Goal: Task Accomplishment & Management: Manage account settings

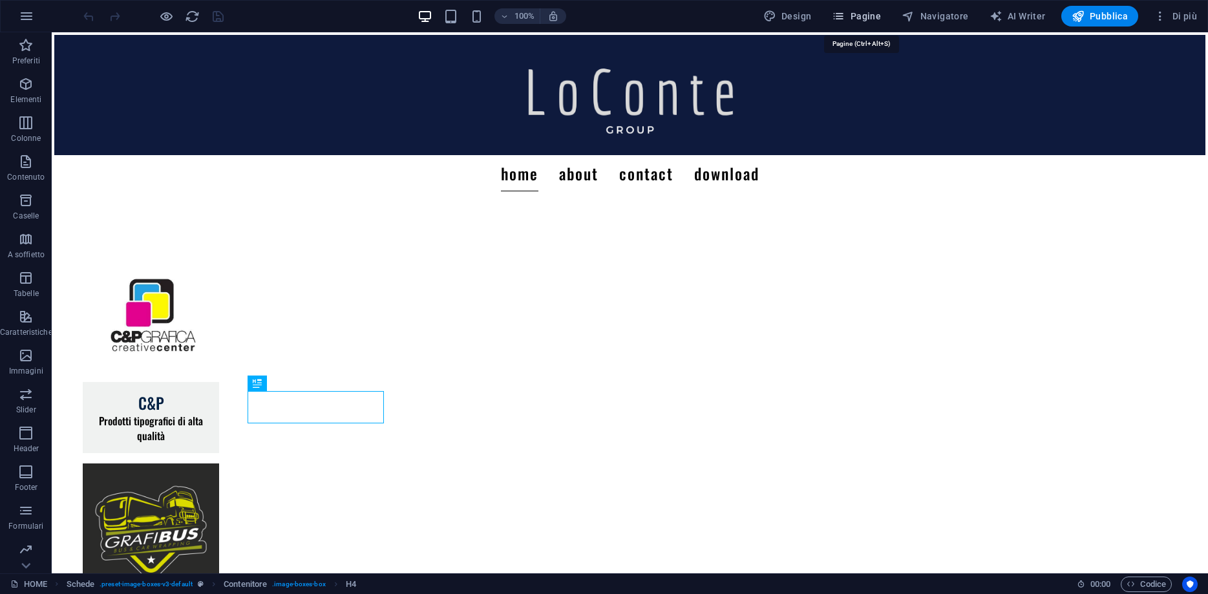
click at [876, 8] on button "Pagine" at bounding box center [855, 16] width 59 height 21
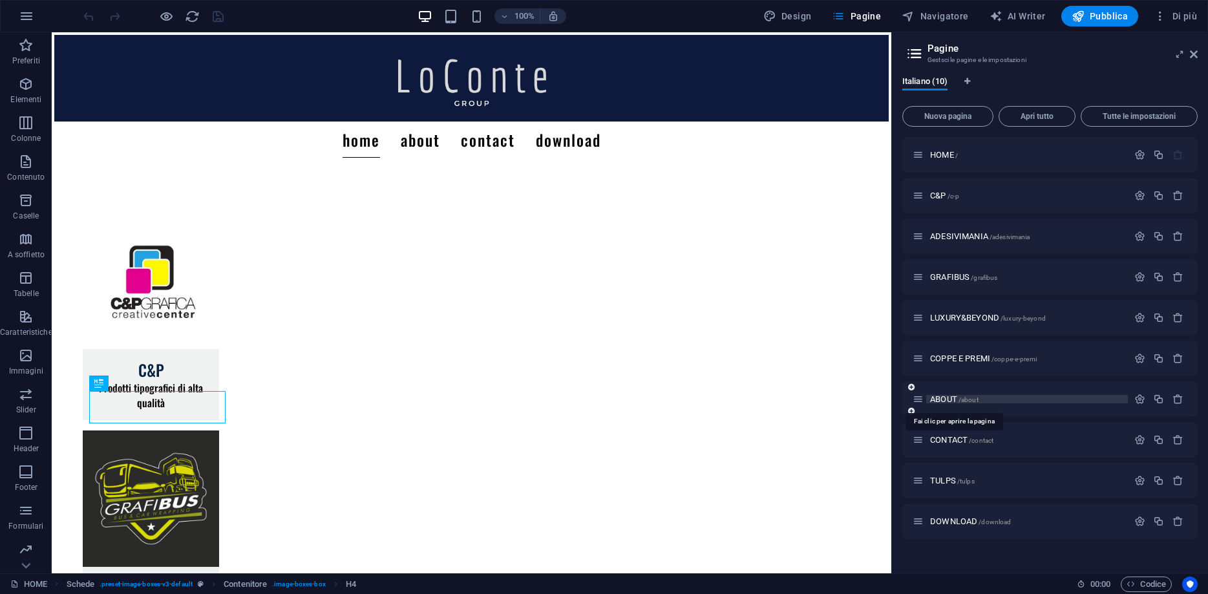
click at [947, 397] on span "ABOUT /about" at bounding box center [954, 399] width 48 height 10
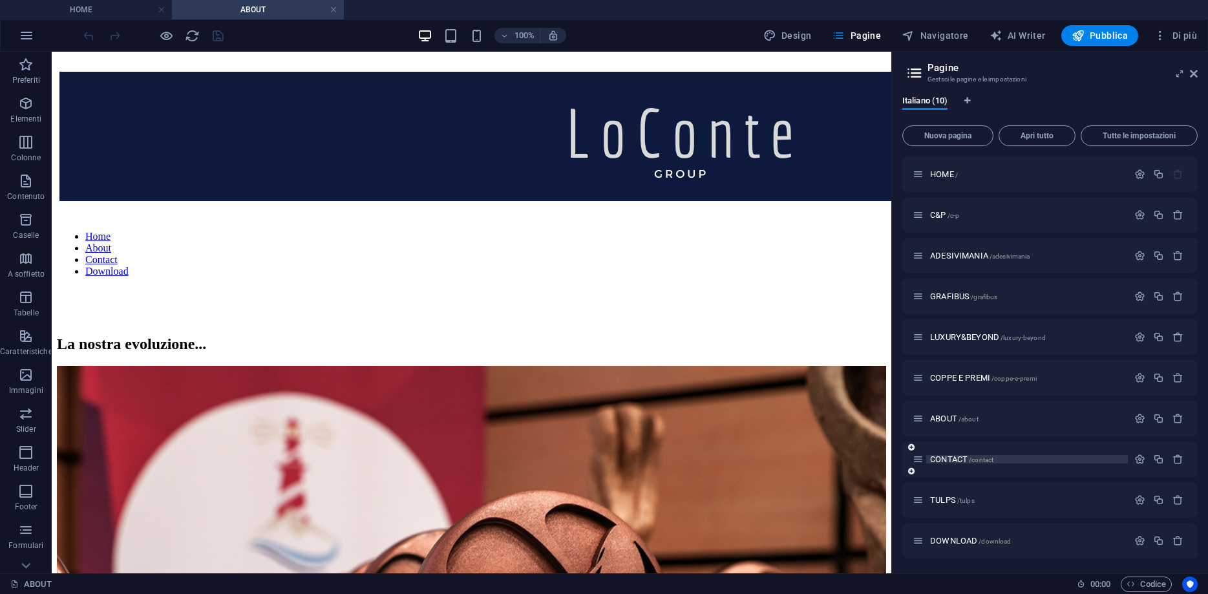
click at [936, 457] on span "CONTACT /contact" at bounding box center [961, 459] width 63 height 10
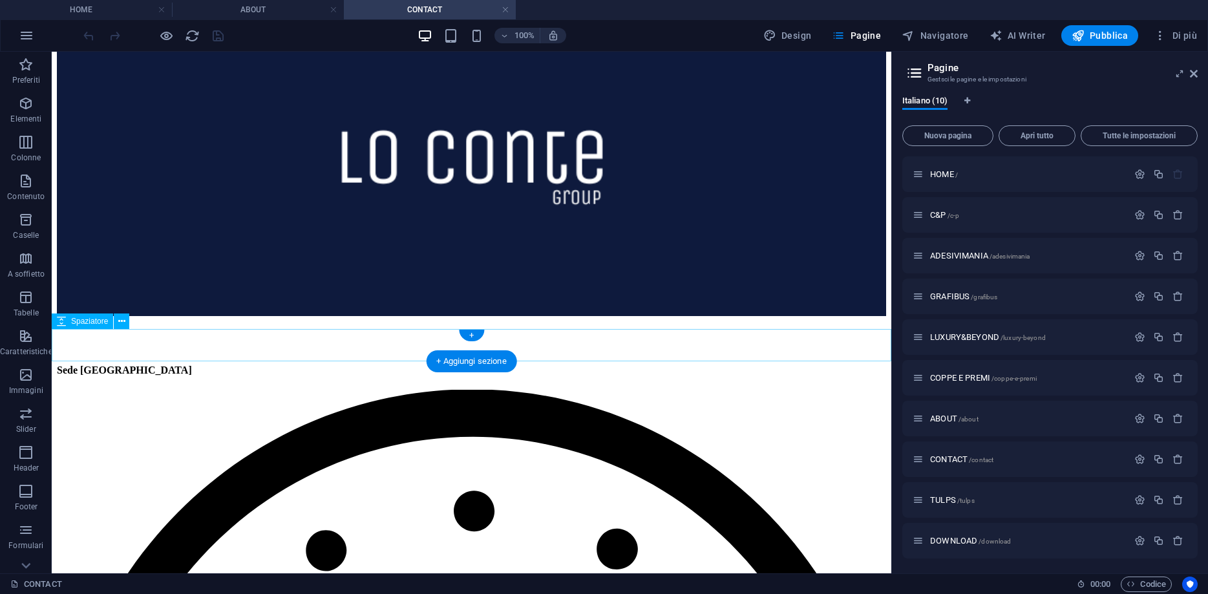
scroll to position [593, 0]
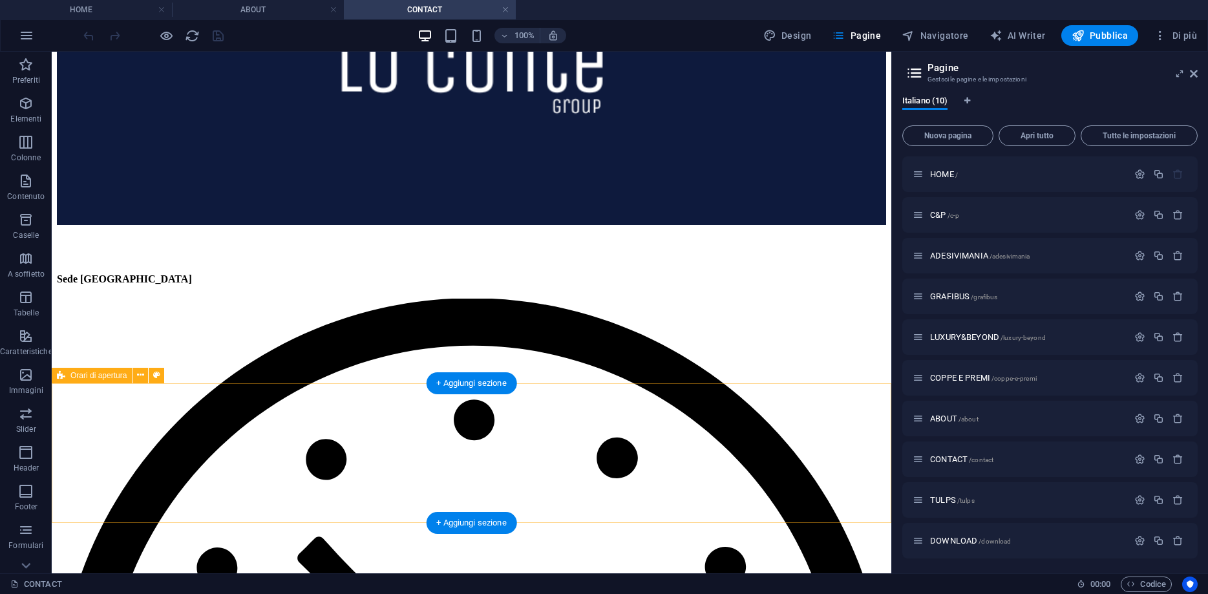
click at [155, 373] on icon at bounding box center [156, 375] width 7 height 14
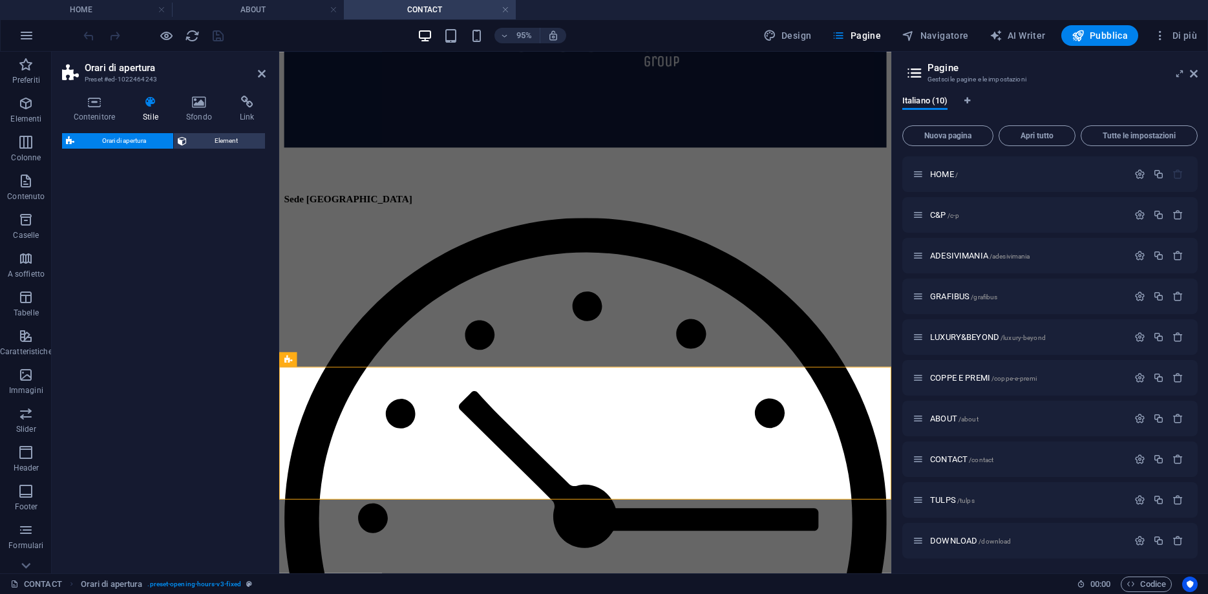
select select "rem"
select select "preset-opening-hours-v3-fixed"
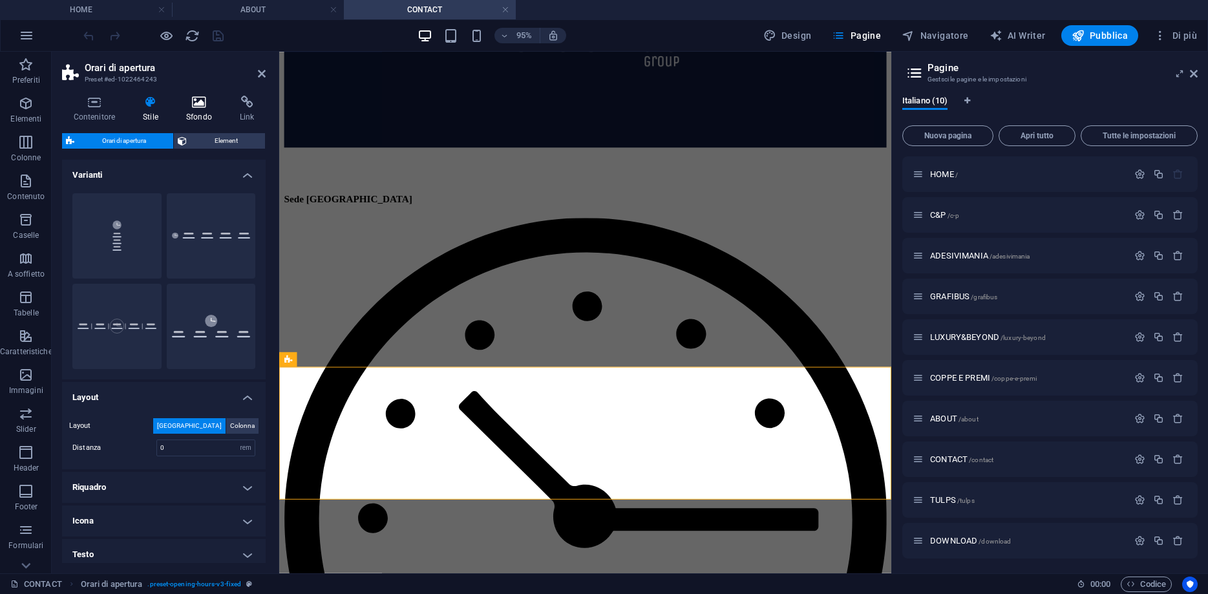
click at [199, 105] on icon at bounding box center [198, 102] width 48 height 13
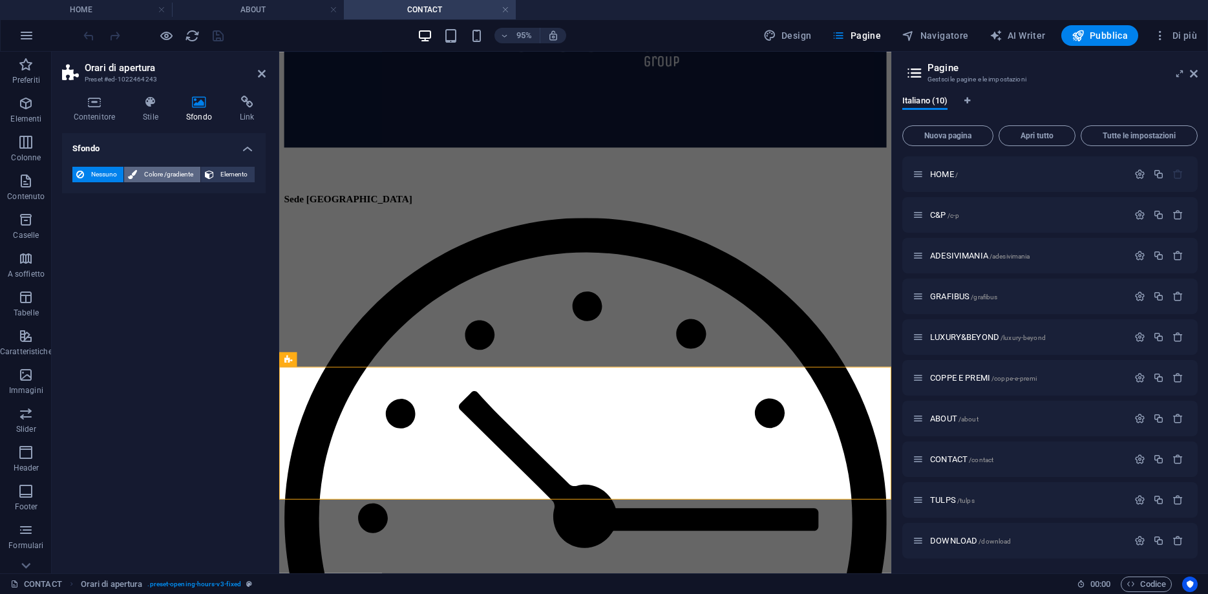
click at [141, 180] on span "Colore /gradiente" at bounding box center [168, 175] width 55 height 16
click at [213, 171] on icon at bounding box center [209, 175] width 9 height 16
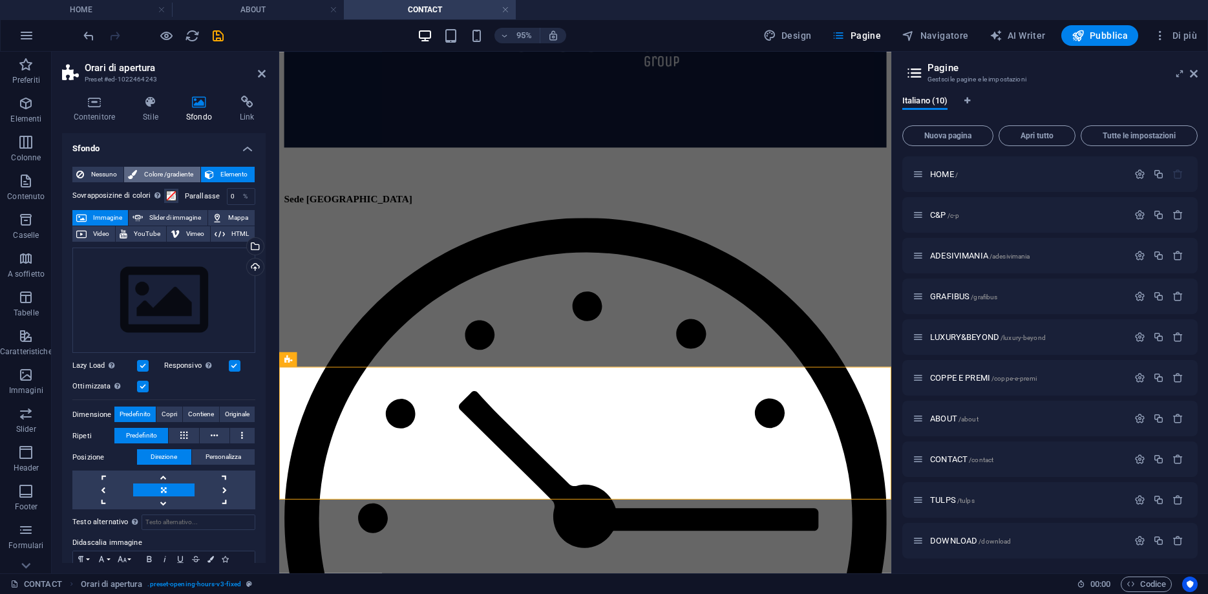
click at [182, 172] on span "Colore /gradiente" at bounding box center [168, 175] width 55 height 16
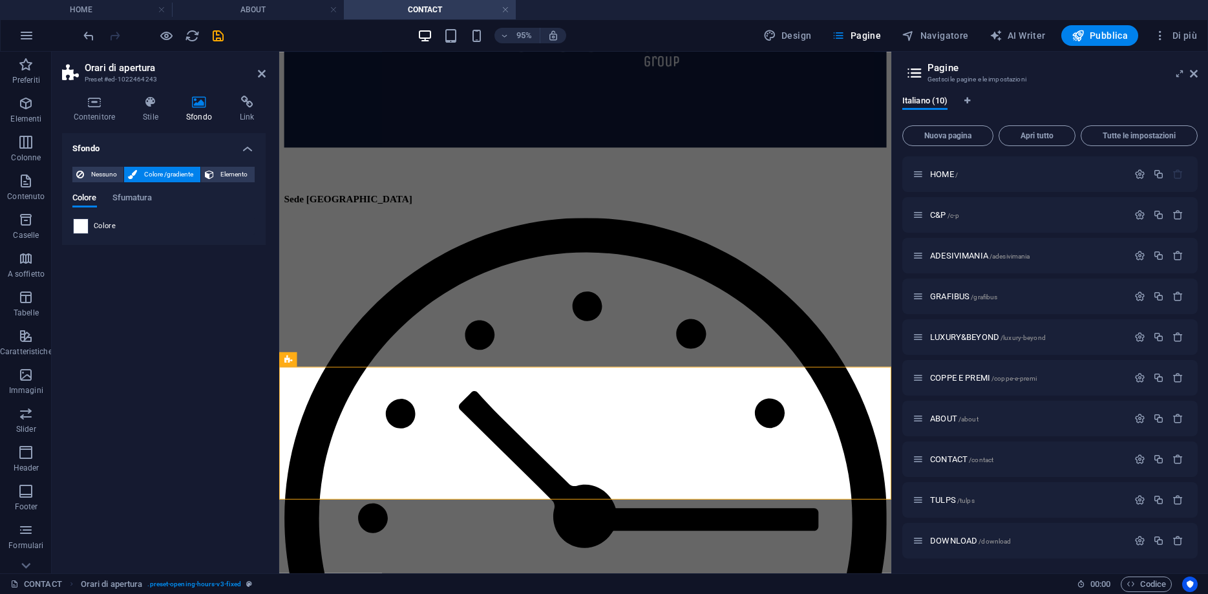
click at [82, 225] on span at bounding box center [81, 226] width 14 height 14
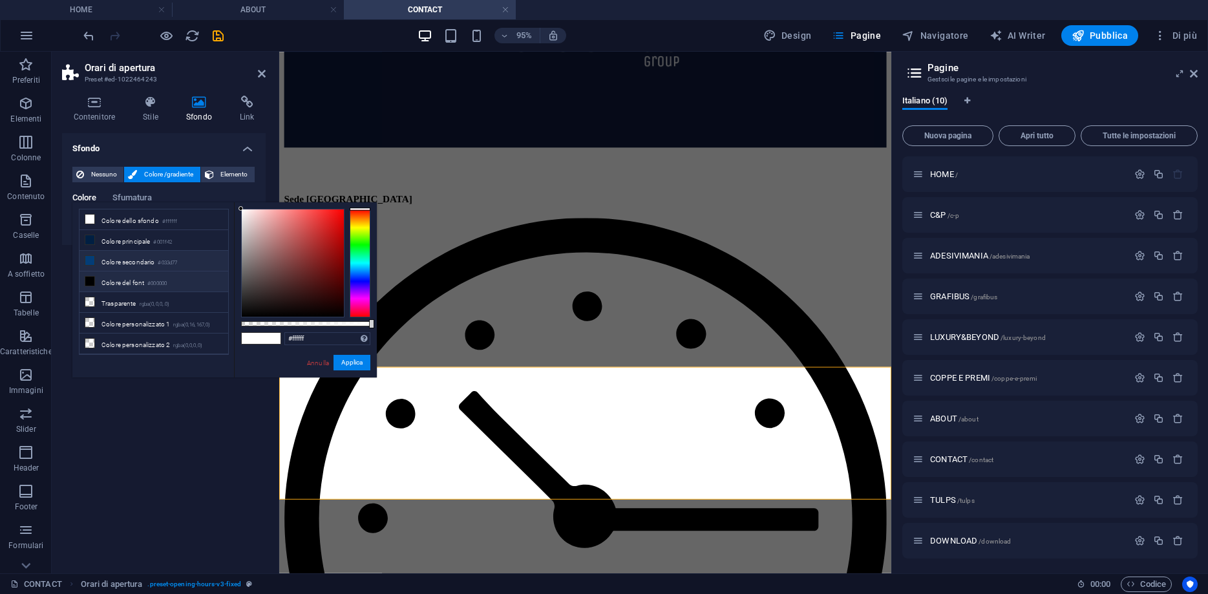
click at [125, 257] on li "Colore secondario #033d77" at bounding box center [153, 261] width 149 height 21
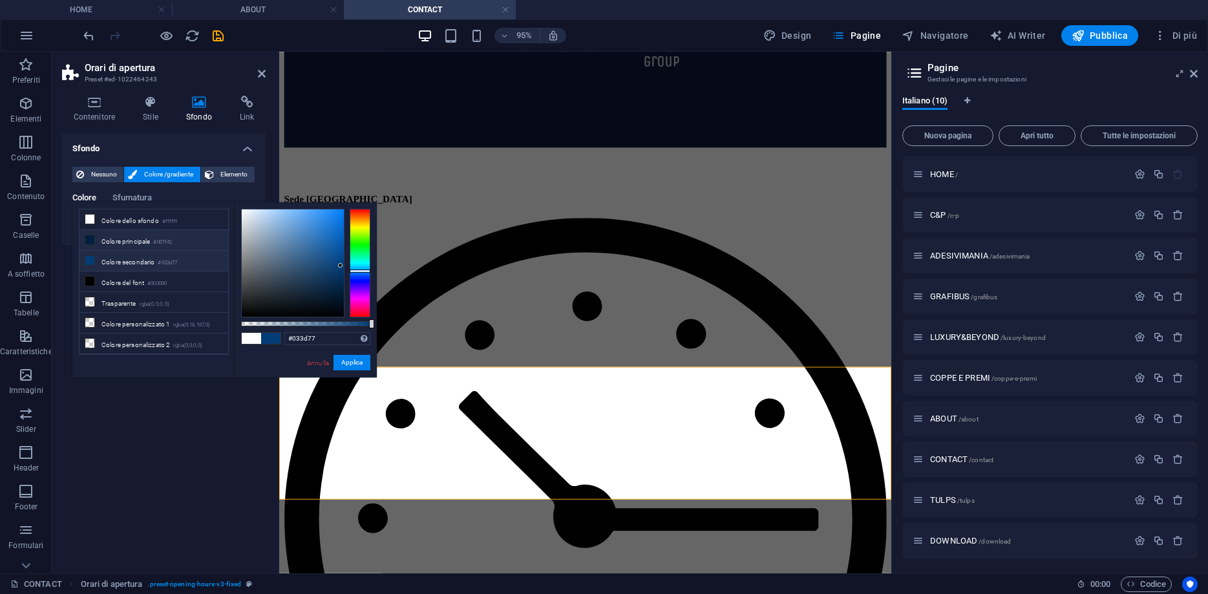
click at [120, 245] on li "Colore principale #001f42" at bounding box center [153, 240] width 149 height 21
click at [115, 301] on li "Trasparente rgba(0,0,0,.0)" at bounding box center [153, 302] width 149 height 21
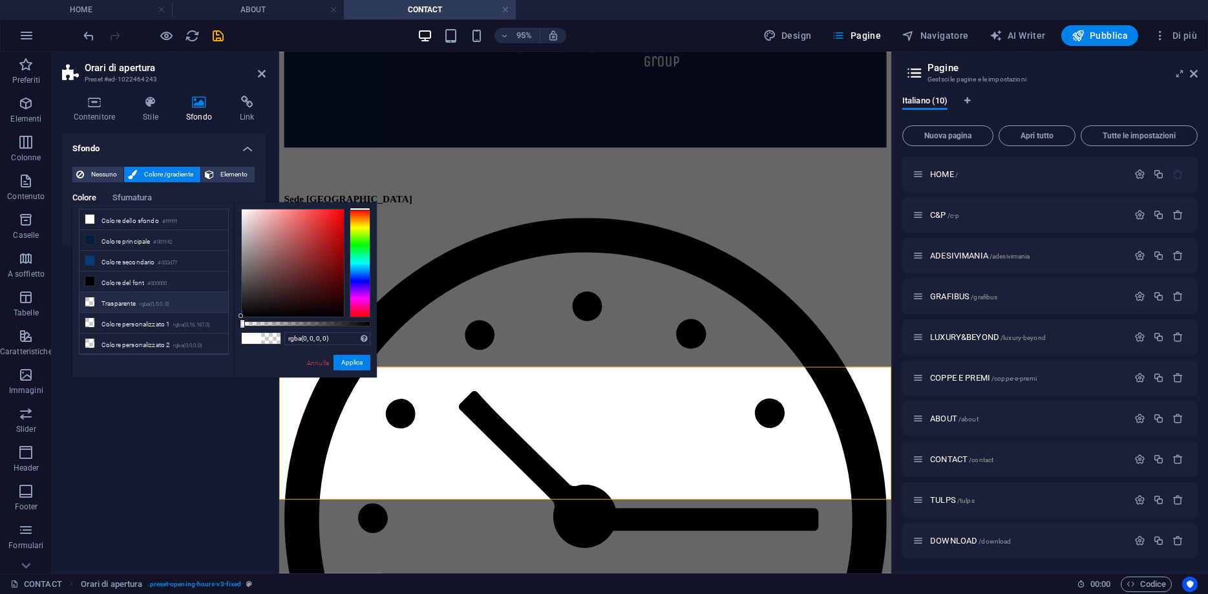
drag, startPoint x: 148, startPoint y: 260, endPoint x: 316, endPoint y: 253, distance: 168.2
click at [148, 260] on li "Colore secondario #033d77" at bounding box center [153, 261] width 149 height 21
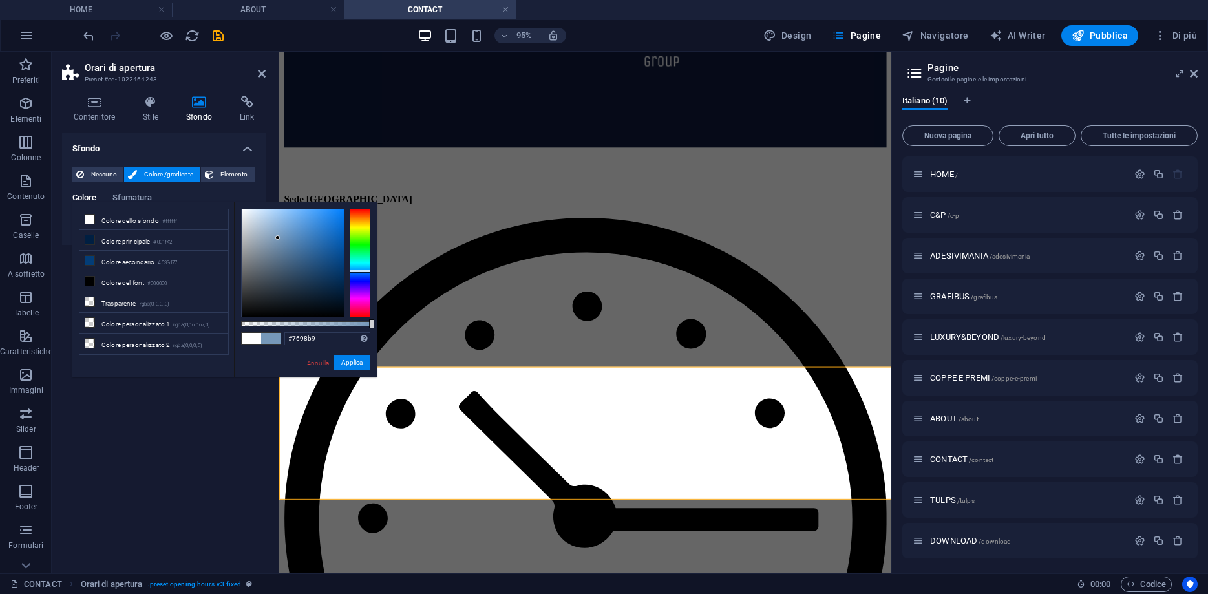
drag, startPoint x: 338, startPoint y: 259, endPoint x: 278, endPoint y: 238, distance: 63.8
click at [278, 238] on div at bounding box center [293, 262] width 102 height 107
click at [348, 357] on button "Applica" at bounding box center [351, 363] width 37 height 16
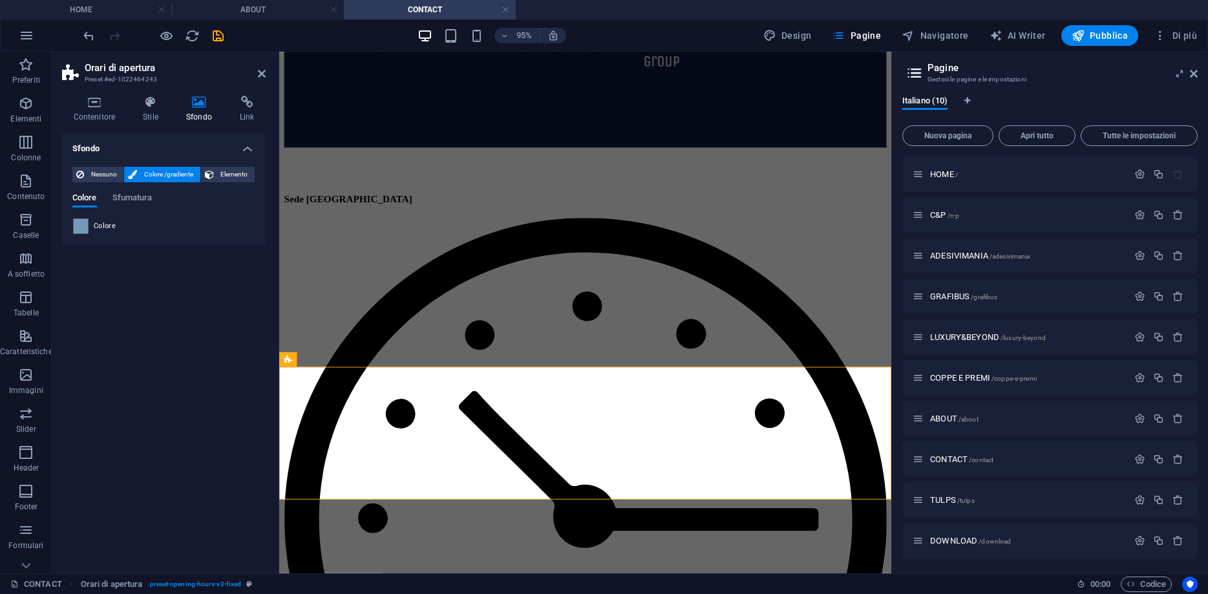
click at [190, 463] on div "Sfondo Nessuno Colore /gradiente Elemento Allunga lo sfondo a tutta larghezza S…" at bounding box center [164, 348] width 204 height 430
click at [70, 227] on div "Nessuno Colore /gradiente Elemento Allunga lo sfondo a tutta larghezza Sovrappo…" at bounding box center [164, 200] width 204 height 89
click at [78, 224] on span at bounding box center [81, 226] width 14 height 14
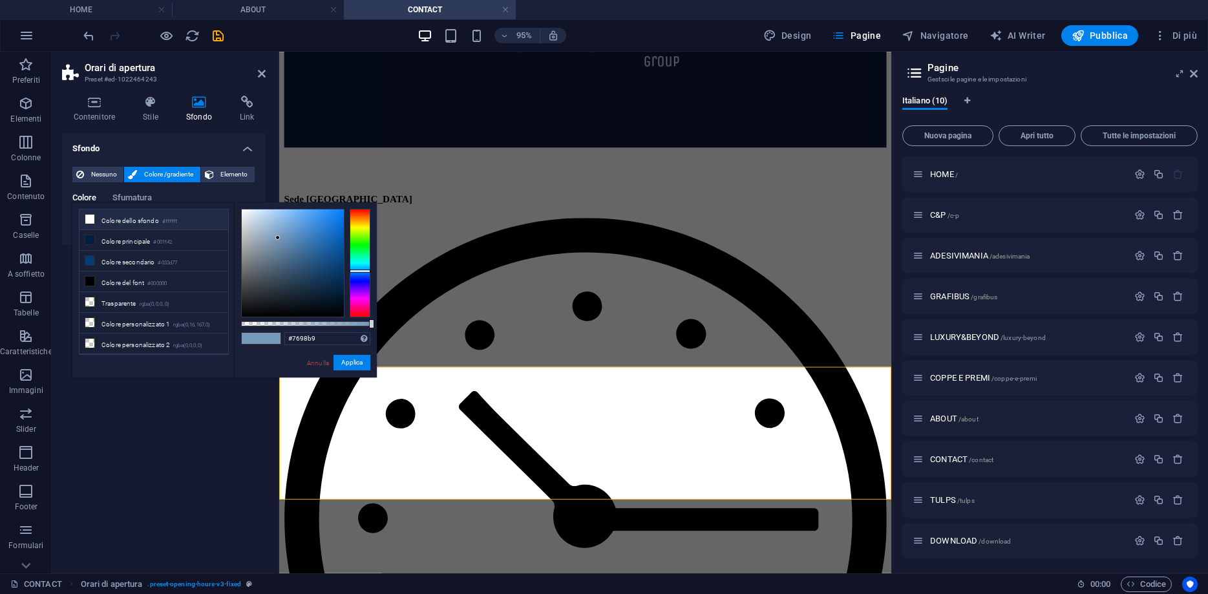
click at [84, 217] on li "Colore dello sfondo #ffffff" at bounding box center [153, 219] width 149 height 21
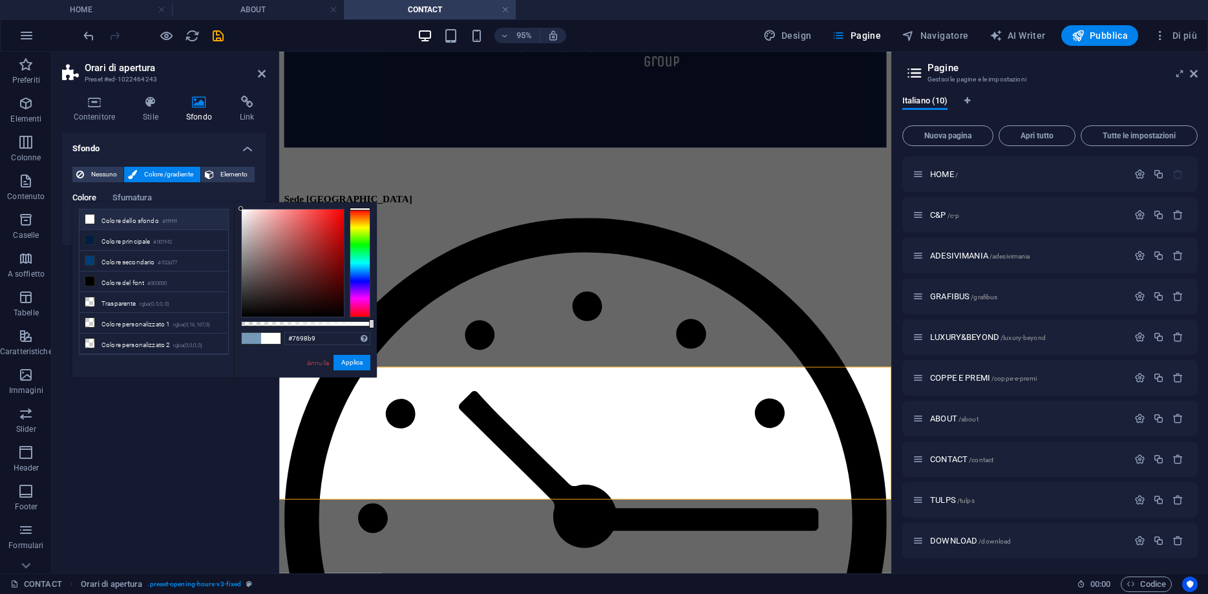
type input "#ffffff"
click at [121, 189] on div "Colore Sfumatura Colore" at bounding box center [163, 209] width 183 height 52
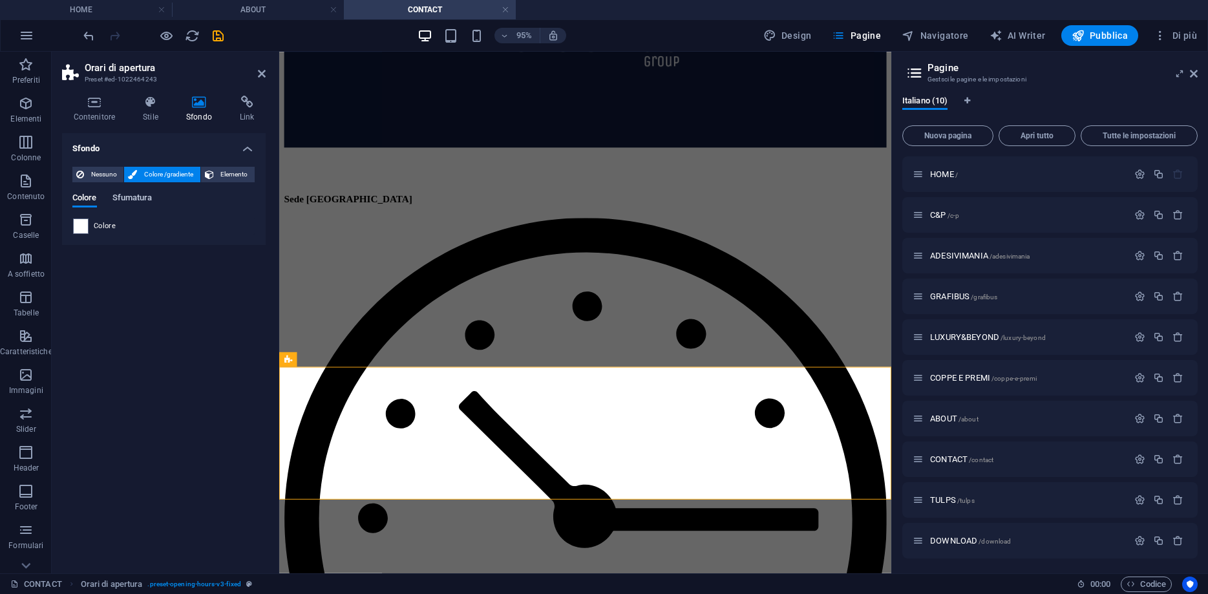
click at [120, 196] on span "Sfumatura" at bounding box center [132, 199] width 40 height 18
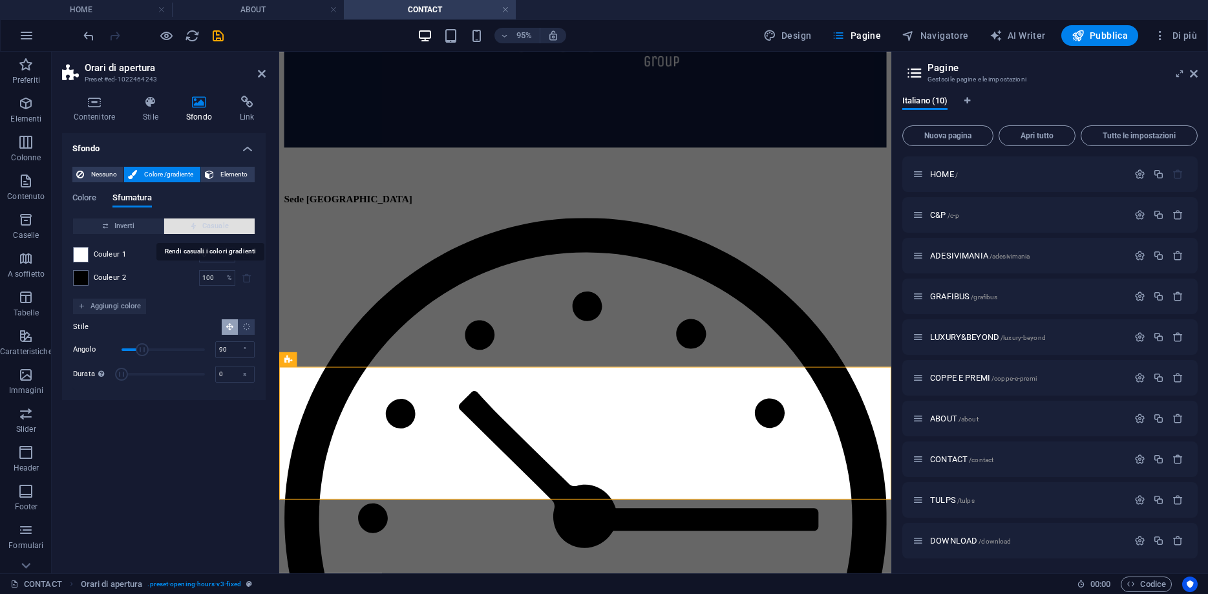
click at [218, 221] on span "Casuale" at bounding box center [209, 226] width 80 height 16
type input "3"
type input "61"
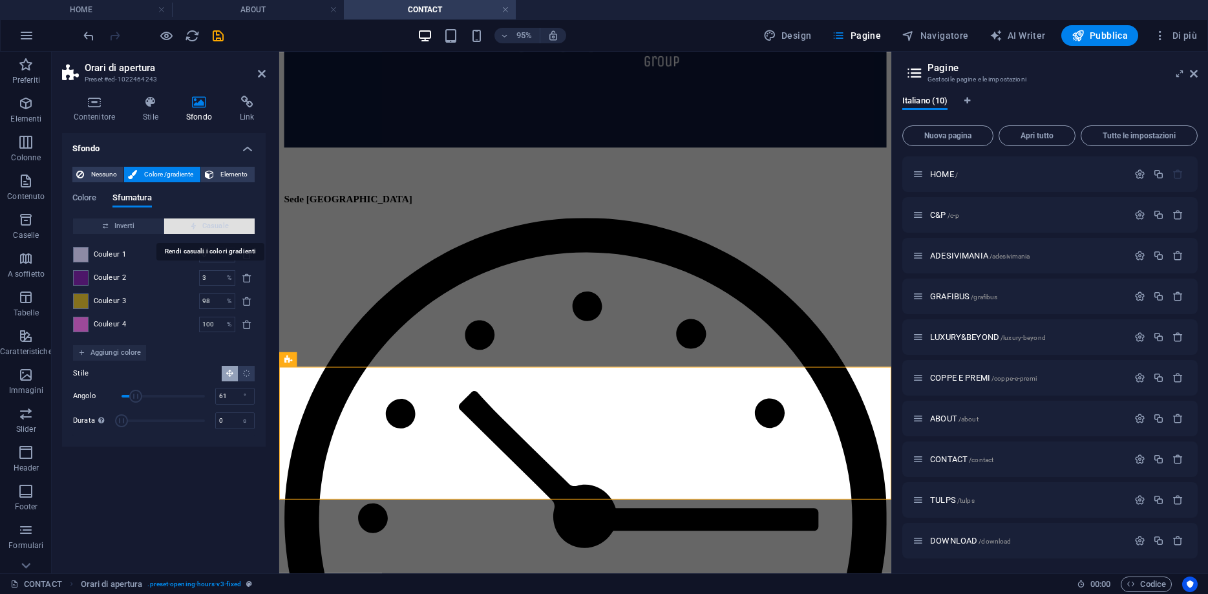
click at [214, 221] on span "Casuale" at bounding box center [209, 226] width 80 height 16
type input "7"
type input "321"
type input "31"
click at [212, 219] on span "Casuale" at bounding box center [209, 226] width 80 height 16
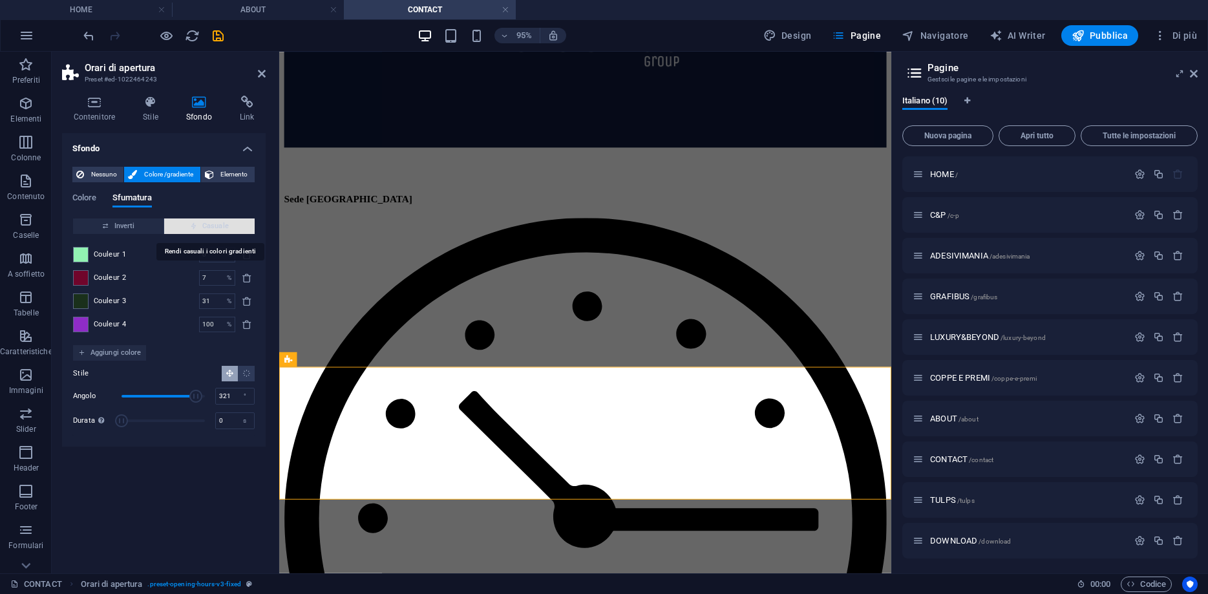
type input "100"
type input "156"
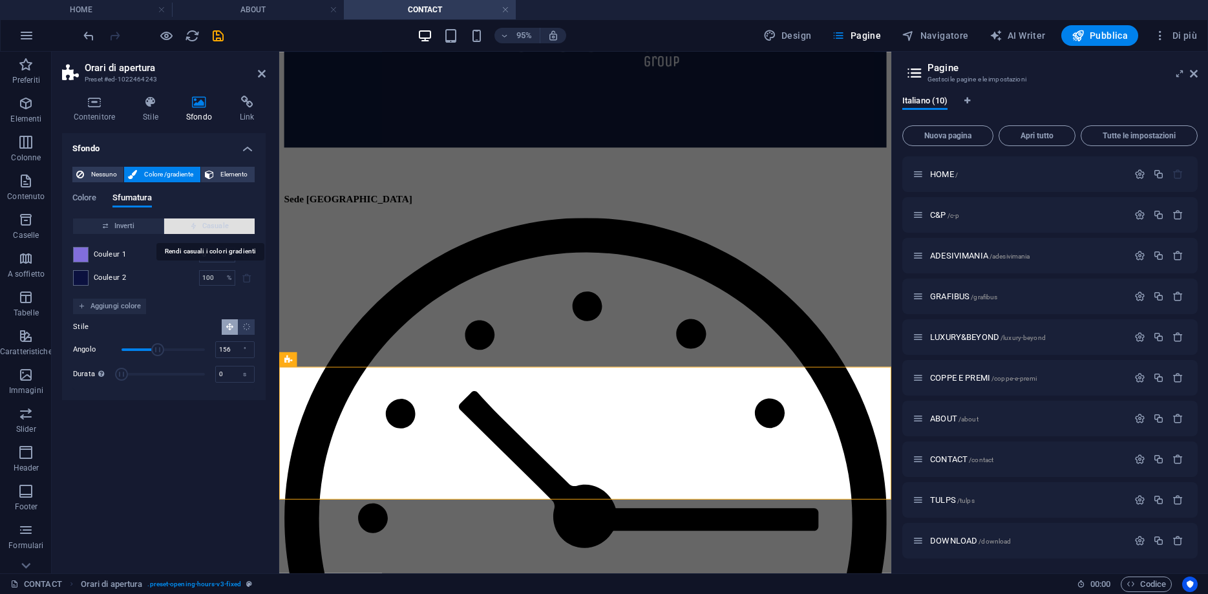
click at [211, 219] on span "Casuale" at bounding box center [209, 226] width 80 height 16
type input "5"
type input "111"
click at [211, 219] on span "Casuale" at bounding box center [209, 226] width 80 height 16
type input "100"
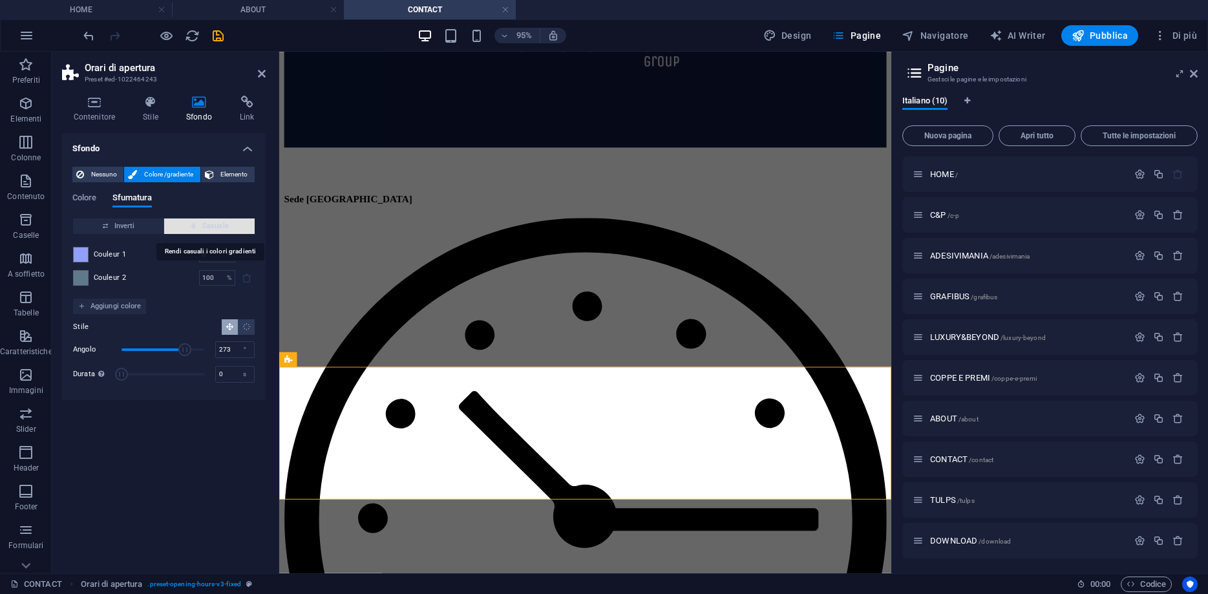
click at [209, 218] on span "Casuale" at bounding box center [209, 226] width 80 height 16
type input "148"
click at [89, 276] on div "Couleur 2 100 % ​" at bounding box center [164, 278] width 182 height 16
click at [84, 275] on span at bounding box center [81, 278] width 14 height 14
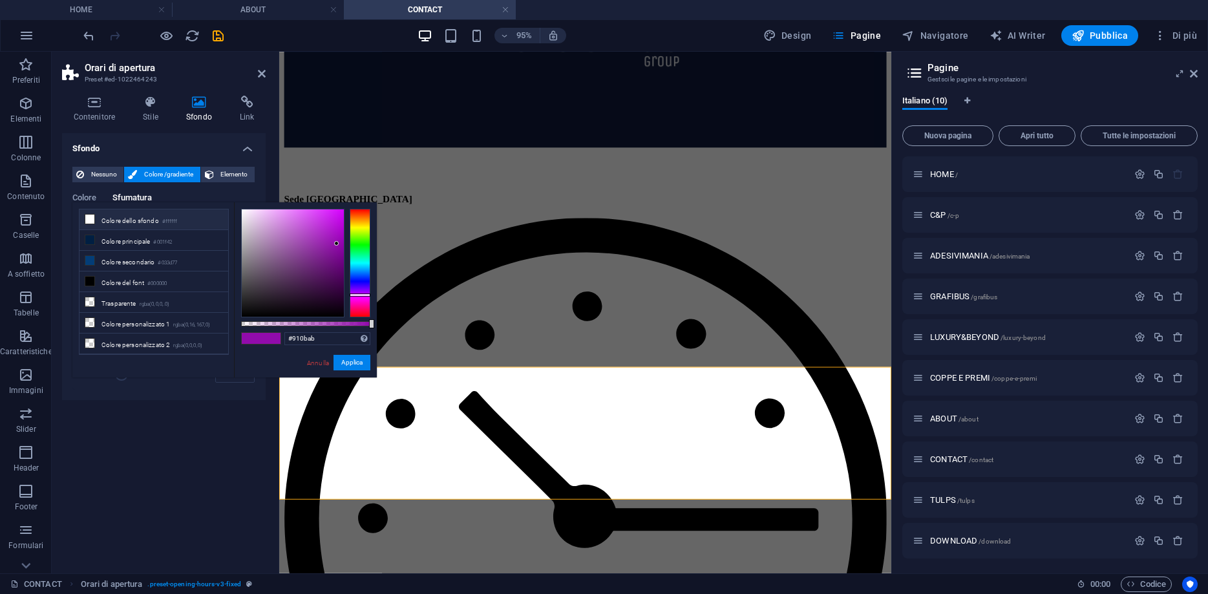
click at [90, 220] on icon at bounding box center [89, 219] width 9 height 9
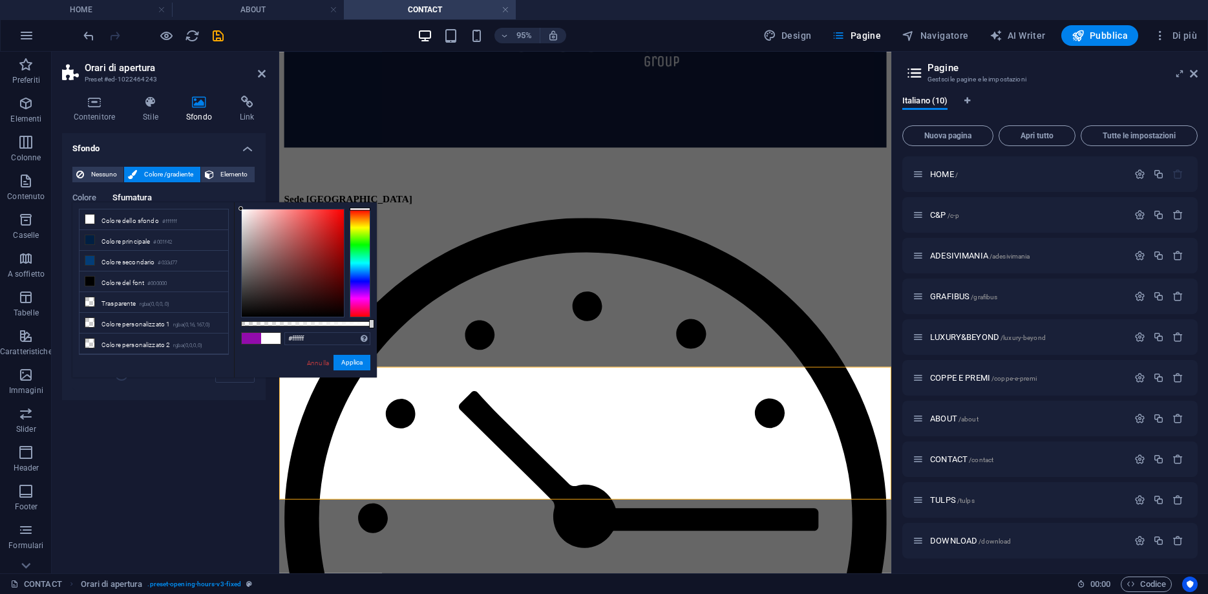
drag, startPoint x: 123, startPoint y: 435, endPoint x: 256, endPoint y: 391, distance: 140.2
click at [123, 434] on div "Sfondo Nessuno Colore /gradiente Elemento Allunga lo sfondo a tutta larghezza S…" at bounding box center [164, 348] width 204 height 430
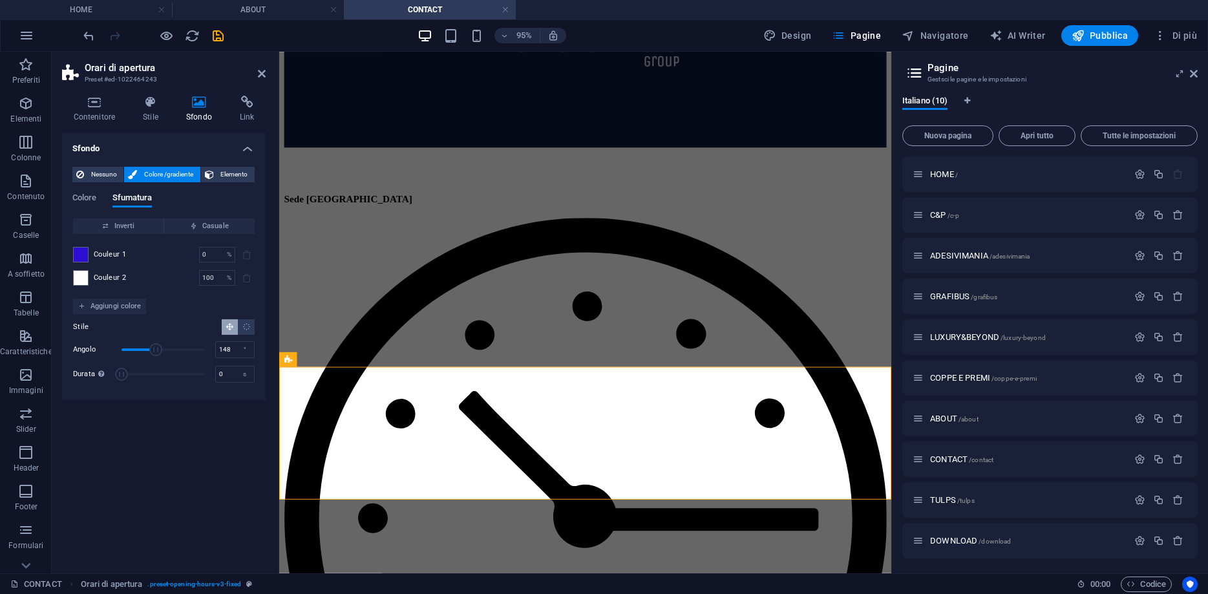
click at [72, 257] on div "Inverti Casuale Couleur 1 0 % ​ Couleur 2 100 % ​ Aggiungi colore Stile Angolo …" at bounding box center [163, 304] width 183 height 172
click at [78, 252] on span at bounding box center [81, 254] width 14 height 14
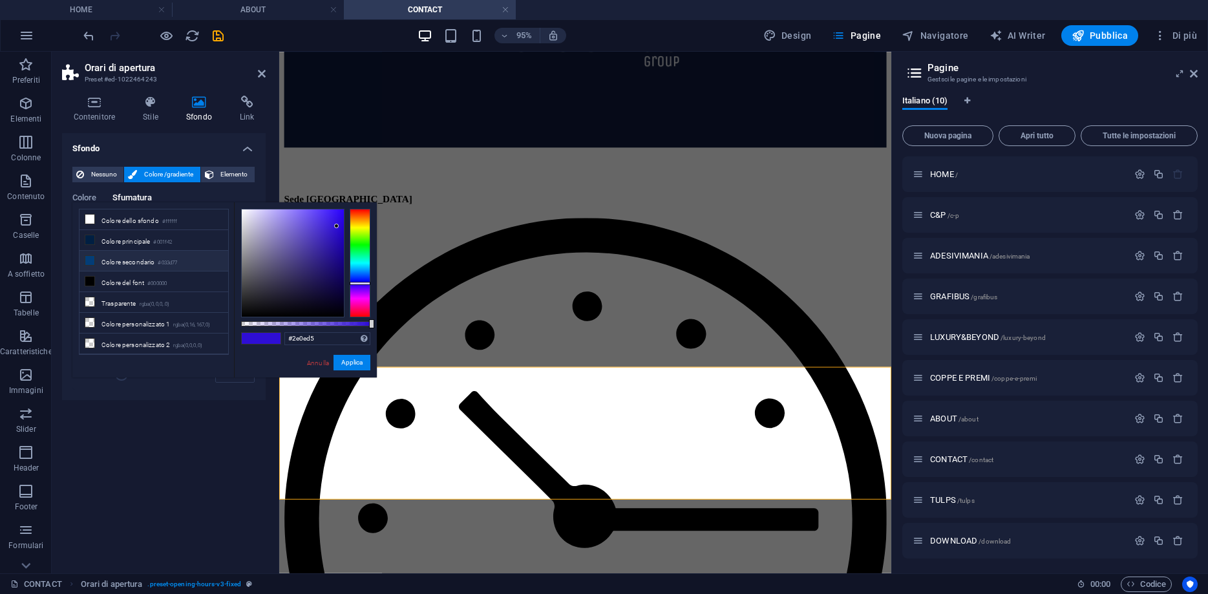
click at [90, 258] on icon at bounding box center [89, 260] width 9 height 9
type input "#033d77"
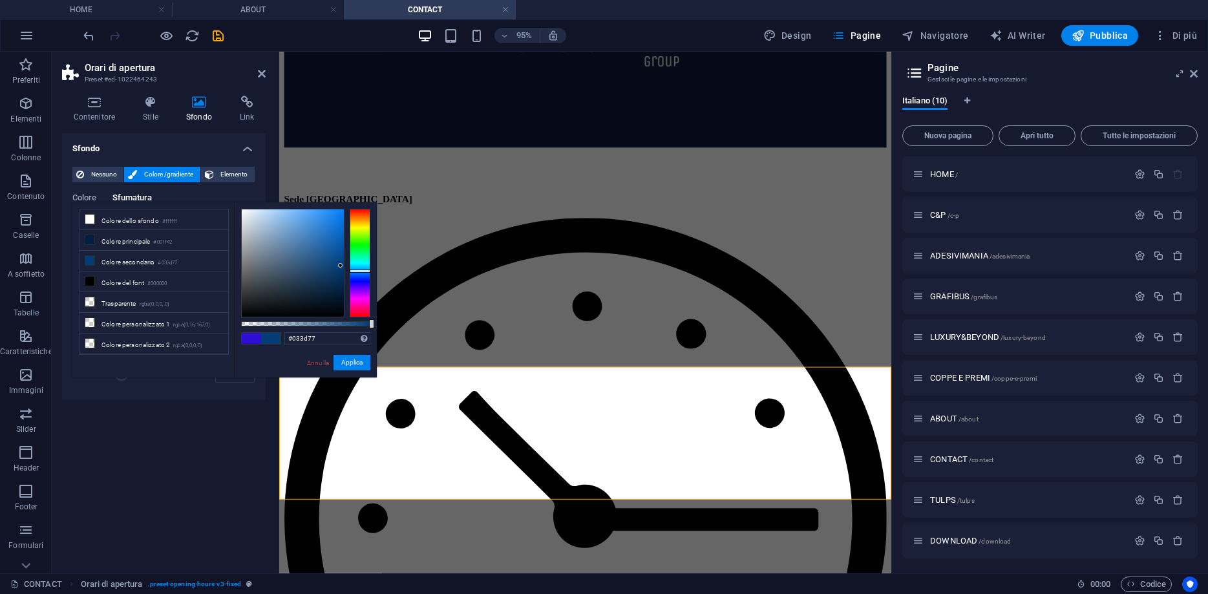
click at [165, 446] on div "Sfondo Nessuno Colore /gradiente Elemento Allunga lo sfondo a tutta larghezza S…" at bounding box center [164, 348] width 204 height 430
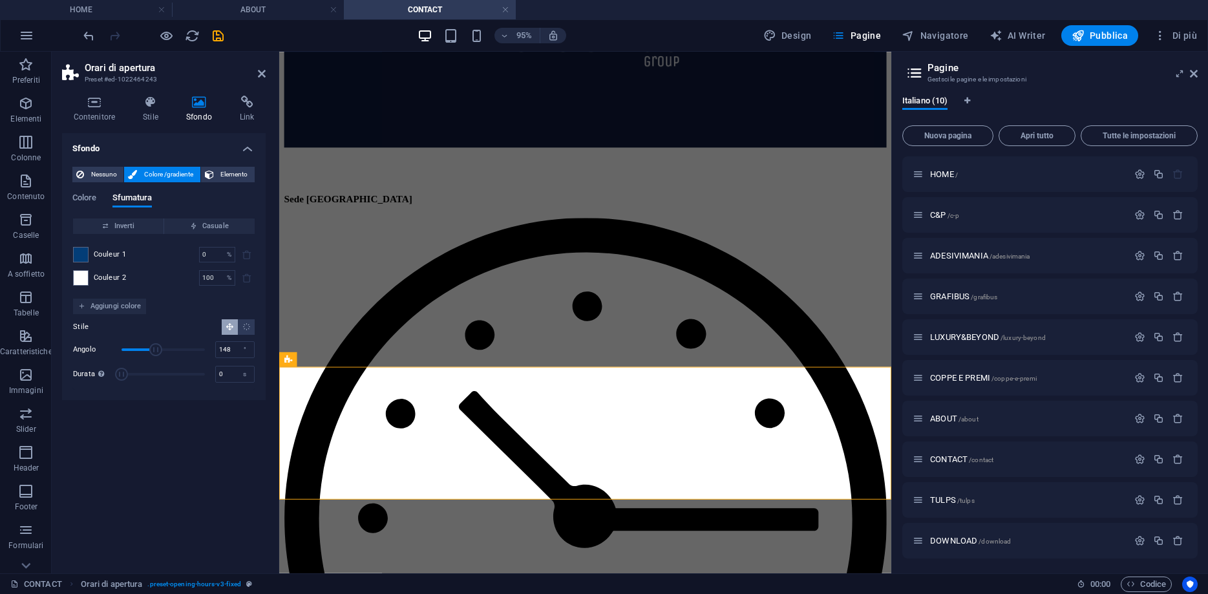
click at [163, 458] on div "Sfondo Nessuno Colore /gradiente Elemento Allunga lo sfondo a tutta larghezza S…" at bounding box center [164, 348] width 204 height 430
click at [246, 326] on icon "Gradiente radiale" at bounding box center [246, 326] width 8 height 8
click at [235, 326] on button "Gradiente lineare" at bounding box center [230, 327] width 16 height 16
drag, startPoint x: 135, startPoint y: 351, endPoint x: 105, endPoint y: 352, distance: 29.7
click at [105, 352] on div "Angolo 0 °" at bounding box center [164, 349] width 182 height 19
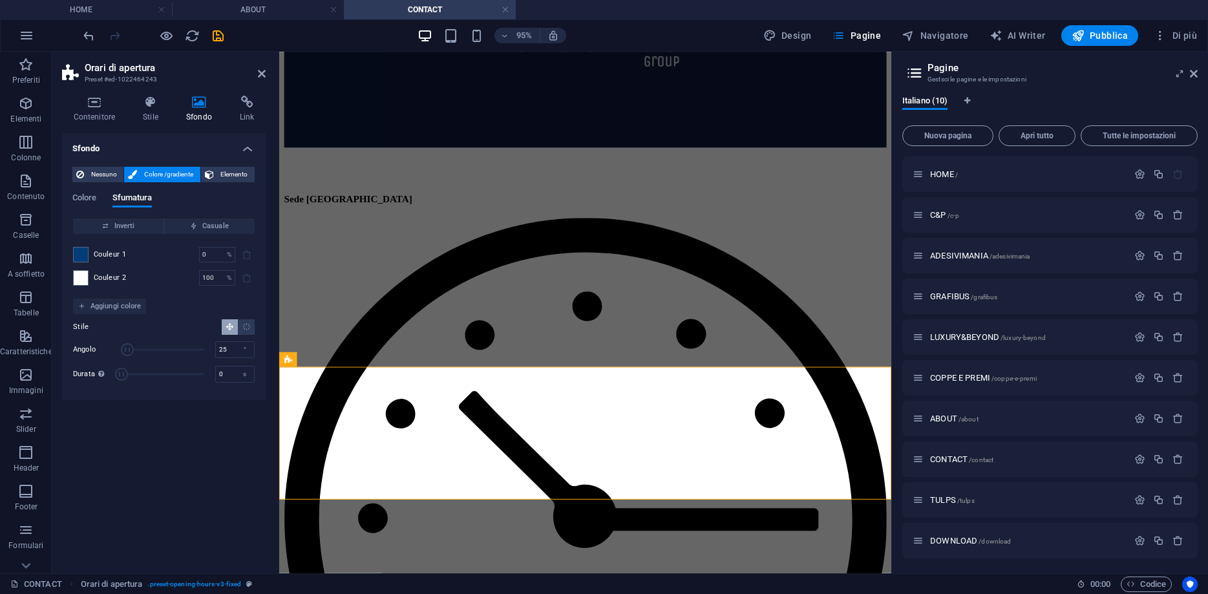
drag, startPoint x: 116, startPoint y: 350, endPoint x: 127, endPoint y: 350, distance: 11.6
click at [127, 350] on span "Angolo" at bounding box center [127, 349] width 13 height 13
drag, startPoint x: 128, startPoint y: 350, endPoint x: 275, endPoint y: 340, distance: 147.6
click at [275, 340] on div "Contenitore Stile Sfondo Link Dimensione Altezza Predefinito px rem % vh vw Alt…" at bounding box center [164, 329] width 224 height 488
type input "0"
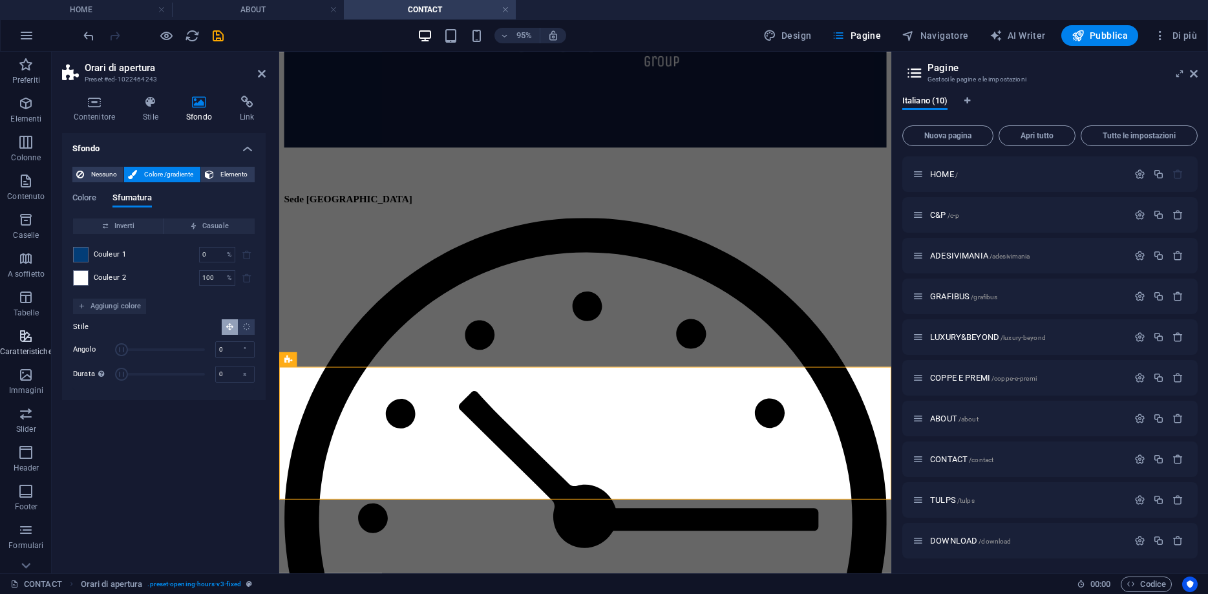
drag, startPoint x: 198, startPoint y: 351, endPoint x: 49, endPoint y: 350, distance: 149.3
click at [49, 350] on section "Preferiti Elementi Colonne Contenuto Caselle A soffietto Tabelle Caratteristich…" at bounding box center [445, 312] width 891 height 521
click at [68, 412] on div "Sfondo Nessuno Colore /gradiente Elemento Allunga lo sfondo a tutta larghezza S…" at bounding box center [164, 348] width 204 height 430
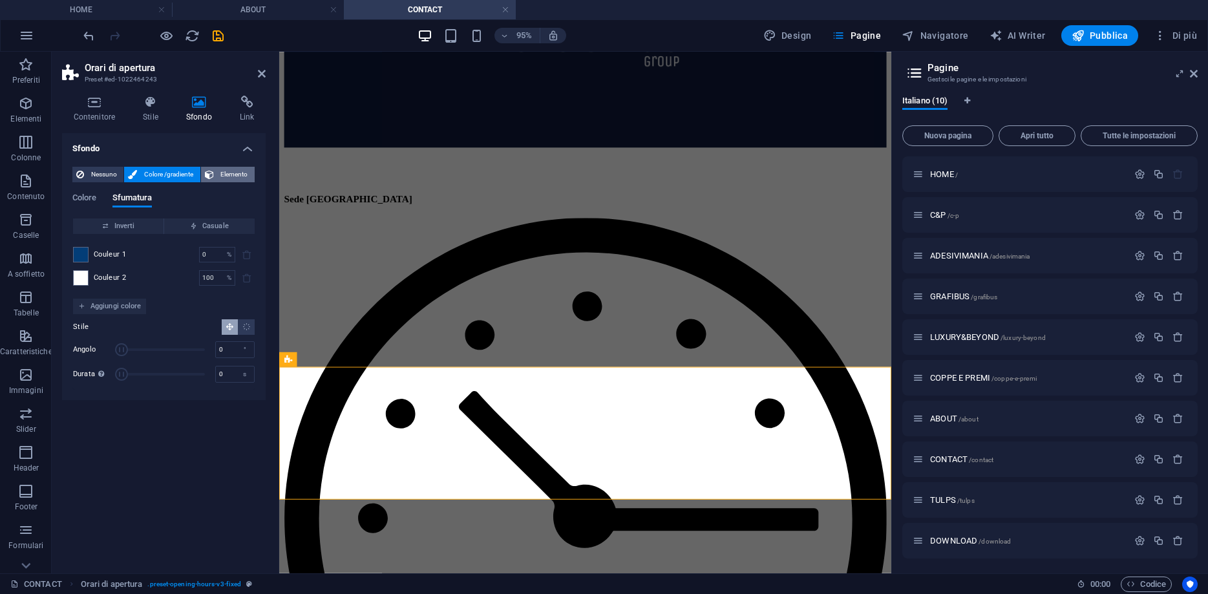
click at [242, 173] on span "Elemento" at bounding box center [234, 175] width 33 height 16
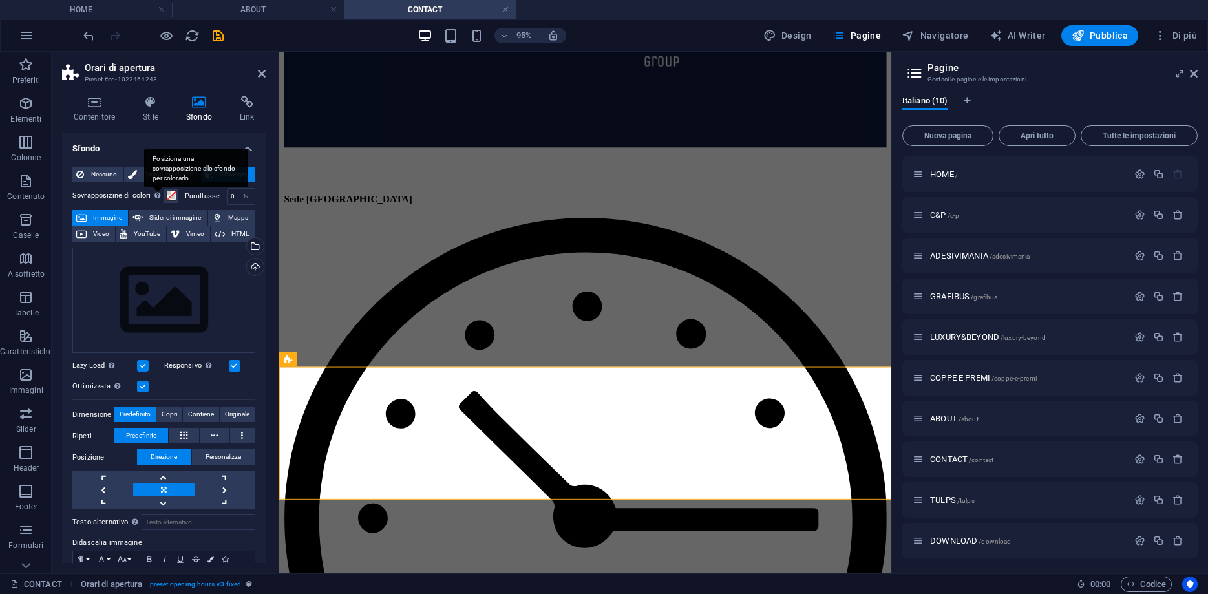
click at [154, 178] on div "Posiziona una sovrapposizione allo sfondo per colorarlo" at bounding box center [195, 168] width 103 height 39
click at [164, 189] on button "Sovrapposizine di colori Posiziona una sovrapposizione allo sfondo per colorarlo" at bounding box center [171, 196] width 14 height 14
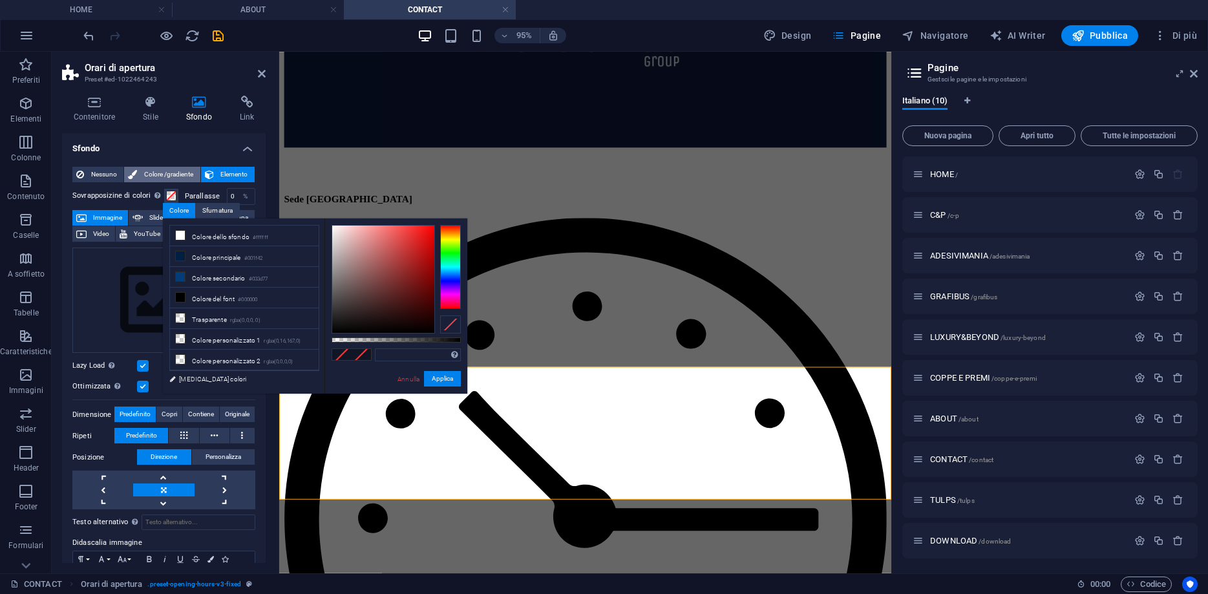
click at [140, 175] on button "Colore /gradiente" at bounding box center [162, 175] width 76 height 16
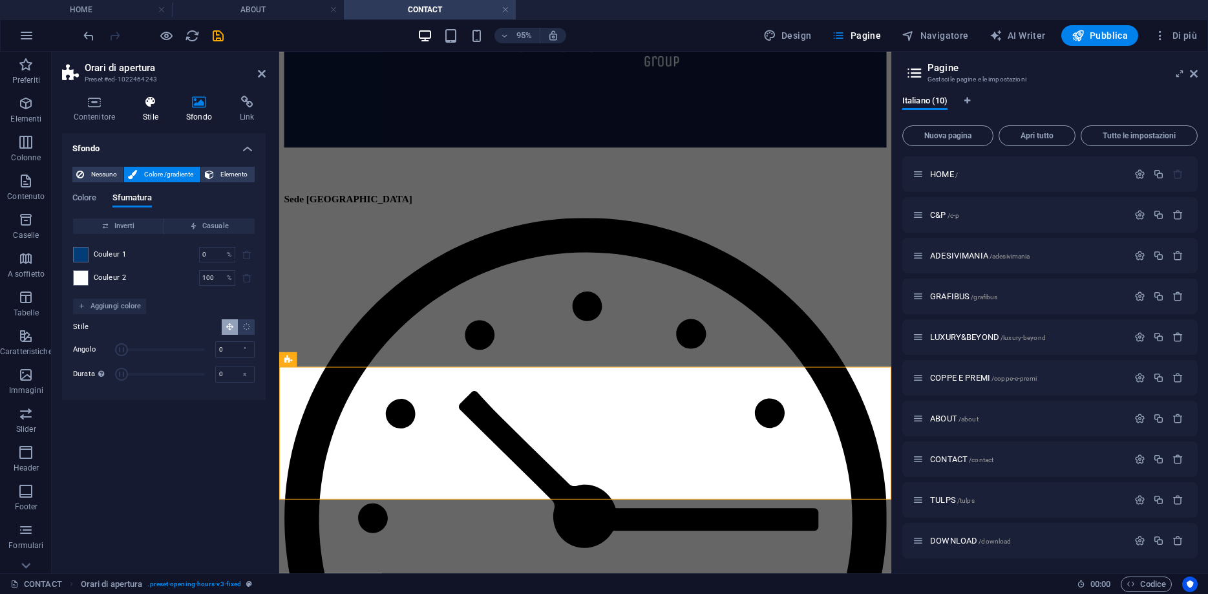
click at [155, 107] on icon at bounding box center [151, 102] width 38 height 13
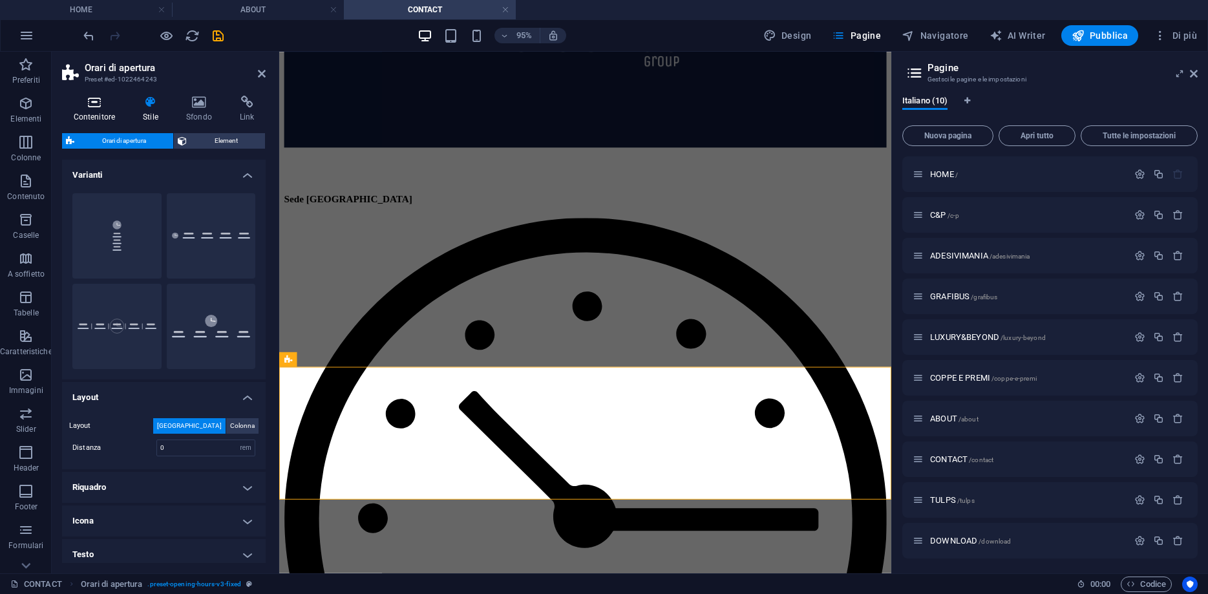
click at [92, 109] on h4 "Contenitore" at bounding box center [97, 109] width 70 height 27
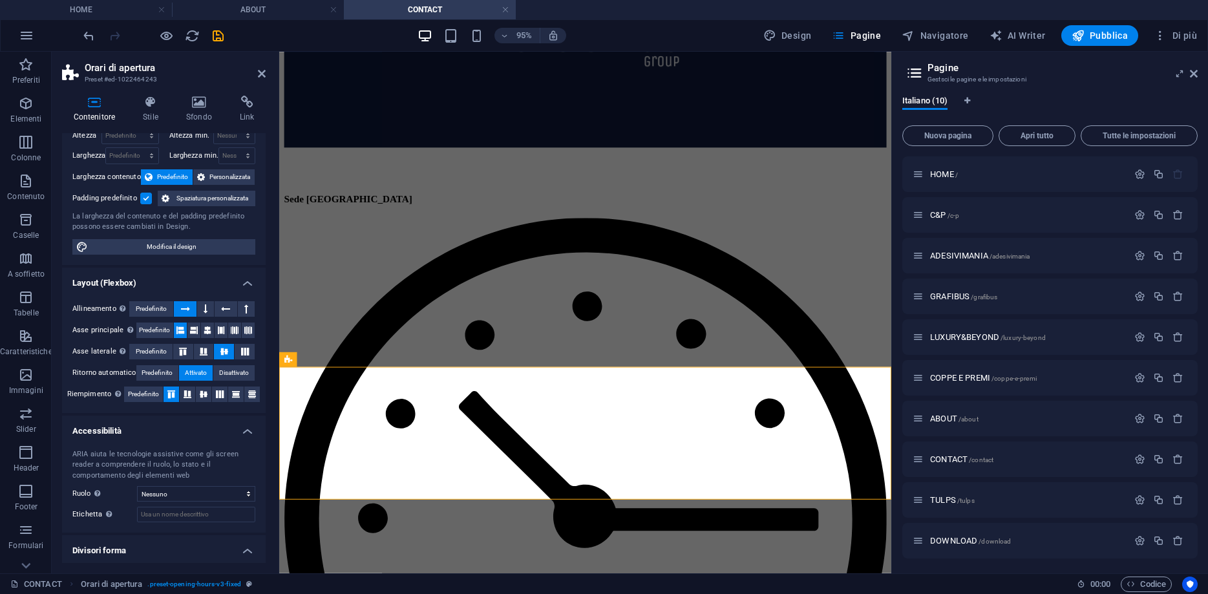
scroll to position [71, 0]
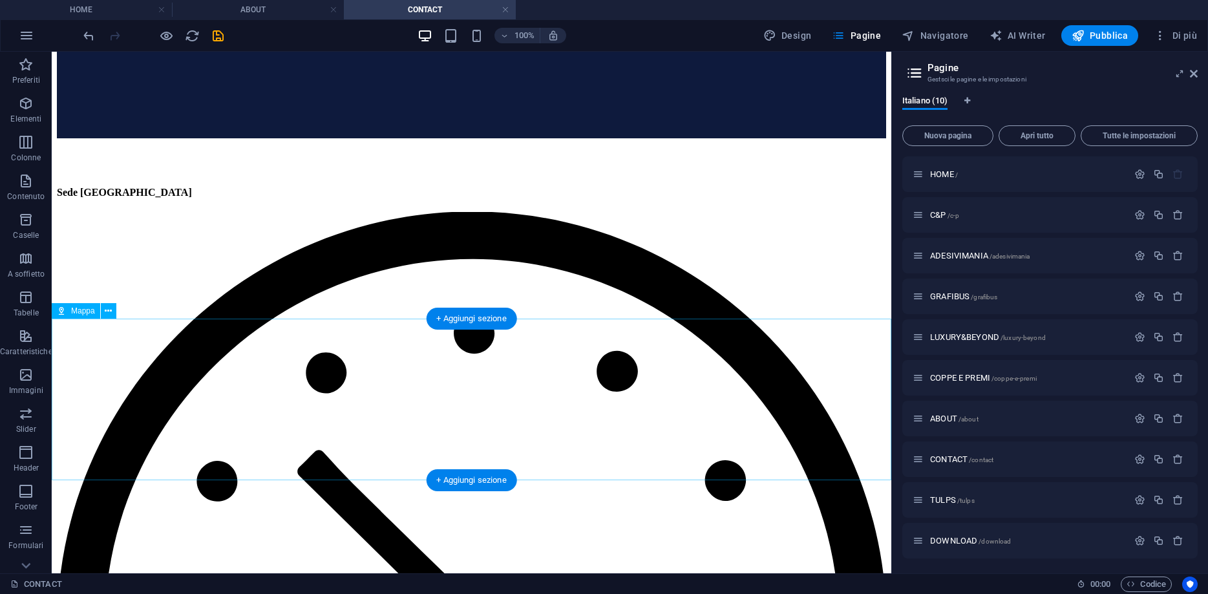
scroll to position [659, 0]
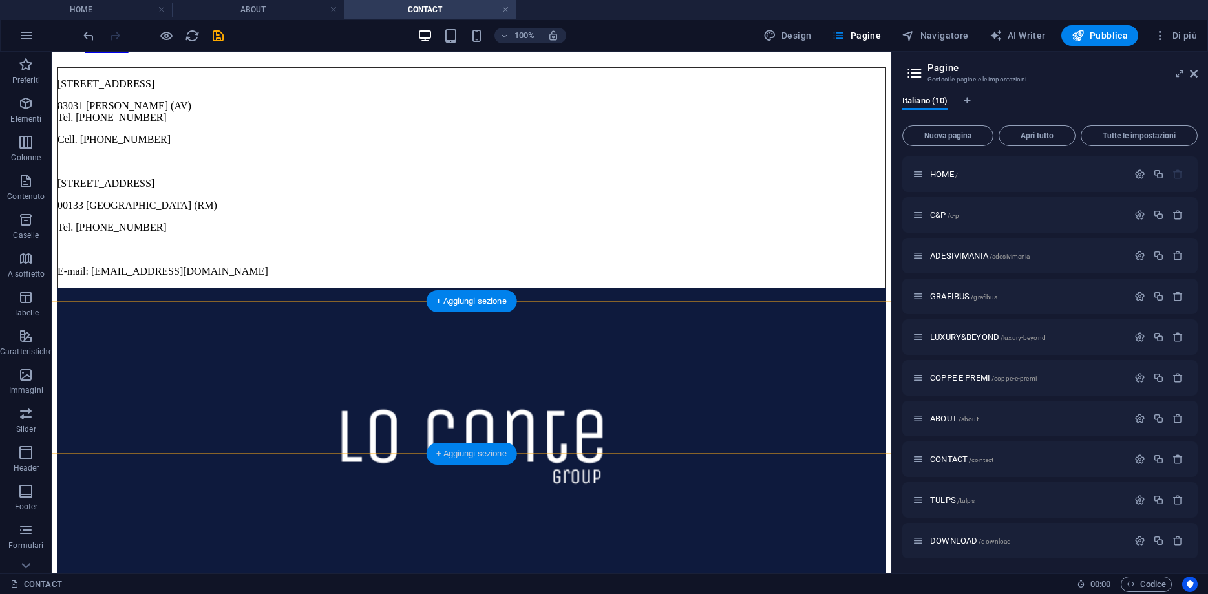
scroll to position [264, 0]
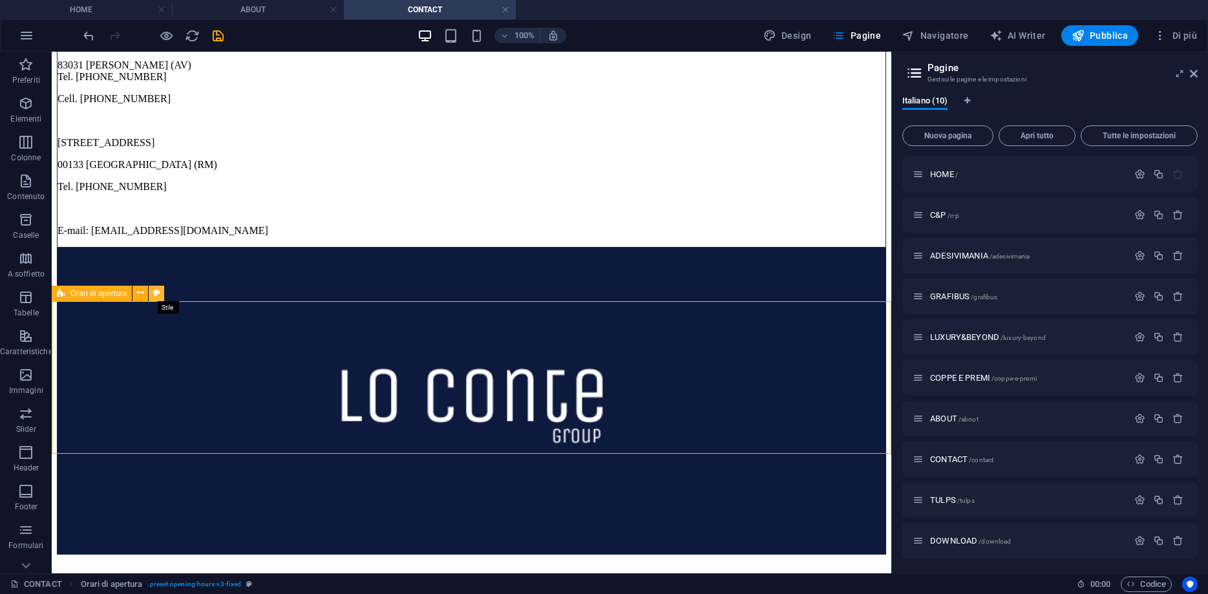
click at [152, 295] on button at bounding box center [157, 294] width 16 height 16
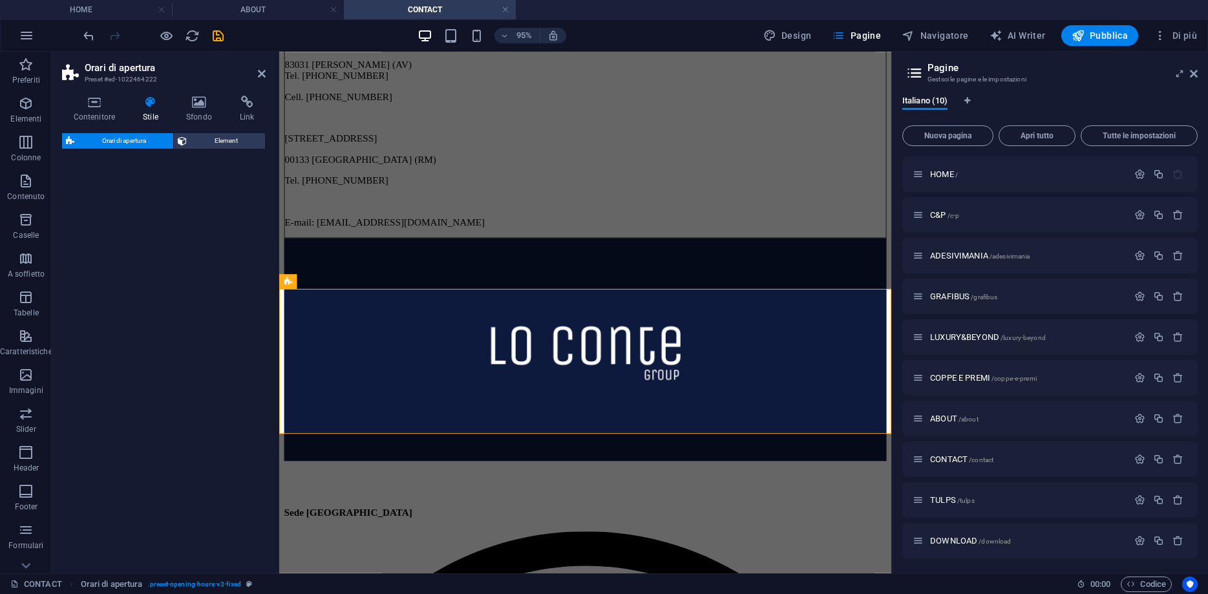
select select "rem"
select select "preset-opening-hours-v3-fixed"
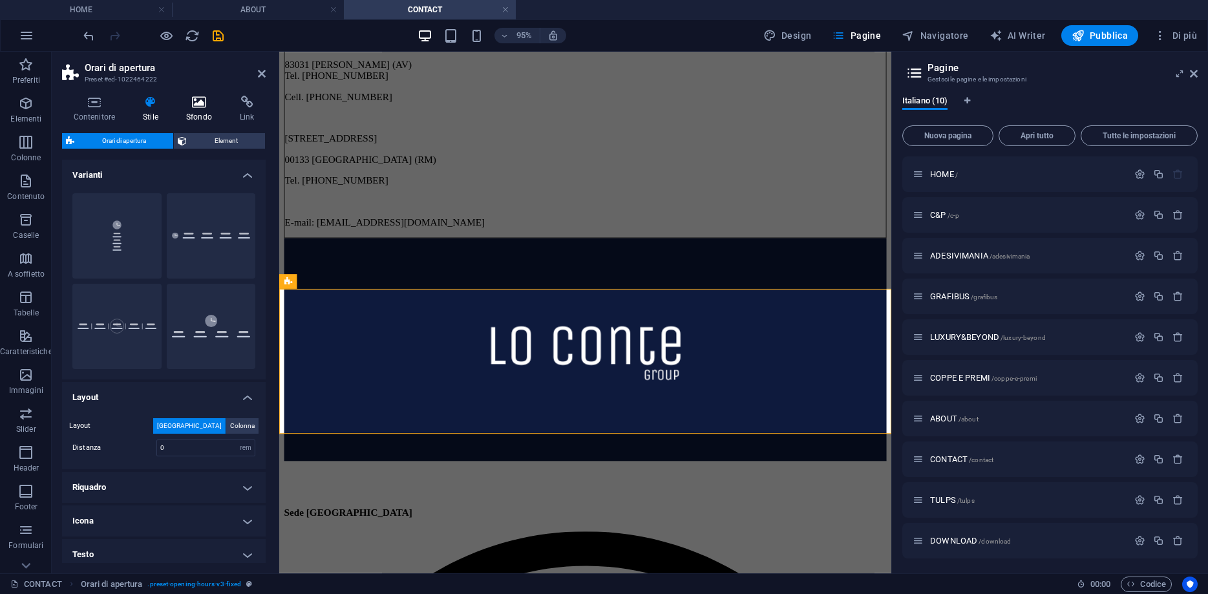
click at [200, 107] on icon at bounding box center [198, 102] width 48 height 13
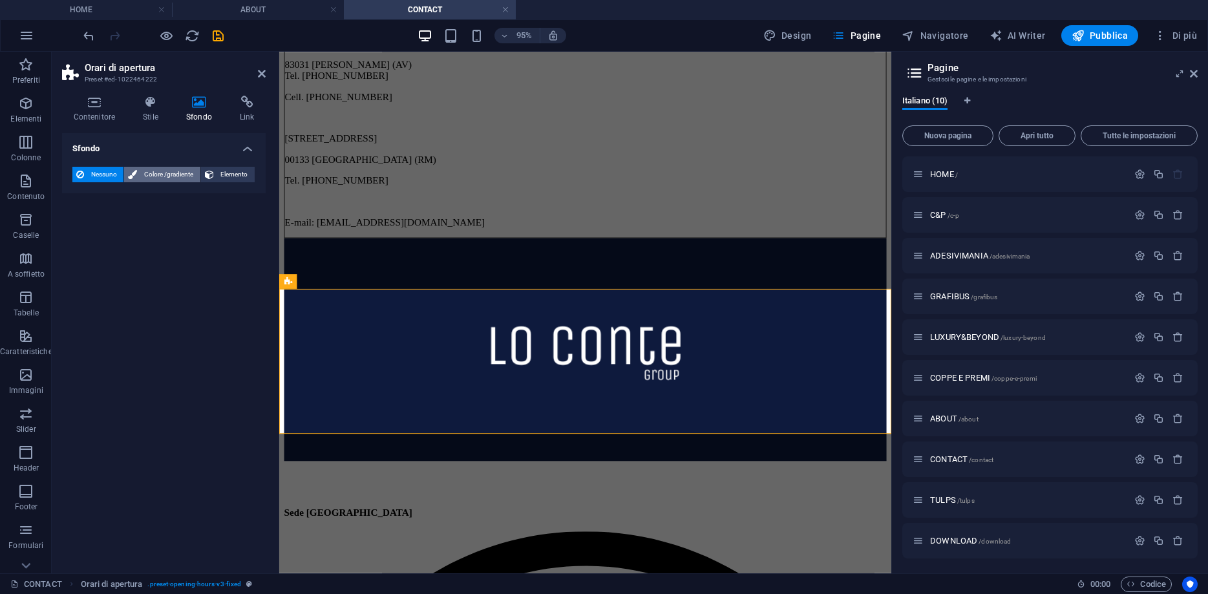
click at [180, 171] on span "Colore /gradiente" at bounding box center [168, 175] width 55 height 16
click at [144, 200] on span "Sfumatura" at bounding box center [132, 199] width 40 height 18
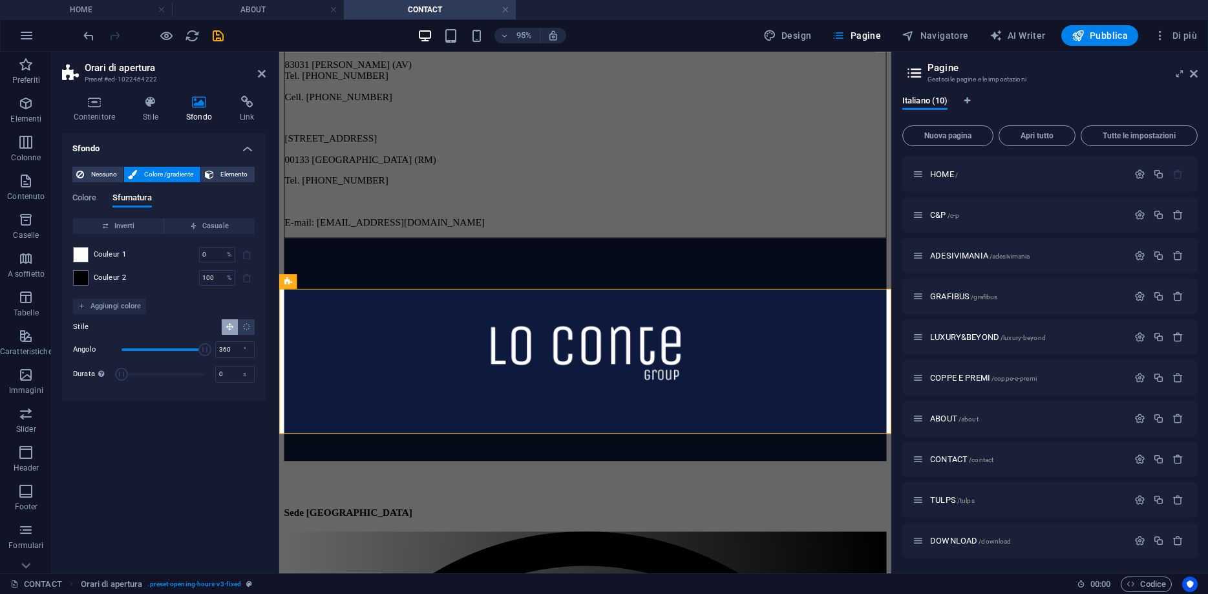
drag, startPoint x: 146, startPoint y: 347, endPoint x: 209, endPoint y: 341, distance: 63.6
click at [209, 341] on div "Angolo 360 °" at bounding box center [164, 349] width 182 height 19
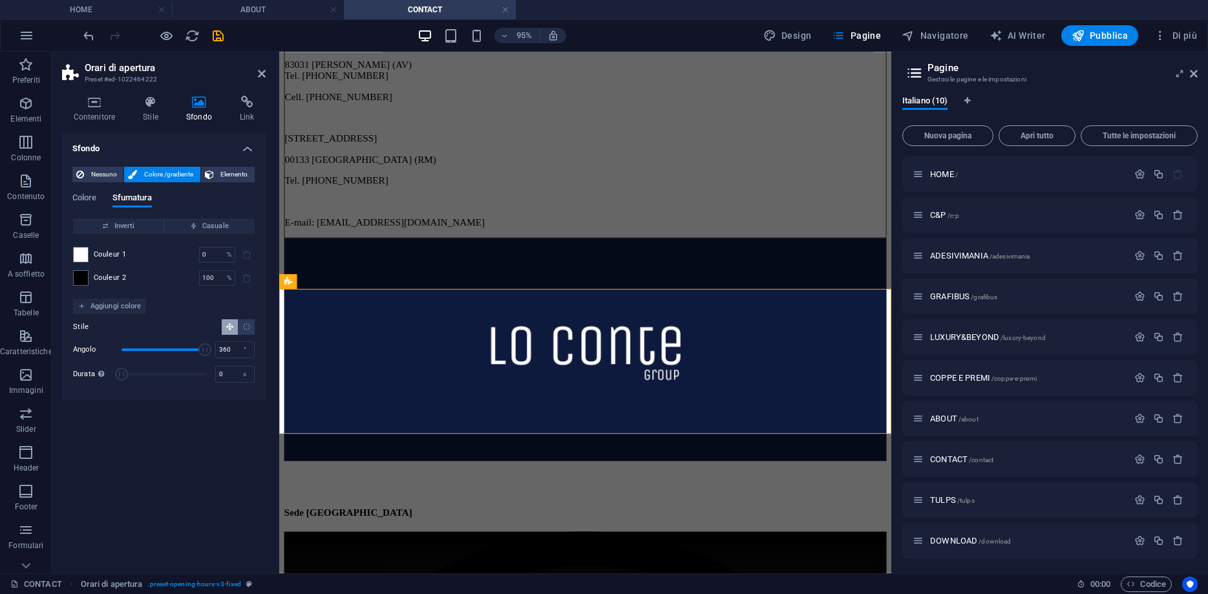
click at [120, 351] on label "Angolo" at bounding box center [97, 349] width 48 height 7
click at [123, 348] on span "Angolo" at bounding box center [162, 349] width 83 height 19
drag, startPoint x: 123, startPoint y: 348, endPoint x: 92, endPoint y: 355, distance: 31.7
click at [92, 355] on div "Angolo 0 °" at bounding box center [164, 349] width 182 height 19
drag, startPoint x: 119, startPoint y: 350, endPoint x: 161, endPoint y: 351, distance: 42.0
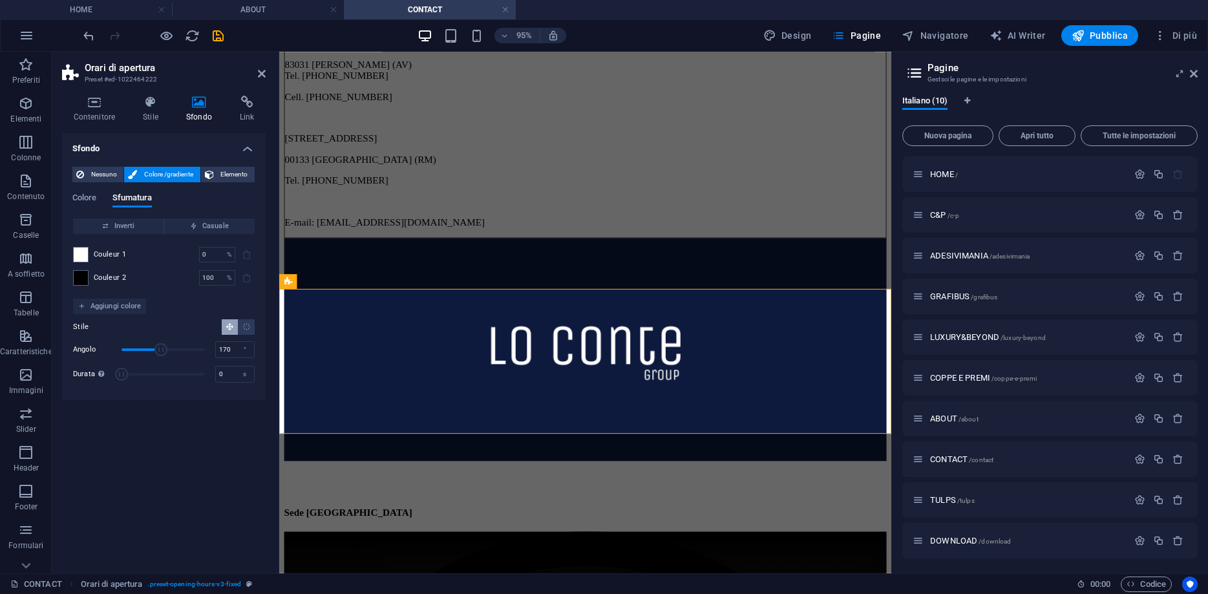
click at [161, 351] on span "Angolo" at bounding box center [160, 349] width 13 height 13
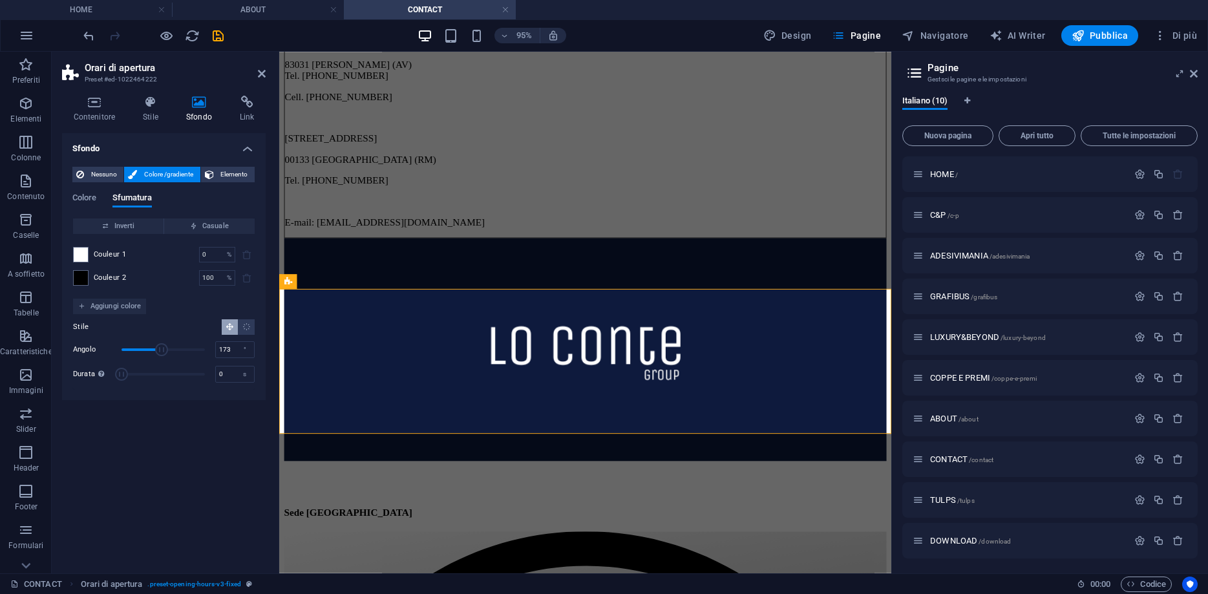
click at [162, 355] on span "Angolo" at bounding box center [161, 349] width 13 height 13
drag, startPoint x: 229, startPoint y: 350, endPoint x: 194, endPoint y: 351, distance: 34.9
click at [216, 351] on input "173" at bounding box center [235, 350] width 38 height 16
type input "180"
click at [193, 406] on div "Sfondo Nessuno Colore /gradiente Elemento Allunga lo sfondo a tutta larghezza S…" at bounding box center [164, 348] width 204 height 430
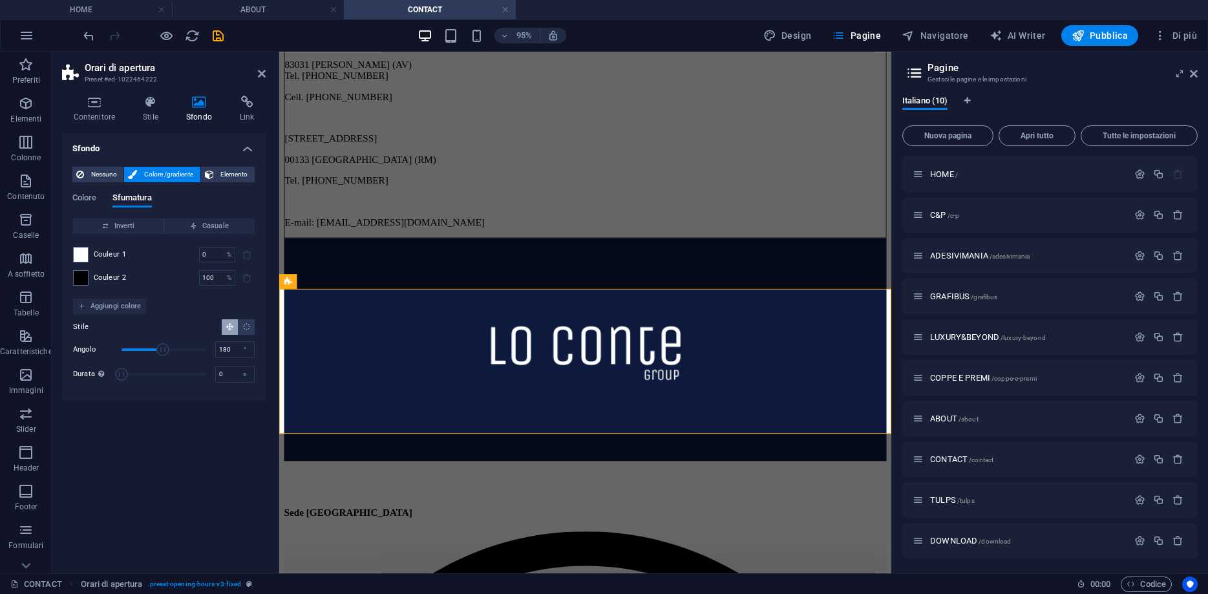
click at [90, 276] on div "Couleur 2 100 % ​" at bounding box center [164, 278] width 182 height 16
click at [85, 278] on span at bounding box center [81, 278] width 14 height 14
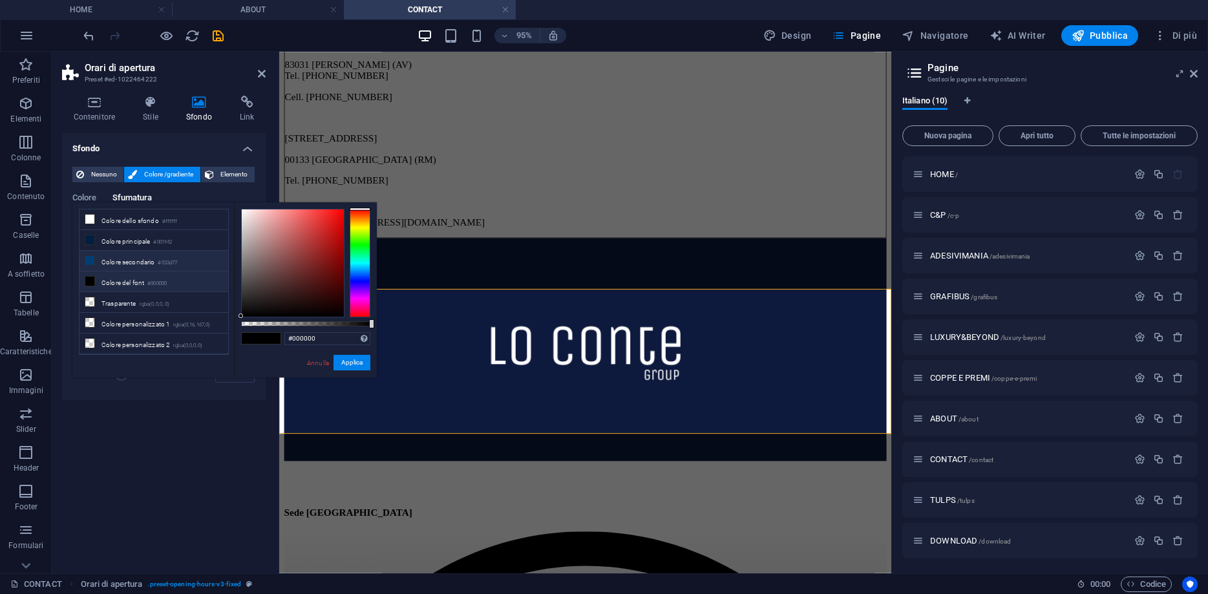
click at [95, 262] on li "Colore secondario #033d77" at bounding box center [153, 261] width 149 height 21
type input "#033d77"
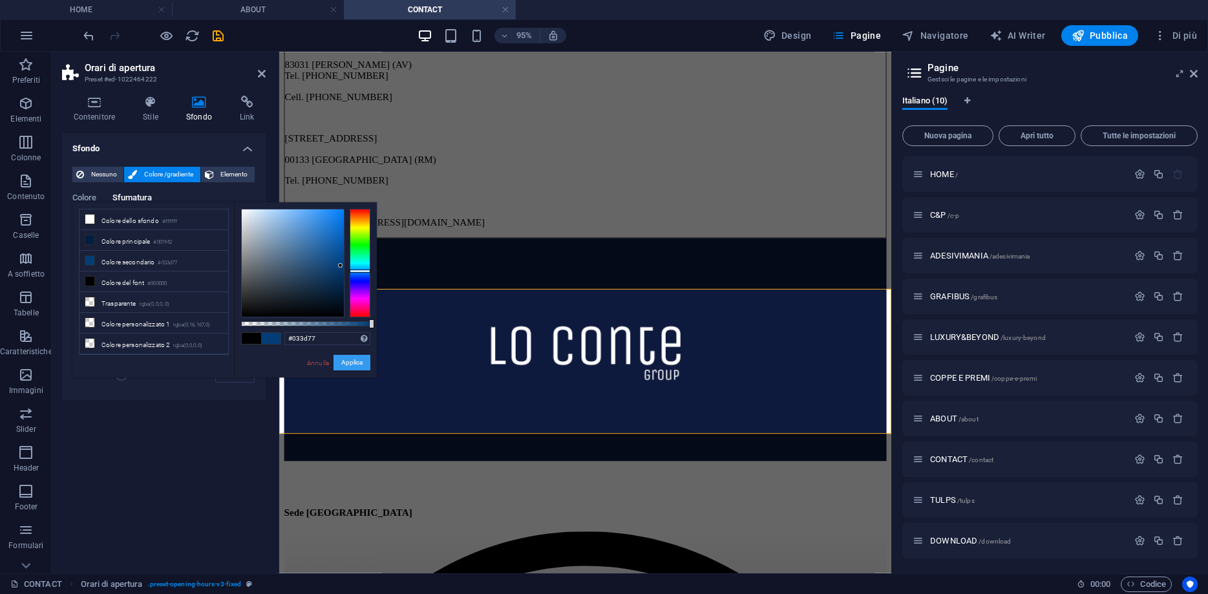
click at [351, 369] on button "Applica" at bounding box center [351, 363] width 37 height 16
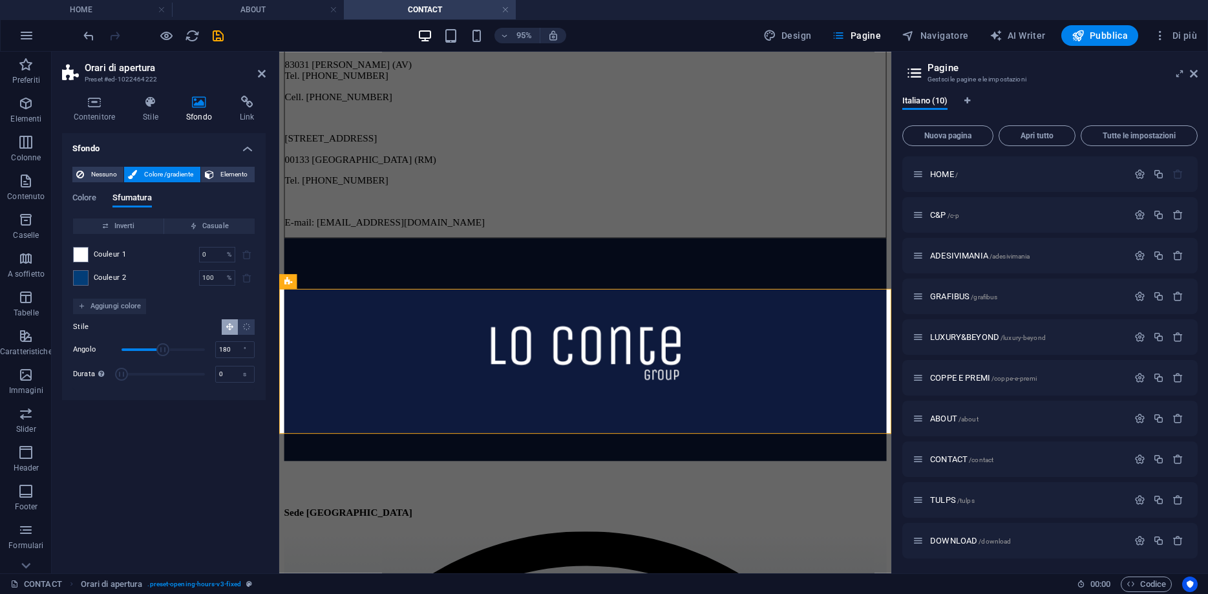
click at [96, 439] on div "Sfondo Nessuno Colore /gradiente Elemento Allunga lo sfondo a tutta larghezza S…" at bounding box center [164, 348] width 204 height 430
click at [700, 485] on div at bounding box center [601, 501] width 634 height 32
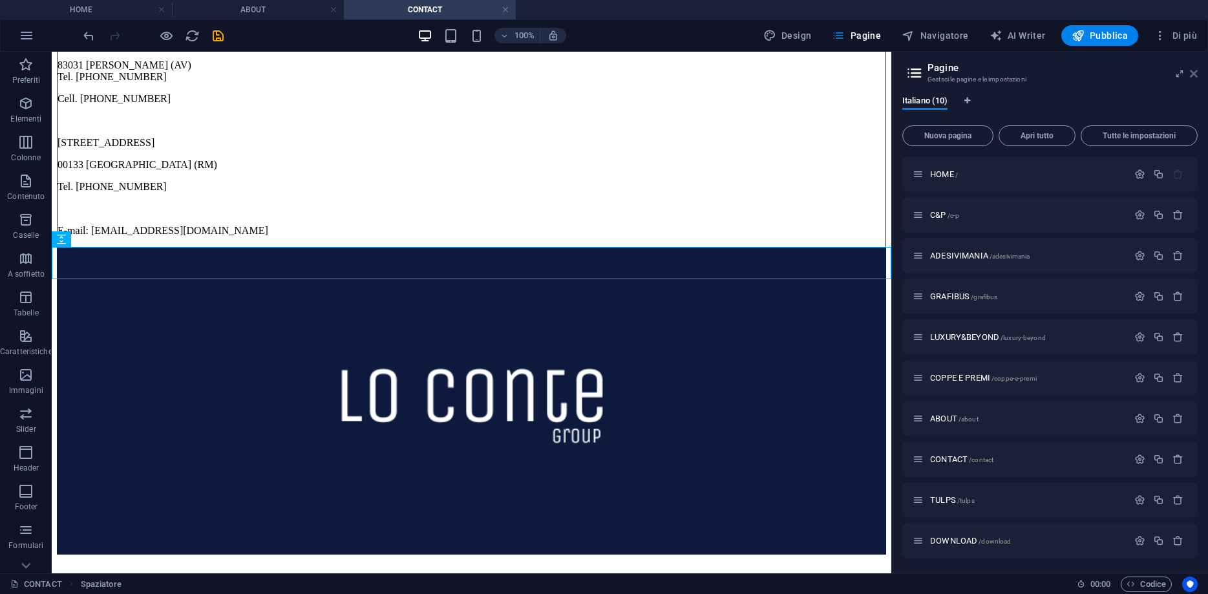
click at [1193, 76] on icon at bounding box center [1193, 73] width 8 height 10
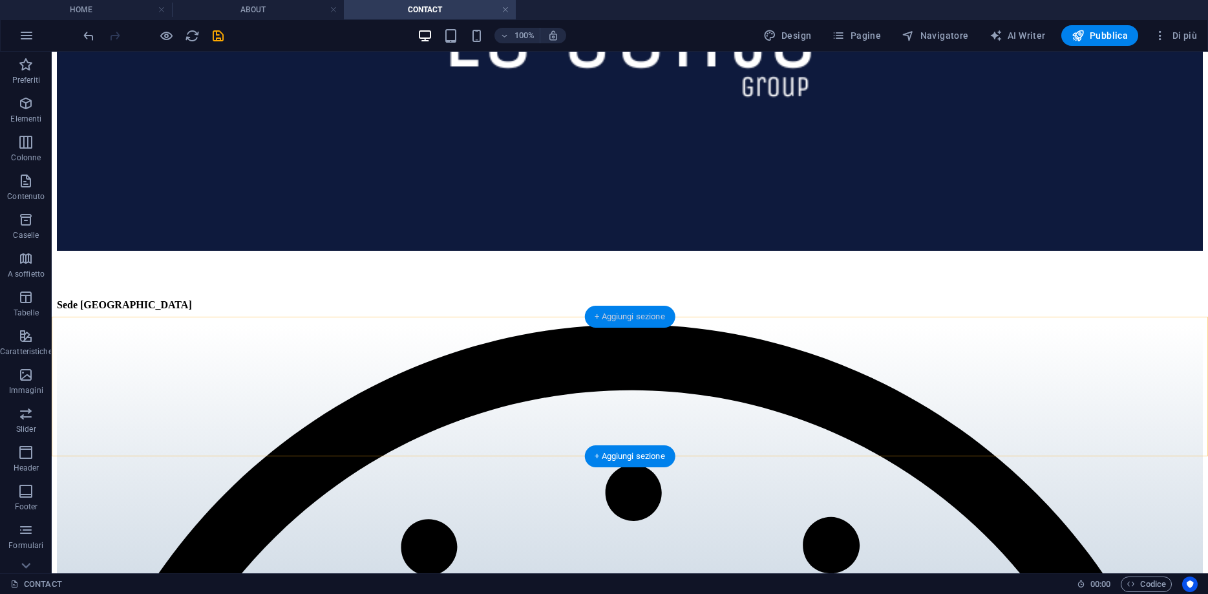
scroll to position [659, 0]
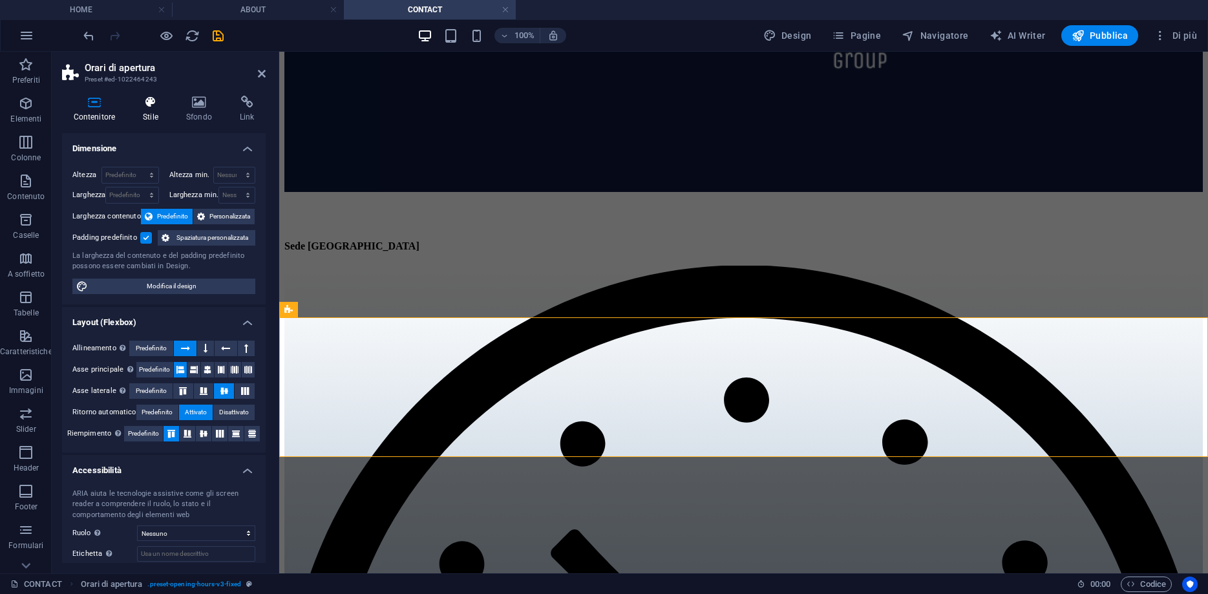
click at [151, 116] on h4 "Stile" at bounding box center [153, 109] width 43 height 27
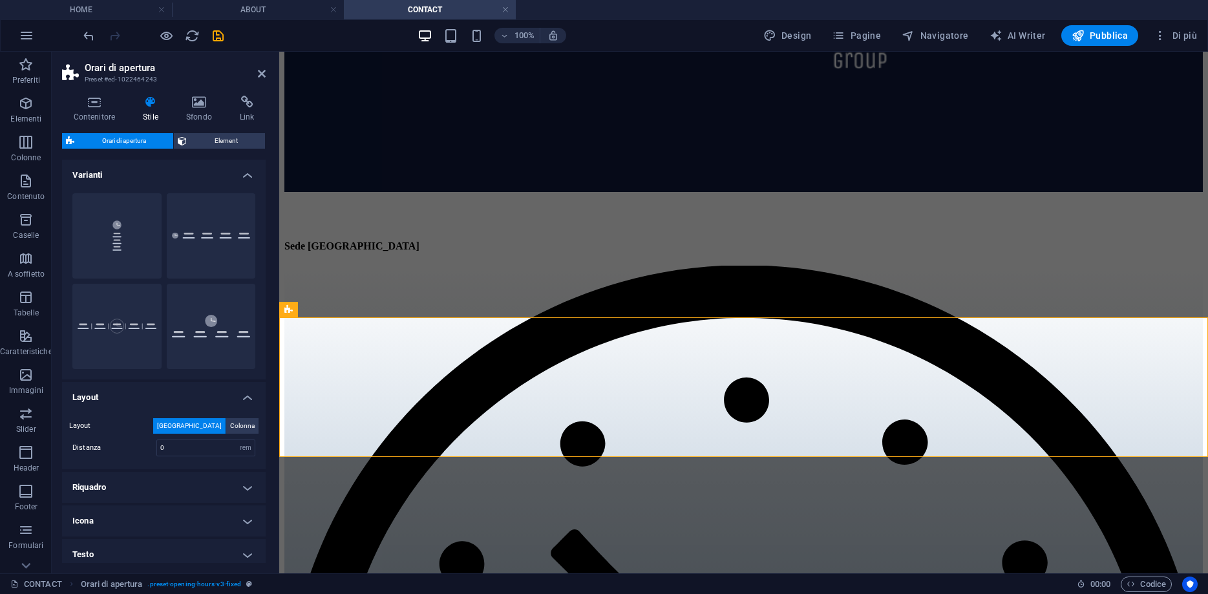
click at [127, 507] on h4 "Icona" at bounding box center [164, 520] width 204 height 31
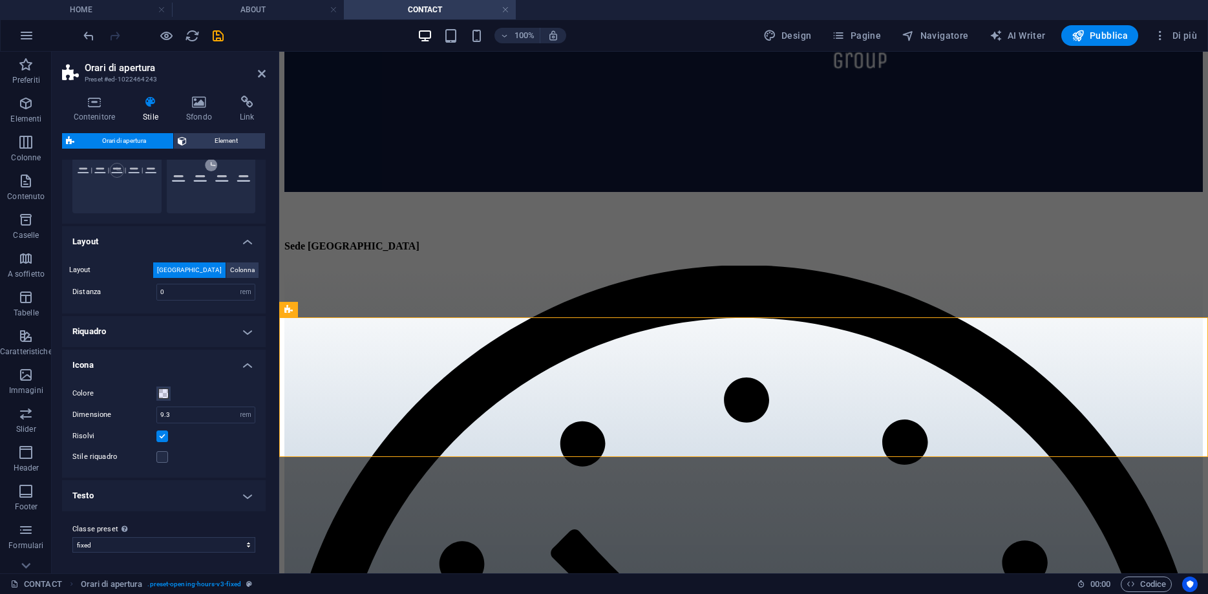
click at [162, 433] on label at bounding box center [162, 436] width 12 height 12
click at [0, 0] on input "Risolvi" at bounding box center [0, 0] width 0 height 0
click at [161, 433] on label at bounding box center [162, 436] width 12 height 12
click at [0, 0] on input "Risolvi" at bounding box center [0, 0] width 0 height 0
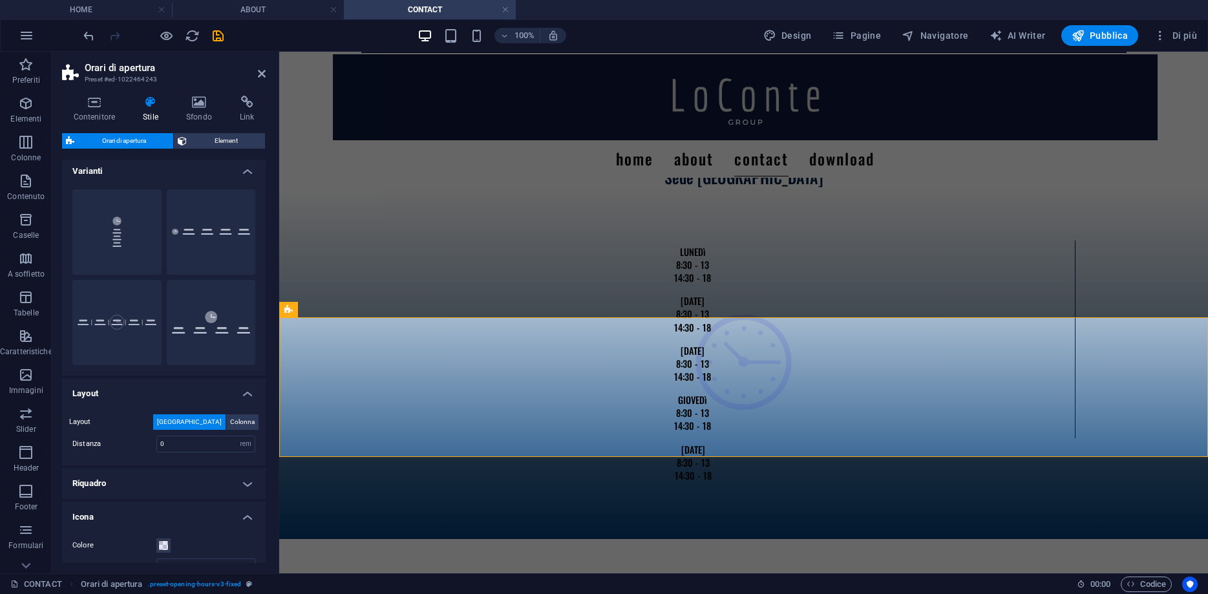
scroll to position [0, 0]
click at [99, 105] on icon at bounding box center [94, 102] width 65 height 13
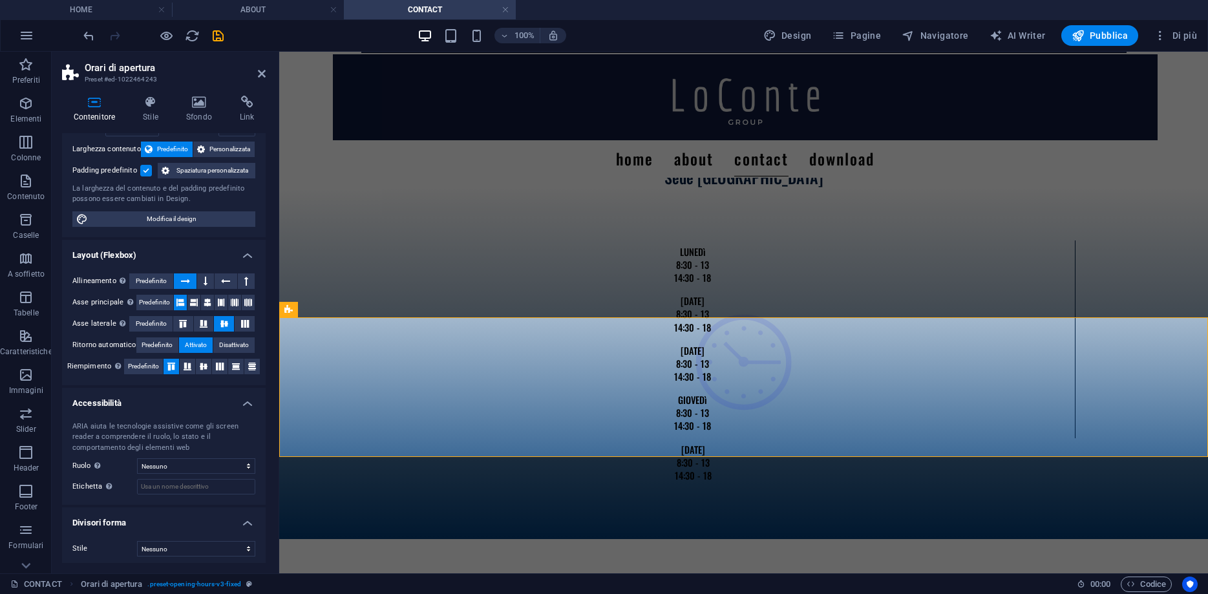
scroll to position [71, 0]
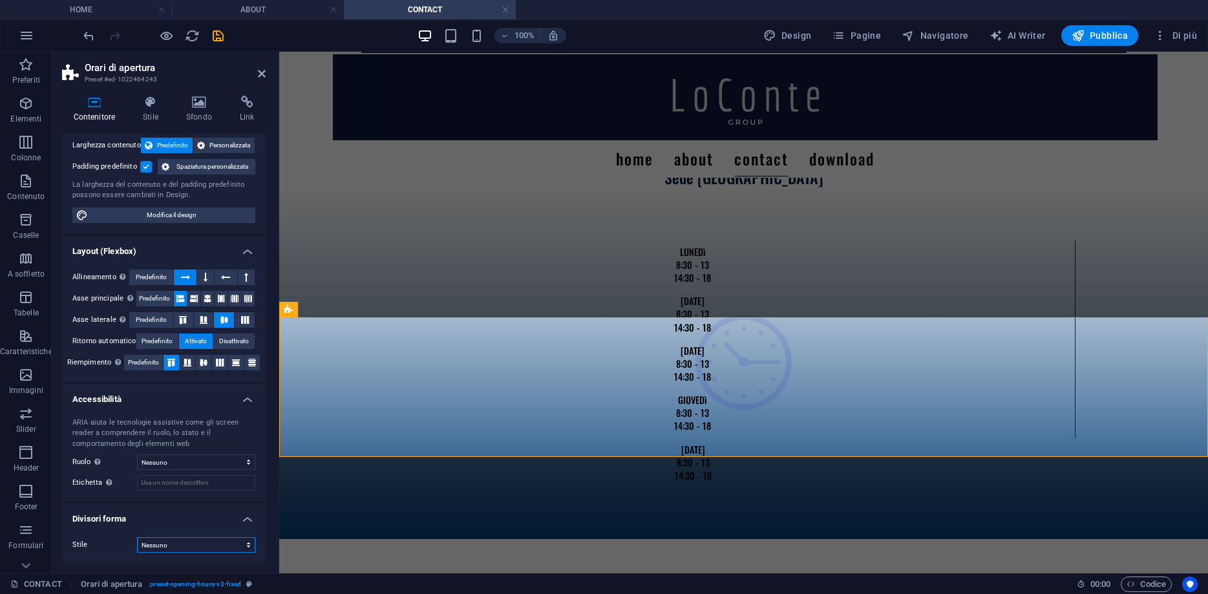
click at [137, 537] on select "Nessuno Triangolo Quadrato Diagonale Poligono 1 Poligono 2 Zigzag Zig zag multi…" at bounding box center [196, 545] width 118 height 16
click option "Fuoco" at bounding box center [0, 0] width 0 height 0
click at [137, 537] on select "Nessuno Triangolo Quadrato Diagonale Poligono 1 Poligono 2 Zigzag Zig zag multi…" at bounding box center [196, 545] width 118 height 16
click option "Libro" at bounding box center [0, 0] width 0 height 0
click at [137, 537] on select "Nessuno Triangolo Quadrato Diagonale Poligono 1 Poligono 2 Zigzag Zig zag multi…" at bounding box center [196, 545] width 118 height 16
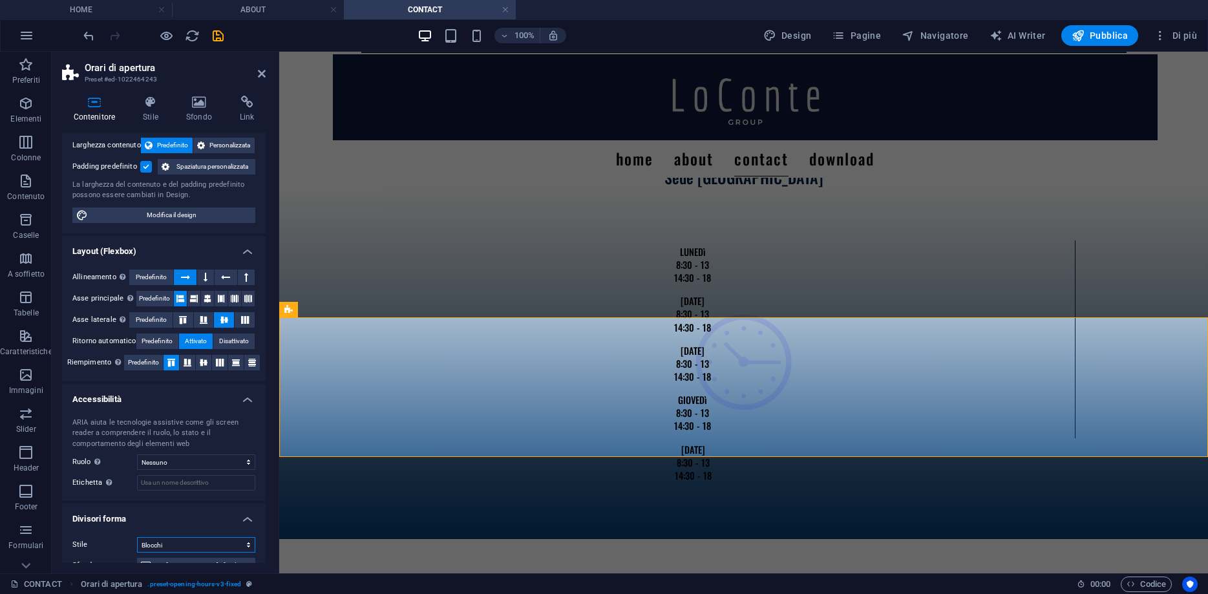
click option "Blocchi" at bounding box center [0, 0] width 0 height 0
click at [137, 537] on select "Nessuno Triangolo Quadrato Diagonale Poligono 1 Poligono 2 Zigzag Zig zag multi…" at bounding box center [196, 545] width 118 height 16
select select "waves"
click option "Onde" at bounding box center [0, 0] width 0 height 0
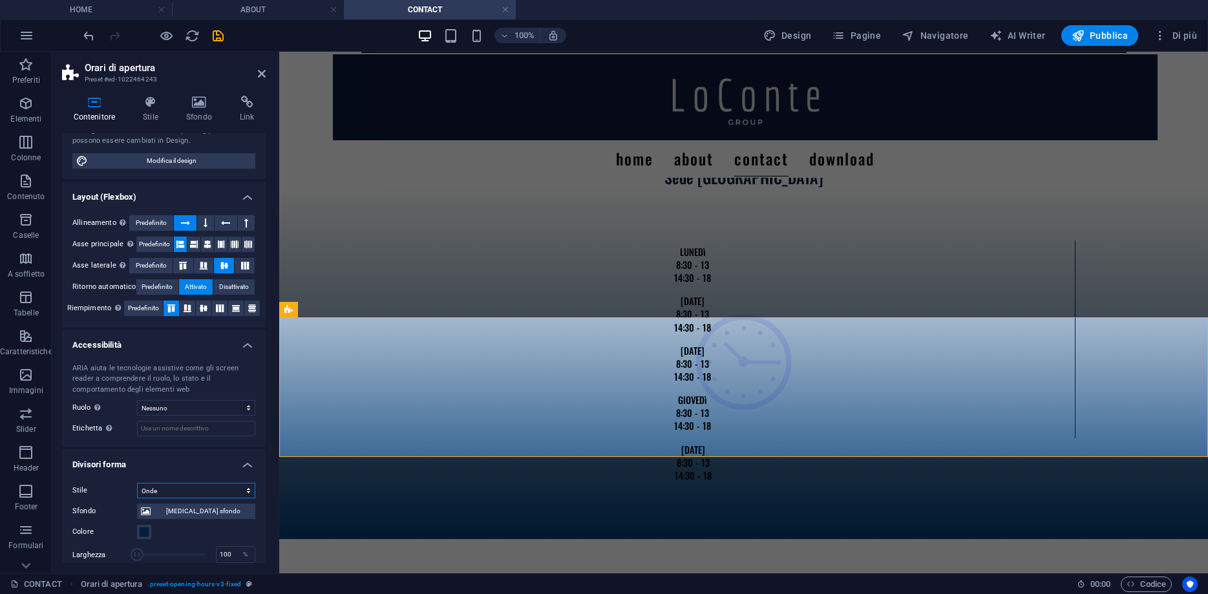
scroll to position [246, 0]
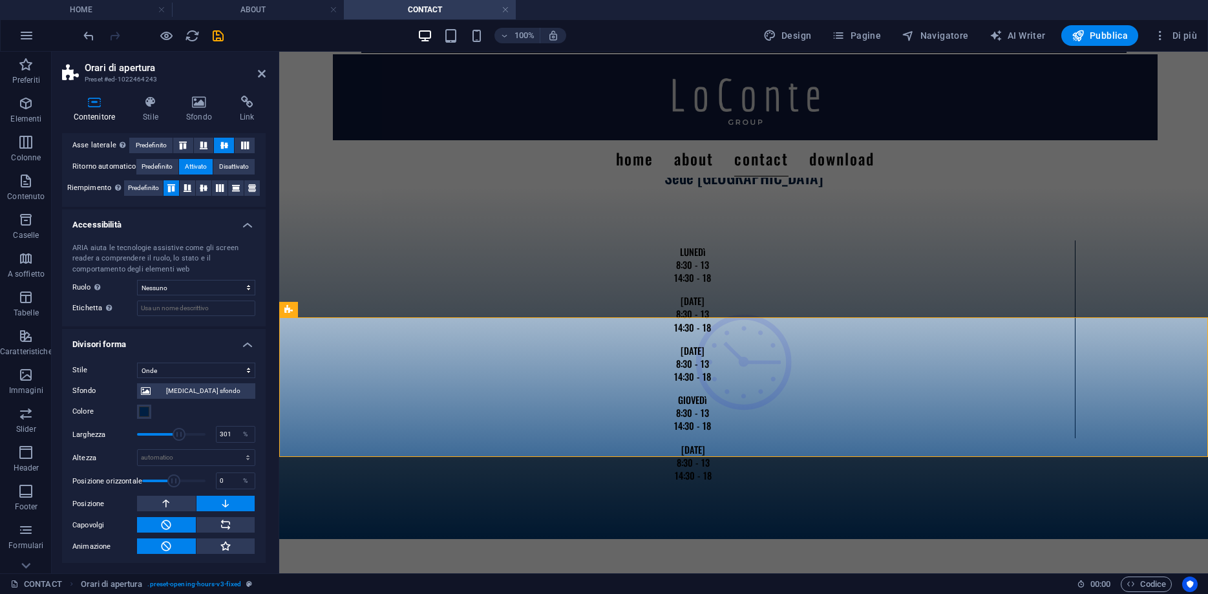
drag, startPoint x: 141, startPoint y: 430, endPoint x: 183, endPoint y: 436, distance: 41.8
click at [183, 436] on span at bounding box center [179, 434] width 13 height 13
drag, startPoint x: 182, startPoint y: 436, endPoint x: 87, endPoint y: 427, distance: 96.1
click at [87, 427] on div "Larghezza 100 %" at bounding box center [163, 433] width 183 height 19
click at [179, 499] on button at bounding box center [166, 504] width 59 height 16
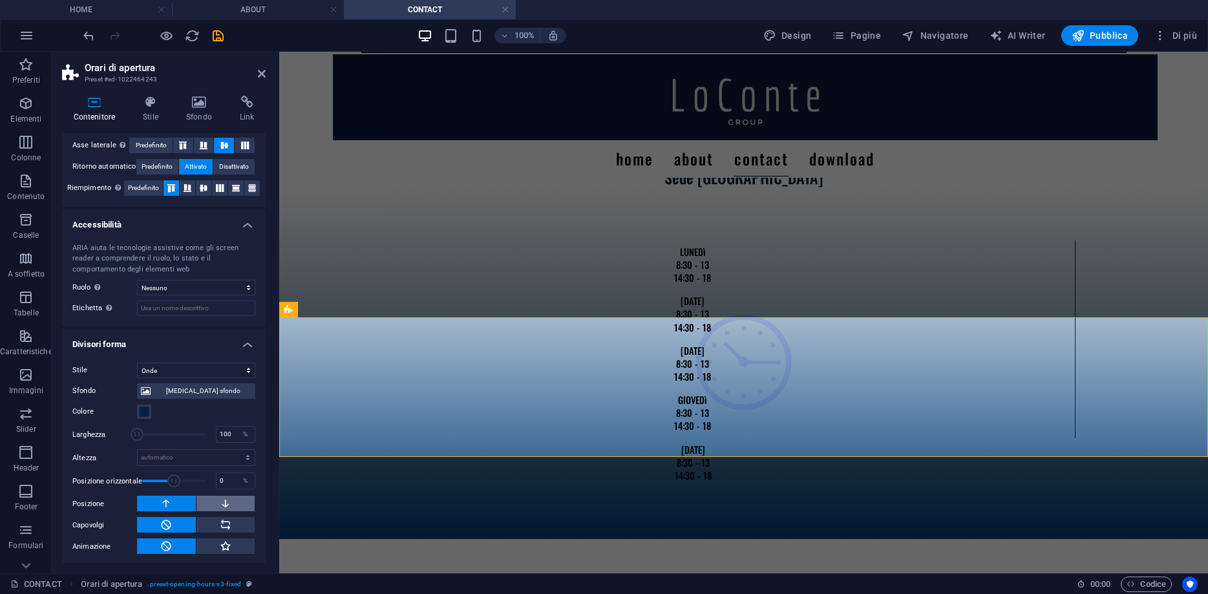
click at [242, 504] on button at bounding box center [225, 504] width 59 height 16
click at [220, 525] on icon at bounding box center [226, 525] width 12 height 16
click at [220, 524] on icon at bounding box center [226, 525] width 12 height 16
click at [178, 522] on button at bounding box center [166, 525] width 59 height 16
click at [206, 544] on button at bounding box center [225, 546] width 59 height 16
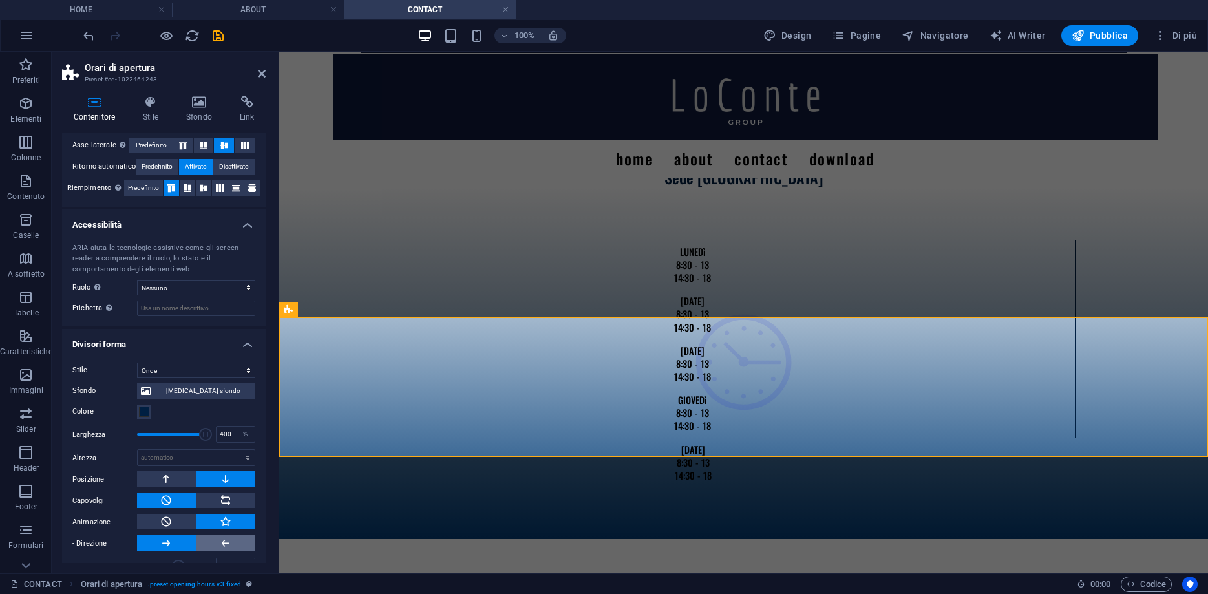
click at [207, 542] on button at bounding box center [225, 543] width 59 height 16
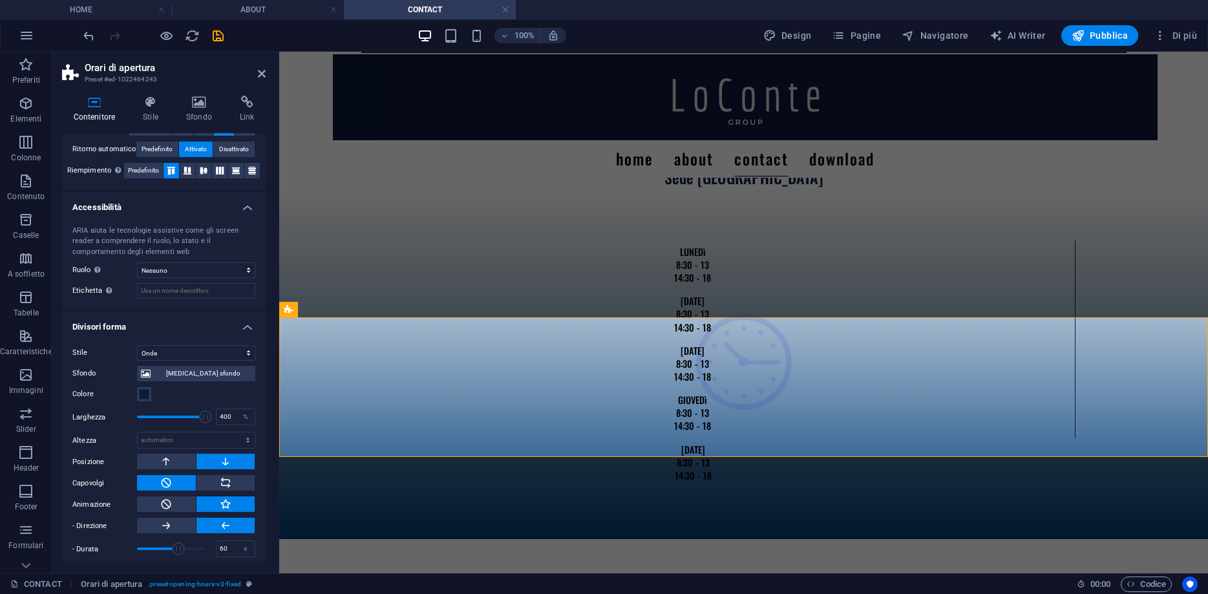
scroll to position [269, 0]
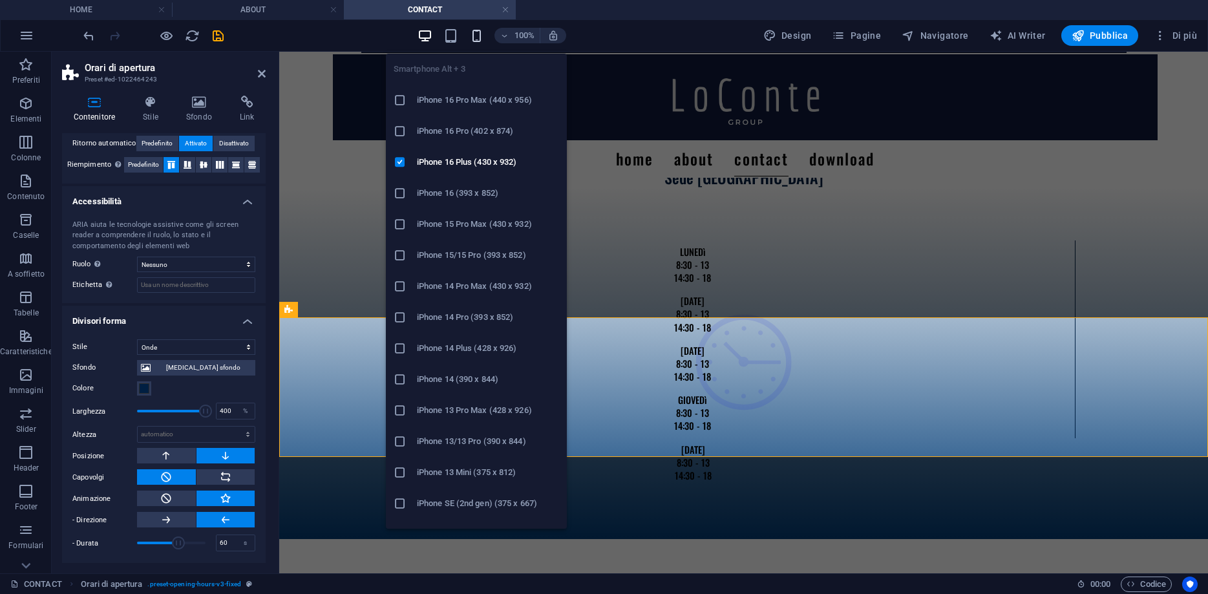
click at [476, 40] on icon "button" at bounding box center [476, 35] width 15 height 15
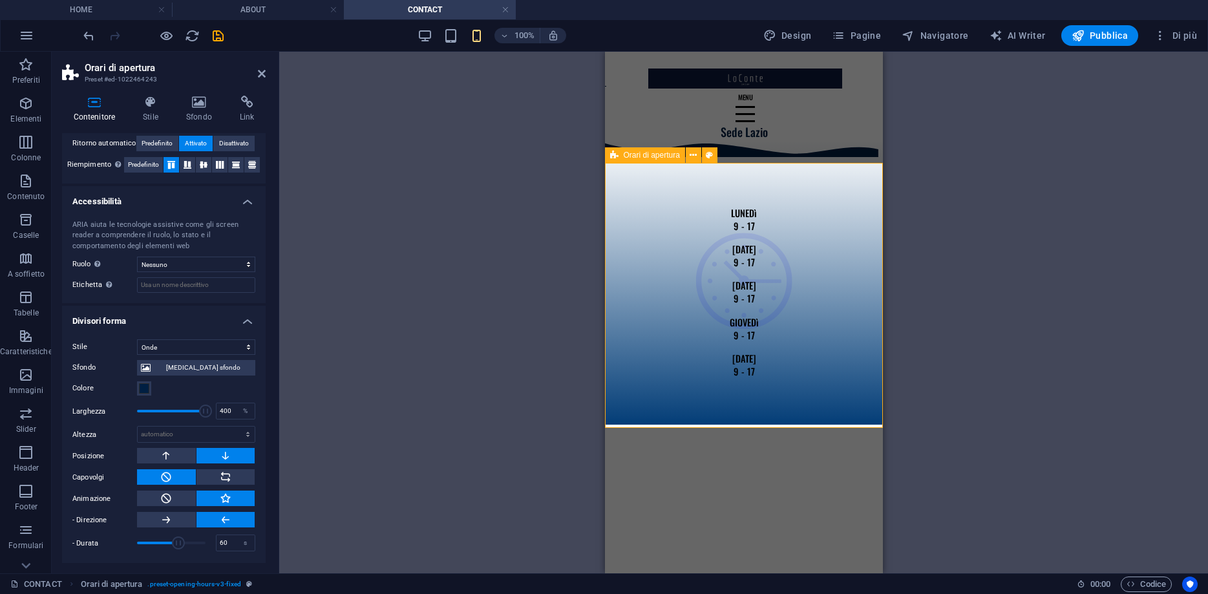
scroll to position [928, 0]
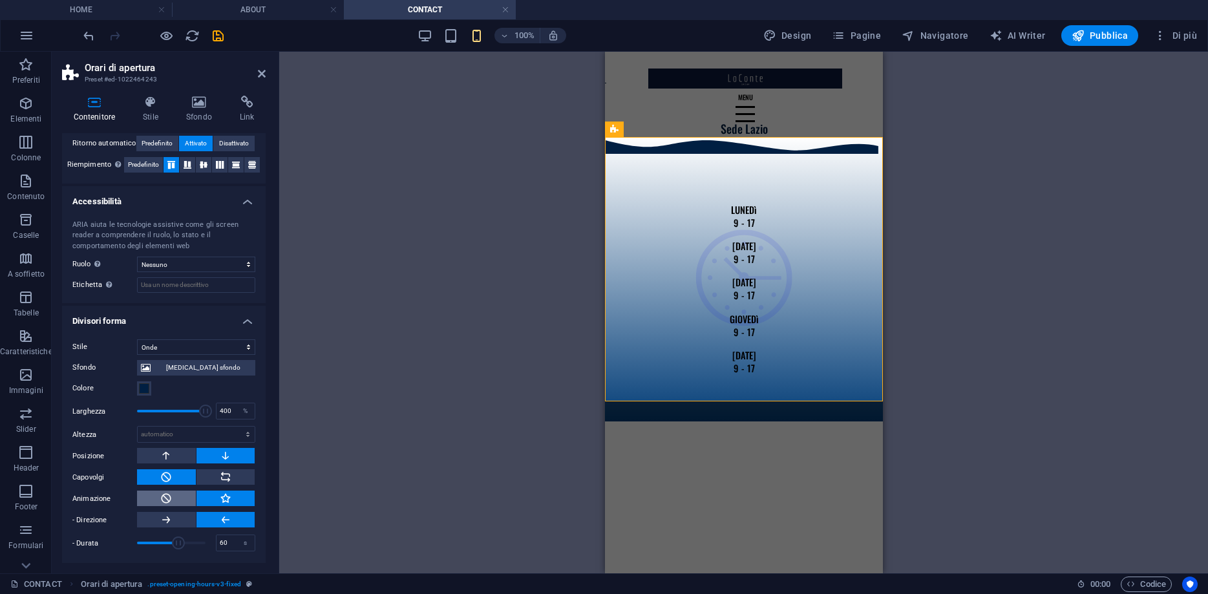
click at [167, 498] on icon at bounding box center [166, 498] width 12 height 16
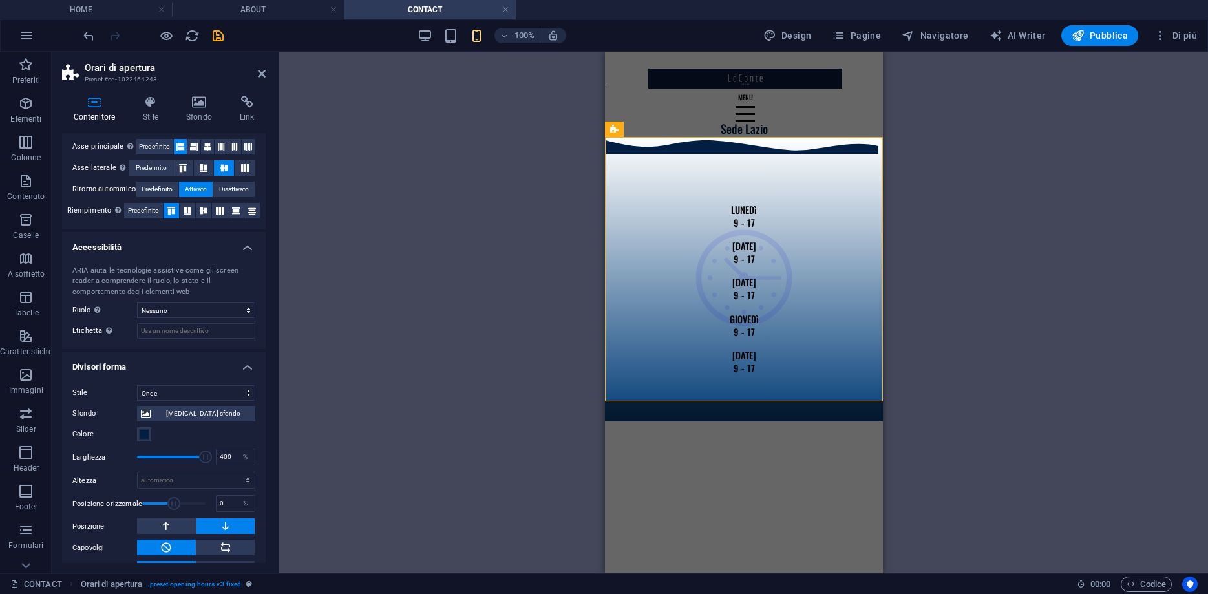
scroll to position [247, 0]
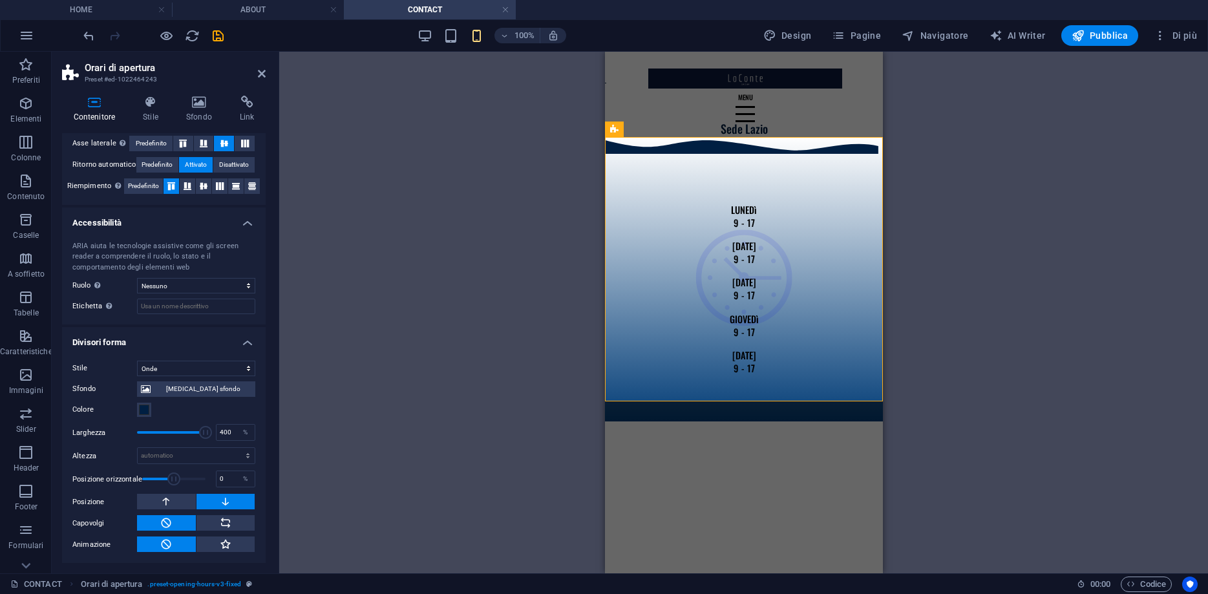
click at [218, 514] on div "Sfondo Cambia sfondo Colore 2° colore 3° colore Larghezza 400 % Altezza automat…" at bounding box center [163, 464] width 183 height 176
click at [219, 516] on button at bounding box center [225, 523] width 59 height 16
click at [213, 538] on button at bounding box center [225, 544] width 59 height 16
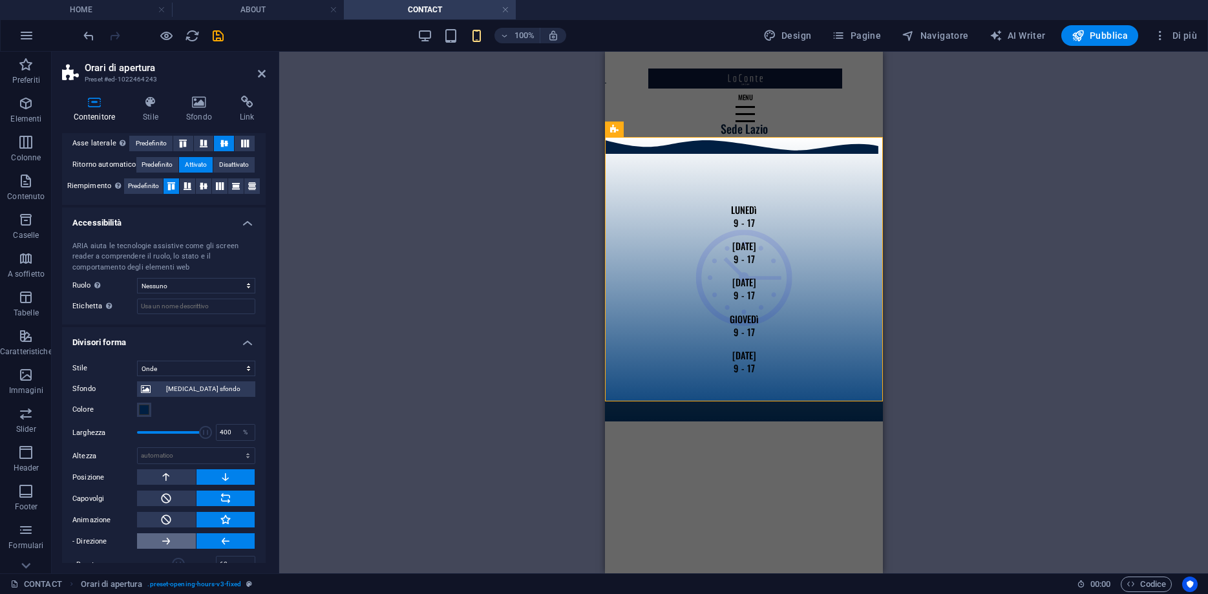
click at [183, 545] on button at bounding box center [166, 541] width 59 height 16
click at [173, 519] on button at bounding box center [166, 520] width 59 height 16
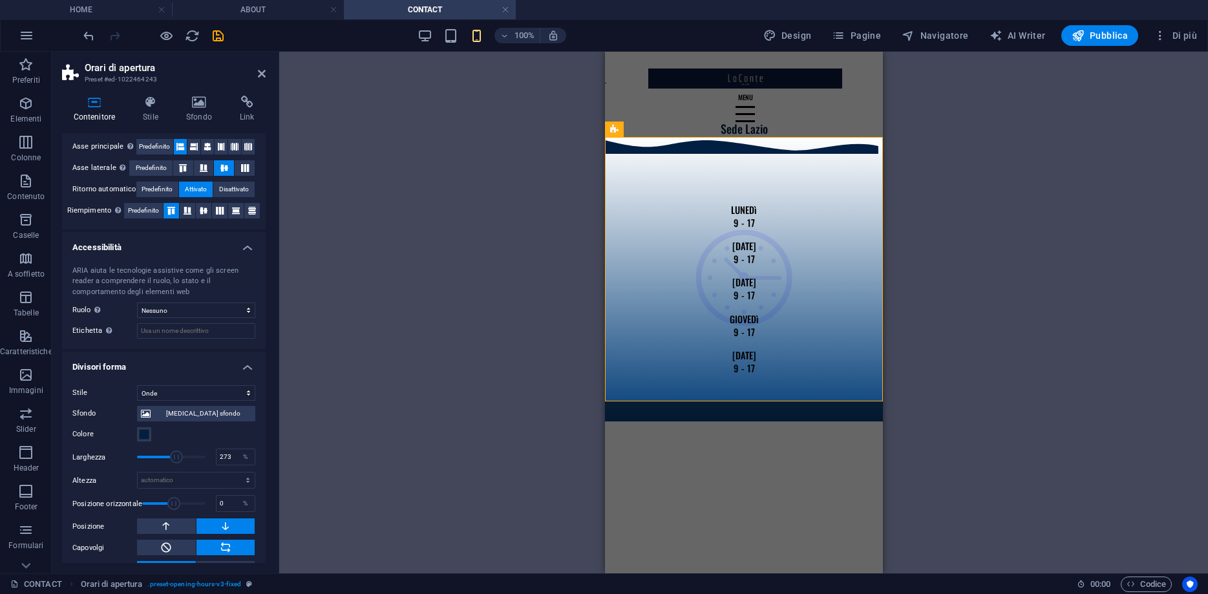
click at [176, 456] on span at bounding box center [171, 456] width 68 height 19
drag, startPoint x: 176, startPoint y: 456, endPoint x: 72, endPoint y: 452, distance: 104.7
click at [72, 452] on div "Stile Nessuno Triangolo Quadrato Diagonale Poligono 1 Poligono 2 Zigzag Zig zag…" at bounding box center [164, 481] width 204 height 213
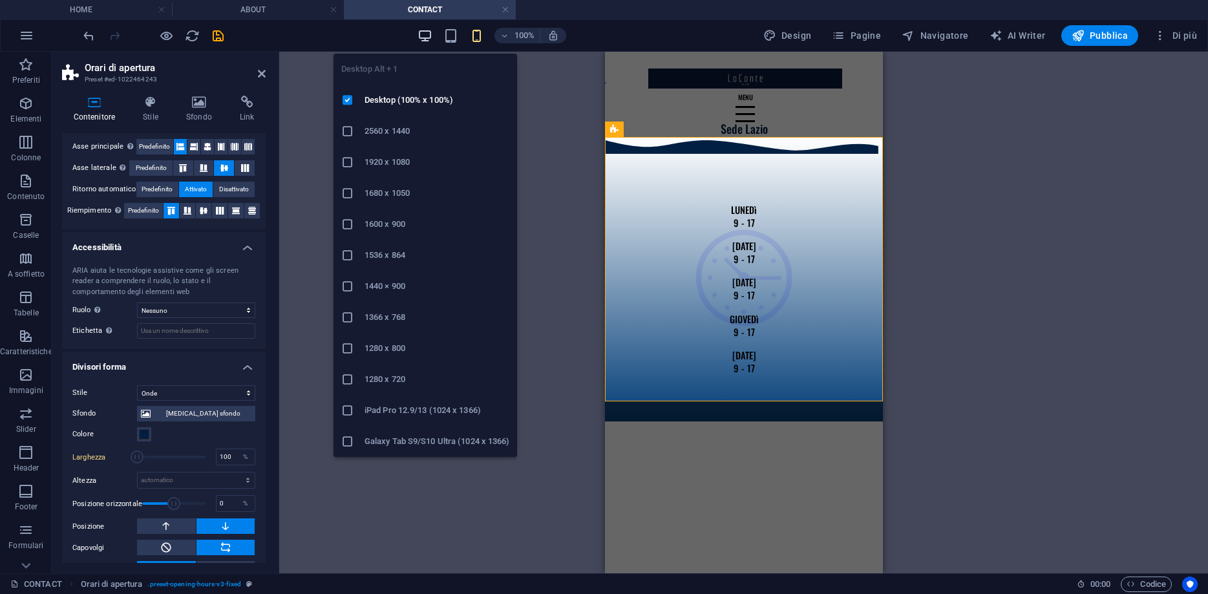
click at [425, 35] on icon "button" at bounding box center [424, 35] width 15 height 15
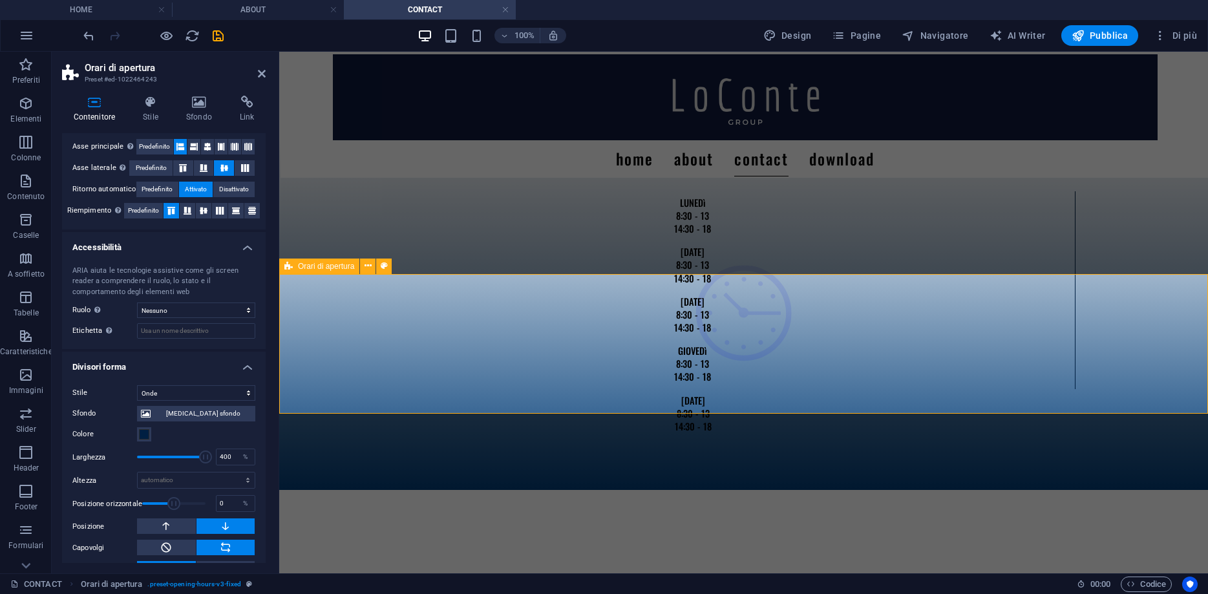
scroll to position [702, 0]
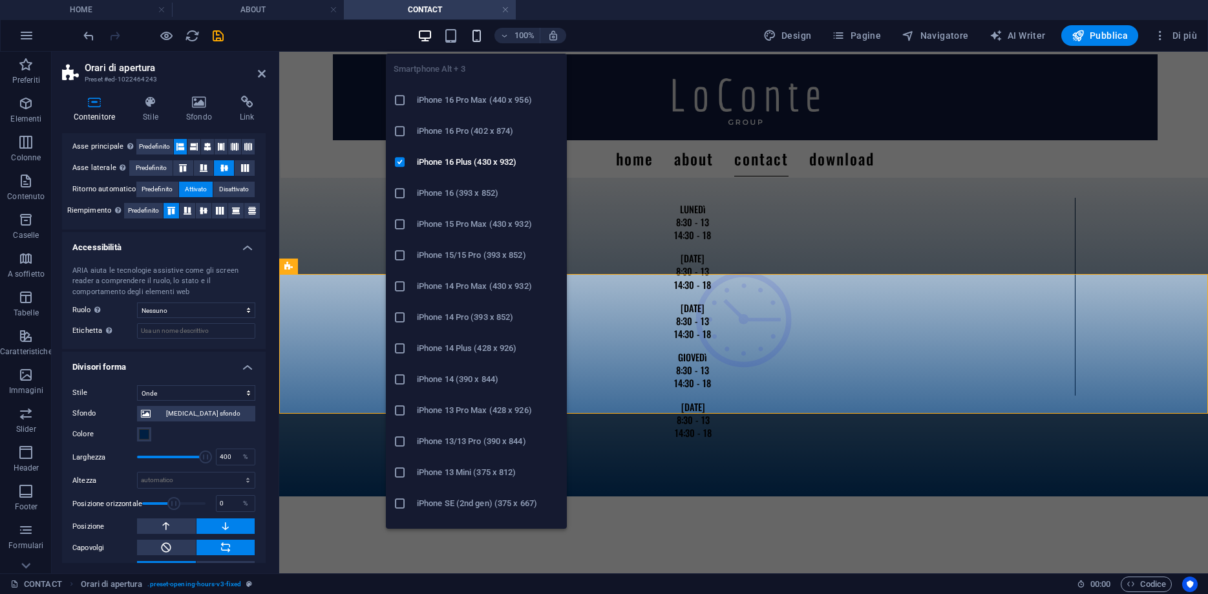
click at [481, 36] on icon "button" at bounding box center [476, 35] width 15 height 15
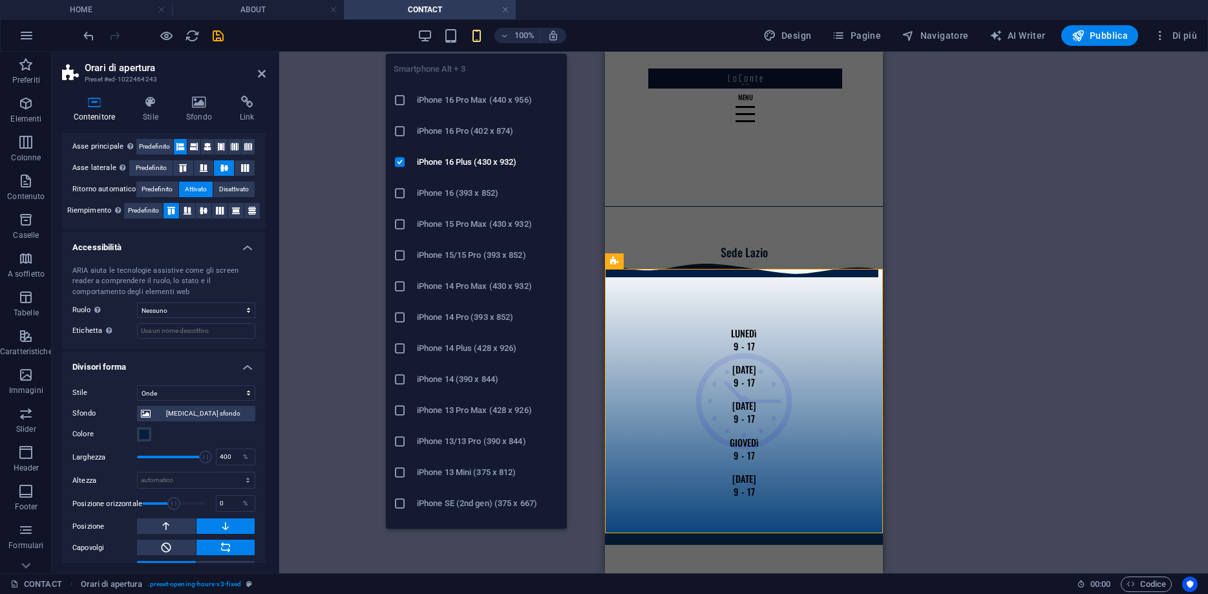
scroll to position [797, 0]
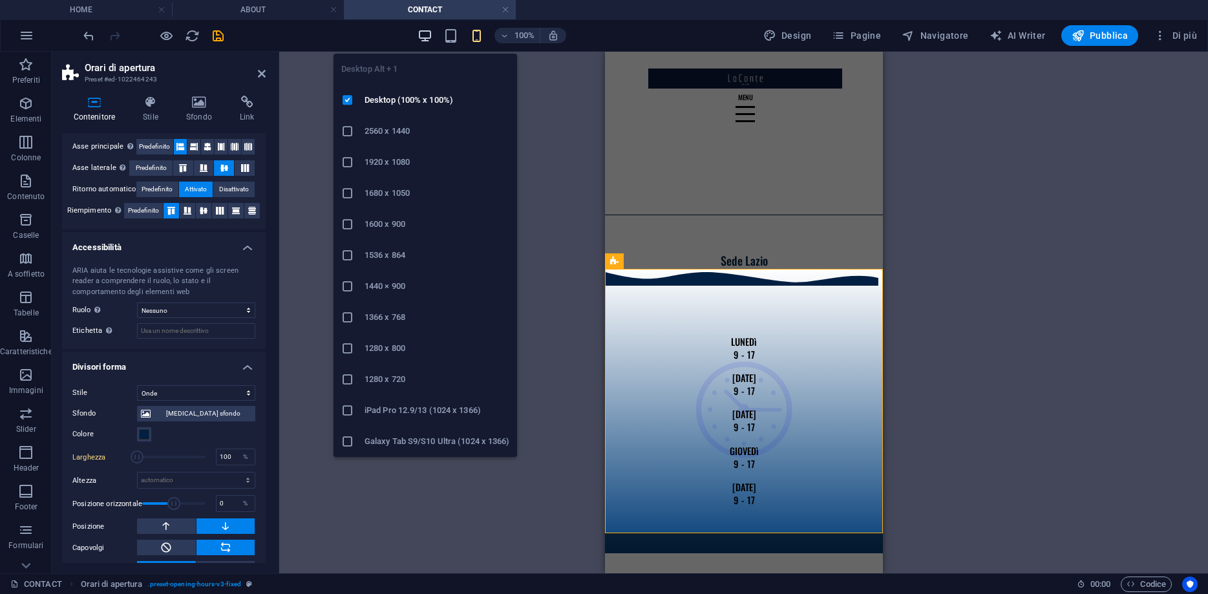
click at [428, 37] on icon "button" at bounding box center [424, 35] width 15 height 15
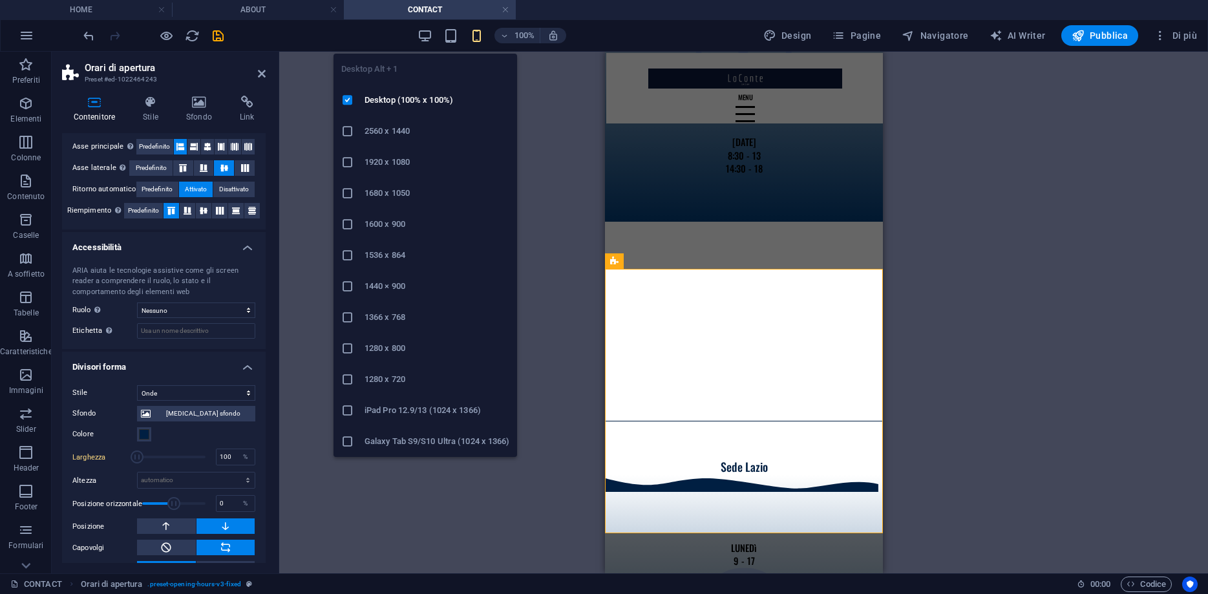
type input "400"
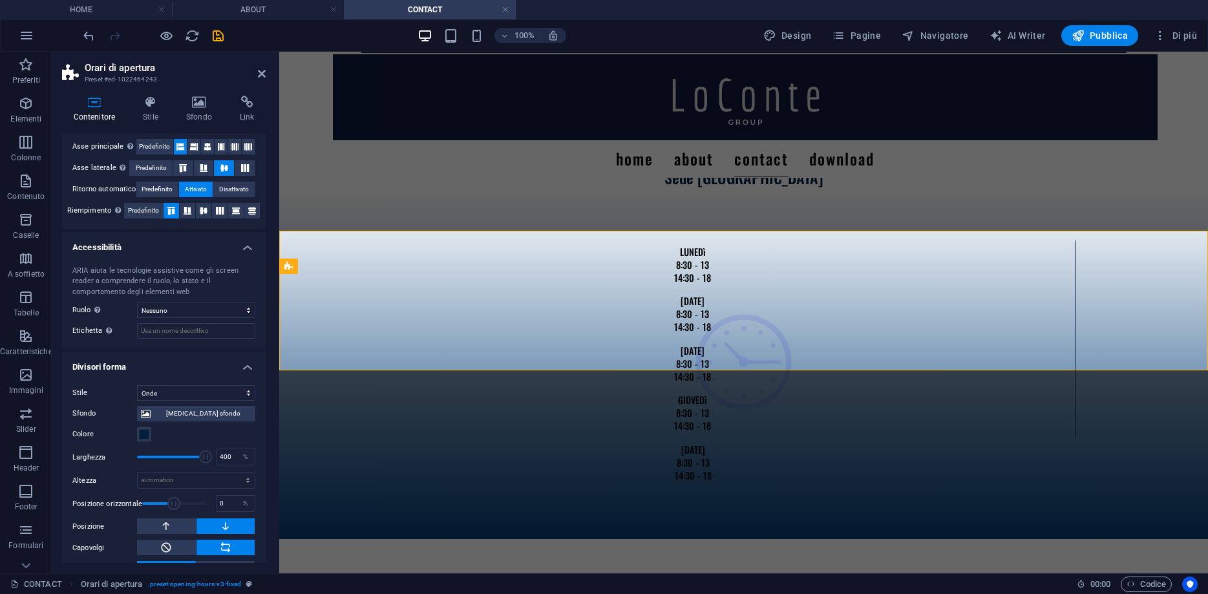
scroll to position [702, 0]
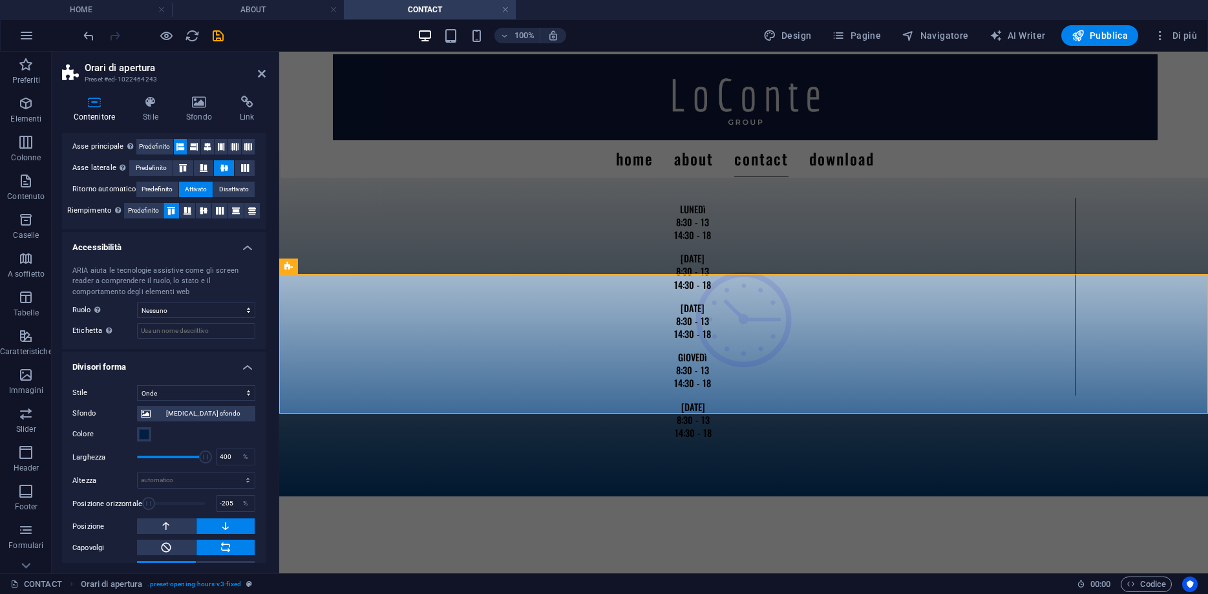
drag, startPoint x: 168, startPoint y: 504, endPoint x: 147, endPoint y: 504, distance: 20.7
click at [147, 504] on span at bounding box center [148, 503] width 13 height 13
drag, startPoint x: 147, startPoint y: 504, endPoint x: 219, endPoint y: 507, distance: 71.8
click at [219, 507] on div "Posizione orizzontale 250 %" at bounding box center [163, 503] width 183 height 19
click at [196, 503] on span at bounding box center [199, 503] width 13 height 13
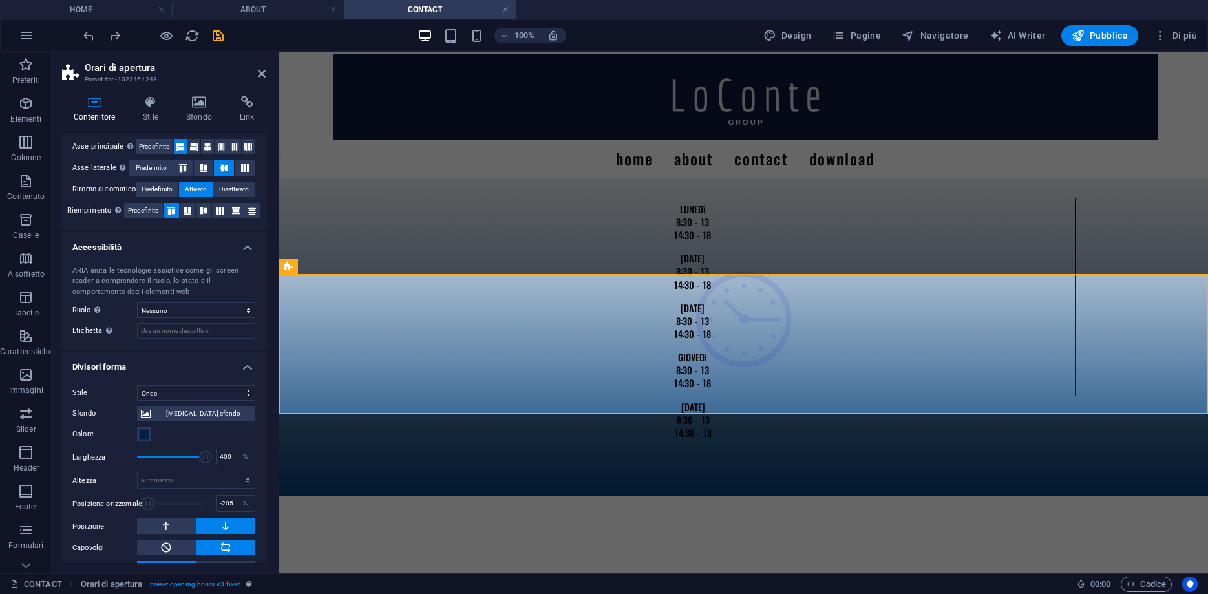
type input "0"
click at [138, 472] on select "automatico px rem em vh vw" at bounding box center [196, 480] width 117 height 16
click at [185, 457] on span at bounding box center [171, 456] width 68 height 19
type input "117"
drag, startPoint x: 185, startPoint y: 456, endPoint x: 141, endPoint y: 453, distance: 44.1
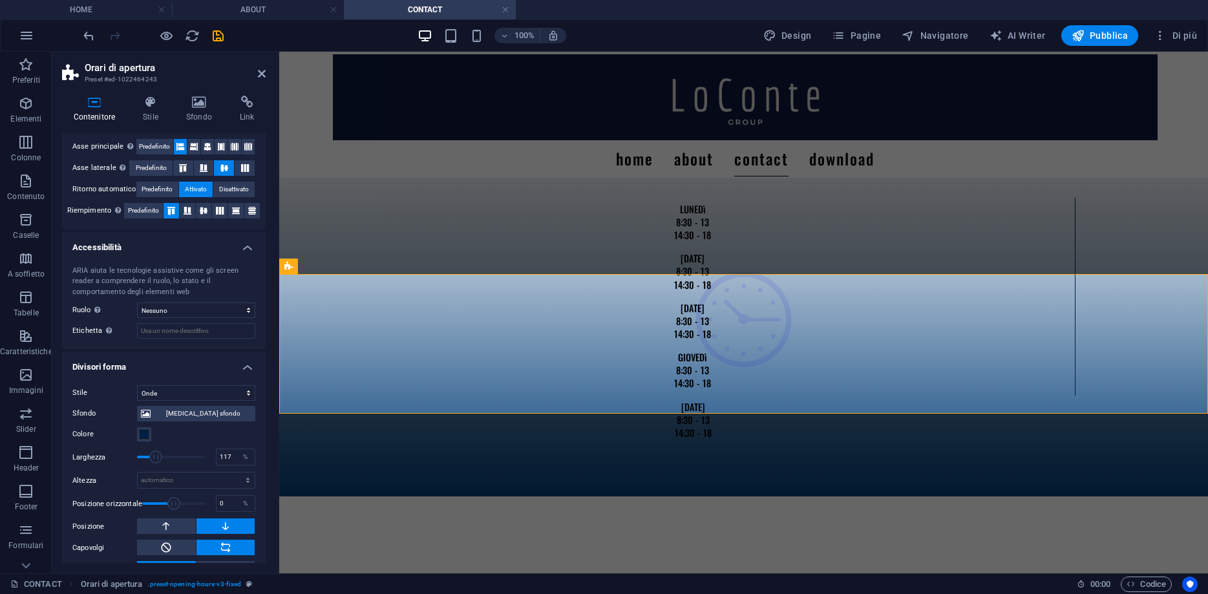
click at [149, 453] on span at bounding box center [155, 456] width 13 height 13
click at [188, 207] on icon at bounding box center [188, 211] width 16 height 8
click at [167, 213] on icon at bounding box center [171, 211] width 16 height 8
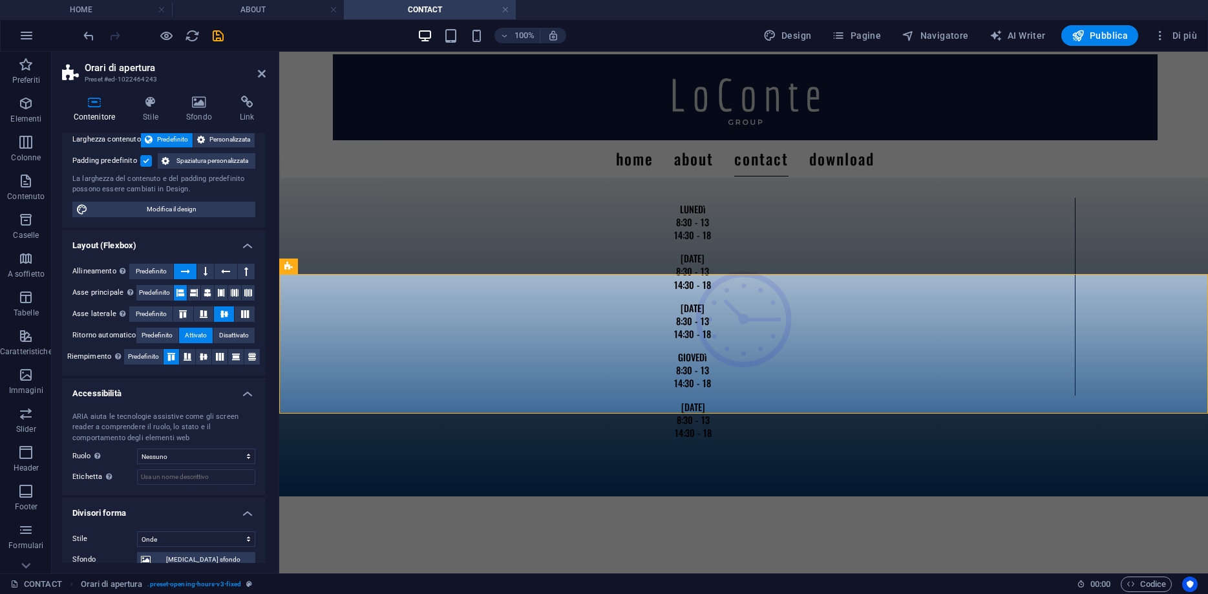
scroll to position [48, 0]
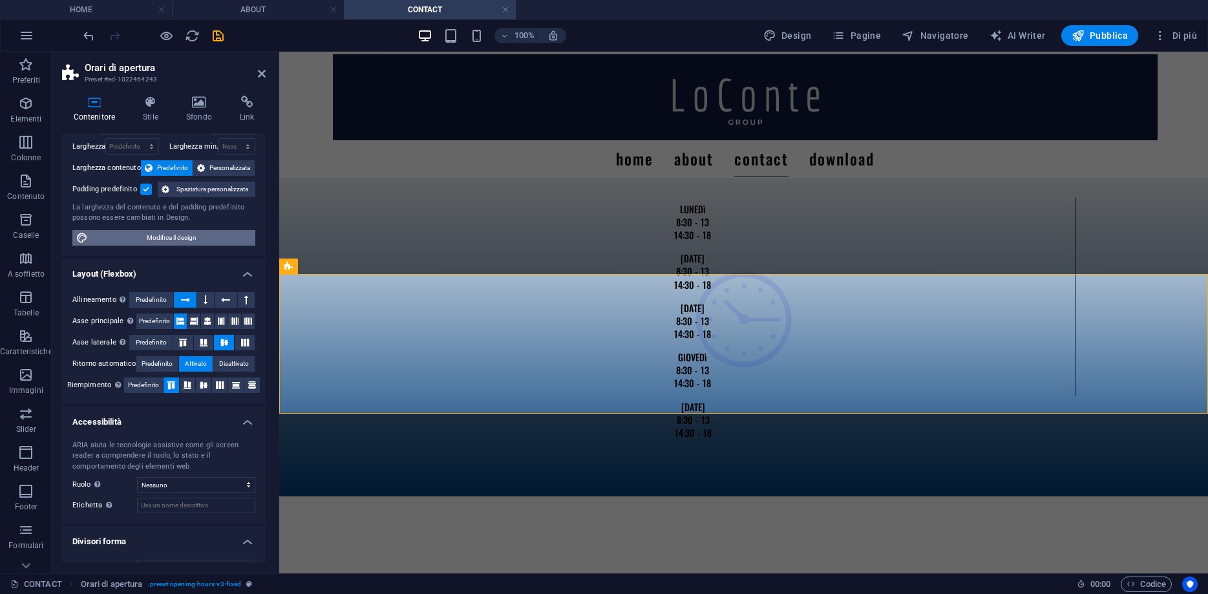
click at [129, 242] on span "Modifica il design" at bounding box center [172, 238] width 160 height 16
select select "rem"
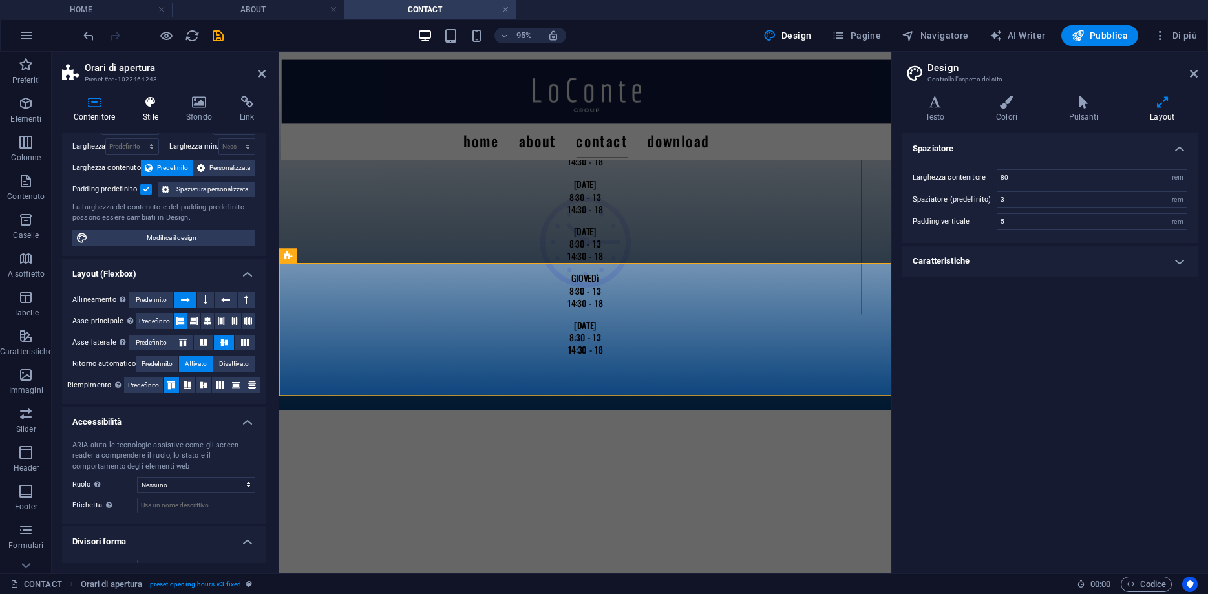
drag, startPoint x: 136, startPoint y: 125, endPoint x: 147, endPoint y: 113, distance: 16.0
click at [136, 123] on div "Contenitore Stile Sfondo Link Dimensione Altezza Predefinito px rem % vh vw Alt…" at bounding box center [164, 329] width 204 height 467
click at [147, 112] on h4 "Stile" at bounding box center [153, 109] width 43 height 27
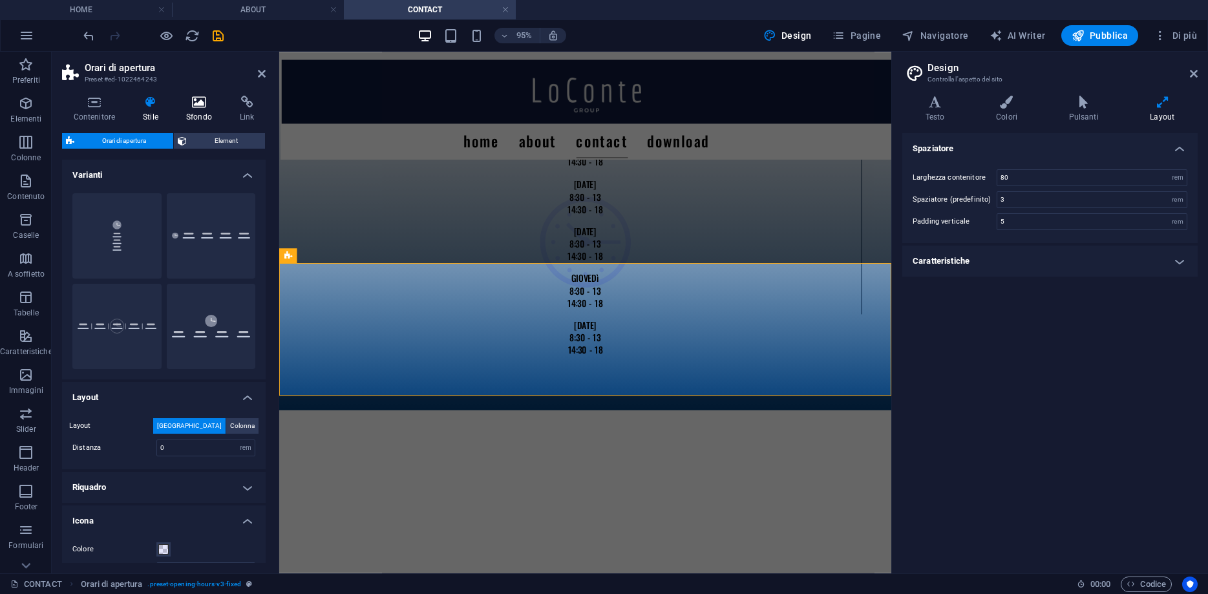
click at [193, 112] on h4 "Sfondo" at bounding box center [201, 109] width 54 height 27
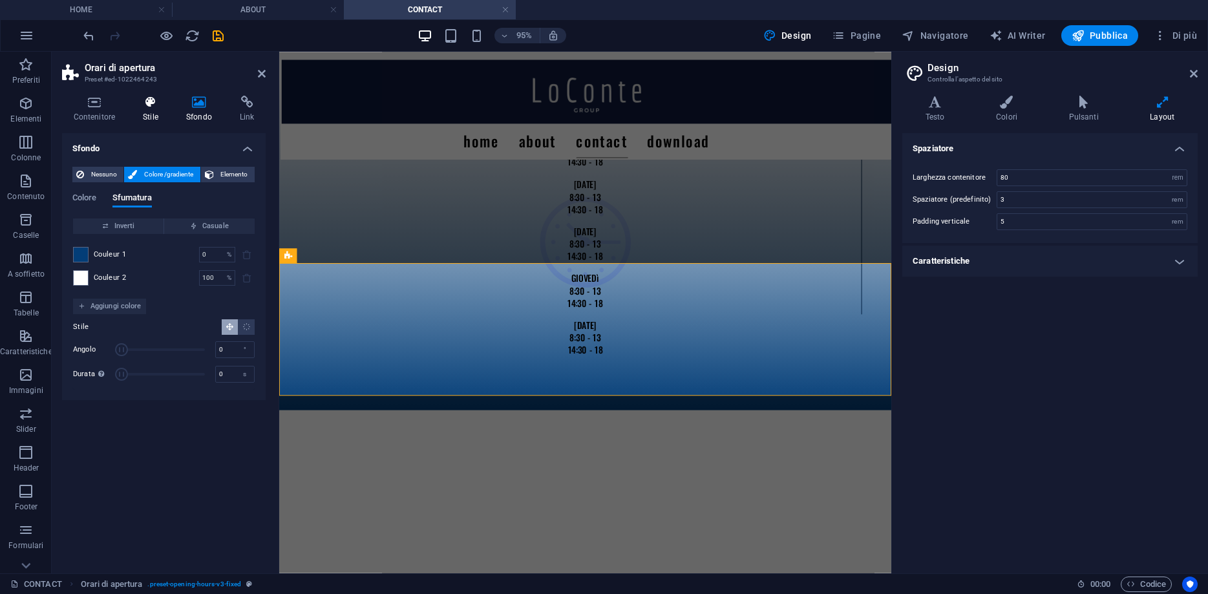
click at [158, 118] on h4 "Stile" at bounding box center [153, 109] width 43 height 27
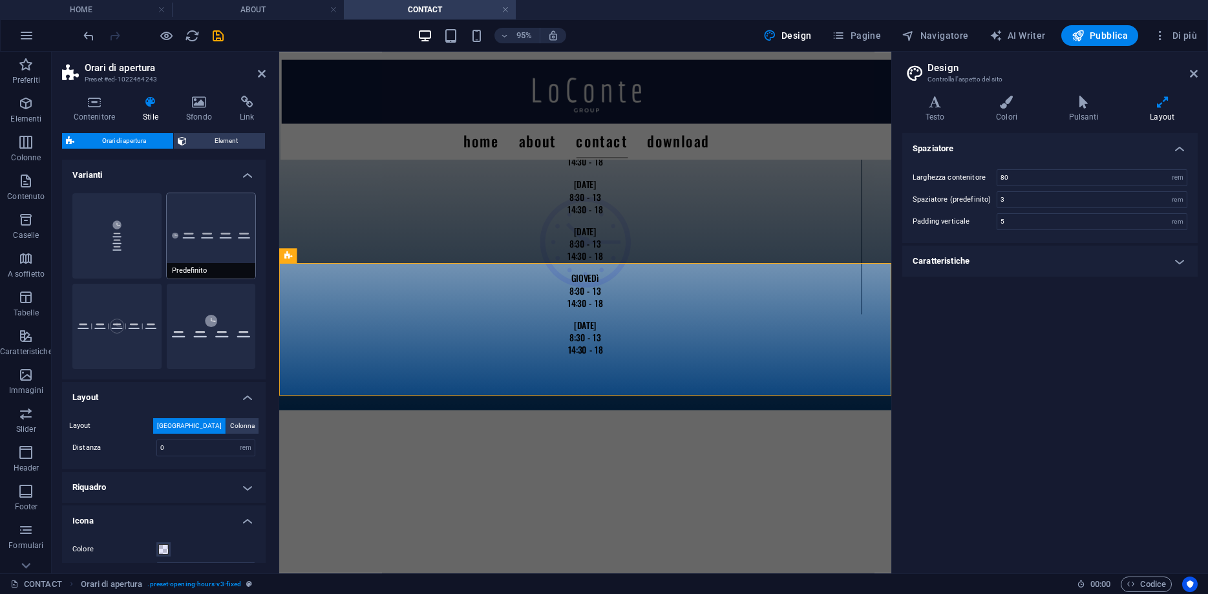
click at [202, 251] on button "Predefinito" at bounding box center [211, 235] width 89 height 85
type input "2.63"
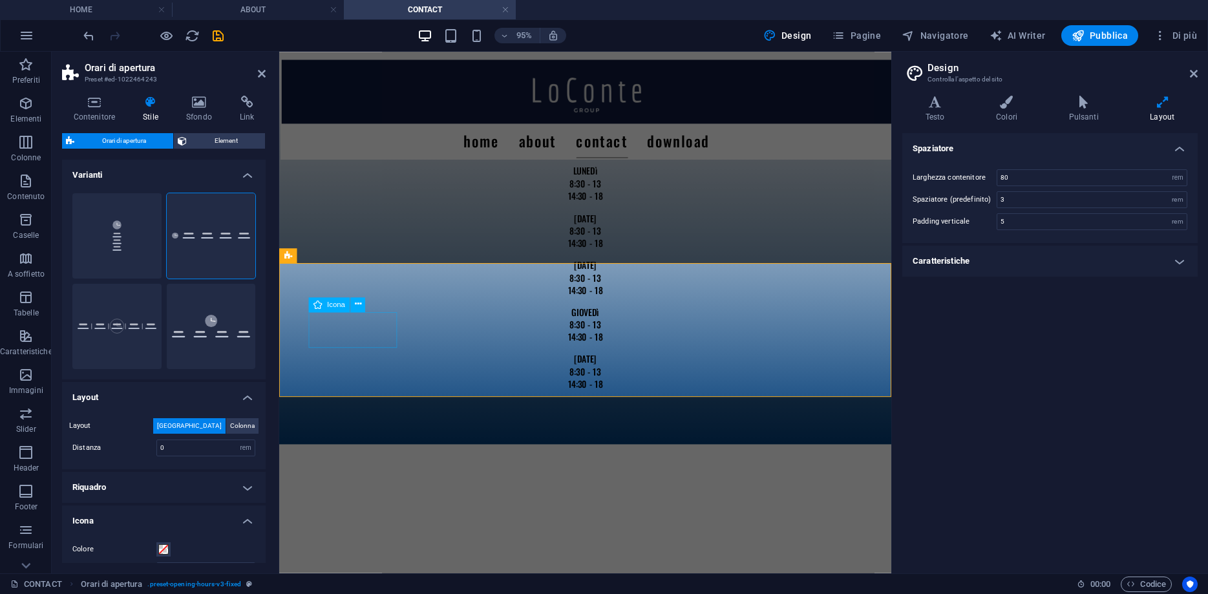
scroll to position [702, 0]
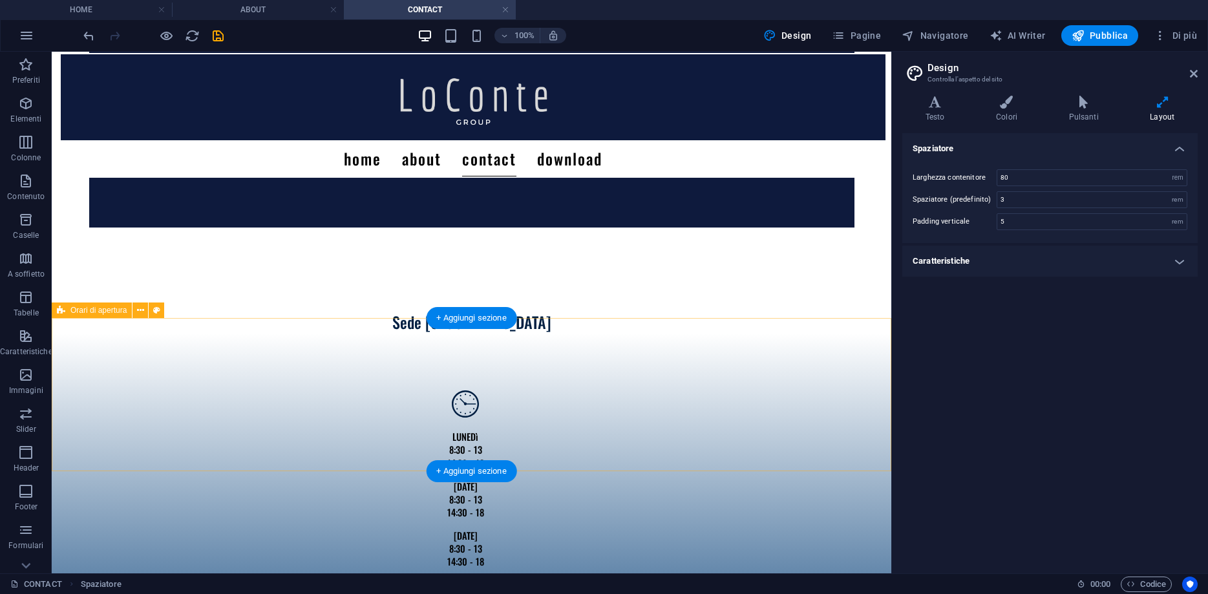
scroll to position [240, 0]
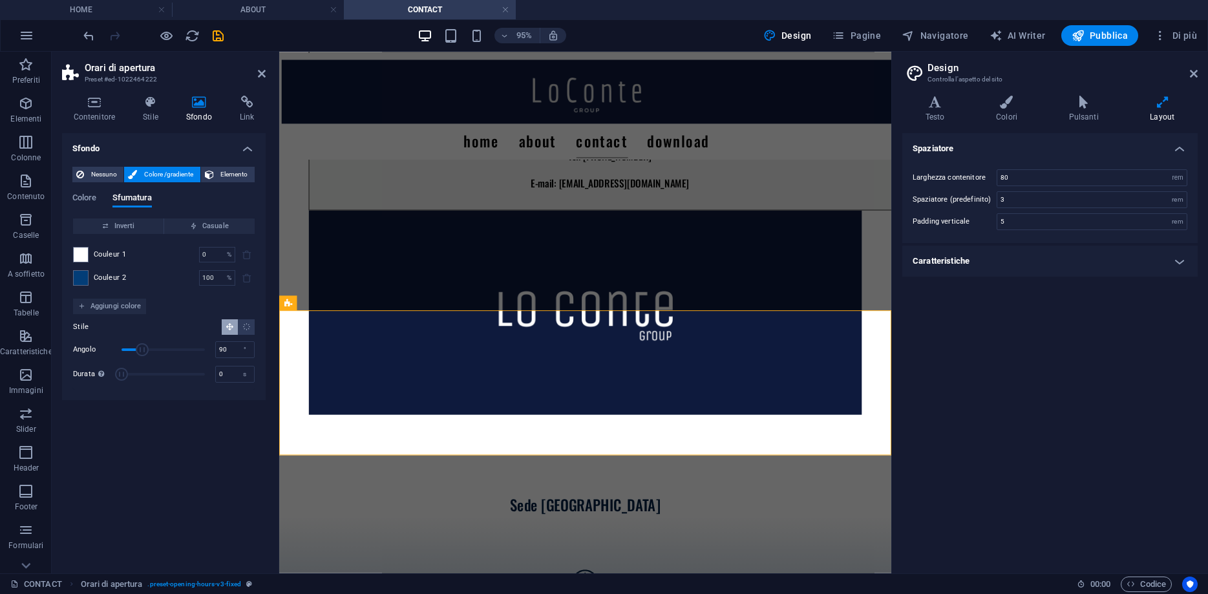
click at [224, 184] on div "Colore Sfumatura Colore Inverti Casuale Couleur 1 0 % ​ Couleur 2 100 % ​ Aggiu…" at bounding box center [163, 286] width 183 height 207
click at [142, 118] on h4 "Stile" at bounding box center [153, 109] width 43 height 27
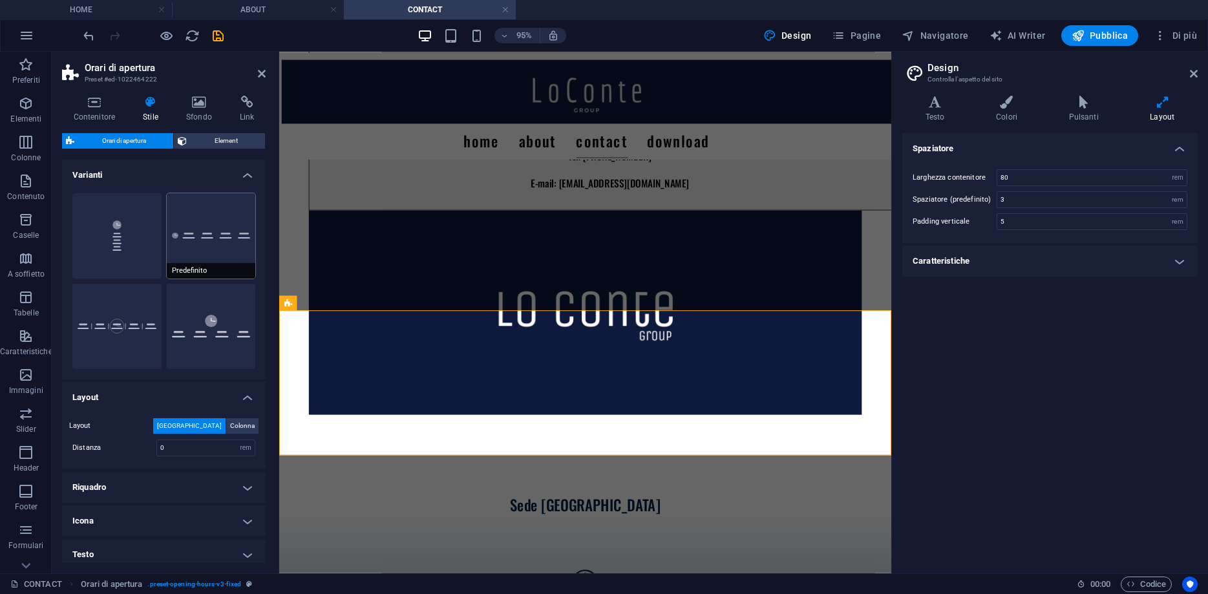
click at [185, 244] on button "Predefinito" at bounding box center [211, 235] width 89 height 85
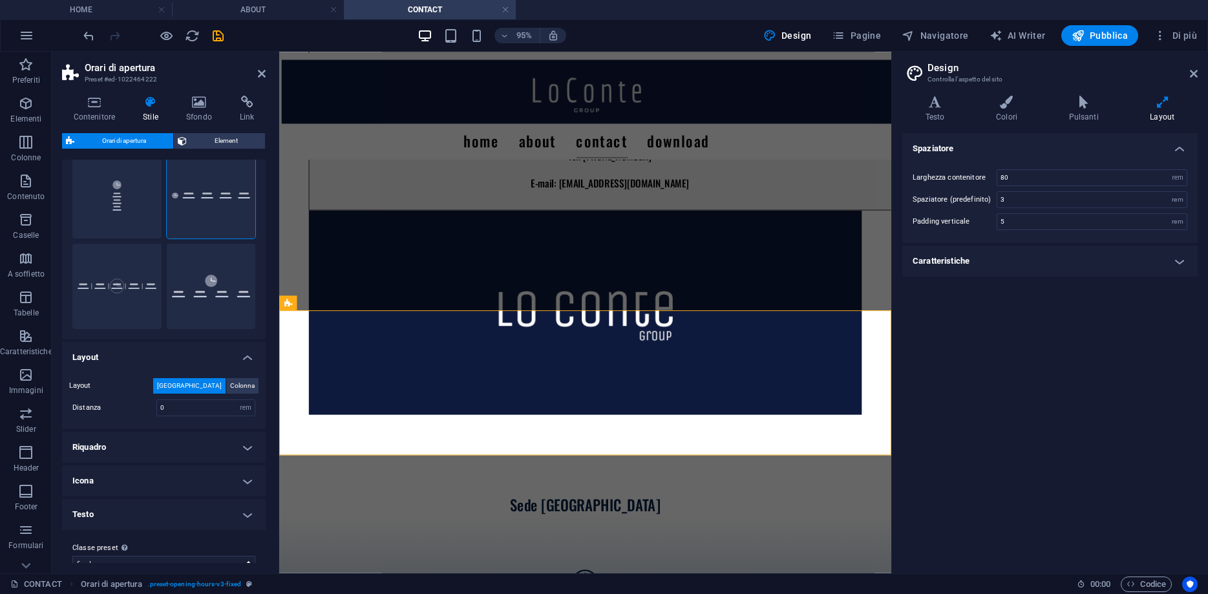
scroll to position [59, 0]
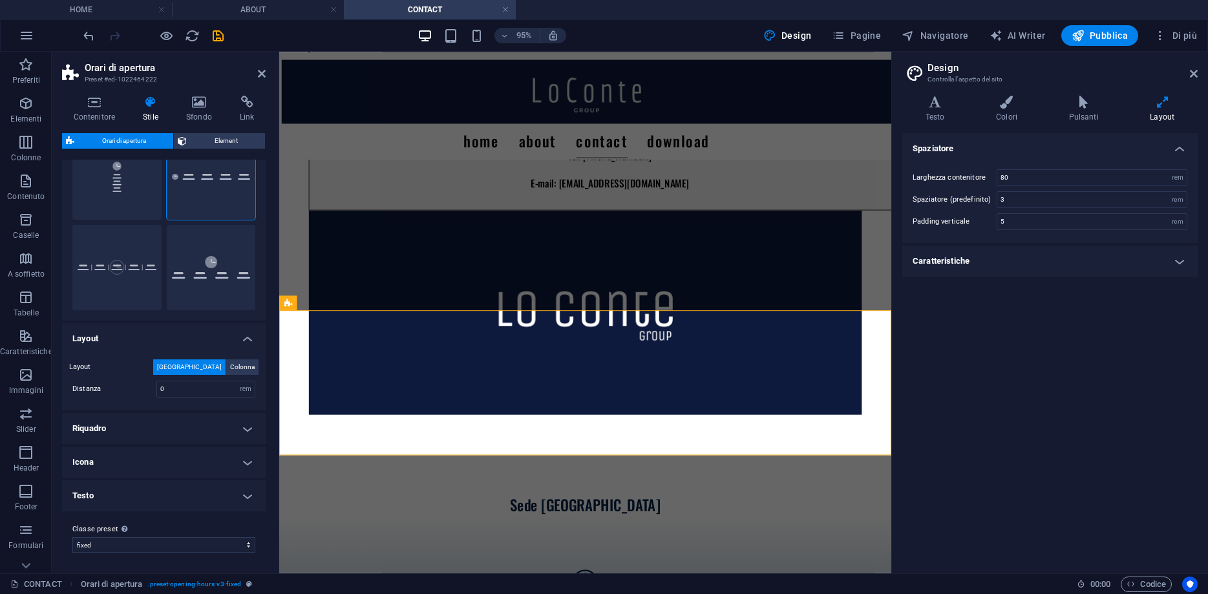
click at [126, 461] on h4 "Icona" at bounding box center [164, 461] width 204 height 31
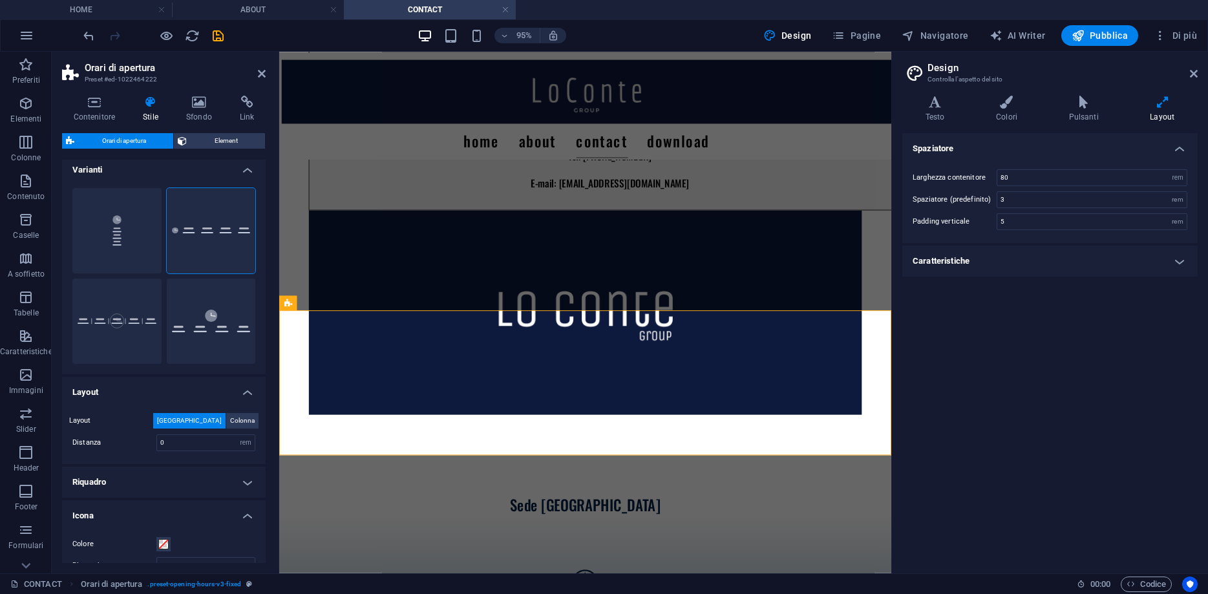
scroll to position [0, 0]
click at [231, 145] on span "Element" at bounding box center [226, 141] width 70 height 16
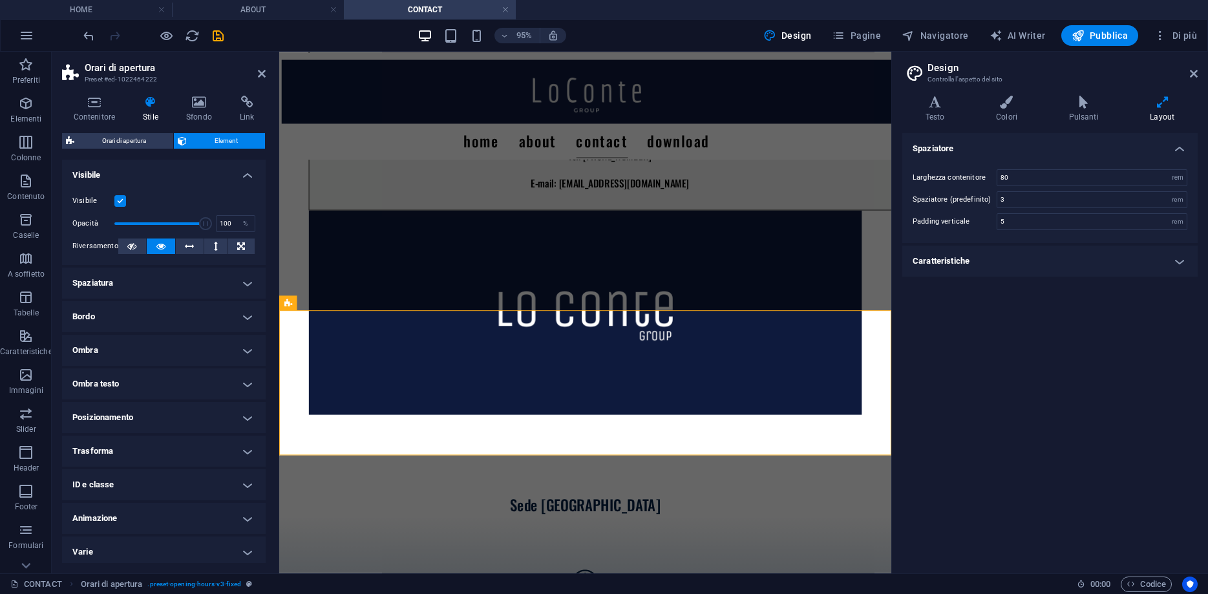
click at [172, 519] on h4 "Animazione" at bounding box center [164, 518] width 204 height 31
click at [85, 289] on h4 "Spaziatura" at bounding box center [164, 282] width 204 height 31
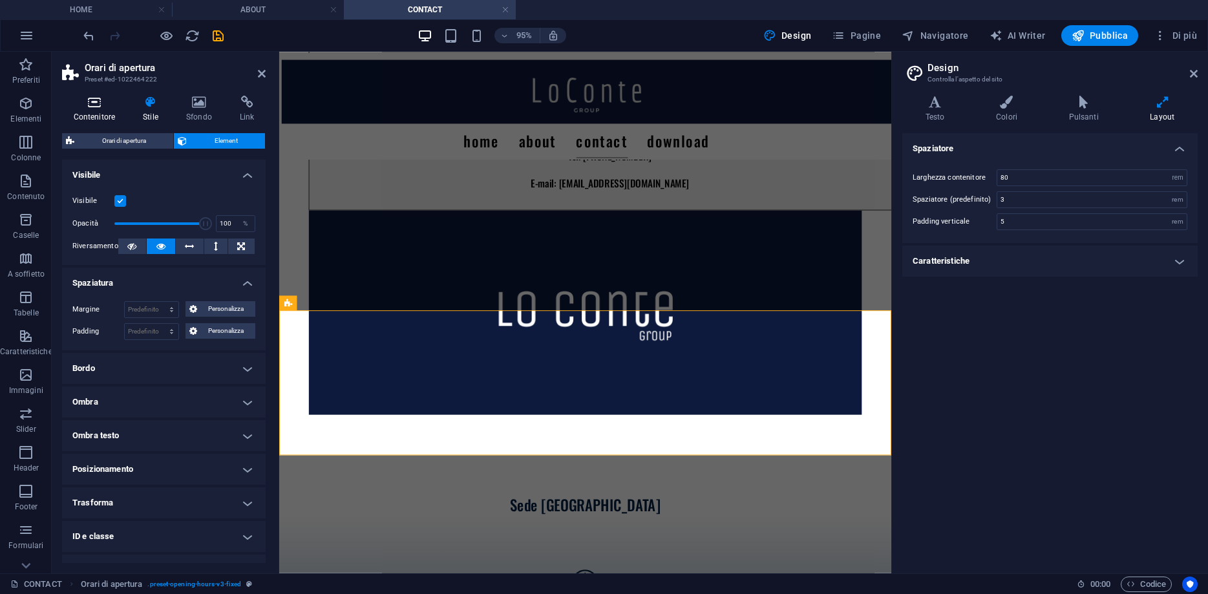
click at [82, 118] on h4 "Contenitore" at bounding box center [97, 109] width 70 height 27
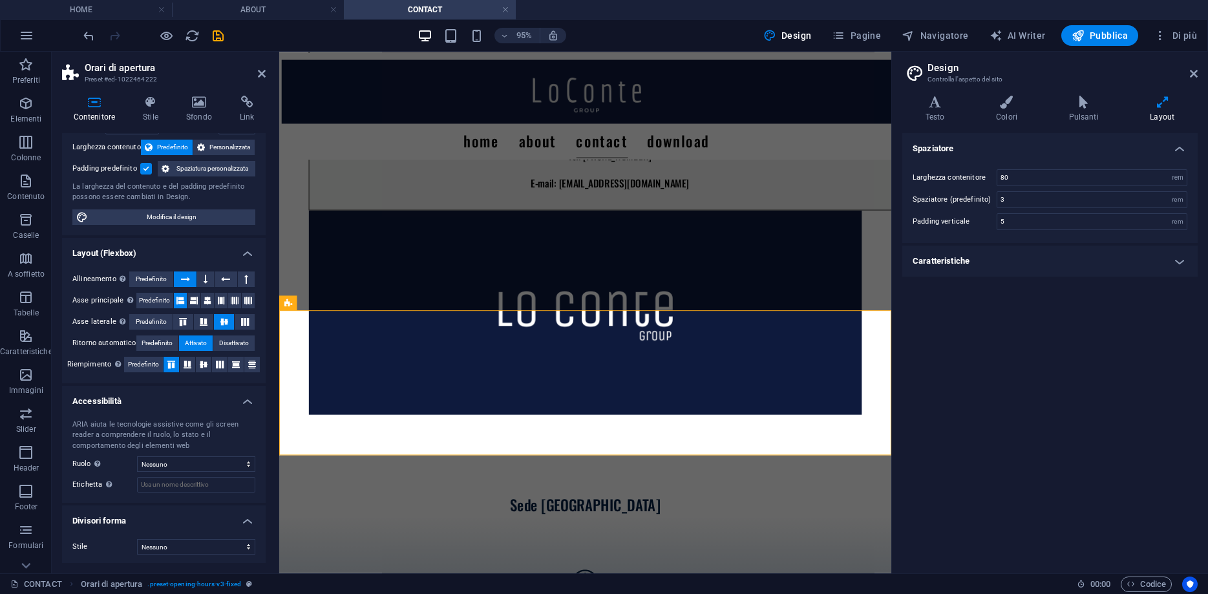
scroll to position [71, 0]
click at [137, 537] on select "Nessuno Triangolo Quadrato Diagonale Poligono 1 Poligono 2 Zigzag Zig zag multi…" at bounding box center [196, 545] width 118 height 16
click option "Freccia" at bounding box center [0, 0] width 0 height 0
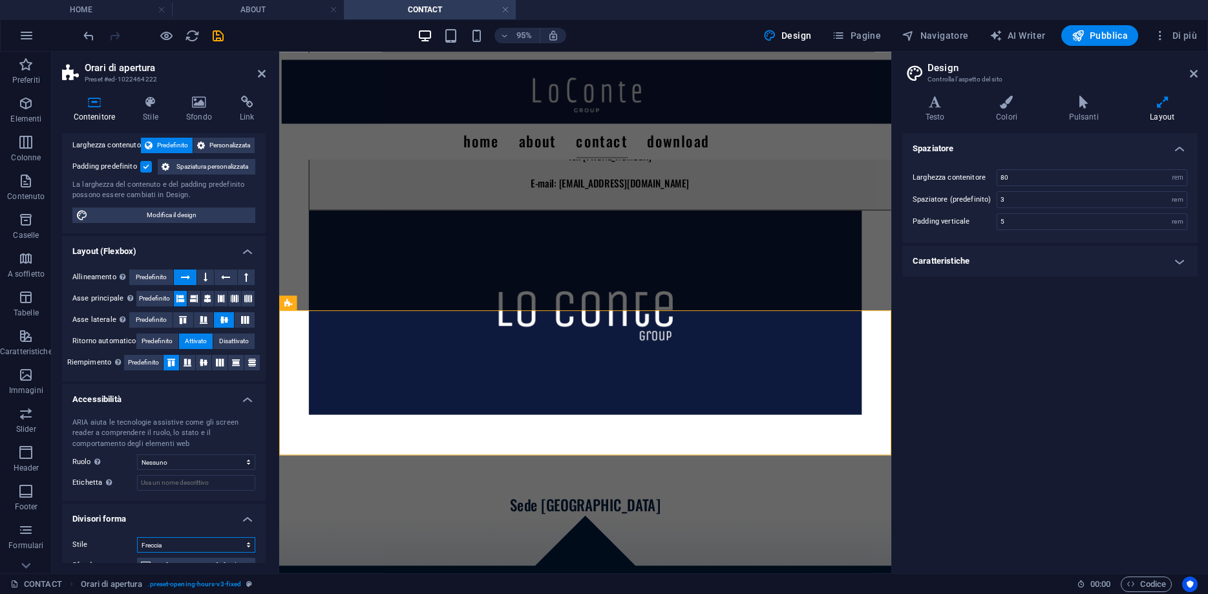
click at [137, 537] on select "Nessuno Triangolo Quadrato Diagonale Poligono 1 Poligono 2 Zigzag Zig zag multi…" at bounding box center [196, 545] width 118 height 16
select select "hexagons"
click option "Esagoni" at bounding box center [0, 0] width 0 height 0
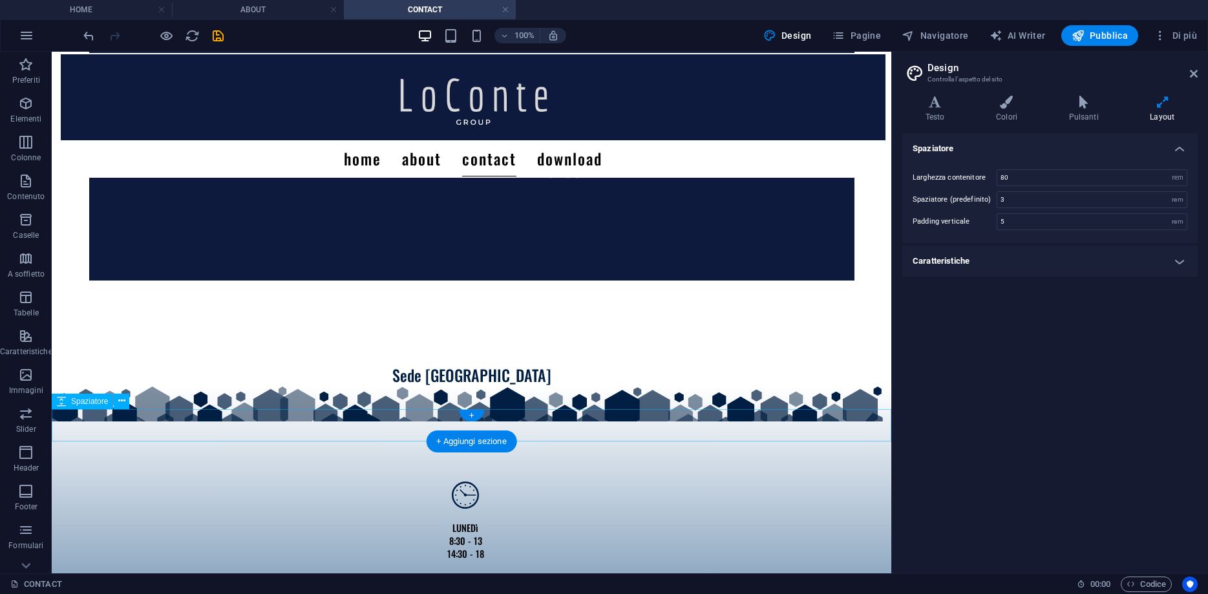
scroll to position [725, 0]
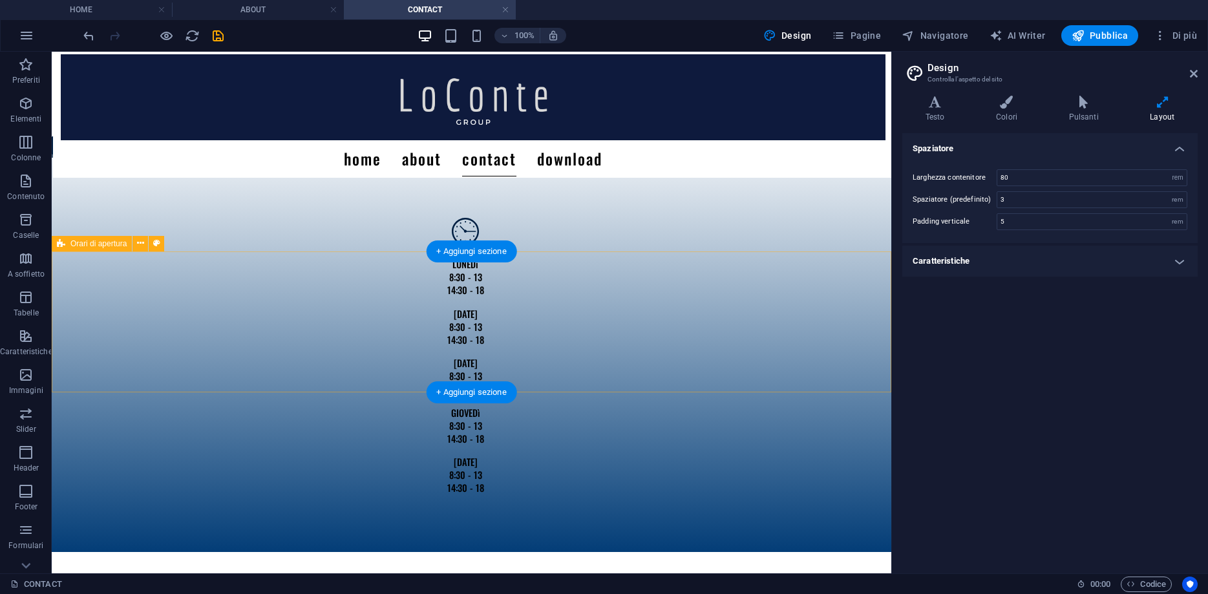
select select "rem"
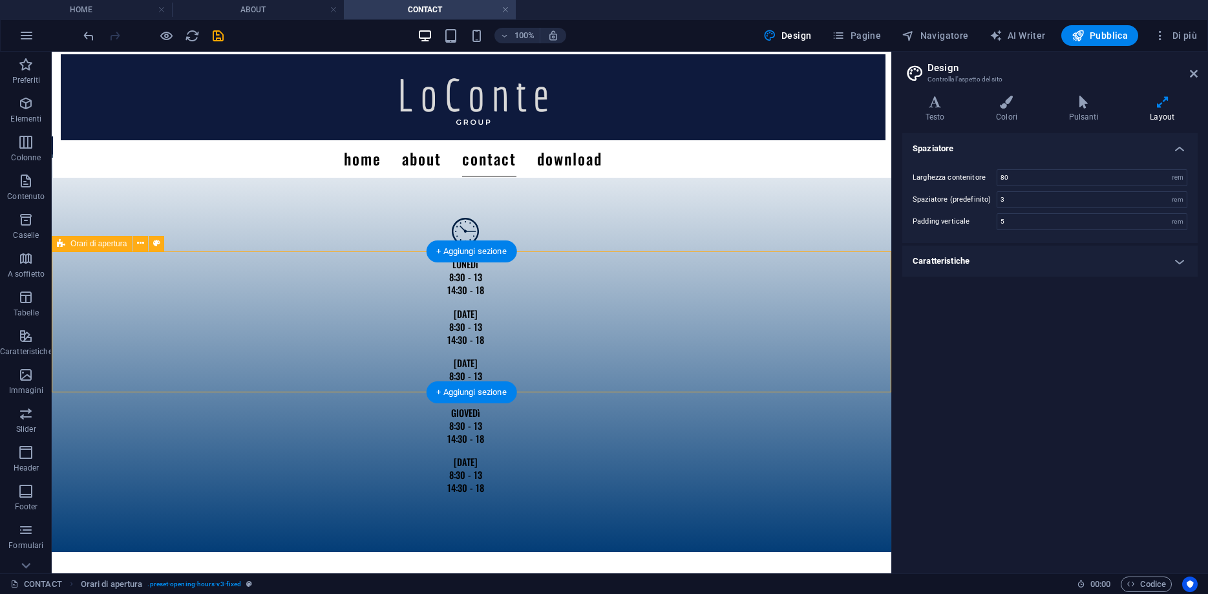
select select "preset-opening-hours-v3-fixed"
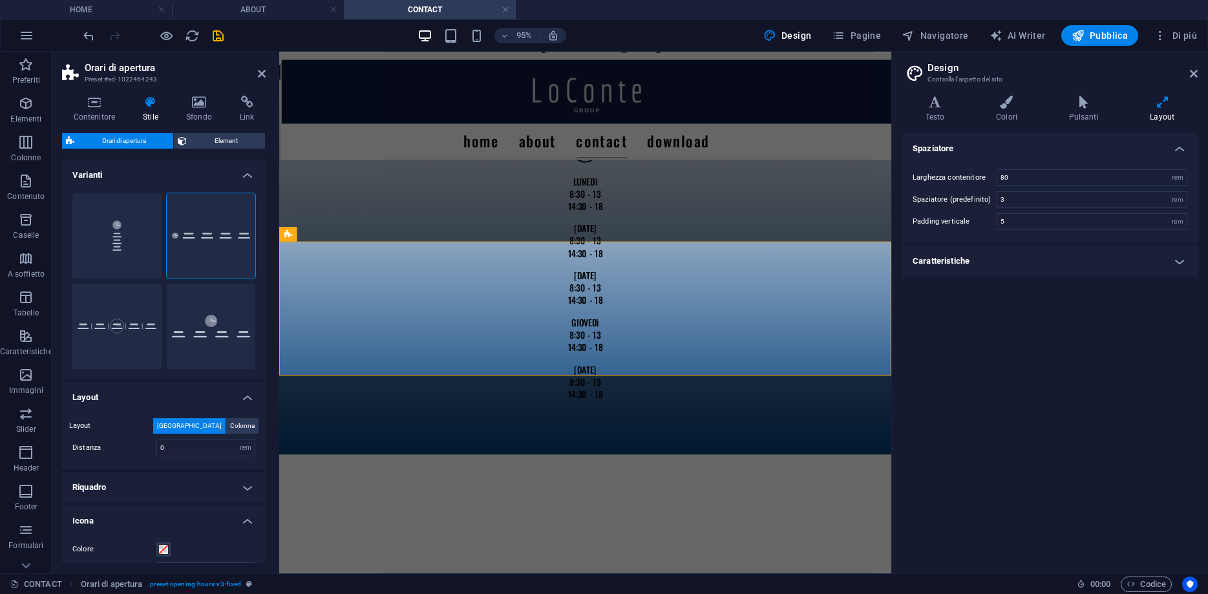
drag, startPoint x: 82, startPoint y: 114, endPoint x: 83, endPoint y: 125, distance: 11.0
click at [83, 113] on h4 "Contenitore" at bounding box center [97, 109] width 70 height 27
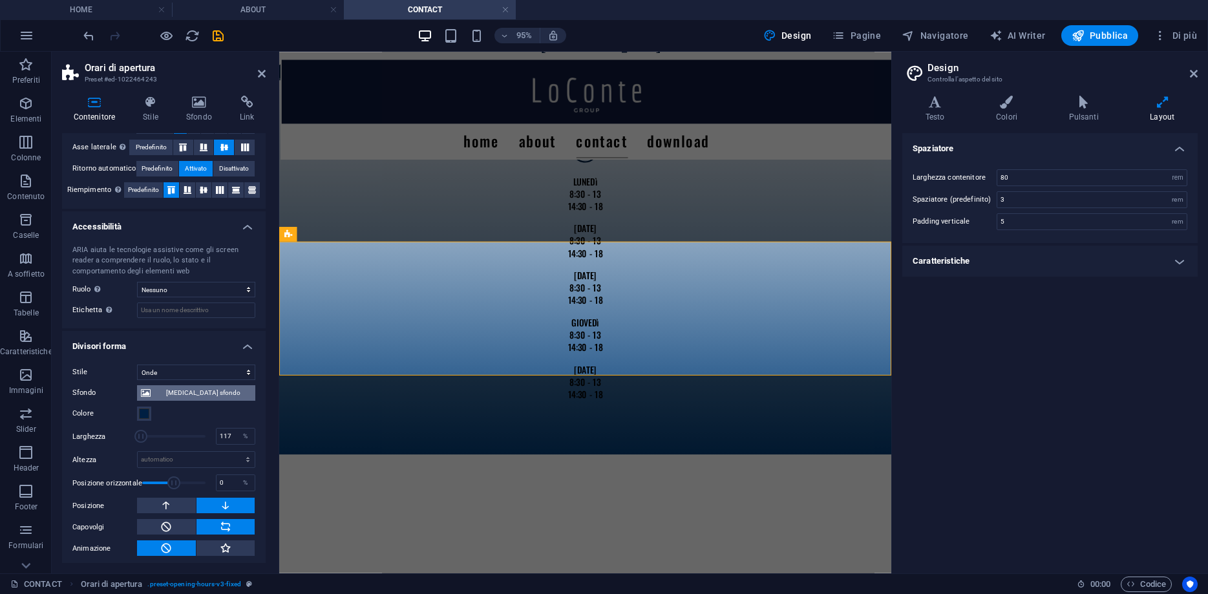
scroll to position [247, 0]
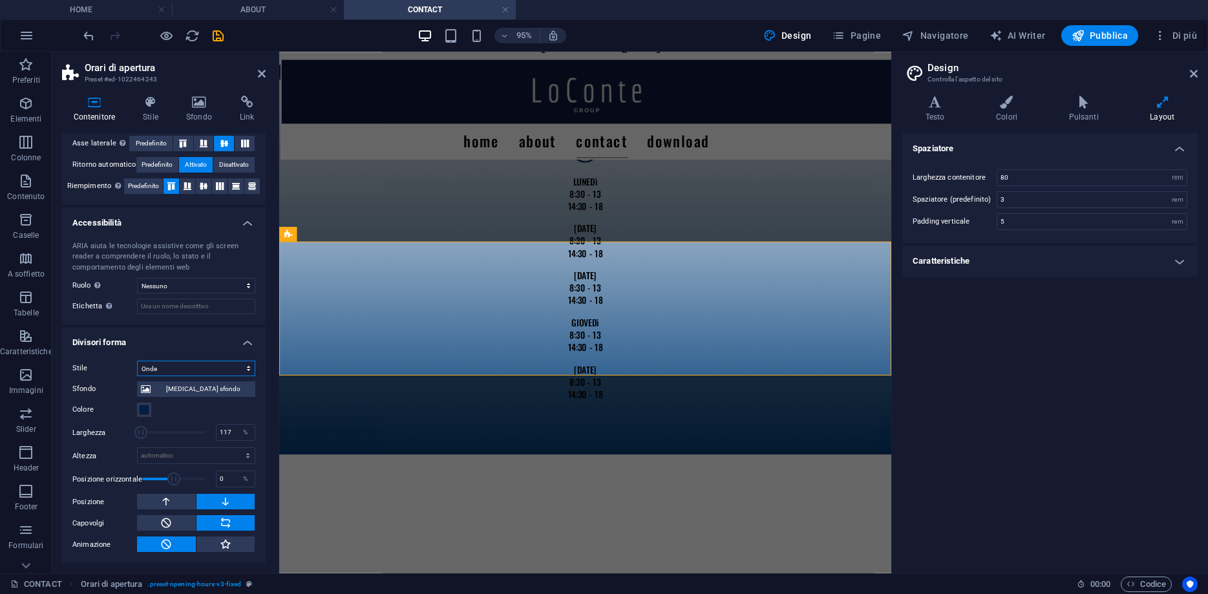
click at [137, 361] on select "Nessuno Triangolo Quadrato Diagonale Poligono 1 Poligono 2 Zigzag Zig zag multi…" at bounding box center [196, 369] width 118 height 16
click option "Poligono 1" at bounding box center [0, 0] width 0 height 0
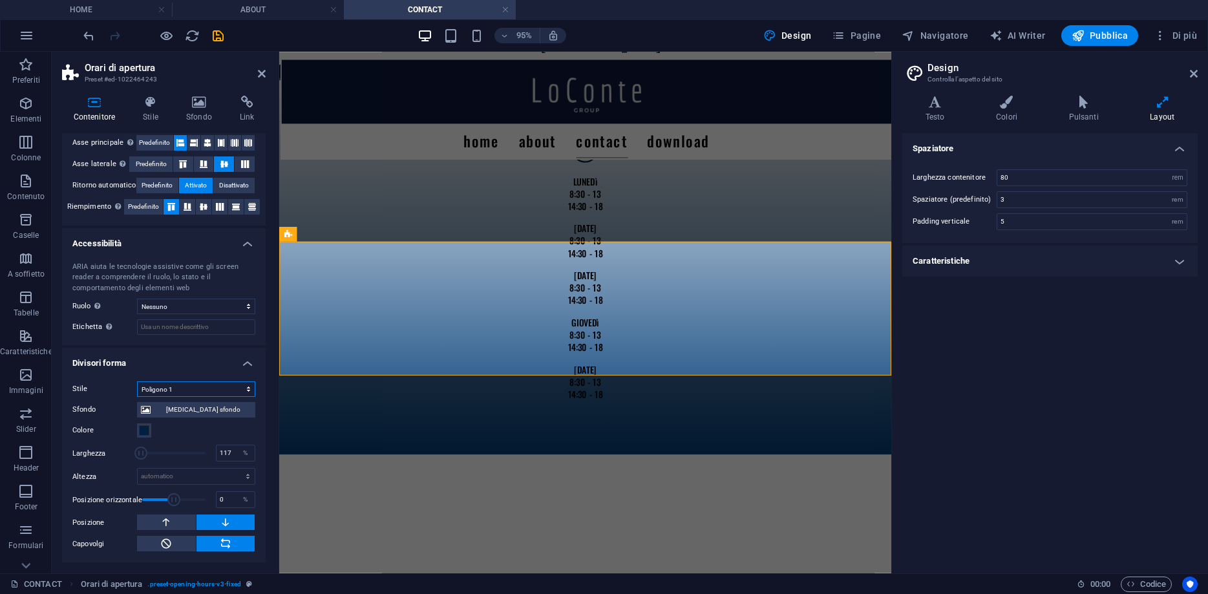
scroll to position [226, 0]
click at [137, 382] on select "Nessuno Triangolo Quadrato Diagonale Poligono 1 Poligono 2 Zigzag Zig zag multi…" at bounding box center [196, 390] width 118 height 16
click option "Mezzo cerchio" at bounding box center [0, 0] width 0 height 0
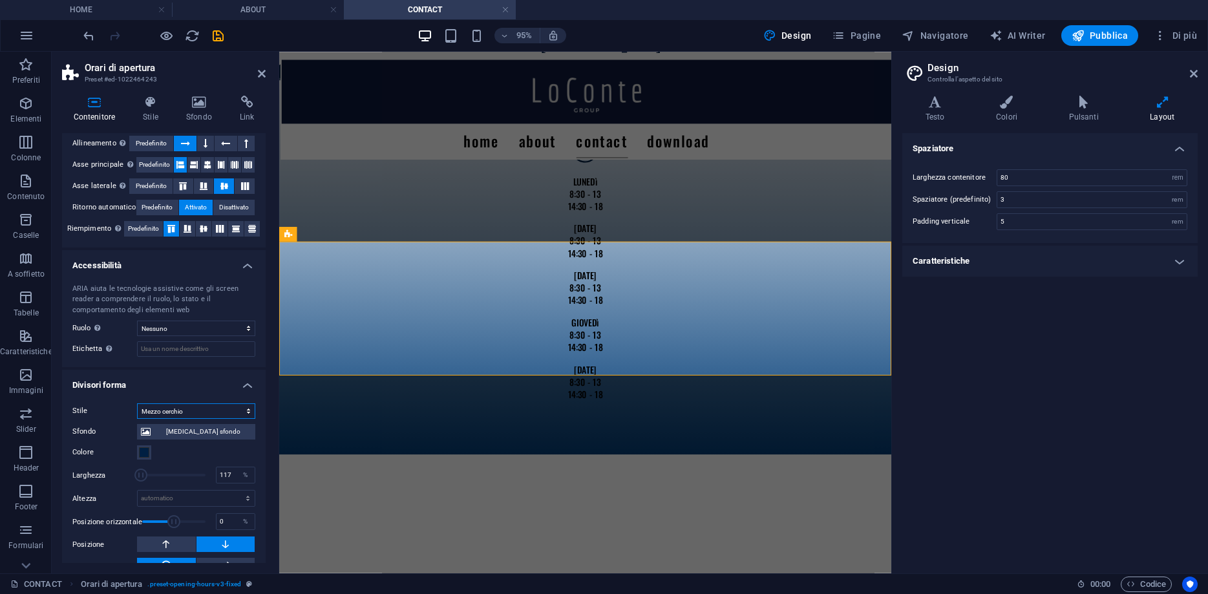
click at [137, 403] on select "Nessuno Triangolo Quadrato Diagonale Poligono 1 Poligono 2 Zigzag Zig zag multi…" at bounding box center [196, 411] width 118 height 16
click option "Zig zag multipli" at bounding box center [0, 0] width 0 height 0
click at [137, 403] on select "Nessuno Triangolo Quadrato Diagonale Poligono 1 Poligono 2 Zigzag Zig zag multi…" at bounding box center [196, 411] width 118 height 16
click option "Carta straccia" at bounding box center [0, 0] width 0 height 0
click at [172, 412] on select "Nessuno Triangolo Quadrato Diagonale Poligono 1 Poligono 2 Zigzag Zig zag multi…" at bounding box center [196, 411] width 118 height 16
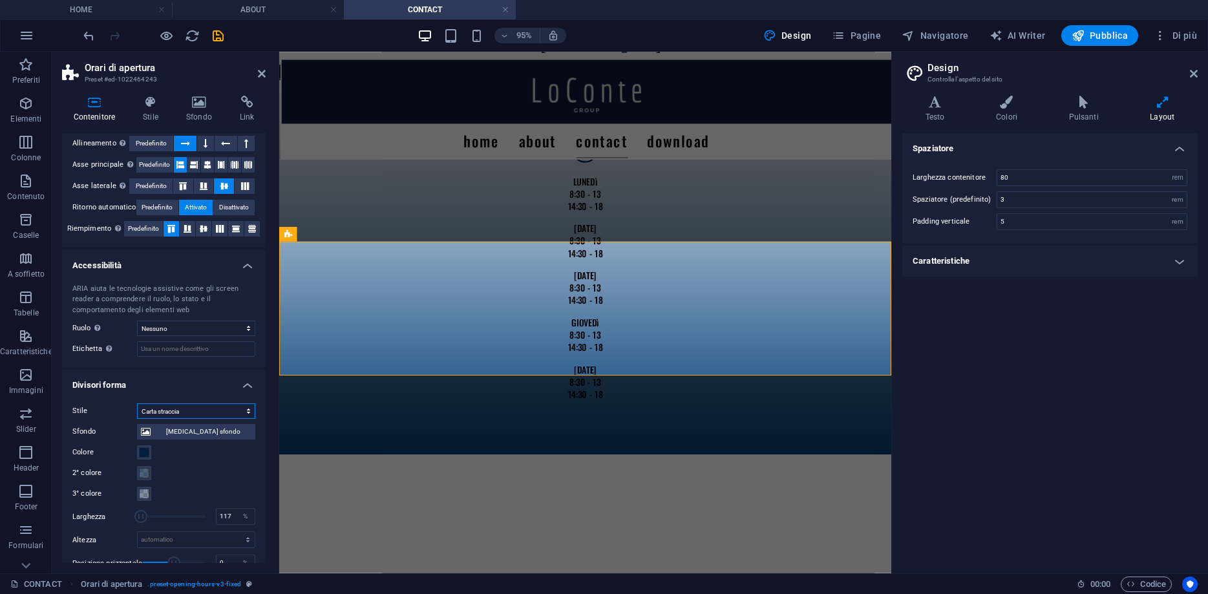
click at [191, 412] on select "Nessuno Triangolo Quadrato Diagonale Poligono 1 Poligono 2 Zigzag Zig zag multi…" at bounding box center [196, 411] width 118 height 16
click at [137, 403] on select "Nessuno Triangolo Quadrato Diagonale Poligono 1 Poligono 2 Zigzag Zig zag multi…" at bounding box center [196, 411] width 118 height 16
click option "Goccia di vernice" at bounding box center [0, 0] width 0 height 0
click at [137, 403] on select "Nessuno Triangolo Quadrato Diagonale Poligono 1 Poligono 2 Zigzag Zig zag multi…" at bounding box center [196, 411] width 118 height 16
click option "Cloud" at bounding box center [0, 0] width 0 height 0
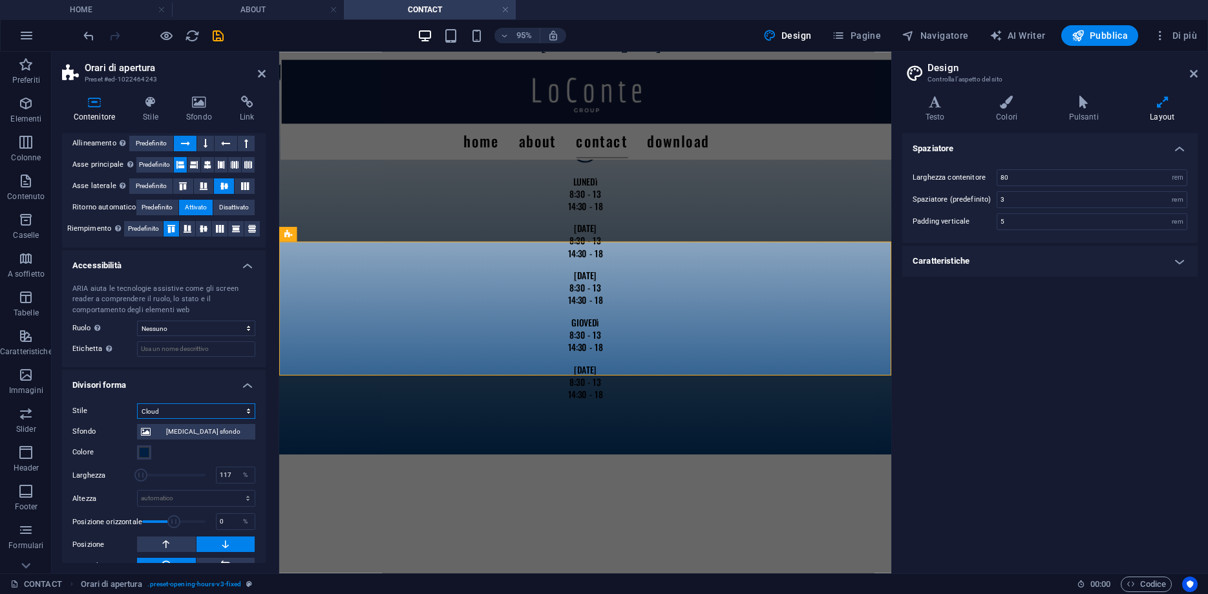
click at [137, 403] on select "Nessuno Triangolo Quadrato Diagonale Poligono 1 Poligono 2 Zigzag Zig zag multi…" at bounding box center [196, 411] width 118 height 16
click option "Ombra circolare" at bounding box center [0, 0] width 0 height 0
click at [169, 401] on div "Stile Nessuno Triangolo Quadrato Diagonale Poligono 1 Poligono 2 Zigzag Zig zag…" at bounding box center [164, 498] width 204 height 211
click at [137, 403] on select "Nessuno Triangolo Quadrato Diagonale Poligono 1 Poligono 2 Zigzag Zig zag multi…" at bounding box center [196, 411] width 118 height 16
click option "Nuvole multiple" at bounding box center [0, 0] width 0 height 0
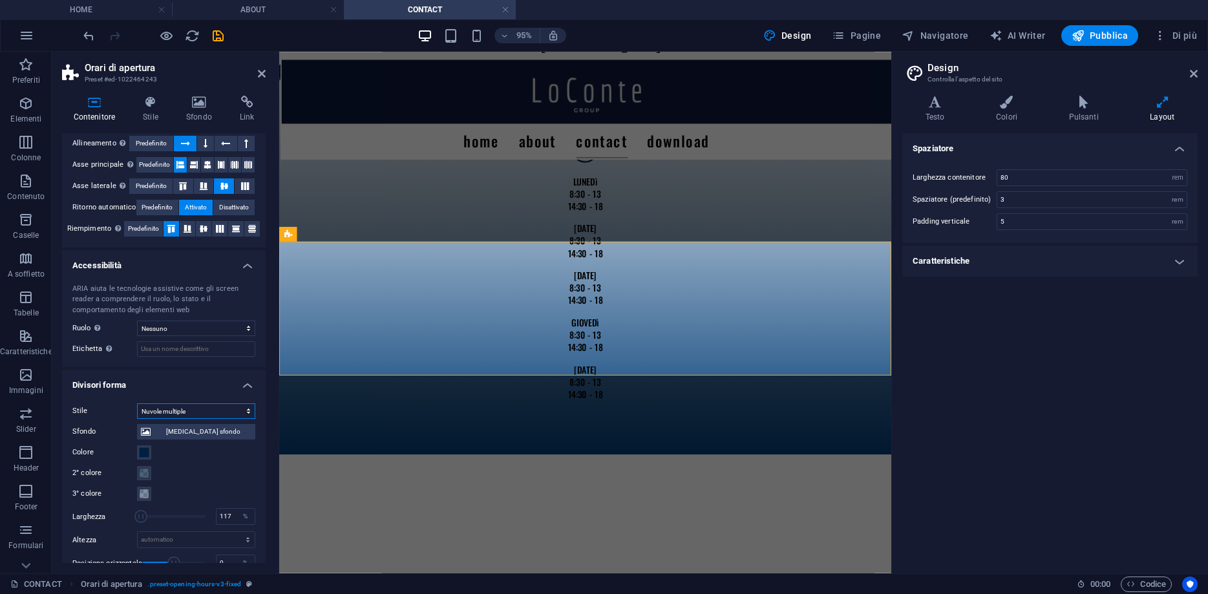
click at [137, 403] on select "Nessuno Triangolo Quadrato Diagonale Poligono 1 Poligono 2 Zigzag Zig zag multi…" at bounding box center [196, 411] width 118 height 16
click option "Onde" at bounding box center [0, 0] width 0 height 0
click at [137, 403] on select "Nessuno Triangolo Quadrato Diagonale Poligono 1 Poligono 2 Zigzag Zig zag multi…" at bounding box center [196, 411] width 118 height 16
click option "Onde multiple" at bounding box center [0, 0] width 0 height 0
click at [137, 403] on select "Nessuno Triangolo Quadrato Diagonale Poligono 1 Poligono 2 Zigzag Zig zag multi…" at bounding box center [196, 411] width 118 height 16
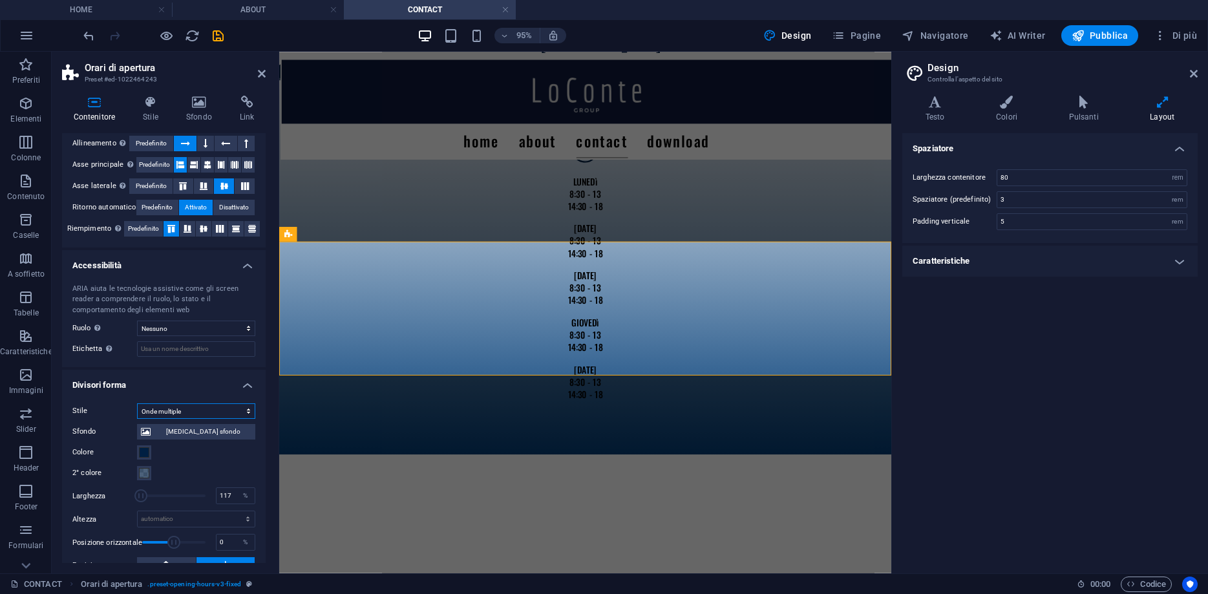
select select "hexagons"
click option "Esagoni" at bounding box center [0, 0] width 0 height 0
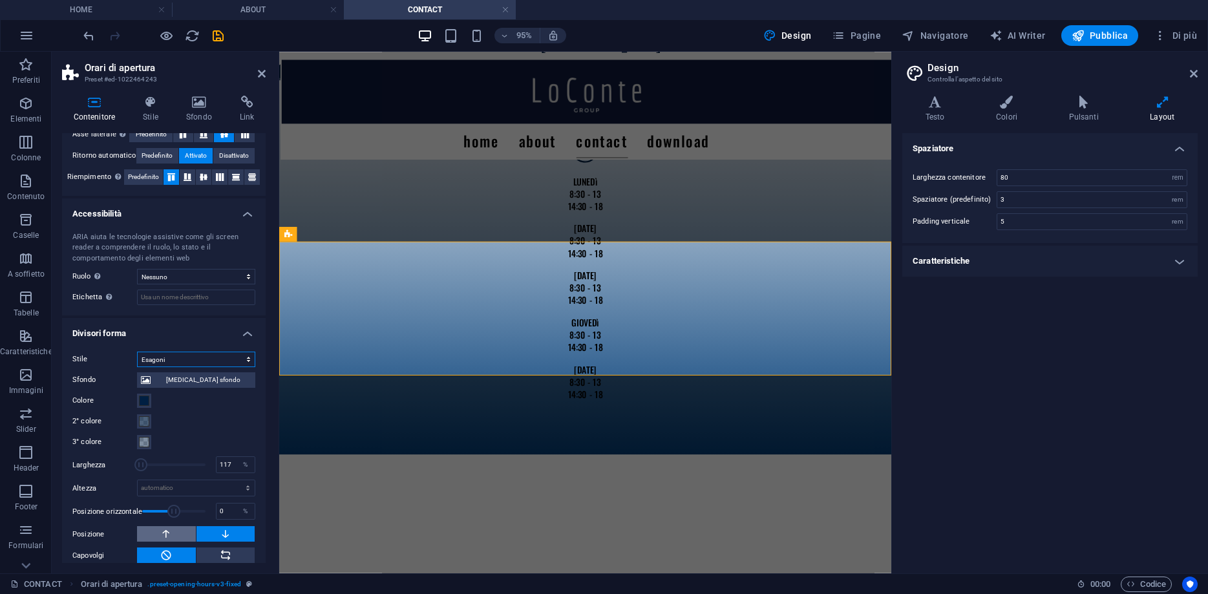
scroll to position [289, 0]
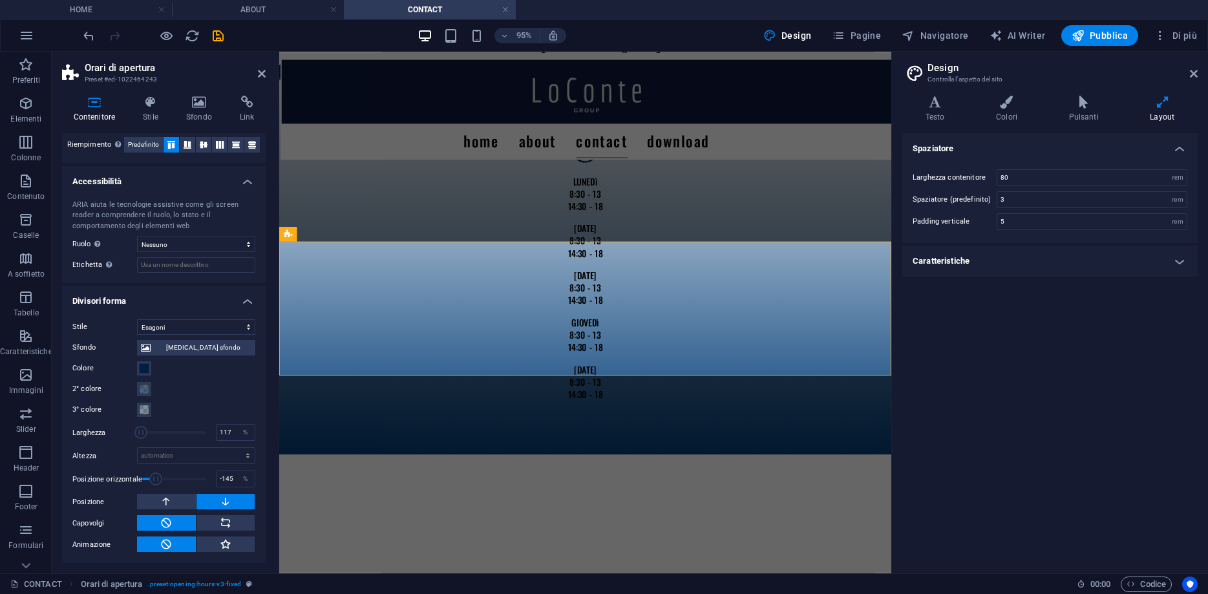
drag, startPoint x: 174, startPoint y: 480, endPoint x: 155, endPoint y: 479, distance: 19.4
click at [155, 479] on span at bounding box center [156, 478] width 13 height 13
drag, startPoint x: 156, startPoint y: 479, endPoint x: 174, endPoint y: 477, distance: 18.1
click at [174, 477] on span at bounding box center [173, 478] width 13 height 13
click at [173, 478] on span at bounding box center [173, 478] width 13 height 13
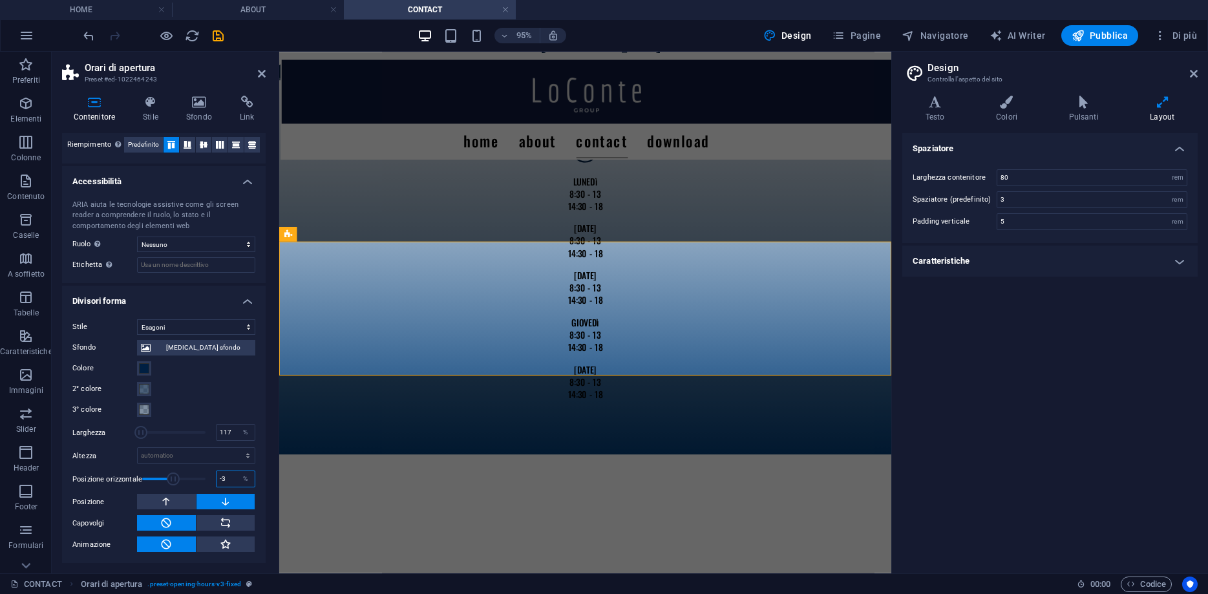
drag, startPoint x: 228, startPoint y: 482, endPoint x: 189, endPoint y: 479, distance: 38.9
click at [216, 479] on input "-3" at bounding box center [235, 479] width 38 height 16
type input "0"
click at [201, 410] on div "3° colore" at bounding box center [163, 410] width 183 height 16
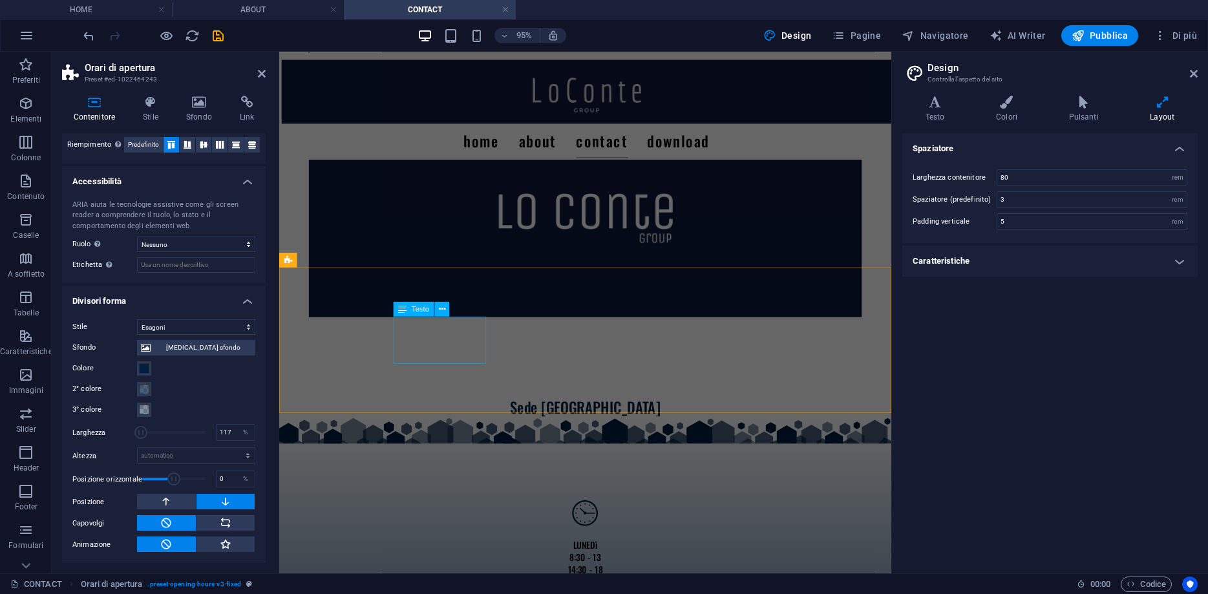
scroll to position [264, 0]
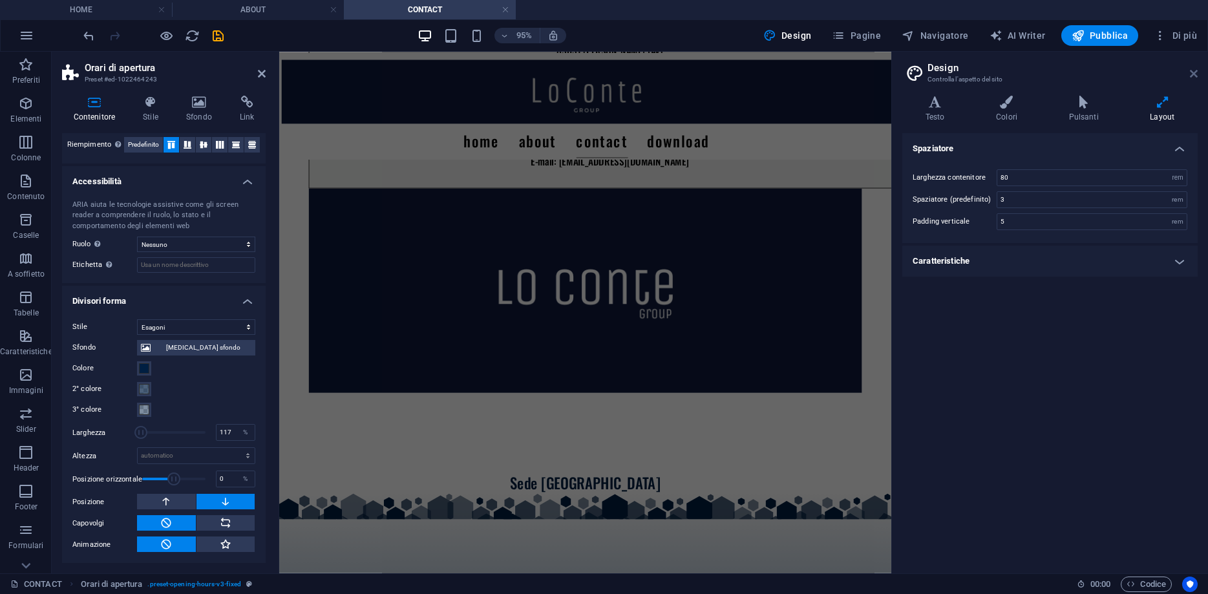
click at [1192, 72] on icon at bounding box center [1193, 73] width 8 height 10
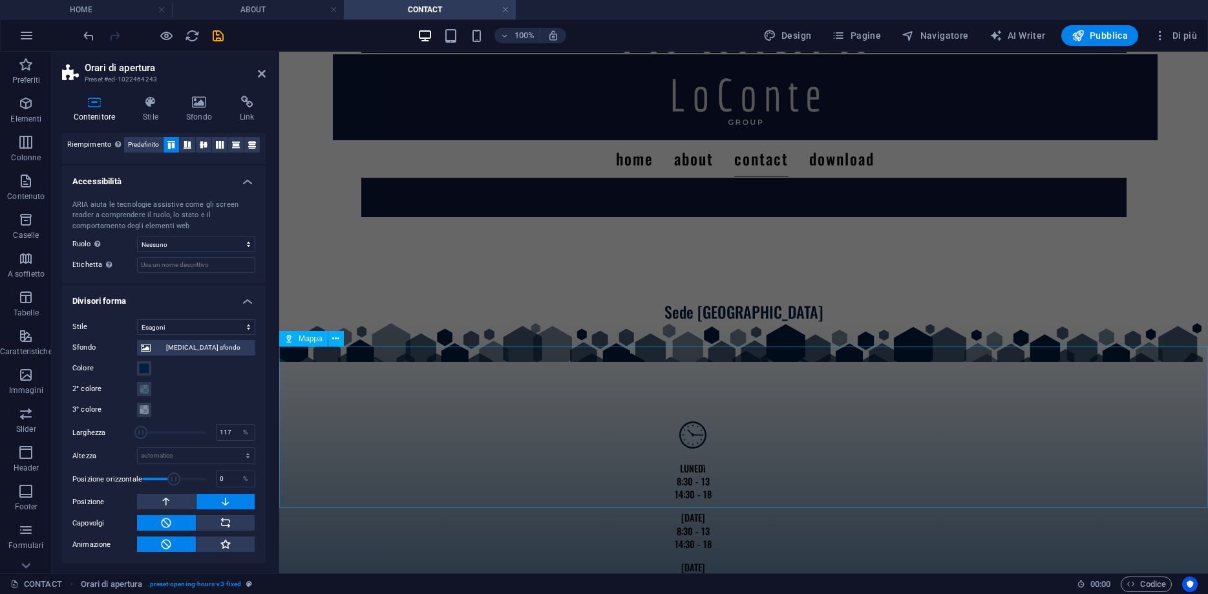
scroll to position [602, 0]
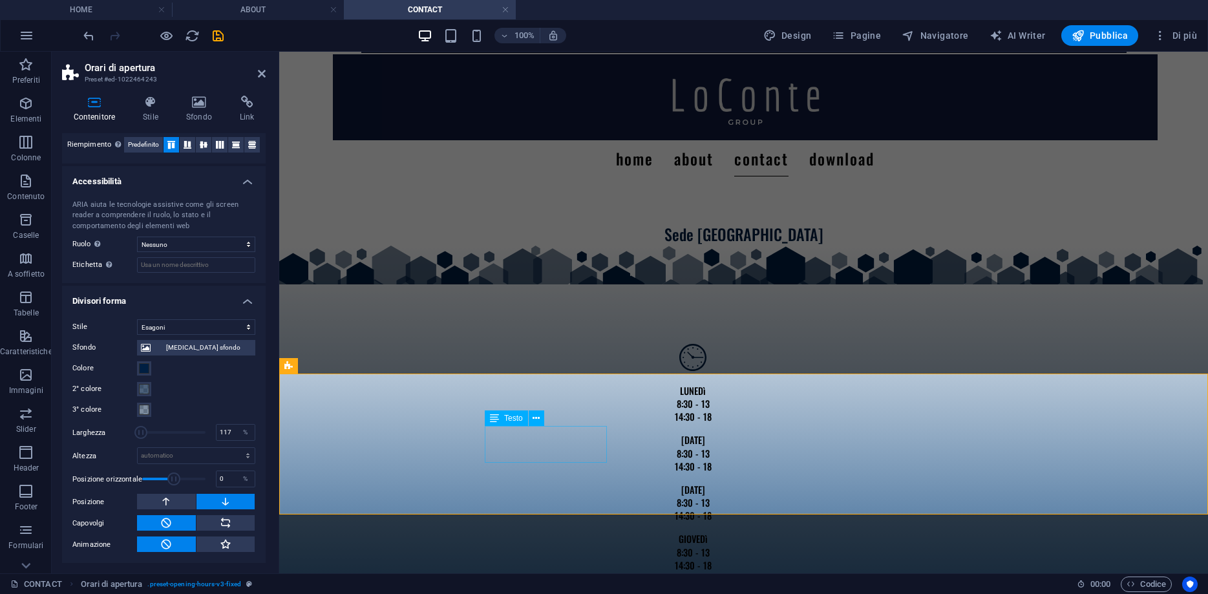
click at [138, 448] on select "automatico px rem em vh vw" at bounding box center [196, 456] width 117 height 16
click at [137, 319] on select "Nessuno Triangolo Quadrato Diagonale Poligono 1 Poligono 2 Zigzag Zig zag multi…" at bounding box center [196, 327] width 118 height 16
click option "Freccia" at bounding box center [0, 0] width 0 height 0
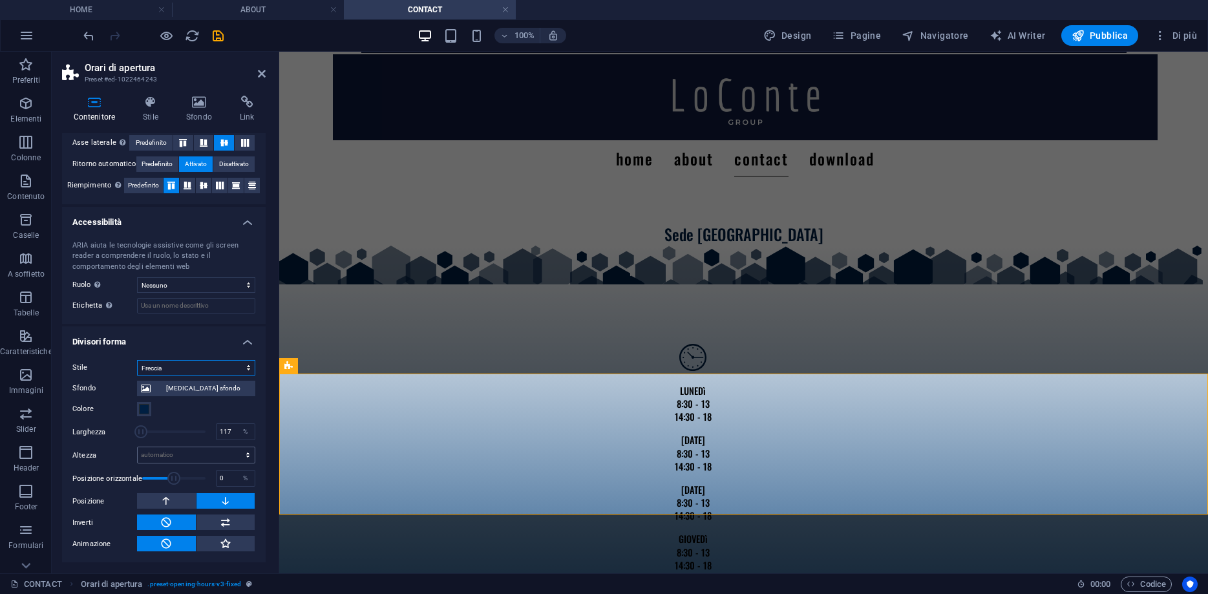
scroll to position [247, 0]
click at [137, 361] on select "Nessuno Triangolo Quadrato Diagonale Poligono 1 Poligono 2 Zigzag Zig zag multi…" at bounding box center [196, 369] width 118 height 16
click option "Nuvole multiple" at bounding box center [0, 0] width 0 height 0
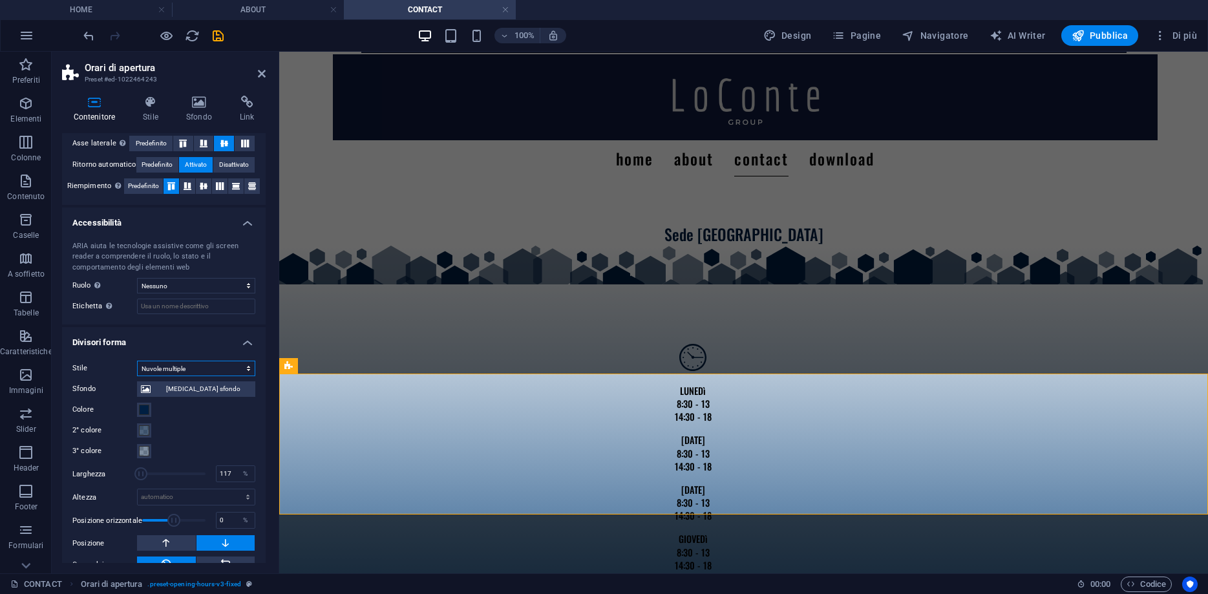
click at [137, 361] on select "Nessuno Triangolo Quadrato Diagonale Poligono 1 Poligono 2 Zigzag Zig zag multi…" at bounding box center [196, 369] width 118 height 16
click option "Piramidi" at bounding box center [0, 0] width 0 height 0
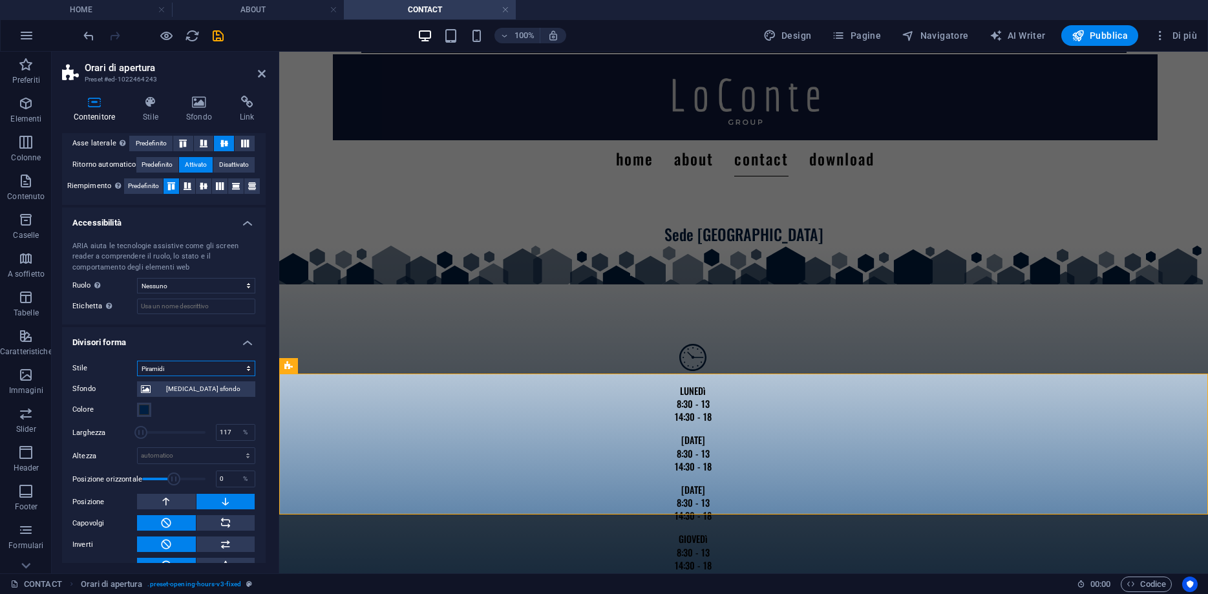
click at [137, 361] on select "Nessuno Triangolo Quadrato Diagonale Poligono 1 Poligono 2 Zigzag Zig zag multi…" at bounding box center [196, 369] width 118 height 16
click option "Mezzo cerchio" at bounding box center [0, 0] width 0 height 0
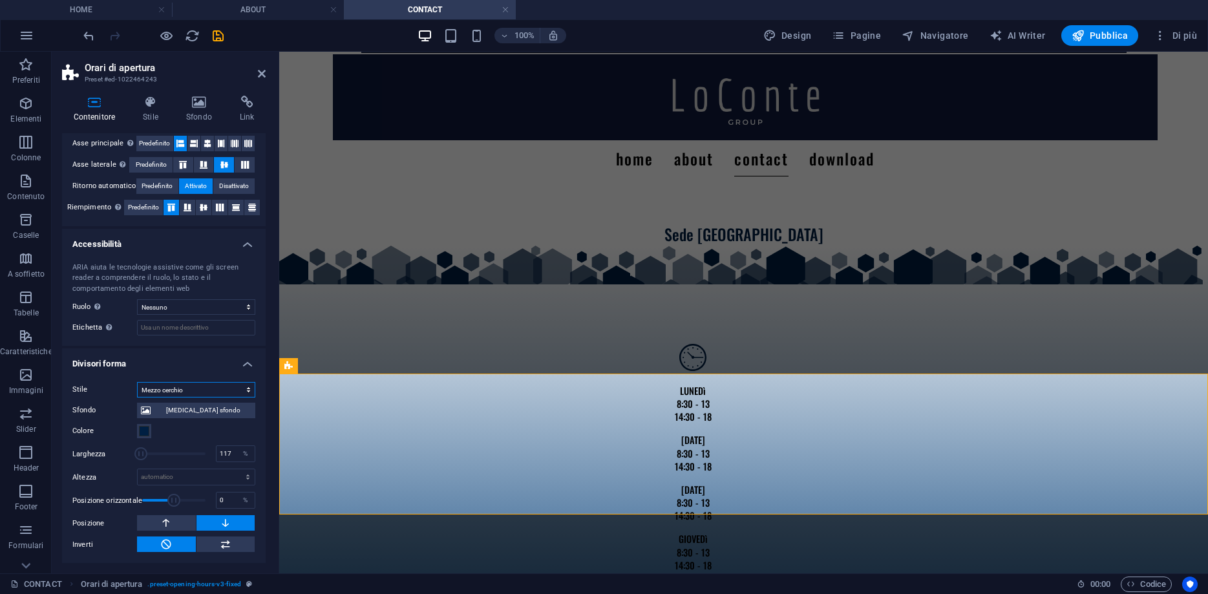
click at [137, 382] on select "Nessuno Triangolo Quadrato Diagonale Poligono 1 Poligono 2 Zigzag Zig zag multi…" at bounding box center [196, 390] width 118 height 16
click option "Zigzag" at bounding box center [0, 0] width 0 height 0
click at [137, 382] on select "Nessuno Triangolo Quadrato Diagonale Poligono 1 Poligono 2 Zigzag Zig zag multi…" at bounding box center [196, 390] width 118 height 16
select select "square"
click option "Quadrato" at bounding box center [0, 0] width 0 height 0
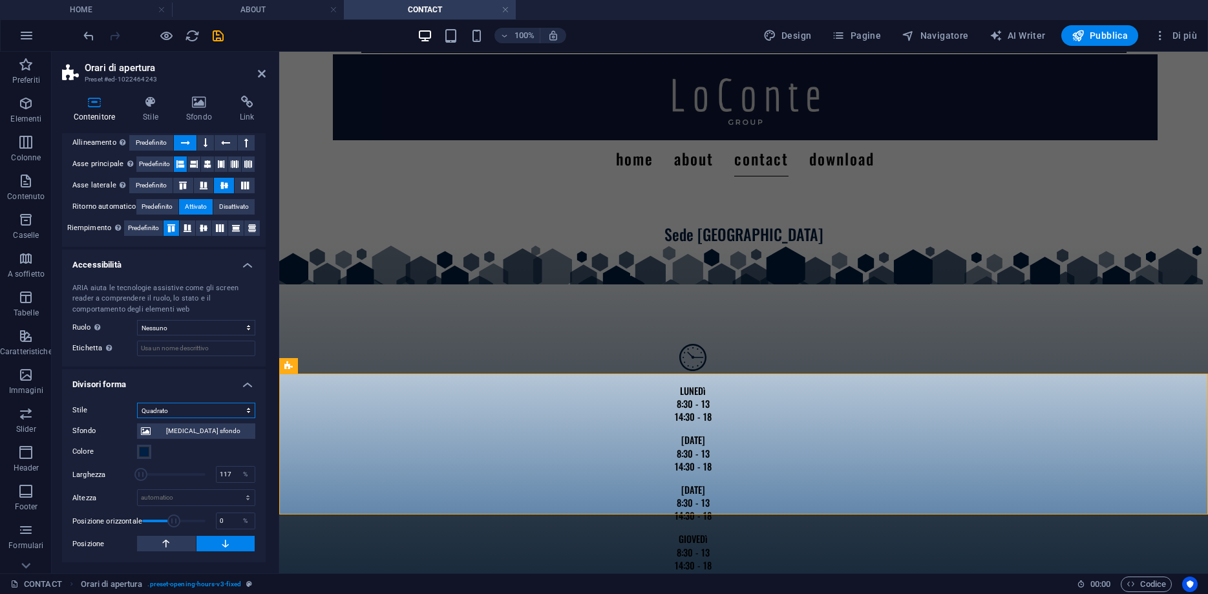
scroll to position [205, 0]
type input "100"
drag, startPoint x: 142, startPoint y: 476, endPoint x: 131, endPoint y: 476, distance: 11.0
click at [131, 476] on span at bounding box center [137, 474] width 13 height 13
click at [137, 403] on select "Nessuno Triangolo Quadrato Diagonale Poligono 1 Poligono 2 Zigzag Zig zag multi…" at bounding box center [196, 411] width 118 height 16
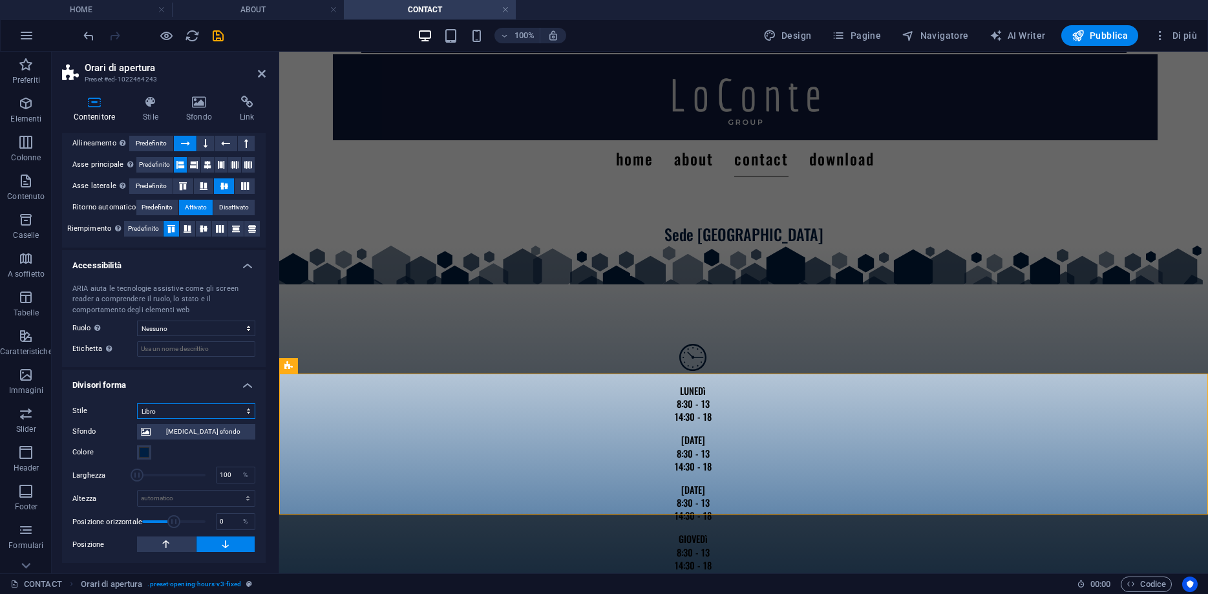
click option "Libro" at bounding box center [0, 0] width 0 height 0
click at [137, 403] on select "Nessuno Triangolo Quadrato Diagonale Poligono 1 Poligono 2 Zigzag Zig zag multi…" at bounding box center [196, 411] width 118 height 16
select select "hexagons"
click option "Esagoni" at bounding box center [0, 0] width 0 height 0
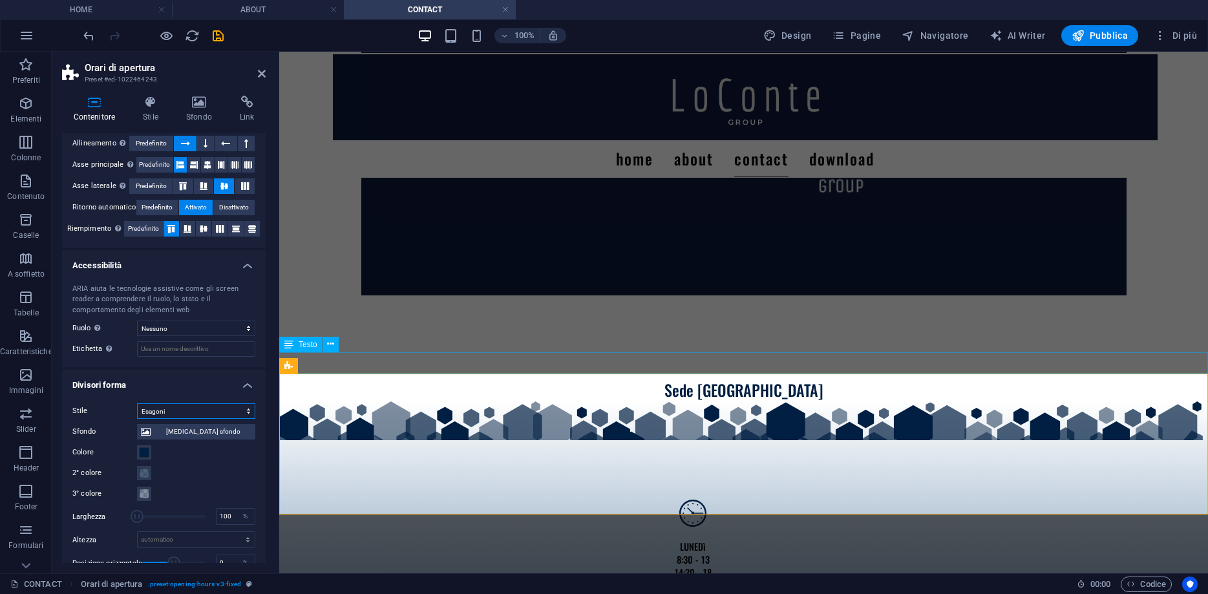
scroll to position [339, 0]
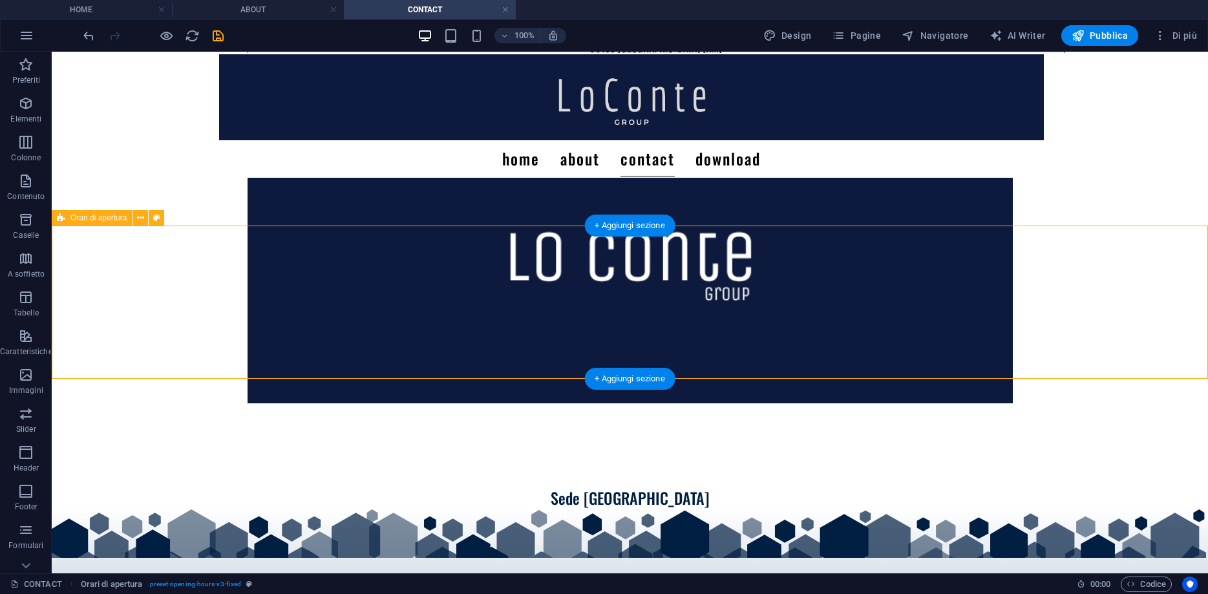
select select "hexagons"
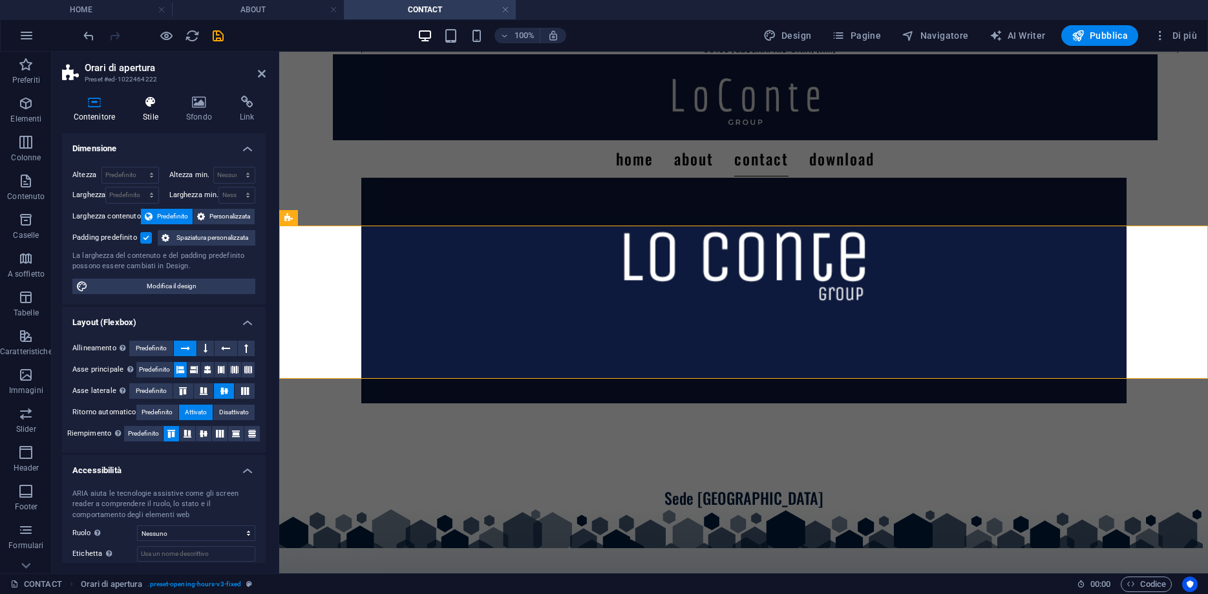
click at [160, 116] on h4 "Stile" at bounding box center [153, 109] width 43 height 27
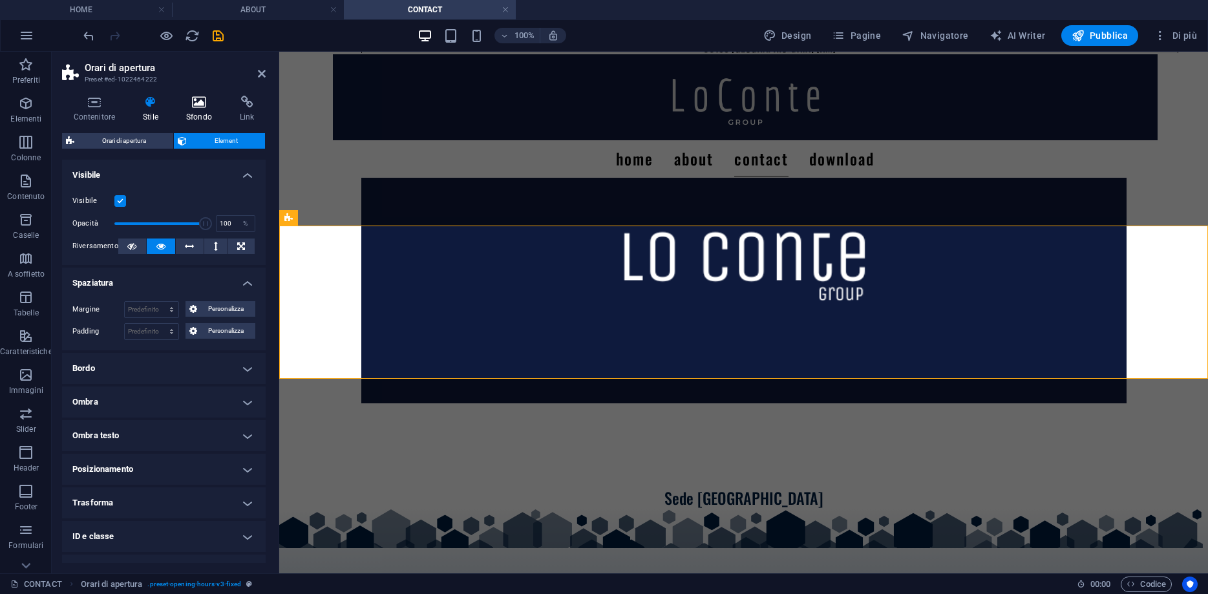
click at [203, 98] on icon at bounding box center [198, 102] width 48 height 13
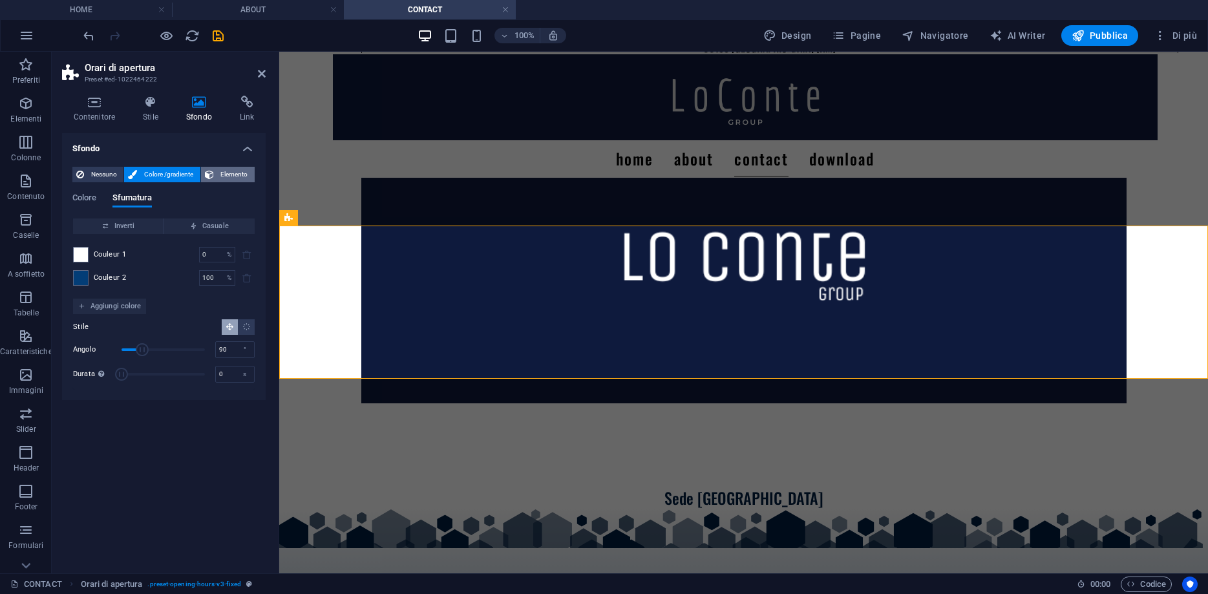
click at [214, 176] on icon at bounding box center [209, 175] width 9 height 16
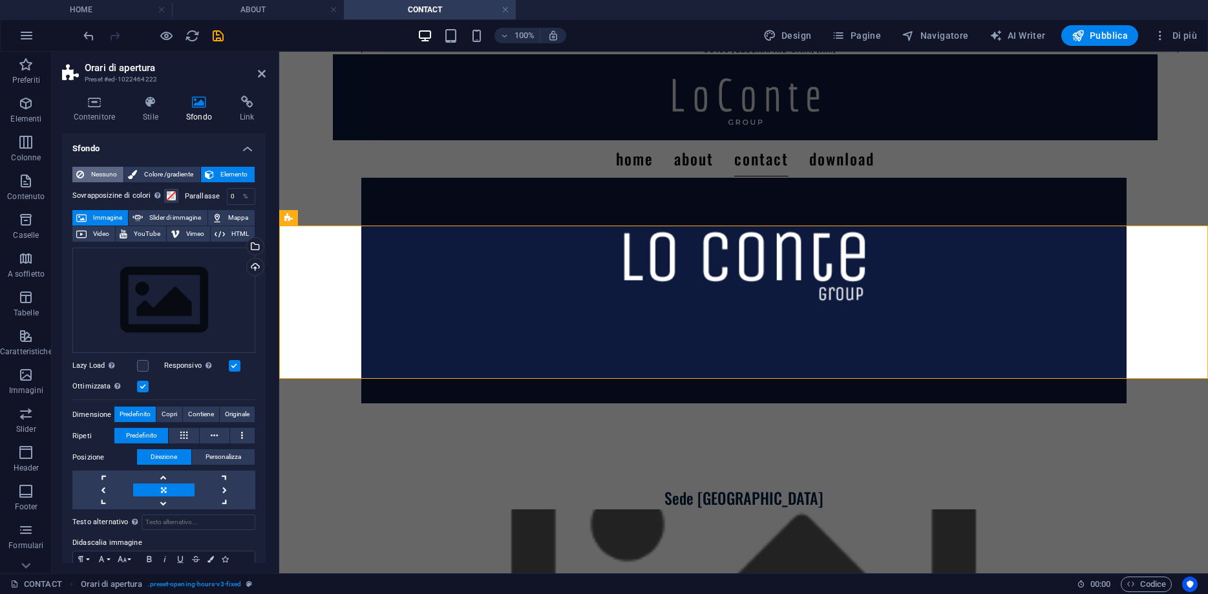
click at [109, 172] on span "Nessuno" at bounding box center [104, 175] width 32 height 16
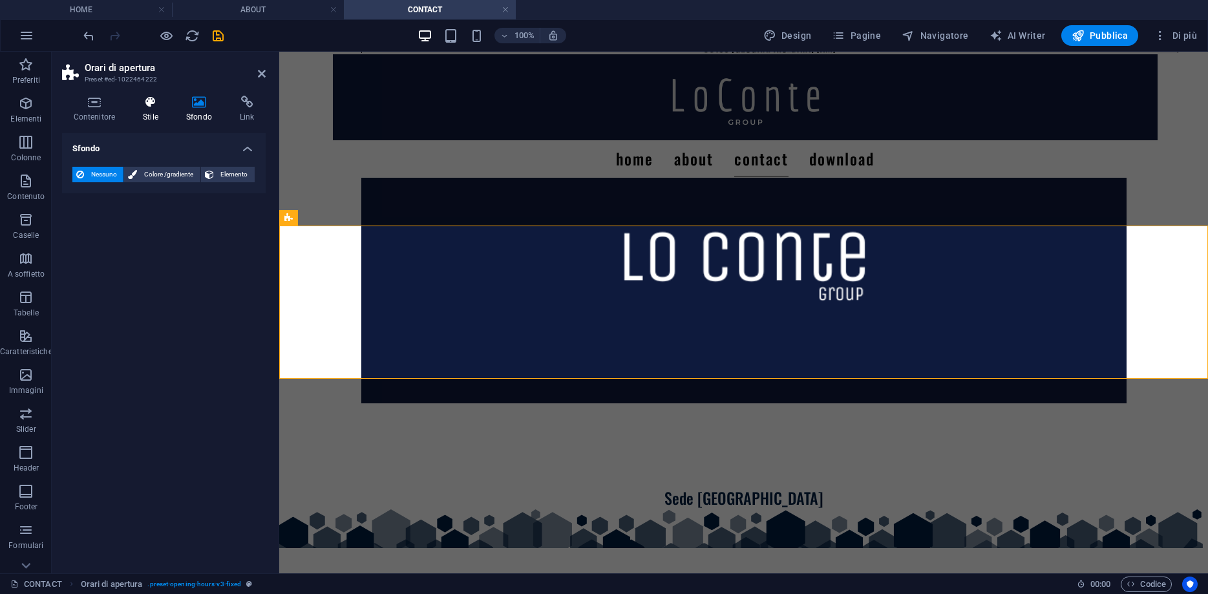
click at [157, 116] on h4 "Stile" at bounding box center [153, 109] width 43 height 27
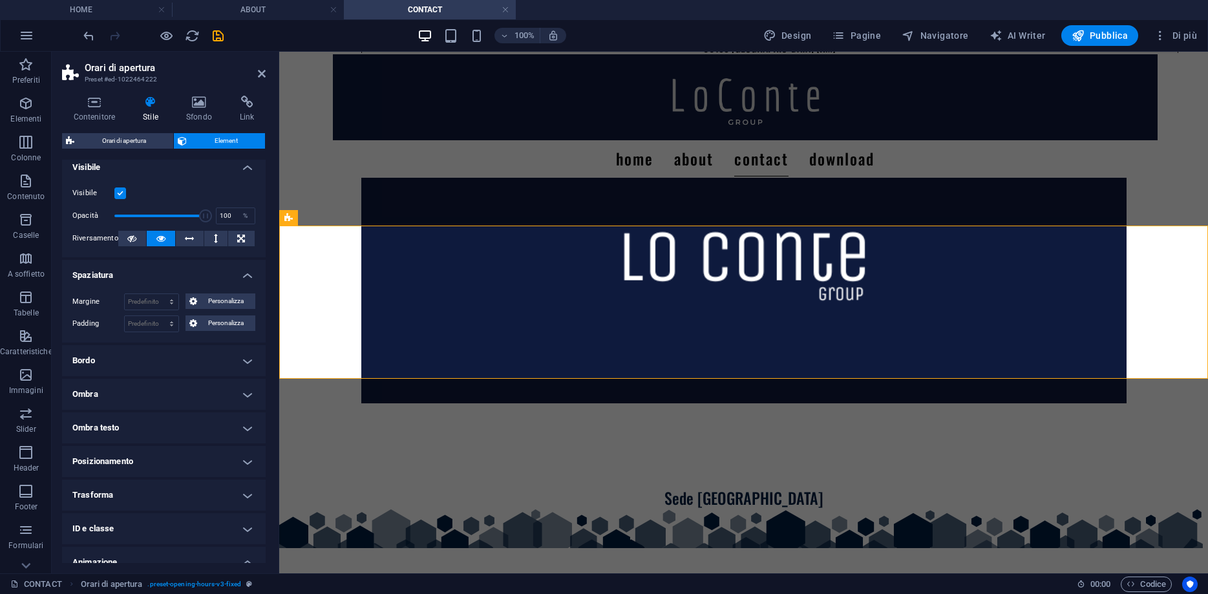
scroll to position [0, 0]
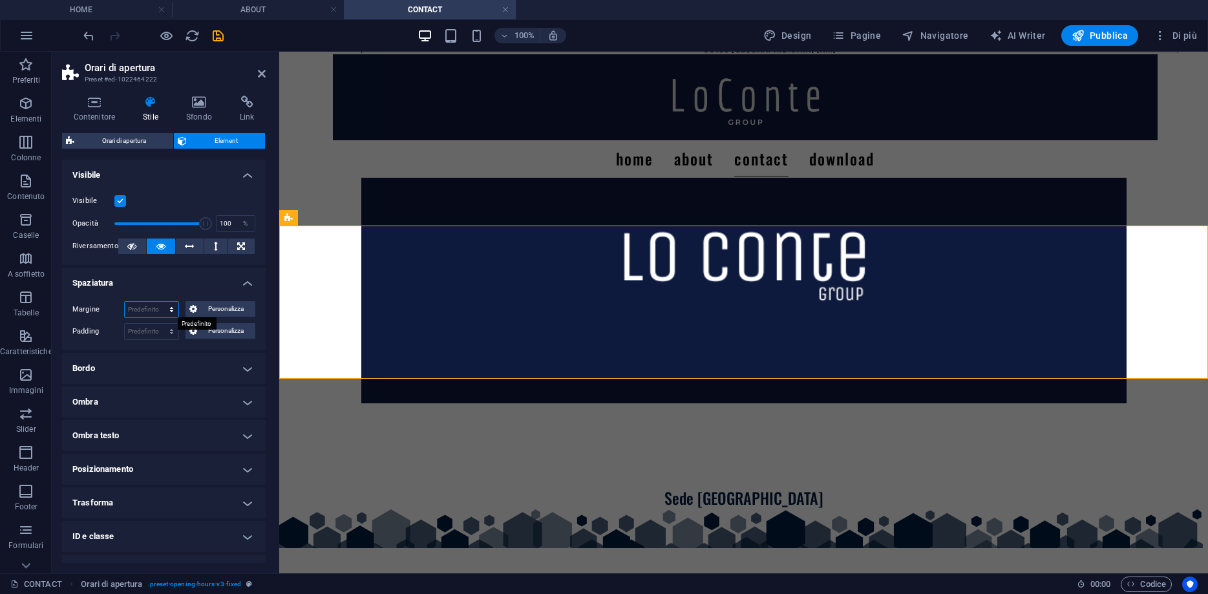
click at [125, 302] on select "Predefinito automatico px % rem vw vh Personalizza" at bounding box center [152, 310] width 54 height 16
click at [155, 307] on select "Predefinito automatico px % rem vw vh Personalizza" at bounding box center [152, 310] width 54 height 16
click at [95, 120] on h4 "Contenitore" at bounding box center [97, 109] width 70 height 27
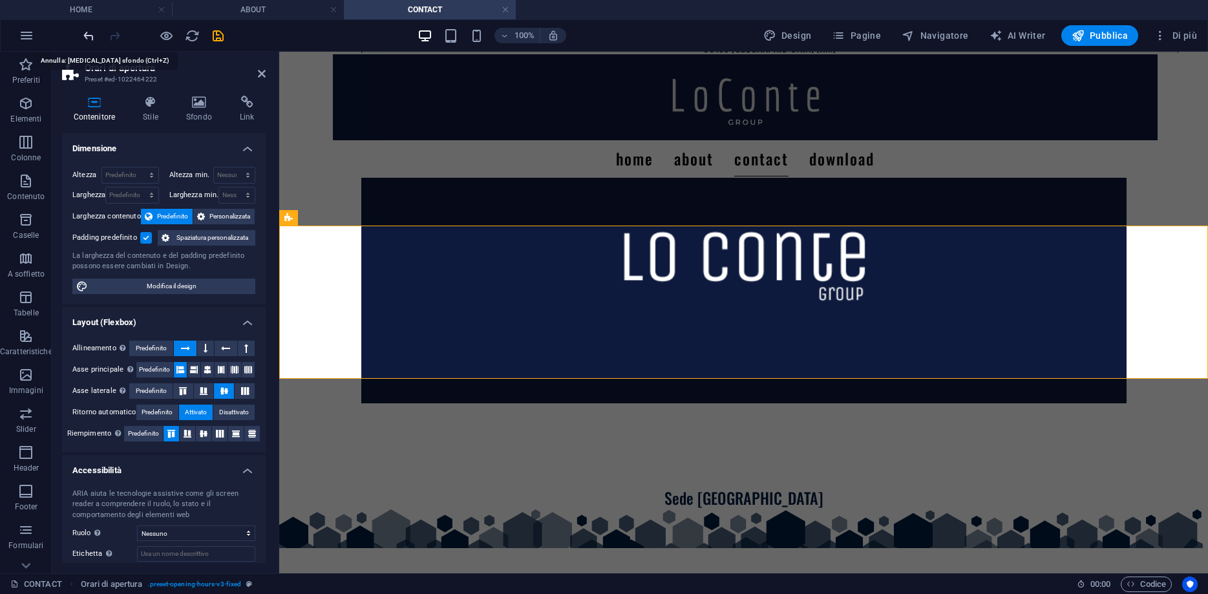
click at [82, 38] on icon "undo" at bounding box center [88, 35] width 15 height 15
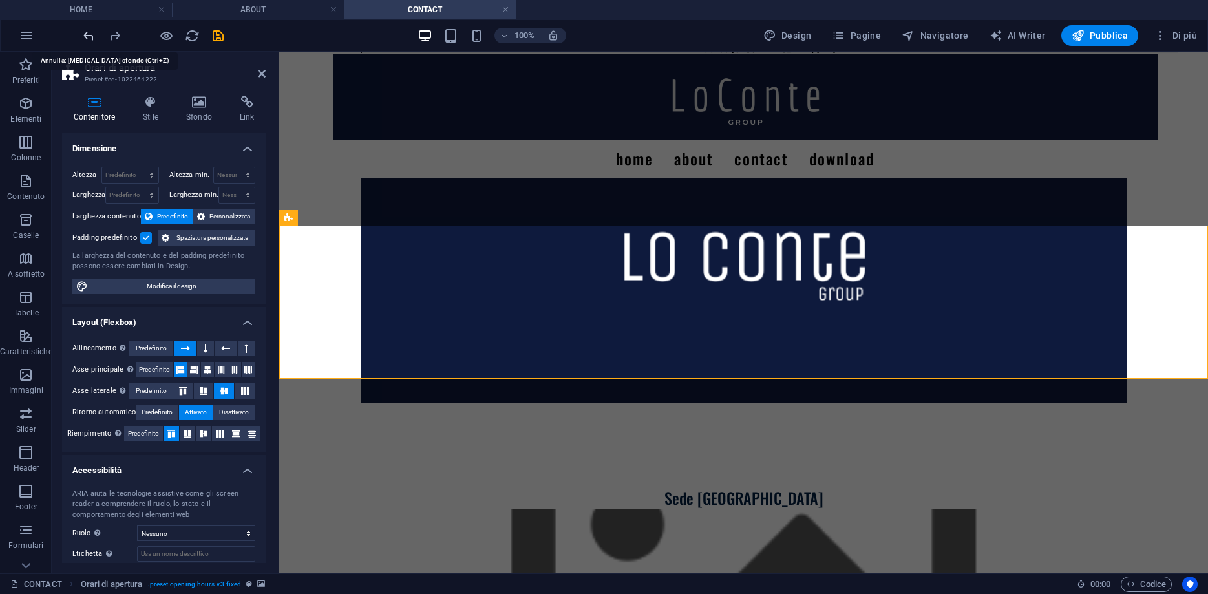
click at [81, 38] on icon "undo" at bounding box center [88, 35] width 15 height 15
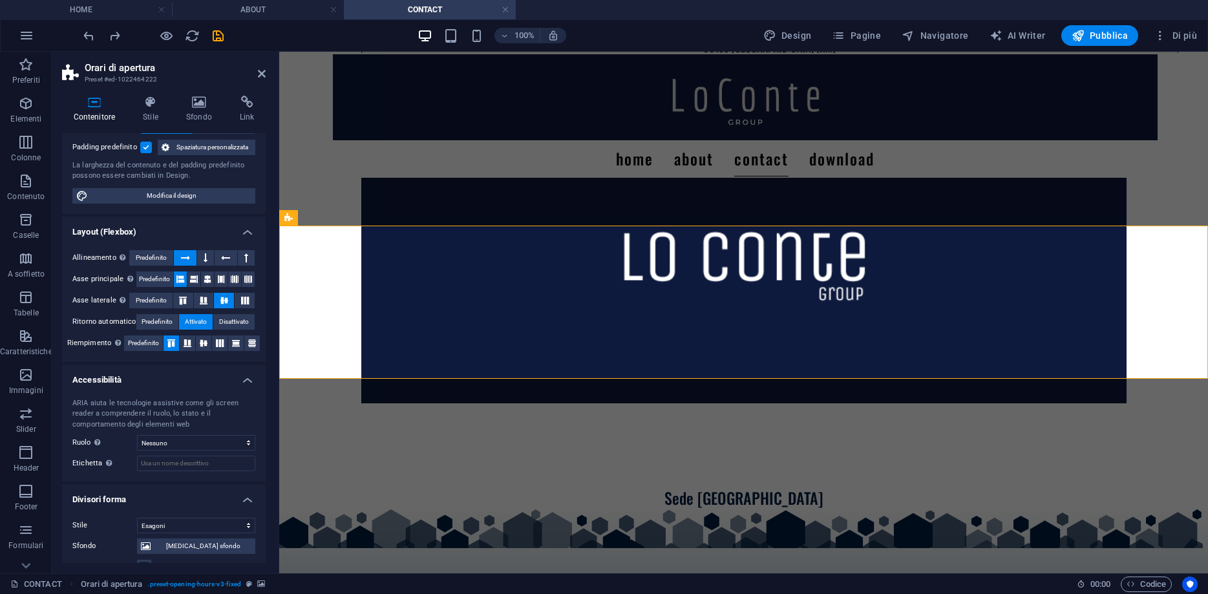
scroll to position [233, 0]
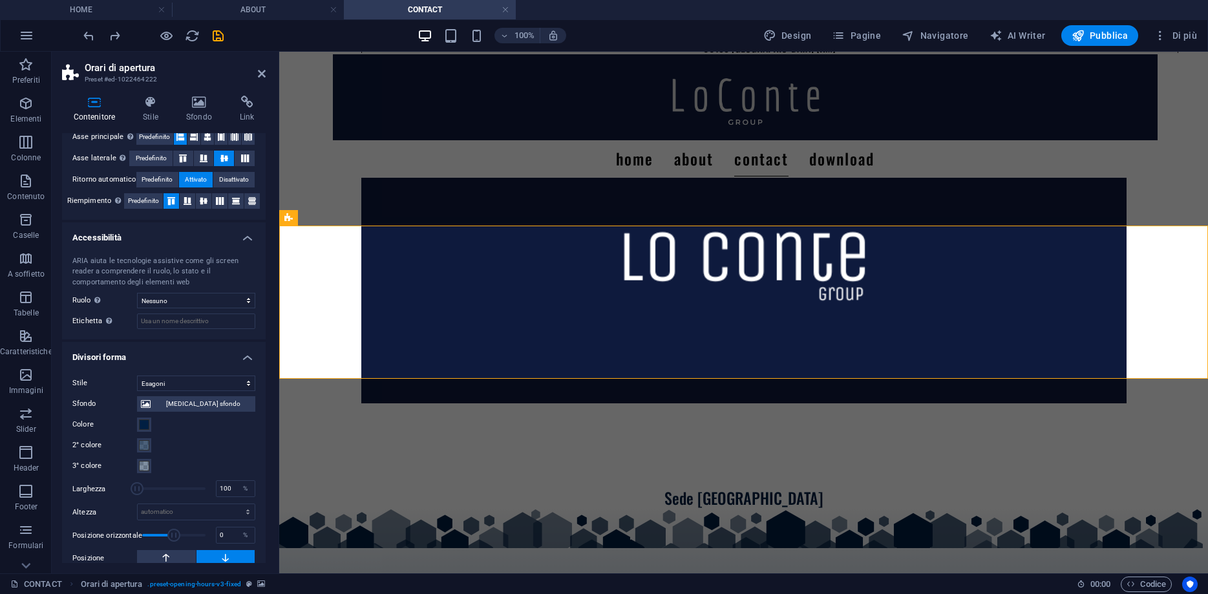
drag, startPoint x: 134, startPoint y: 491, endPoint x: 100, endPoint y: 498, distance: 34.8
click at [100, 498] on div "Larghezza 100 %" at bounding box center [163, 488] width 183 height 19
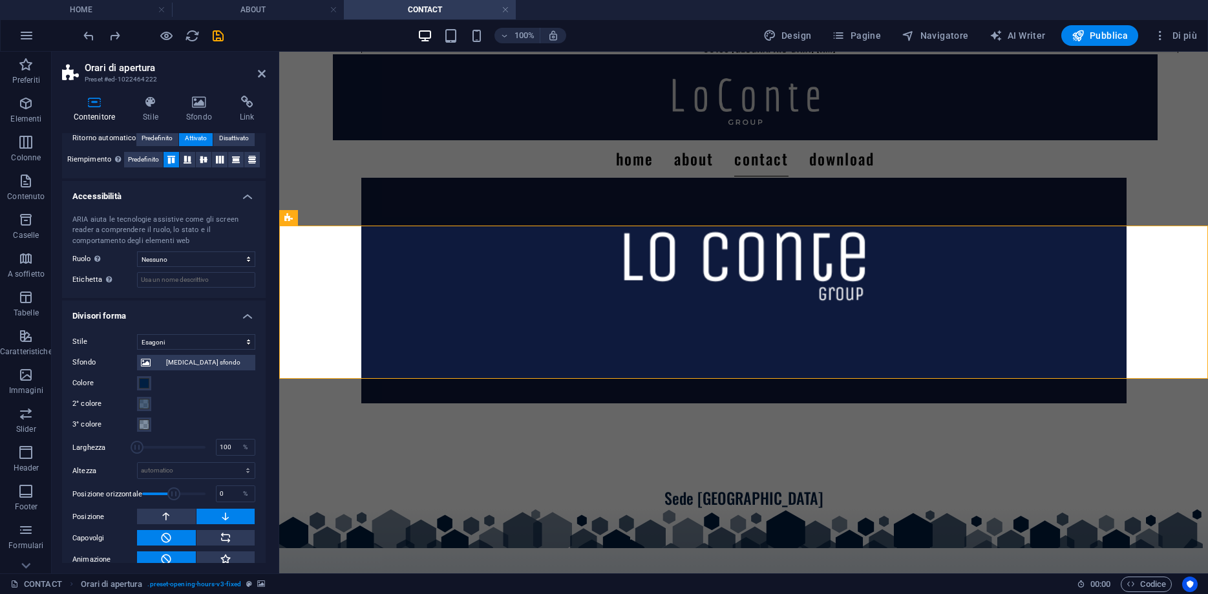
scroll to position [289, 0]
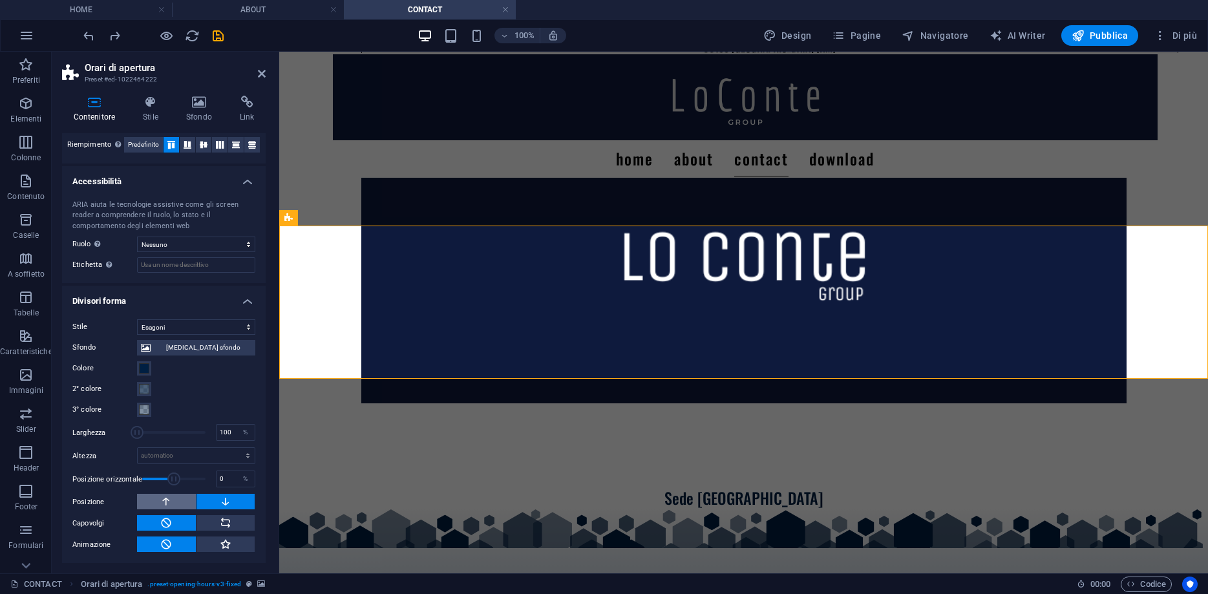
click at [158, 502] on button at bounding box center [166, 502] width 59 height 16
click at [210, 496] on button at bounding box center [225, 502] width 59 height 16
click at [209, 523] on button at bounding box center [225, 523] width 59 height 16
click at [207, 519] on button at bounding box center [225, 523] width 59 height 16
click at [167, 521] on icon at bounding box center [166, 523] width 12 height 16
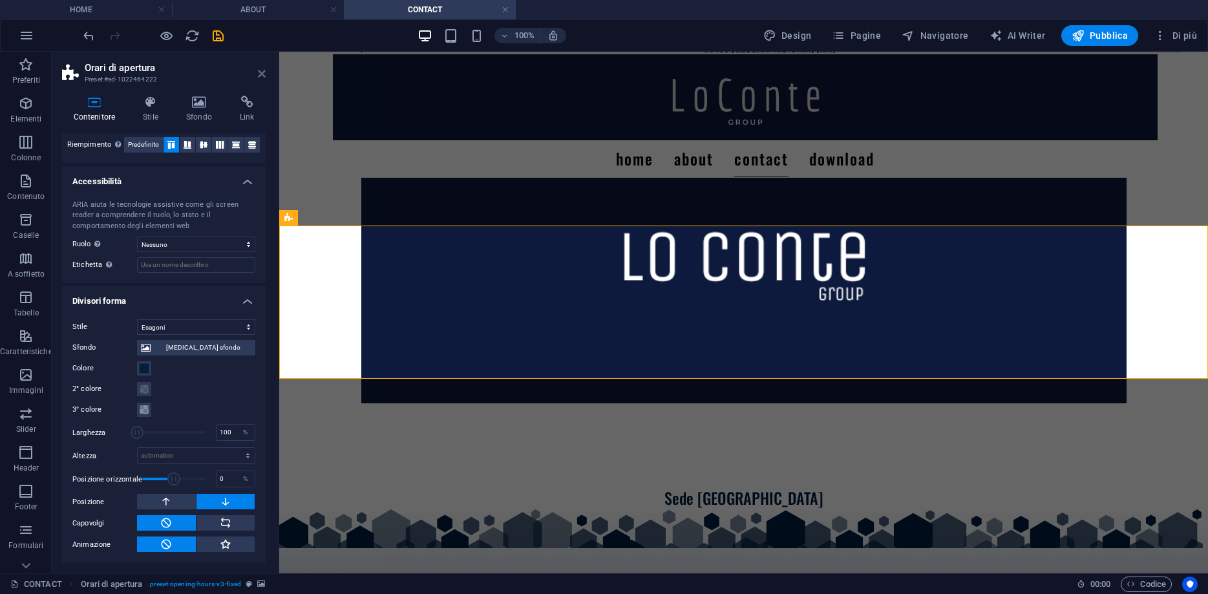
click at [261, 76] on icon at bounding box center [262, 73] width 8 height 10
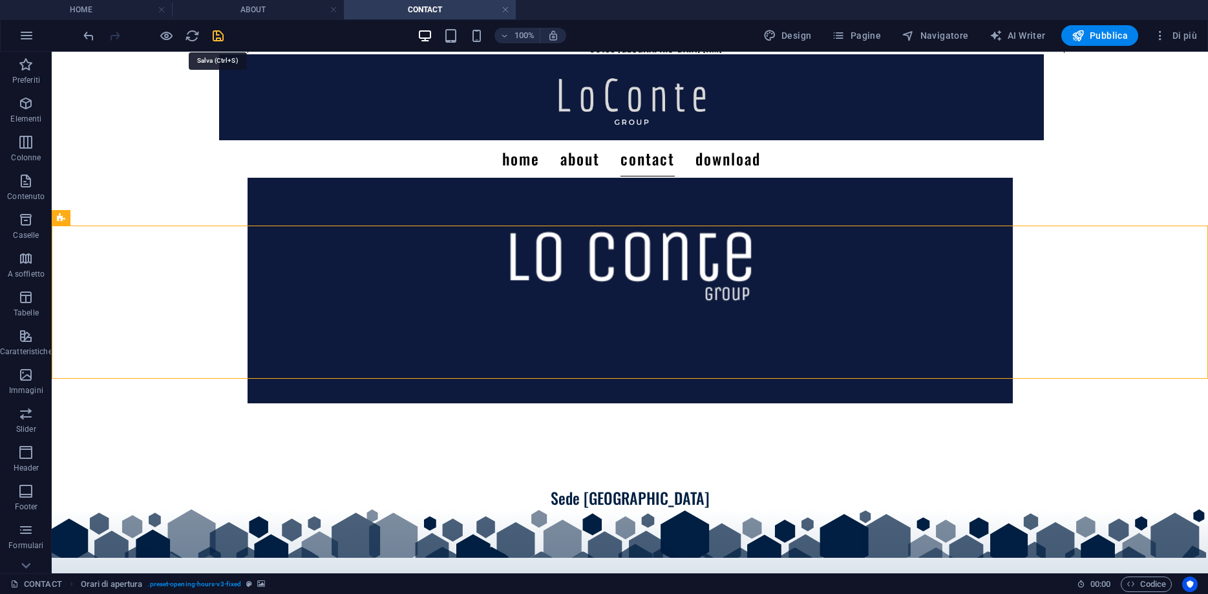
click at [217, 39] on icon "save" at bounding box center [218, 35] width 15 height 15
checkbox input "false"
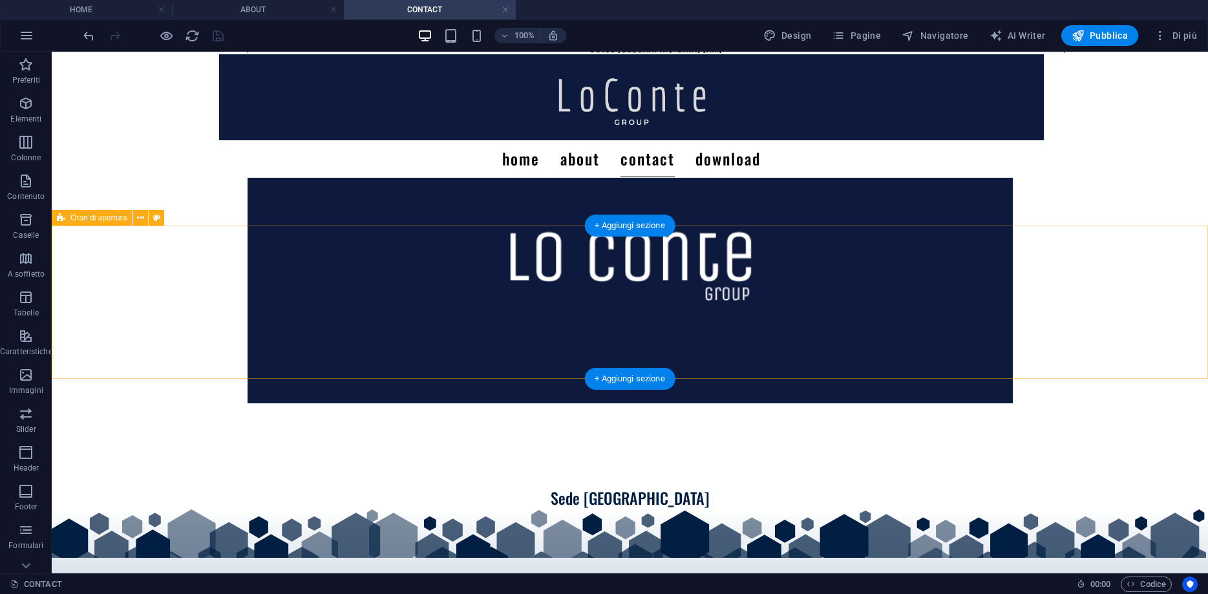
scroll to position [207, 0]
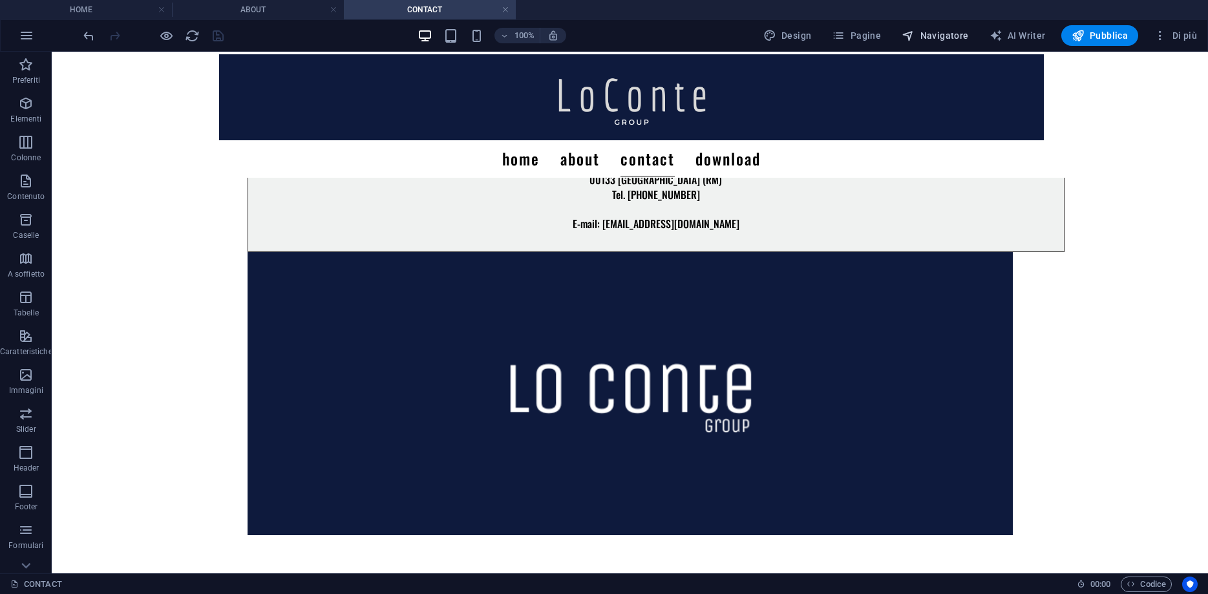
click at [965, 30] on span "Navigatore" at bounding box center [934, 35] width 67 height 13
select select "8367923-it"
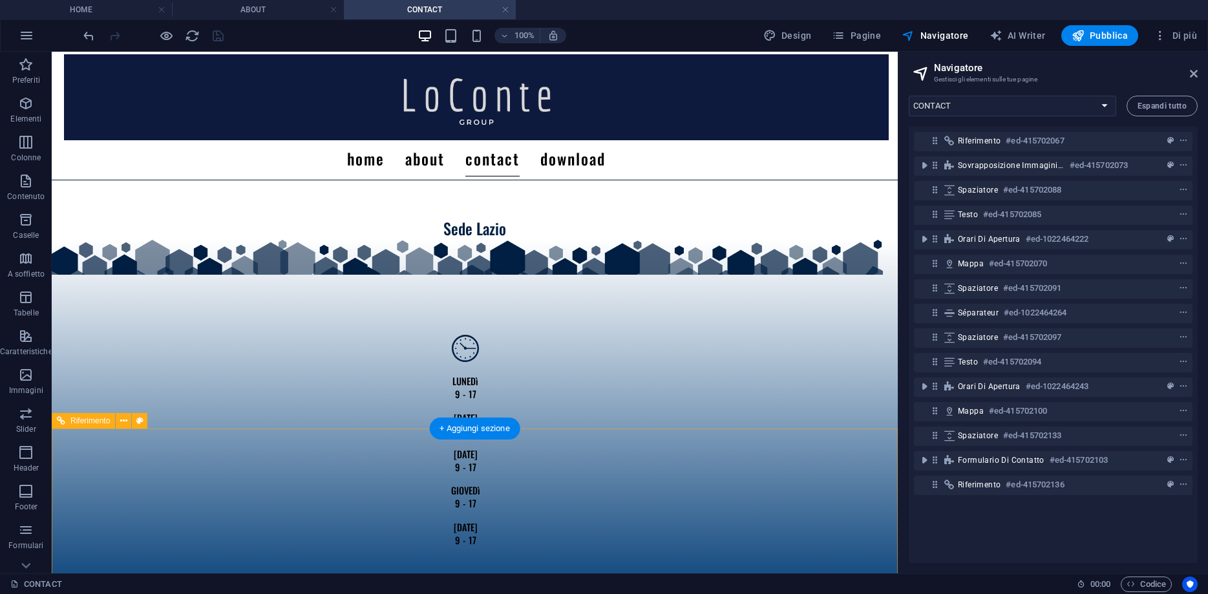
scroll to position [1318, 0]
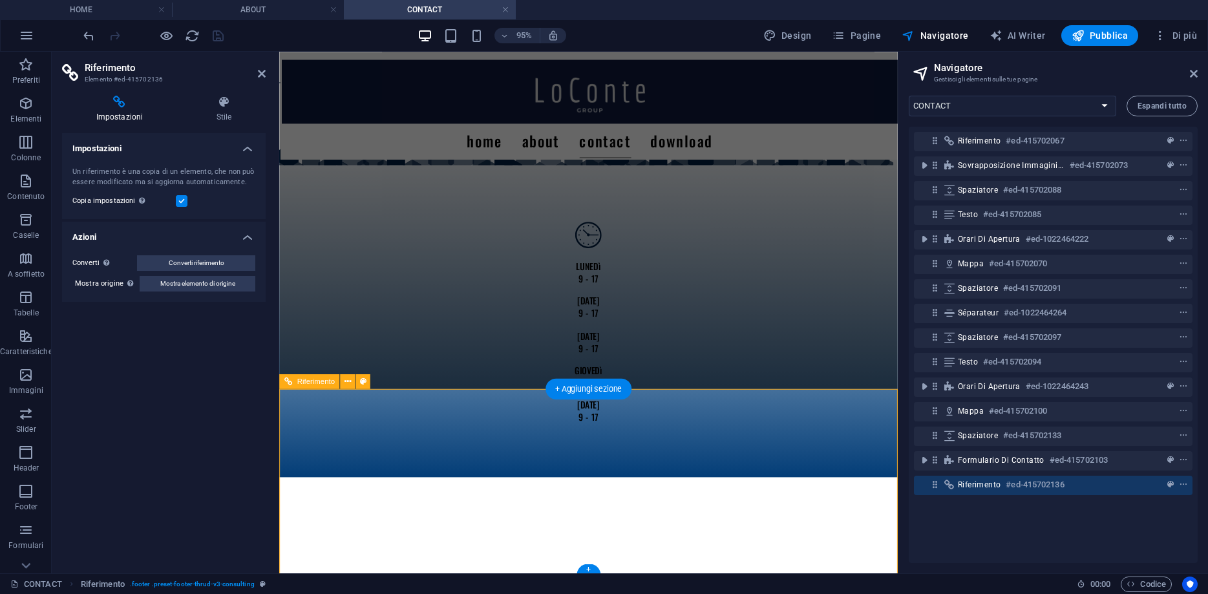
click at [227, 116] on h4 "Stile" at bounding box center [223, 109] width 83 height 27
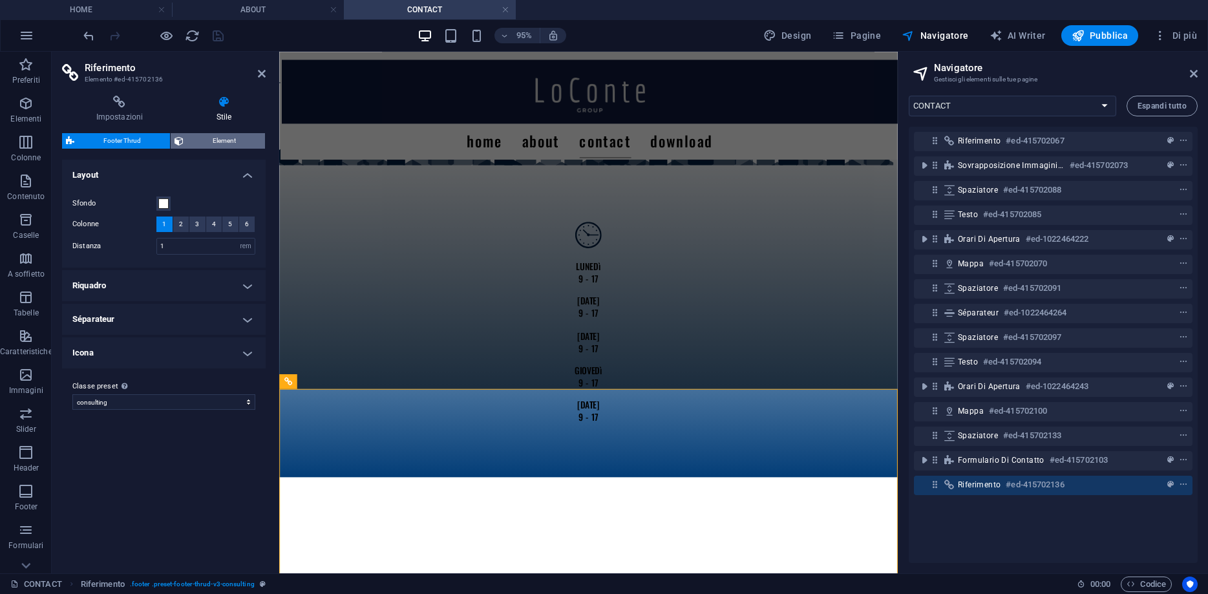
click at [207, 142] on span "Element" at bounding box center [224, 141] width 74 height 16
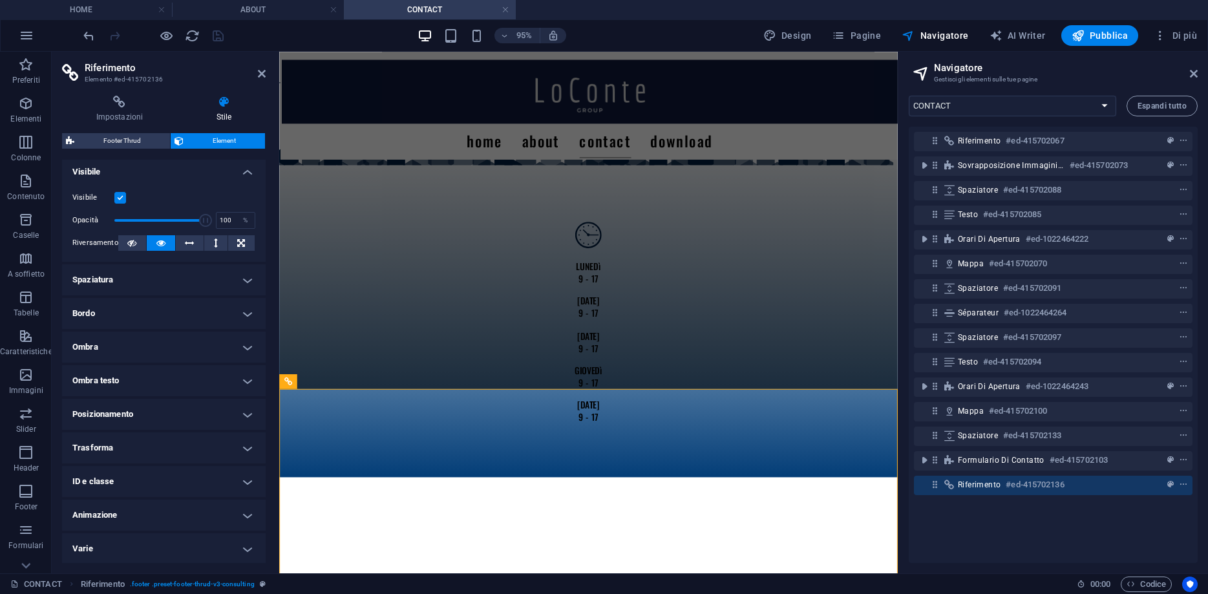
scroll to position [5, 0]
click at [105, 119] on h4 "Impostazioni" at bounding box center [122, 109] width 120 height 27
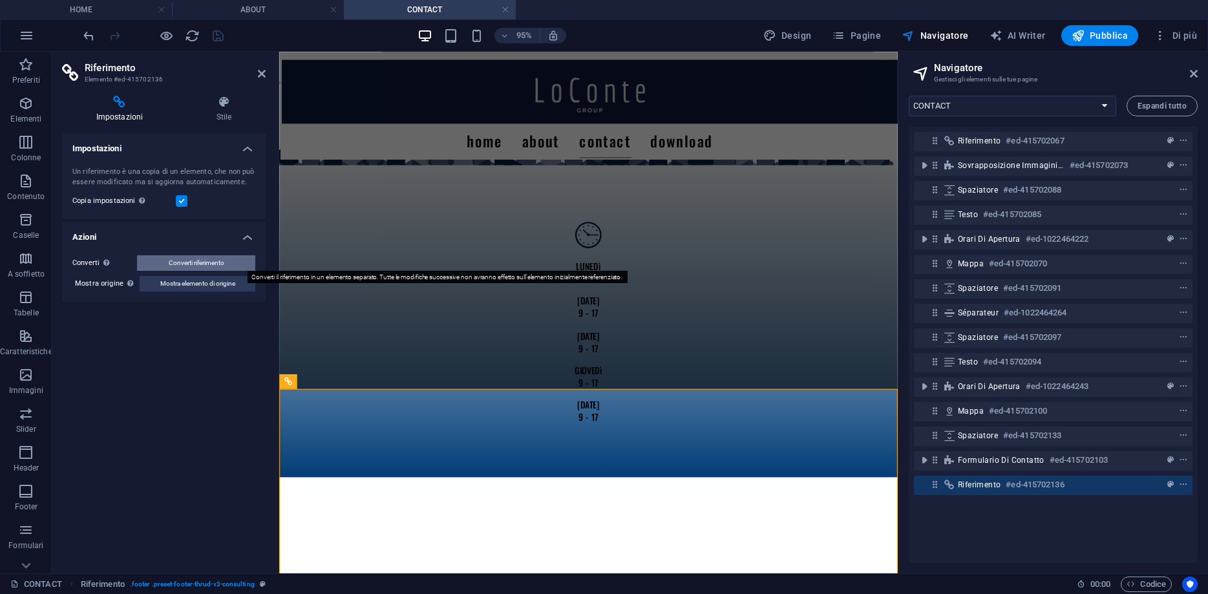
click at [224, 264] on span "Converti riferimento" at bounding box center [197, 263] width 56 height 16
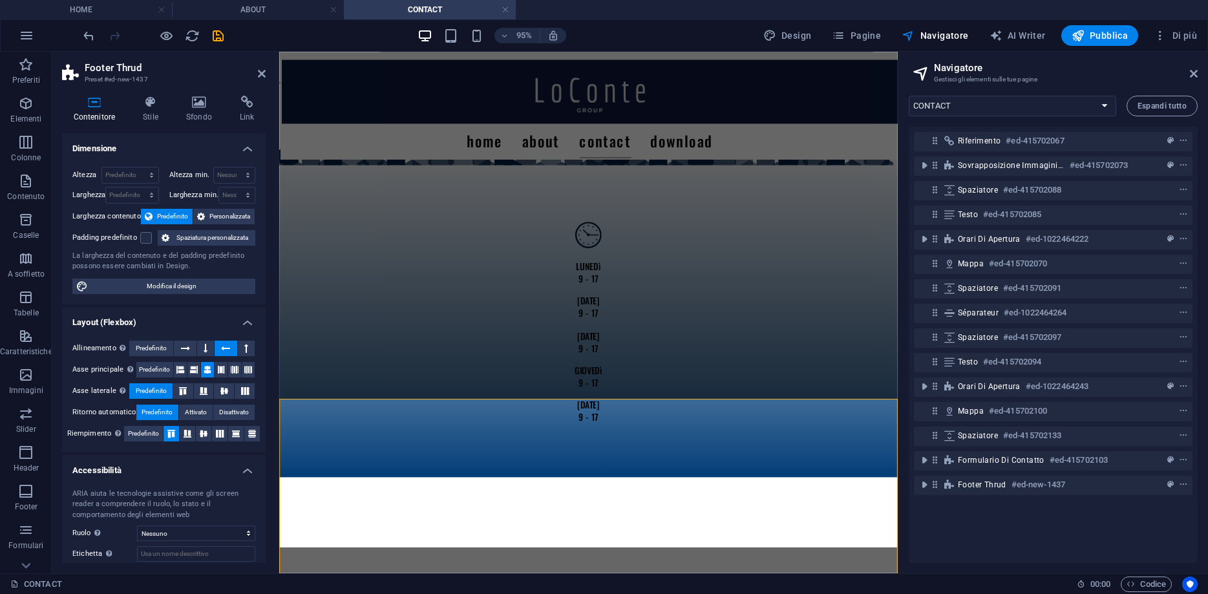
scroll to position [1308, 0]
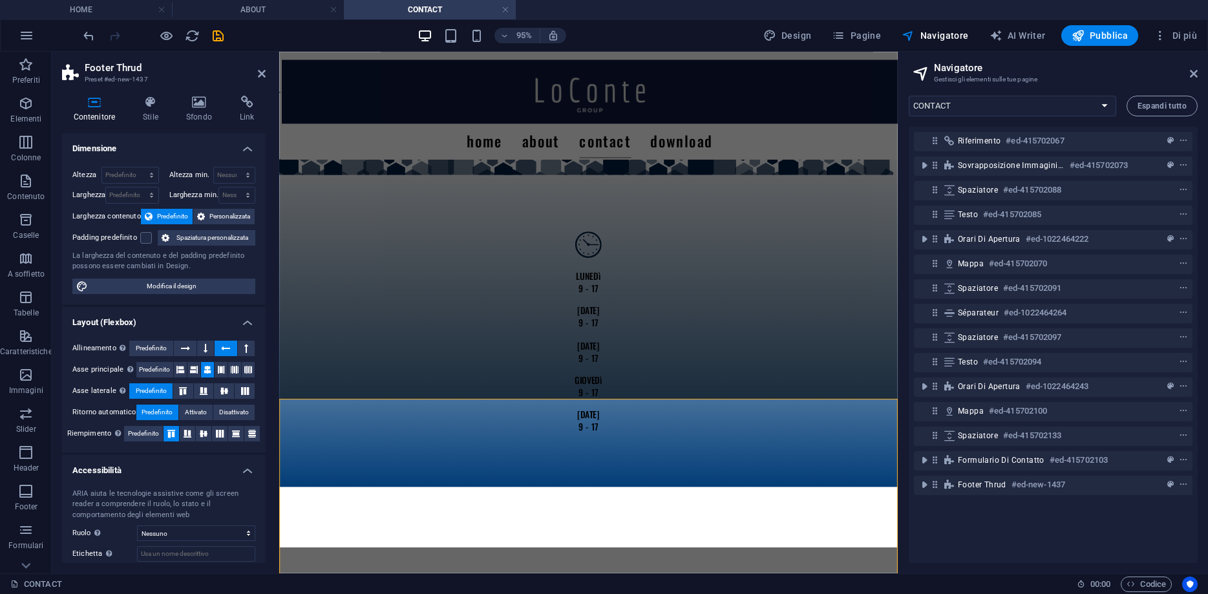
click at [222, 263] on div "La larghezza del contenuto e del padding predefinito possono essere cambiati in…" at bounding box center [163, 261] width 183 height 21
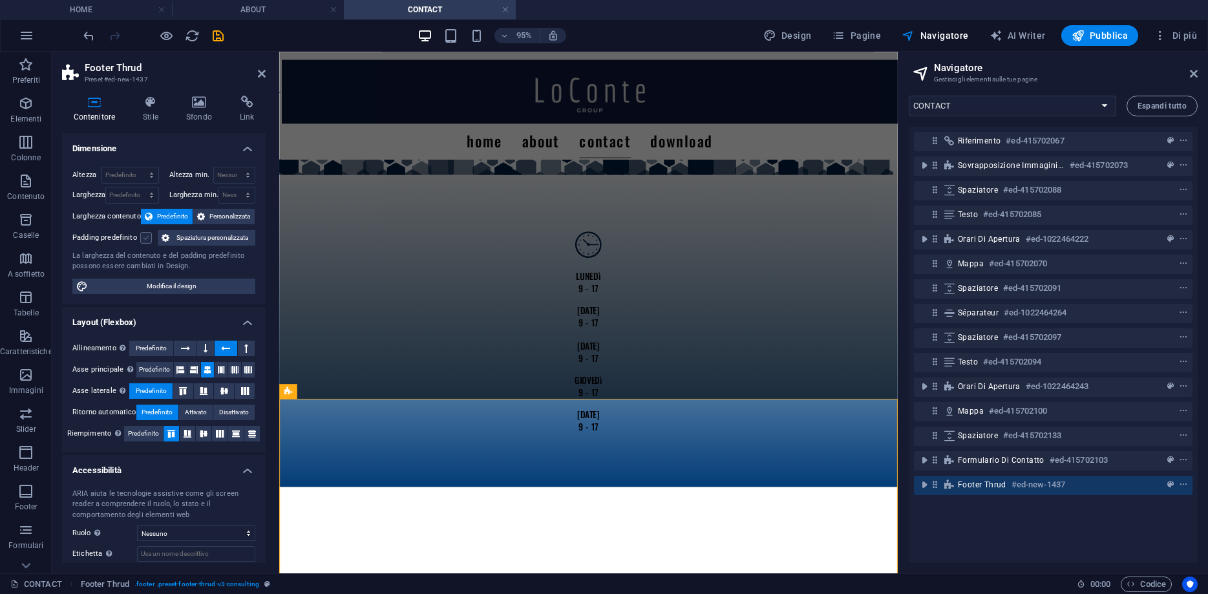
click at [148, 239] on label at bounding box center [146, 238] width 12 height 12
click at [0, 0] on input "Padding predefinito" at bounding box center [0, 0] width 0 height 0
click at [148, 239] on label at bounding box center [146, 238] width 12 height 12
click at [0, 0] on input "Padding predefinito" at bounding box center [0, 0] width 0 height 0
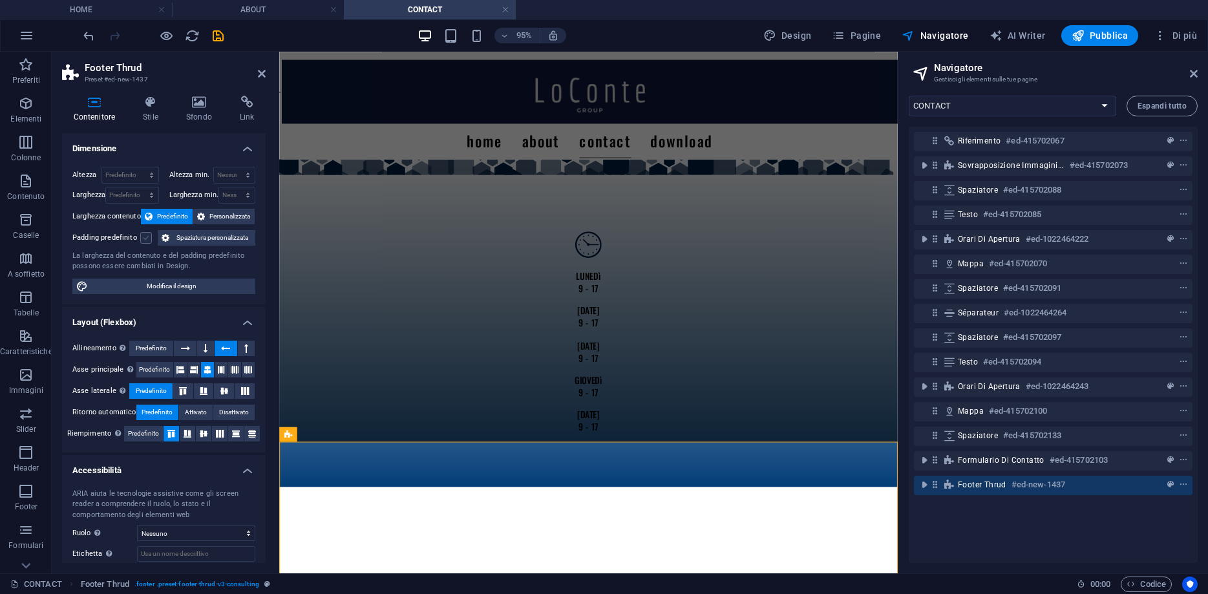
scroll to position [1263, 0]
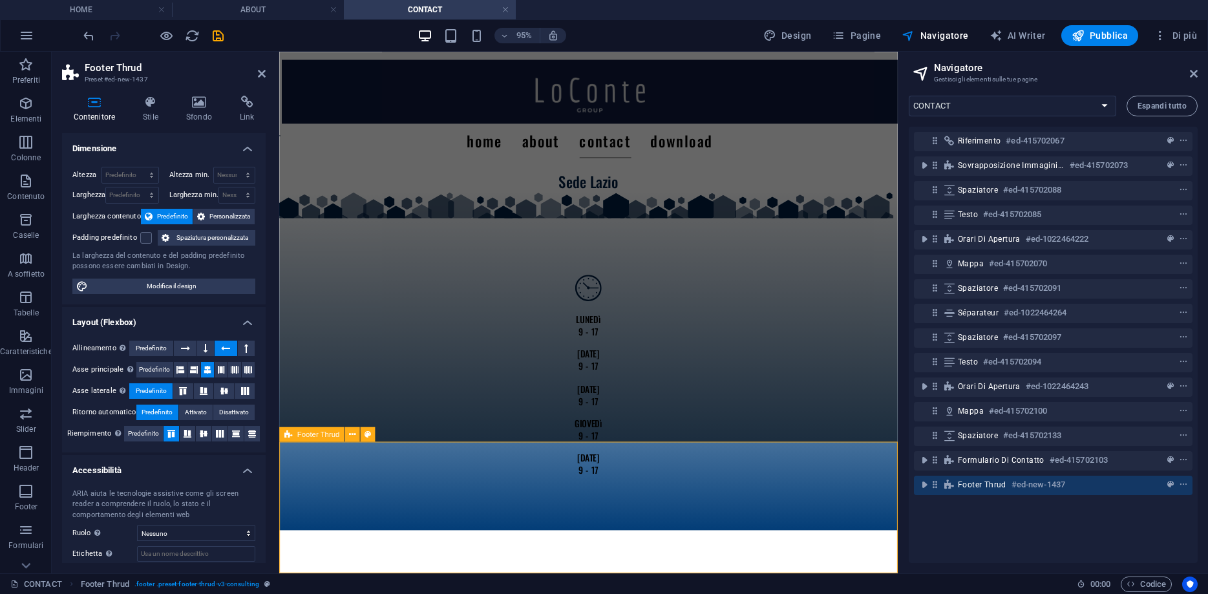
drag, startPoint x: 1195, startPoint y: 78, endPoint x: 914, endPoint y: 26, distance: 285.7
click at [1195, 78] on icon at bounding box center [1193, 73] width 8 height 10
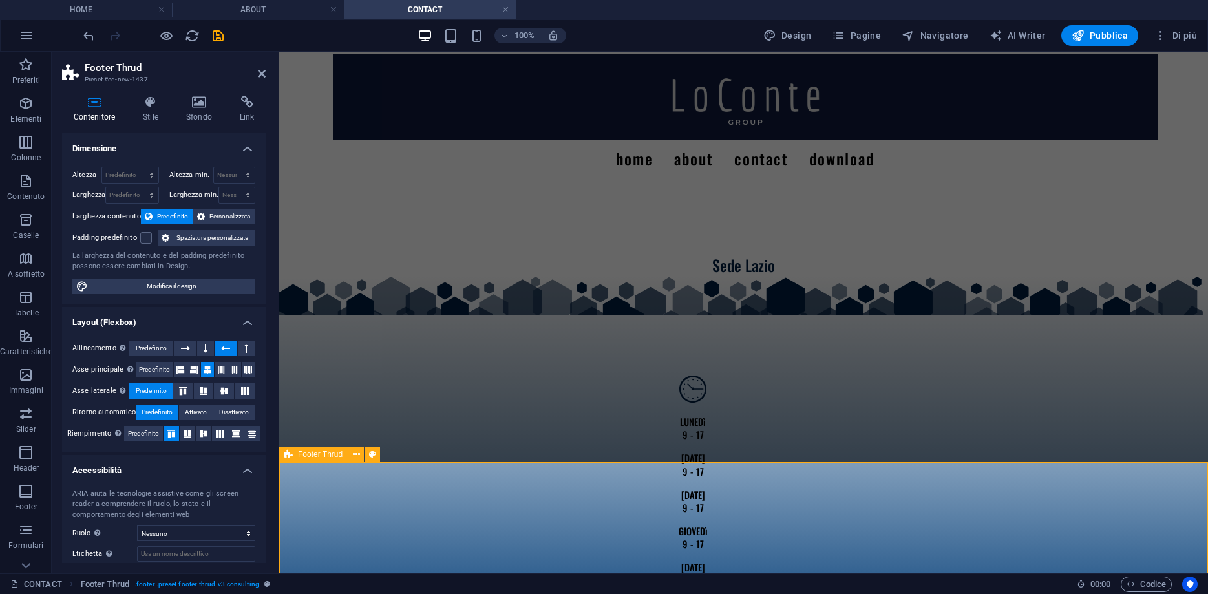
click at [162, 119] on h4 "Stile" at bounding box center [153, 109] width 43 height 27
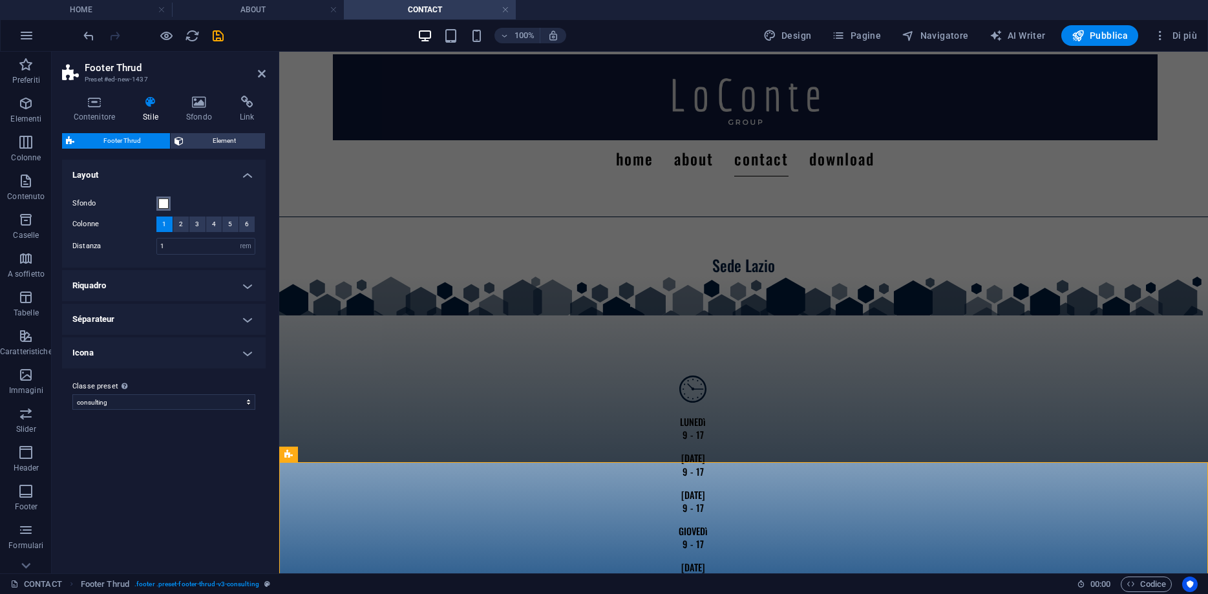
click at [167, 202] on span at bounding box center [163, 203] width 10 height 10
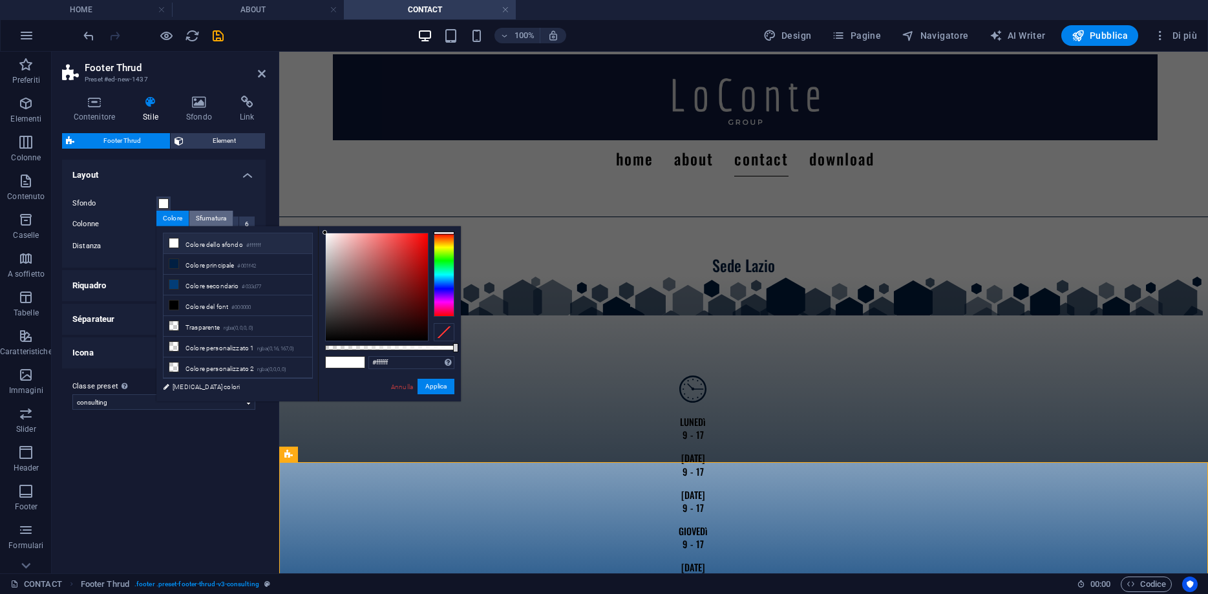
click at [202, 219] on div "Sfumatura" at bounding box center [210, 219] width 43 height 16
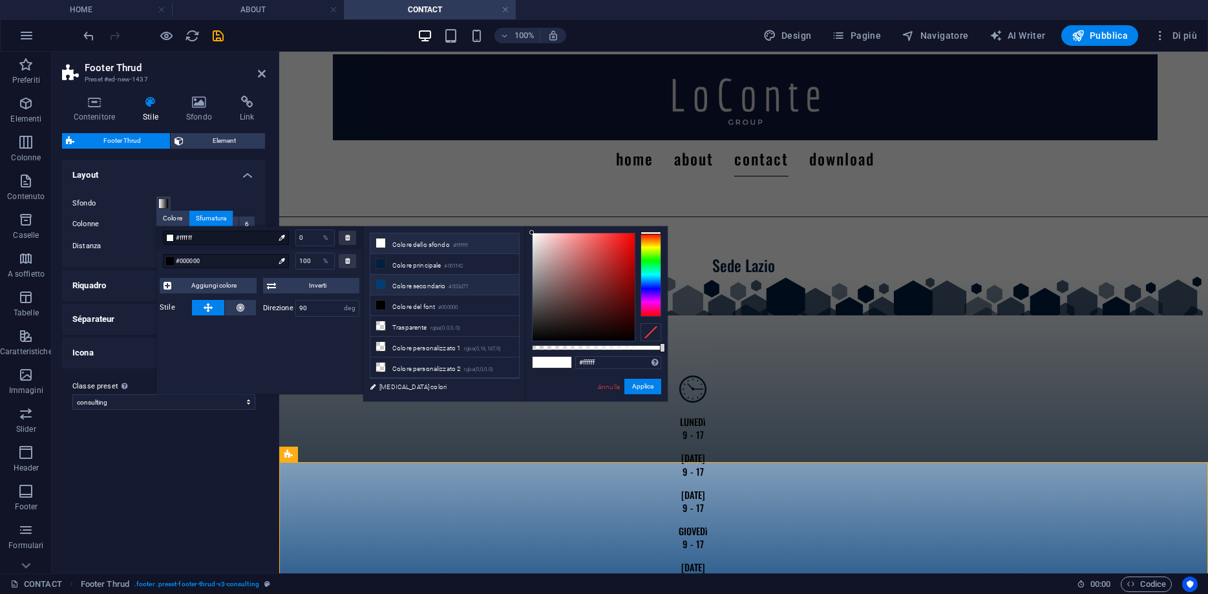
click at [375, 284] on span at bounding box center [380, 284] width 10 height 10
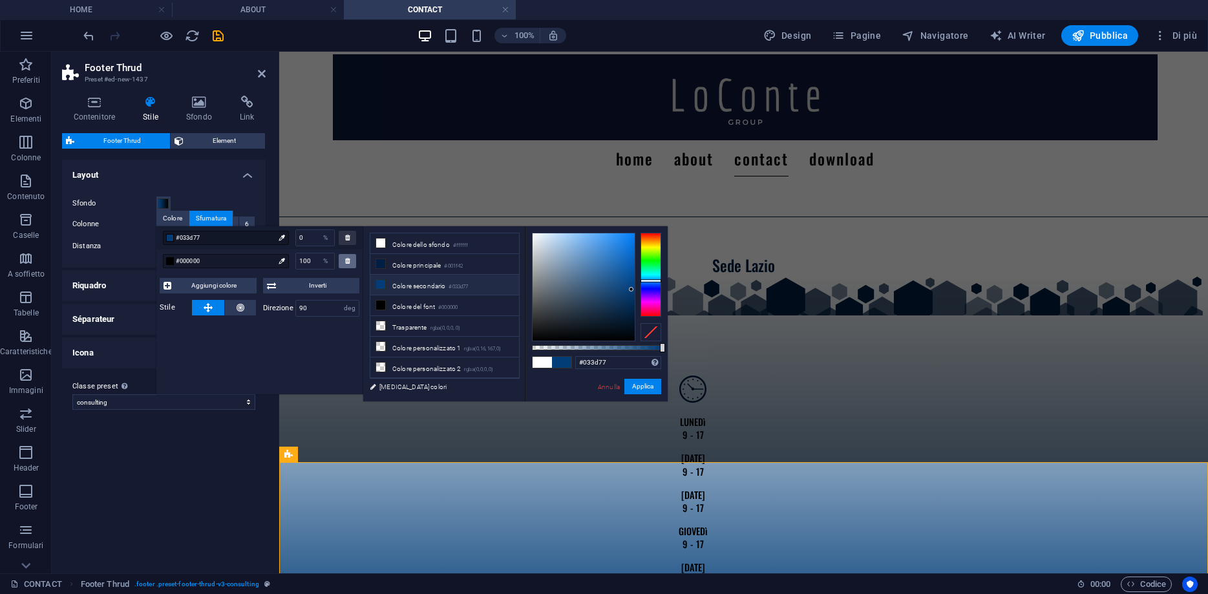
click at [344, 262] on div at bounding box center [347, 261] width 17 height 14
click at [166, 261] on div at bounding box center [170, 261] width 8 height 8
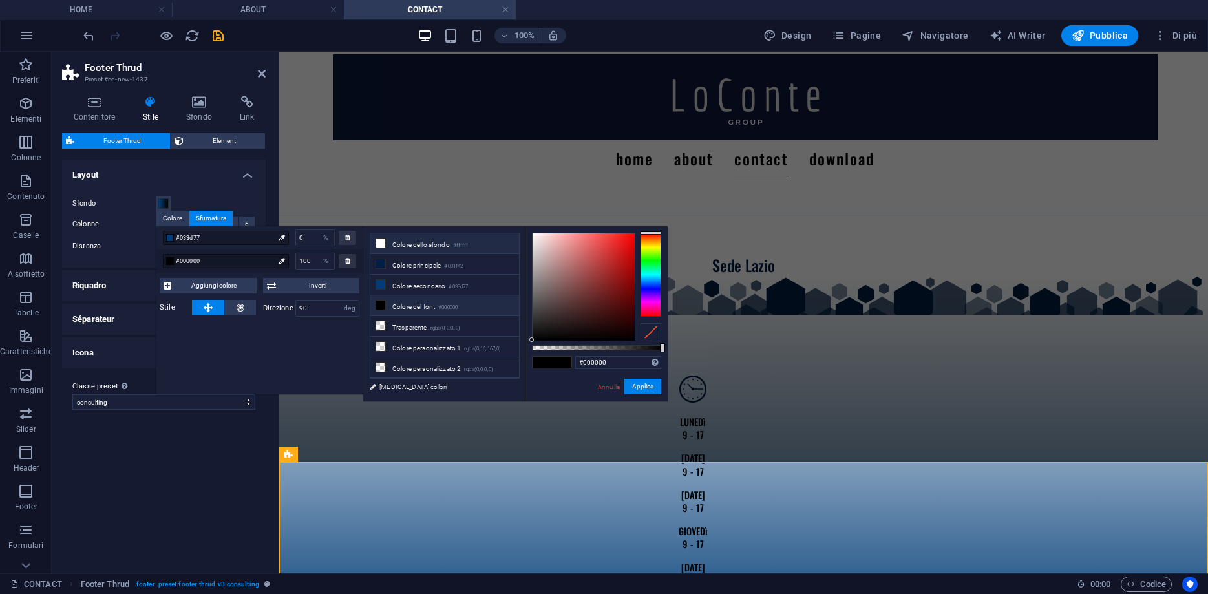
click at [379, 246] on icon at bounding box center [380, 242] width 9 height 9
type input "#ffffff"
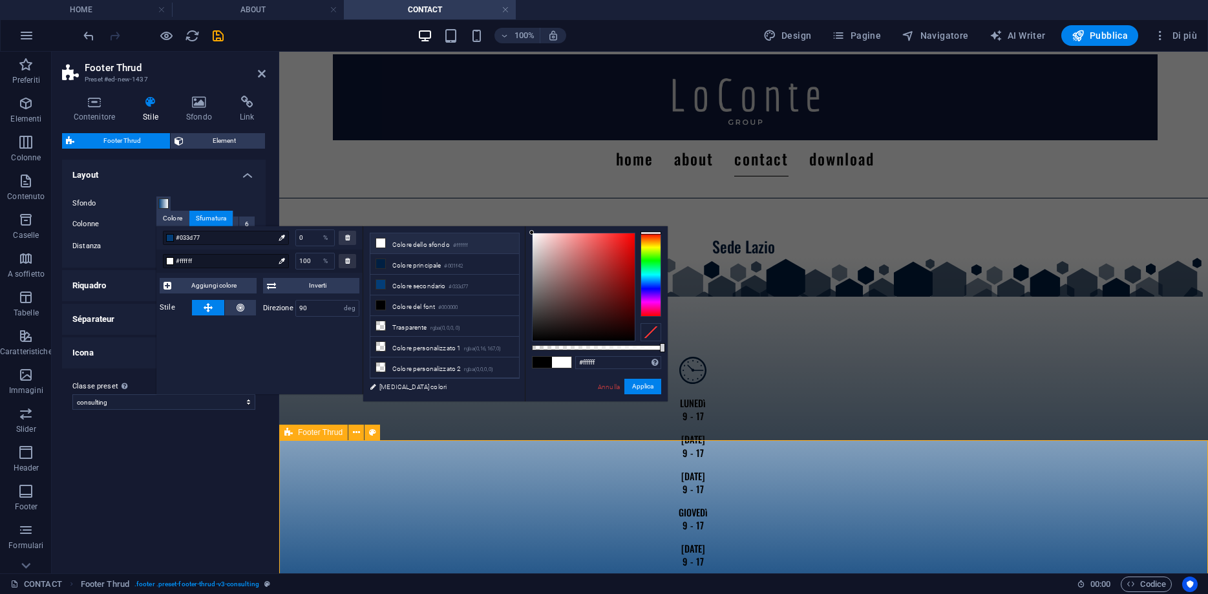
scroll to position [1290, 0]
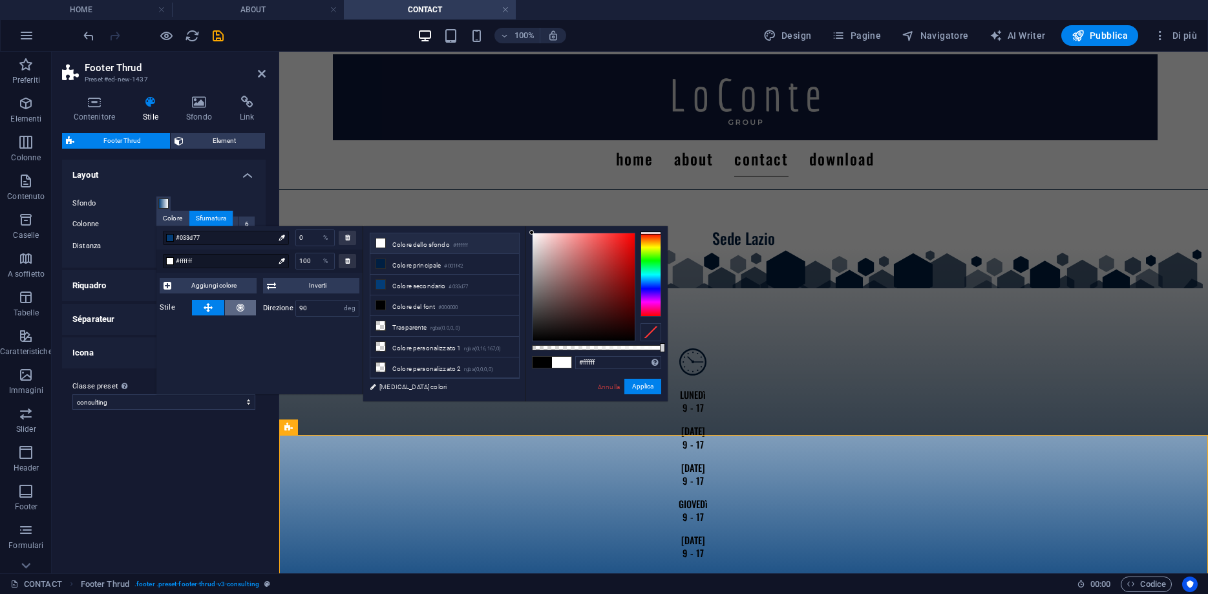
click at [235, 311] on button at bounding box center [240, 308] width 31 height 16
click at [202, 315] on button at bounding box center [208, 308] width 32 height 16
click at [174, 216] on div "Colore" at bounding box center [172, 219] width 32 height 16
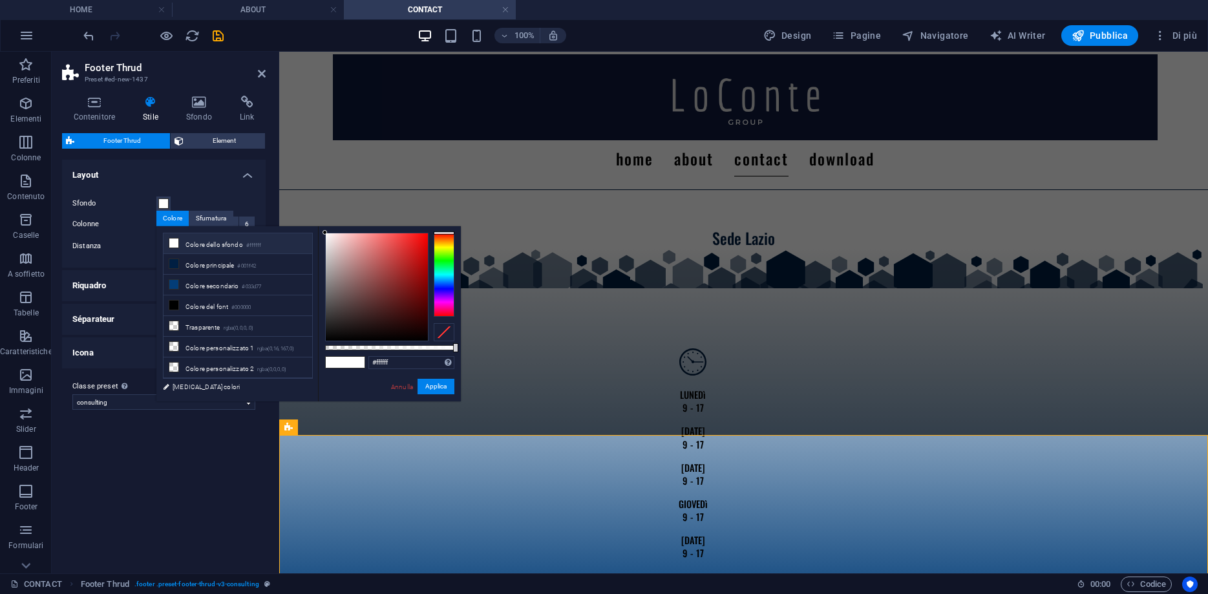
click at [189, 249] on li "Colore dello sfondo #ffffff" at bounding box center [237, 243] width 149 height 21
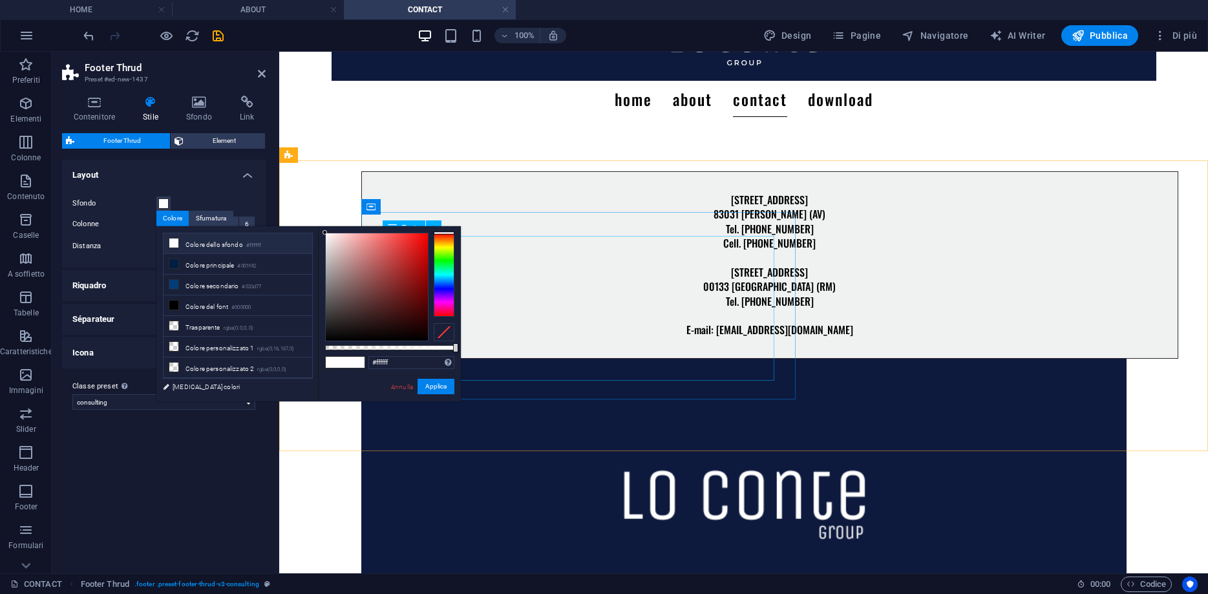
scroll to position [0, 0]
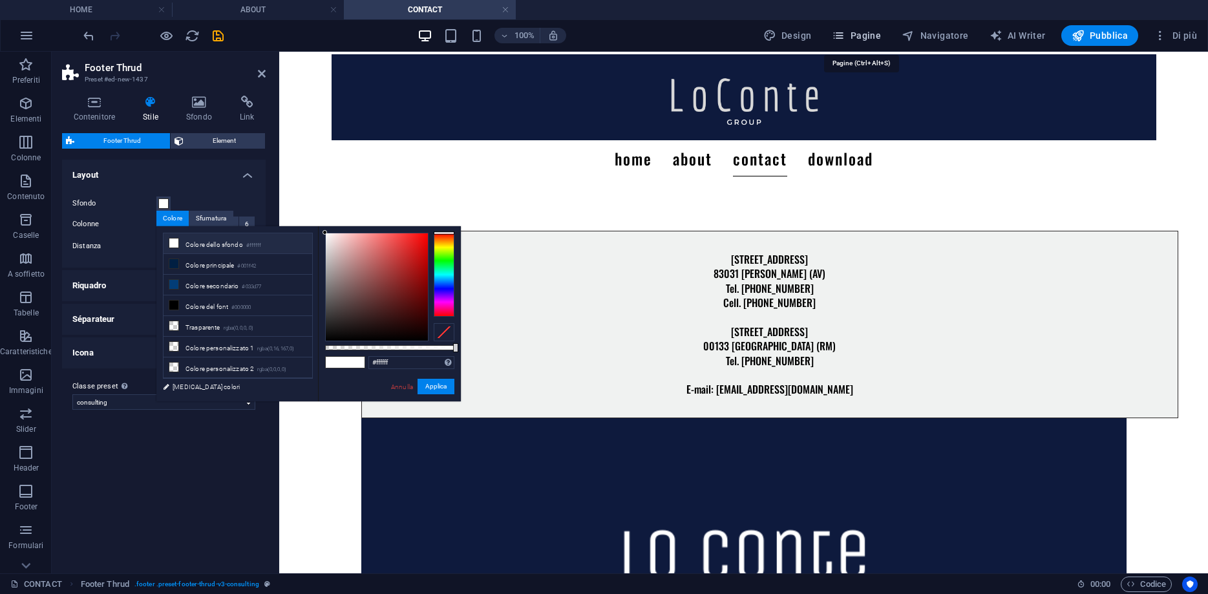
click at [884, 34] on button "Pagine" at bounding box center [855, 35] width 59 height 21
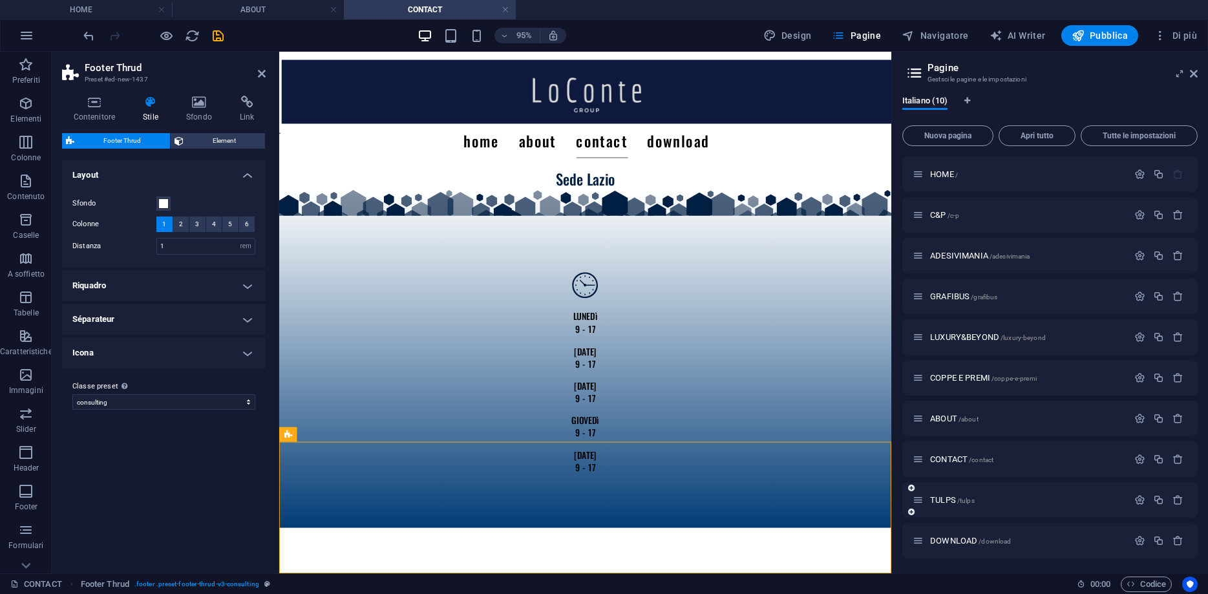
scroll to position [1, 0]
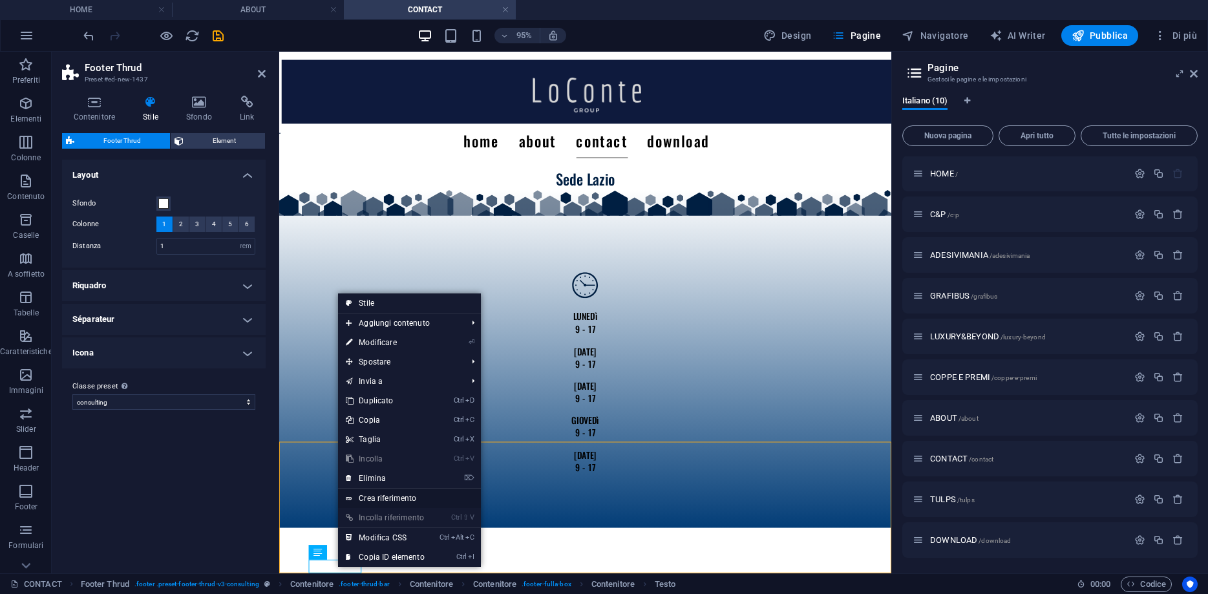
click at [372, 499] on link "Crea riferimento" at bounding box center [409, 497] width 142 height 19
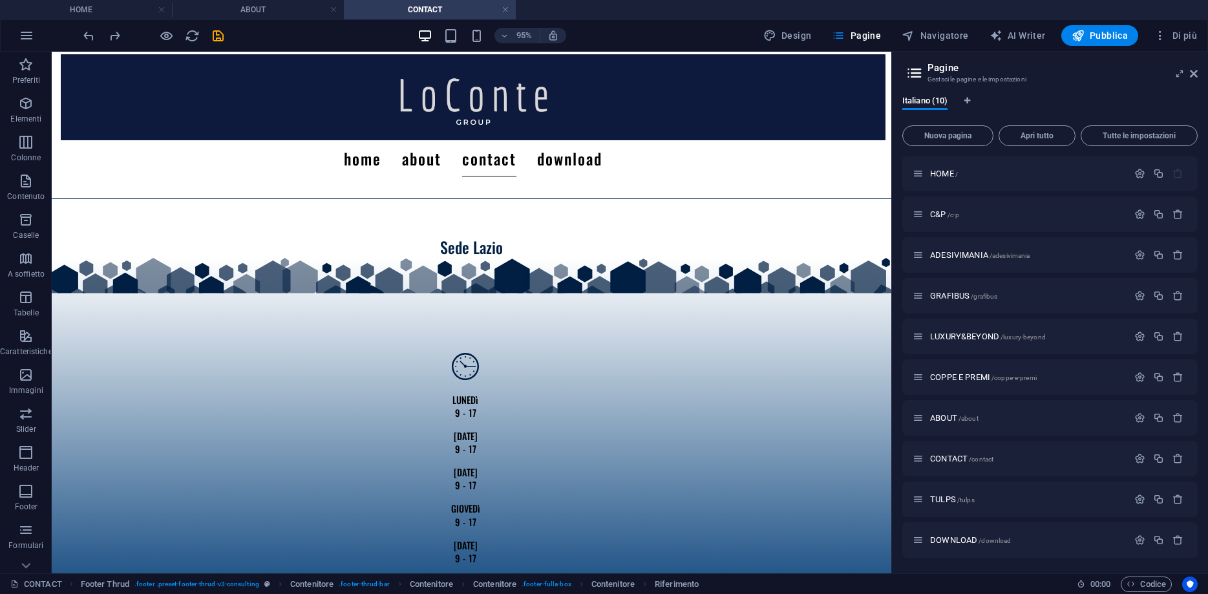
scroll to position [1290, 0]
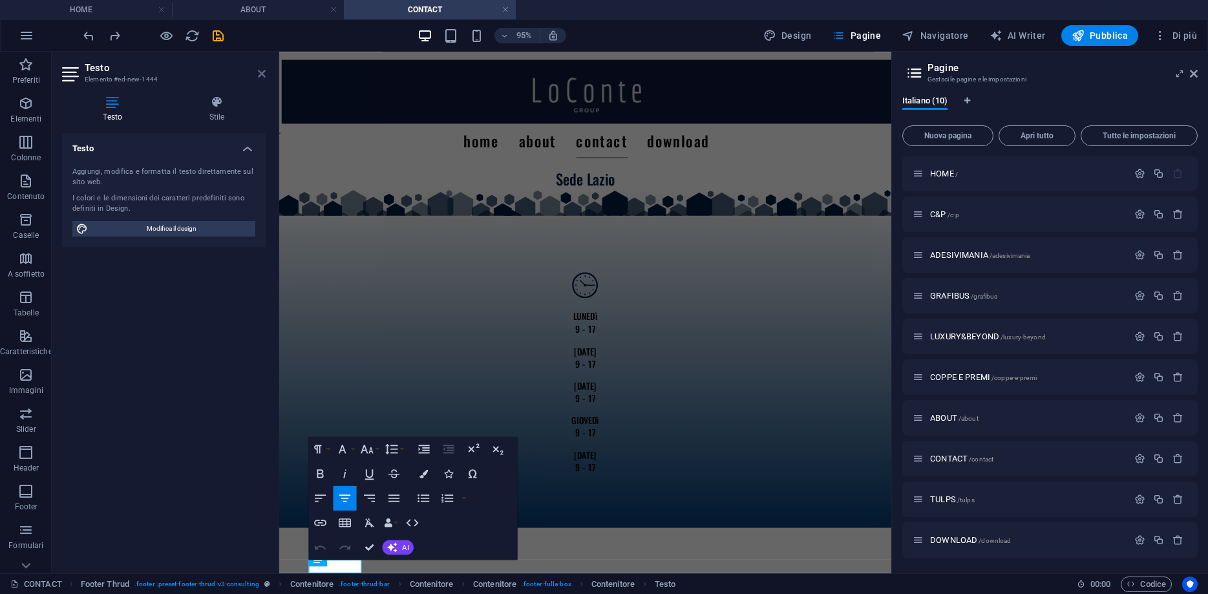
click at [262, 71] on icon at bounding box center [262, 73] width 8 height 10
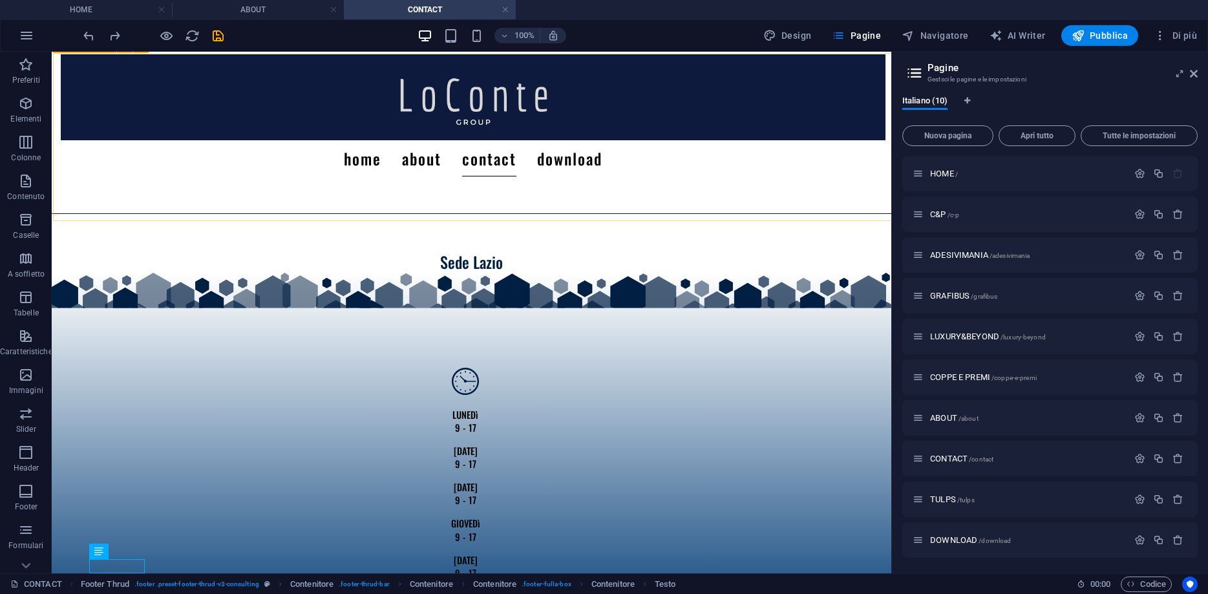
scroll to position [1290, 0]
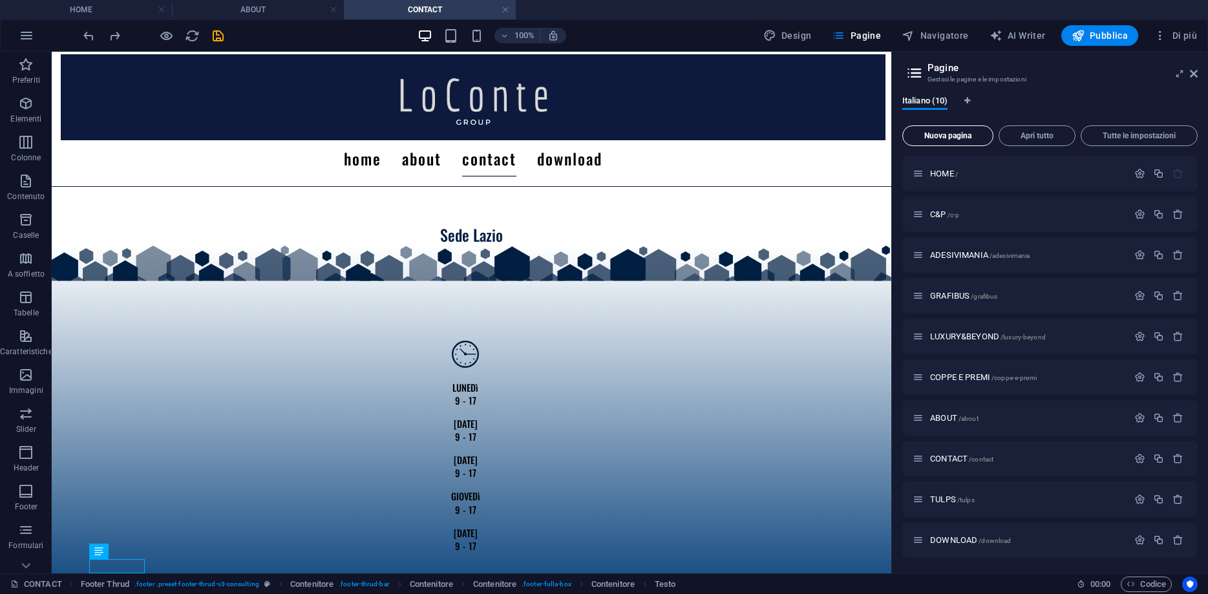
click at [972, 136] on span "Nuova pagina" at bounding box center [947, 136] width 79 height 8
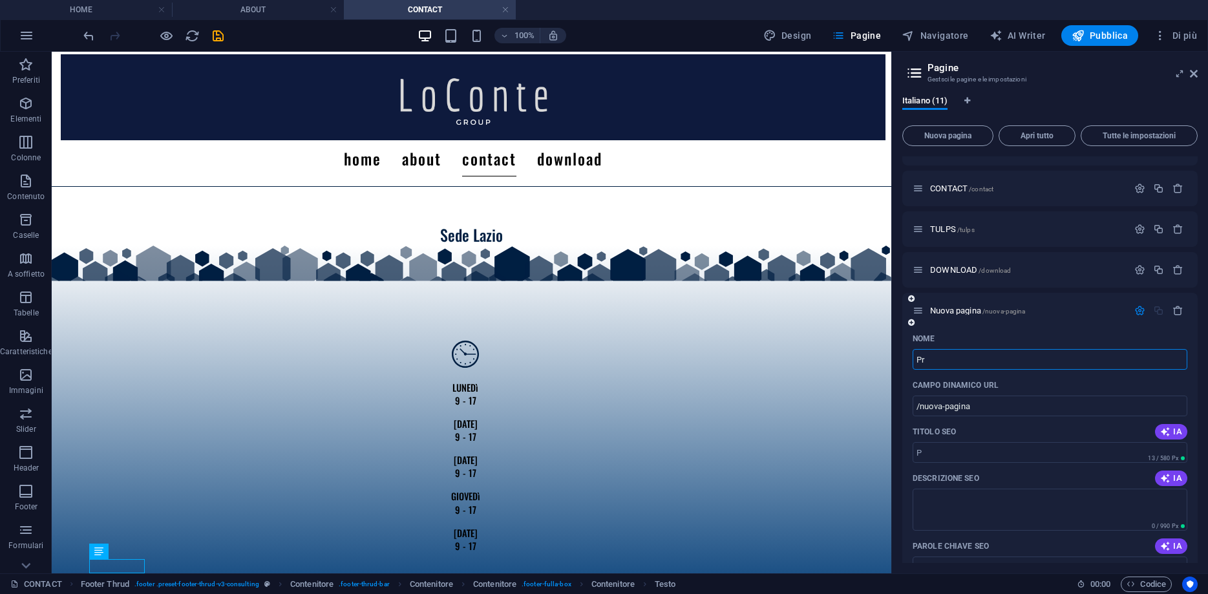
type input "Pri"
type input "/p"
type input "Privacy"
type input "/privacy"
type input "Privacy Policy"
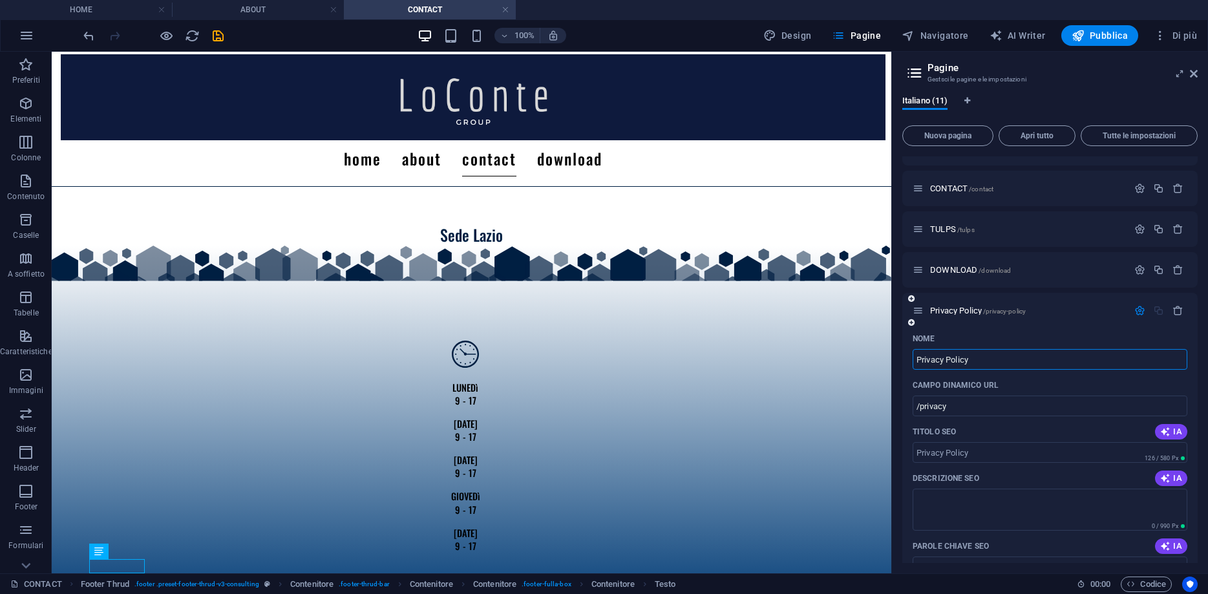
type input "/privacy-policy"
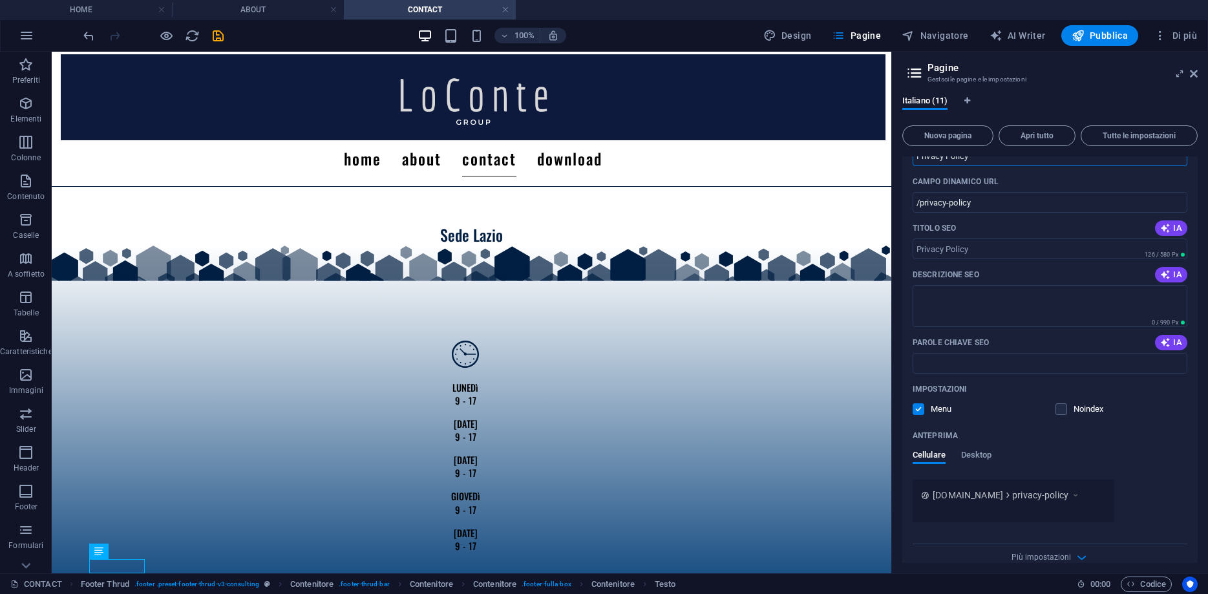
scroll to position [492, 0]
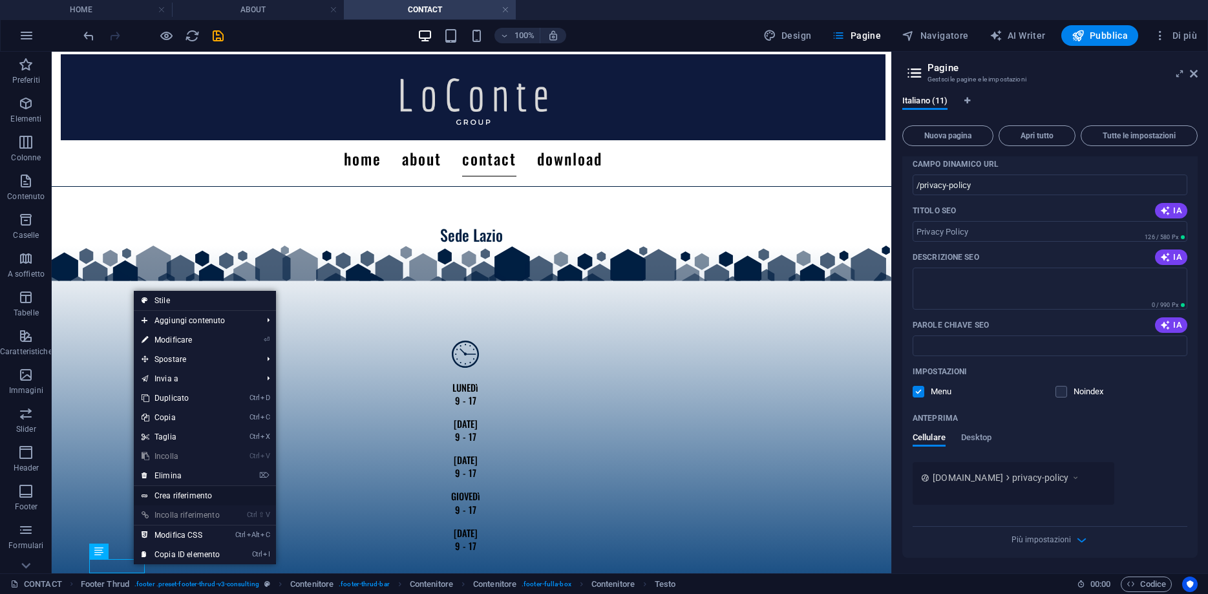
click at [171, 487] on link "Crea riferimento" at bounding box center [205, 495] width 142 height 19
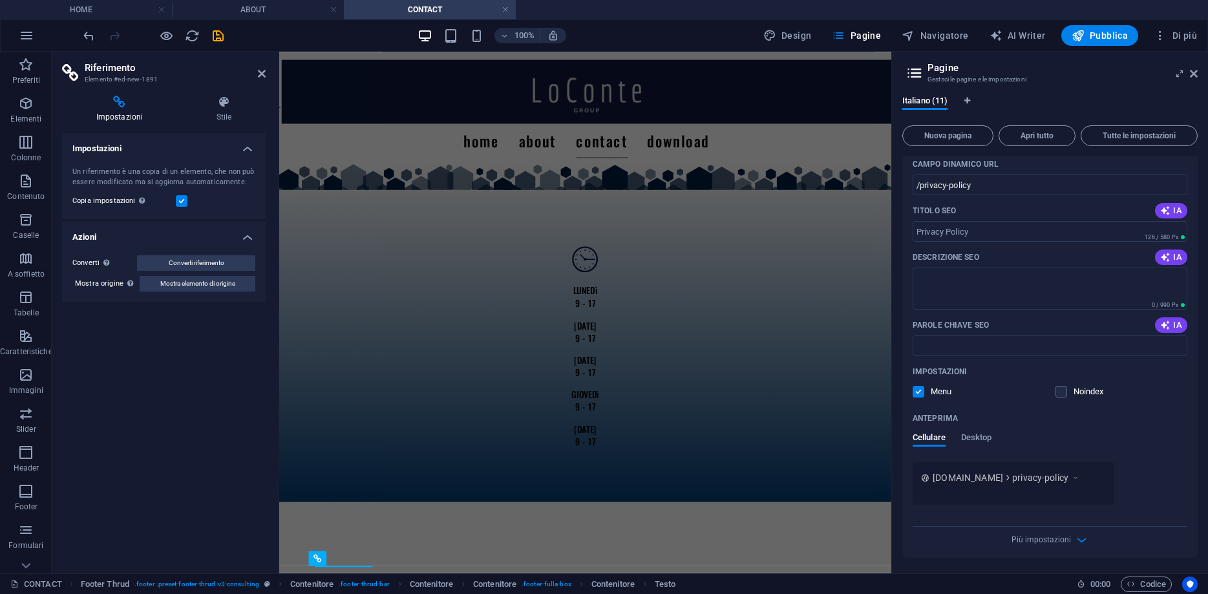
scroll to position [1277, 0]
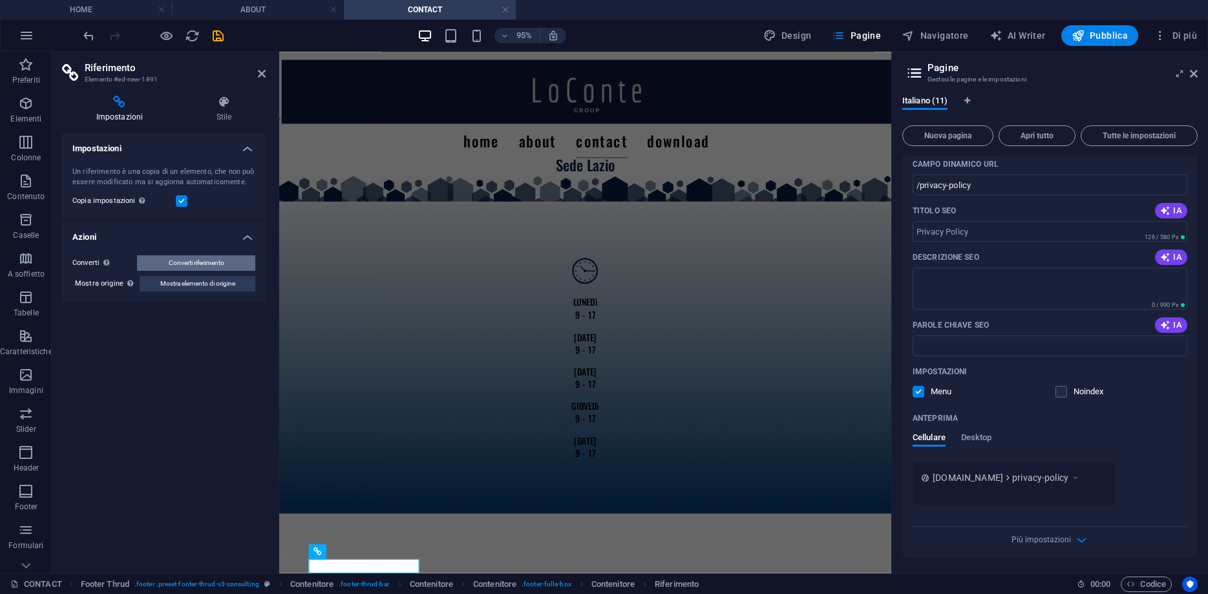
click at [193, 264] on span "Converti riferimento" at bounding box center [197, 263] width 56 height 16
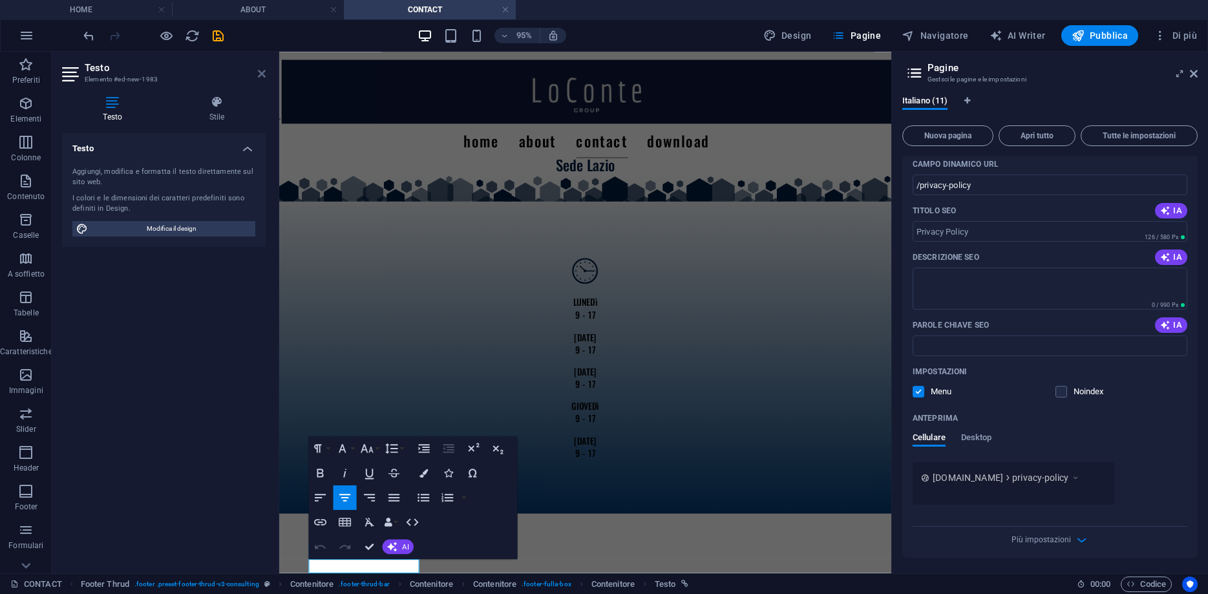
click at [261, 74] on icon at bounding box center [262, 73] width 8 height 10
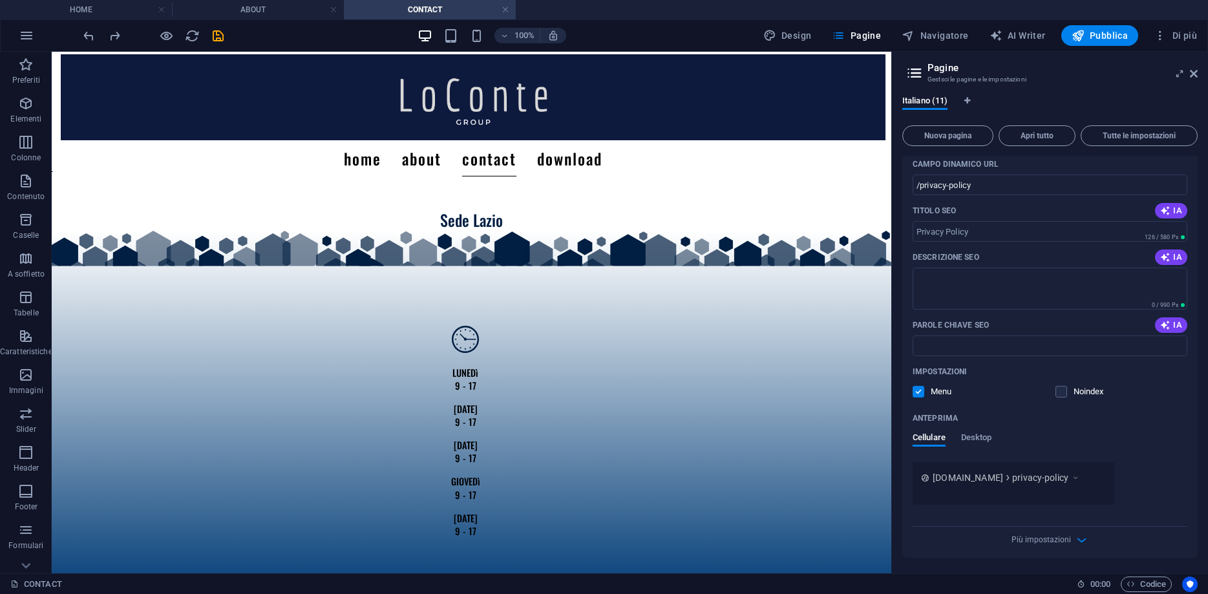
scroll to position [1290, 0]
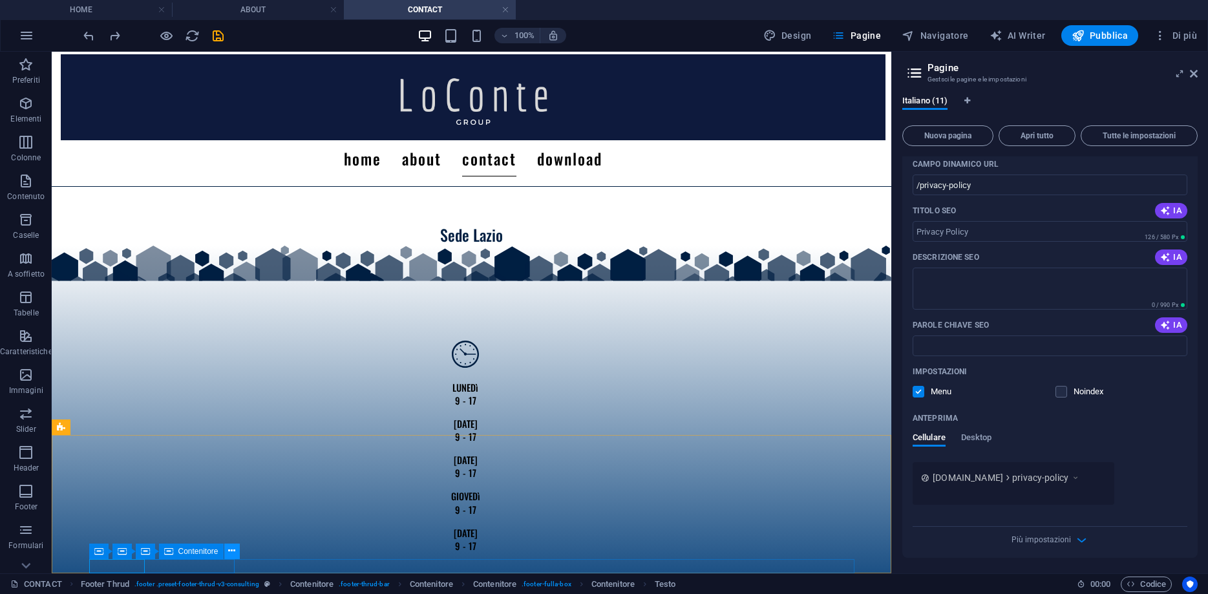
click at [229, 552] on icon at bounding box center [231, 551] width 7 height 14
click at [977, 430] on div "Anteprima Cellulare Desktop" at bounding box center [1049, 435] width 275 height 54
click at [1065, 394] on label at bounding box center [1061, 392] width 12 height 12
click at [0, 0] on input "checkbox" at bounding box center [0, 0] width 0 height 0
click at [1058, 391] on label at bounding box center [1061, 392] width 12 height 12
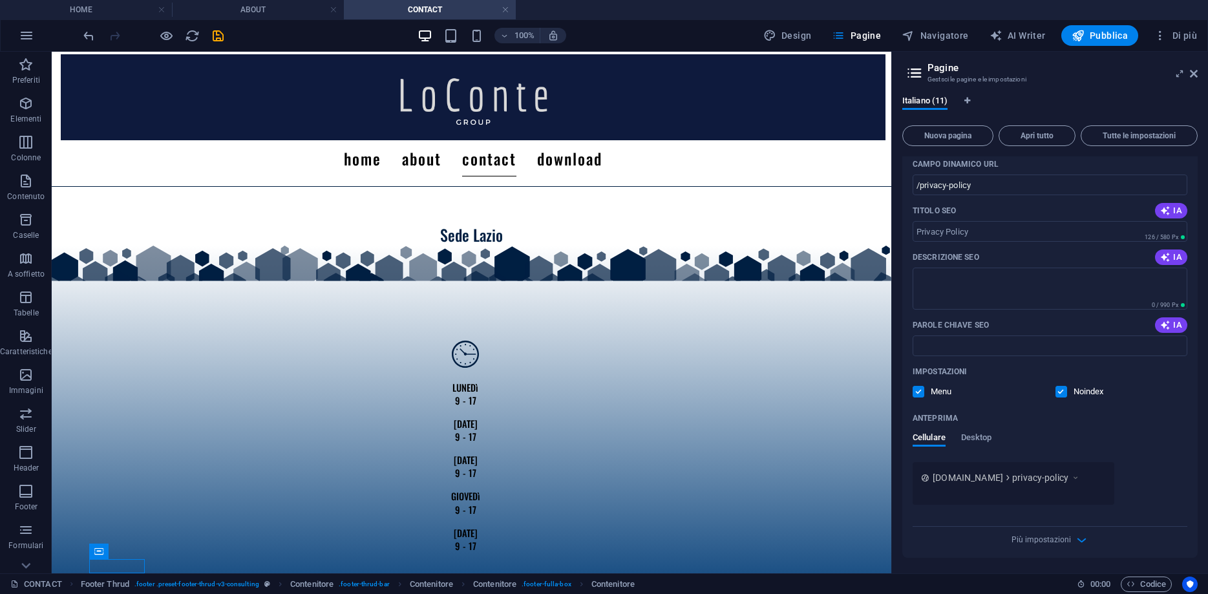
click at [0, 0] on input "checkbox" at bounding box center [0, 0] width 0 height 0
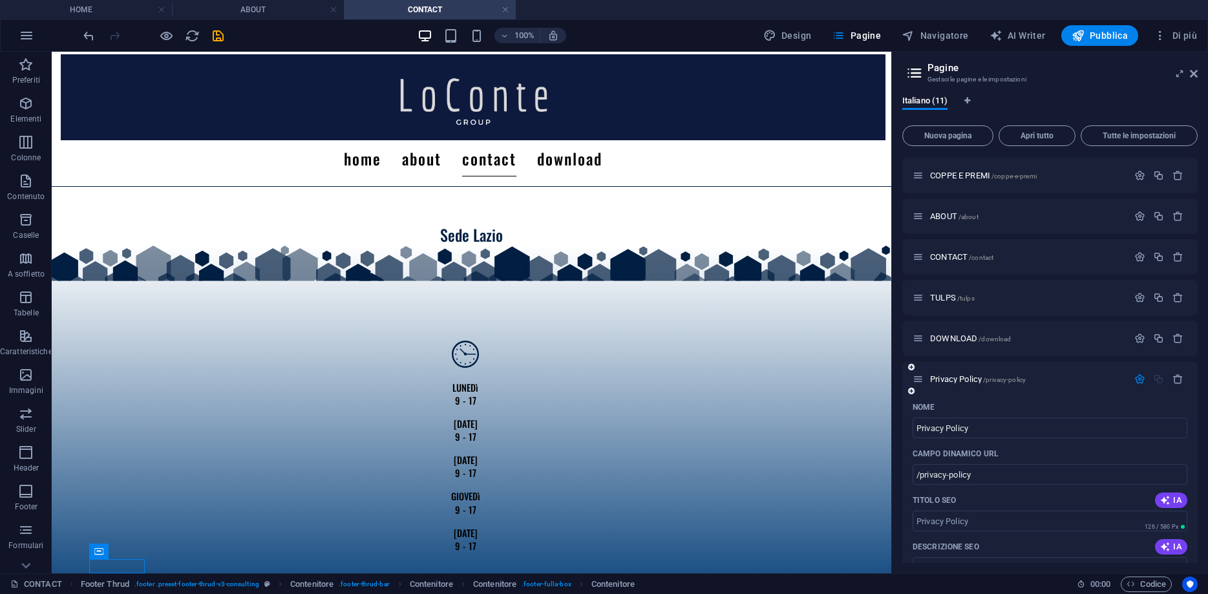
scroll to position [201, 0]
click at [1138, 381] on icon "button" at bounding box center [1139, 380] width 11 height 11
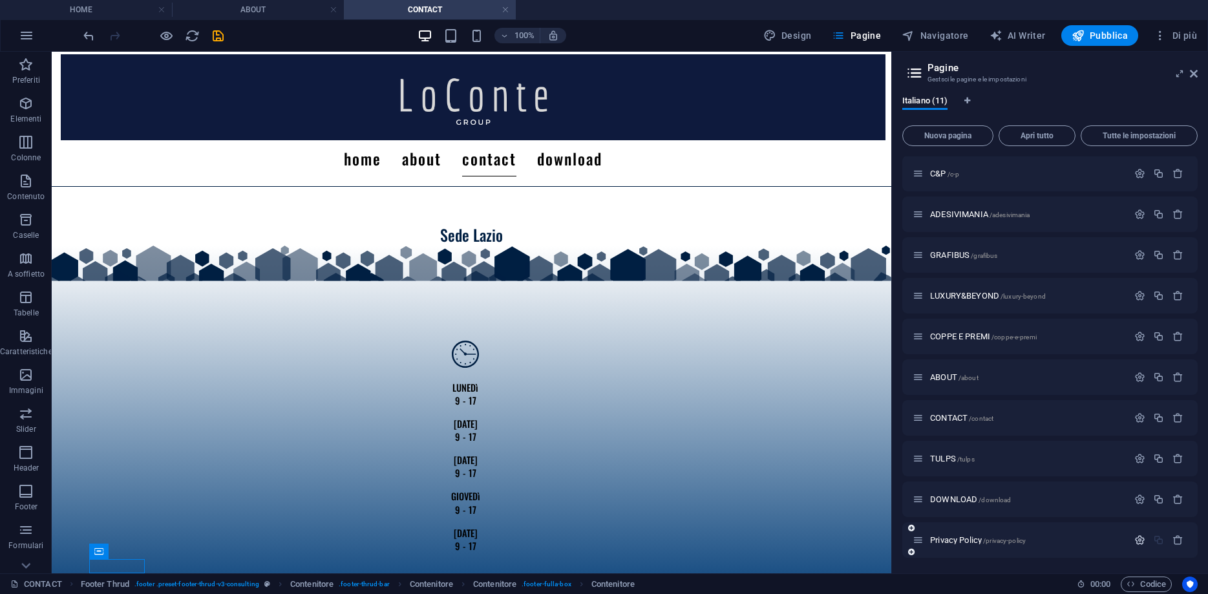
click at [1138, 540] on icon "button" at bounding box center [1139, 539] width 11 height 11
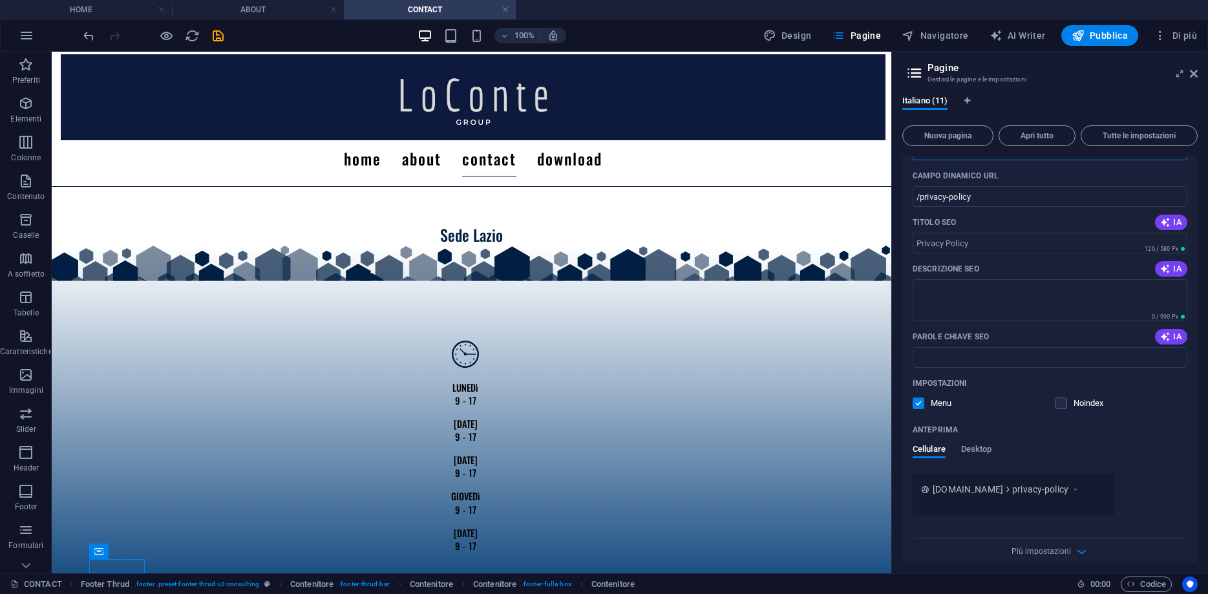
scroll to position [492, 0]
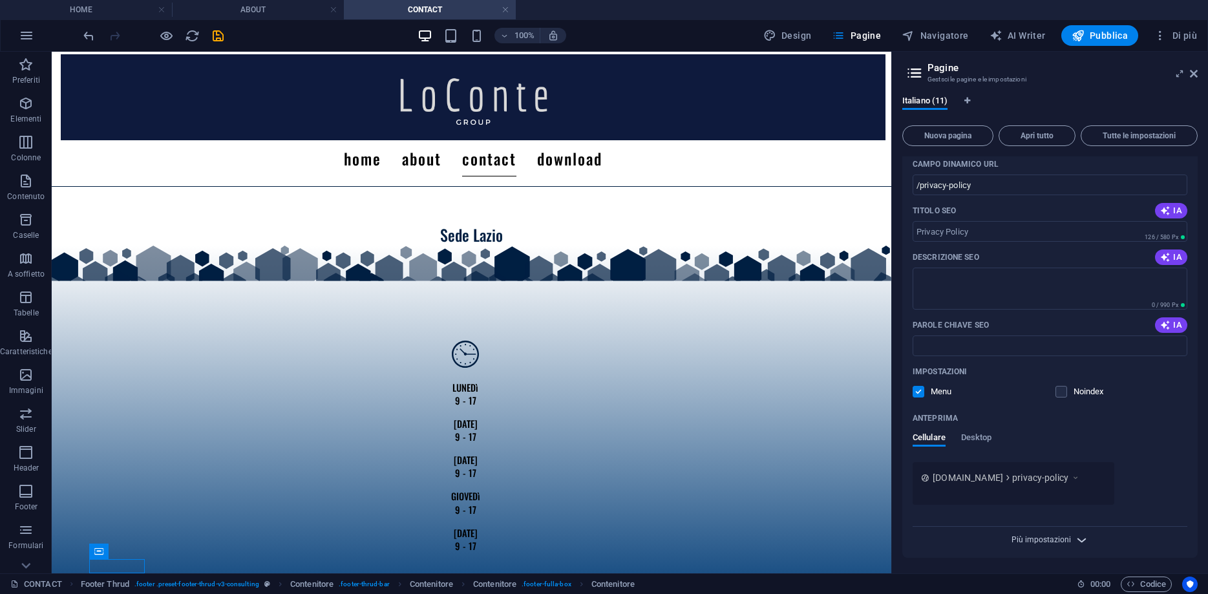
click at [1018, 536] on span "Più impostazioni" at bounding box center [1040, 539] width 59 height 9
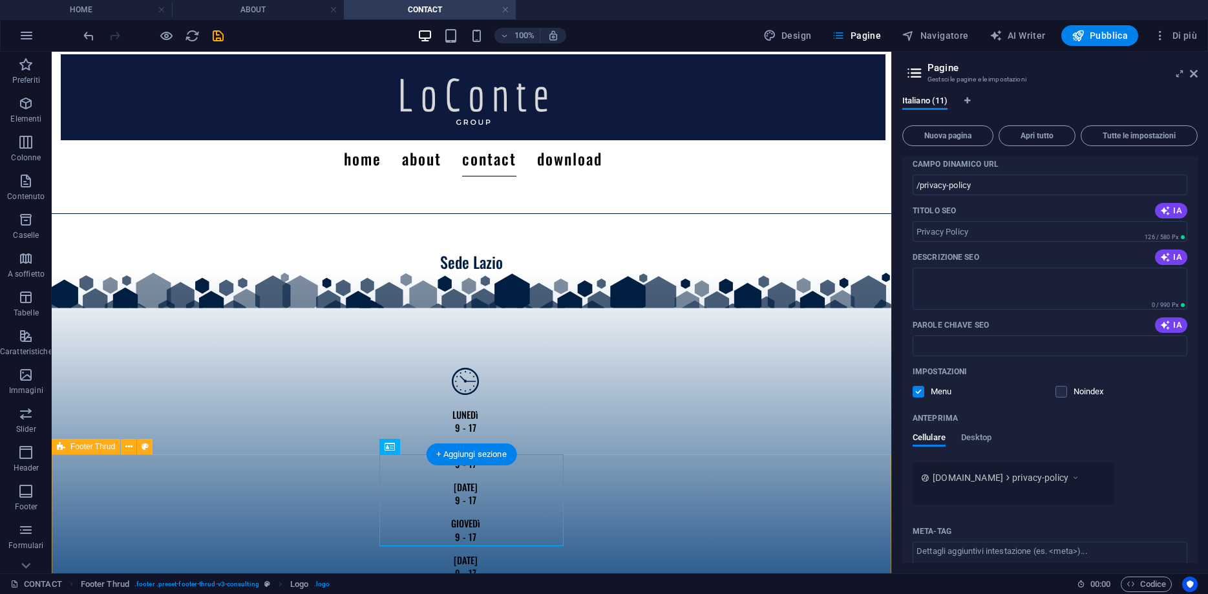
scroll to position [1290, 0]
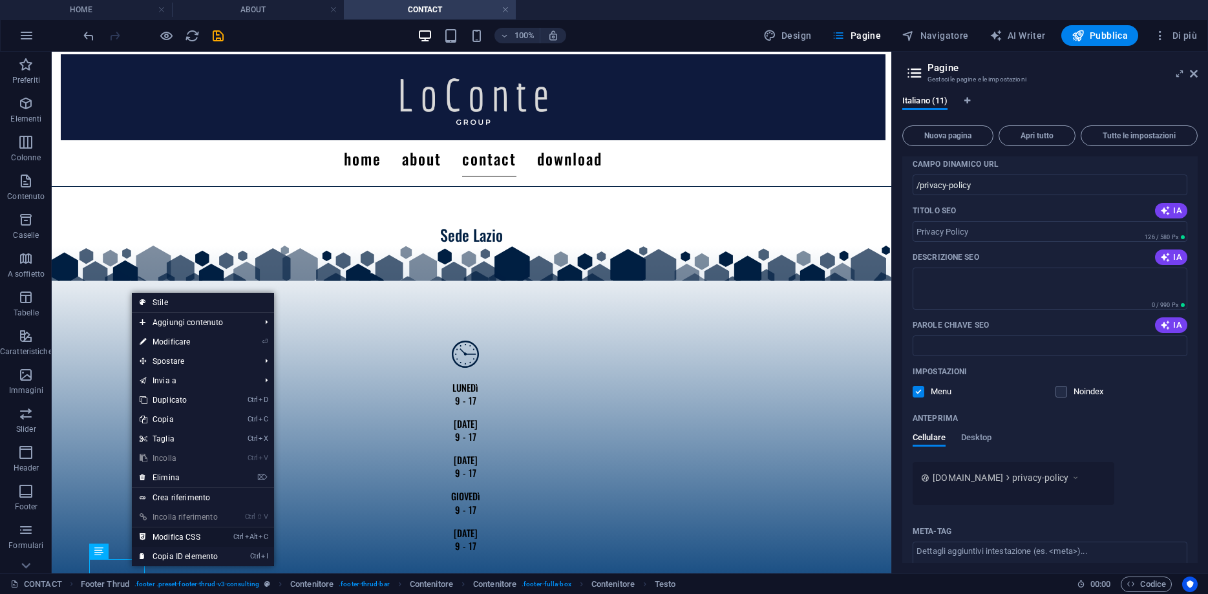
click at [154, 541] on link "Ctrl Alt C Modifica CSS" at bounding box center [179, 536] width 94 height 19
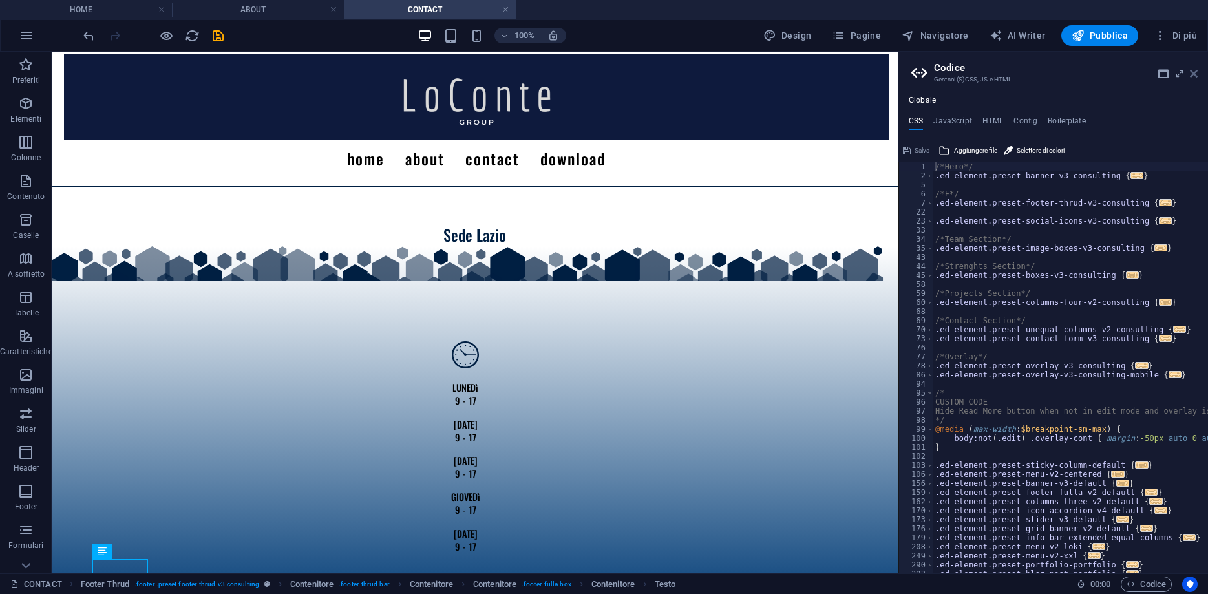
click at [1191, 71] on icon at bounding box center [1193, 73] width 8 height 10
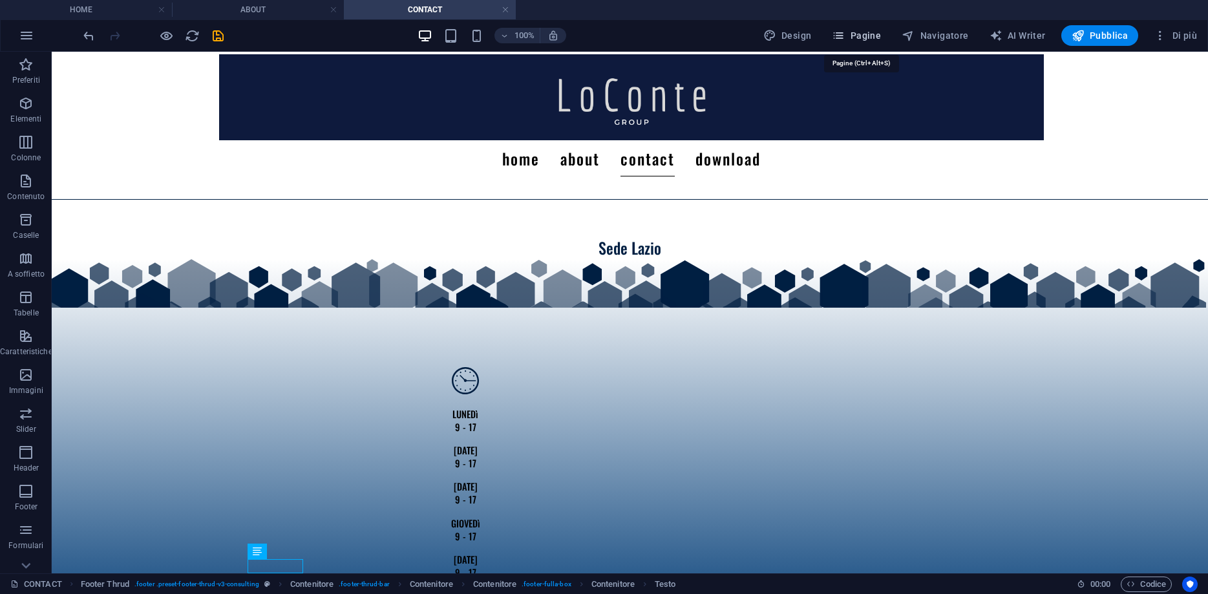
click at [872, 36] on span "Pagine" at bounding box center [856, 35] width 49 height 13
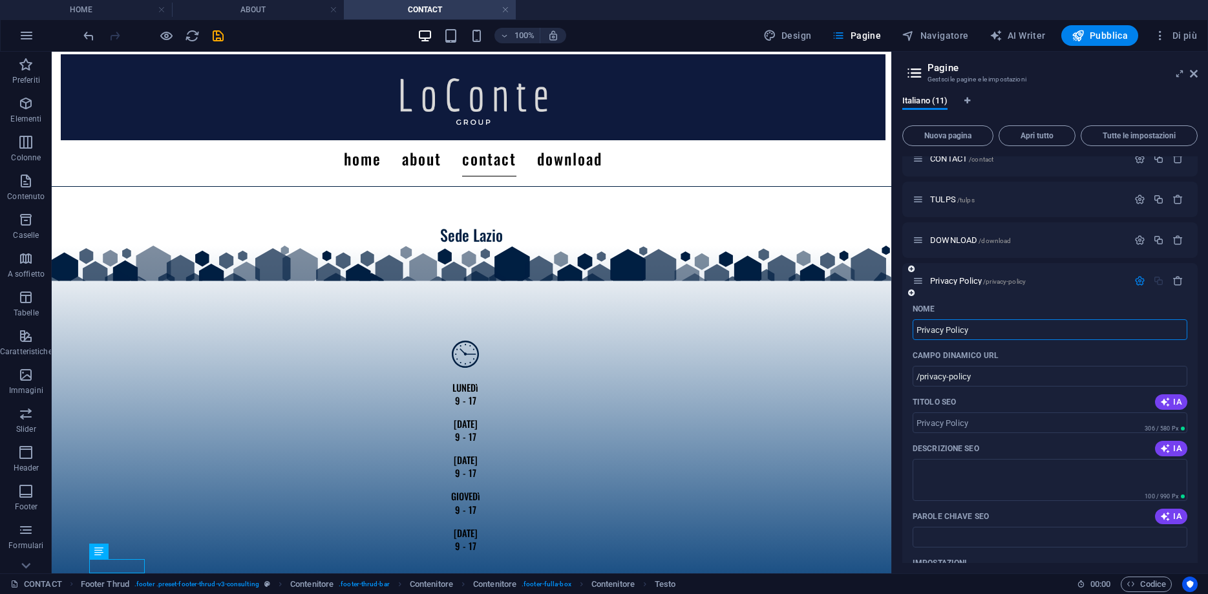
scroll to position [250, 0]
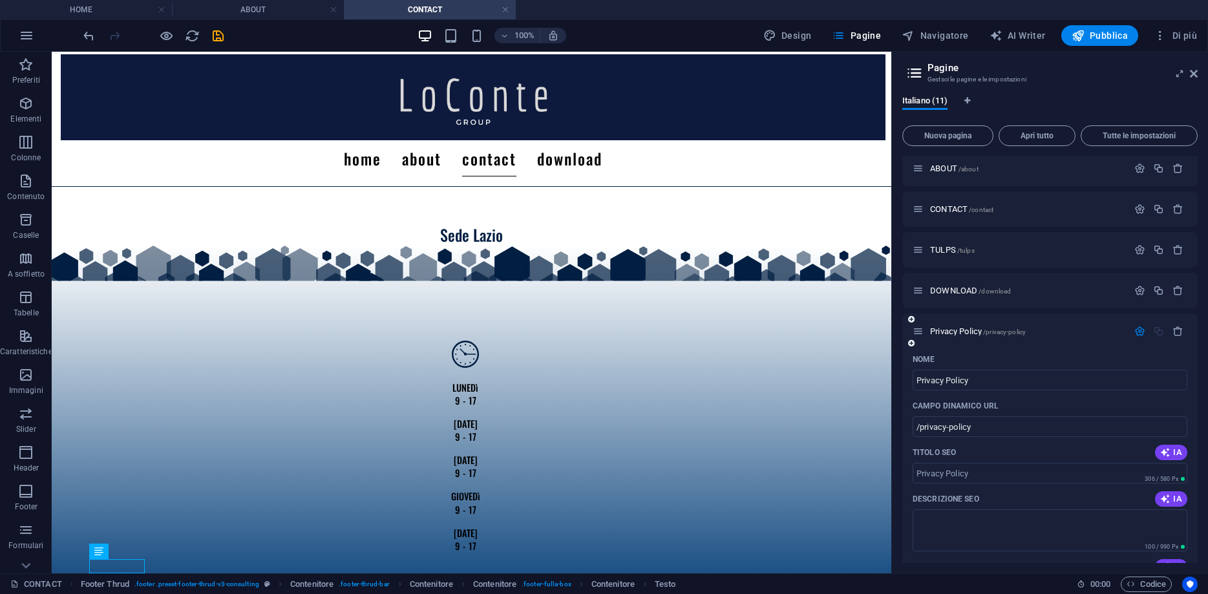
click at [910, 345] on icon at bounding box center [911, 343] width 6 height 8
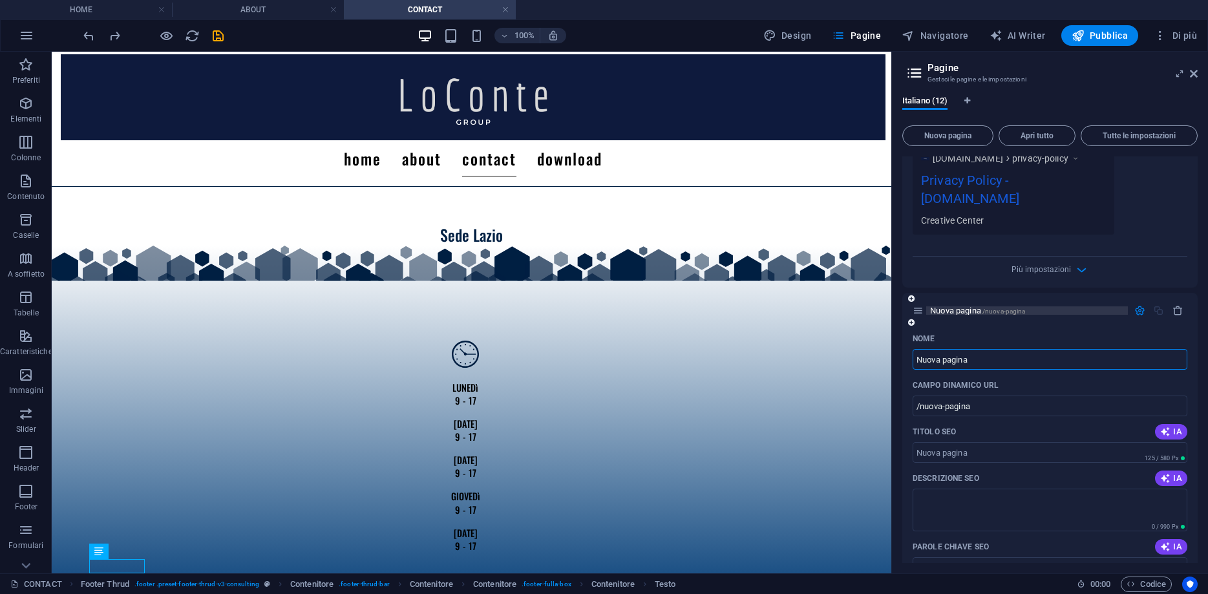
click at [977, 307] on span "Nuova pagina /nuova-pagina" at bounding box center [977, 311] width 95 height 10
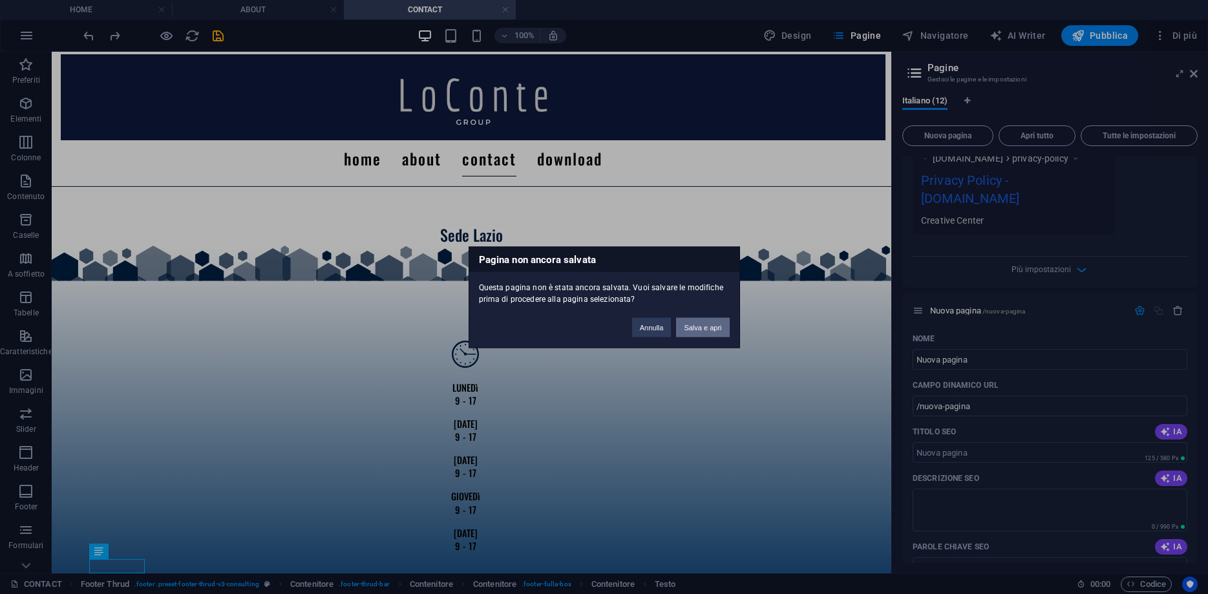
click at [718, 330] on button "Salva e apri" at bounding box center [702, 326] width 53 height 19
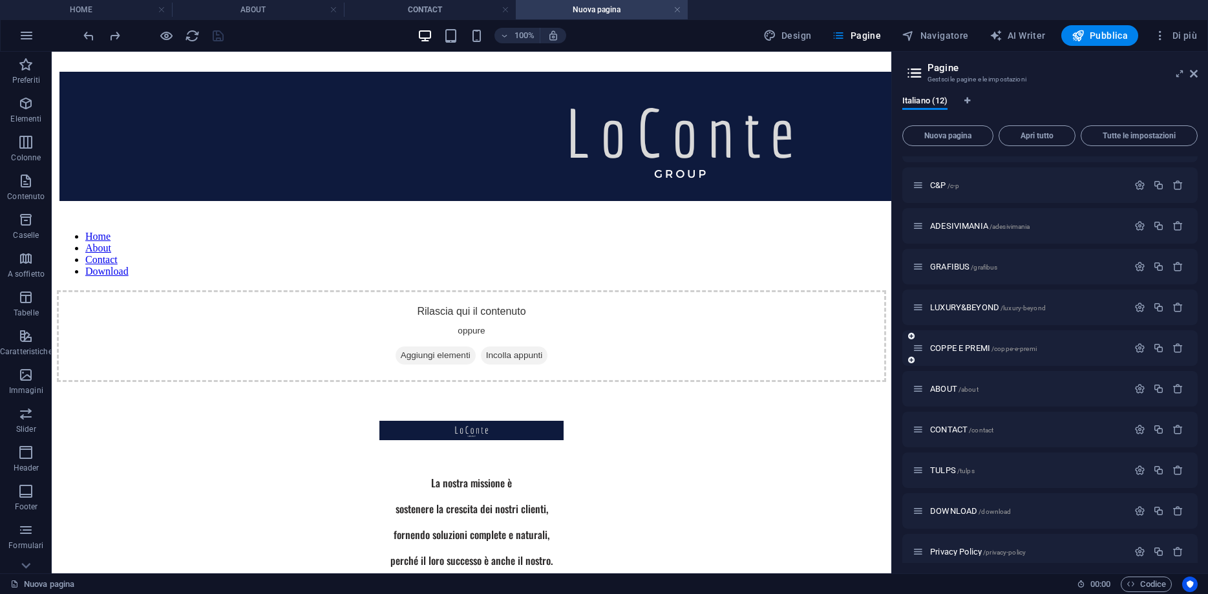
scroll to position [0, 0]
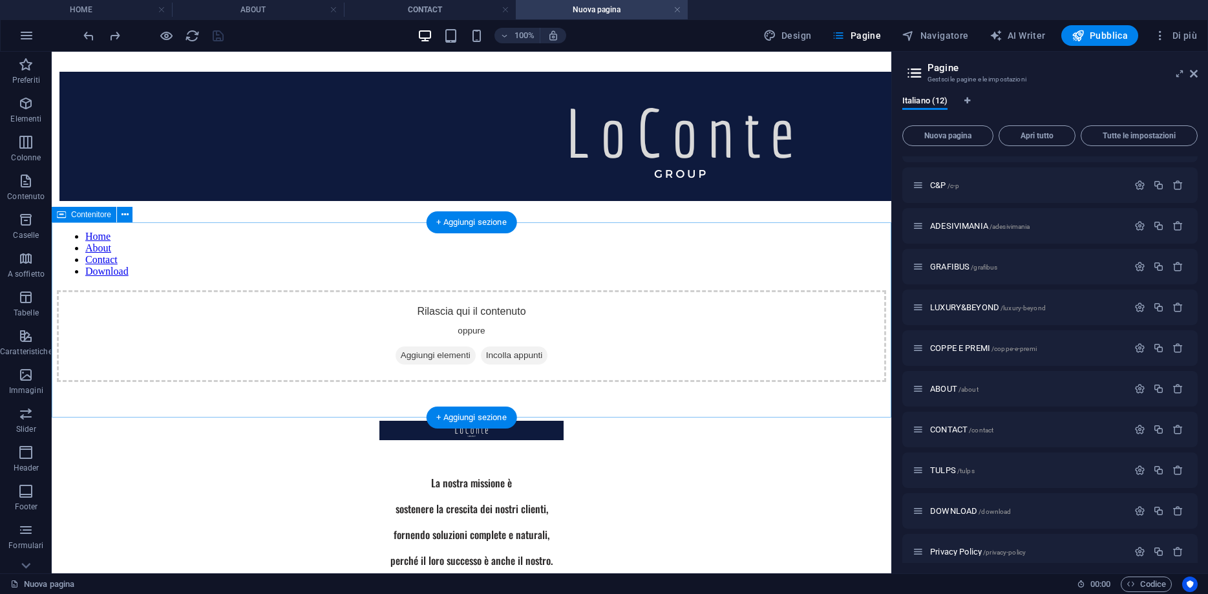
click at [496, 321] on div "Rilascia qui il contenuto oppure Aggiungi elementi Incolla appunti" at bounding box center [471, 336] width 829 height 92
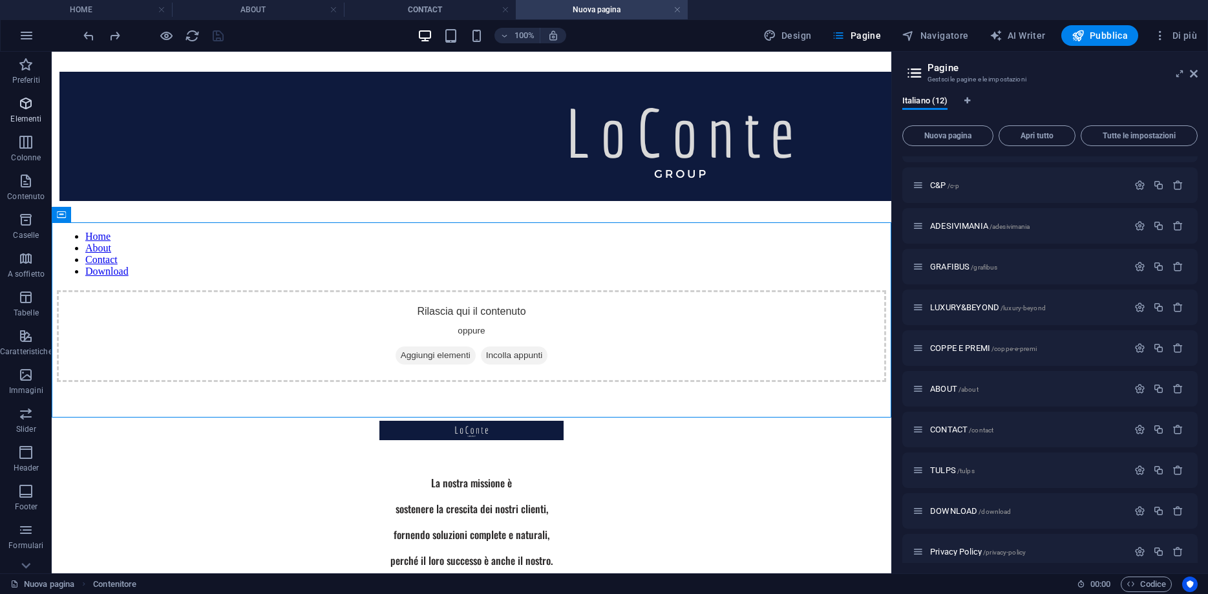
click at [19, 114] on p "Elementi" at bounding box center [25, 119] width 31 height 10
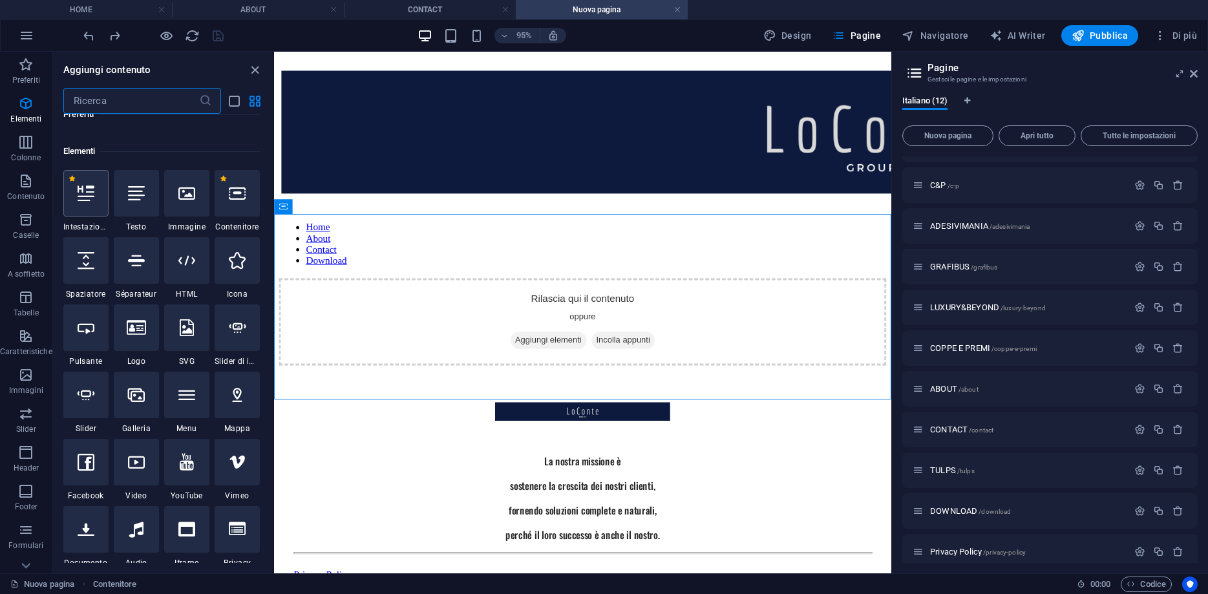
scroll to position [138, 0]
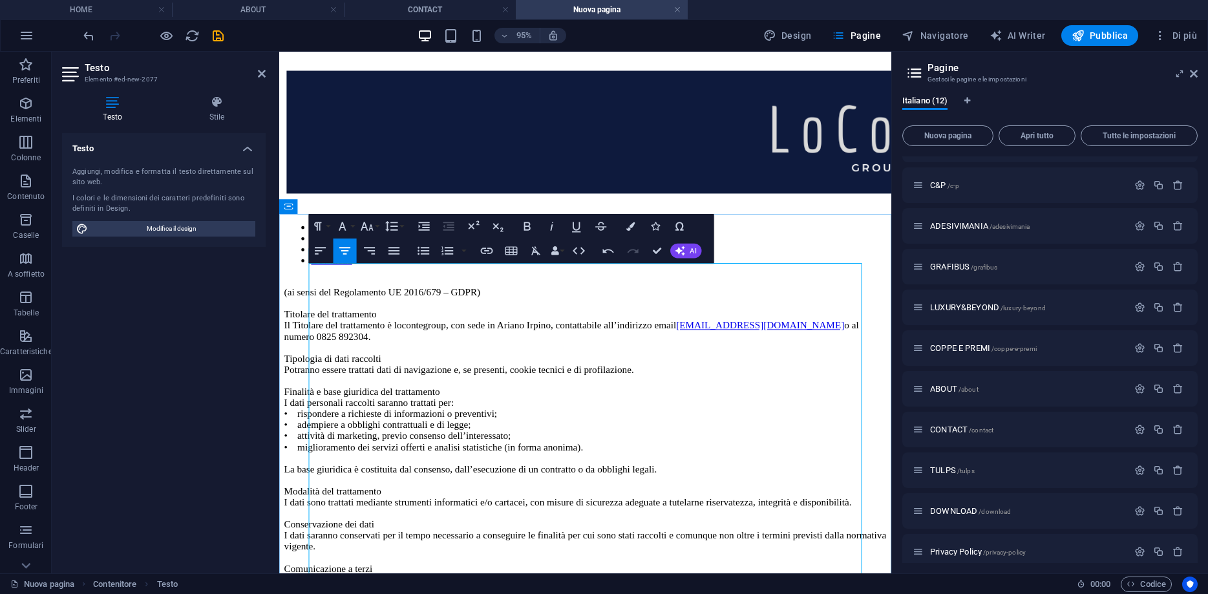
scroll to position [23911, 5]
click at [447, 313] on p "(ai sensi del Regolamento UE 2016/679 – GDPR) Titolare del trattamento Il Titol…" at bounding box center [601, 531] width 634 height 465
drag, startPoint x: 488, startPoint y: 289, endPoint x: 538, endPoint y: 295, distance: 50.0
click at [538, 299] on p "(ai sensi del Regolamento UE 2016/679 – GDPR) Titolare del trattamento Il Titol…" at bounding box center [601, 531] width 634 height 465
click at [473, 299] on p "(ai sensi del Regolamento UE 2016/679 – GDPR) Titolare del trattamento Il Titol…" at bounding box center [601, 531] width 634 height 465
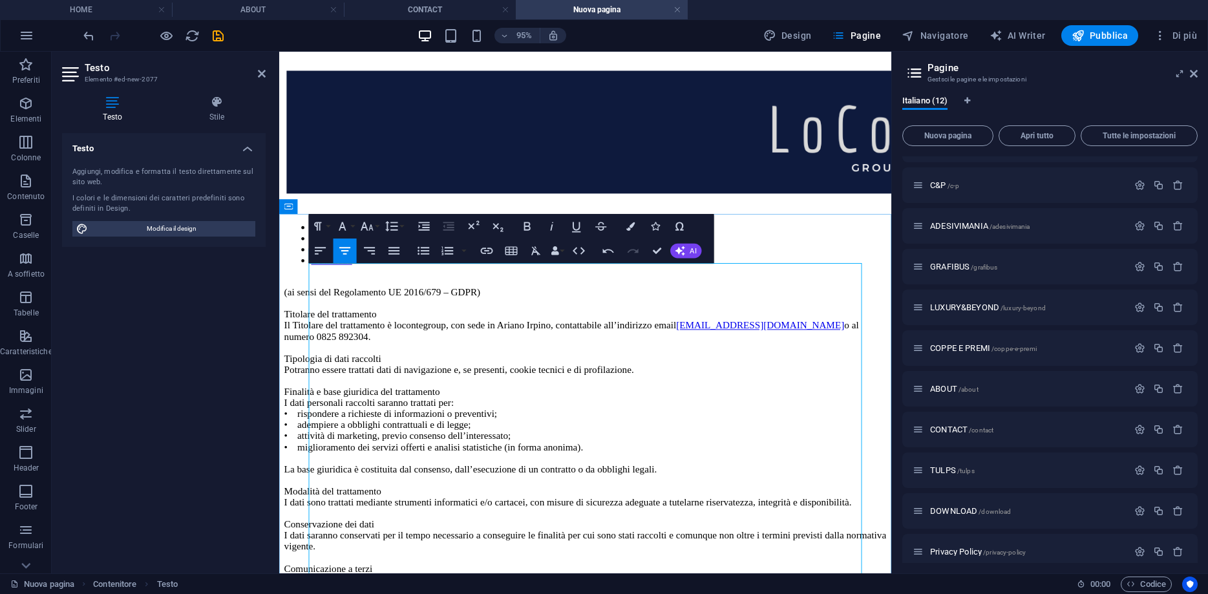
click at [482, 299] on p "(ai sensi del Regolamento UE 2016/679 – GDPR) Titolare del trattamento Il Titol…" at bounding box center [601, 531] width 634 height 465
click at [326, 253] on icon "button" at bounding box center [320, 250] width 15 height 15
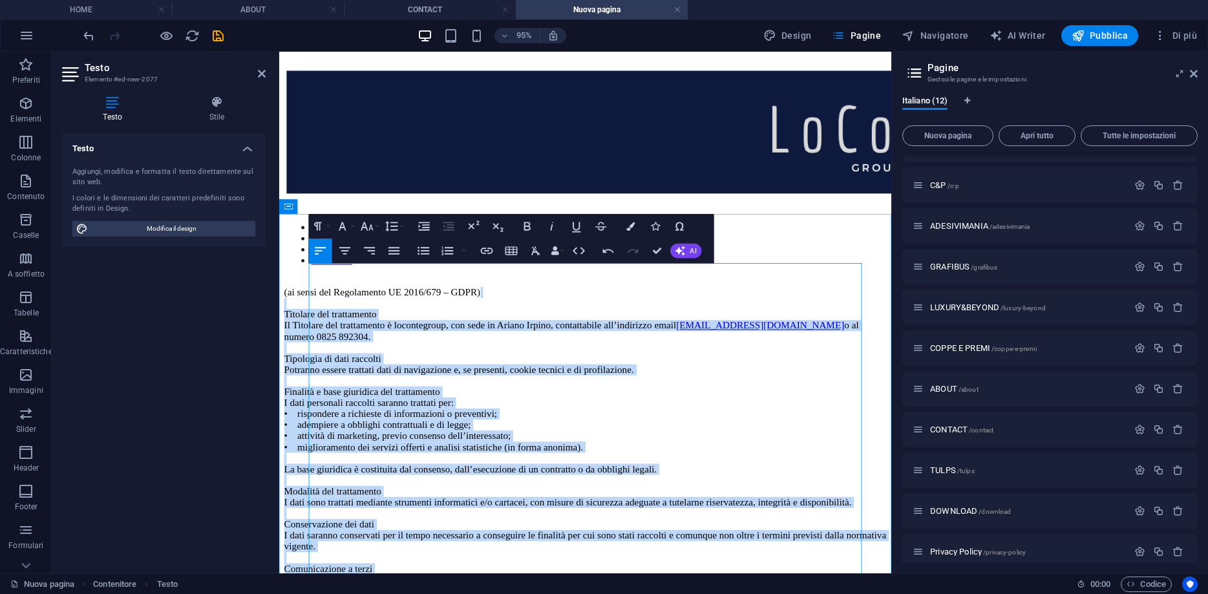
click at [400, 370] on p "(ai sensi del Regolamento UE 2016/679 – GDPR) Titolare del trattamento Il Titol…" at bounding box center [601, 531] width 634 height 465
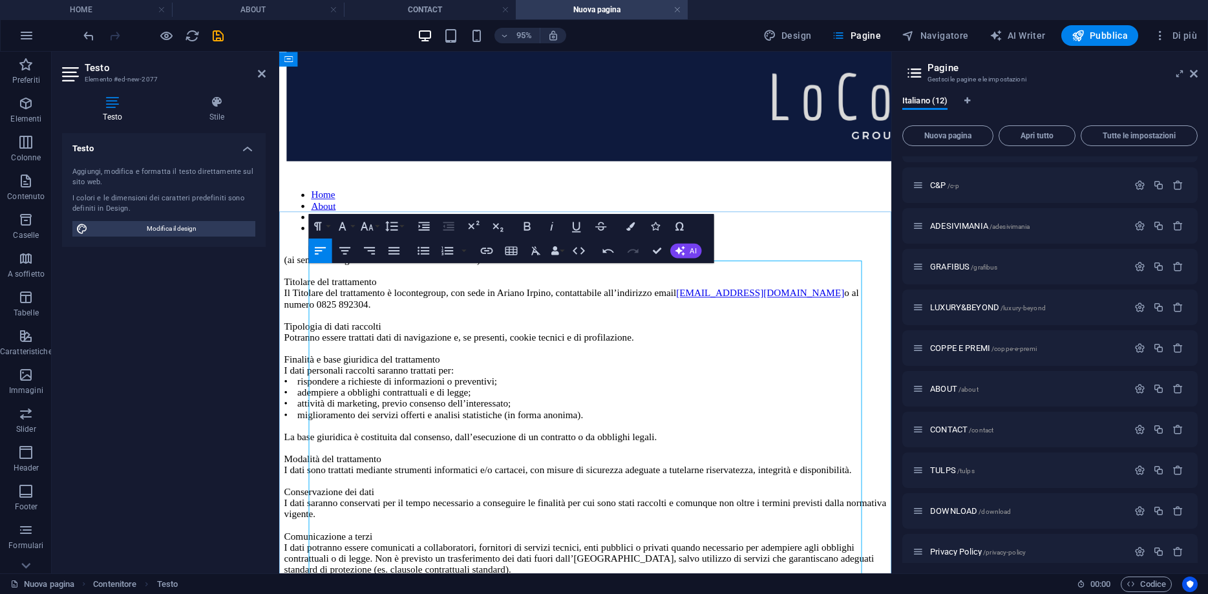
scroll to position [0, 0]
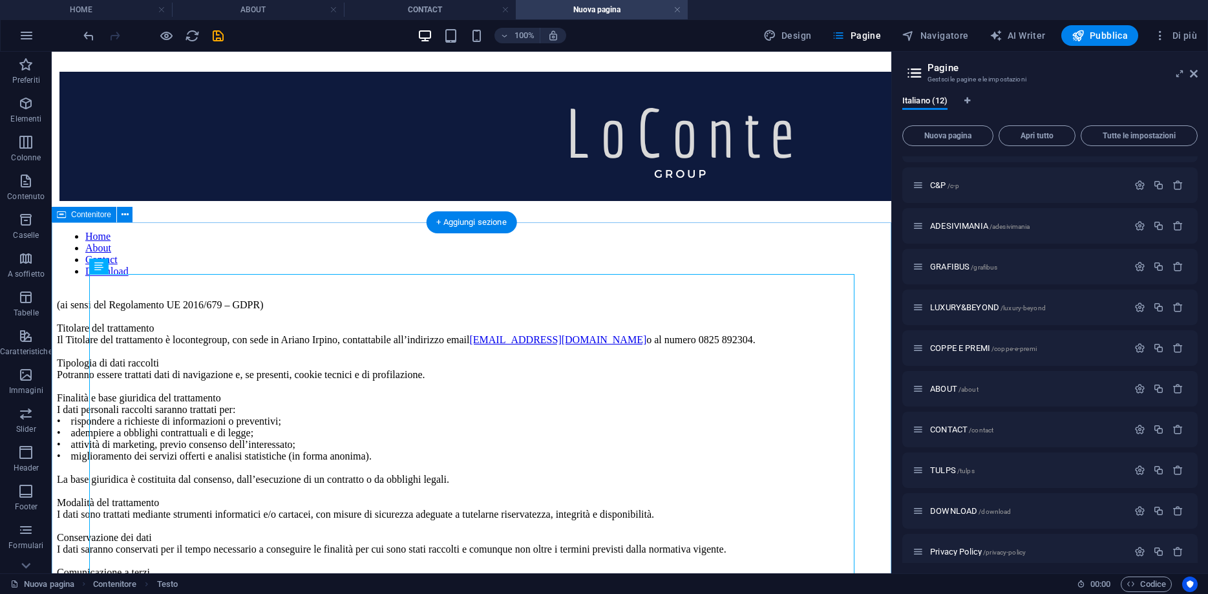
click at [290, 299] on div "(ai sensi del Regolamento UE 2016/679 – GDPR) Titolare del trattamento Il Titol…" at bounding box center [471, 514] width 829 height 430
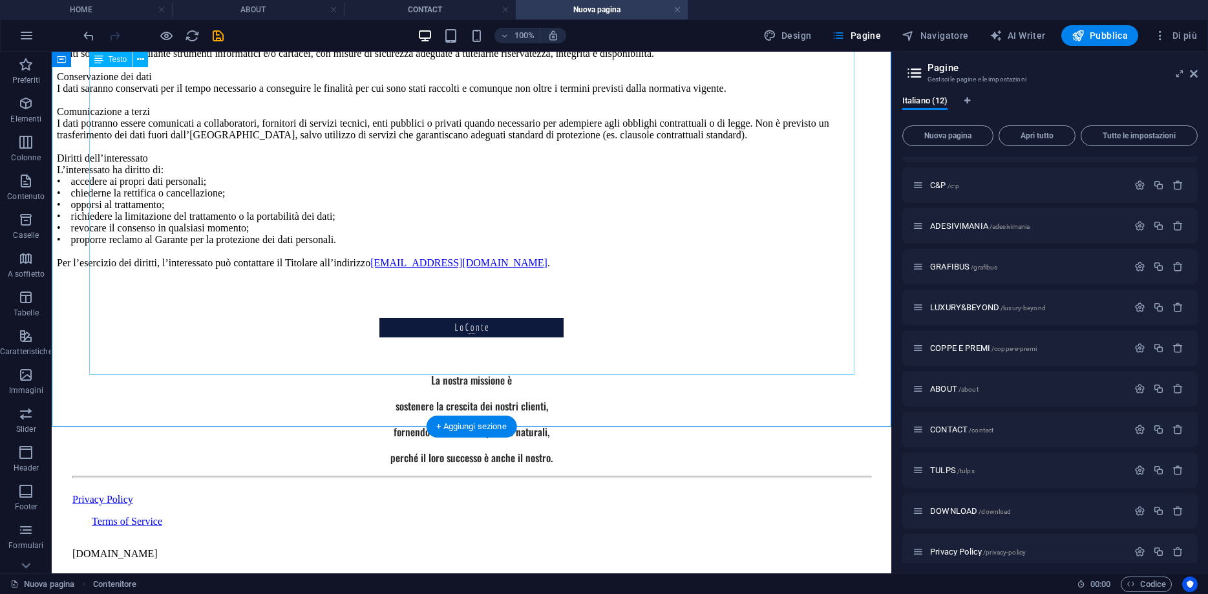
scroll to position [482, 0]
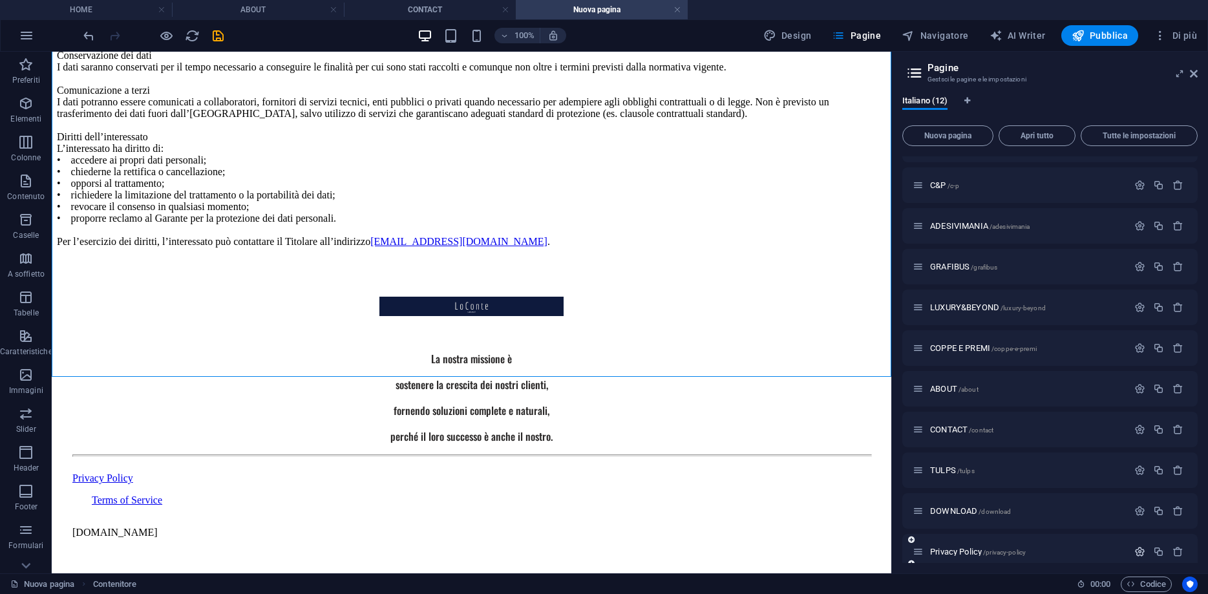
click at [1146, 552] on button "button" at bounding box center [1139, 551] width 19 height 11
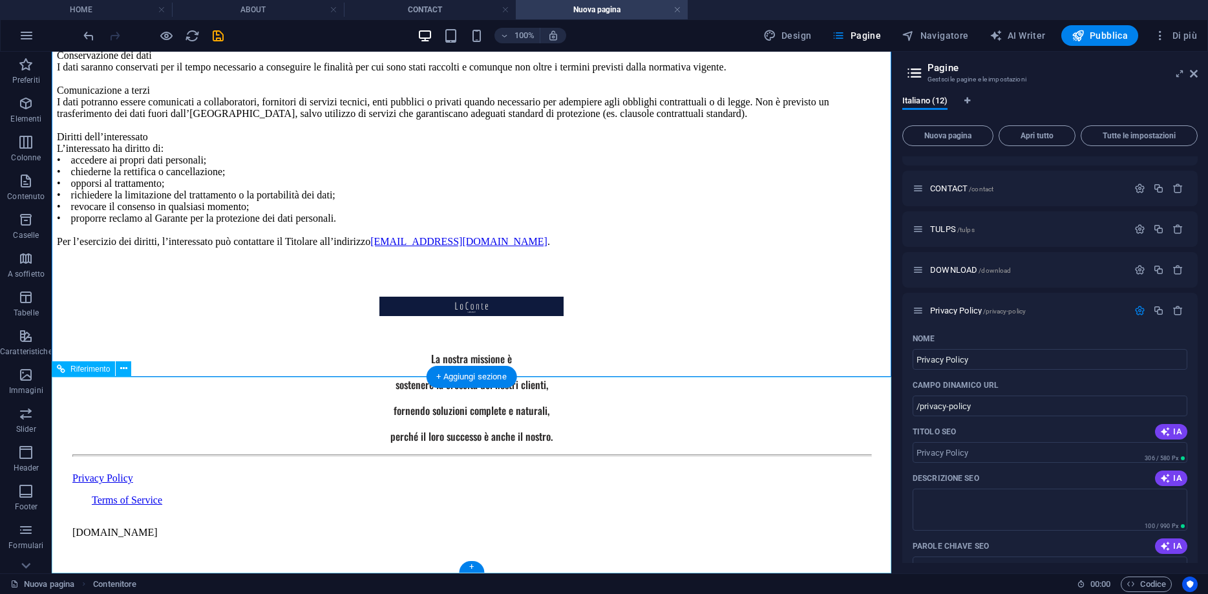
click at [112, 484] on div "Privacy Policy" at bounding box center [471, 478] width 798 height 12
click at [107, 484] on div "Privacy Policy" at bounding box center [471, 478] width 798 height 12
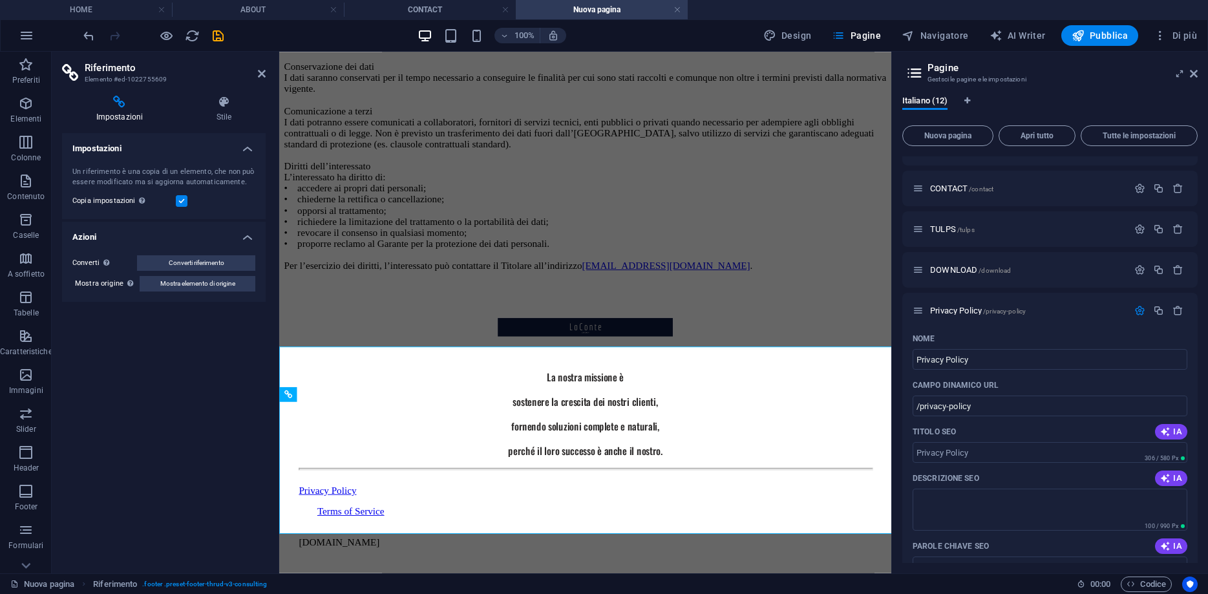
scroll to position [496, 0]
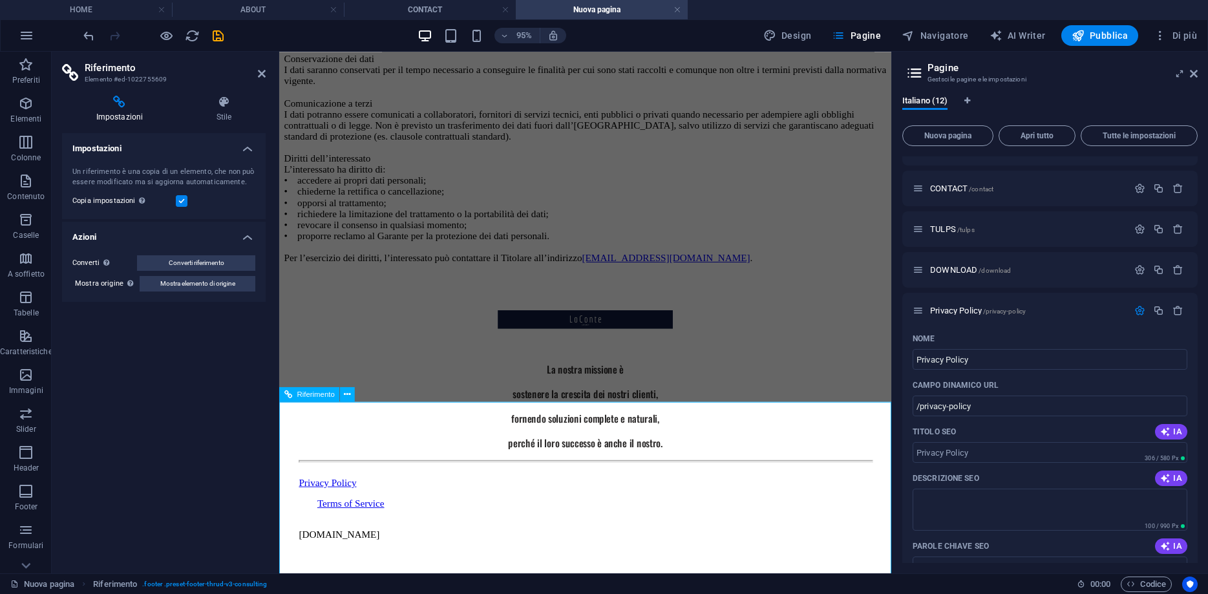
click at [319, 511] on div "Privacy Policy" at bounding box center [601, 505] width 603 height 12
click at [892, 458] on div at bounding box center [893, 312] width 3 height 521
click at [145, 492] on div "Impostazioni Un riferimento è una copia di un elemento, che non può essere modi…" at bounding box center [164, 348] width 204 height 430
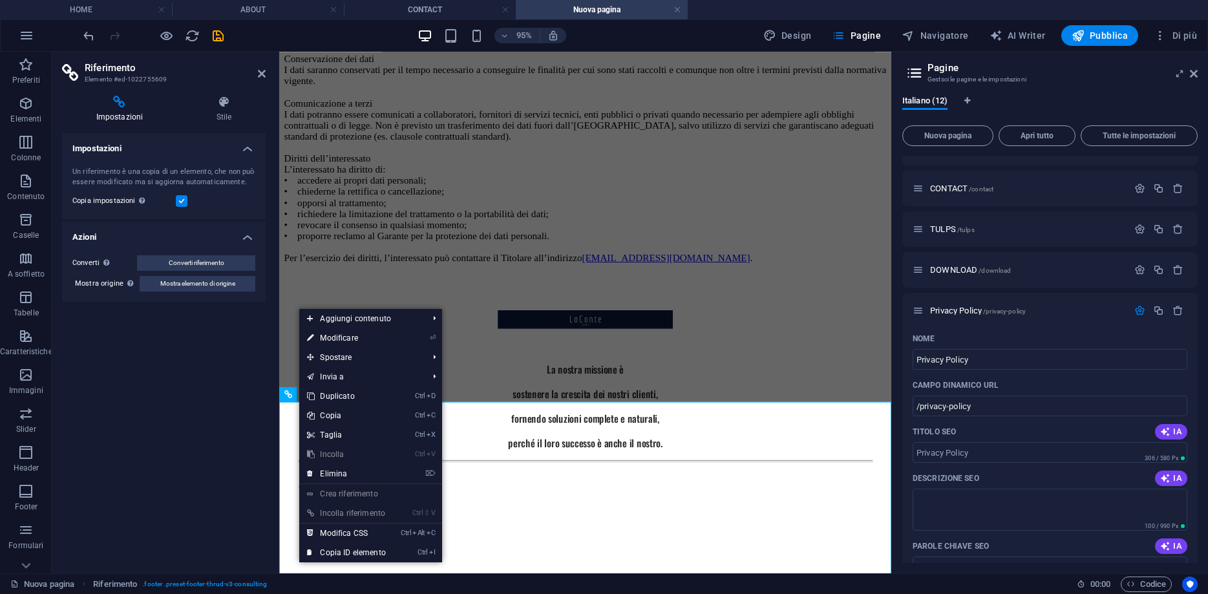
click at [222, 545] on div "Impostazioni Un riferimento è una copia di un elemento, che non può essere modi…" at bounding box center [164, 348] width 204 height 430
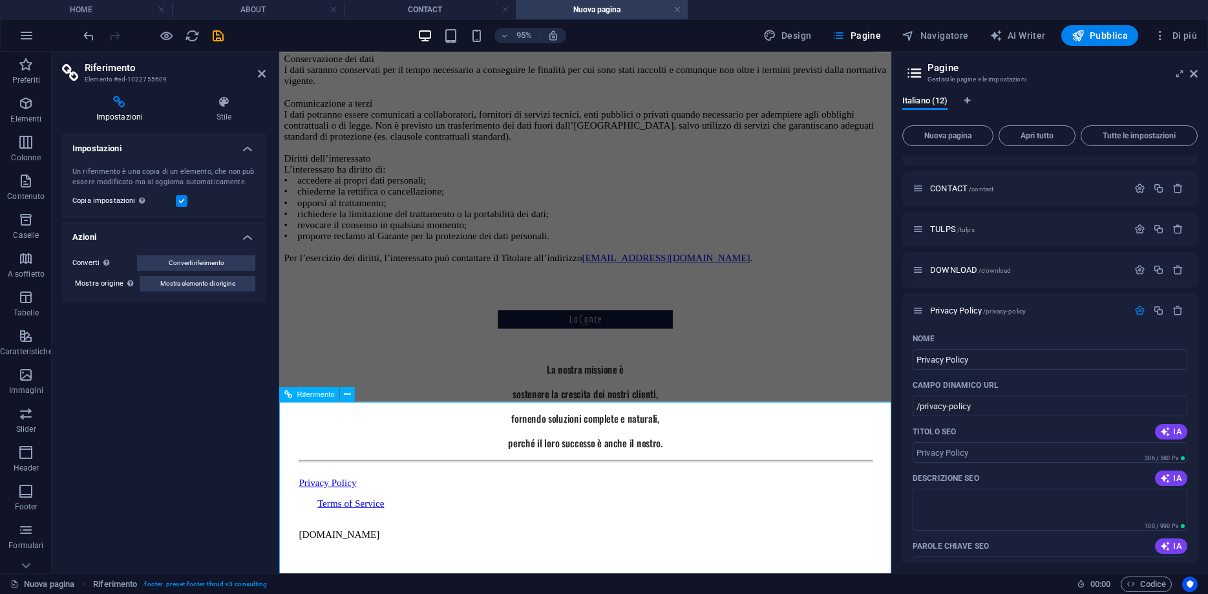
click at [432, 484] on div at bounding box center [601, 482] width 603 height 3
drag, startPoint x: 258, startPoint y: 70, endPoint x: 210, endPoint y: 24, distance: 66.7
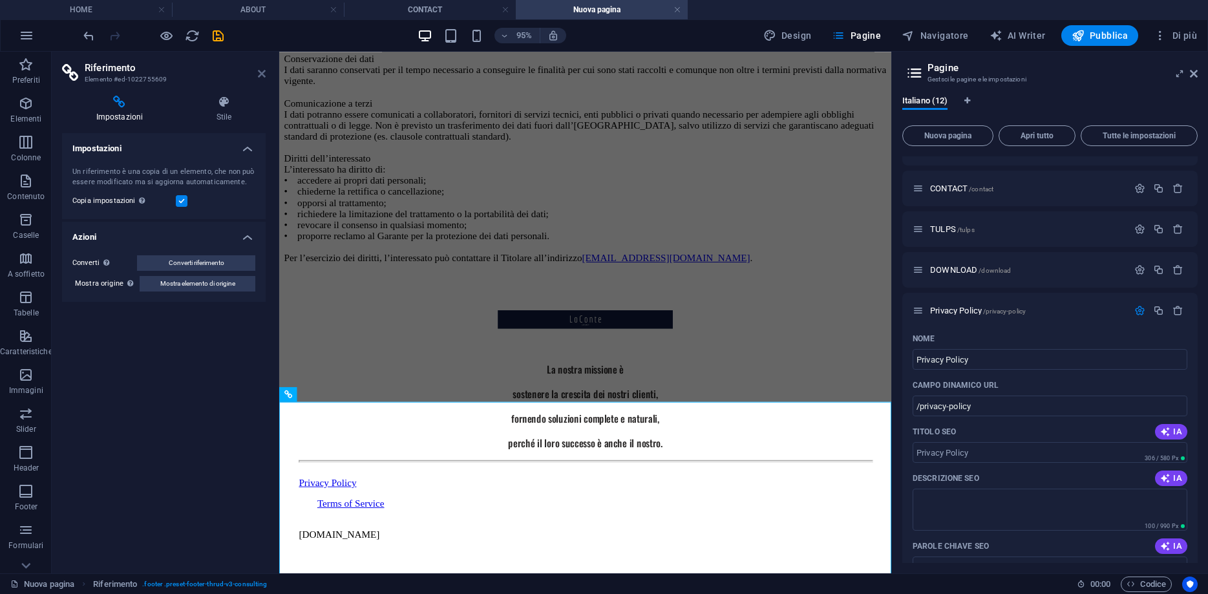
click at [258, 70] on icon at bounding box center [262, 73] width 8 height 10
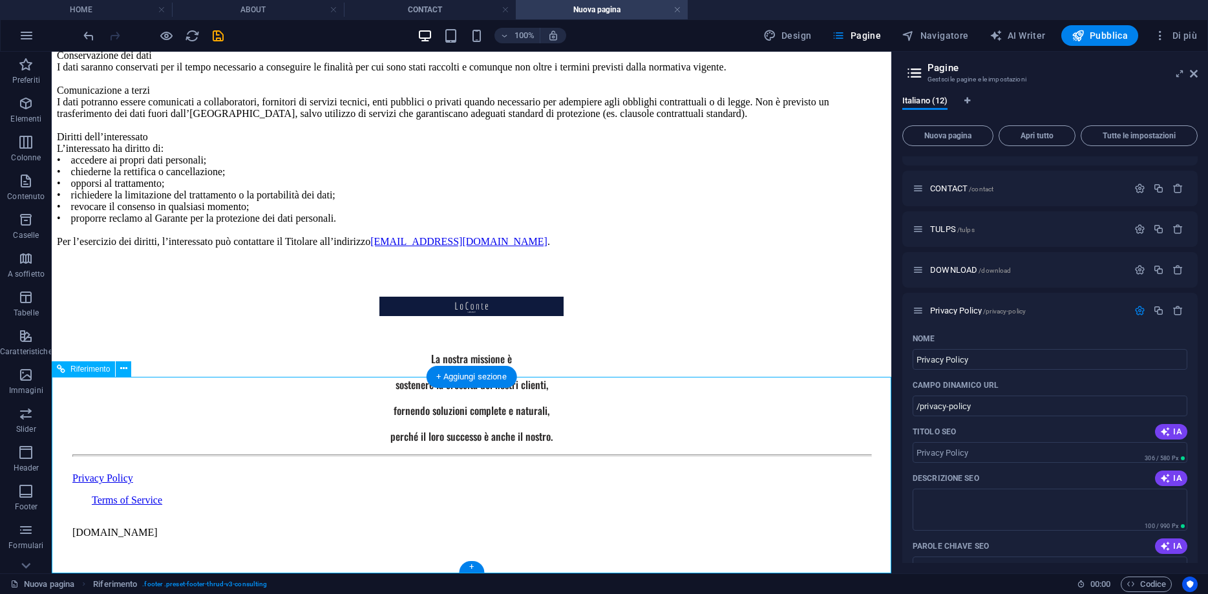
click at [98, 484] on div "Privacy Policy" at bounding box center [471, 478] width 798 height 12
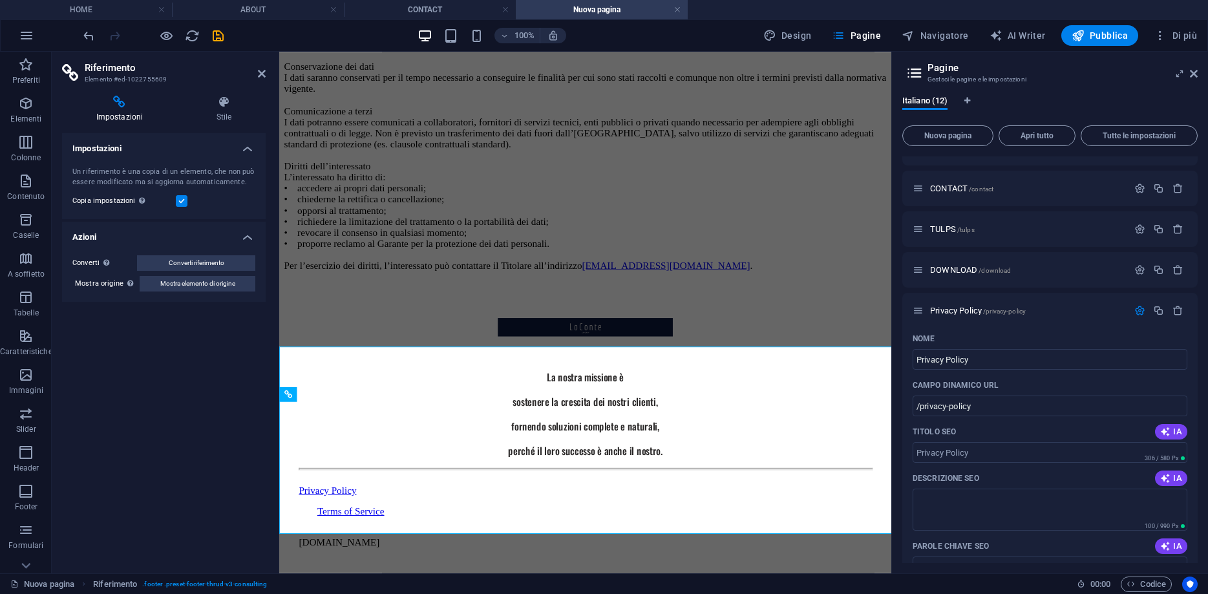
scroll to position [496, 0]
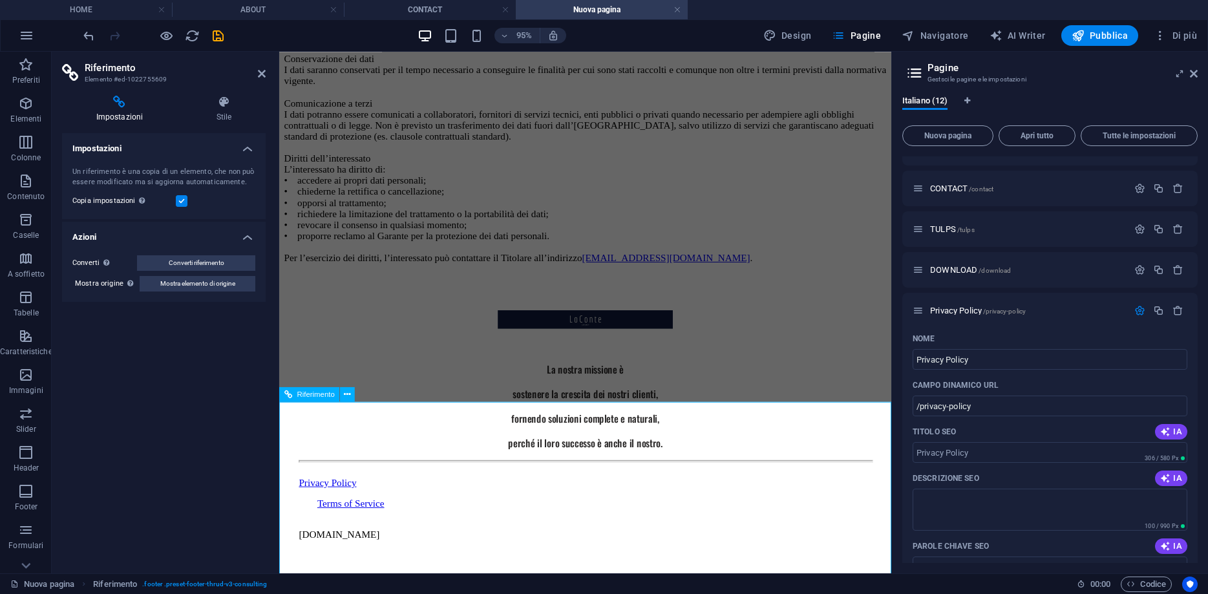
click at [310, 511] on div "Privacy Policy" at bounding box center [601, 505] width 603 height 12
click at [209, 112] on h4 "Stile" at bounding box center [223, 109] width 83 height 27
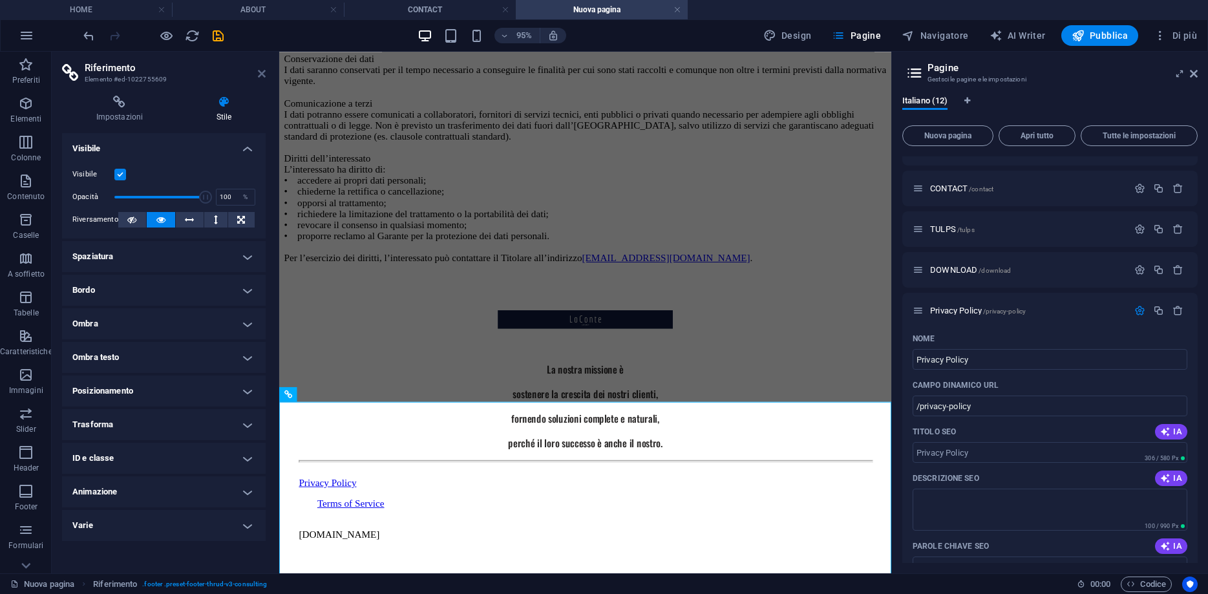
drag, startPoint x: 261, startPoint y: 72, endPoint x: 210, endPoint y: 32, distance: 64.5
click at [261, 72] on icon at bounding box center [262, 73] width 8 height 10
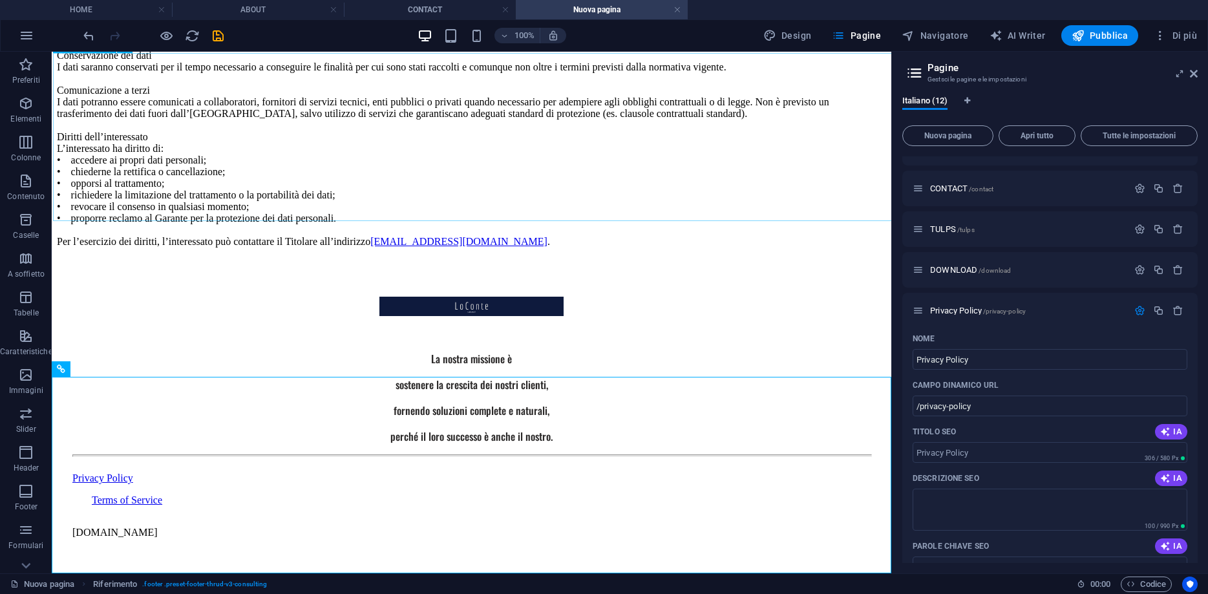
scroll to position [482, 0]
click at [376, 247] on div "(ai sensi del Regolamento UE 2016/679 – GDPR) Titolare del trattamento Il Titol…" at bounding box center [471, 32] width 829 height 430
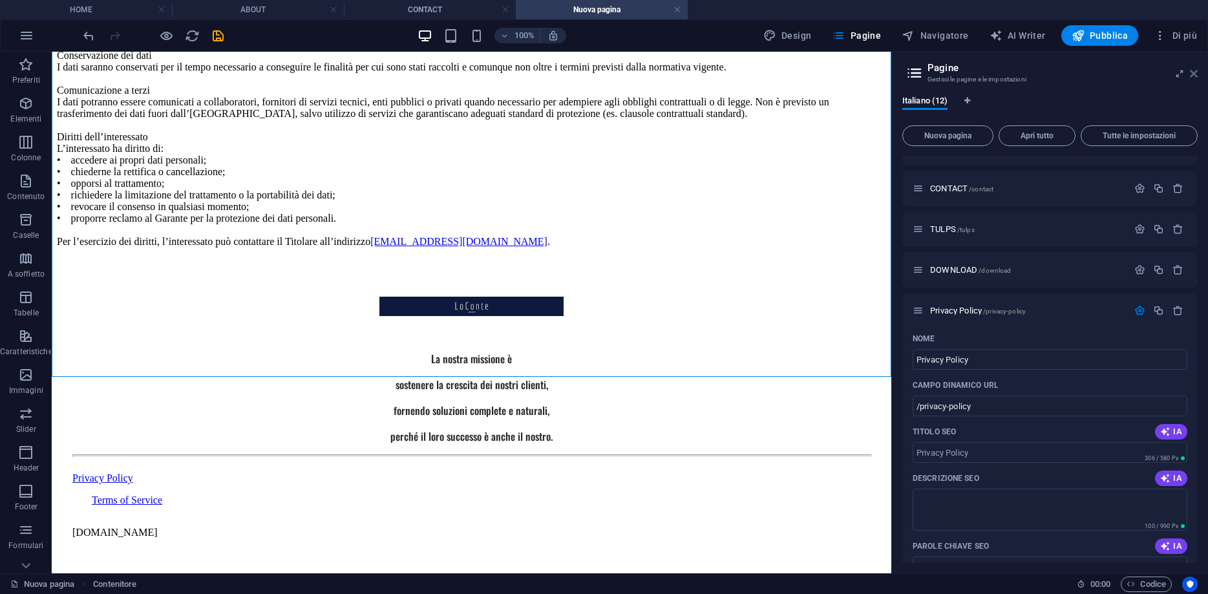
click at [1191, 76] on icon at bounding box center [1193, 73] width 8 height 10
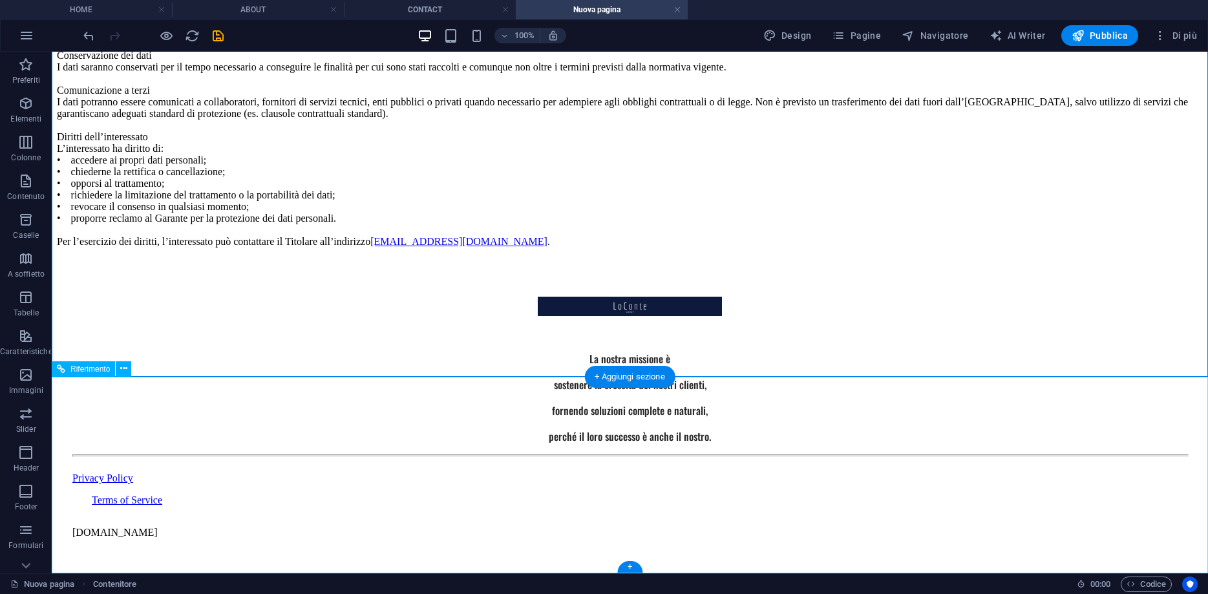
click at [259, 484] on div "Privacy Policy" at bounding box center [629, 478] width 1115 height 12
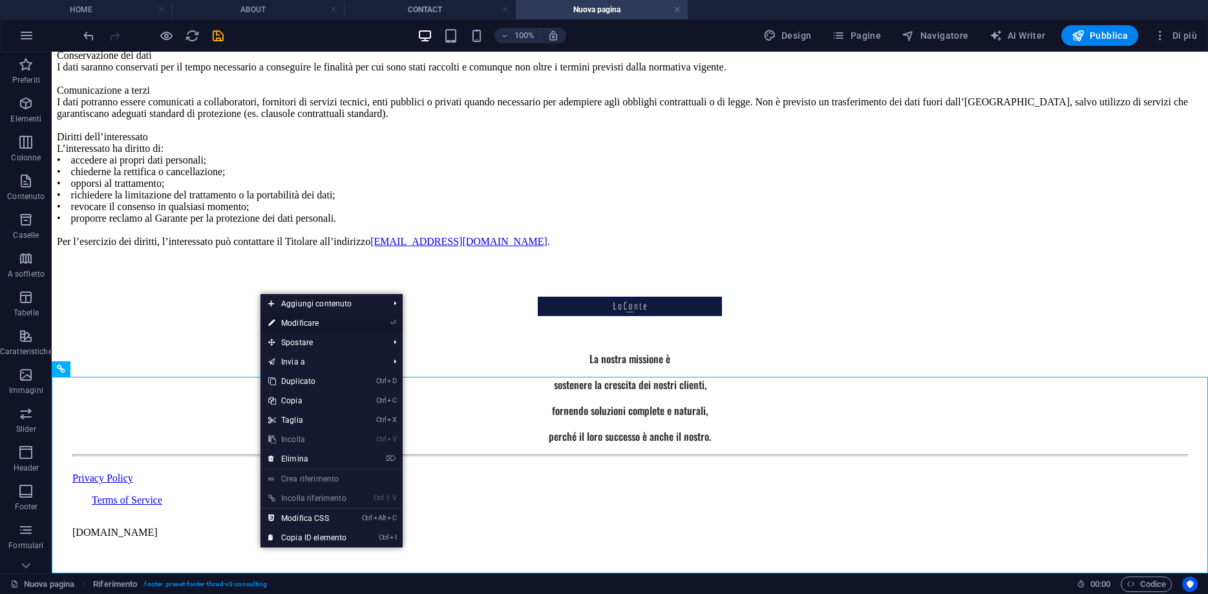
click at [307, 325] on link "⏎ Modificare" at bounding box center [307, 322] width 94 height 19
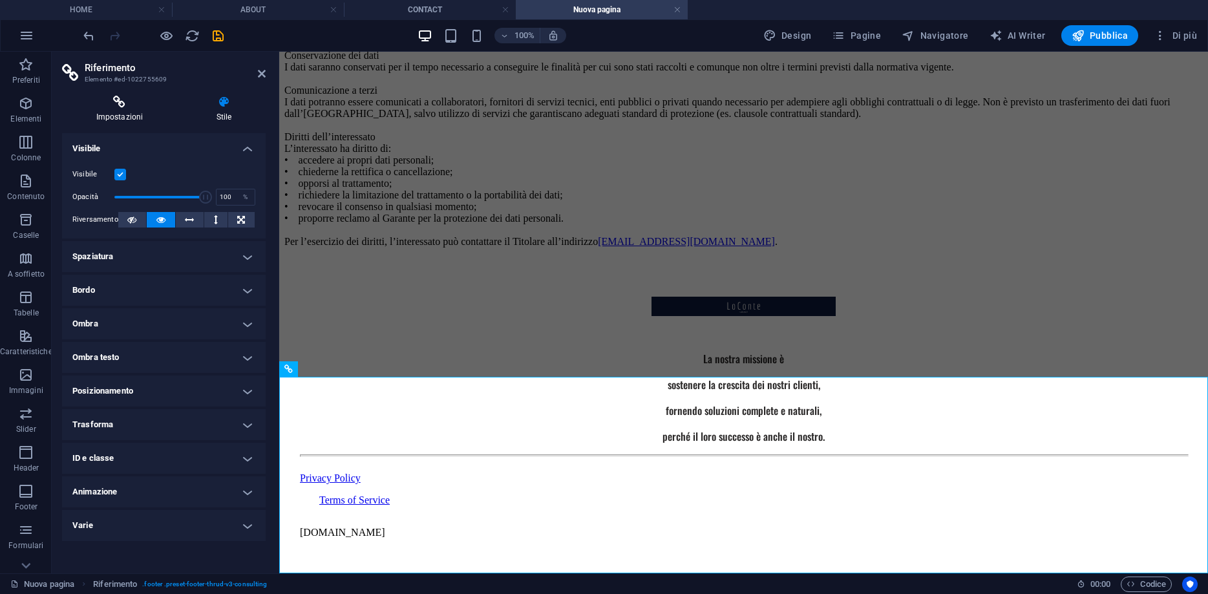
click at [145, 115] on h4 "Impostazioni" at bounding box center [122, 109] width 120 height 27
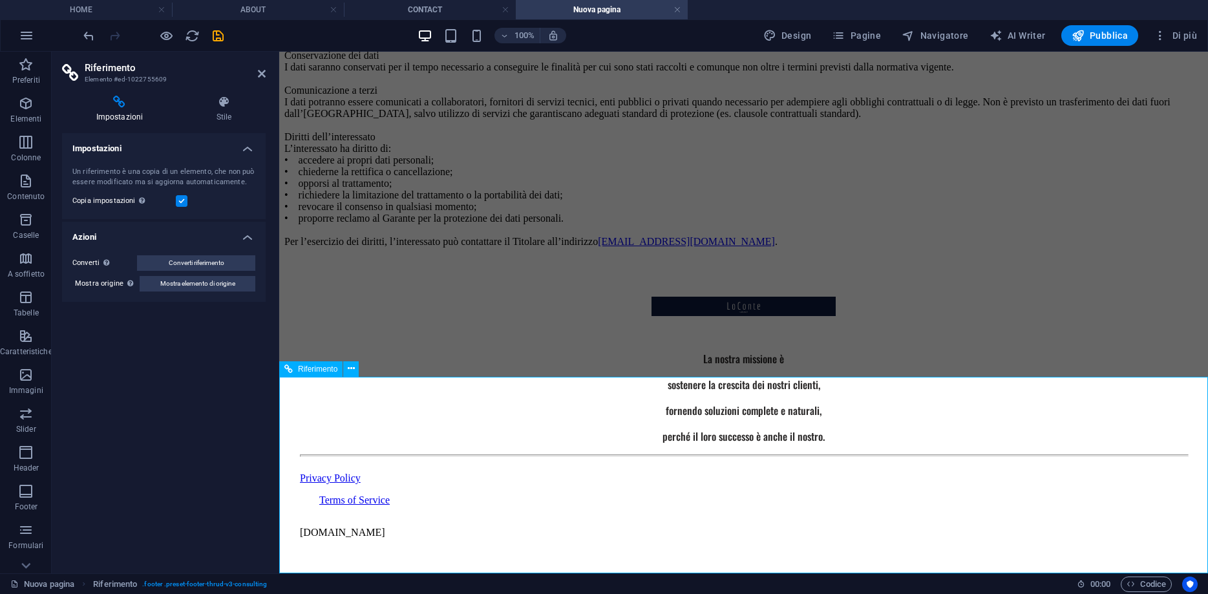
click at [373, 484] on div "Privacy Policy" at bounding box center [743, 478] width 887 height 12
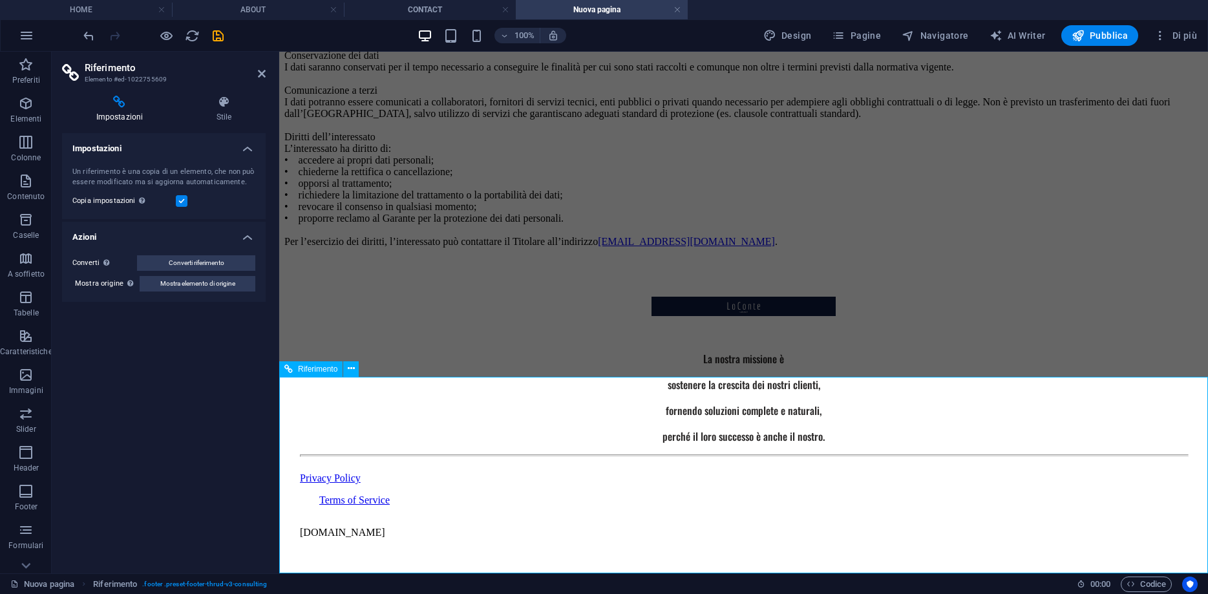
click at [373, 484] on div "Privacy Policy" at bounding box center [743, 478] width 887 height 12
click at [372, 484] on div "Privacy Policy" at bounding box center [743, 478] width 887 height 12
click at [176, 263] on span "Converti riferimento" at bounding box center [197, 263] width 56 height 16
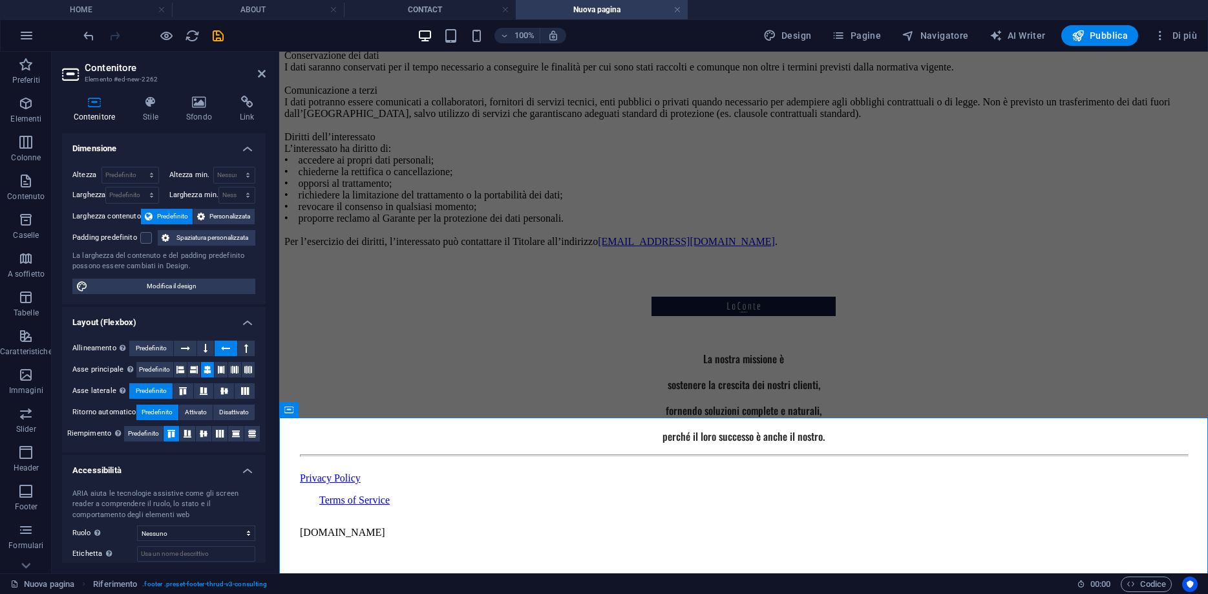
scroll to position [441, 0]
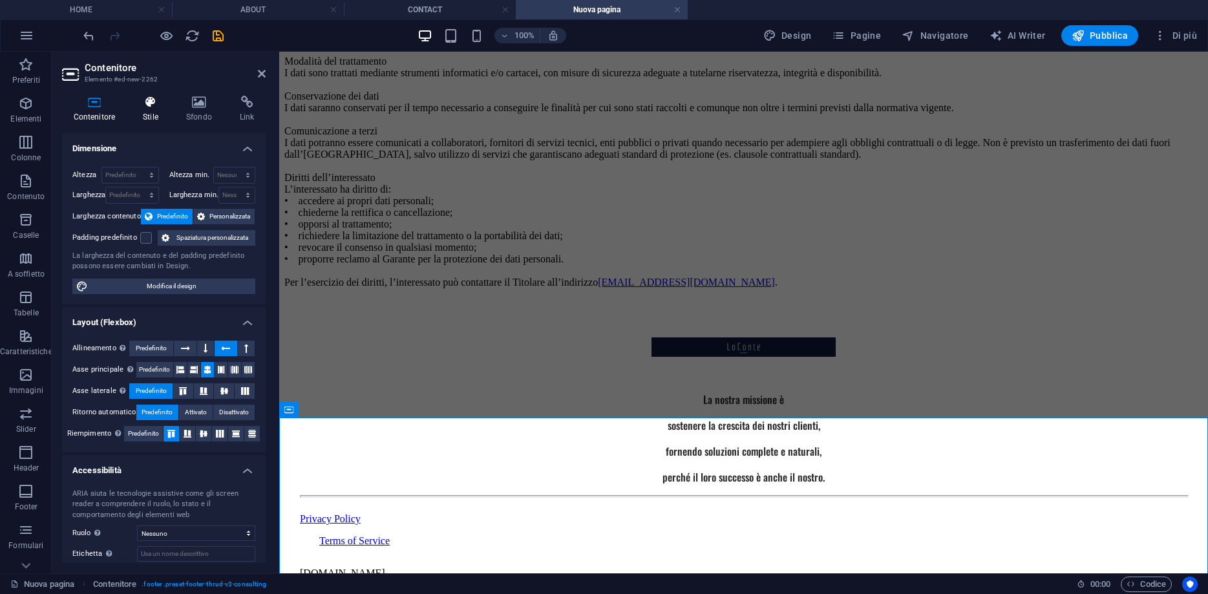
click at [143, 120] on h4 "Stile" at bounding box center [153, 109] width 43 height 27
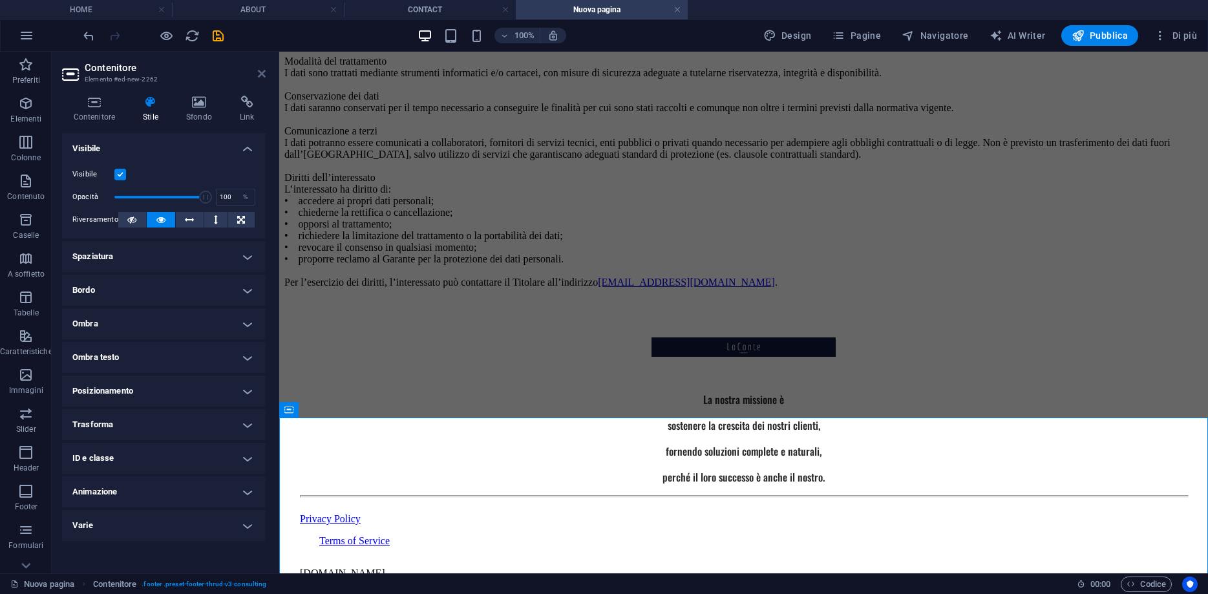
click at [260, 73] on icon at bounding box center [262, 73] width 8 height 10
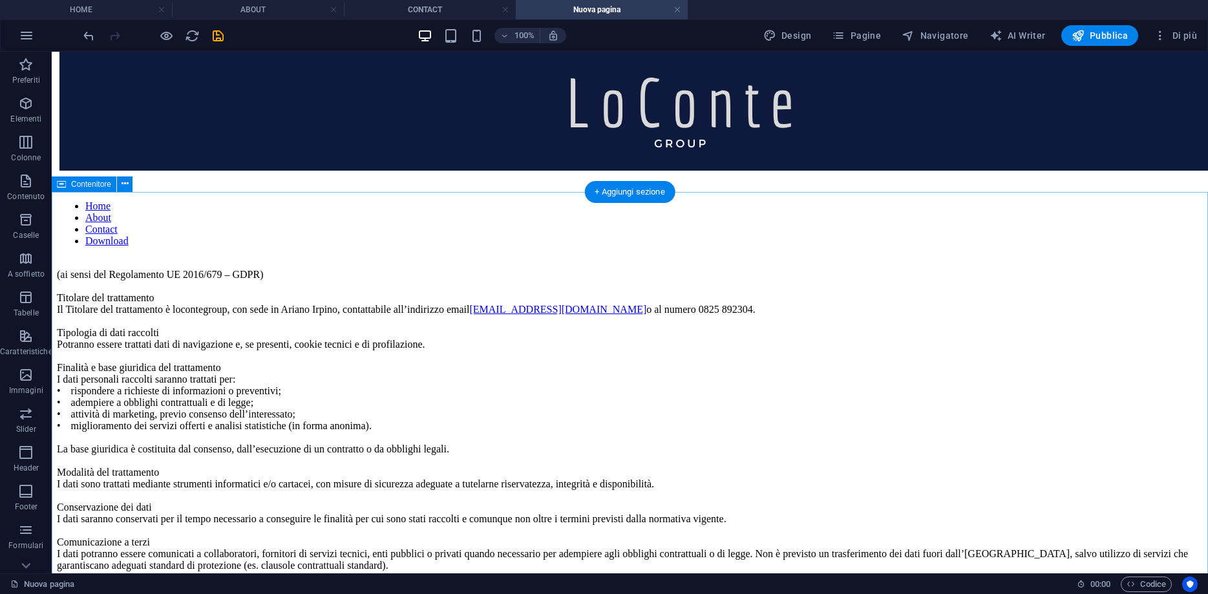
scroll to position [0, 0]
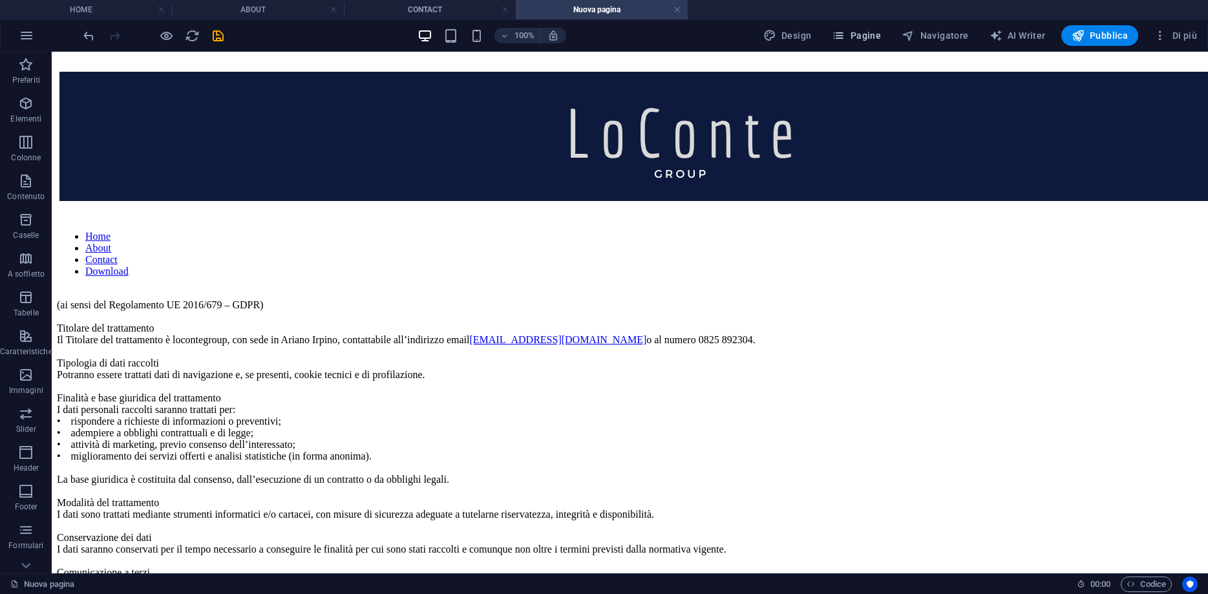
click at [866, 30] on span "Pagine" at bounding box center [856, 35] width 49 height 13
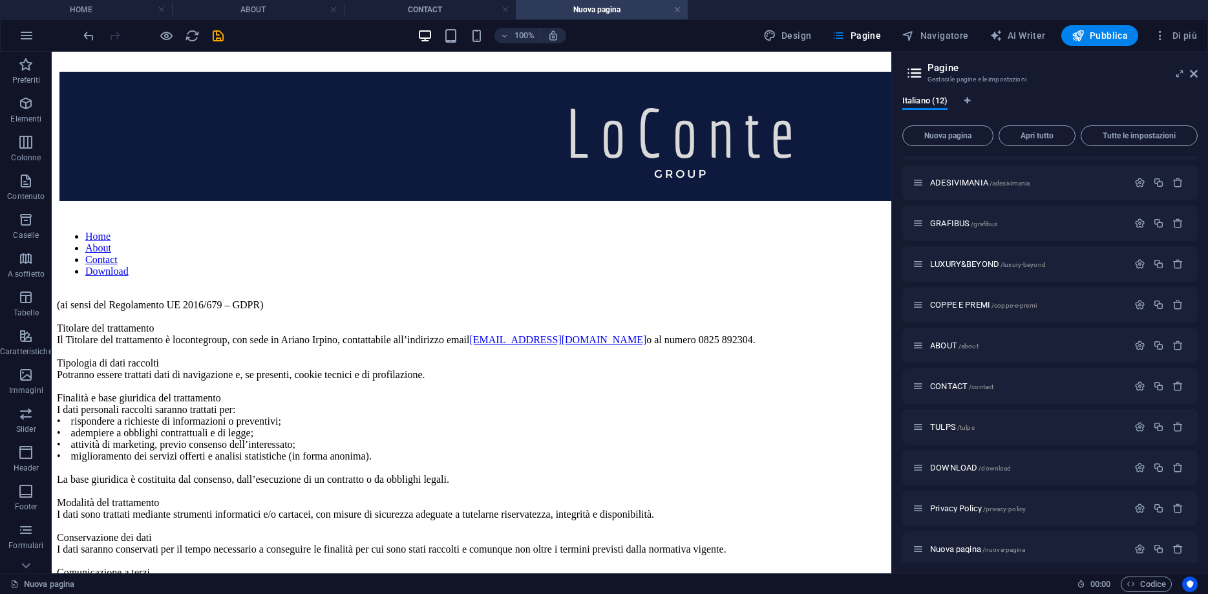
scroll to position [82, 0]
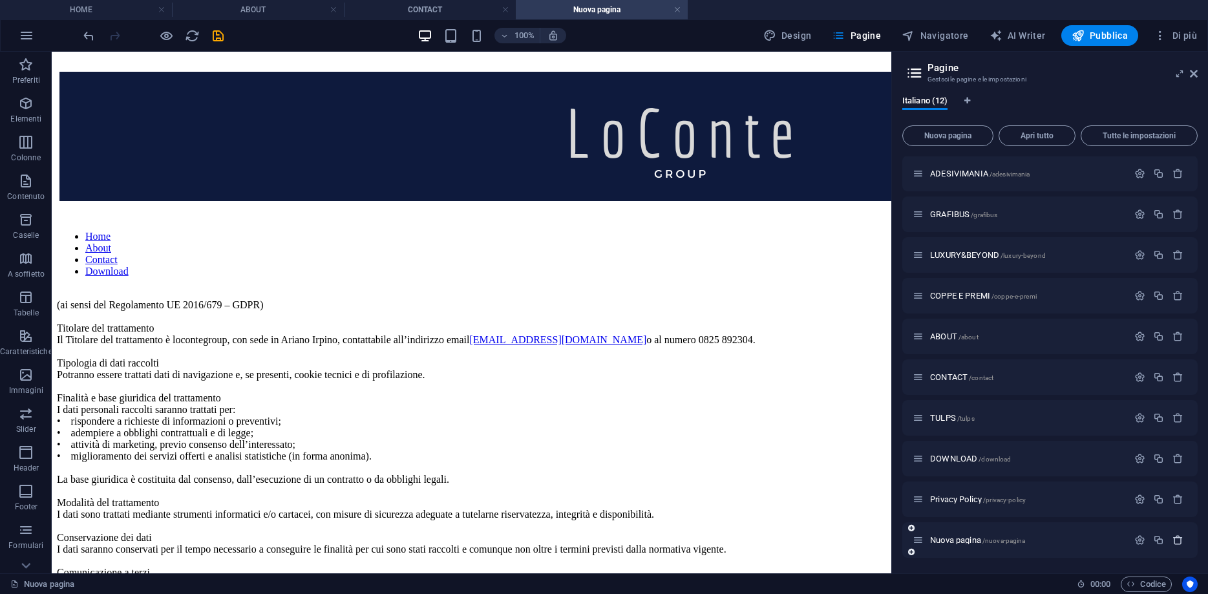
click at [1181, 541] on icon "button" at bounding box center [1177, 539] width 11 height 11
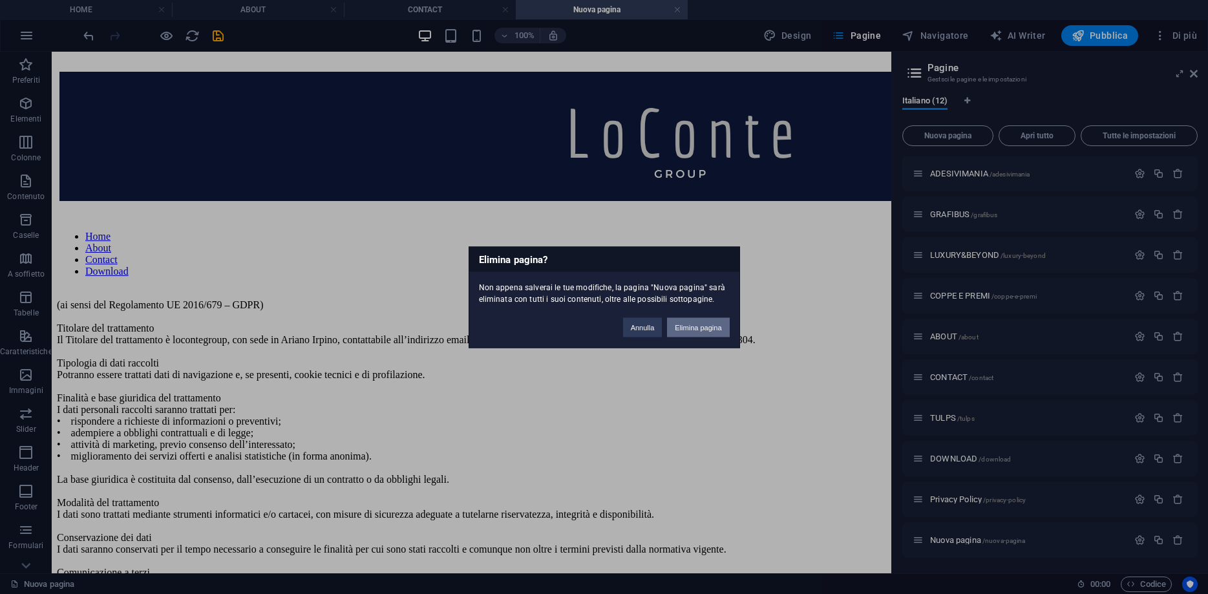
click at [707, 322] on button "Elimina pagina" at bounding box center [698, 326] width 62 height 19
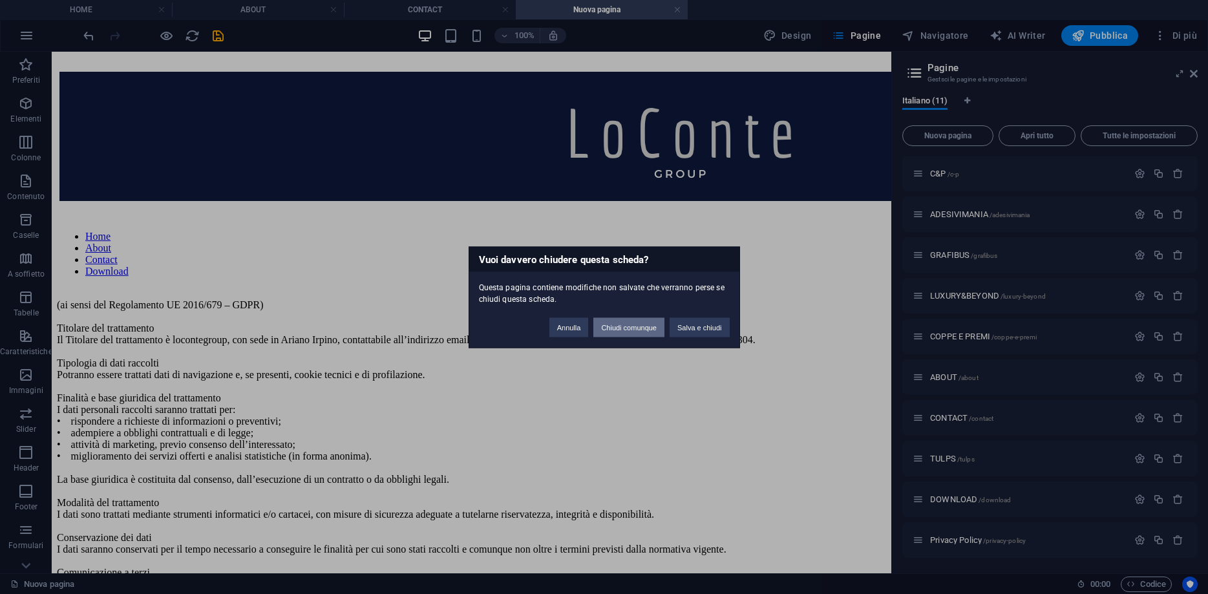
click at [623, 333] on button "Chiudi comunque" at bounding box center [628, 326] width 71 height 19
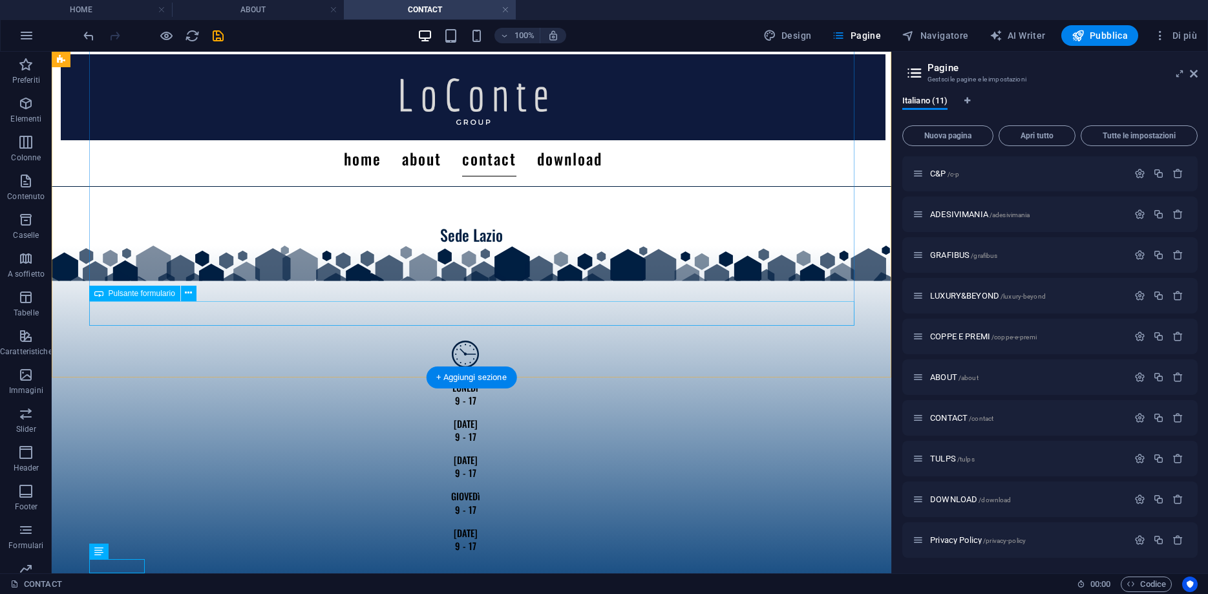
scroll to position [1290, 0]
click at [947, 544] on div "Privacy Policy /privacy-policy" at bounding box center [1019, 539] width 215 height 15
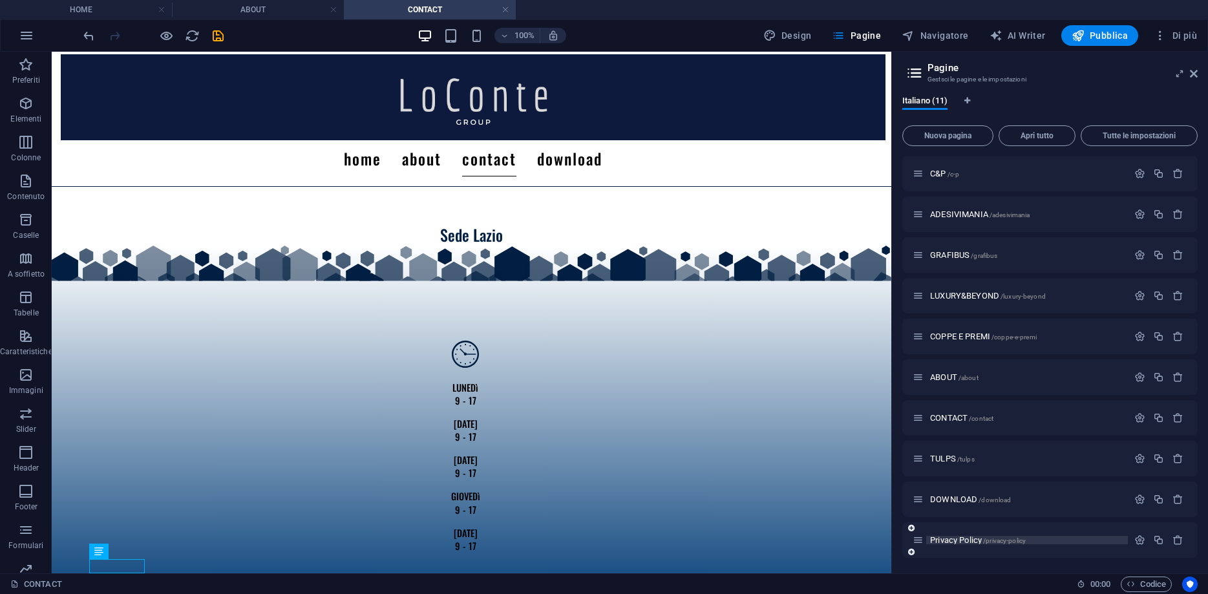
click at [947, 540] on span "Privacy Policy /privacy-policy" at bounding box center [978, 540] width 96 height 10
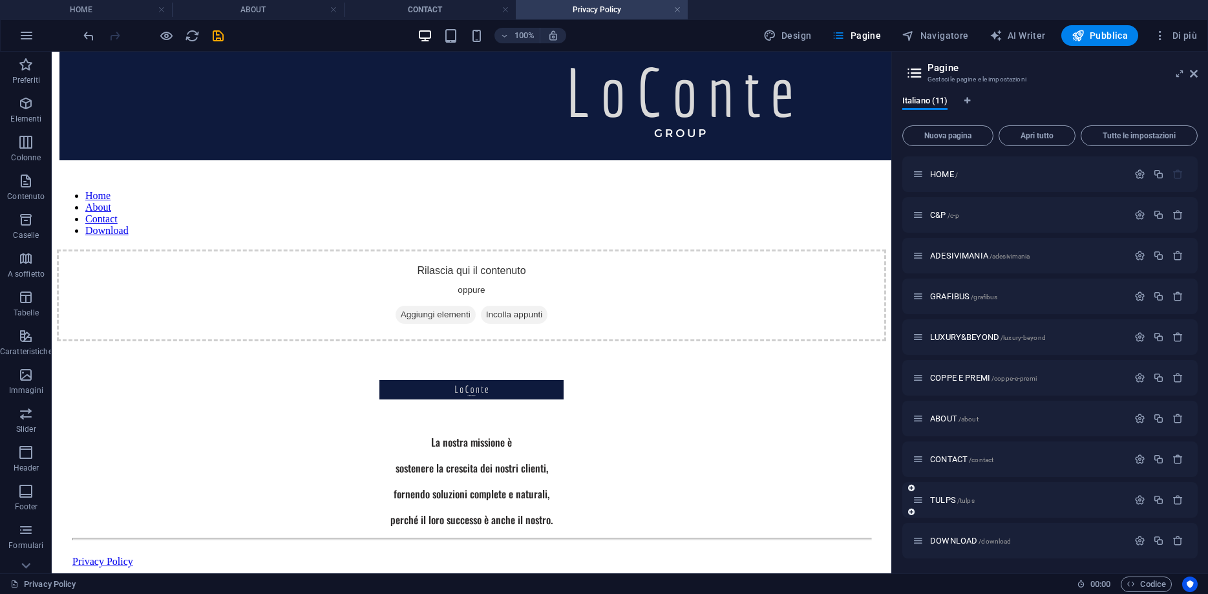
scroll to position [41, 0]
click at [950, 538] on span "Privacy Policy /privacy-policy" at bounding box center [978, 540] width 96 height 10
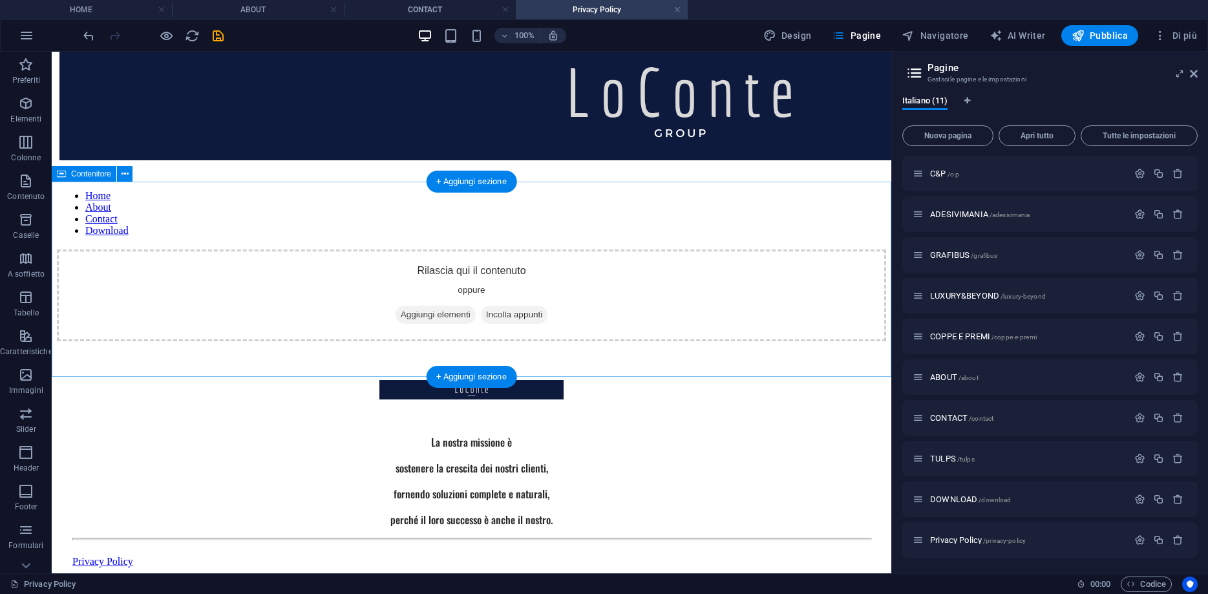
click at [483, 255] on div "Rilascia qui il contenuto oppure Aggiungi elementi Incolla appunti" at bounding box center [471, 295] width 829 height 92
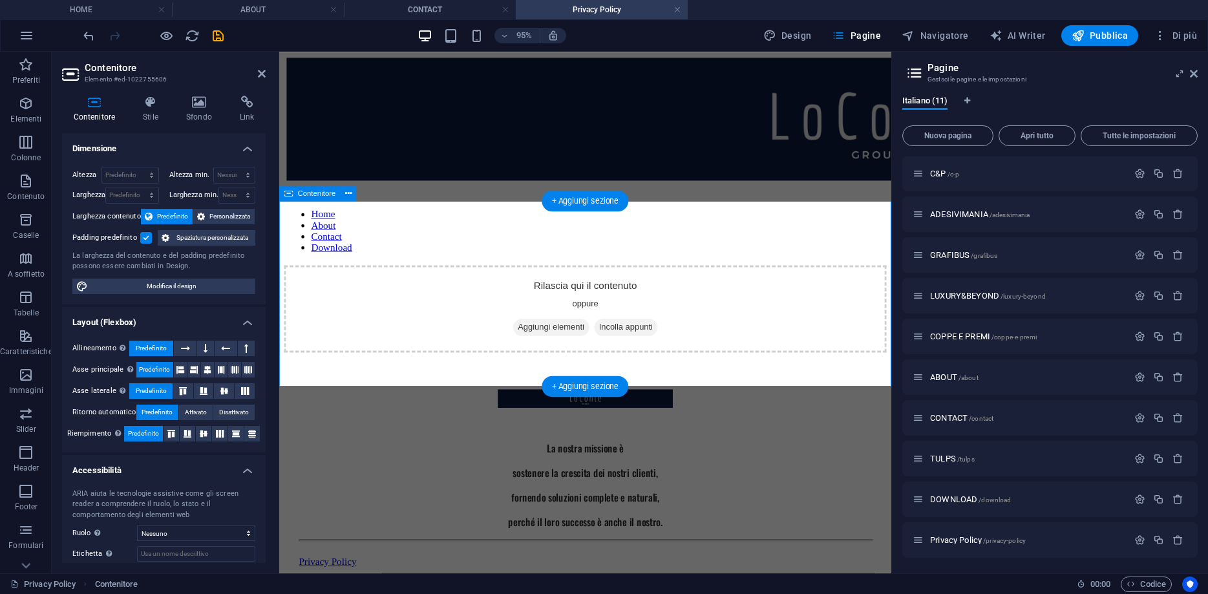
click at [530, 342] on icon at bounding box center [530, 342] width 0 height 0
click at [26, 116] on p "Elementi" at bounding box center [25, 119] width 31 height 10
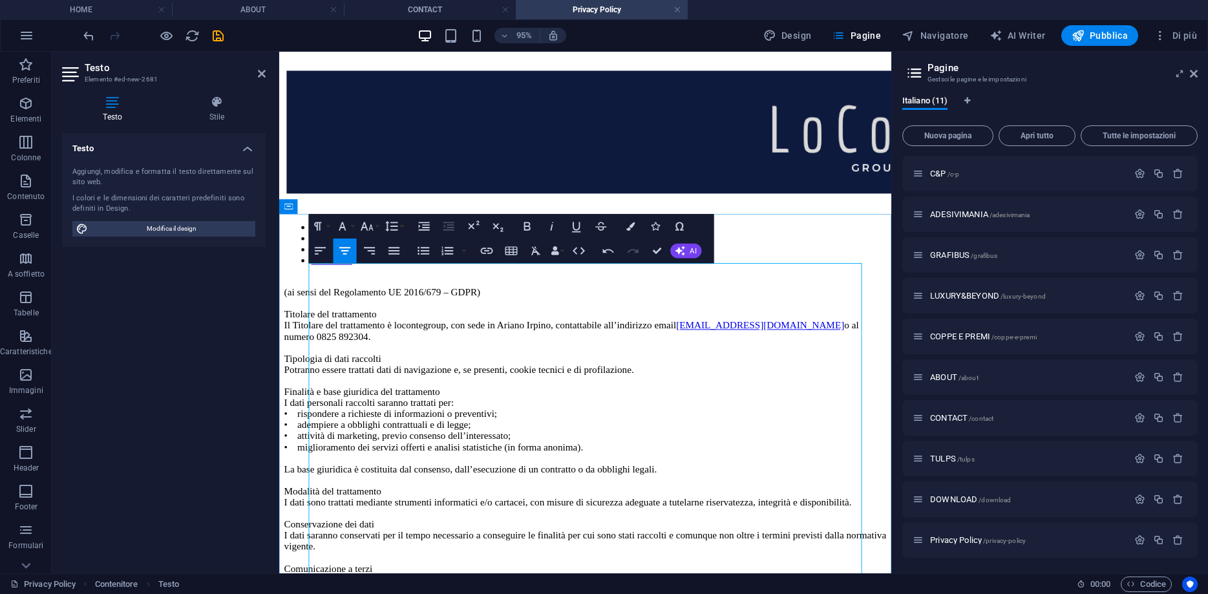
scroll to position [23911, 5]
click at [318, 257] on icon "button" at bounding box center [320, 250] width 15 height 15
click at [369, 344] on p "(ai sensi del Regolamento UE 2016/679 – GDPR) Titolare del trattamento Il Titol…" at bounding box center [601, 531] width 634 height 465
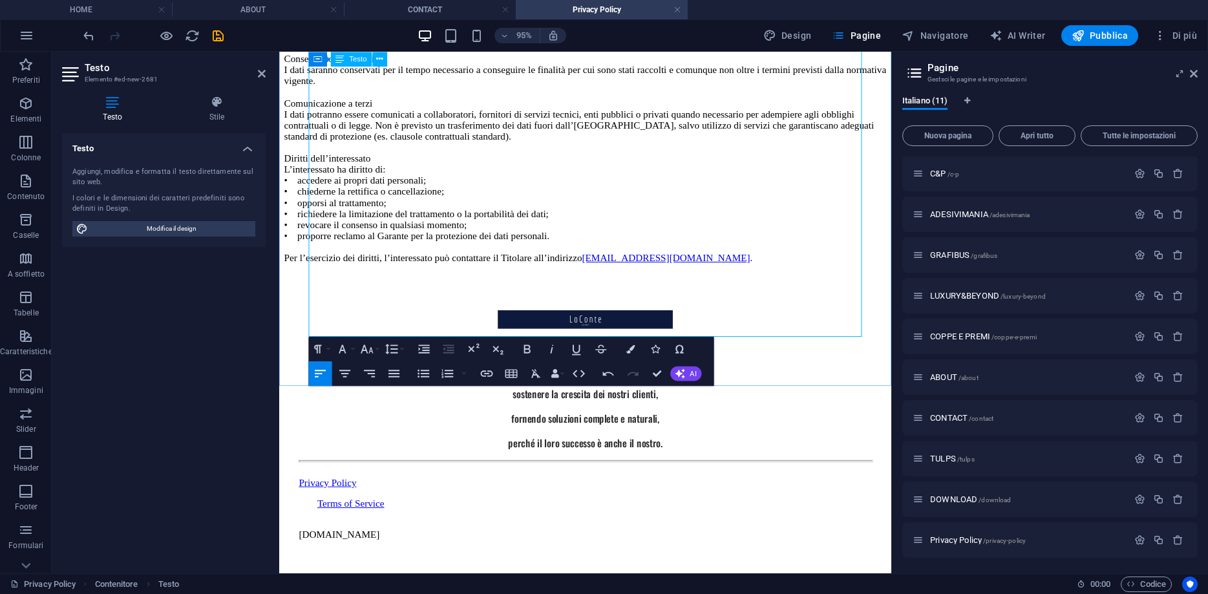
scroll to position [513, 0]
click at [381, 491] on div "La nostra missione è sostenere la crescita dei nostri clienti, fornendo soluzio…" at bounding box center [601, 440] width 634 height 310
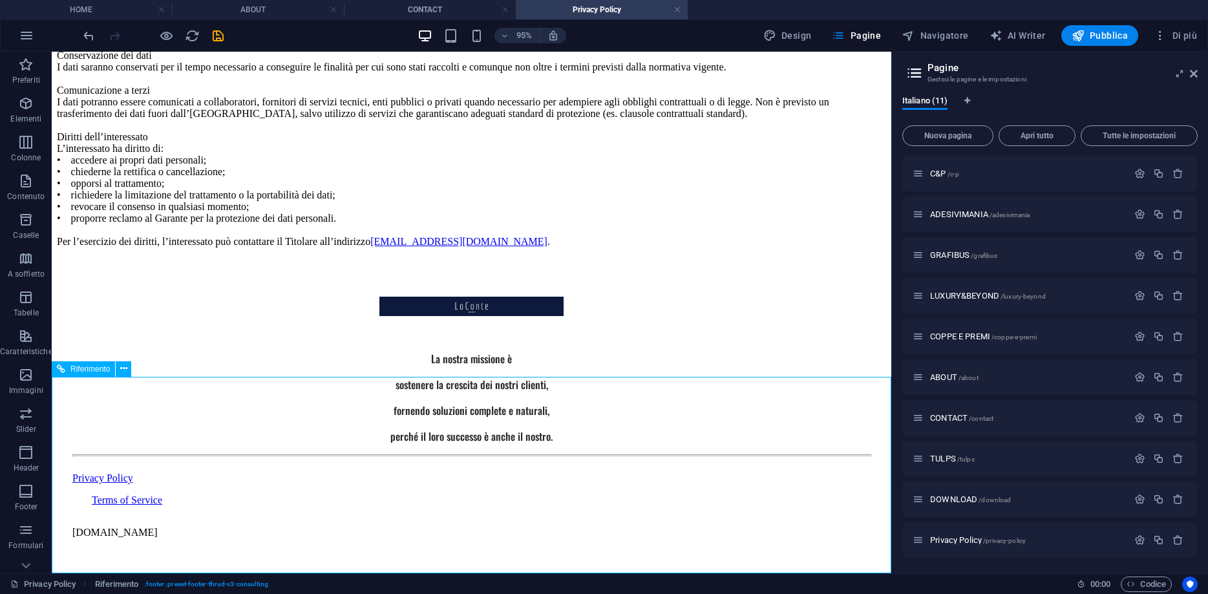
scroll to position [482, 0]
click at [328, 457] on div at bounding box center [471, 455] width 798 height 3
click at [1198, 74] on aside "Pagine Gestsci le pagine e le impostazioni Italiano (11) Nuova pagina Apri tutt…" at bounding box center [1049, 312] width 317 height 521
click at [1193, 74] on icon at bounding box center [1193, 73] width 8 height 10
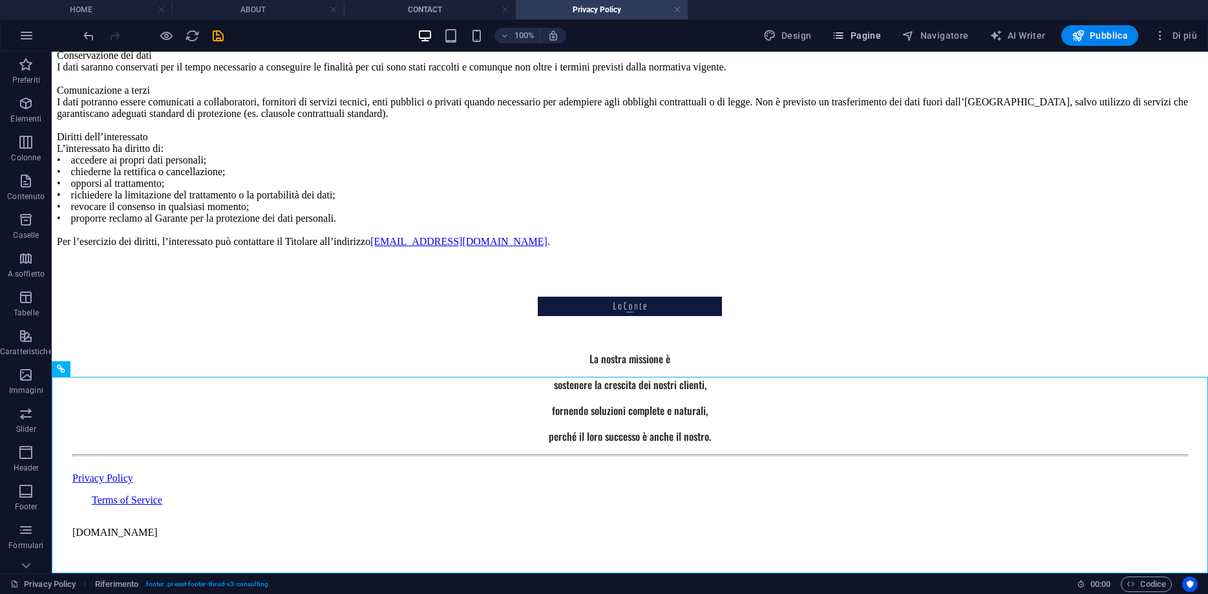
click at [841, 37] on icon "button" at bounding box center [838, 35] width 13 height 13
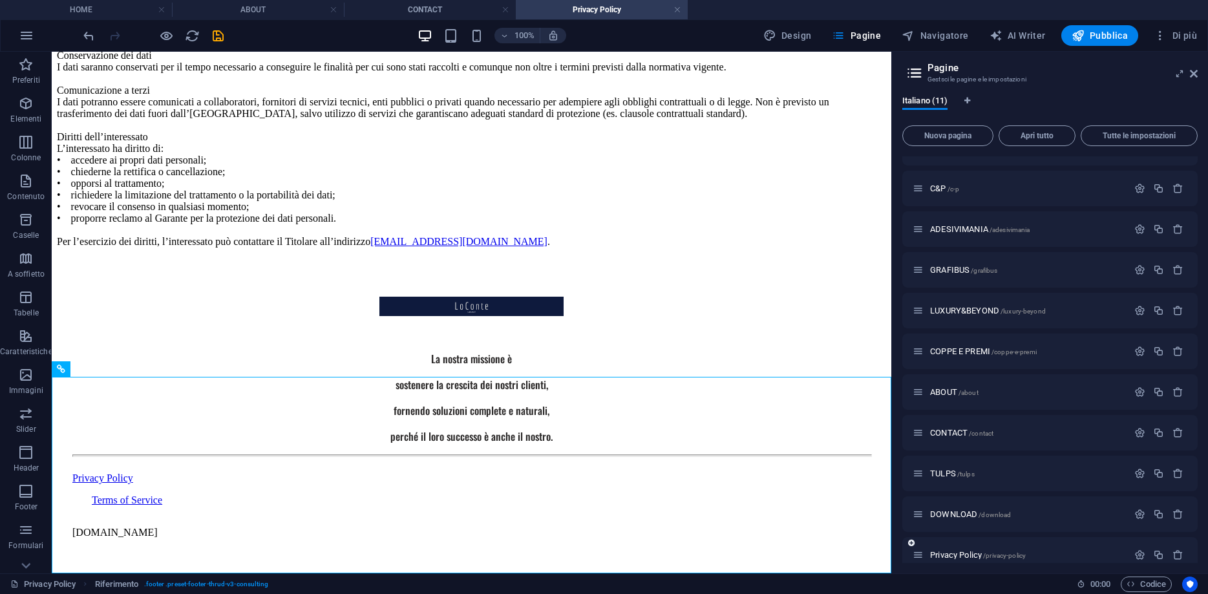
scroll to position [41, 0]
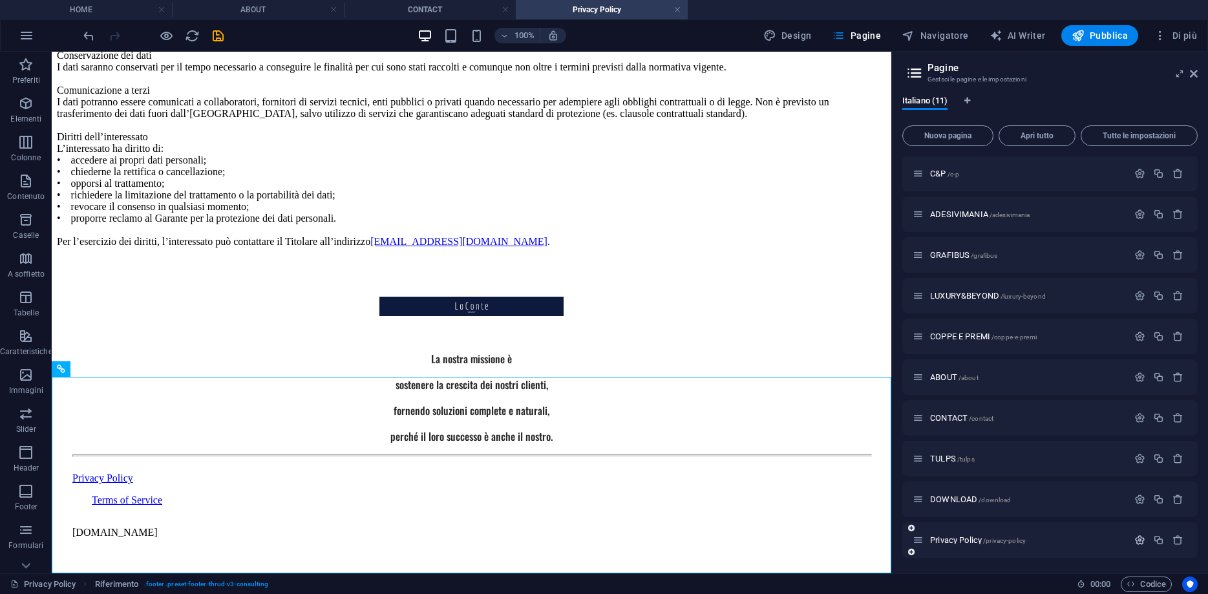
click at [1139, 539] on icon "button" at bounding box center [1139, 539] width 11 height 11
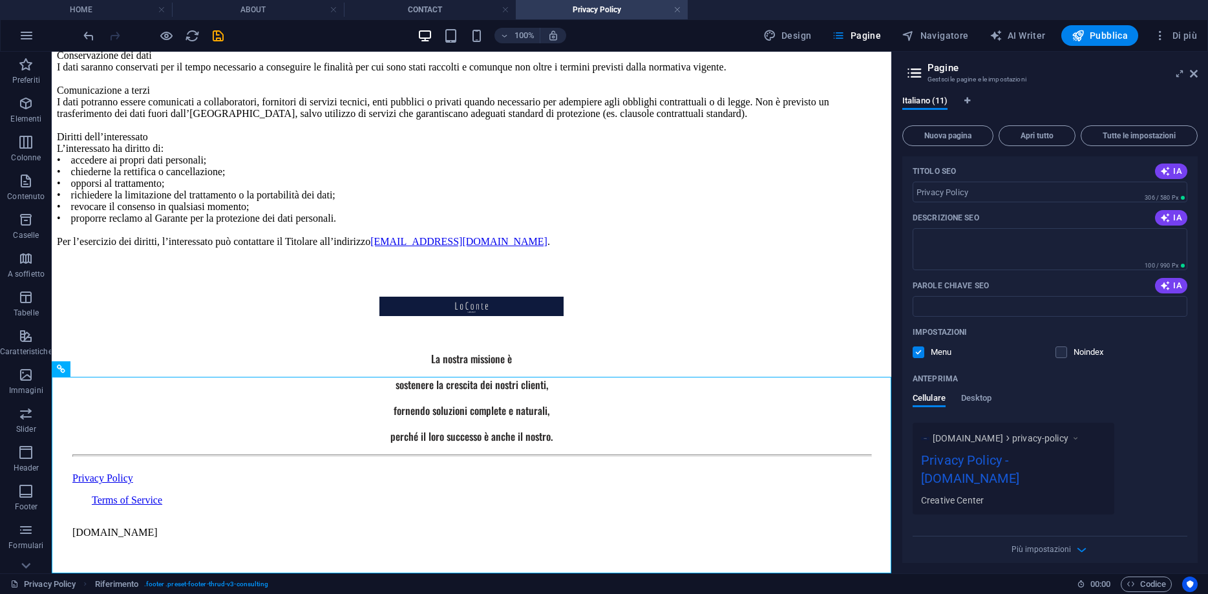
scroll to position [541, 0]
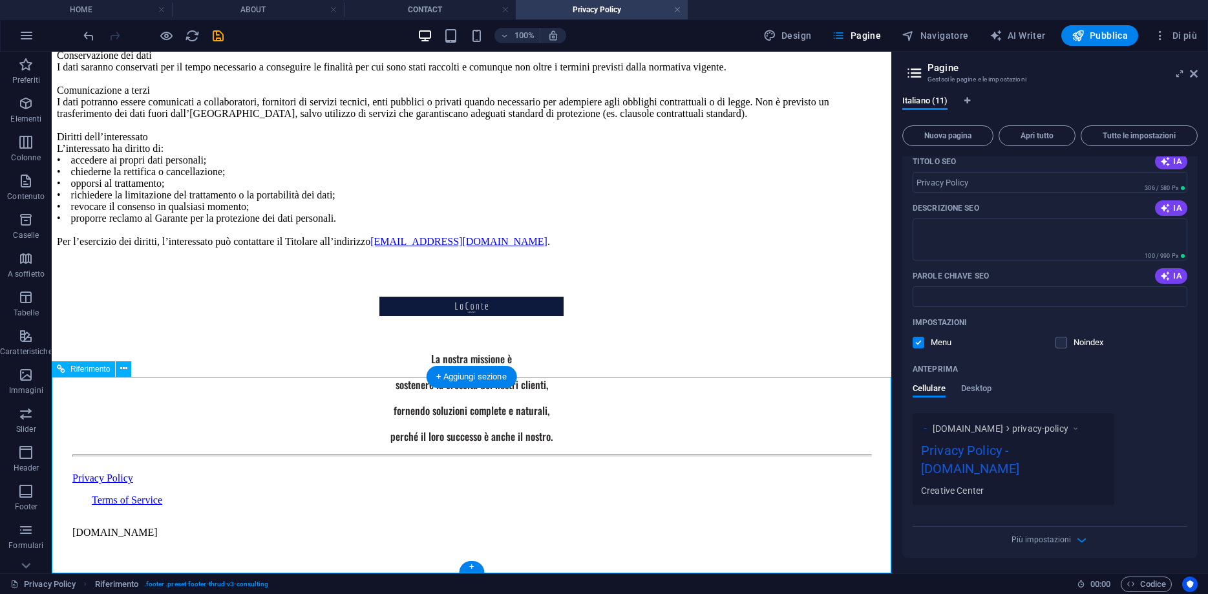
click at [106, 484] on div "Privacy Policy" at bounding box center [471, 478] width 798 height 12
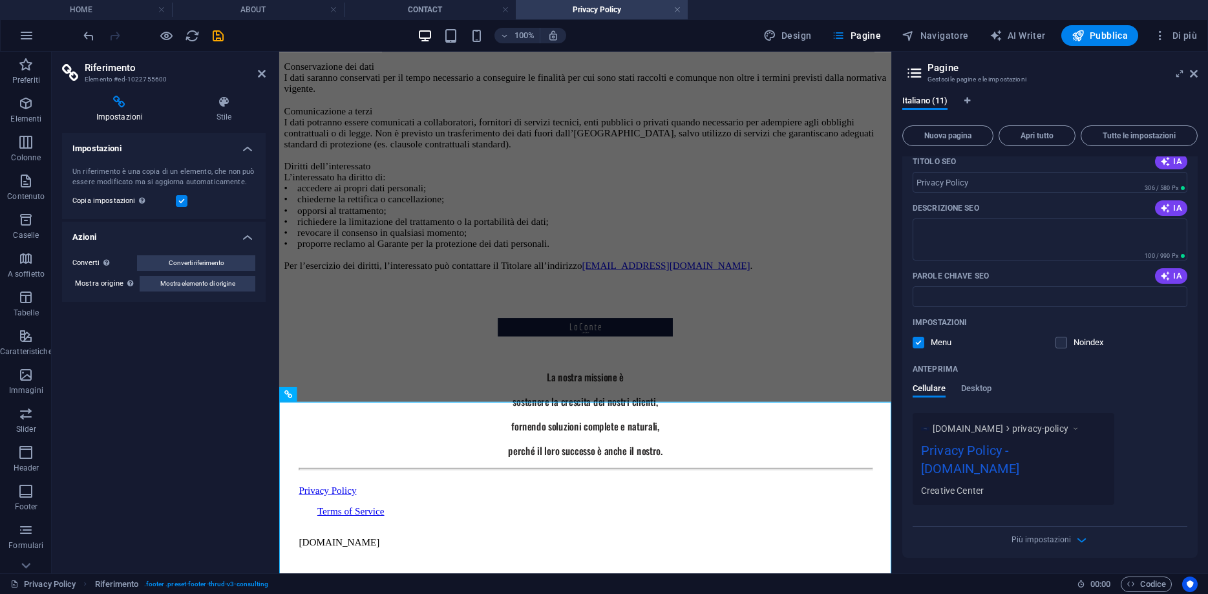
click at [106, 547] on div "Impostazioni Un riferimento è una copia di un elemento, che non può essere modi…" at bounding box center [164, 348] width 204 height 430
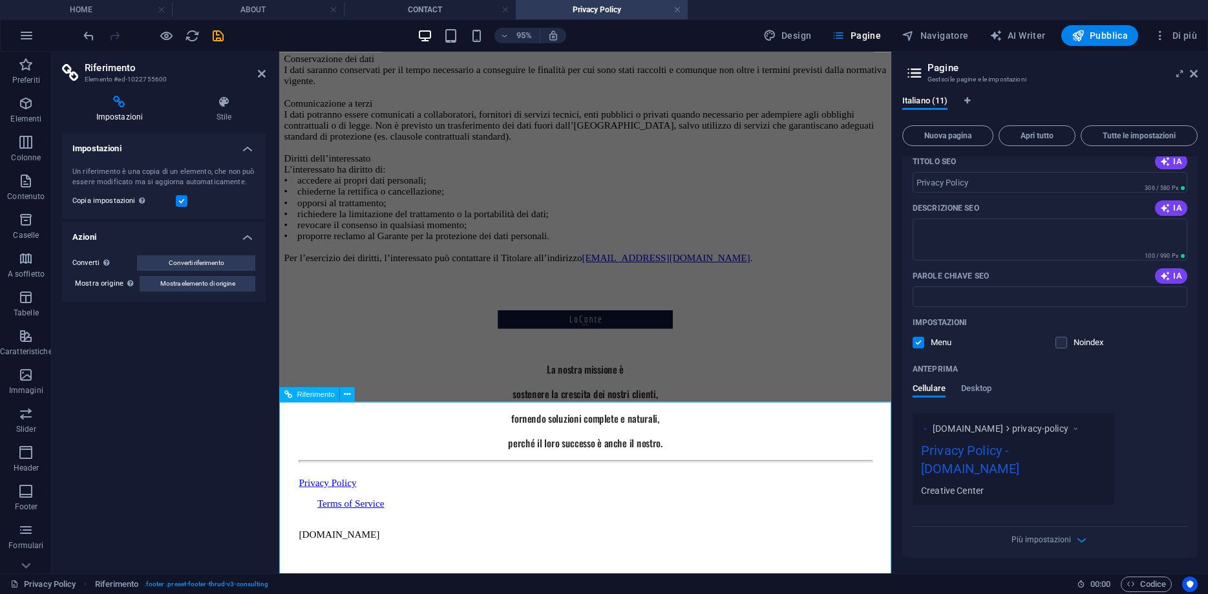
click at [317, 511] on div "Privacy Policy" at bounding box center [601, 505] width 603 height 12
click at [333, 464] on div "La nostra missione è sostenere la crescita dei nostri clienti, fornendo soluzio…" at bounding box center [601, 440] width 634 height 310
click at [258, 77] on icon at bounding box center [262, 73] width 8 height 10
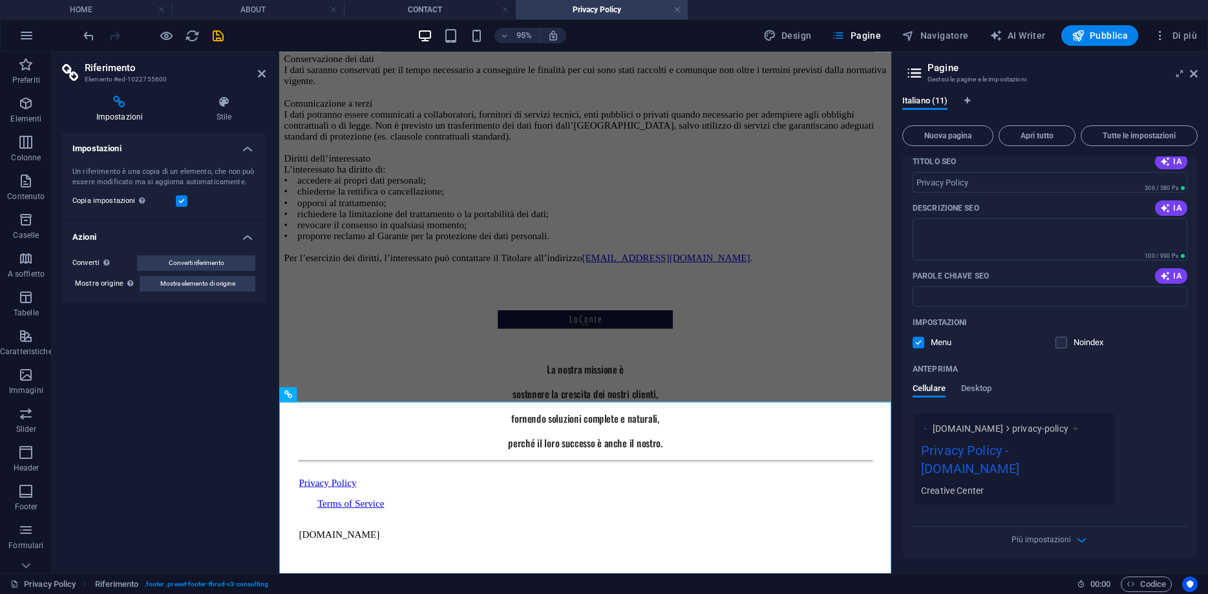
scroll to position [482, 0]
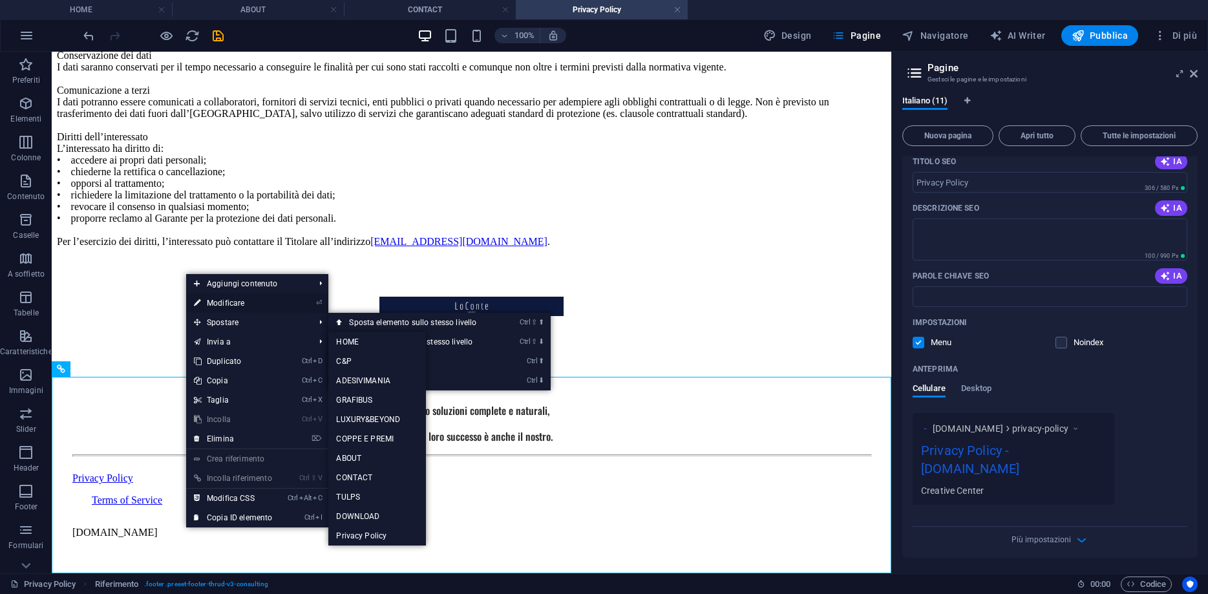
click at [238, 306] on link "⏎ Modificare" at bounding box center [233, 302] width 94 height 19
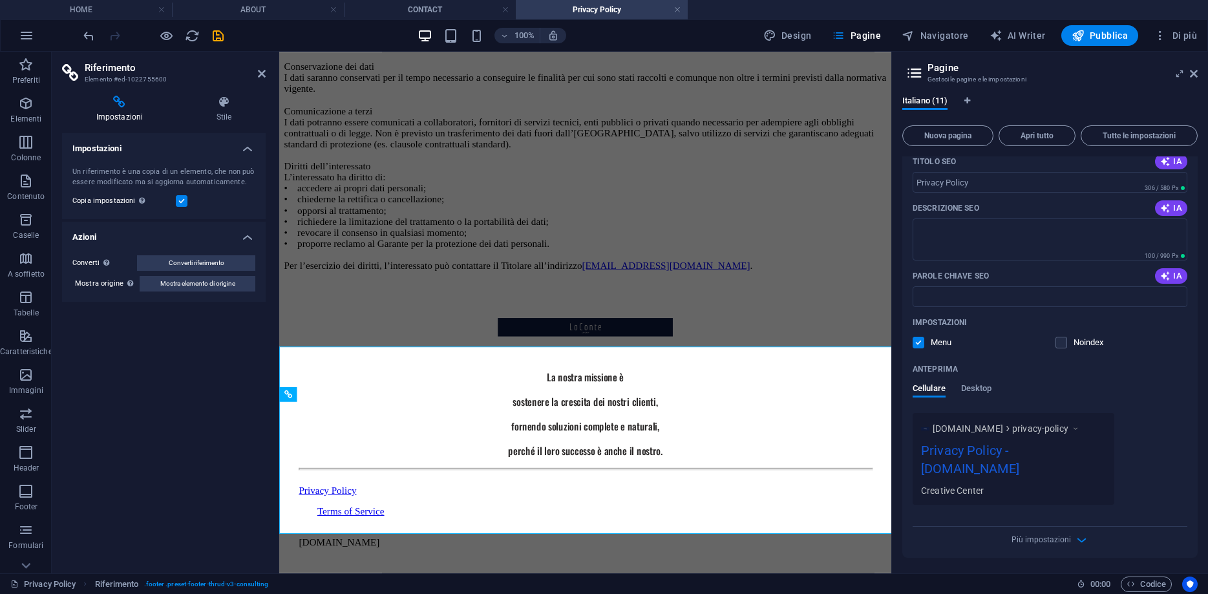
scroll to position [496, 0]
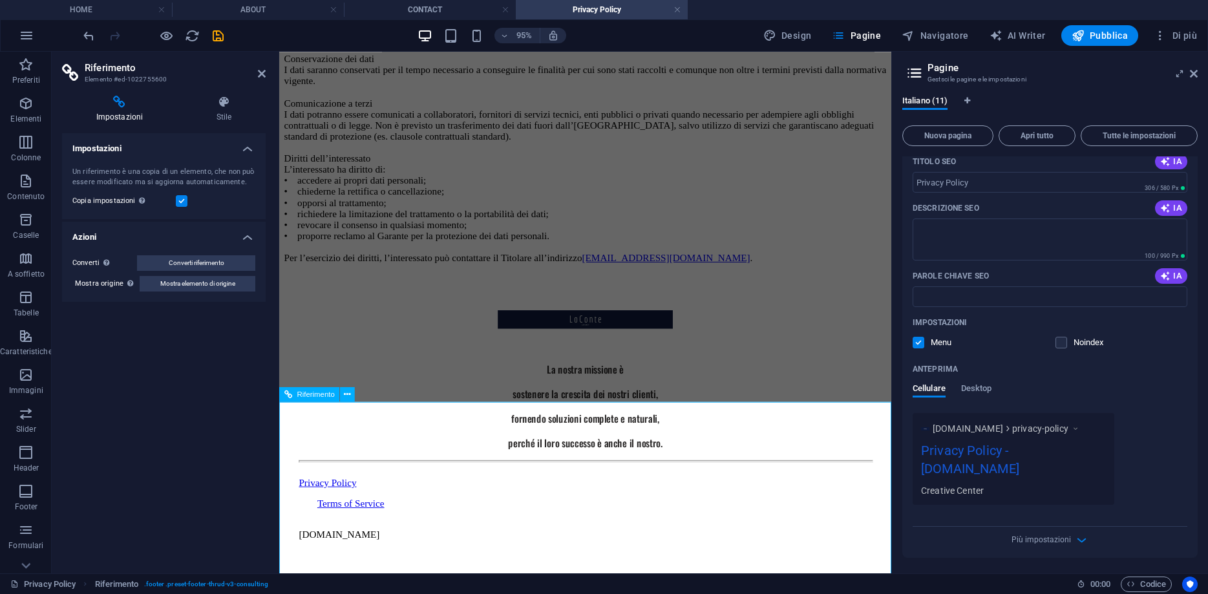
click at [313, 511] on div "Privacy Policy" at bounding box center [601, 505] width 603 height 12
click at [220, 582] on span ". footer .preset-footer-thrud-v3-consulting" at bounding box center [206, 584] width 125 height 16
click at [103, 585] on span "Riferimento" at bounding box center [117, 584] width 44 height 16
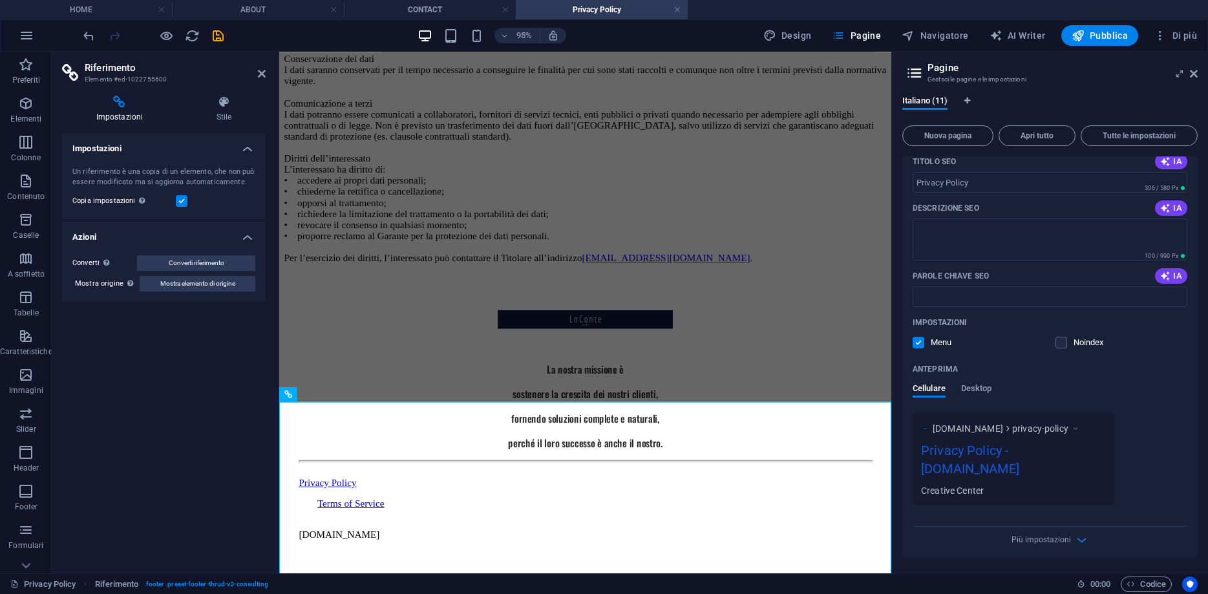
click at [179, 198] on label at bounding box center [182, 201] width 12 height 12
click at [0, 0] on input "Copia impostazioni Usa le stesse impostazioni (flessione, animazione, posizione…" at bounding box center [0, 0] width 0 height 0
click at [259, 74] on icon at bounding box center [262, 73] width 8 height 10
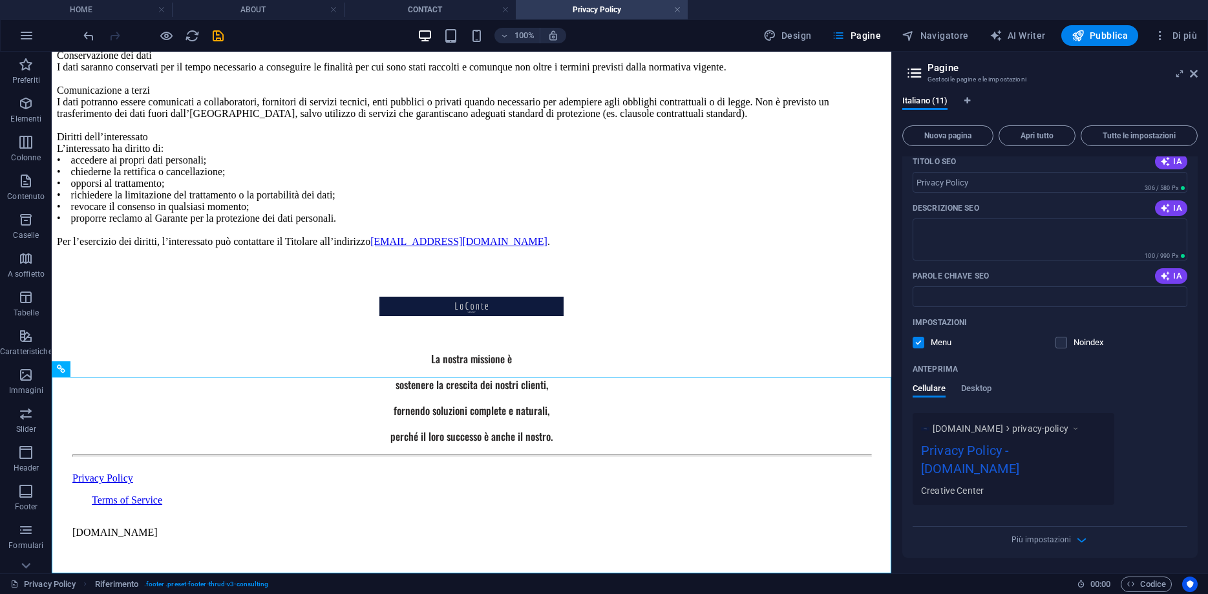
click at [1188, 73] on h2 "Pagine" at bounding box center [1062, 68] width 270 height 12
click at [1189, 74] on icon at bounding box center [1193, 73] width 8 height 10
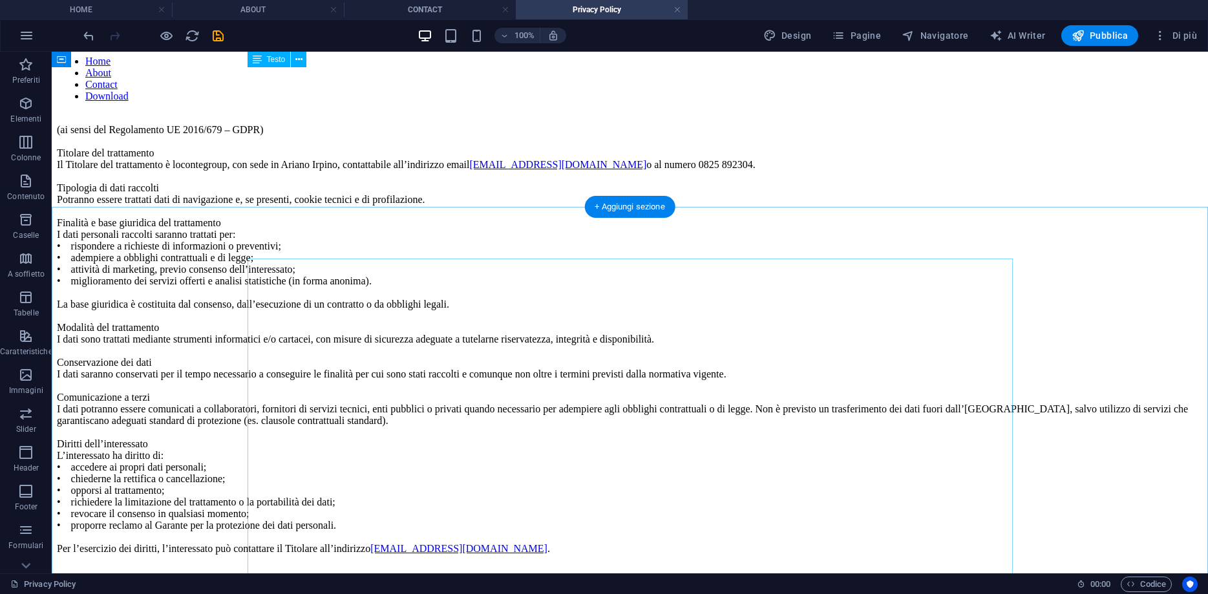
scroll to position [0, 0]
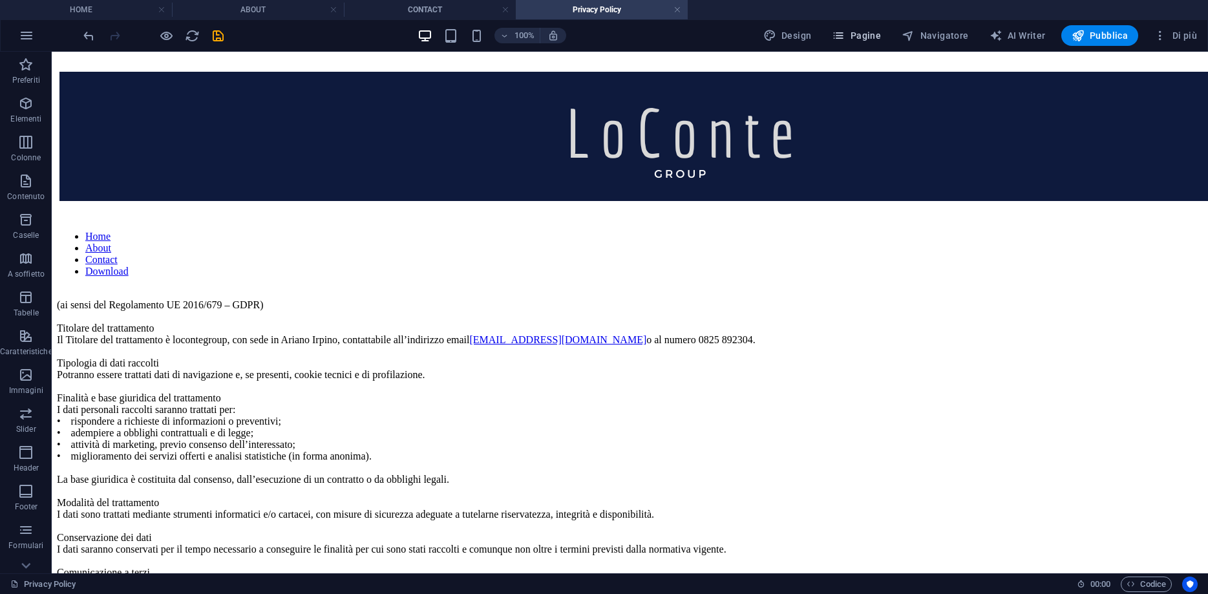
click at [864, 44] on button "Pagine" at bounding box center [855, 35] width 59 height 21
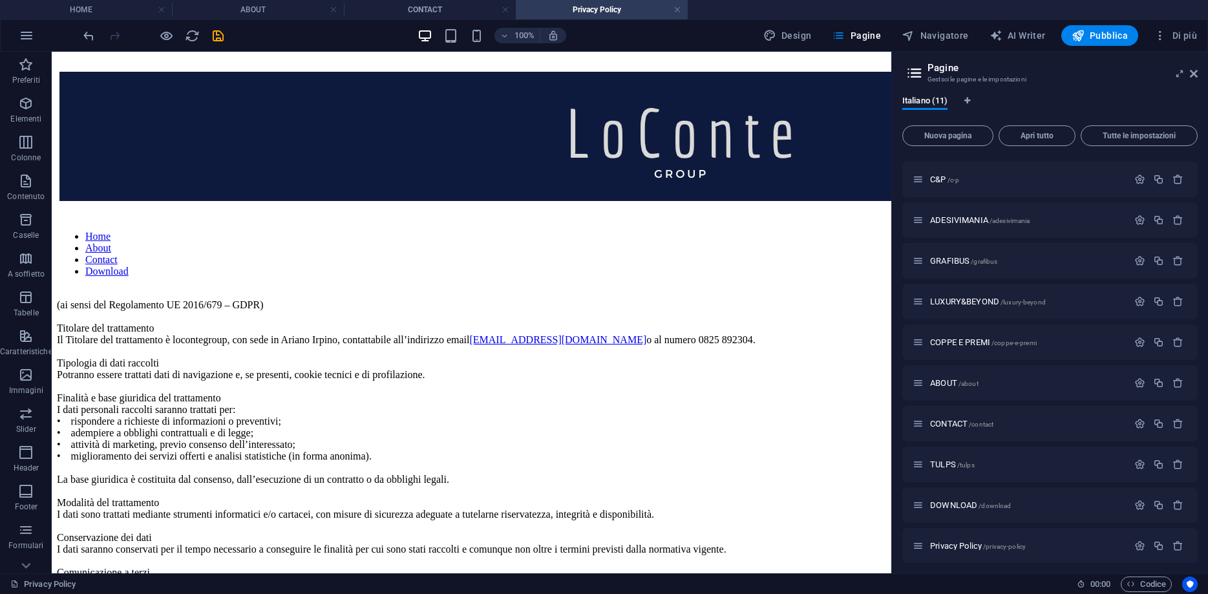
scroll to position [41, 0]
click at [211, 36] on div at bounding box center [153, 35] width 145 height 21
click at [211, 36] on icon "save" at bounding box center [218, 35] width 15 height 15
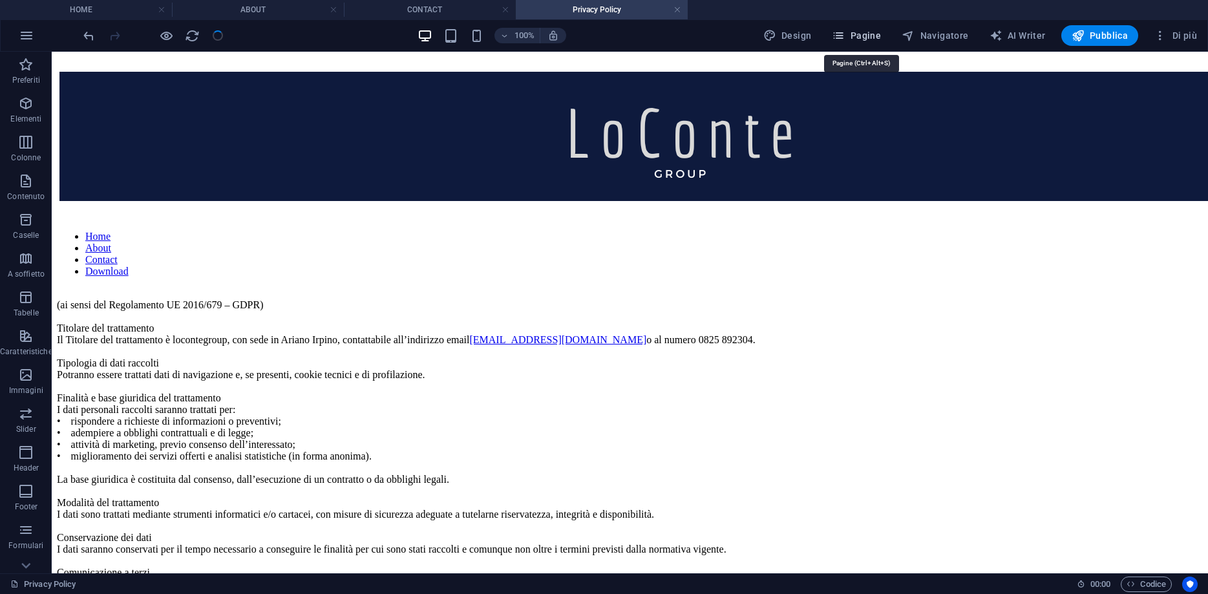
click at [844, 37] on icon "button" at bounding box center [838, 35] width 13 height 13
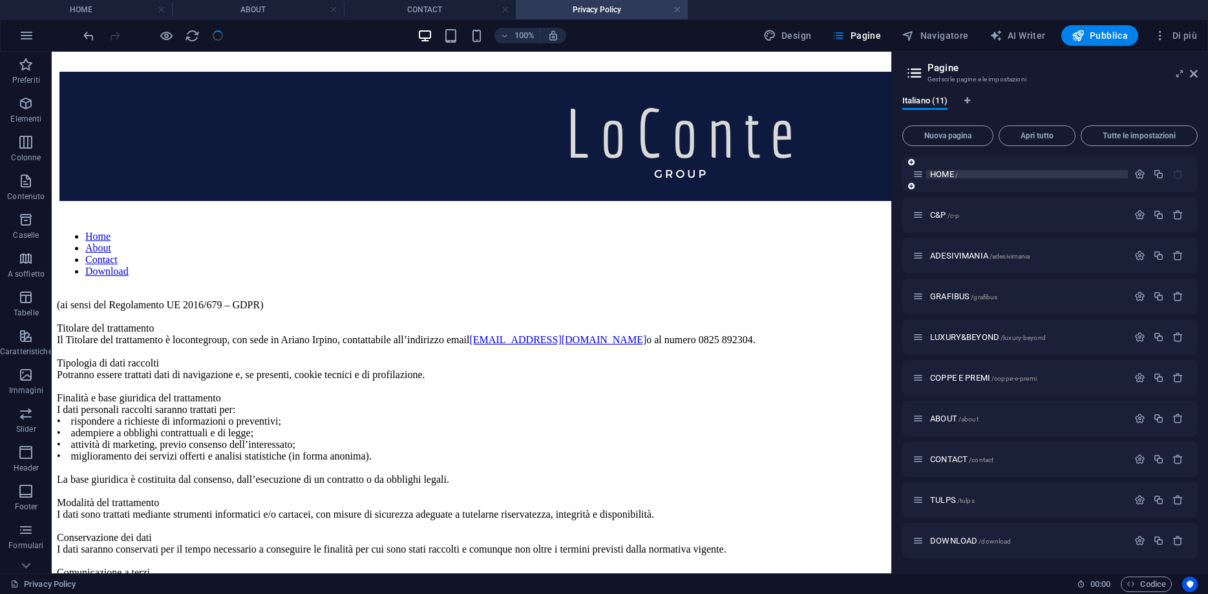
click at [945, 171] on span "HOME /" at bounding box center [944, 174] width 28 height 10
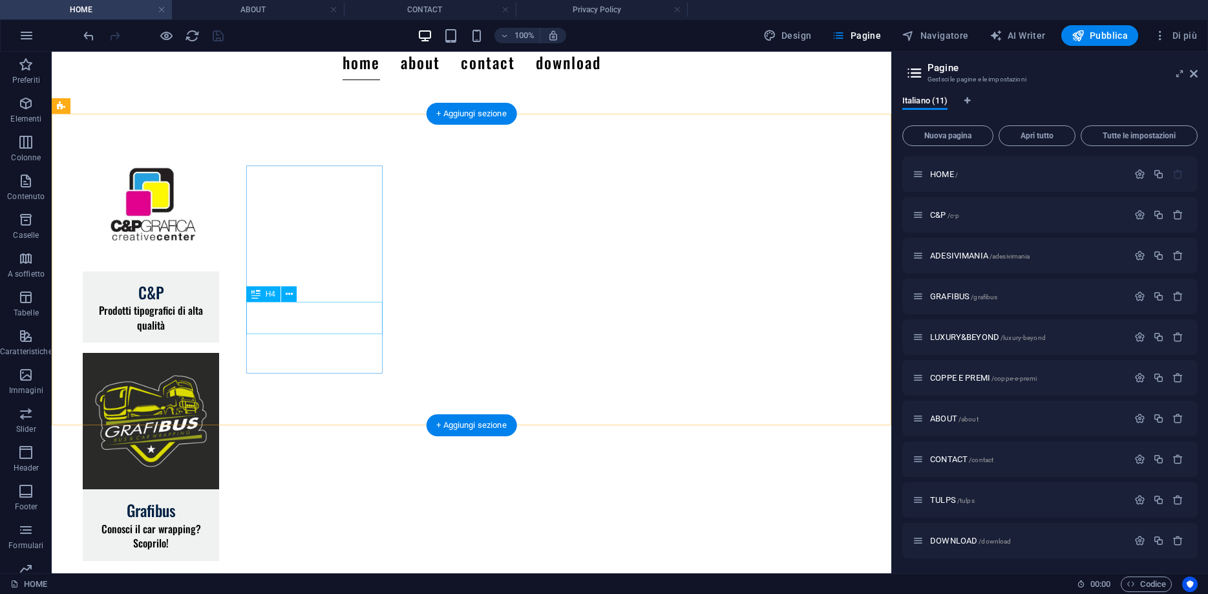
scroll to position [157, 0]
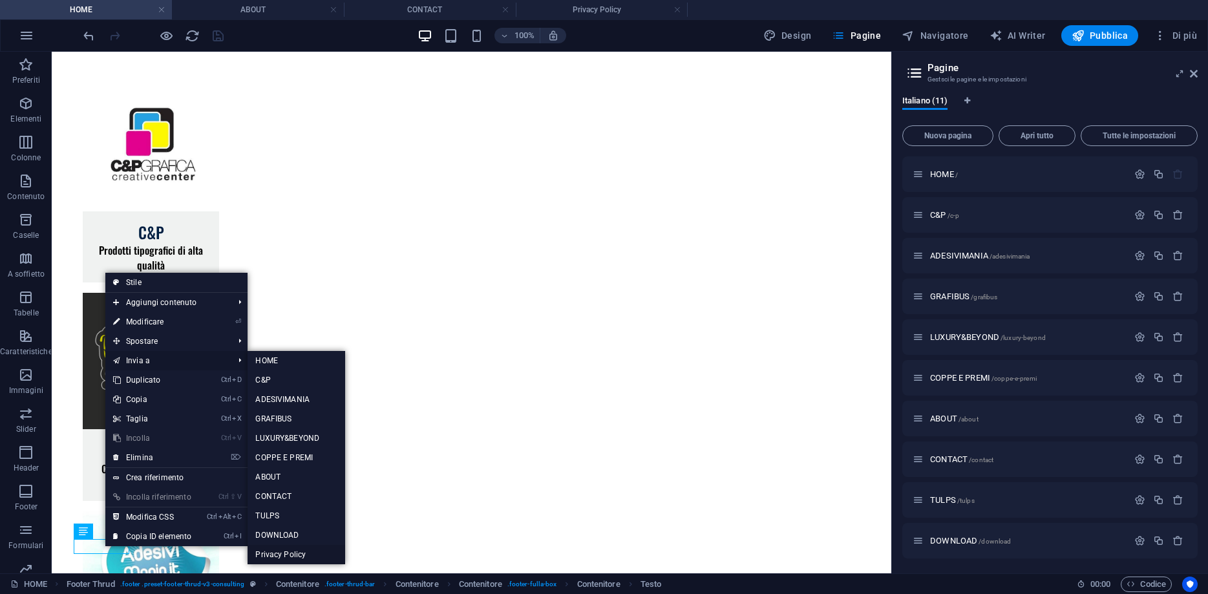
click at [305, 552] on link "Privacy Policy" at bounding box center [296, 554] width 98 height 19
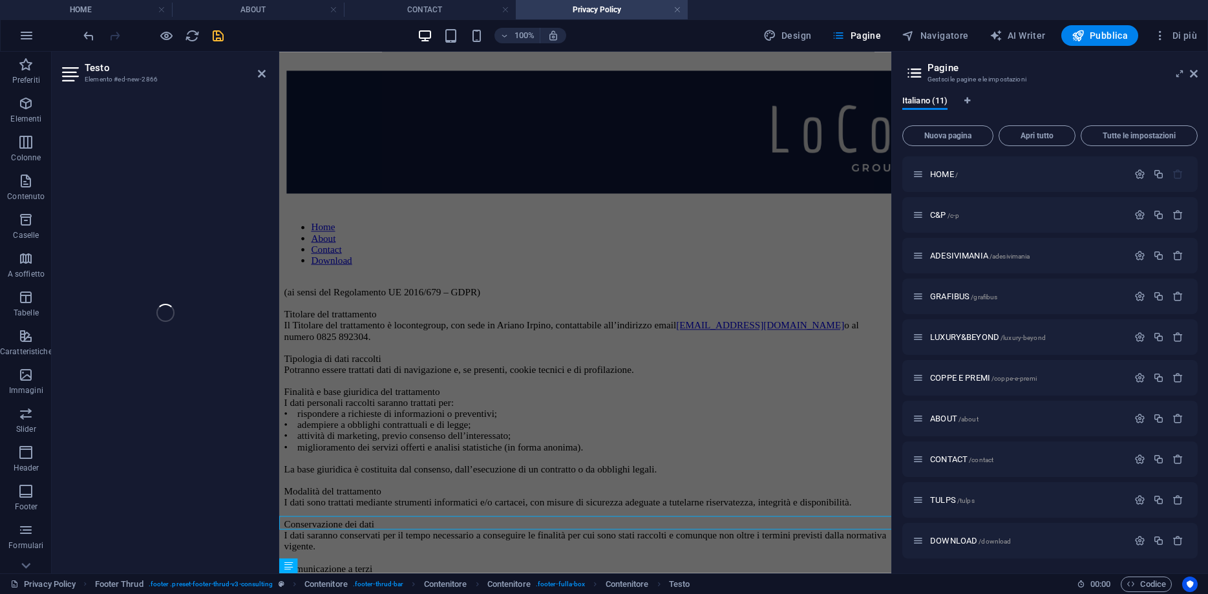
scroll to position [627, 0]
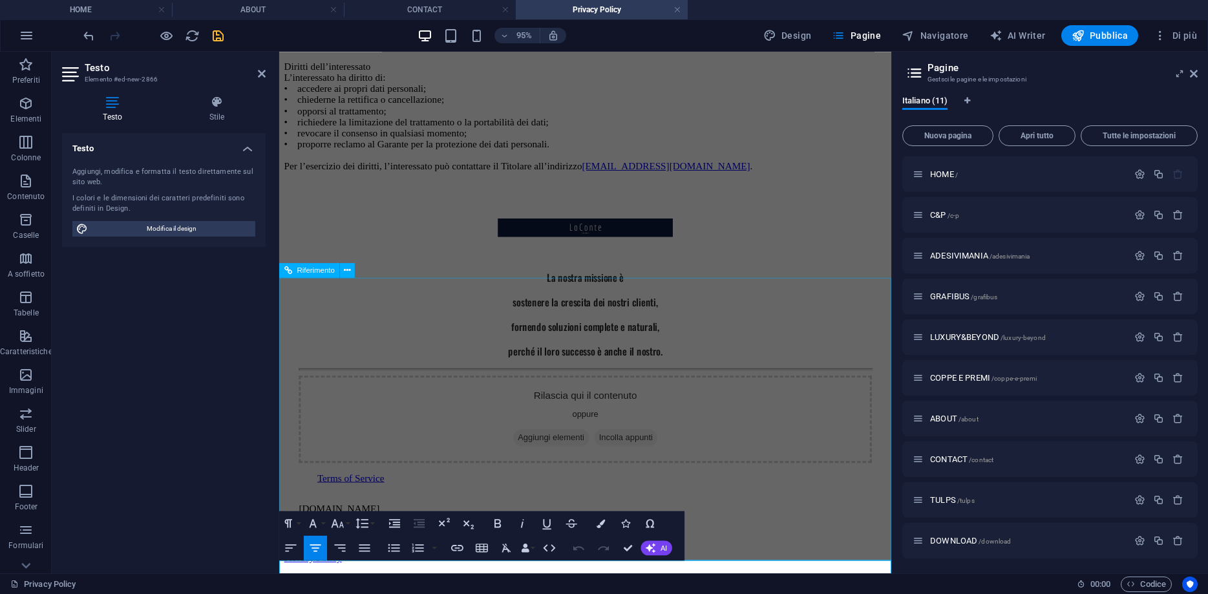
click at [477, 403] on div "La nostra missione è sostenere la crescita dei nostri clienti, fornendo soluzio…" at bounding box center [601, 378] width 634 height 380
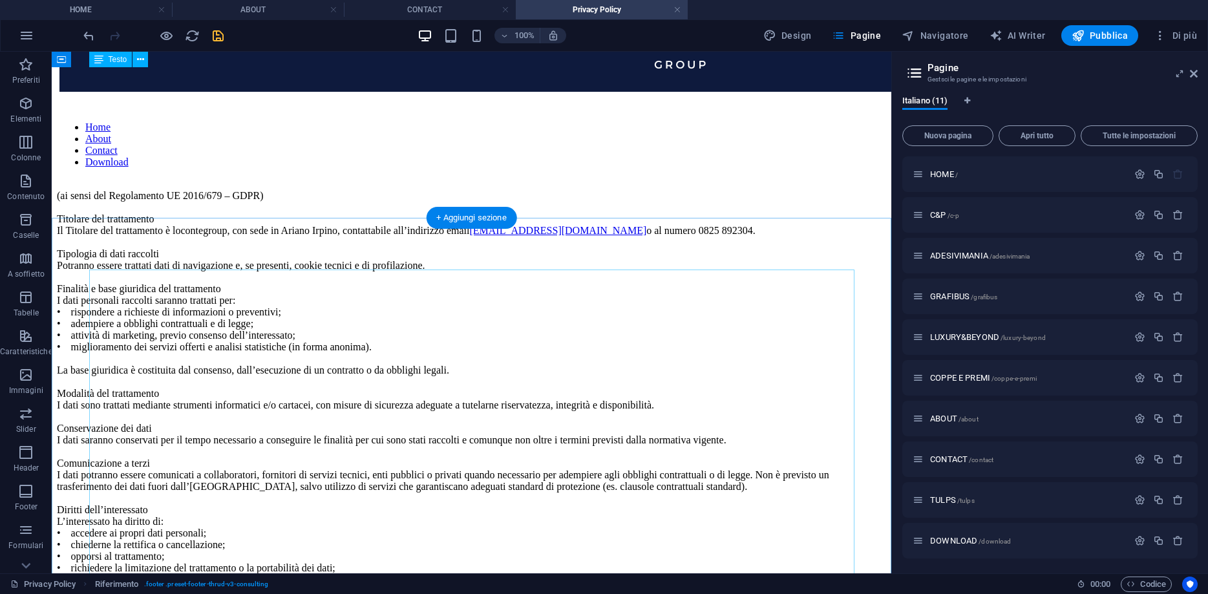
scroll to position [0, 0]
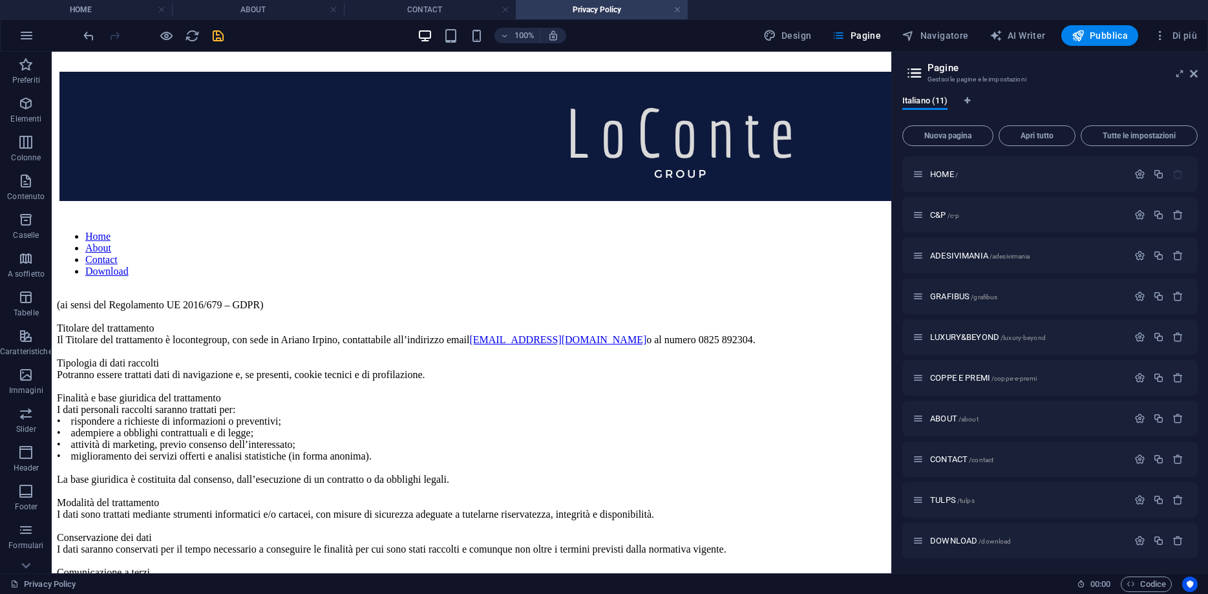
click at [222, 36] on icon "save" at bounding box center [218, 35] width 15 height 15
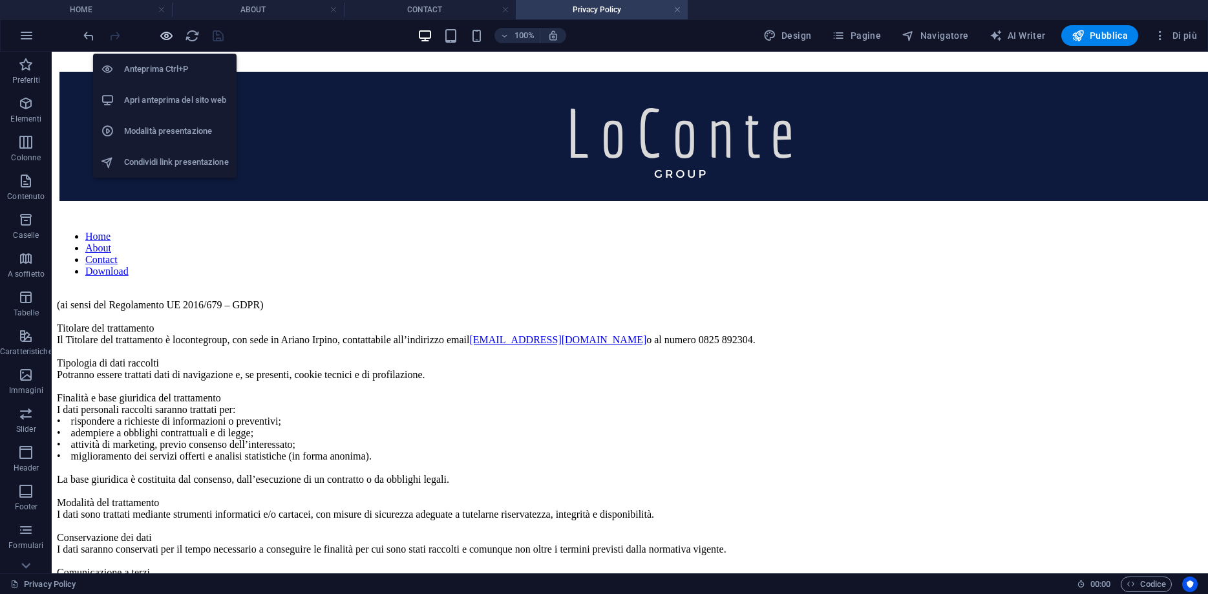
click at [165, 33] on icon "button" at bounding box center [166, 35] width 15 height 15
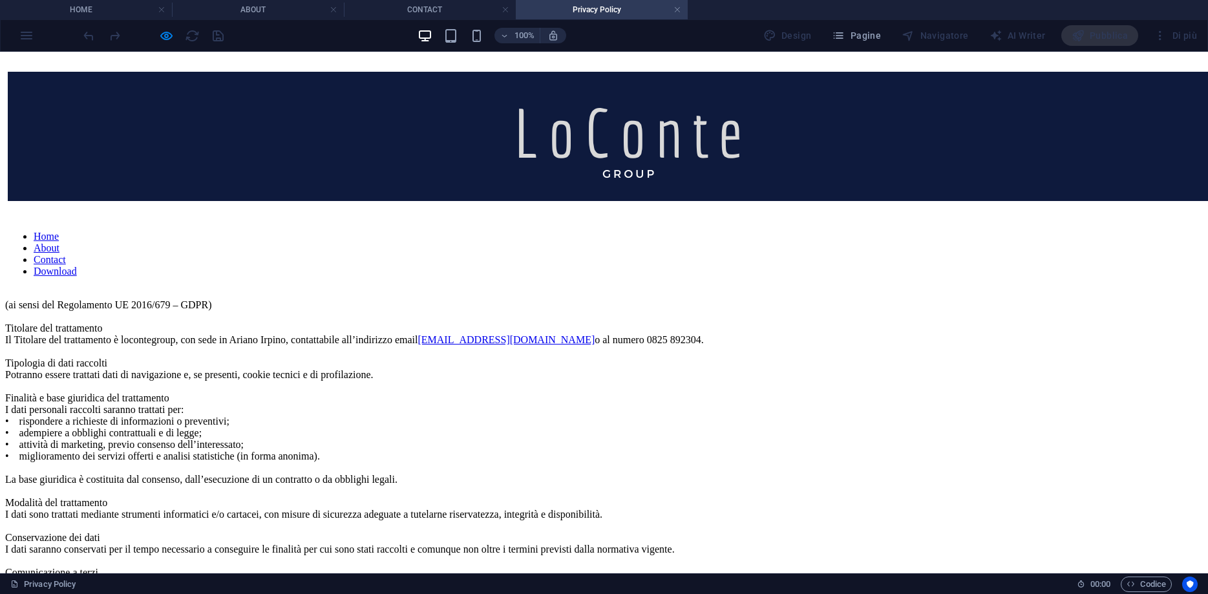
click at [59, 231] on link "Home" at bounding box center [46, 236] width 25 height 11
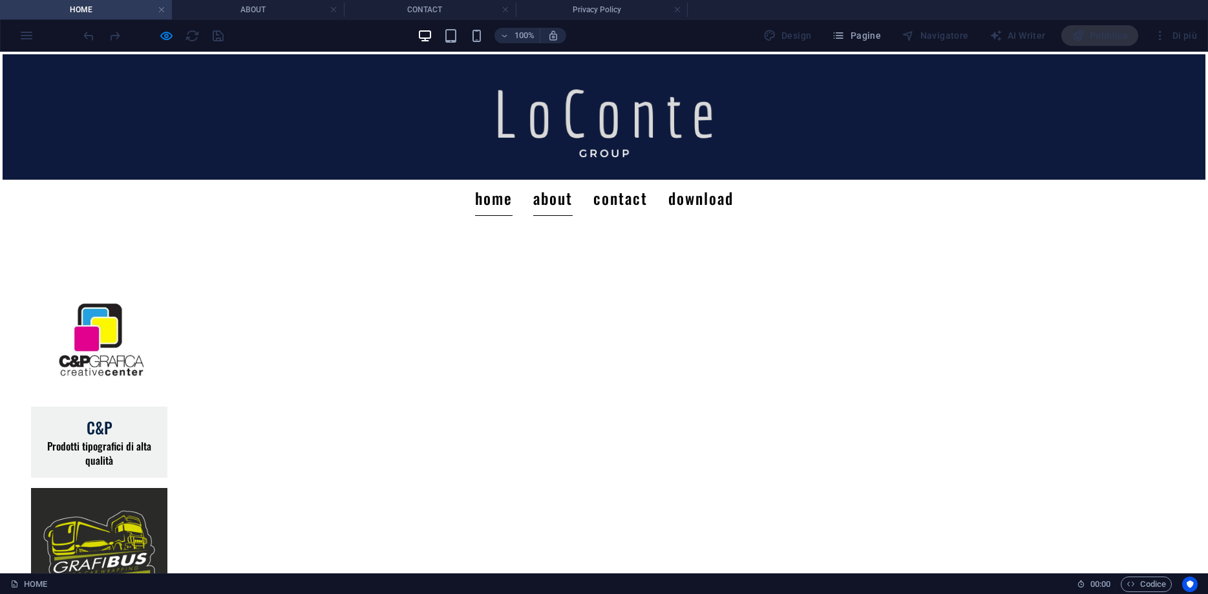
drag, startPoint x: 561, startPoint y: 203, endPoint x: 562, endPoint y: 255, distance: 51.7
click at [561, 203] on link "About" at bounding box center [552, 198] width 39 height 36
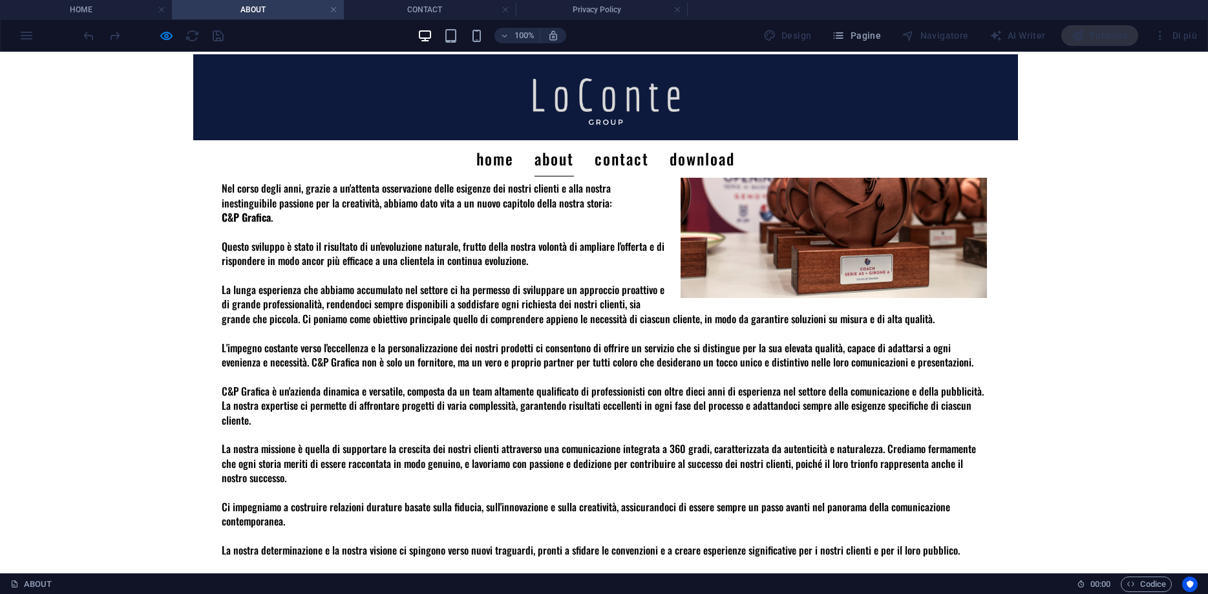
scroll to position [496, 0]
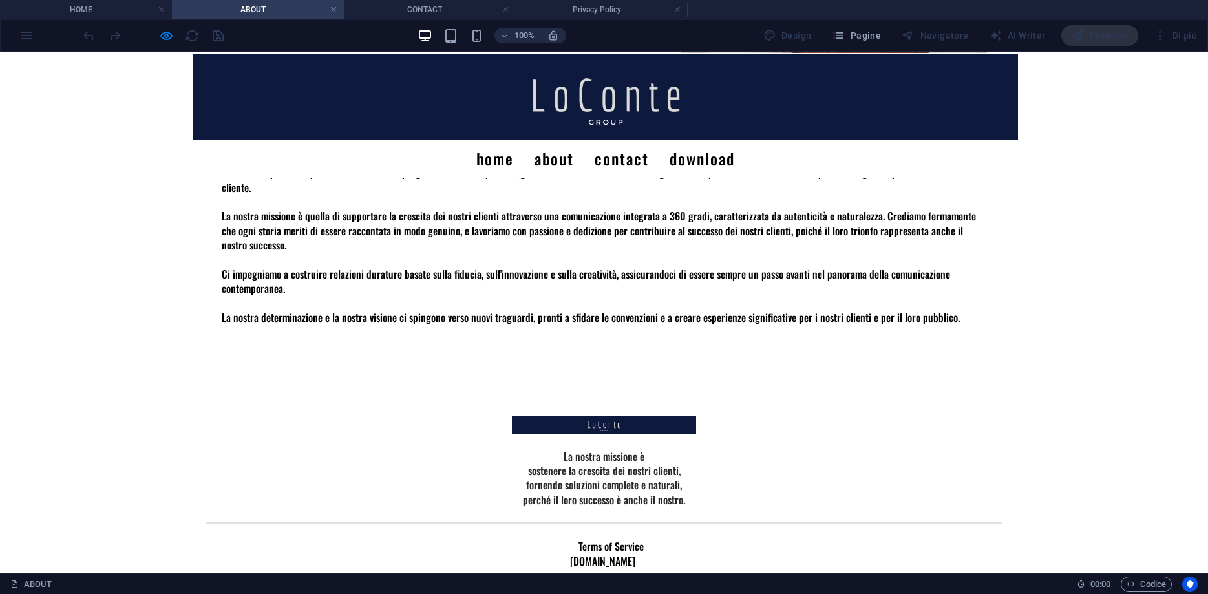
click at [158, 34] on div at bounding box center [153, 35] width 145 height 21
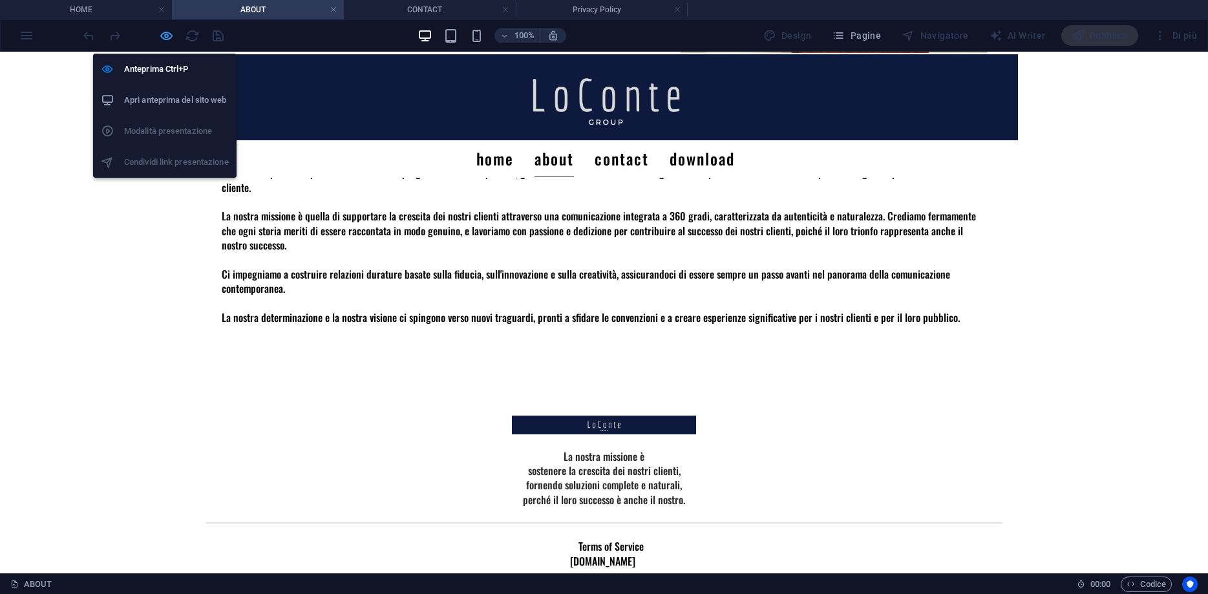
click at [162, 34] on icon "button" at bounding box center [166, 35] width 15 height 15
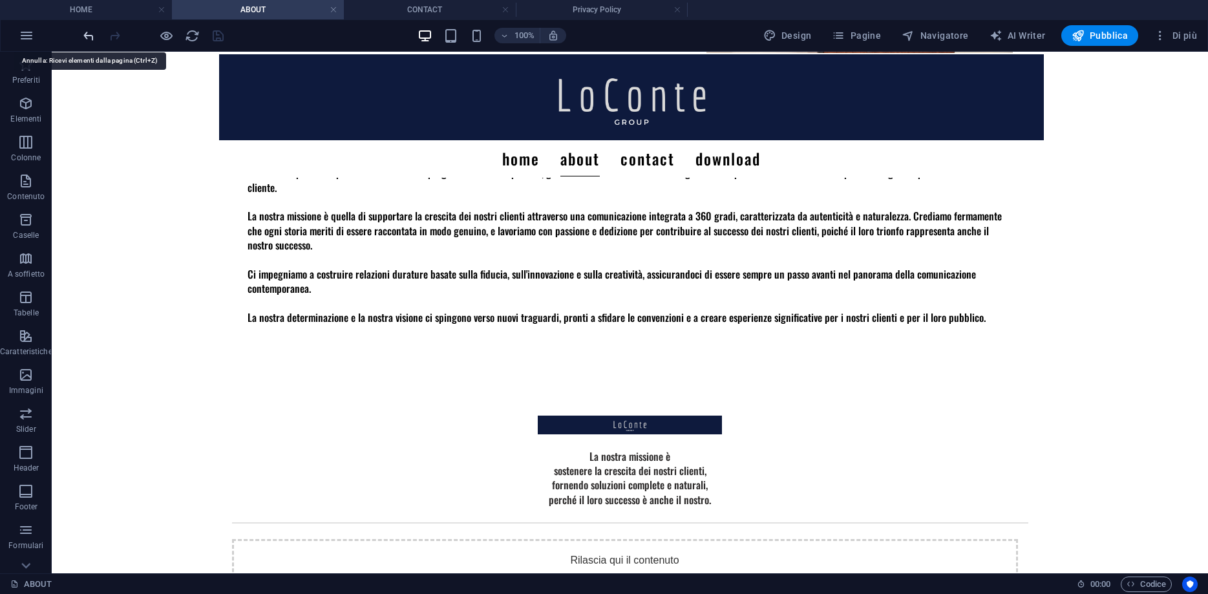
click at [85, 41] on icon "undo" at bounding box center [88, 35] width 15 height 15
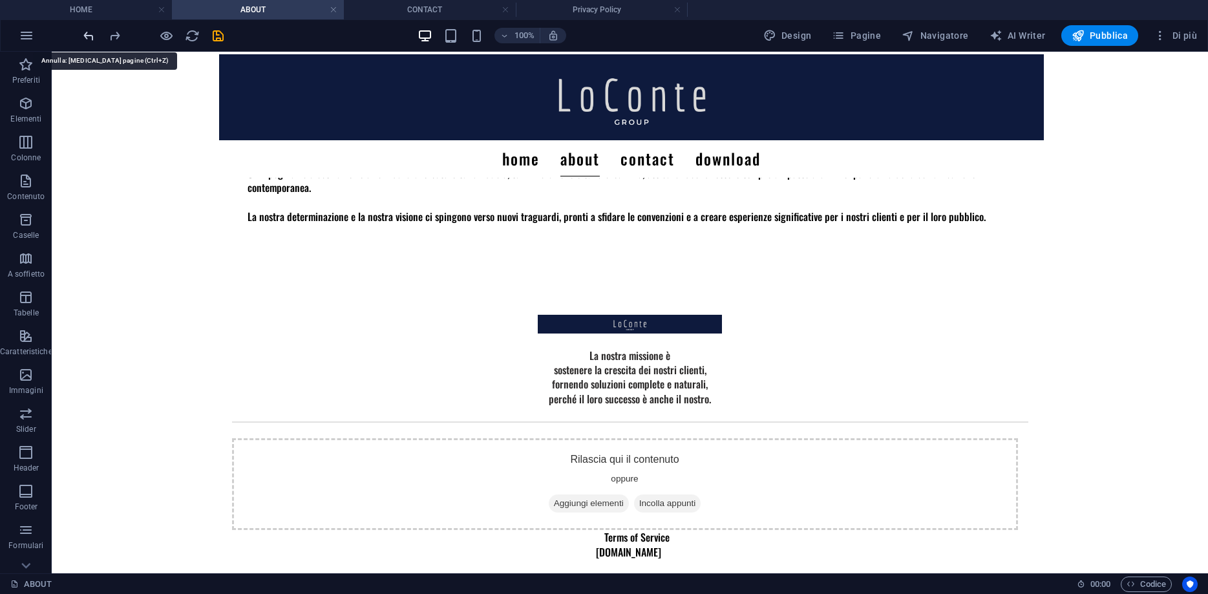
click at [81, 36] on icon "undo" at bounding box center [88, 35] width 15 height 15
click at [87, 39] on icon "undo" at bounding box center [88, 35] width 15 height 15
click at [88, 38] on icon "undo" at bounding box center [88, 35] width 15 height 15
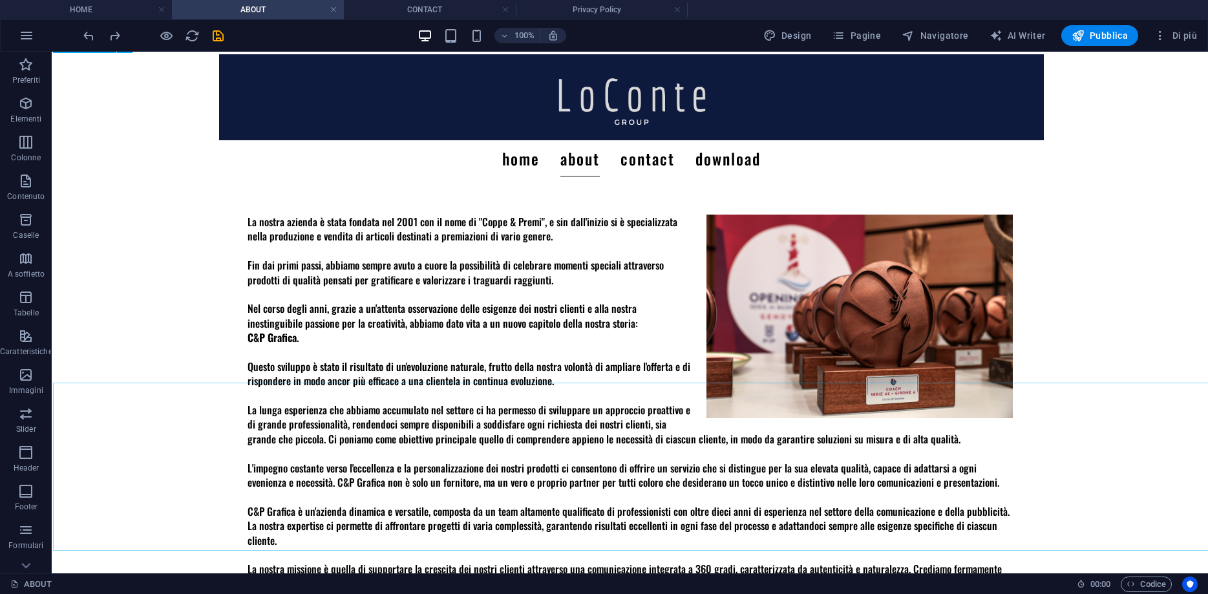
scroll to position [4, 0]
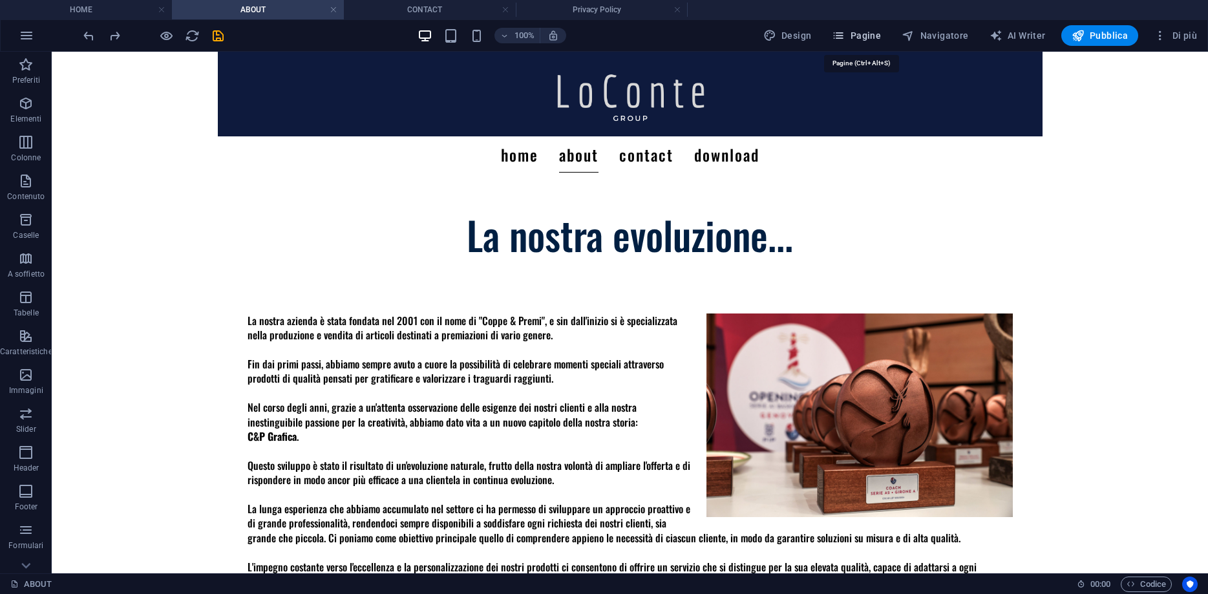
click at [844, 45] on button "Pagine" at bounding box center [855, 35] width 59 height 21
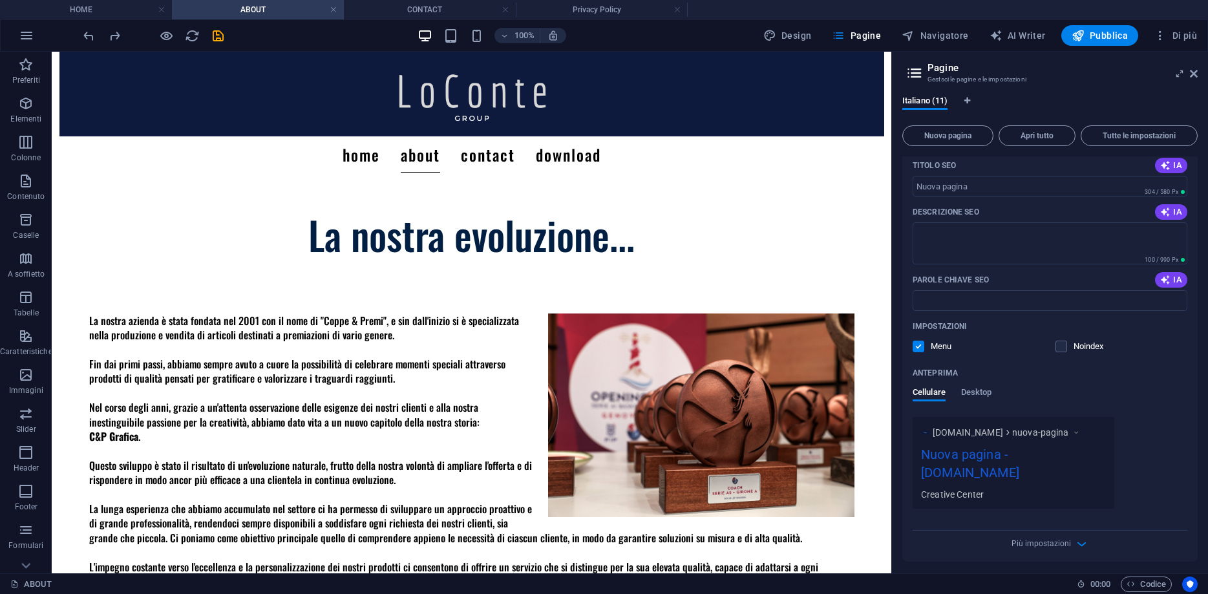
scroll to position [541, 0]
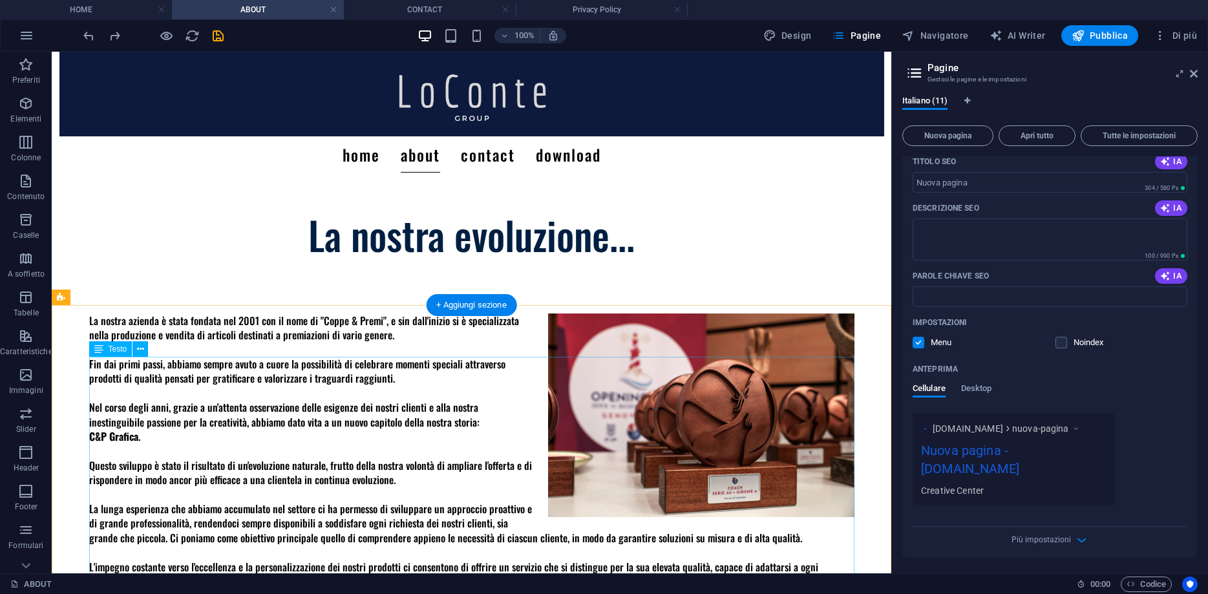
click at [212, 541] on div "La nostra azienda è stata fondata nel 2001 con il nome di "Coppe & Premi", e si…" at bounding box center [471, 544] width 765 height 463
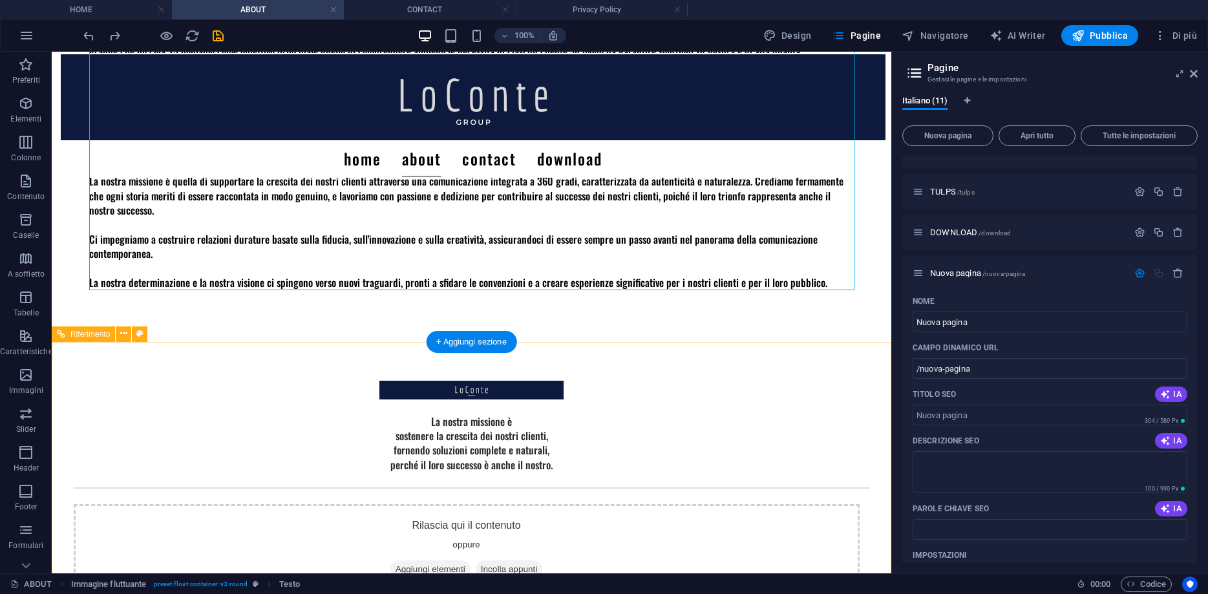
scroll to position [597, 0]
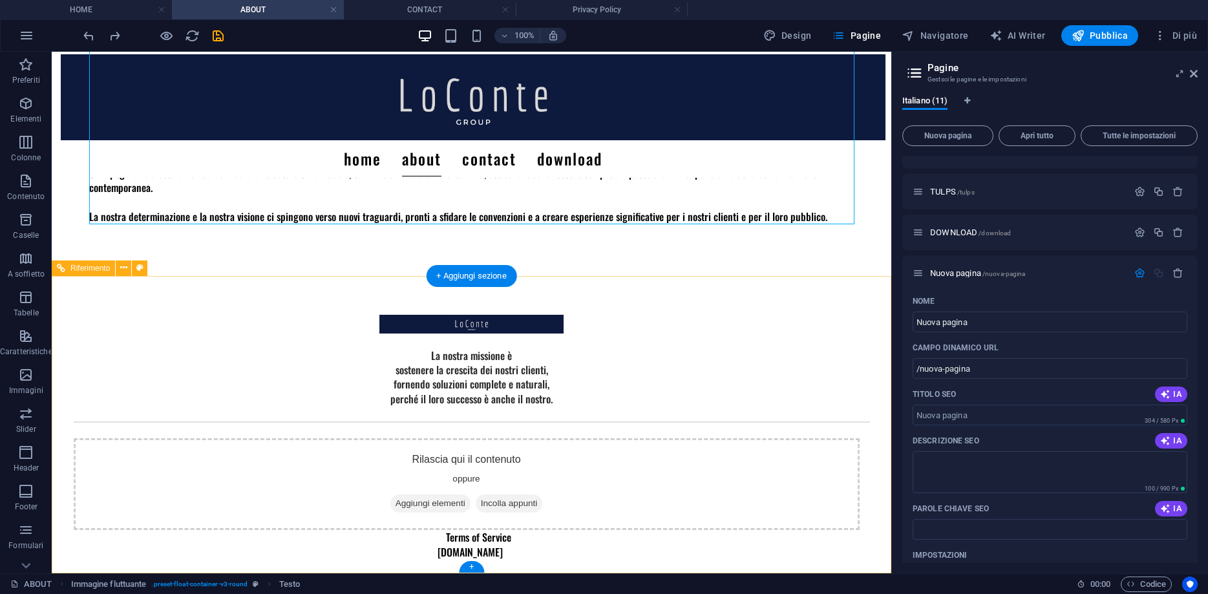
click at [390, 498] on span "Aggiungi elementi" at bounding box center [430, 503] width 80 height 18
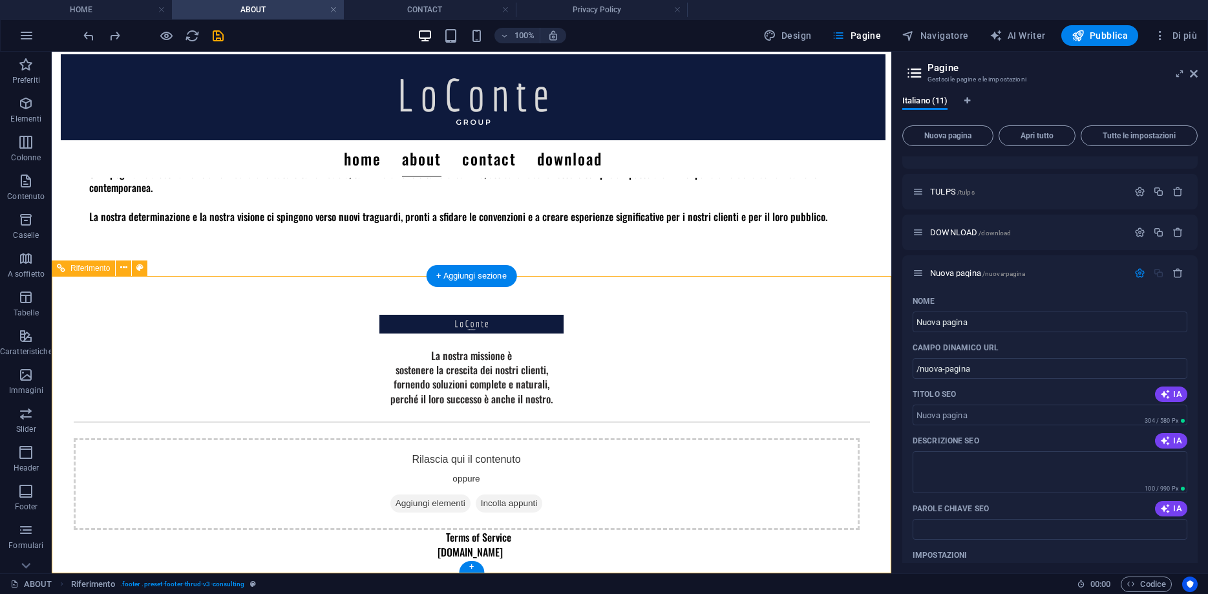
click at [176, 480] on div "Rilascia qui il contenuto oppure Aggiungi elementi Incolla appunti" at bounding box center [467, 484] width 786 height 92
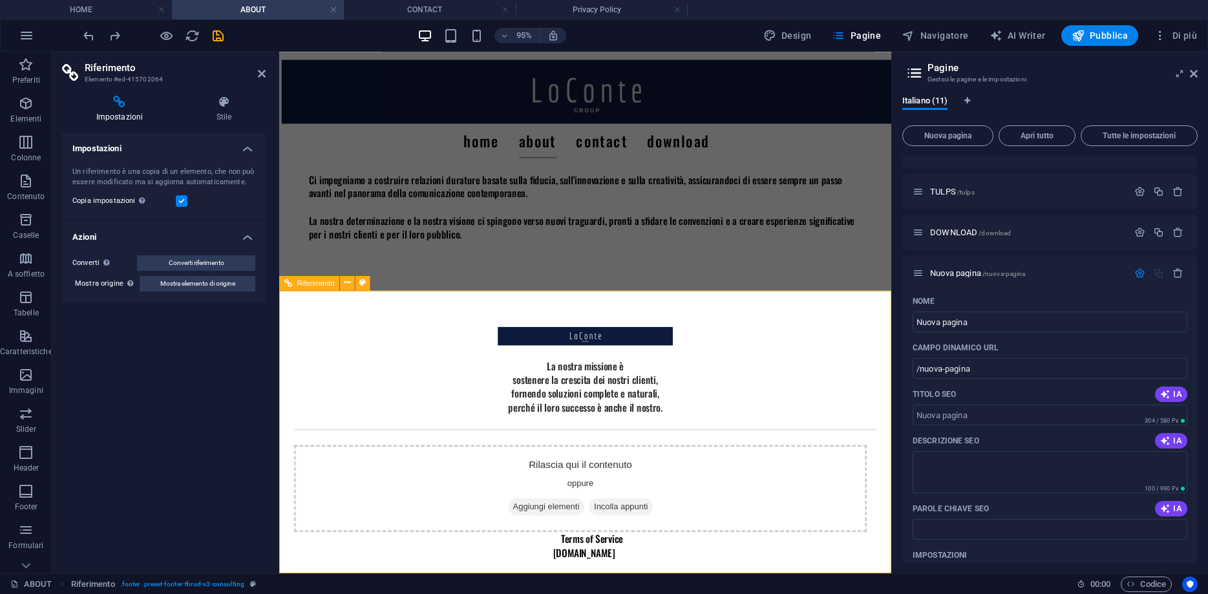
click at [384, 409] on div "La nostra missione è sostenere la crescita dei nostri clienti, fornendo soluzio…" at bounding box center [601, 453] width 644 height 303
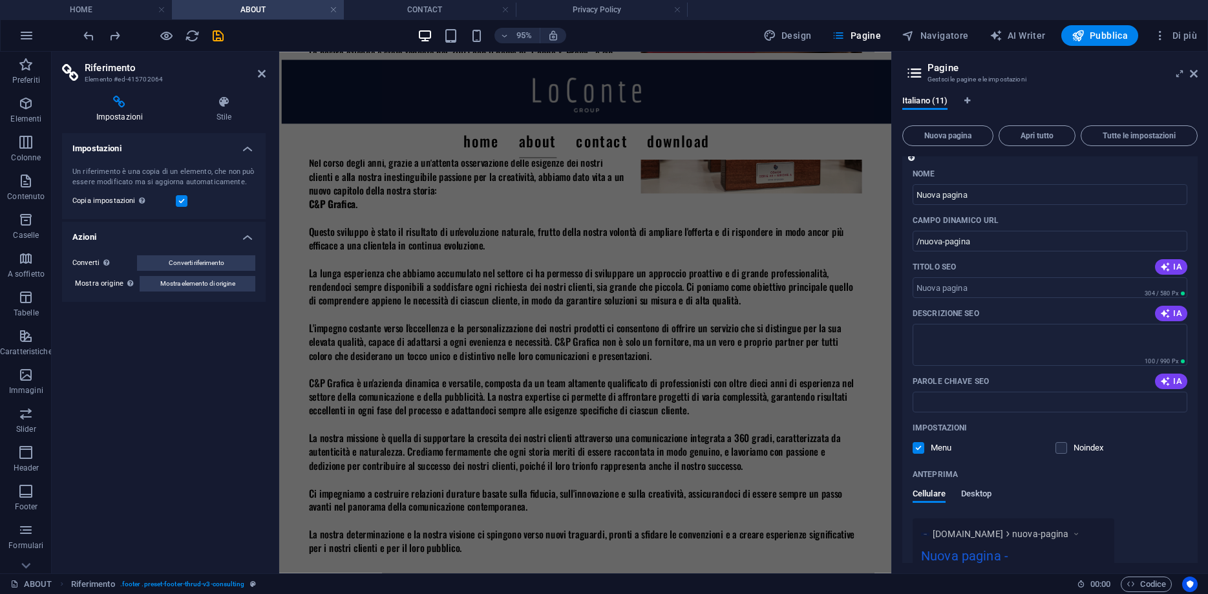
scroll to position [308, 0]
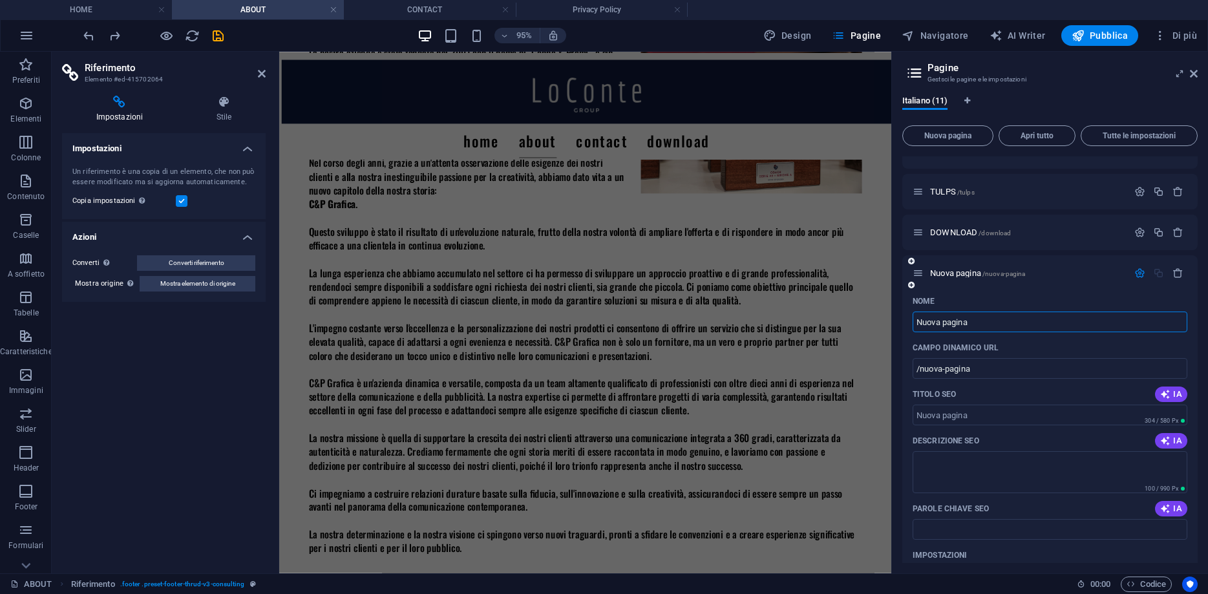
drag, startPoint x: 983, startPoint y: 325, endPoint x: 529, endPoint y: 394, distance: 459.4
click at [912, 332] on input "Nuova pagina" at bounding box center [1049, 321] width 275 height 21
drag, startPoint x: 975, startPoint y: 324, endPoint x: 843, endPoint y: 329, distance: 132.6
click at [912, 329] on input "Nuova pagina" at bounding box center [1049, 321] width 275 height 21
type input "Pi"
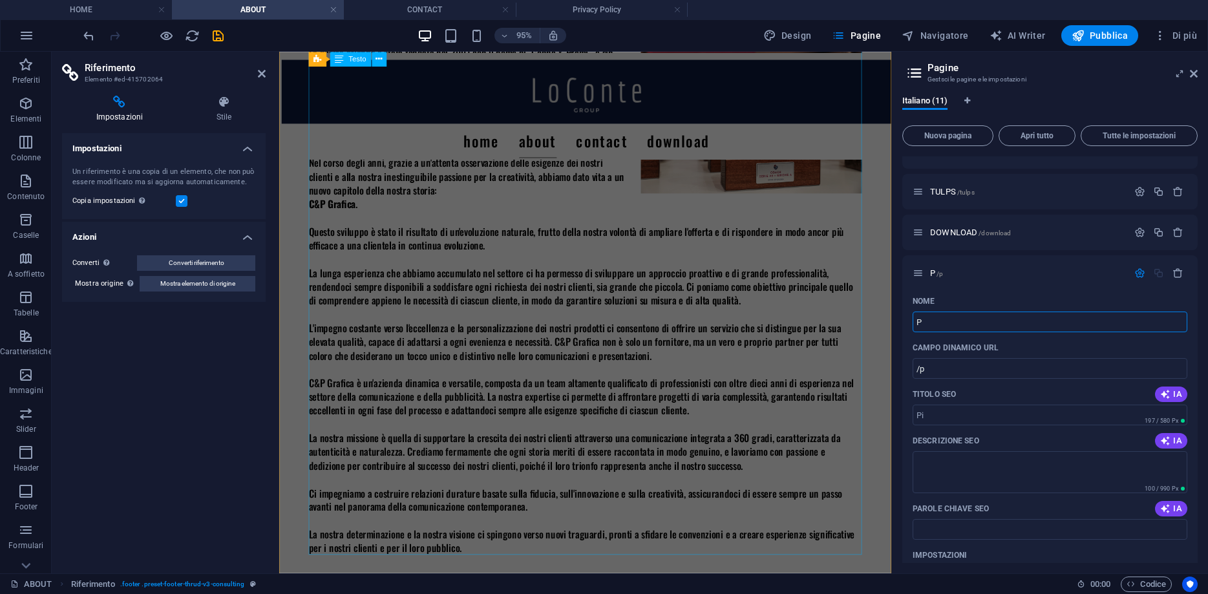
type input "/p"
type input "Privav"
type input "/privavy"
type input "Privac"
type input "/privac"
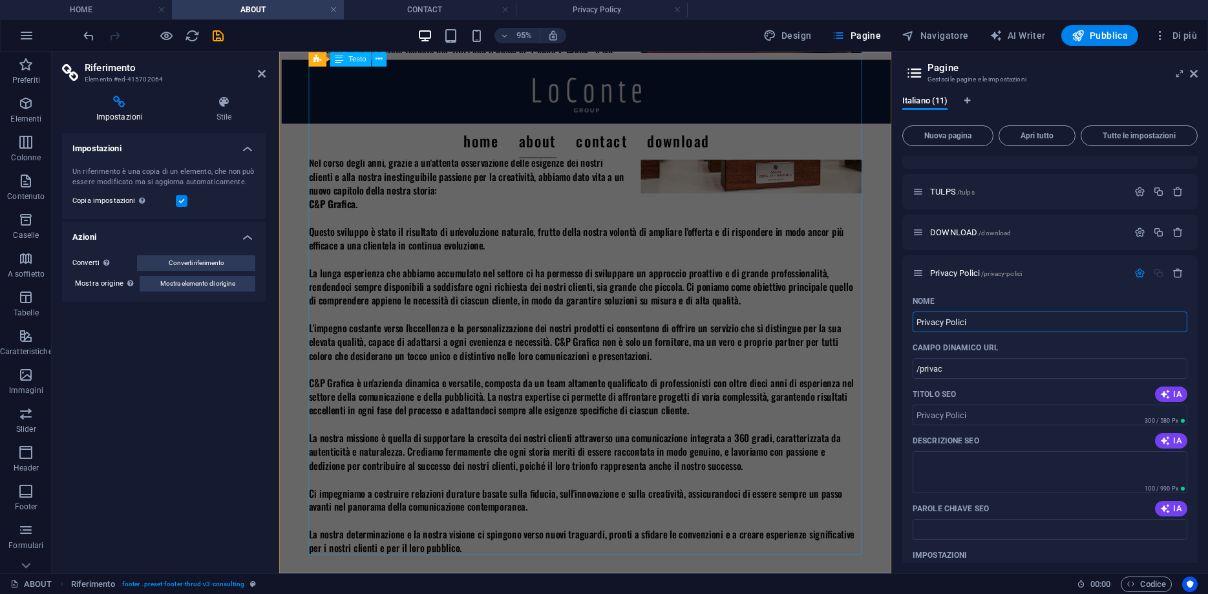
type input "Privacy Polici"
type input "/privacy-polici"
type input "Privacy Policy"
type input "/privacy-polic"
type input "Privacy Policy"
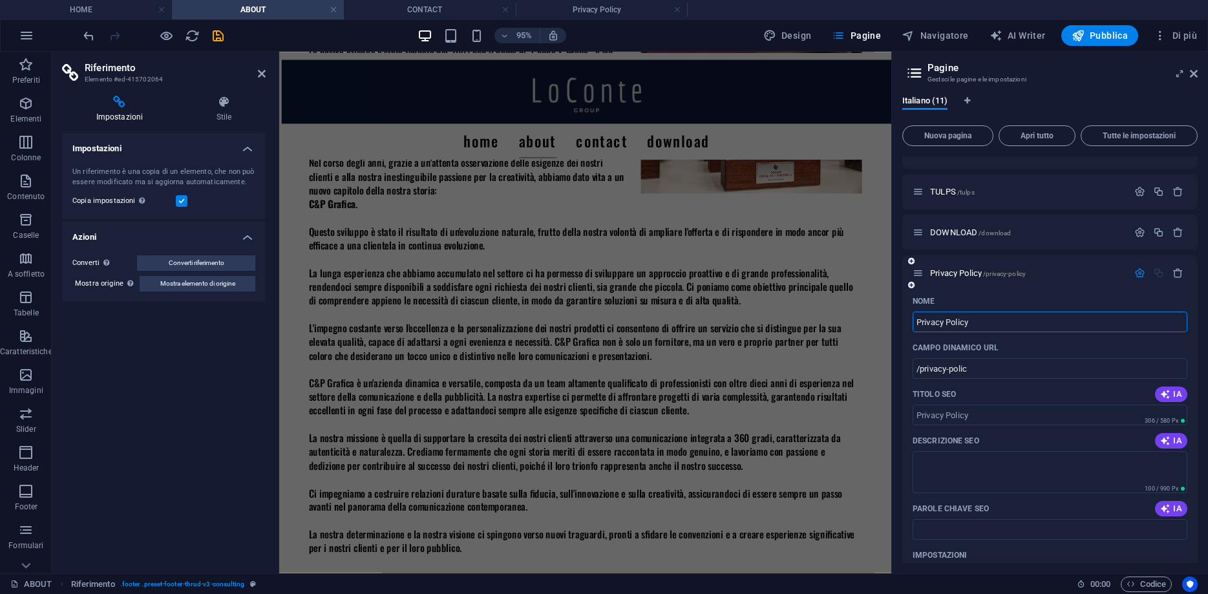
type input "/privacy-policy"
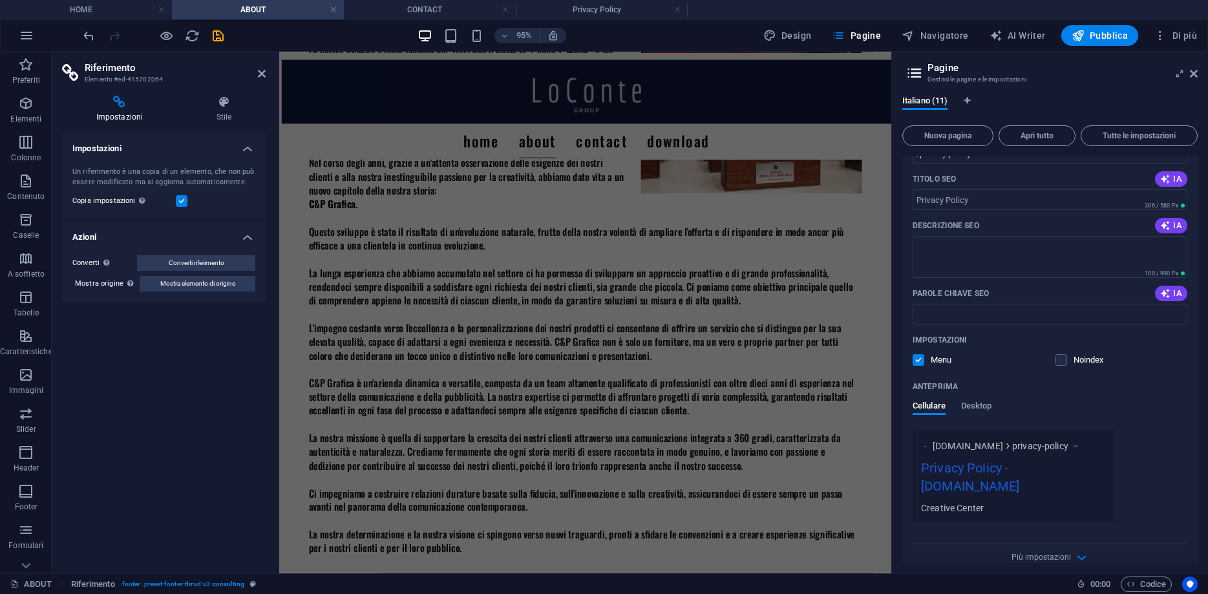
scroll to position [541, 0]
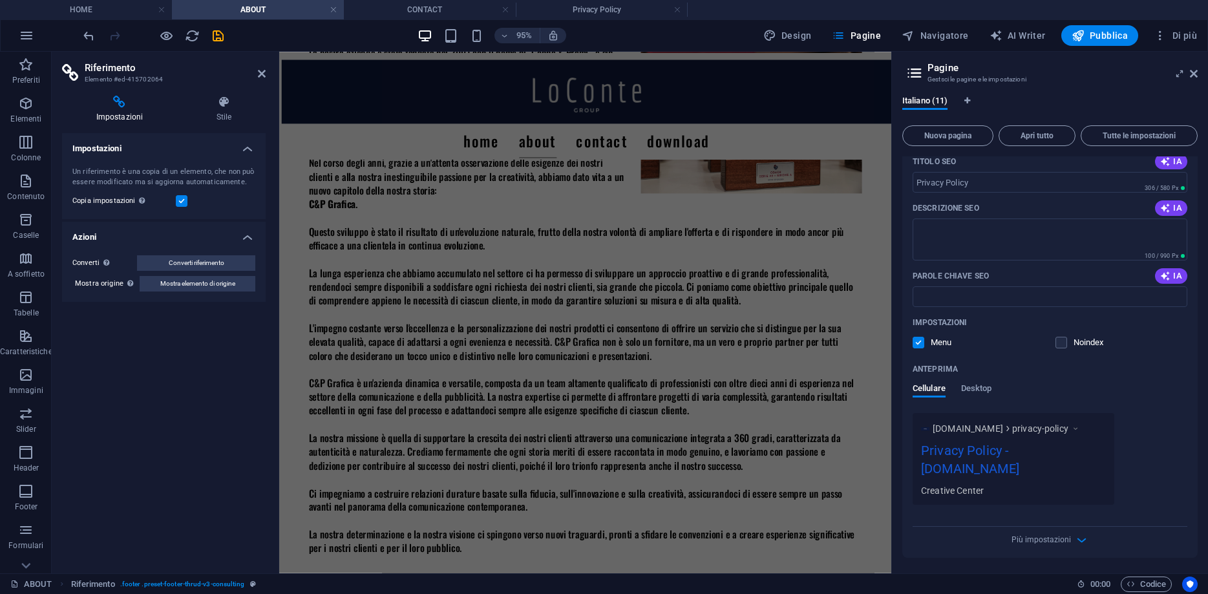
click at [109, 342] on div "Impostazioni Un riferimento è una copia di un elemento, che non può essere modi…" at bounding box center [164, 348] width 204 height 430
click at [462, 306] on div "La nostra azienda è stata fondata nel 2001 con il nome di "Coppe & Premi", e si…" at bounding box center [601, 313] width 582 height 535
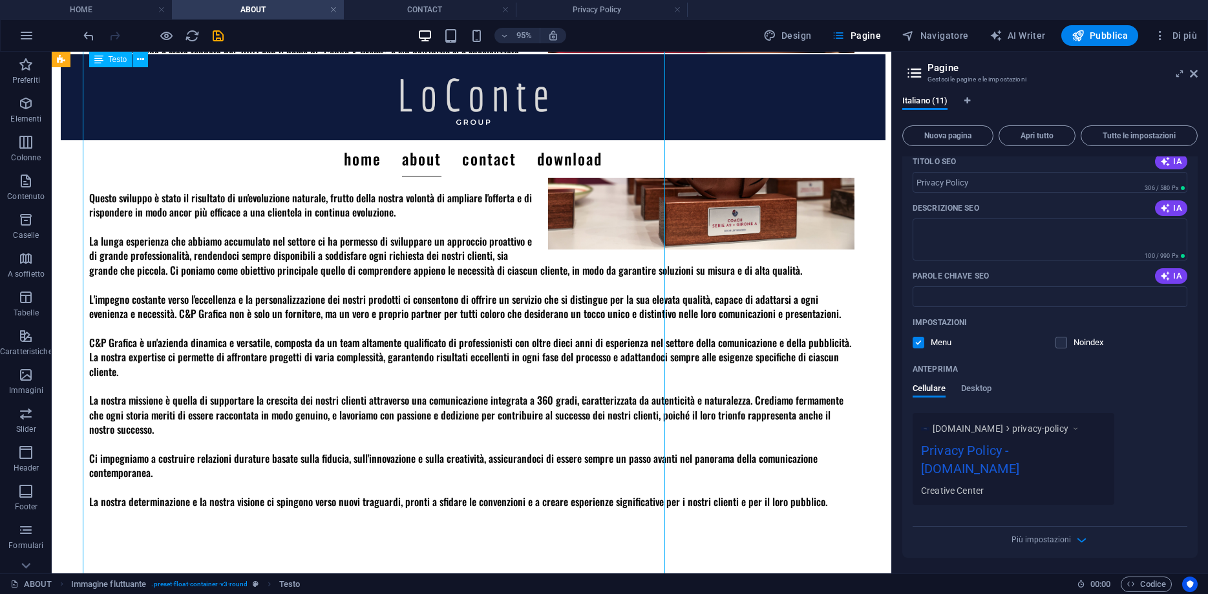
click at [451, 293] on div "La nostra azienda è stata fondata nel 2001 con il nome di "Coppe & Premi", e si…" at bounding box center [471, 277] width 765 height 463
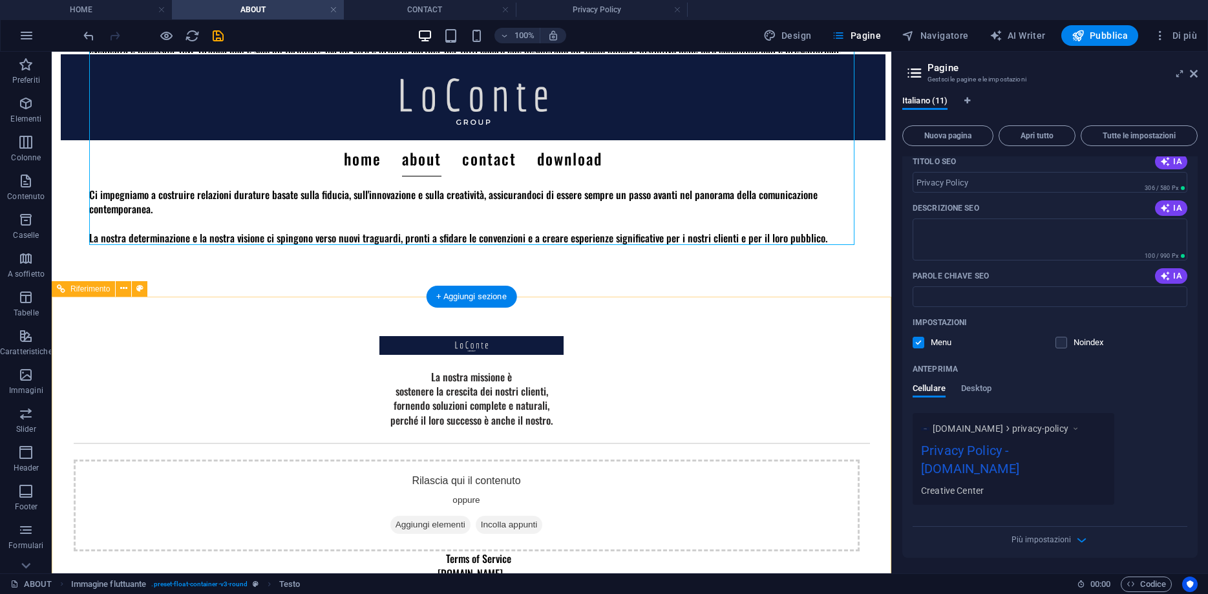
scroll to position [597, 0]
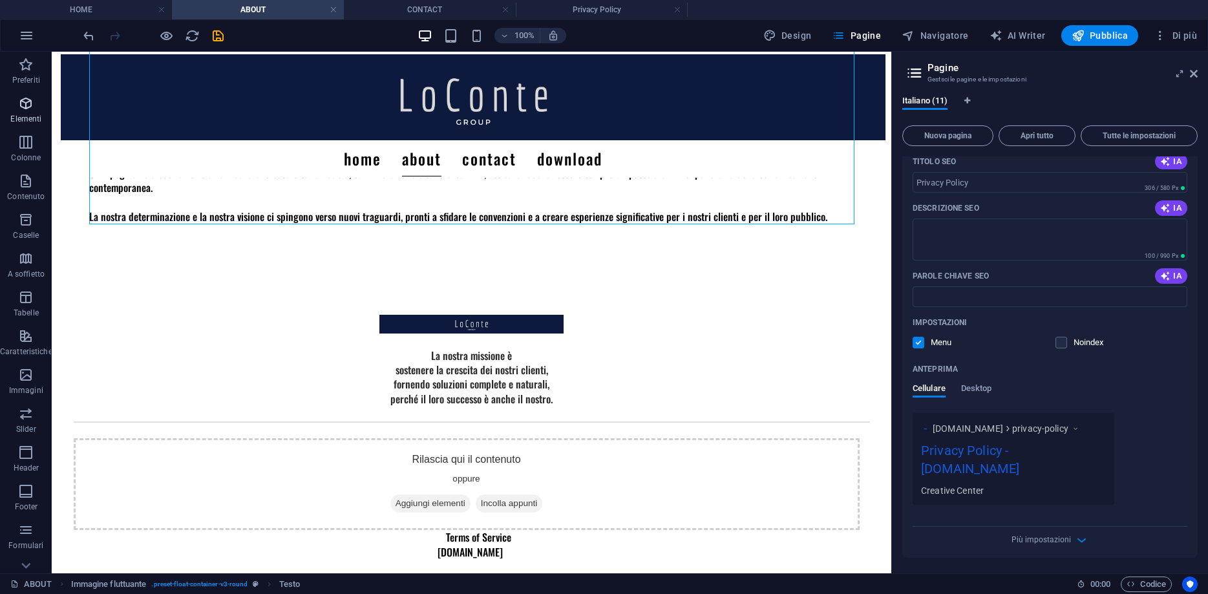
click at [21, 118] on p "Elementi" at bounding box center [25, 119] width 31 height 10
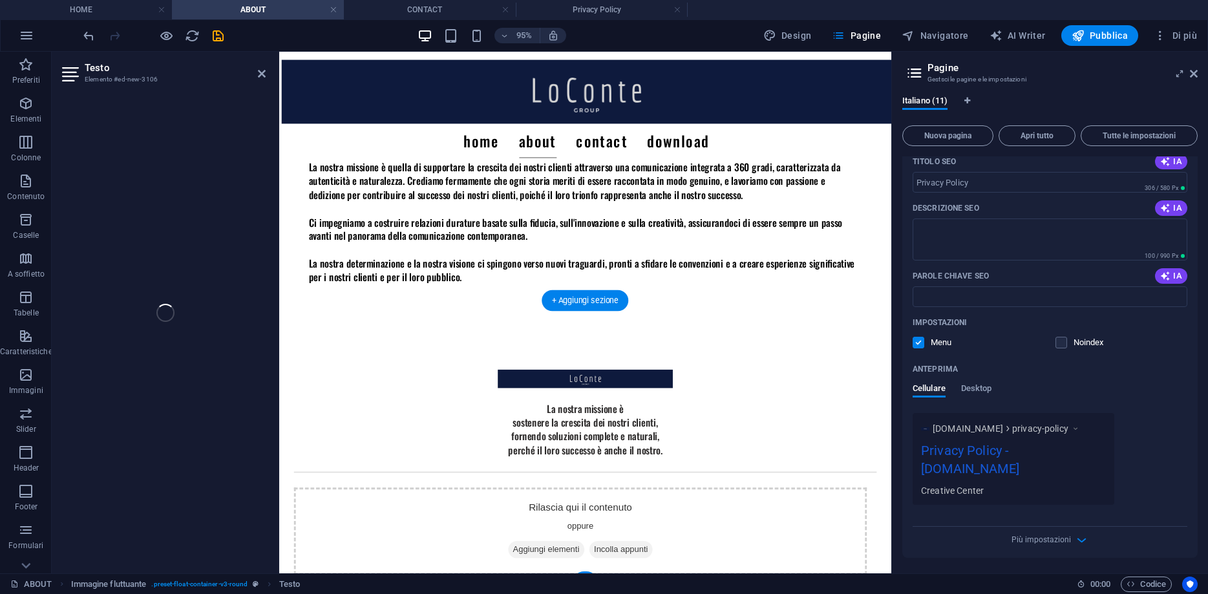
scroll to position [657, 0]
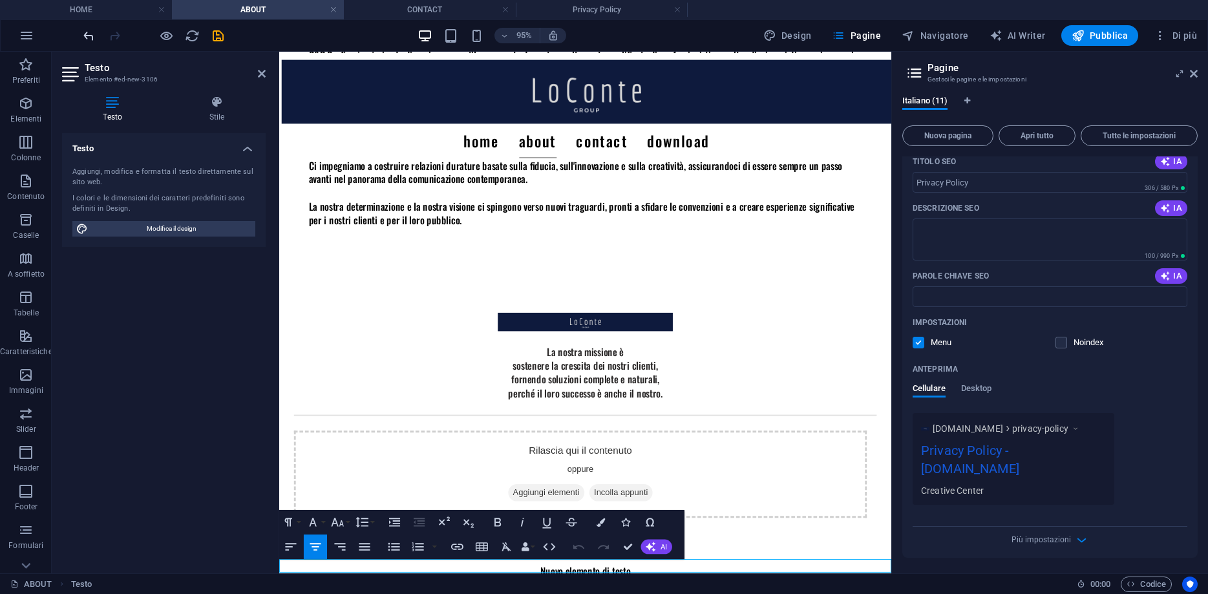
click at [85, 35] on icon "undo" at bounding box center [88, 35] width 15 height 15
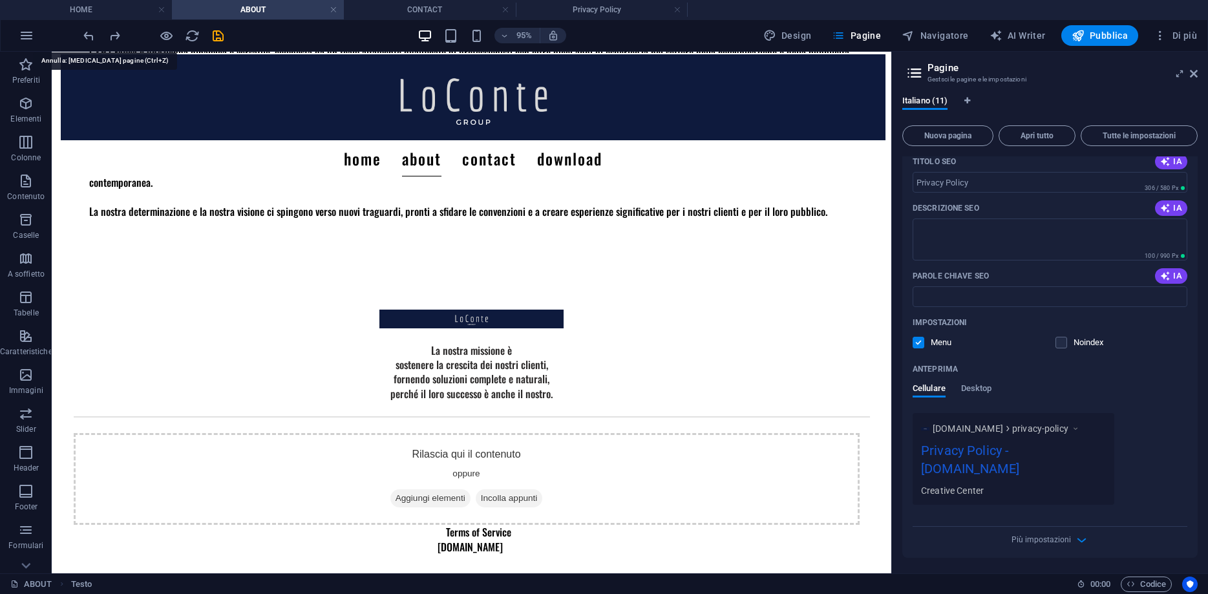
scroll to position [597, 0]
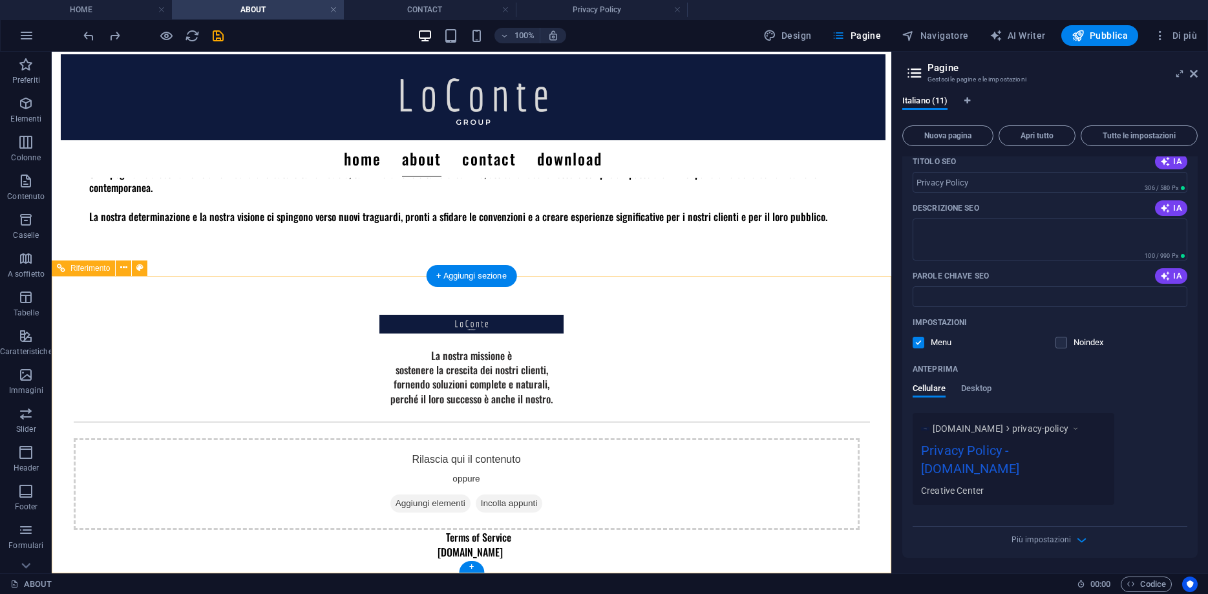
click at [147, 474] on div "Rilascia qui il contenuto oppure Aggiungi elementi Incolla appunti" at bounding box center [467, 484] width 786 height 92
select select "rem"
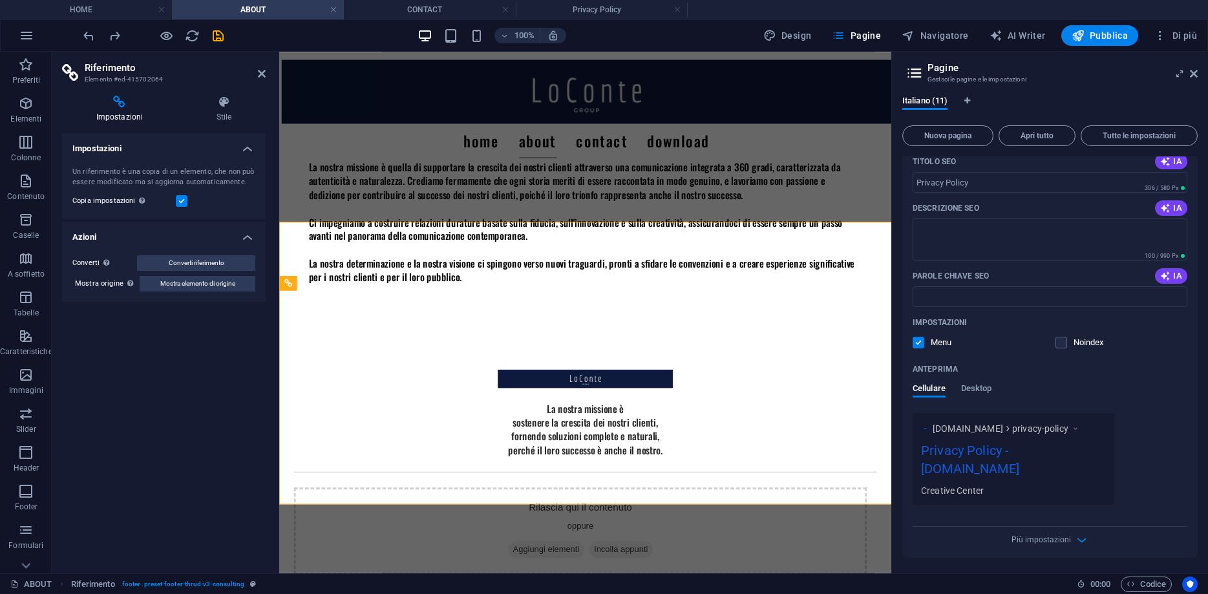
click at [147, 474] on div "Impostazioni Un riferimento è una copia di un elemento, che non può essere modi…" at bounding box center [164, 348] width 204 height 430
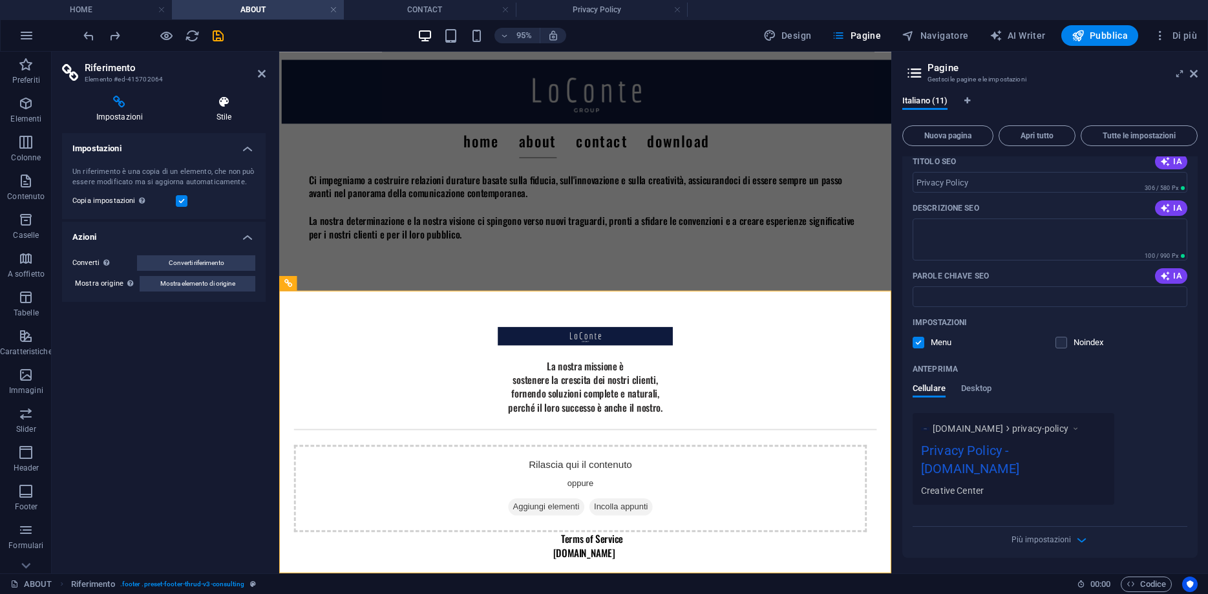
click at [199, 112] on h4 "Stile" at bounding box center [223, 109] width 83 height 27
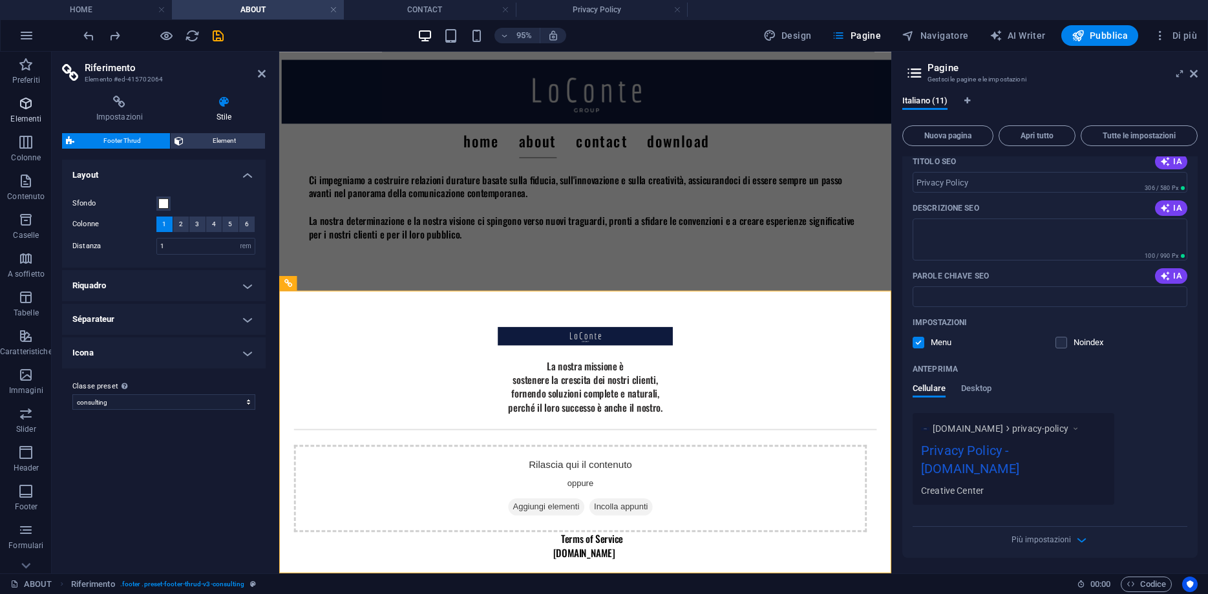
click at [25, 101] on icon "button" at bounding box center [26, 104] width 16 height 16
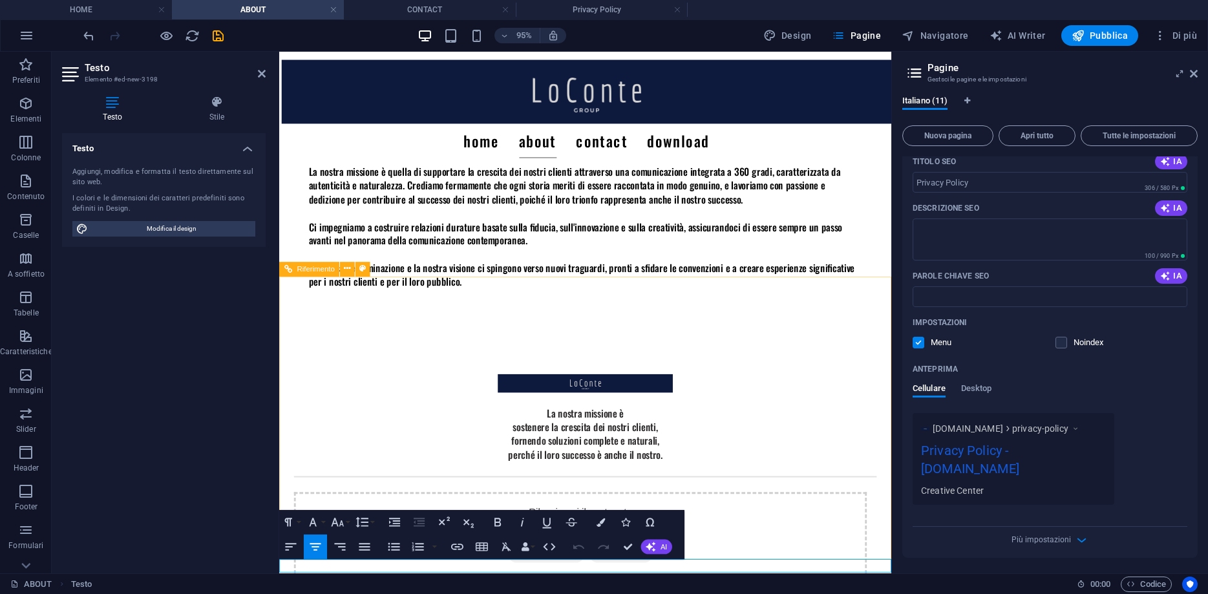
scroll to position [657, 0]
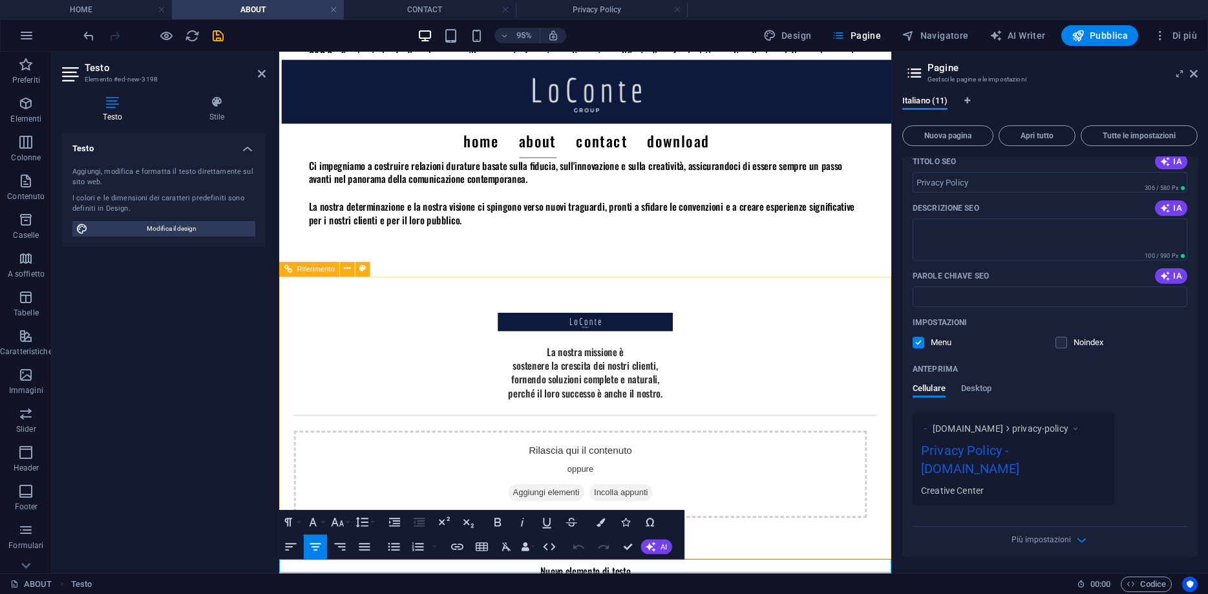
click at [549, 455] on div "Rilascia qui il contenuto oppure Aggiungi elementi Incolla appunti Terms of Ser…" at bounding box center [599, 503] width 608 height 106
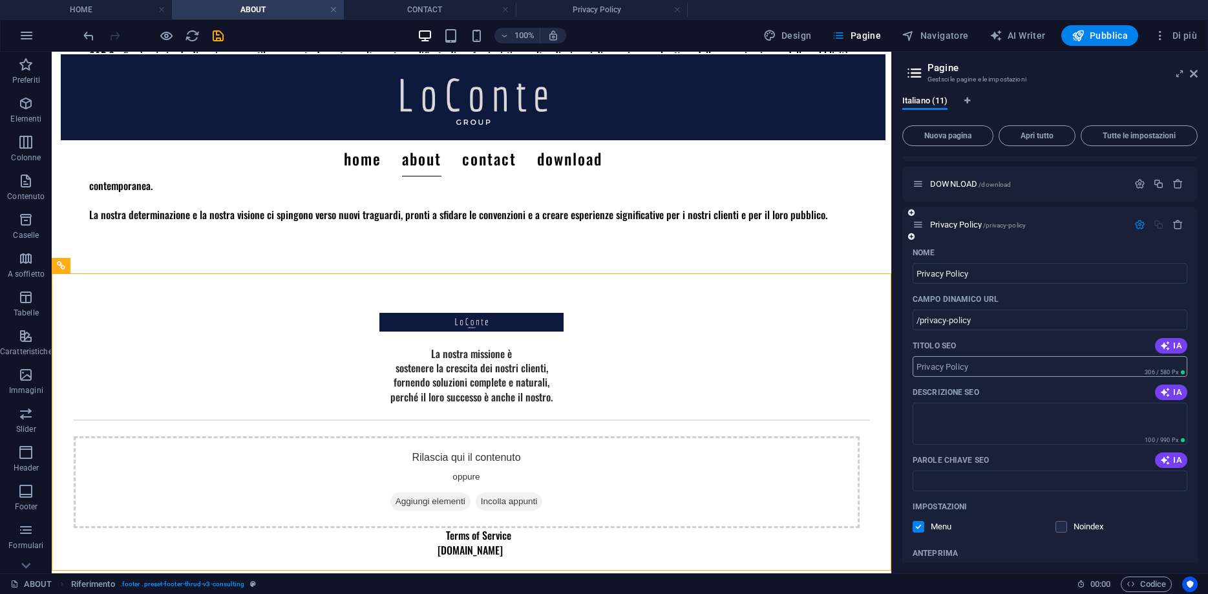
scroll to position [308, 0]
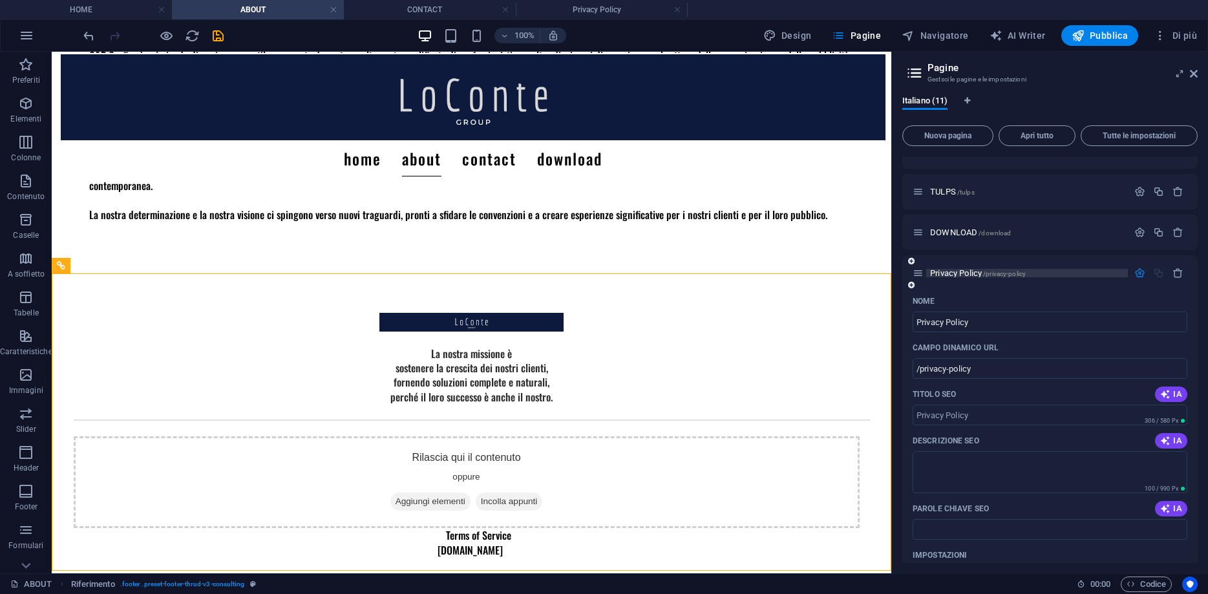
click at [943, 270] on span "Privacy Policy /privacy-policy" at bounding box center [978, 273] width 96 height 10
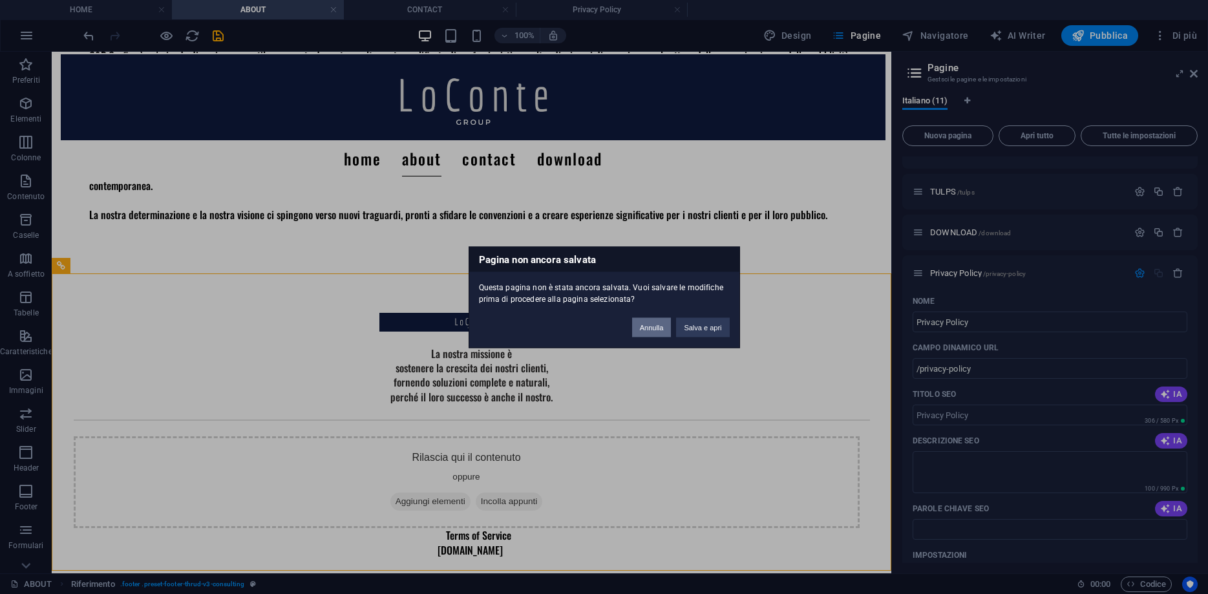
click at [646, 333] on button "Annulla" at bounding box center [651, 326] width 39 height 19
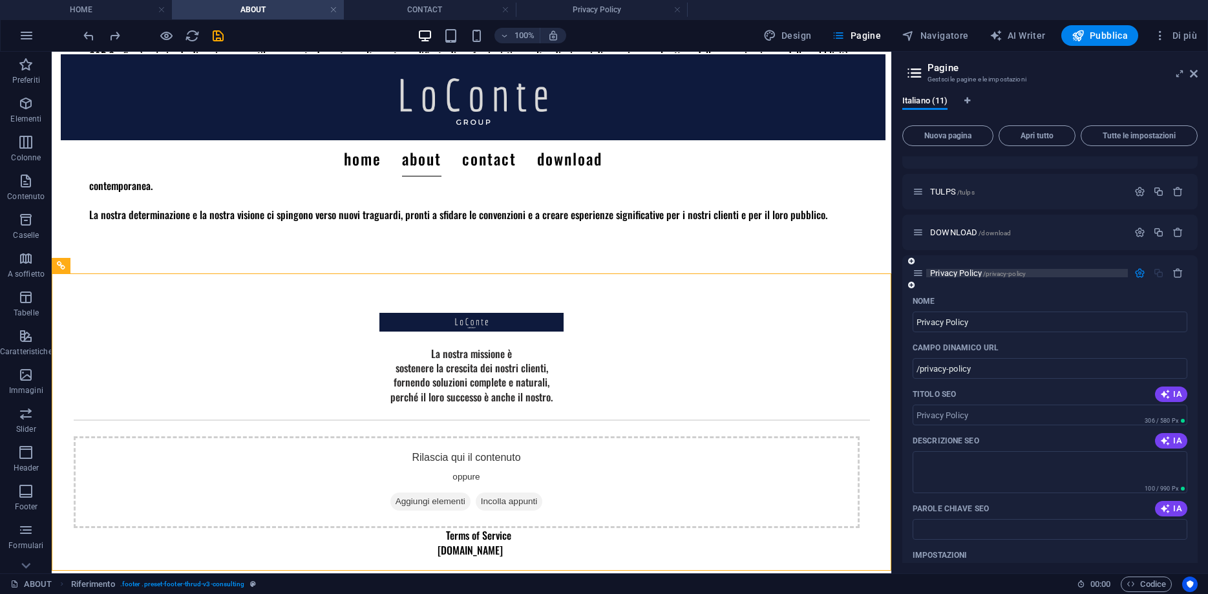
click at [940, 273] on span "Privacy Policy /privacy-policy" at bounding box center [978, 273] width 96 height 10
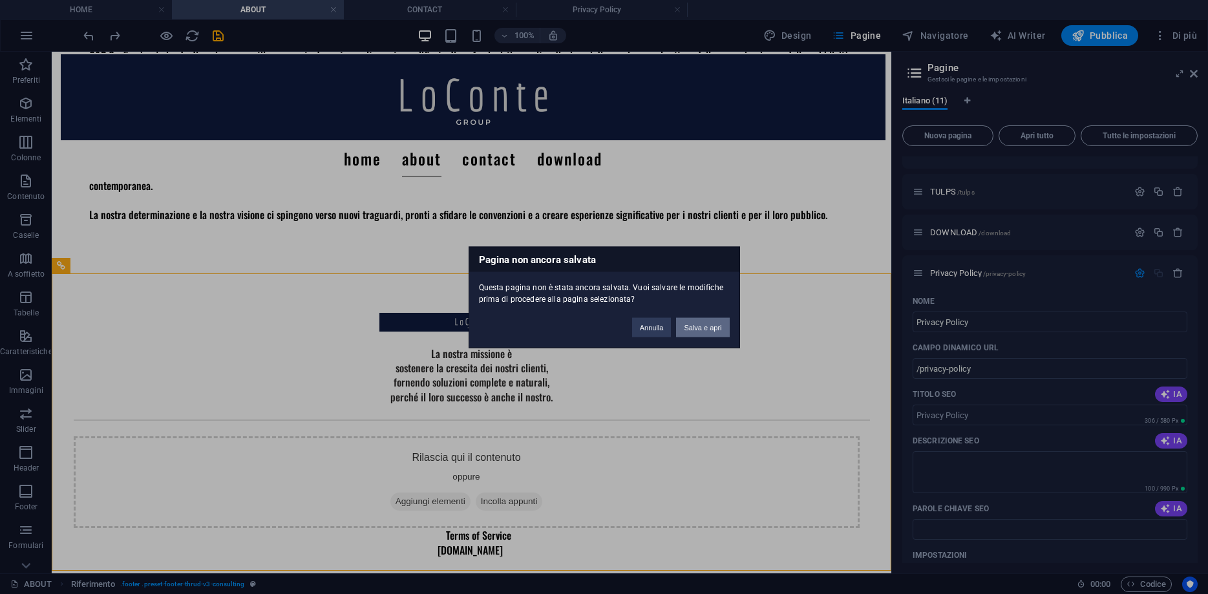
drag, startPoint x: 713, startPoint y: 329, endPoint x: 662, endPoint y: 276, distance: 73.6
click at [713, 329] on button "Salva e apri" at bounding box center [702, 326] width 53 height 19
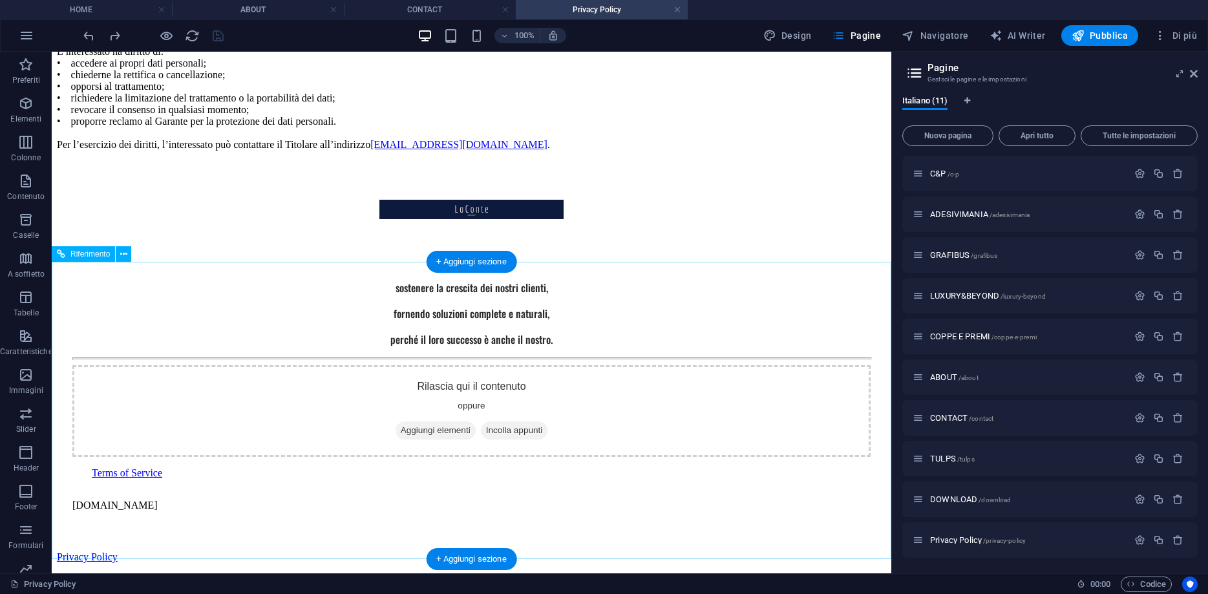
scroll to position [598, 0]
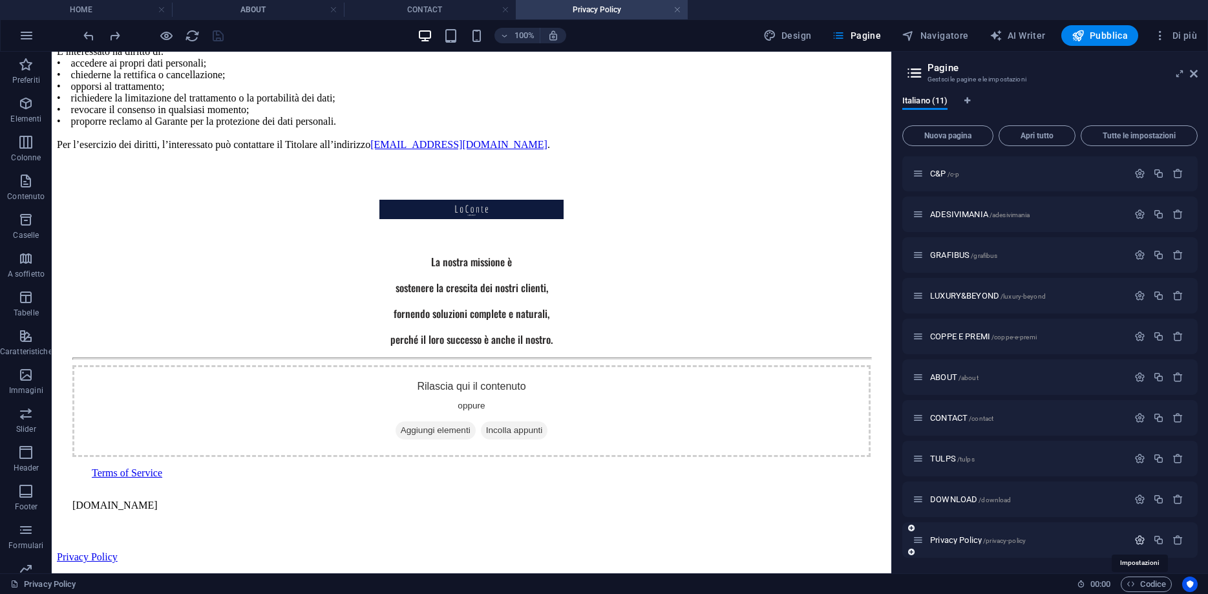
click at [1142, 541] on icon "button" at bounding box center [1139, 539] width 11 height 11
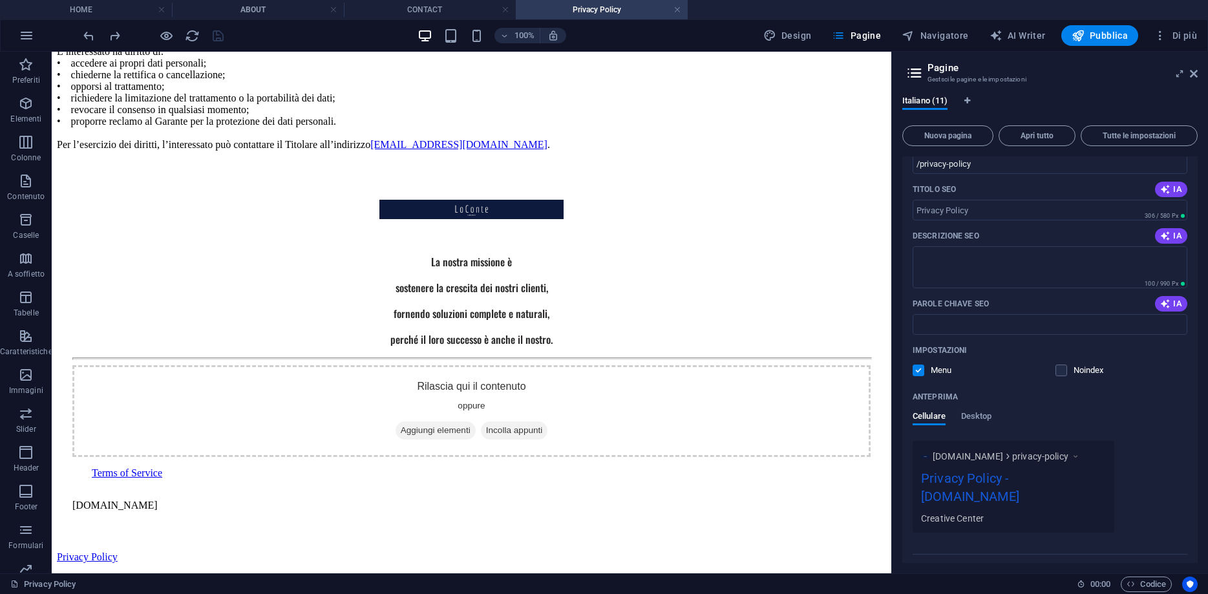
scroll to position [541, 0]
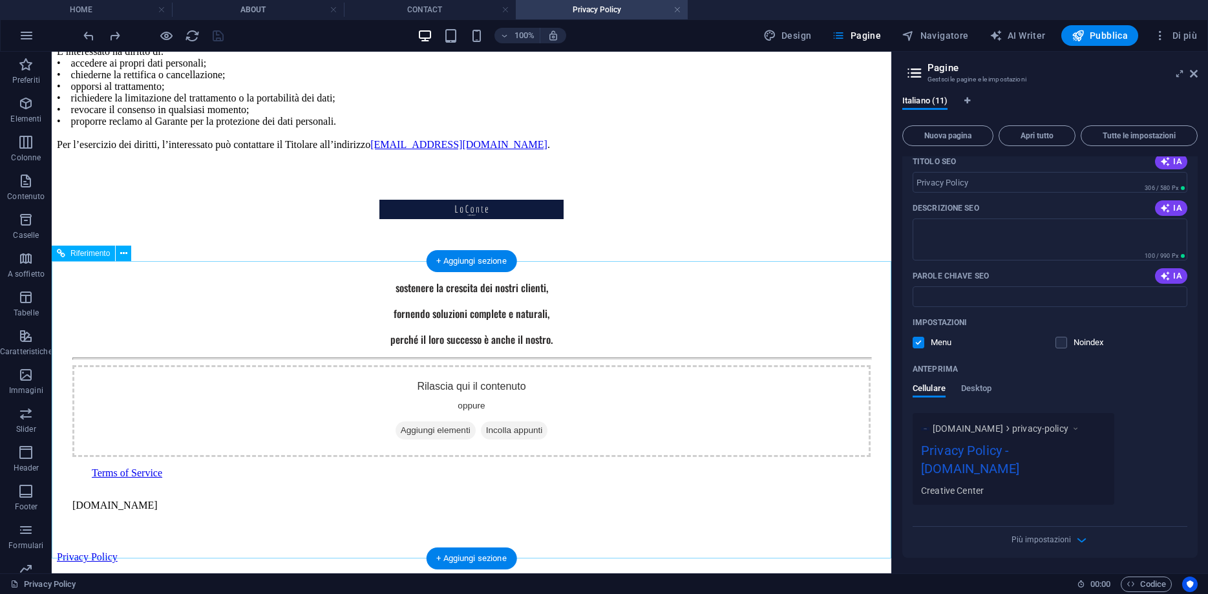
click at [395, 439] on span "Aggiungi elementi" at bounding box center [435, 430] width 80 height 18
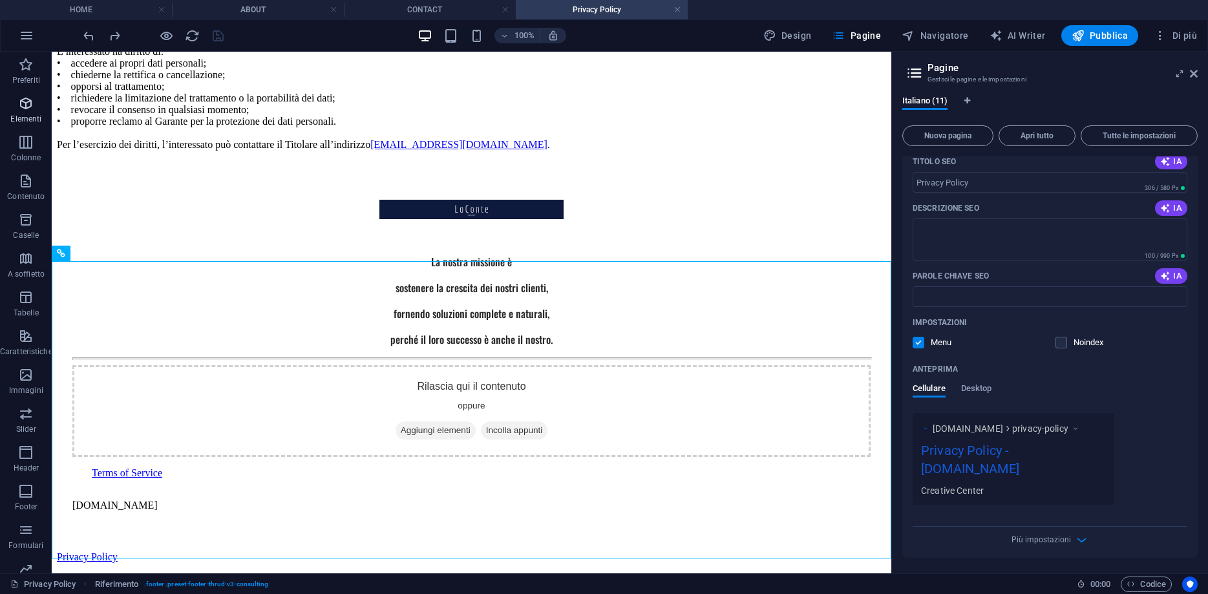
click at [19, 98] on icon "button" at bounding box center [26, 104] width 16 height 16
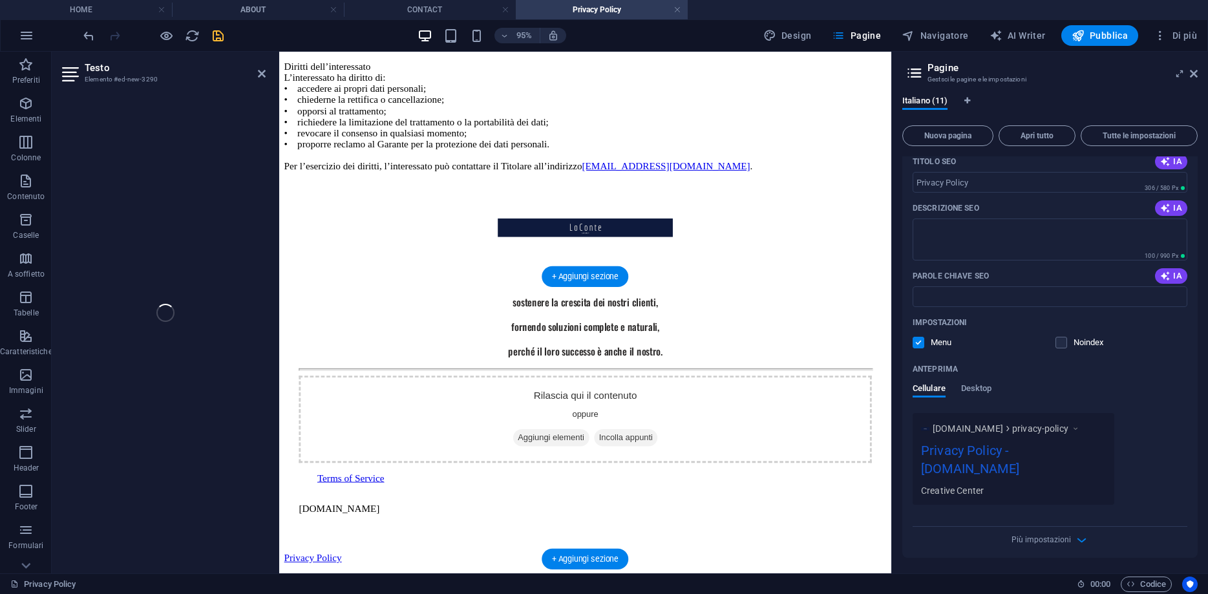
scroll to position [643, 0]
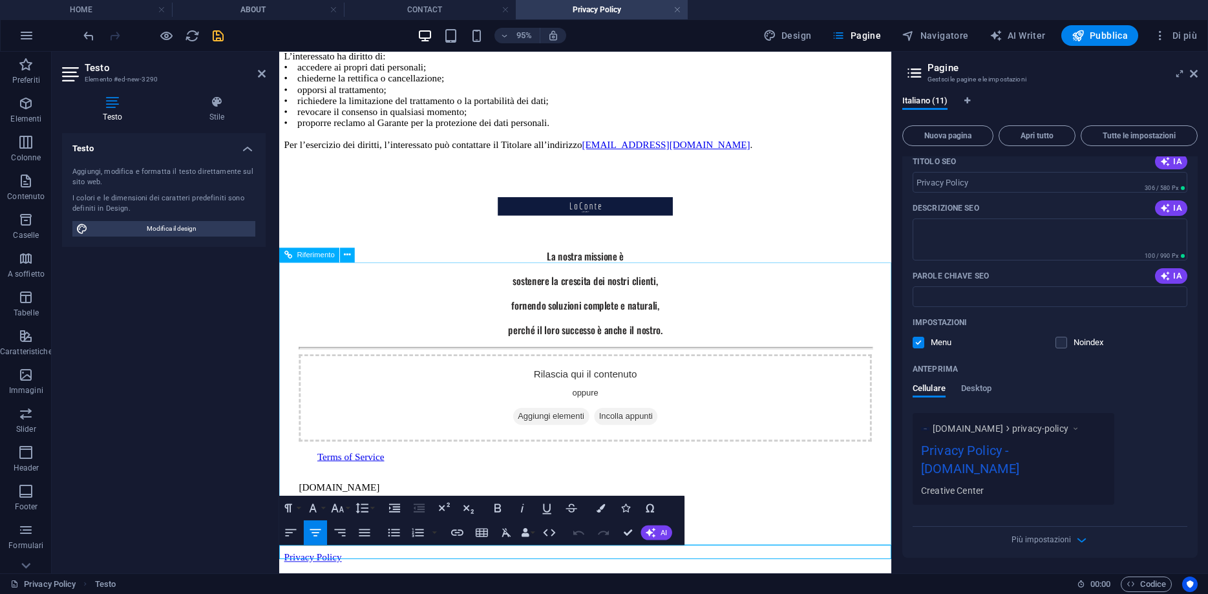
click at [448, 462] on div "Rilascia qui il contenuto oppure Aggiungi elementi Incolla appunti" at bounding box center [601, 416] width 603 height 92
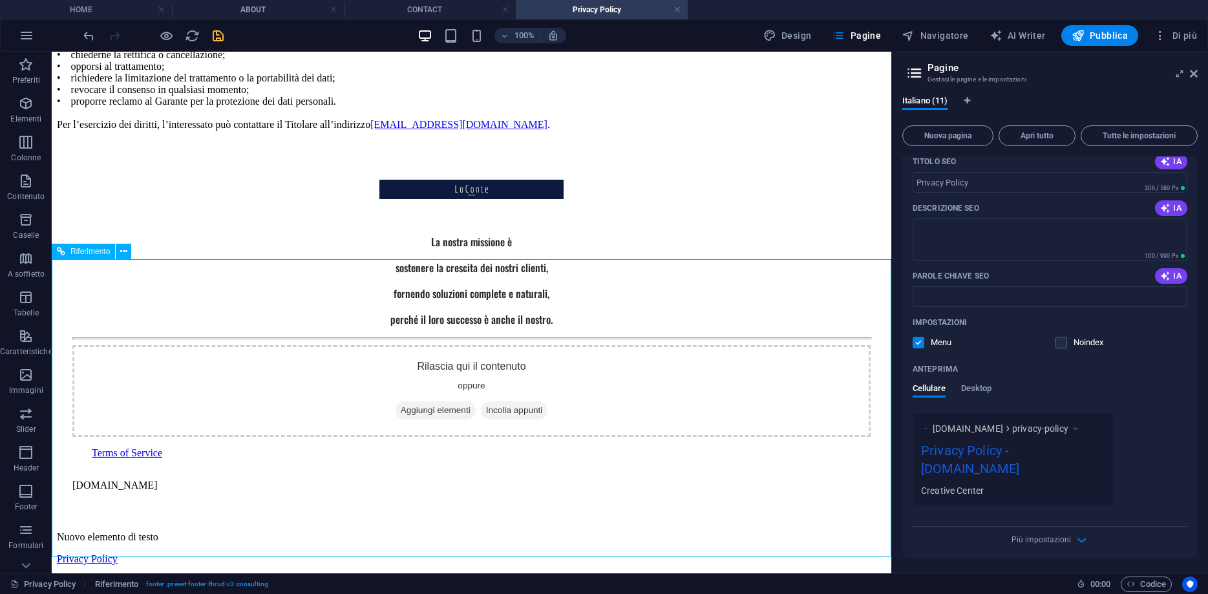
click at [290, 459] on div "Terms of Service" at bounding box center [481, 453] width 779 height 12
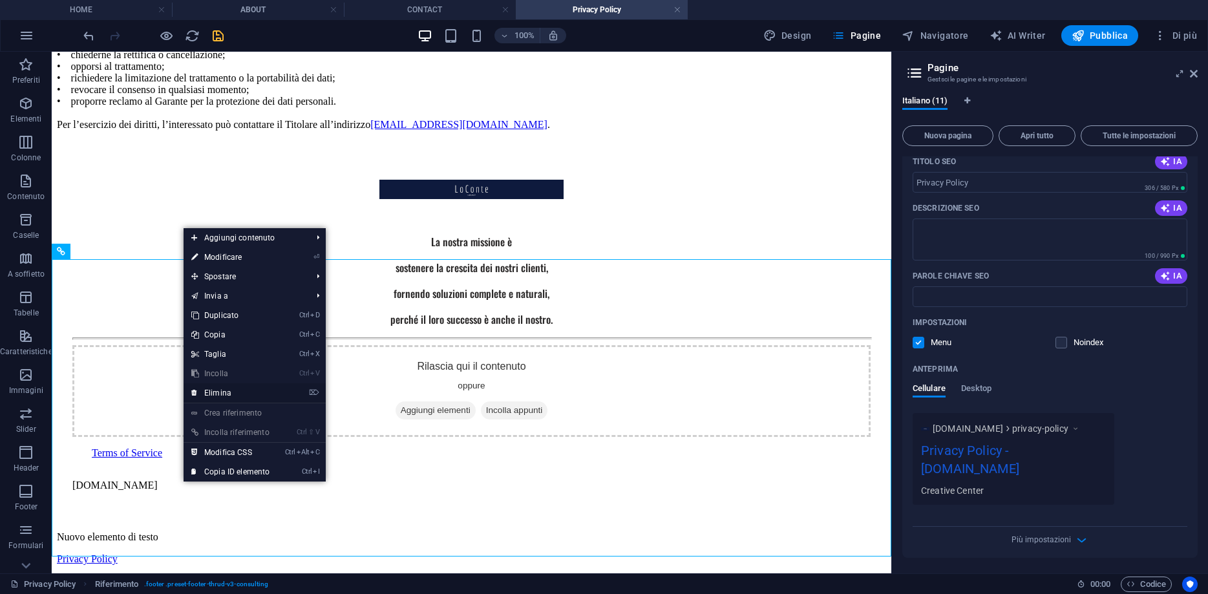
click at [224, 392] on link "⌦ Elimina" at bounding box center [230, 392] width 94 height 19
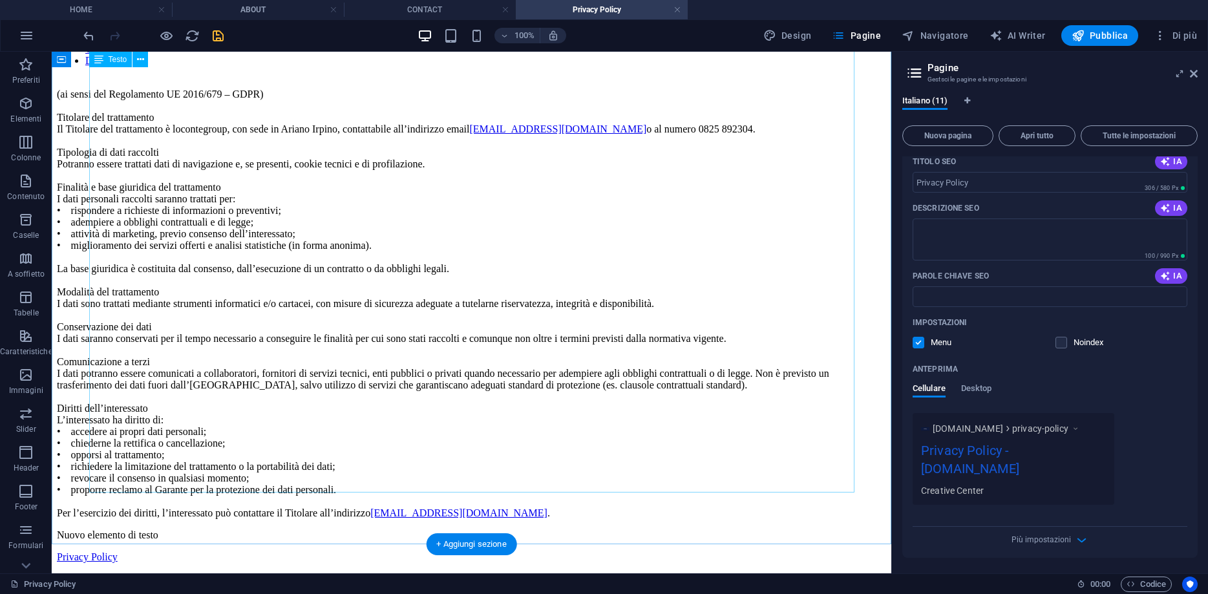
scroll to position [315, 0]
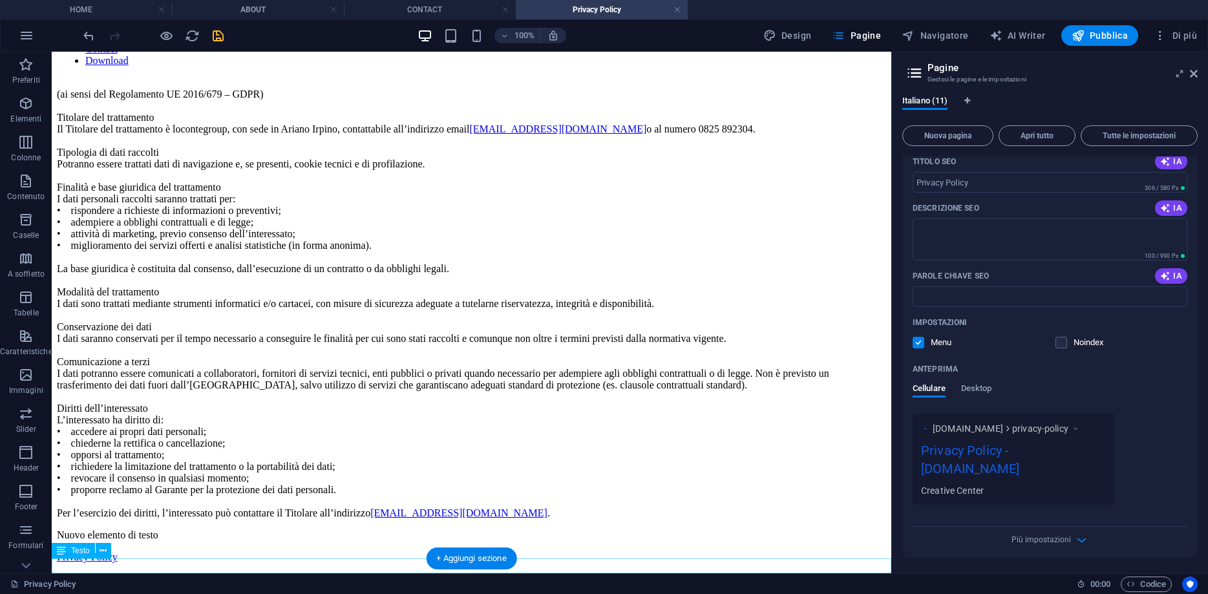
click at [462, 563] on div "Privacy Policy" at bounding box center [471, 557] width 829 height 12
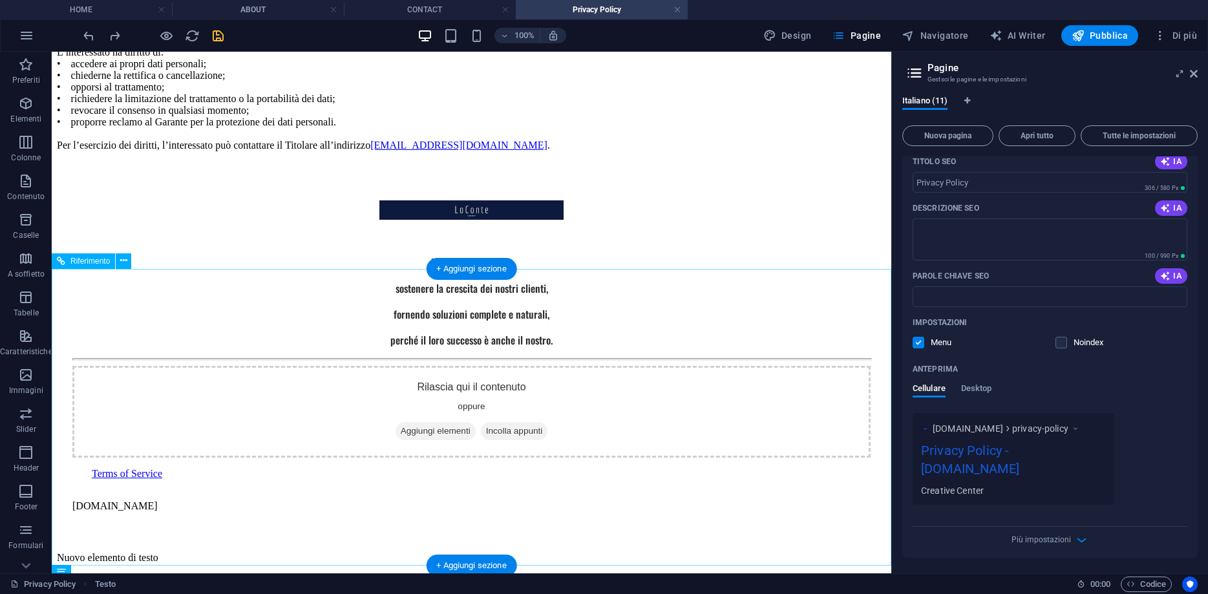
scroll to position [612, 0]
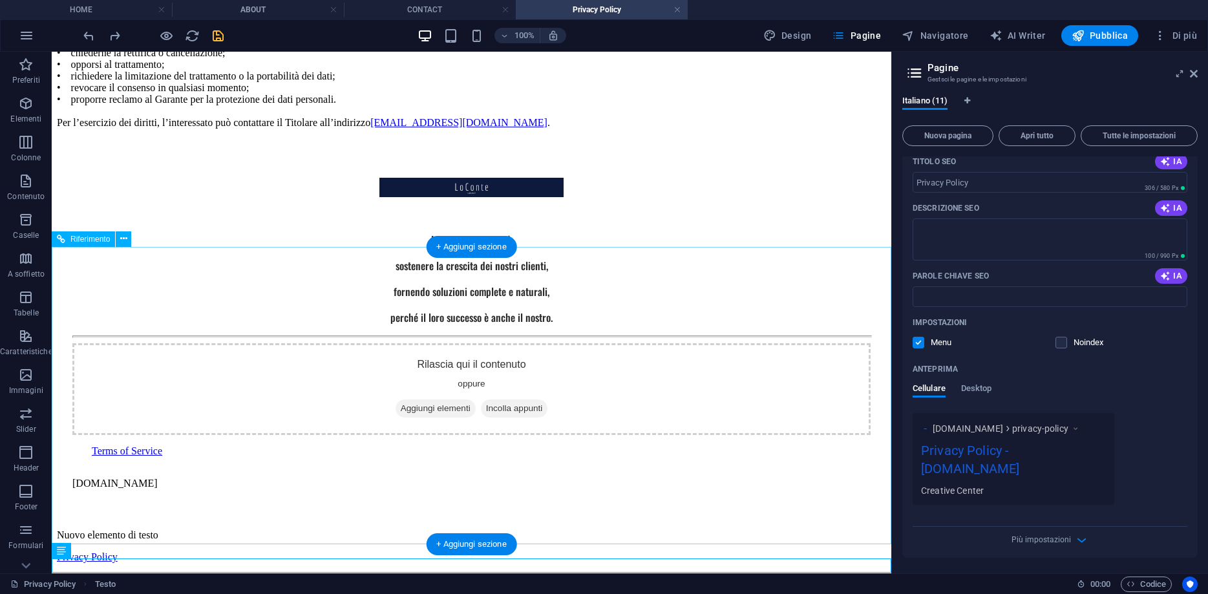
click at [374, 499] on div "Rilascia qui il contenuto oppure Aggiungi elementi Incolla appunti Terms of Ser…" at bounding box center [471, 421] width 798 height 156
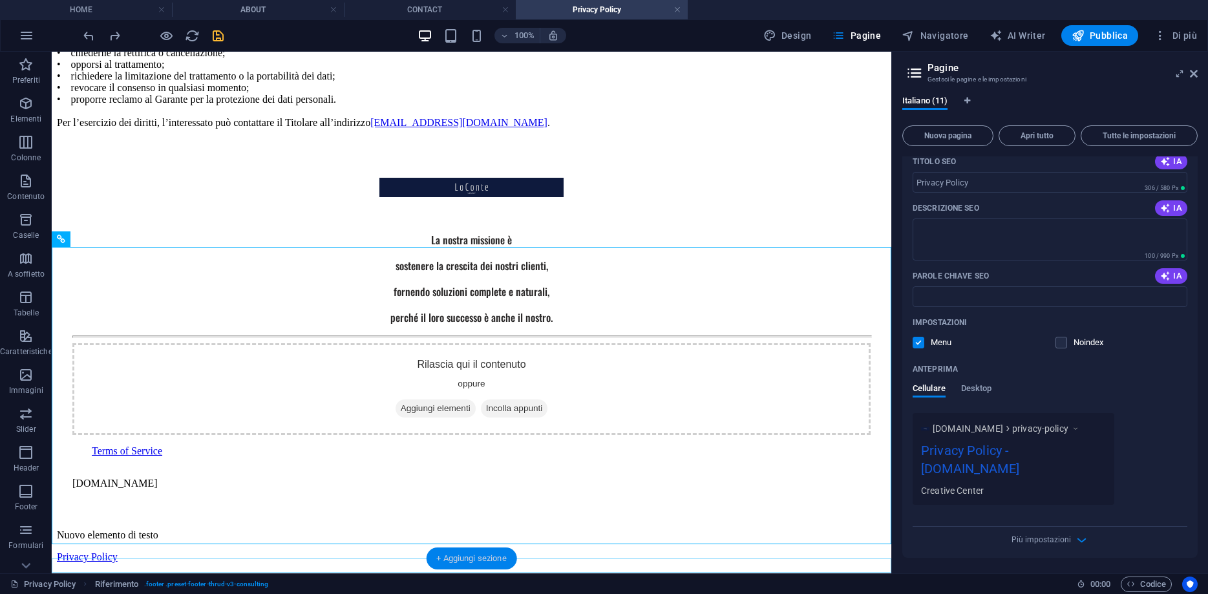
click at [458, 568] on div "+ Aggiungi sezione" at bounding box center [471, 558] width 91 height 22
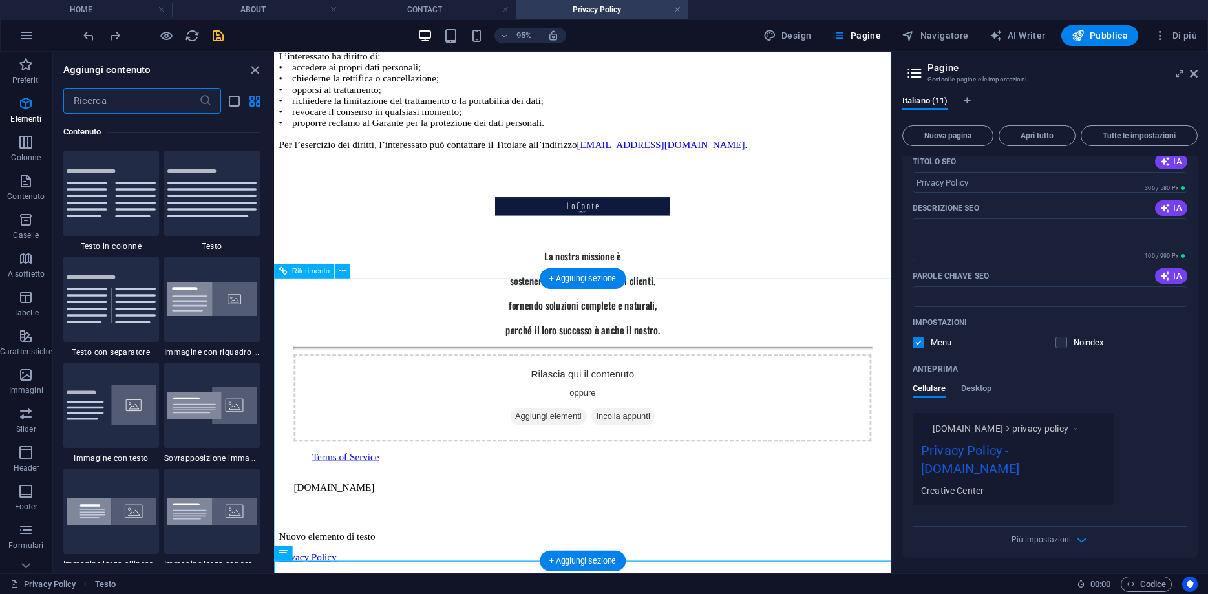
scroll to position [628, 0]
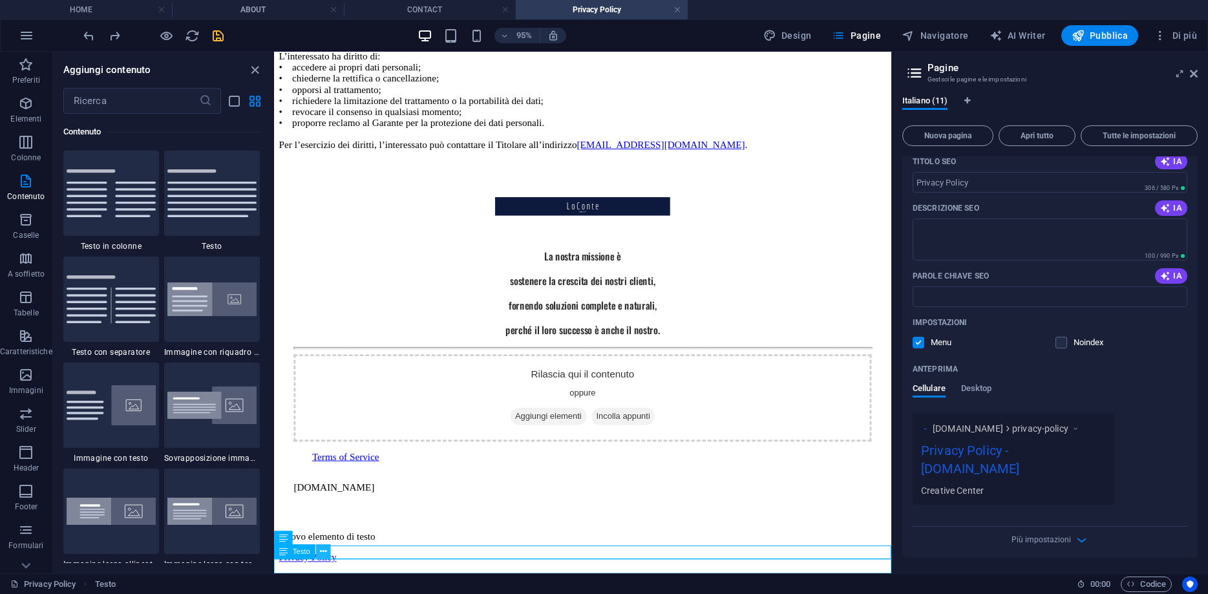
click at [327, 554] on button at bounding box center [322, 551] width 15 height 15
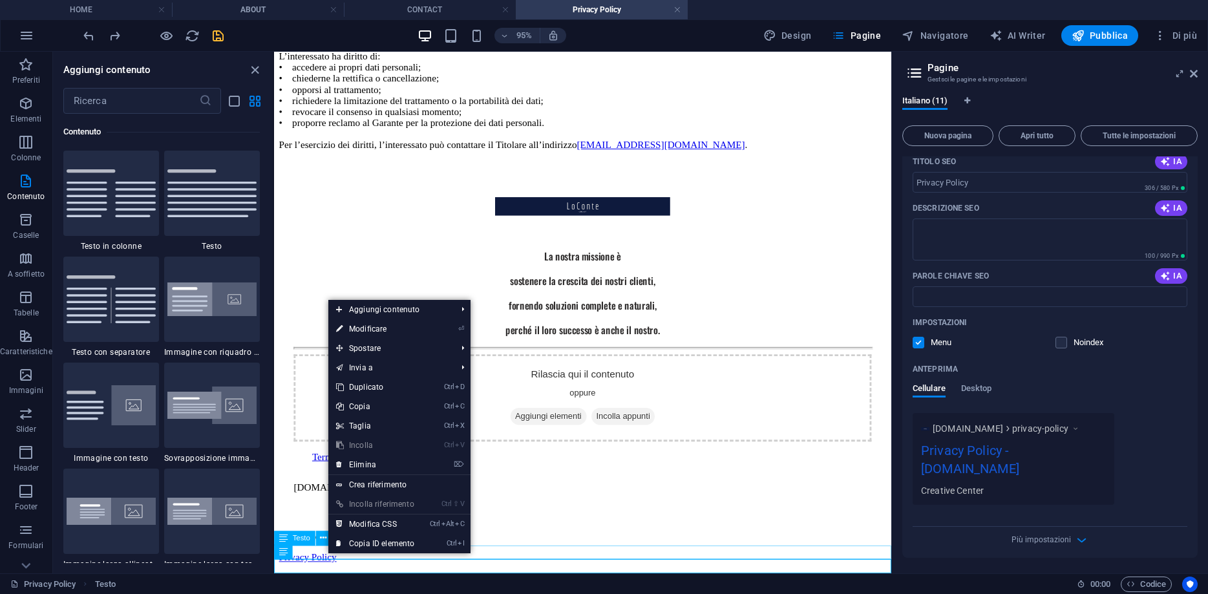
click at [687, 568] on div "Nuovo elemento di testo" at bounding box center [598, 562] width 639 height 12
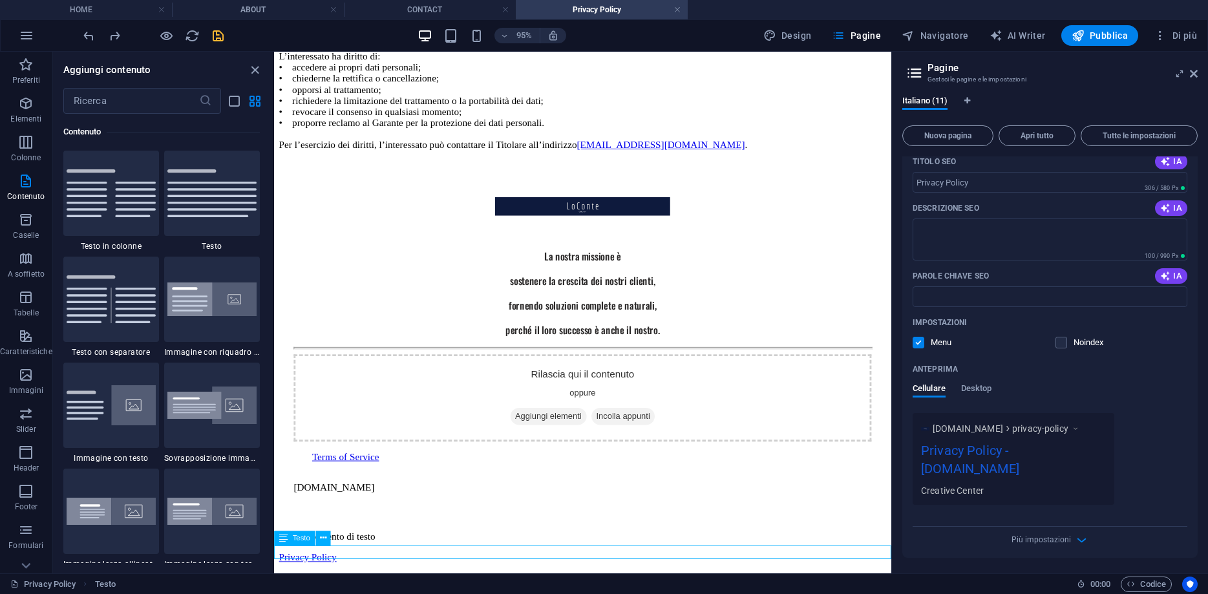
scroll to position [614, 0]
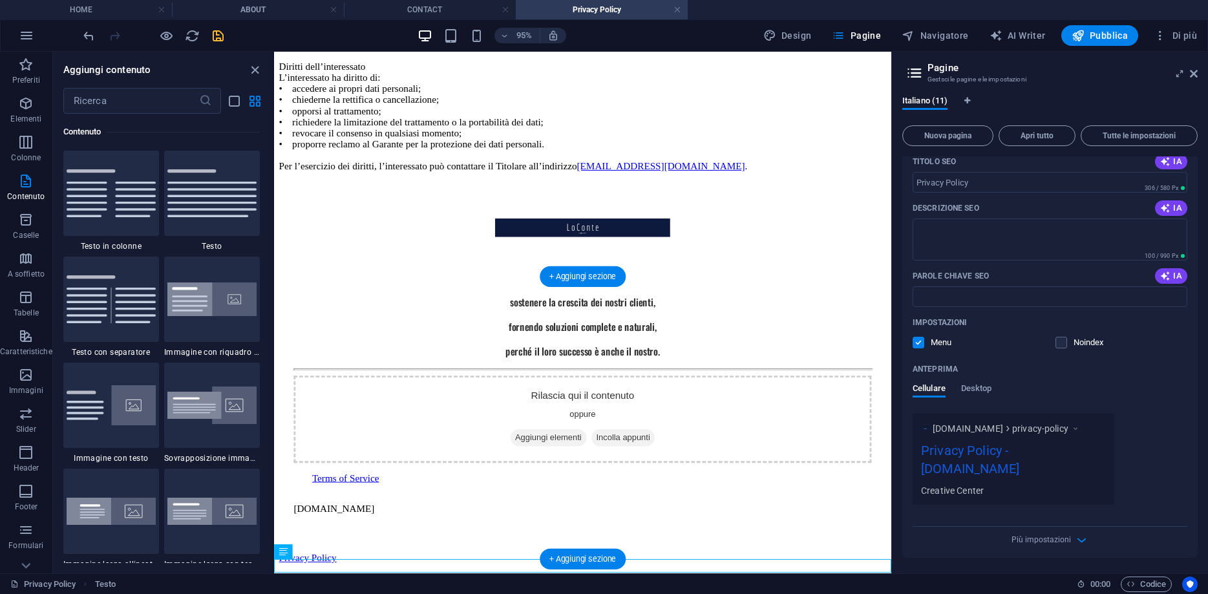
drag, startPoint x: 644, startPoint y: 594, endPoint x: 631, endPoint y: 501, distance: 93.3
click at [631, 501] on div "Home About Contact Download (ai sensi del Regolamento UE 2016/679 – GDPR) Titol…" at bounding box center [598, 30] width 639 height 1120
drag, startPoint x: 495, startPoint y: 589, endPoint x: 369, endPoint y: 525, distance: 141.0
click at [369, 525] on div "Home About Contact Download (ai sensi del Regolamento UE 2016/679 – GDPR) Titol…" at bounding box center [598, 30] width 639 height 1120
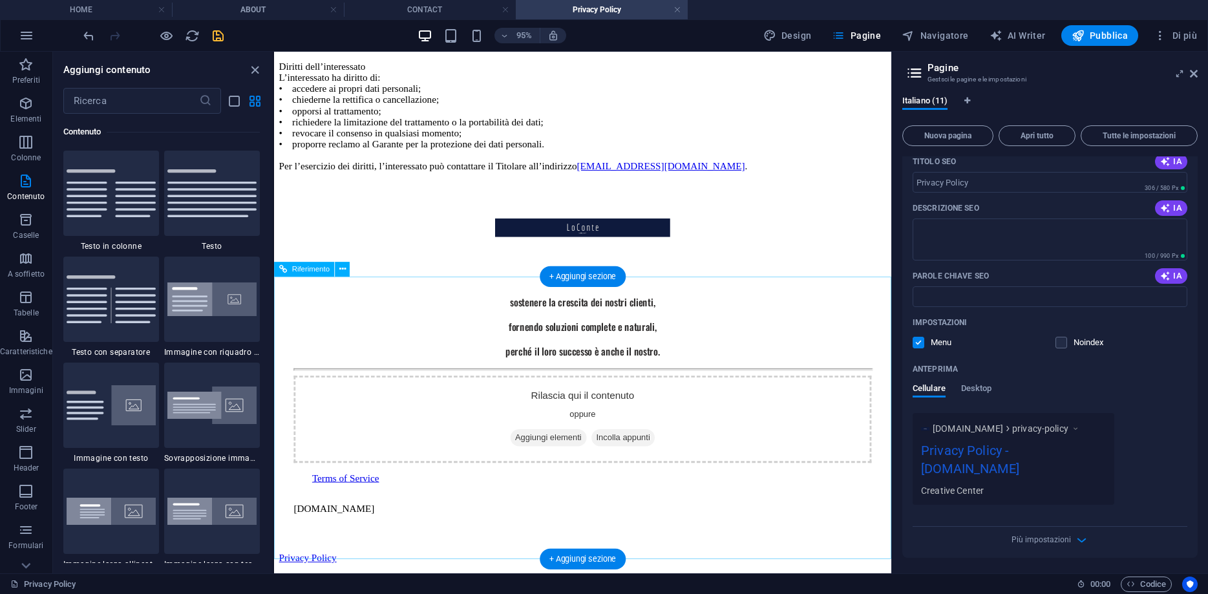
click at [510, 506] on div "Terms of Service" at bounding box center [608, 500] width 589 height 12
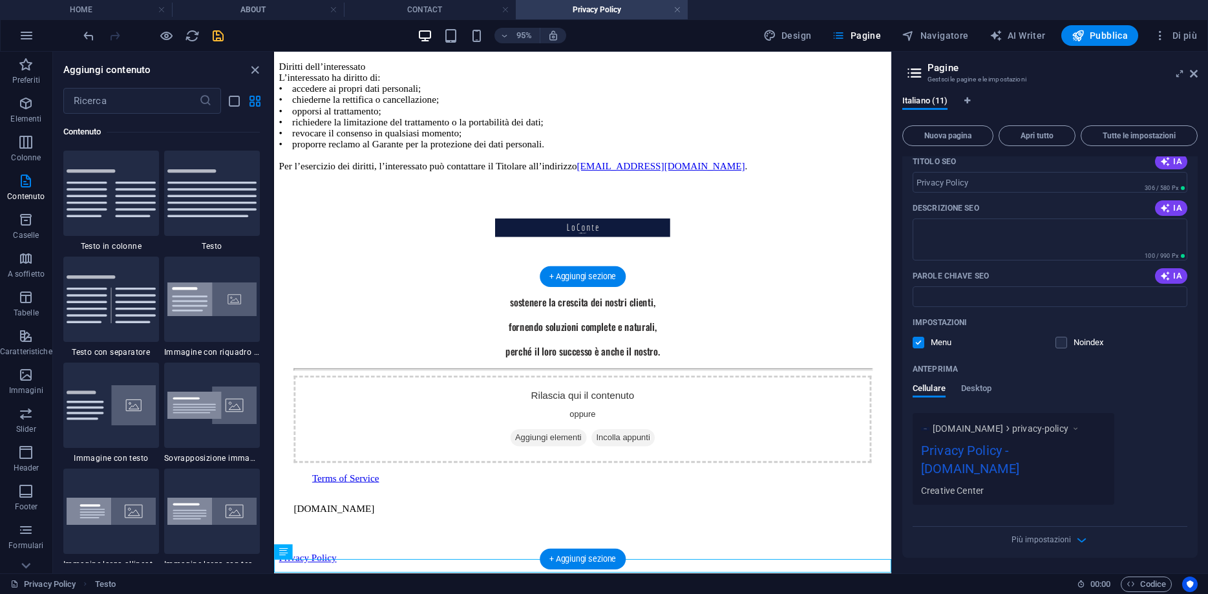
drag, startPoint x: 671, startPoint y: 594, endPoint x: 420, endPoint y: 424, distance: 303.8
click at [420, 424] on div "Home About Contact Download (ai sensi del Regolamento UE 2016/679 – GDPR) Titol…" at bounding box center [598, 30] width 639 height 1120
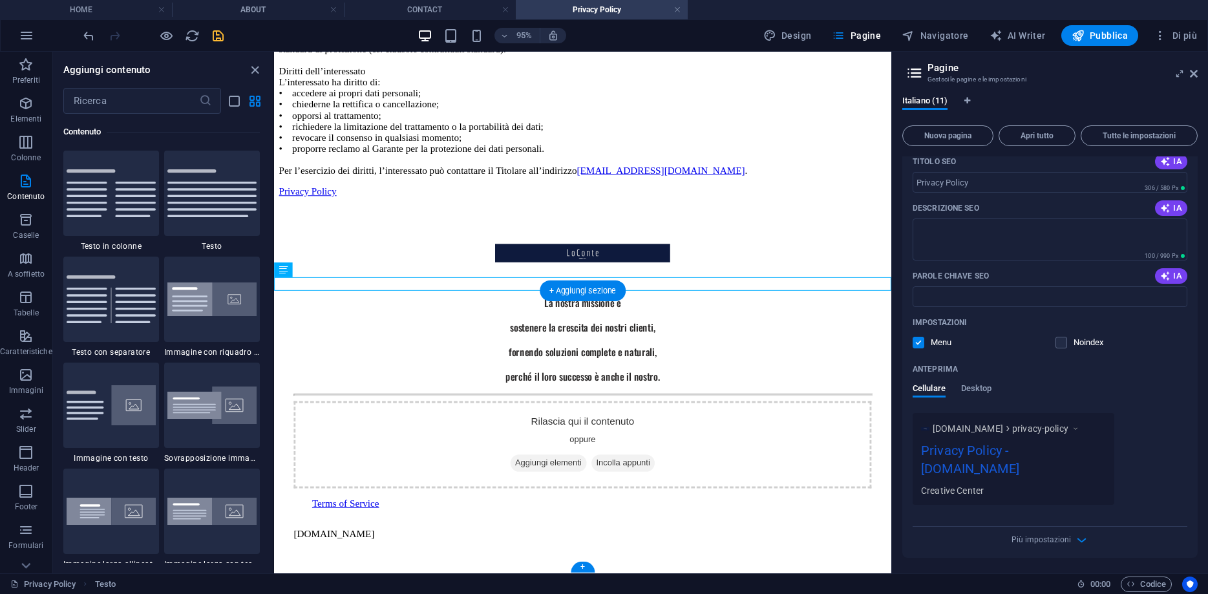
scroll to position [613, 0]
click at [403, 491] on div "Rilascia qui il contenuto oppure Aggiungi elementi Incolla appunti" at bounding box center [599, 465] width 608 height 92
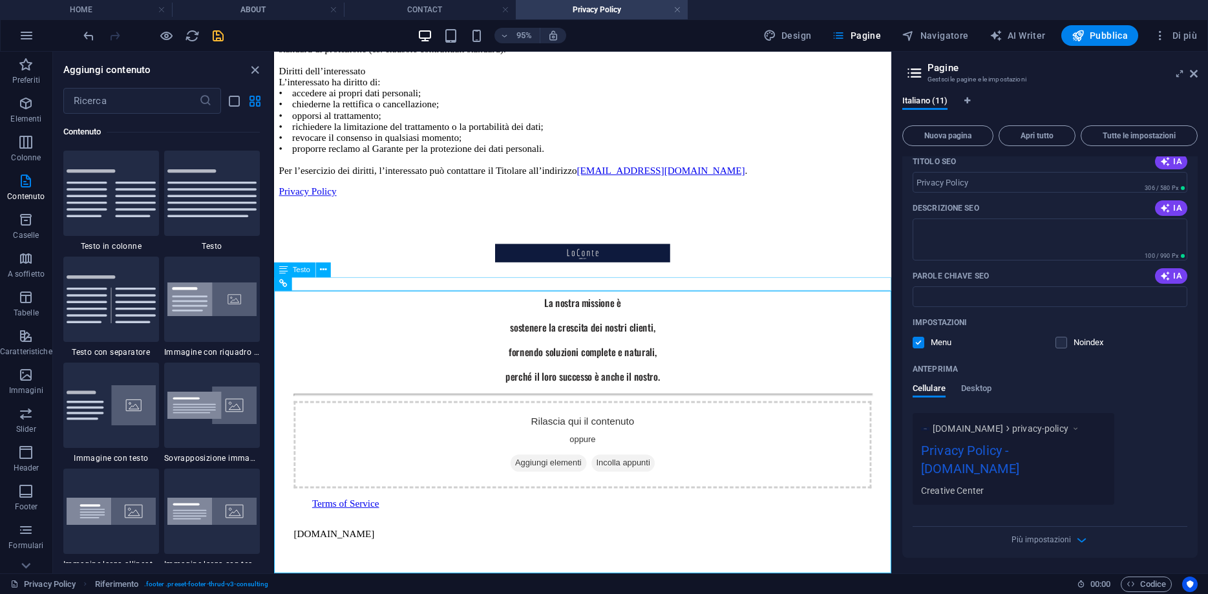
click at [529, 205] on div "Privacy Policy" at bounding box center [598, 199] width 639 height 12
drag, startPoint x: 523, startPoint y: 293, endPoint x: 364, endPoint y: 507, distance: 267.4
click at [364, 507] on div "Home About Contact Download (ai sensi del Regolamento UE 2016/679 – GDPR) Titol…" at bounding box center [598, 35] width 639 height 1120
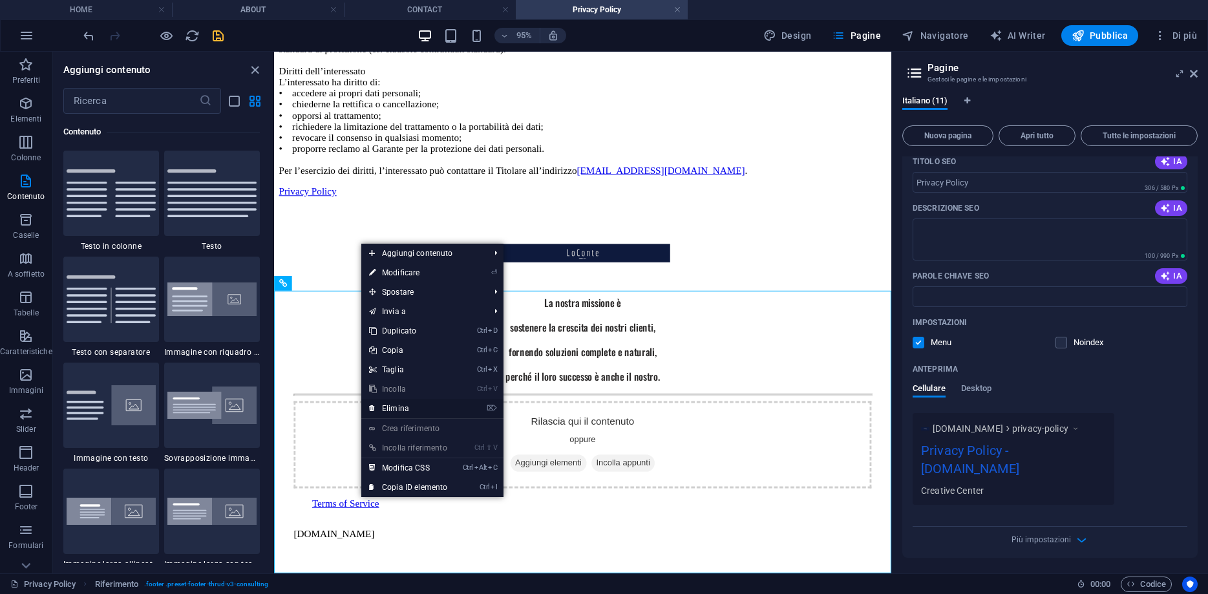
click at [394, 410] on link "⌦ Elimina" at bounding box center [408, 408] width 94 height 19
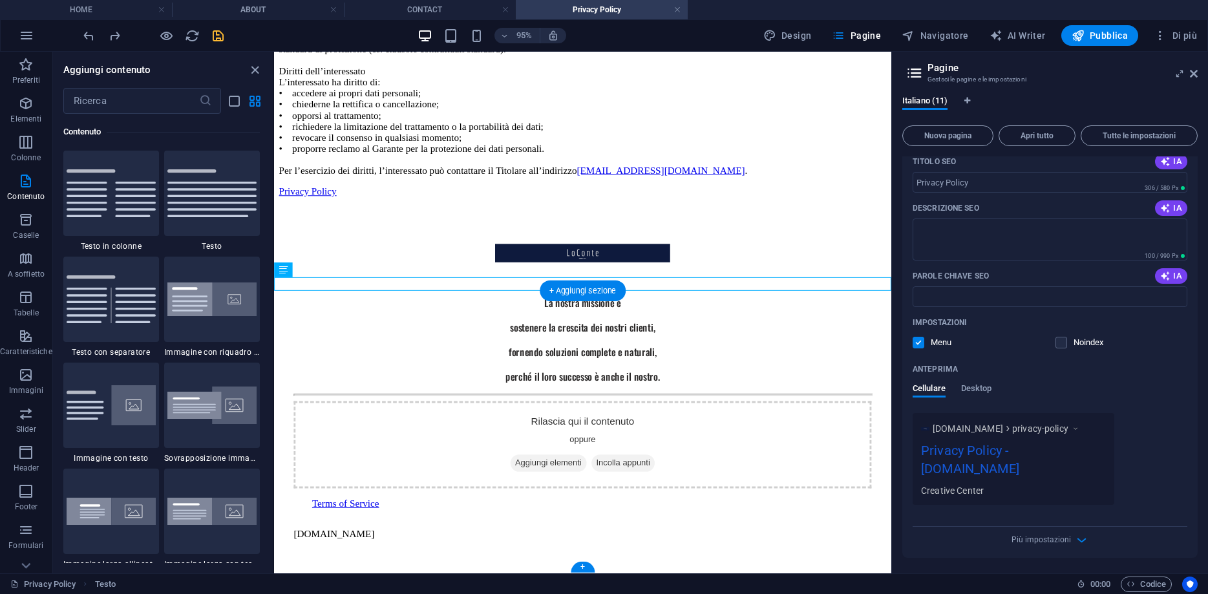
drag, startPoint x: 604, startPoint y: 294, endPoint x: 373, endPoint y: 530, distance: 330.3
click at [373, 530] on div "Home About Contact Download (ai sensi del Regolamento UE 2016/679 – GDPR) Titol…" at bounding box center [598, 35] width 639 height 1120
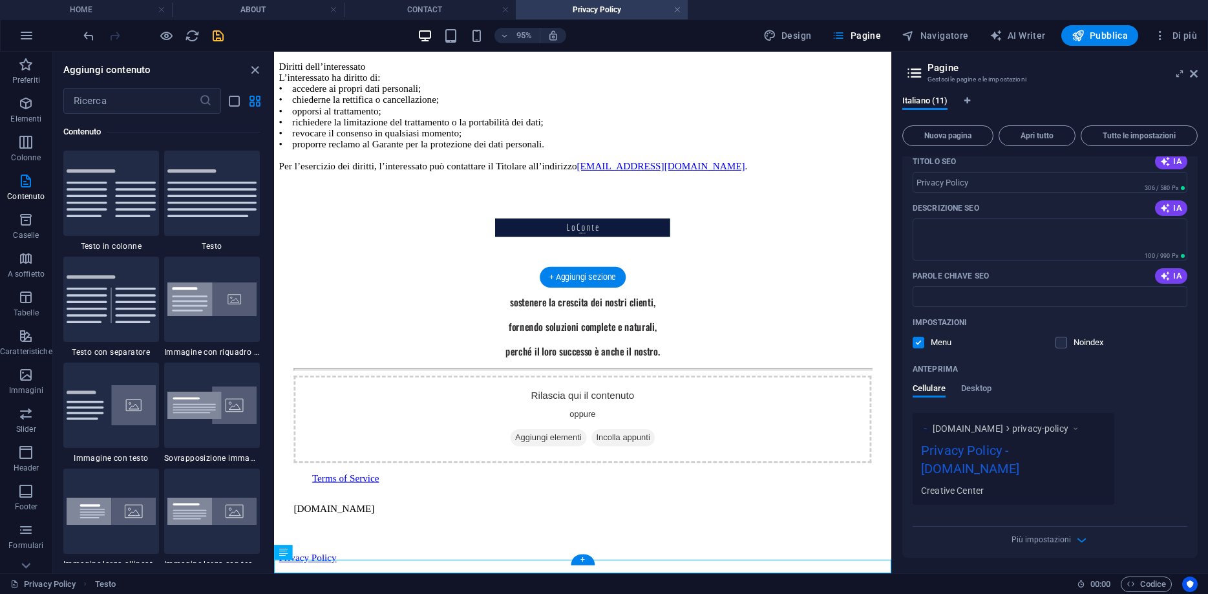
scroll to position [614, 0]
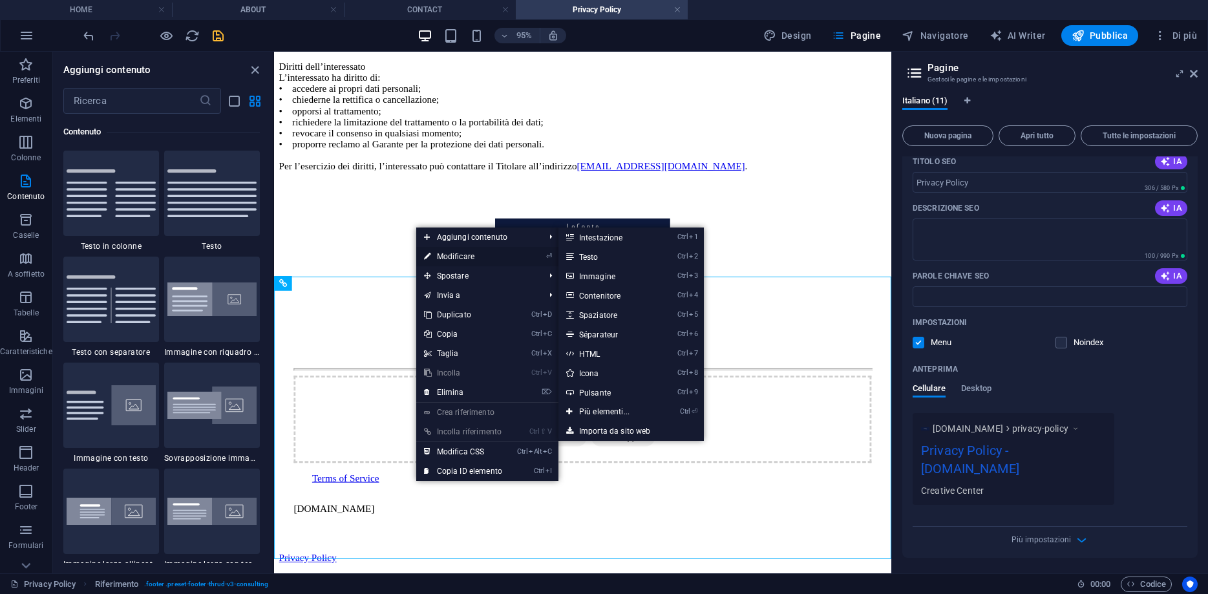
click at [487, 255] on link "⏎ Modificare" at bounding box center [463, 256] width 94 height 19
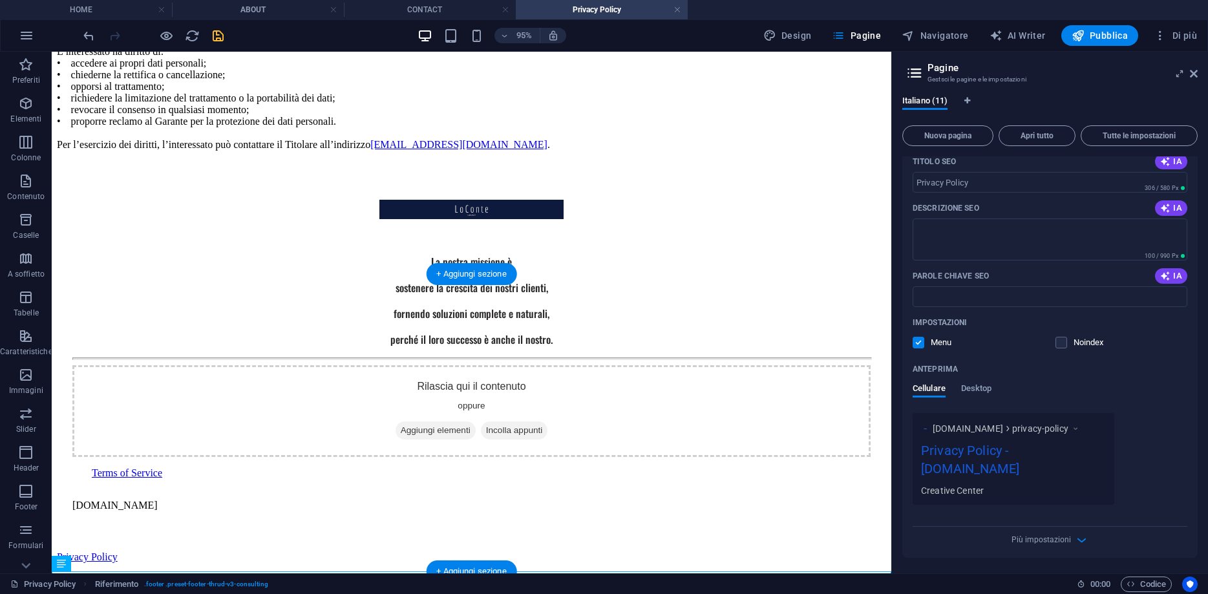
scroll to position [584, 0]
drag, startPoint x: 342, startPoint y: 592, endPoint x: 191, endPoint y: 503, distance: 175.2
click at [191, 503] on div "Home About Contact Download (ai sensi del Regolamento UE 2016/679 – GDPR) Titol…" at bounding box center [471, 20] width 829 height 1085
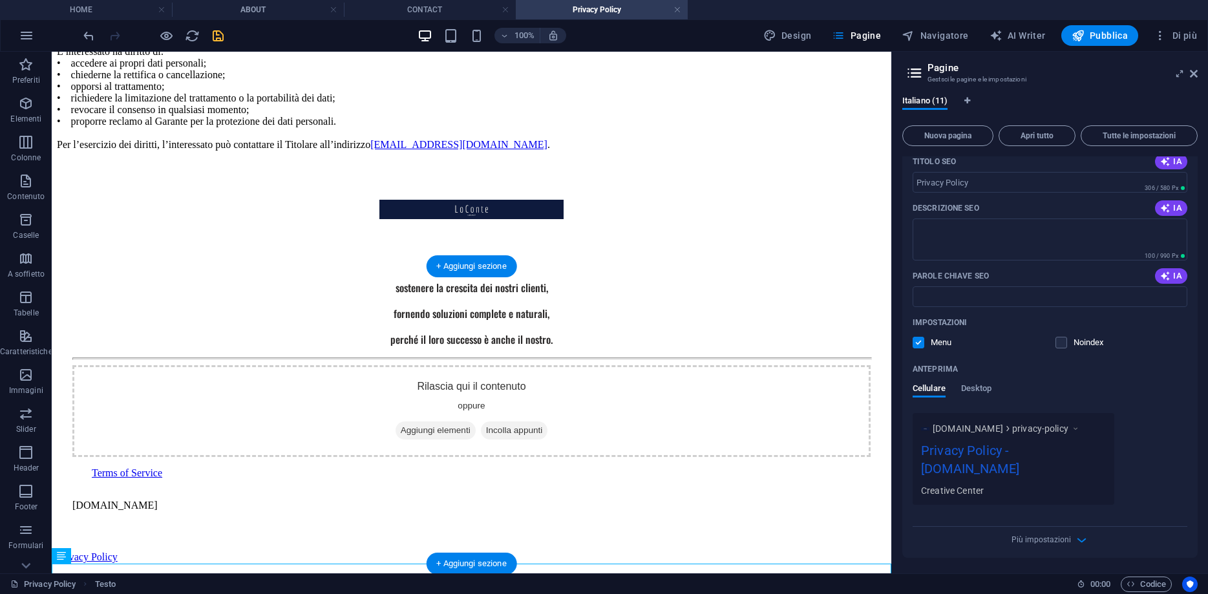
scroll to position [598, 0]
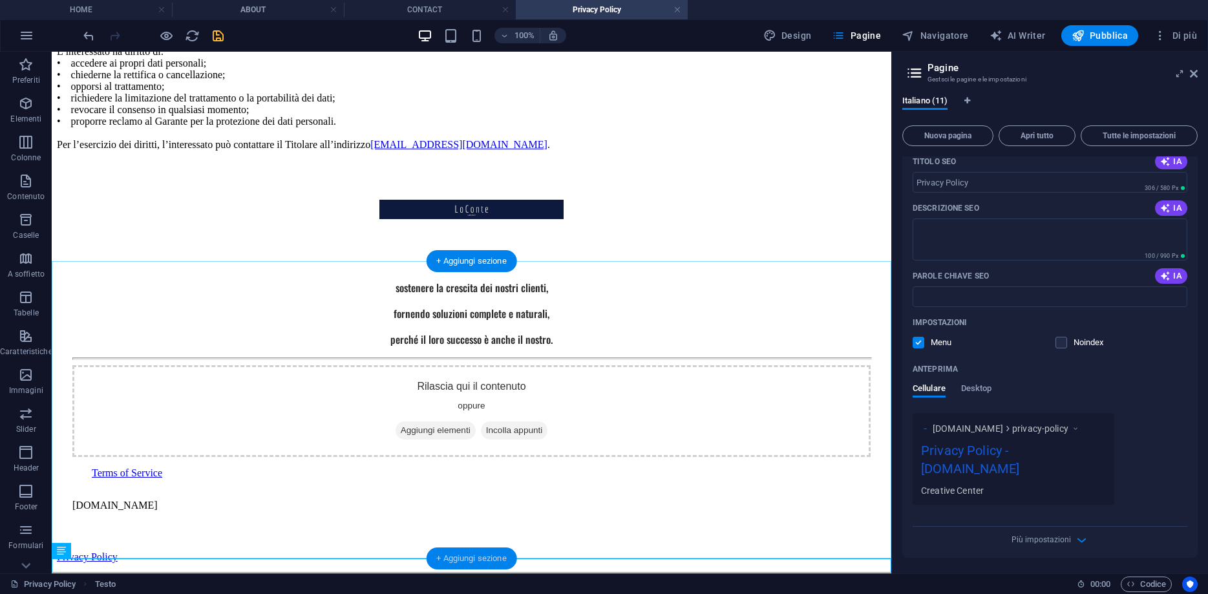
drag, startPoint x: 457, startPoint y: 558, endPoint x: 171, endPoint y: 532, distance: 287.5
click at [457, 558] on div "+ Aggiungi sezione" at bounding box center [471, 558] width 91 height 22
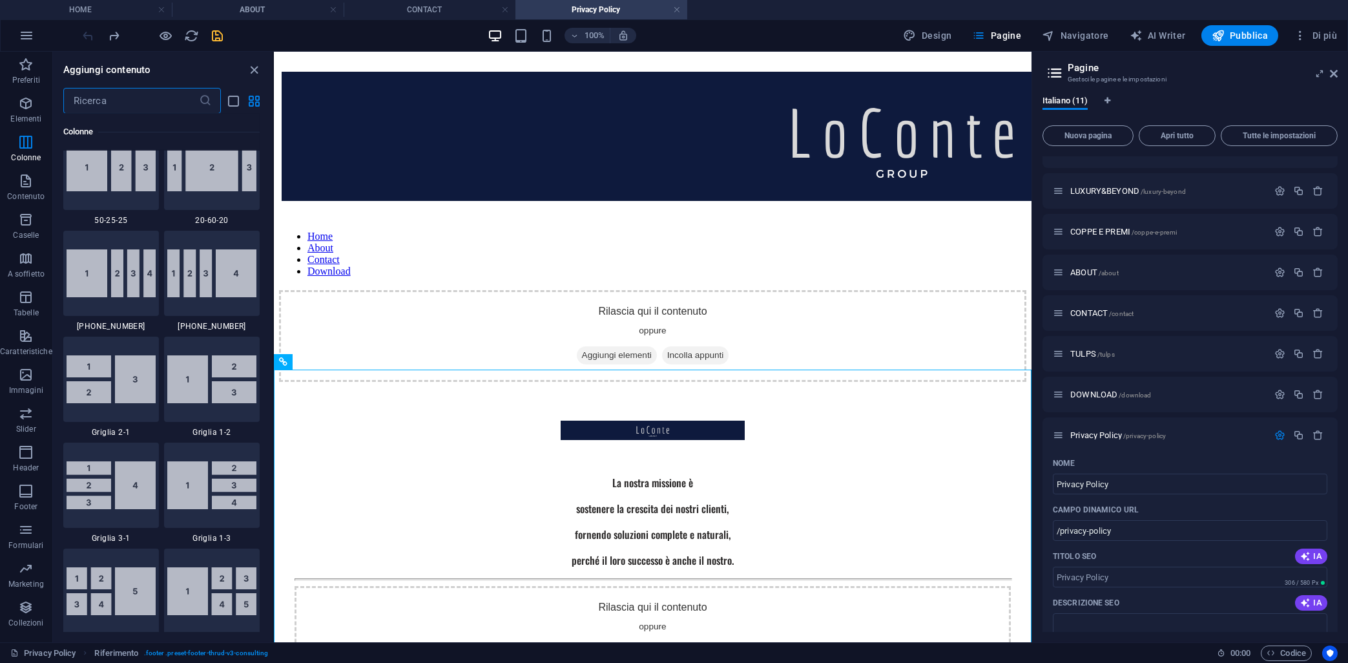
scroll to position [70, 0]
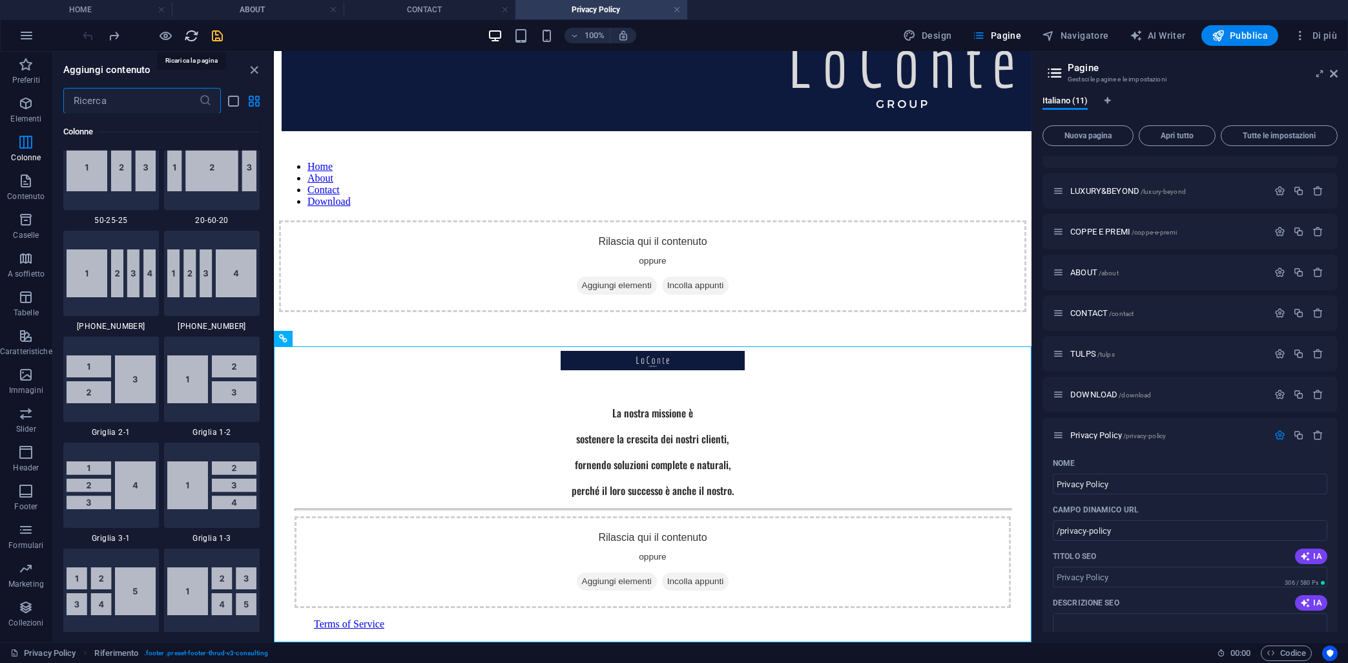
click at [191, 36] on icon "reload" at bounding box center [192, 35] width 15 height 15
click at [29, 33] on icon "button" at bounding box center [27, 36] width 16 height 16
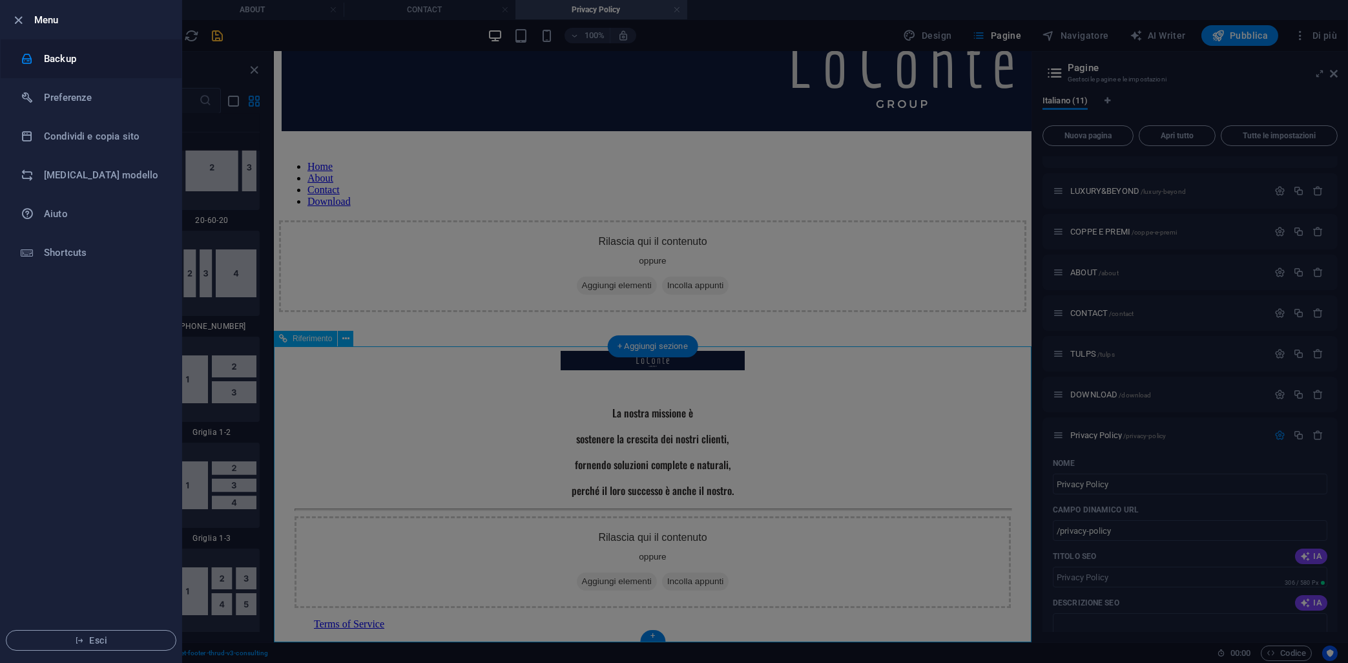
click at [56, 58] on h6 "Backup" at bounding box center [104, 59] width 120 height 16
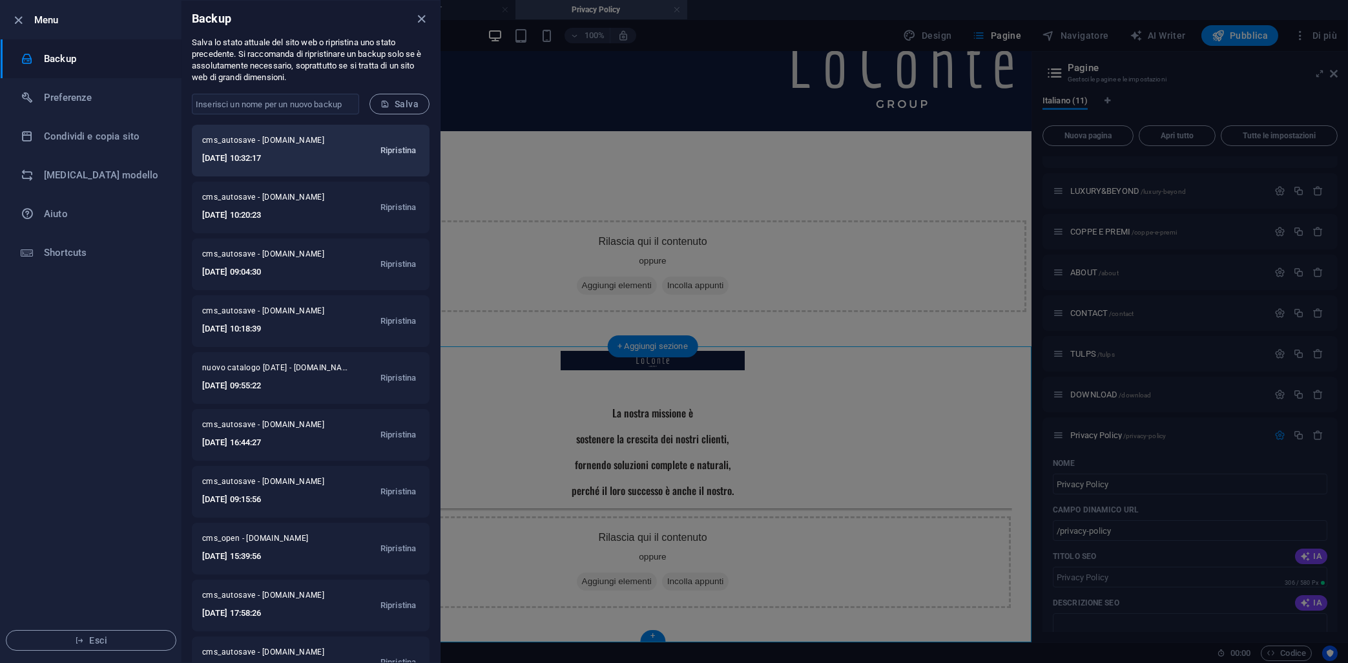
click at [397, 157] on span "Ripristina" at bounding box center [399, 151] width 36 height 16
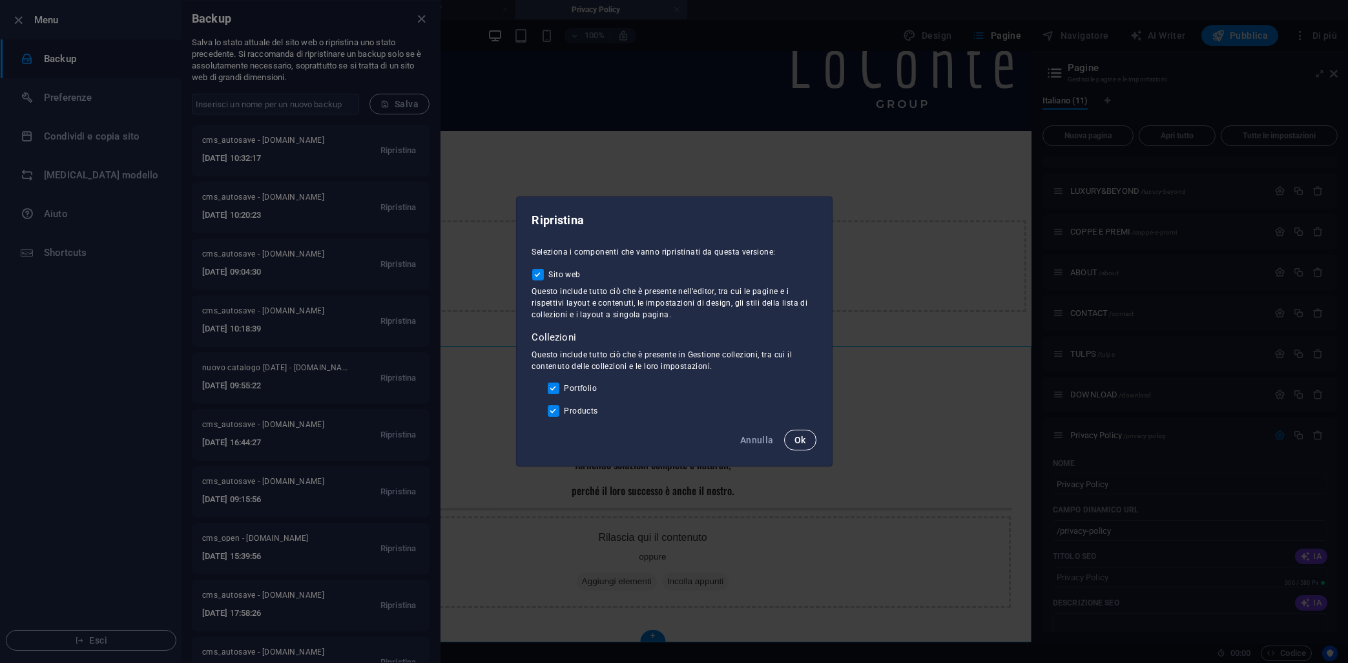
click at [794, 448] on button "Ok" at bounding box center [800, 440] width 32 height 21
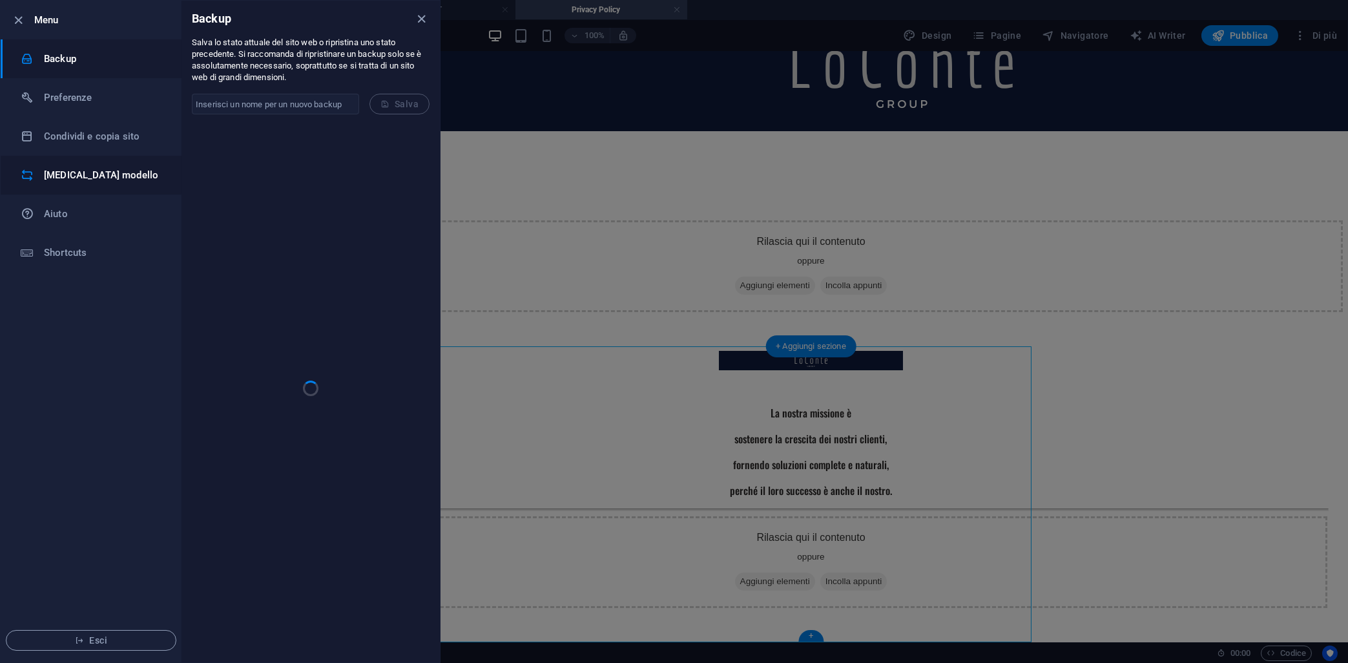
click at [83, 185] on li "Cambia modello" at bounding box center [91, 175] width 181 height 39
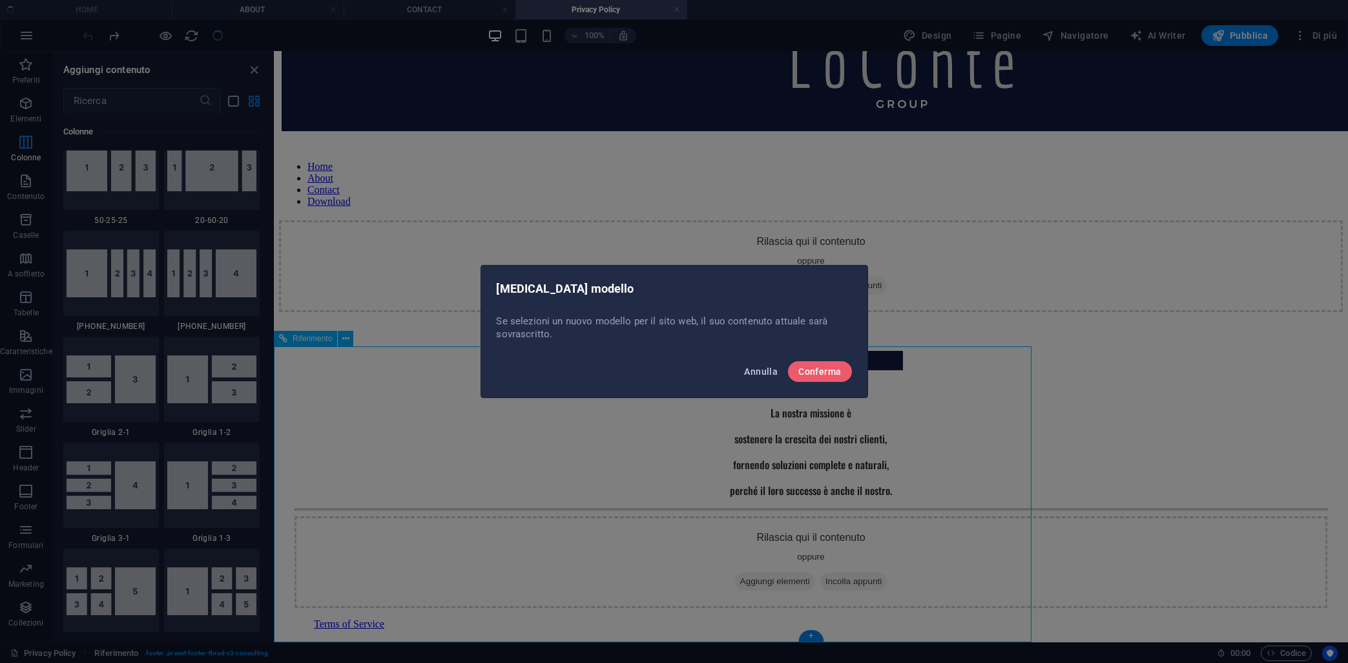
click at [760, 372] on span "Annulla" at bounding box center [761, 371] width 34 height 10
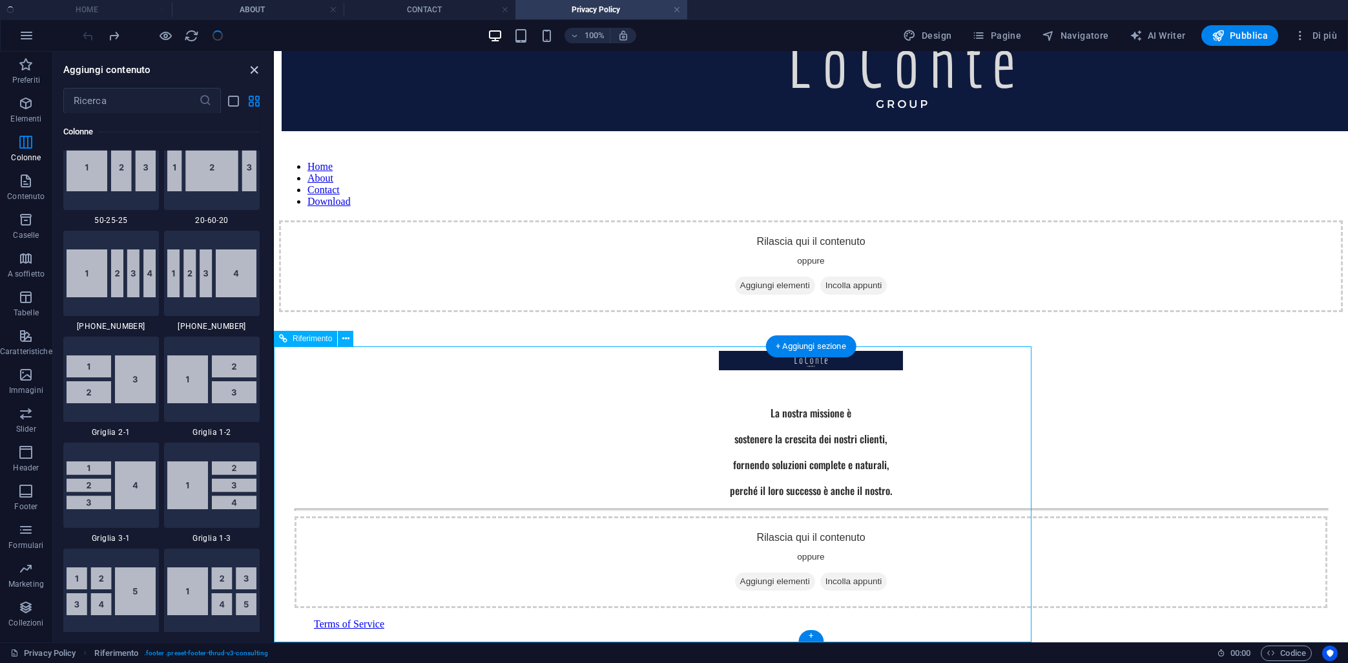
click at [255, 67] on icon "close panel" at bounding box center [254, 70] width 15 height 15
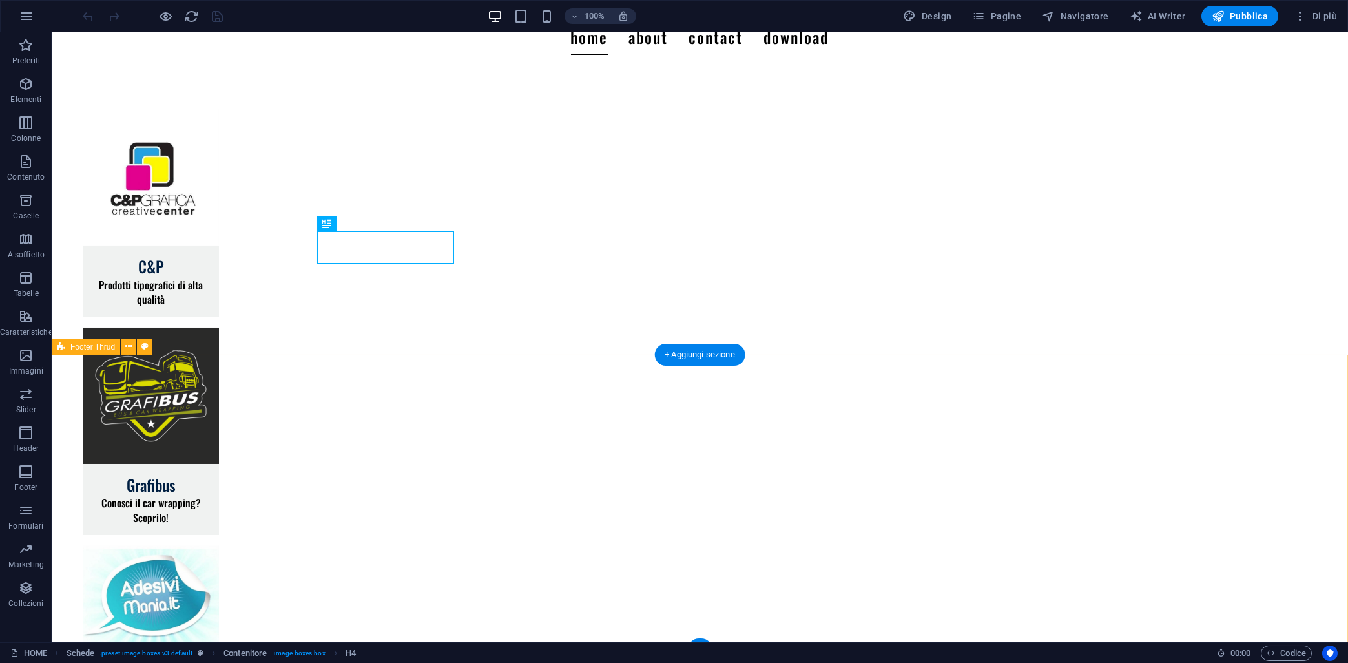
scroll to position [167, 0]
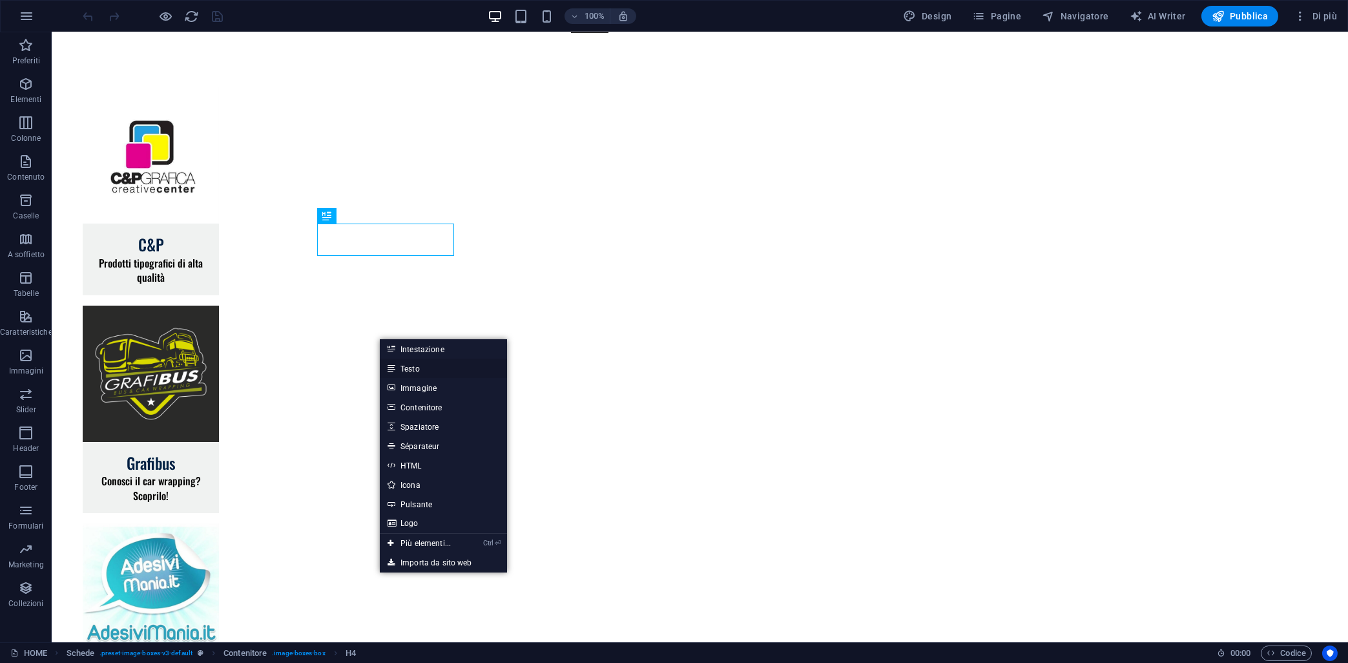
click at [420, 372] on link "Testo" at bounding box center [443, 368] width 127 height 19
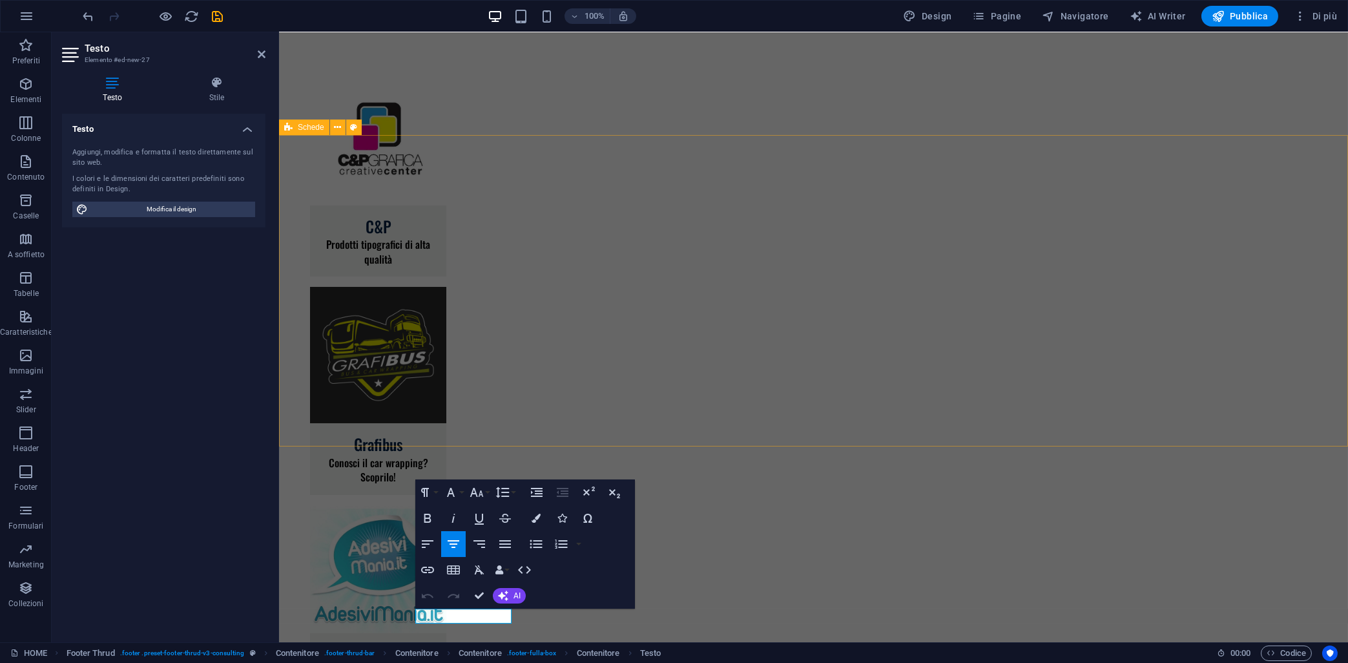
scroll to position [67, 0]
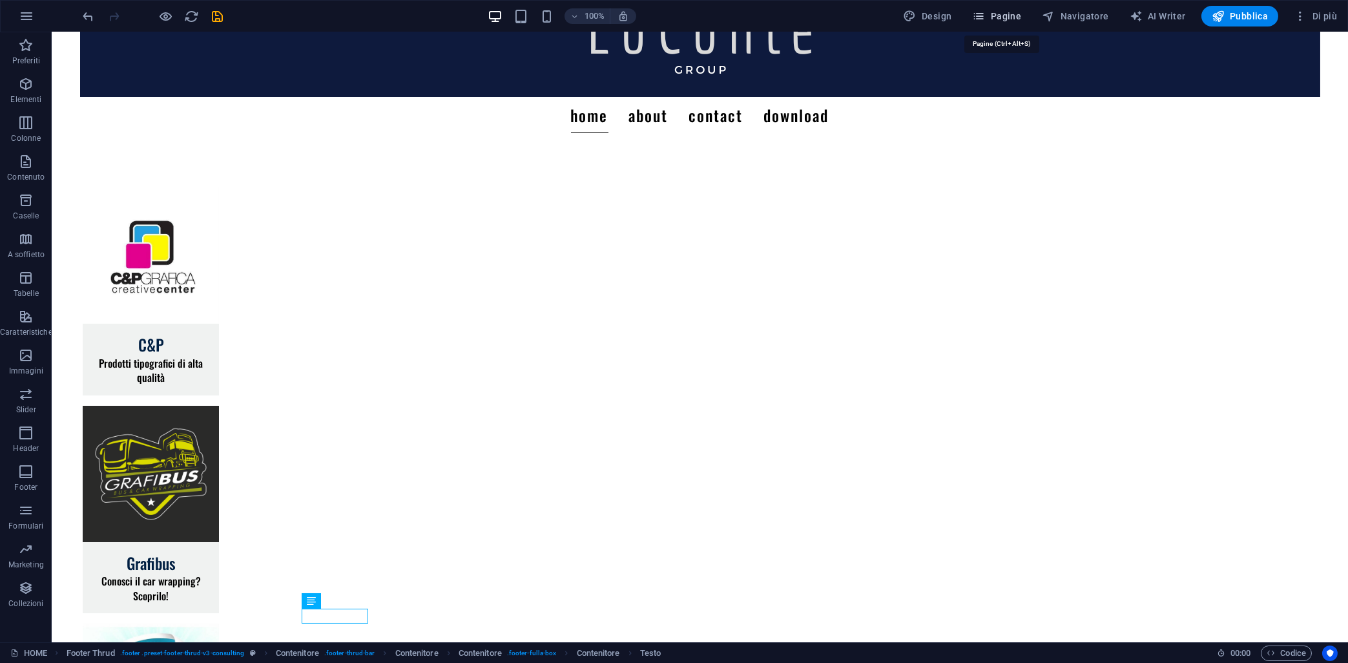
drag, startPoint x: 998, startPoint y: 19, endPoint x: 979, endPoint y: 38, distance: 27.0
click at [998, 19] on span "Pagine" at bounding box center [996, 16] width 49 height 13
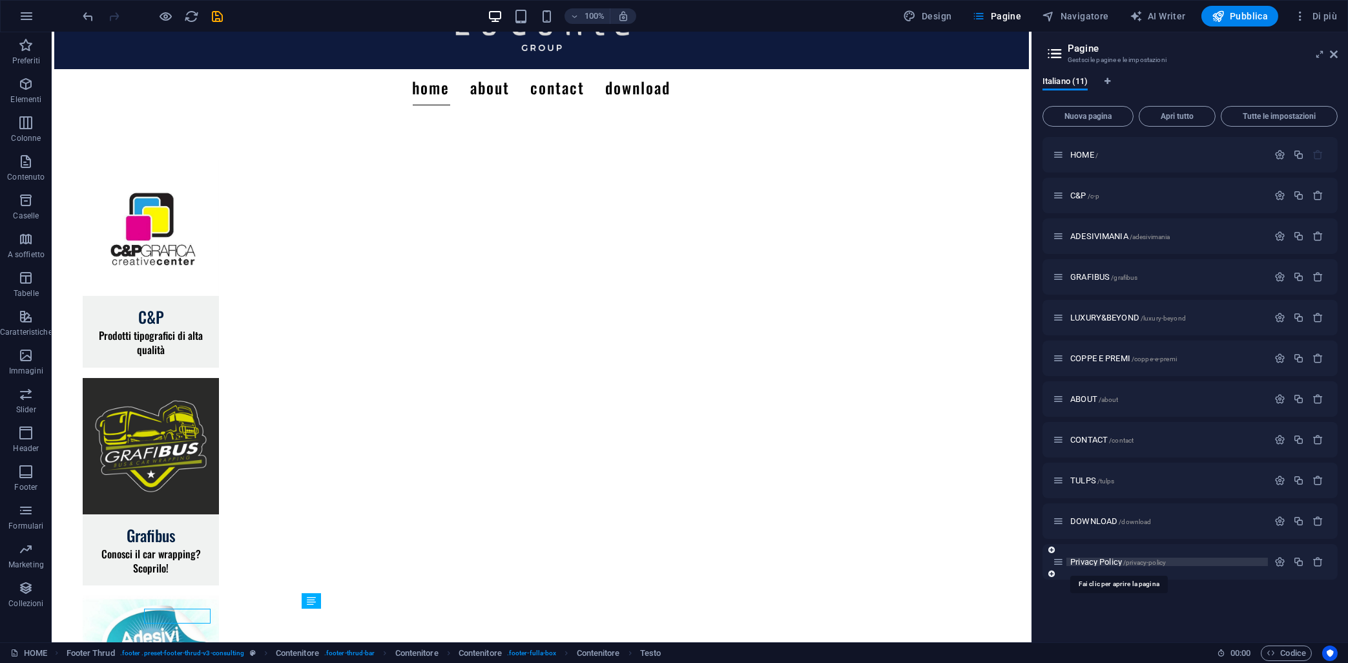
click at [1093, 561] on span "Privacy Policy /privacy-policy" at bounding box center [1119, 562] width 96 height 10
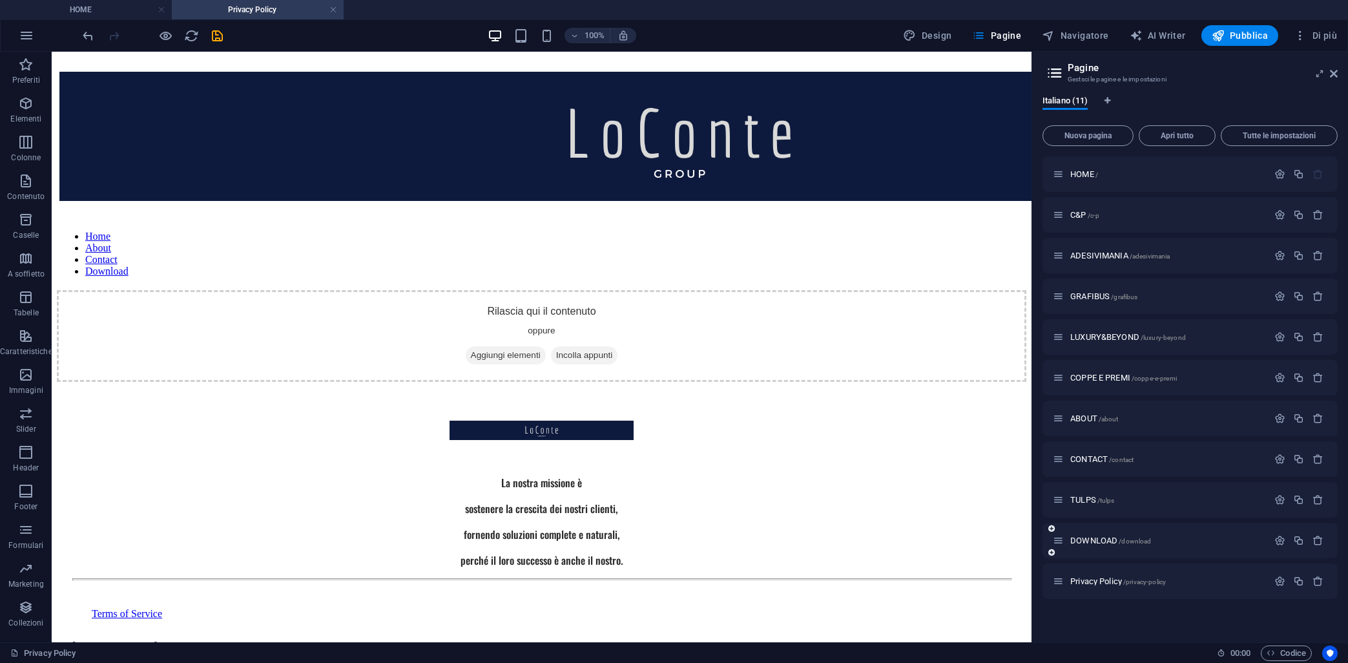
scroll to position [0, 0]
click at [538, 304] on div "Rilascia qui il contenuto oppure Aggiungi elementi Incolla appunti" at bounding box center [542, 336] width 970 height 92
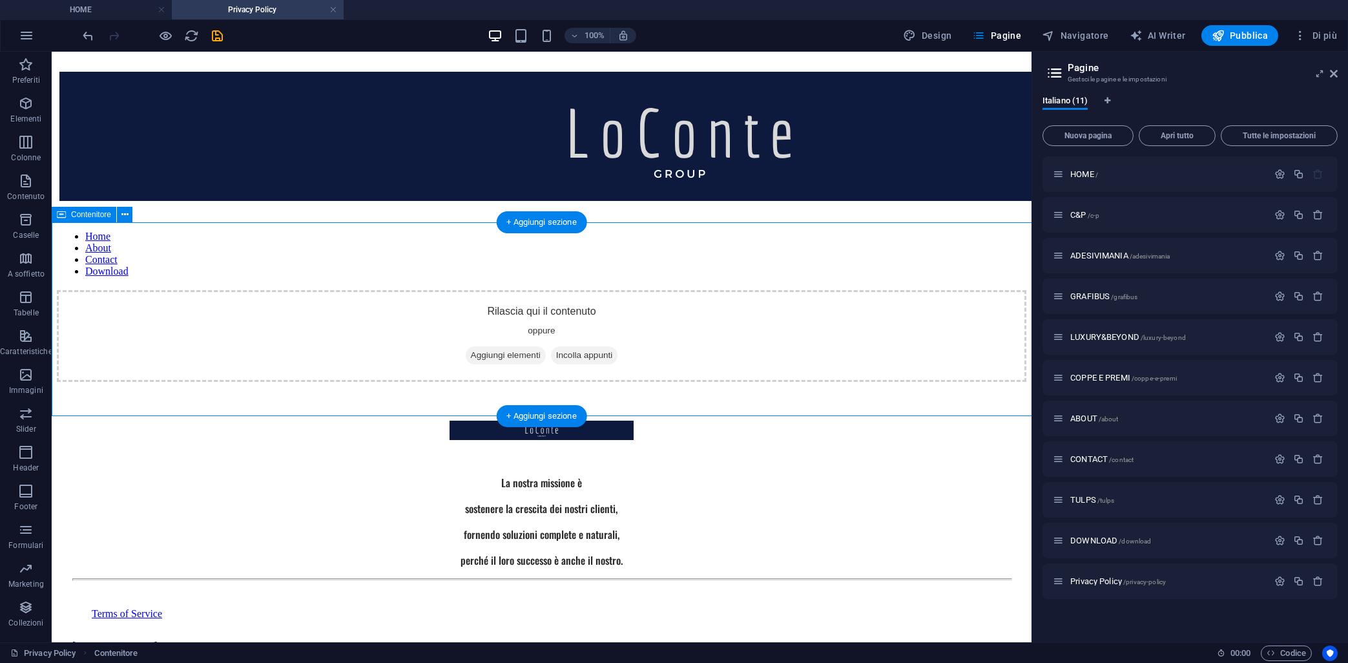
click at [518, 346] on span "Aggiungi elementi" at bounding box center [506, 355] width 80 height 18
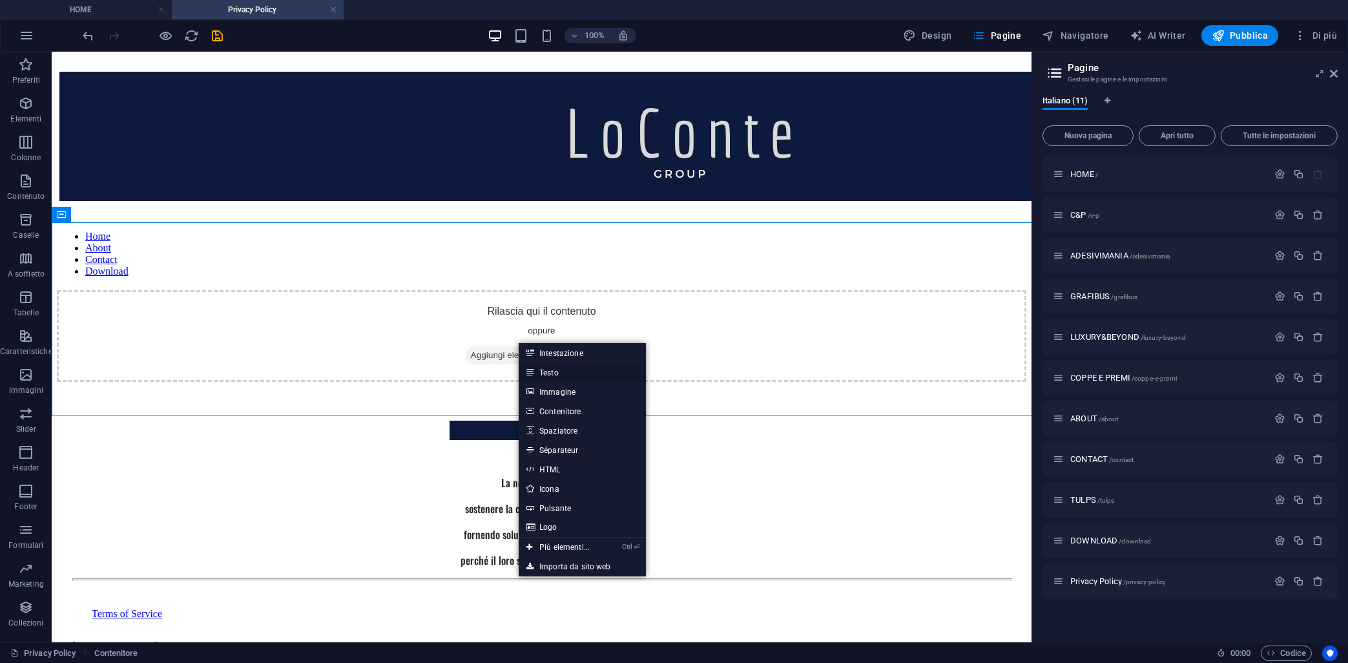
click at [547, 372] on link "Testo" at bounding box center [582, 371] width 127 height 19
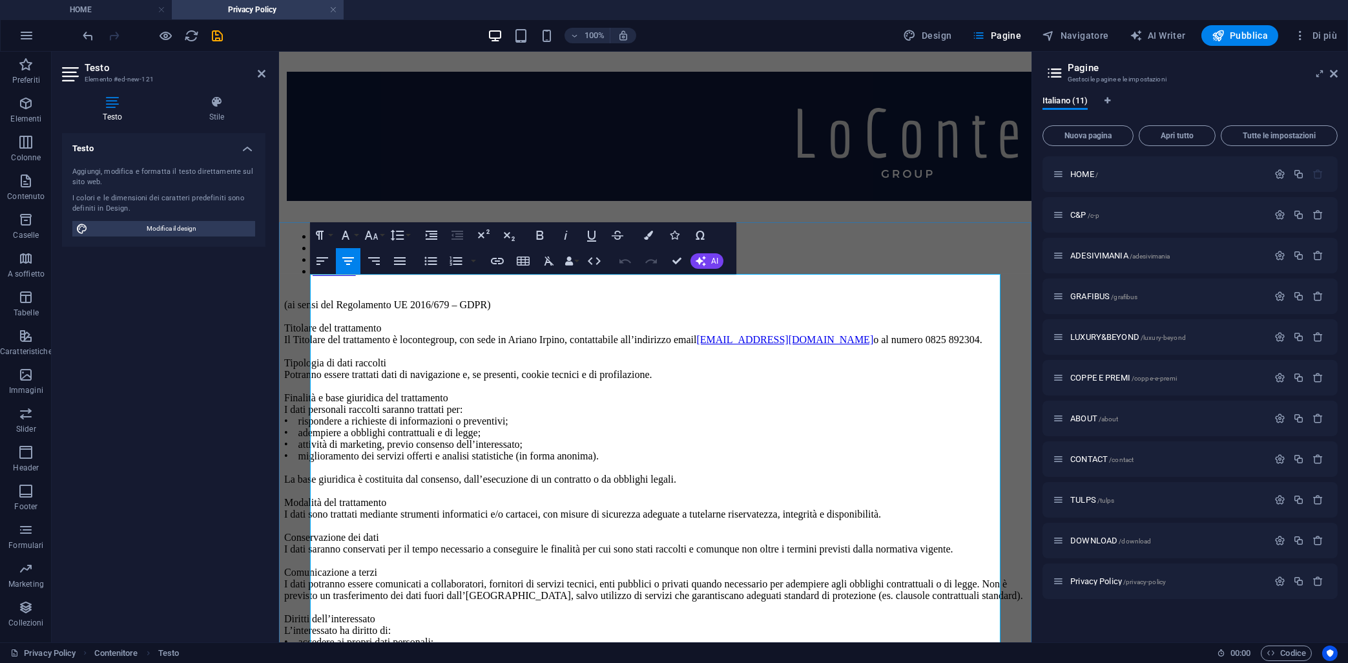
scroll to position [23868, 5]
click at [331, 266] on button "Align Left" at bounding box center [322, 261] width 25 height 26
click at [533, 299] on p "(ai sensi del Regolamento UE 2016/679 – GDPR) Titolare del trattamento Il Titol…" at bounding box center [655, 514] width 742 height 430
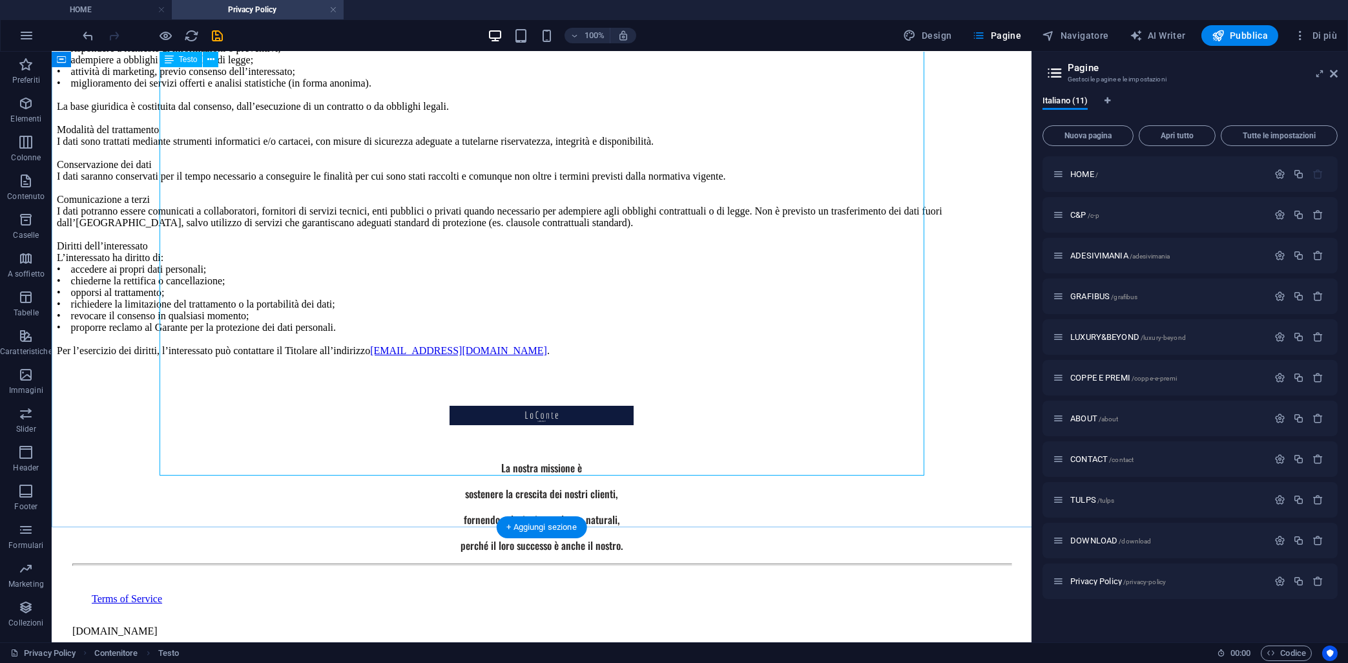
scroll to position [412, 0]
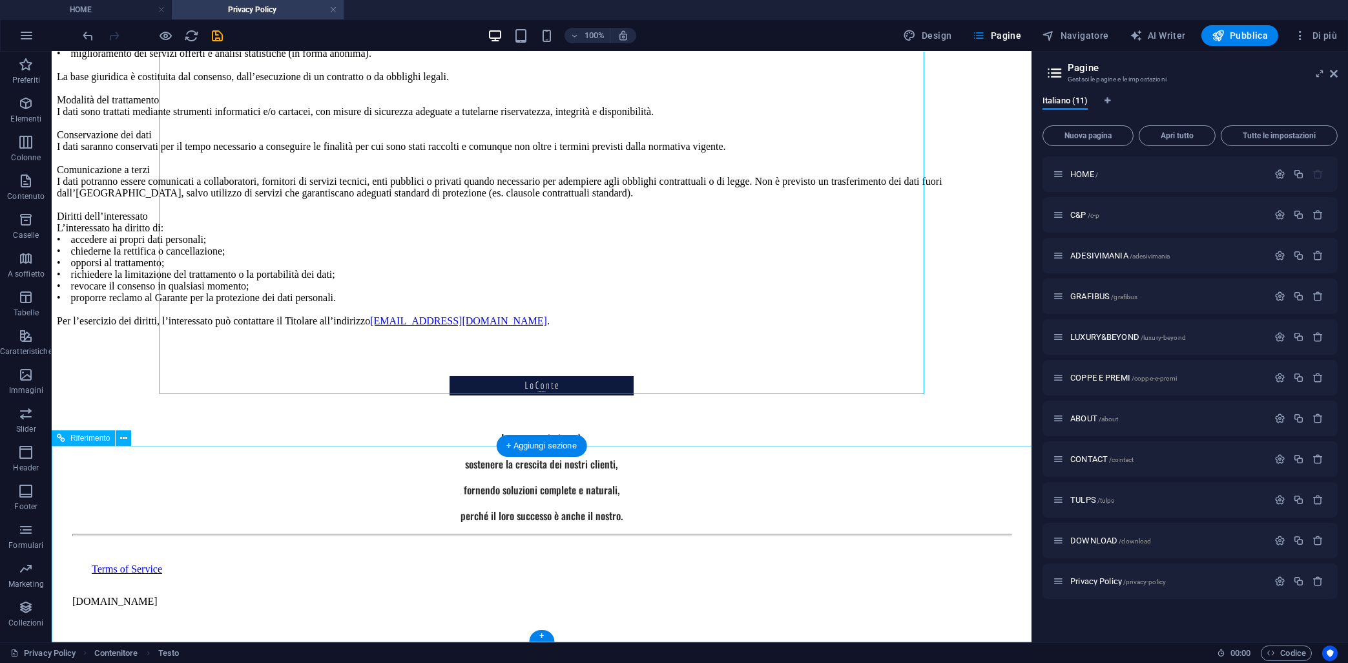
click at [205, 575] on div "Terms of Service" at bounding box center [551, 569] width 919 height 12
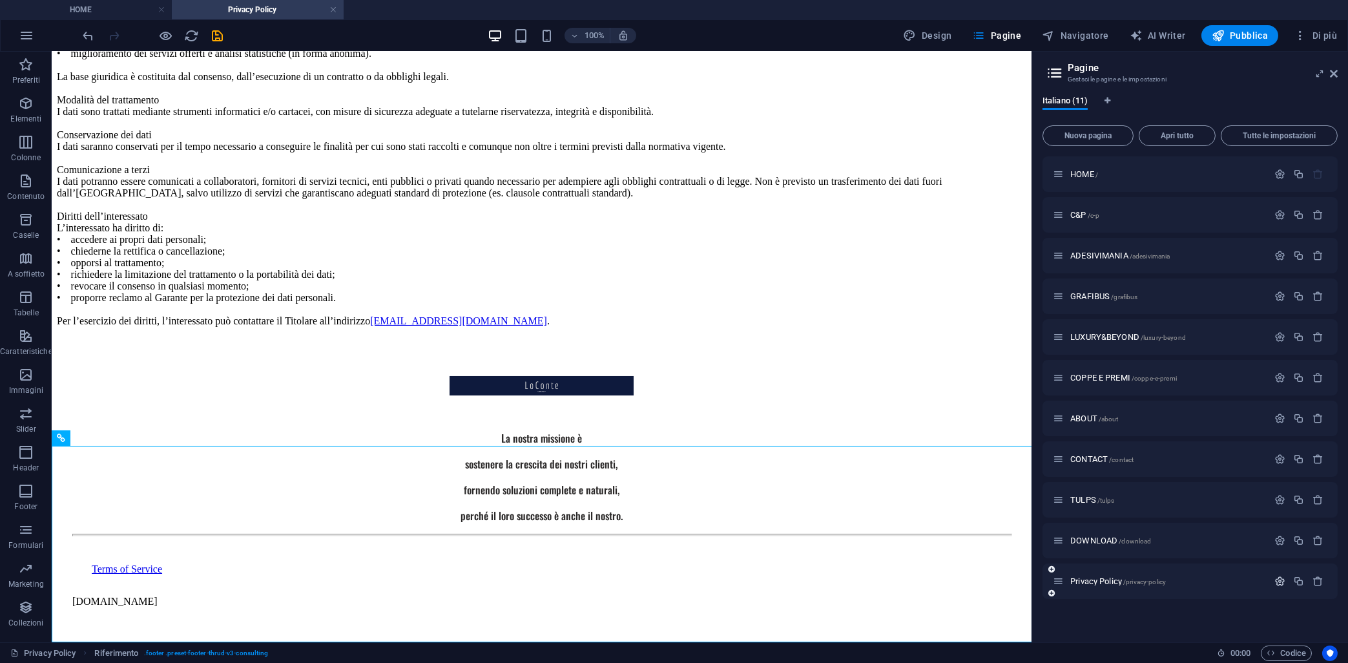
click at [1283, 581] on icon "button" at bounding box center [1280, 581] width 11 height 11
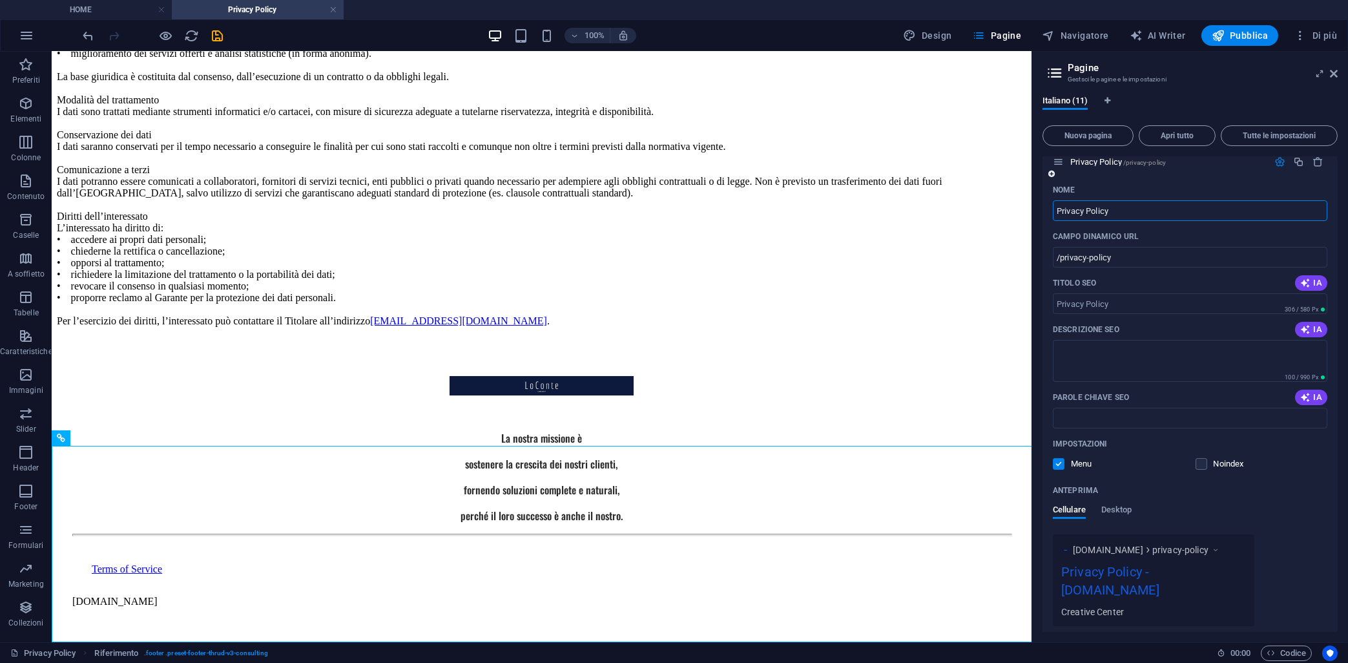
scroll to position [472, 0]
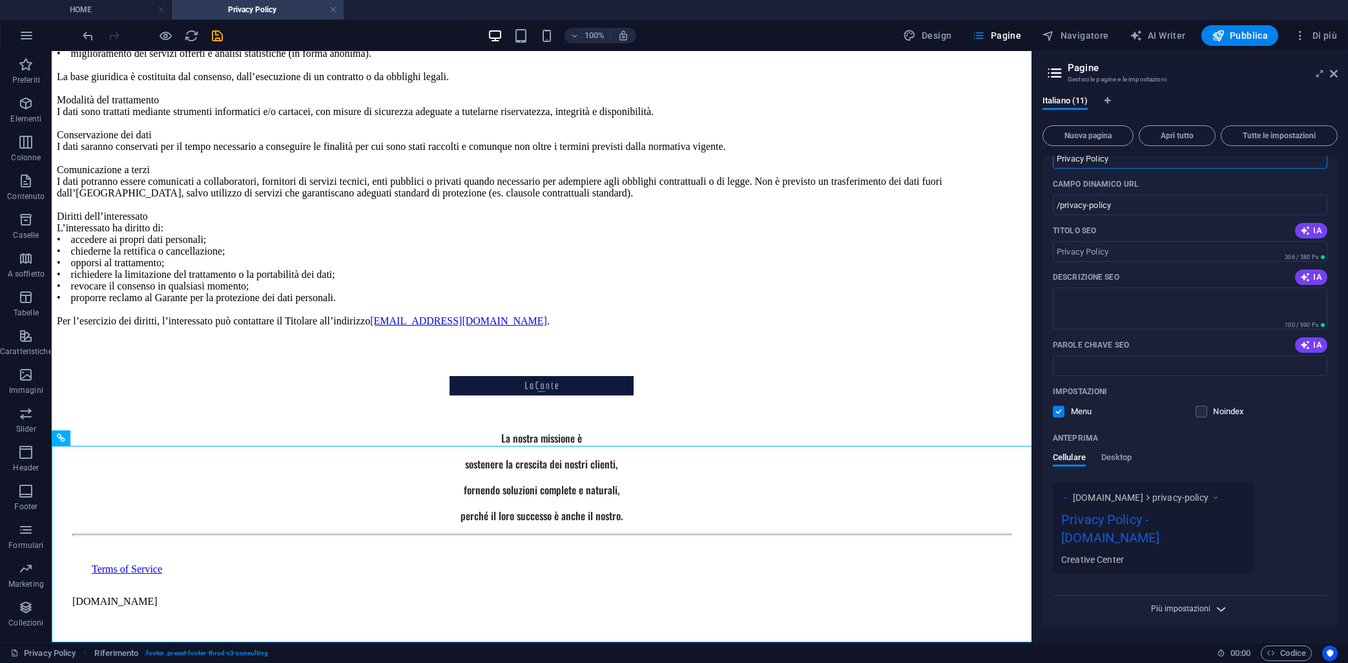
click at [1162, 605] on div "Più impostazioni" at bounding box center [1190, 606] width 275 height 21
click at [1173, 611] on span "Più impostazioni" at bounding box center [1181, 608] width 59 height 9
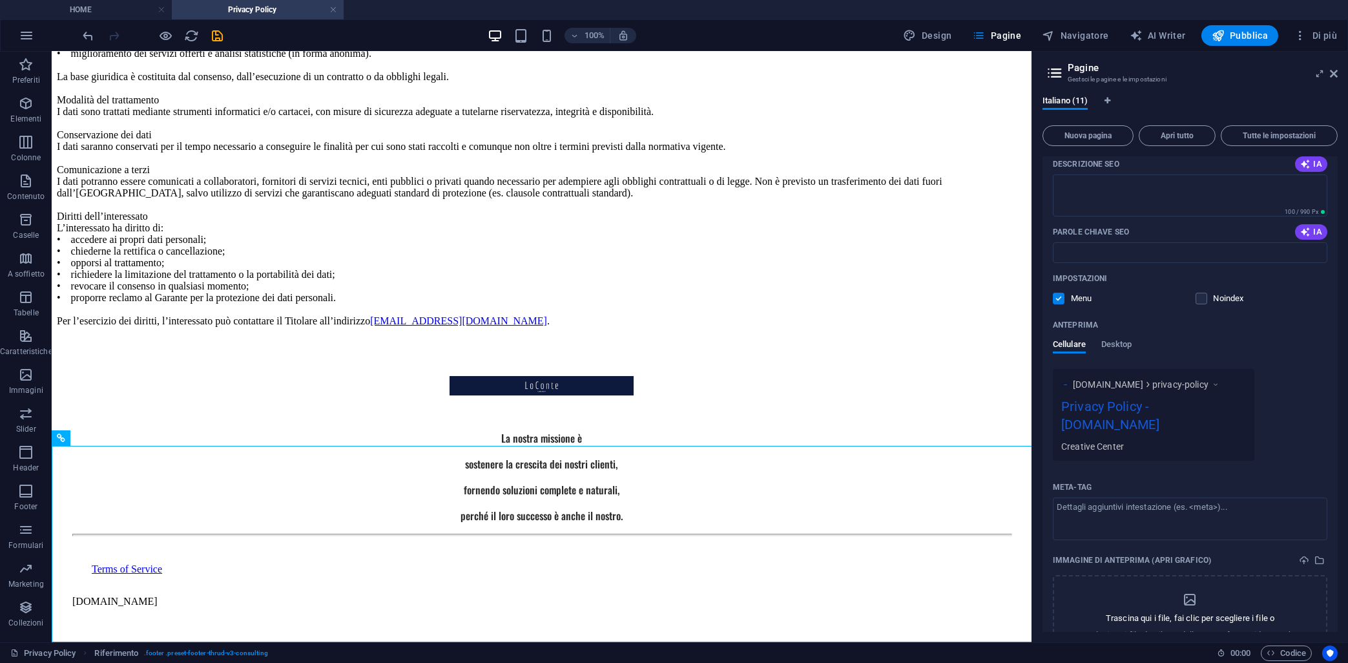
scroll to position [656, 0]
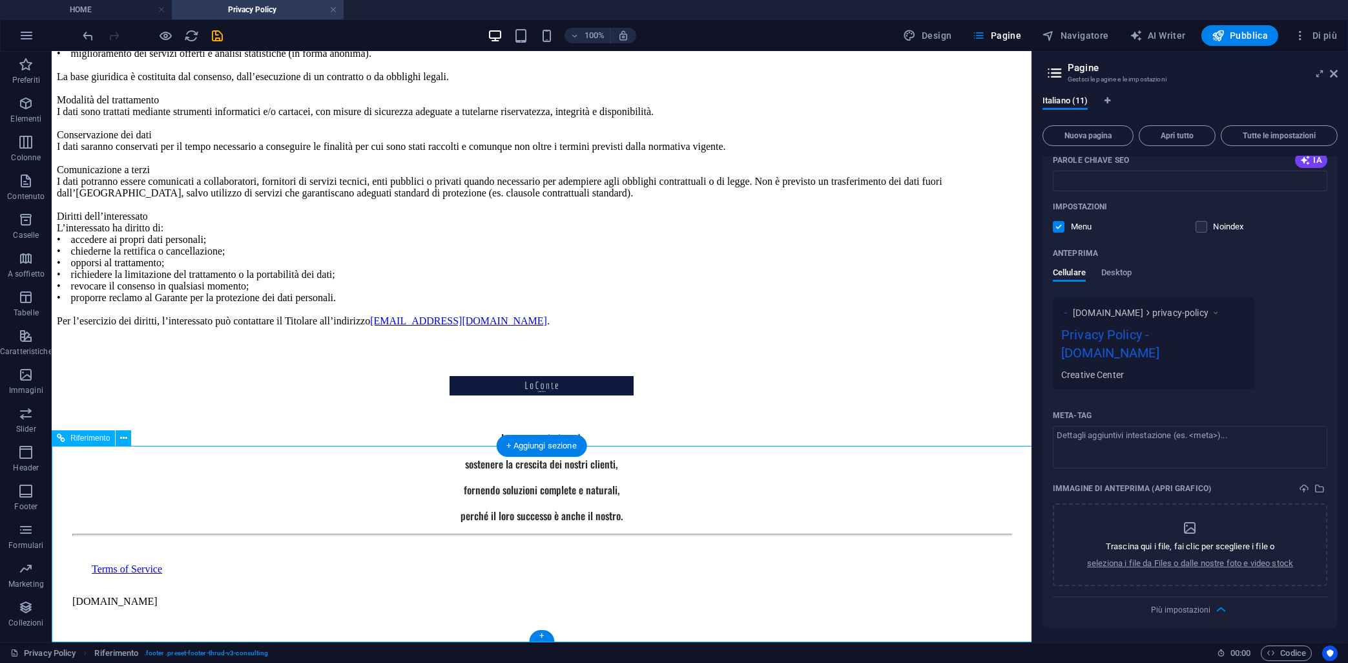
click at [182, 575] on div "Terms of Service" at bounding box center [551, 569] width 919 height 12
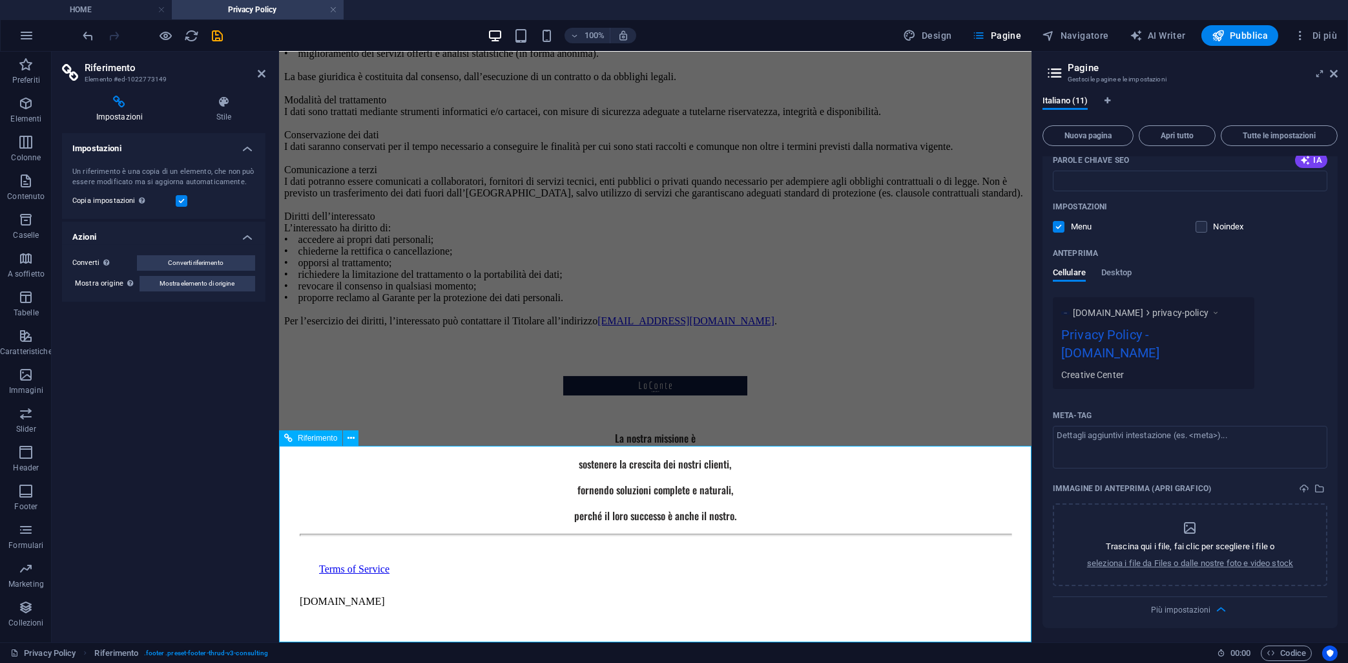
click at [339, 575] on div "Terms of Service" at bounding box center [665, 569] width 692 height 12
click at [337, 625] on div "La nostra missione è sostenere la crescita dei nostri clienti, fornendo soluzio…" at bounding box center [655, 487] width 742 height 300
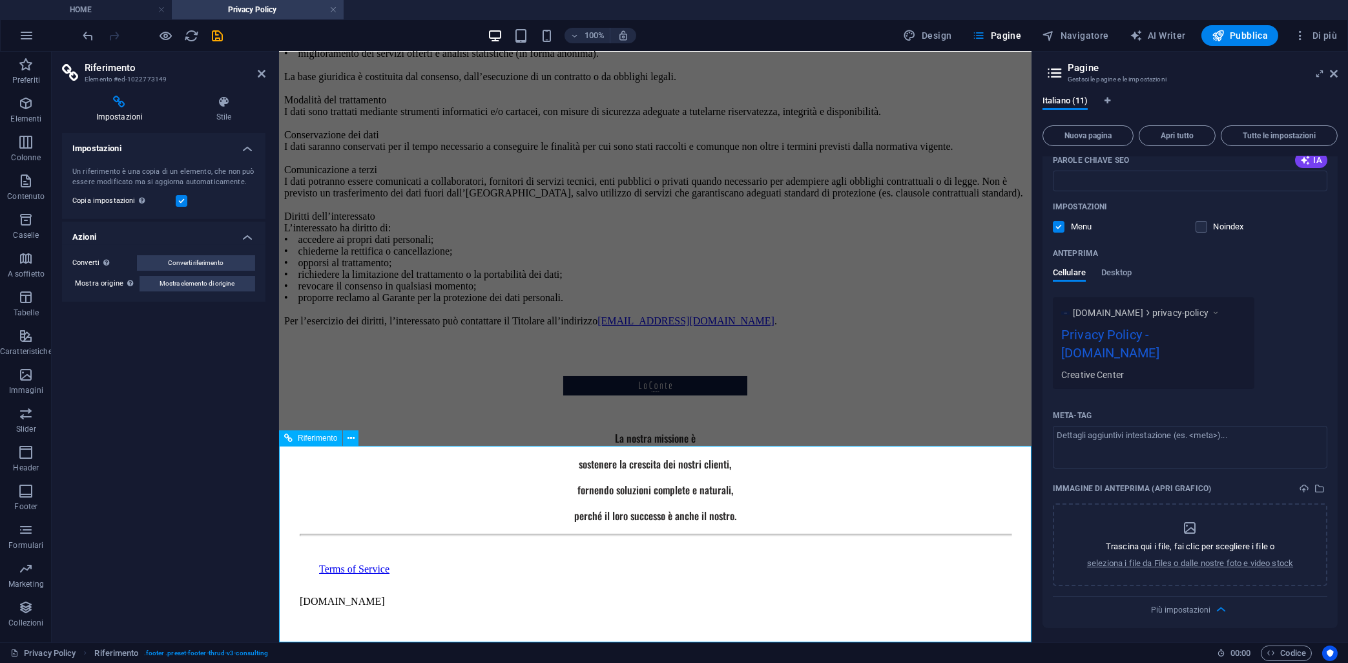
click at [337, 625] on div "La nostra missione è sostenere la crescita dei nostri clienti, fornendo soluzio…" at bounding box center [655, 487] width 742 height 300
click at [348, 439] on icon at bounding box center [351, 439] width 7 height 14
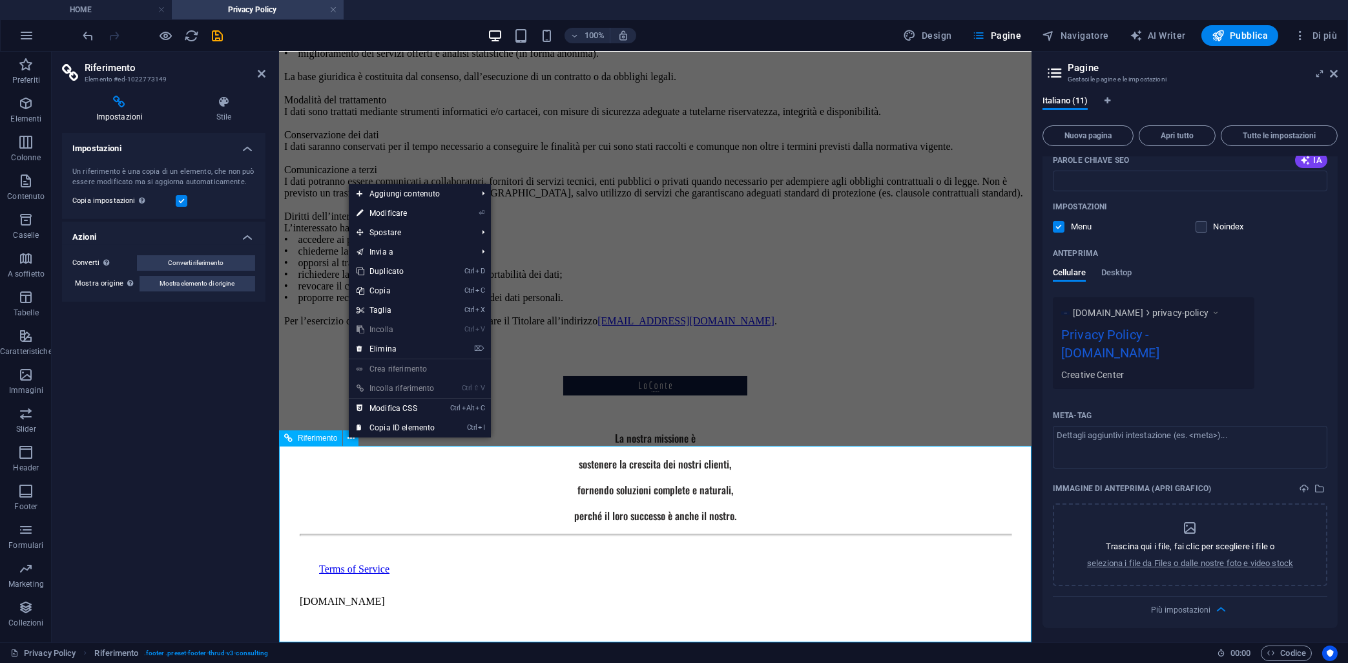
click at [341, 460] on div "La nostra missione è sostenere la crescita dei nostri clienti, fornendo soluzio…" at bounding box center [655, 487] width 742 height 300
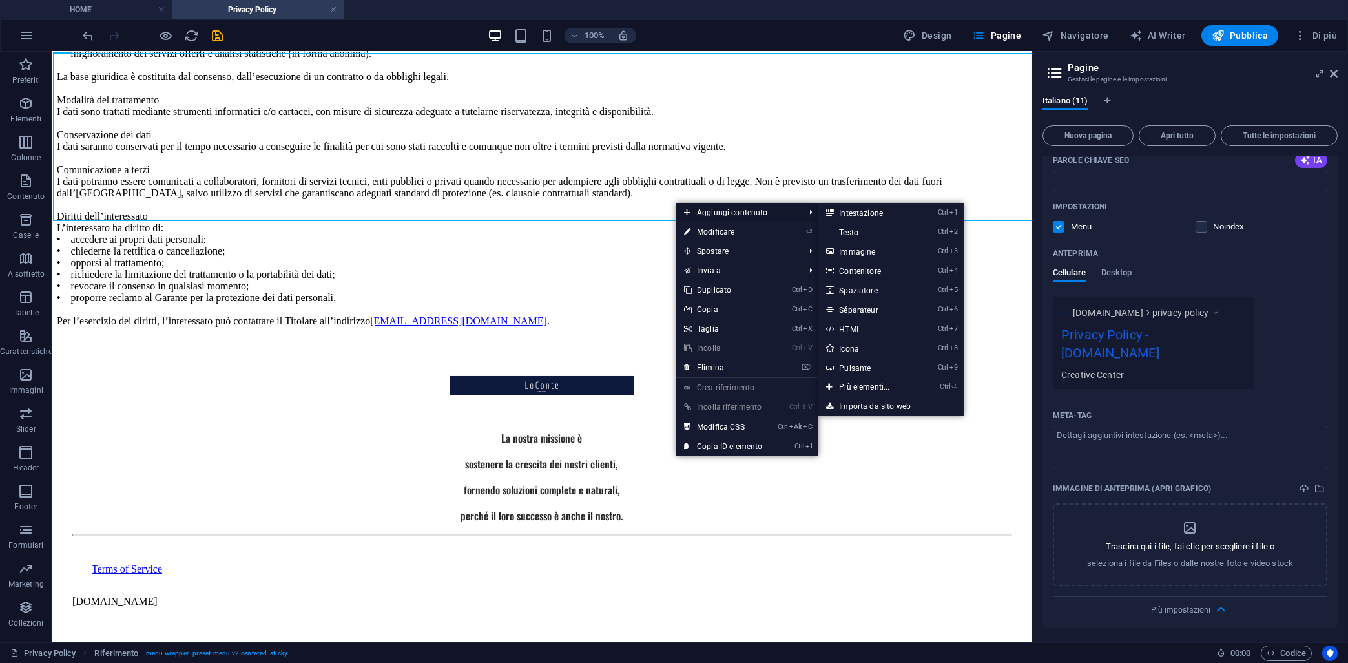
click at [734, 212] on span "Aggiungi contenuto" at bounding box center [737, 212] width 123 height 19
click at [859, 209] on link "Ctrl 1 Intestazione" at bounding box center [867, 212] width 97 height 19
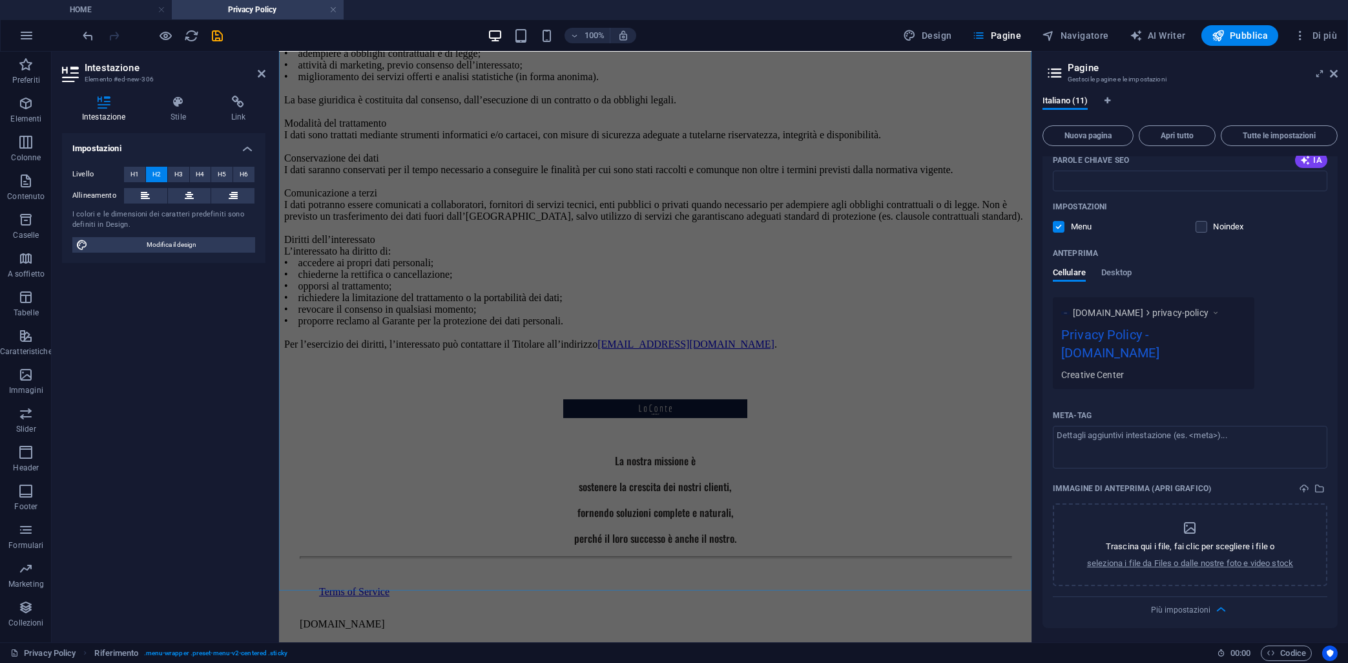
scroll to position [0, 0]
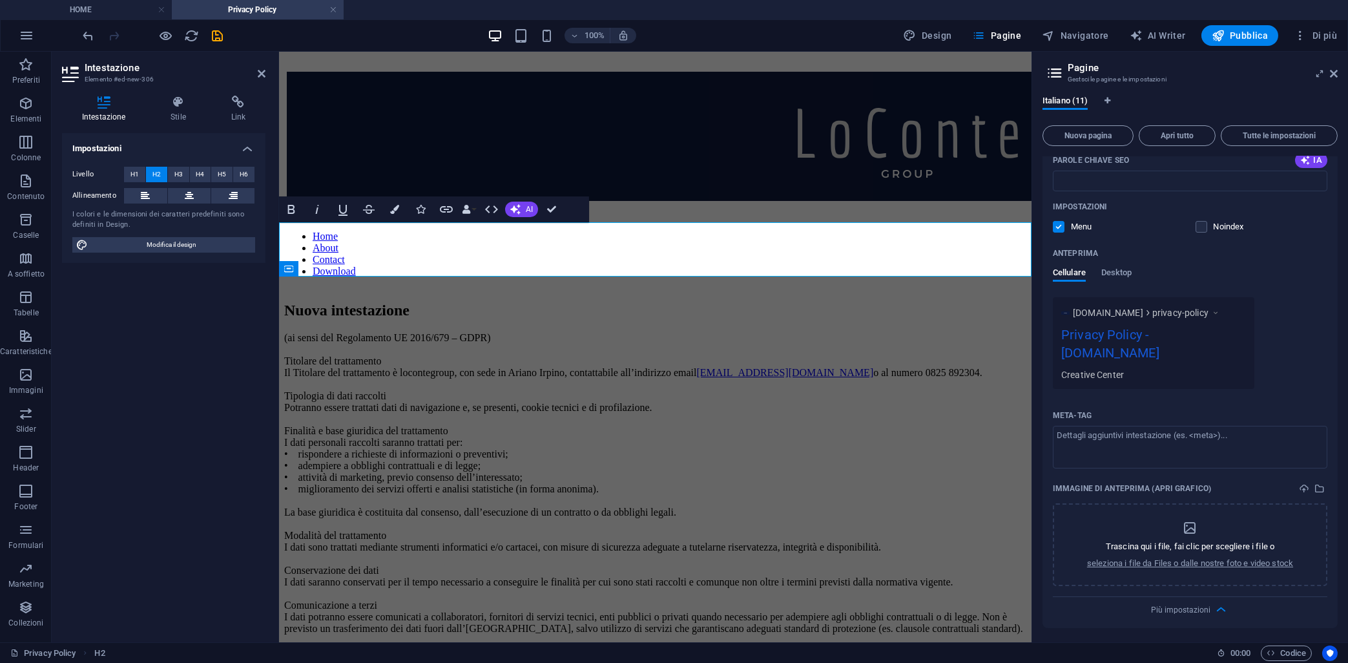
click at [80, 37] on div "100% Design Pagine Navigatore AI Writer Pubblica Di più" at bounding box center [674, 35] width 1347 height 31
click at [83, 36] on icon "undo" at bounding box center [88, 35] width 15 height 15
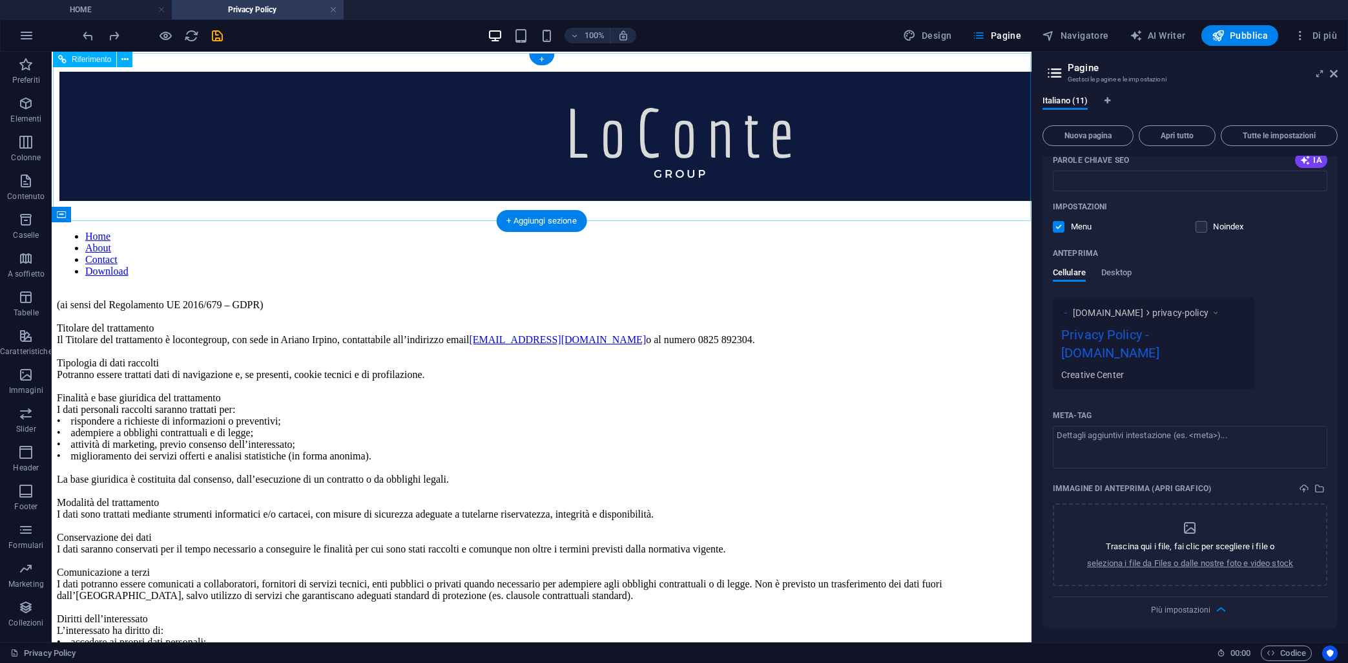
click at [648, 231] on nav "Home About Contact Download" at bounding box center [541, 254] width 965 height 47
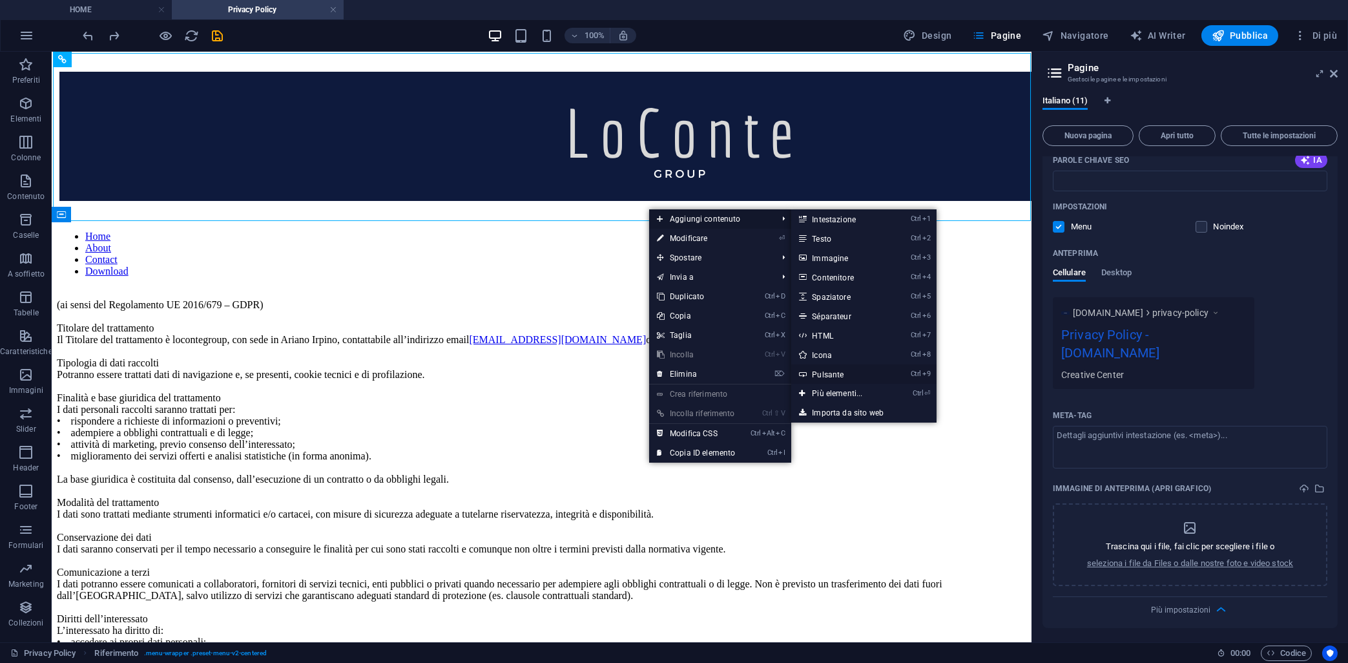
drag, startPoint x: 828, startPoint y: 372, endPoint x: 545, endPoint y: 320, distance: 287.6
click at [828, 372] on link "Ctrl 9 Pulsante" at bounding box center [839, 373] width 97 height 19
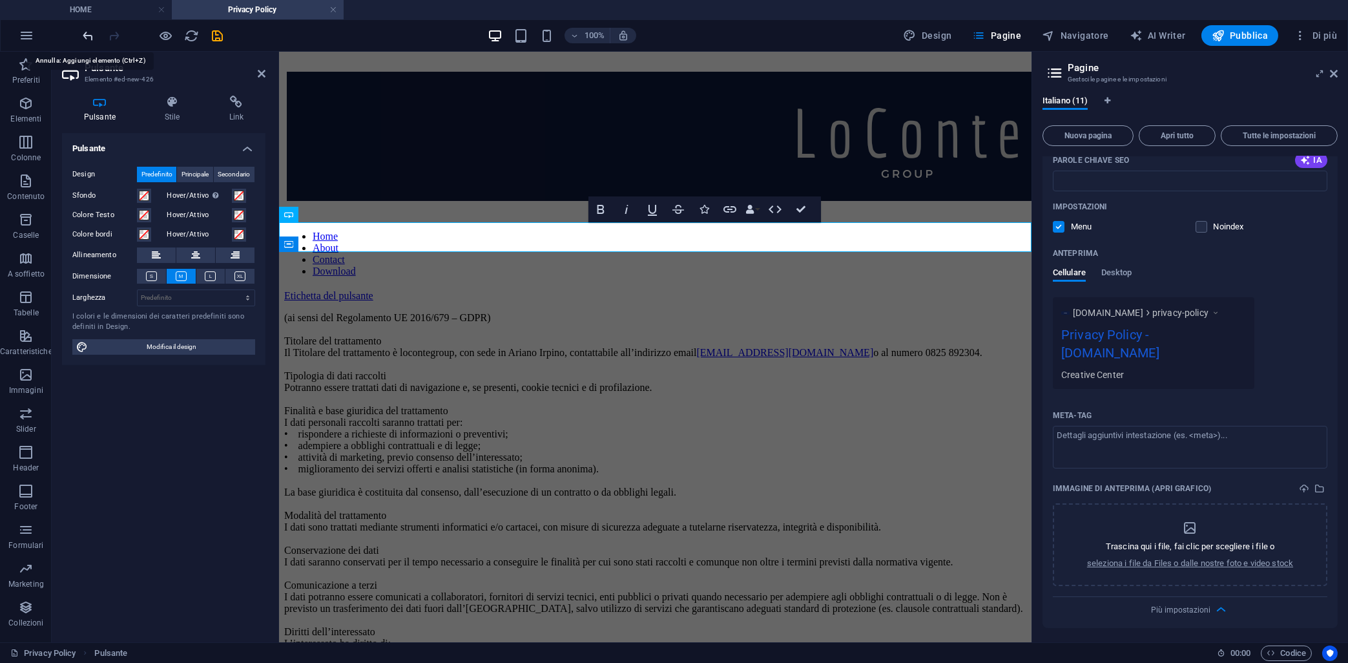
click at [89, 32] on icon "undo" at bounding box center [88, 35] width 15 height 15
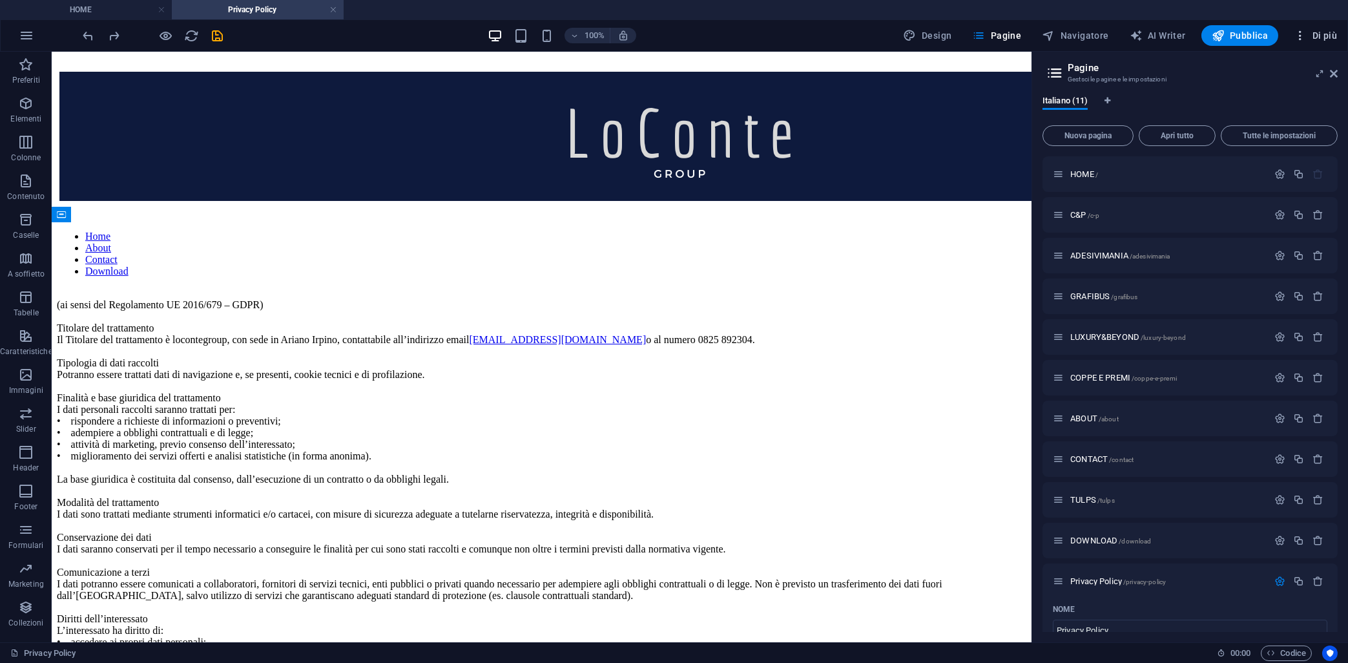
click at [1309, 30] on span "Di più" at bounding box center [1315, 35] width 43 height 13
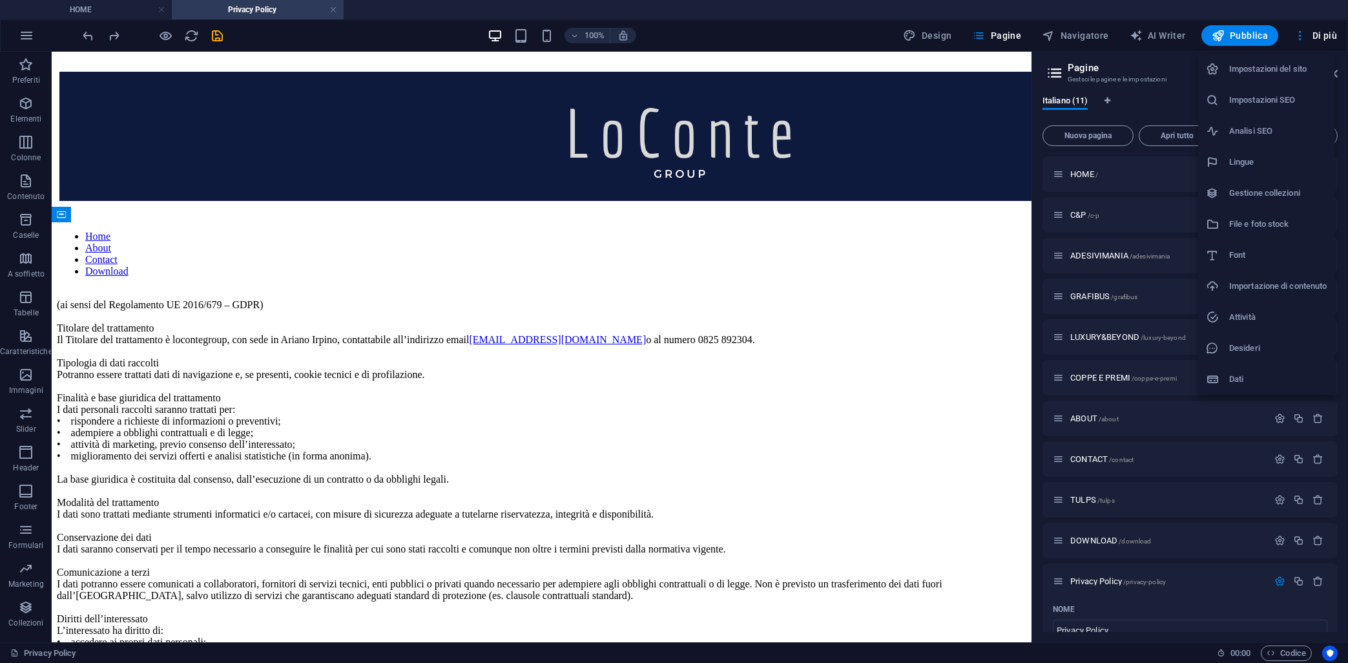
click at [1242, 252] on h6 "Font" at bounding box center [1279, 255] width 98 height 16
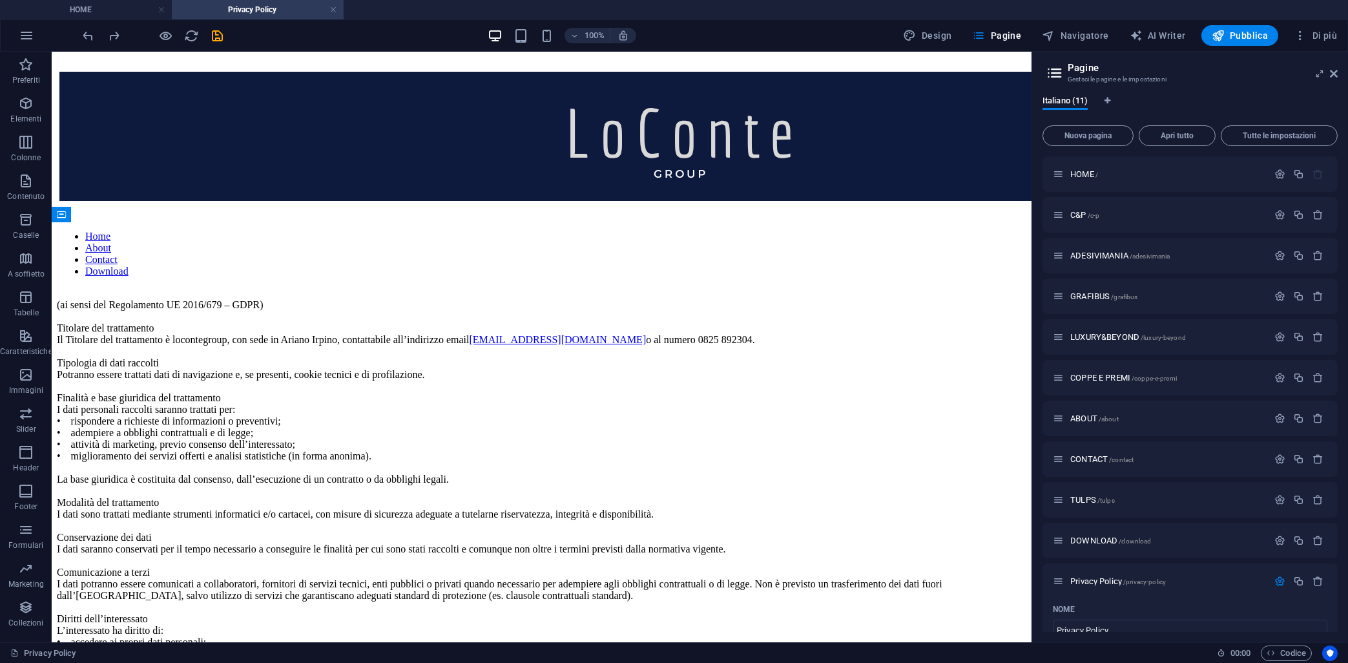
select select "popularity"
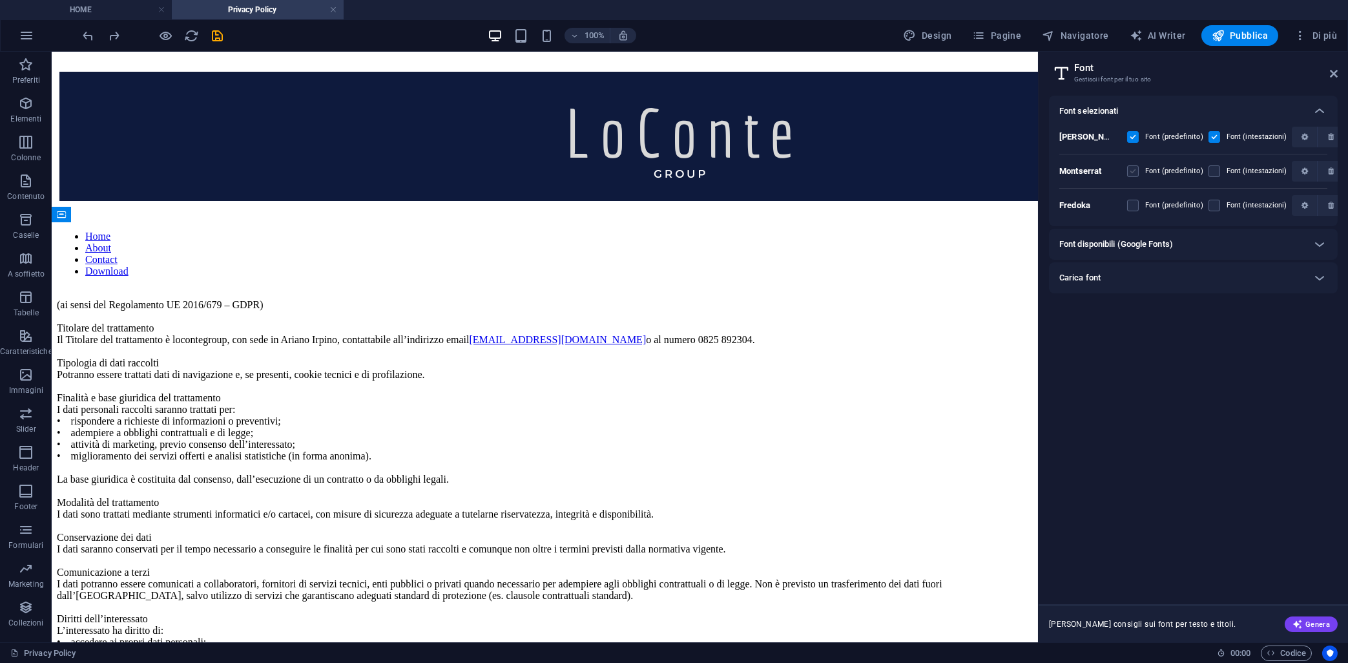
click at [1135, 174] on label at bounding box center [1133, 171] width 12 height 12
click at [0, 0] on input "checkbox" at bounding box center [0, 0] width 0 height 0
click at [1136, 173] on label at bounding box center [1133, 171] width 12 height 12
click at [0, 0] on input "checkbox" at bounding box center [0, 0] width 0 height 0
click at [1139, 137] on div "Font (predefinito)" at bounding box center [1165, 137] width 76 height 16
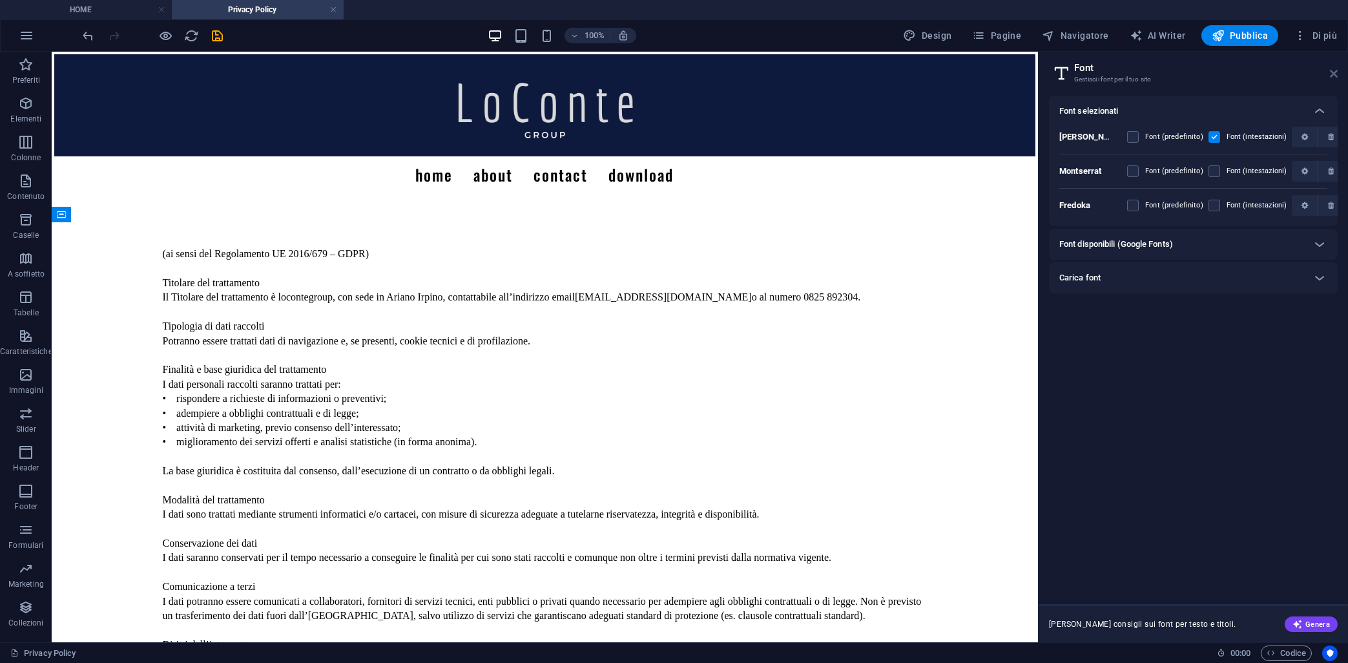
click at [1334, 74] on icon at bounding box center [1334, 73] width 8 height 10
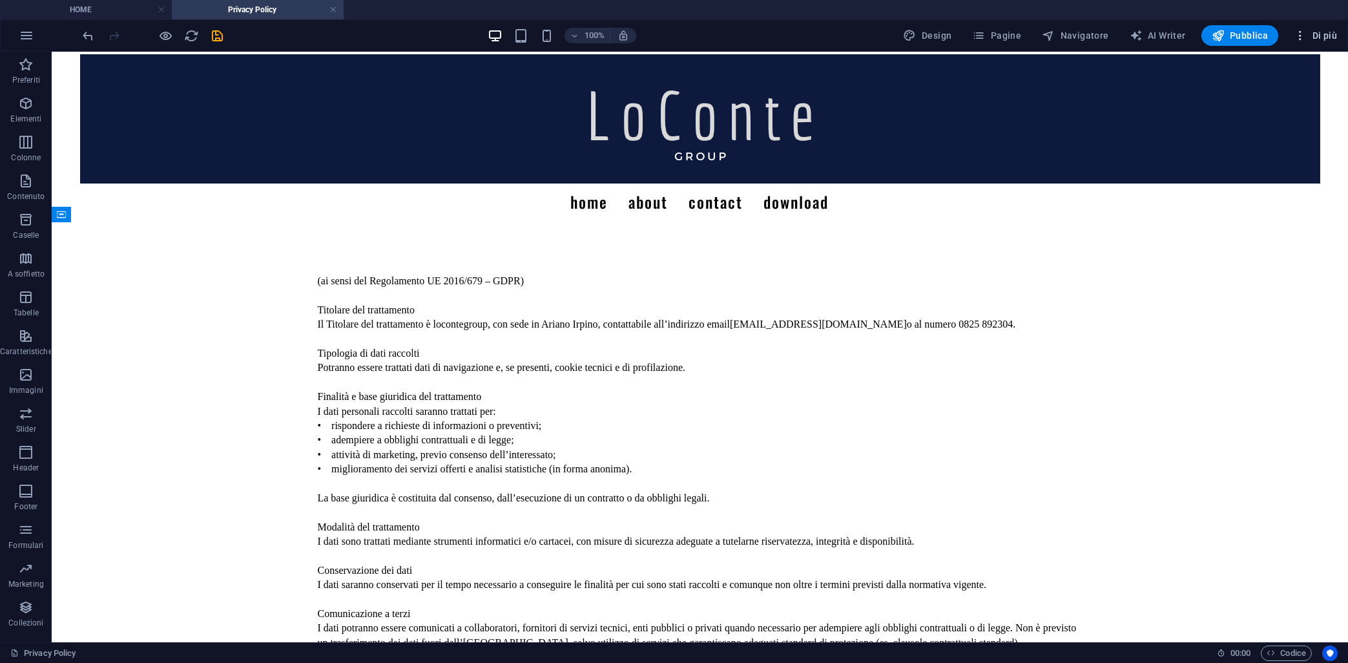
click at [1310, 37] on span "Di più" at bounding box center [1315, 35] width 43 height 13
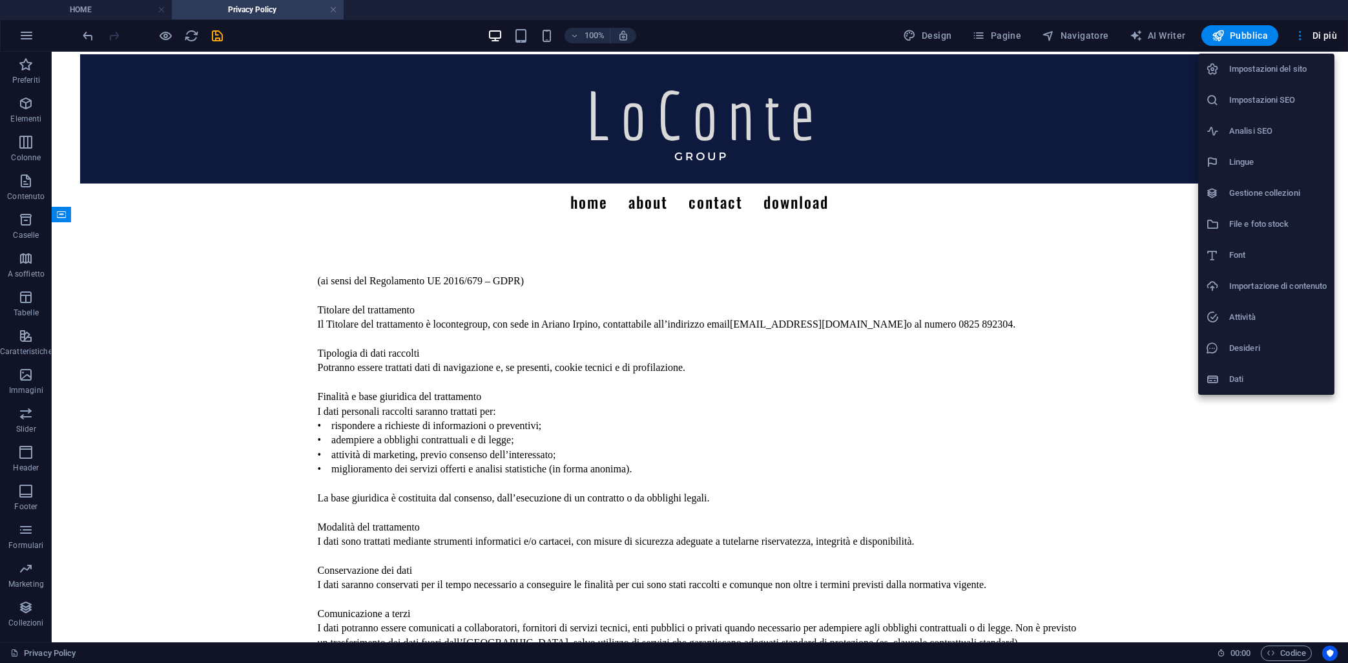
drag, startPoint x: 1247, startPoint y: 264, endPoint x: 1245, endPoint y: 185, distance: 78.8
click at [1246, 262] on li "Font" at bounding box center [1267, 255] width 136 height 31
select select "popularity"
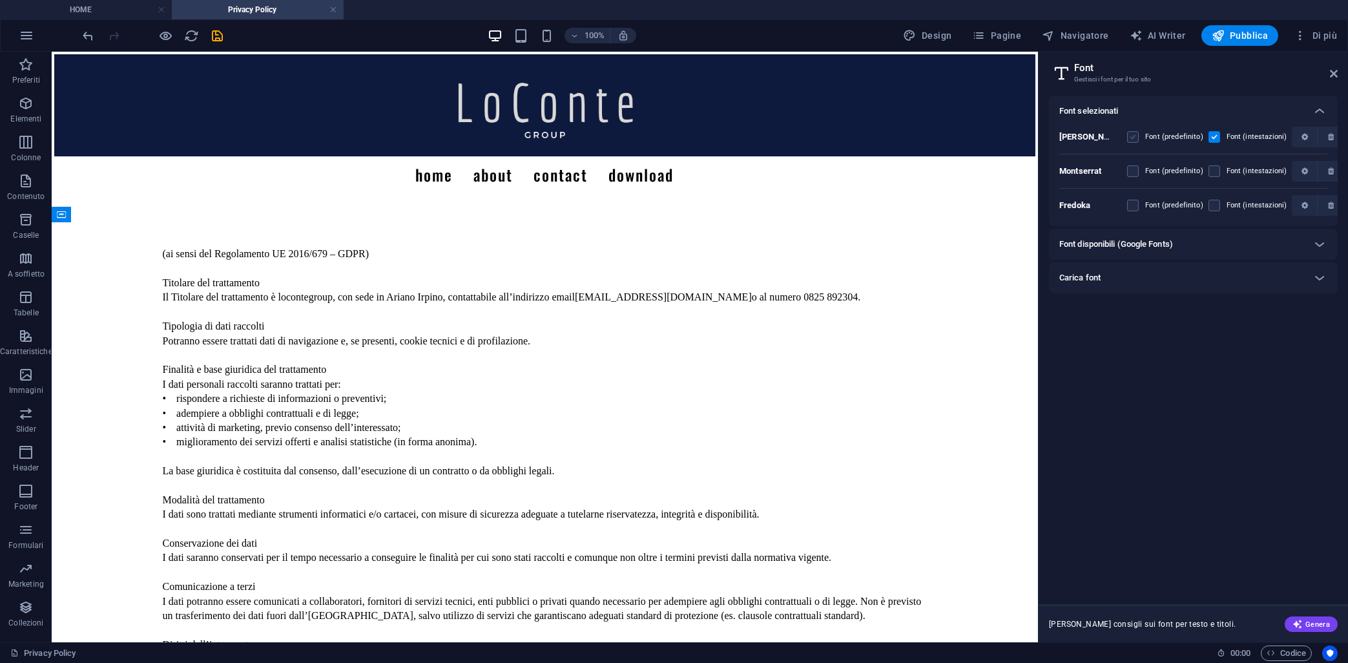
click at [1133, 141] on label at bounding box center [1133, 137] width 12 height 12
click at [0, 0] on input "checkbox" at bounding box center [0, 0] width 0 height 0
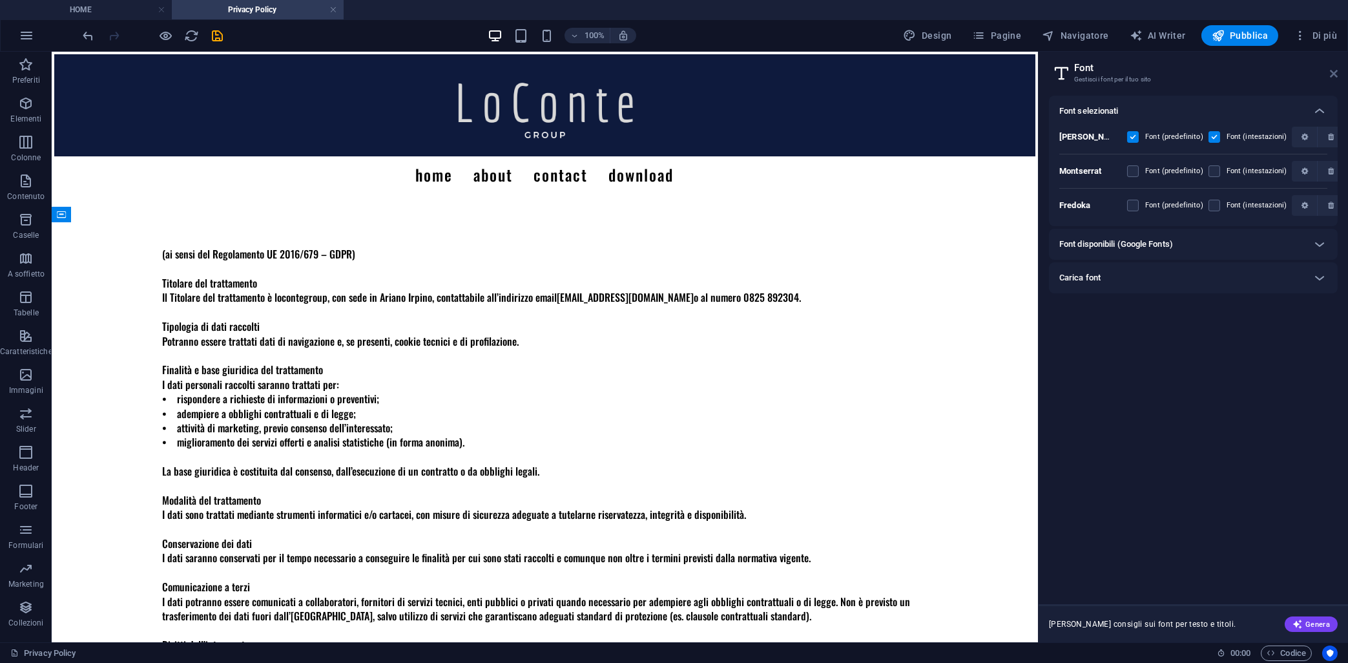
click at [1332, 75] on icon at bounding box center [1334, 73] width 8 height 10
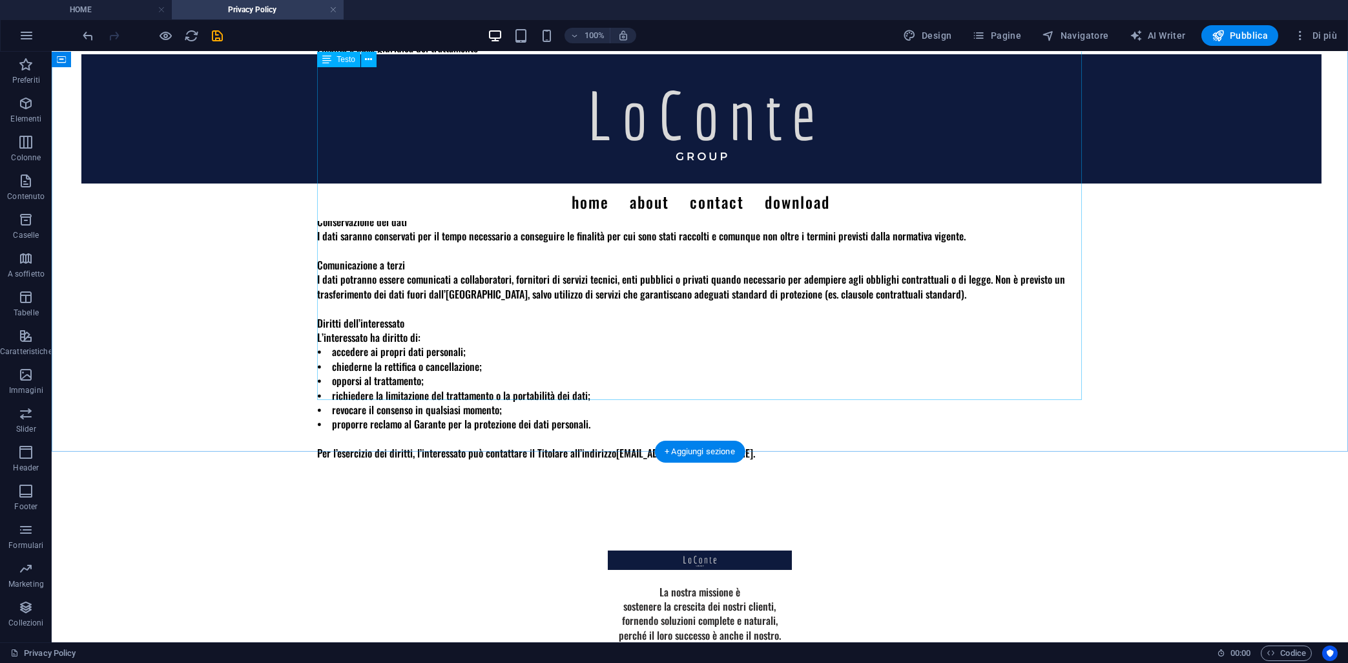
scroll to position [412, 0]
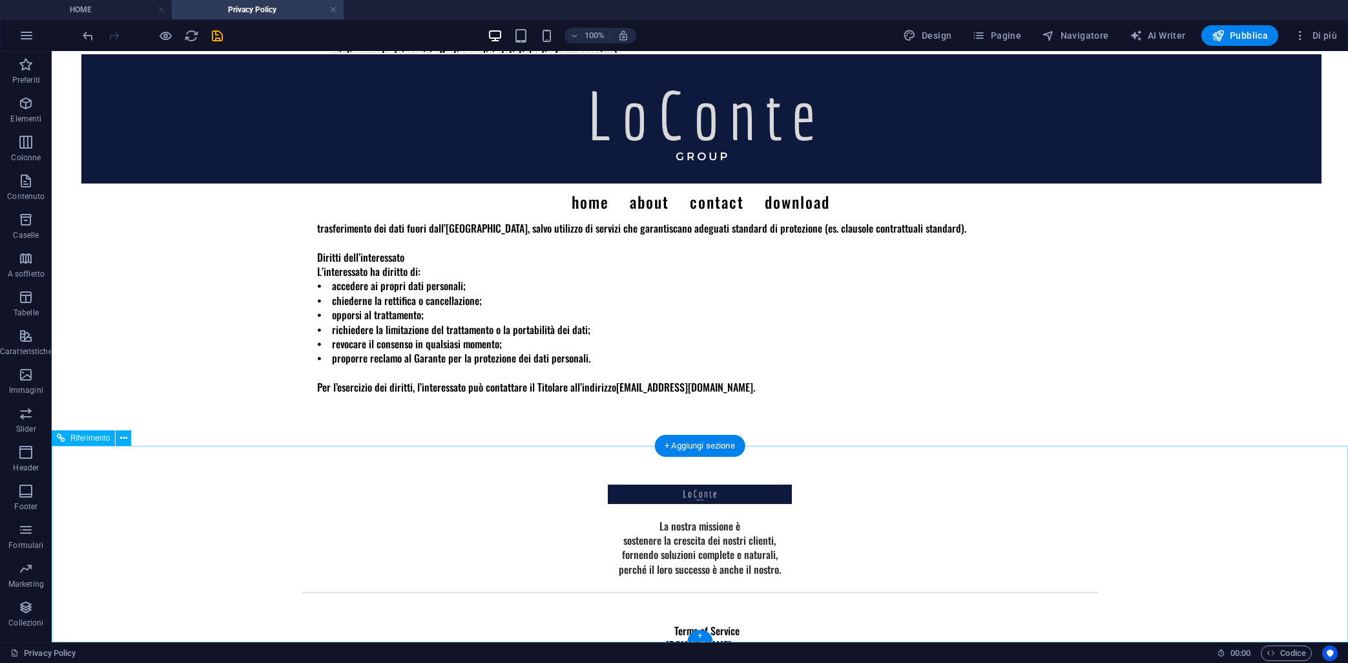
click at [335, 607] on div at bounding box center [700, 592] width 796 height 32
click at [123, 440] on icon at bounding box center [123, 439] width 7 height 14
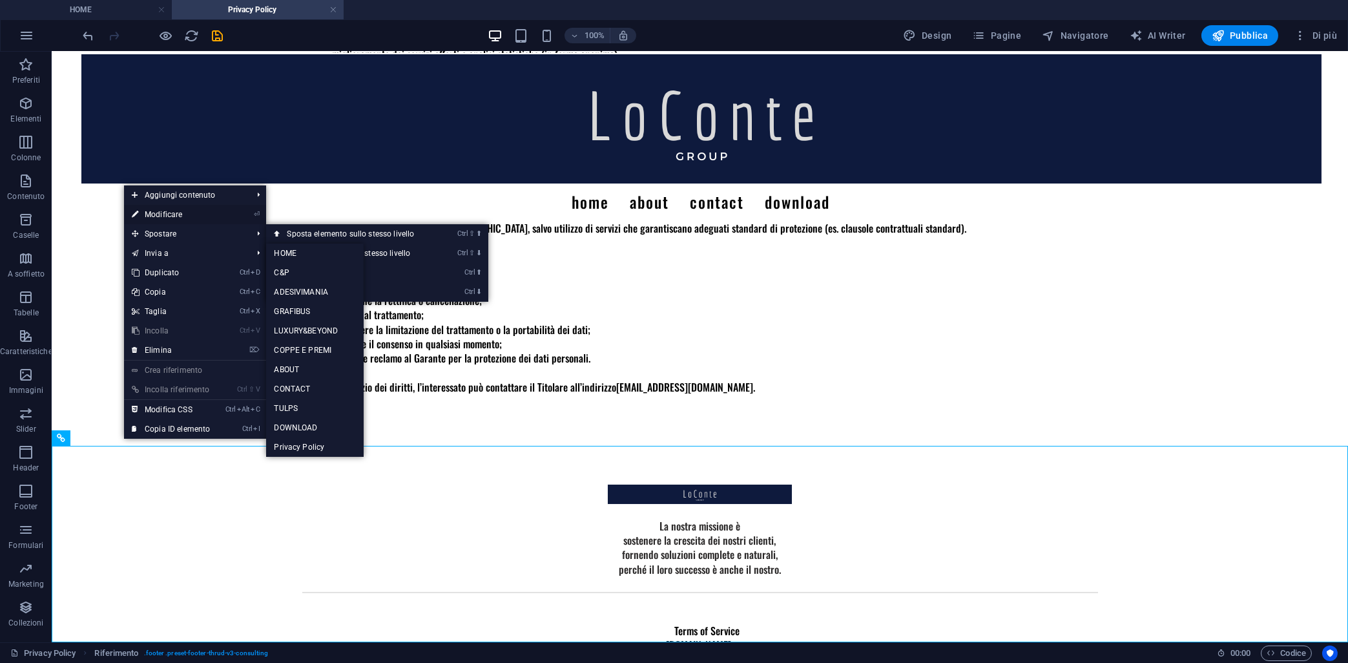
click at [180, 216] on link "⏎ Modificare" at bounding box center [171, 214] width 94 height 19
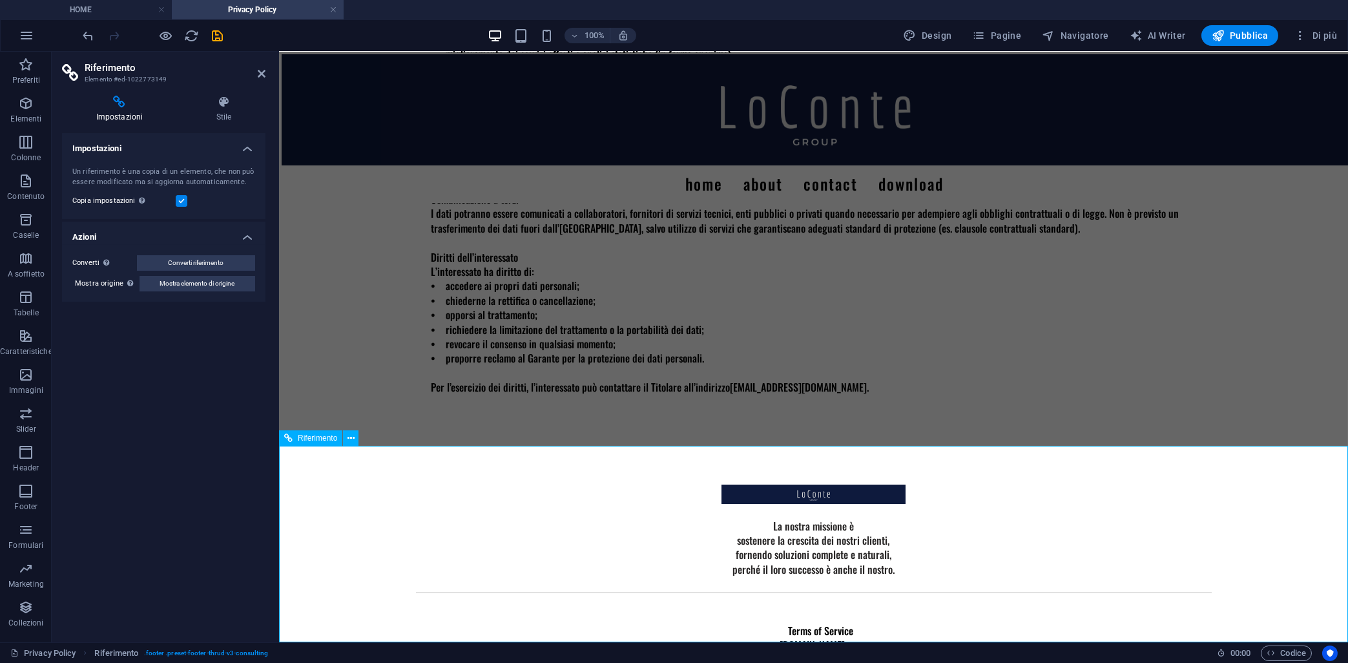
click at [467, 624] on div "Terms of Service" at bounding box center [820, 631] width 771 height 14
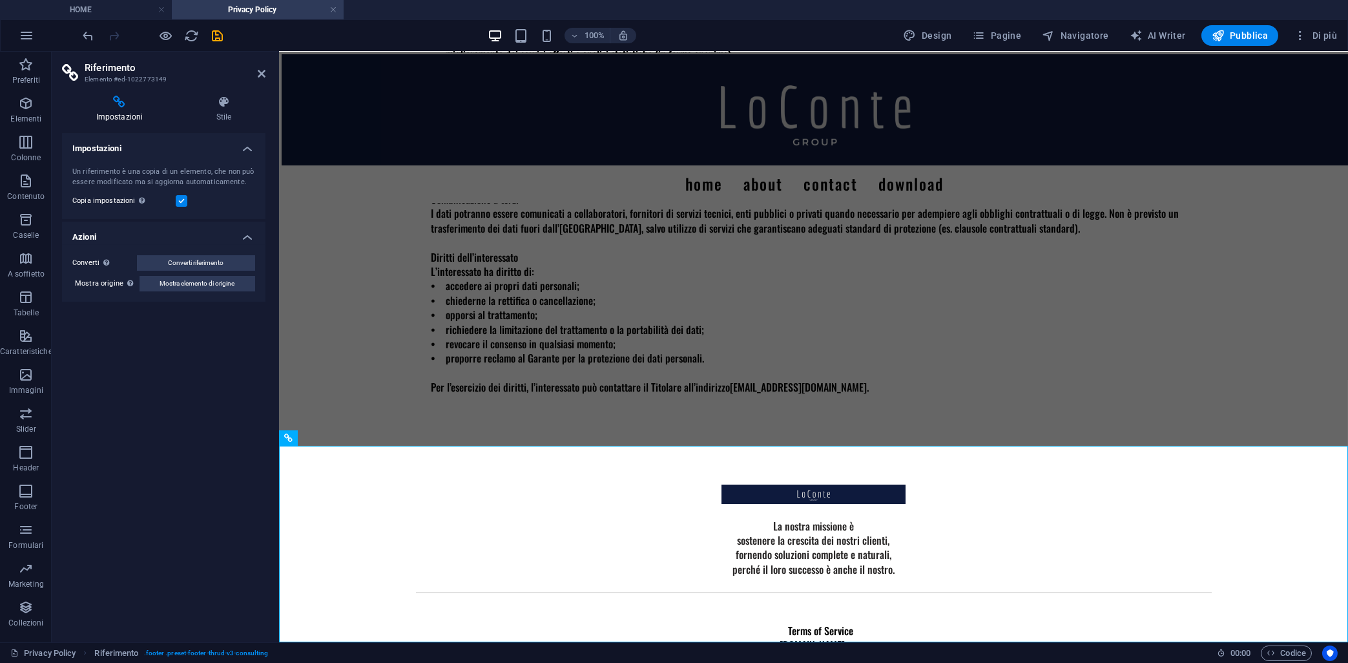
click at [230, 84] on h3 "Elemento #ed-1022773149" at bounding box center [162, 80] width 155 height 12
click at [224, 116] on h4 "Stile" at bounding box center [223, 109] width 83 height 27
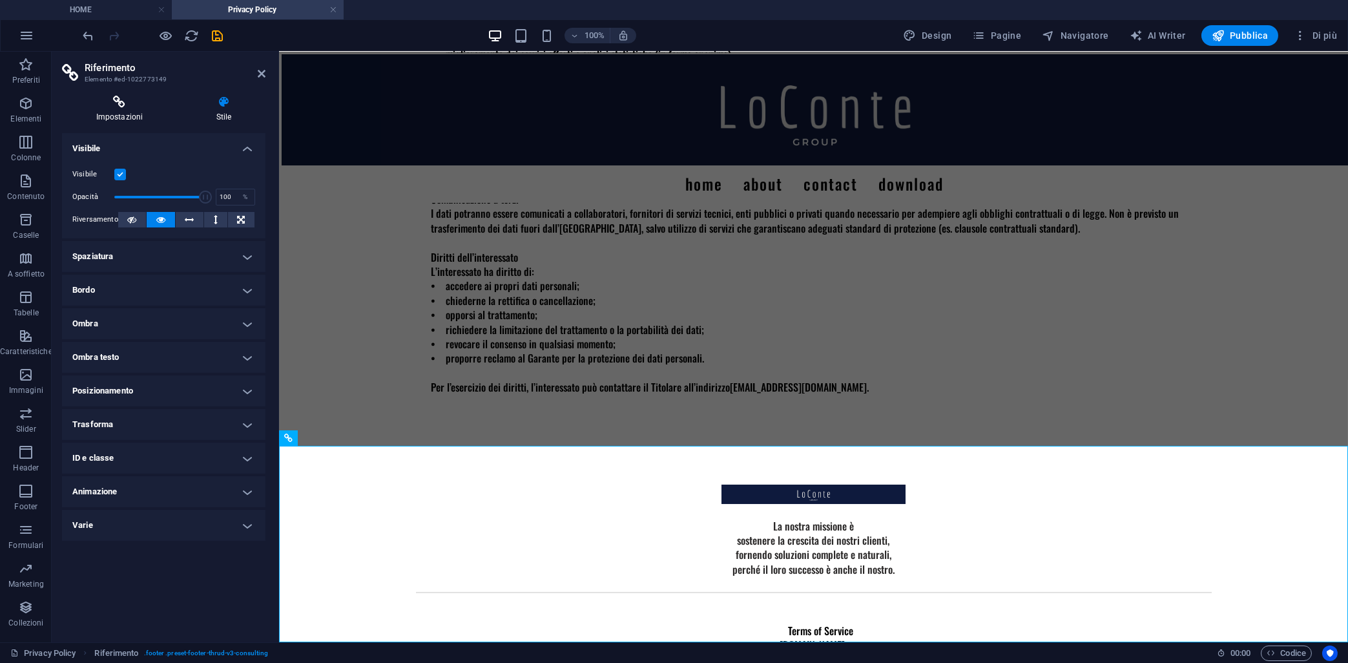
click at [120, 110] on h4 "Impostazioni" at bounding box center [122, 109] width 120 height 27
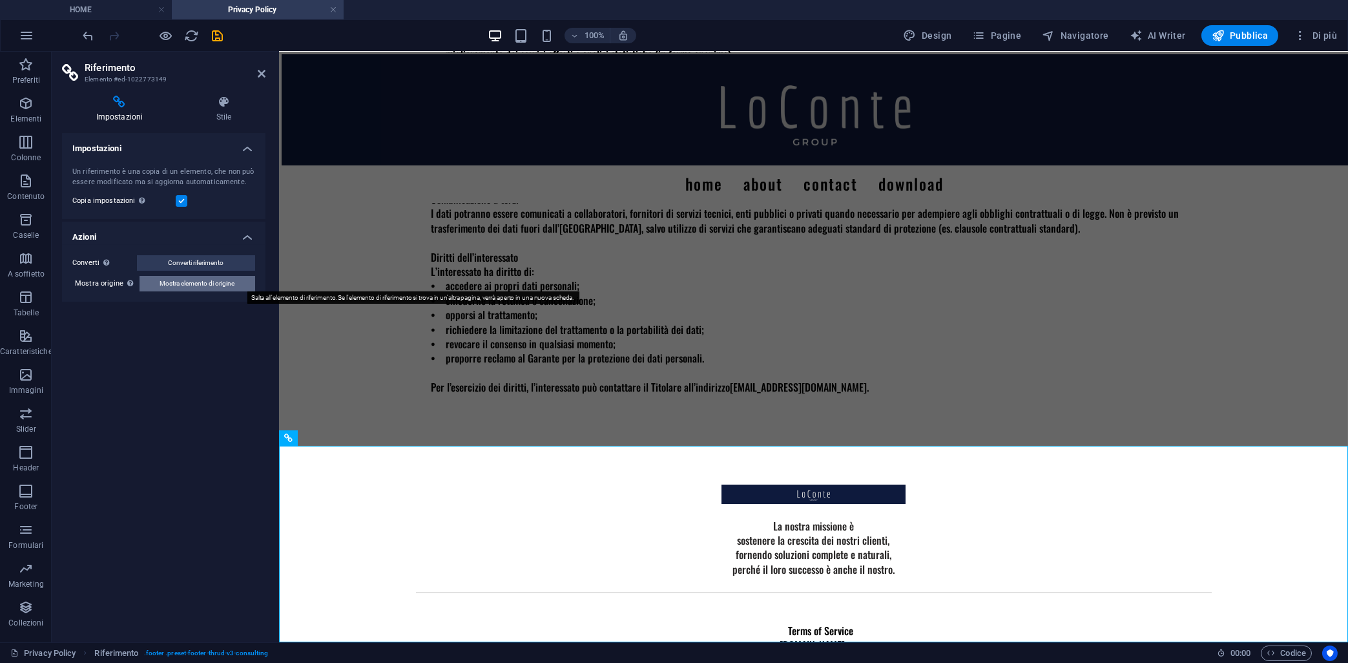
click at [190, 288] on span "Mostra elemento di origine" at bounding box center [197, 284] width 75 height 16
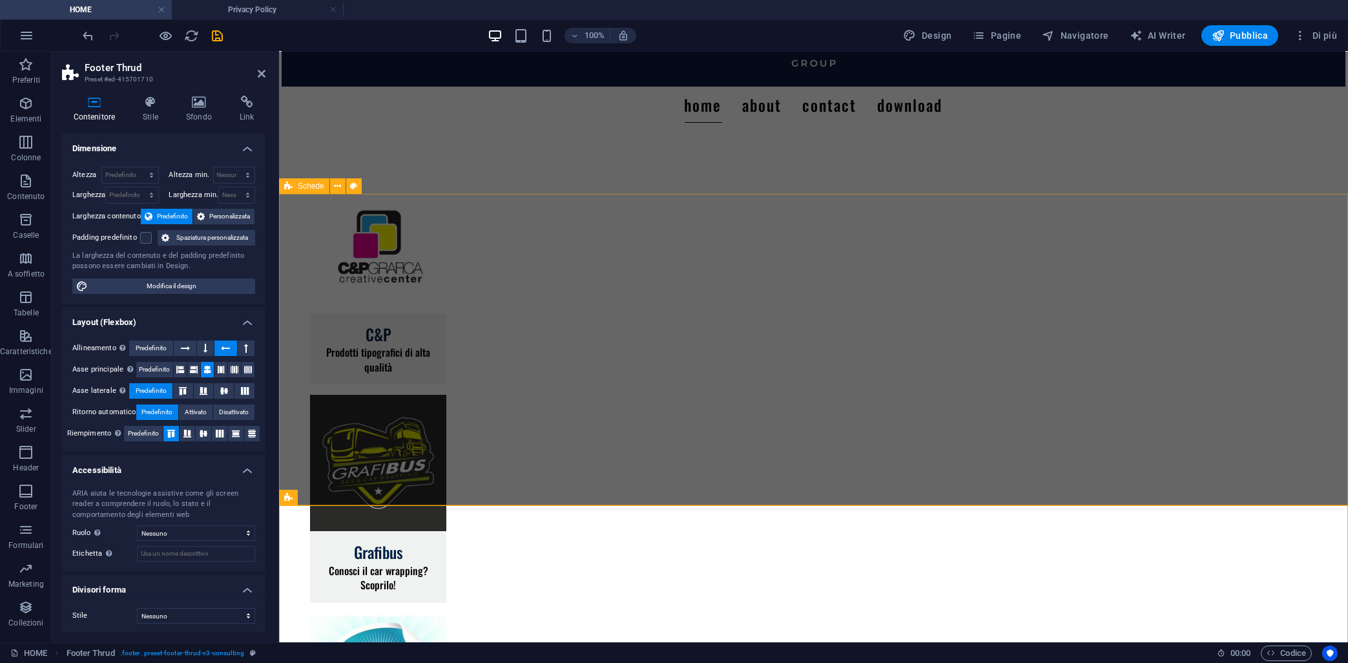
scroll to position [87, 0]
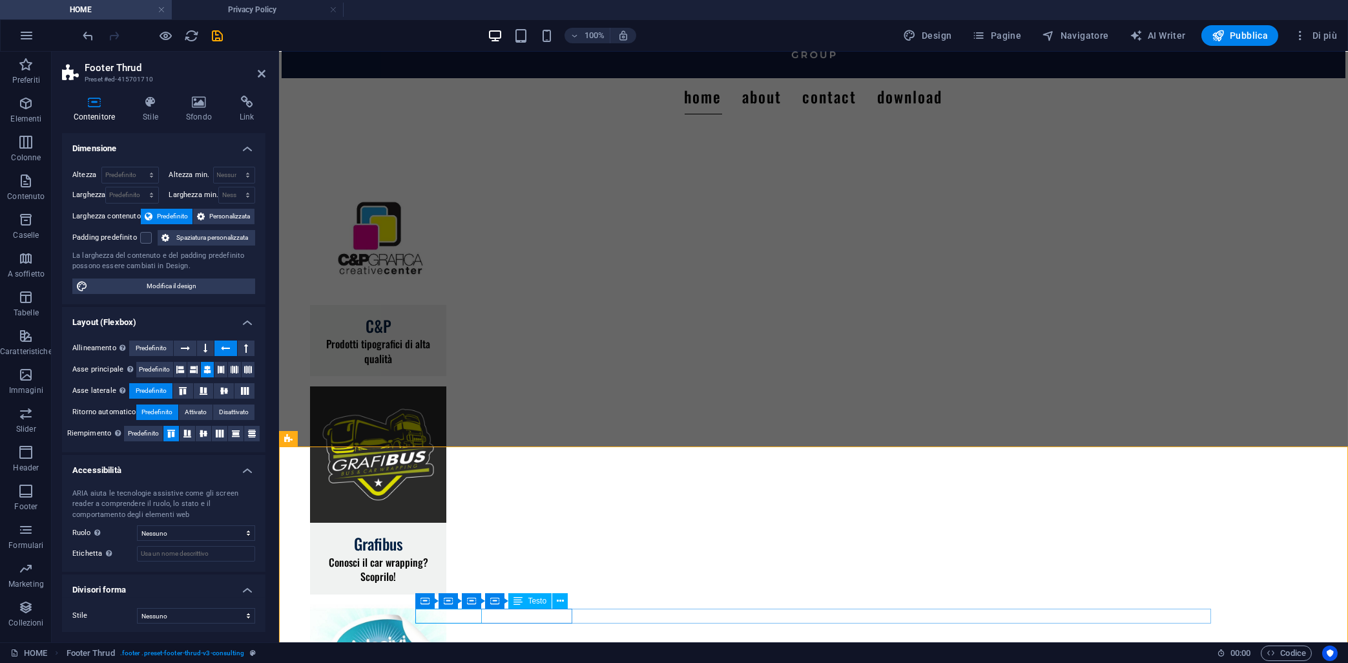
click at [512, 602] on icon at bounding box center [511, 601] width 7 height 14
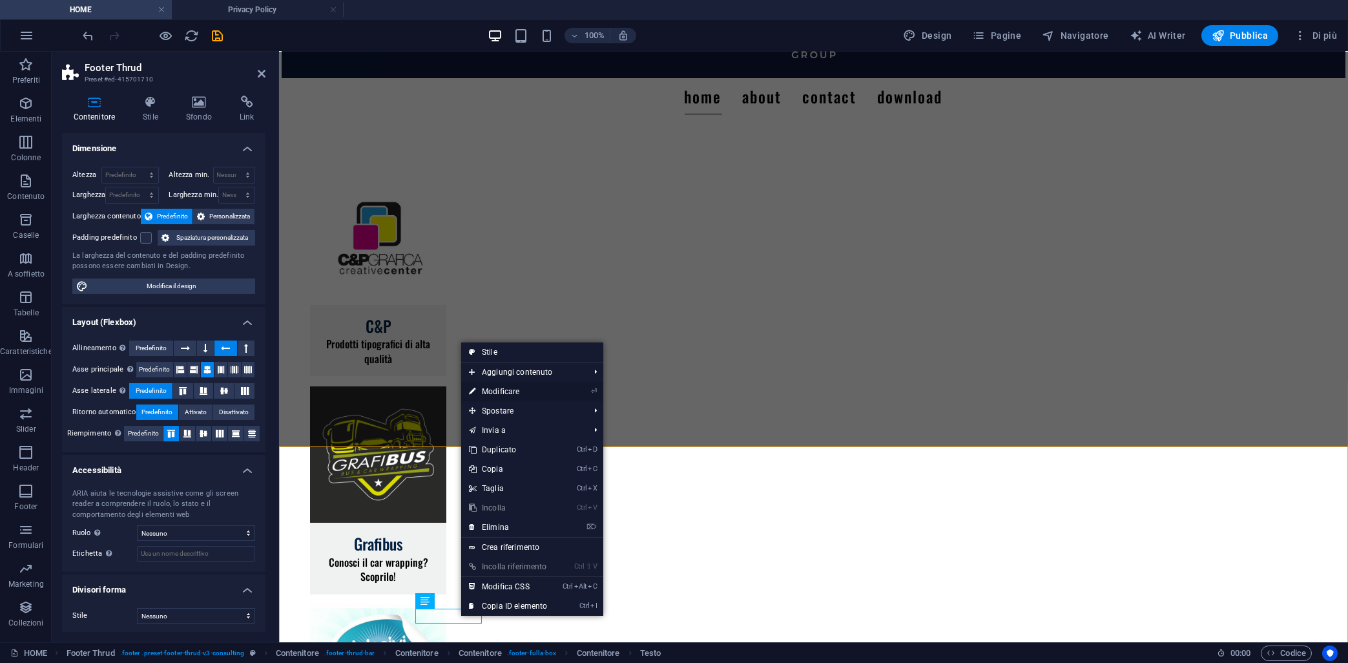
click at [548, 389] on link "⏎ Modificare" at bounding box center [508, 391] width 94 height 19
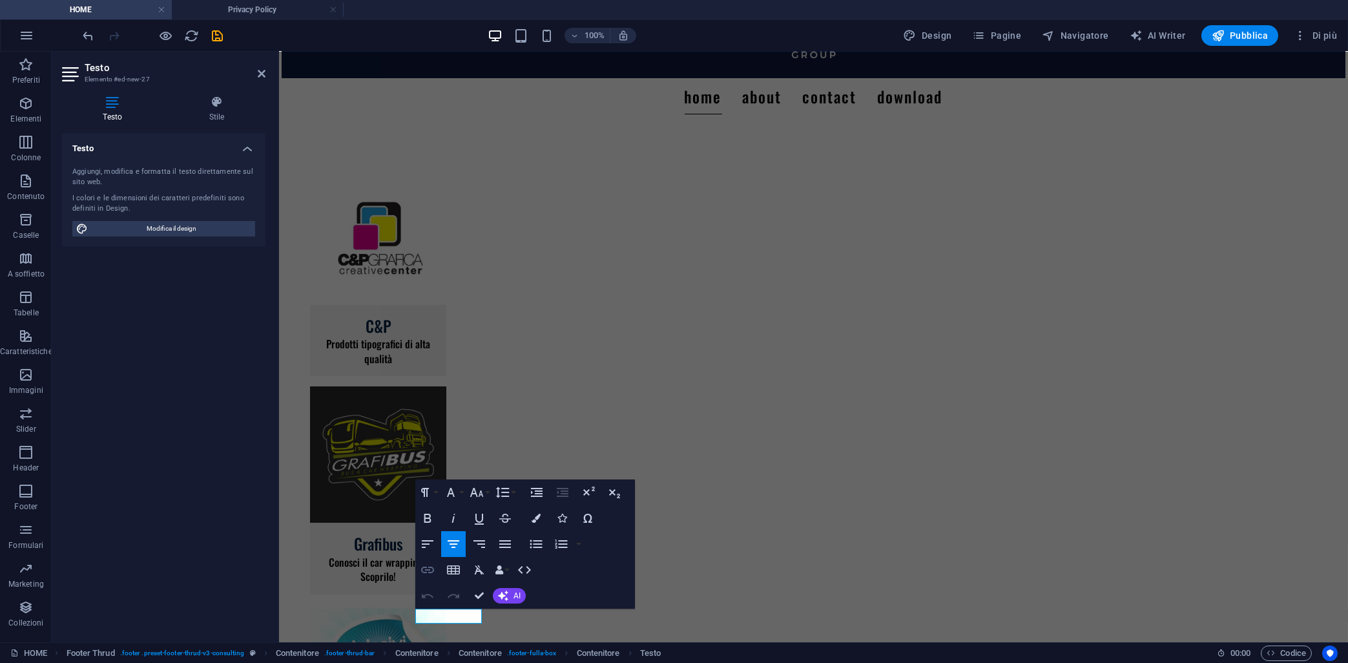
click at [434, 565] on icon "button" at bounding box center [428, 570] width 16 height 16
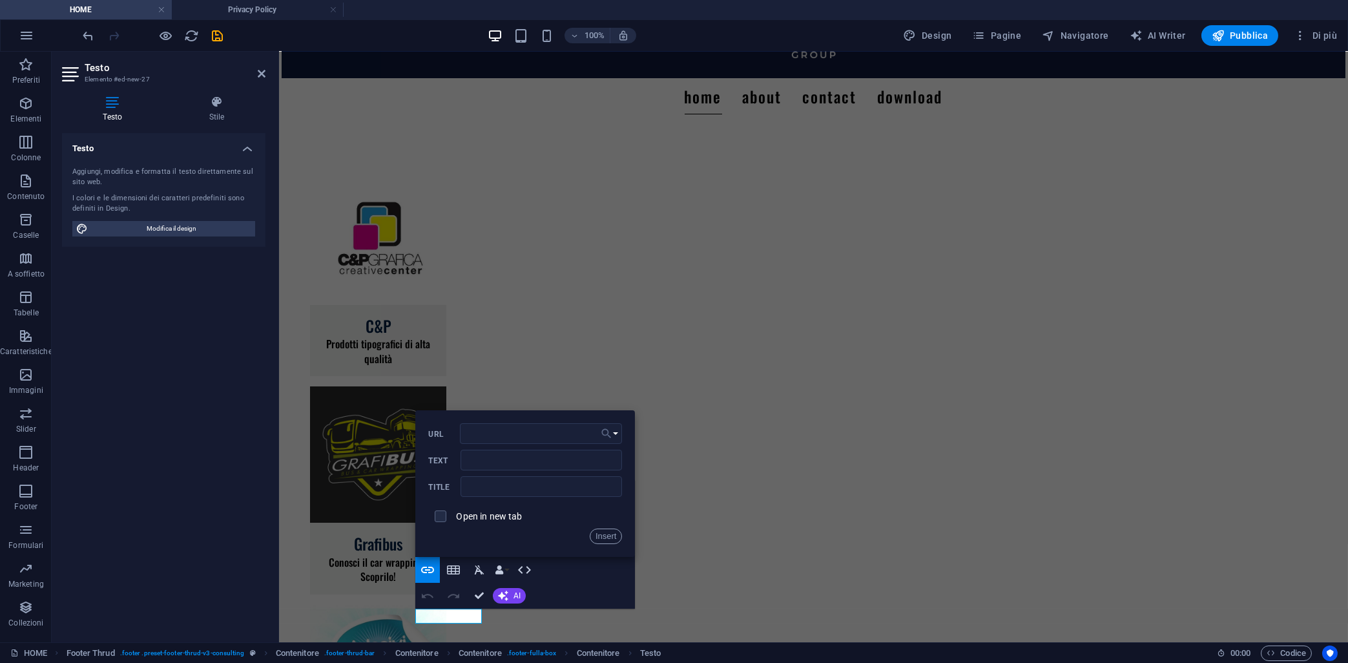
click at [607, 432] on icon "button" at bounding box center [606, 434] width 13 height 16
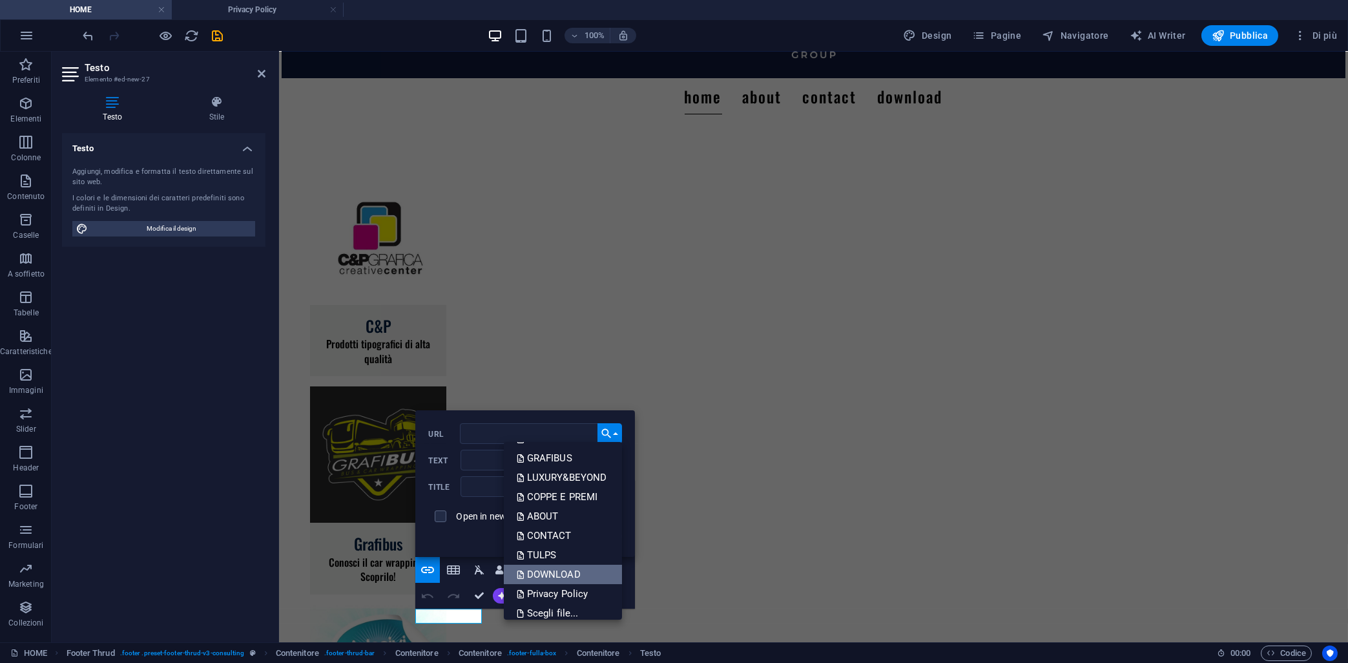
scroll to position [65, 0]
click at [551, 587] on p "Privacy Policy" at bounding box center [554, 585] width 74 height 19
type input "/privacy-policy"
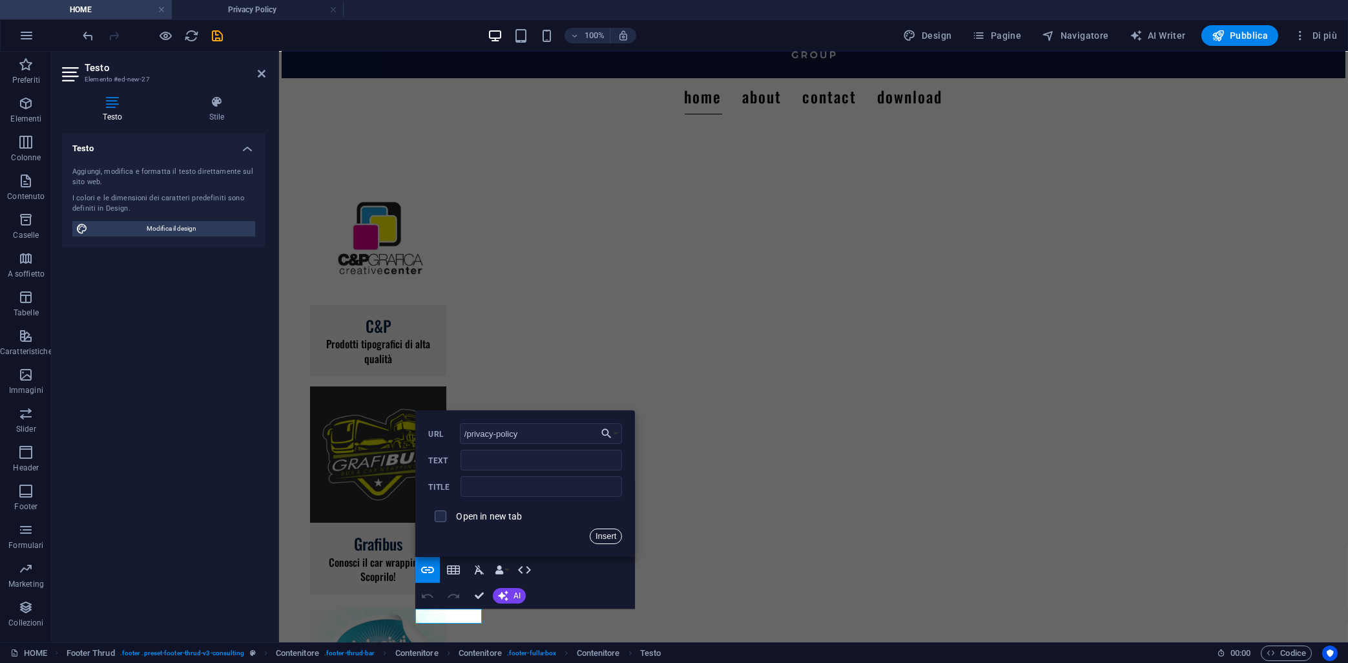
click at [611, 536] on button "Insert" at bounding box center [606, 537] width 33 height 16
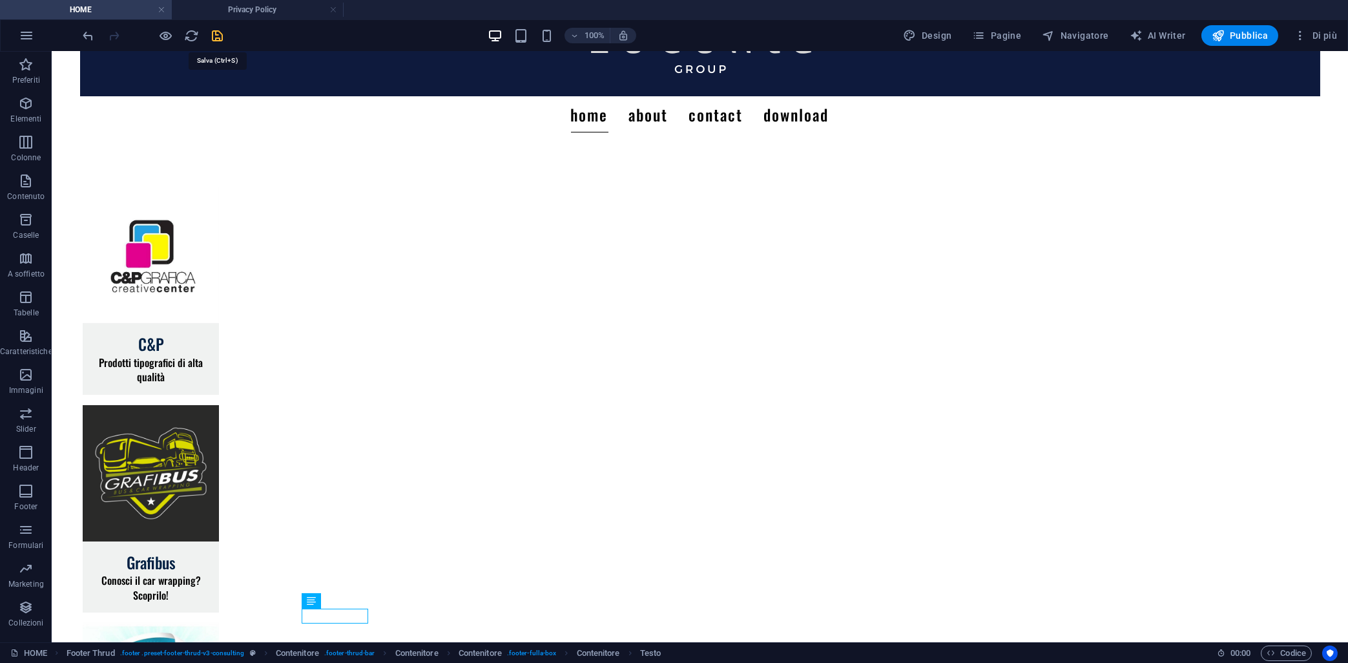
click at [221, 36] on icon "save" at bounding box center [218, 35] width 15 height 15
click at [157, 36] on div at bounding box center [153, 35] width 145 height 21
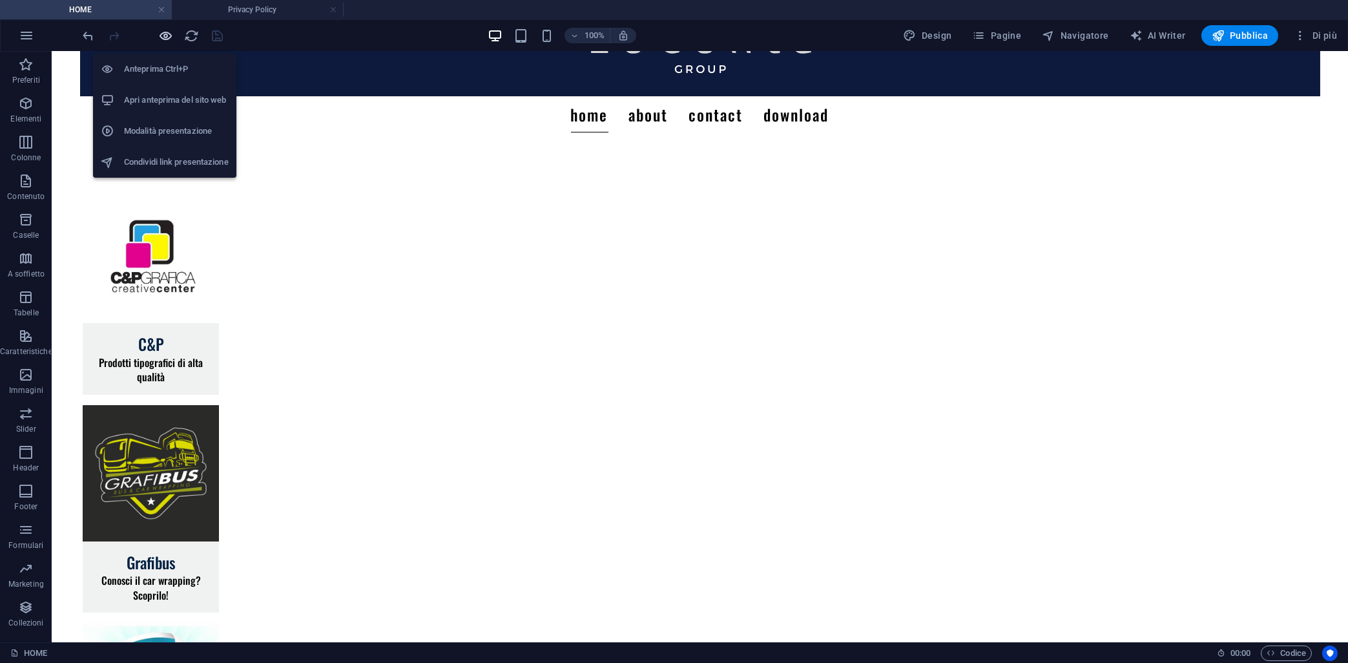
click at [160, 37] on icon "button" at bounding box center [166, 35] width 15 height 15
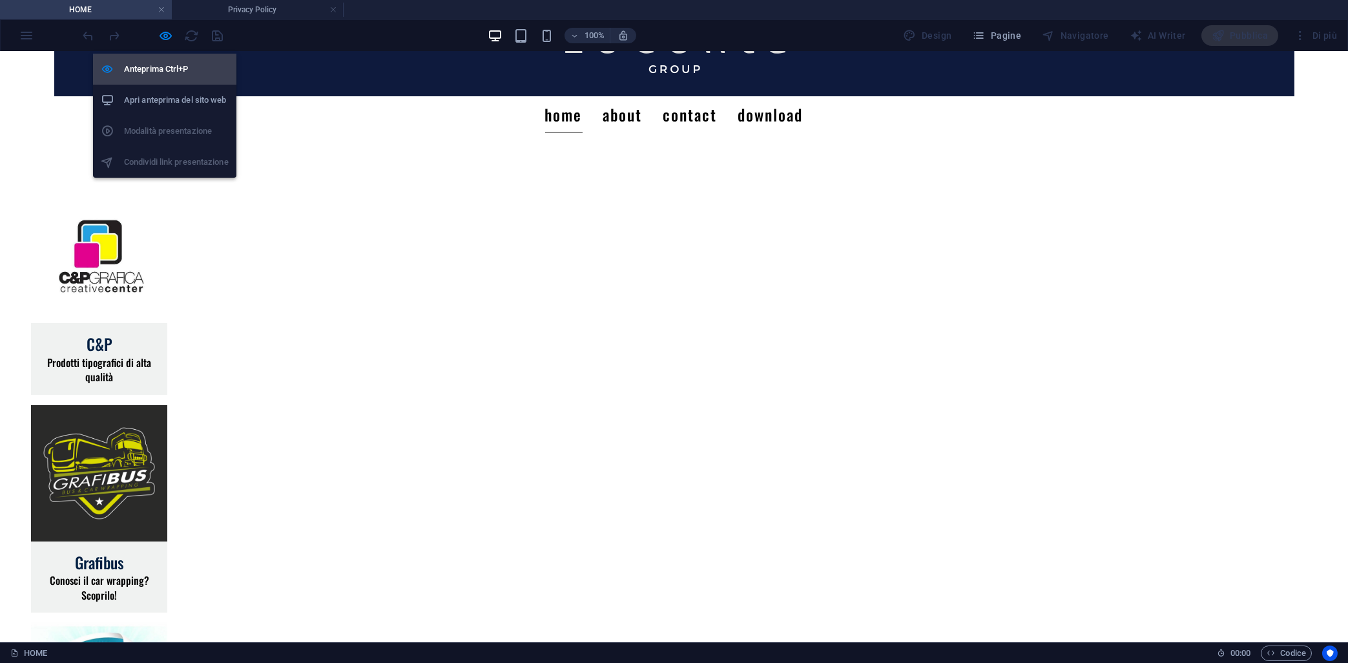
click at [163, 74] on h6 "Anteprima Ctrl+P" at bounding box center [176, 69] width 105 height 16
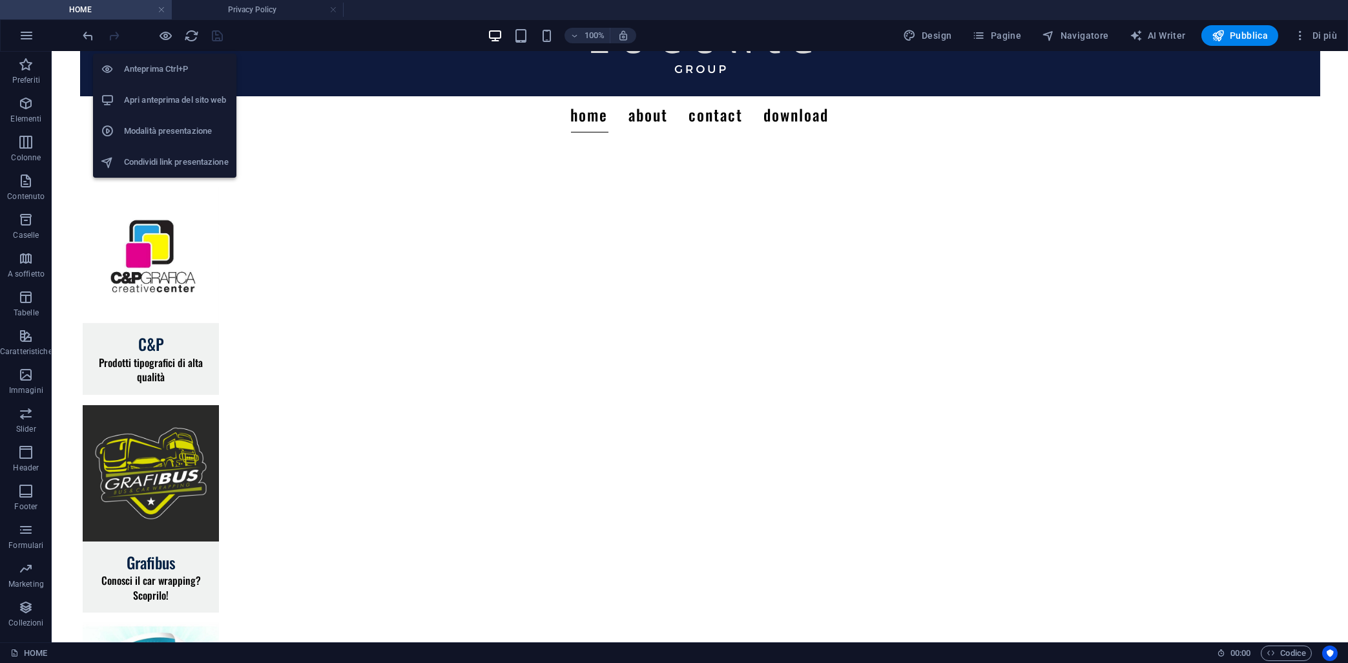
click at [159, 70] on h6 "Anteprima Ctrl+P" at bounding box center [176, 69] width 105 height 16
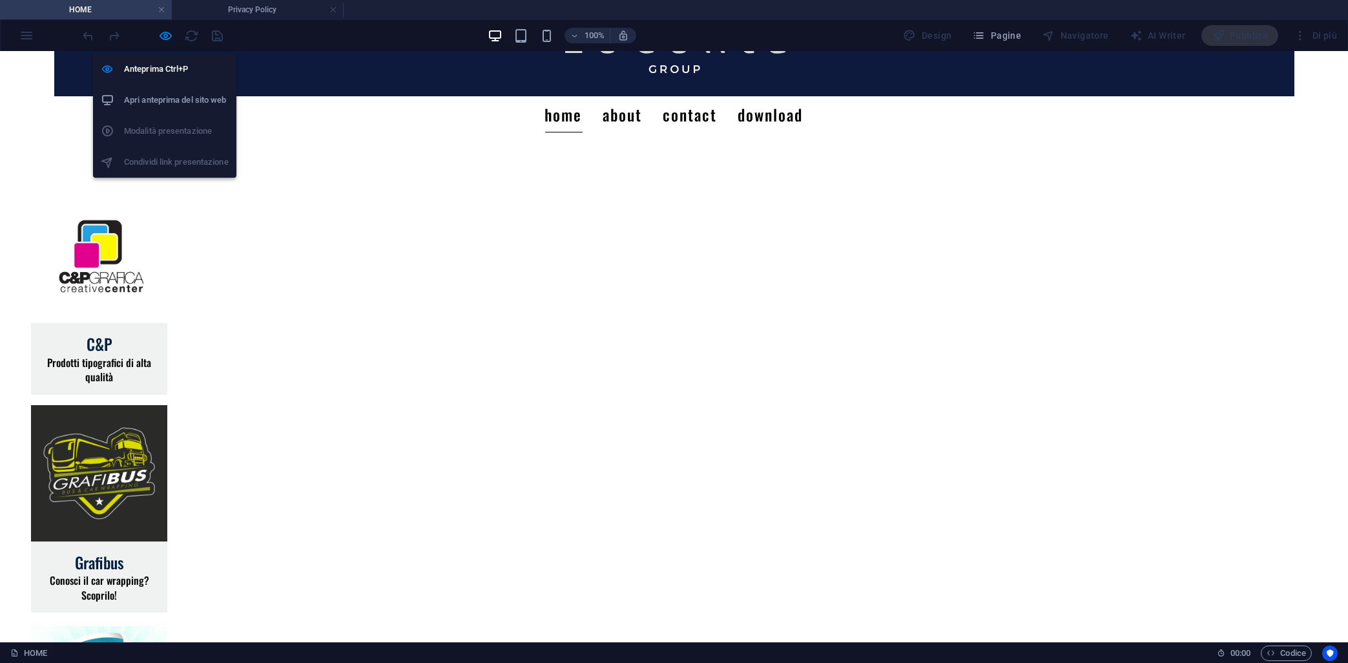
click at [160, 105] on h6 "Apri anteprima del sito web" at bounding box center [176, 100] width 105 height 16
click at [169, 33] on icon "button" at bounding box center [166, 35] width 15 height 15
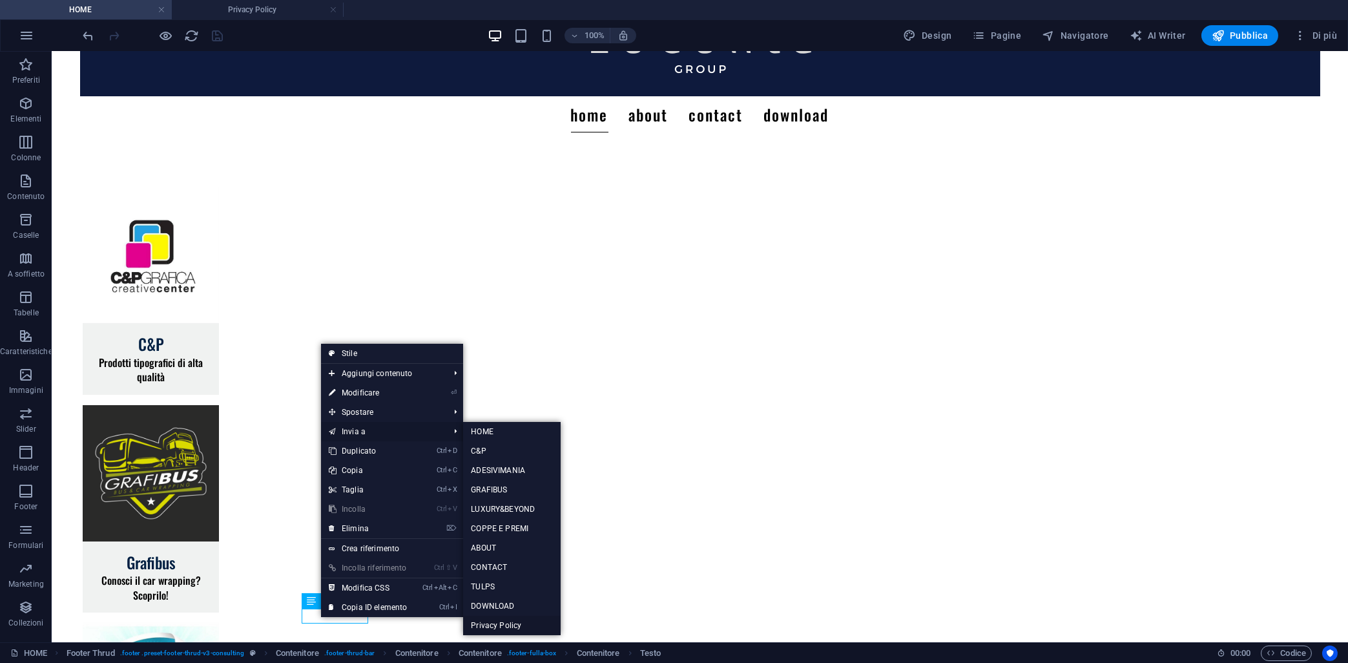
click at [495, 625] on link "Privacy Policy" at bounding box center [512, 625] width 98 height 19
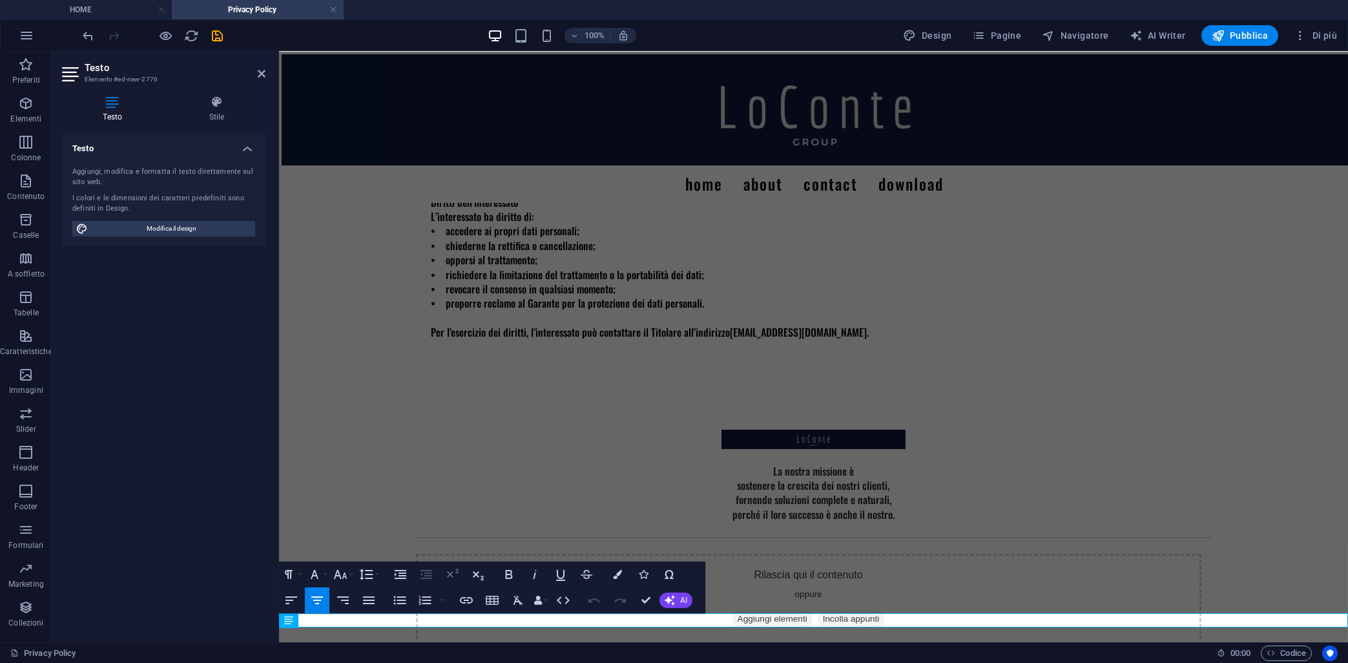
scroll to position [527, 0]
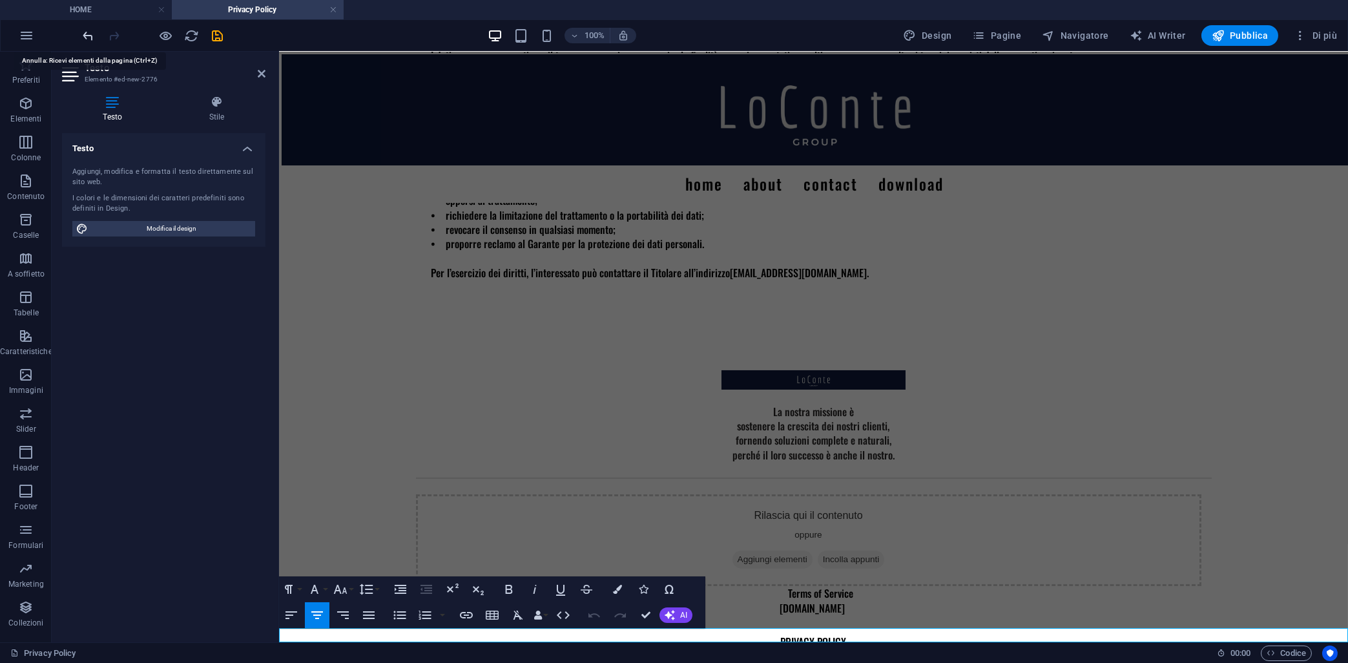
click at [85, 36] on icon "undo" at bounding box center [88, 35] width 15 height 15
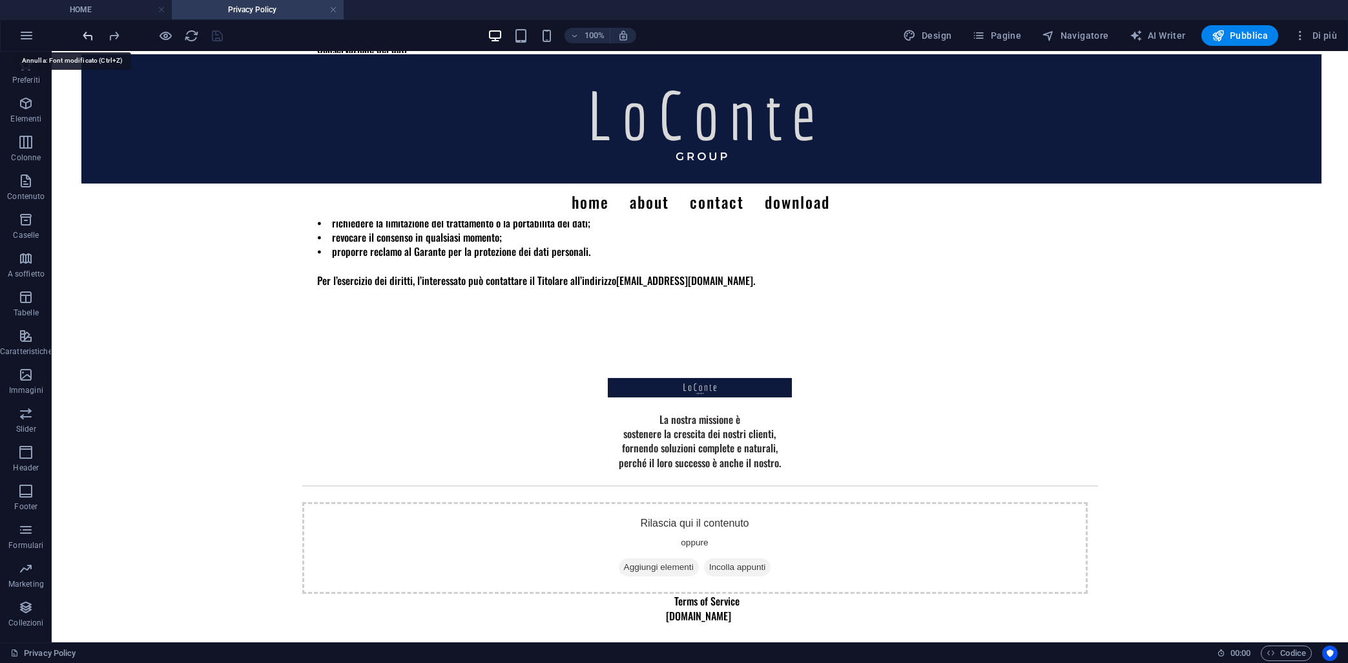
scroll to position [512, 0]
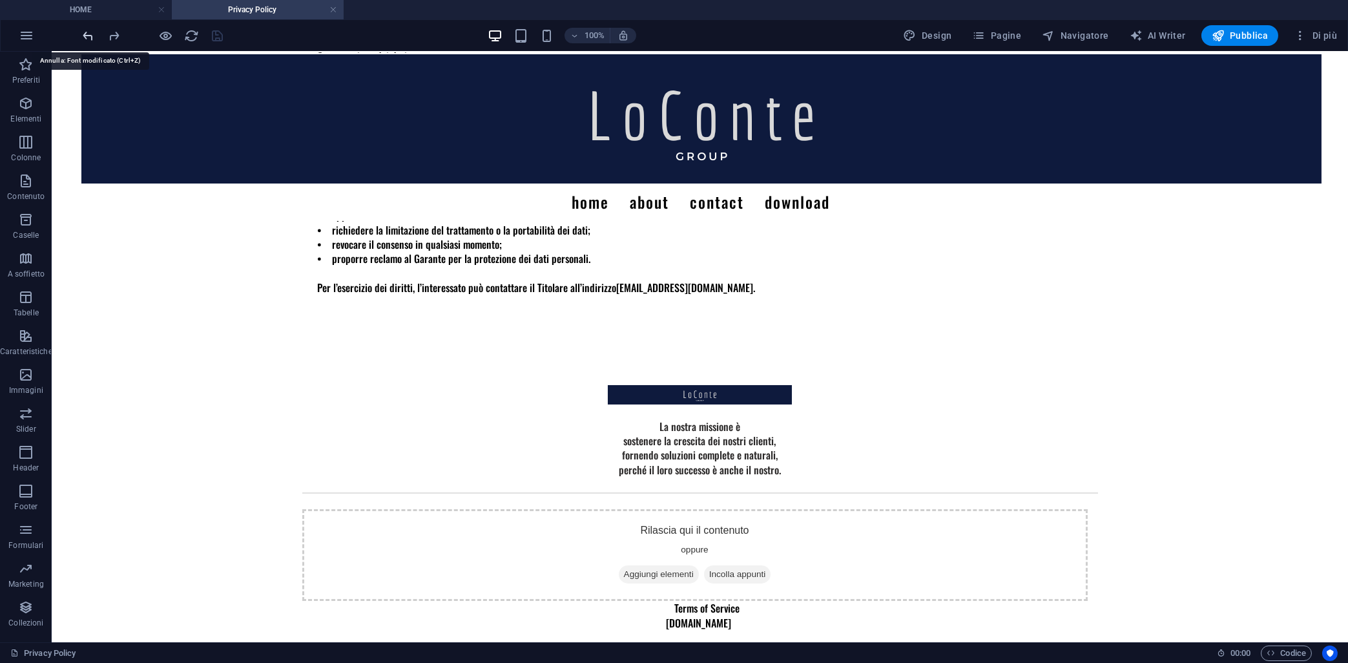
click at [92, 37] on icon "undo" at bounding box center [88, 35] width 15 height 15
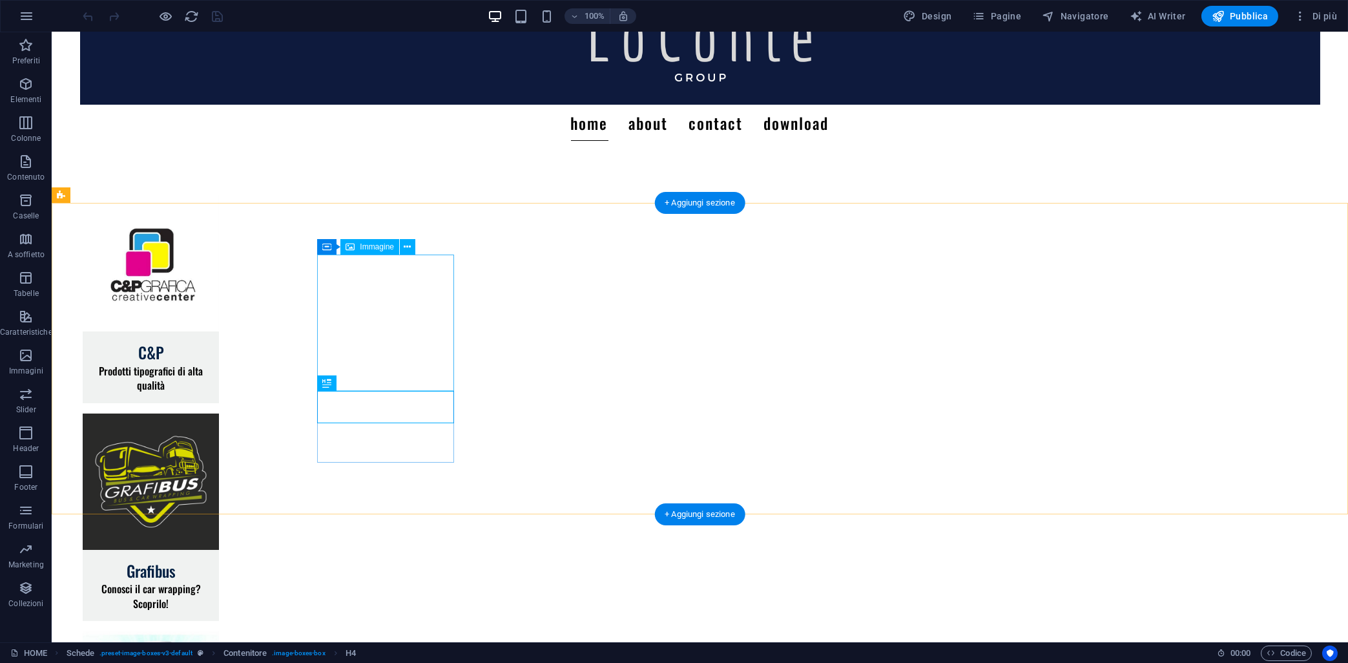
scroll to position [67, 0]
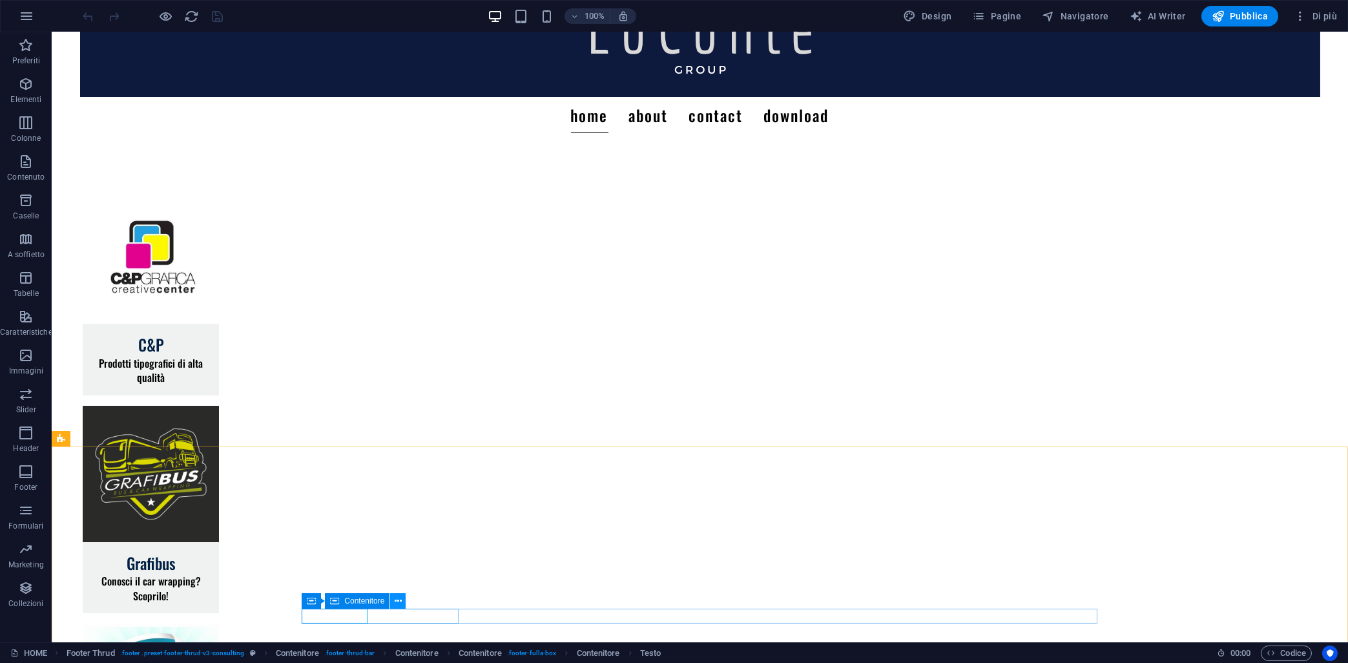
click at [395, 602] on icon at bounding box center [398, 601] width 7 height 14
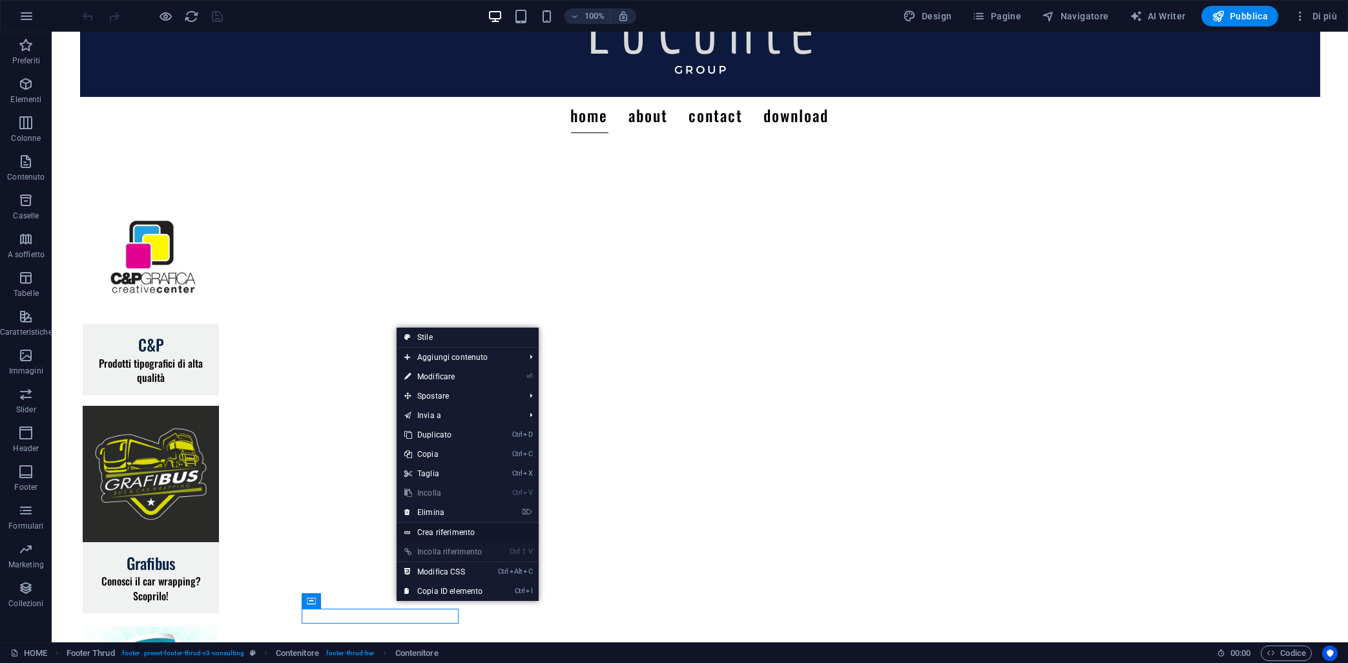
click at [421, 539] on link "Crea riferimento" at bounding box center [468, 532] width 142 height 19
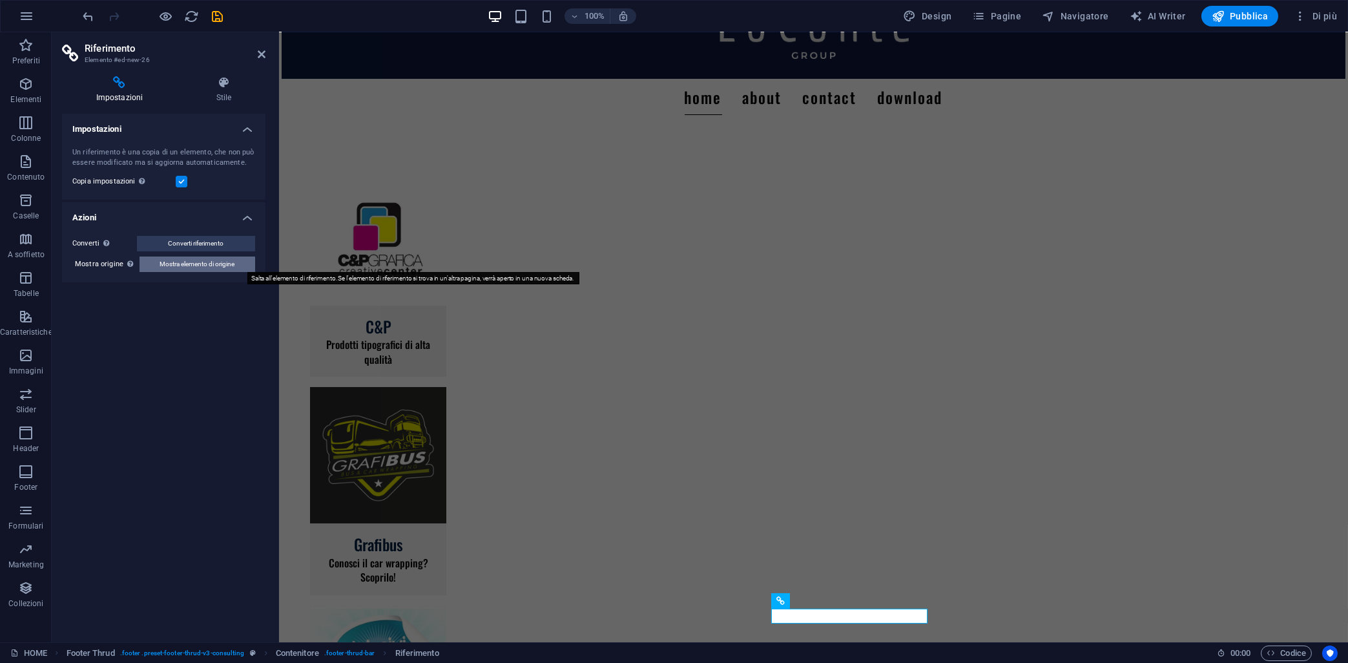
click at [186, 270] on span "Mostra elemento di origine" at bounding box center [197, 265] width 75 height 16
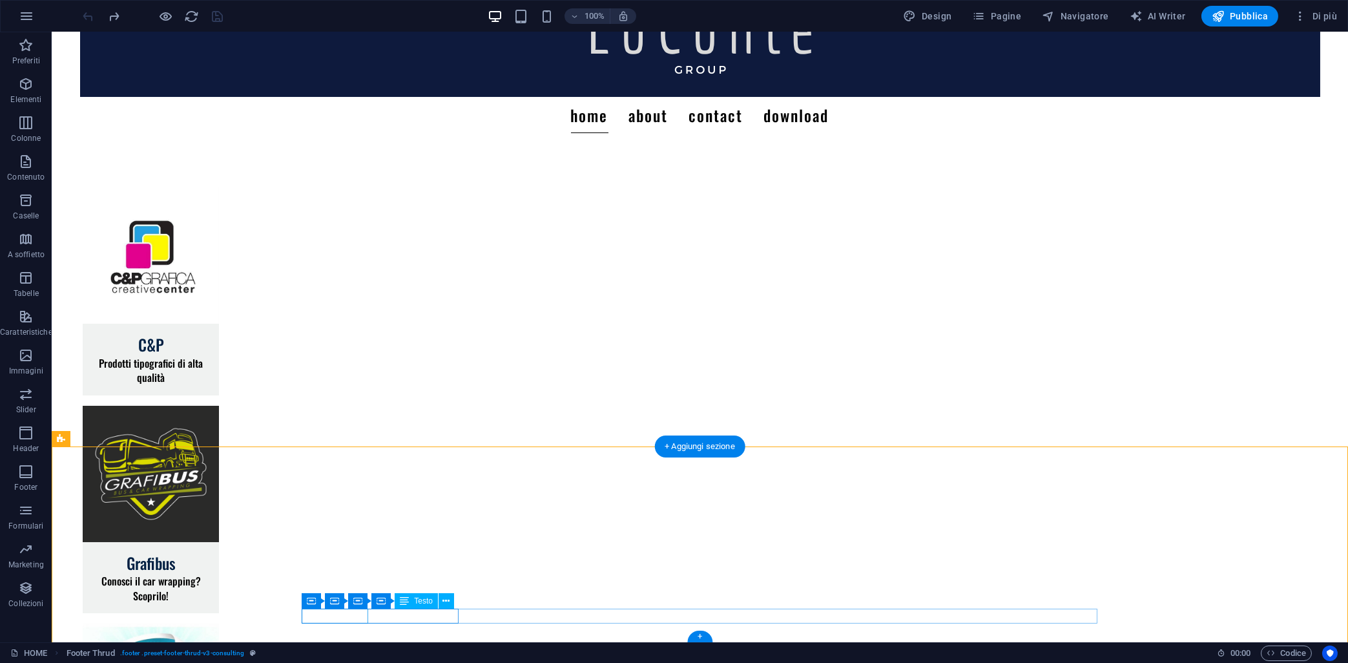
click at [335, 603] on icon at bounding box center [334, 601] width 9 height 16
click at [317, 603] on div "Contenitore" at bounding box center [334, 601] width 65 height 16
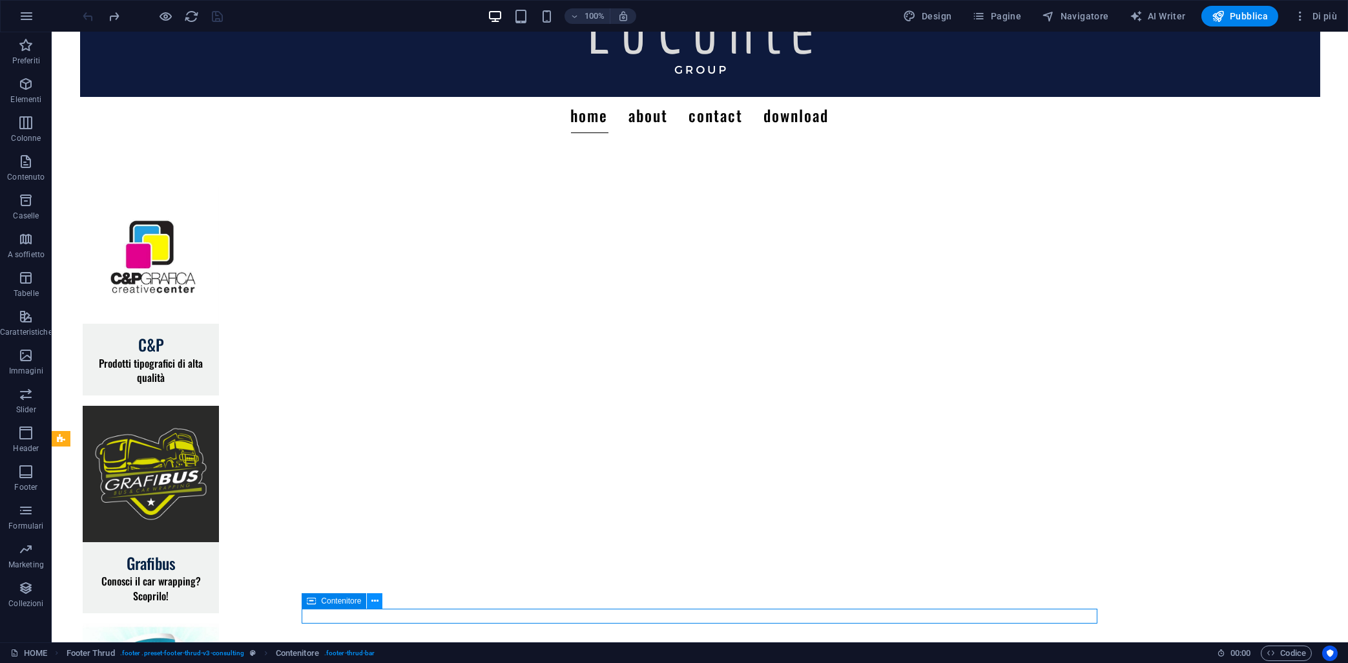
click at [380, 602] on button at bounding box center [375, 601] width 16 height 16
click at [985, 22] on icon "button" at bounding box center [978, 16] width 13 height 13
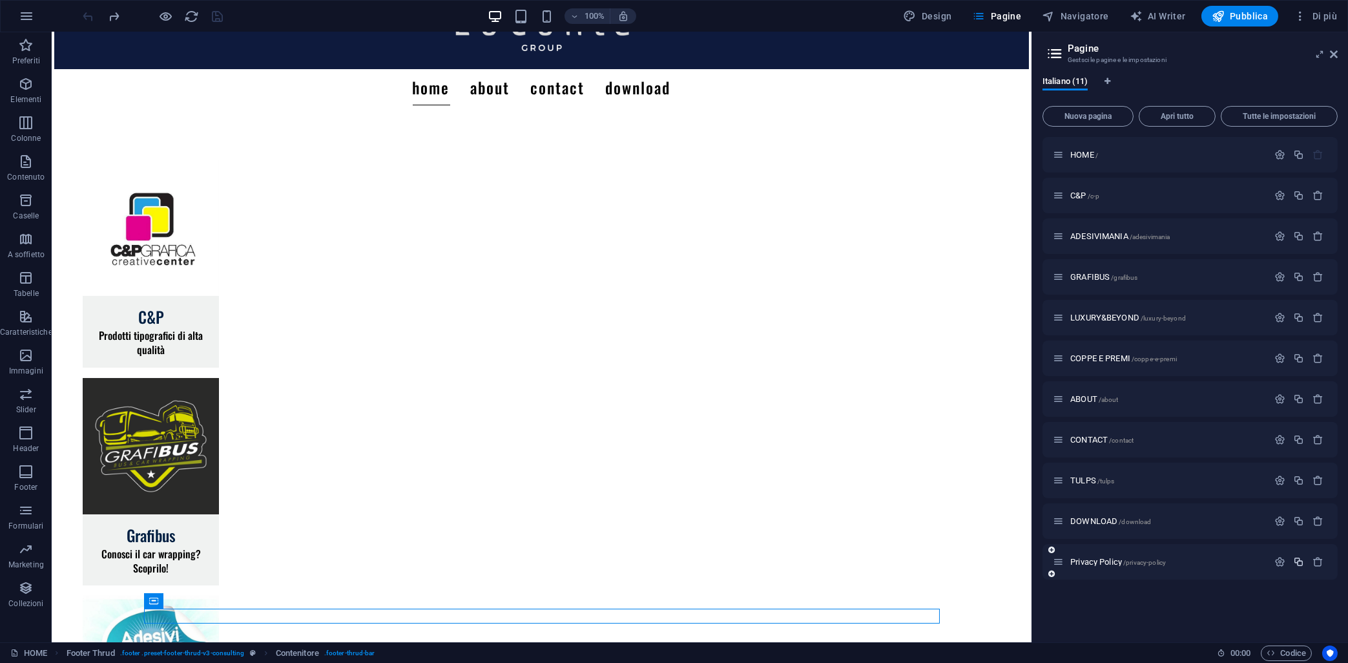
click at [1294, 563] on button "button" at bounding box center [1299, 561] width 19 height 11
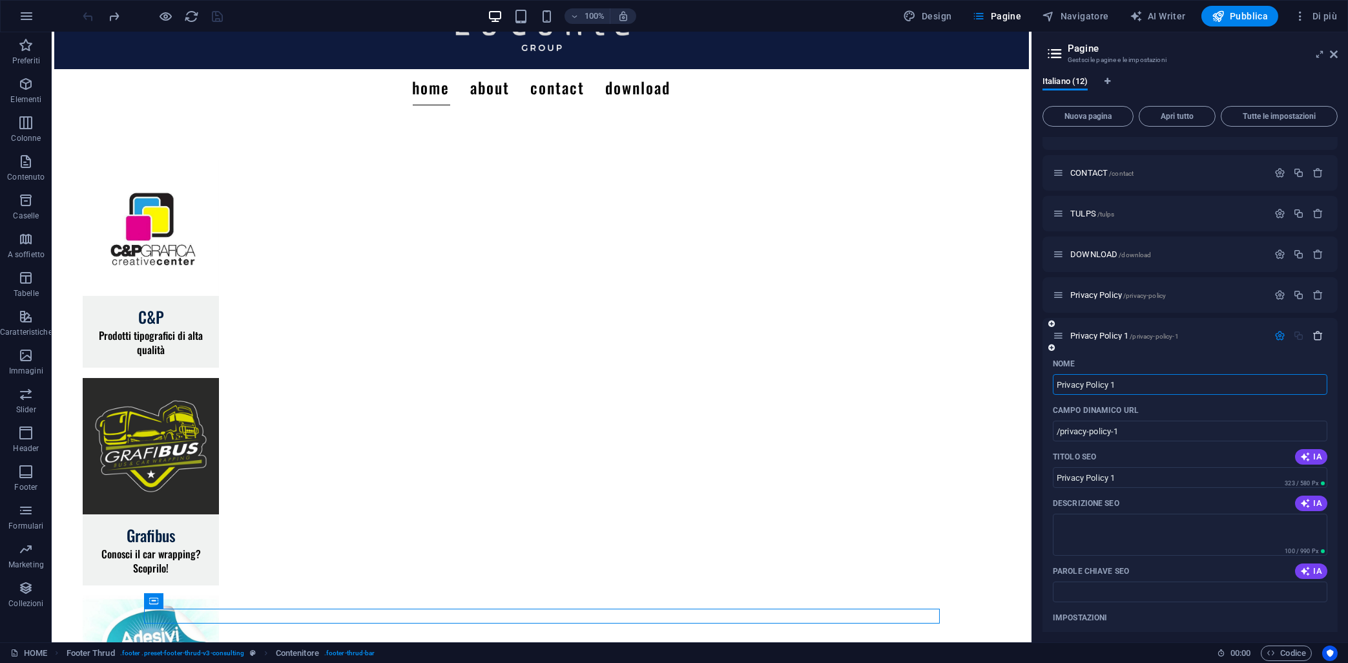
click at [1319, 338] on icon "button" at bounding box center [1318, 335] width 11 height 11
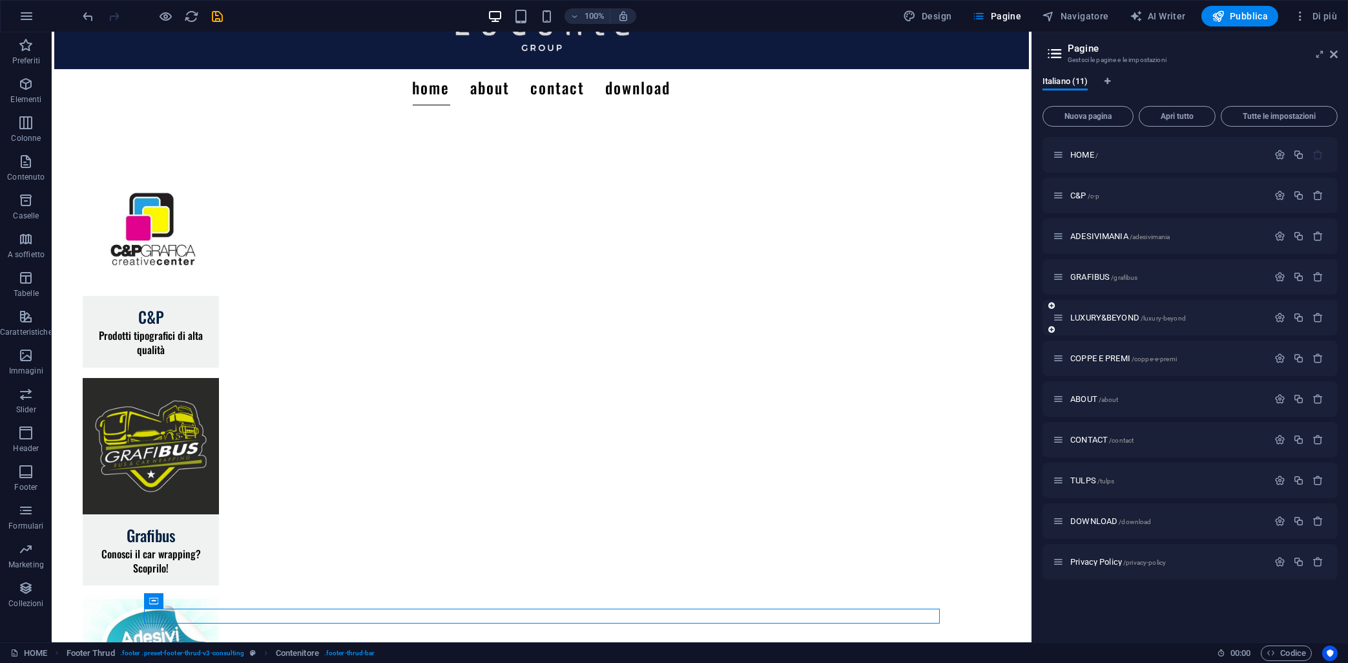
scroll to position [0, 0]
click at [1279, 564] on icon "button" at bounding box center [1280, 561] width 11 height 11
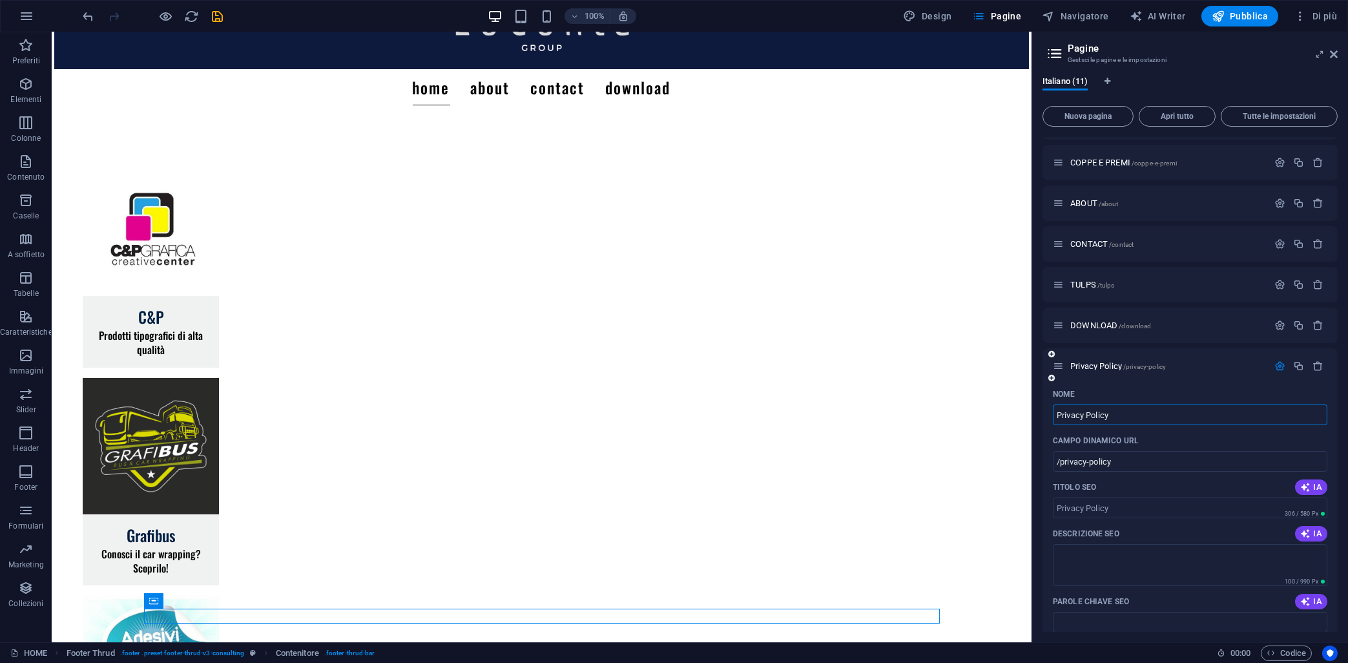
scroll to position [303, 0]
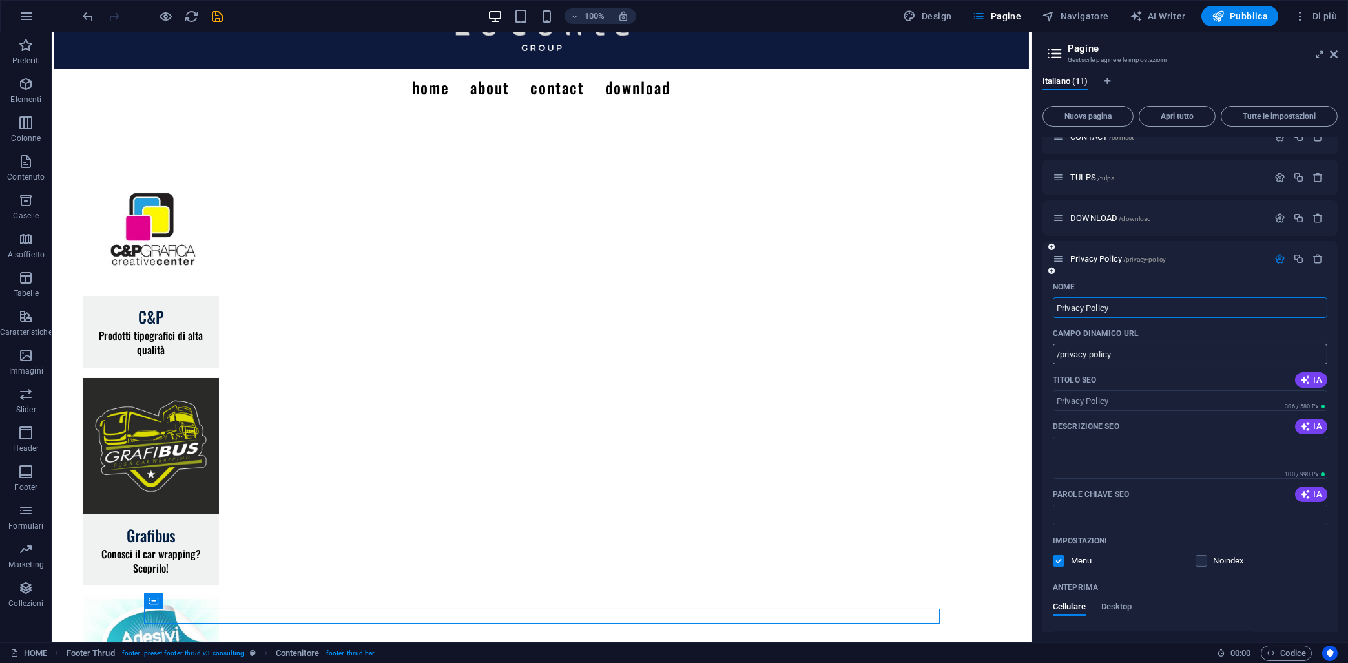
click at [1113, 355] on input "/privacy-policy" at bounding box center [1190, 354] width 275 height 21
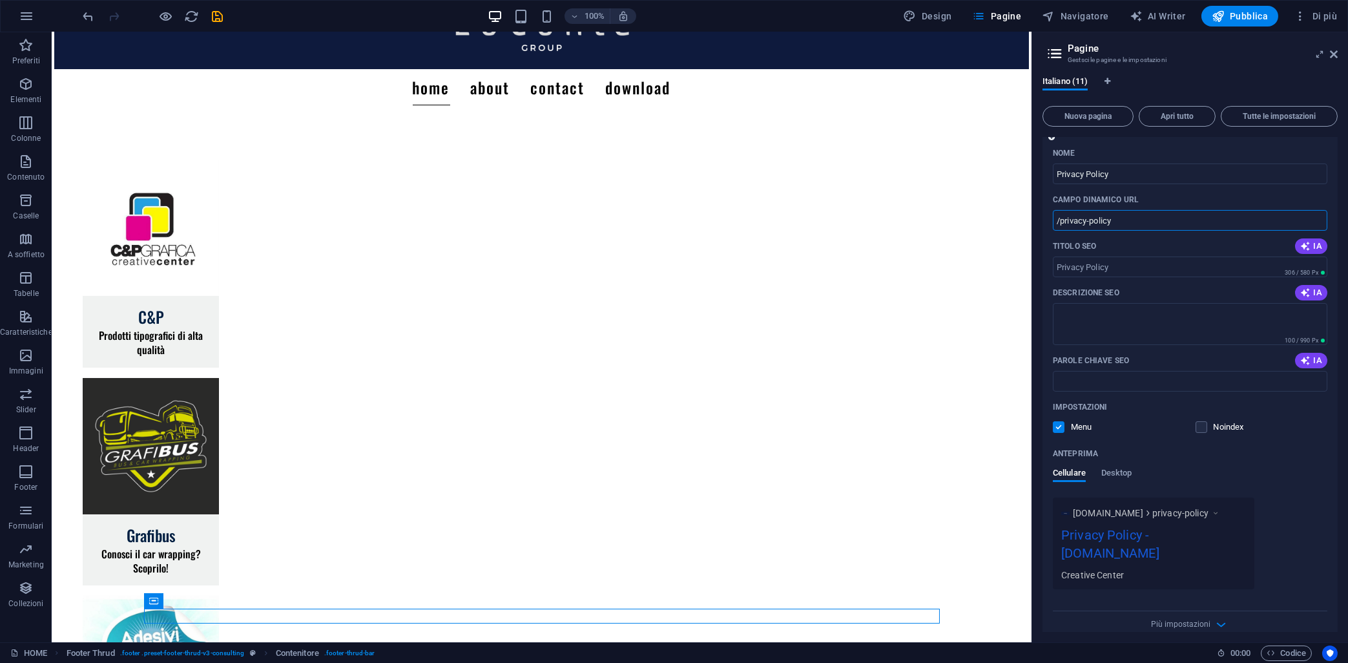
scroll to position [452, 0]
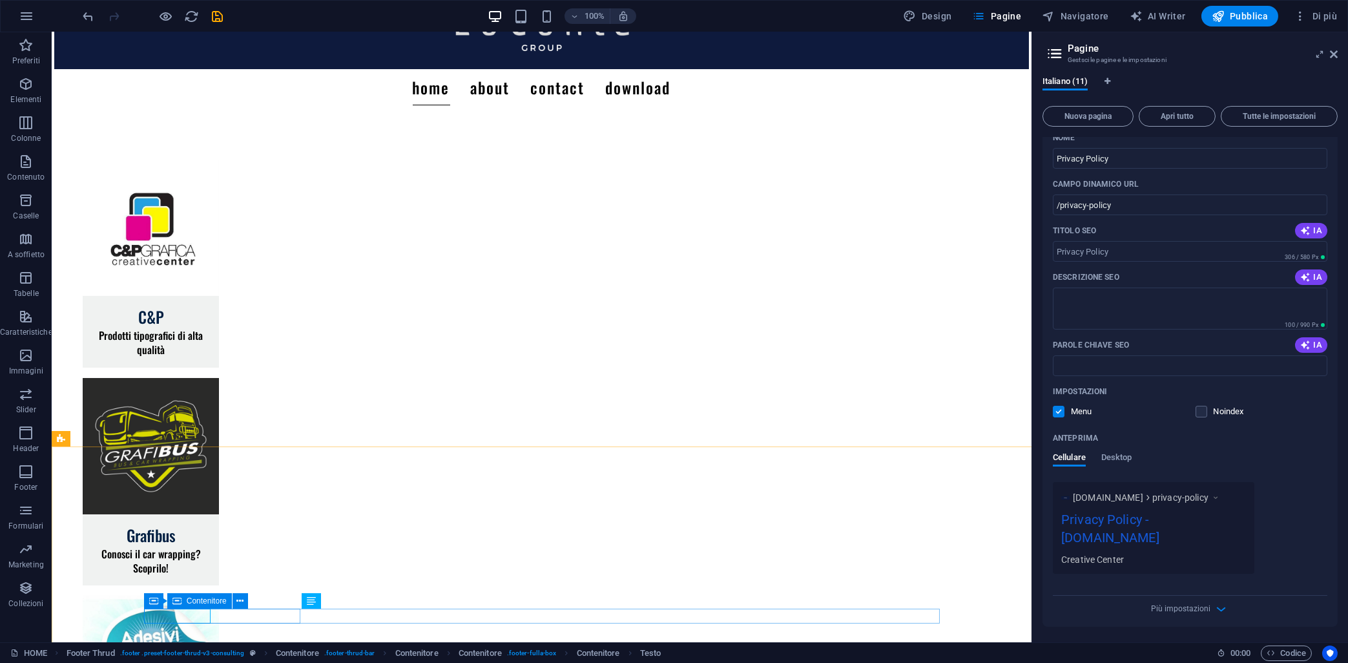
click at [182, 605] on div "Contenitore" at bounding box center [199, 601] width 65 height 16
click at [159, 605] on div "Contenitore" at bounding box center [176, 601] width 65 height 16
click at [262, 604] on icon at bounding box center [263, 601] width 7 height 14
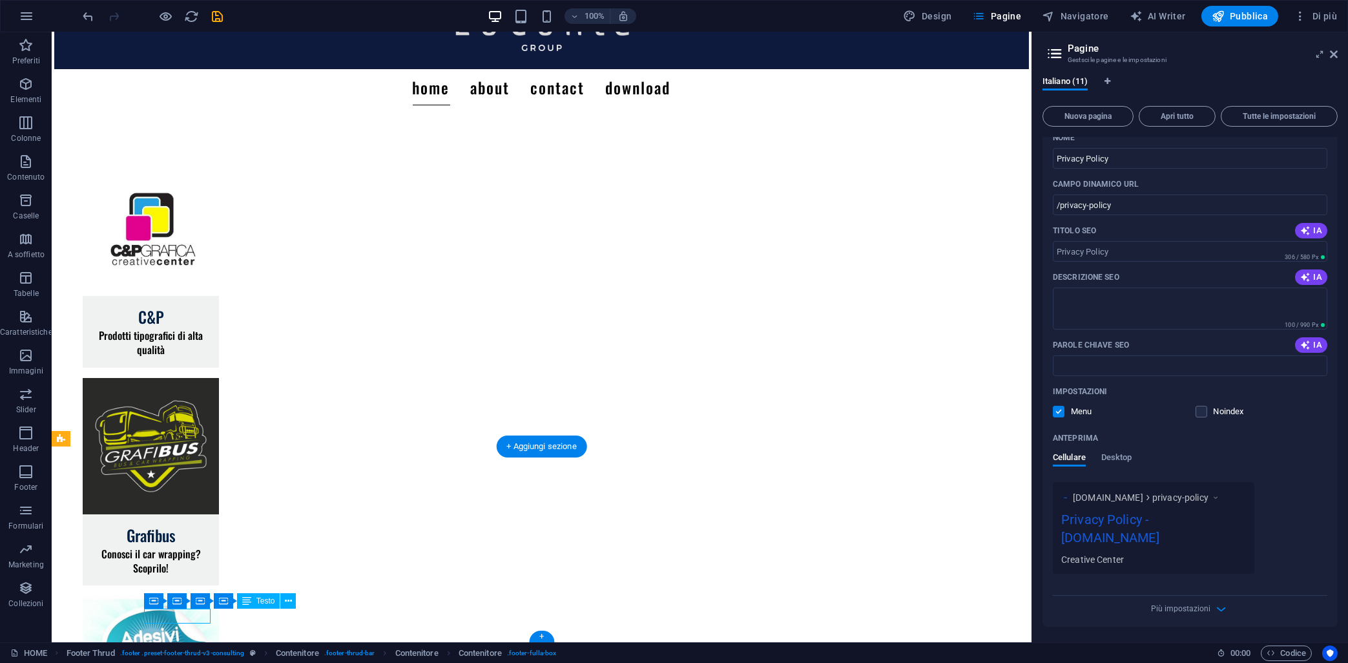
click at [184, 617] on div "H4 Schede Contenitore Testo Contenitore Immagine Footer Thrud Séparateur Conten…" at bounding box center [542, 337] width 980 height 610
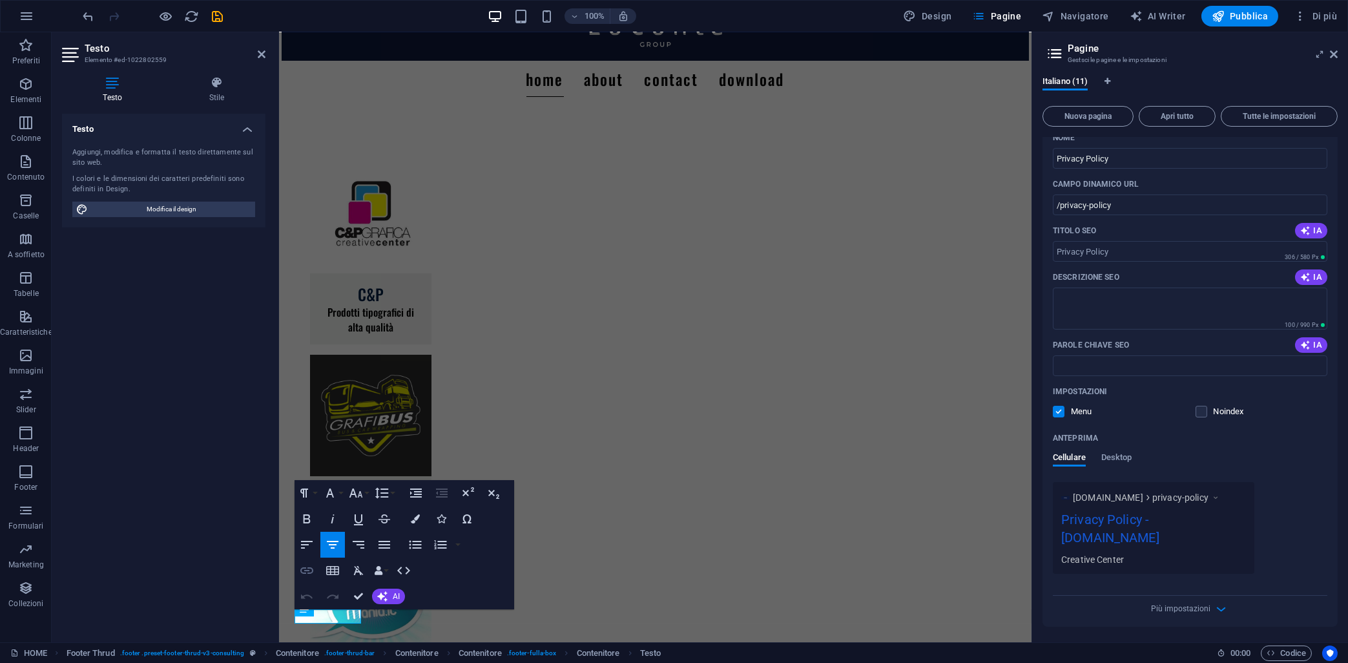
click at [308, 569] on icon "button" at bounding box center [307, 571] width 16 height 16
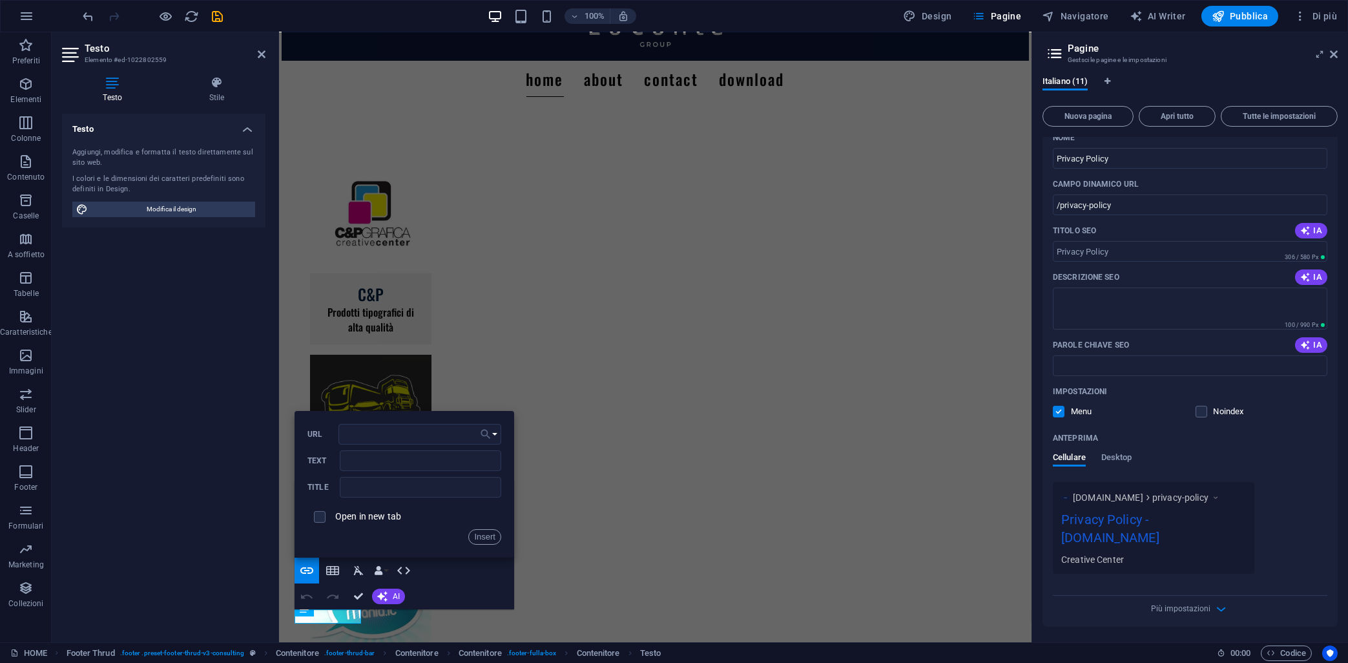
click at [490, 435] on icon "button" at bounding box center [485, 434] width 13 height 16
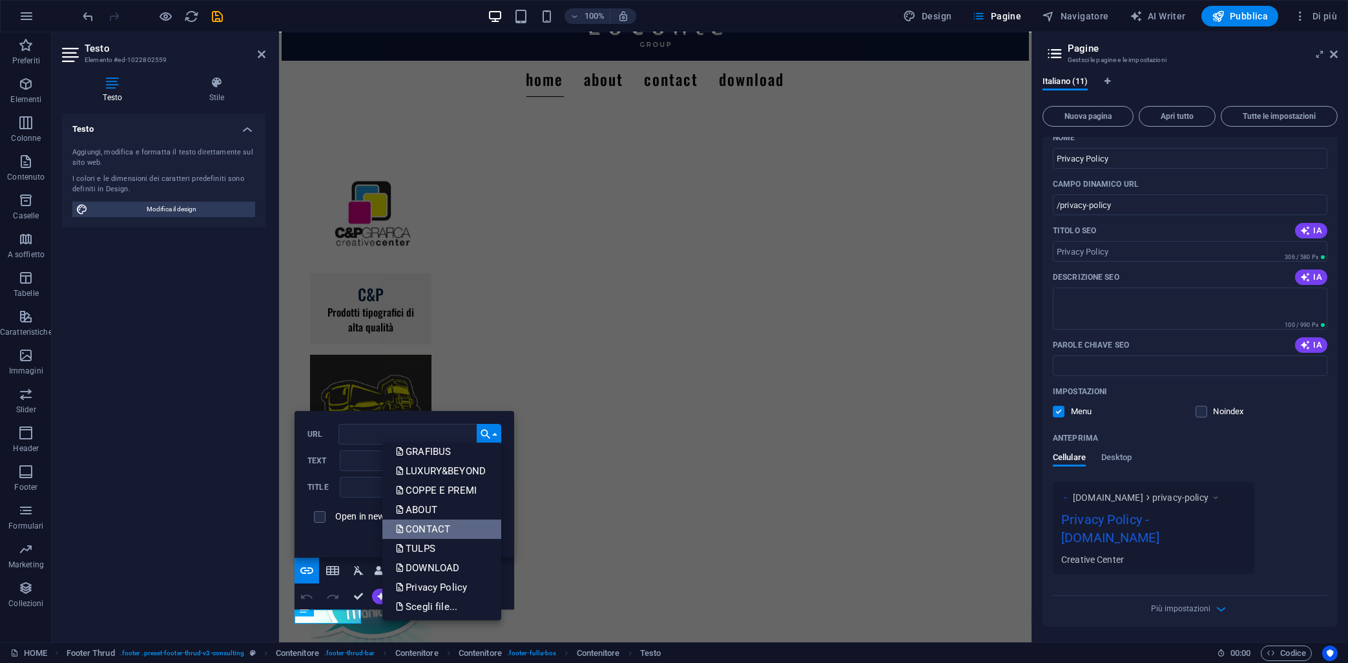
scroll to position [65, 0]
click at [434, 589] on p "Privacy Policy" at bounding box center [432, 585] width 74 height 19
type input "/privacy-policy"
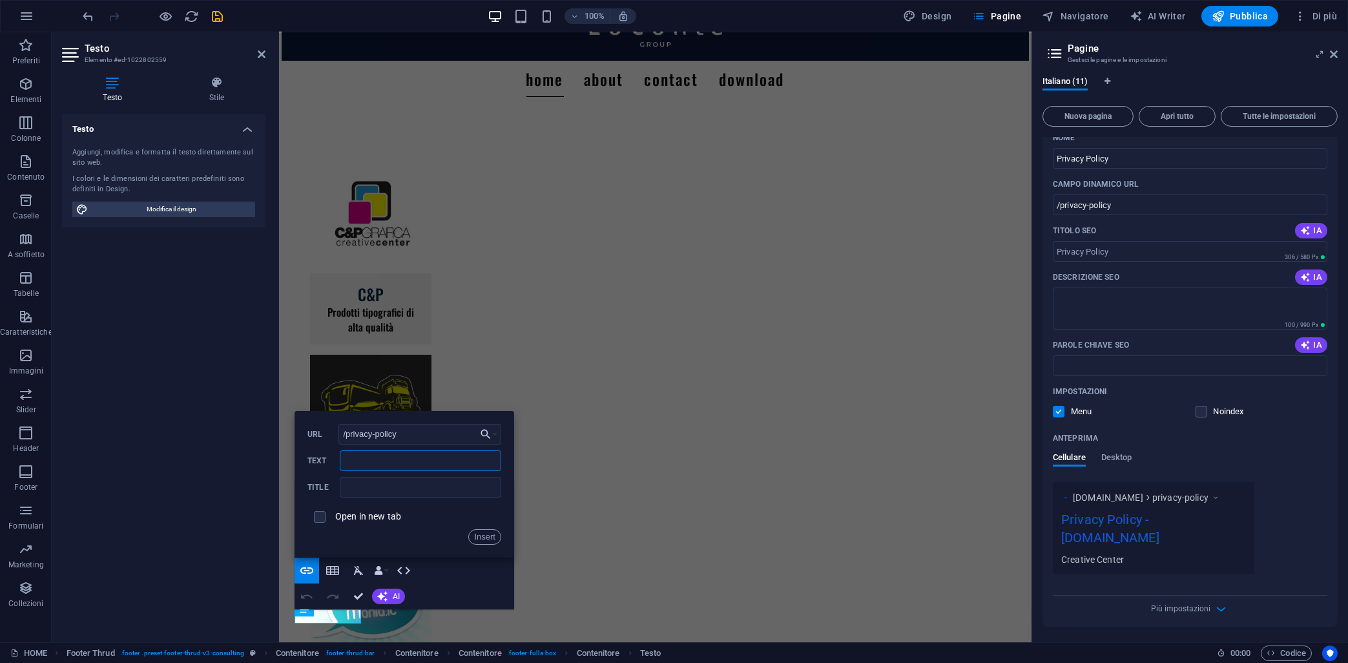
click at [397, 465] on input "Text" at bounding box center [421, 460] width 162 height 21
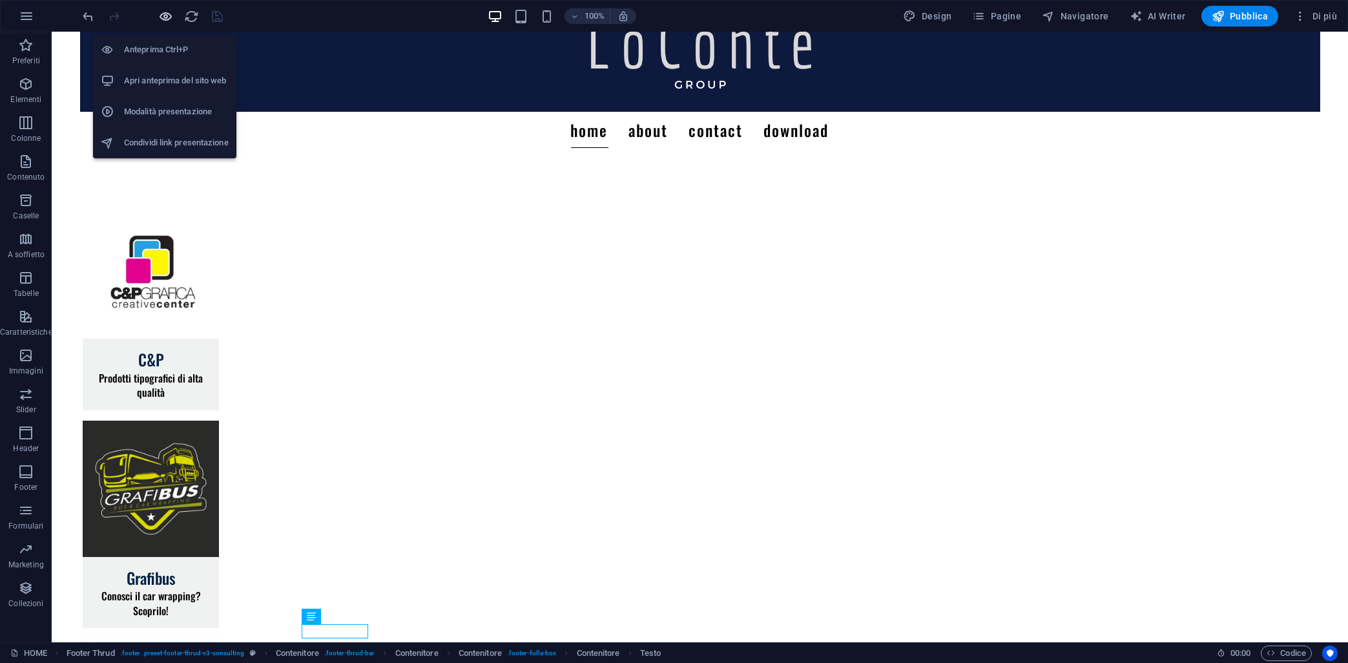
click at [163, 17] on icon "button" at bounding box center [166, 16] width 15 height 15
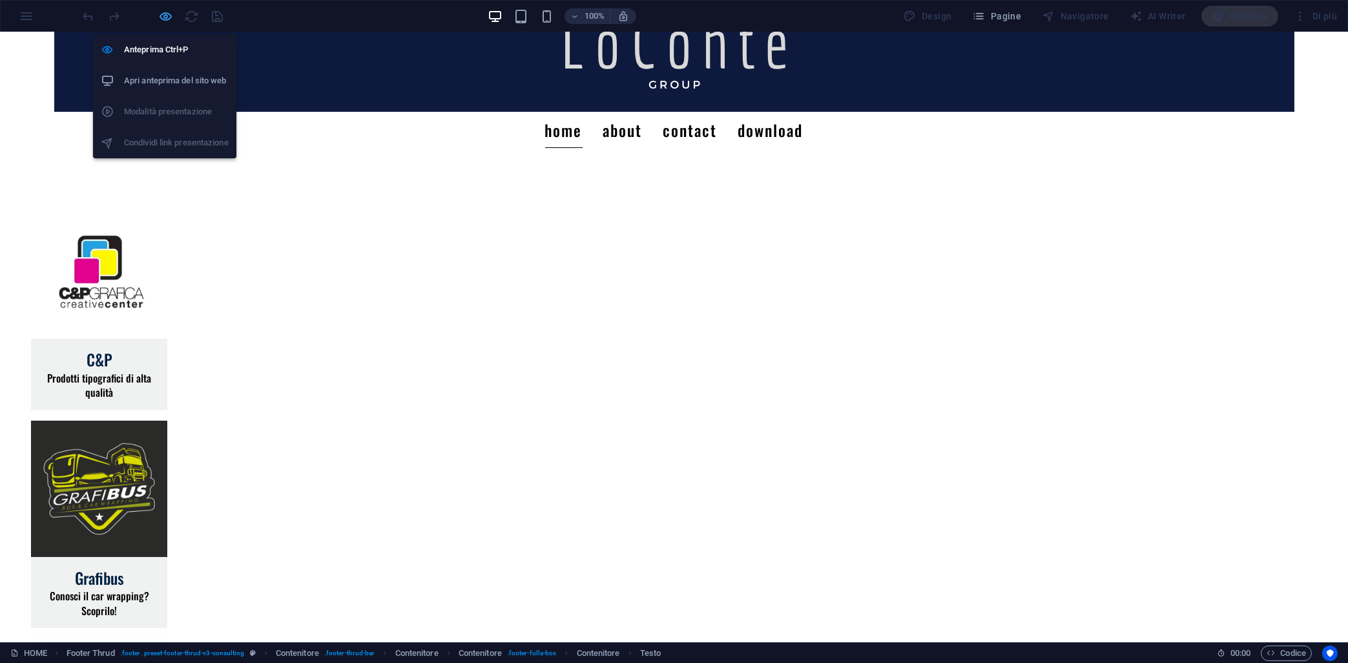
click at [163, 19] on icon "button" at bounding box center [166, 16] width 15 height 15
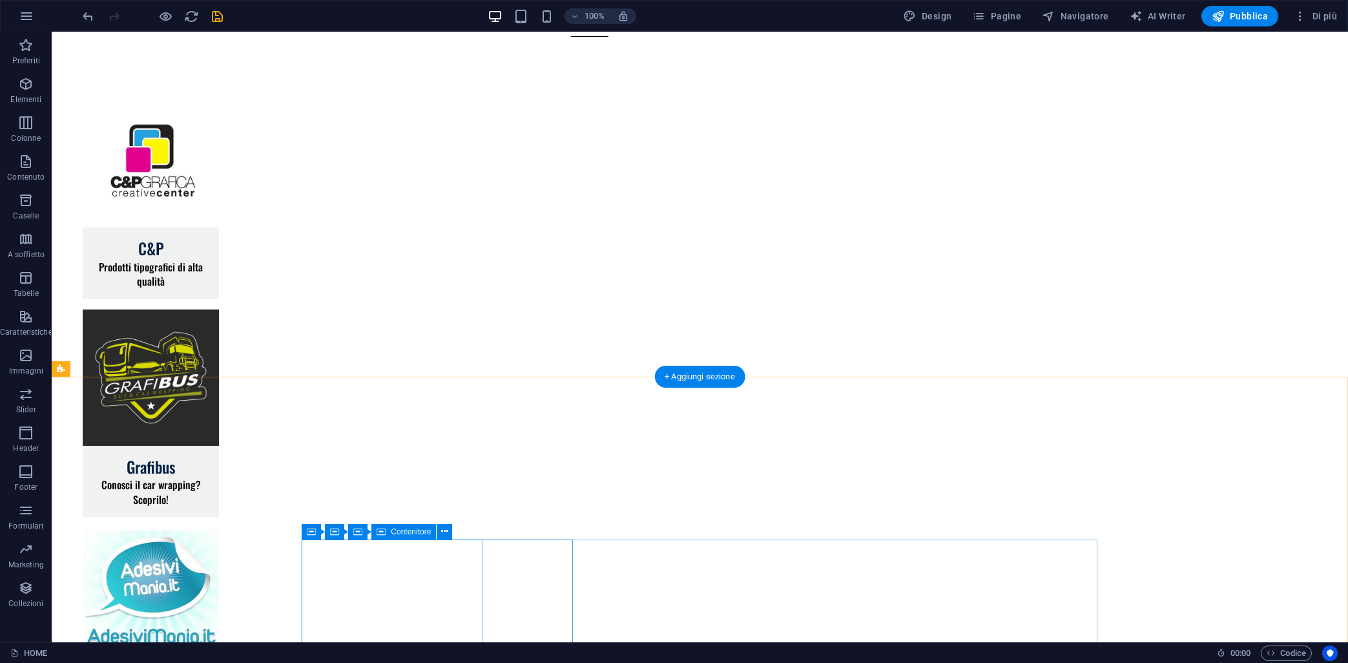
scroll to position [167, 0]
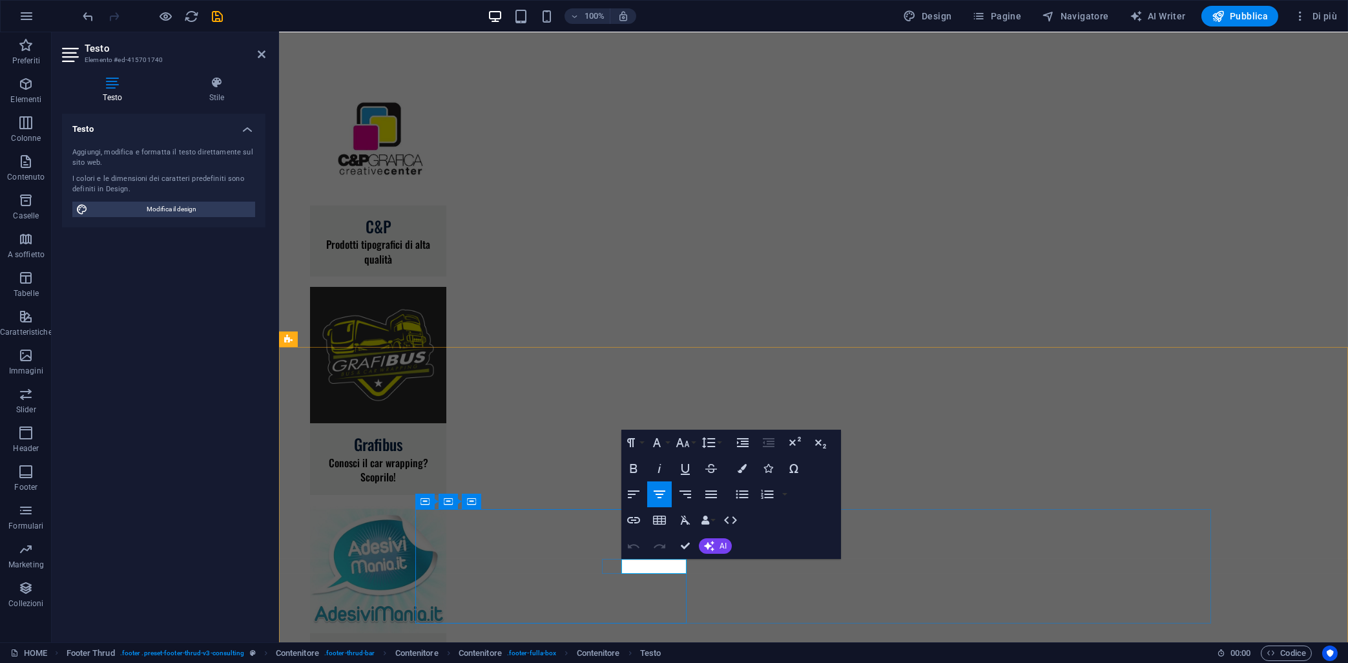
click at [627, 530] on button "Insert Link" at bounding box center [634, 520] width 25 height 26
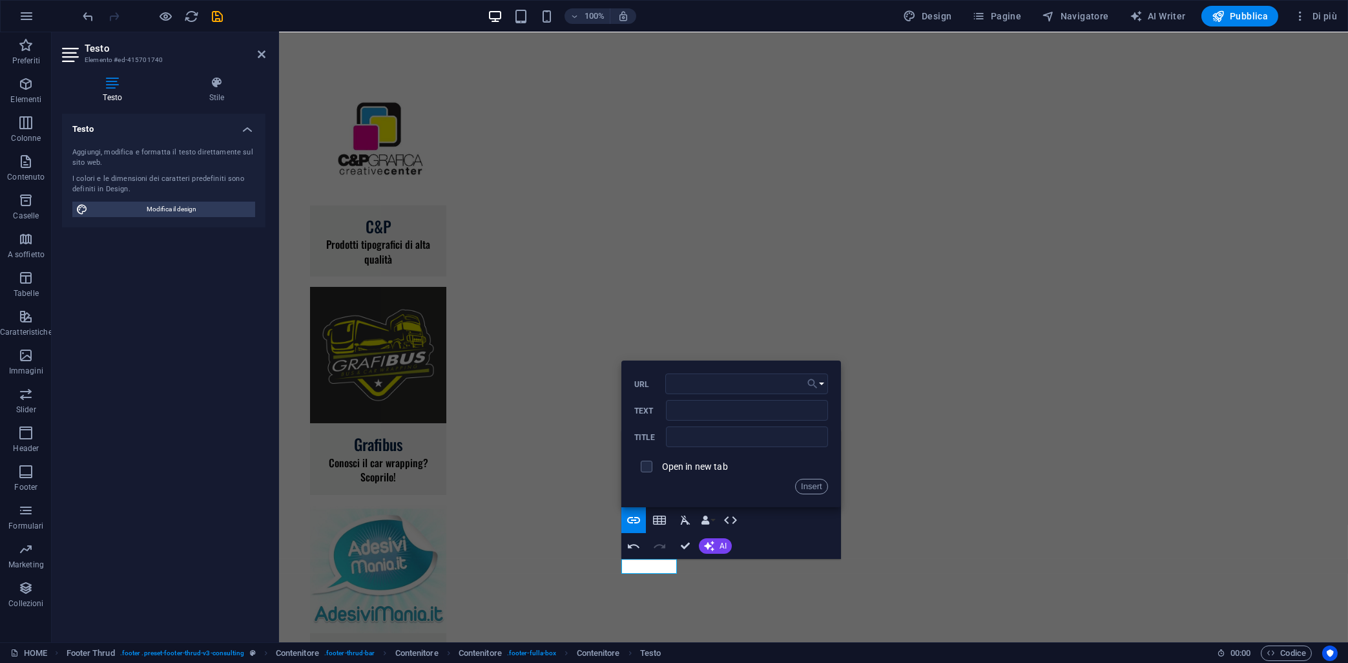
click at [812, 392] on icon "button" at bounding box center [812, 384] width 13 height 16
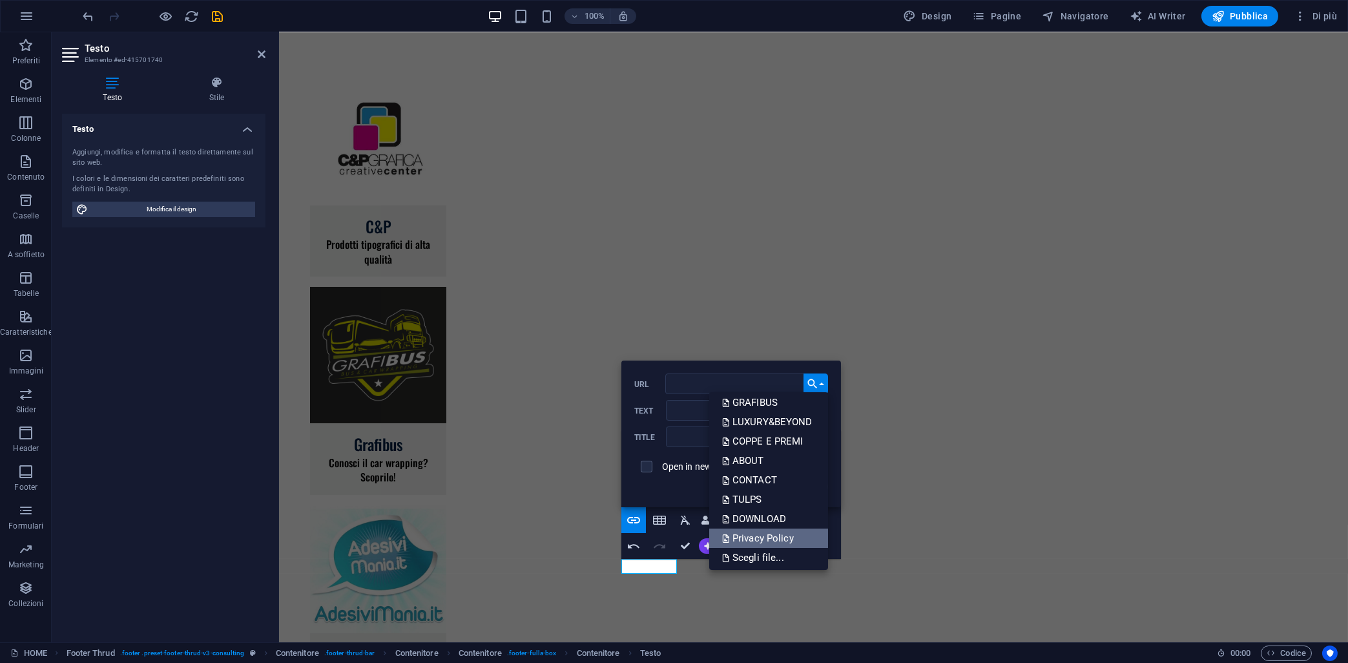
scroll to position [65, 0]
click at [784, 538] on p "Privacy Policy" at bounding box center [759, 535] width 74 height 19
type input "/privacy-policy"
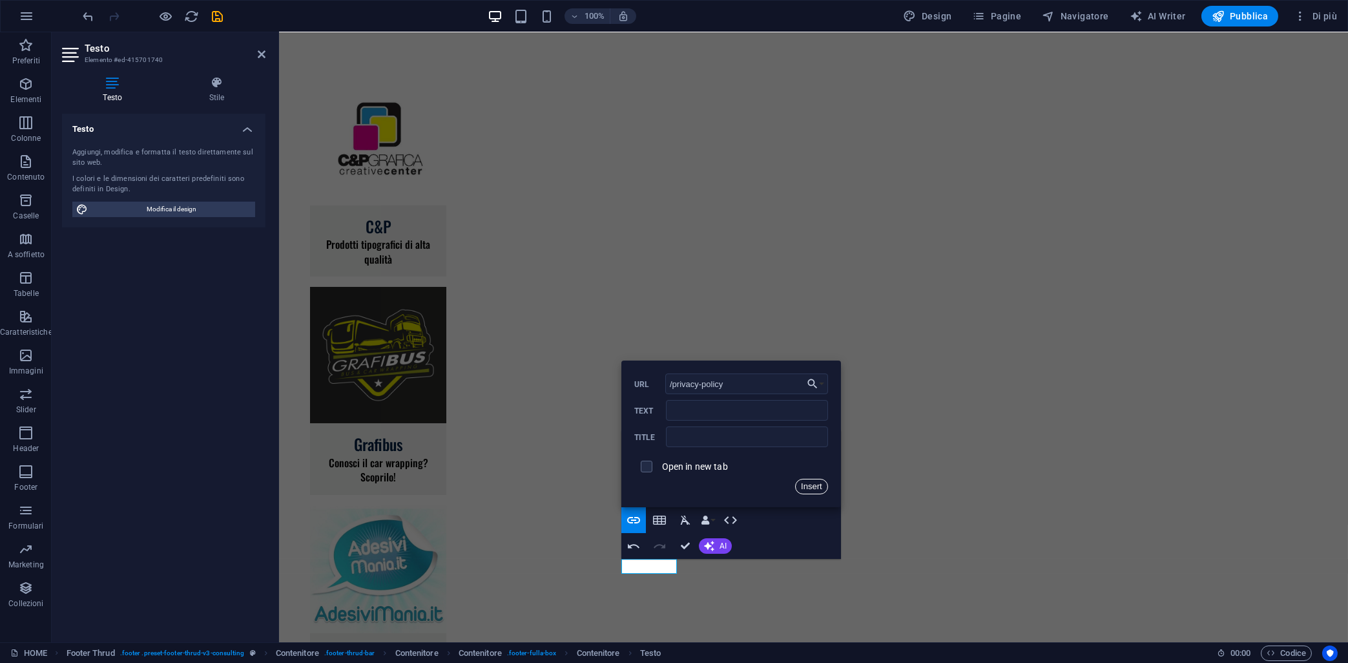
click at [821, 487] on button "Insert" at bounding box center [811, 487] width 33 height 16
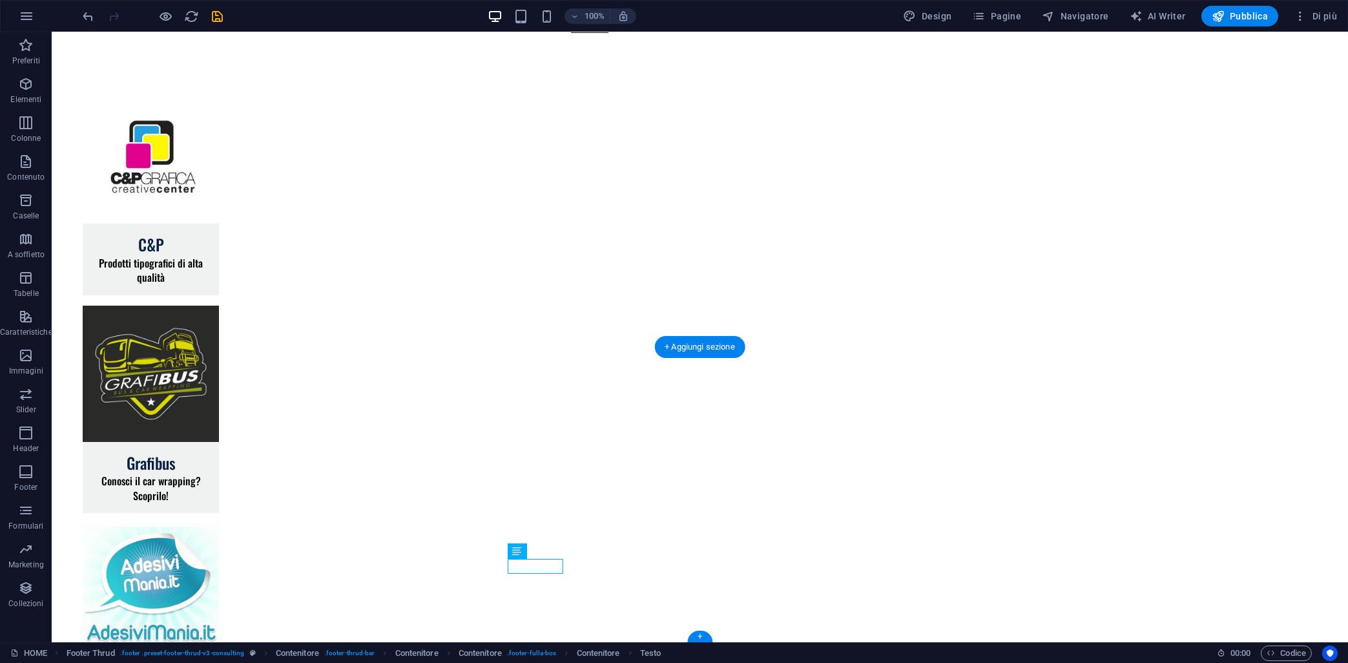
drag, startPoint x: 543, startPoint y: 569, endPoint x: 397, endPoint y: 576, distance: 146.2
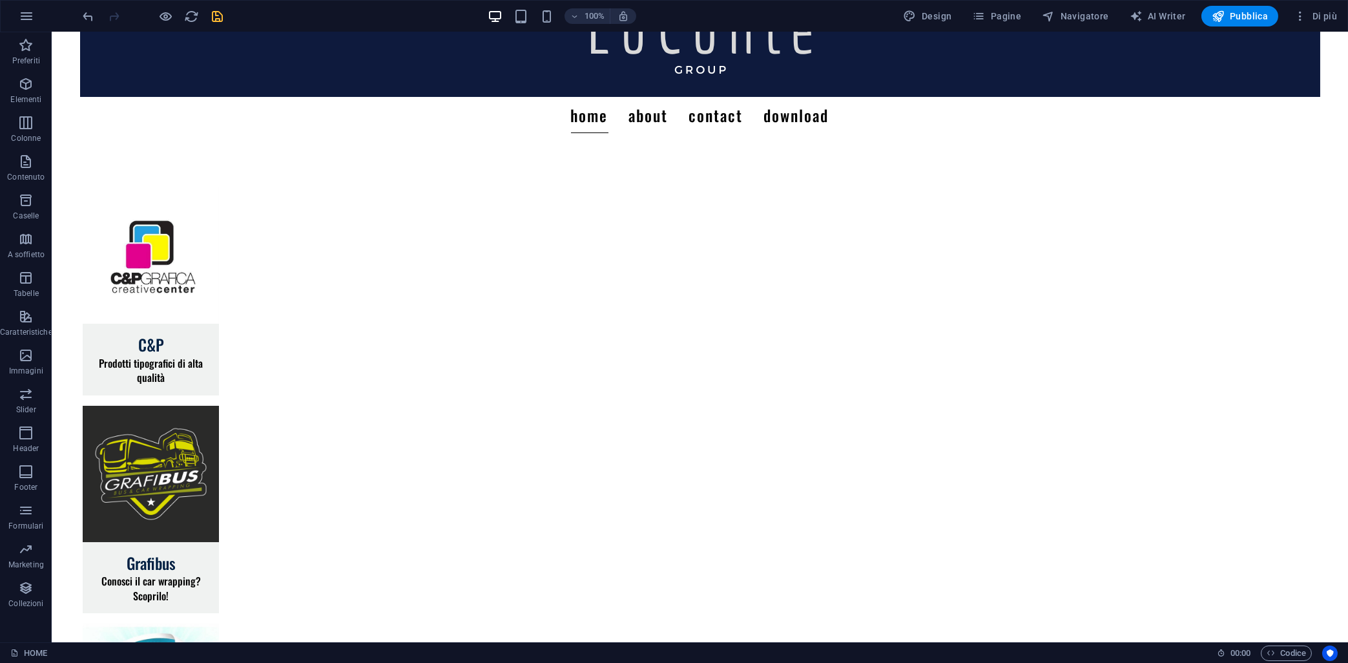
click at [217, 14] on icon "save" at bounding box center [218, 16] width 15 height 15
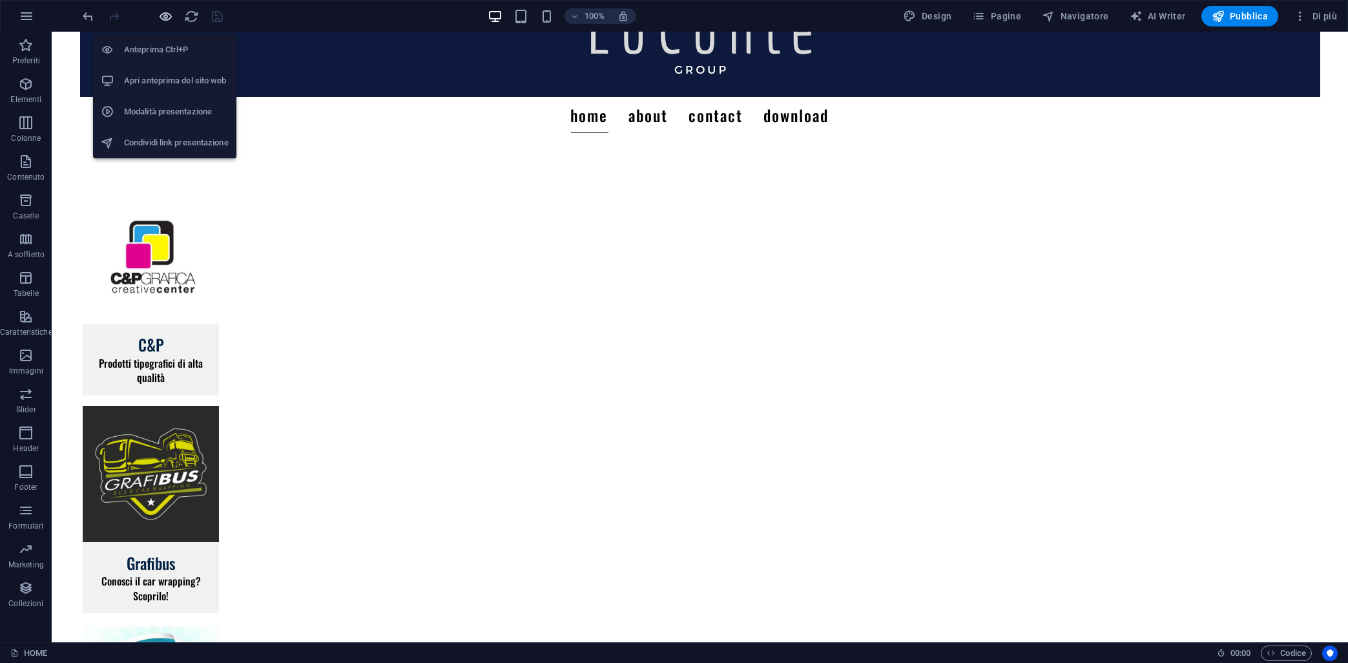
click at [167, 17] on icon "button" at bounding box center [166, 16] width 15 height 15
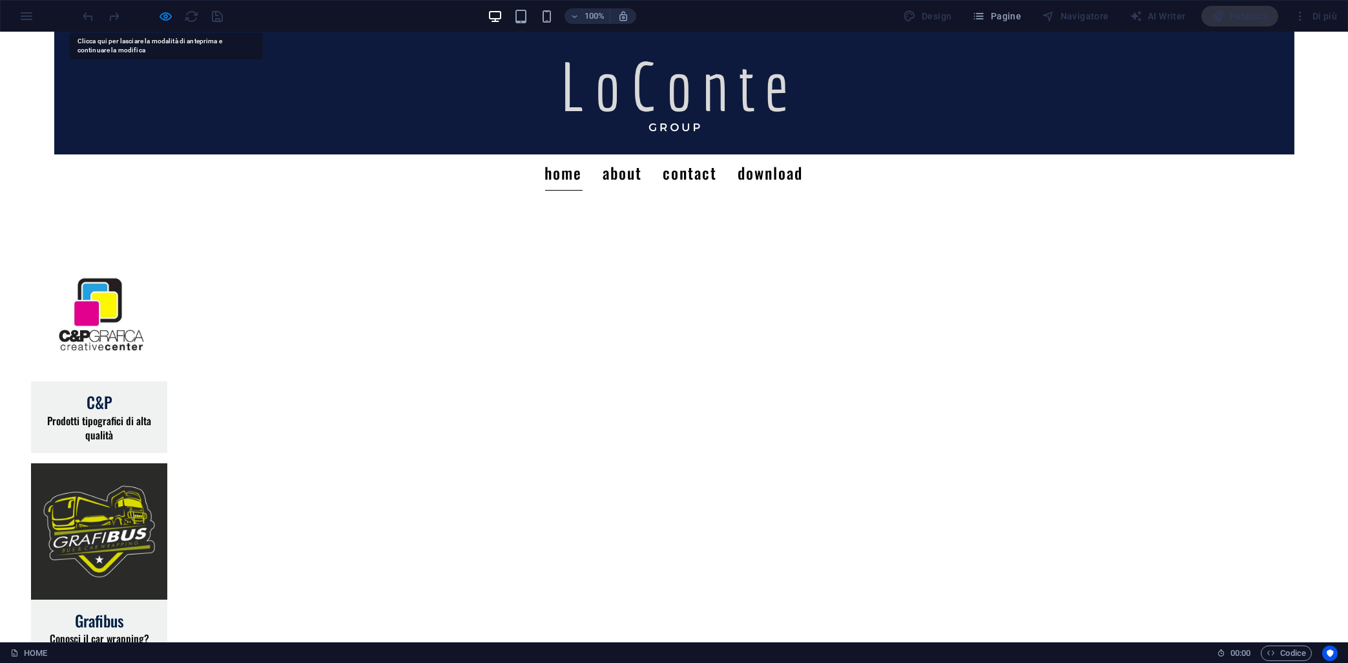
scroll to position [0, 0]
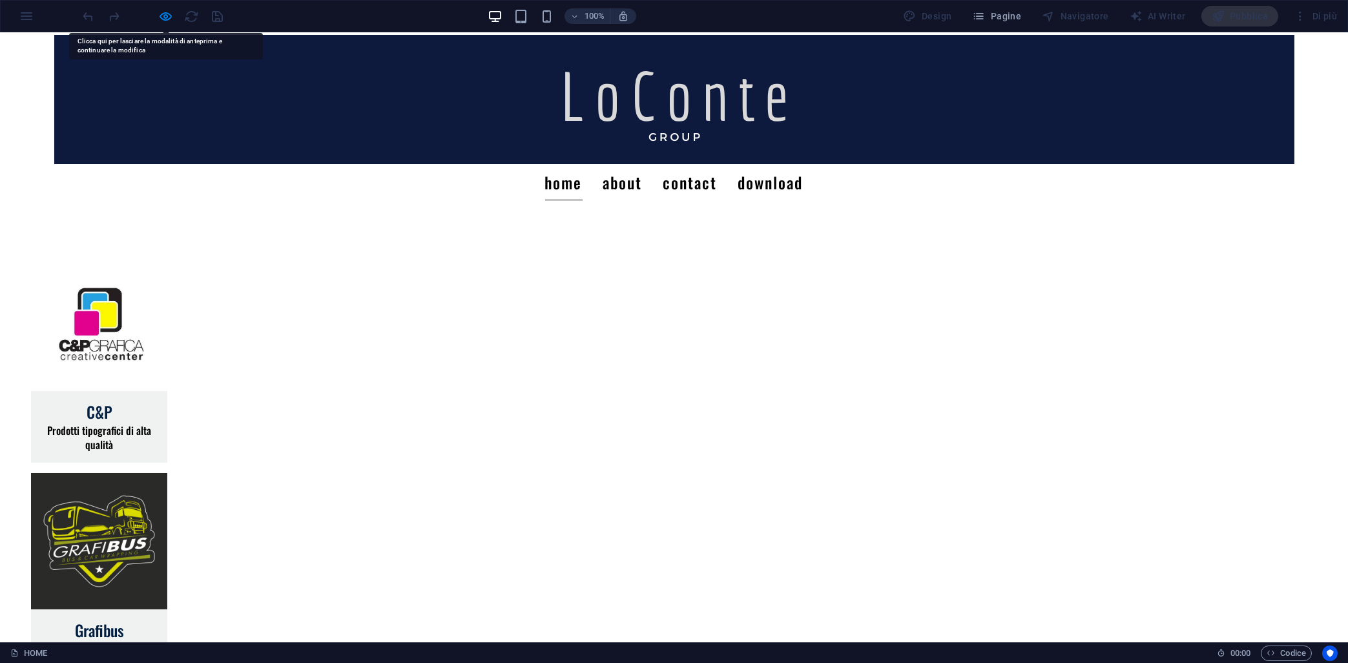
click at [157, 620] on h4 "Grafibus" at bounding box center [99, 631] width 116 height 22
click at [167, 473] on img at bounding box center [99, 541] width 136 height 136
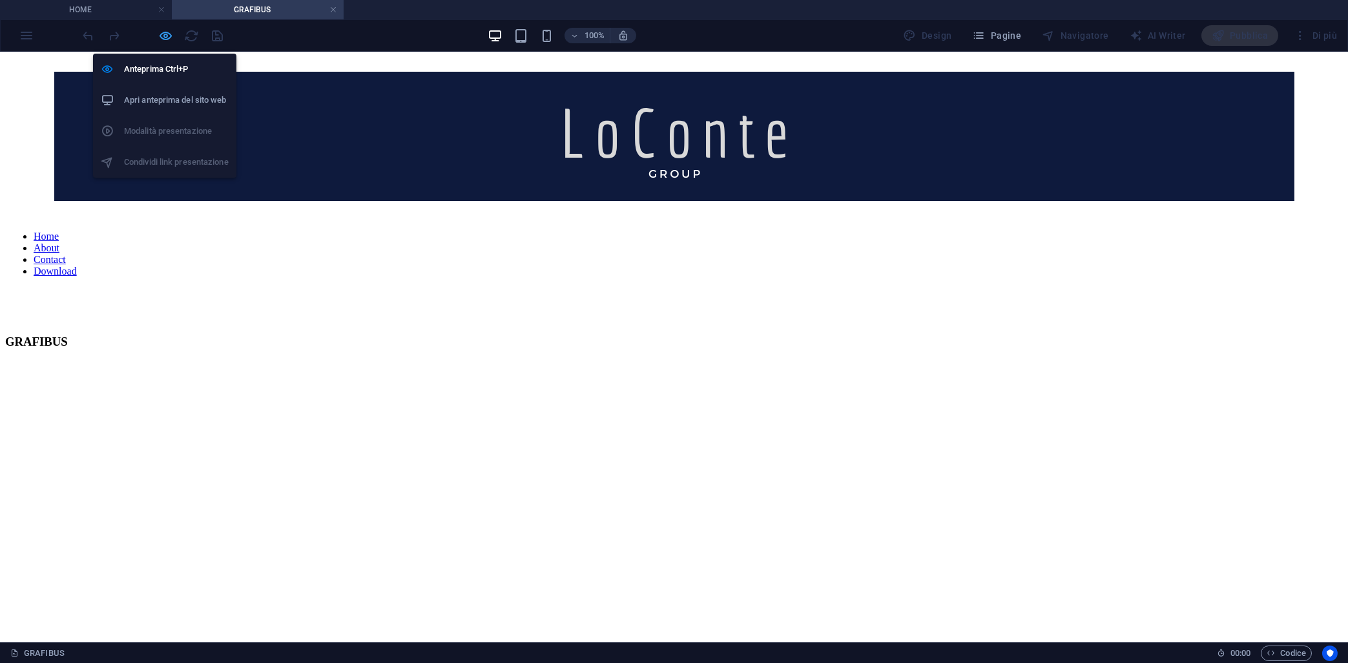
click at [171, 38] on icon "button" at bounding box center [166, 35] width 15 height 15
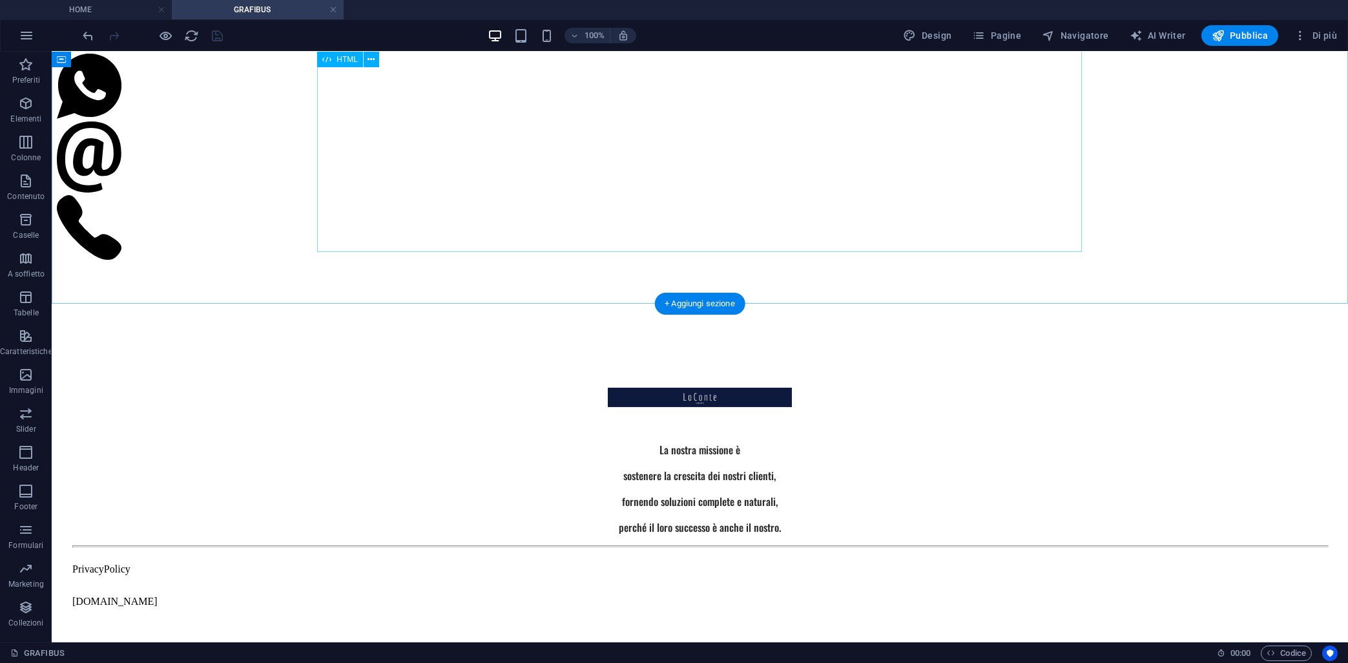
scroll to position [906, 0]
click at [1244, 36] on span "Pubblica" at bounding box center [1240, 35] width 57 height 13
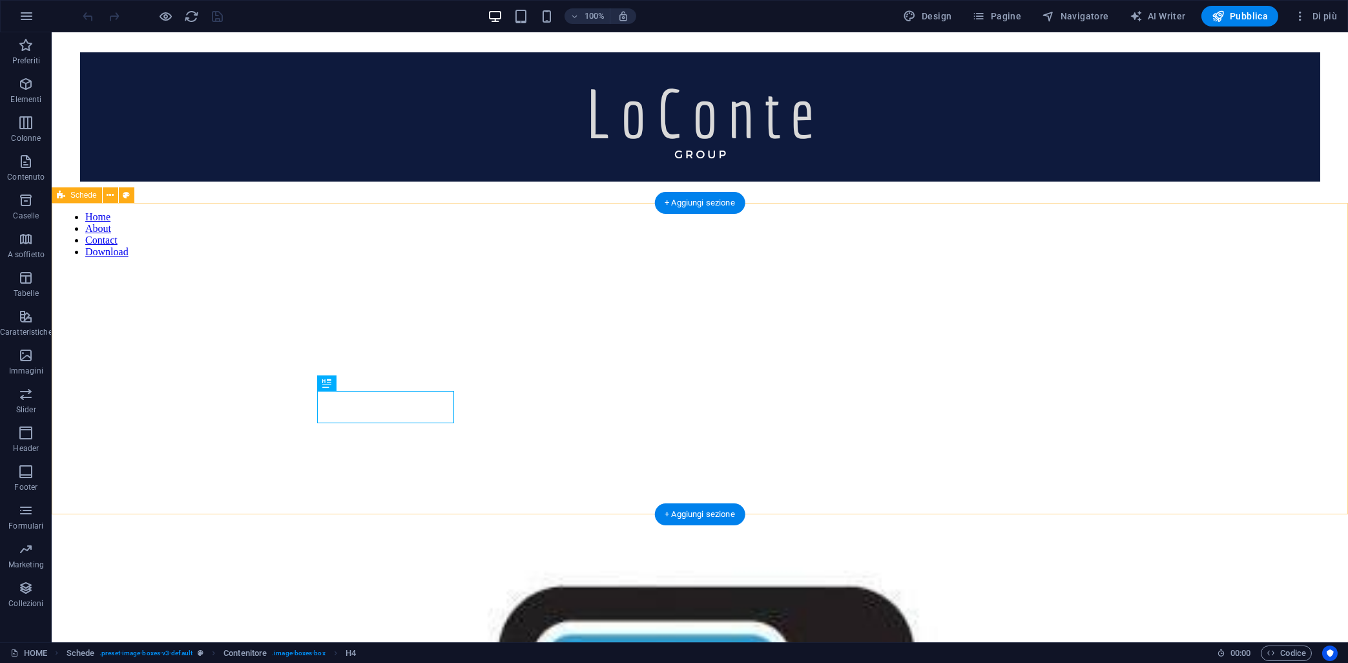
scroll to position [67, 0]
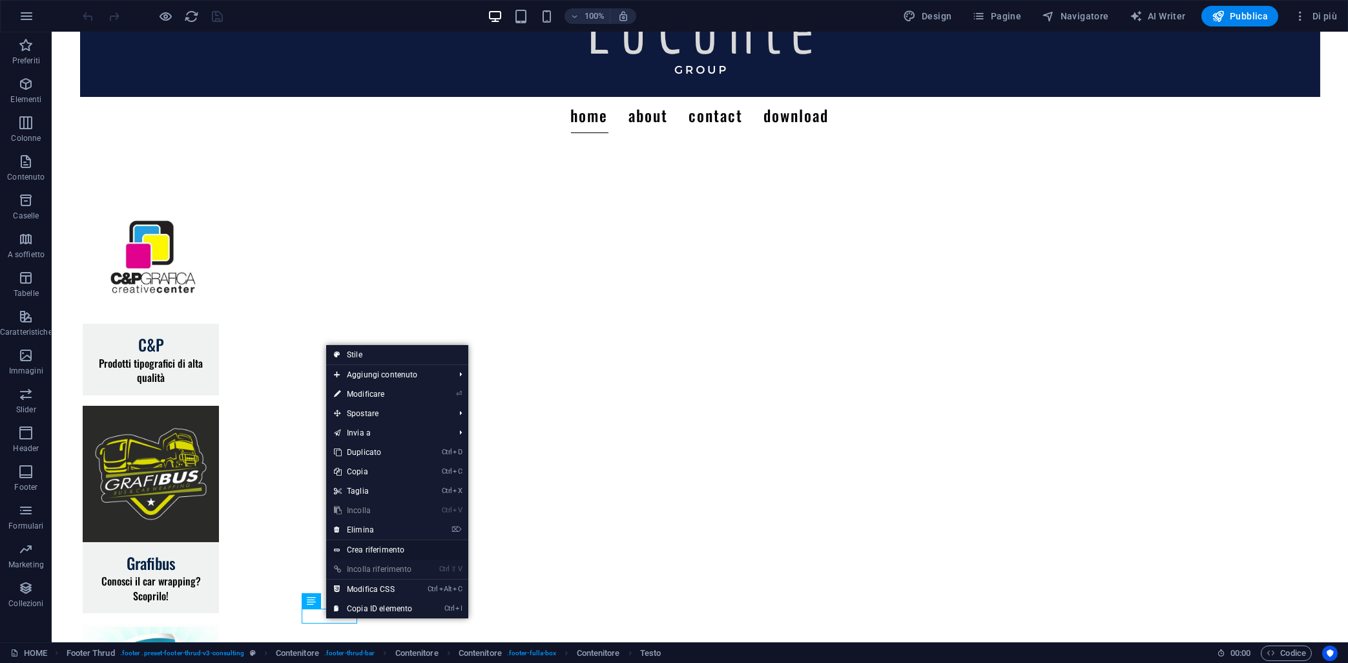
click at [355, 550] on link "Crea riferimento" at bounding box center [397, 549] width 142 height 19
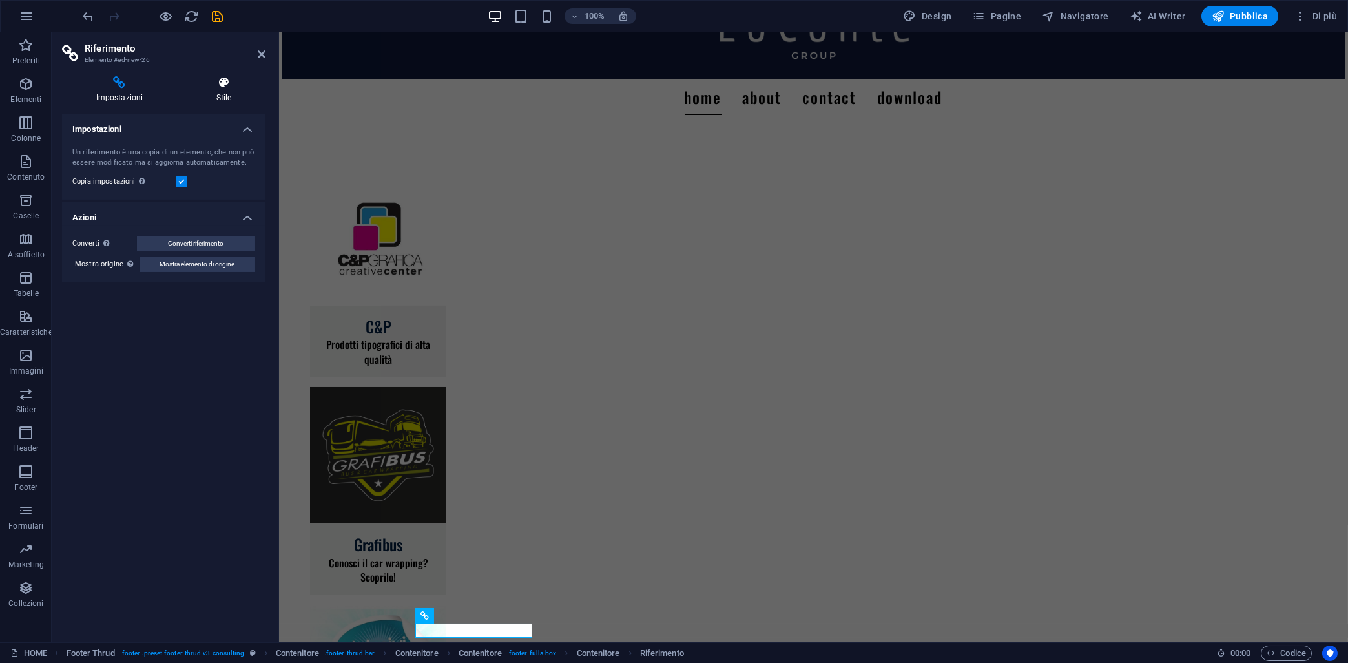
click at [204, 89] on icon at bounding box center [223, 82] width 83 height 13
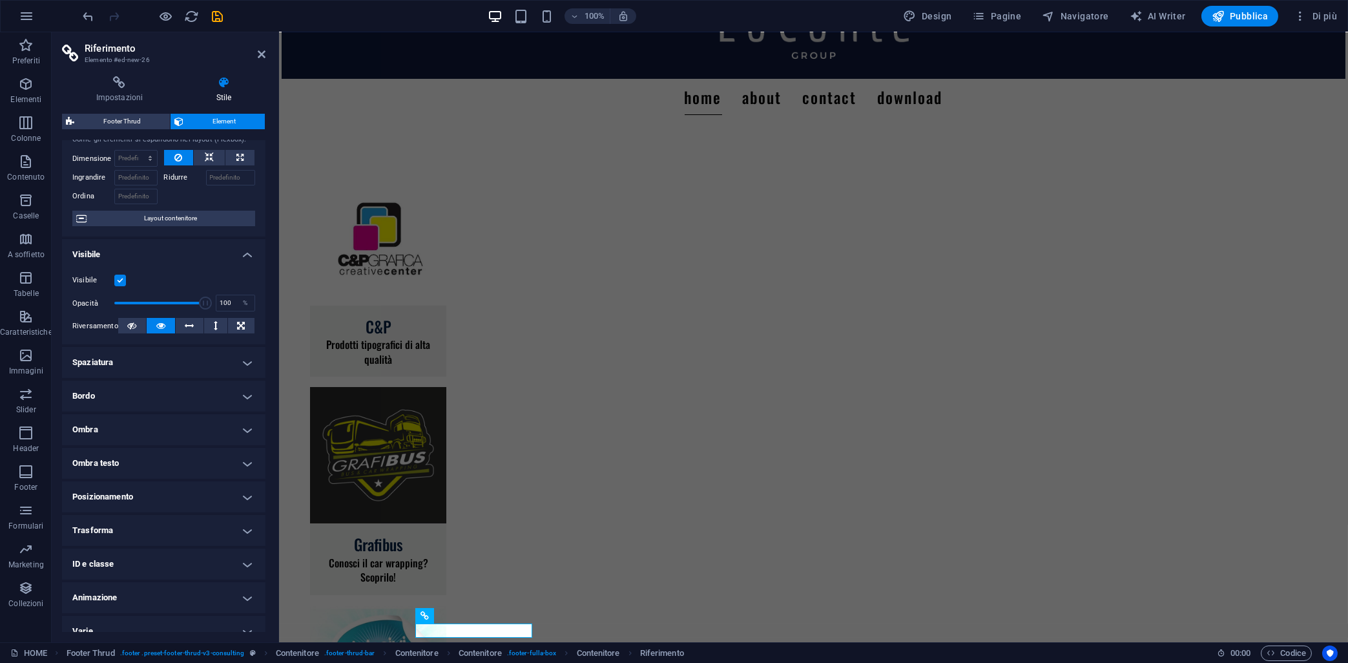
scroll to position [54, 0]
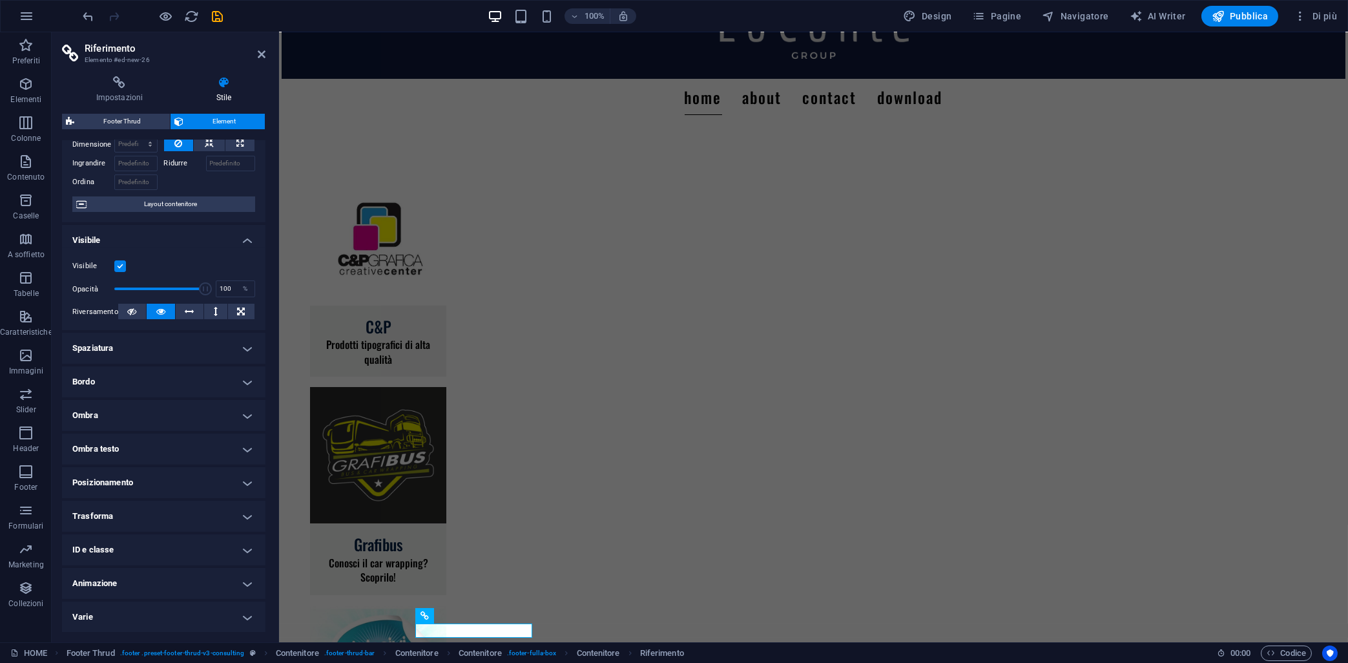
click at [97, 552] on h4 "ID e classe" at bounding box center [164, 549] width 204 height 31
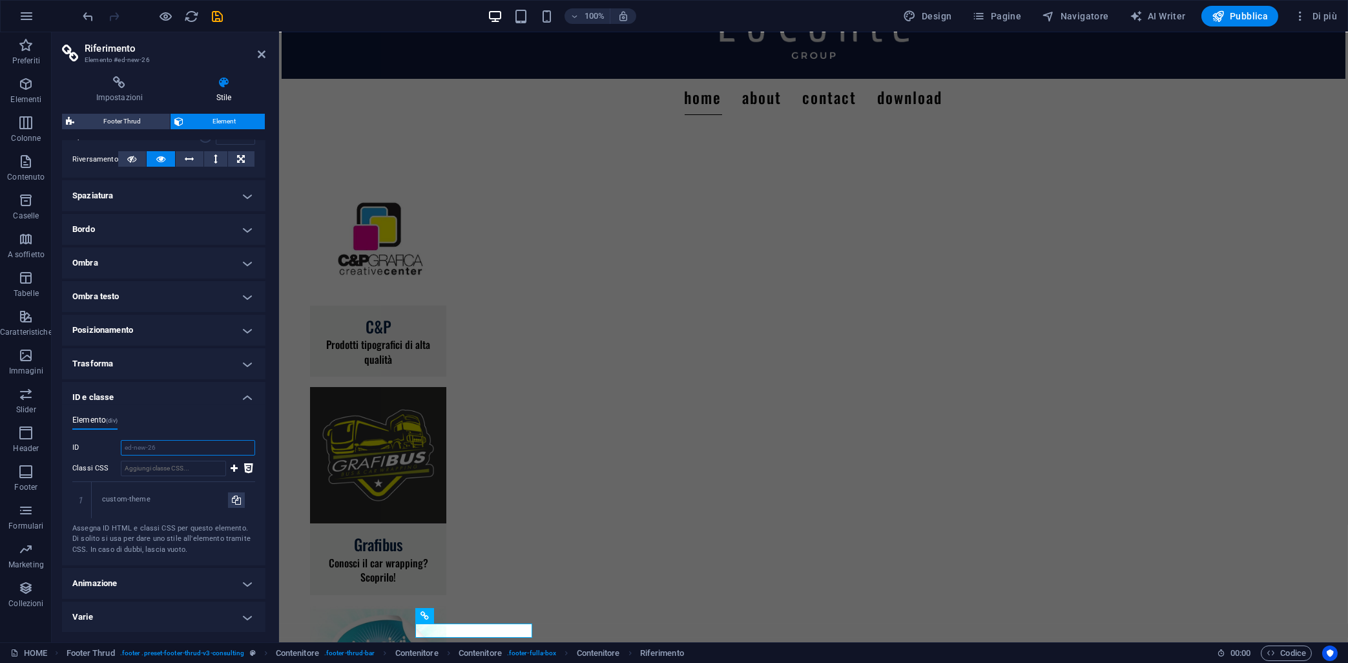
click at [230, 453] on input "ed-new-26" at bounding box center [188, 448] width 134 height 16
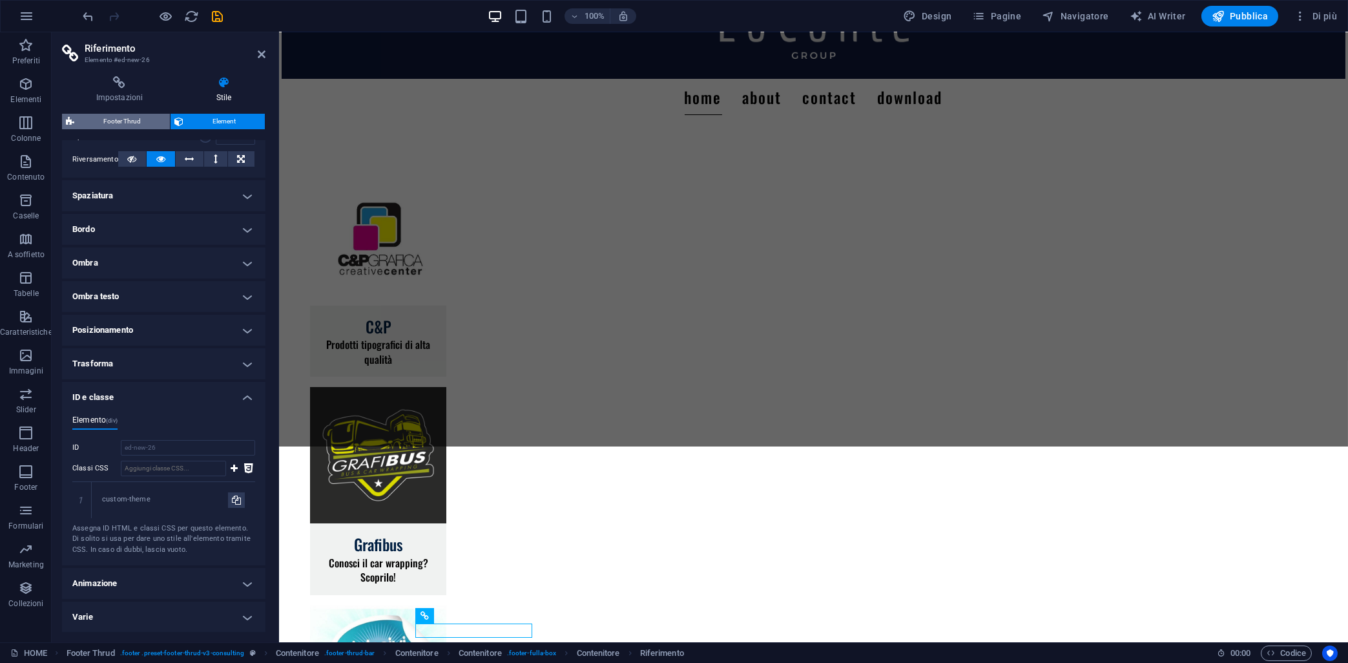
click at [123, 120] on span "Footer Thrud" at bounding box center [122, 122] width 88 height 16
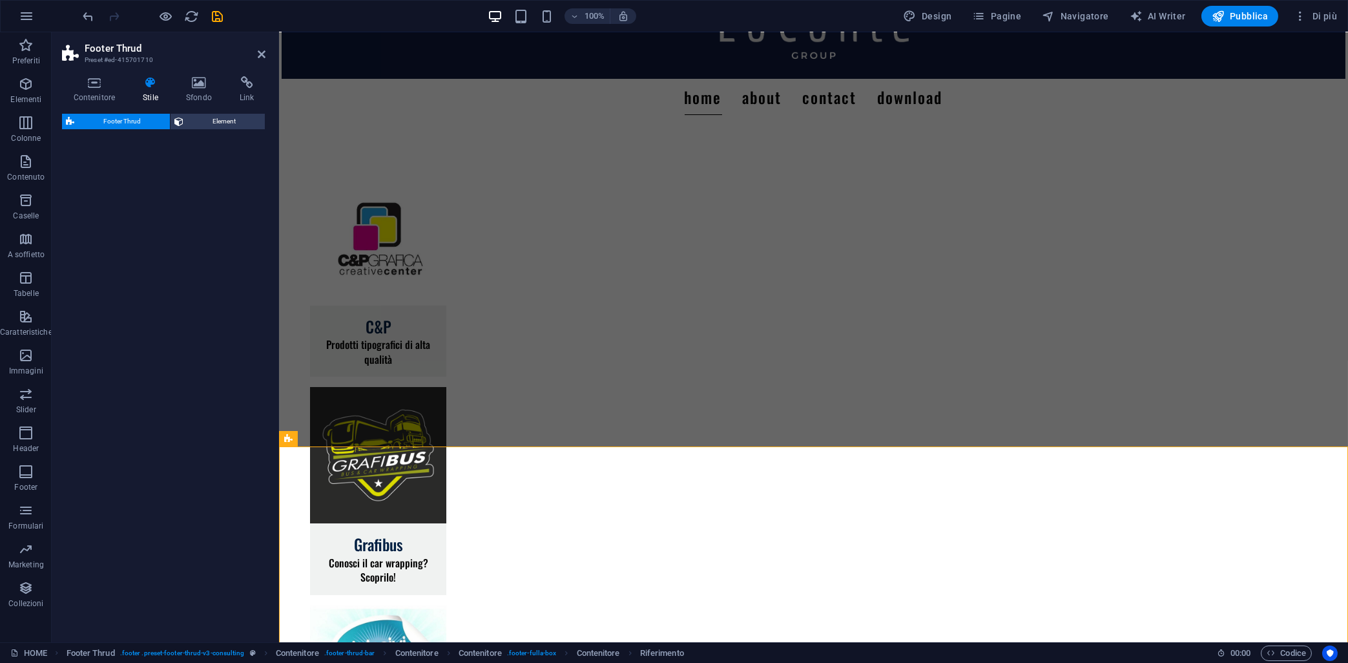
select select "rem"
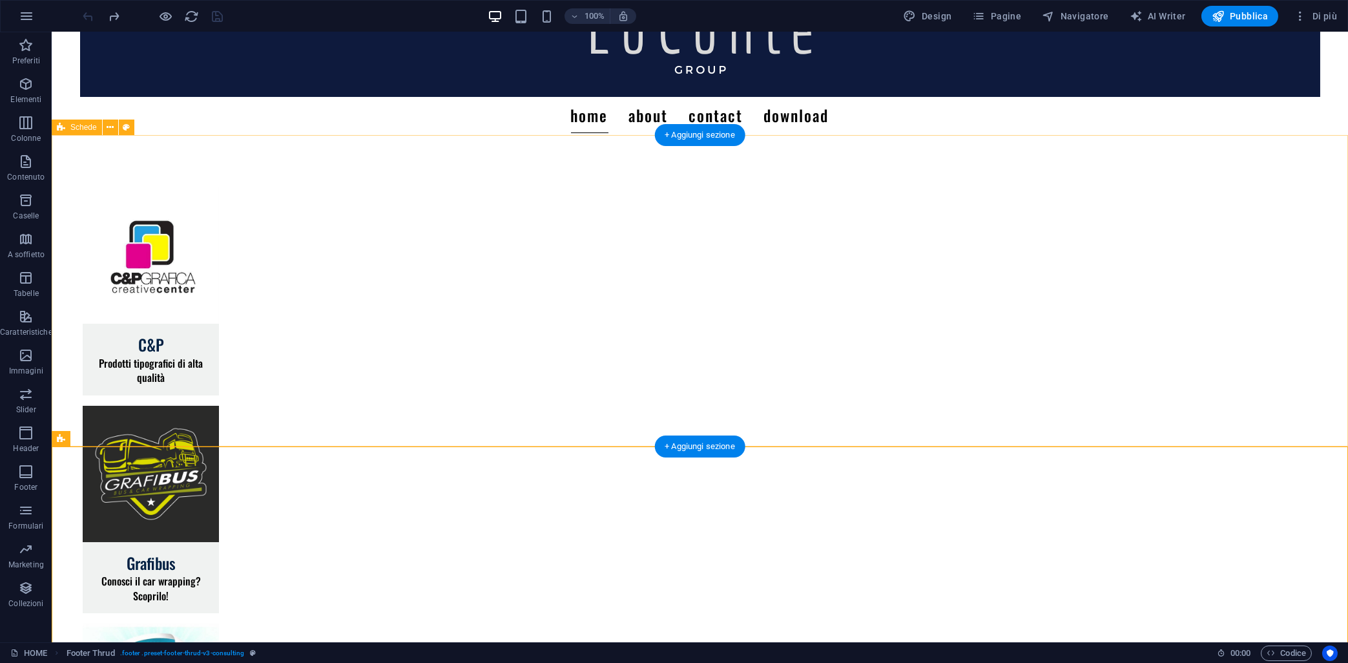
select select "rem"
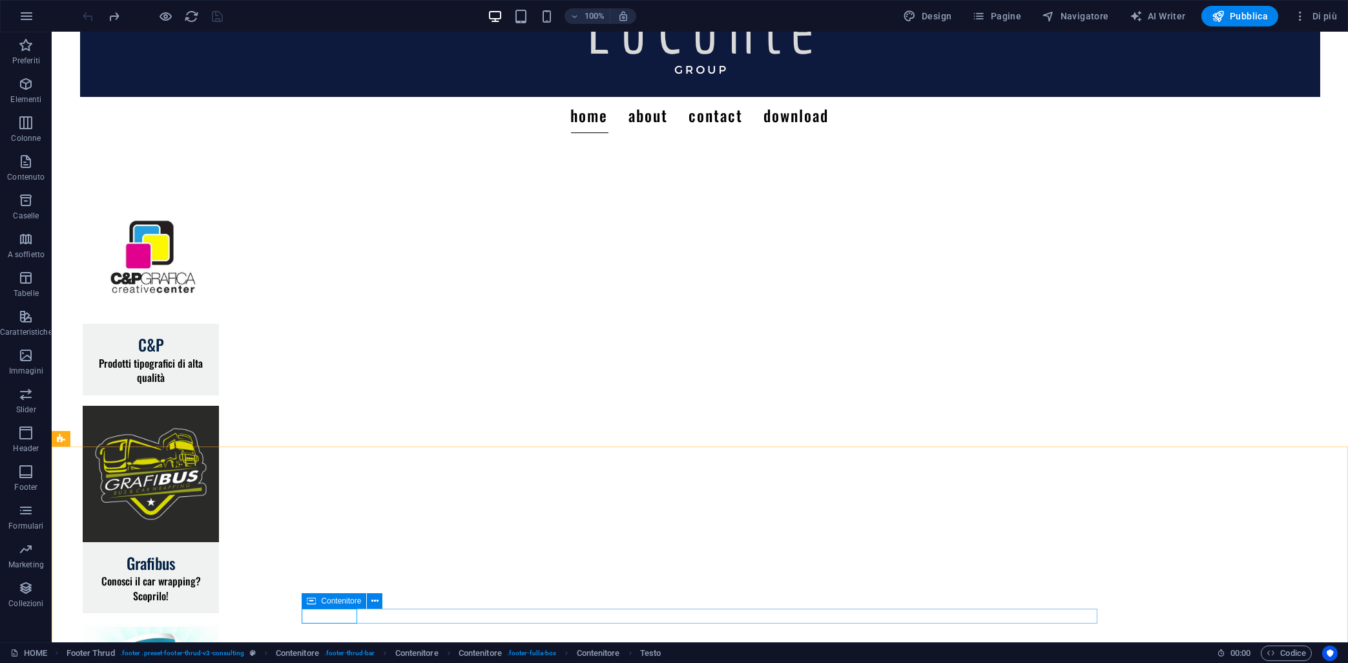
click at [313, 601] on icon at bounding box center [311, 601] width 9 height 16
click at [373, 600] on icon at bounding box center [375, 601] width 7 height 14
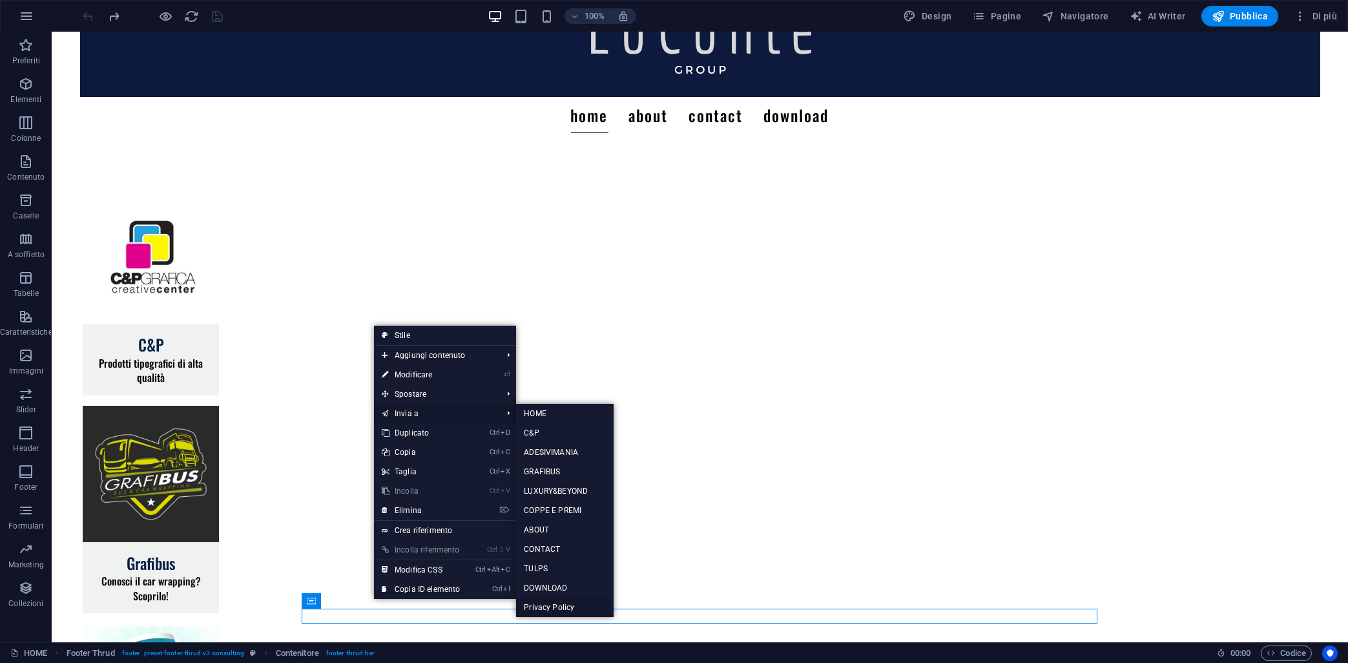
click at [544, 603] on link "Privacy Policy" at bounding box center [565, 607] width 98 height 19
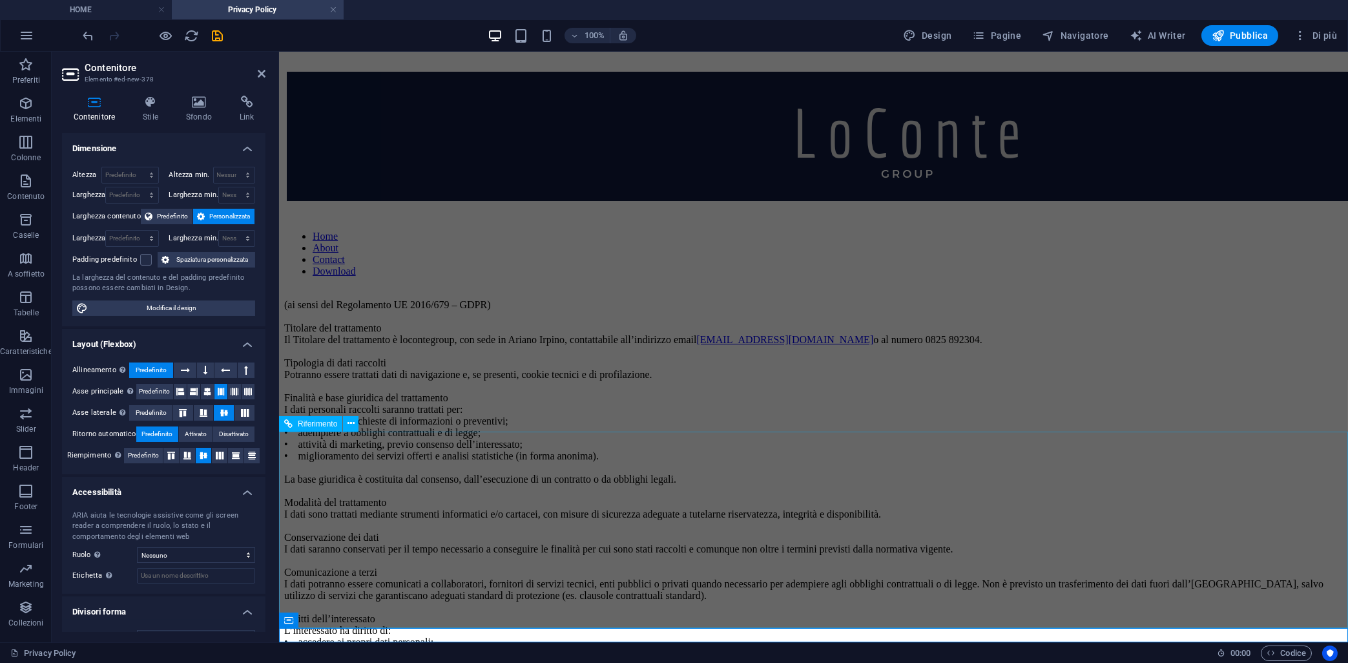
scroll to position [427, 0]
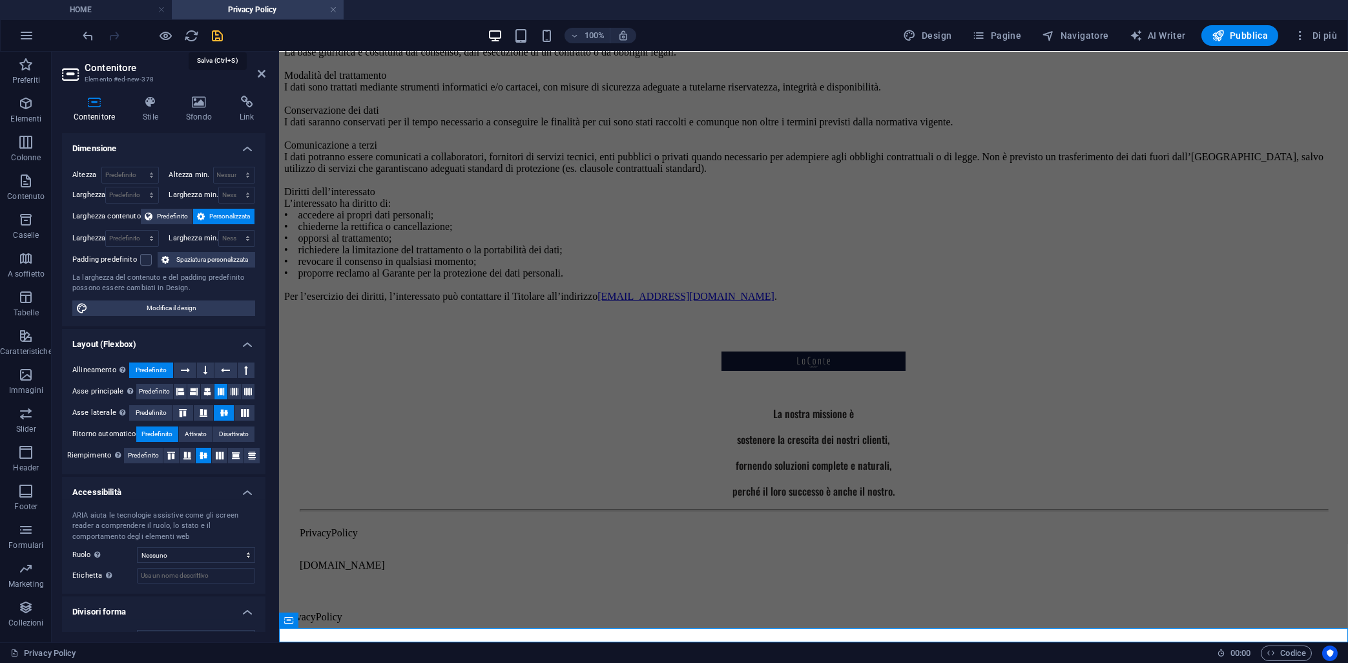
click at [212, 38] on icon "save" at bounding box center [218, 35] width 15 height 15
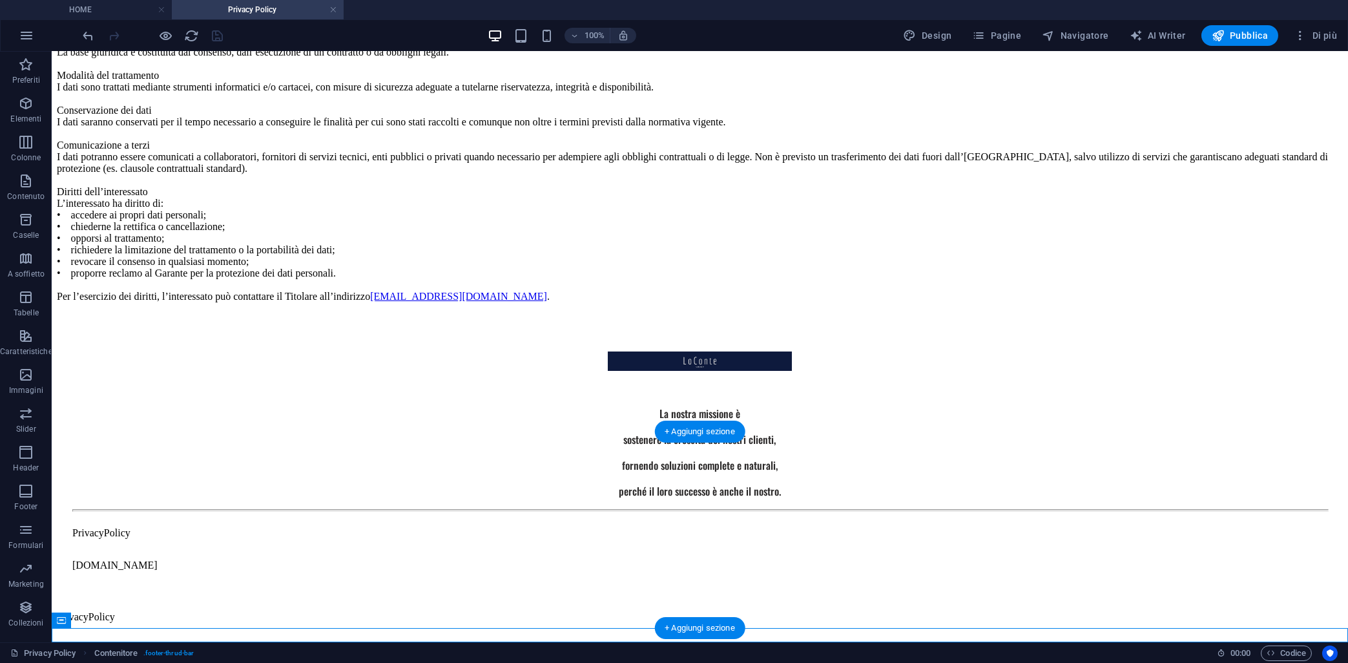
drag, startPoint x: 100, startPoint y: 636, endPoint x: 317, endPoint y: 602, distance: 219.7
click at [317, 602] on div "Home About Contact Download (ai sensi del Regolamento UE 2016/679 – GDPR) Titol…" at bounding box center [700, 148] width 1286 height 1036
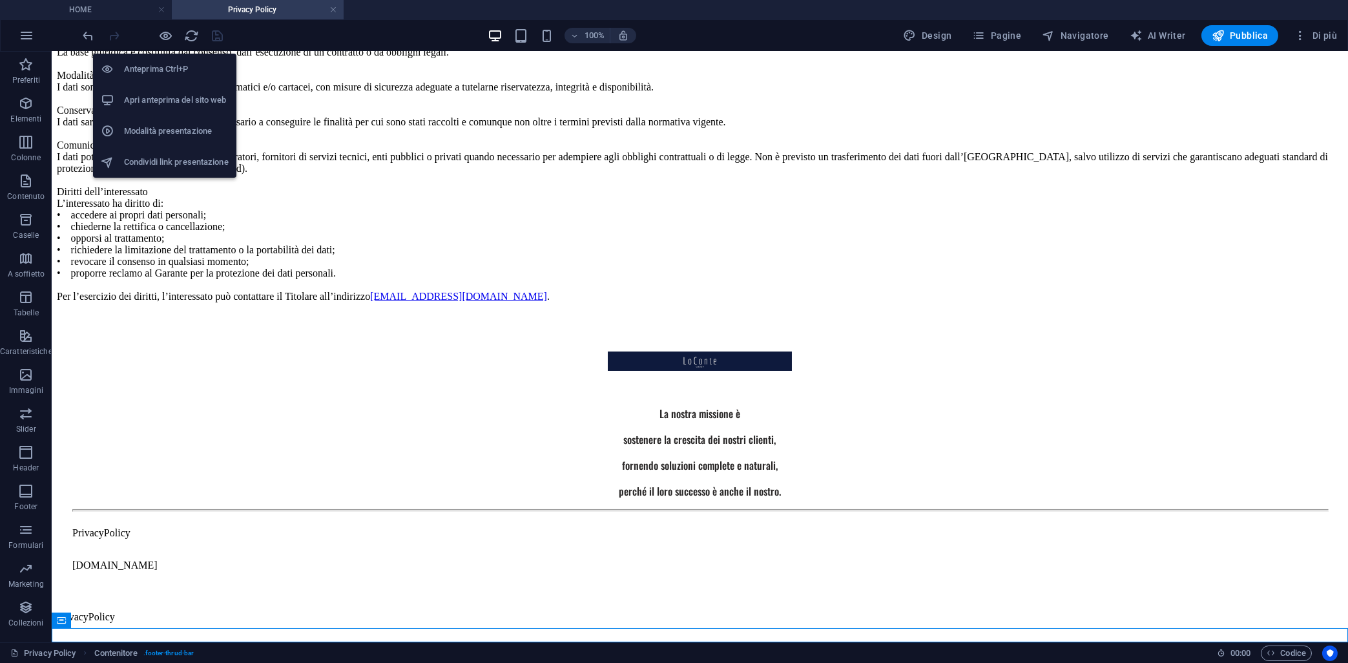
click at [160, 61] on li "Anteprima Ctrl+P" at bounding box center [164, 69] width 143 height 31
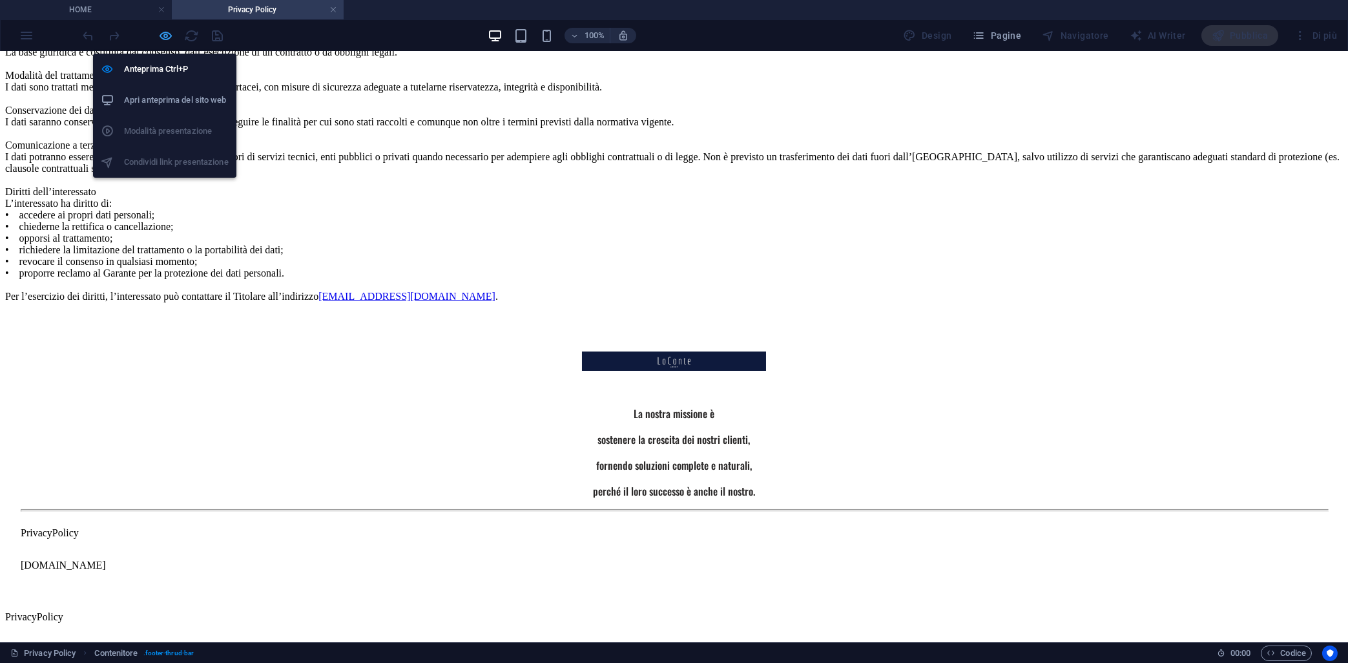
click at [163, 36] on icon "button" at bounding box center [166, 35] width 15 height 15
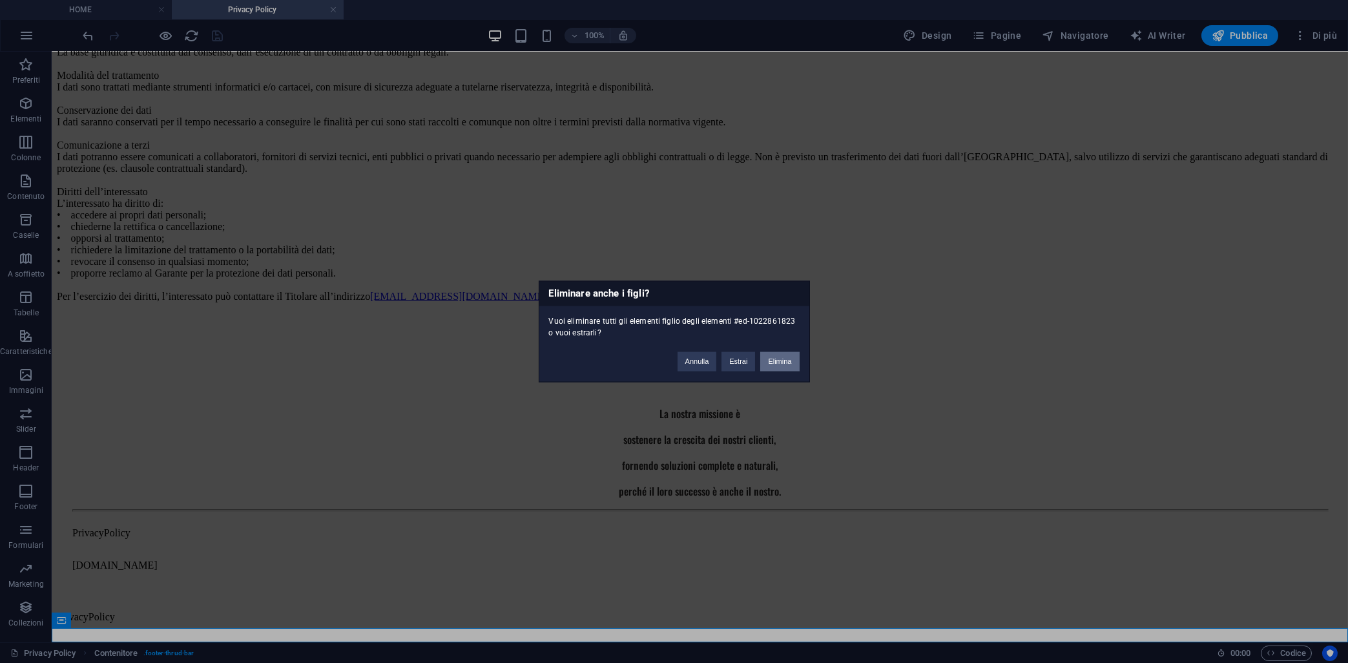
click at [786, 361] on button "Elimina" at bounding box center [779, 361] width 39 height 19
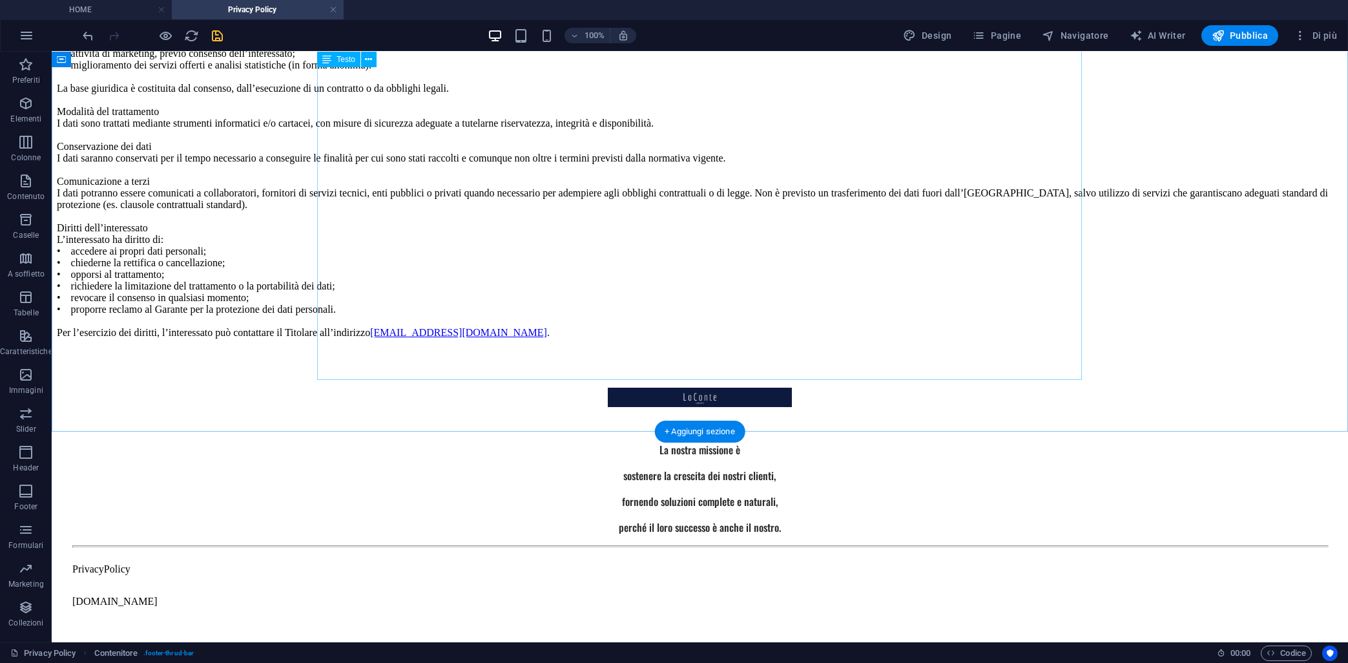
scroll to position [412, 0]
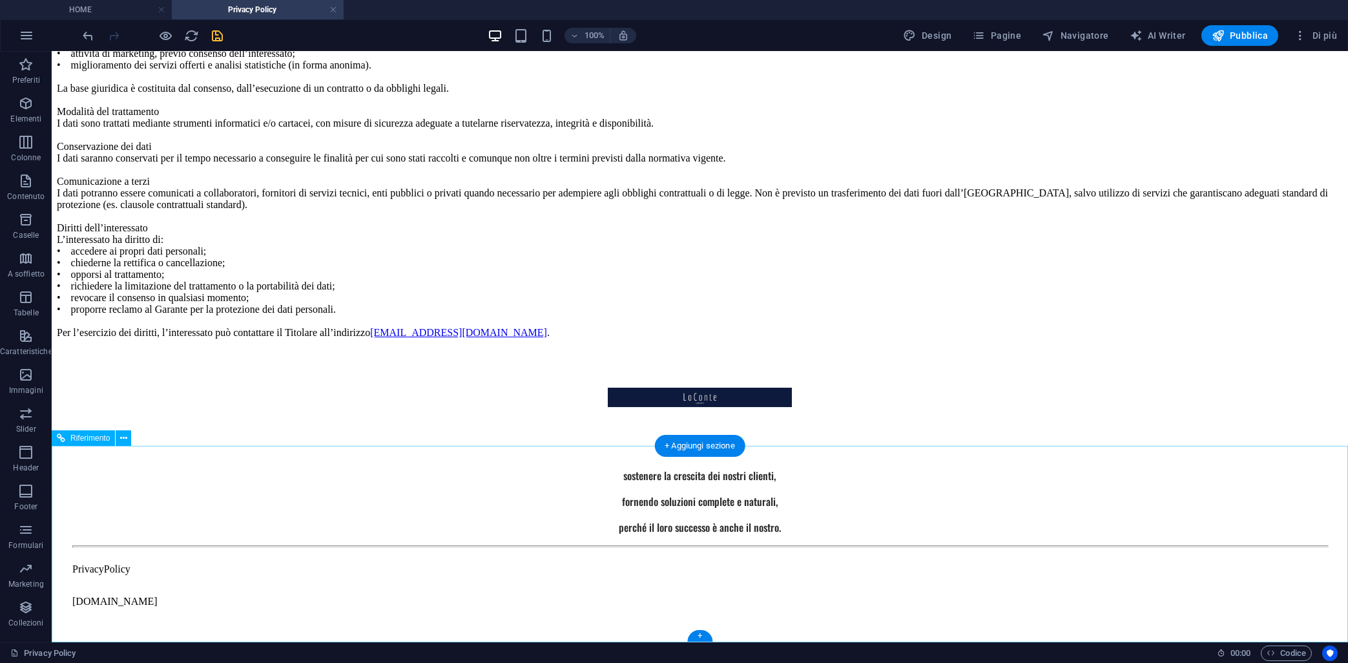
click at [326, 575] on div "PrivacyPolicy" at bounding box center [699, 569] width 1255 height 12
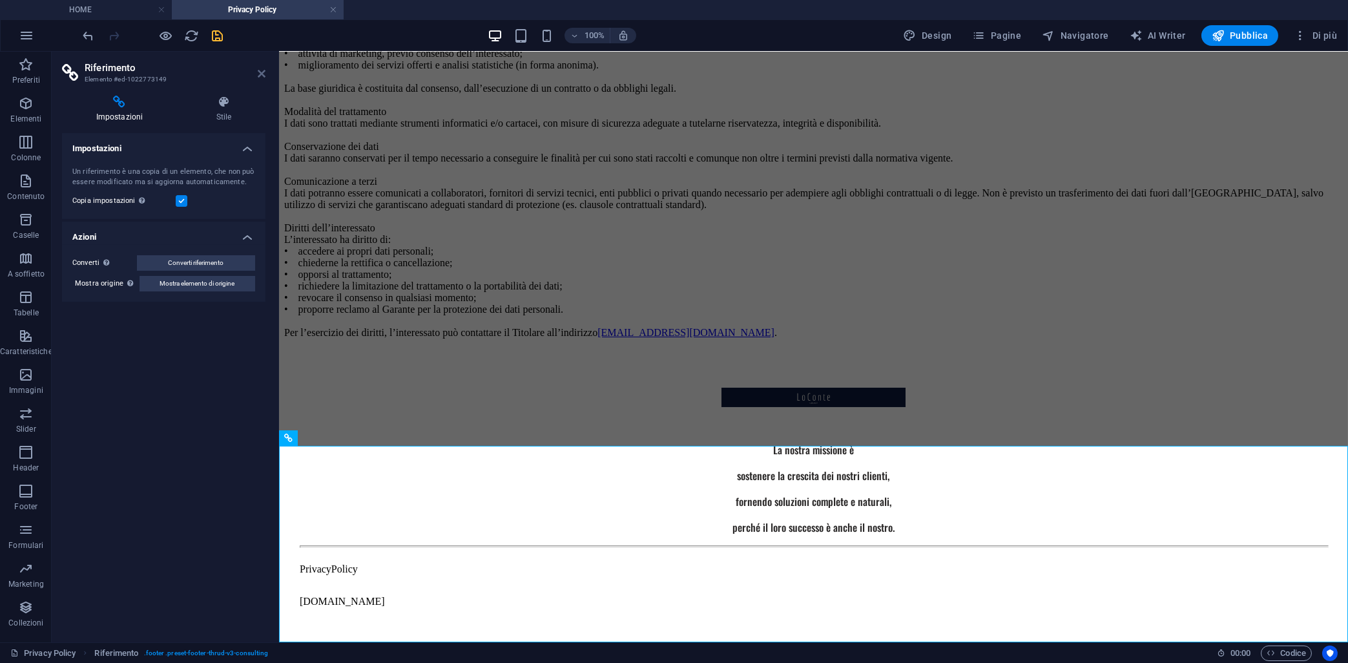
click at [258, 70] on icon at bounding box center [262, 73] width 8 height 10
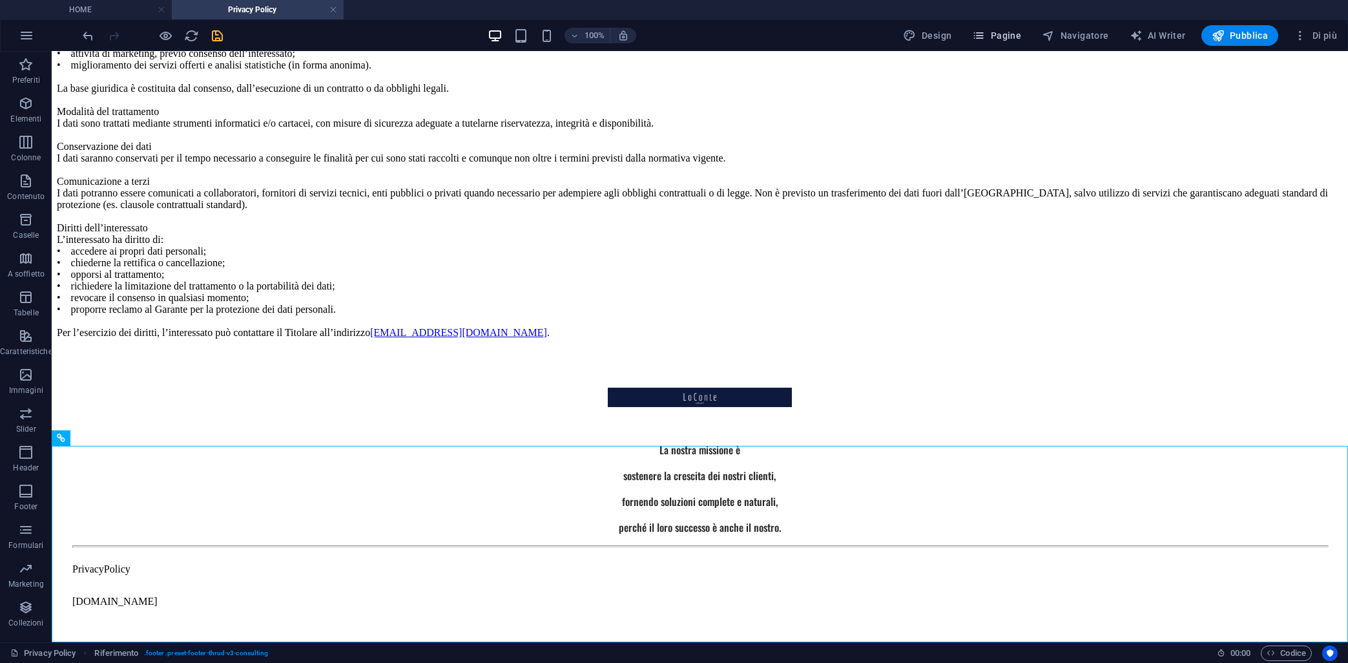
click at [985, 41] on icon "button" at bounding box center [978, 35] width 13 height 13
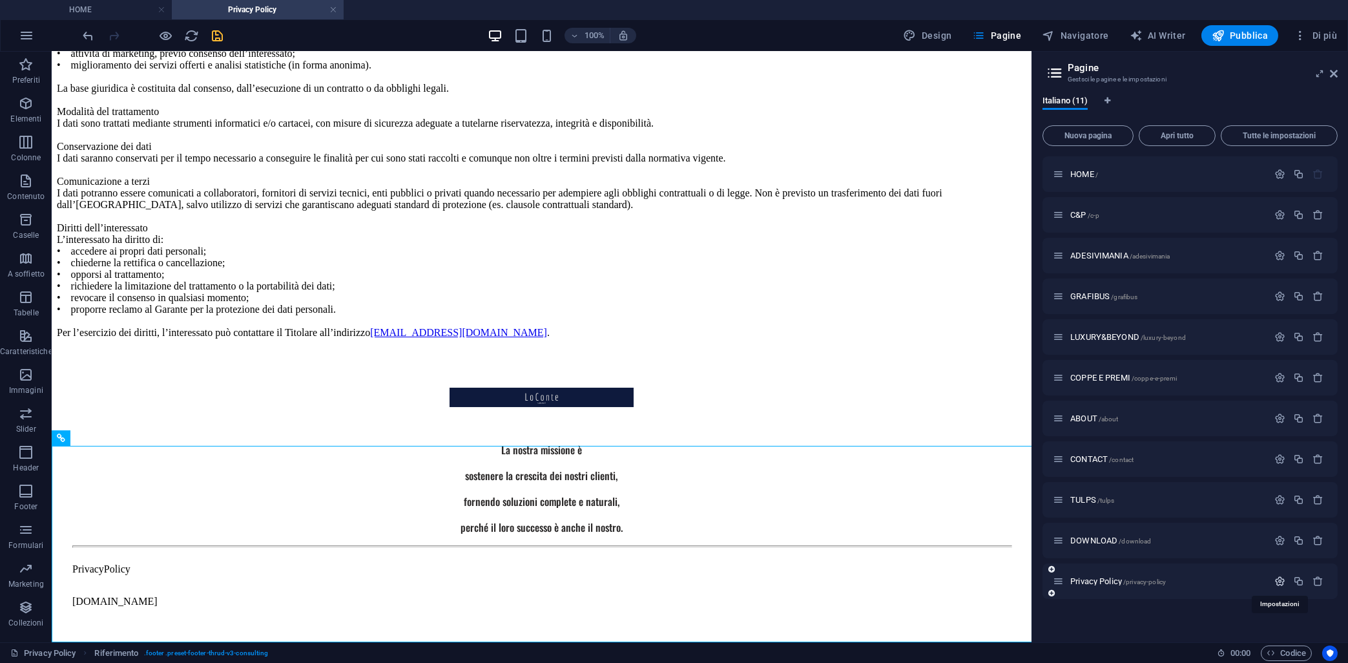
click at [1275, 582] on icon "button" at bounding box center [1280, 581] width 11 height 11
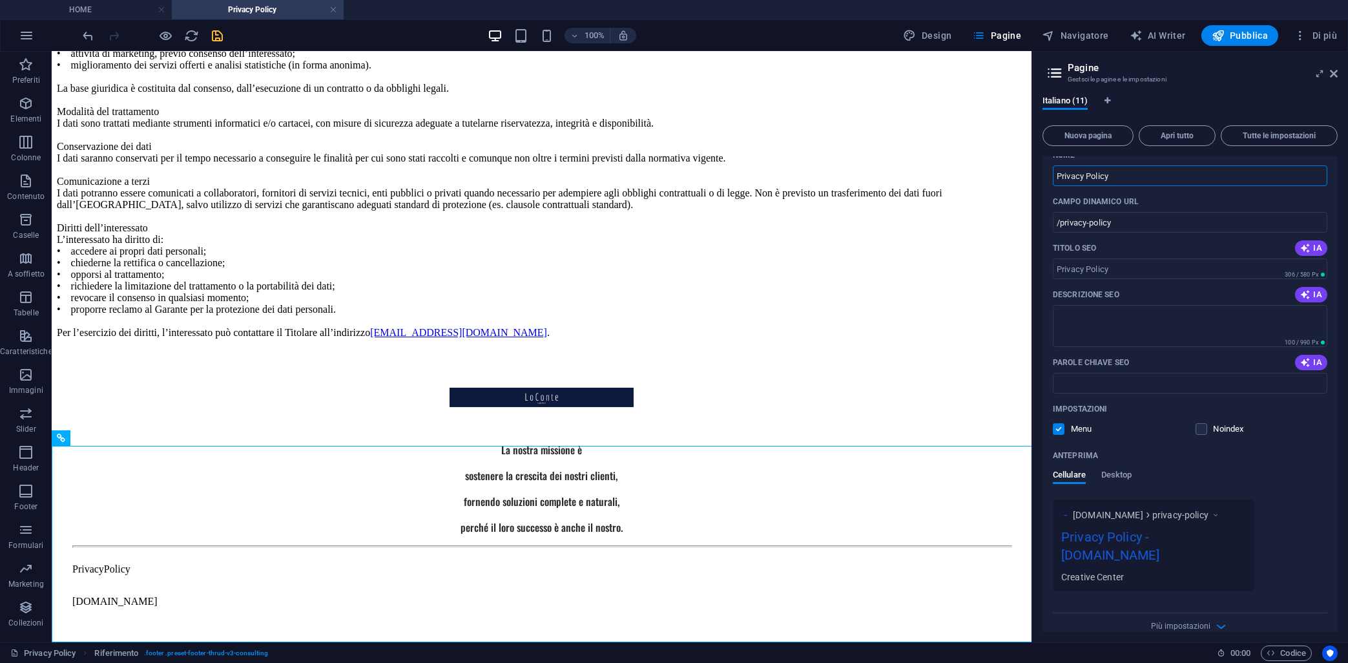
scroll to position [472, 0]
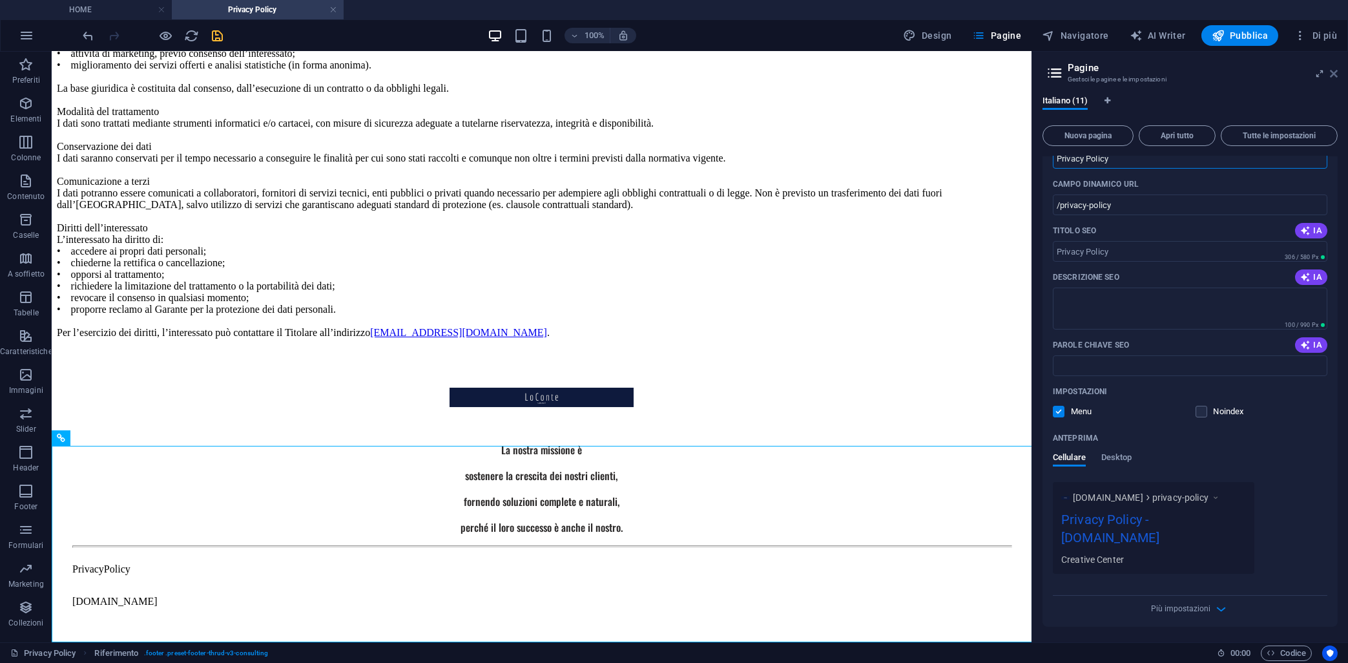
click at [1337, 72] on icon at bounding box center [1334, 73] width 8 height 10
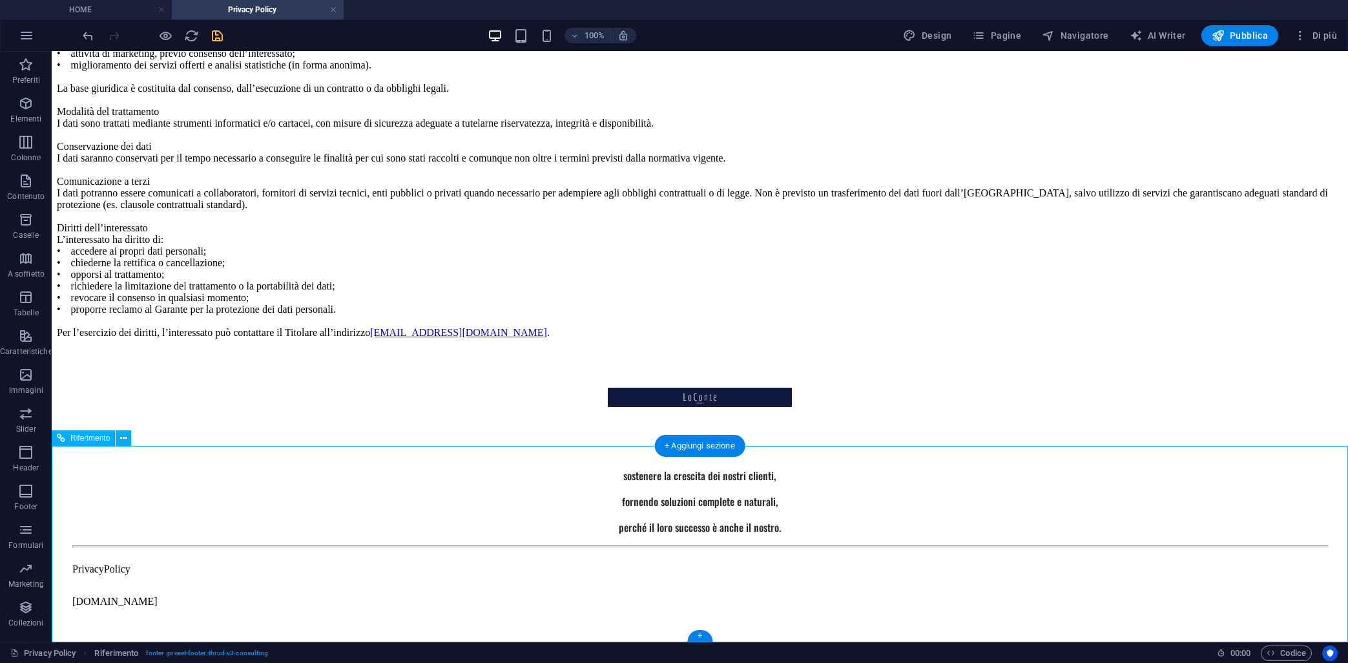
click at [317, 575] on div "PrivacyPolicy" at bounding box center [699, 569] width 1255 height 12
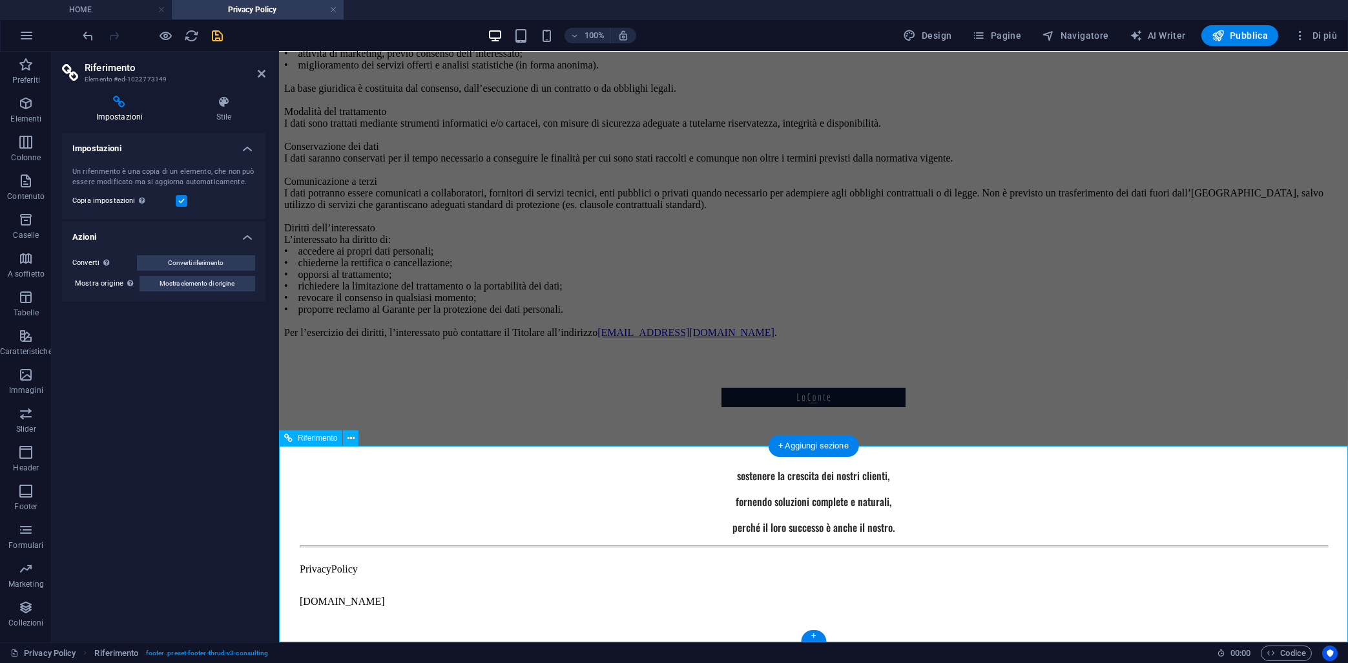
click at [432, 575] on div "PrivacyPolicy" at bounding box center [813, 569] width 1028 height 12
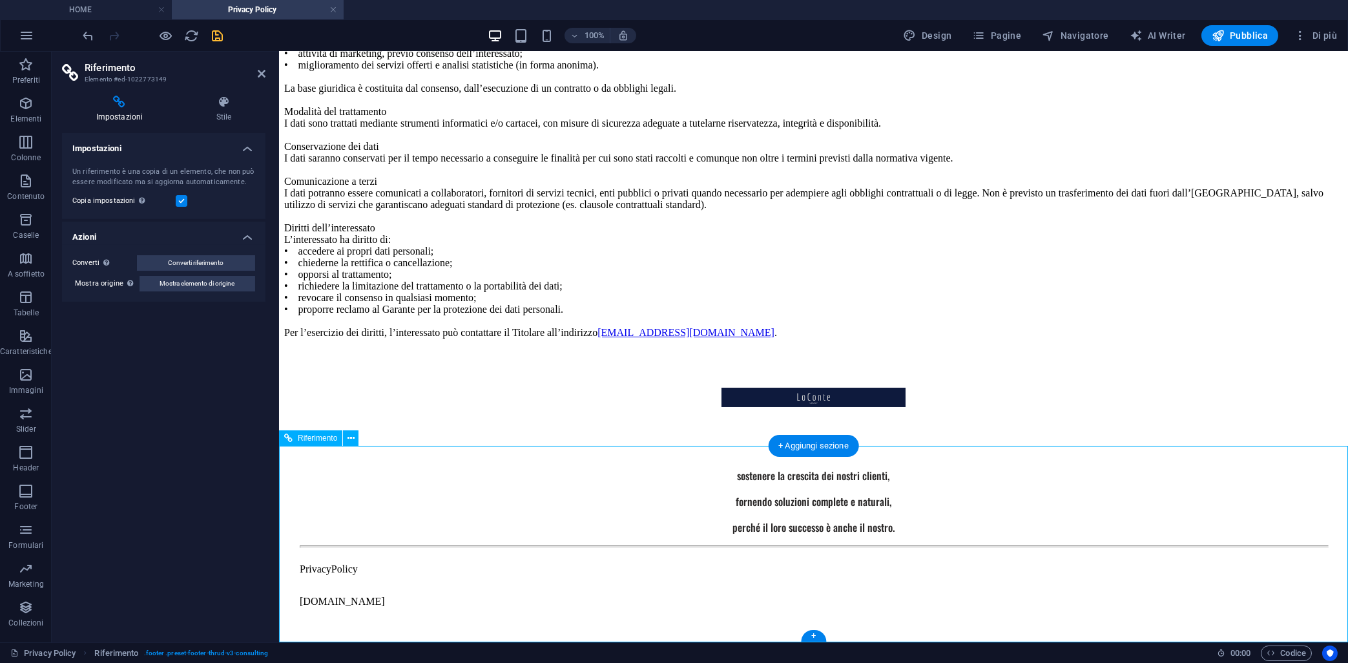
click at [433, 575] on div "PrivacyPolicy" at bounding box center [813, 569] width 1028 height 12
click at [224, 111] on h4 "Stile" at bounding box center [223, 109] width 83 height 27
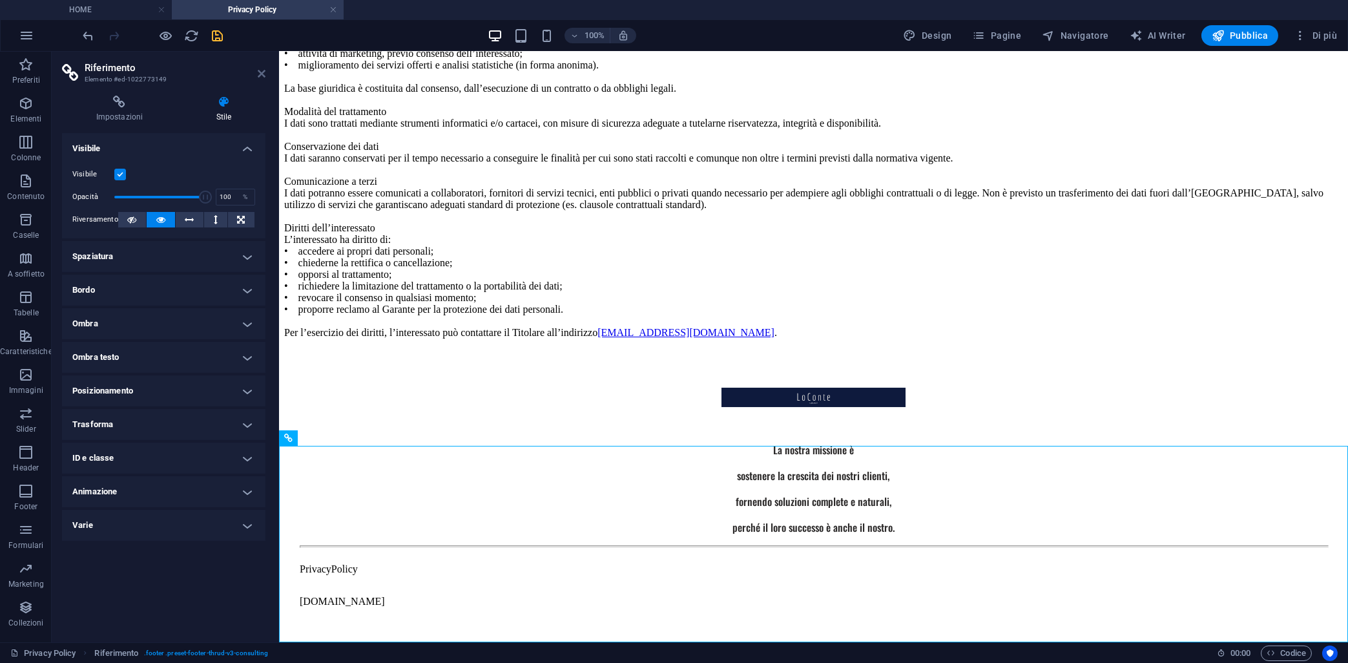
drag, startPoint x: 264, startPoint y: 76, endPoint x: 209, endPoint y: 32, distance: 70.4
click at [264, 76] on icon at bounding box center [262, 73] width 8 height 10
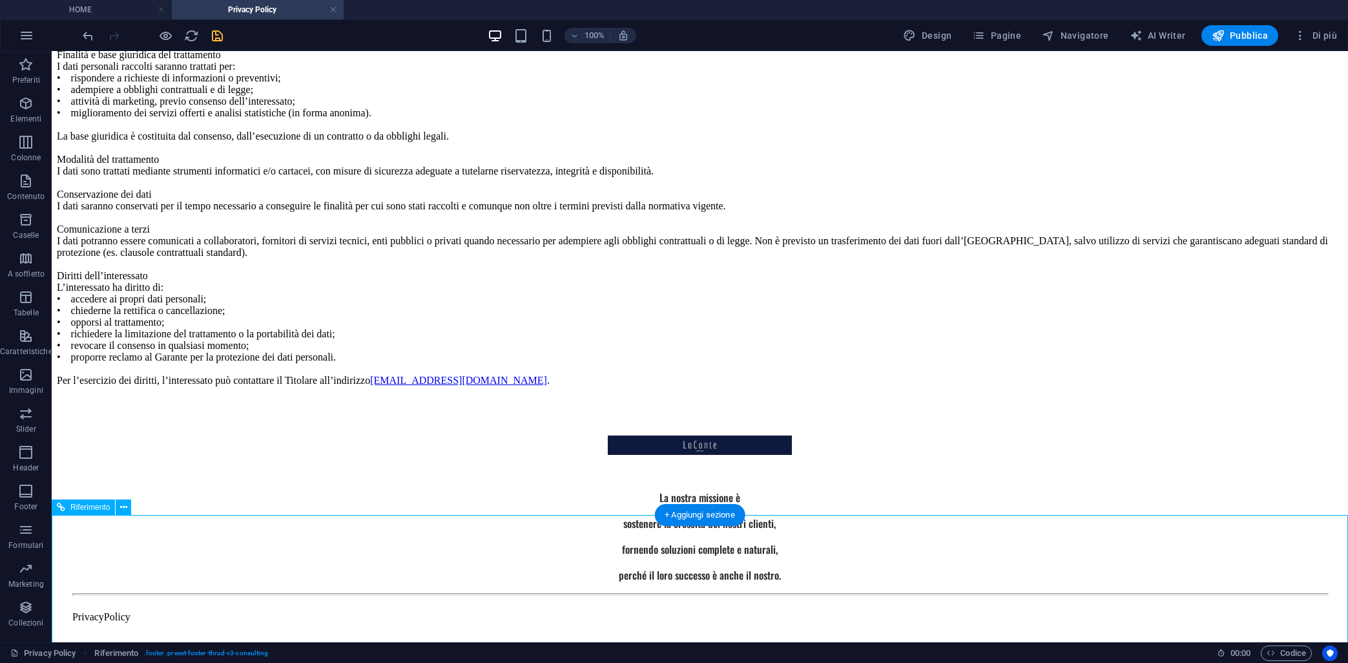
scroll to position [412, 0]
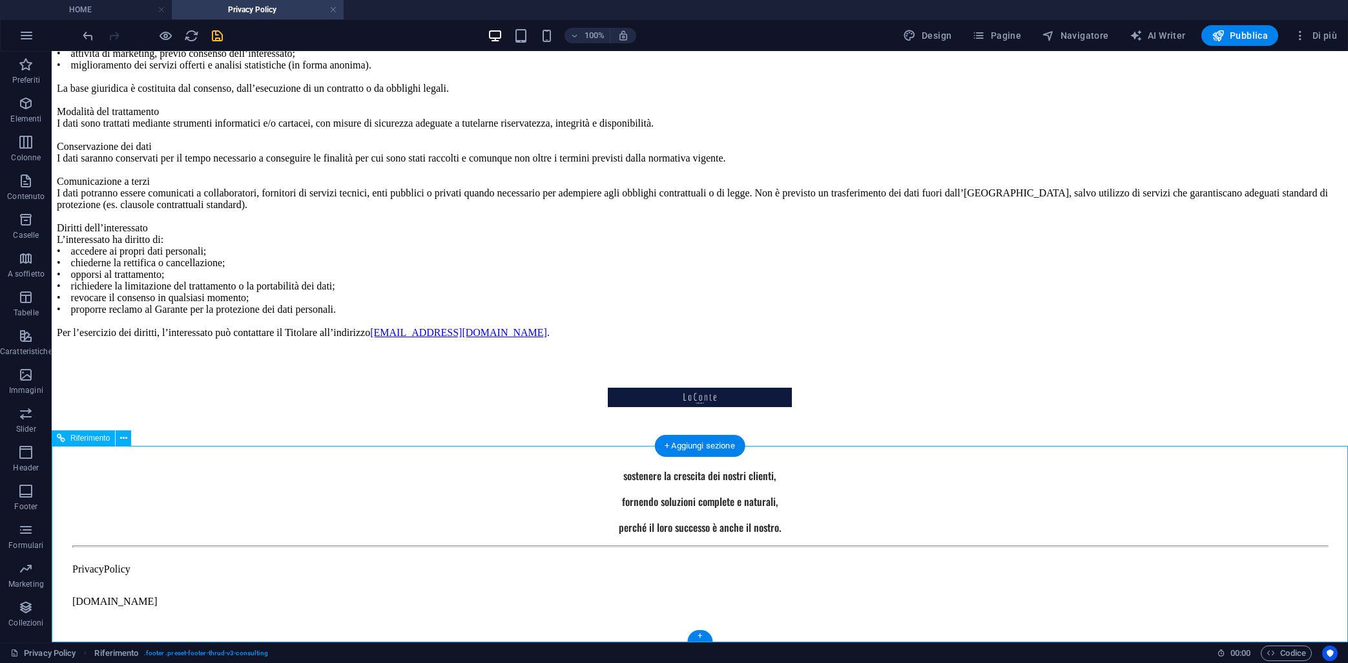
click at [318, 558] on div "La nostra missione è sostenere la crescita dei nostri clienti, fornendo soluzio…" at bounding box center [700, 493] width 1286 height 288
drag, startPoint x: 26, startPoint y: 500, endPoint x: 133, endPoint y: 376, distance: 164.0
click at [26, 500] on span "Footer" at bounding box center [26, 498] width 52 height 31
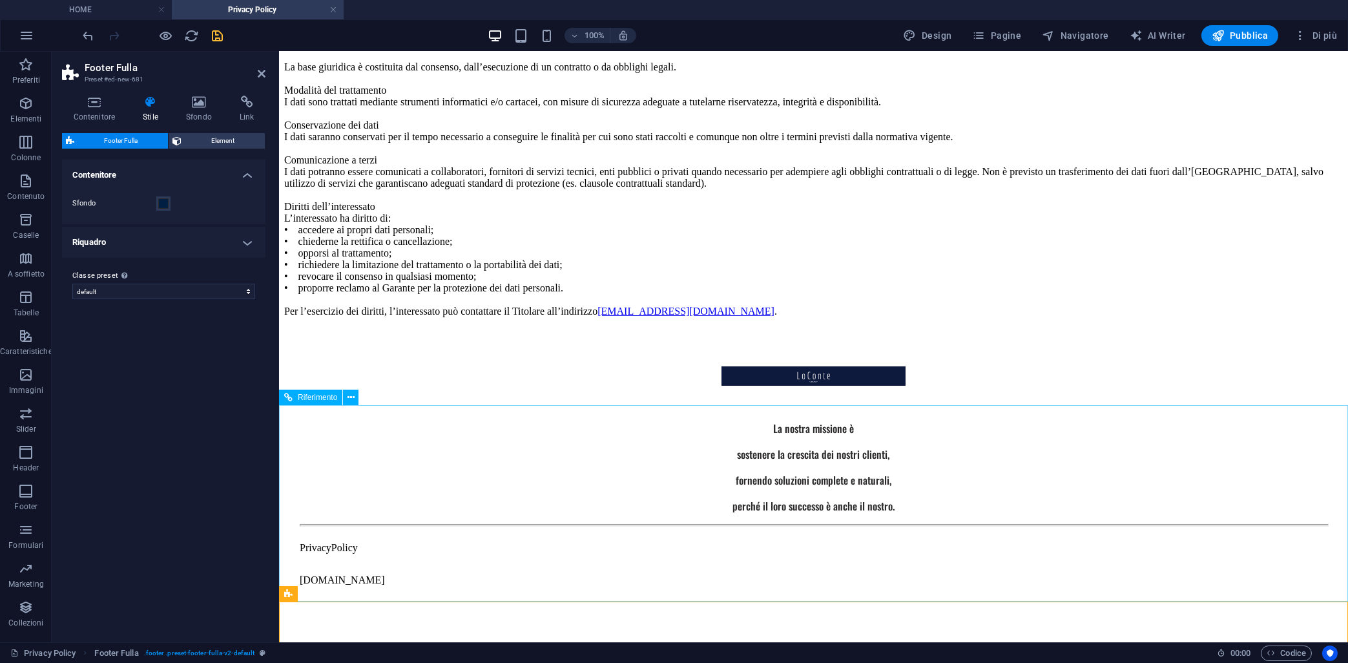
scroll to position [478, 0]
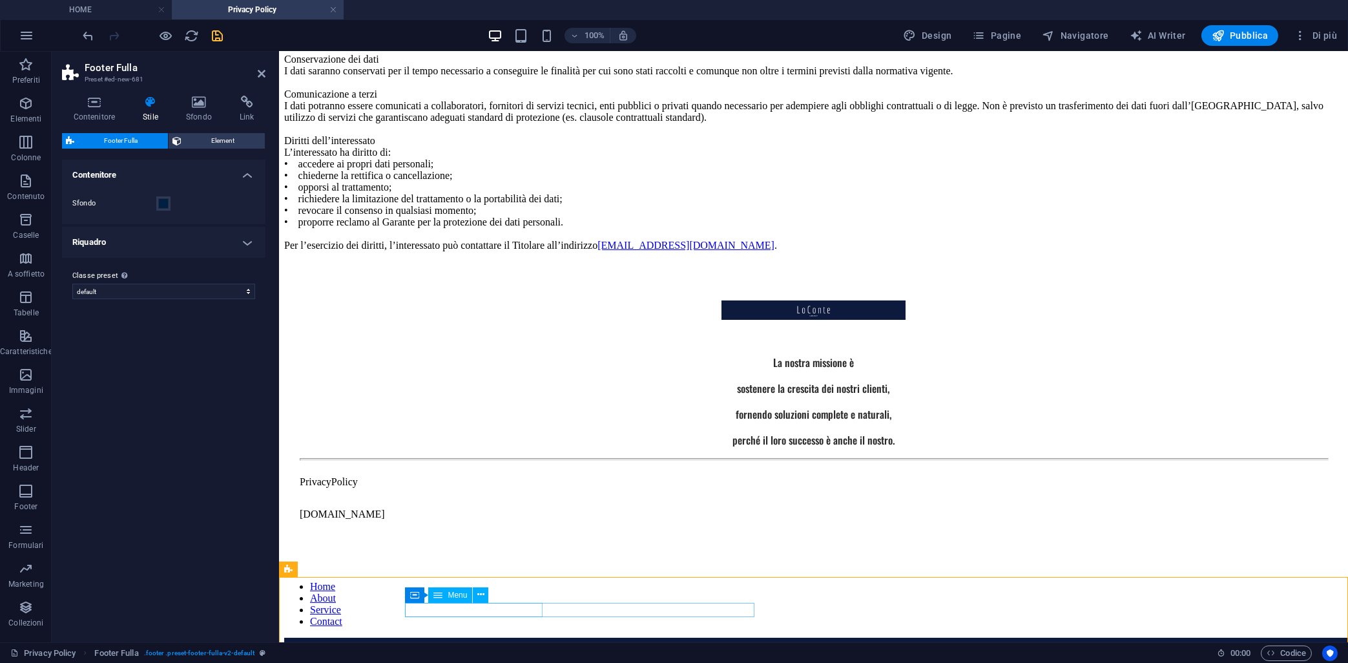
click at [521, 612] on nav "Home About Service Contact" at bounding box center [813, 604] width 1059 height 47
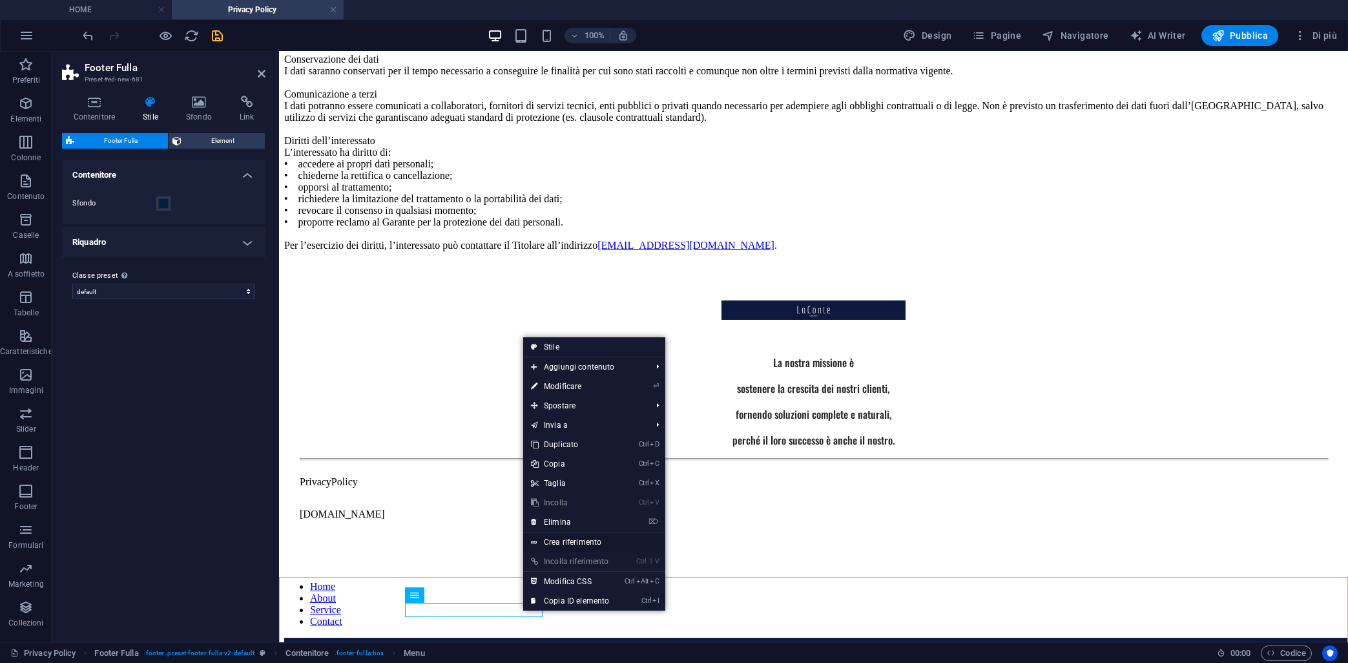
click at [549, 542] on link "Crea riferimento" at bounding box center [594, 541] width 142 height 19
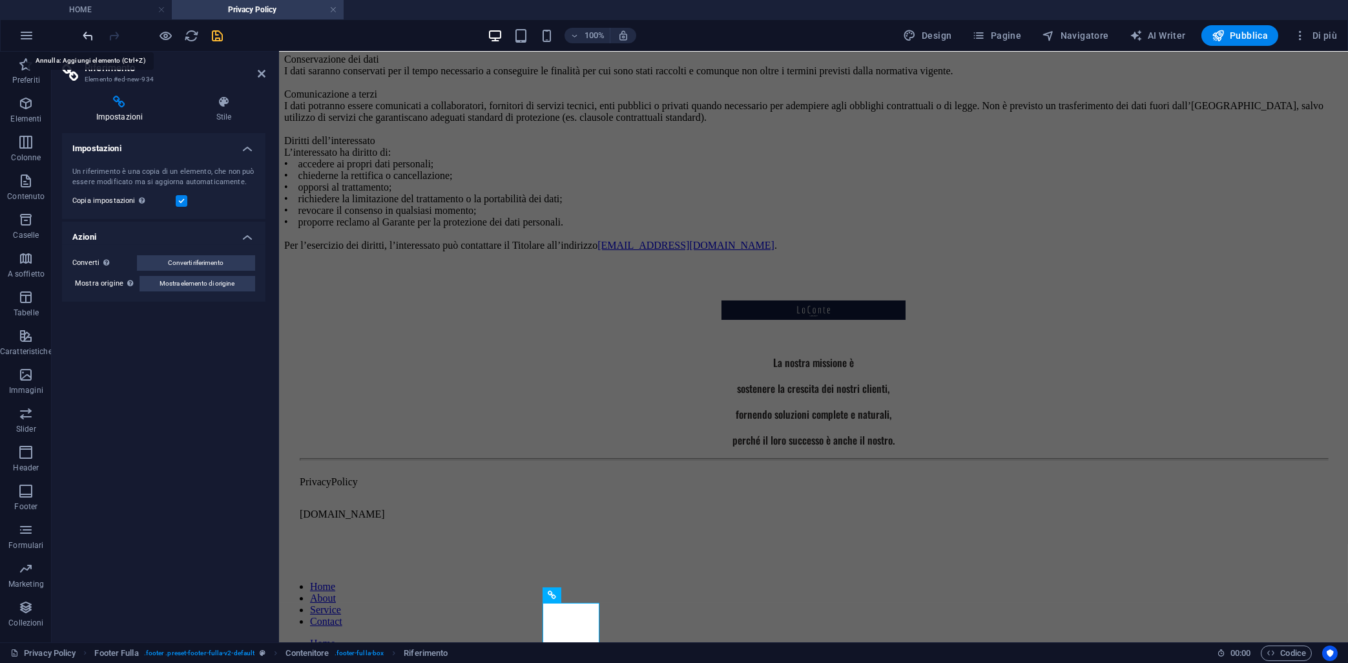
click at [92, 36] on icon "undo" at bounding box center [88, 35] width 15 height 15
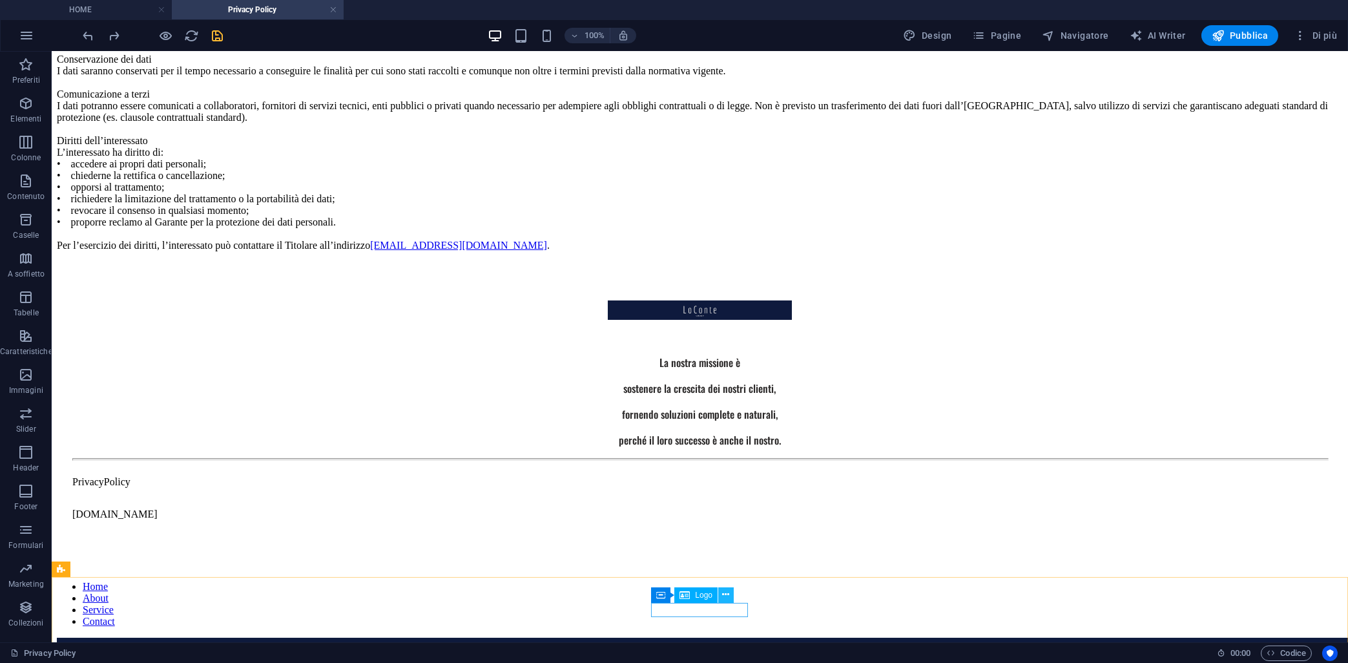
click at [722, 596] on button at bounding box center [726, 595] width 16 height 16
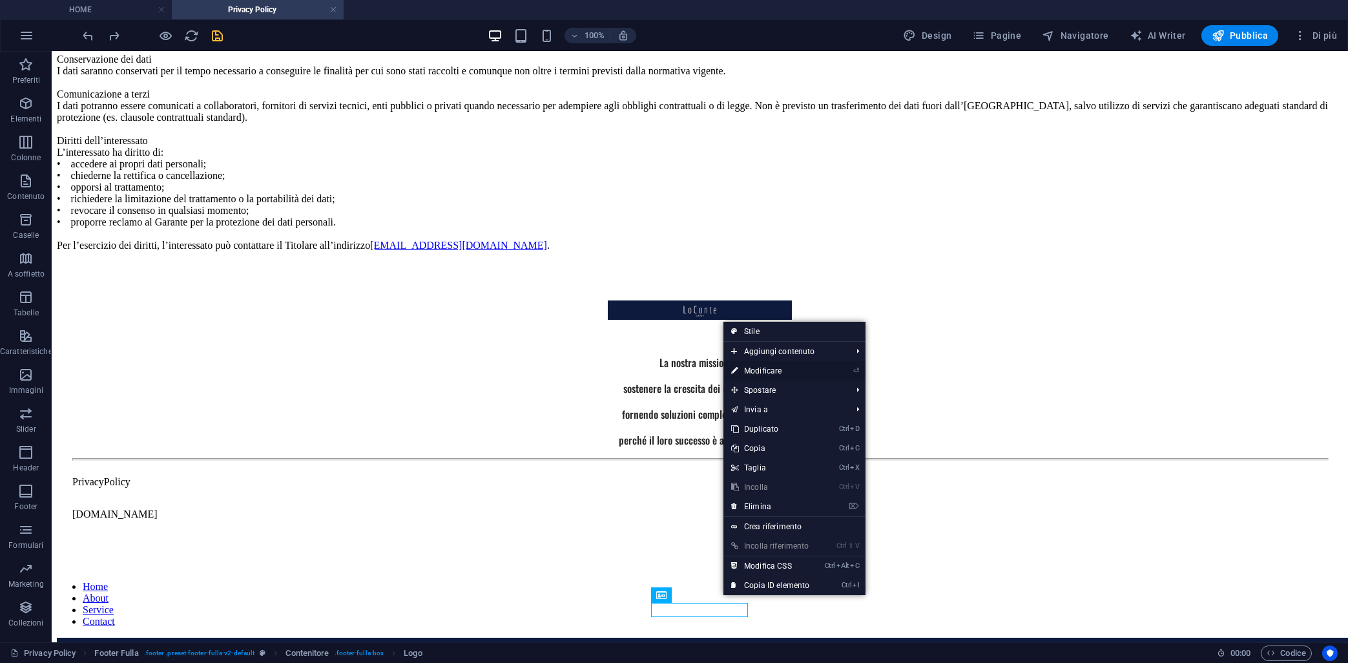
drag, startPoint x: 756, startPoint y: 369, endPoint x: 473, endPoint y: 339, distance: 284.6
click at [756, 369] on link "⏎ Modificare" at bounding box center [771, 370] width 94 height 19
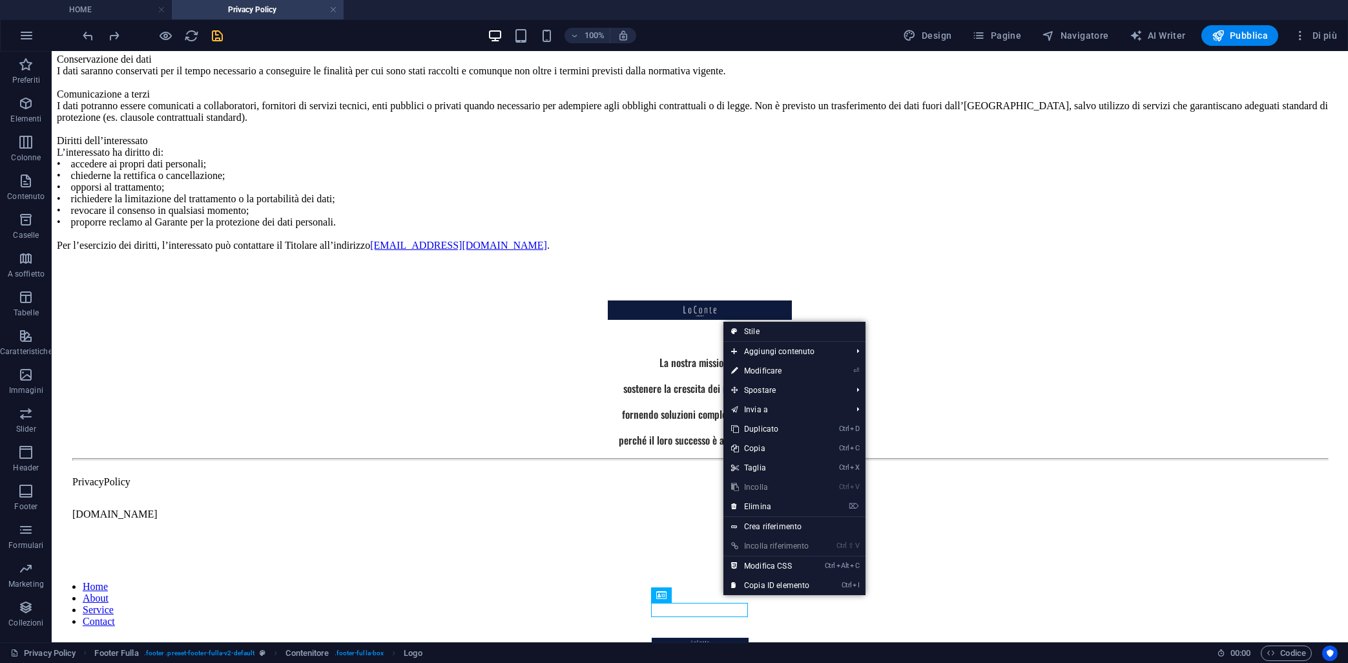
select select "px"
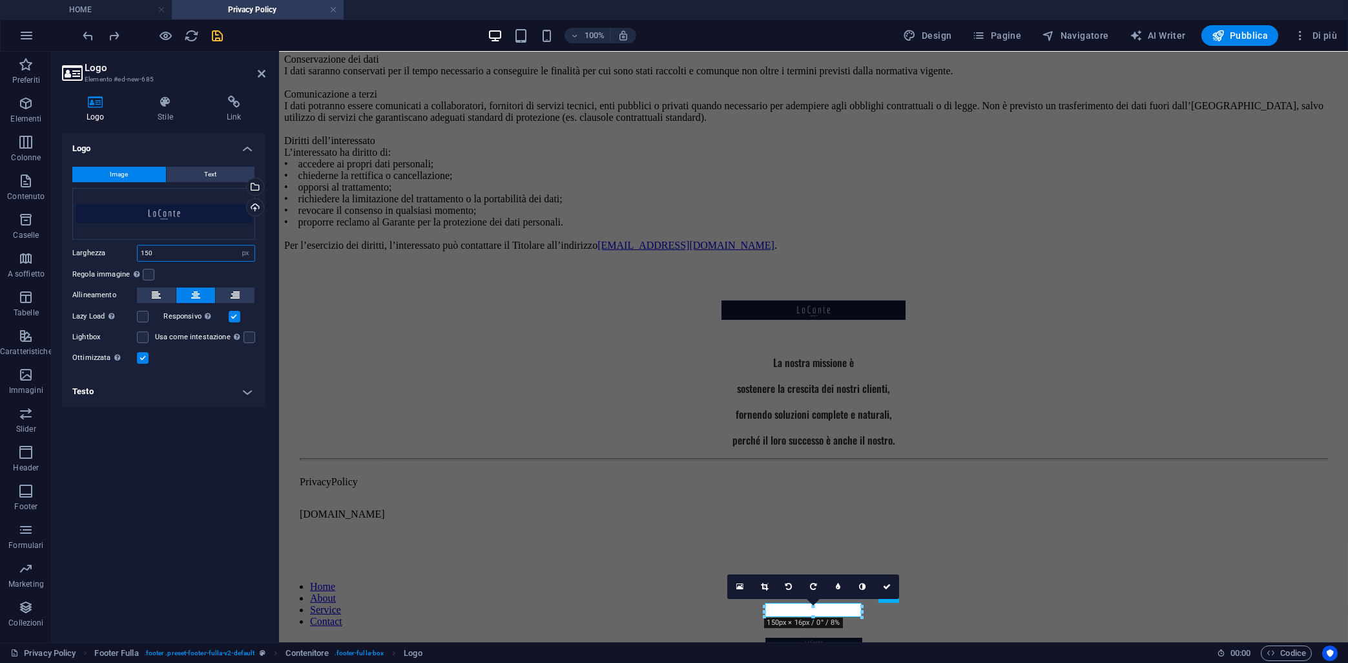
click at [186, 249] on input "150" at bounding box center [196, 254] width 117 height 16
click at [138, 341] on label at bounding box center [143, 337] width 12 height 12
click at [0, 0] on input "Lightbox" at bounding box center [0, 0] width 0 height 0
click at [138, 341] on label at bounding box center [143, 337] width 12 height 12
click at [0, 0] on input "Lightbox" at bounding box center [0, 0] width 0 height 0
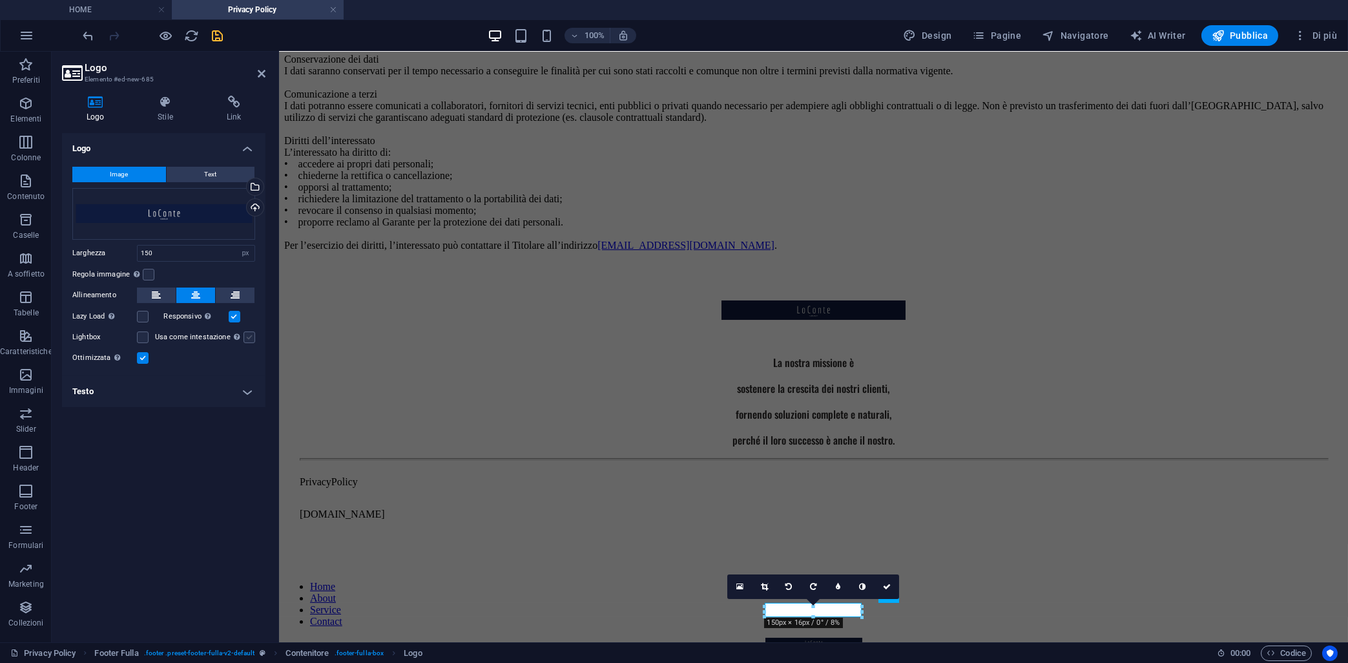
click at [246, 335] on label at bounding box center [250, 337] width 12 height 12
click at [0, 0] on input "Usa come intestazione L'immagine sarà avvolta in un tag intestazione H1. Utile …" at bounding box center [0, 0] width 0 height 0
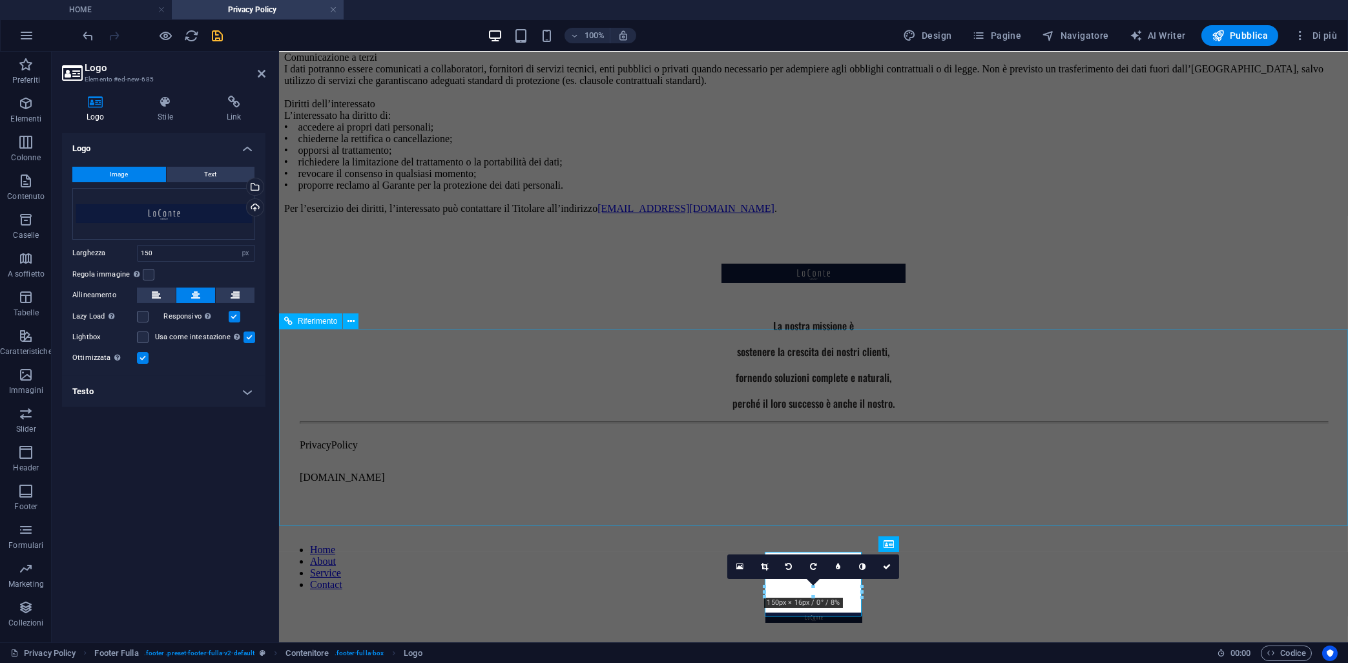
scroll to position [529, 0]
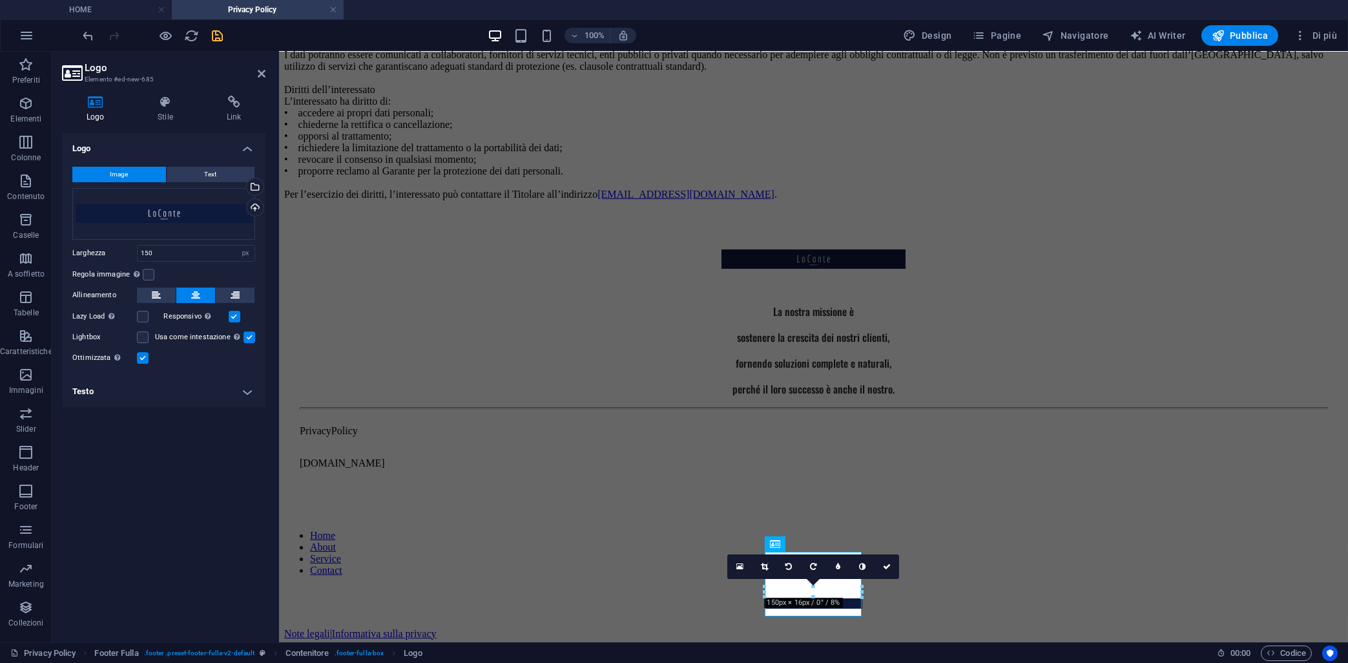
click at [249, 340] on label at bounding box center [250, 337] width 12 height 12
click at [0, 0] on input "Usa come intestazione L'immagine sarà avvolta in un tag intestazione H1. Utile …" at bounding box center [0, 0] width 0 height 0
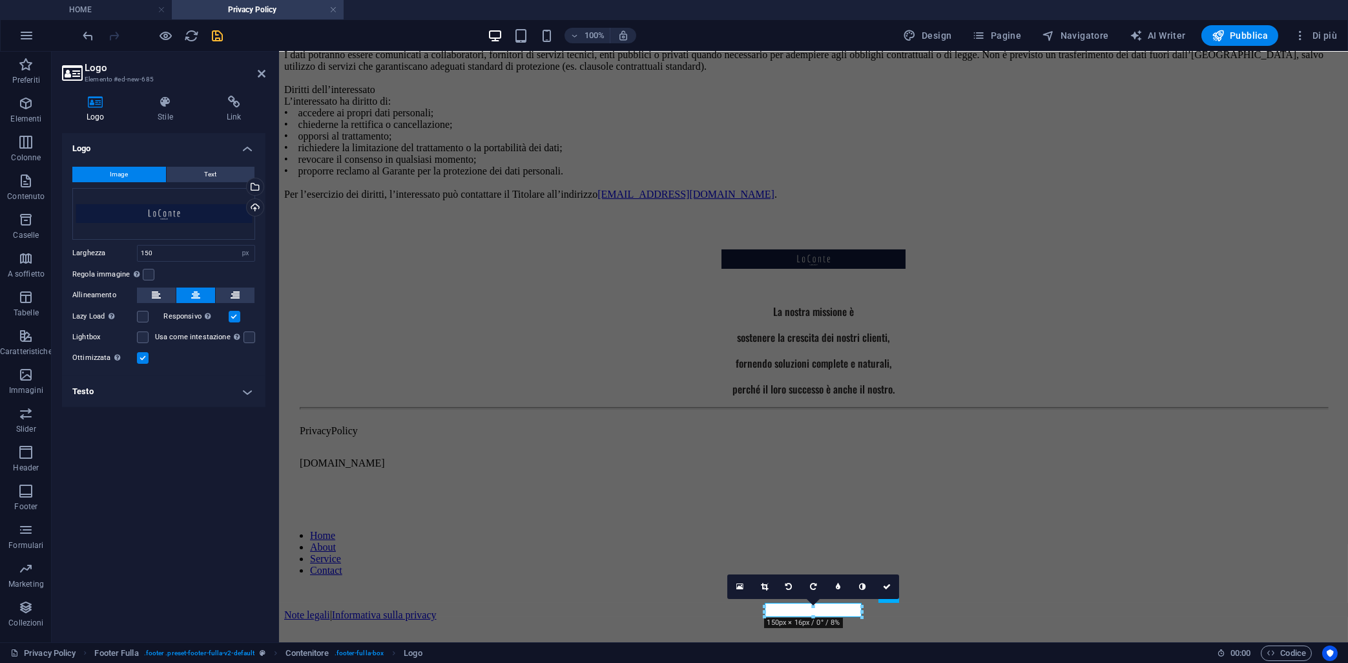
scroll to position [478, 0]
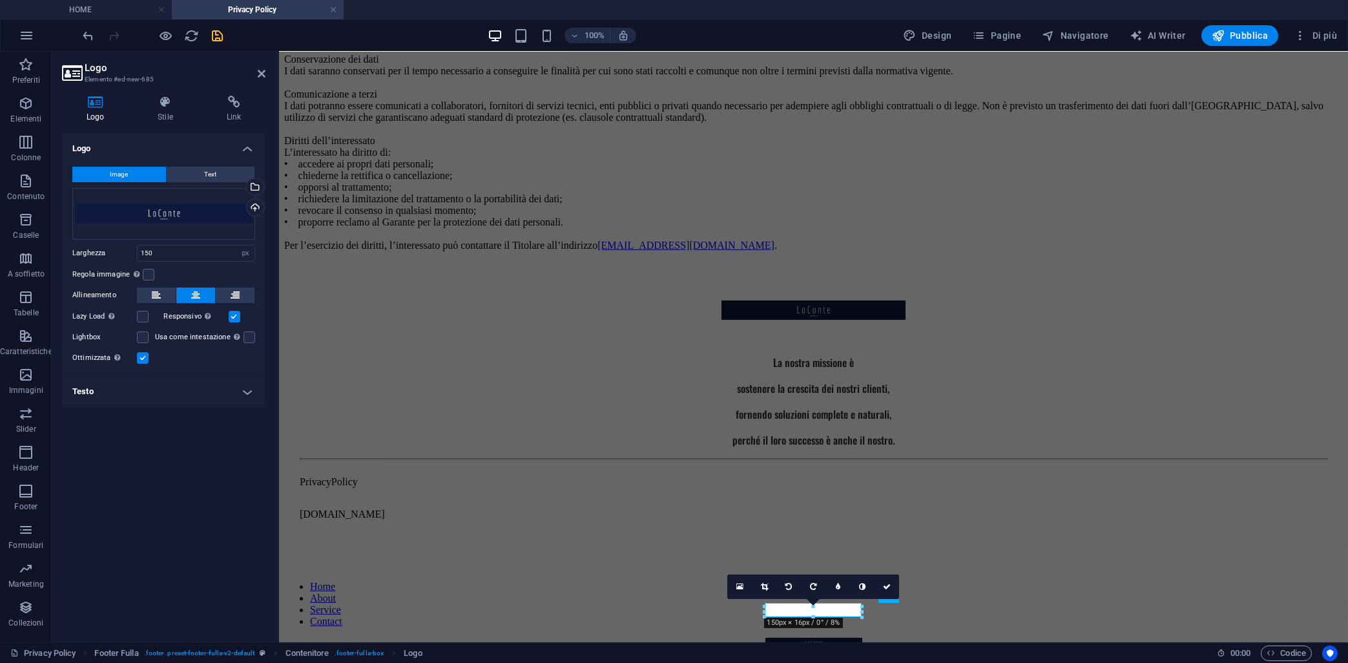
click at [225, 468] on div "Logo Image Text Trascina qui i file, fai clic per sceglierli o selezionali da F…" at bounding box center [164, 382] width 204 height 499
click at [569, 434] on div "La nostra missione è sostenere la crescita dei nostri clienti, fornendo soluzio…" at bounding box center [813, 406] width 1059 height 288
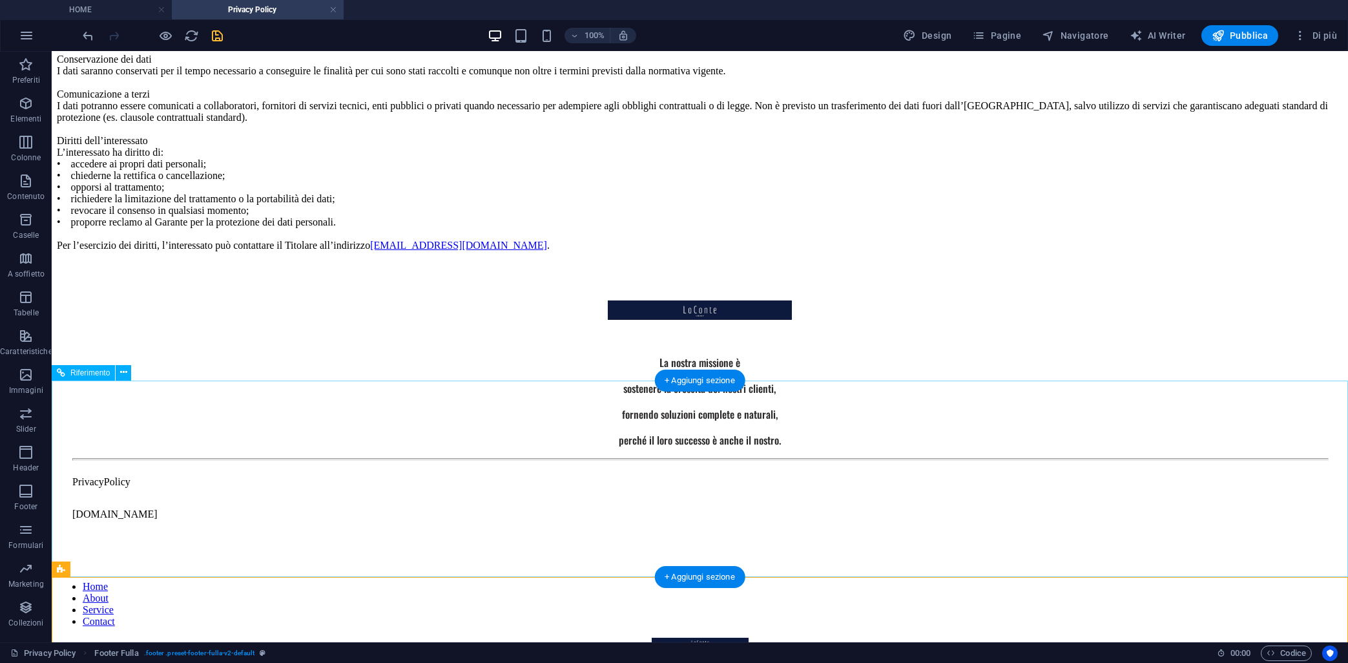
click at [296, 550] on div "La nostra missione è sostenere la crescita dei nostri clienti, fornendo soluzio…" at bounding box center [700, 406] width 1286 height 288
click at [299, 550] on div "La nostra missione è sostenere la crescita dei nostri clienti, fornendo soluzio…" at bounding box center [700, 406] width 1286 height 288
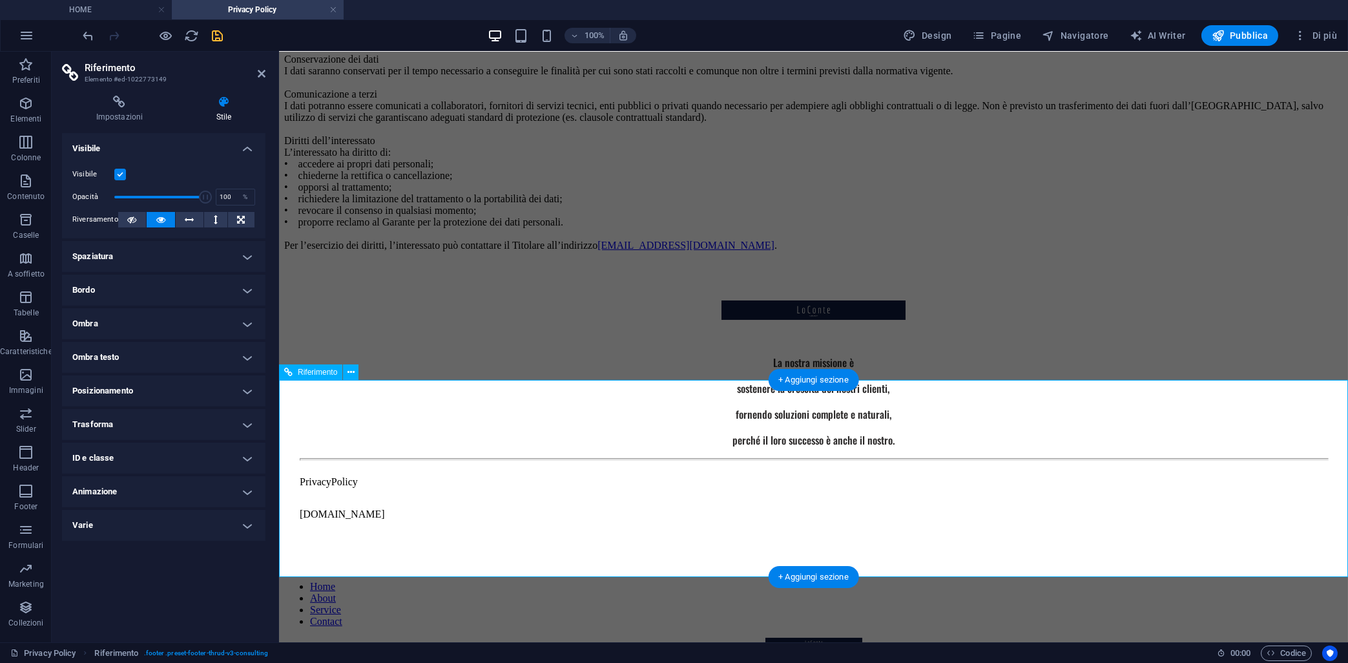
click at [430, 488] on div "PrivacyPolicy" at bounding box center [813, 482] width 1028 height 12
click at [431, 488] on div "PrivacyPolicy" at bounding box center [813, 482] width 1028 height 12
click at [109, 111] on h4 "Impostazioni" at bounding box center [122, 109] width 120 height 27
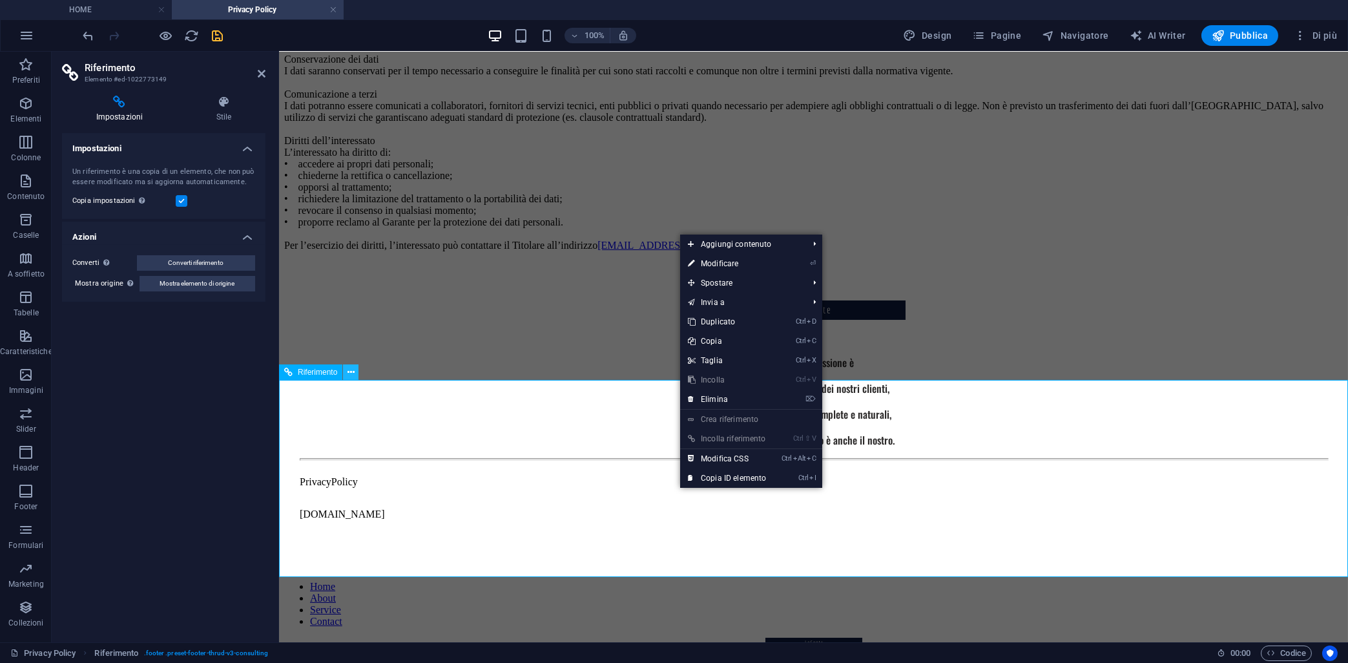
click at [347, 379] on button at bounding box center [351, 372] width 16 height 16
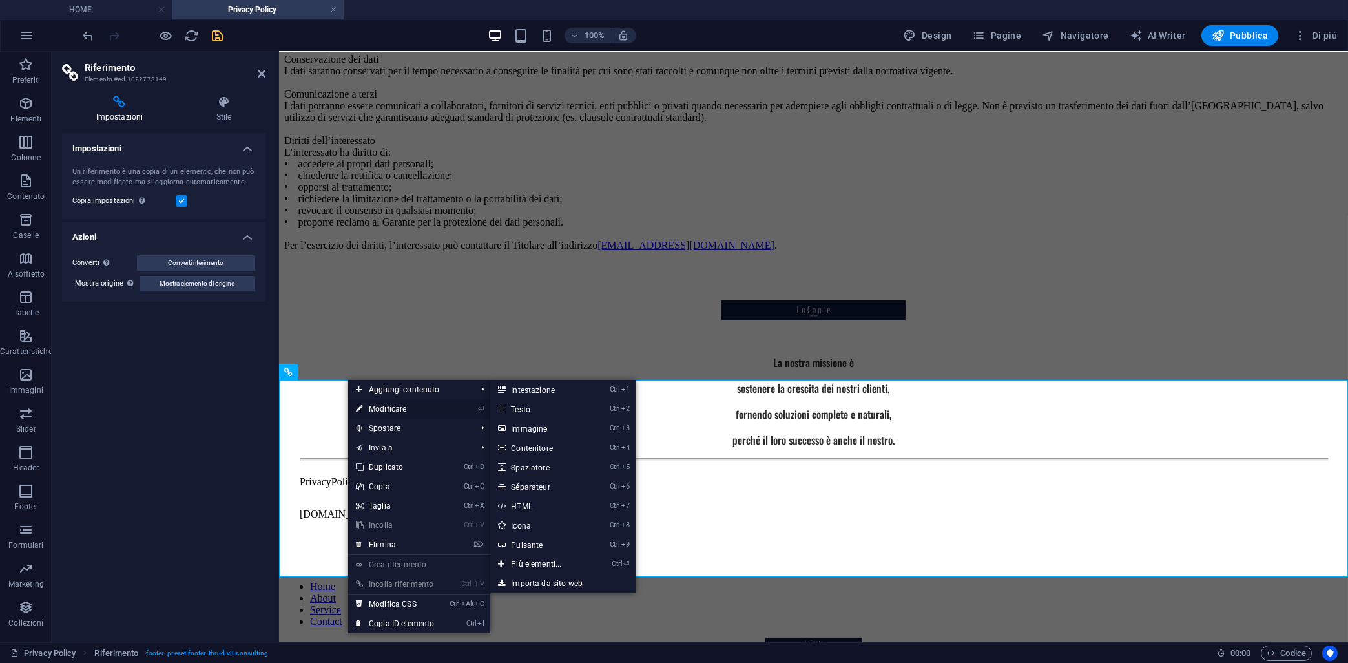
click at [375, 406] on link "⏎ Modificare" at bounding box center [395, 408] width 94 height 19
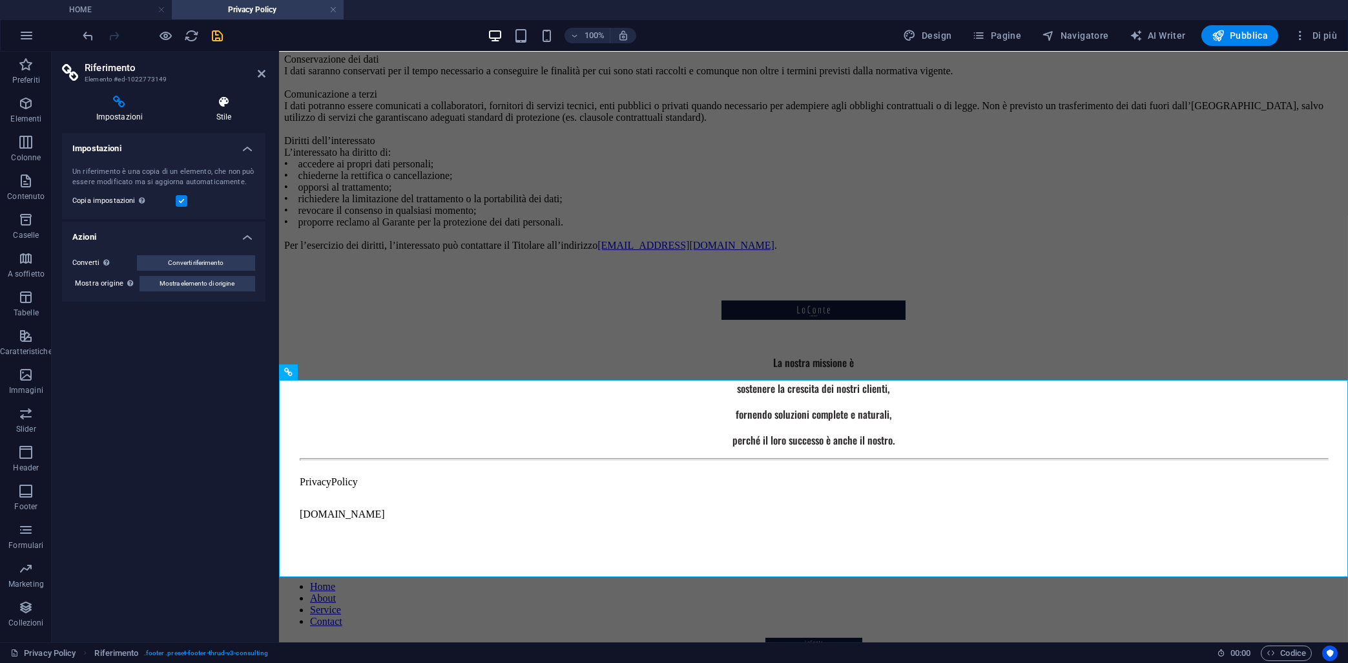
click at [227, 117] on h4 "Stile" at bounding box center [223, 109] width 83 height 27
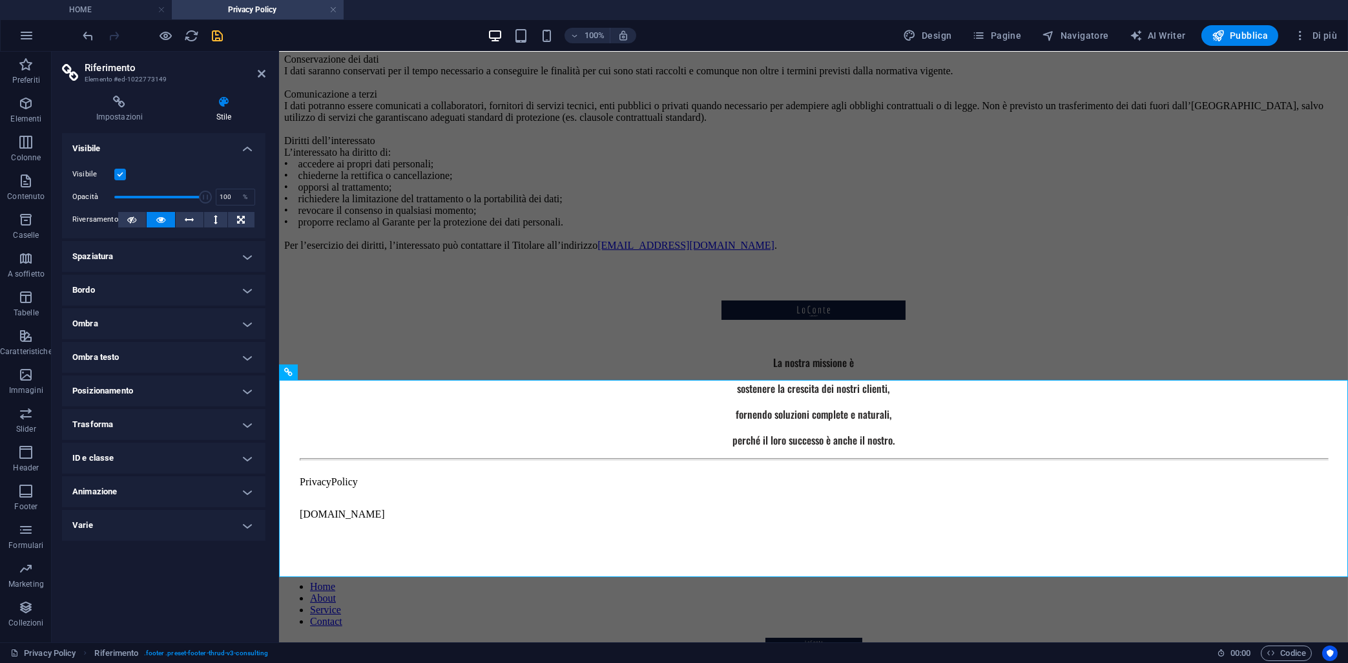
click at [109, 466] on h4 "ID e classe" at bounding box center [164, 458] width 204 height 31
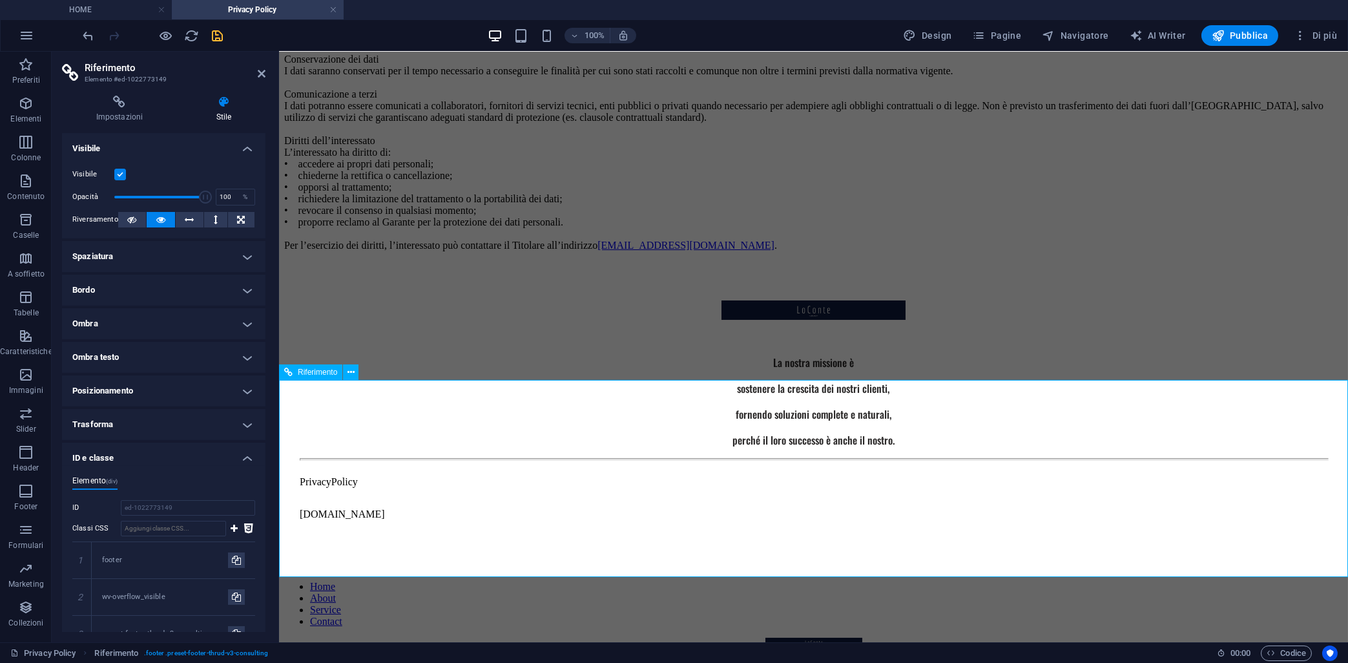
click at [523, 439] on div "La nostra missione è sostenere la crescita dei nostri clienti, fornendo soluzio…" at bounding box center [813, 406] width 1059 height 288
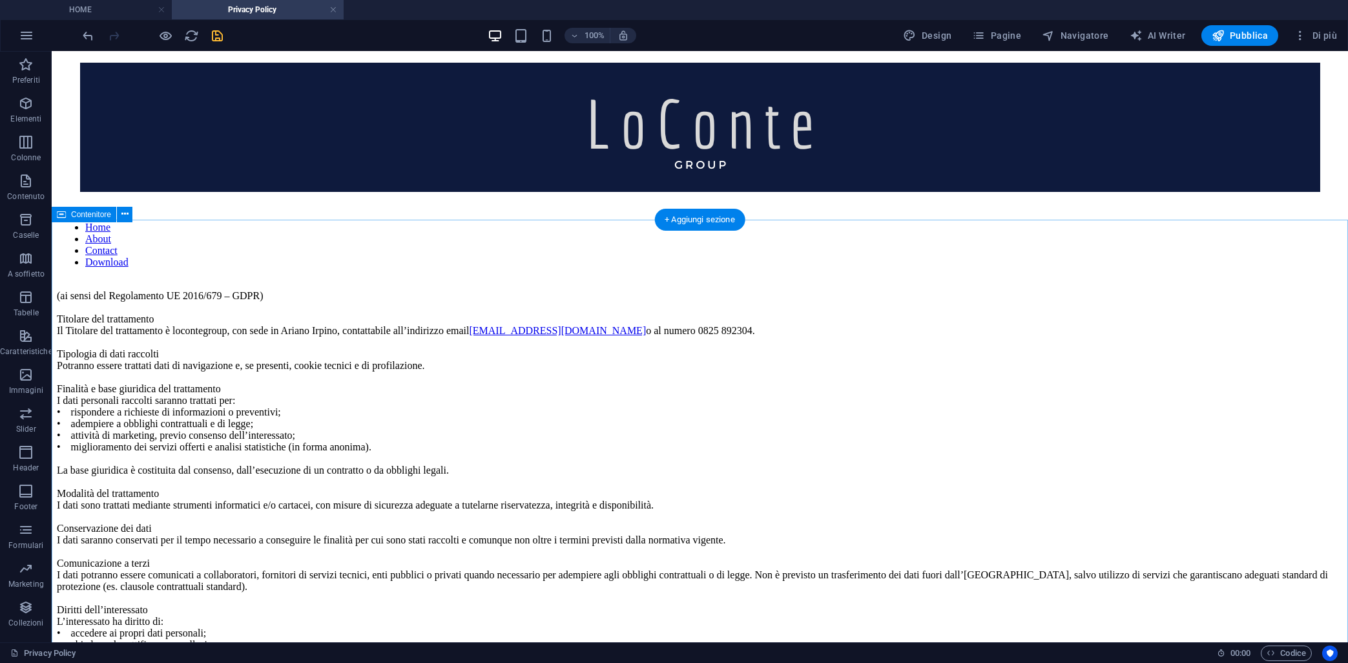
scroll to position [0, 0]
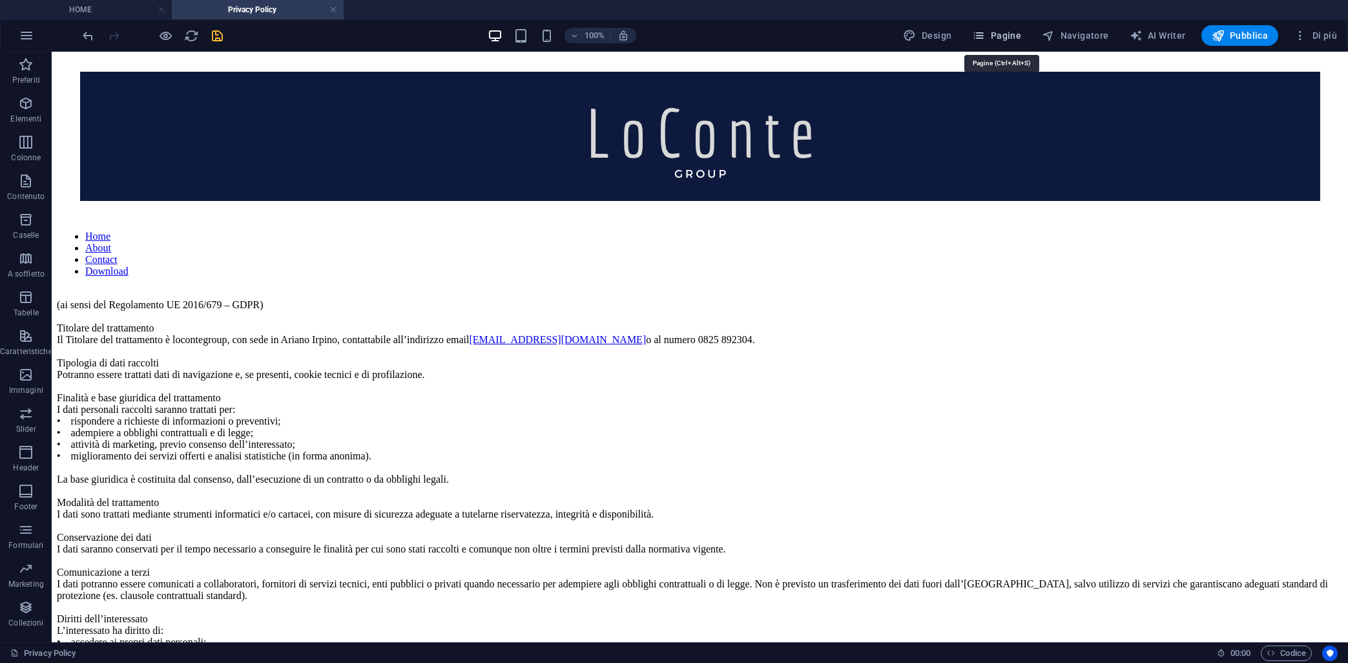
click at [1001, 33] on span "Pagine" at bounding box center [996, 35] width 49 height 13
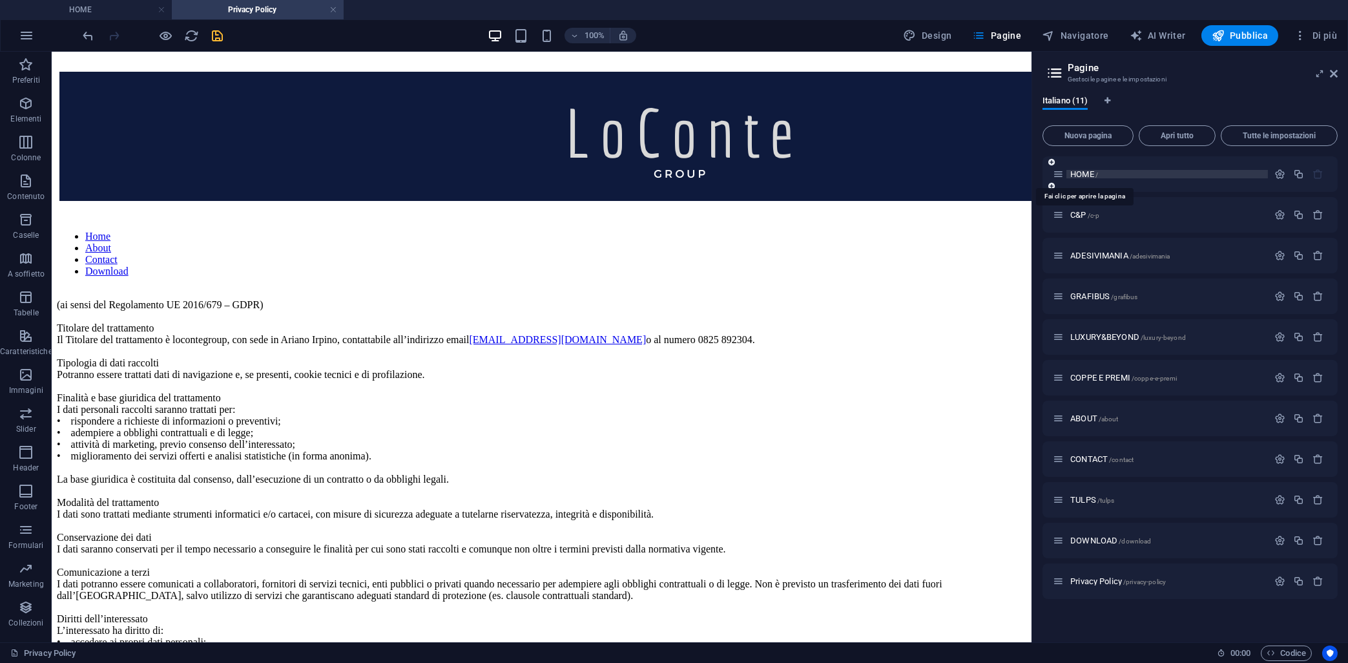
click at [1078, 177] on span "HOME /" at bounding box center [1085, 174] width 28 height 10
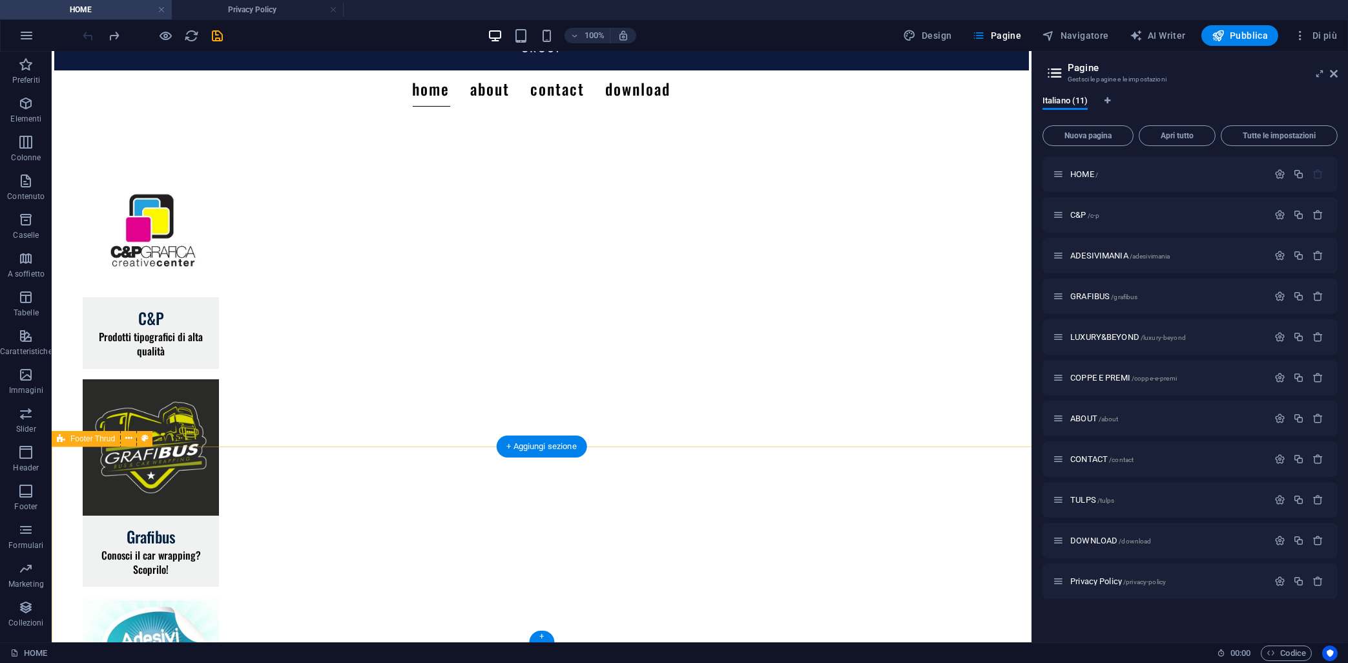
scroll to position [87, 0]
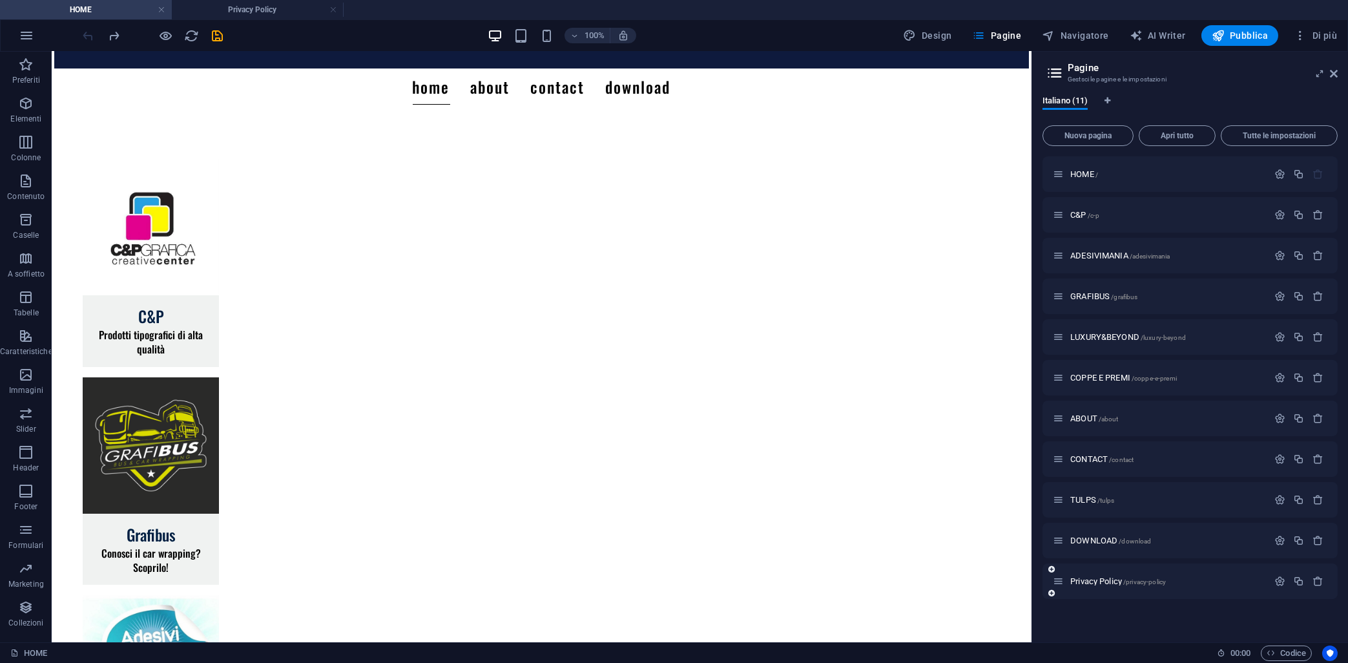
click at [1080, 589] on div "Privacy Policy /privacy-policy" at bounding box center [1190, 581] width 295 height 36
click at [1085, 582] on span "Privacy Policy /privacy-policy" at bounding box center [1119, 581] width 96 height 10
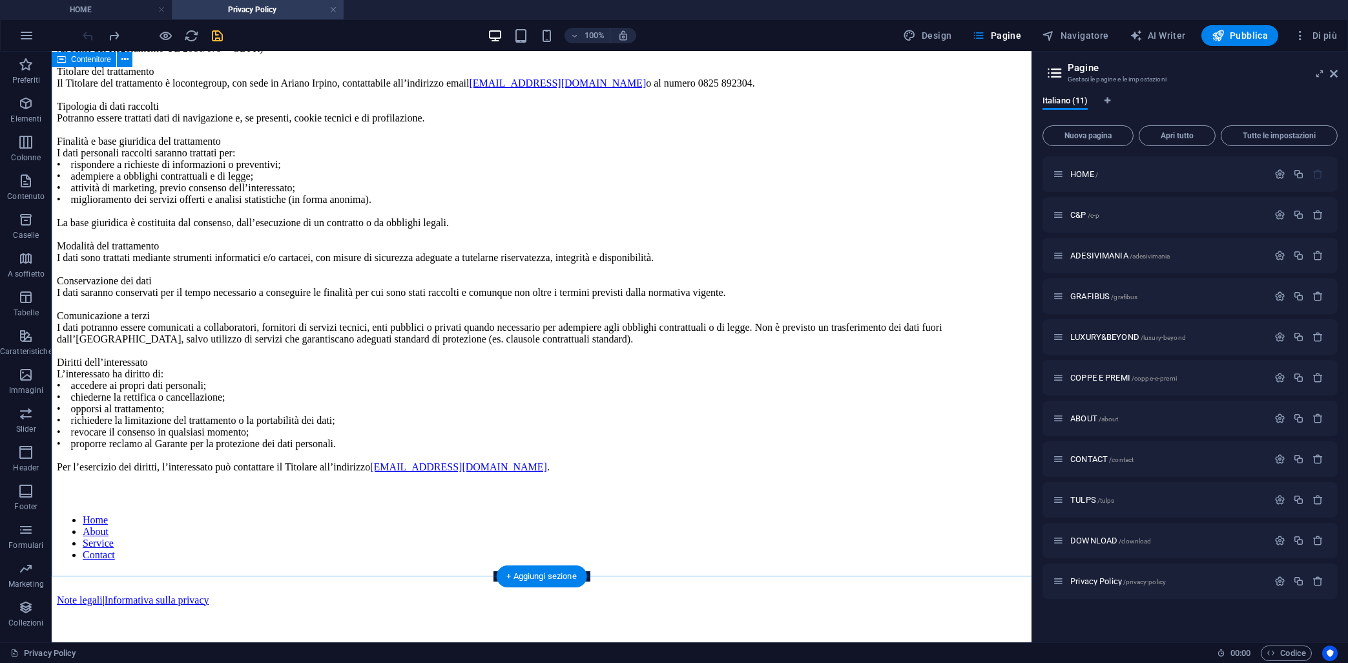
scroll to position [282, 0]
click at [342, 561] on div "Home About Service Contact" at bounding box center [542, 537] width 970 height 47
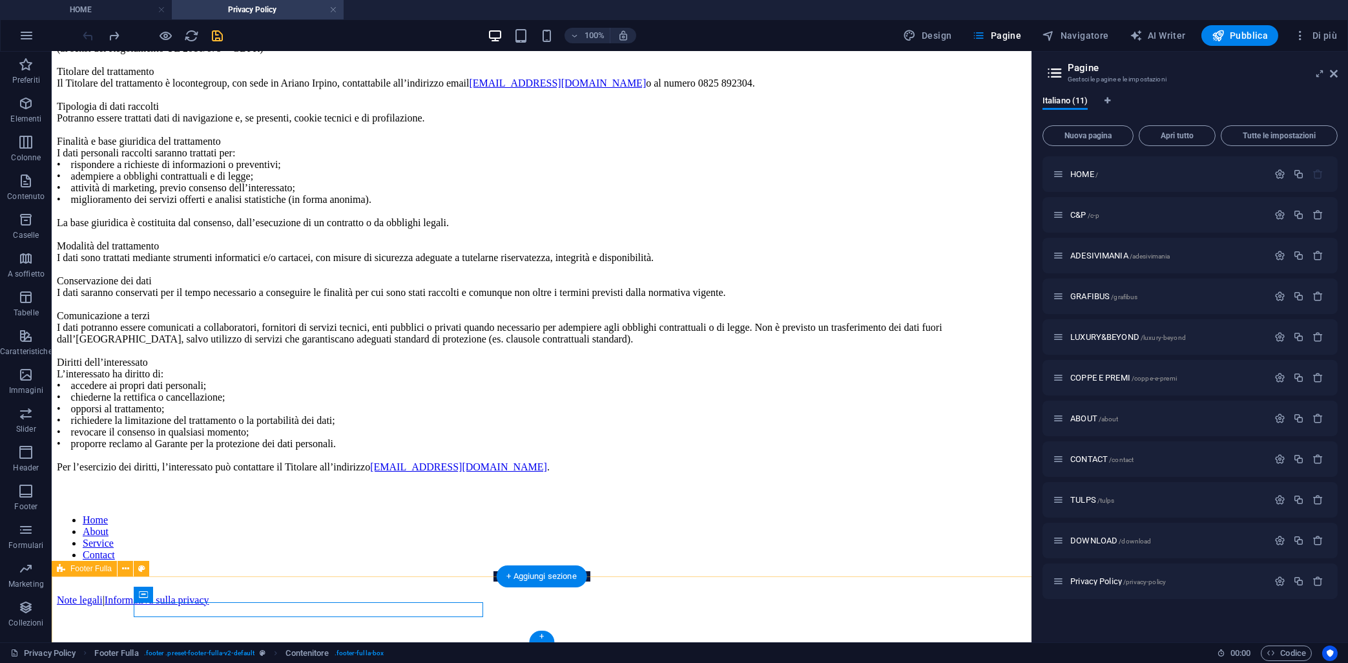
click at [370, 595] on div "Home About Service Contact Note legali | Informativa sulla privacy" at bounding box center [542, 560] width 970 height 154
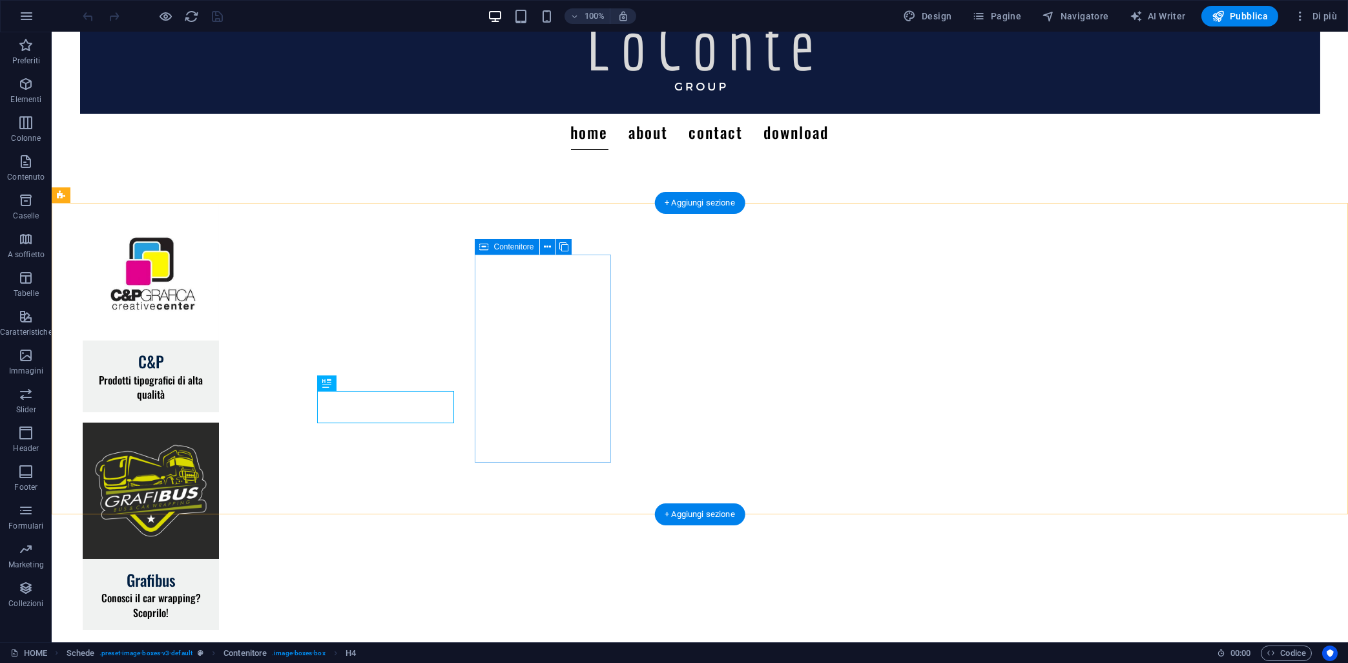
scroll to position [53, 0]
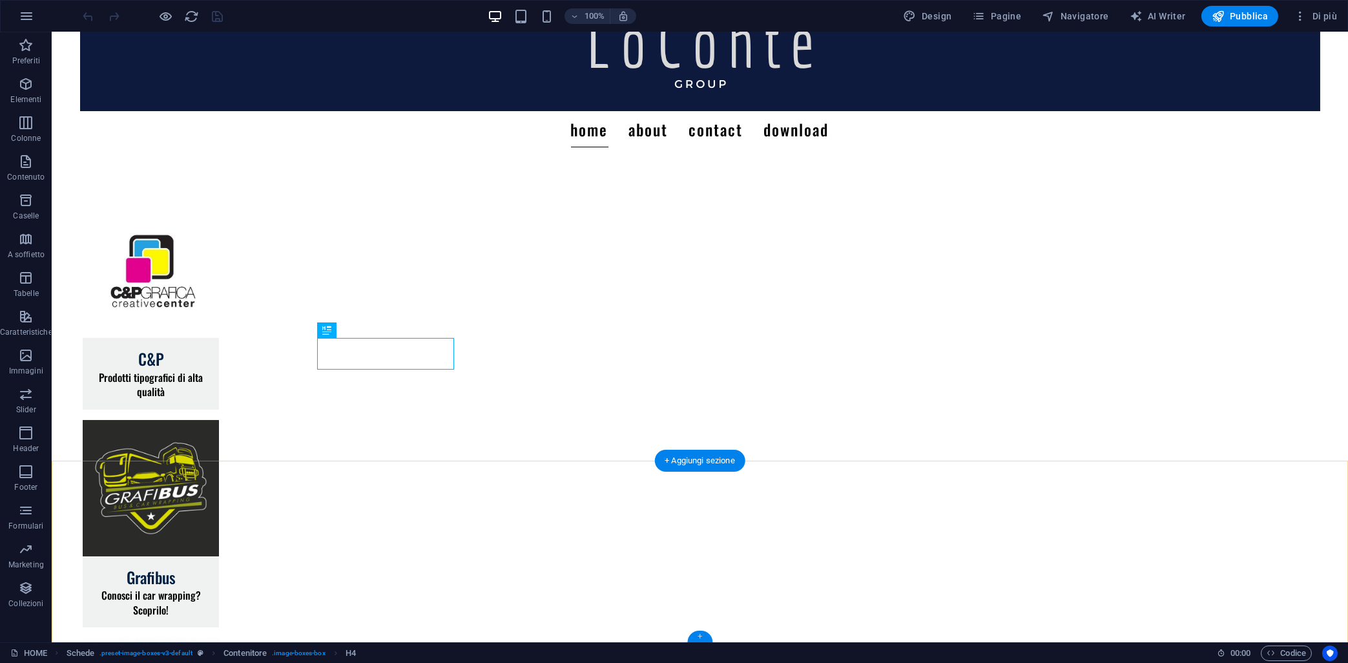
click at [701, 638] on div "+" at bounding box center [699, 637] width 25 height 12
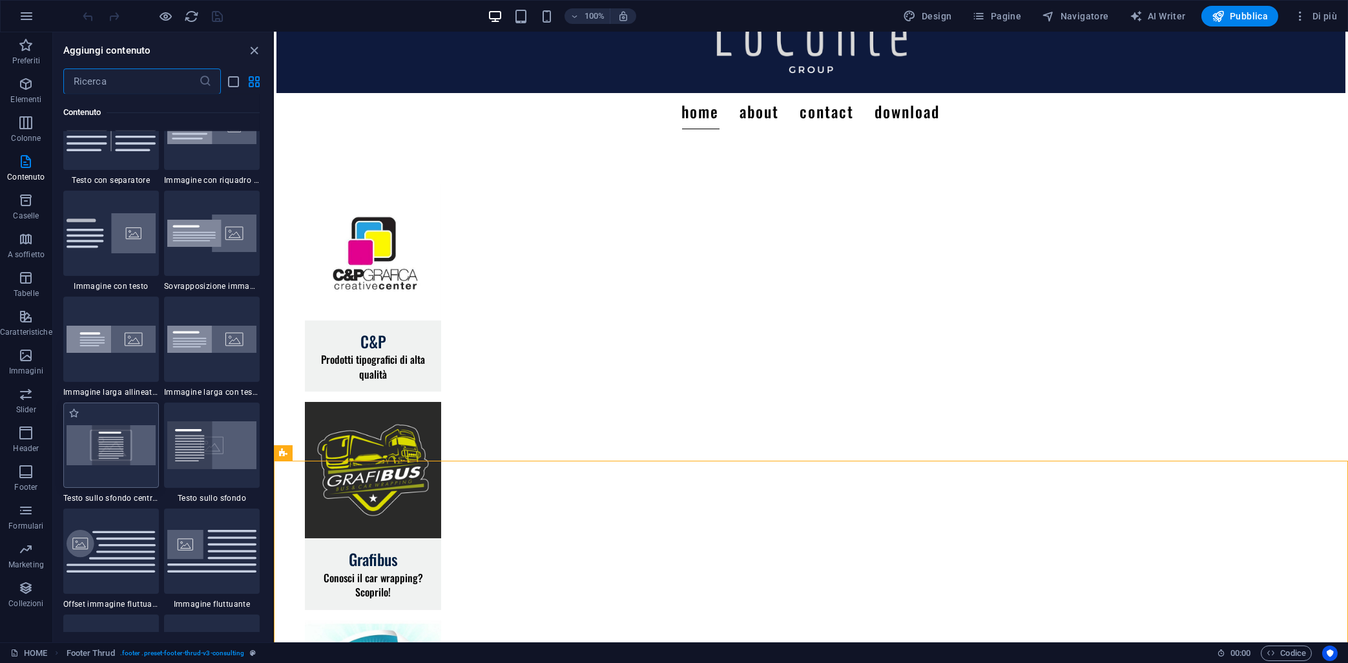
scroll to position [2442, 0]
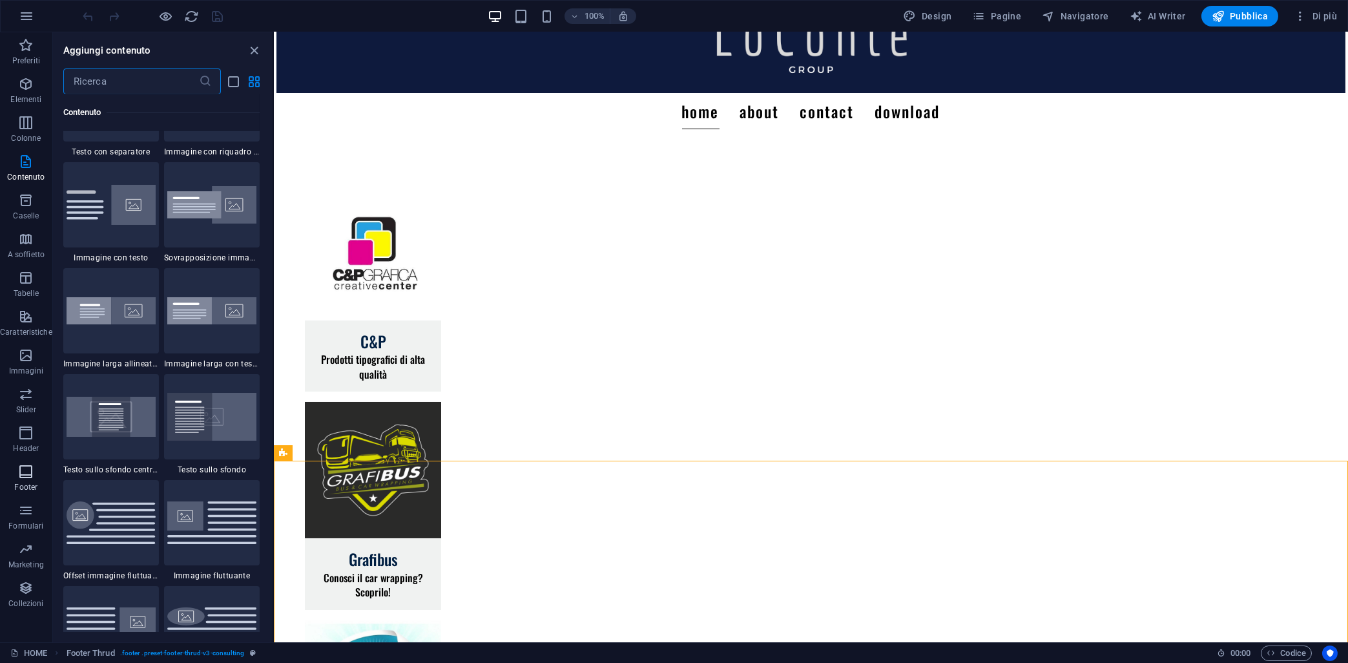
click at [45, 476] on span "Footer" at bounding box center [26, 479] width 52 height 31
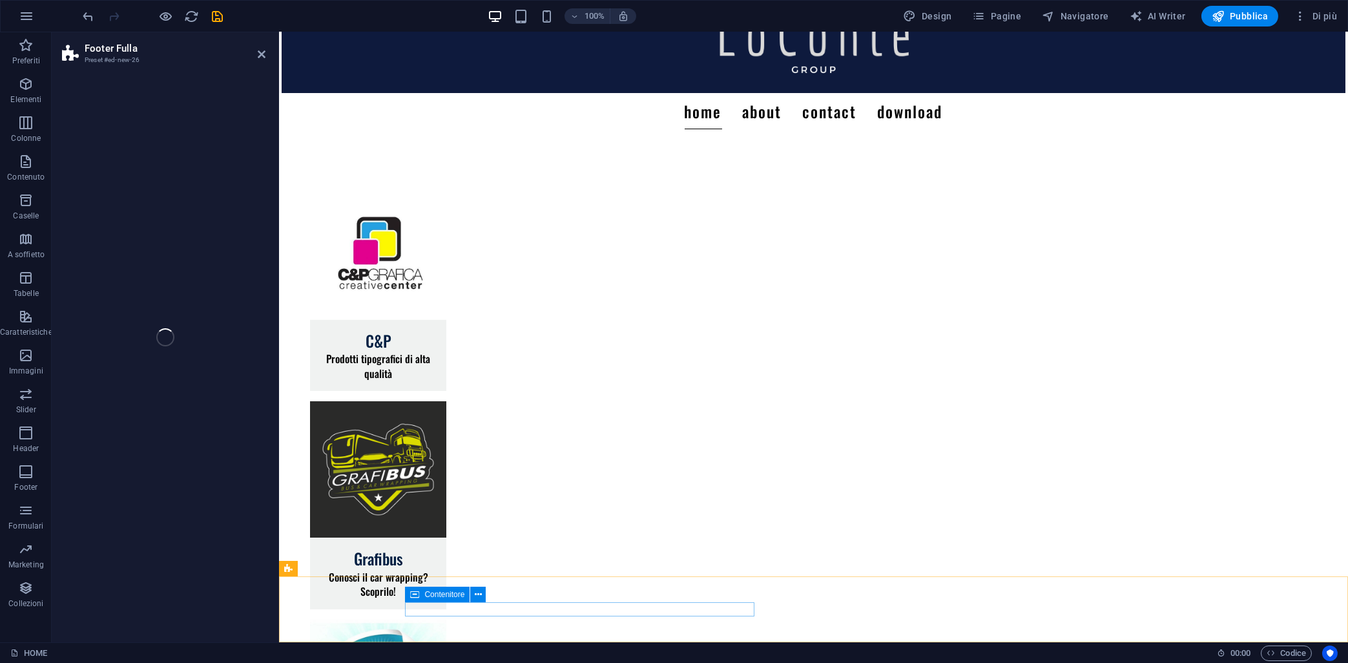
scroll to position [120, 0]
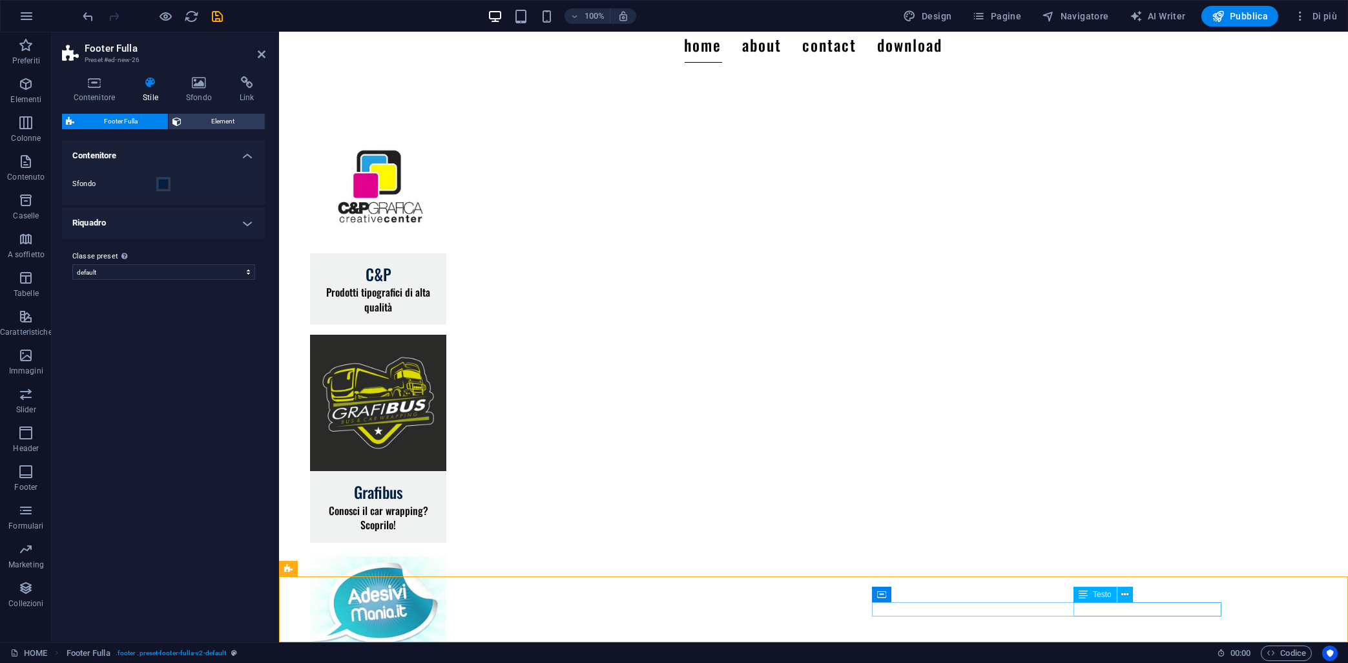
click at [1125, 600] on icon at bounding box center [1125, 595] width 7 height 14
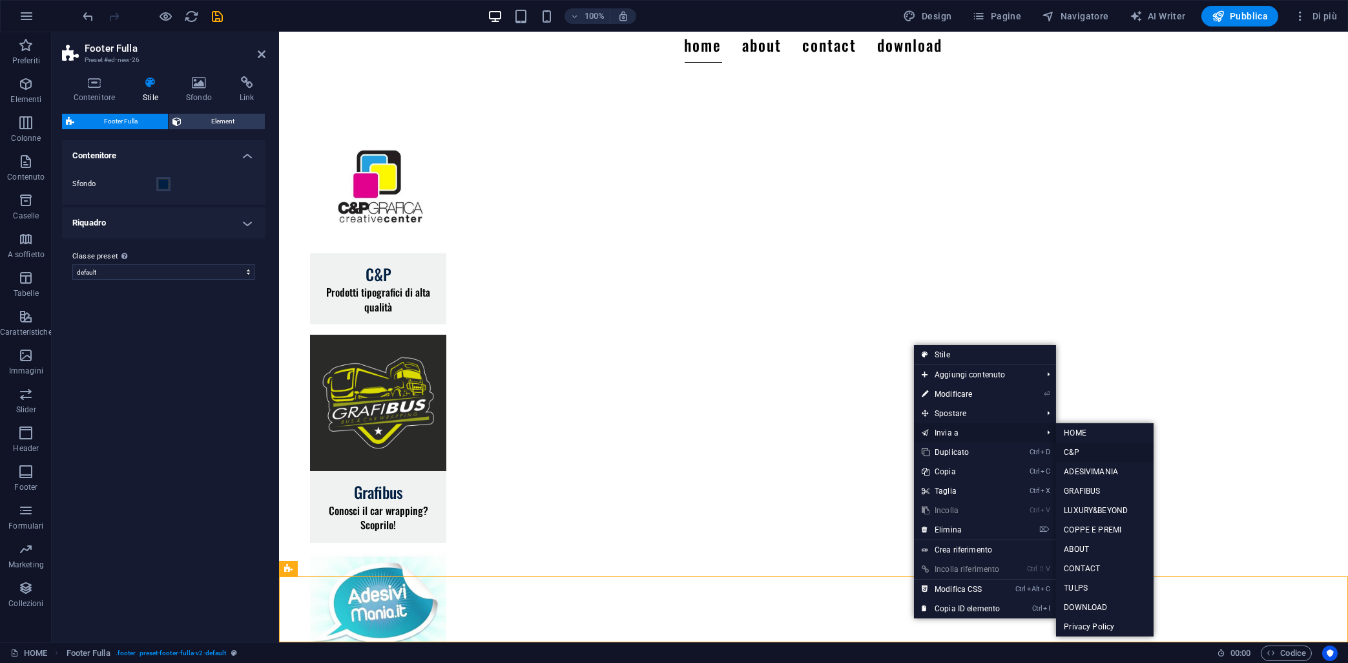
click at [1085, 452] on link "C&P" at bounding box center [1105, 452] width 98 height 19
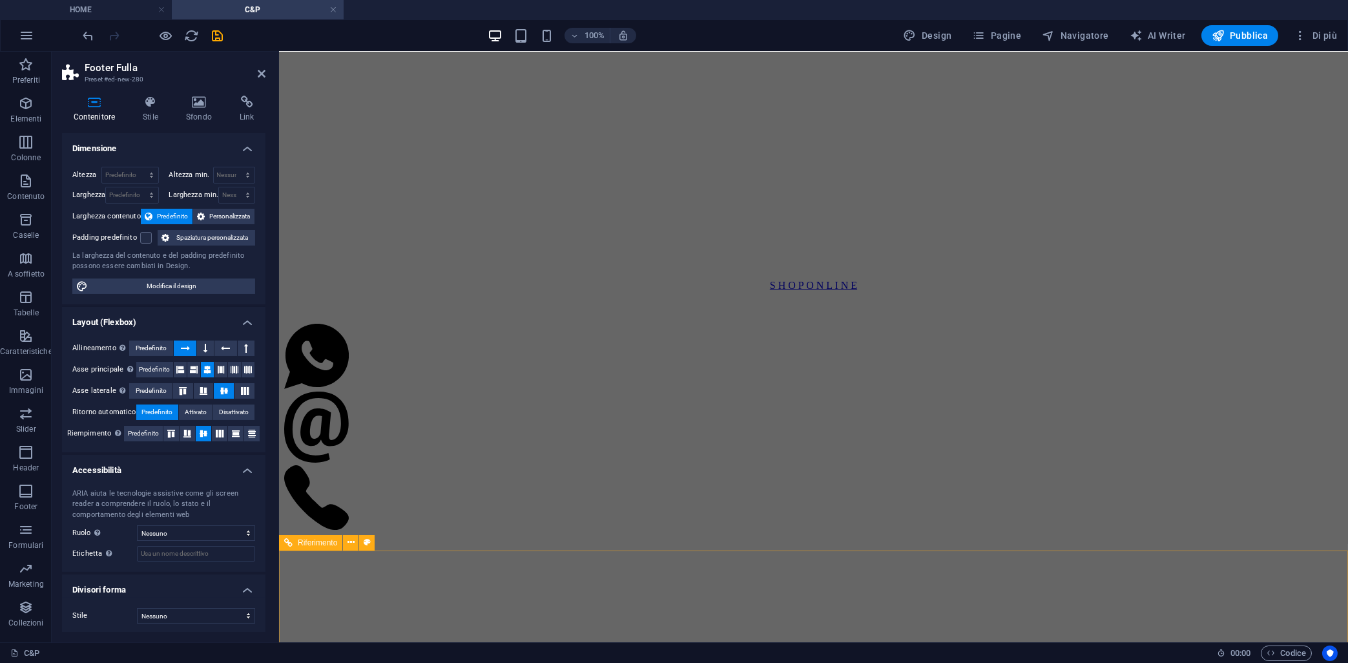
scroll to position [633, 0]
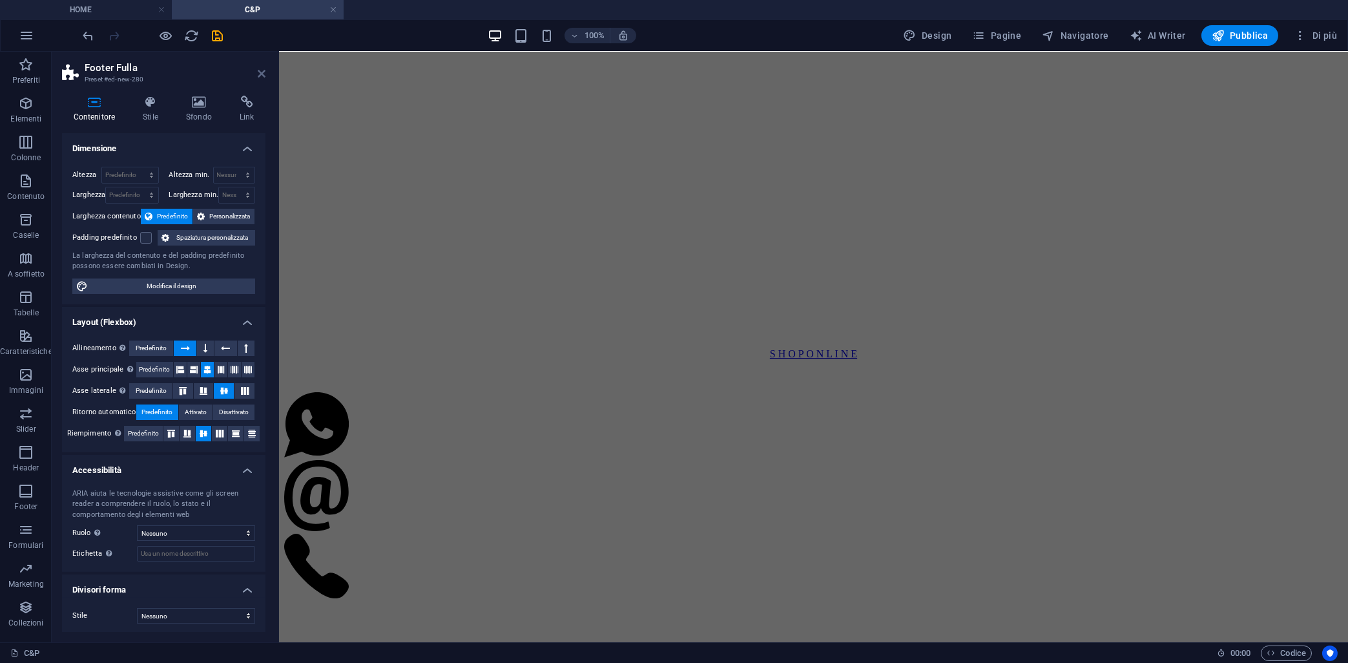
click at [260, 72] on icon at bounding box center [262, 73] width 8 height 10
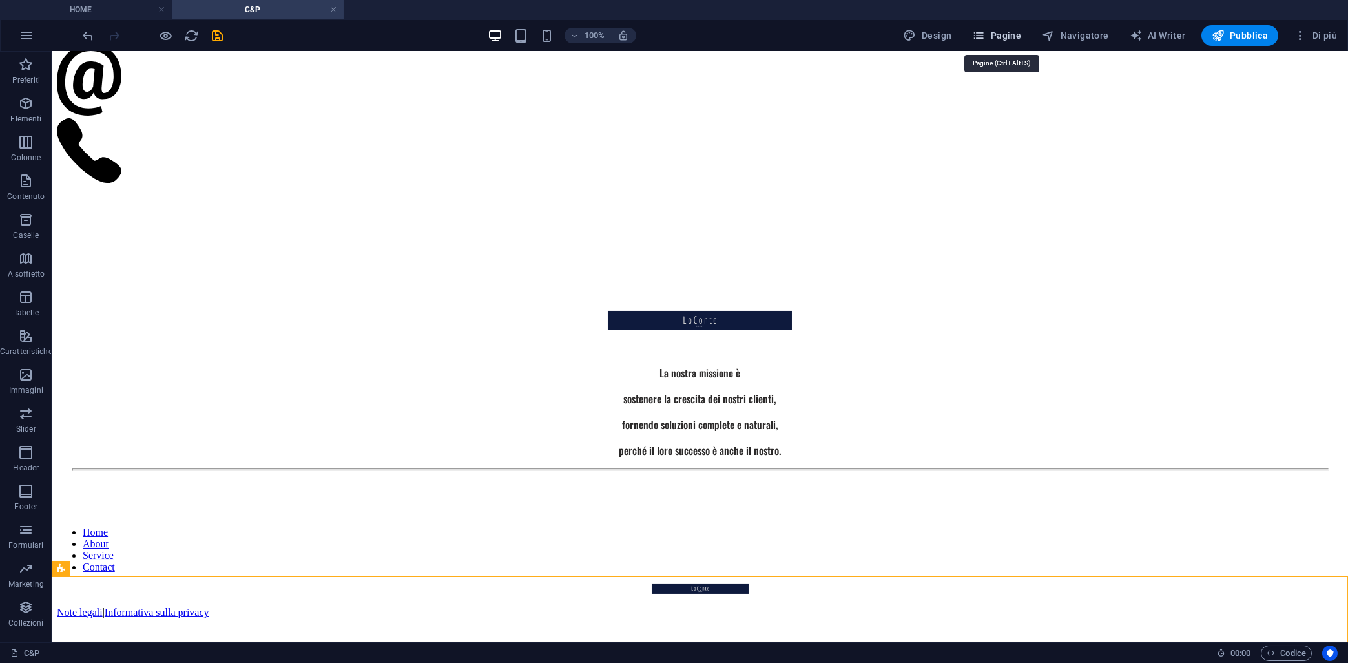
click at [1020, 37] on span "Pagine" at bounding box center [996, 35] width 49 height 13
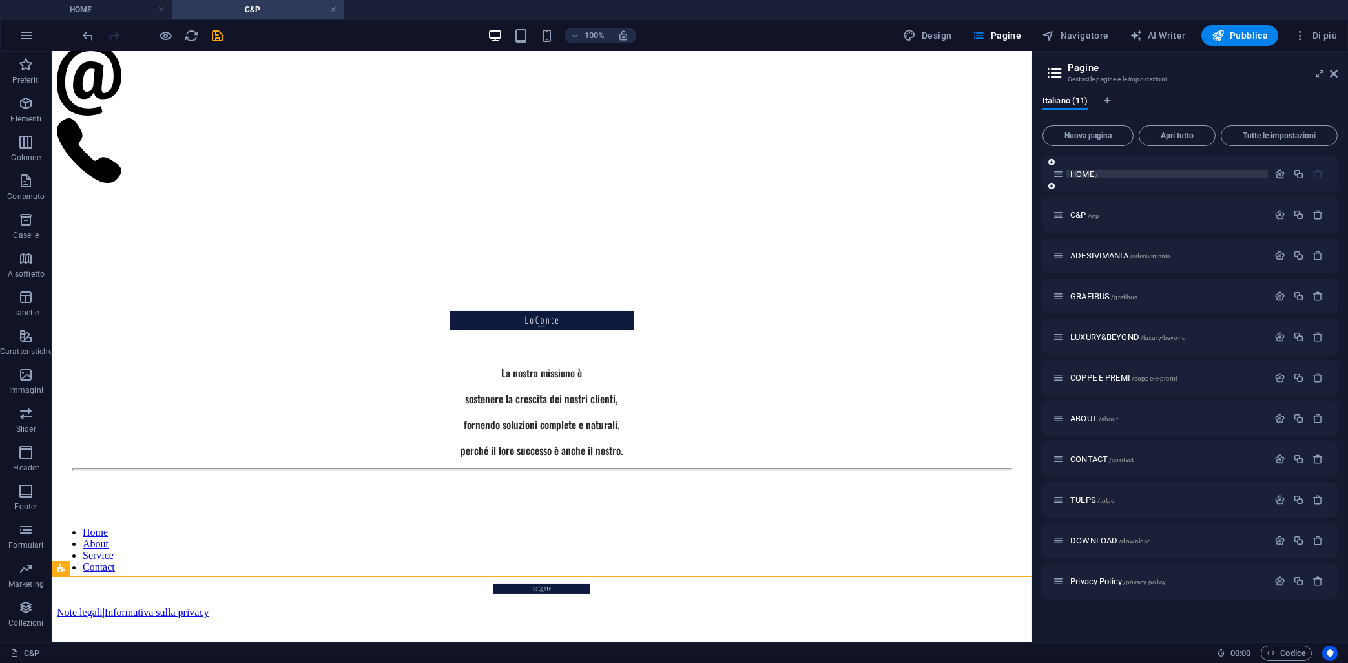
click at [1087, 174] on span "HOME /" at bounding box center [1085, 174] width 28 height 10
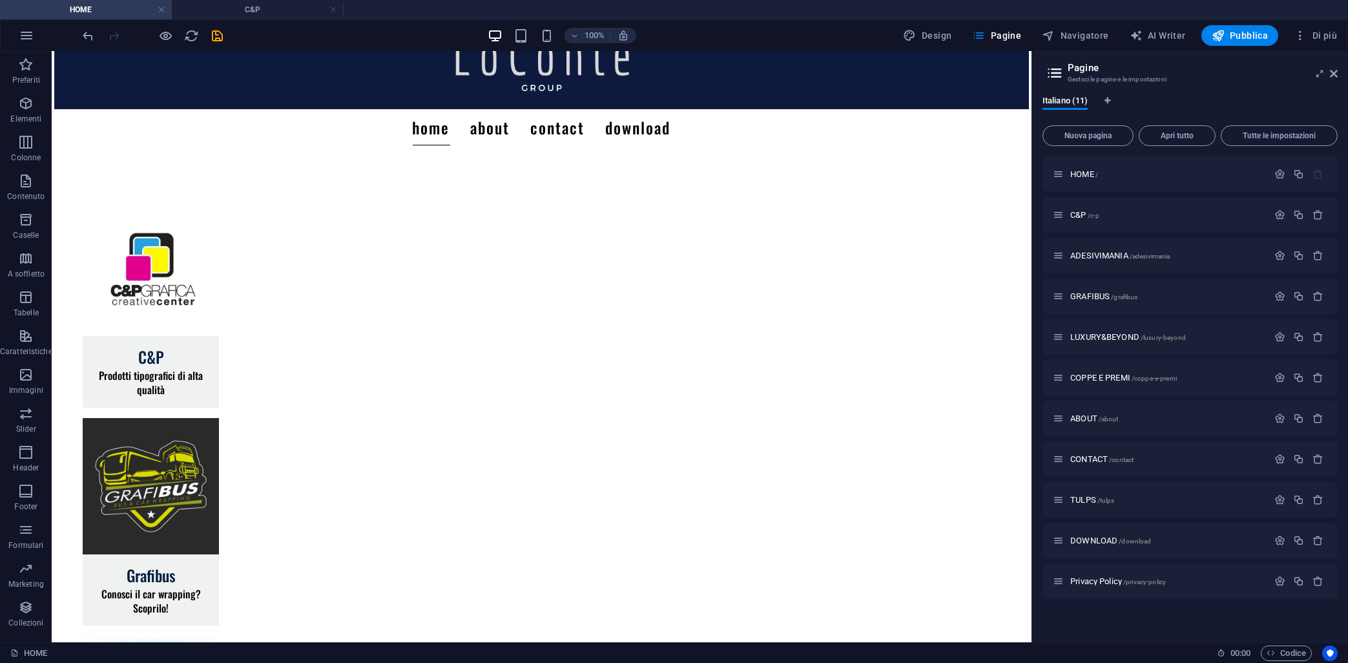
scroll to position [72, 0]
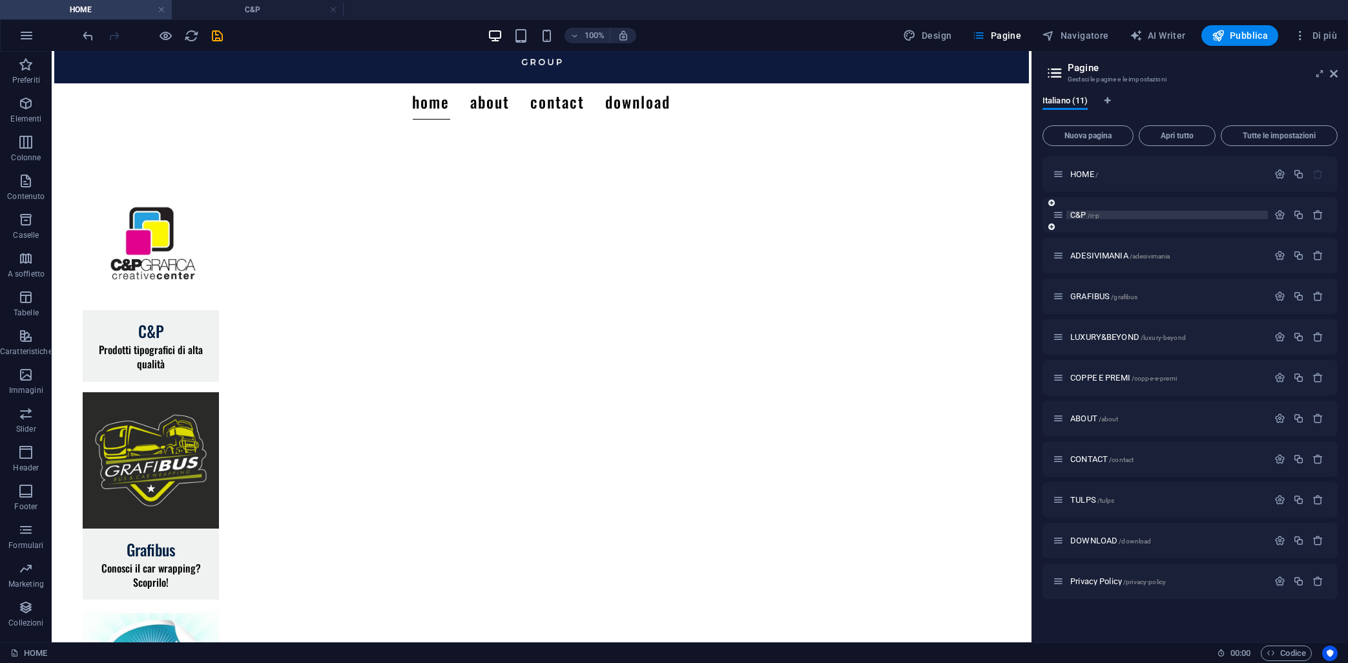
click at [1078, 215] on span "C&P /c-p" at bounding box center [1085, 215] width 29 height 10
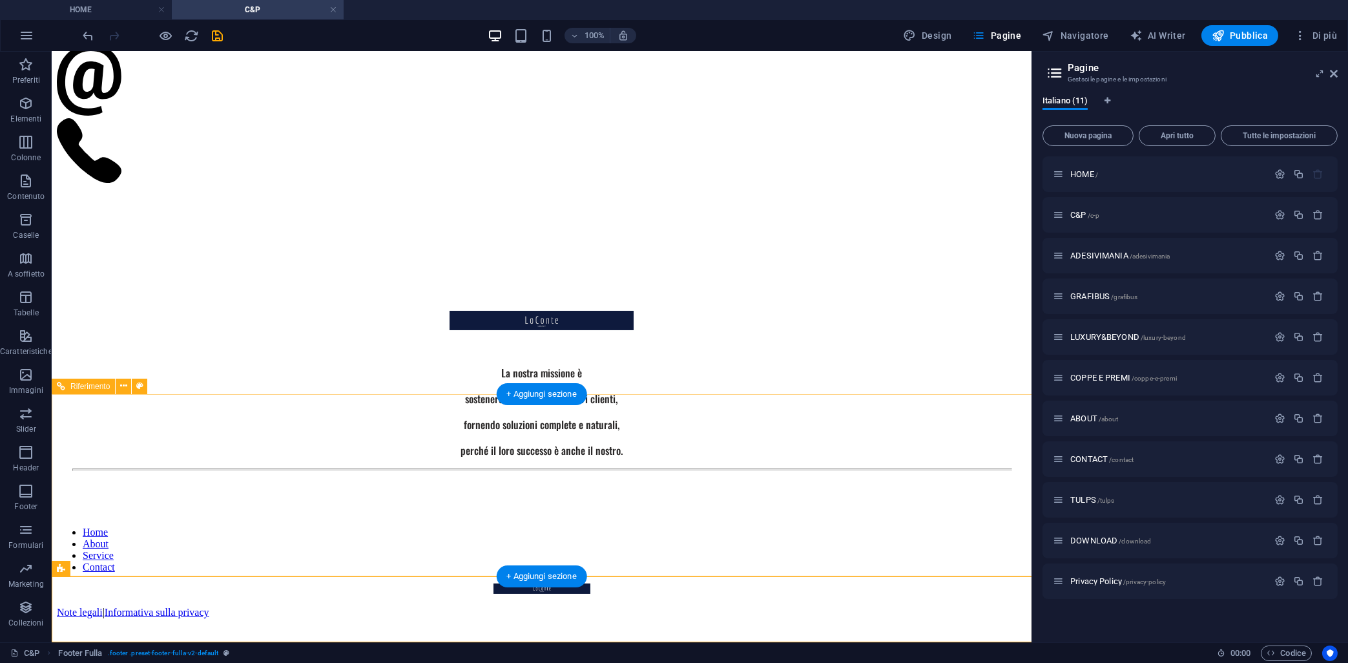
scroll to position [1048, 0]
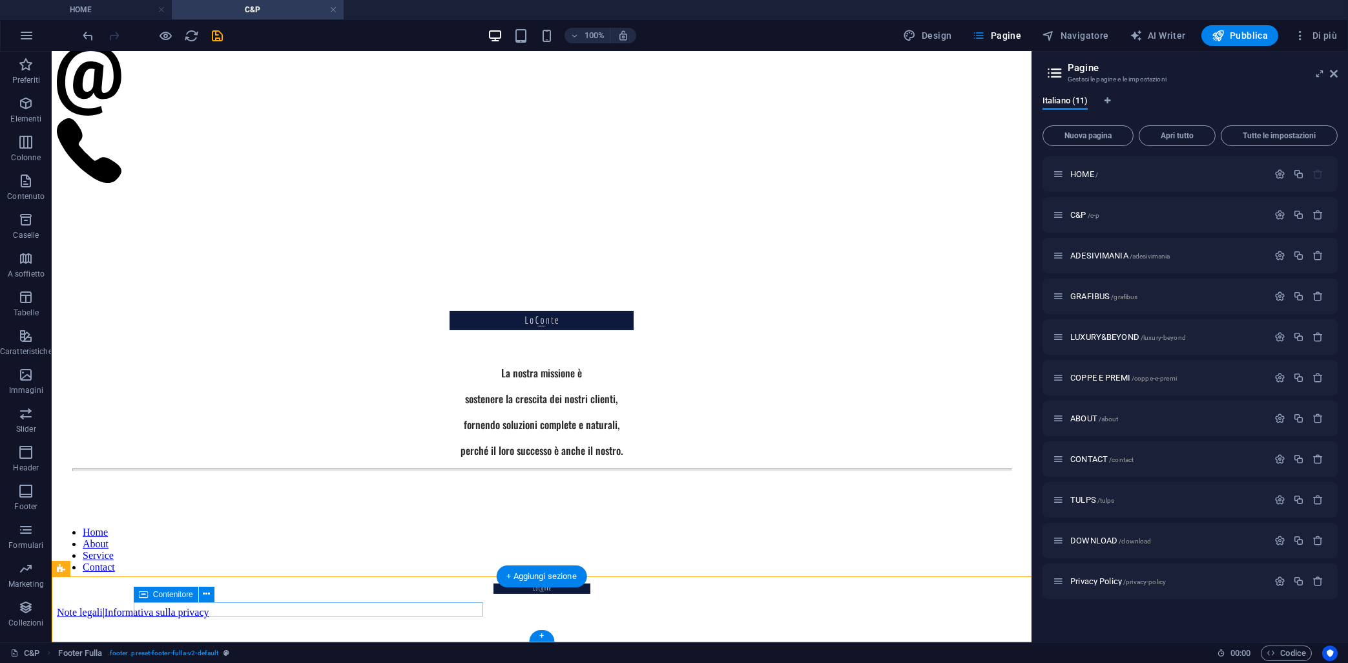
click at [403, 573] on div "Home About Service Contact" at bounding box center [542, 550] width 970 height 47
click at [112, 607] on div "Home About Service Contact Note legali | Informativa sulla privacy" at bounding box center [542, 573] width 970 height 154
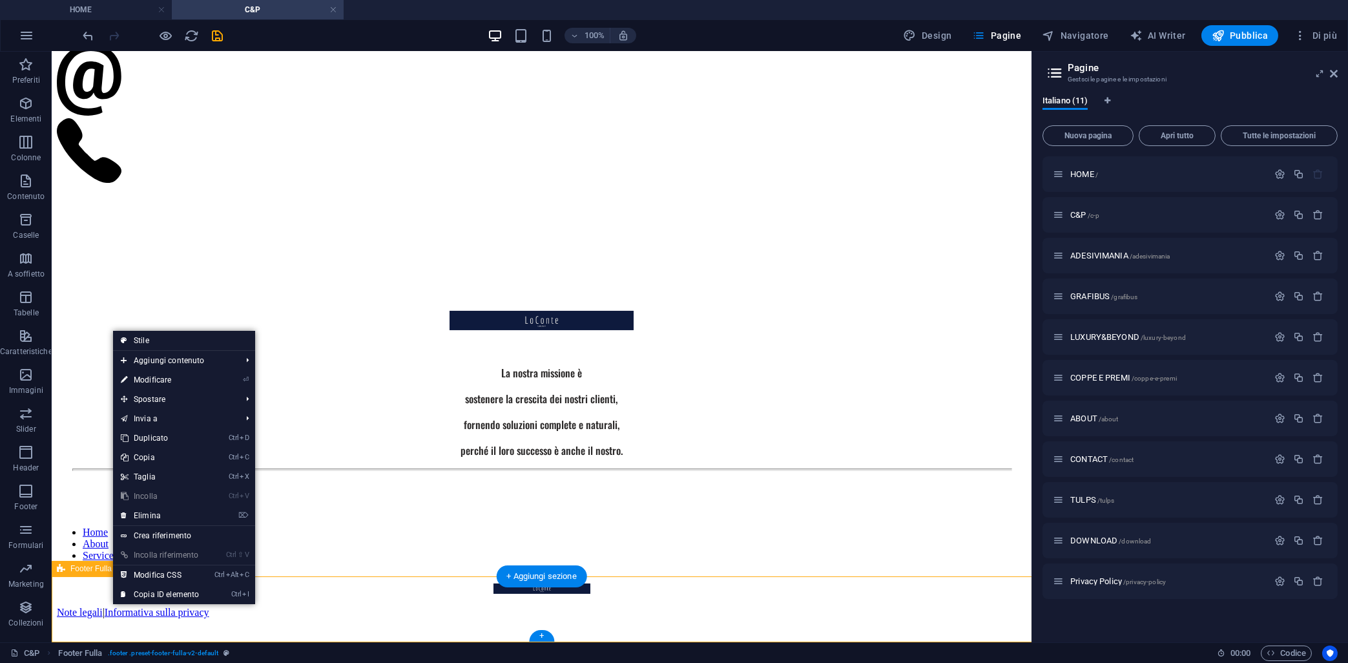
click at [111, 603] on div "Home About Service Contact Note legali | Informativa sulla privacy" at bounding box center [542, 573] width 970 height 154
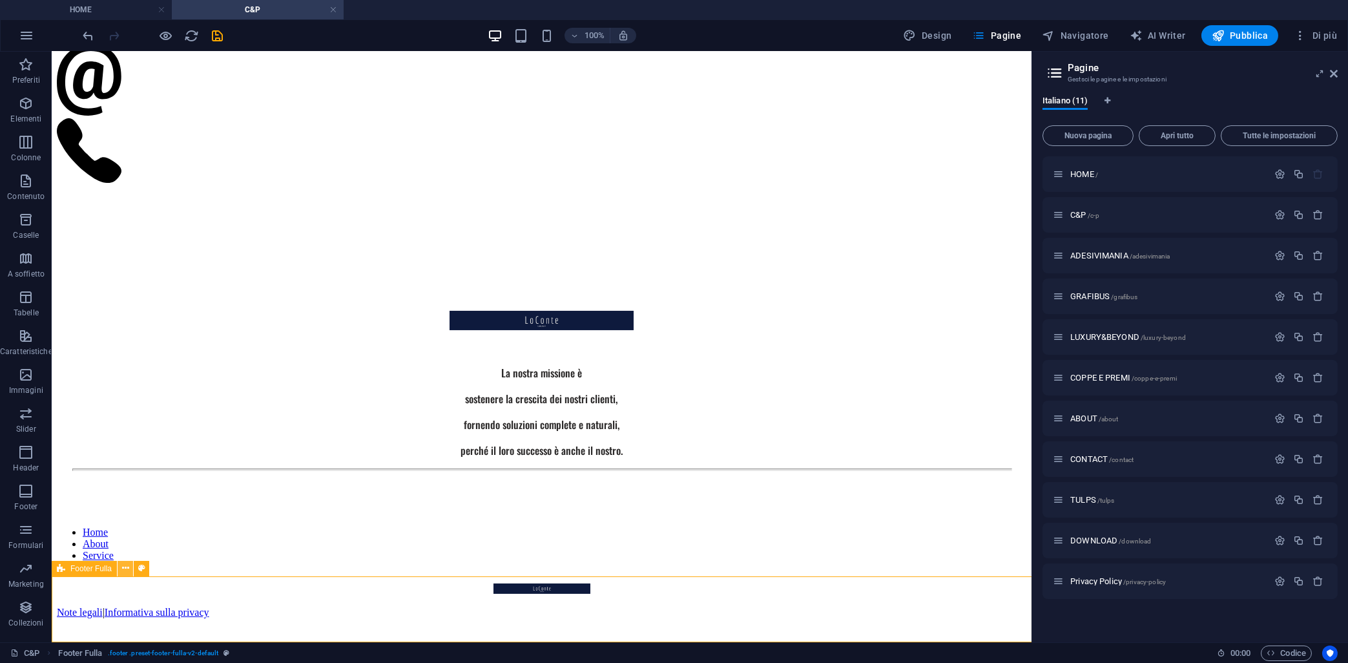
click at [123, 573] on icon at bounding box center [125, 568] width 7 height 14
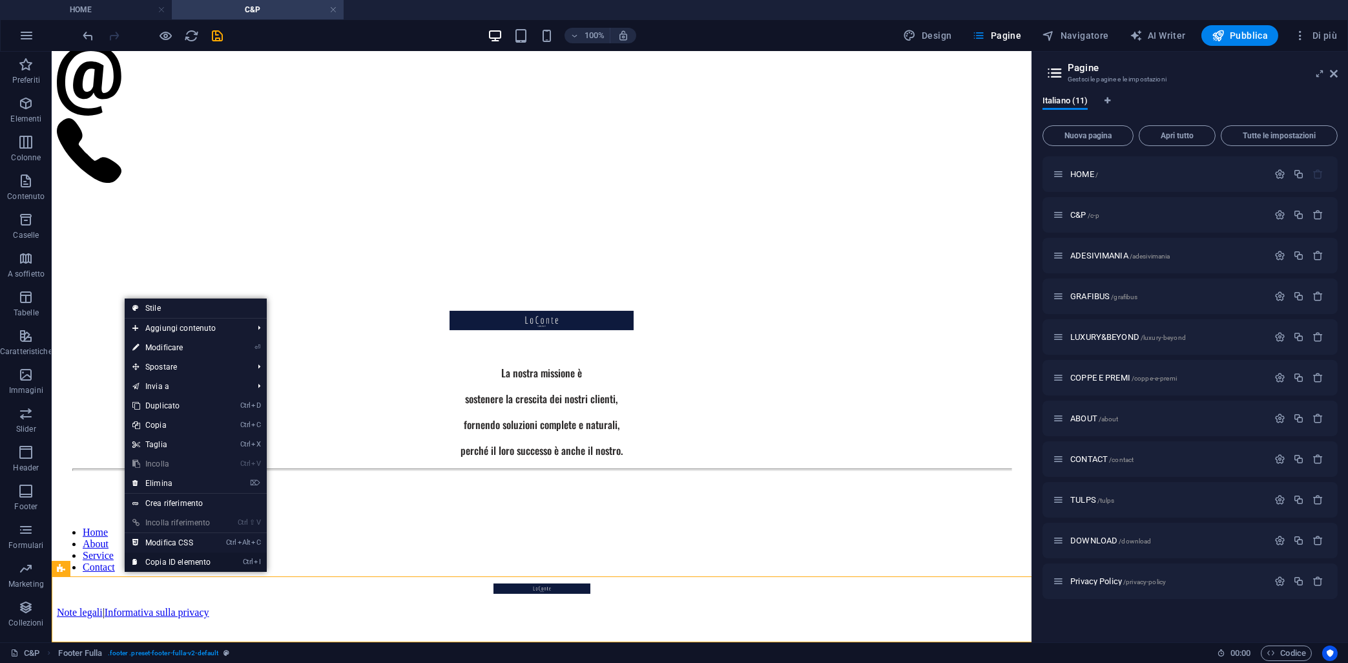
click at [193, 561] on link "Ctrl I Copia ID elemento" at bounding box center [172, 561] width 94 height 19
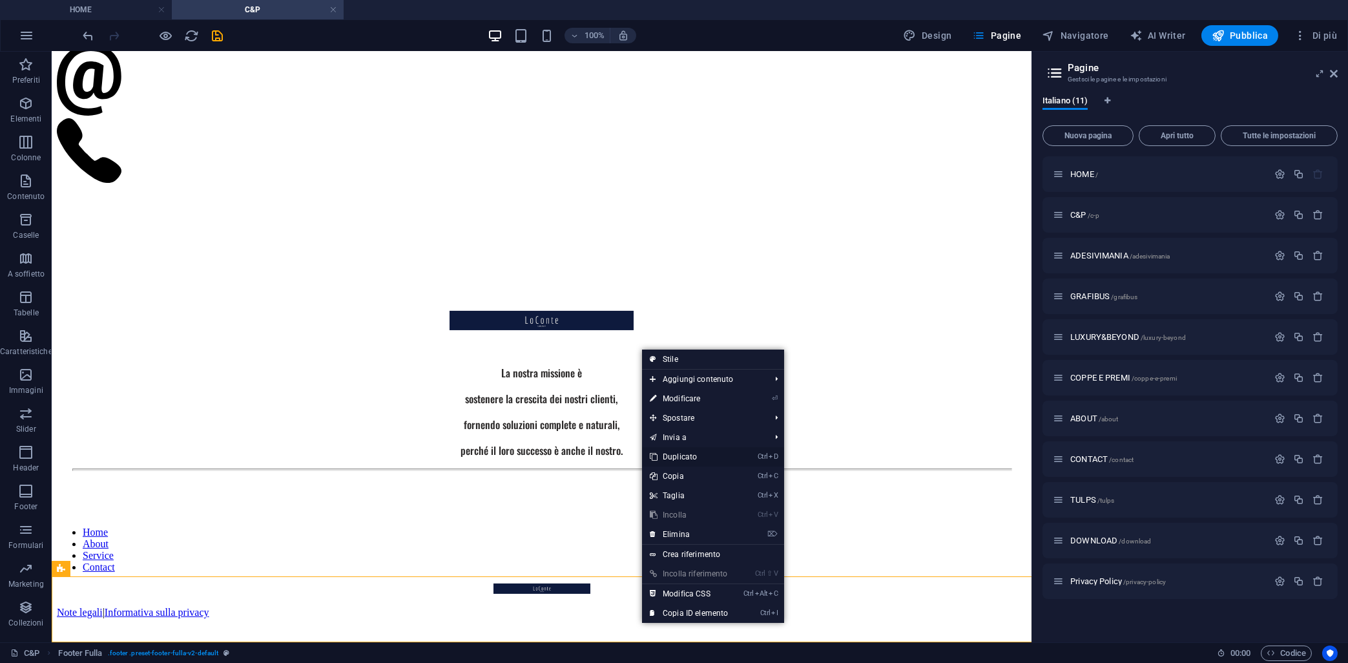
click at [731, 459] on link "Ctrl D Duplicato" at bounding box center [689, 456] width 94 height 19
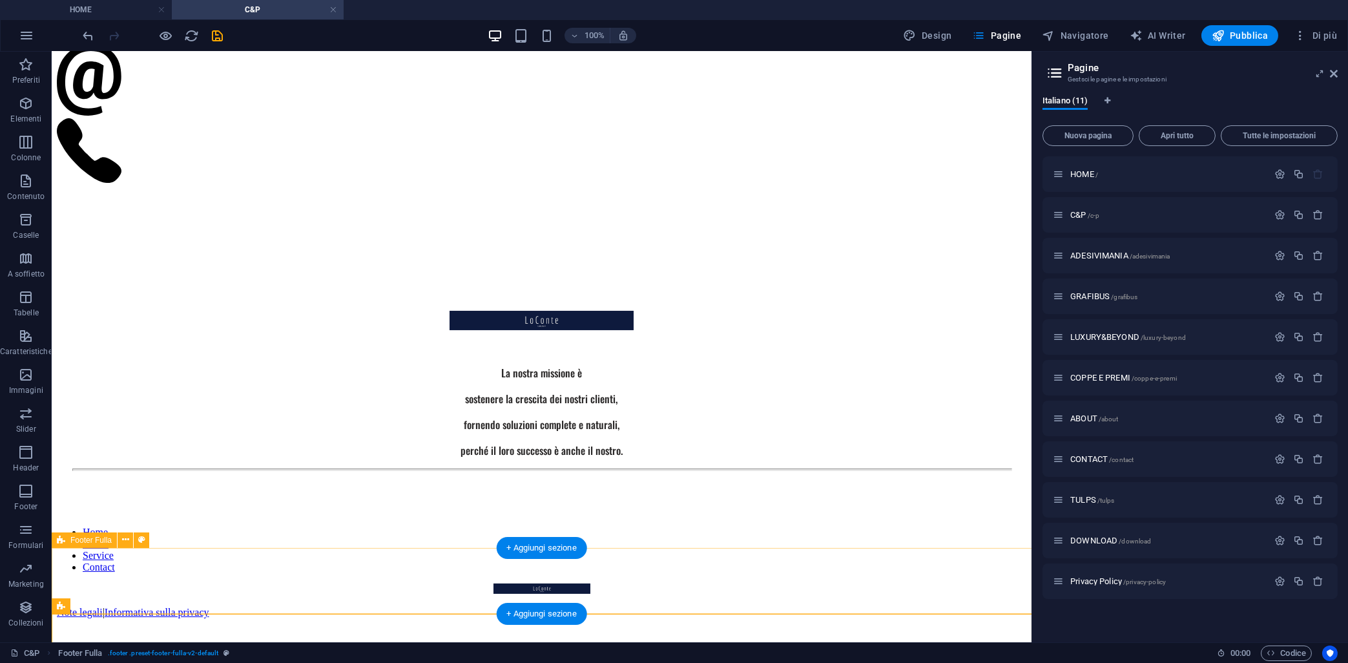
scroll to position [1114, 0]
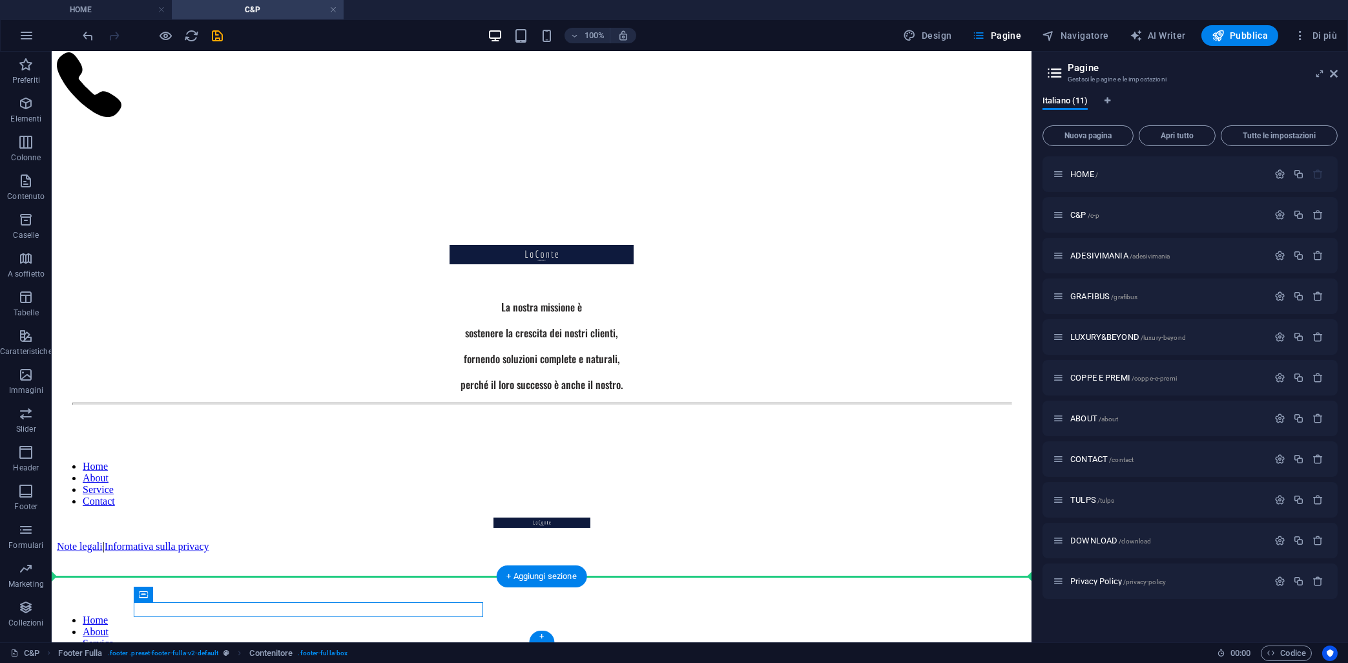
drag, startPoint x: 445, startPoint y: 607, endPoint x: 978, endPoint y: 592, distance: 532.6
click at [994, 588] on div "Home About Service Contact Note legali | Informativa sulla privacy" at bounding box center [542, 660] width 970 height 154
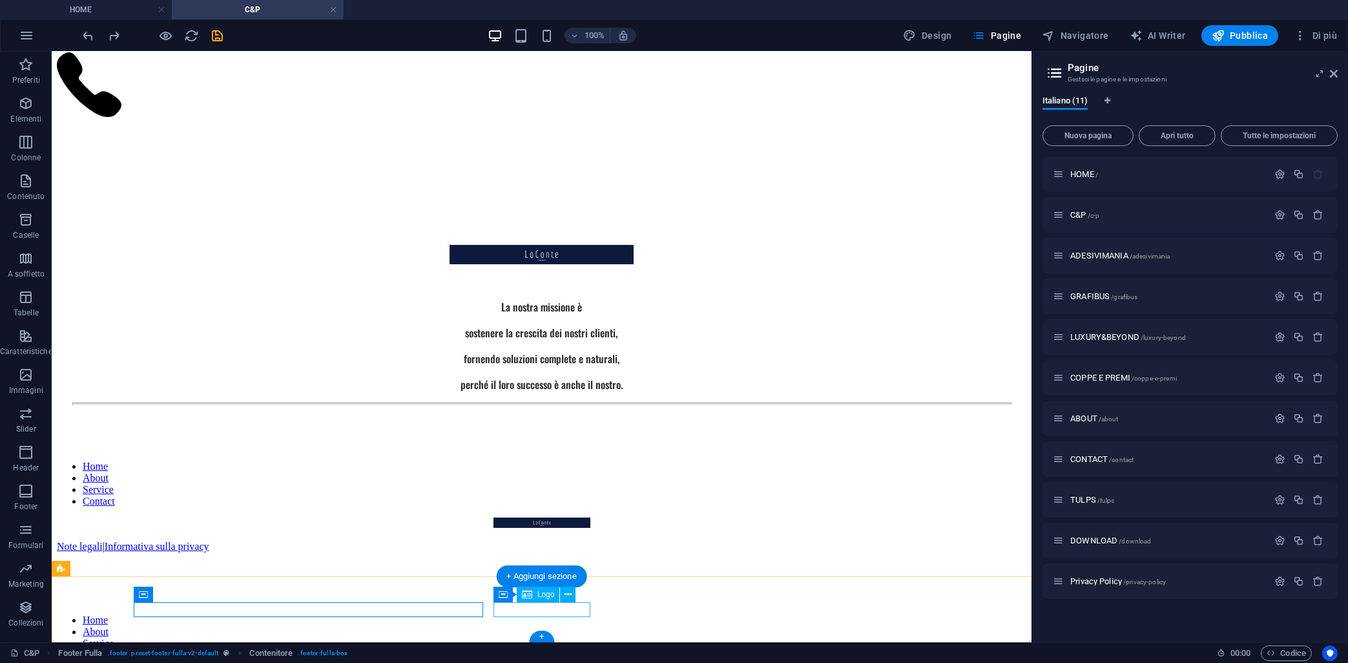
click at [764, 587] on div "Home About Service Contact Note legali | Informativa sulla privacy" at bounding box center [542, 660] width 970 height 154
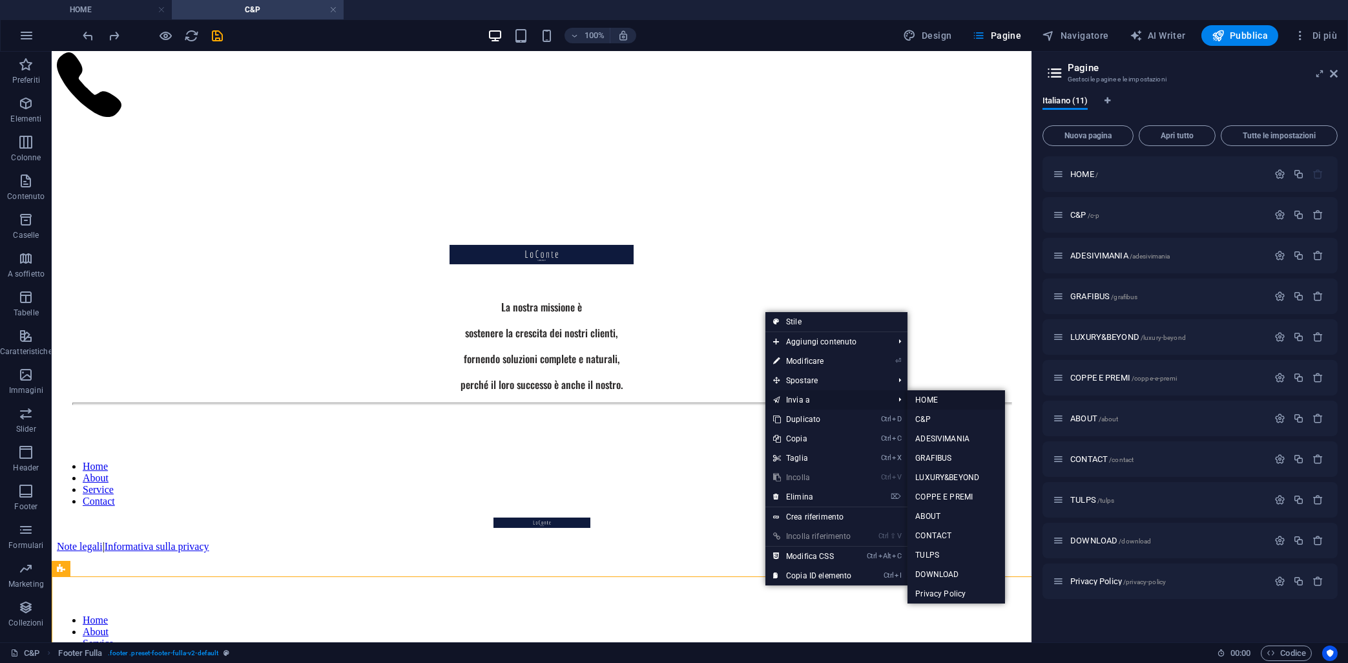
click at [957, 400] on link "HOME" at bounding box center [957, 399] width 98 height 19
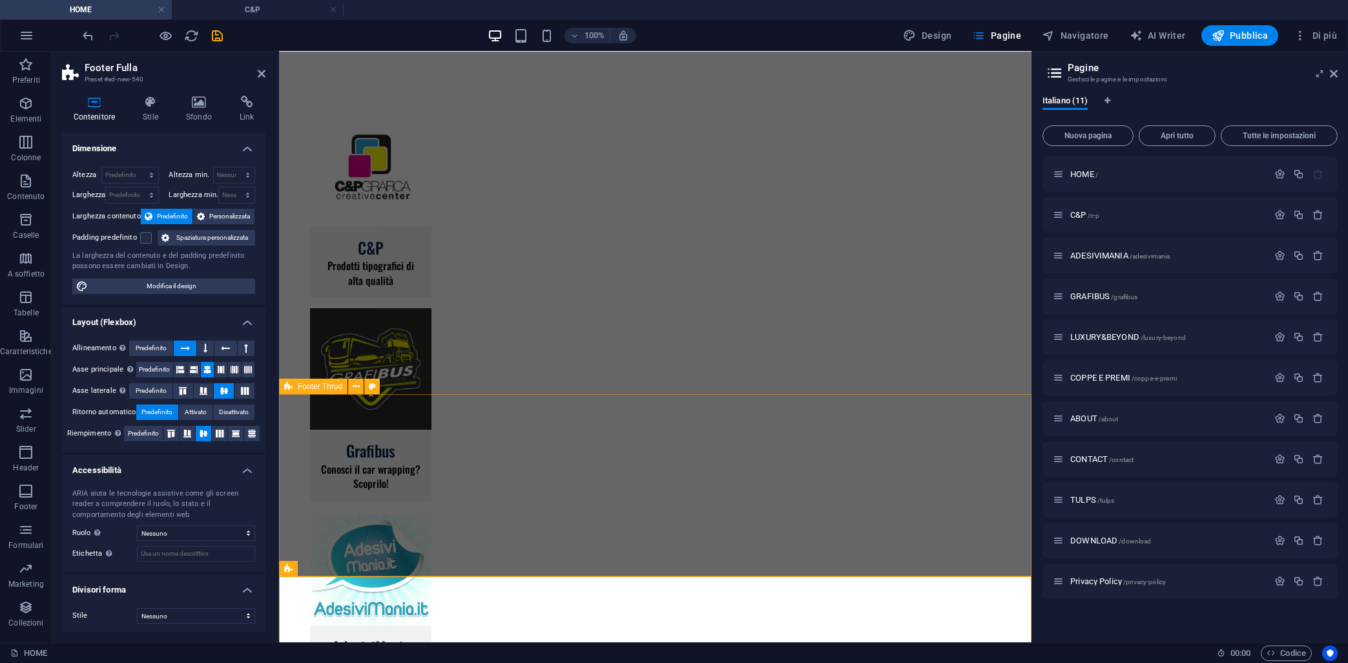
scroll to position [124, 0]
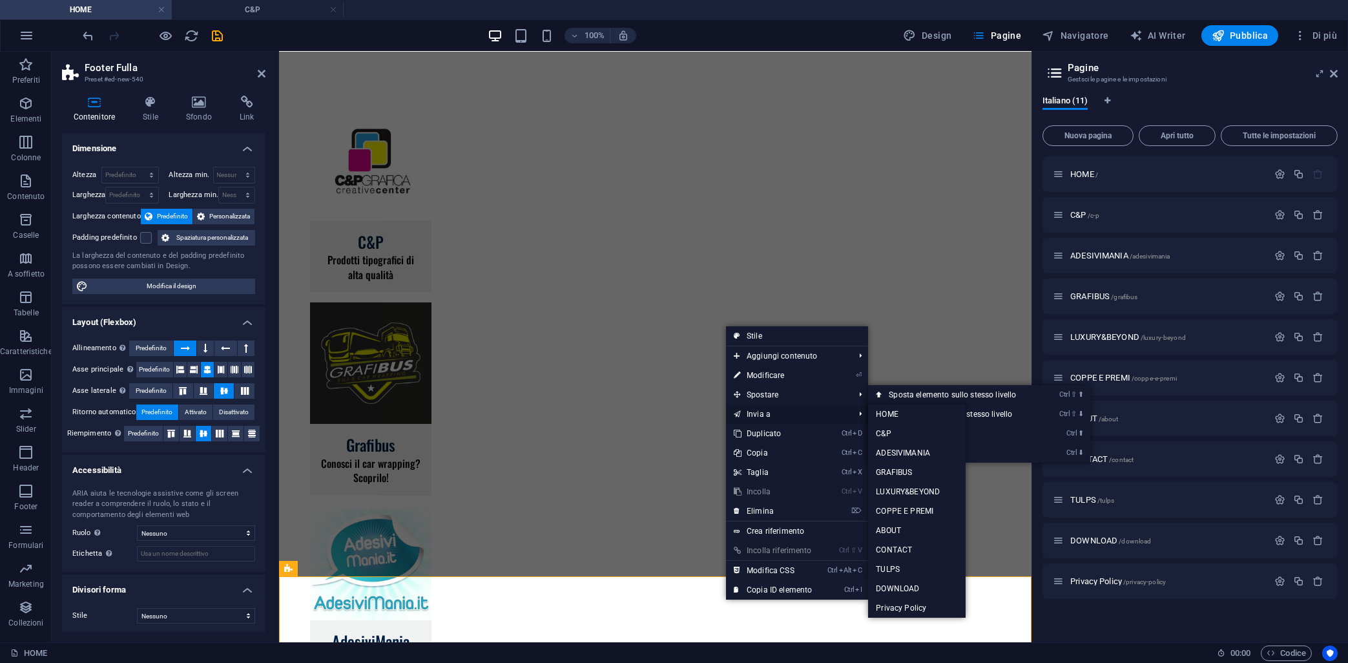
click at [812, 412] on link "Invia a" at bounding box center [787, 413] width 123 height 19
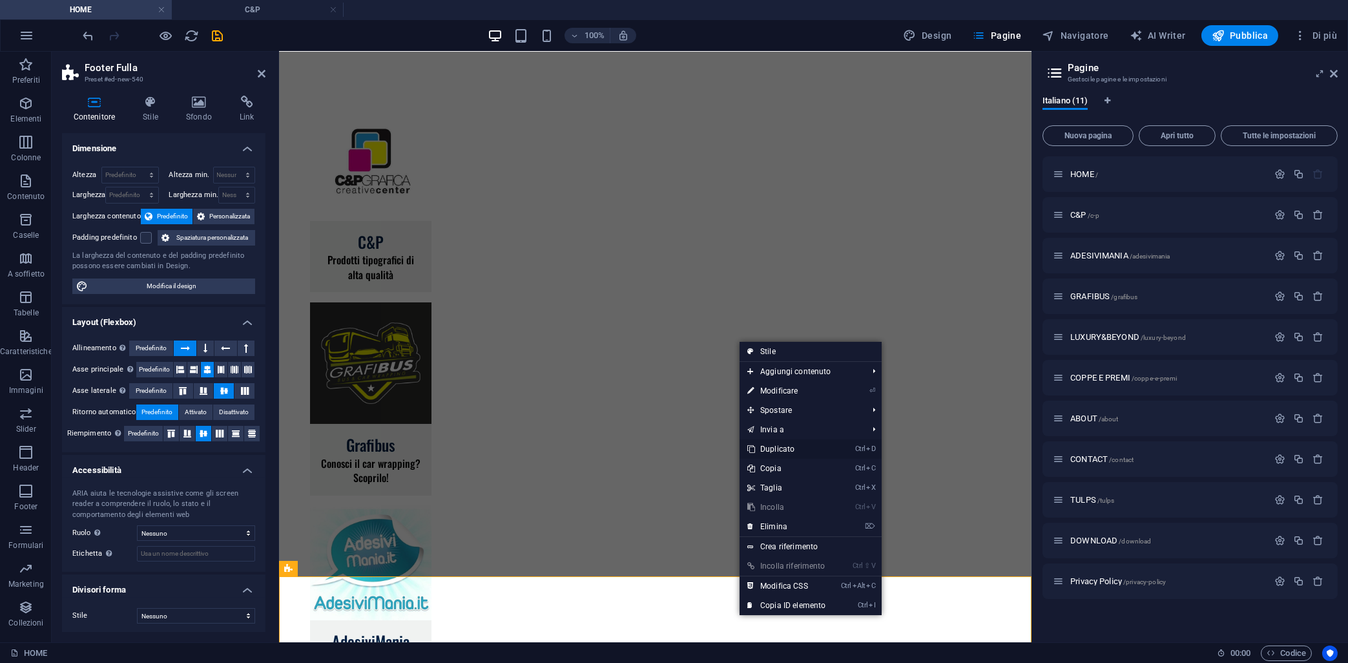
click at [780, 450] on link "Ctrl D Duplicato" at bounding box center [787, 448] width 94 height 19
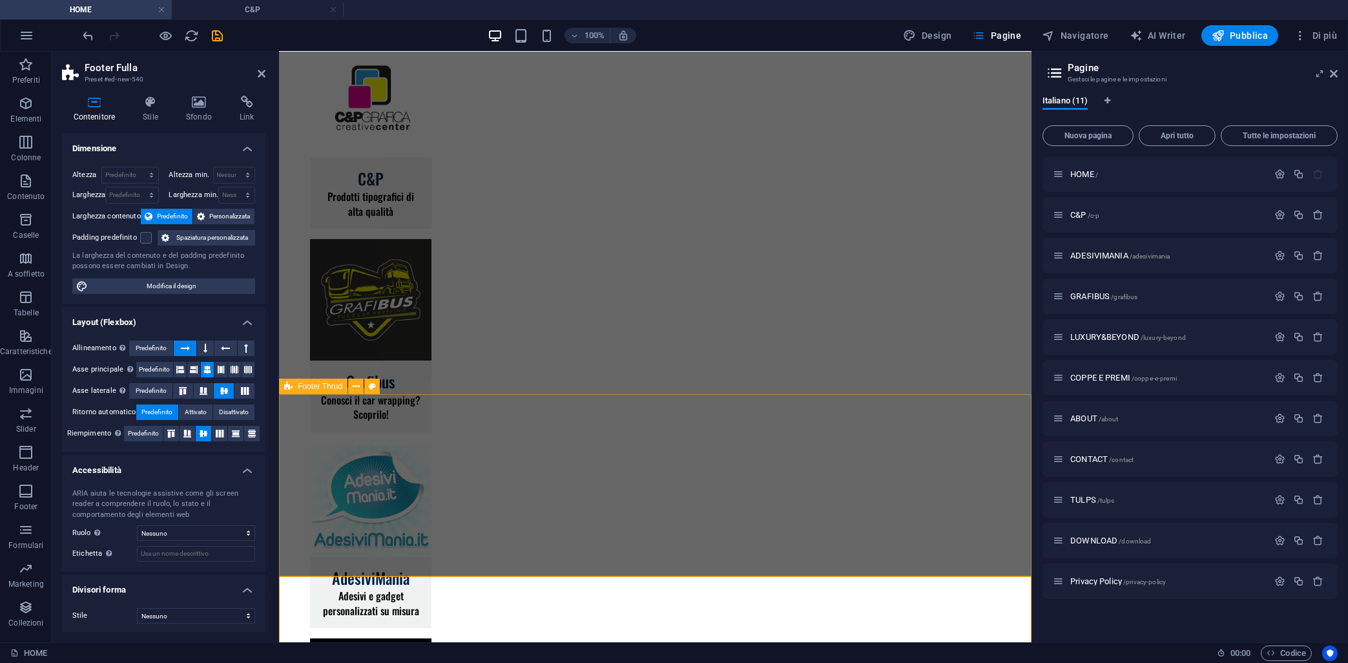
scroll to position [202, 0]
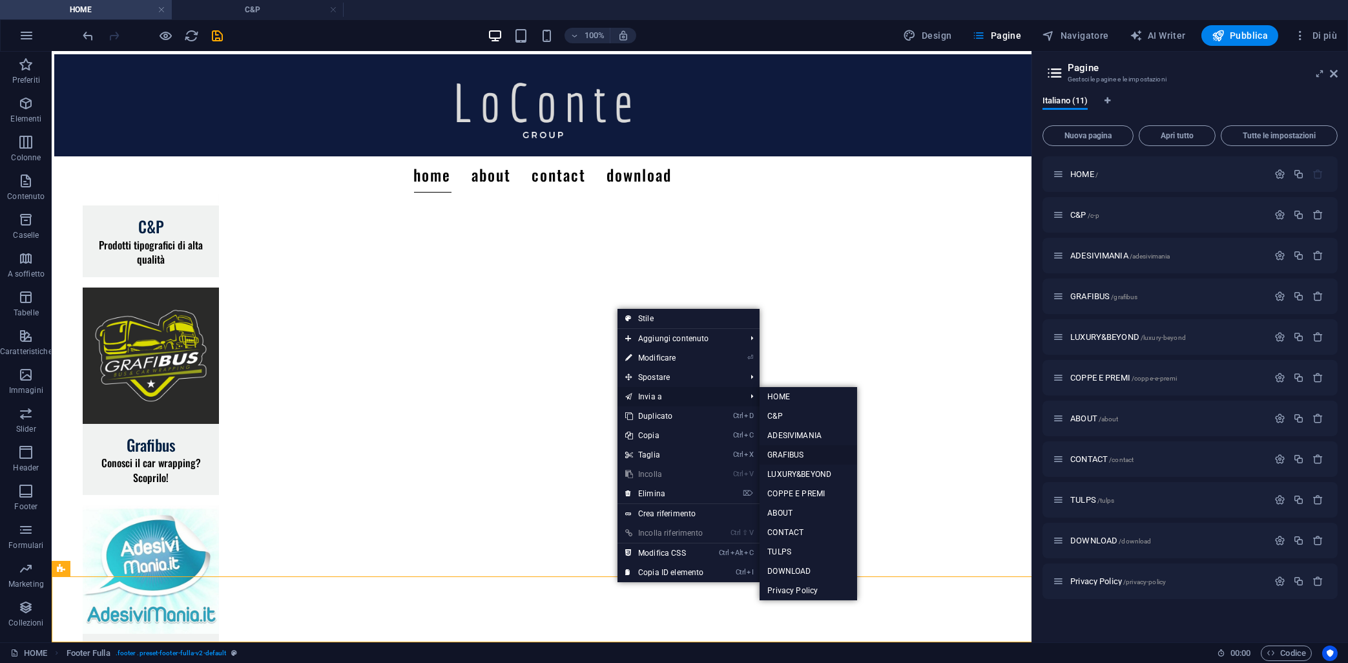
click at [810, 457] on link "GRAFIBUS" at bounding box center [809, 454] width 98 height 19
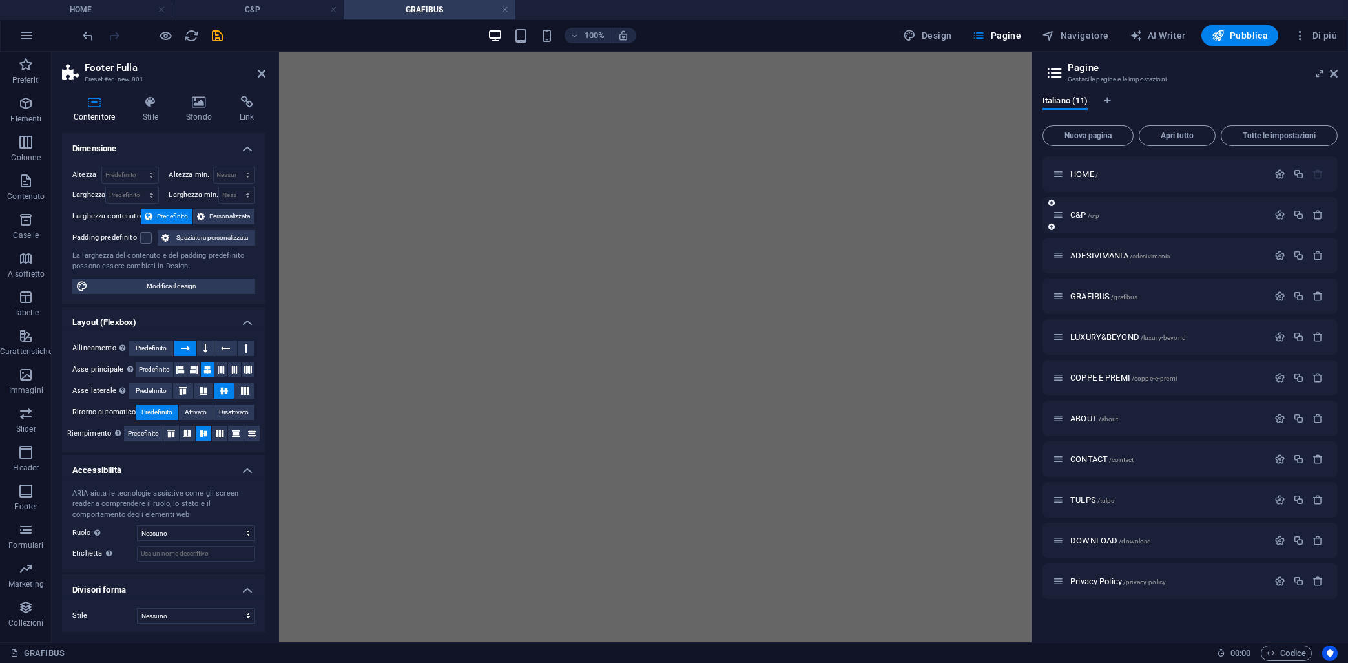
click at [1085, 222] on div "C&P /c-p" at bounding box center [1160, 214] width 215 height 15
click at [1080, 216] on span "C&P /c-p" at bounding box center [1085, 215] width 29 height 10
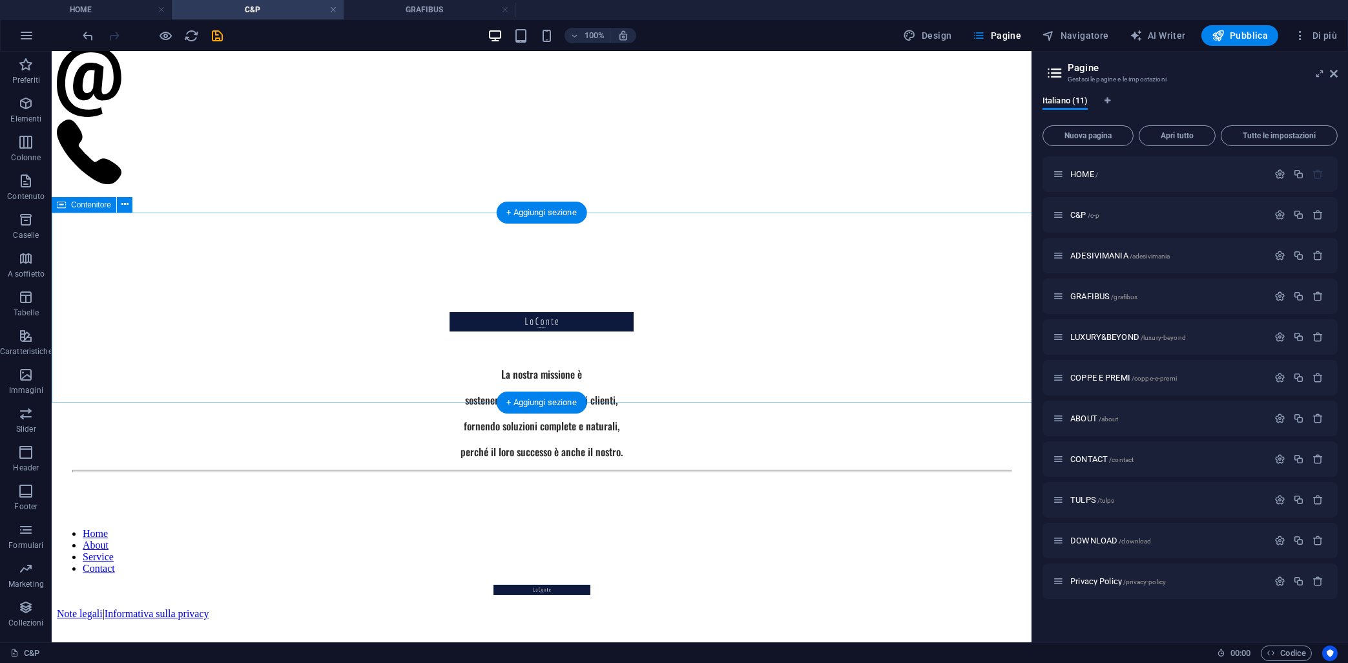
scroll to position [1048, 0]
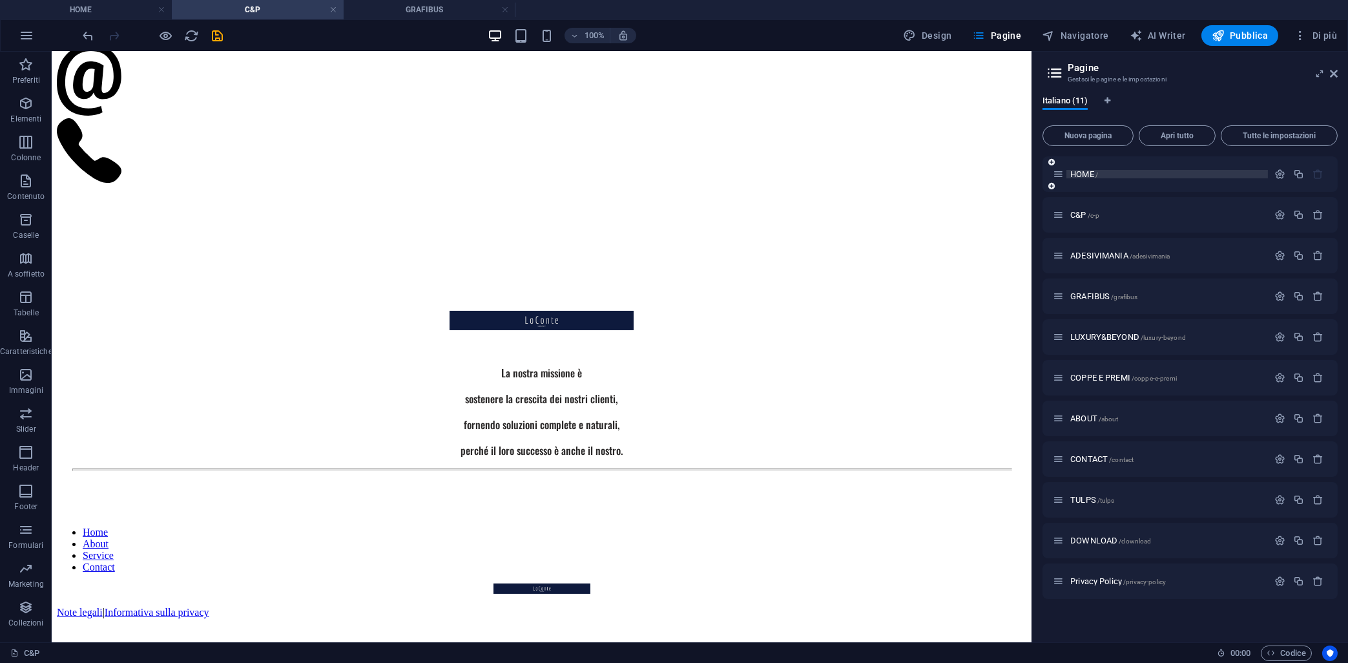
click at [1080, 172] on span "HOME /" at bounding box center [1085, 174] width 28 height 10
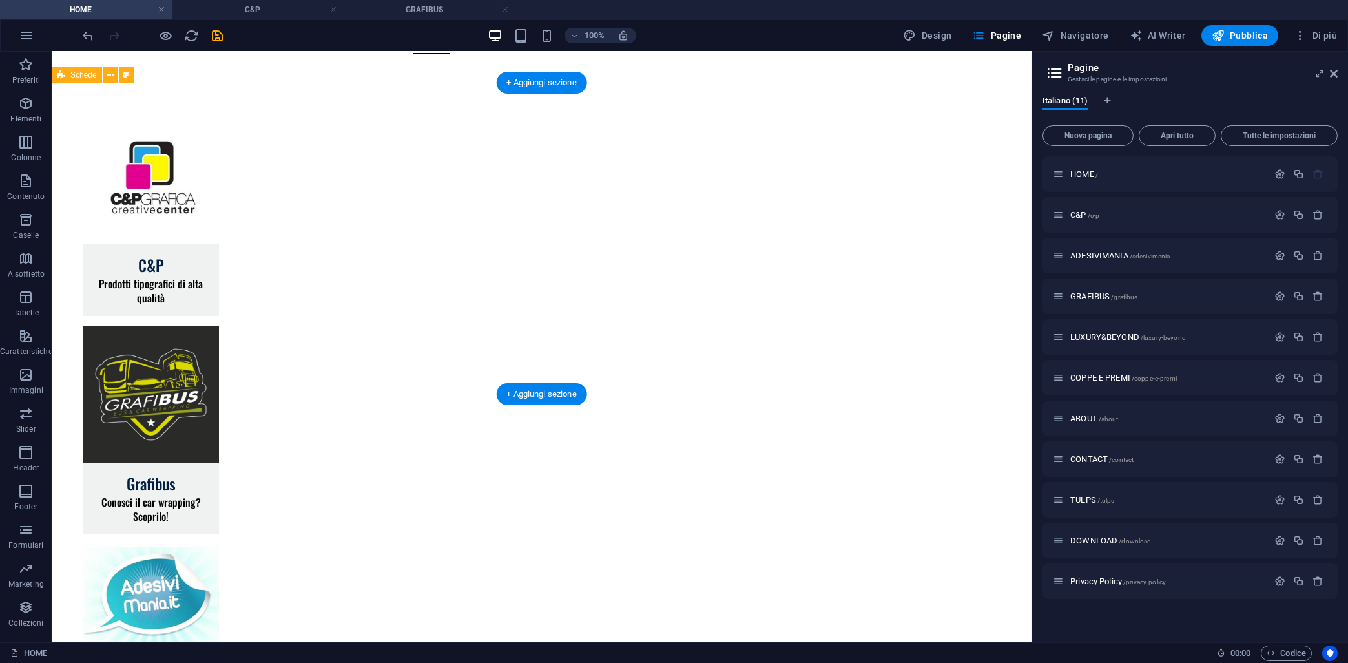
scroll to position [139, 0]
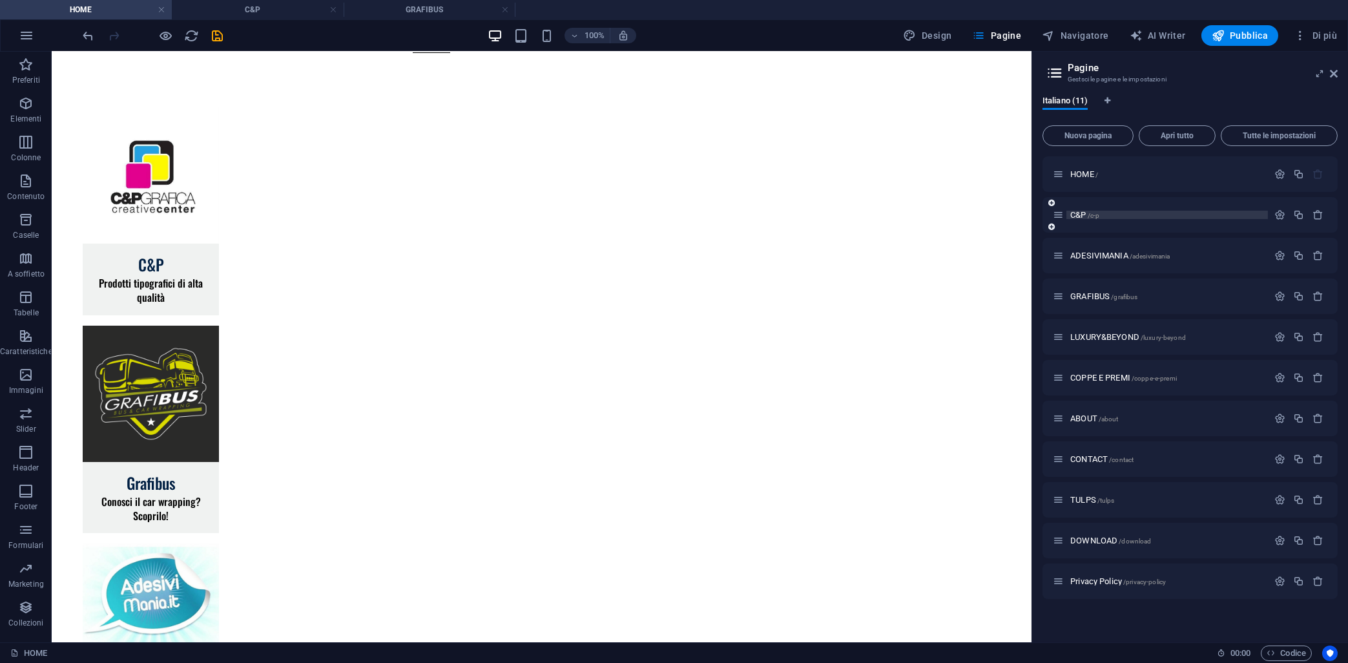
click at [1077, 216] on span "C&P /c-p" at bounding box center [1085, 215] width 29 height 10
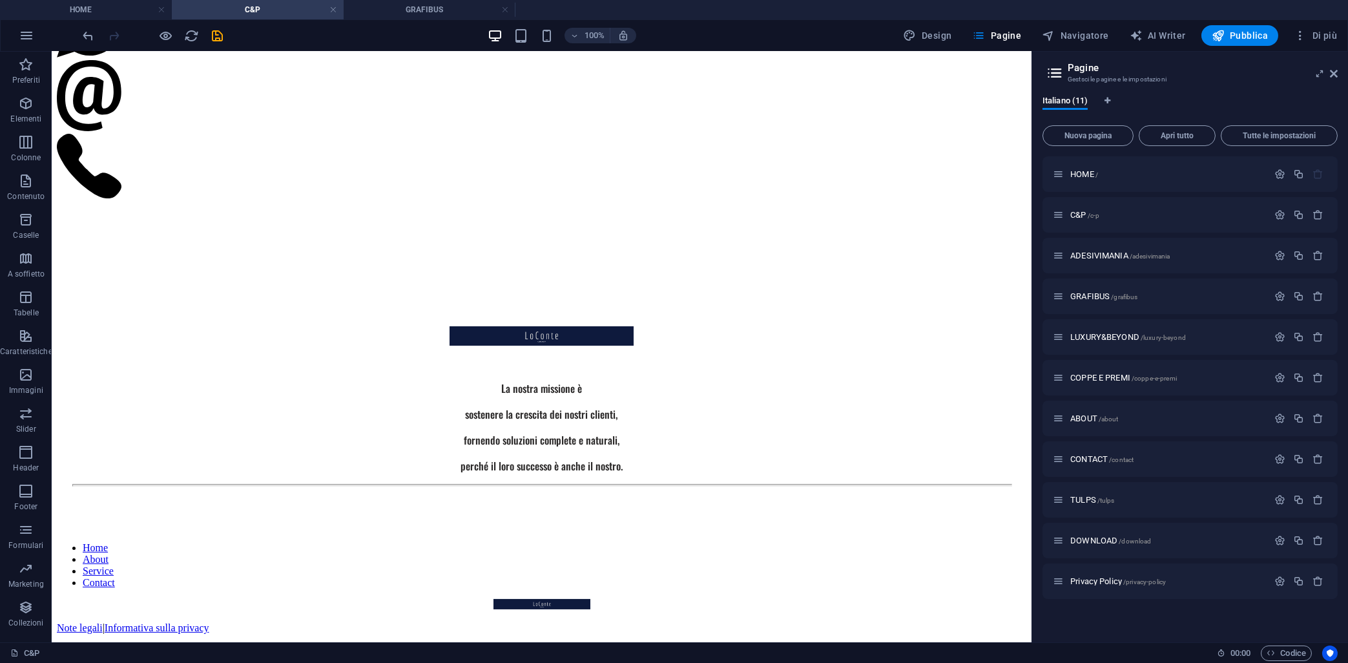
scroll to position [1040, 0]
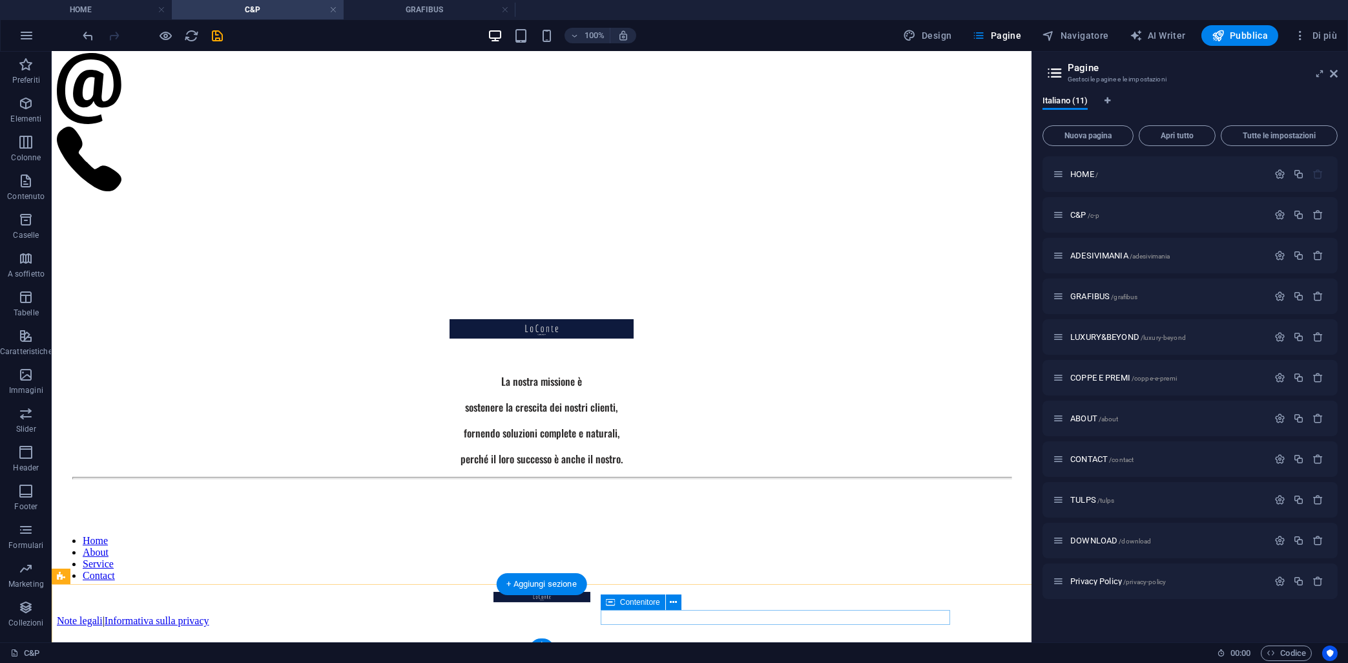
click at [704, 616] on div "Note legali | Informativa sulla privacy" at bounding box center [542, 621] width 970 height 12
click at [722, 594] on div "Home About Service Contact Note legali | Informativa sulla privacy" at bounding box center [542, 581] width 970 height 154
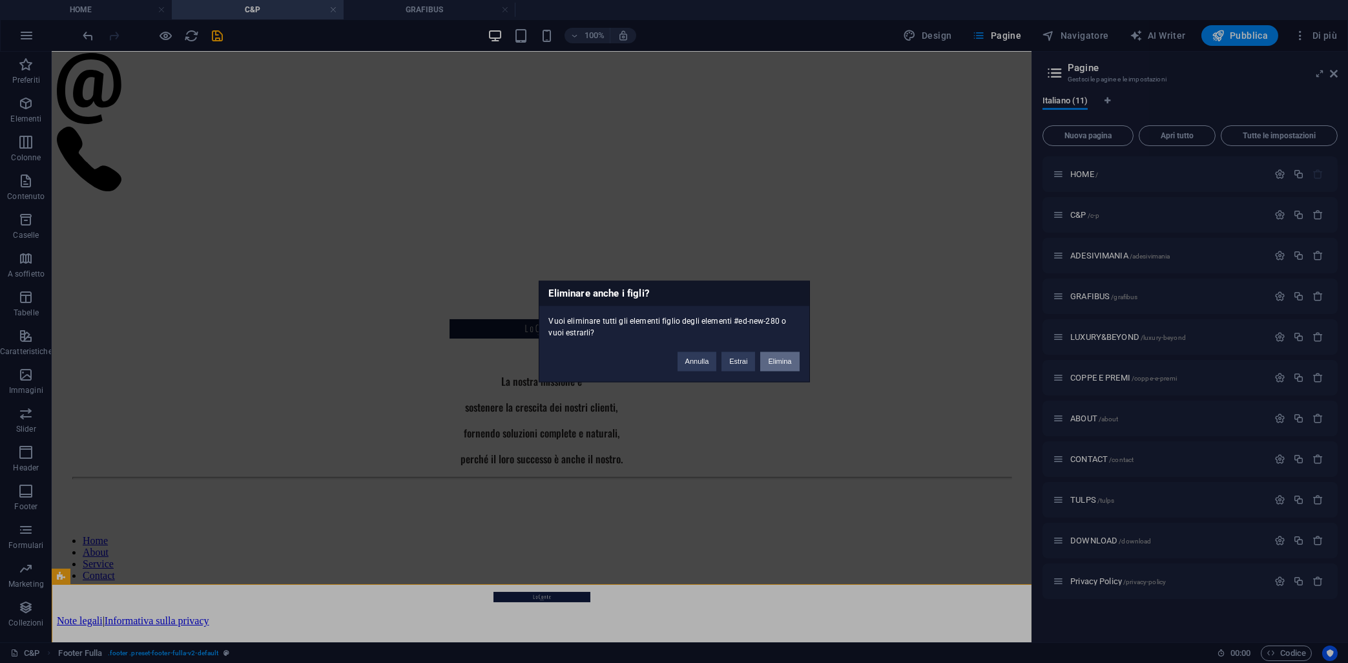
click at [783, 363] on button "Elimina" at bounding box center [779, 361] width 39 height 19
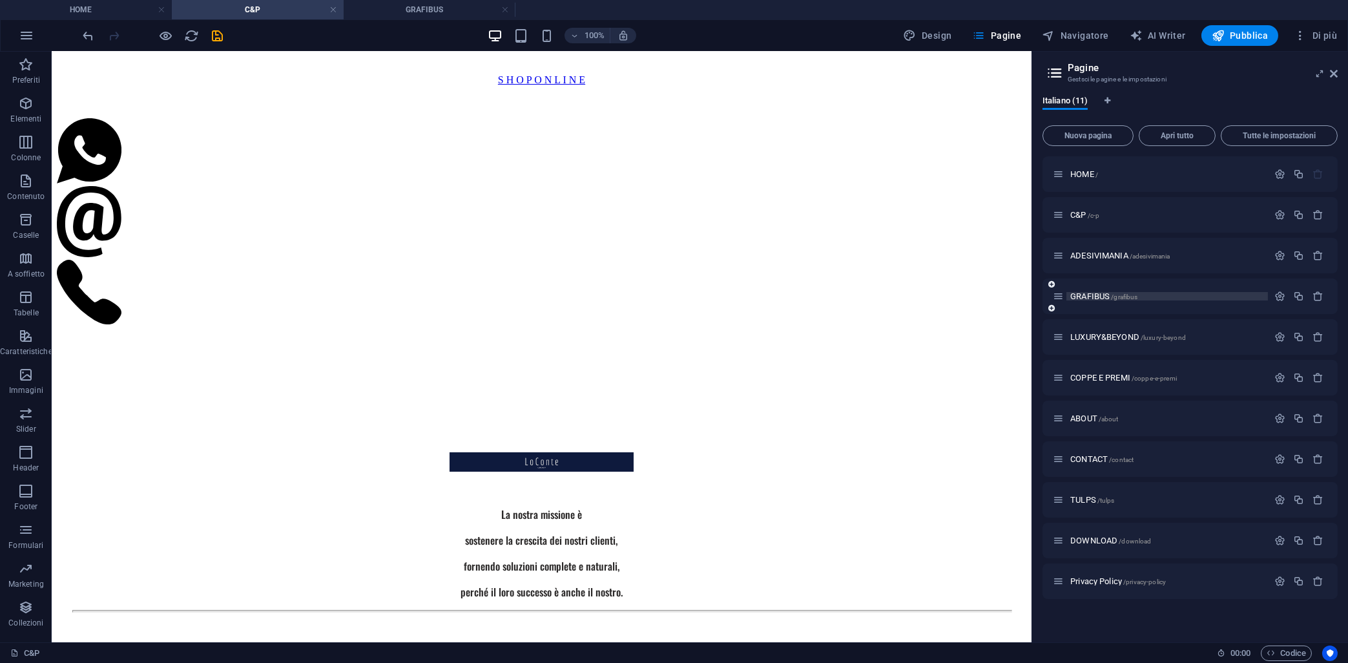
click at [1087, 297] on span "GRAFIBUS /grafibus" at bounding box center [1104, 296] width 67 height 10
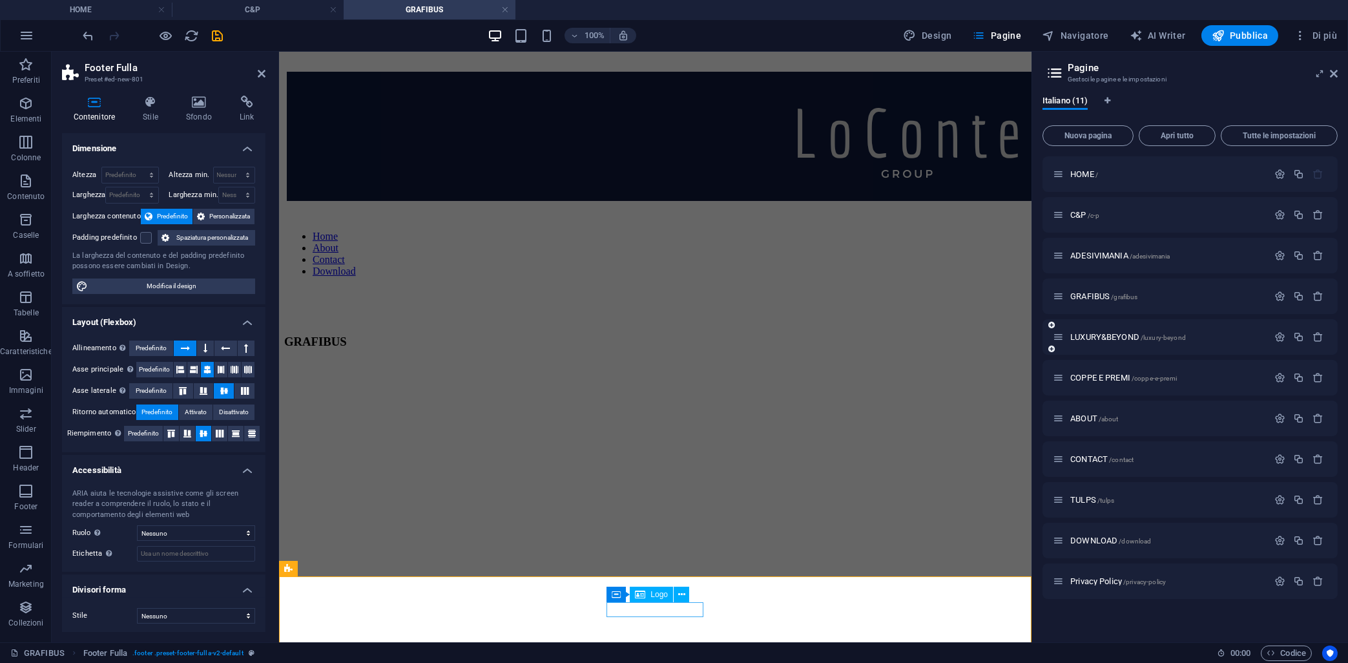
scroll to position [959, 0]
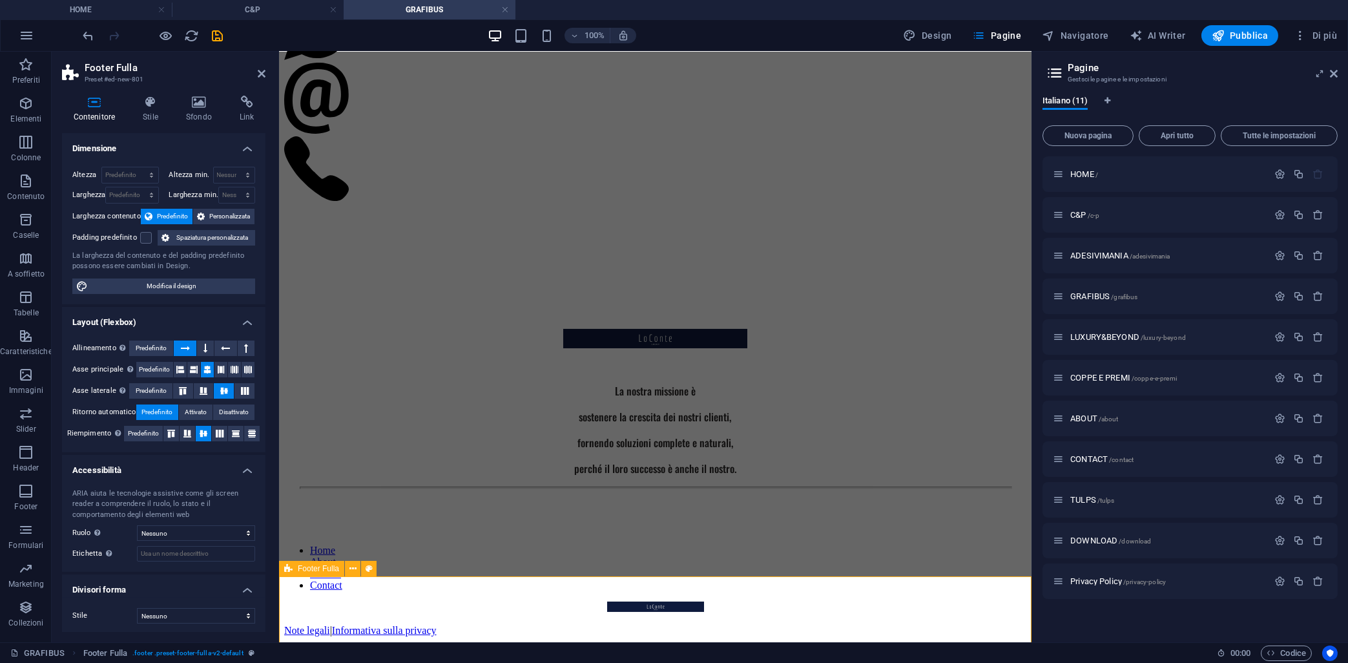
click at [837, 581] on div "Home About Service Contact Note legali | Informativa sulla privacy" at bounding box center [655, 591] width 742 height 154
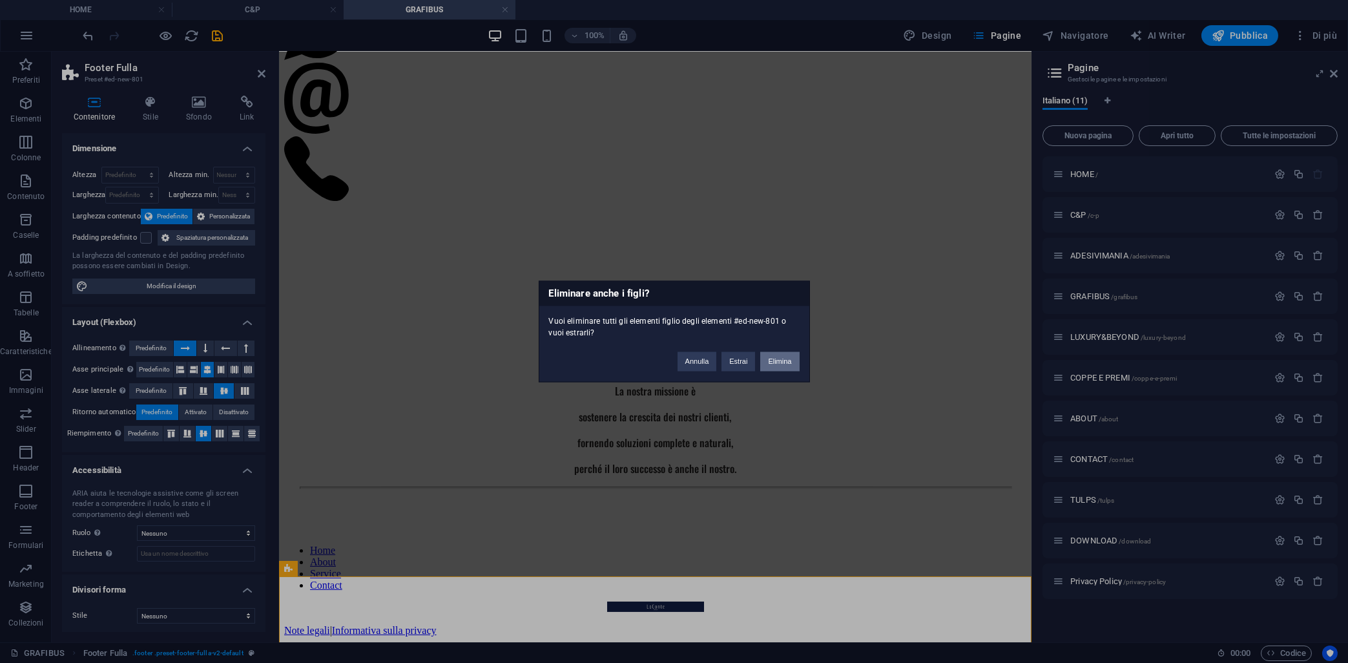
click at [775, 364] on button "Elimina" at bounding box center [779, 361] width 39 height 19
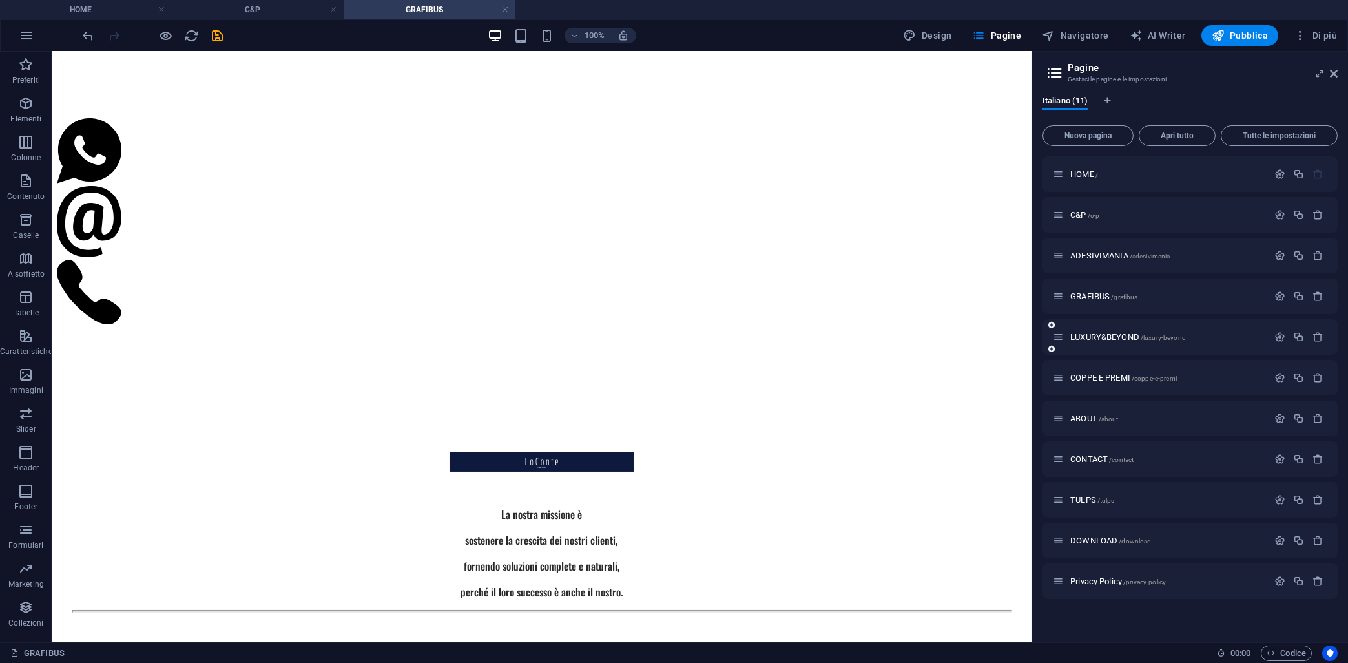
click at [1119, 333] on div "LUXURY&BEYOND /luxury-beyond" at bounding box center [1160, 337] width 215 height 15
click at [1105, 379] on span "COPPE E PREMI /coppe-e-premi" at bounding box center [1124, 378] width 107 height 10
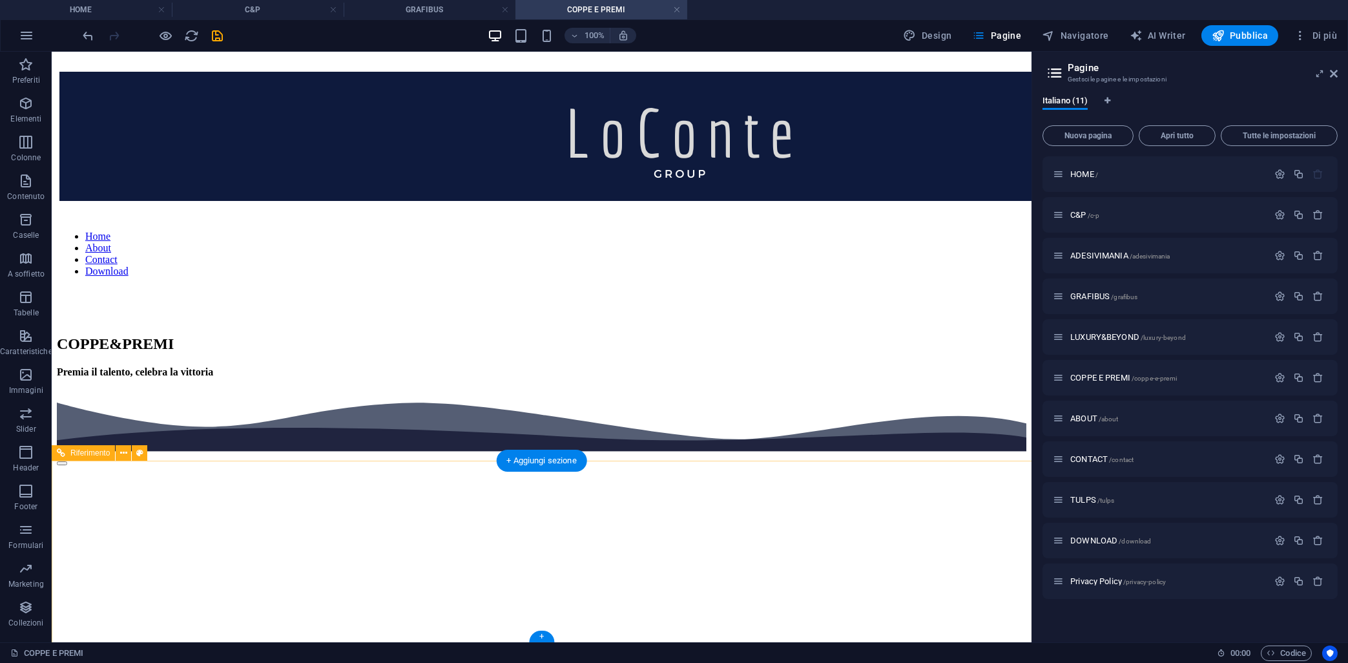
scroll to position [1953, 0]
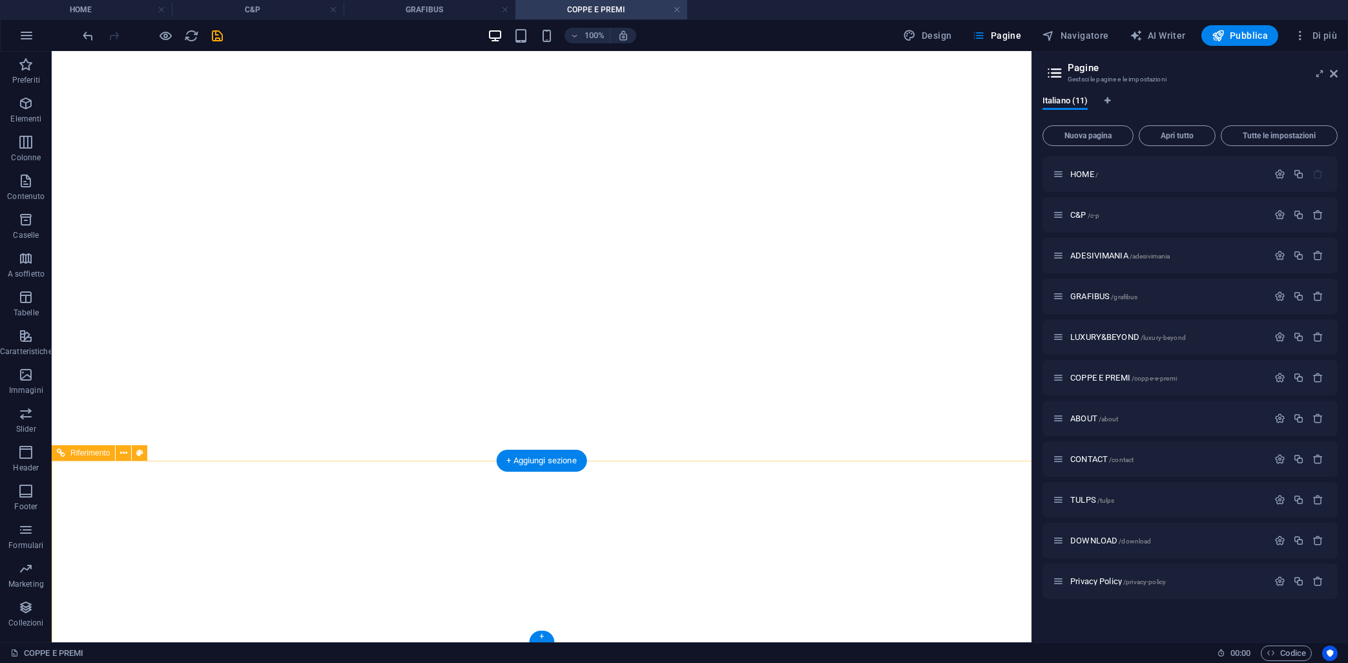
click at [1091, 463] on span "CONTACT /contact" at bounding box center [1102, 459] width 63 height 10
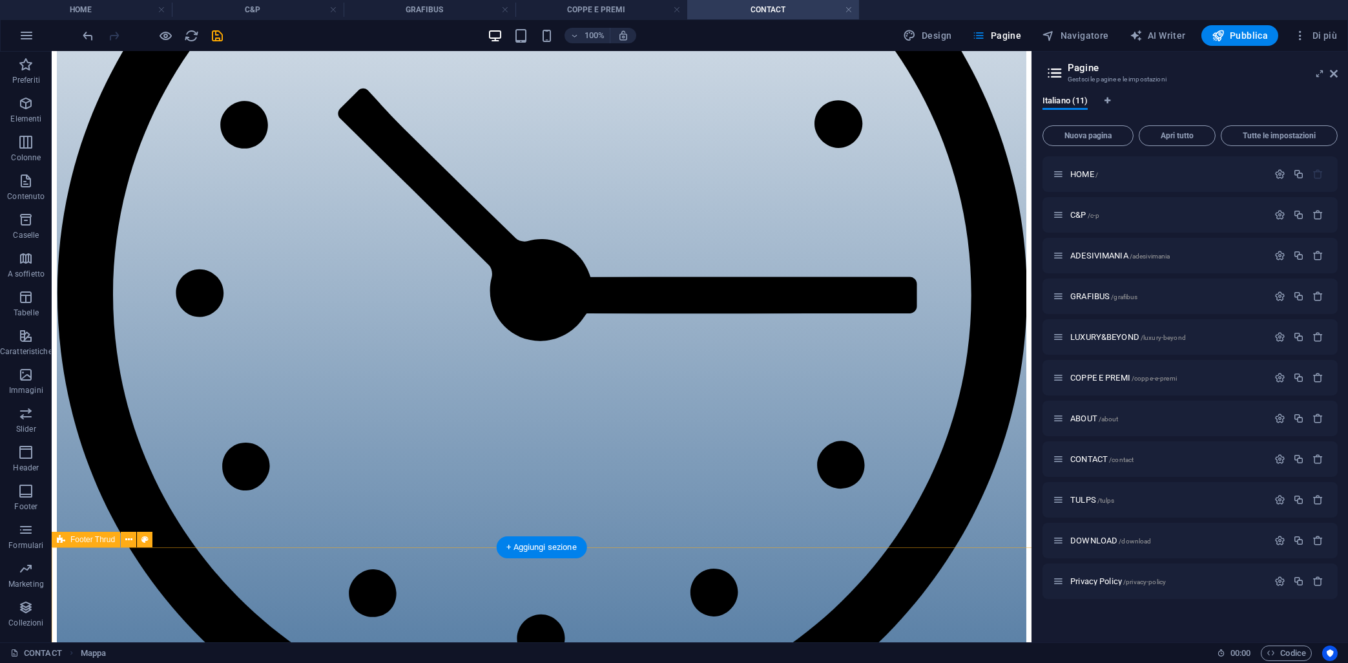
scroll to position [1221, 0]
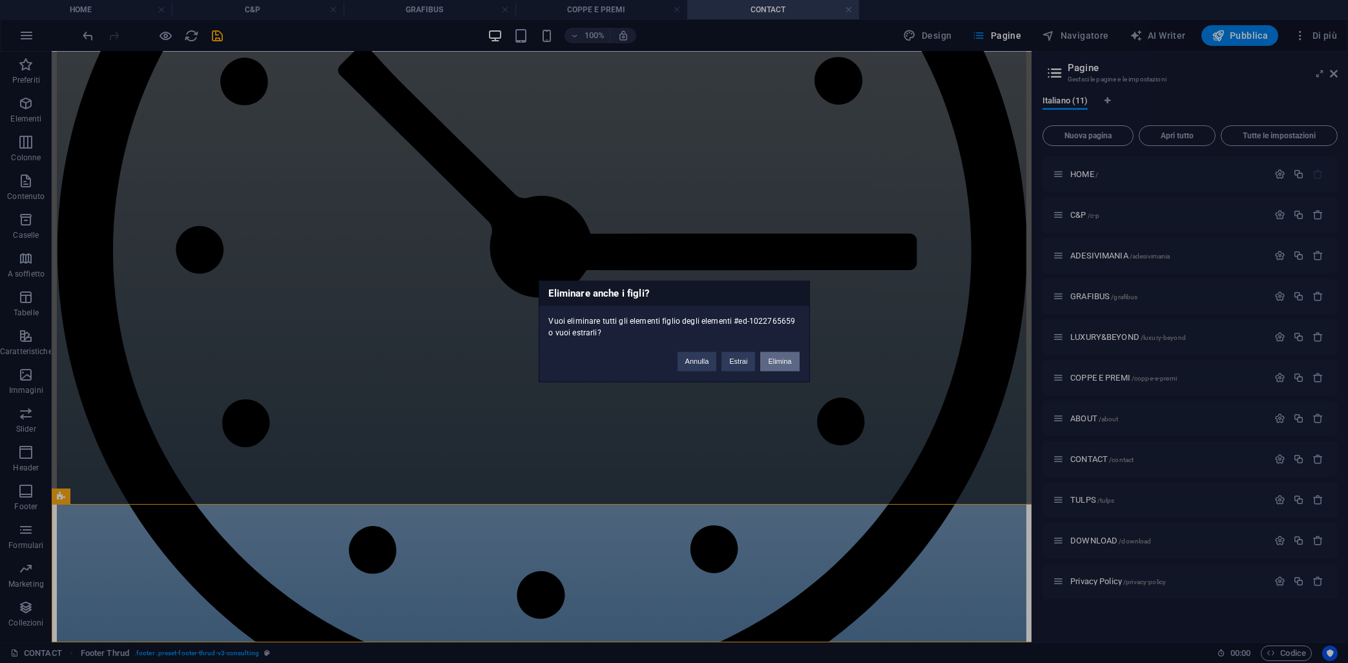
click at [781, 367] on button "Elimina" at bounding box center [779, 361] width 39 height 19
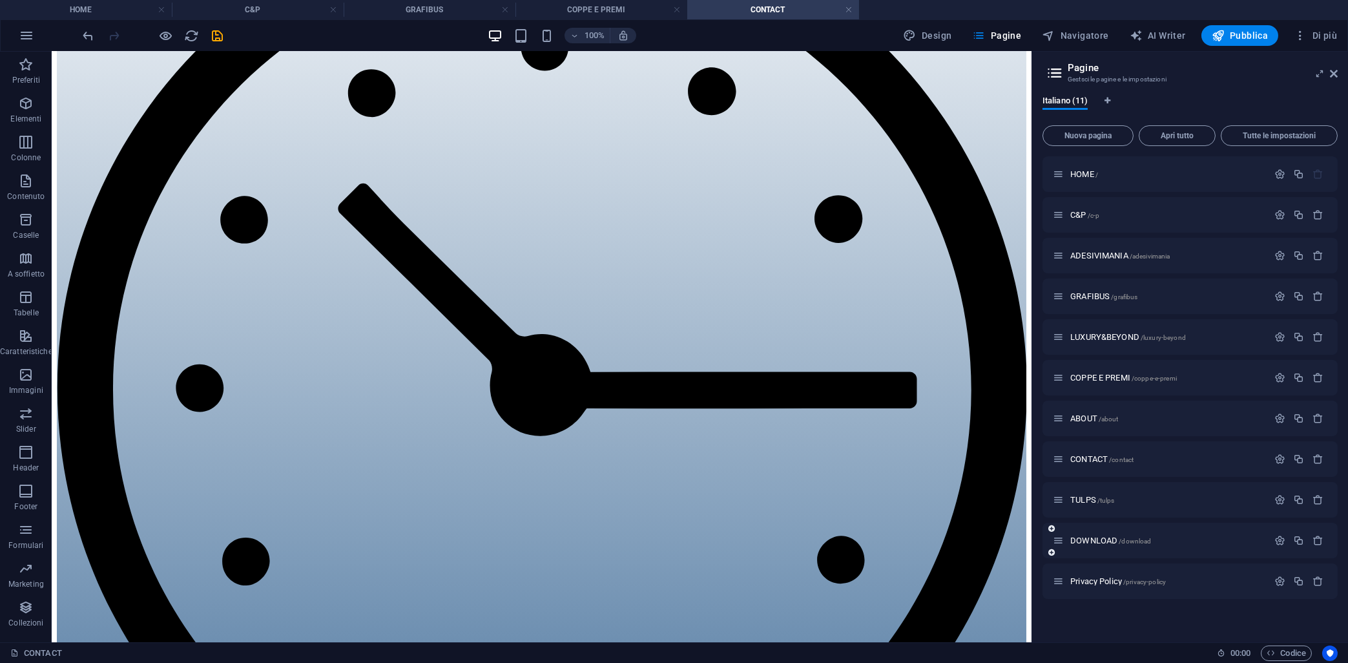
click at [1086, 533] on div "DOWNLOAD /download" at bounding box center [1160, 540] width 215 height 15
click at [1084, 538] on span "DOWNLOAD /download" at bounding box center [1111, 541] width 81 height 10
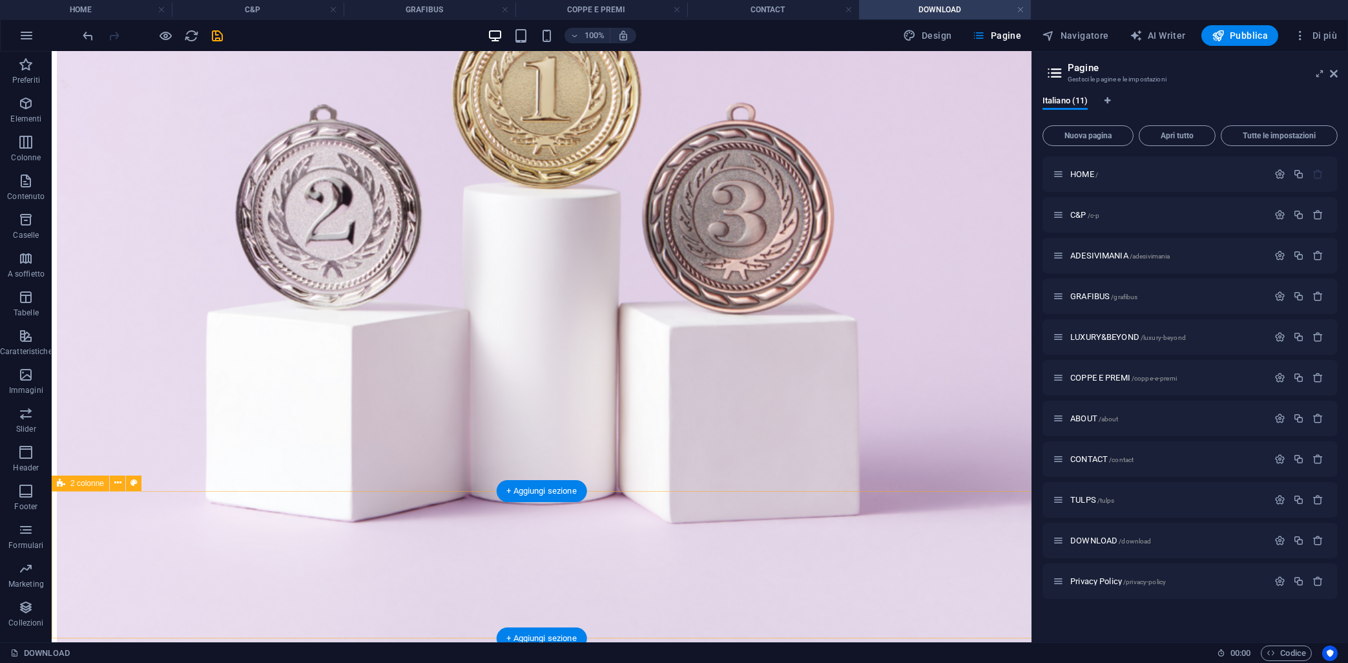
scroll to position [1111, 0]
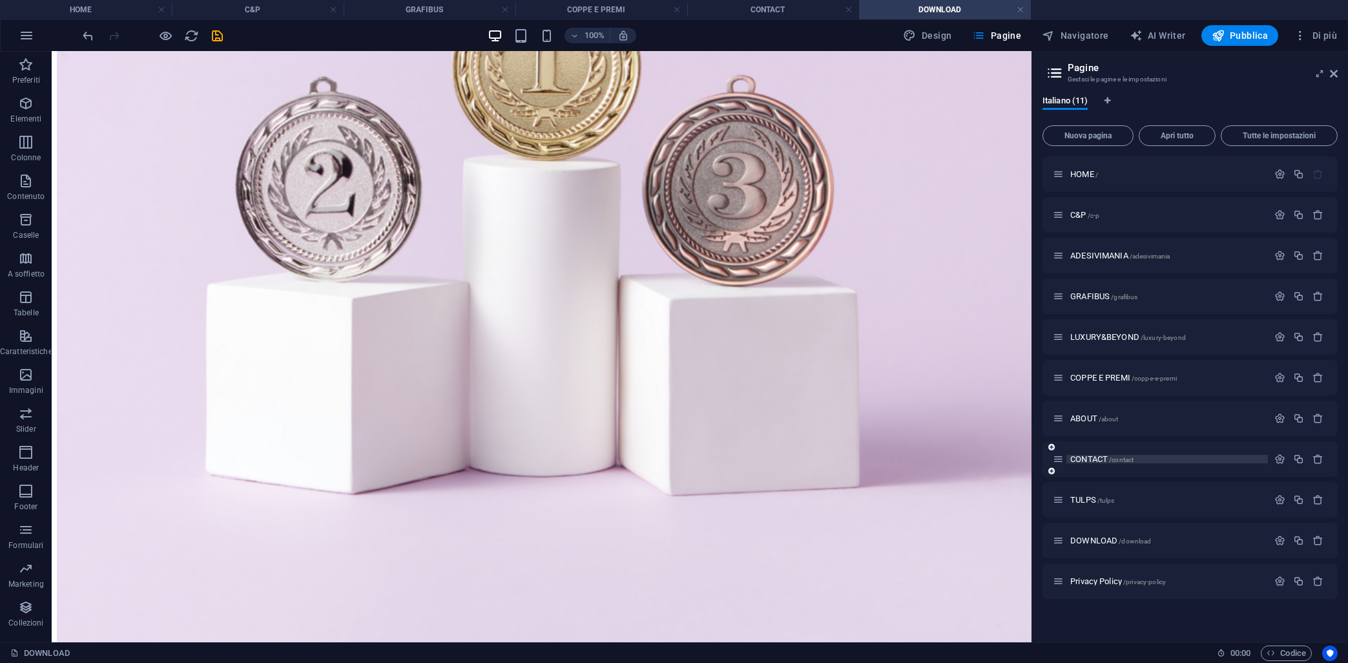
click at [1076, 461] on span "CONTACT /contact" at bounding box center [1102, 459] width 63 height 10
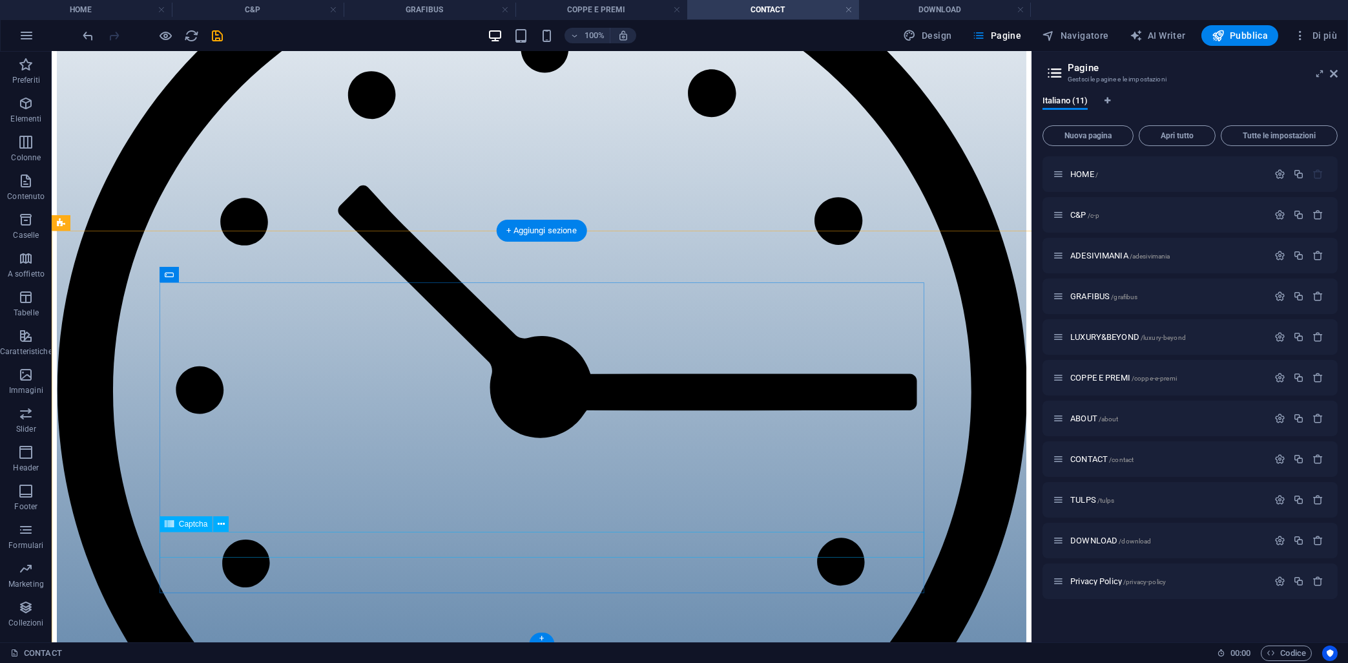
scroll to position [1082, 0]
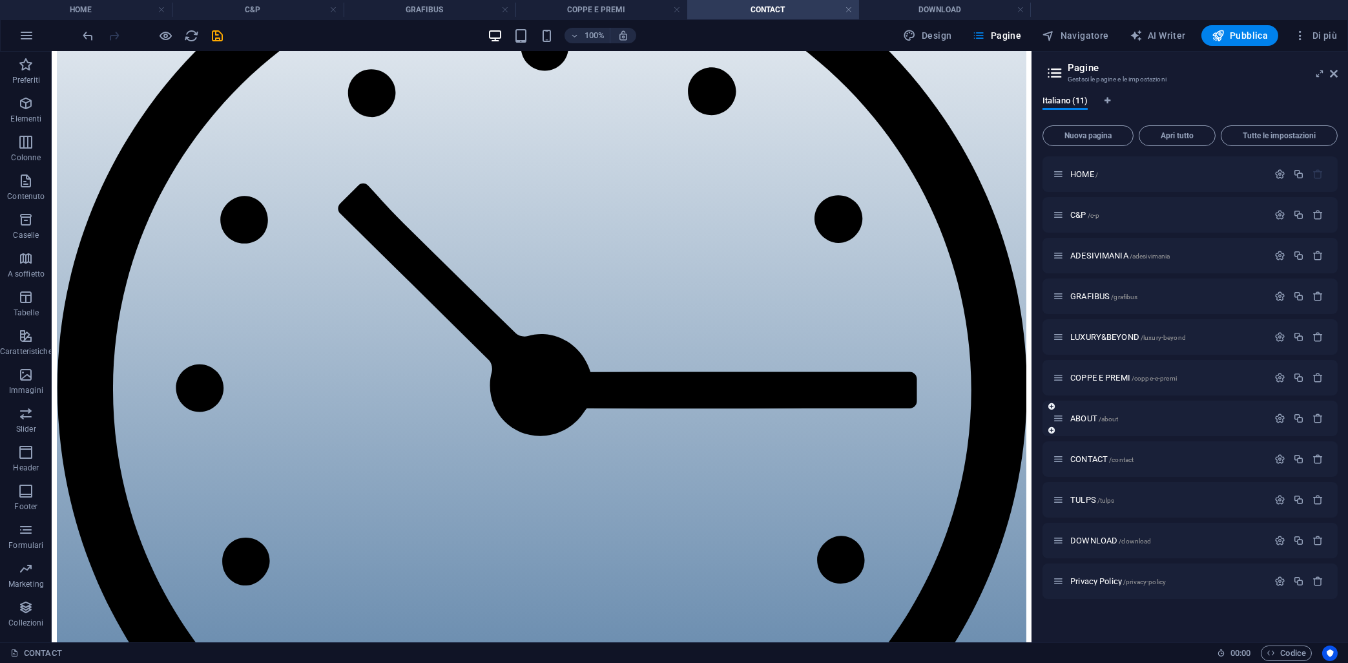
click at [1082, 423] on div "ABOUT /about" at bounding box center [1160, 418] width 215 height 15
click at [1084, 420] on span "ABOUT /about" at bounding box center [1095, 419] width 48 height 10
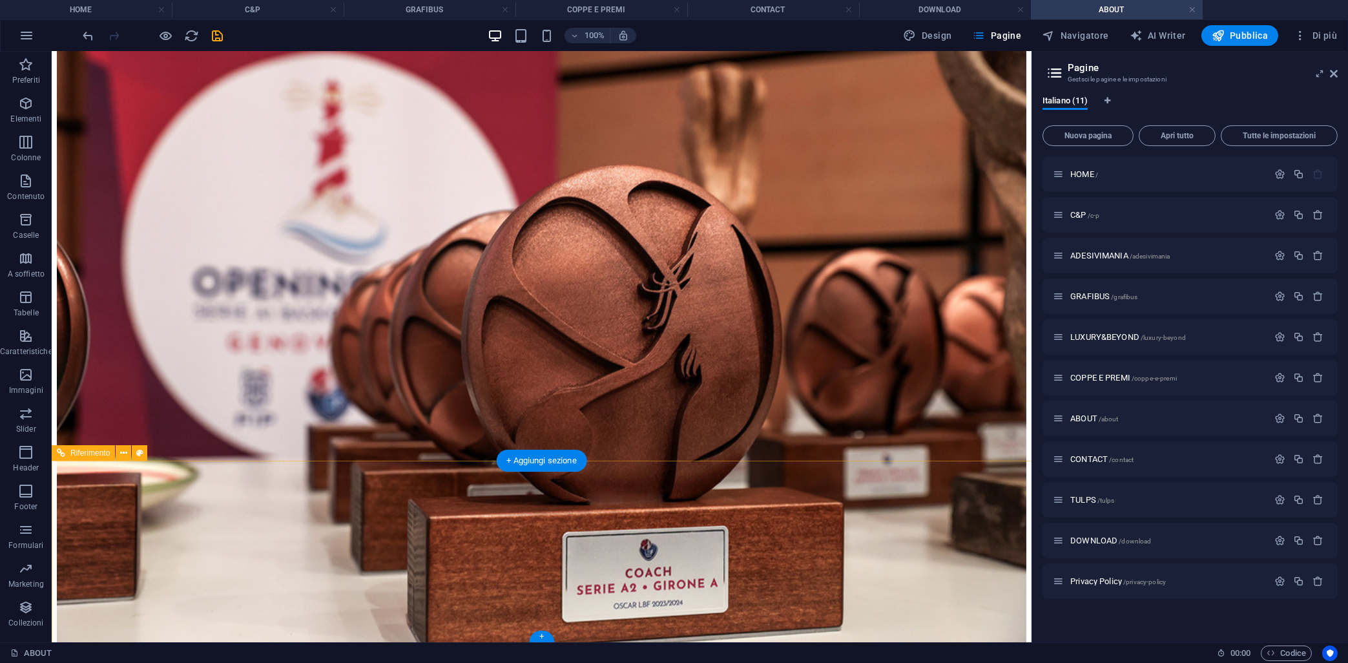
scroll to position [412, 0]
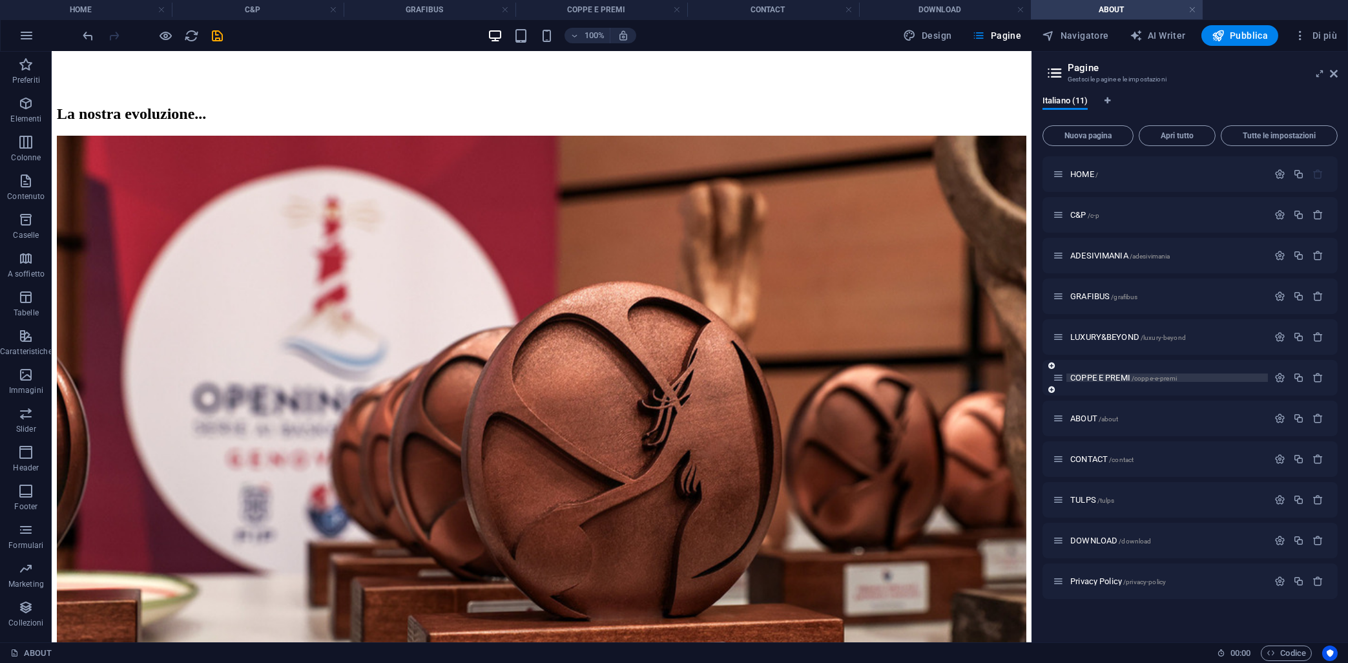
click at [1102, 375] on span "COPPE E PREMI /coppe-e-premi" at bounding box center [1124, 378] width 107 height 10
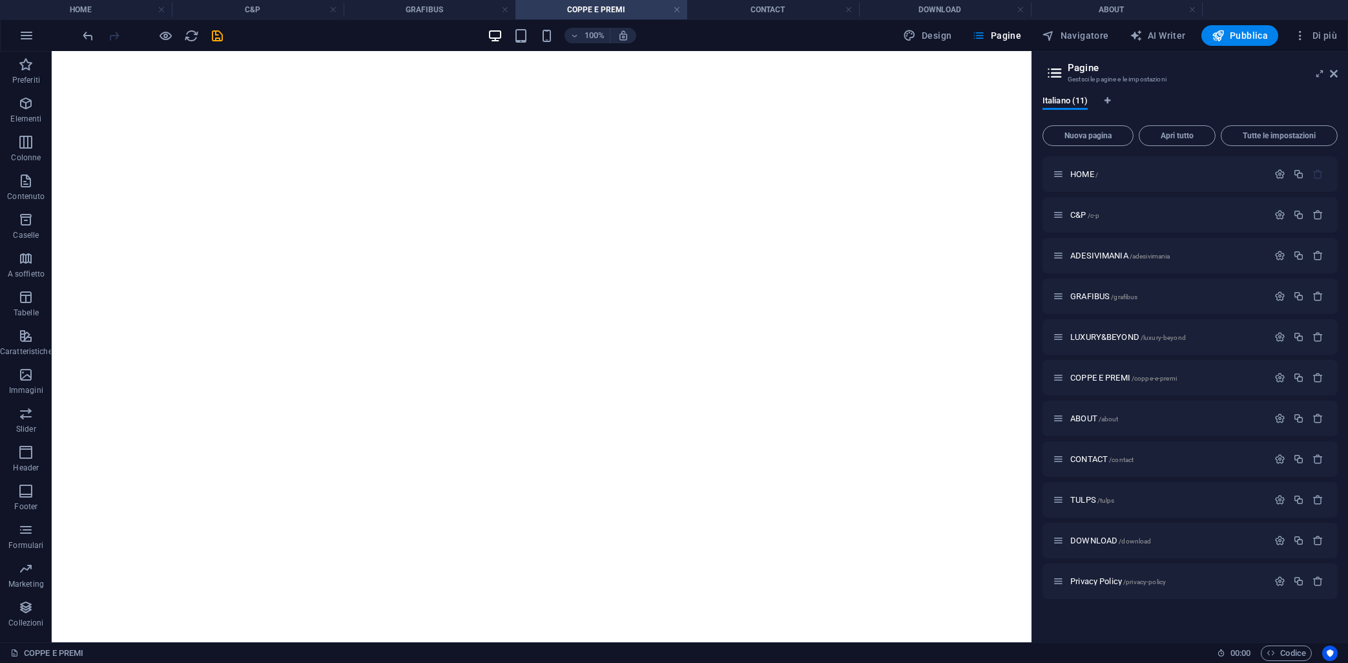
scroll to position [1771, 0]
drag, startPoint x: 1097, startPoint y: 340, endPoint x: 1090, endPoint y: 340, distance: 7.1
click at [1096, 340] on span "LUXURY&BEYOND /luxury-beyond" at bounding box center [1129, 337] width 116 height 10
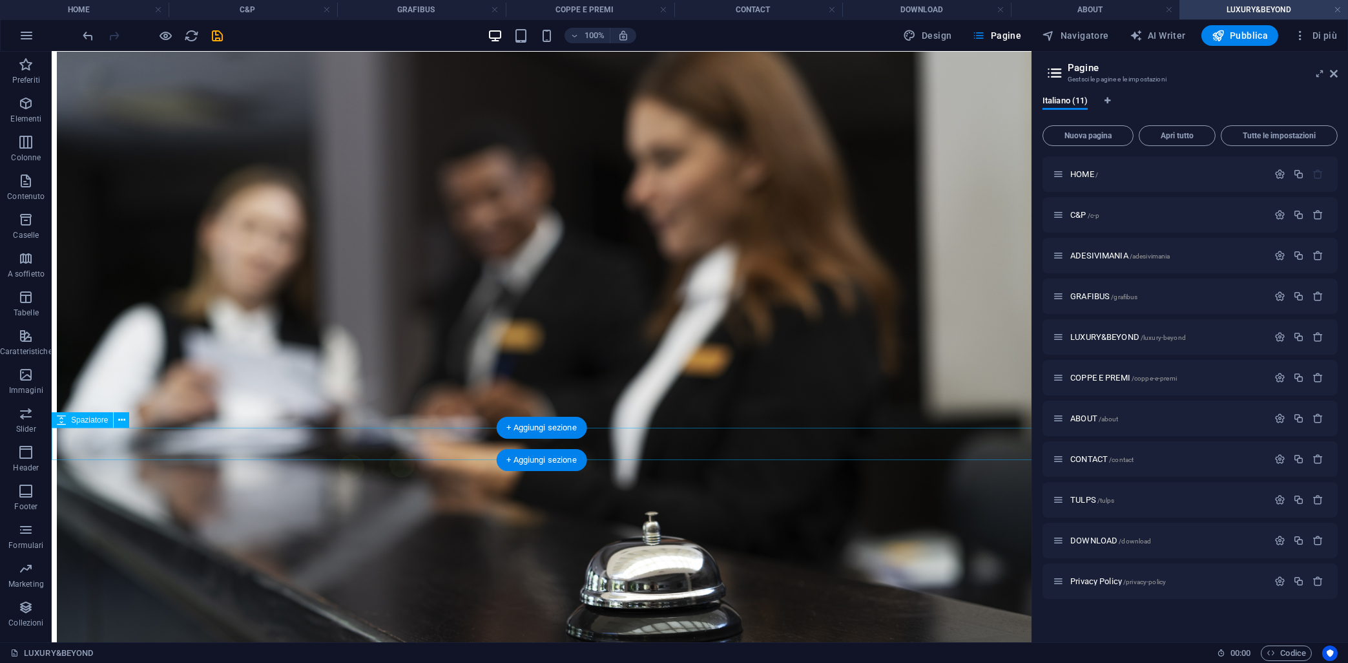
scroll to position [564, 0]
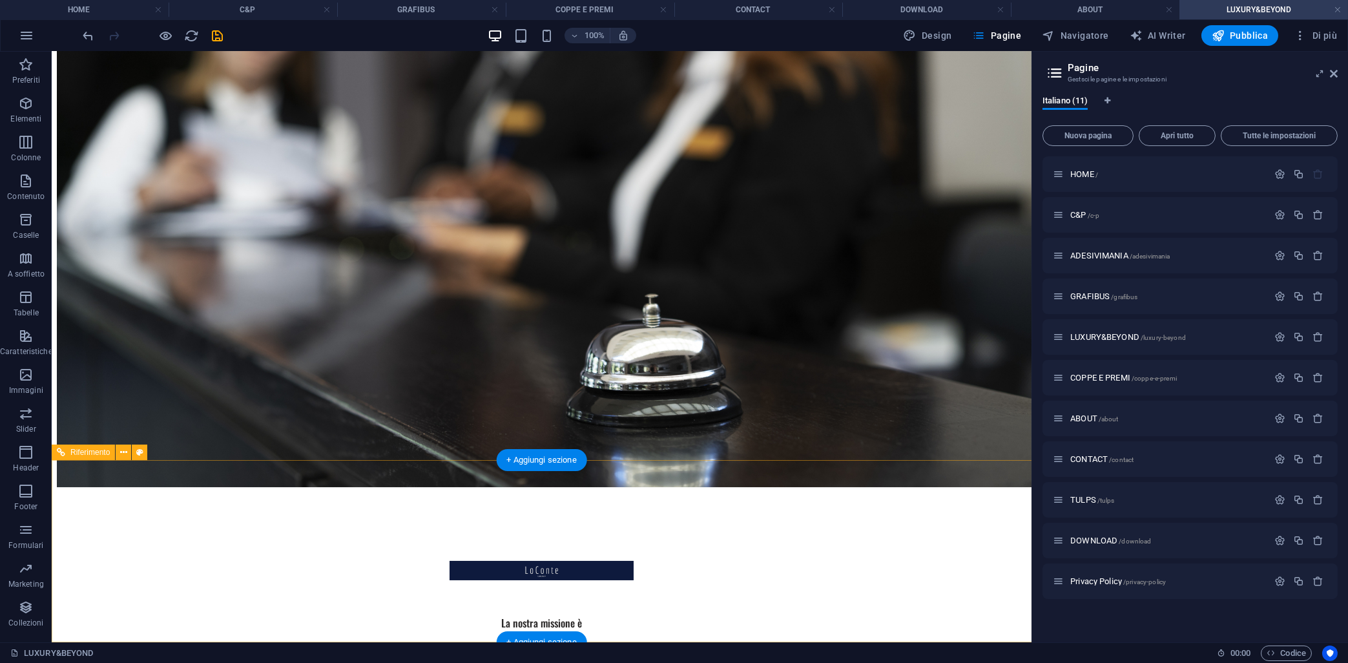
click at [364, 522] on div "La nostra missione è sostenere la crescita dei nostri clienti, fornendo soluzio…" at bounding box center [542, 634] width 970 height 224
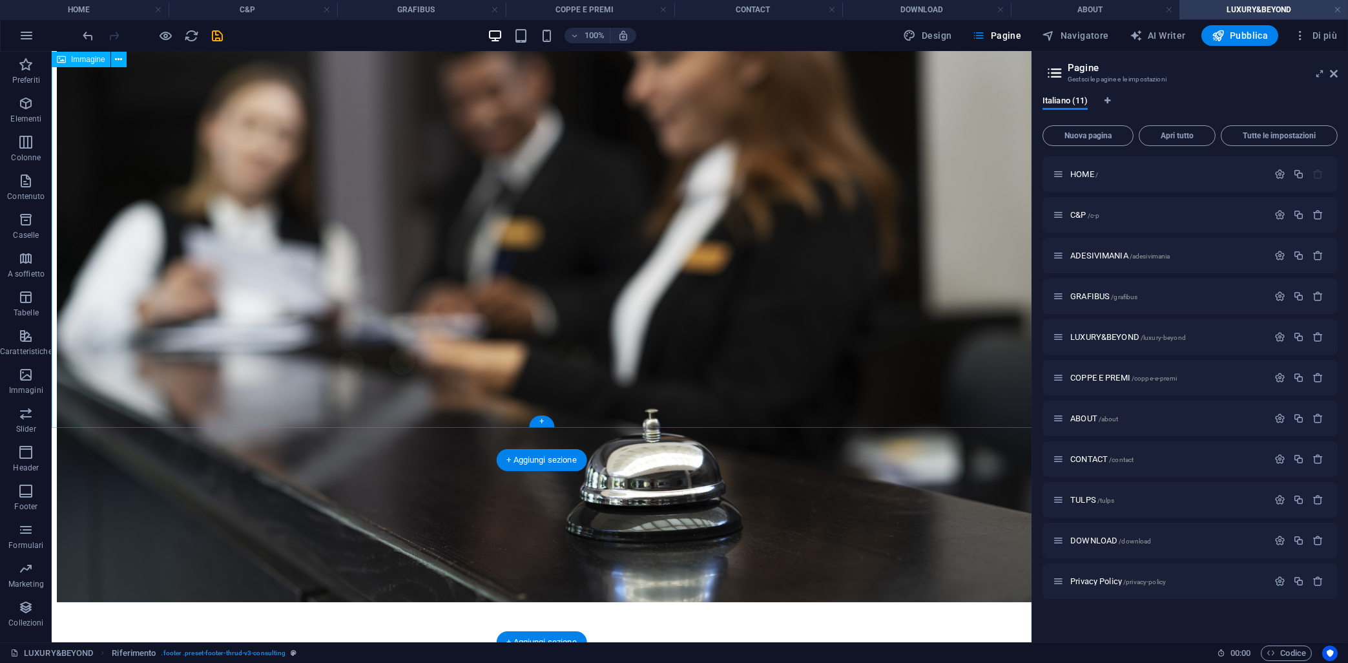
scroll to position [381, 0]
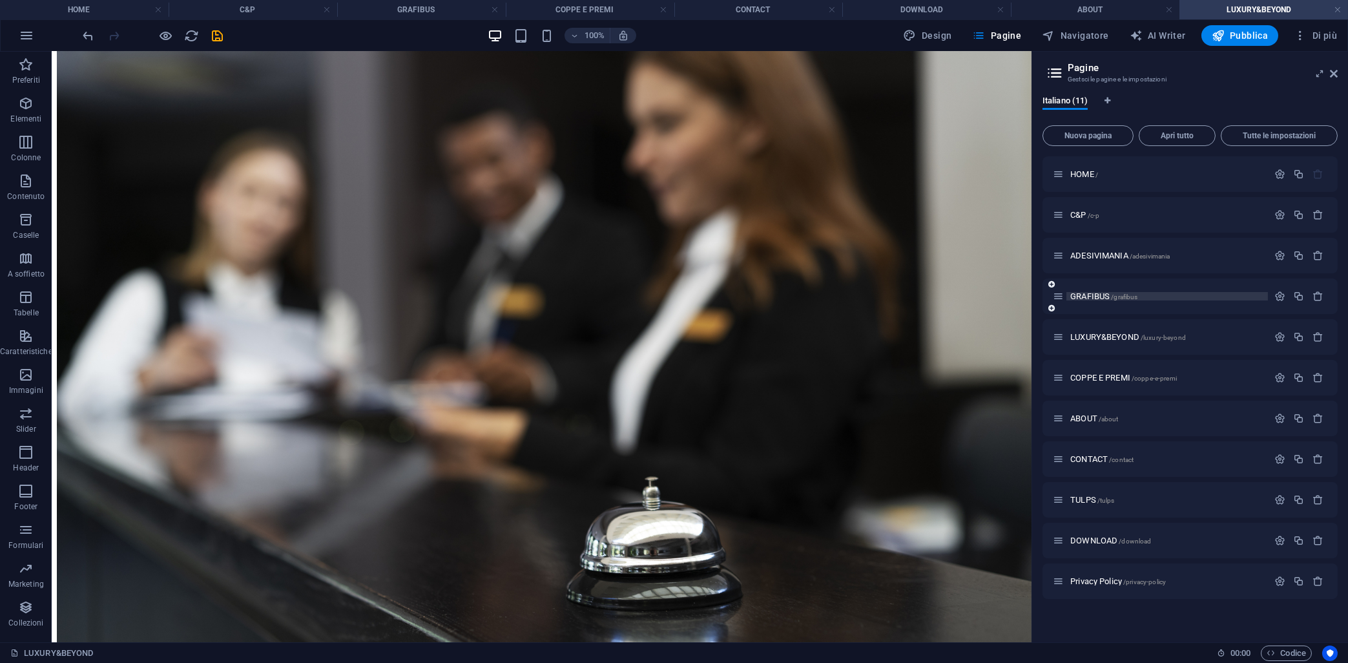
click at [1093, 298] on span "GRAFIBUS /grafibus" at bounding box center [1104, 296] width 67 height 10
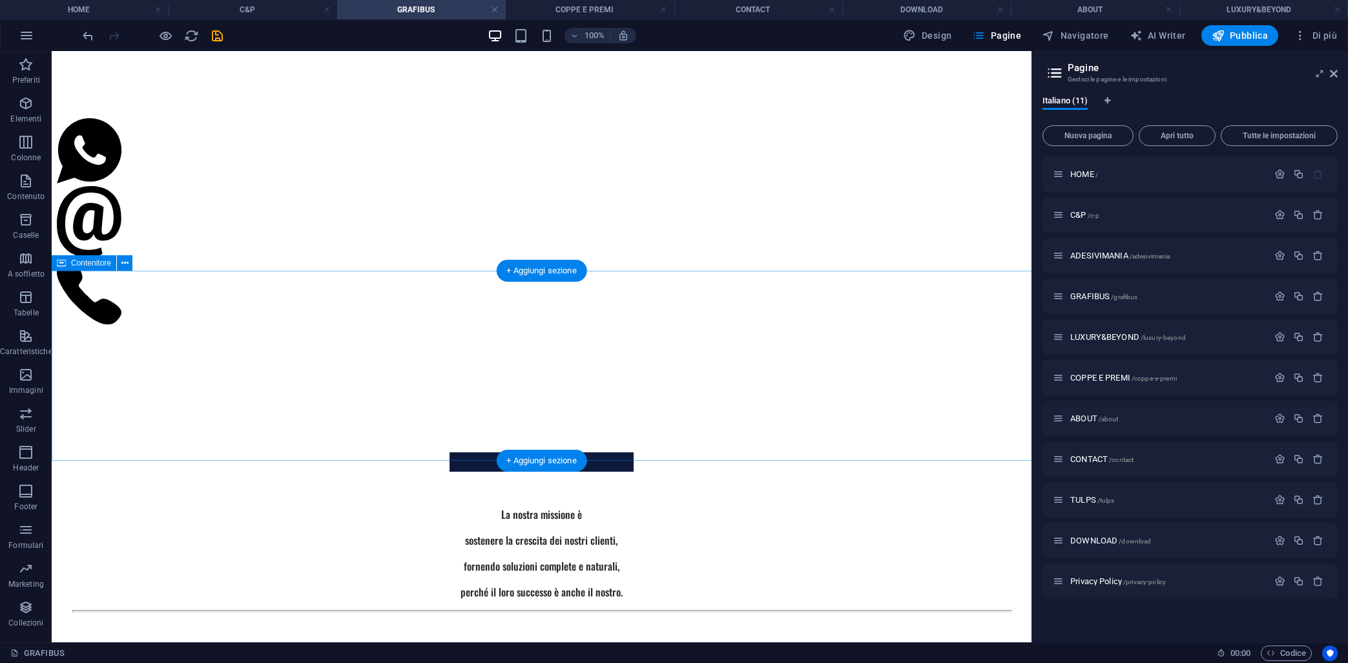
scroll to position [892, 0]
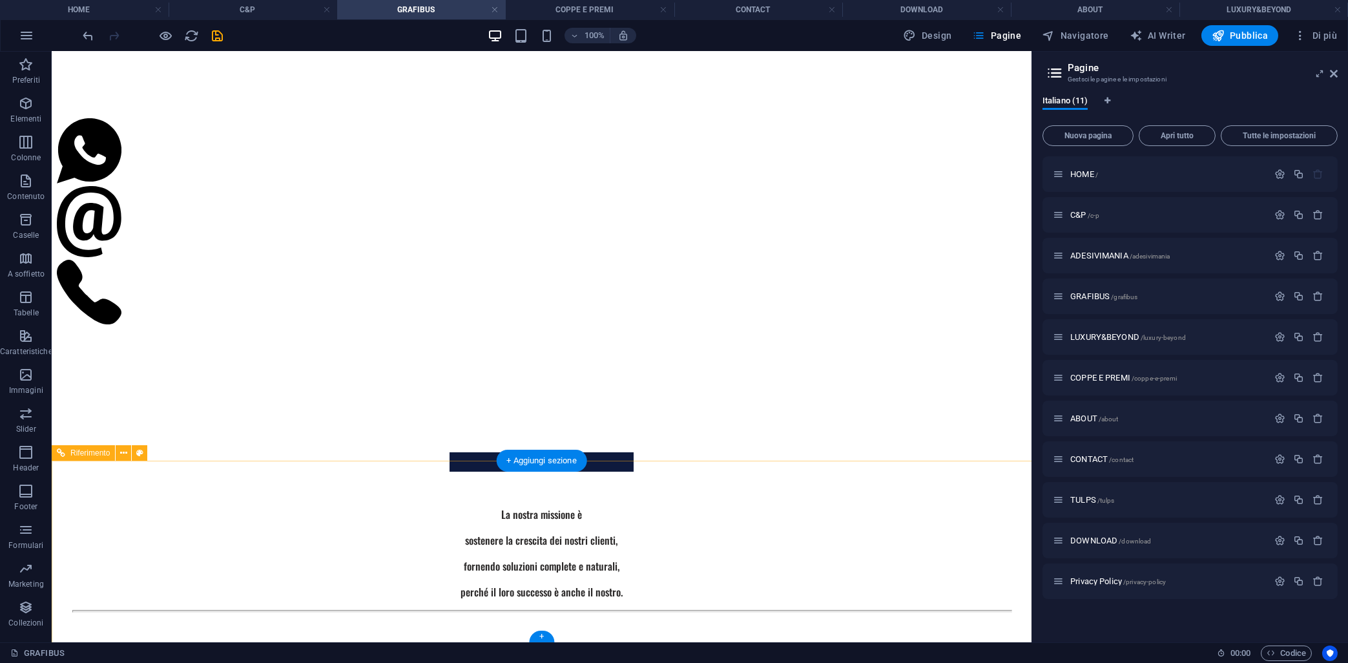
click at [753, 488] on div "La nostra missione è sostenere la crescita dei nostri clienti, fornendo soluzio…" at bounding box center [542, 526] width 970 height 224
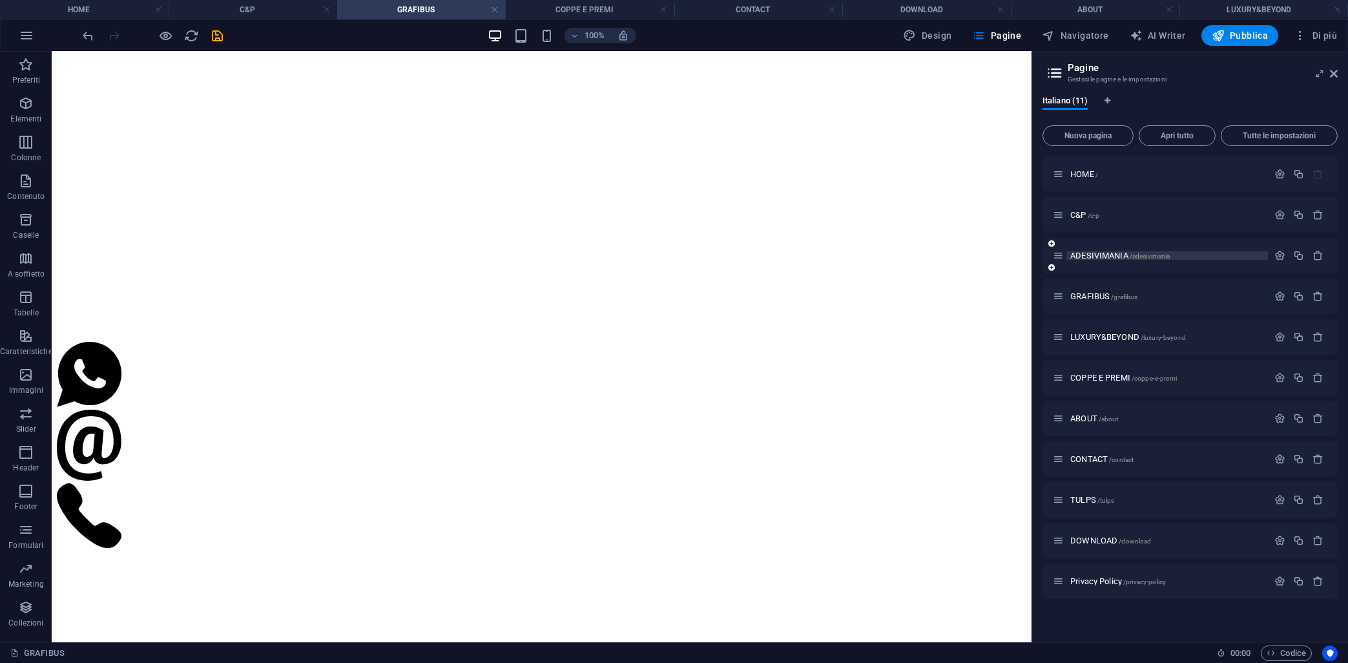
click at [1102, 252] on span "ADESIVIMANIA /adesivimania" at bounding box center [1121, 256] width 100 height 10
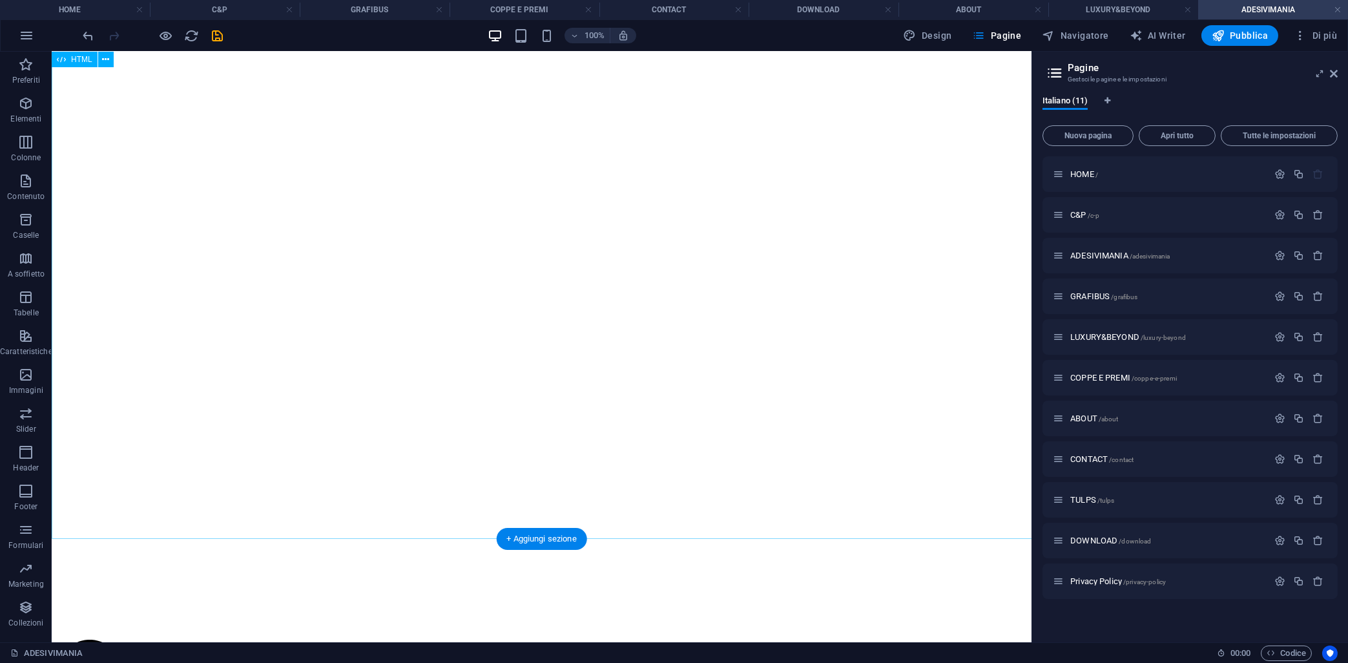
scroll to position [623, 0]
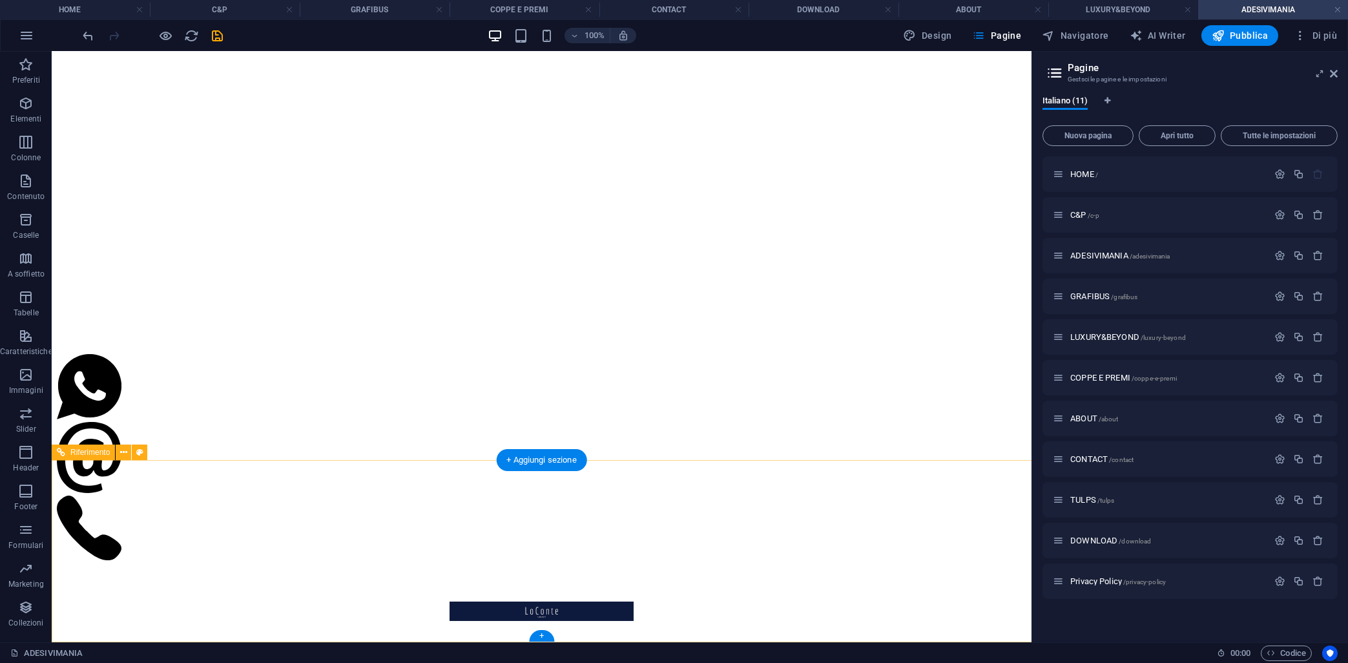
click at [773, 563] on div "La nostra missione è sostenere la crescita dei nostri clienti, fornendo soluzio…" at bounding box center [542, 675] width 970 height 224
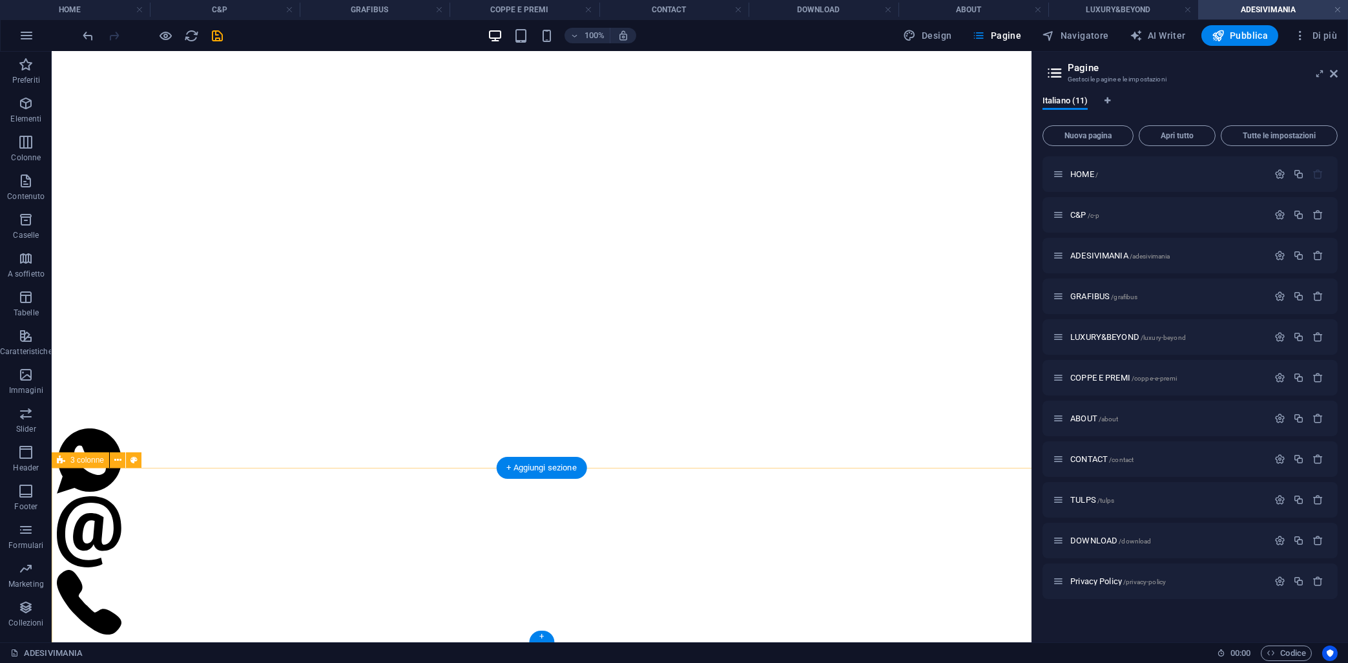
scroll to position [449, 0]
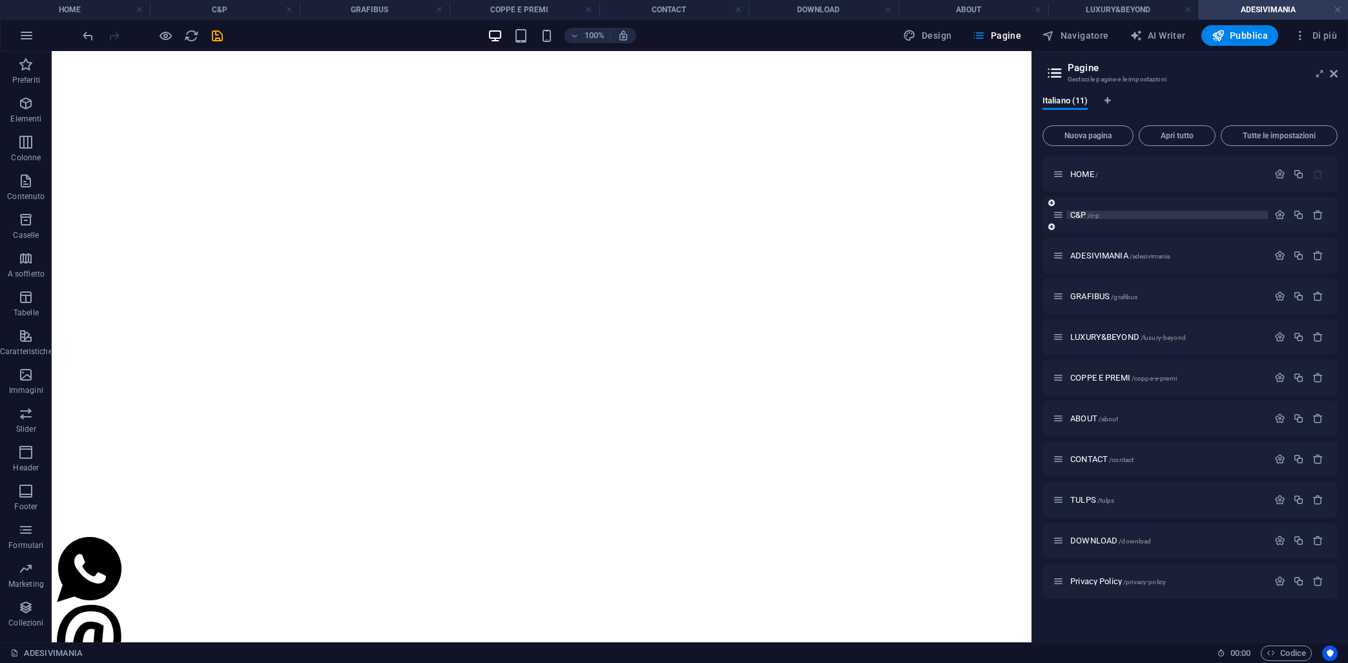
drag, startPoint x: 1085, startPoint y: 211, endPoint x: 913, endPoint y: 231, distance: 173.1
click at [1085, 211] on span "C&P /c-p" at bounding box center [1085, 215] width 29 height 10
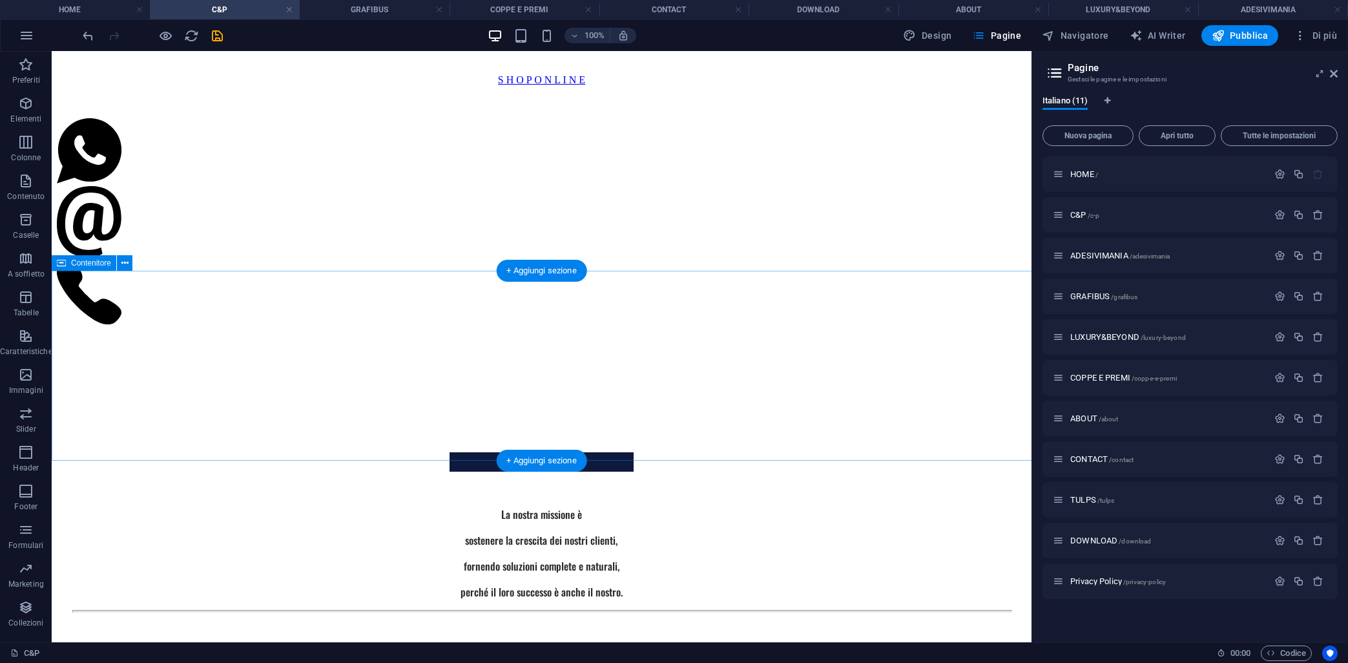
scroll to position [976, 0]
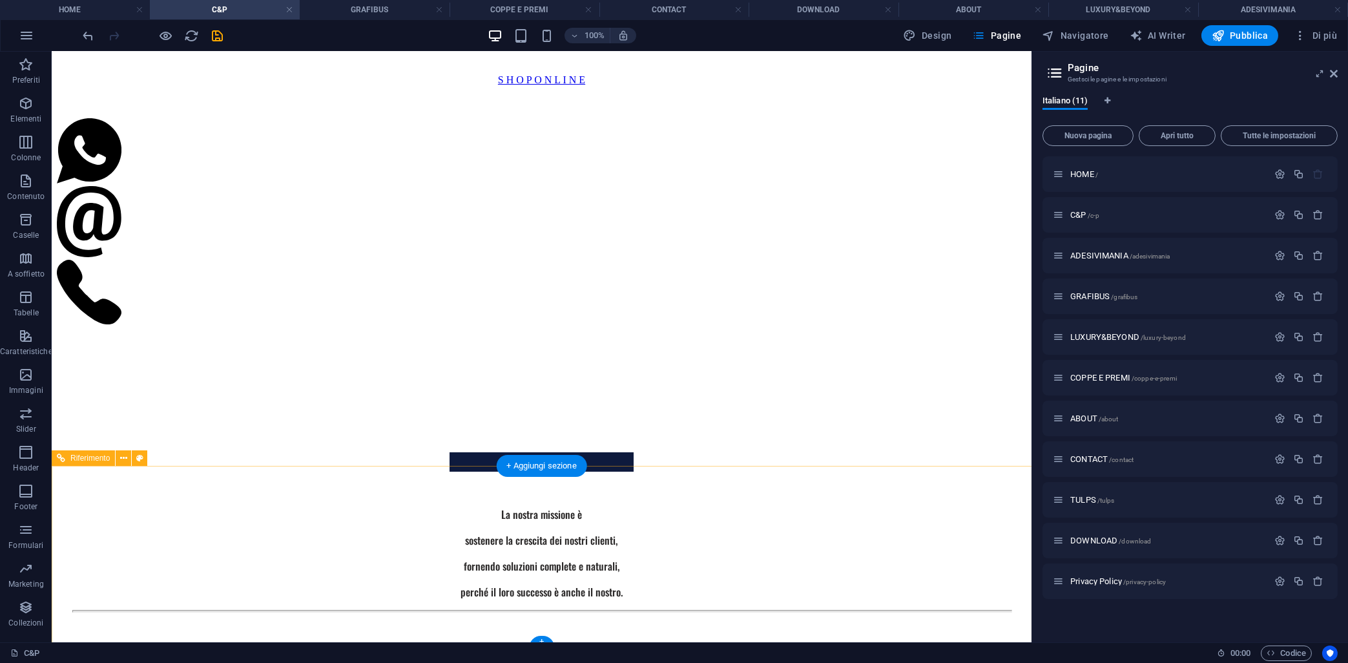
click at [753, 514] on div "La nostra missione è sostenere la crescita dei nostri clienti, fornendo soluzio…" at bounding box center [542, 526] width 970 height 224
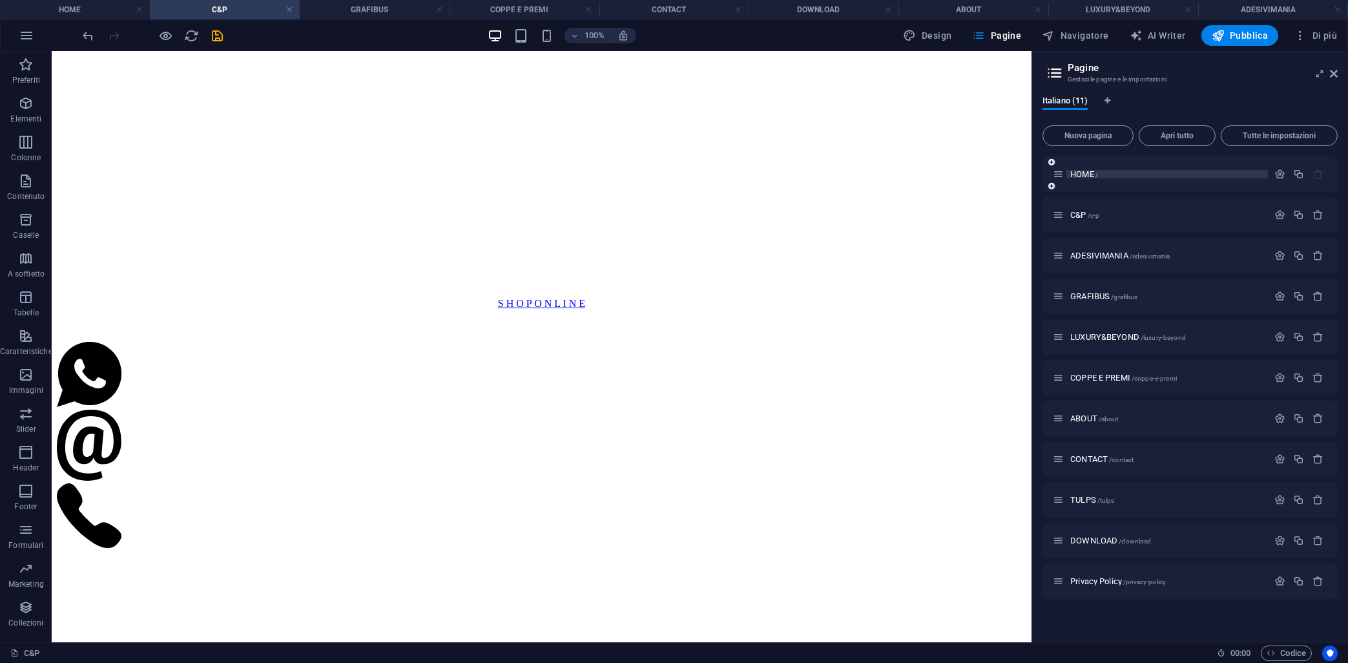
click at [1087, 177] on span "HOME /" at bounding box center [1085, 174] width 28 height 10
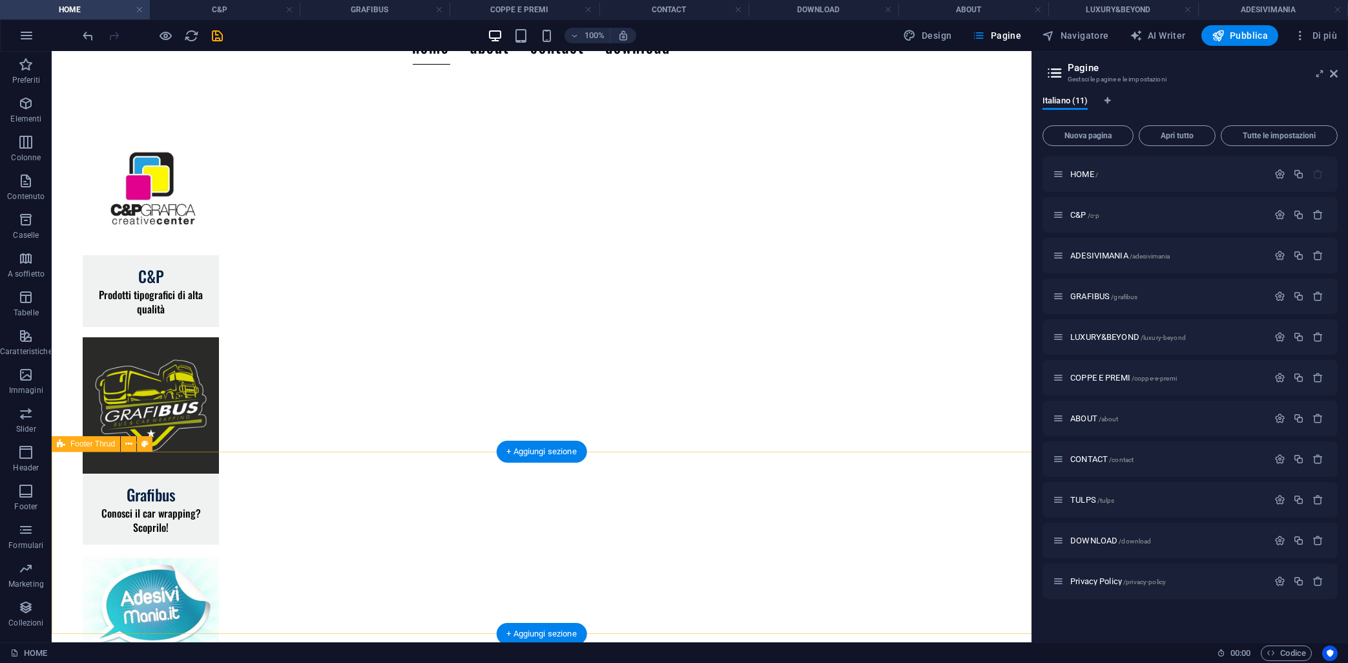
scroll to position [139, 0]
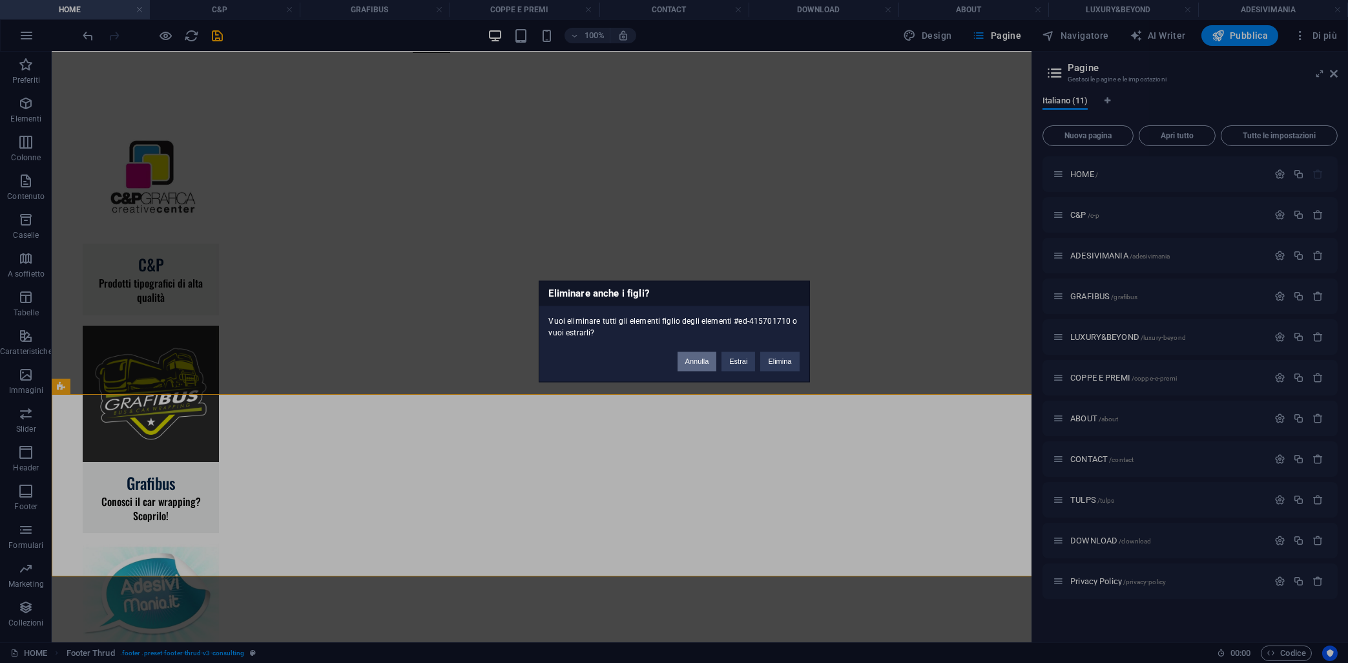
click at [698, 365] on button "Annulla" at bounding box center [697, 361] width 39 height 19
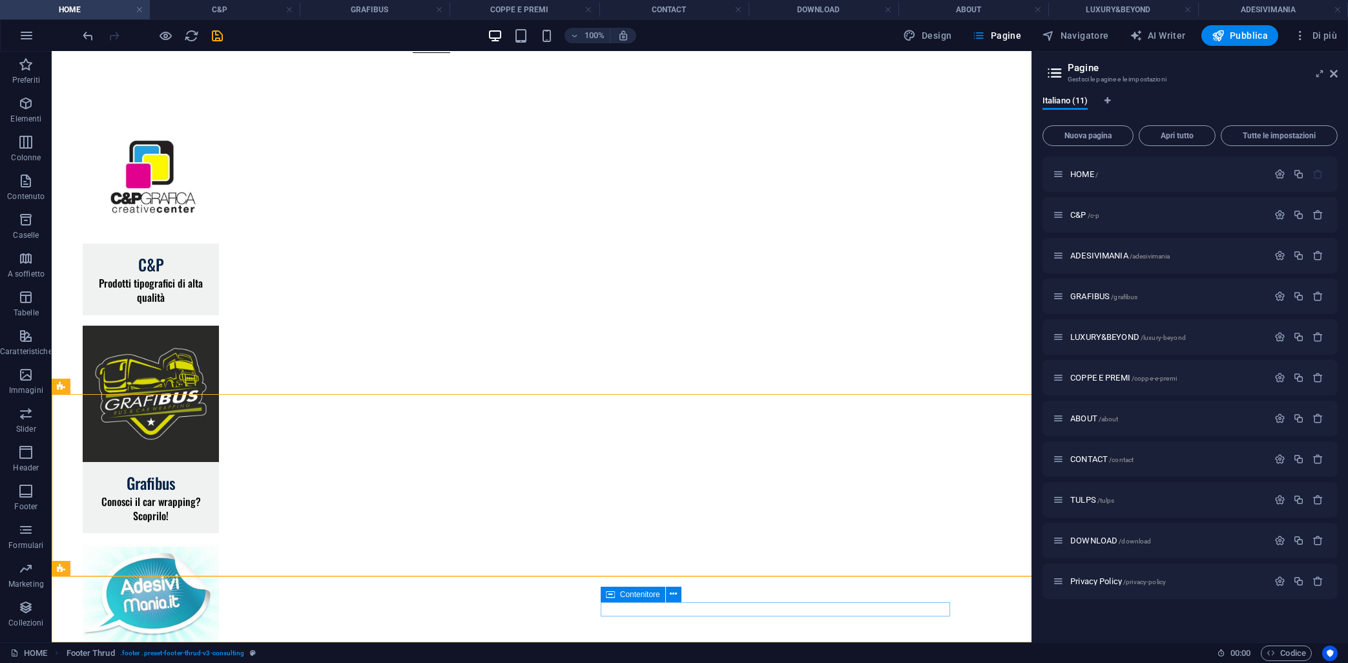
click at [656, 602] on div "Contenitore" at bounding box center [645, 595] width 89 height 16
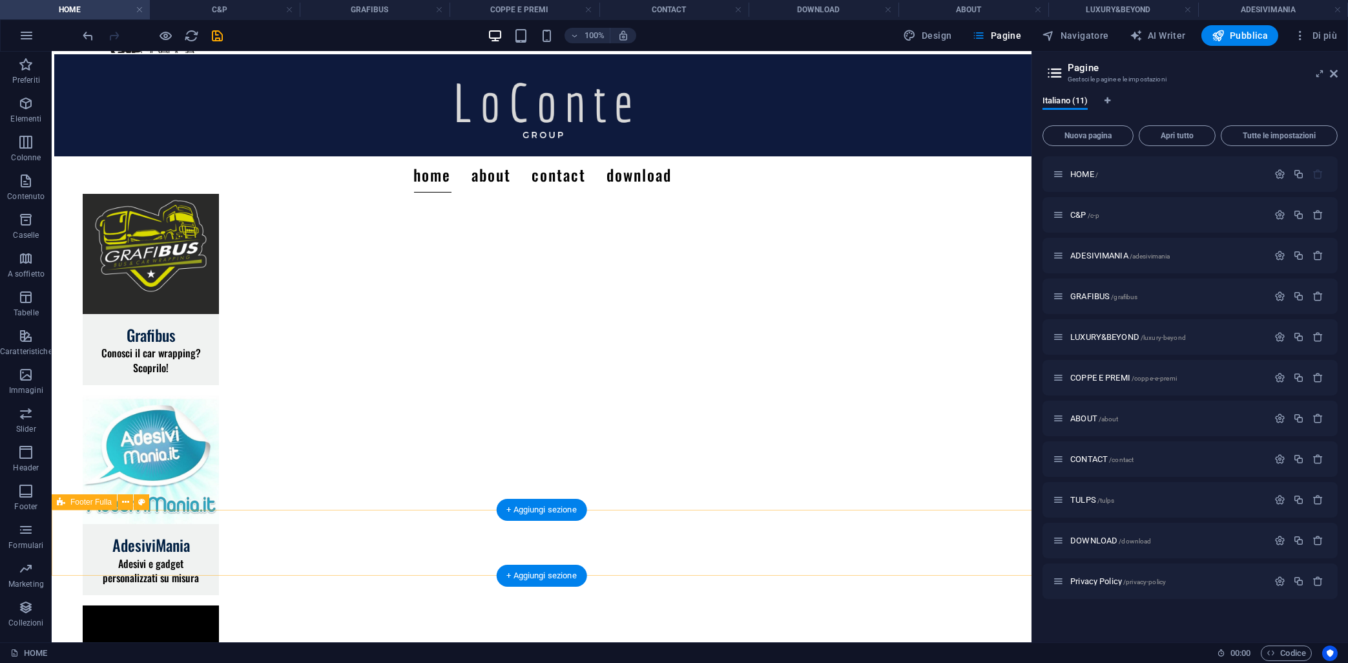
scroll to position [250, 0]
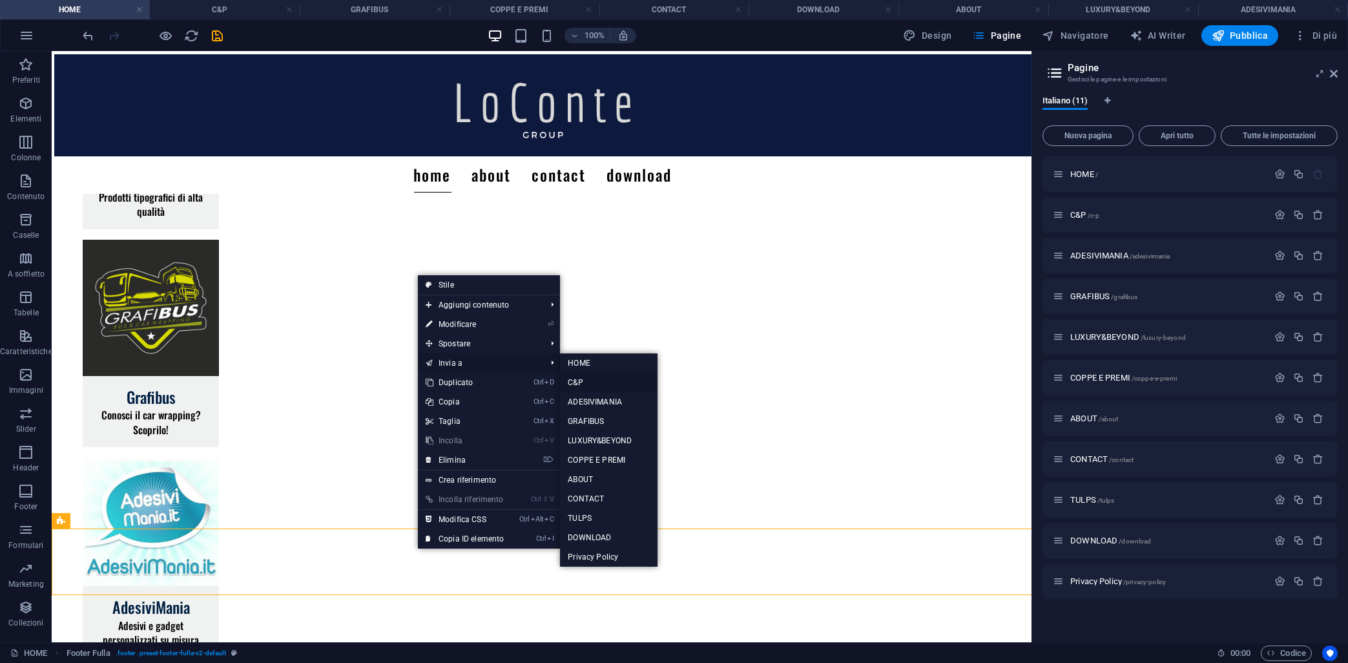
click at [586, 382] on link "C&P" at bounding box center [609, 382] width 98 height 19
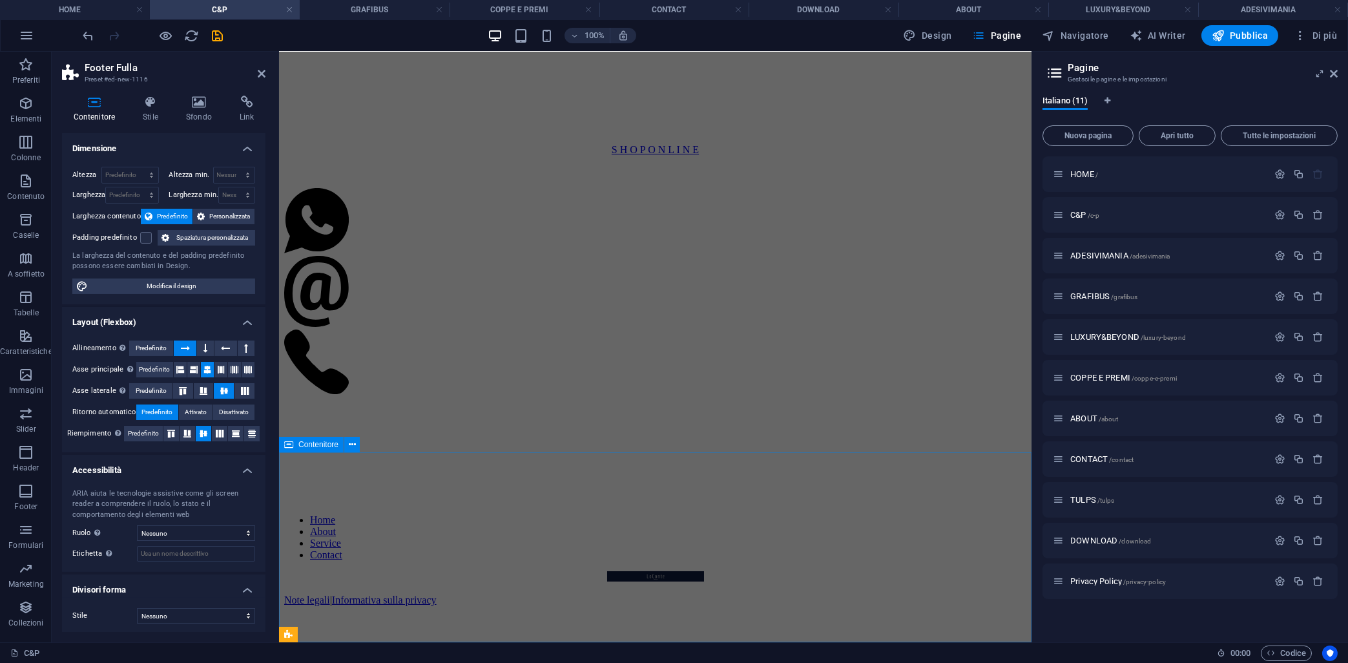
scroll to position [866, 0]
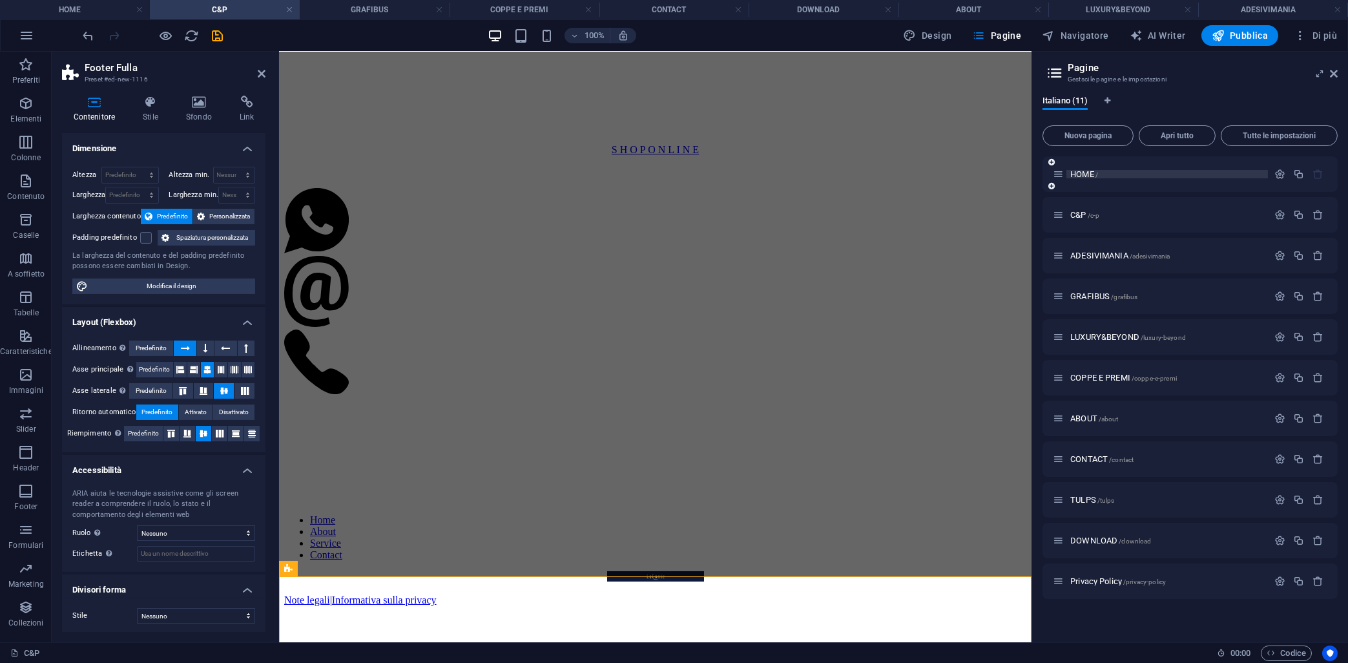
drag, startPoint x: 1073, startPoint y: 174, endPoint x: 930, endPoint y: 163, distance: 143.2
click at [1073, 174] on span "HOME /" at bounding box center [1085, 174] width 28 height 10
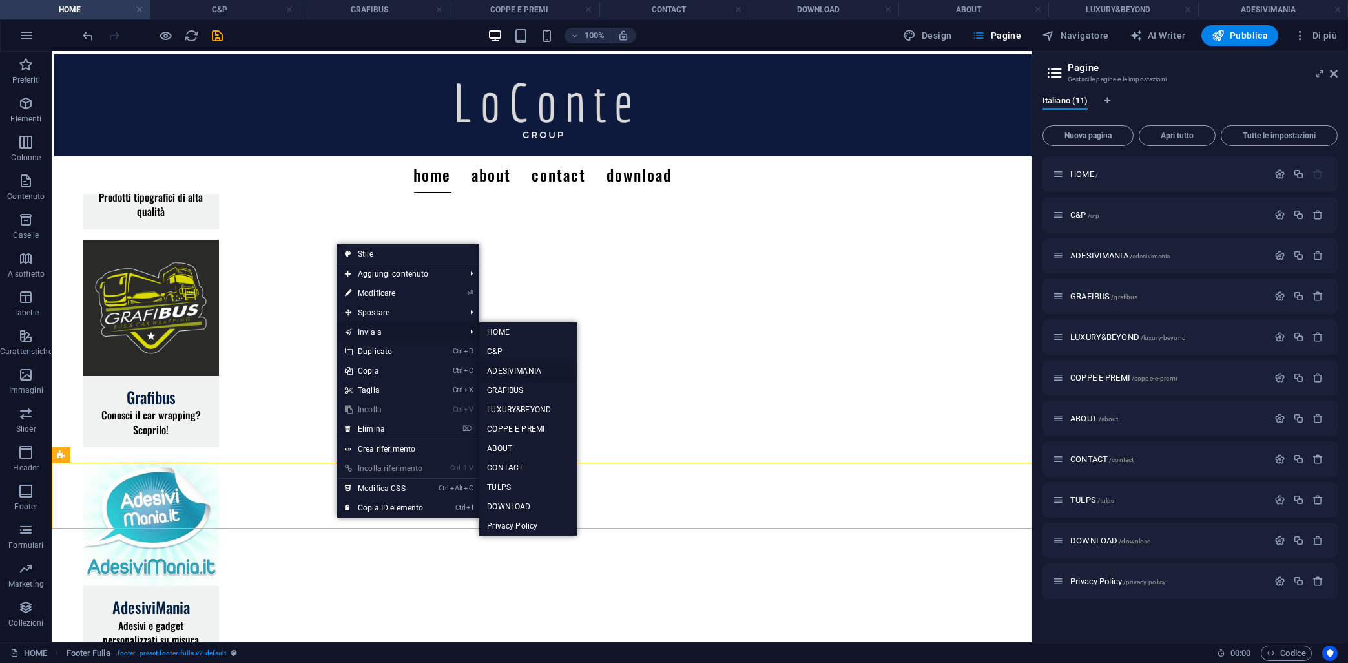
drag, startPoint x: 527, startPoint y: 370, endPoint x: 45, endPoint y: 412, distance: 483.9
click at [527, 370] on link "ADESIVIMANIA" at bounding box center [528, 370] width 98 height 19
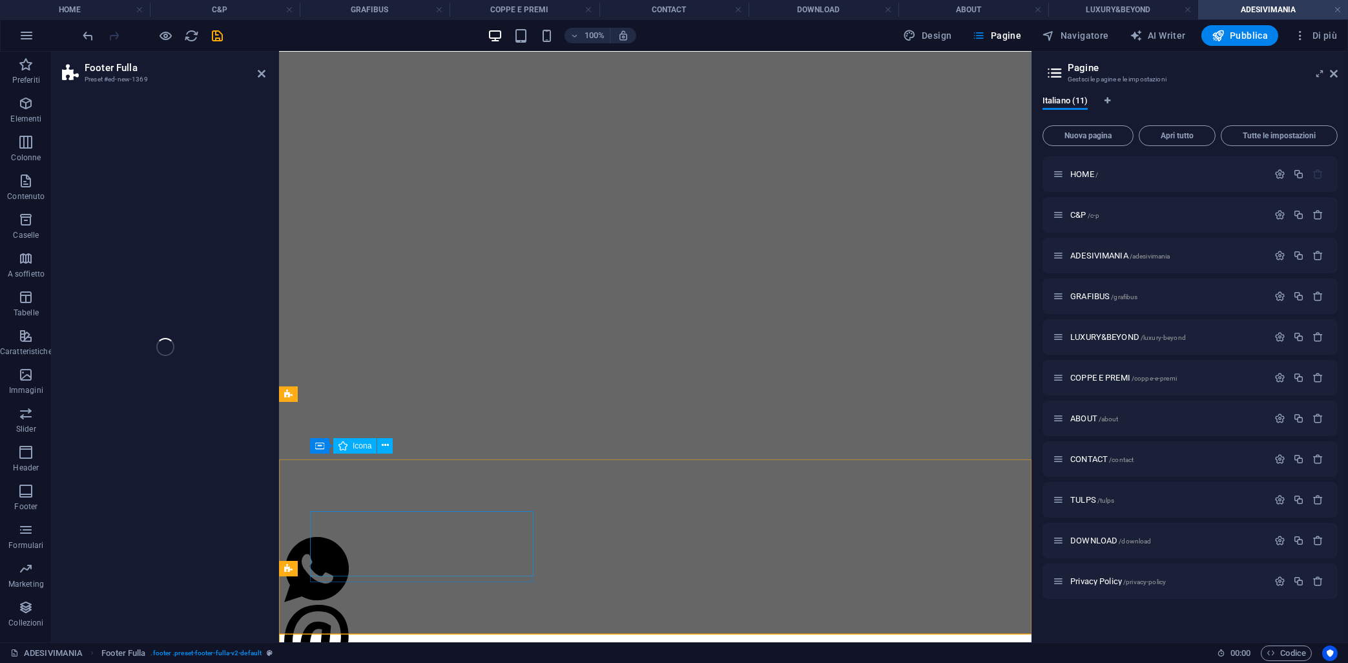
scroll to position [507, 0]
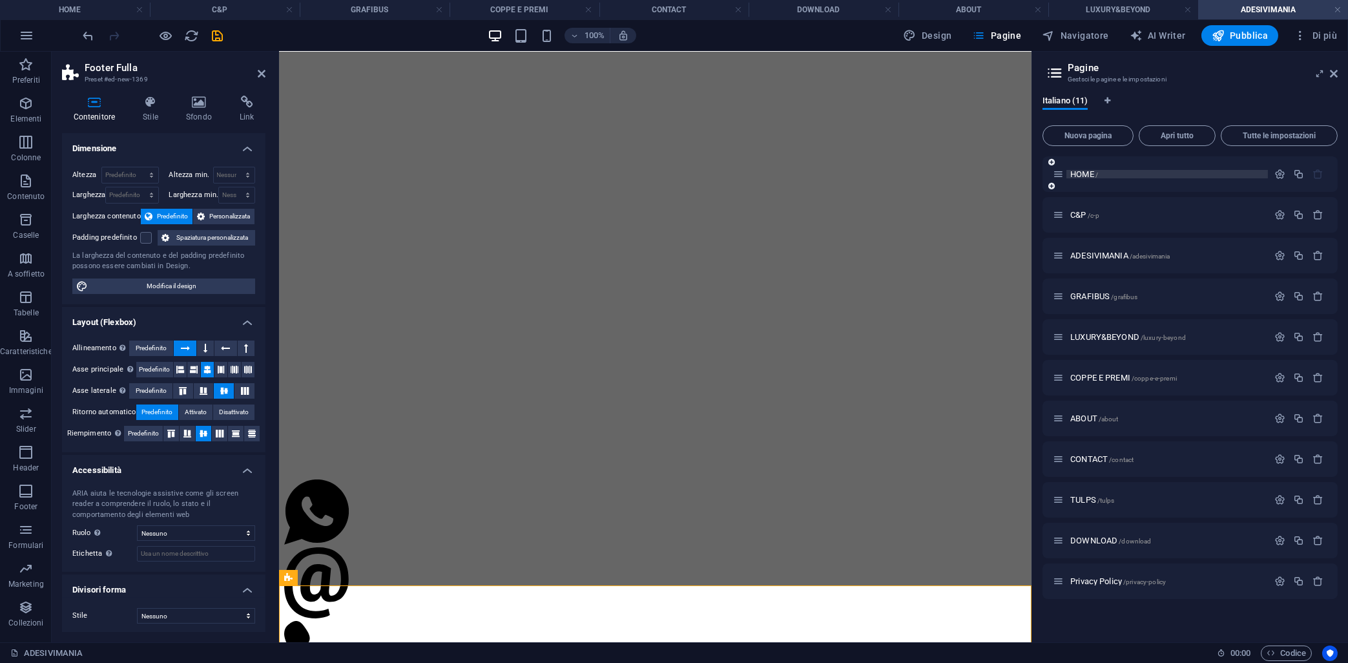
click at [1093, 178] on span "HOME /" at bounding box center [1085, 174] width 28 height 10
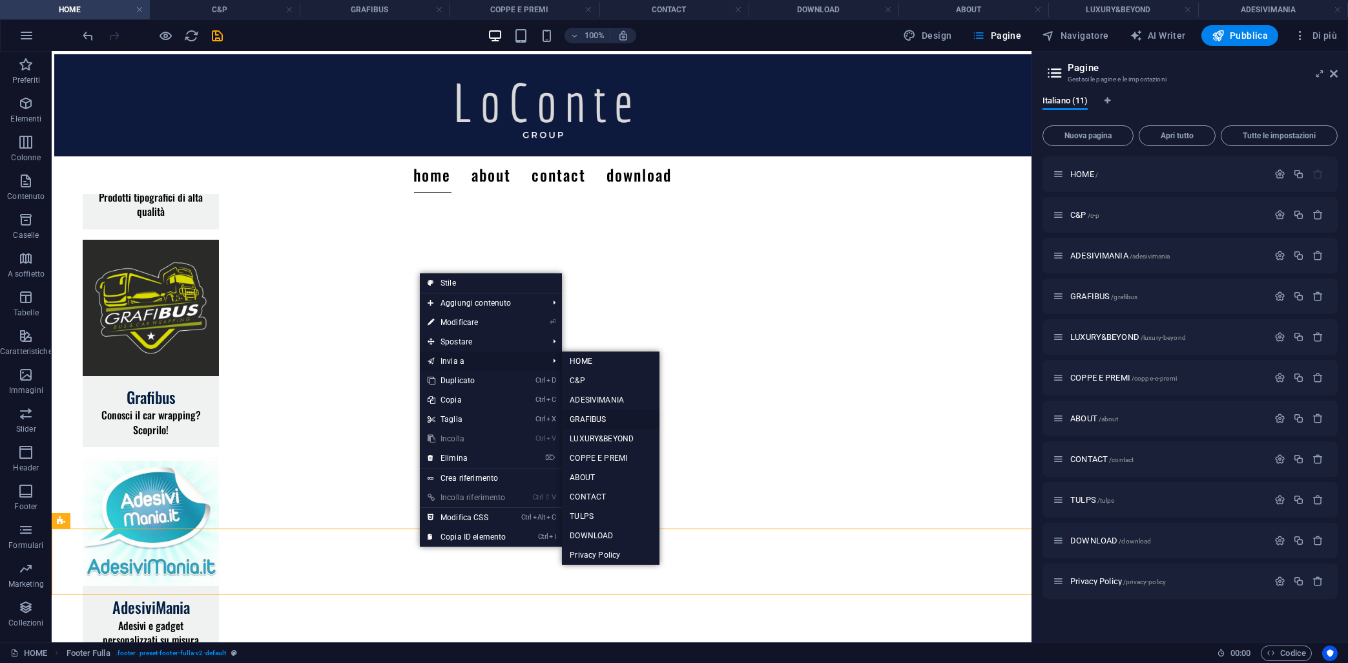
click at [589, 419] on link "GRAFIBUS" at bounding box center [611, 419] width 98 height 19
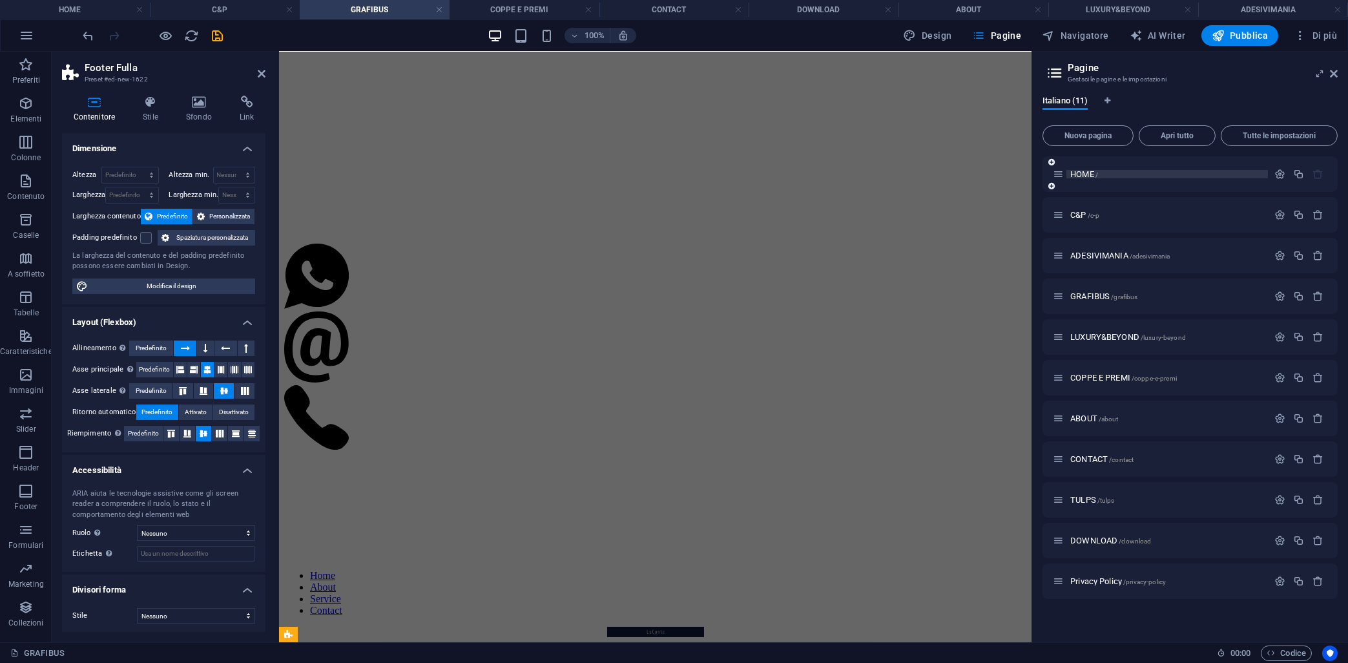
click at [1084, 171] on span "HOME /" at bounding box center [1085, 174] width 28 height 10
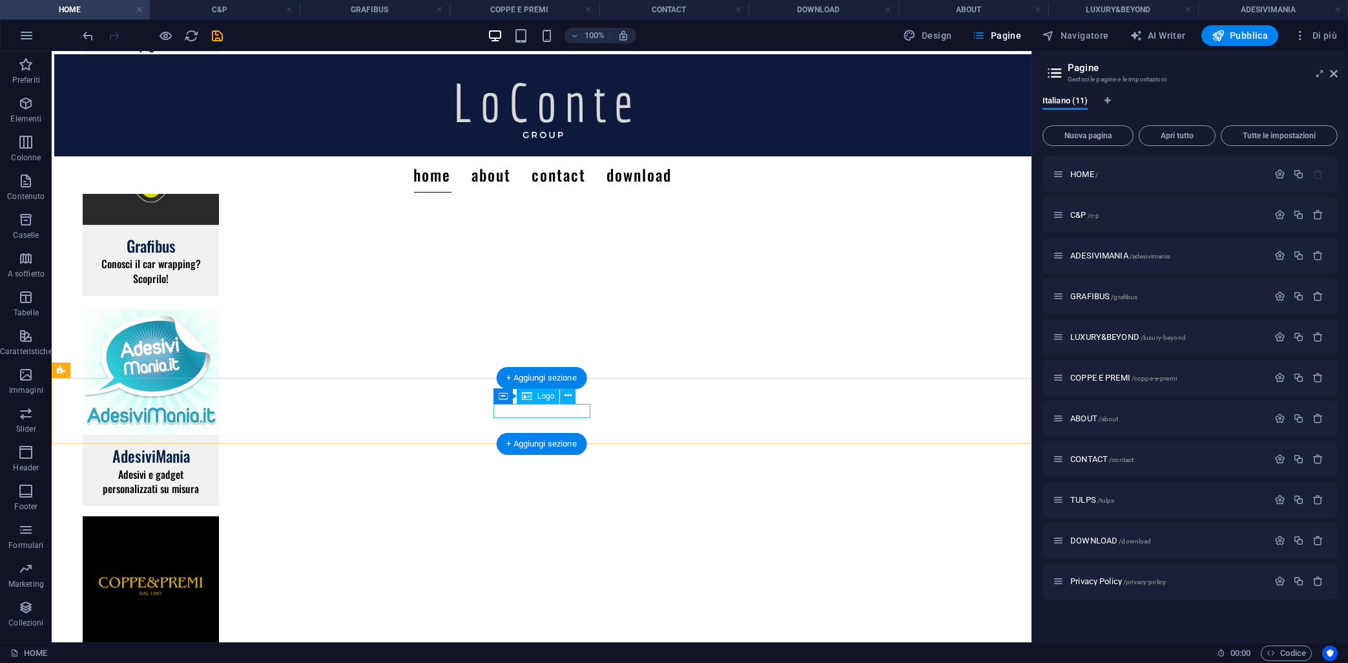
scroll to position [467, 0]
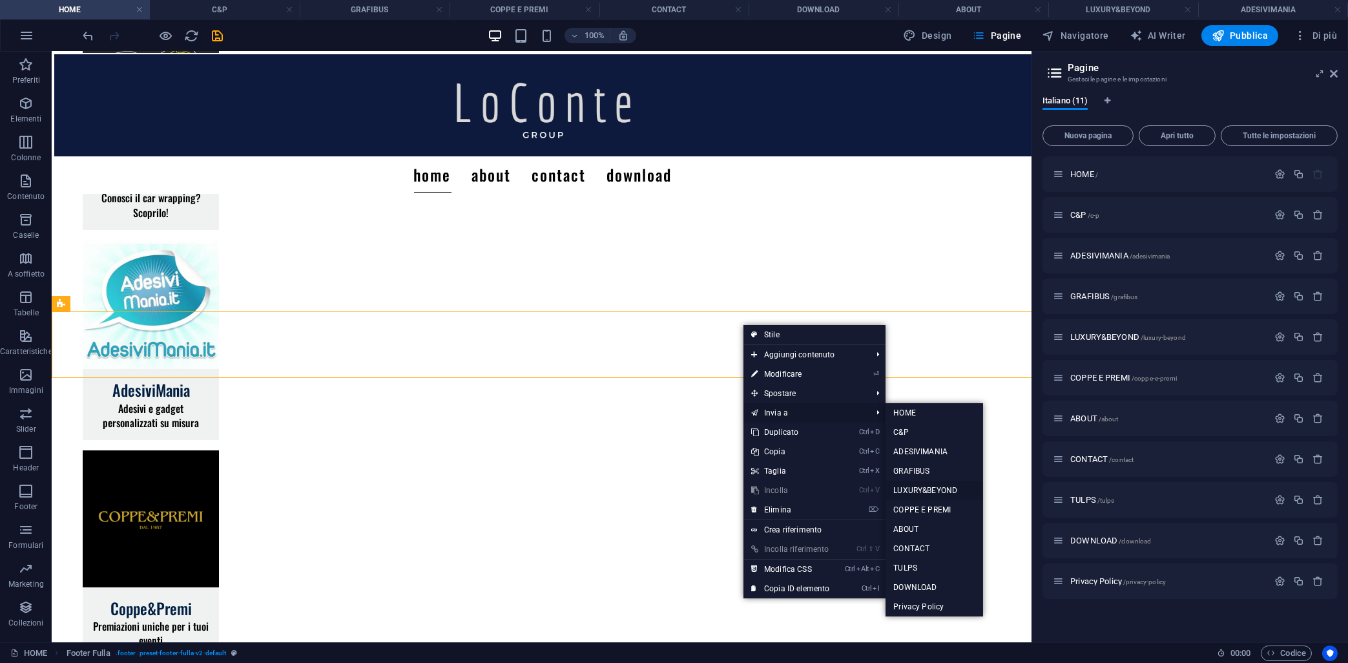
click at [919, 486] on link "LUXURY&BEYOND" at bounding box center [935, 490] width 98 height 19
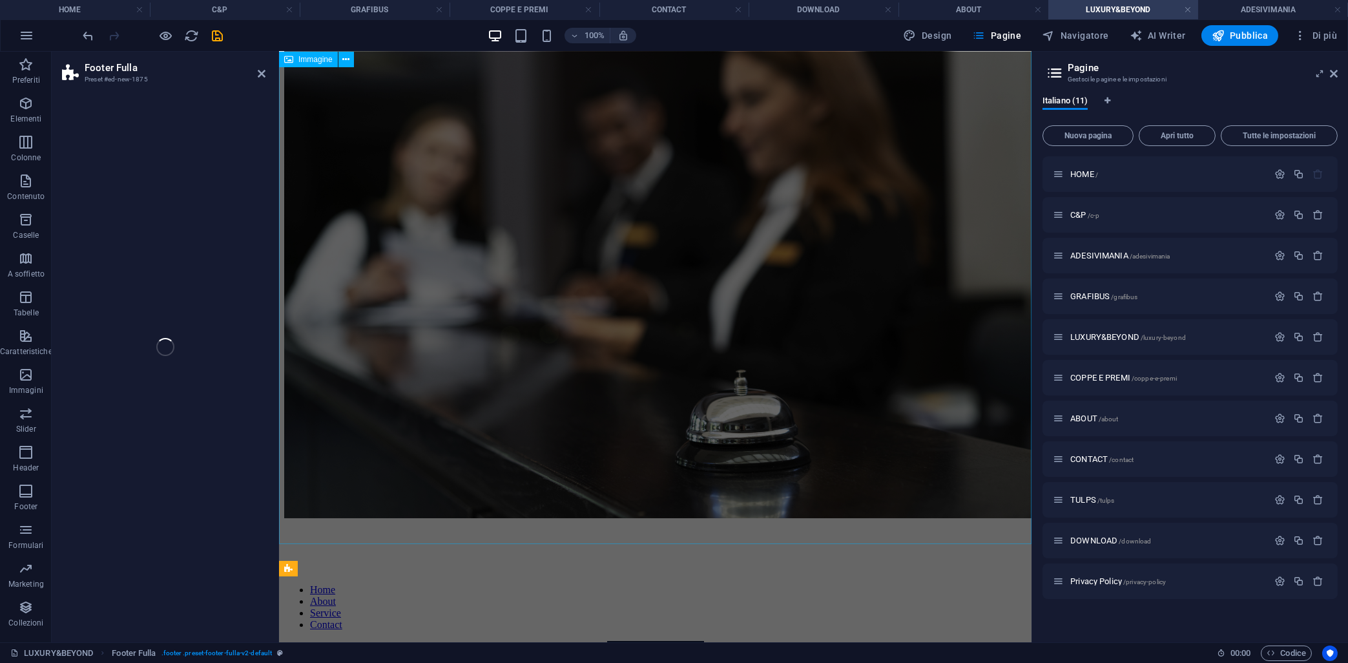
scroll to position [295, 0]
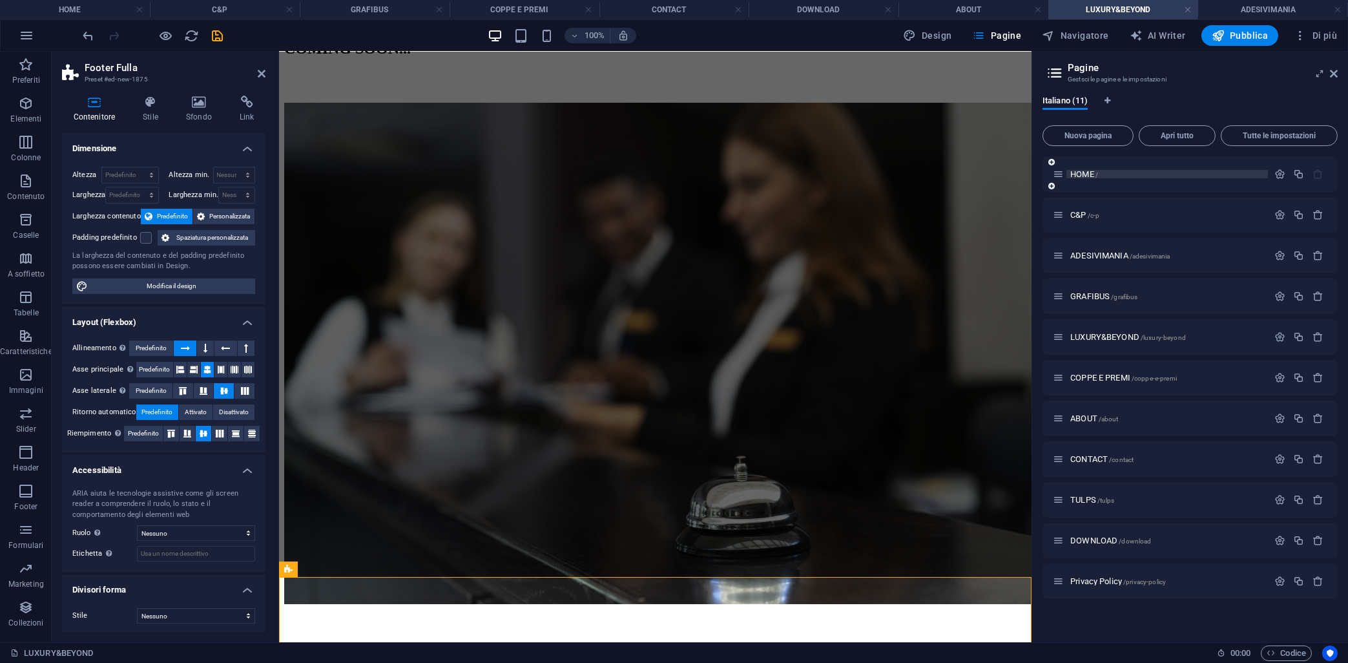
click at [1078, 175] on span "HOME /" at bounding box center [1085, 174] width 28 height 10
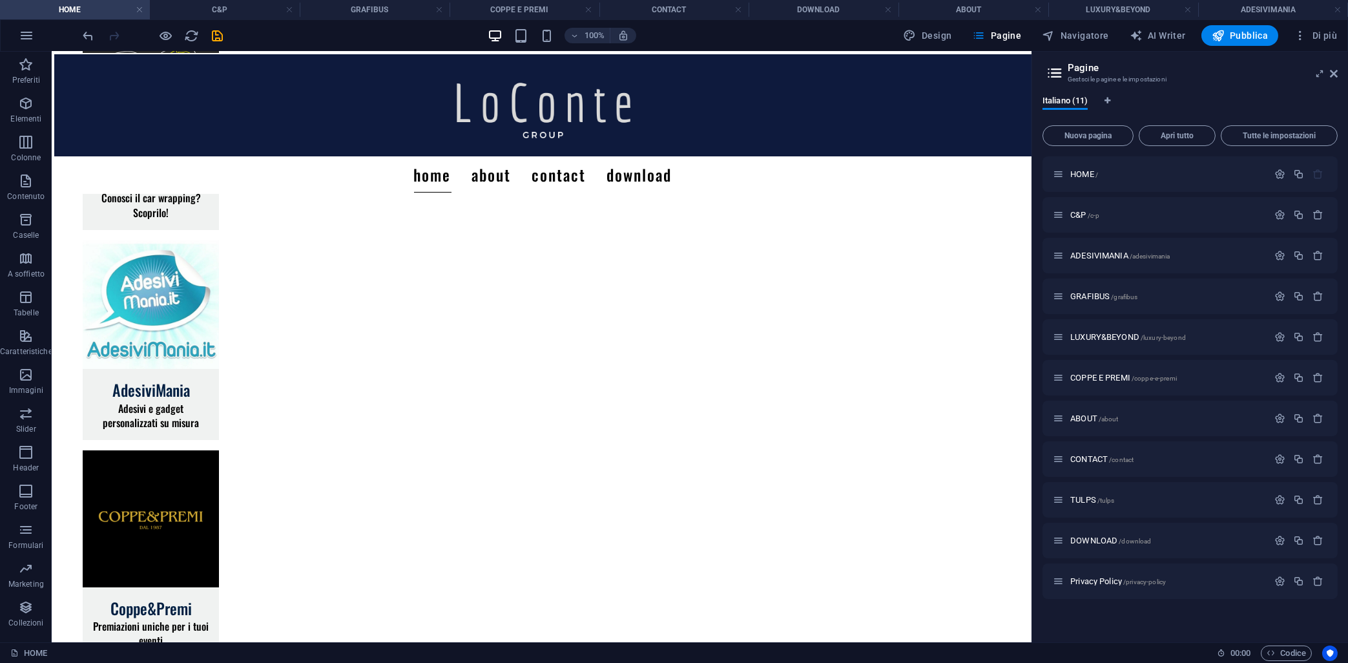
scroll to position [343, 0]
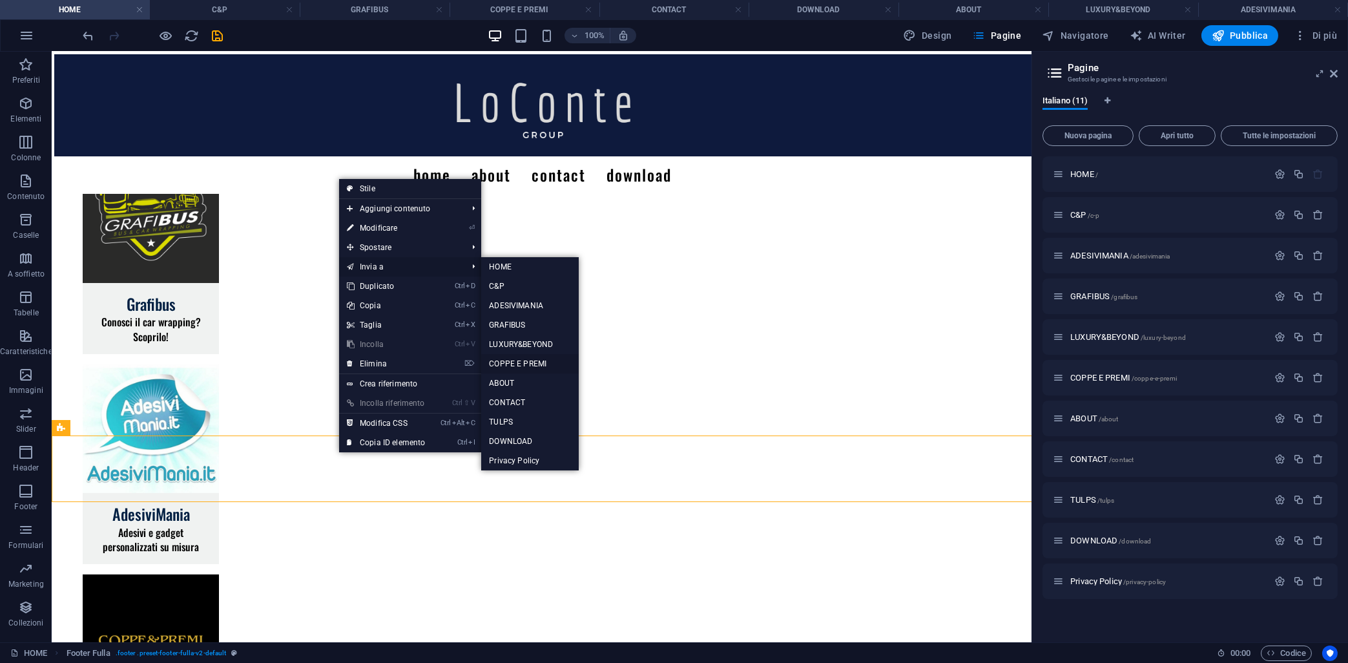
drag, startPoint x: 518, startPoint y: 368, endPoint x: 236, endPoint y: 321, distance: 285.6
click at [518, 368] on link "COPPE E PREMI" at bounding box center [530, 363] width 98 height 19
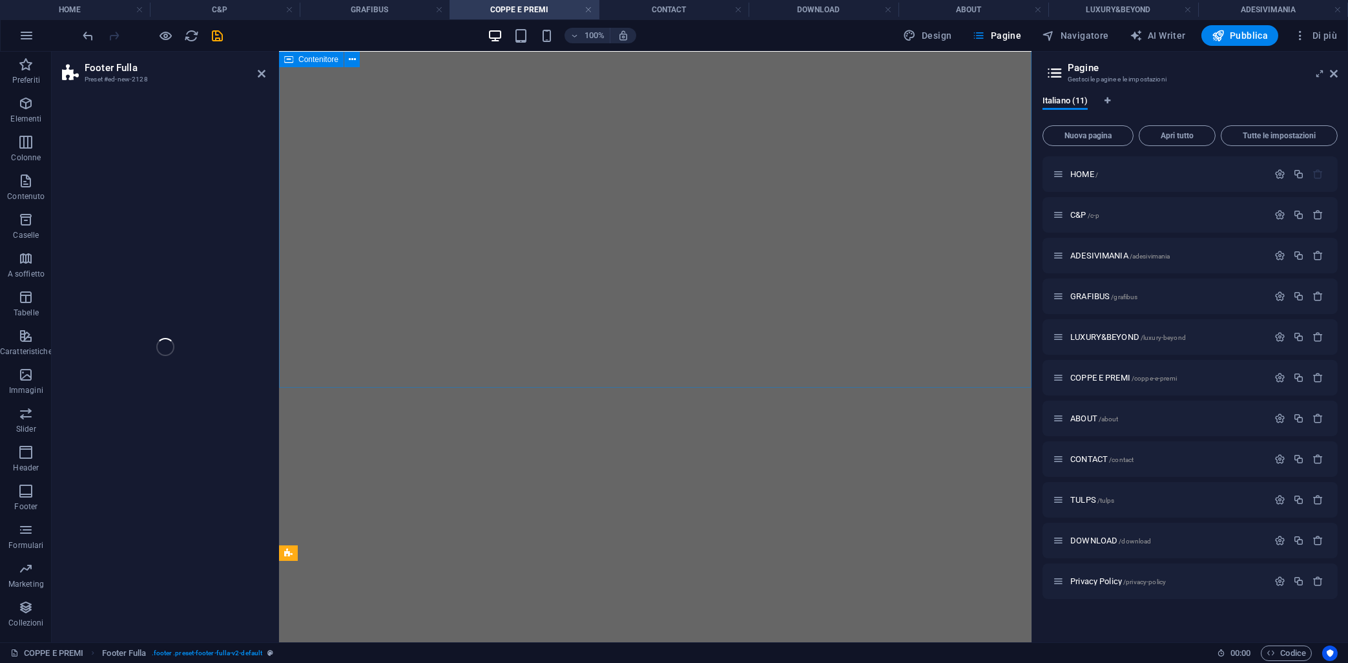
scroll to position [1695, 0]
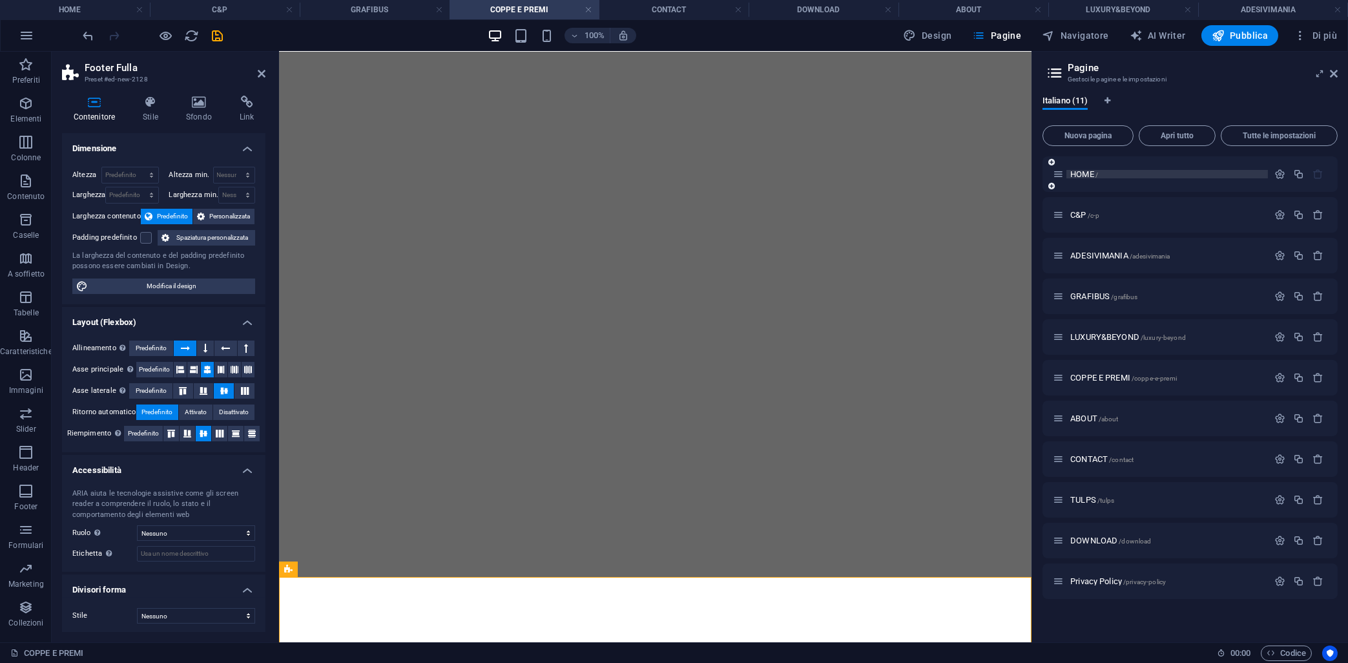
click at [1075, 174] on span "HOME /" at bounding box center [1085, 174] width 28 height 10
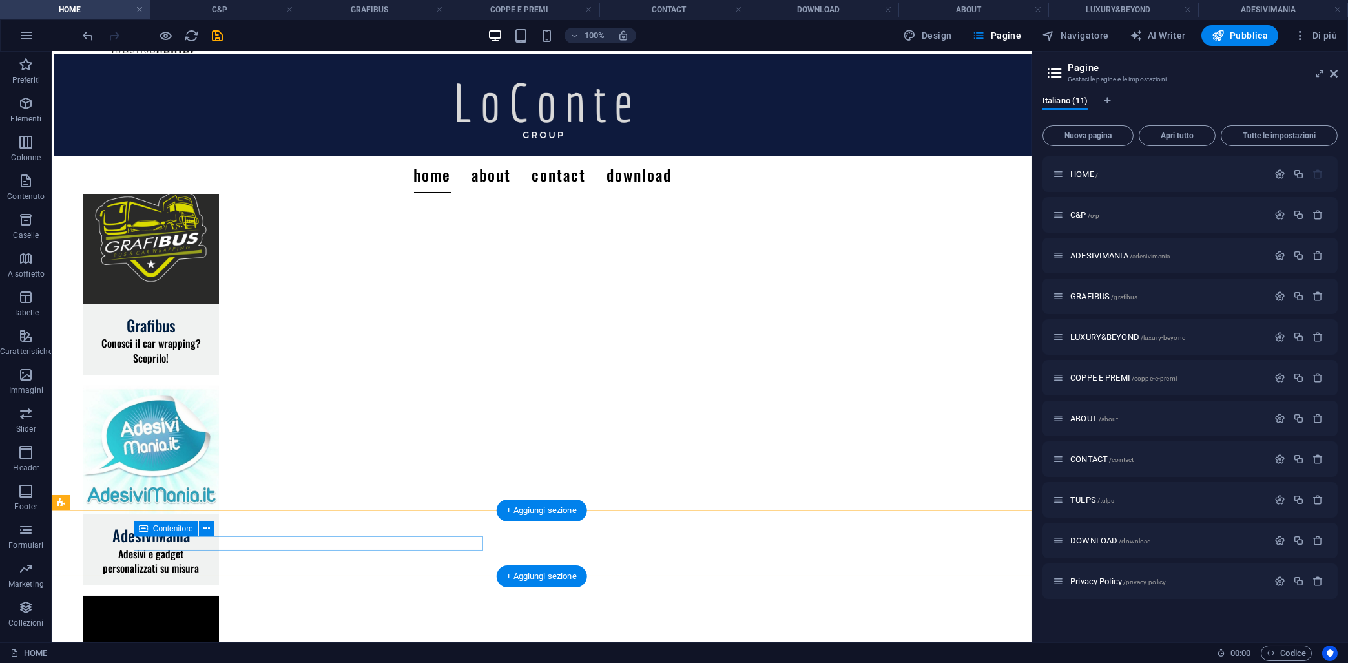
scroll to position [335, 0]
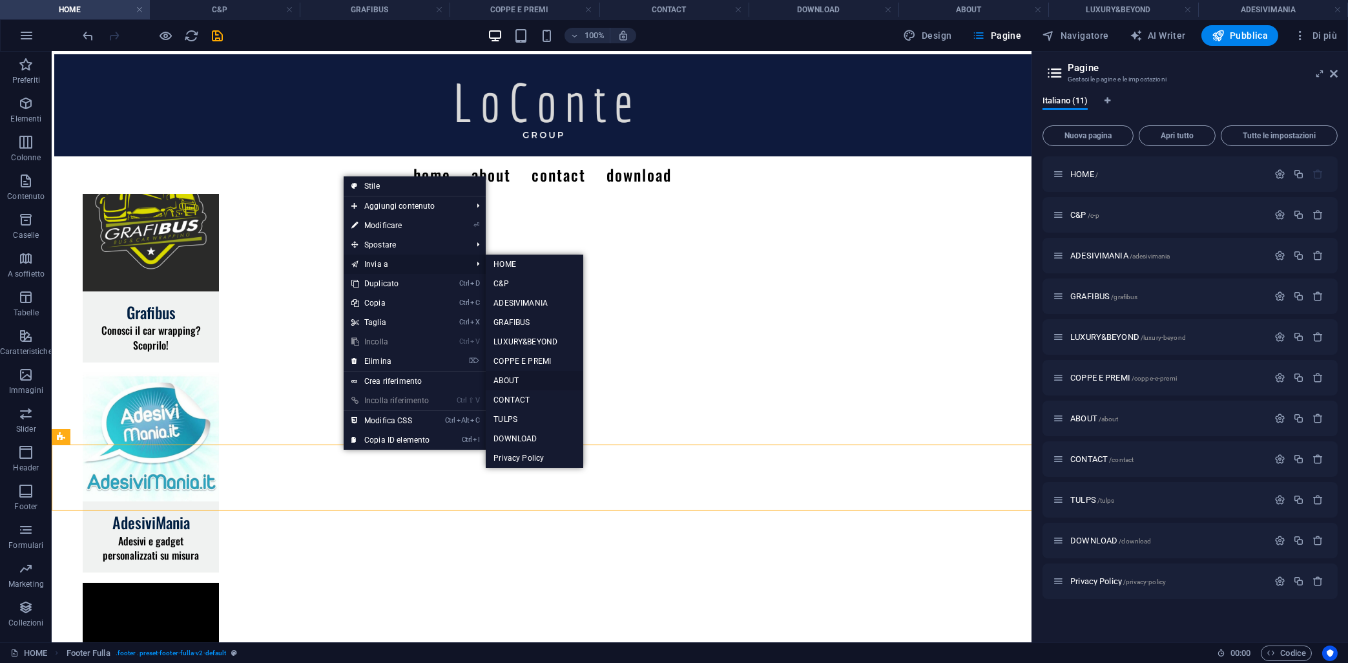
click at [514, 375] on link "ABOUT" at bounding box center [535, 380] width 98 height 19
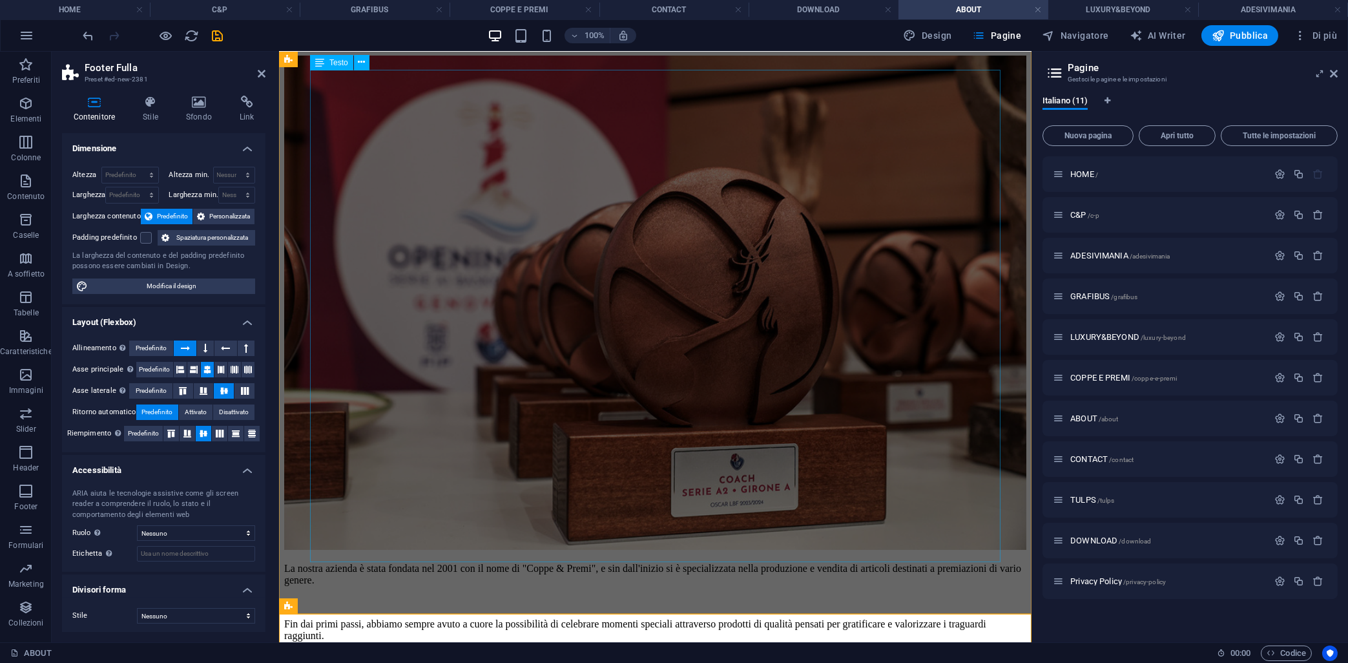
scroll to position [325, 0]
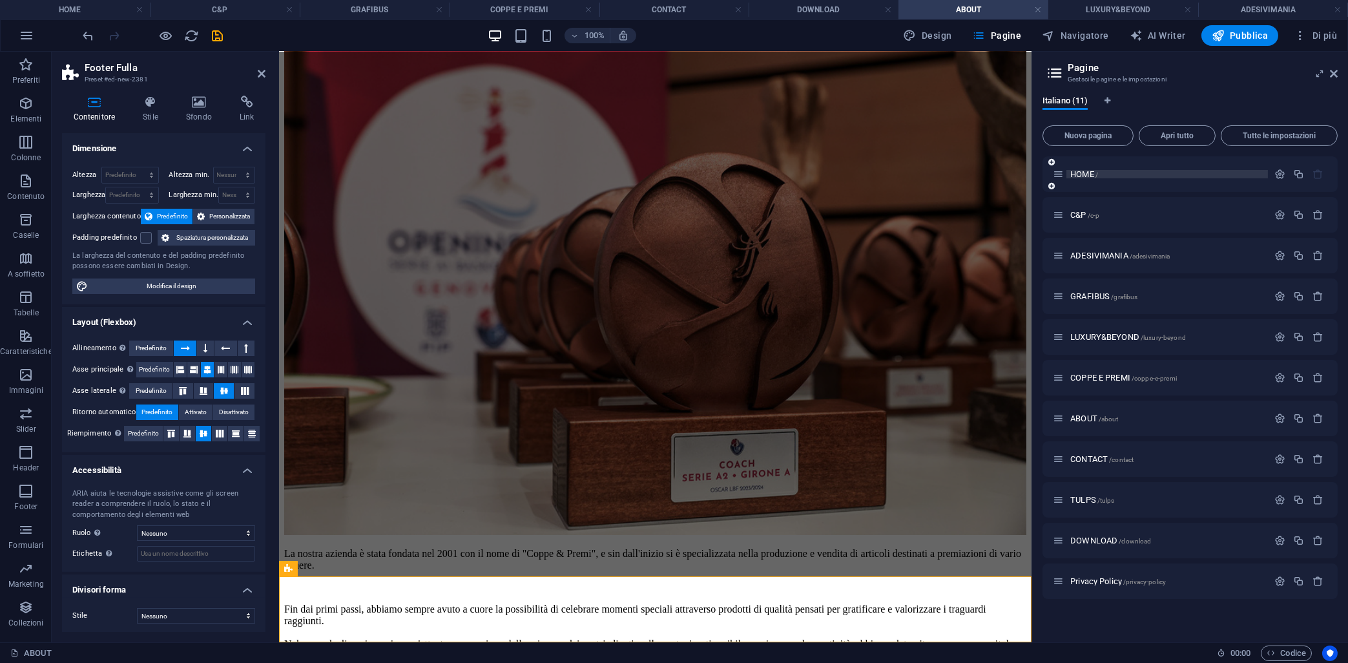
click at [1090, 177] on span "HOME /" at bounding box center [1085, 174] width 28 height 10
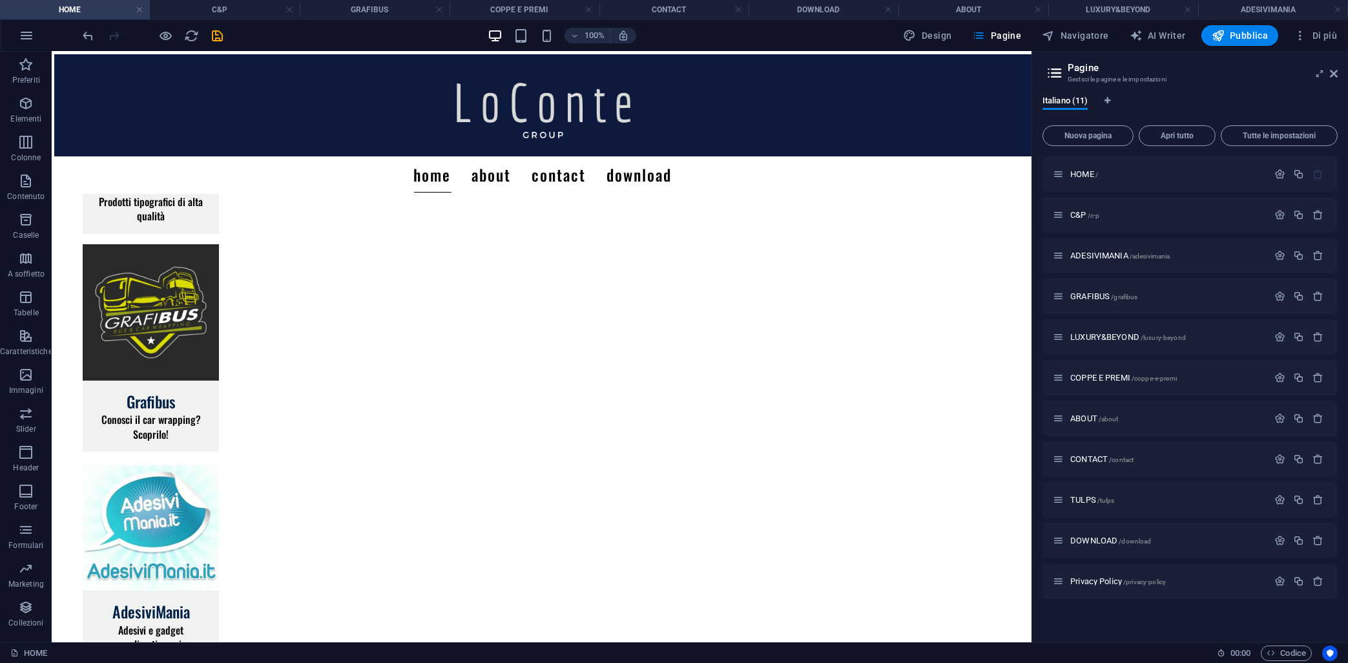
scroll to position [234, 0]
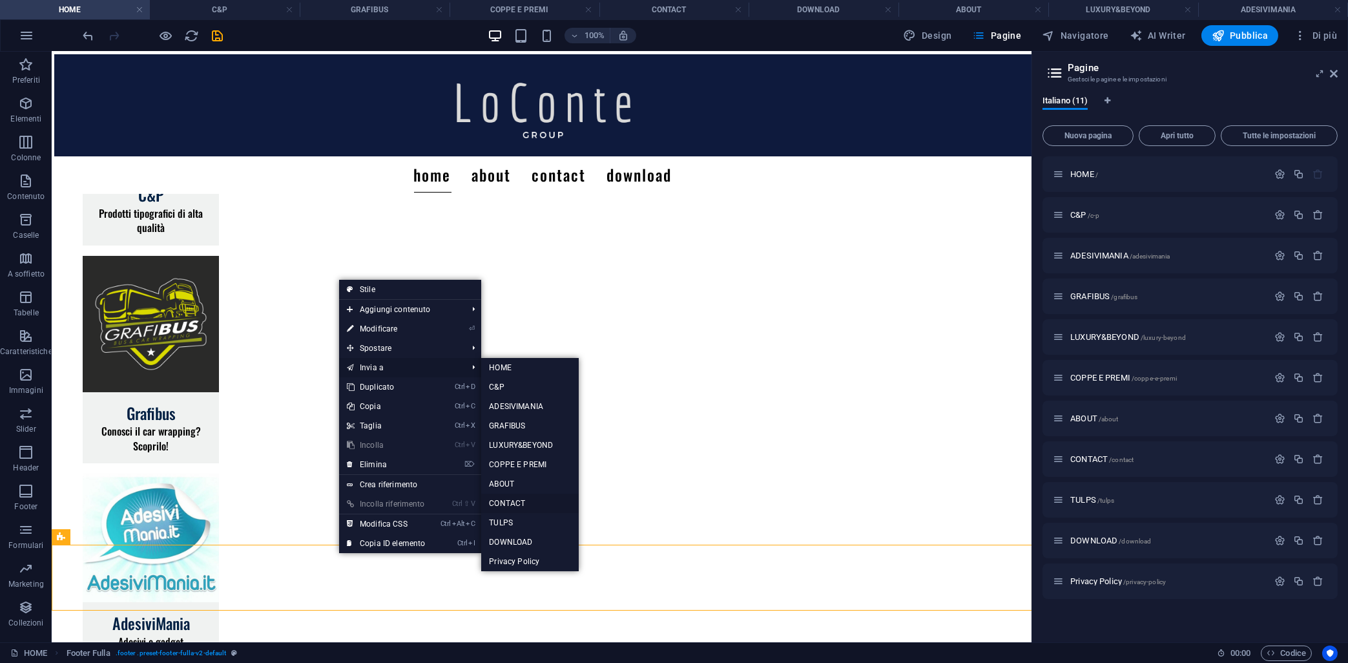
click at [513, 501] on link "CONTACT" at bounding box center [530, 503] width 98 height 19
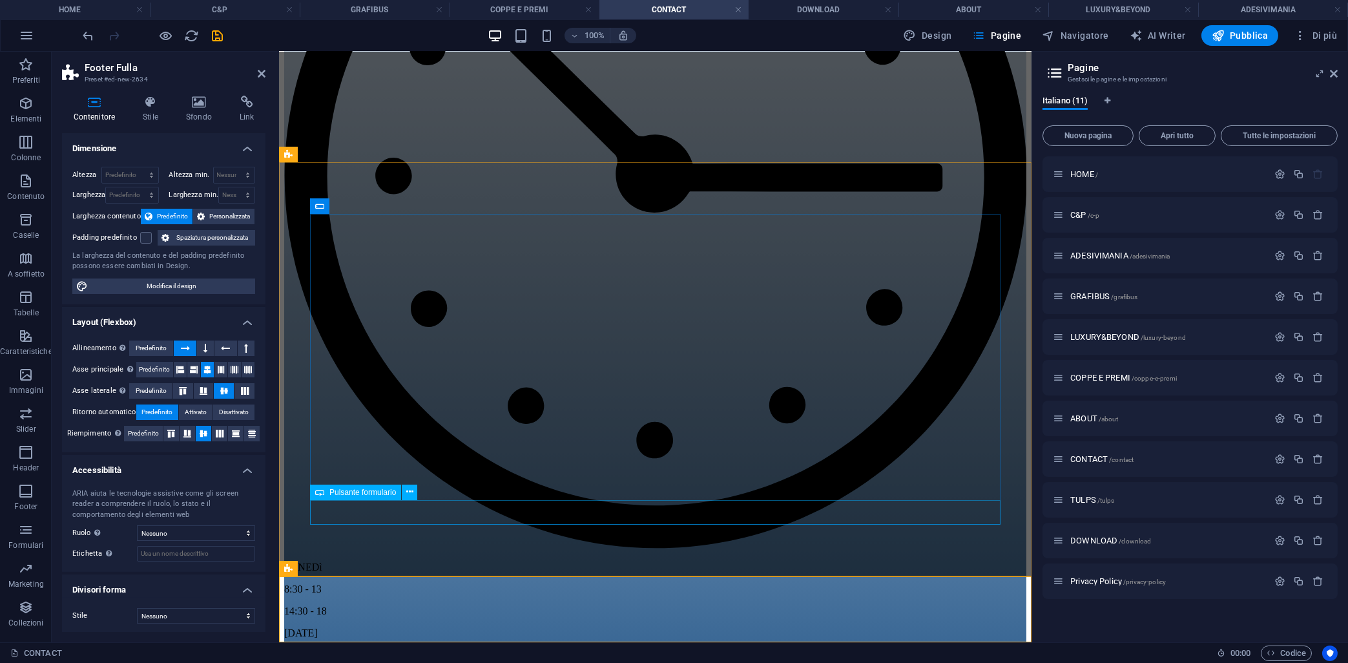
scroll to position [1148, 0]
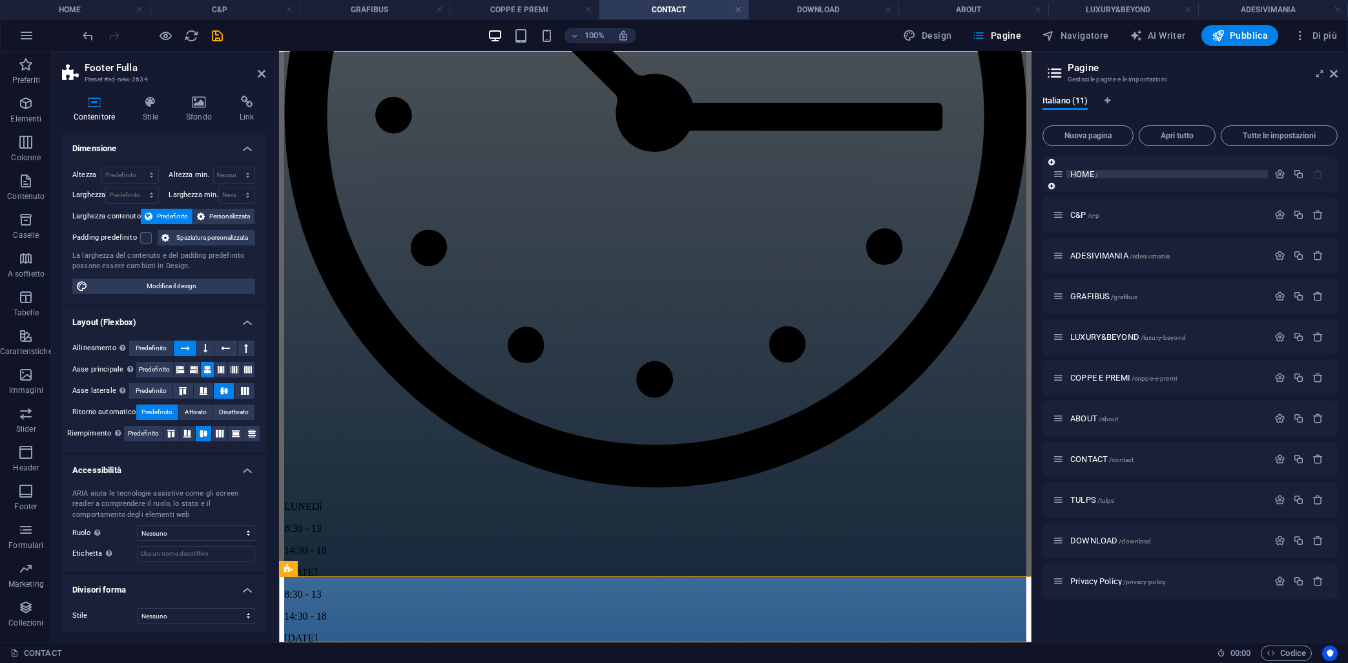
click at [1078, 175] on span "HOME /" at bounding box center [1085, 174] width 28 height 10
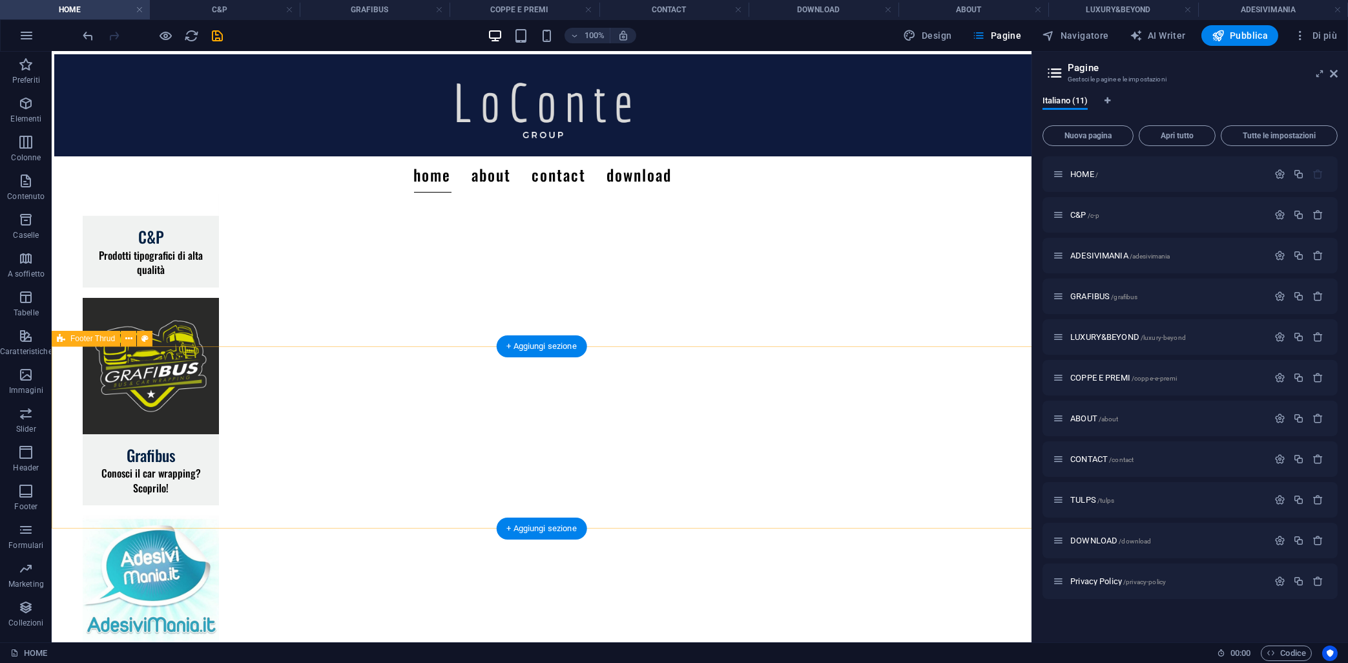
scroll to position [202, 0]
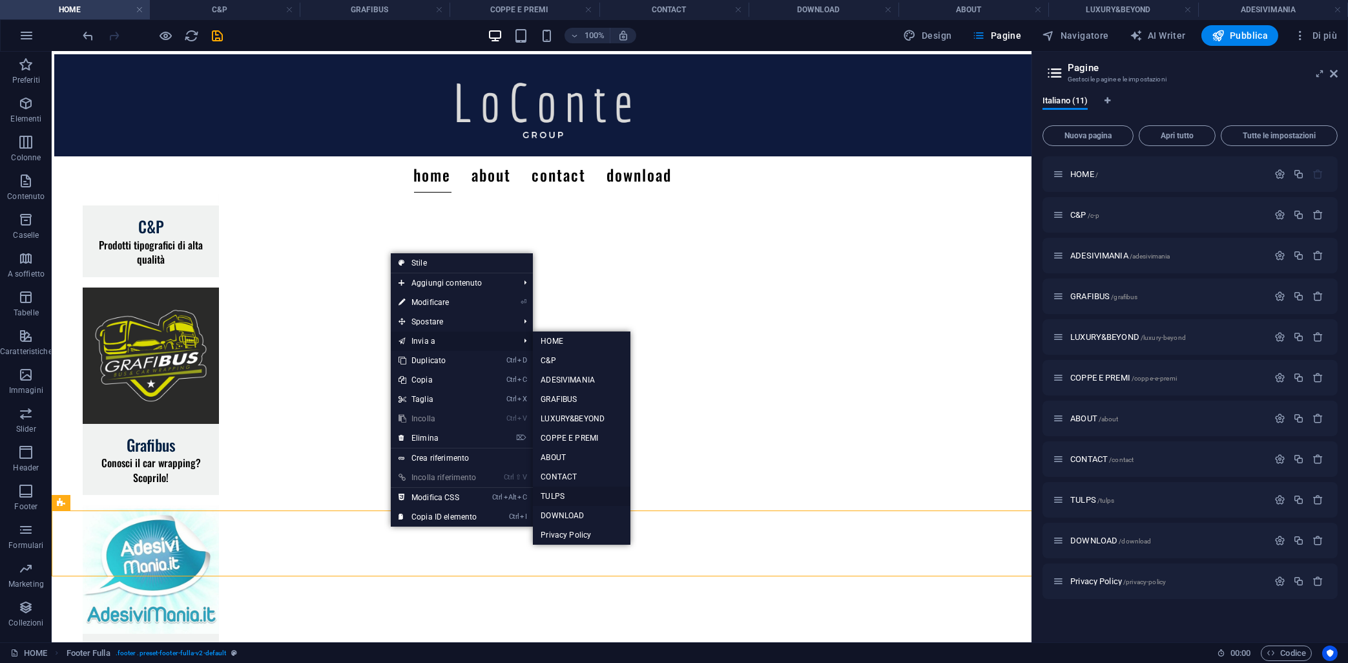
click at [555, 495] on link "TULPS" at bounding box center [582, 496] width 98 height 19
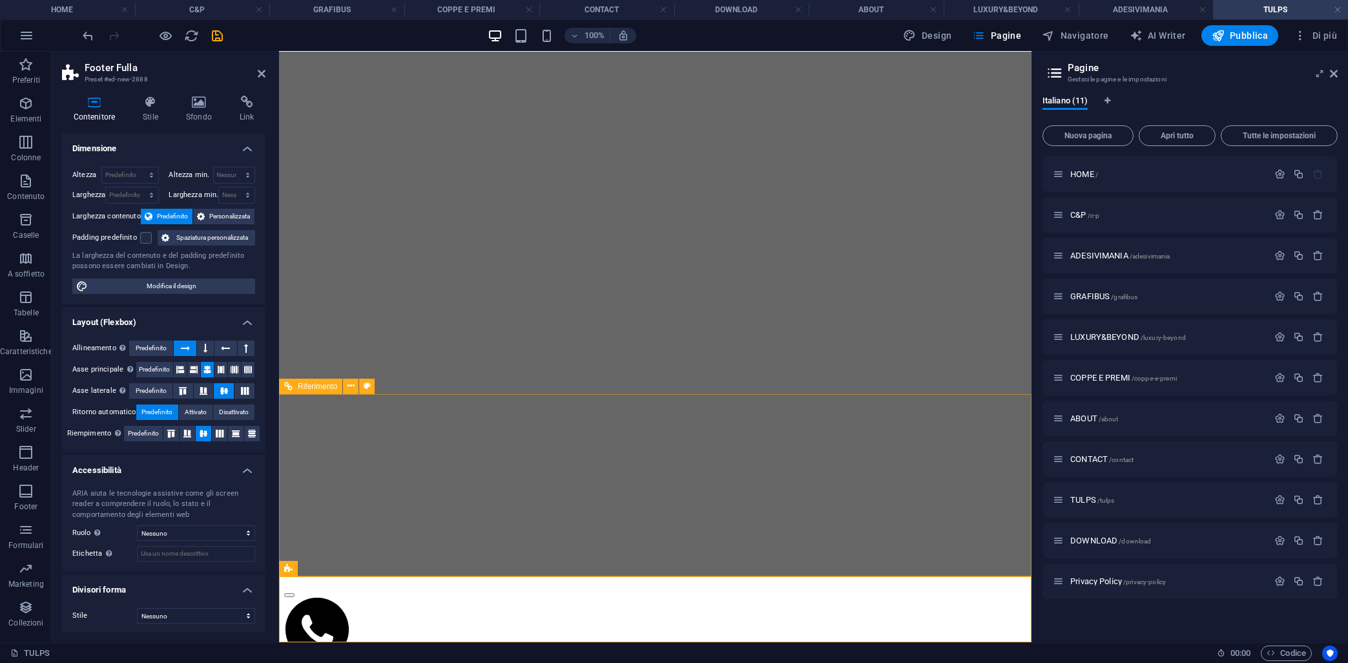
scroll to position [1214, 0]
drag, startPoint x: 1080, startPoint y: 172, endPoint x: 918, endPoint y: 198, distance: 164.3
click at [1080, 172] on span "HOME /" at bounding box center [1085, 174] width 28 height 10
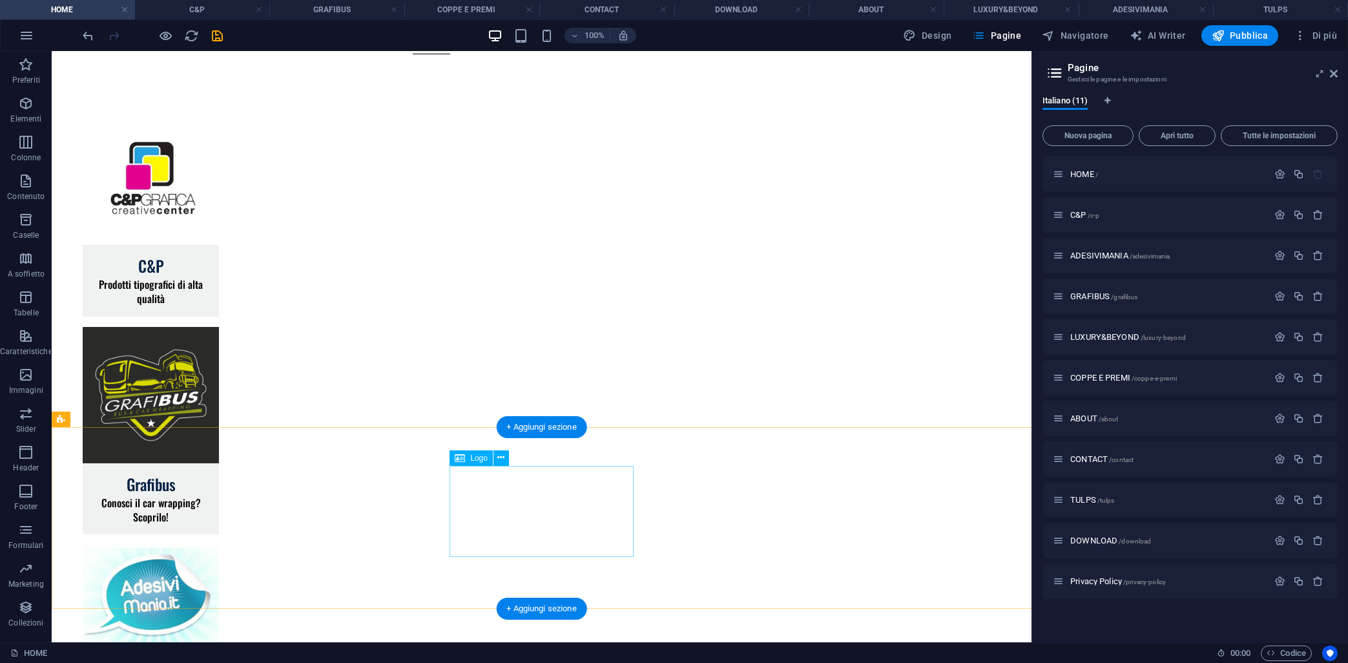
scroll to position [139, 0]
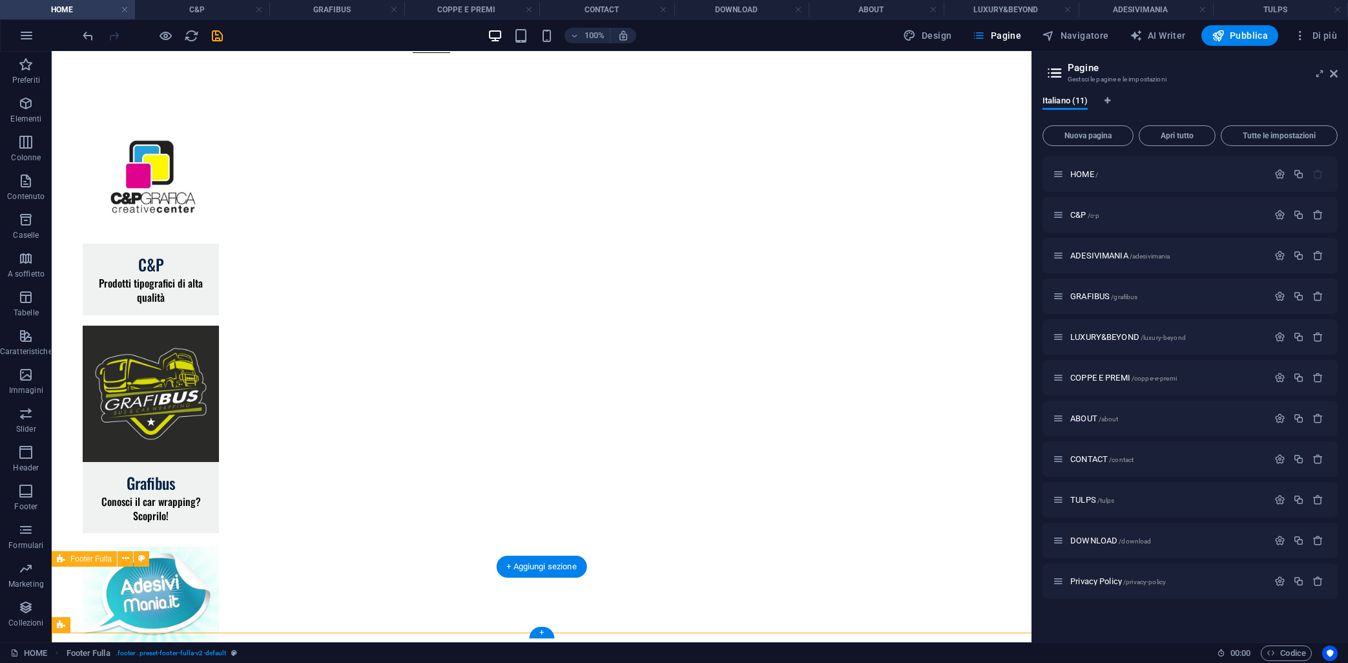
scroll to position [202, 0]
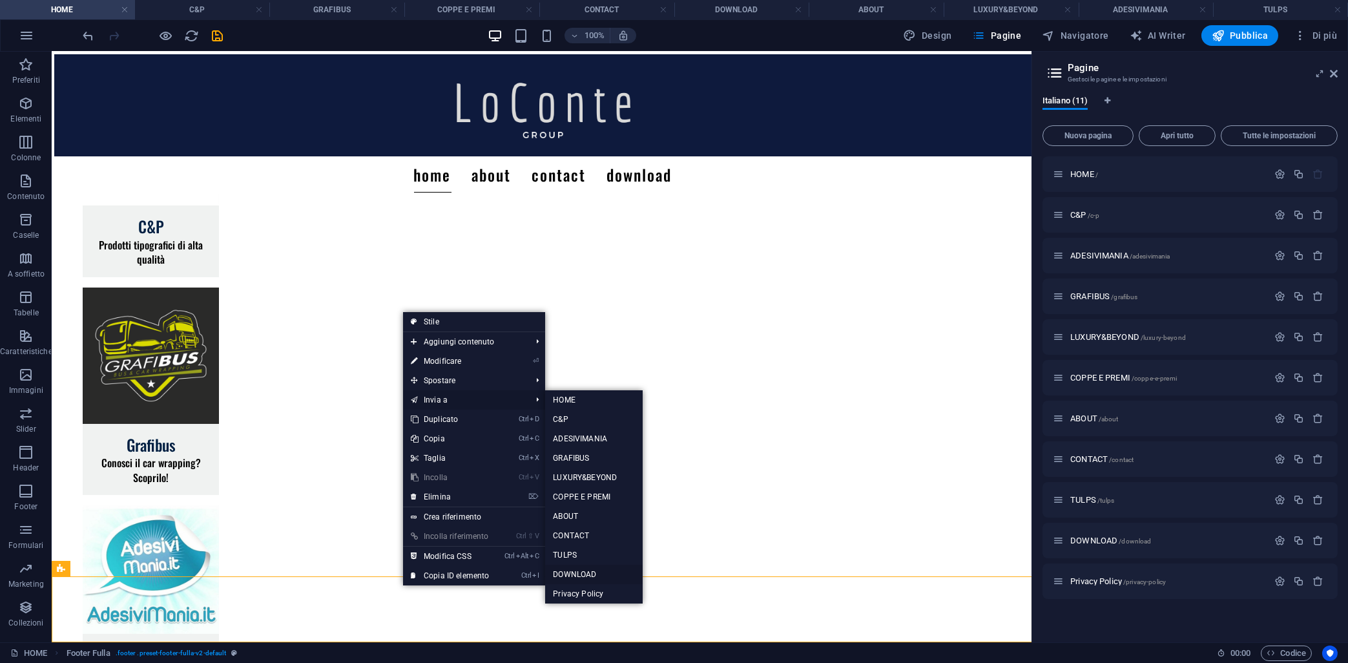
click at [576, 570] on link "DOWNLOAD" at bounding box center [594, 574] width 98 height 19
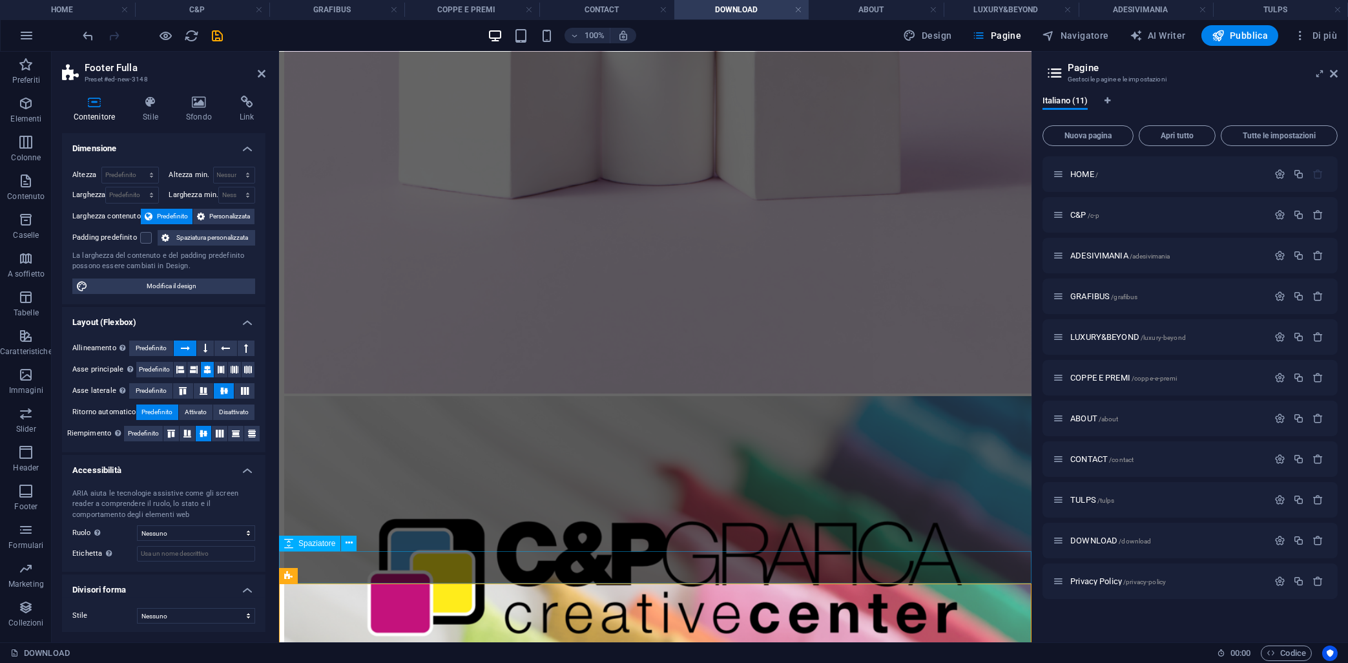
scroll to position [963, 0]
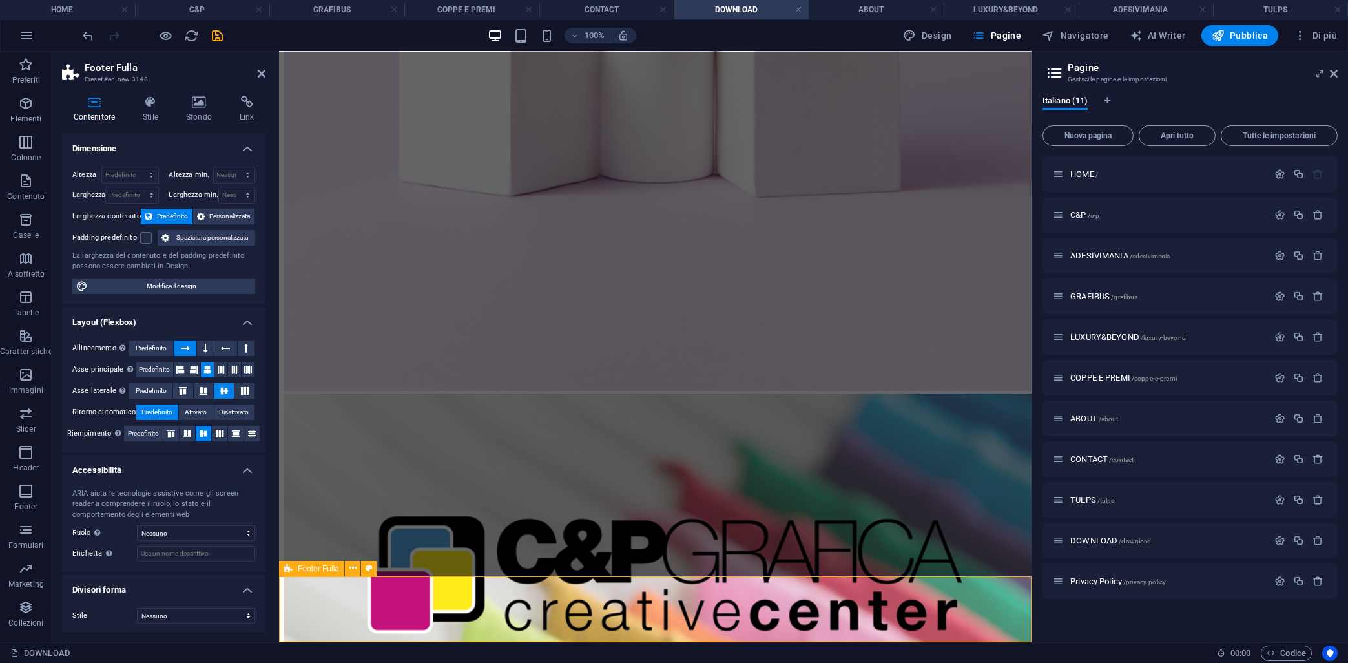
click at [1082, 173] on span "HOME /" at bounding box center [1085, 174] width 28 height 10
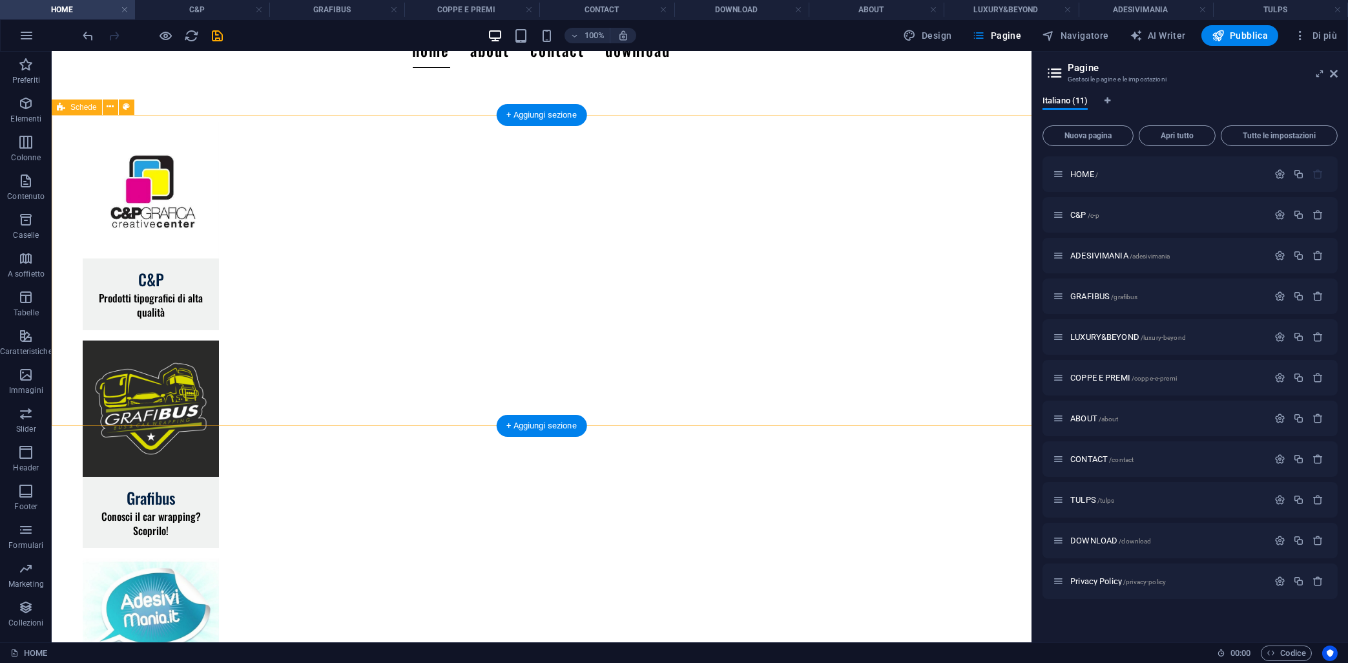
scroll to position [139, 0]
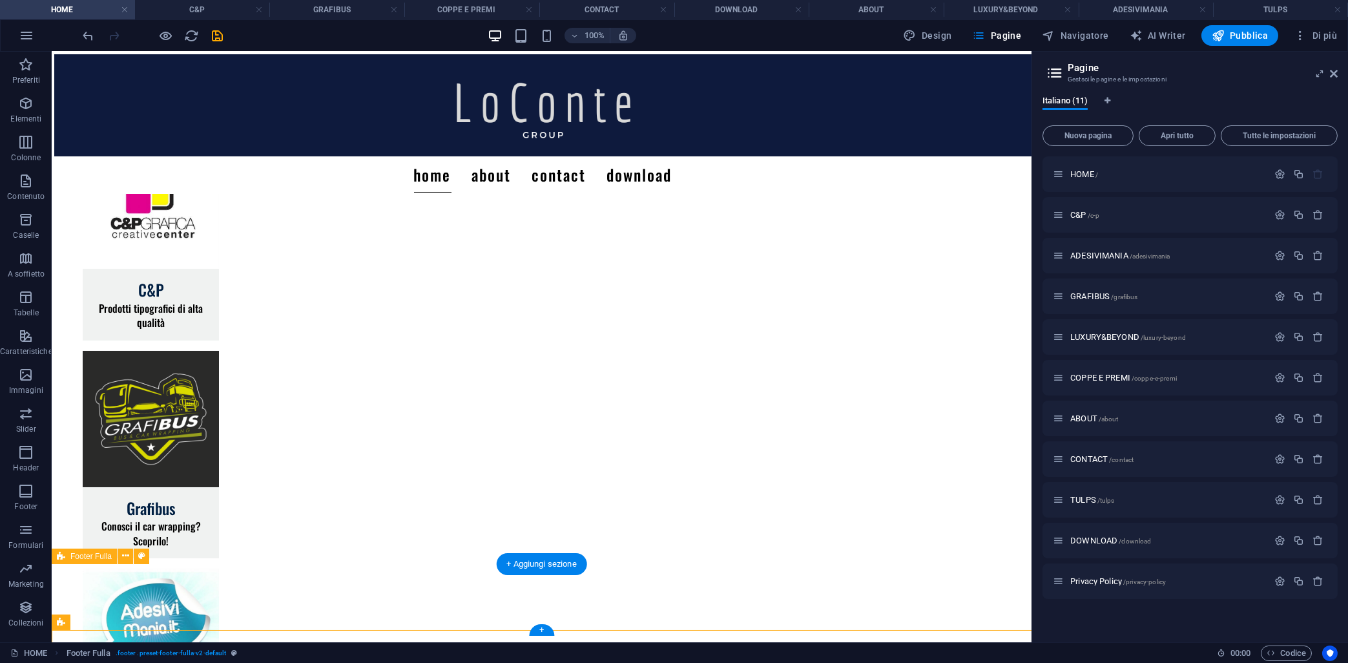
scroll to position [202, 0]
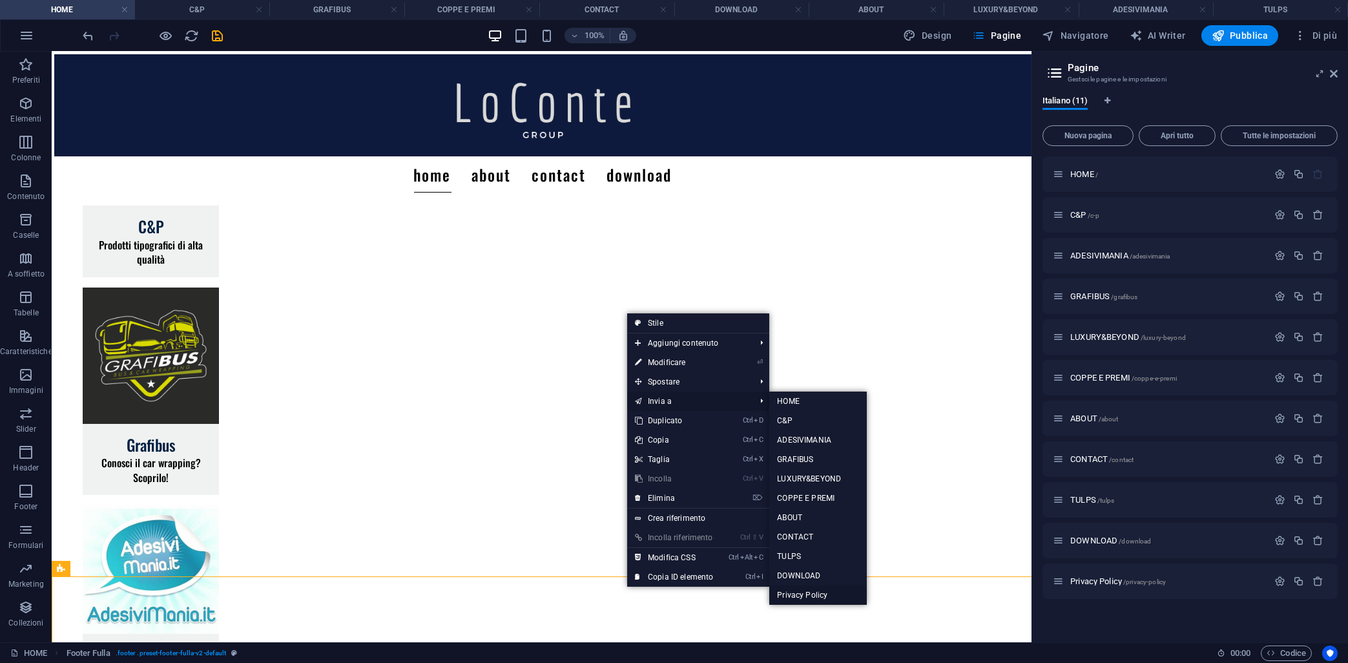
click at [792, 595] on link "Privacy Policy" at bounding box center [819, 594] width 98 height 19
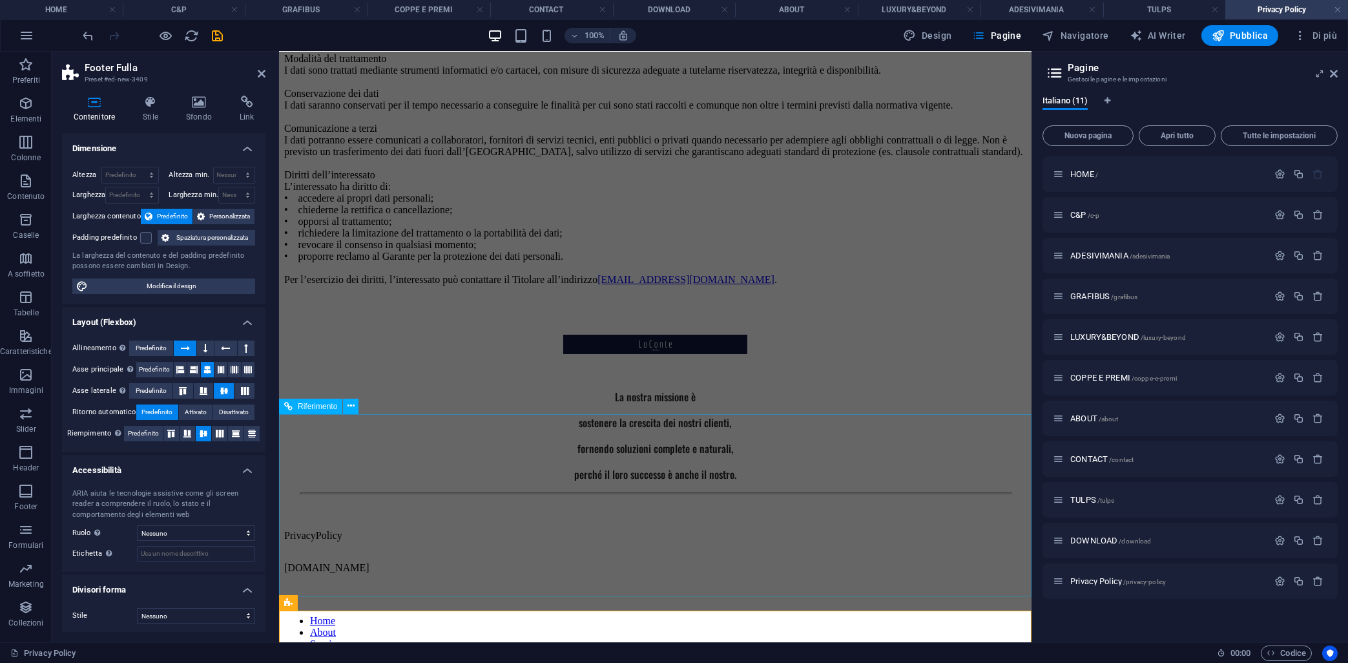
scroll to position [444, 0]
click at [584, 286] on div "(ai sensi del Regolamento UE 2016/679 – GDPR) Titolare del trattamento Il Titol…" at bounding box center [655, 70] width 742 height 430
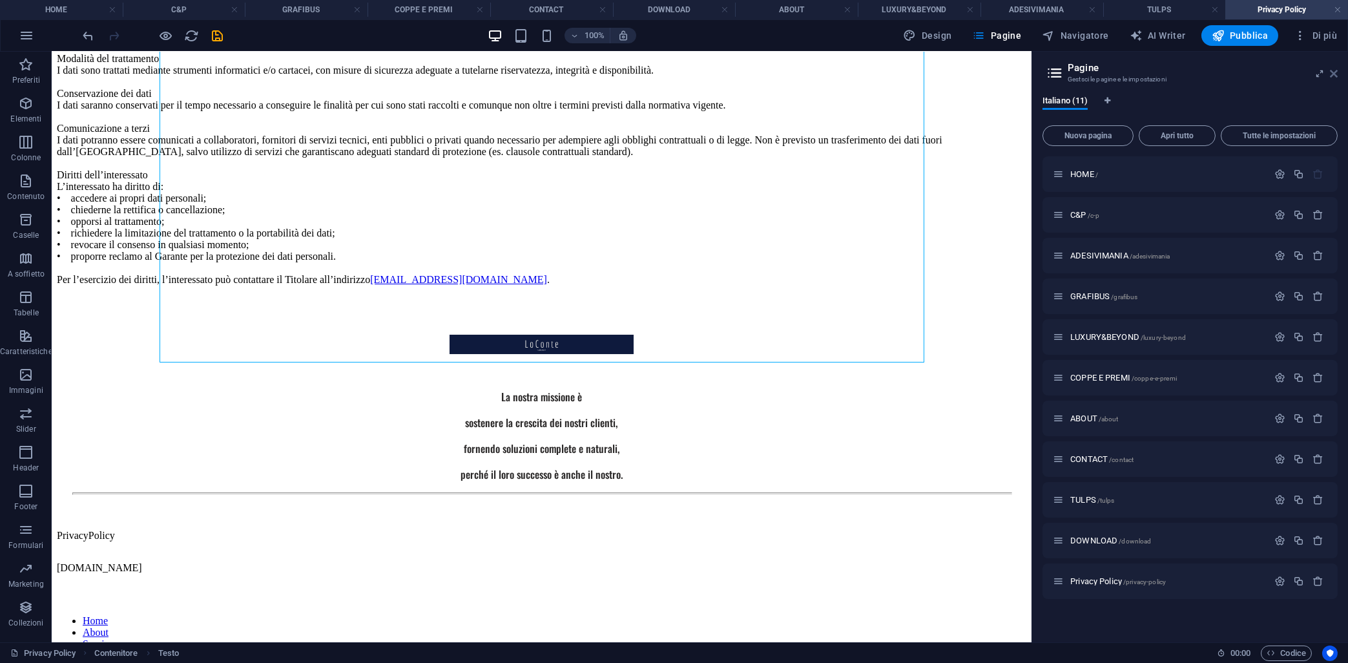
drag, startPoint x: 1334, startPoint y: 70, endPoint x: 422, endPoint y: 10, distance: 913.6
click at [1334, 70] on icon at bounding box center [1334, 73] width 8 height 10
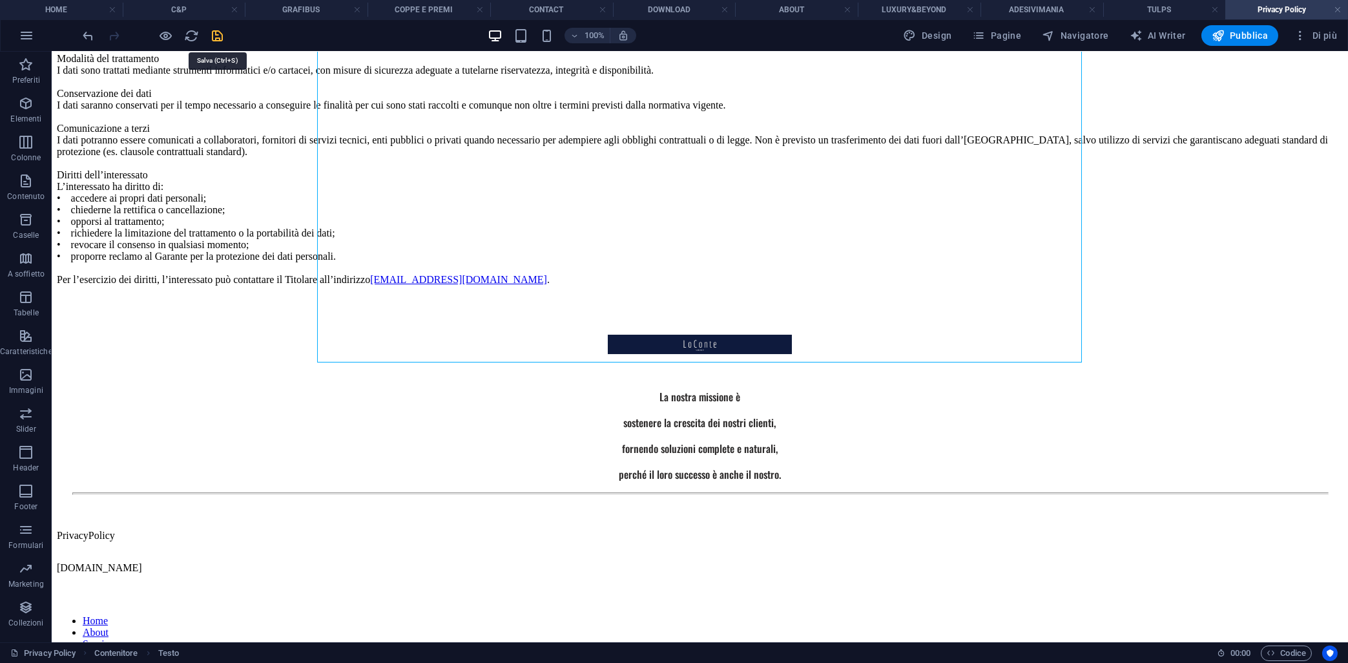
drag, startPoint x: 218, startPoint y: 39, endPoint x: 34, endPoint y: 154, distance: 216.6
click at [218, 39] on icon "save" at bounding box center [218, 35] width 15 height 15
click at [991, 31] on span "Pagine" at bounding box center [996, 35] width 49 height 13
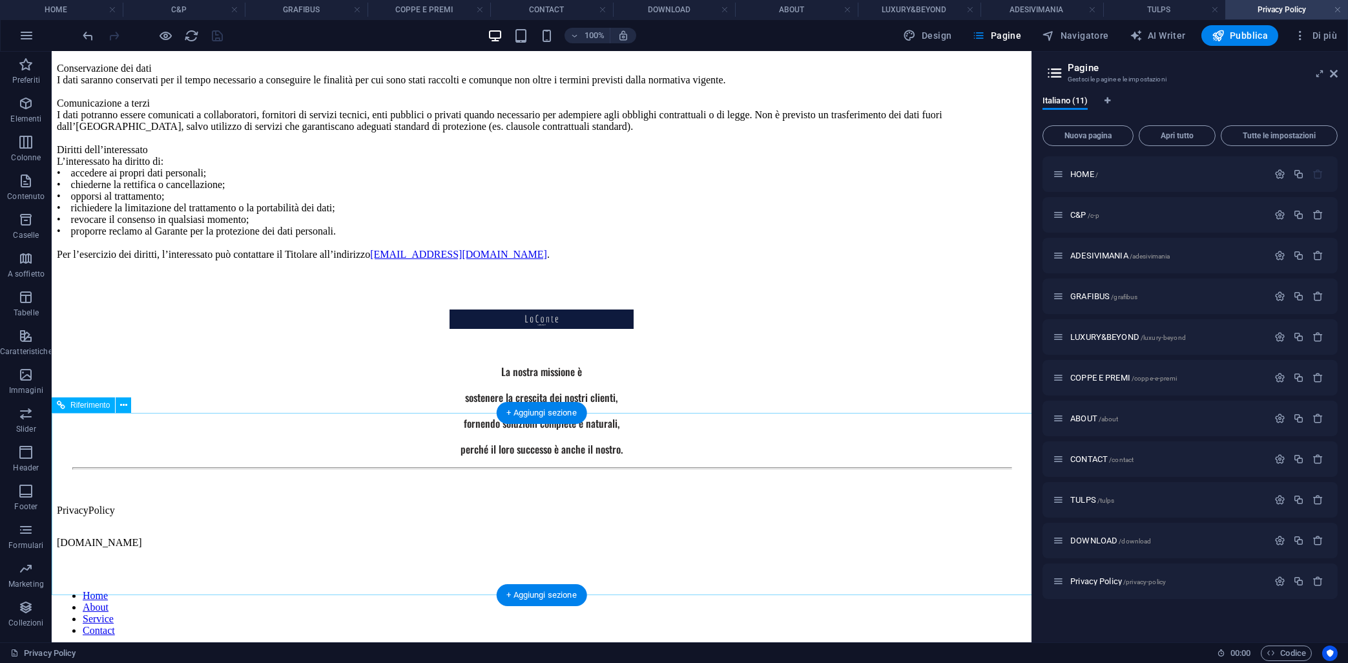
scroll to position [478, 0]
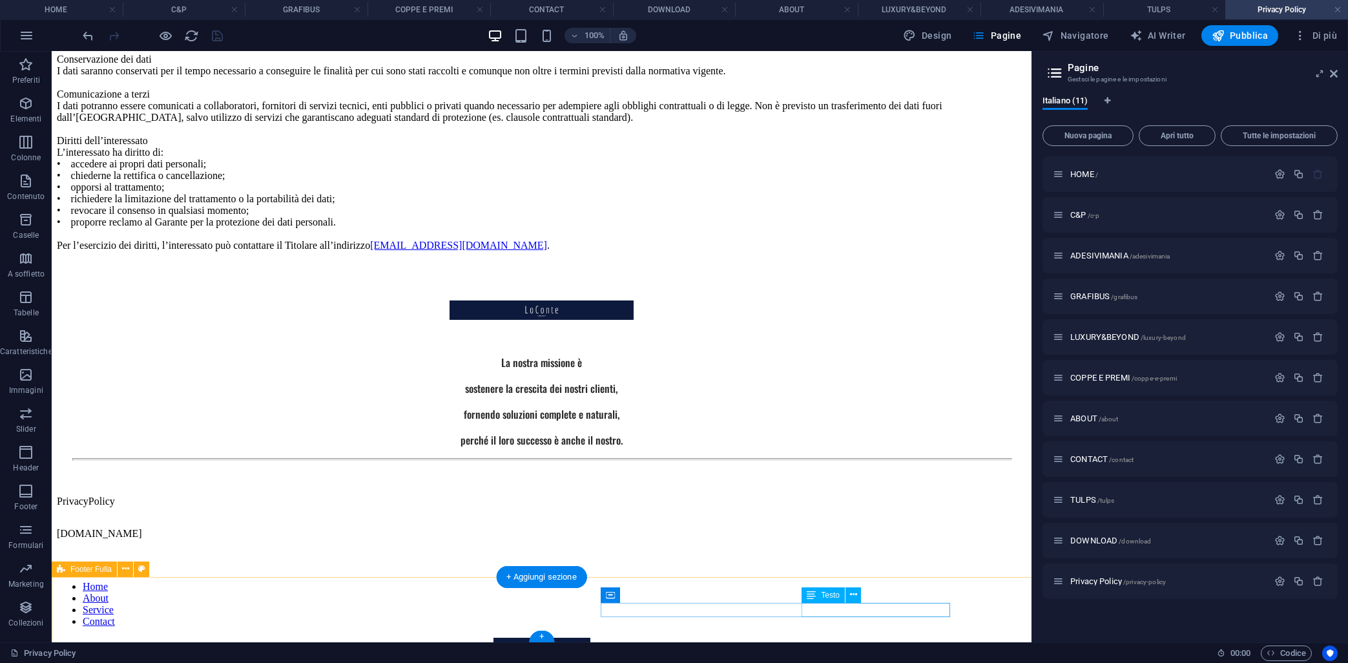
click at [873, 660] on div "Note legali | Informativa sulla privacy" at bounding box center [542, 666] width 970 height 12
click at [853, 594] on icon at bounding box center [853, 595] width 7 height 14
click at [1296, 583] on icon "button" at bounding box center [1299, 581] width 11 height 11
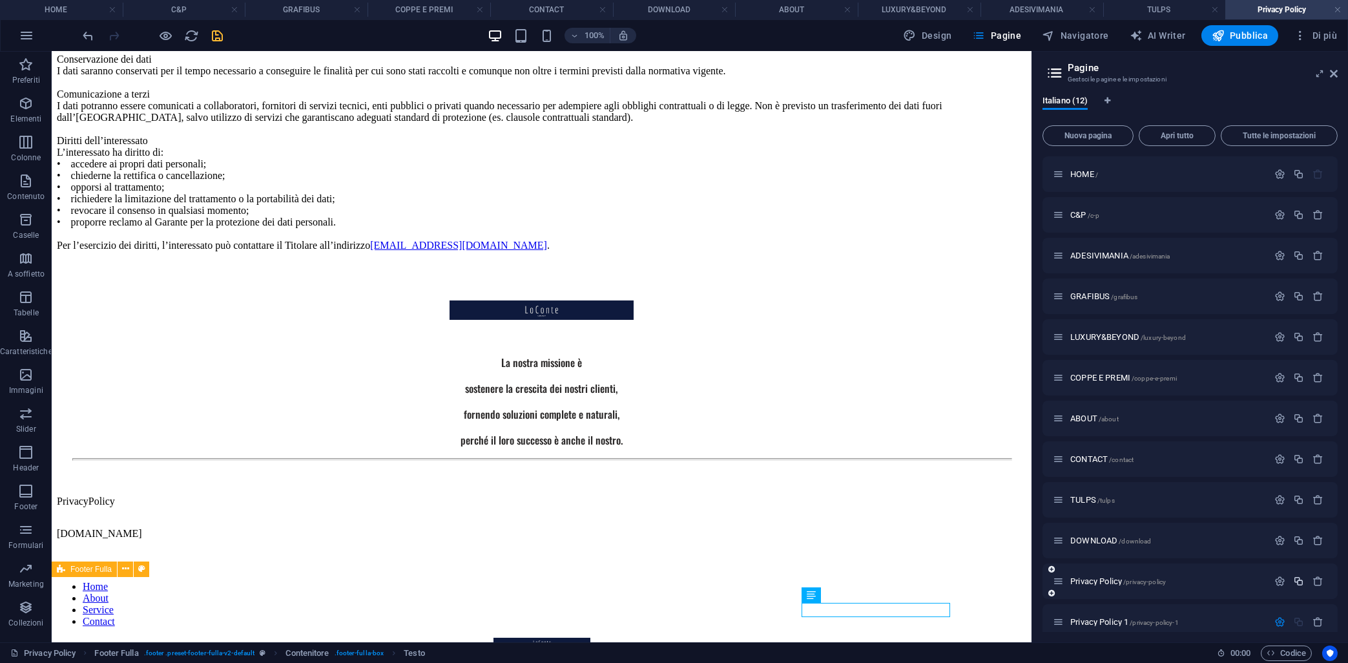
scroll to position [276, 0]
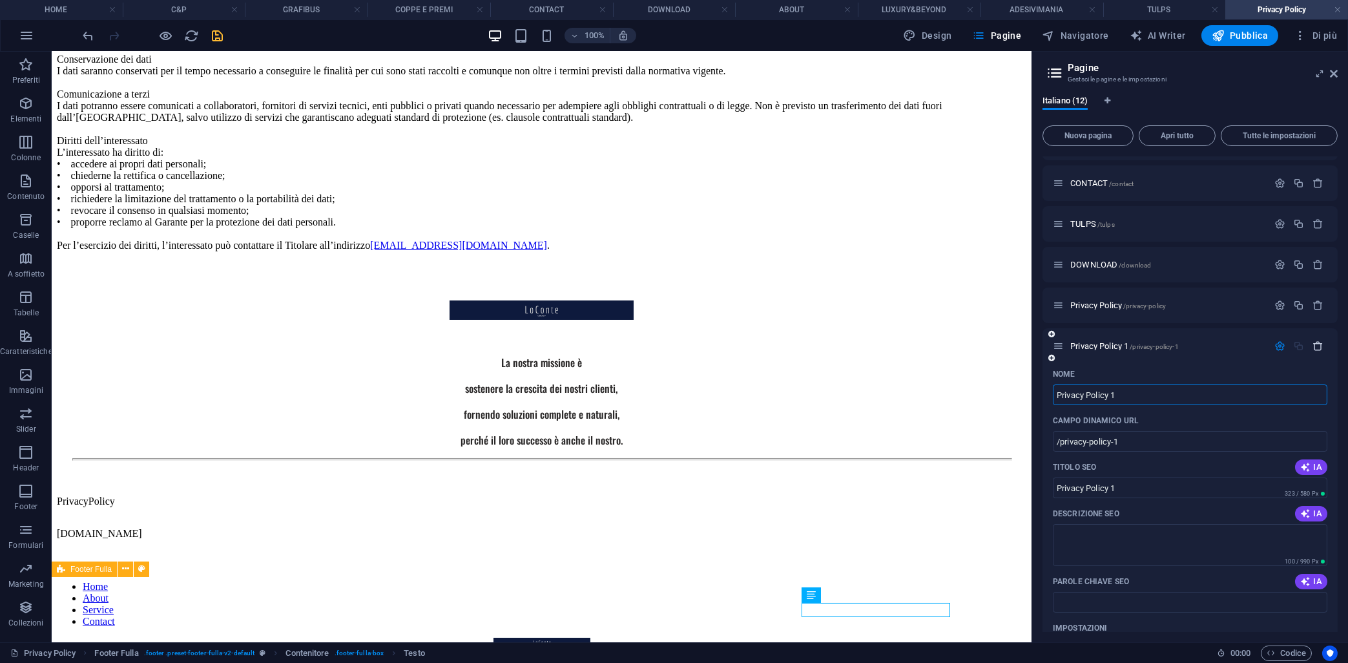
click at [1317, 346] on icon "button" at bounding box center [1318, 346] width 11 height 11
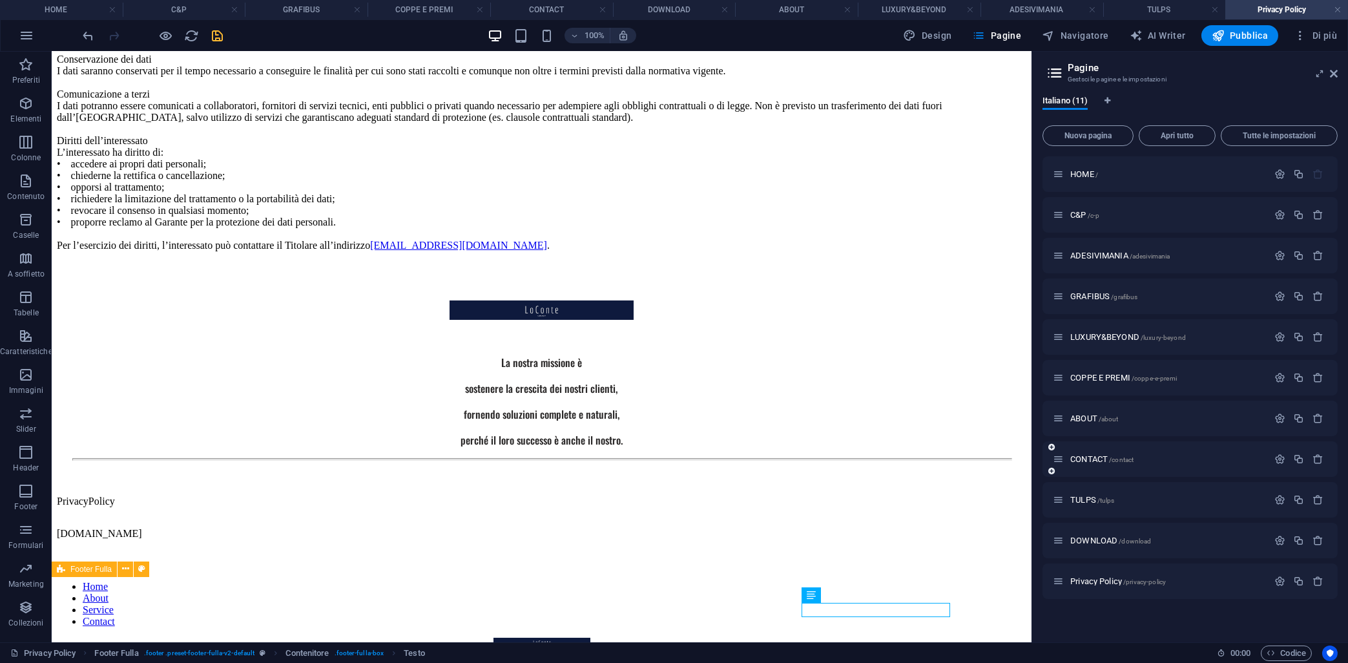
scroll to position [0, 0]
click at [1281, 582] on icon "button" at bounding box center [1280, 581] width 11 height 11
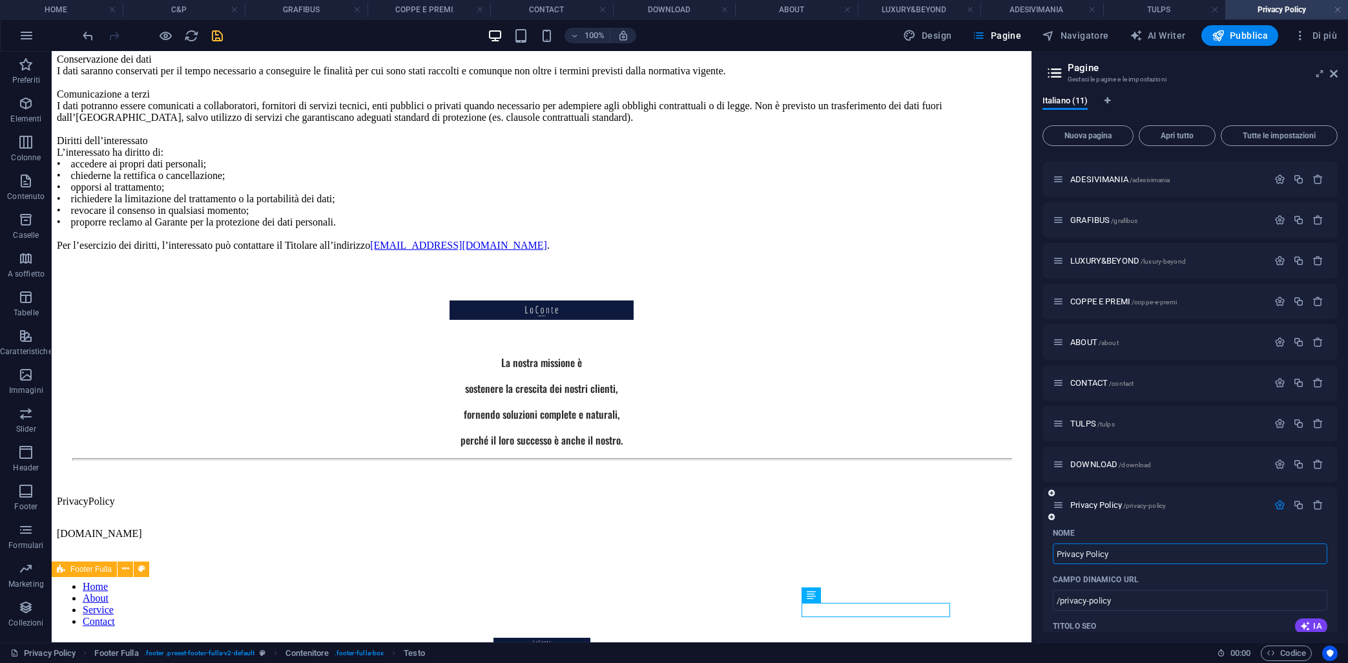
scroll to position [185, 0]
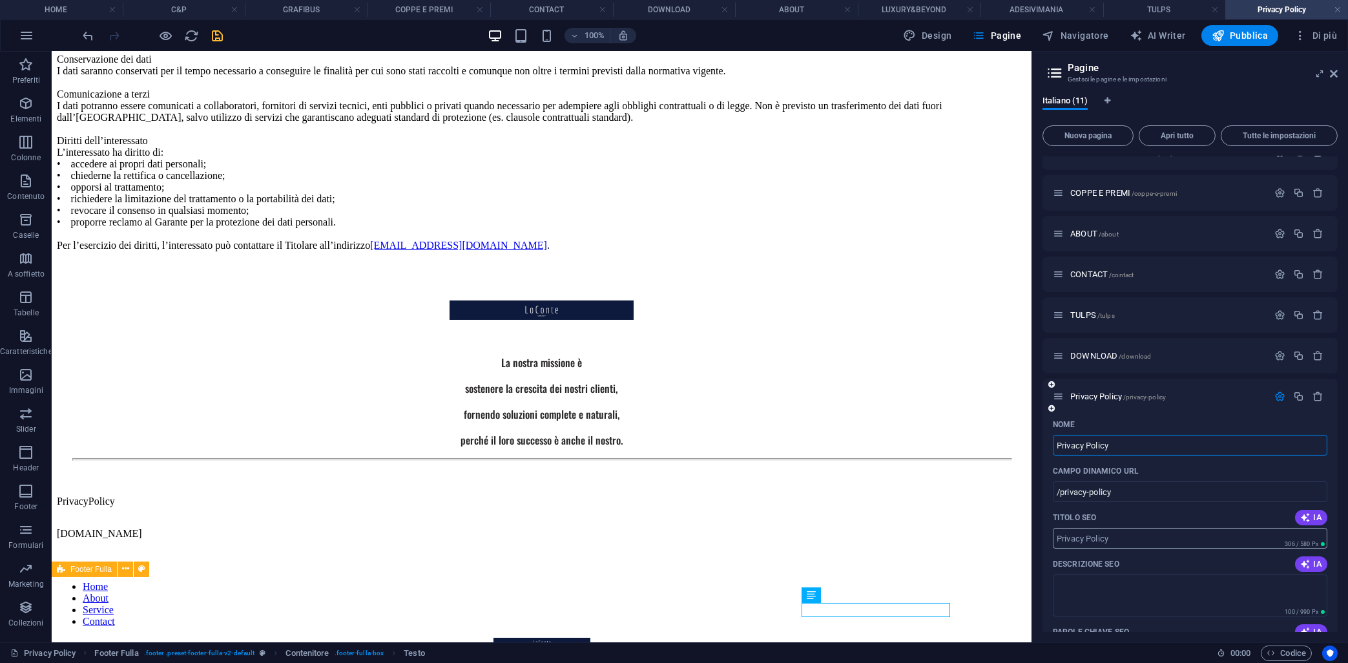
click at [1169, 538] on input "Titolo SEO" at bounding box center [1190, 538] width 275 height 21
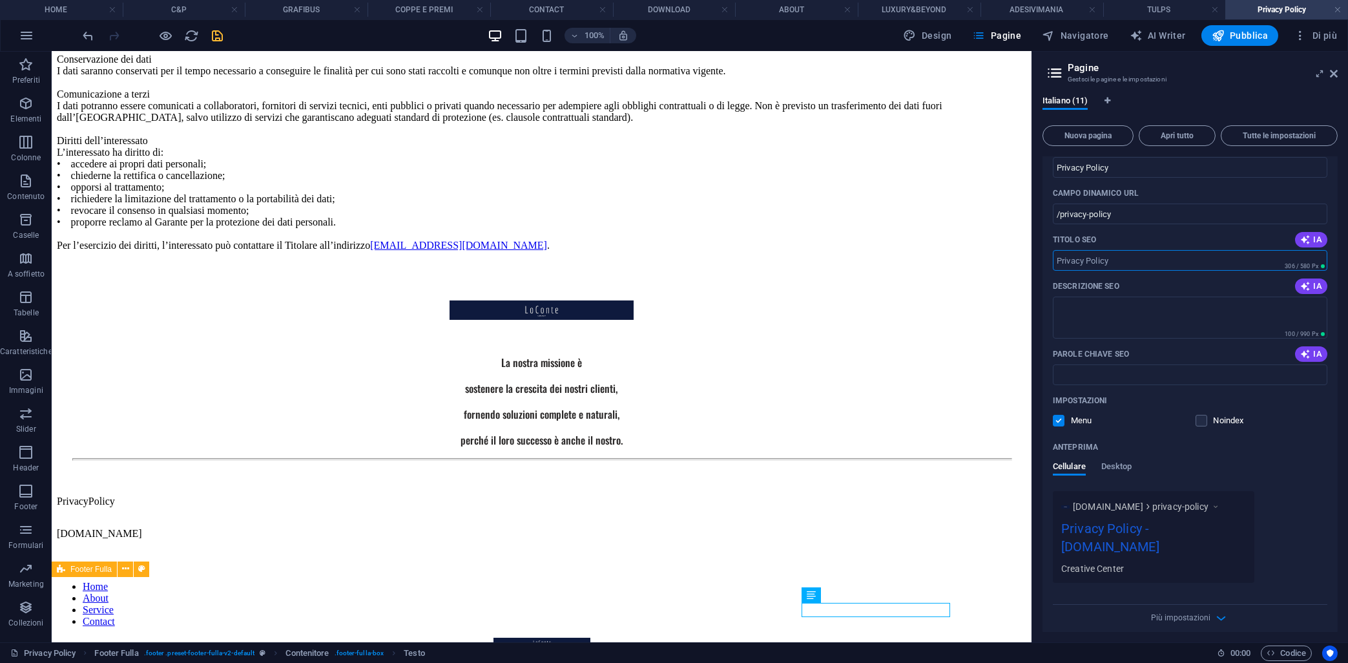
scroll to position [472, 0]
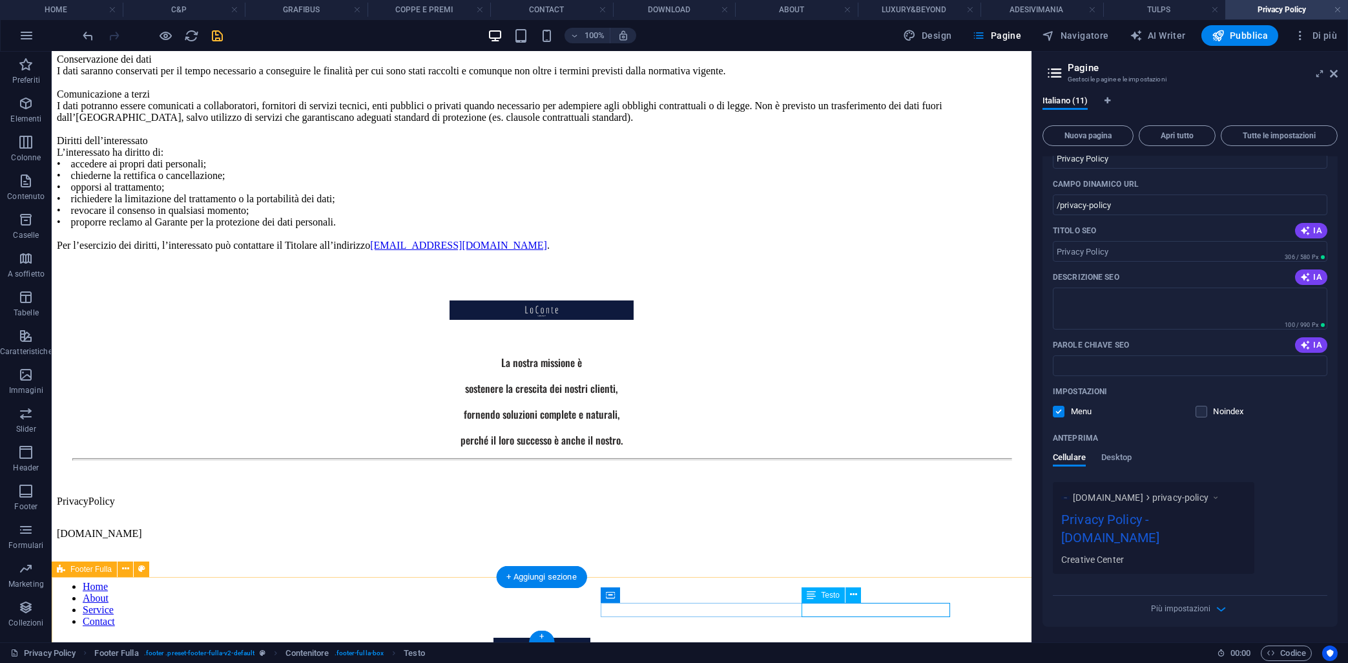
click at [848, 660] on div "Note legali | Informativa sulla privacy" at bounding box center [542, 666] width 970 height 12
click at [854, 596] on icon at bounding box center [853, 595] width 7 height 14
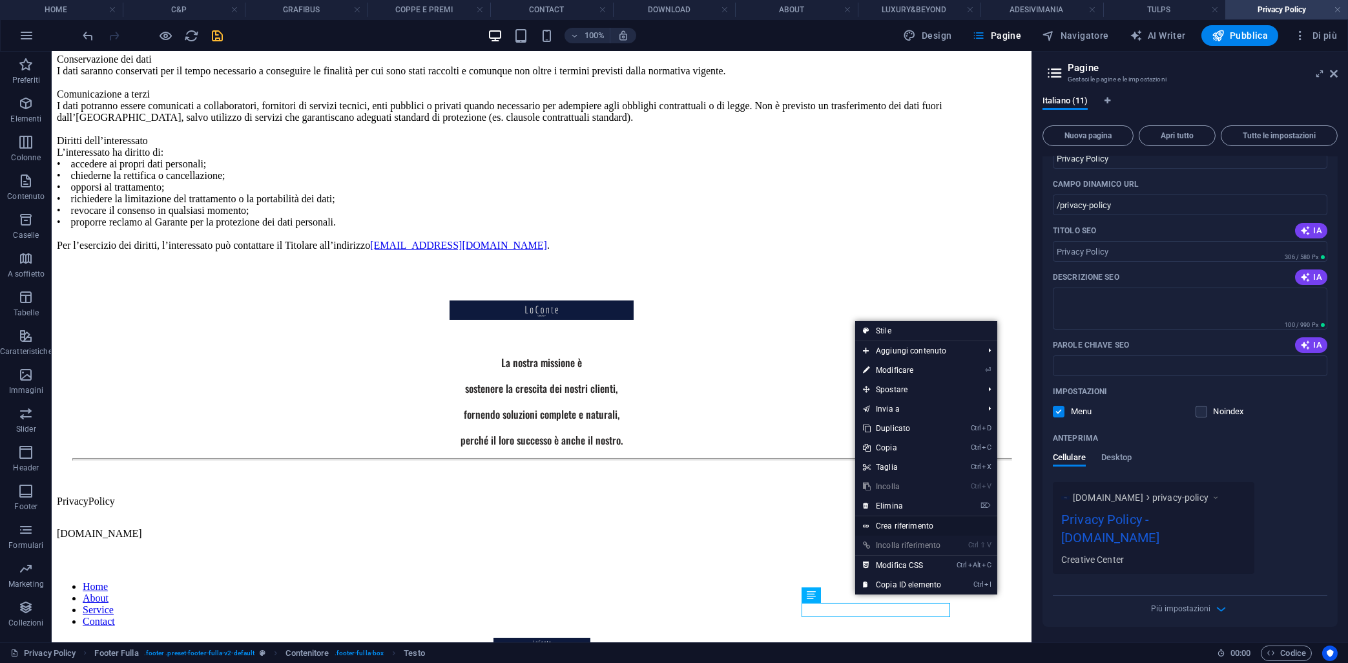
click at [927, 528] on link "Crea riferimento" at bounding box center [926, 525] width 142 height 19
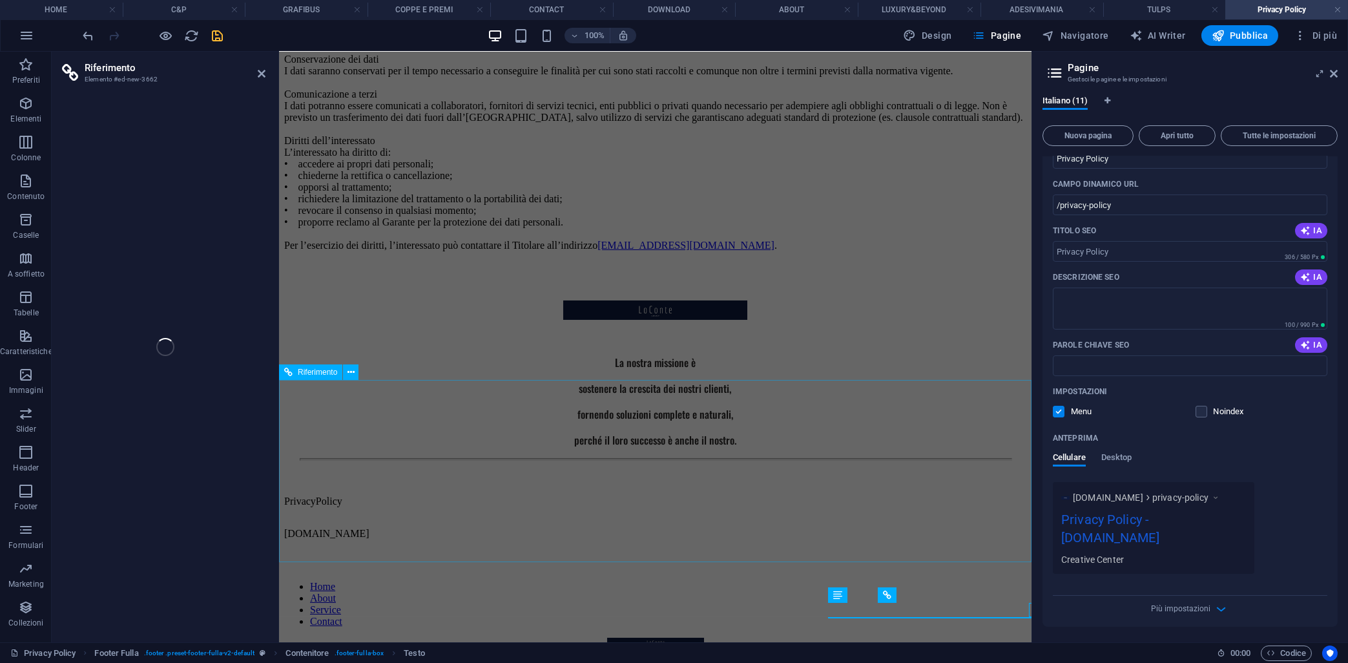
click at [889, 592] on div "Home About Service Contact Note legali | Informativa sulla privacy Note legali …" at bounding box center [655, 638] width 742 height 176
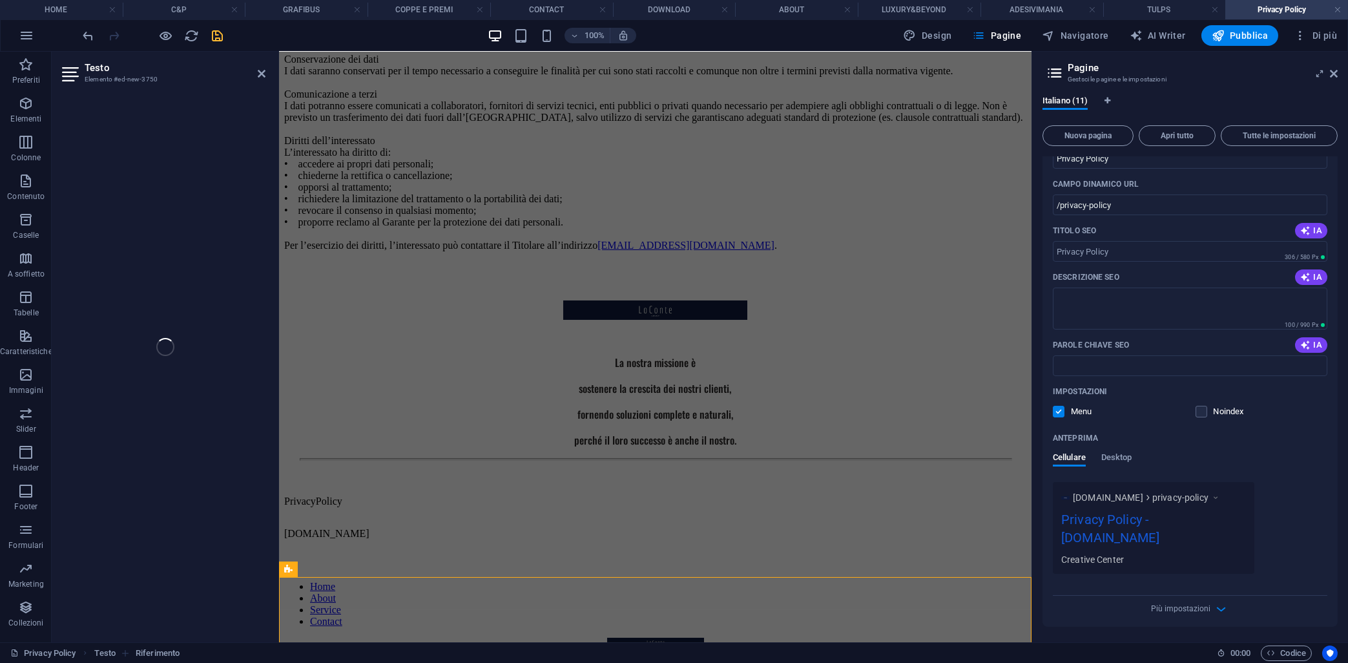
click at [224, 537] on div "Testo Elemento #ed-new-3750 Footer Fulla Riferimento Contenitore Testo Riferime…" at bounding box center [542, 347] width 980 height 591
click at [628, 485] on div "La nostra missione è sostenere la crescita dei nostri clienti, fornendo soluzio…" at bounding box center [655, 374] width 742 height 224
click at [848, 612] on div "Home About Service Contact Note legali | Informativa sulla privacy" at bounding box center [655, 627] width 742 height 154
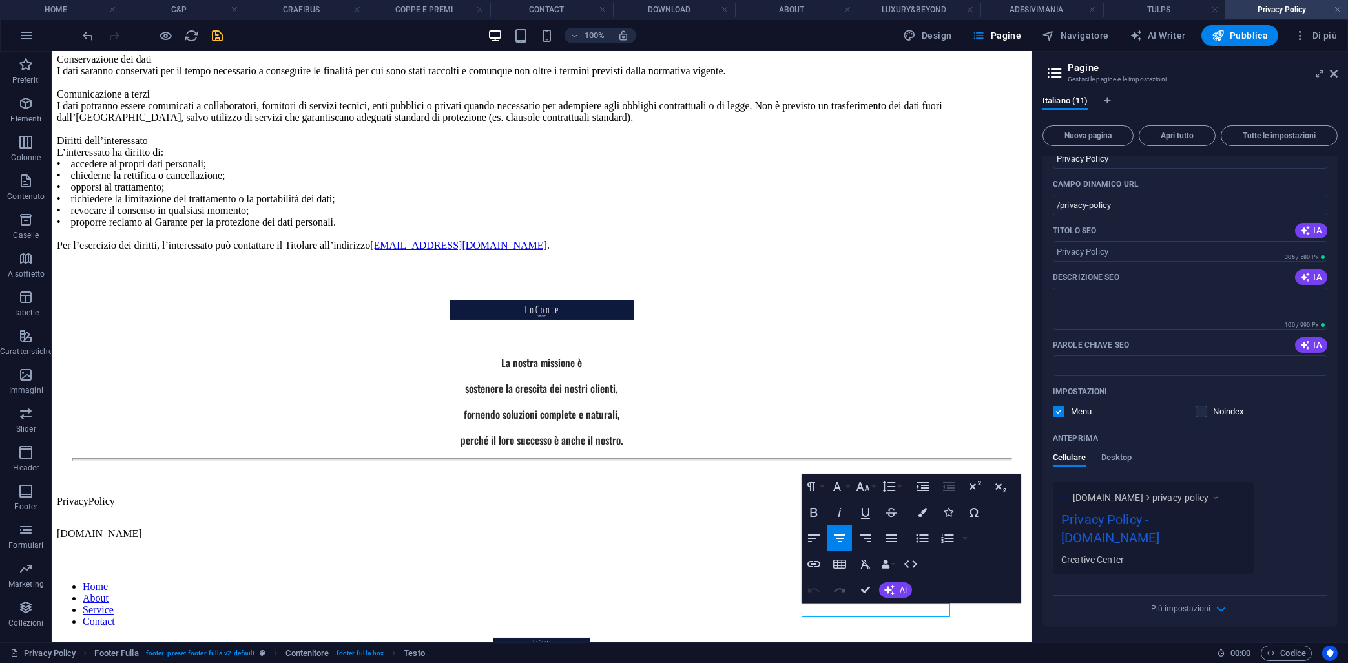
click at [817, 587] on icon "button" at bounding box center [814, 590] width 16 height 16
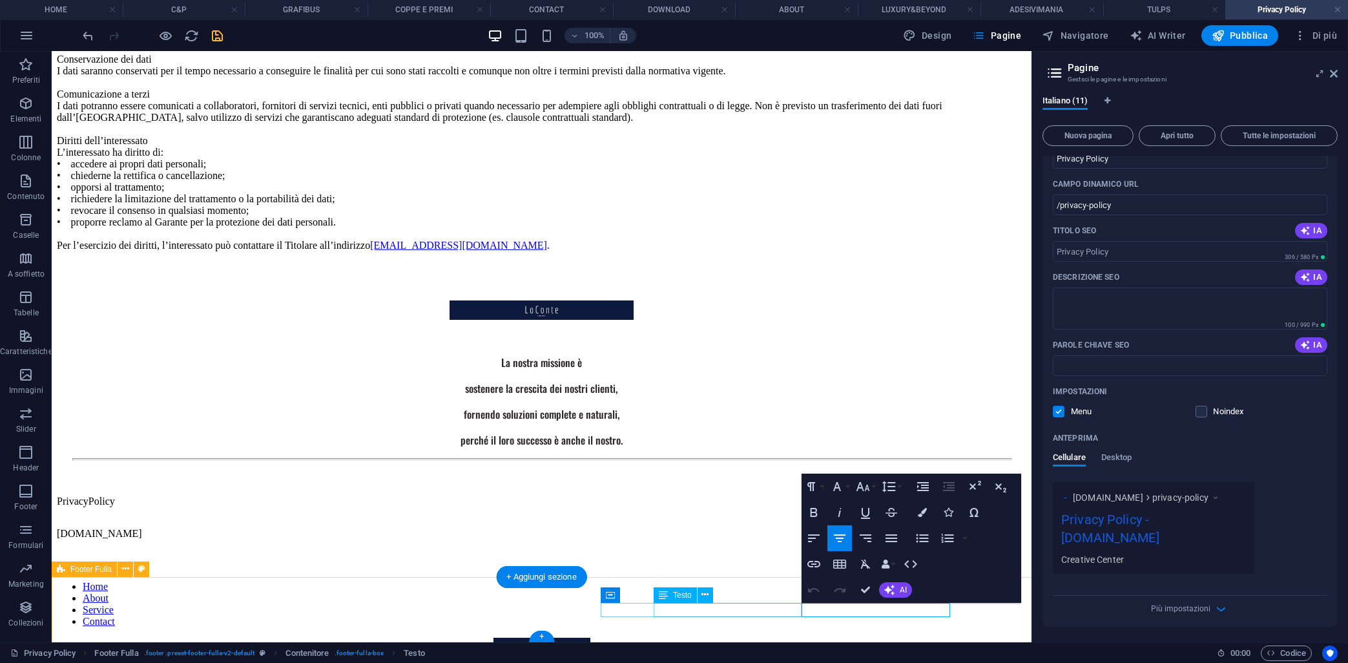
click at [673, 660] on div "Note legali | Informativa sulla privacy" at bounding box center [542, 666] width 970 height 12
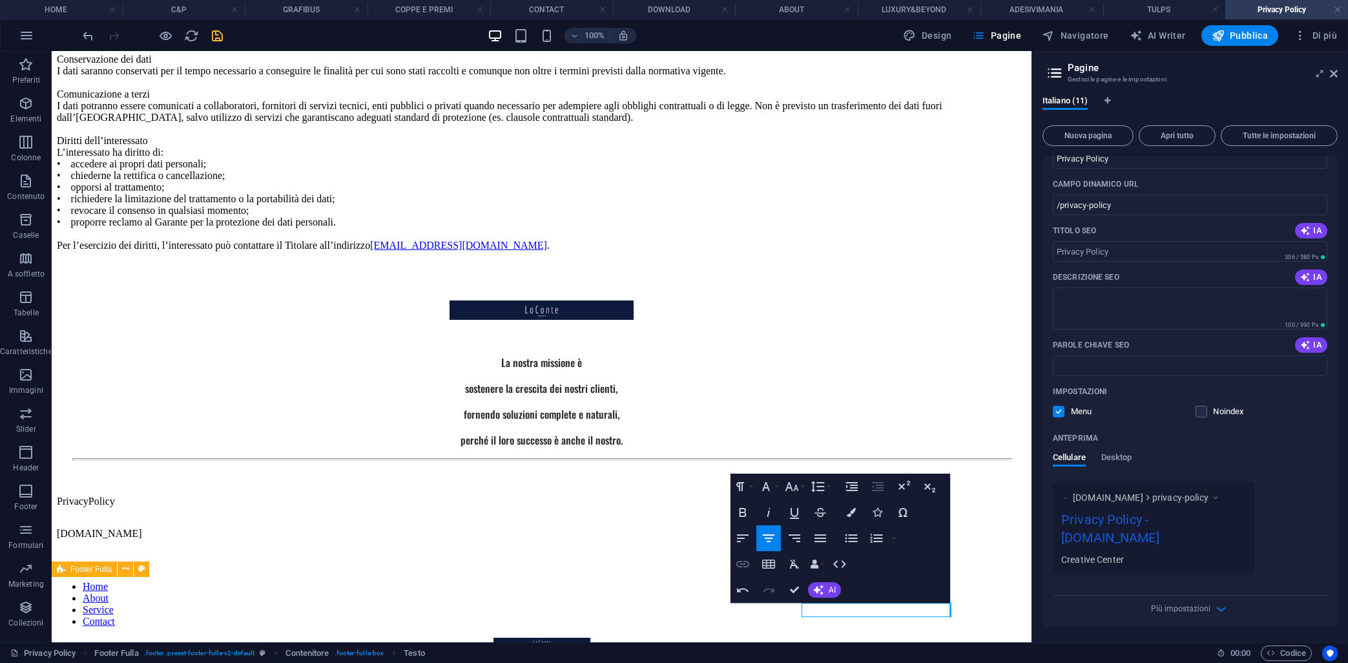
click at [749, 567] on icon "button" at bounding box center [743, 564] width 13 height 6
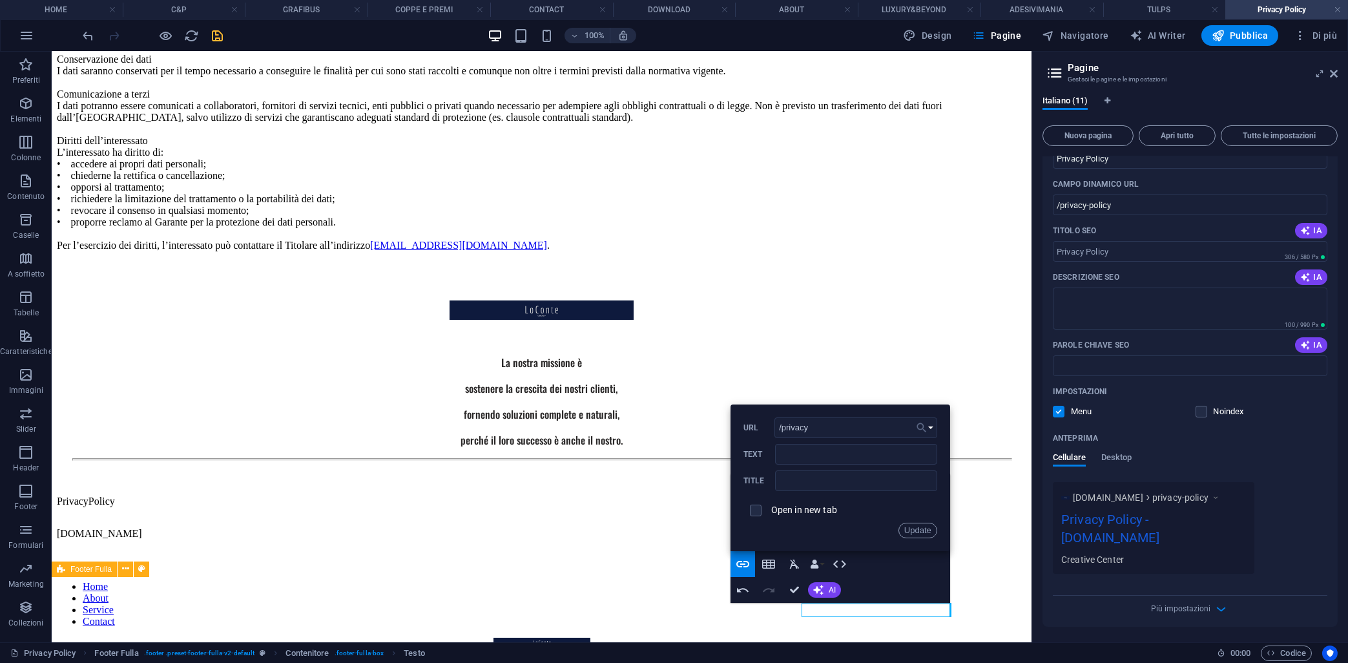
click at [926, 428] on icon "button" at bounding box center [922, 428] width 13 height 16
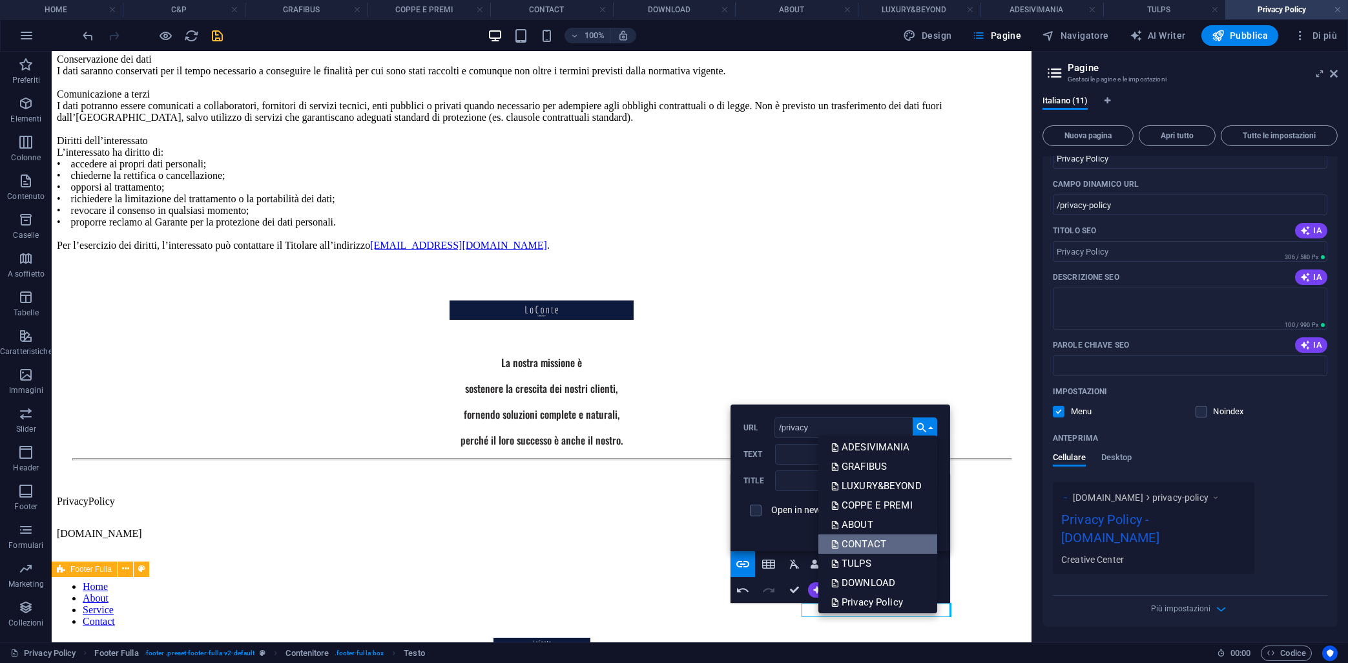
scroll to position [65, 0]
click at [865, 575] on p "Privacy Policy" at bounding box center [869, 578] width 74 height 19
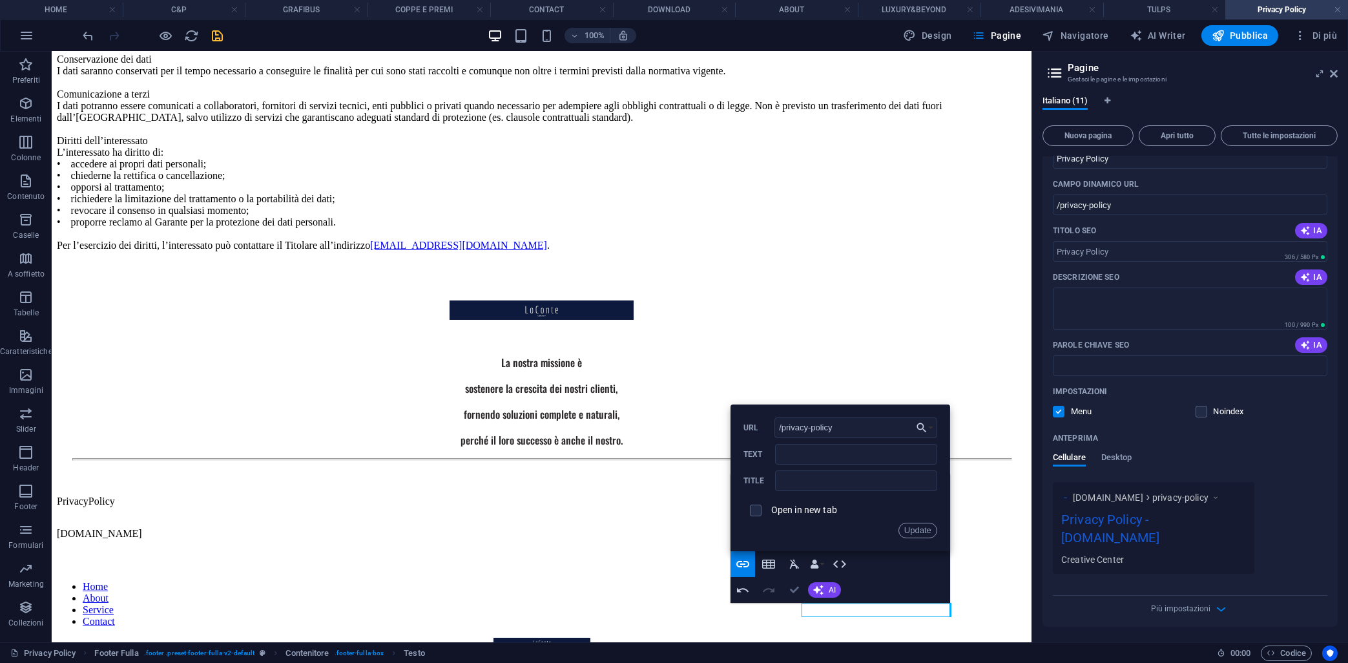
click at [790, 587] on button "Confirm (Ctrl+⏎)" at bounding box center [794, 590] width 25 height 26
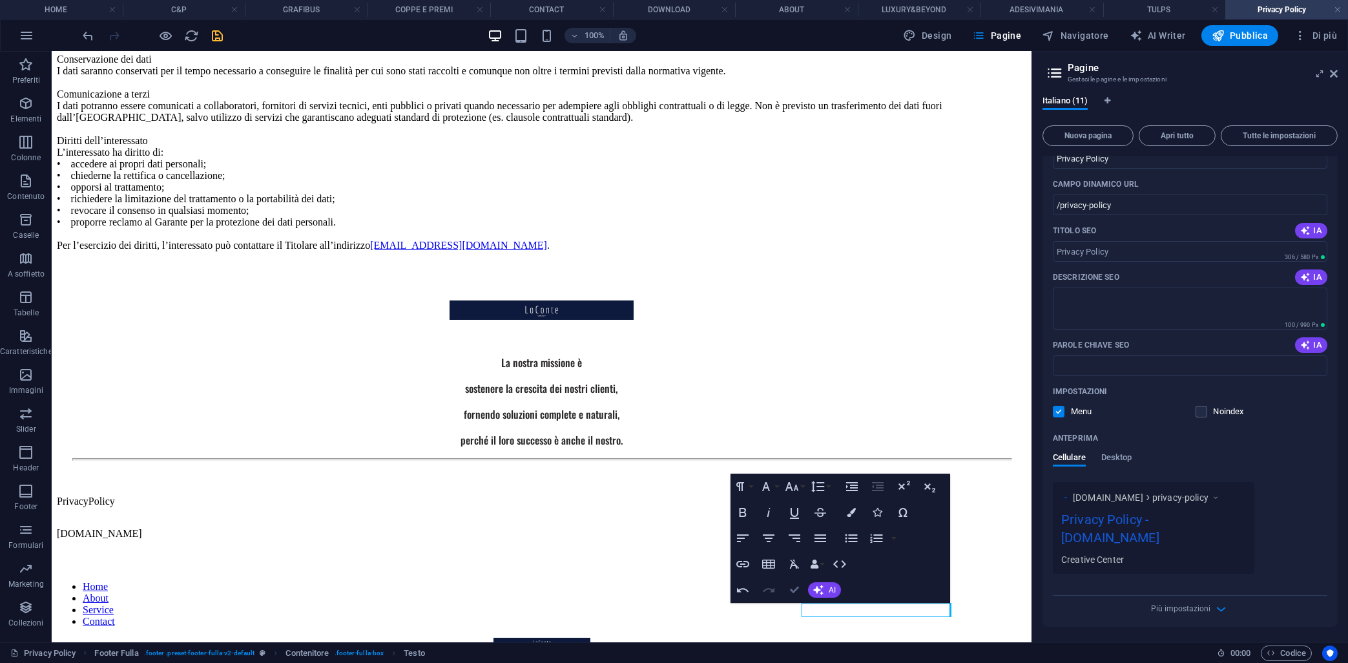
click at [797, 589] on icon "button" at bounding box center [794, 589] width 9 height 9
click at [1015, 596] on div "Home About Service Contact Note legali | Informativa sulla privacy" at bounding box center [542, 627] width 970 height 154
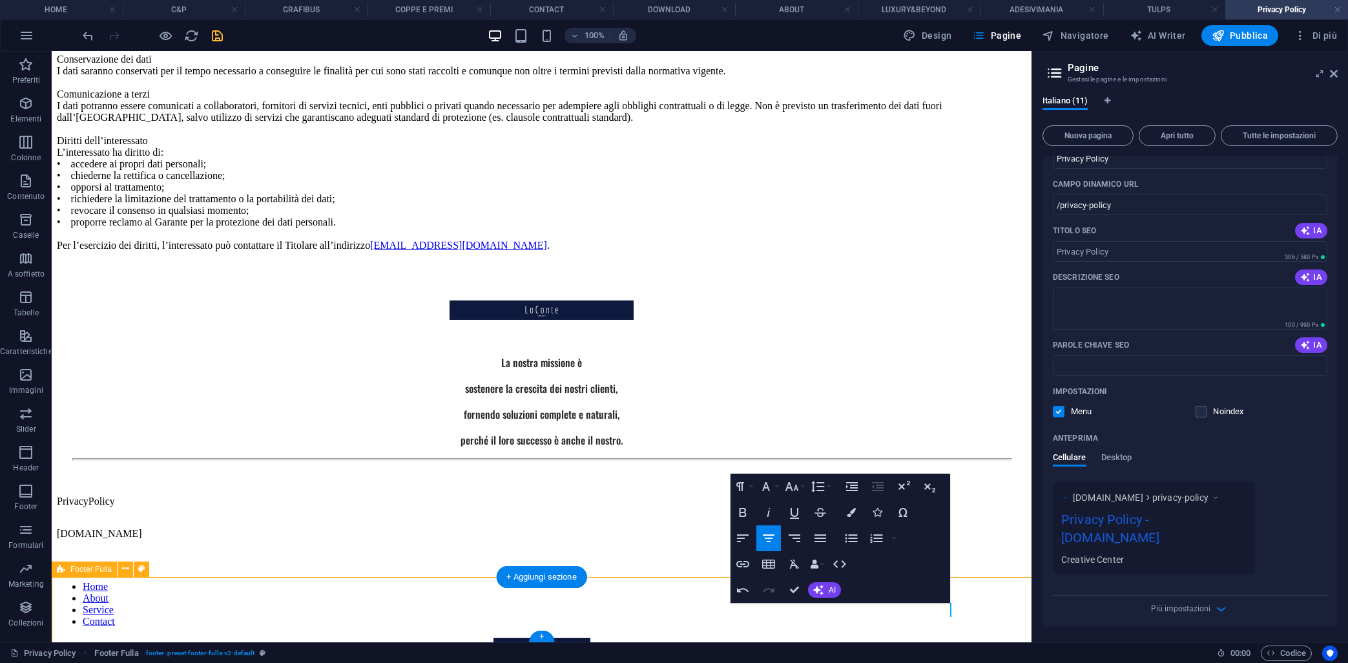
click at [1009, 586] on div "Home About Service Contact Note legali | Informativa sulla privacy" at bounding box center [542, 627] width 970 height 154
click at [1009, 585] on div "Home About Service Contact Note legali | Informativa sulla privacy" at bounding box center [542, 627] width 970 height 154
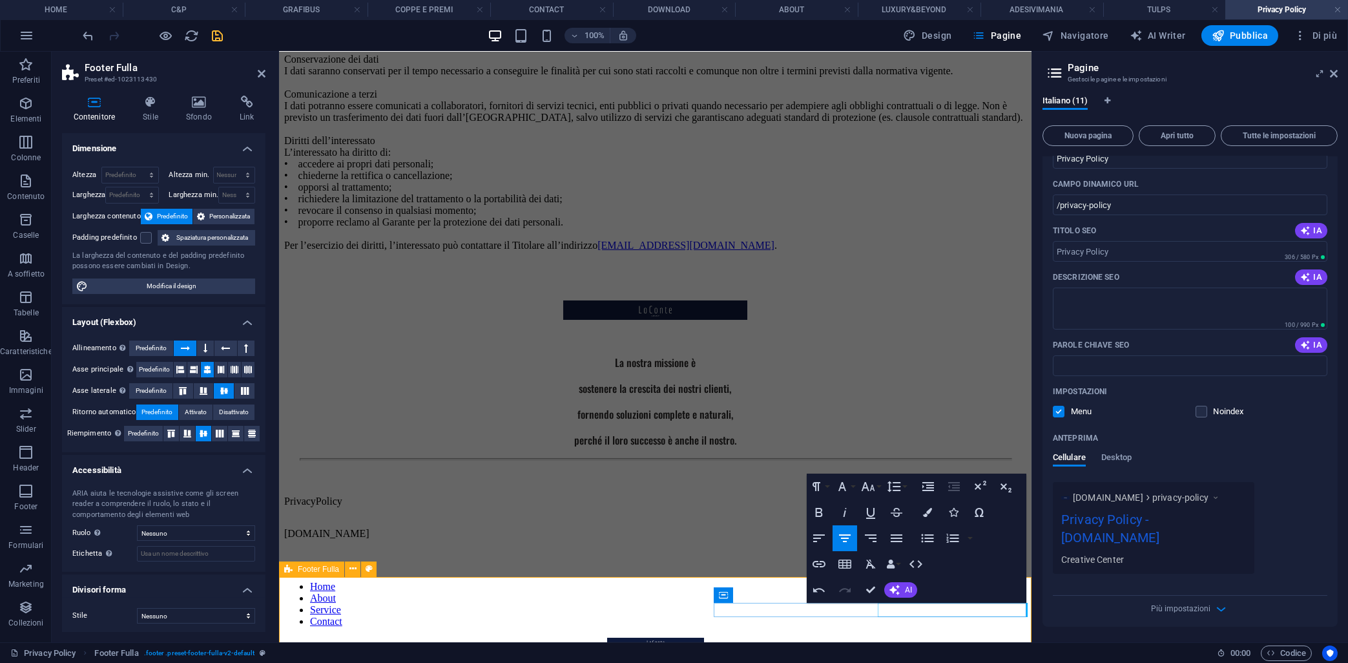
click at [918, 660] on div "Note legali | Informativa sulla privacy" at bounding box center [655, 666] width 742 height 12
type input "/privacy"
click at [821, 559] on icon "button" at bounding box center [820, 564] width 16 height 16
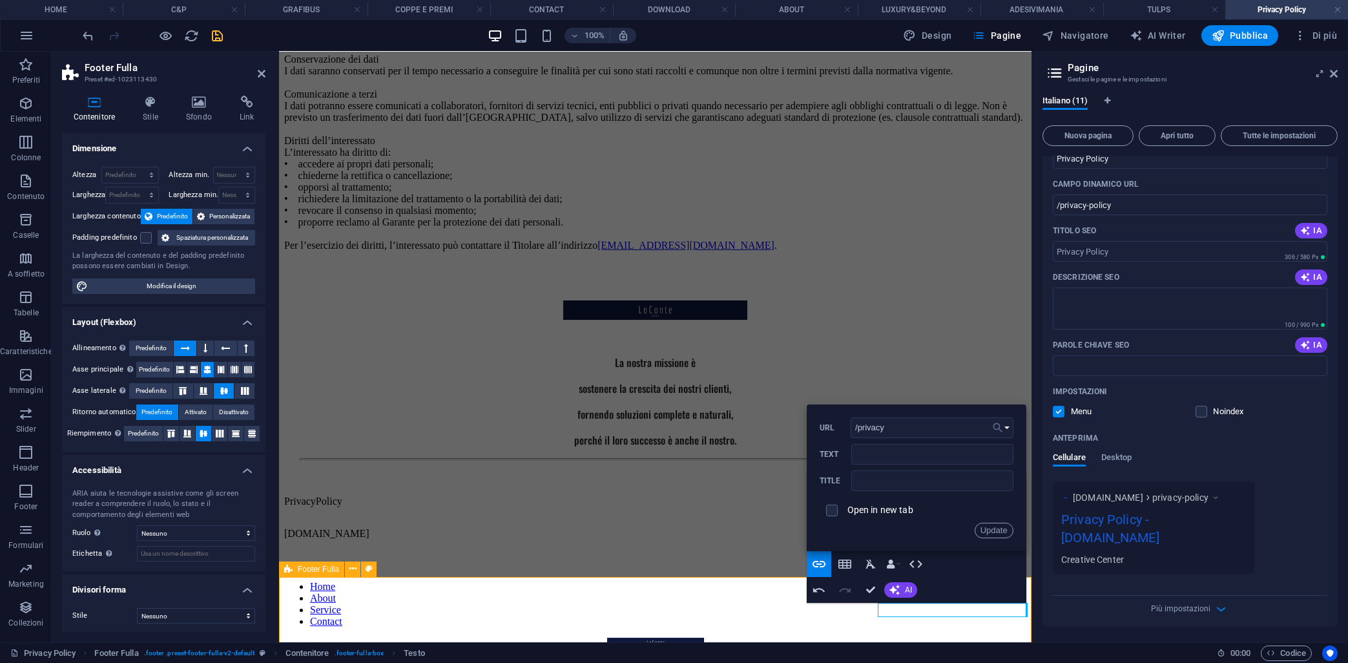
click at [1001, 428] on icon "button" at bounding box center [998, 428] width 13 height 16
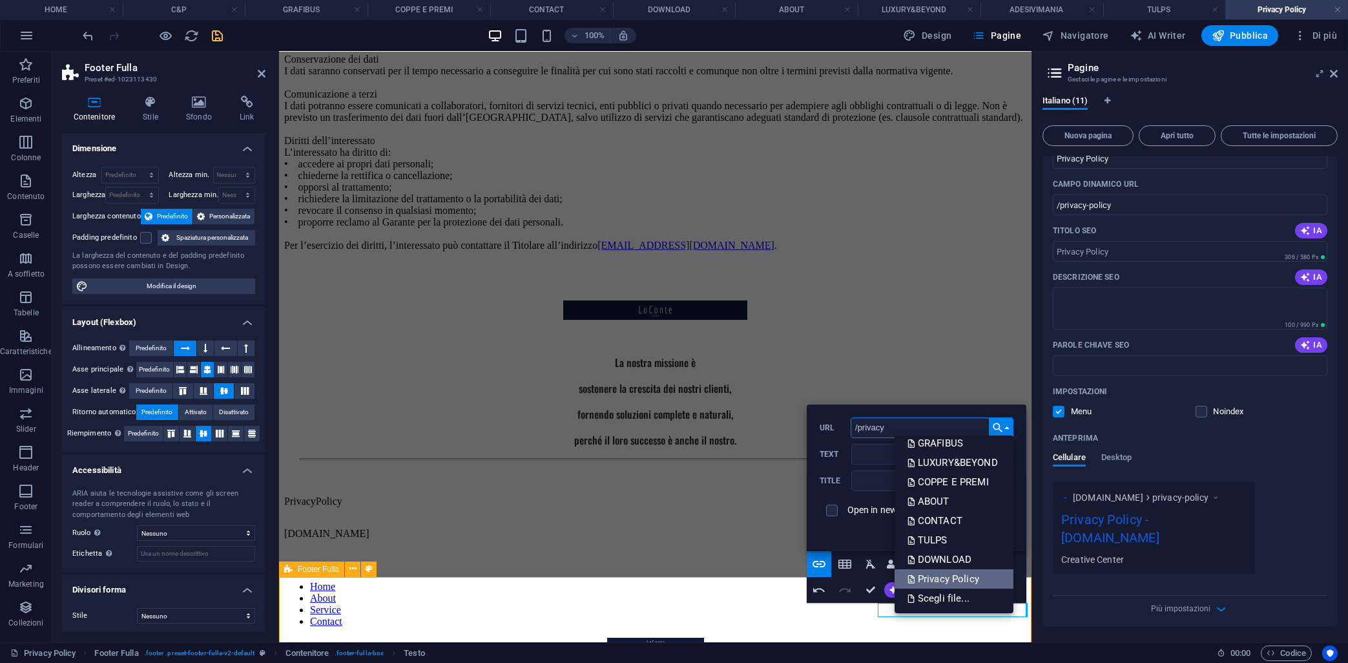
click at [932, 576] on p "Privacy Policy" at bounding box center [945, 578] width 74 height 19
type input "/privacy-policy"
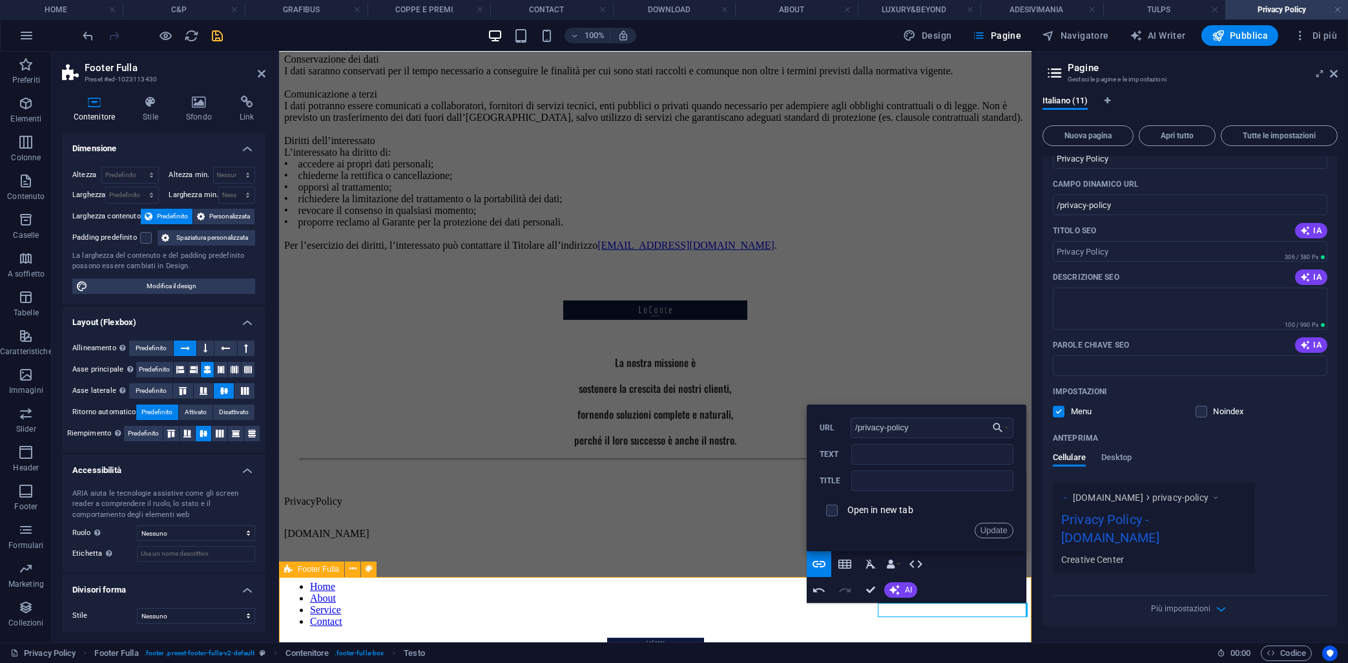
click at [871, 512] on label "Open in new tab" at bounding box center [881, 510] width 66 height 10
checkbox input "true"
click at [996, 534] on button "Update" at bounding box center [994, 531] width 39 height 16
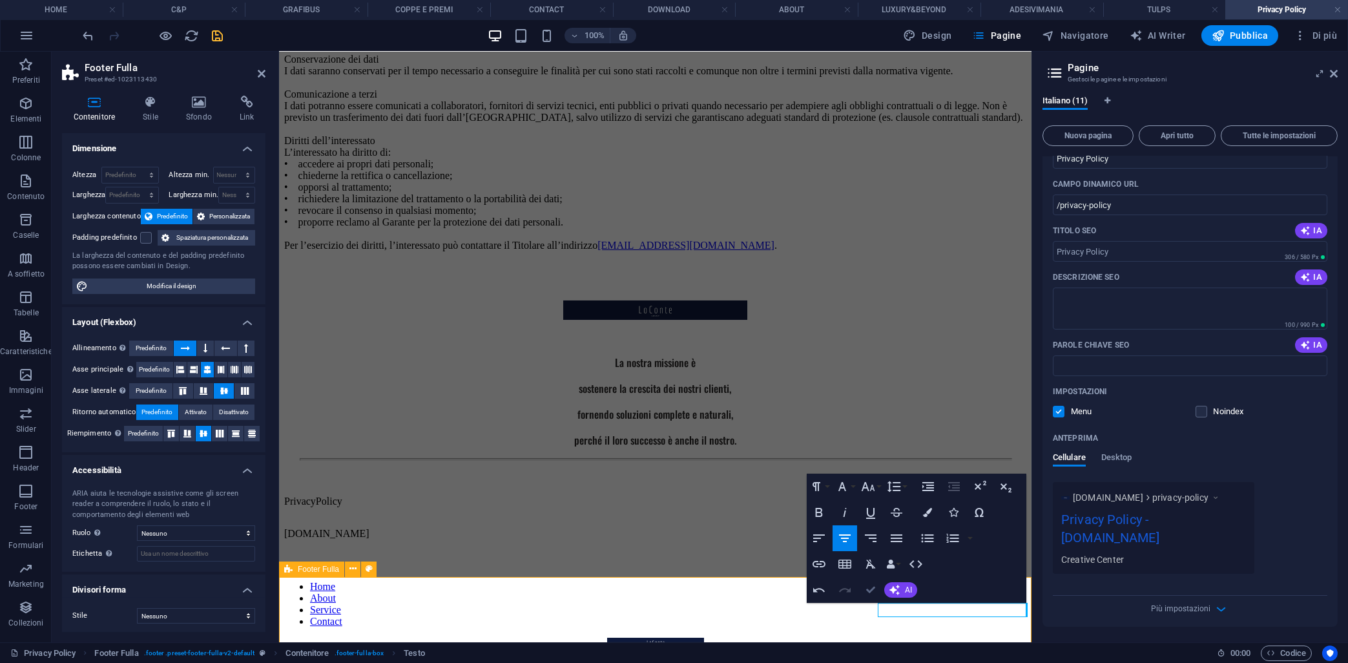
click at [861, 590] on button "Confirm (Ctrl+⏎)" at bounding box center [871, 590] width 25 height 26
click at [868, 589] on icon "button" at bounding box center [870, 589] width 9 height 9
click at [679, 461] on div at bounding box center [654, 459] width 711 height 3
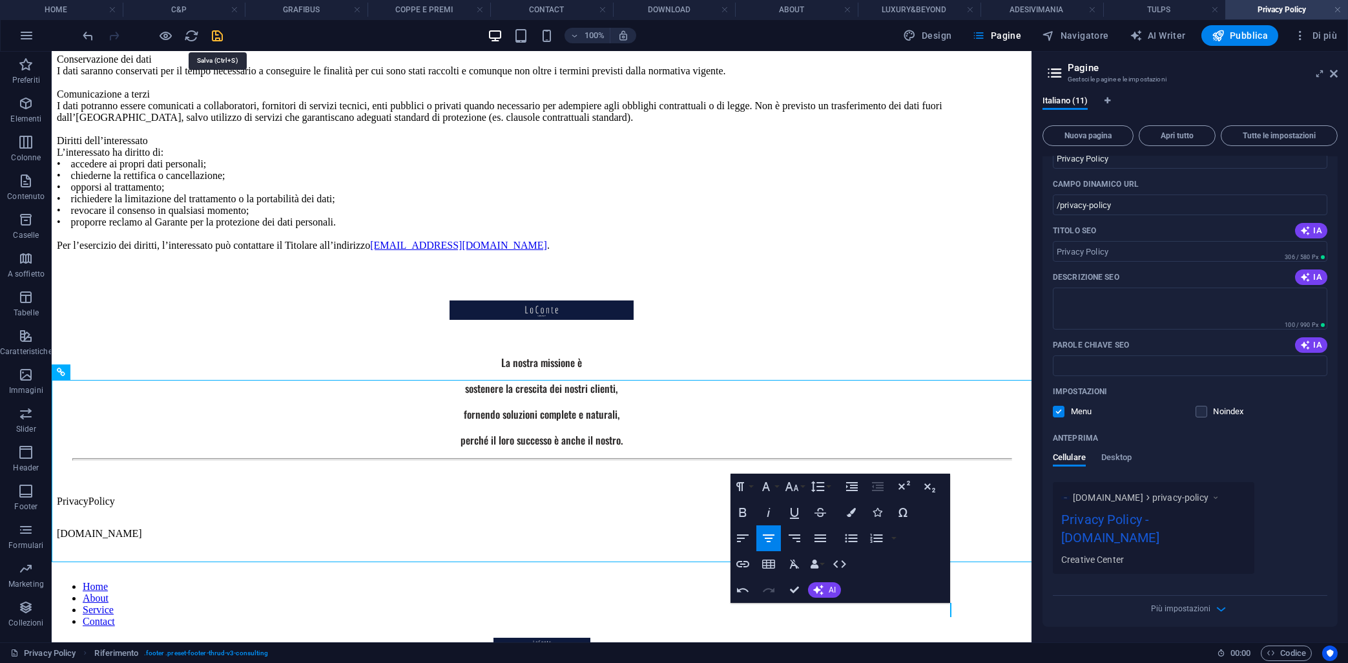
click at [212, 32] on icon "save" at bounding box center [218, 35] width 15 height 15
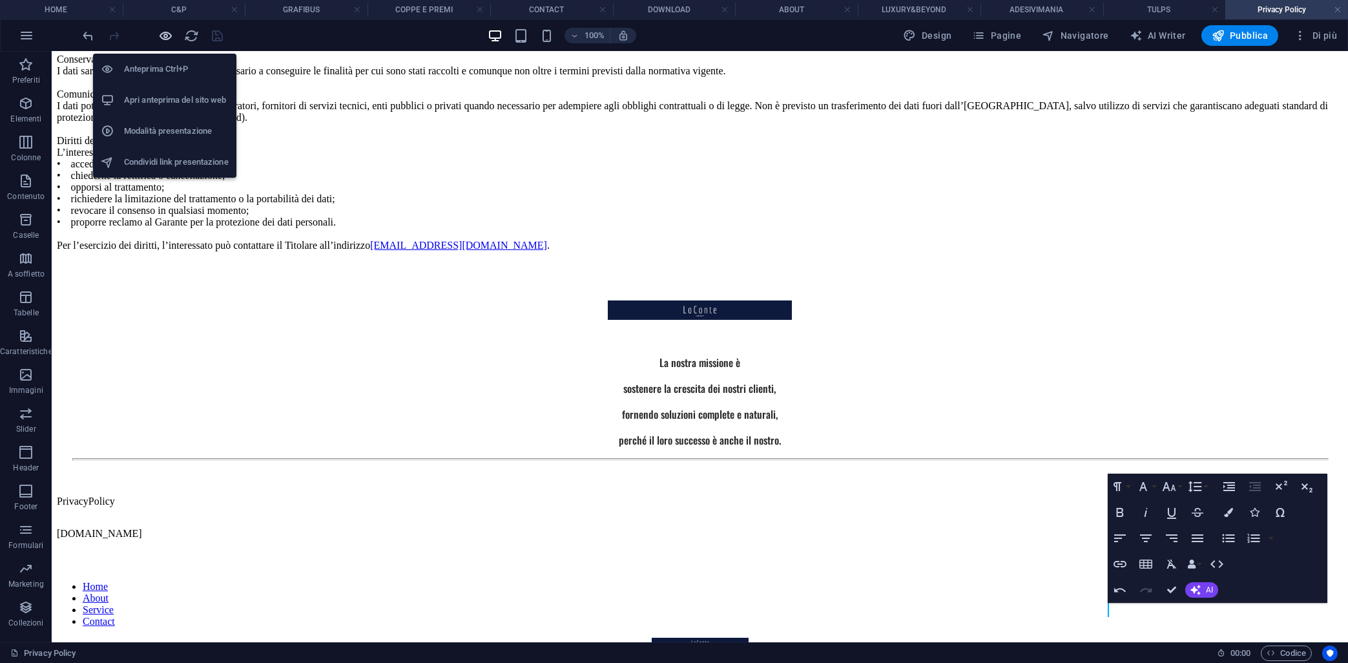
click at [167, 37] on icon "button" at bounding box center [166, 35] width 15 height 15
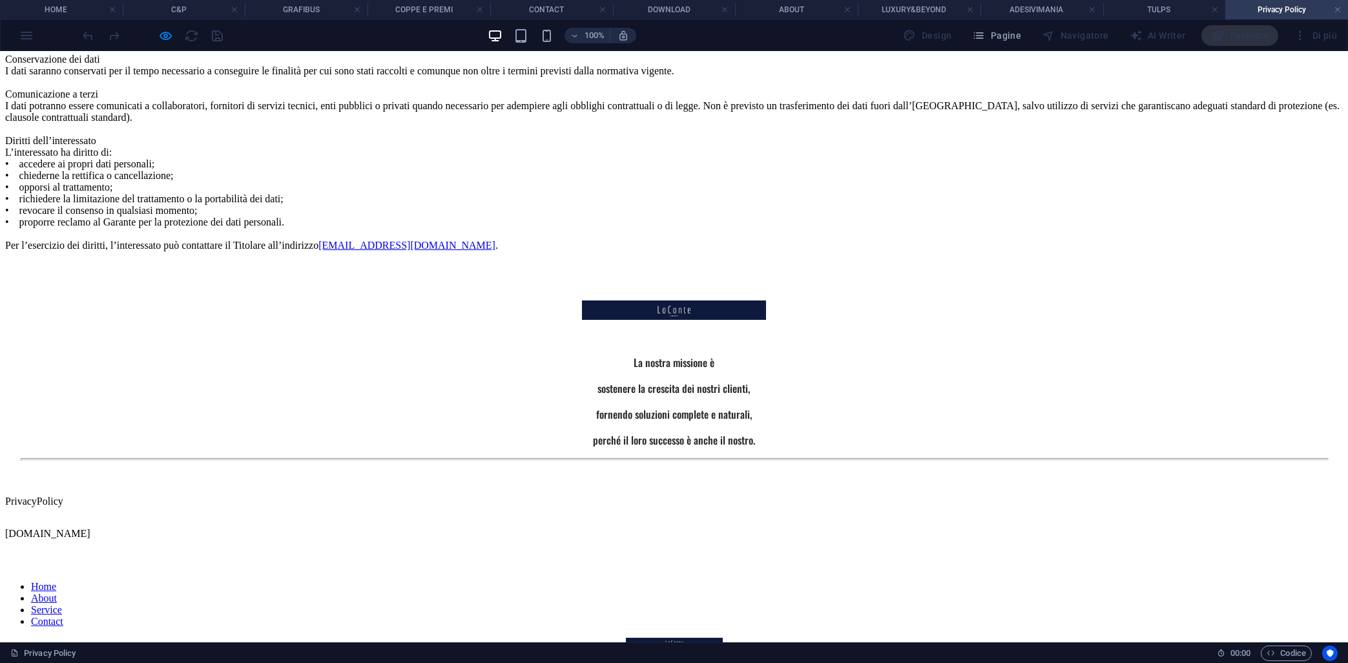
click at [158, 660] on link "Informativa sulla privacy" at bounding box center [105, 665] width 105 height 11
click at [51, 660] on link "Note legali" at bounding box center [28, 665] width 46 height 11
click at [63, 616] on link "Contact" at bounding box center [47, 621] width 32 height 11
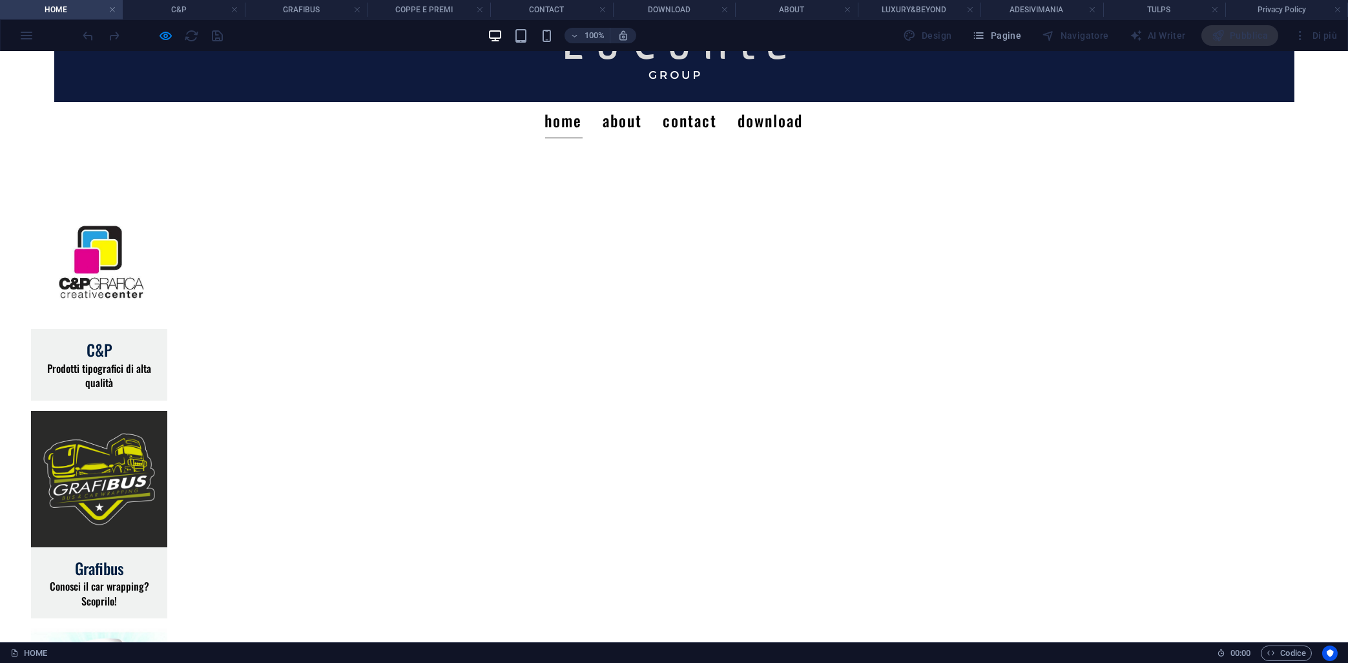
scroll to position [139, 0]
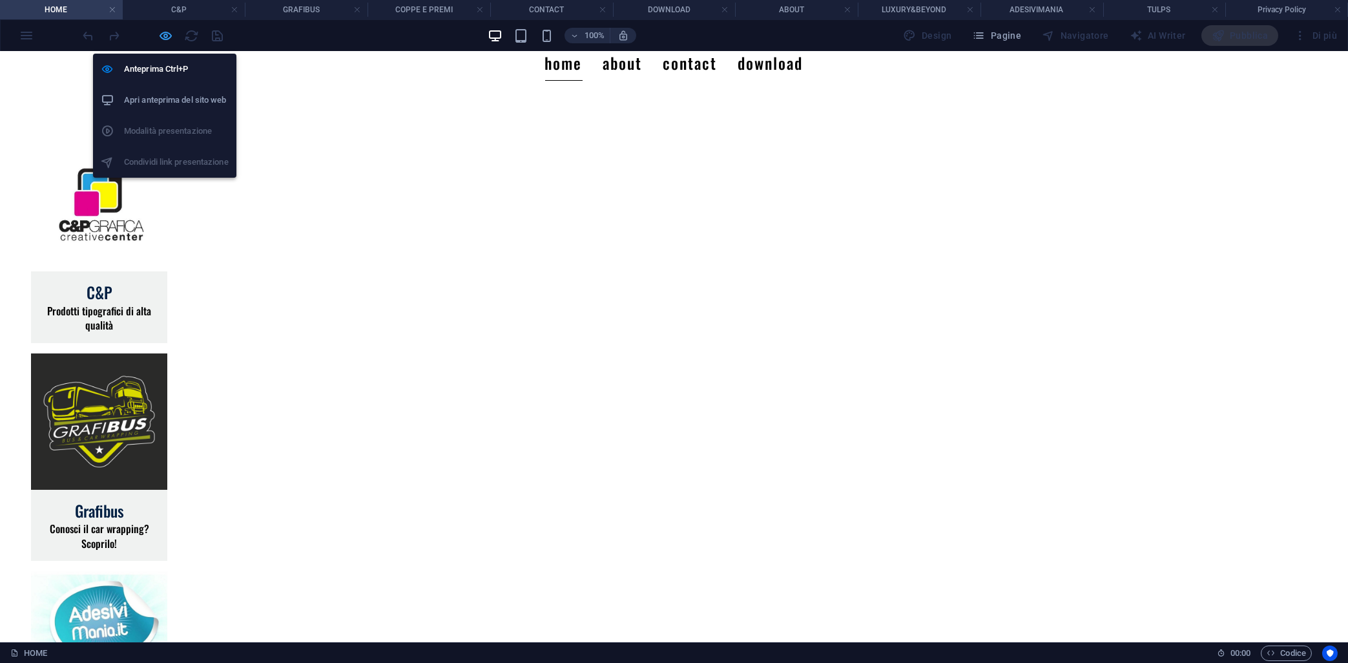
drag, startPoint x: 167, startPoint y: 37, endPoint x: 251, endPoint y: 22, distance: 84.8
click at [167, 37] on icon "button" at bounding box center [166, 35] width 15 height 15
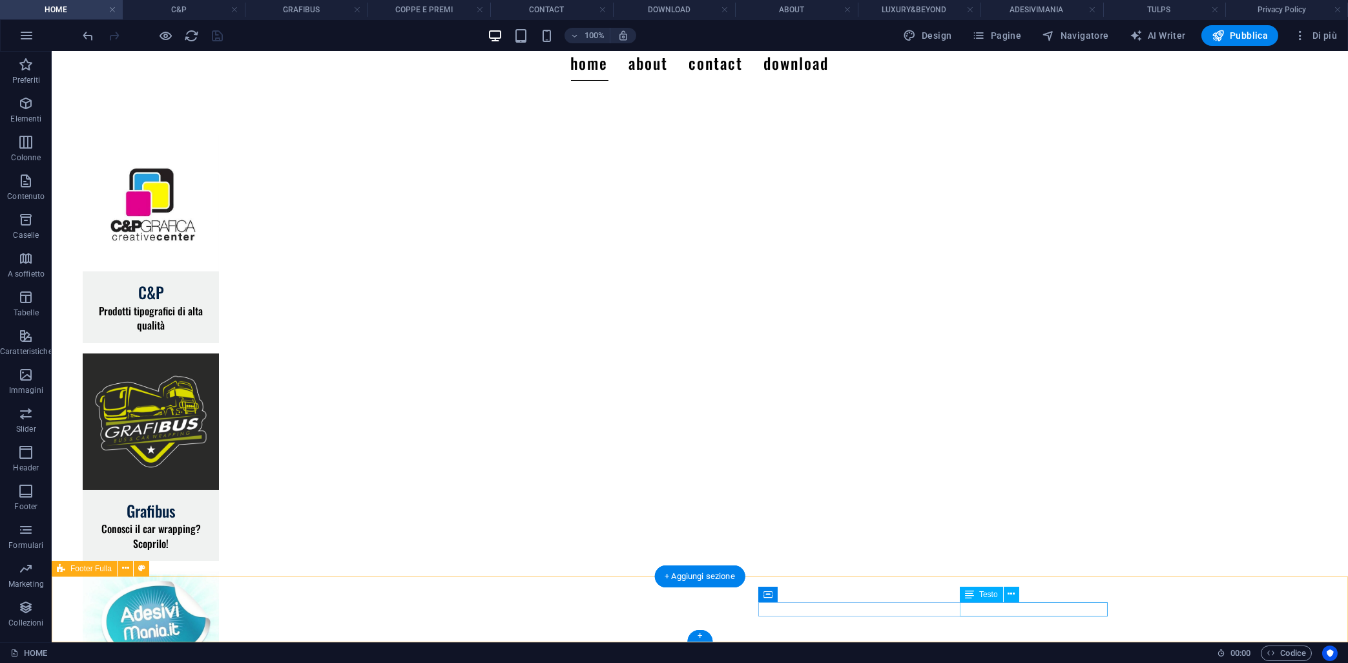
click at [1013, 600] on icon at bounding box center [1011, 594] width 7 height 14
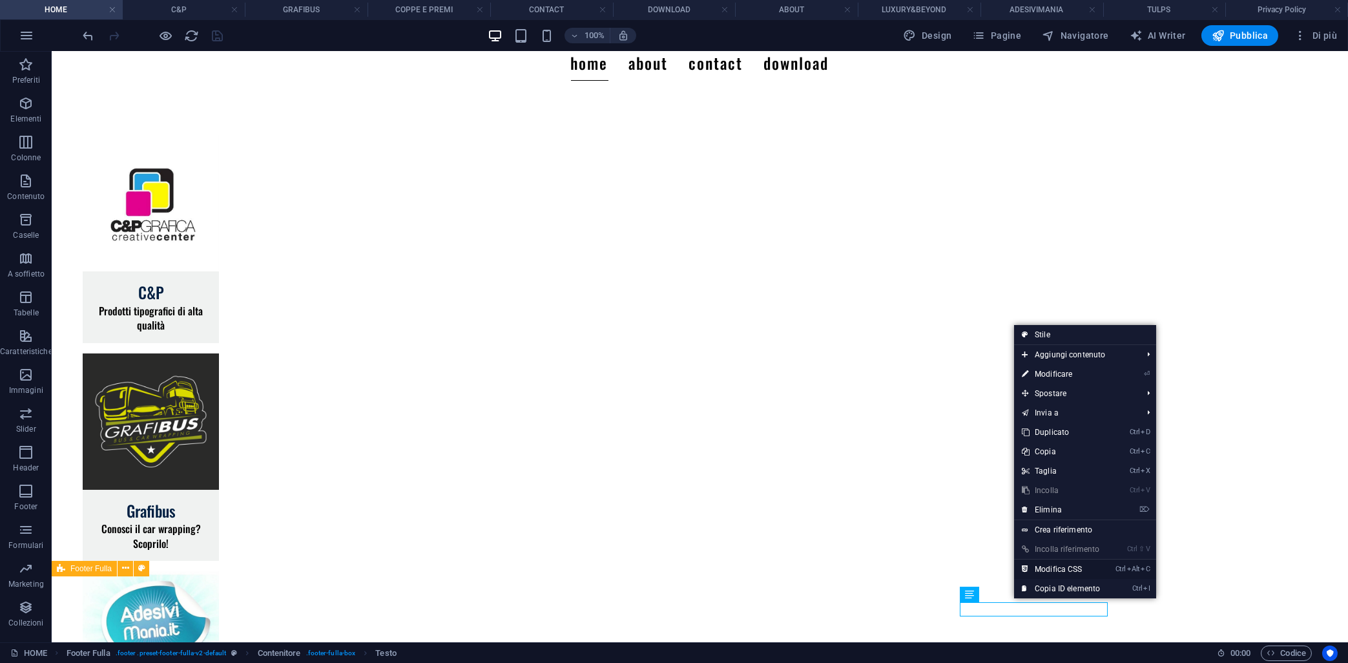
click at [1032, 569] on link "Ctrl Alt C Modifica CSS" at bounding box center [1061, 569] width 94 height 19
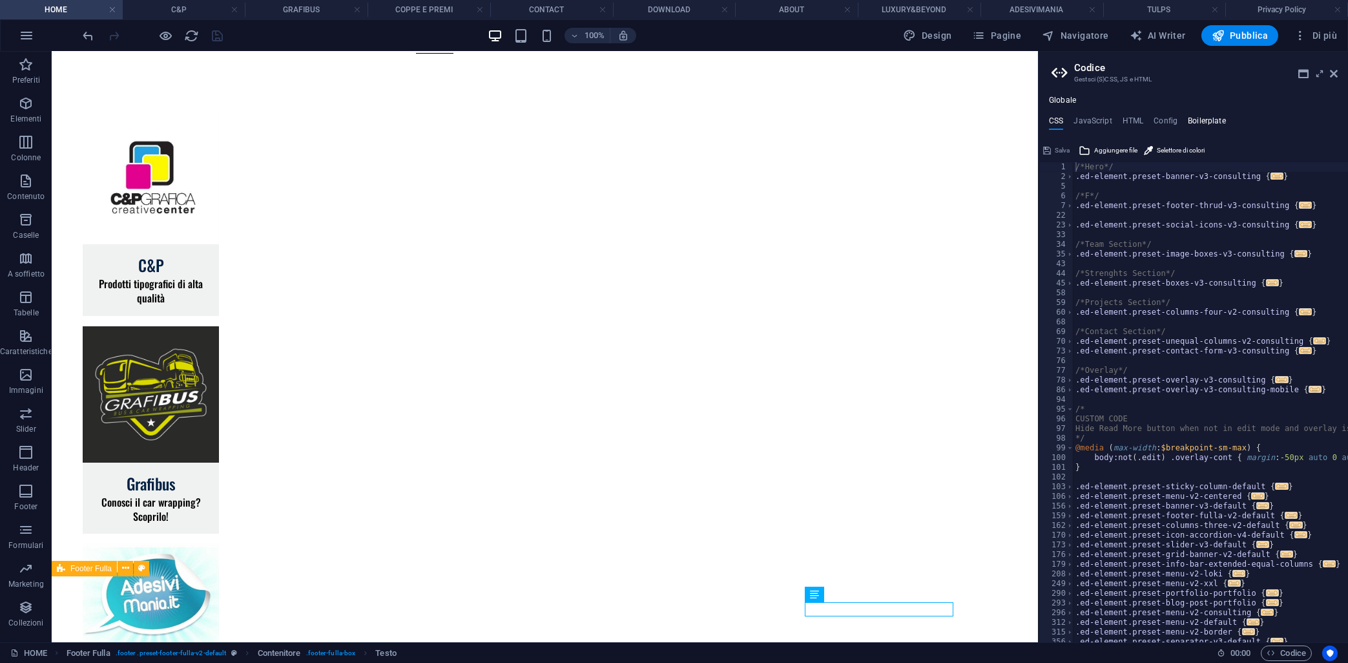
click at [1188, 122] on h4 "Boilerplate" at bounding box center [1207, 123] width 38 height 14
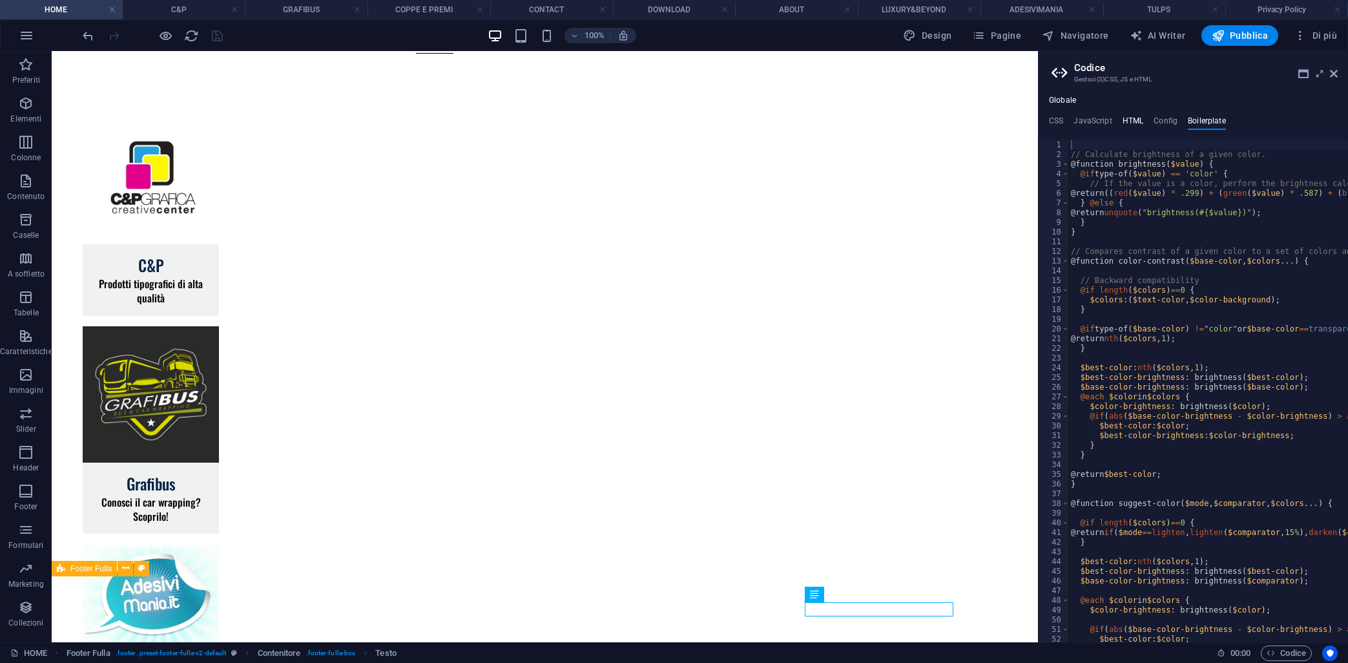
drag, startPoint x: 1144, startPoint y: 132, endPoint x: 1135, endPoint y: 123, distance: 12.3
click at [1135, 123] on h4 "HTML" at bounding box center [1133, 123] width 21 height 14
type textarea "{{content}}"
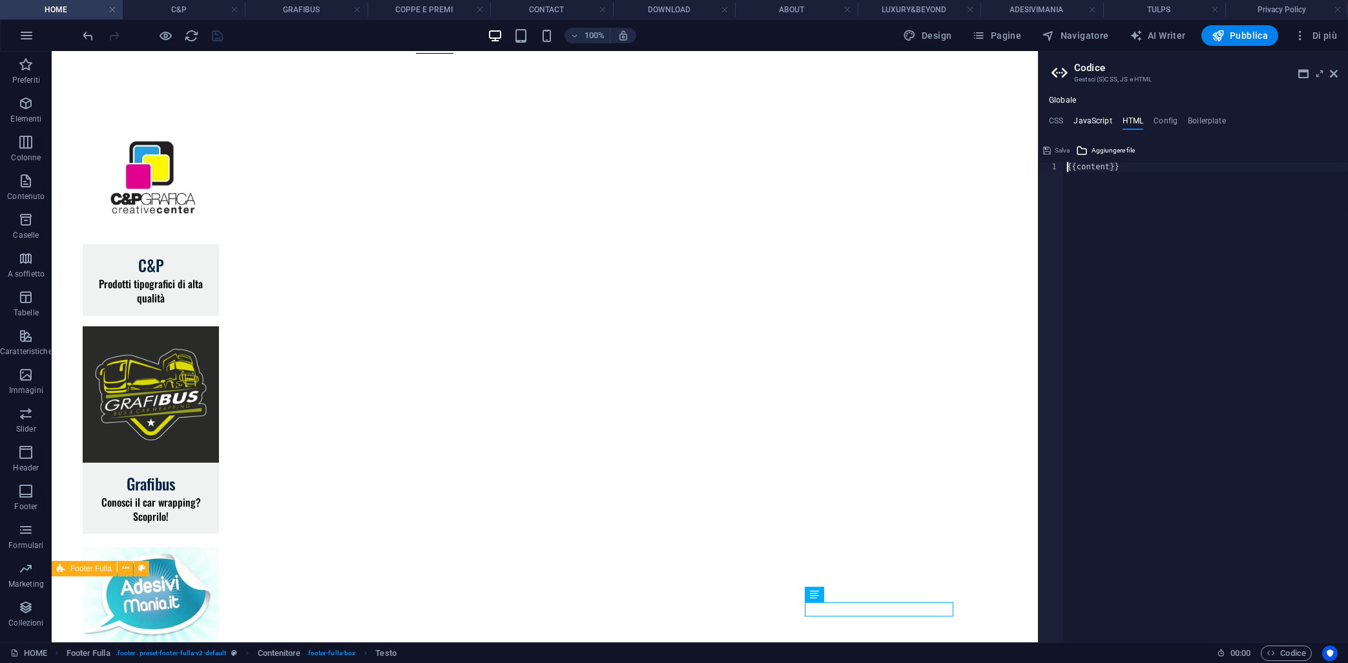
click at [1083, 125] on h4 "JavaScript" at bounding box center [1093, 123] width 38 height 14
type textarea "/* JS for preset "Menu V2" */"
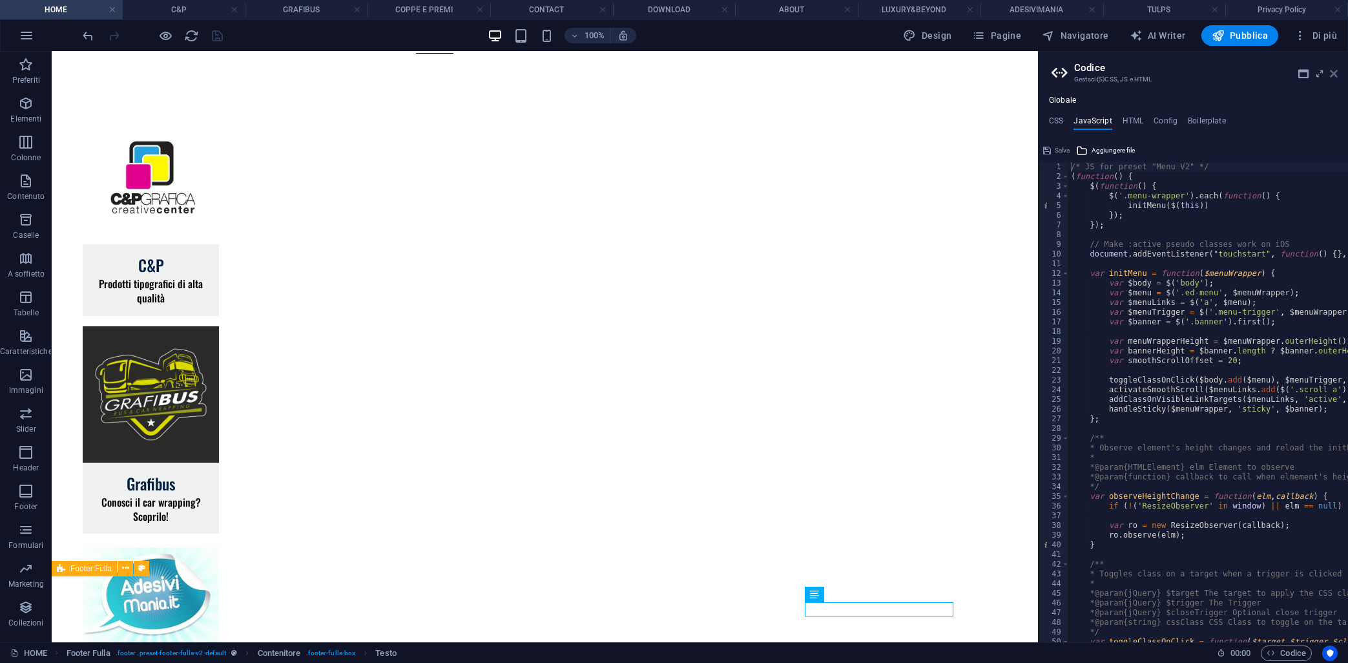
click at [1332, 73] on icon at bounding box center [1334, 73] width 8 height 10
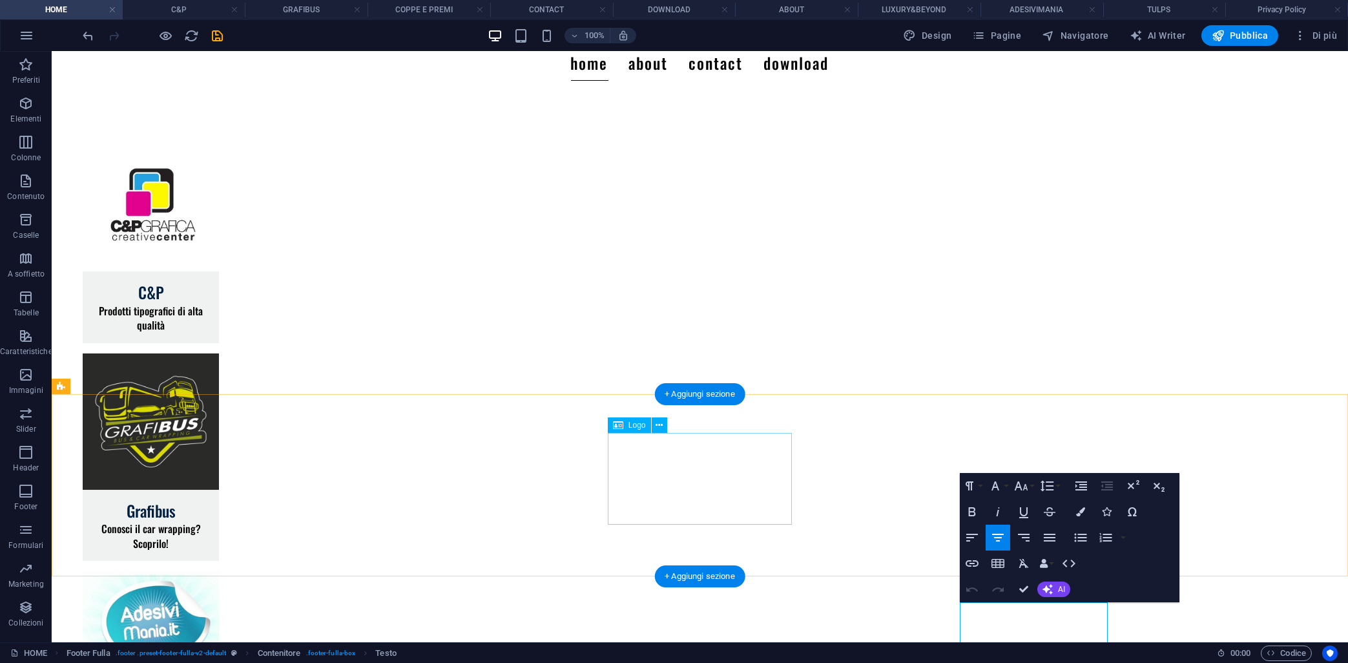
click at [652, 417] on button at bounding box center [660, 425] width 16 height 16
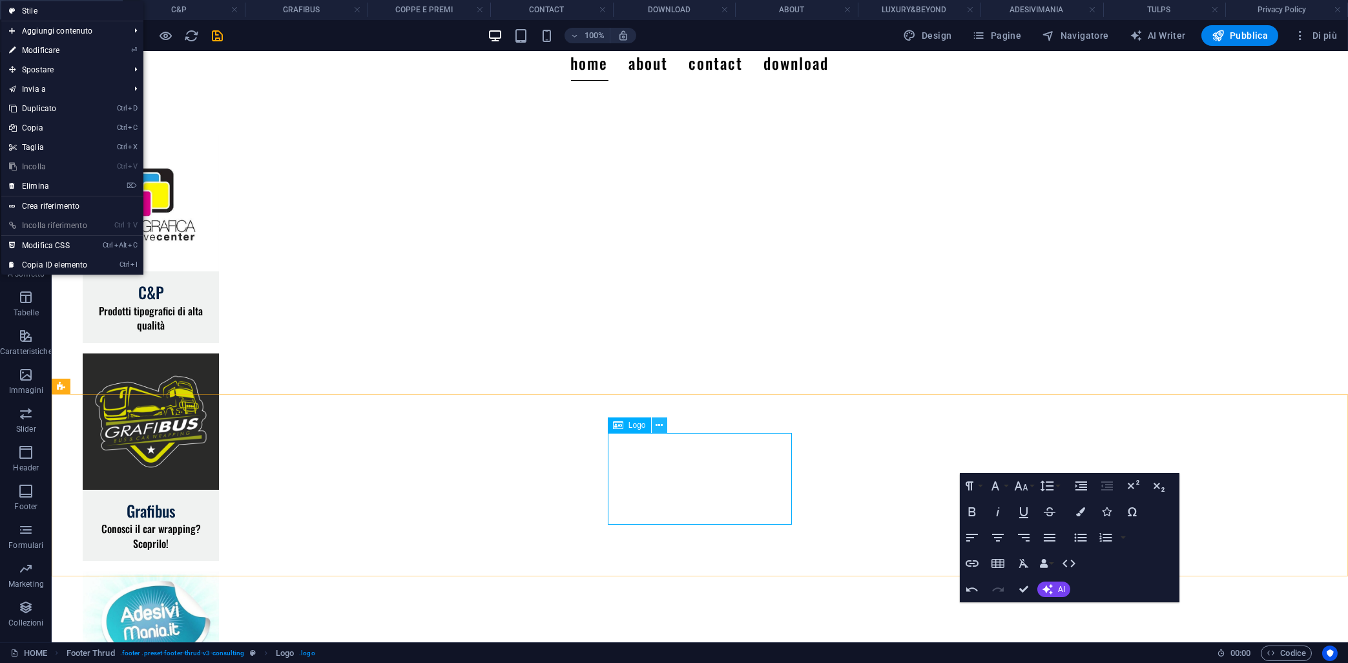
click at [652, 417] on button at bounding box center [660, 425] width 16 height 16
click at [662, 425] on icon at bounding box center [659, 426] width 7 height 14
click at [652, 417] on button at bounding box center [660, 425] width 16 height 16
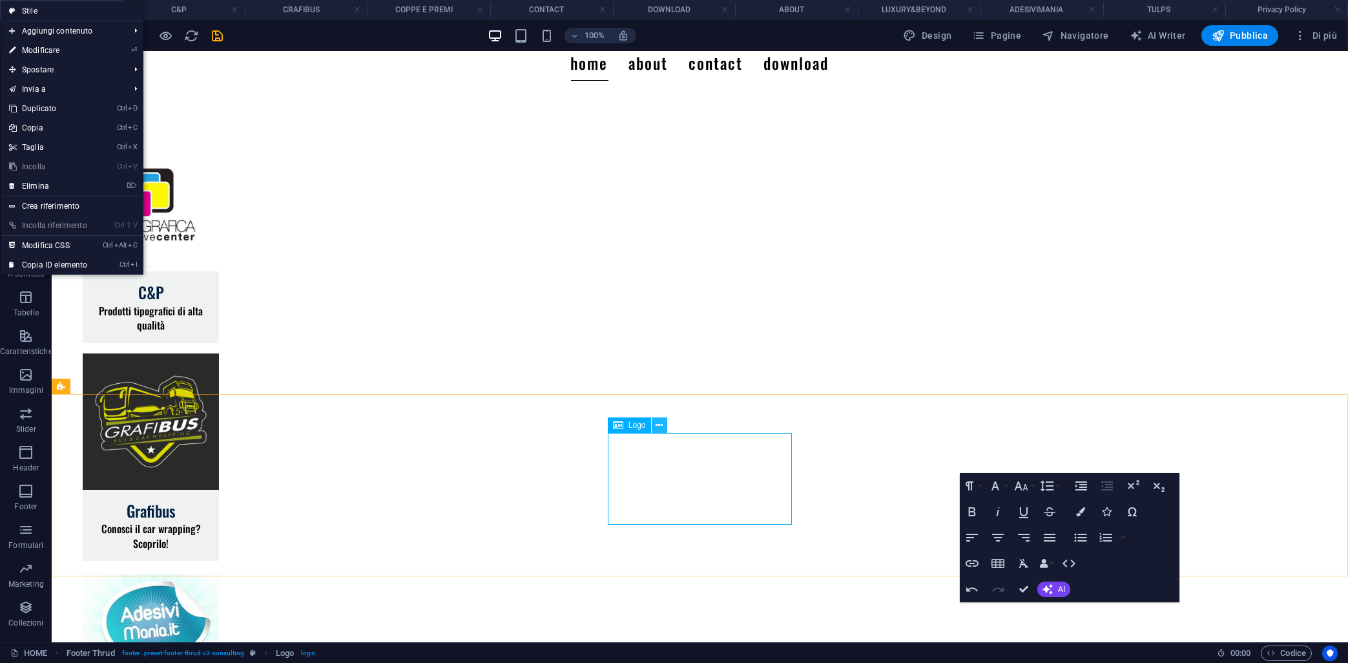
click at [652, 417] on button at bounding box center [660, 425] width 16 height 16
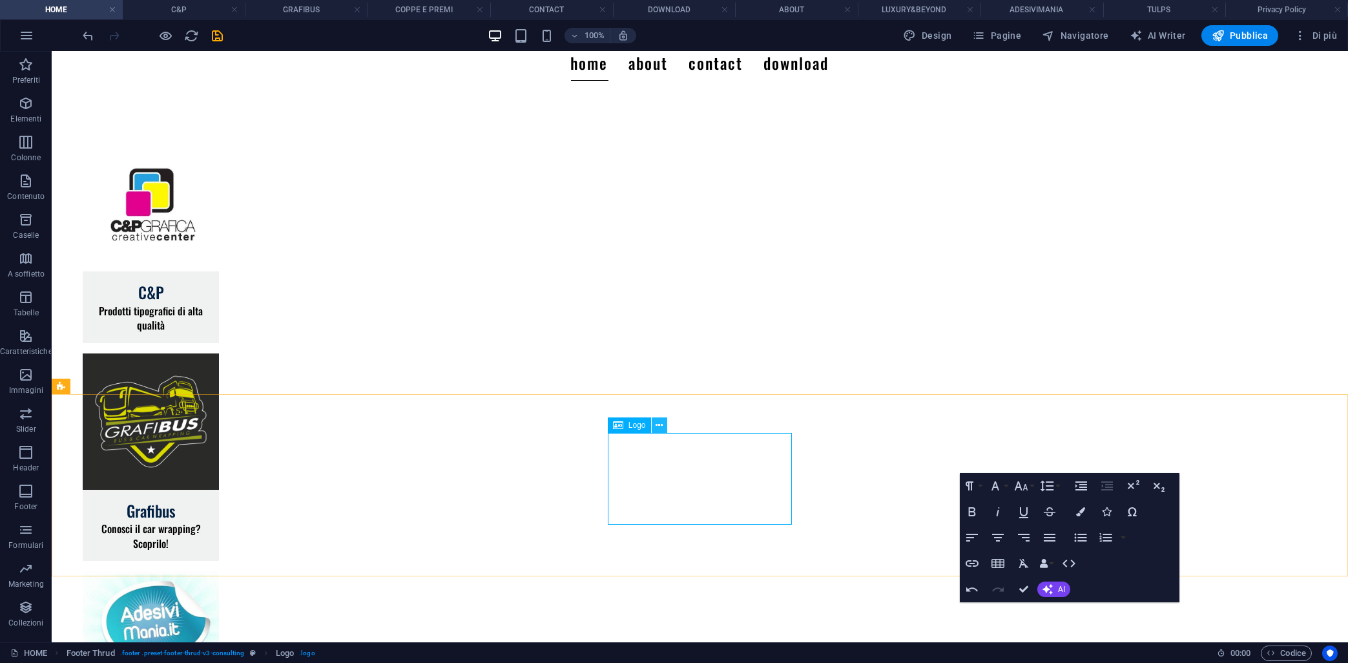
click at [652, 417] on button at bounding box center [660, 425] width 16 height 16
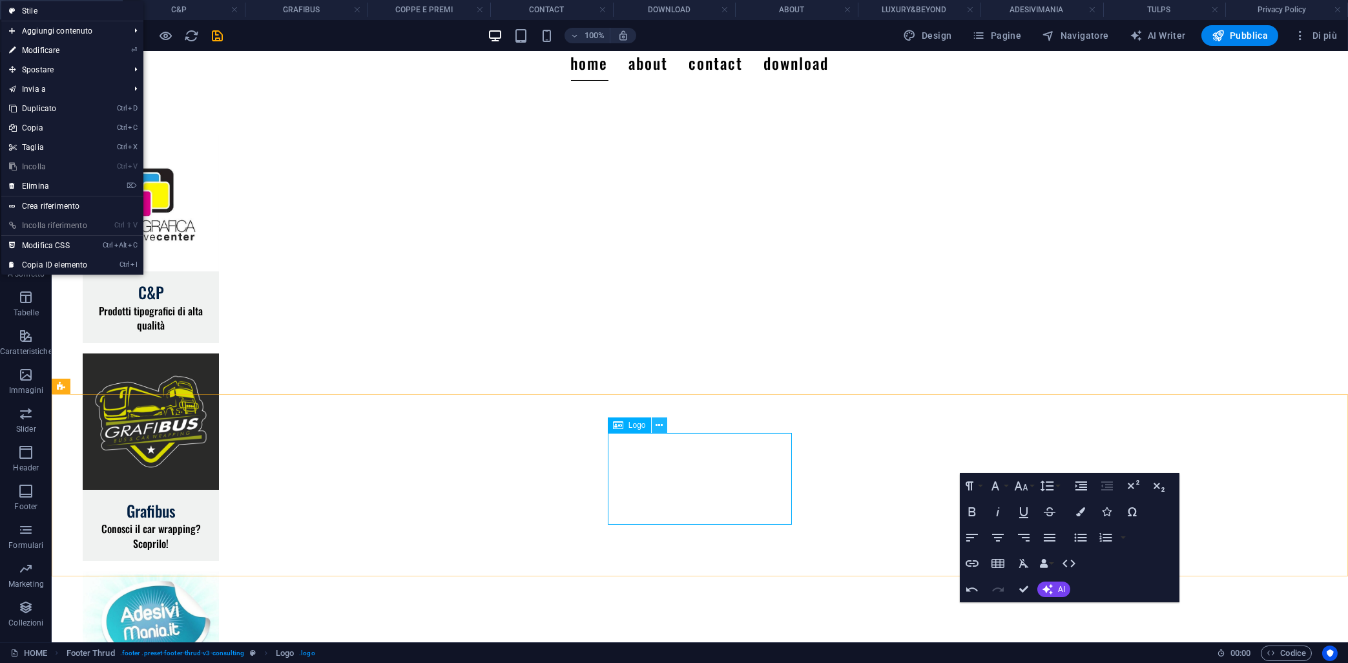
click at [652, 417] on button at bounding box center [660, 425] width 16 height 16
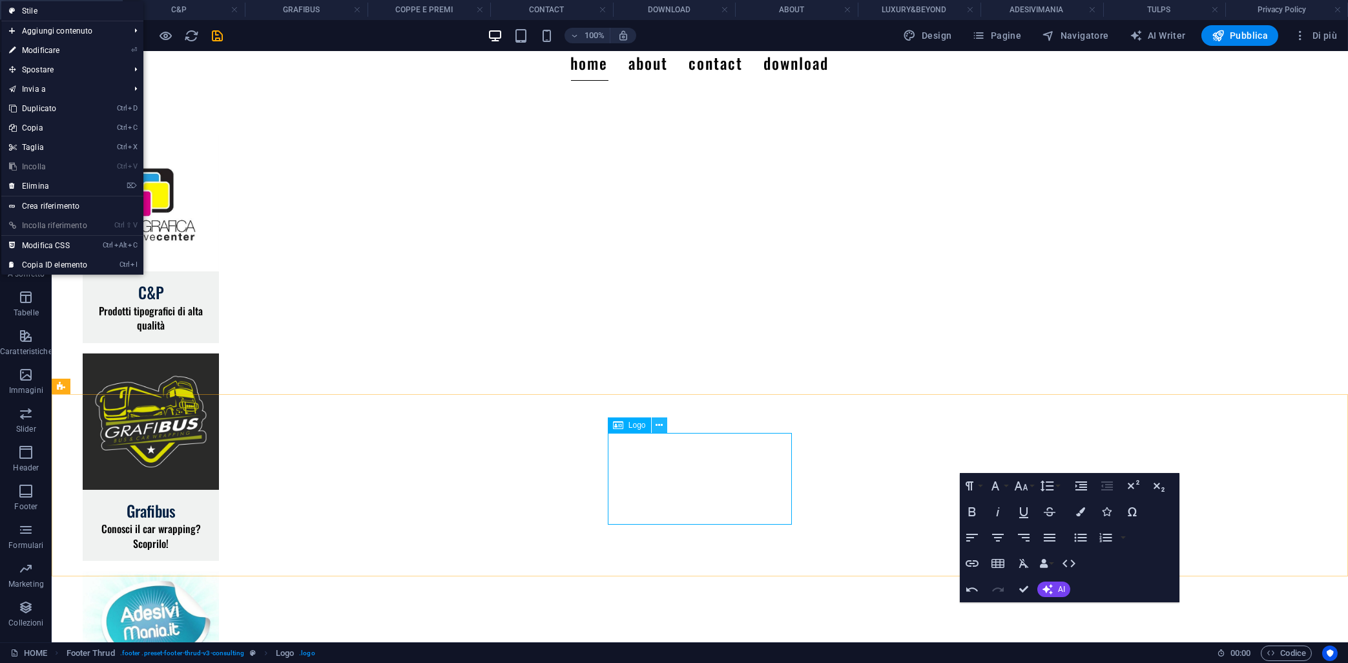
click at [652, 417] on button at bounding box center [660, 425] width 16 height 16
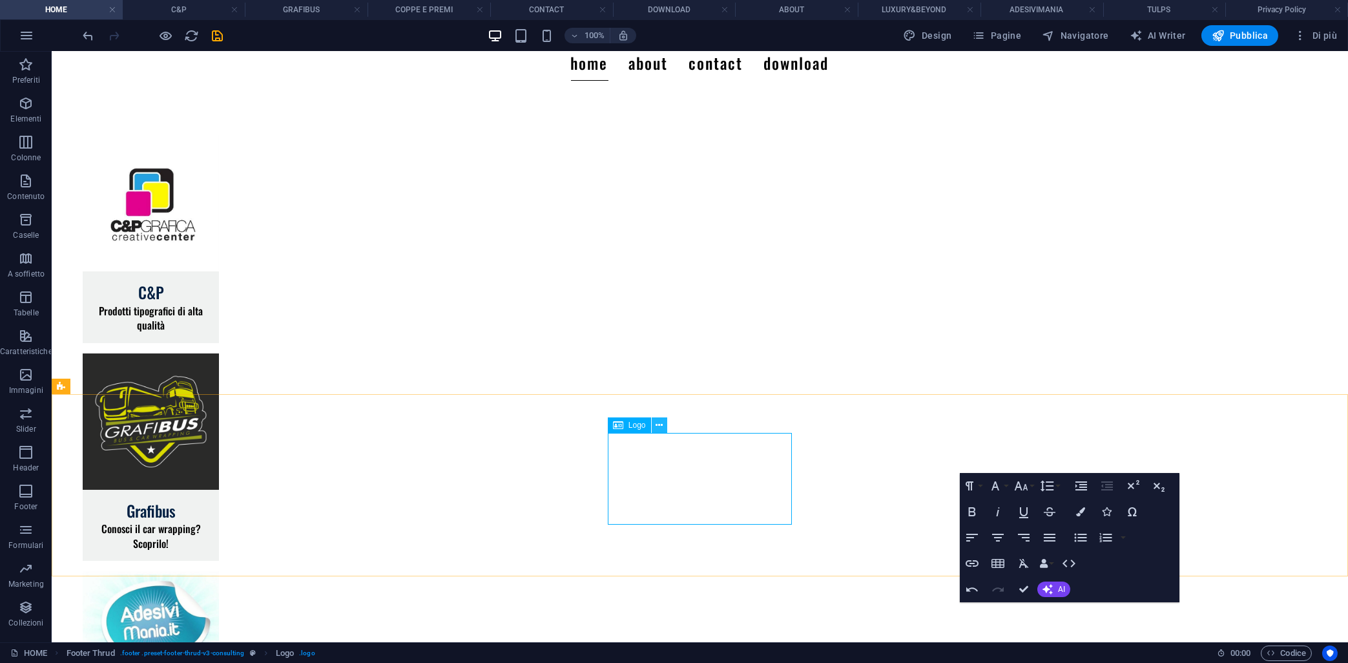
click at [652, 417] on button at bounding box center [660, 425] width 16 height 16
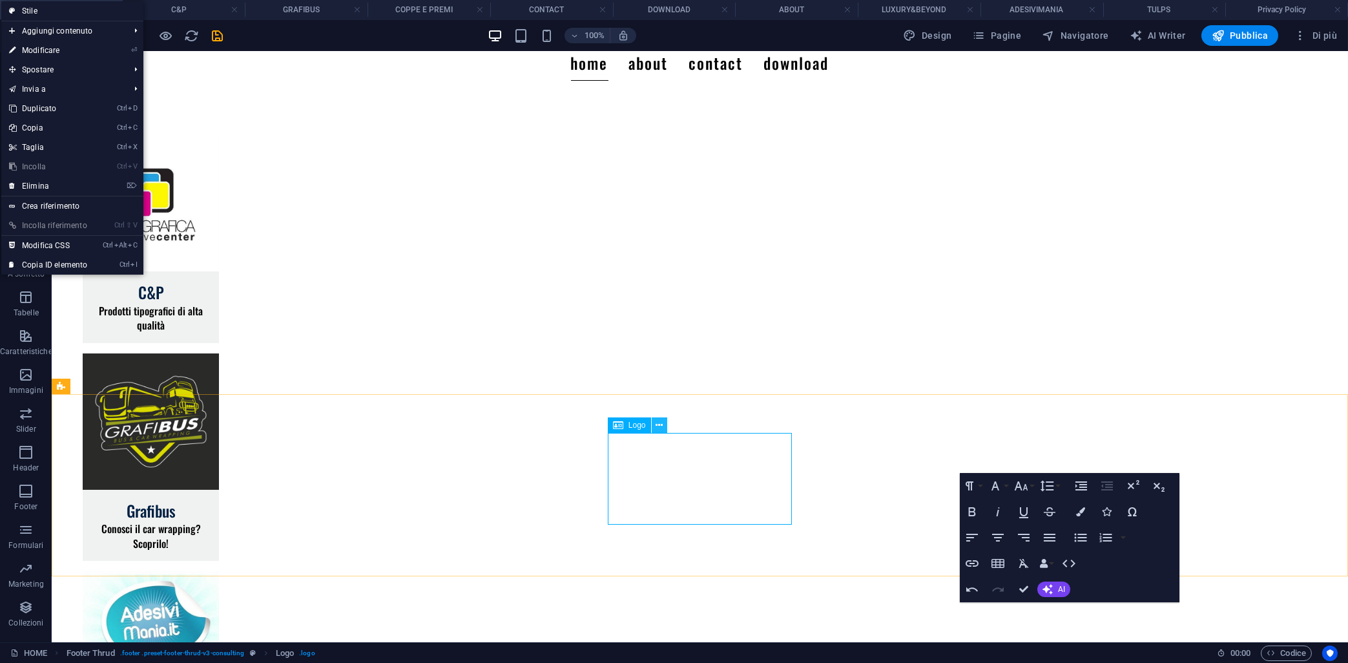
click at [652, 417] on button at bounding box center [660, 425] width 16 height 16
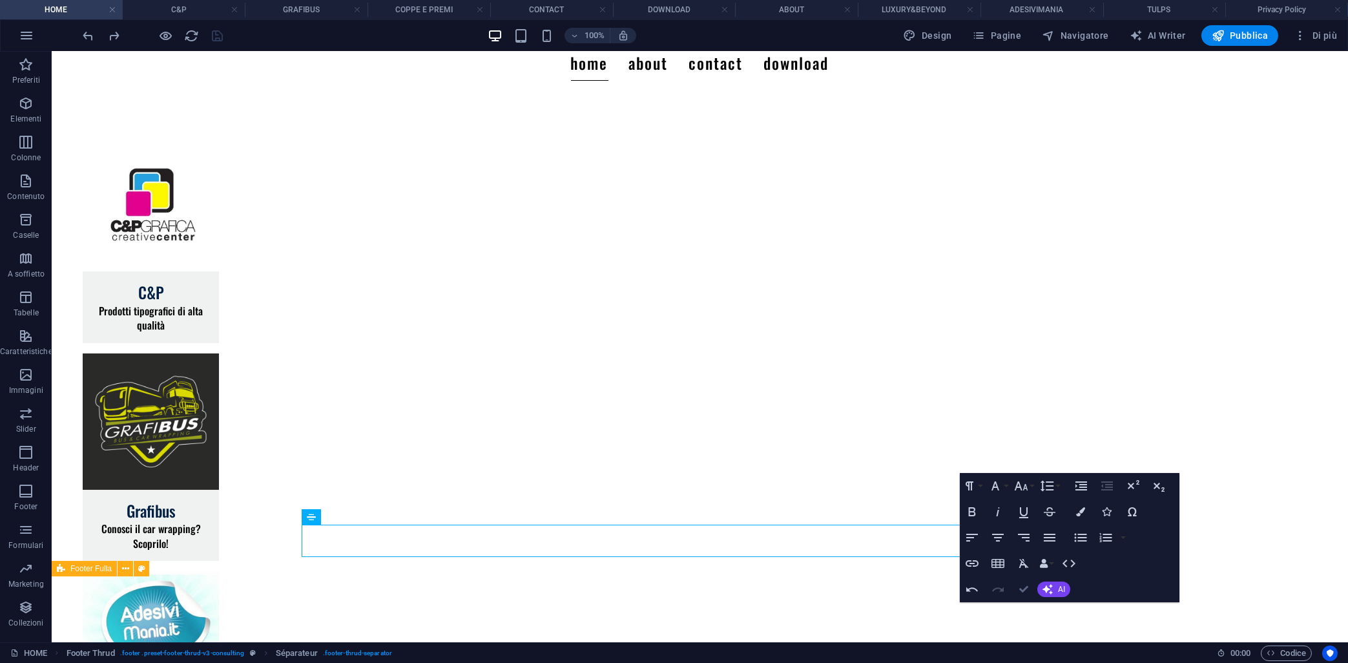
click at [1022, 587] on icon "button" at bounding box center [1024, 589] width 9 height 9
click at [1025, 588] on icon "button" at bounding box center [1024, 589] width 9 height 9
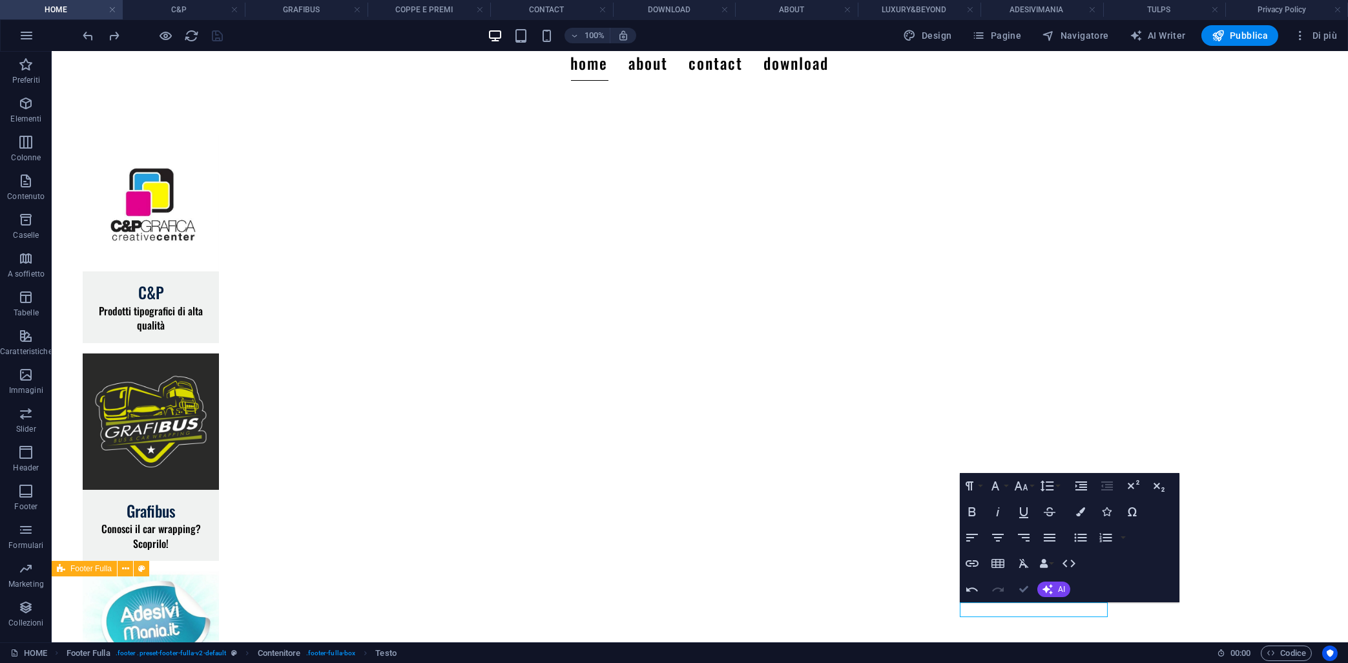
click at [1025, 591] on icon "button" at bounding box center [1024, 589] width 9 height 9
click at [724, 598] on icon at bounding box center [726, 595] width 7 height 14
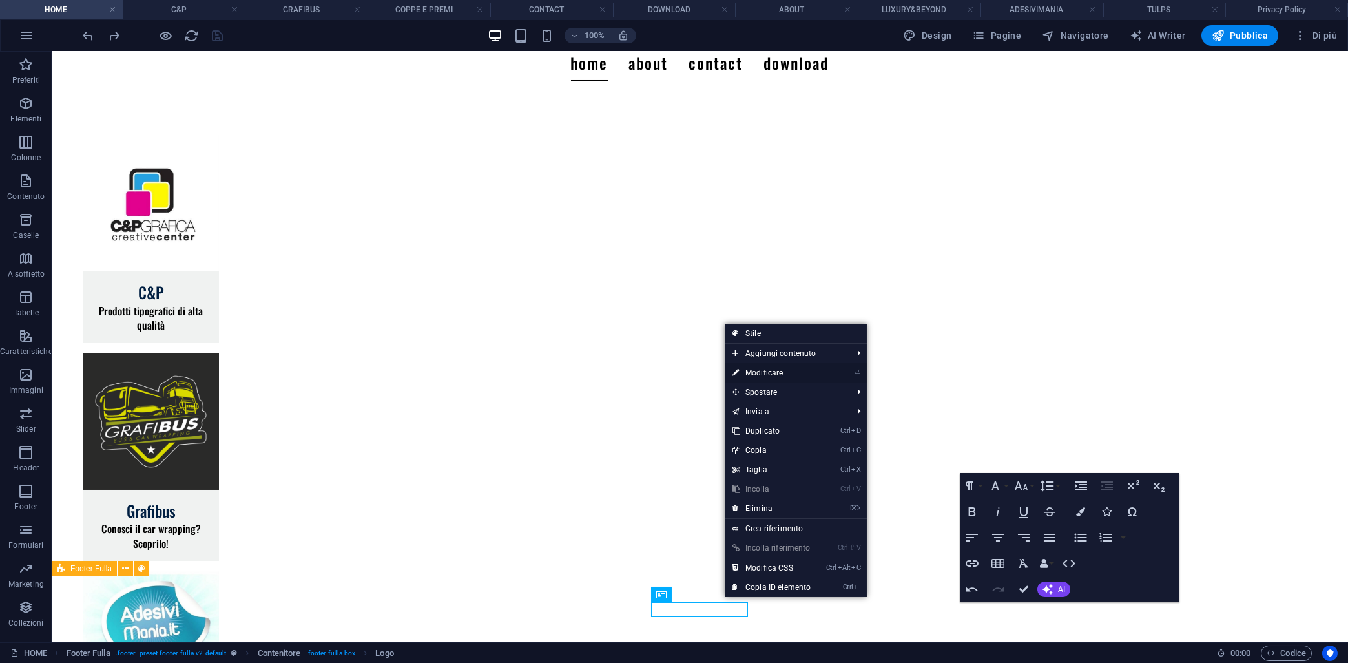
drag, startPoint x: 445, startPoint y: 321, endPoint x: 749, endPoint y: 370, distance: 308.9
click at [749, 370] on link "⏎ Modificare" at bounding box center [772, 372] width 94 height 19
select select "px"
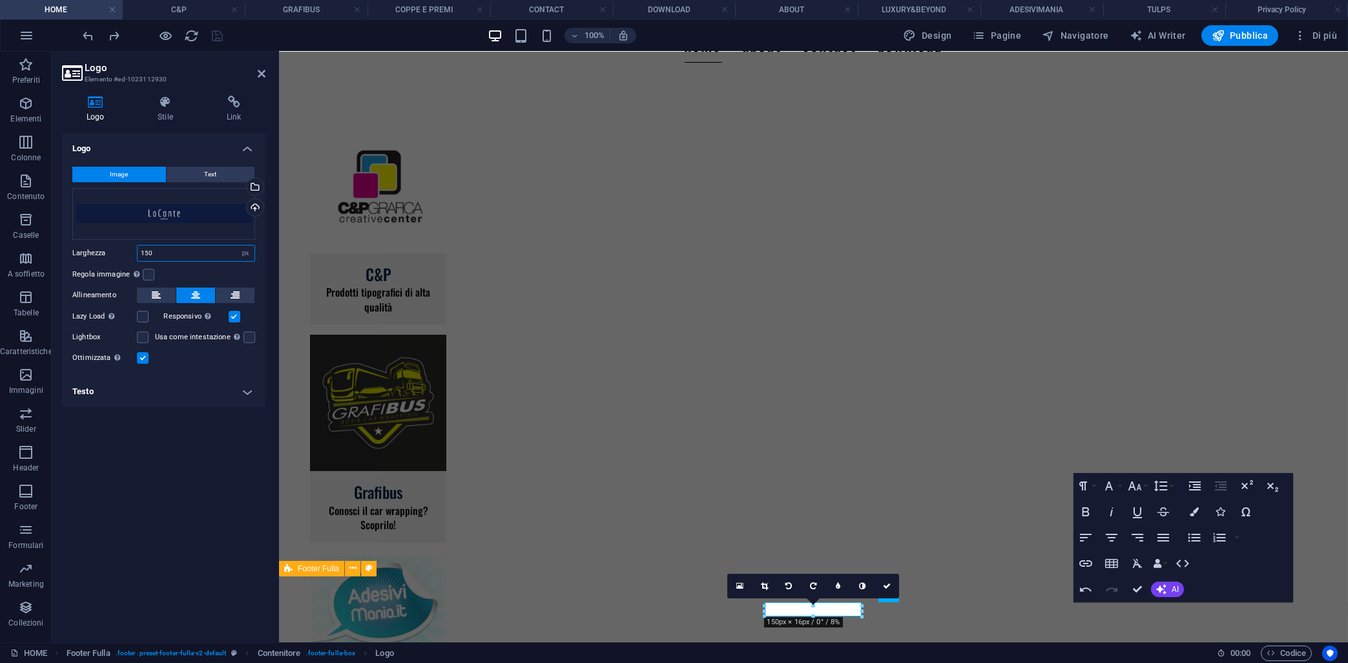
drag, startPoint x: 174, startPoint y: 249, endPoint x: 63, endPoint y: 252, distance: 111.2
click at [138, 252] on input "150" at bounding box center [196, 254] width 117 height 16
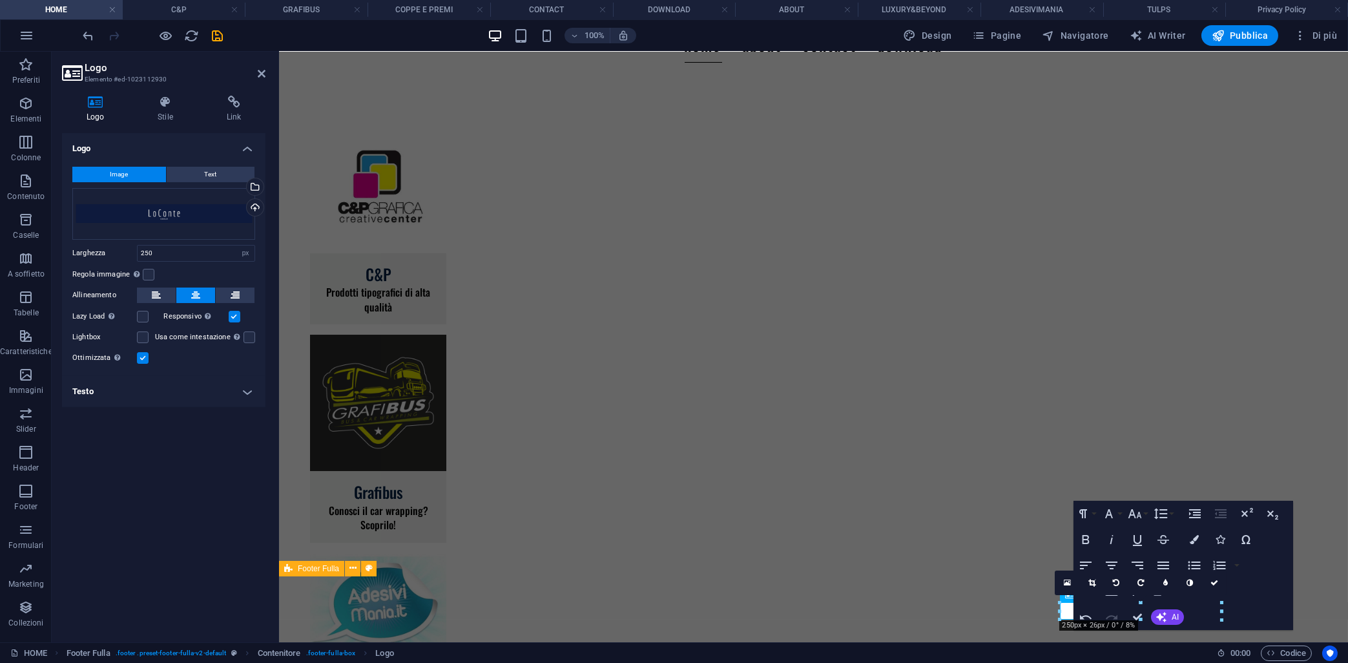
click at [163, 447] on div "Logo Image Text Trascina qui i file, fai clic per sceglierli o selezionali da F…" at bounding box center [164, 382] width 204 height 499
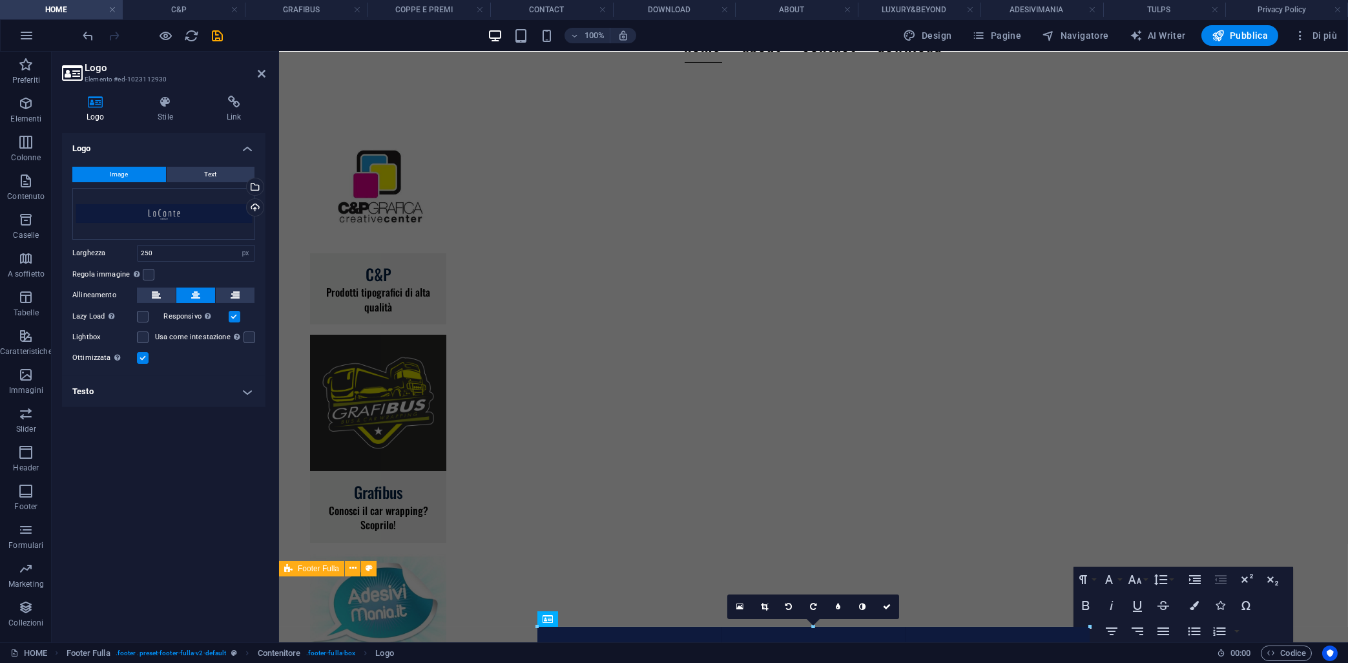
drag, startPoint x: 1062, startPoint y: 609, endPoint x: 397, endPoint y: 542, distance: 668.2
click at [671, 596] on div "H4 Schede Contenitore Testo Contenitore Immagine H4 Testo Logo Footer Thrud Sép…" at bounding box center [813, 277] width 1069 height 730
type input "855"
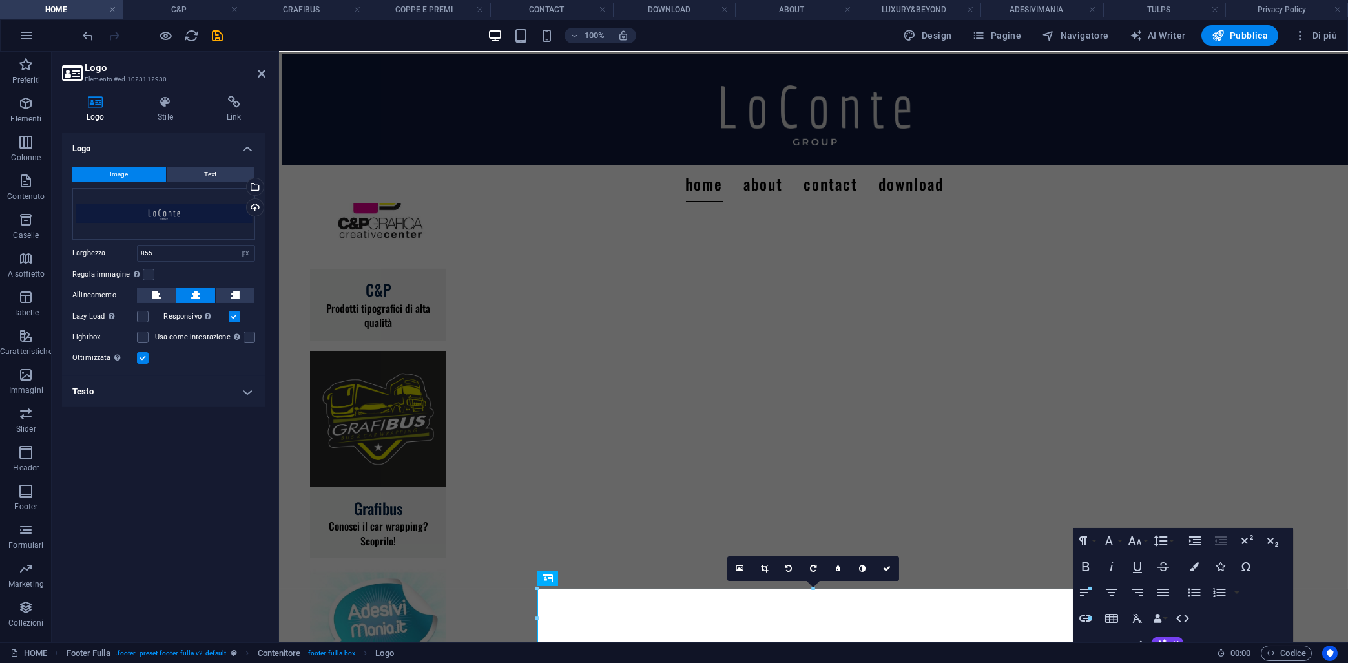
scroll to position [229, 0]
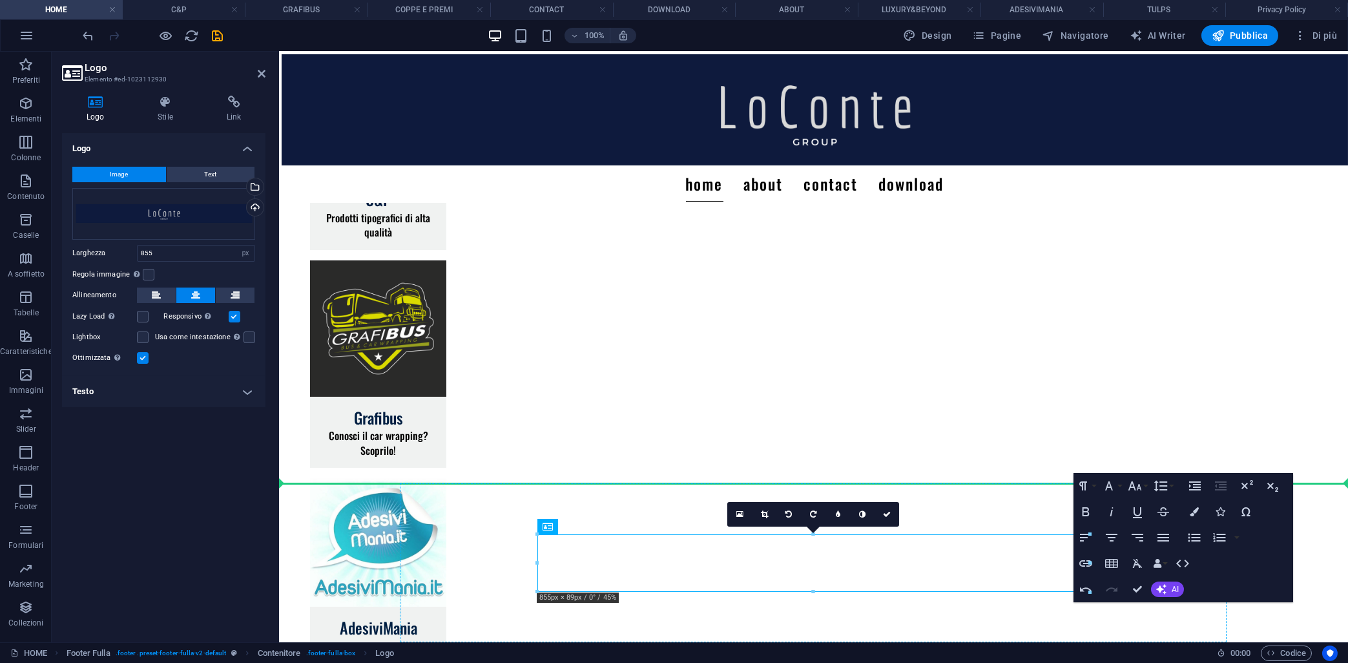
drag, startPoint x: 711, startPoint y: 575, endPoint x: 706, endPoint y: 512, distance: 62.9
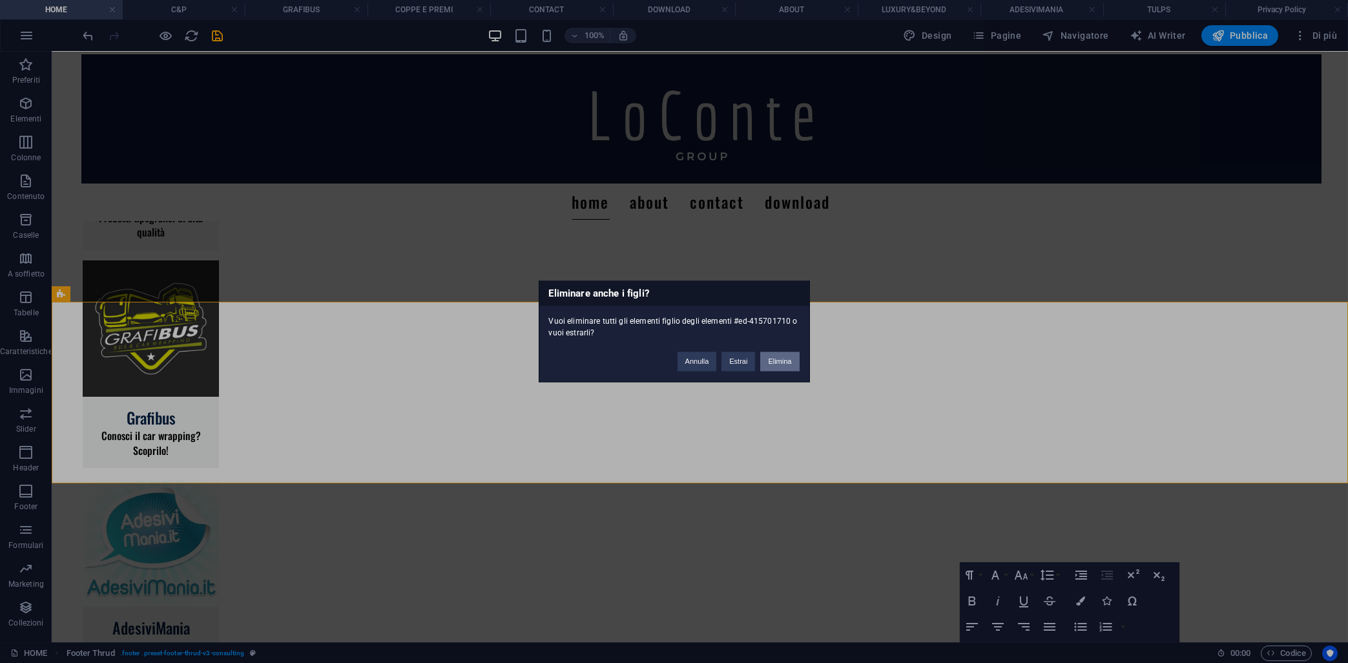
click at [773, 361] on button "Elimina" at bounding box center [779, 361] width 39 height 19
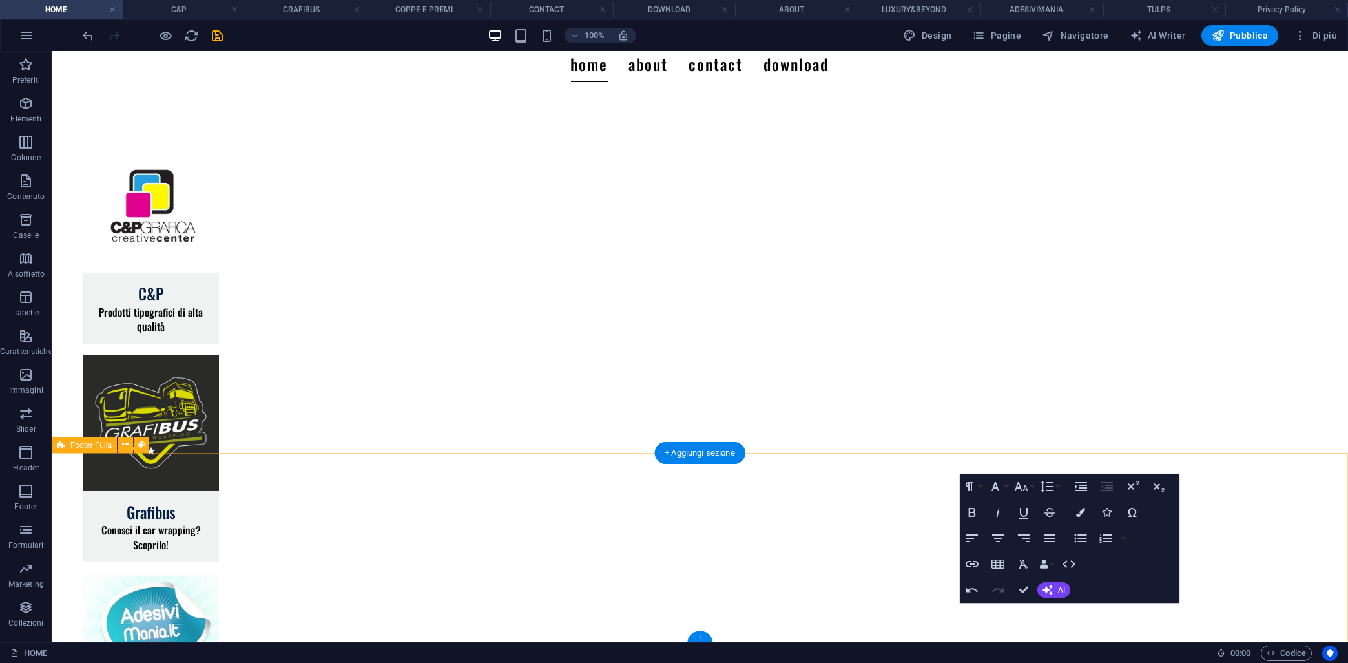
scroll to position [138, 0]
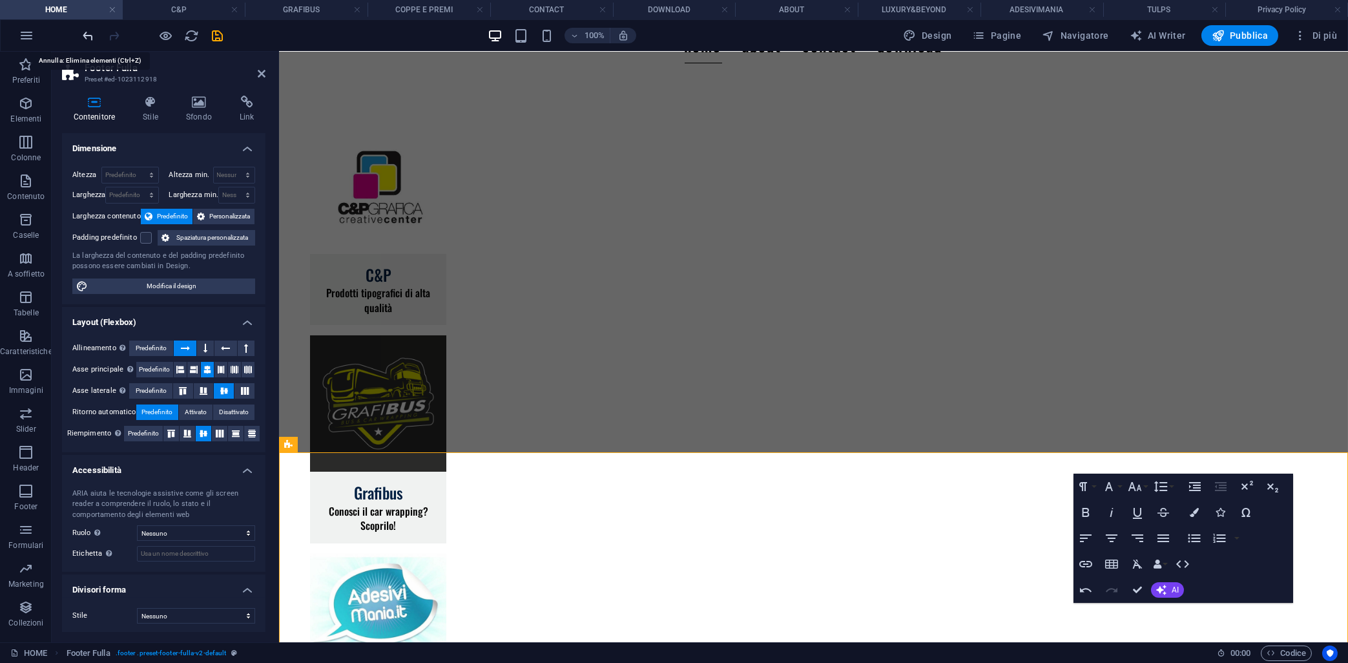
click at [88, 31] on icon "undo" at bounding box center [88, 35] width 15 height 15
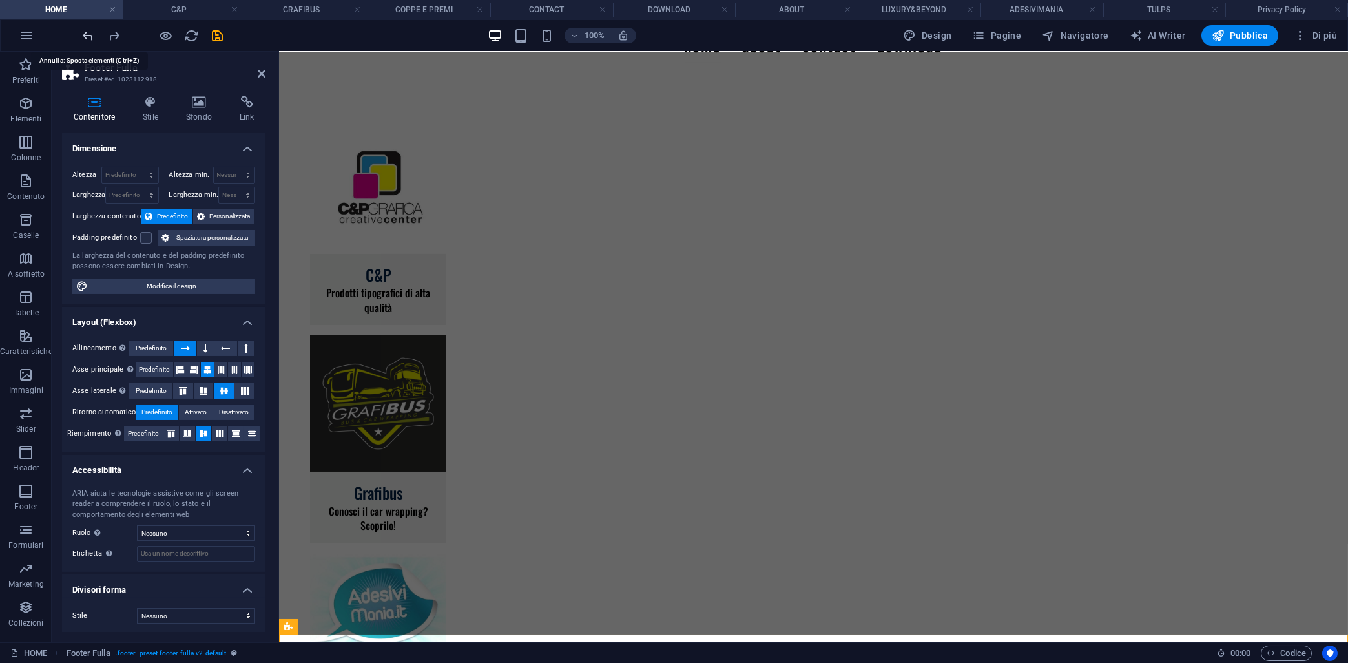
click at [88, 31] on icon "undo" at bounding box center [88, 35] width 15 height 15
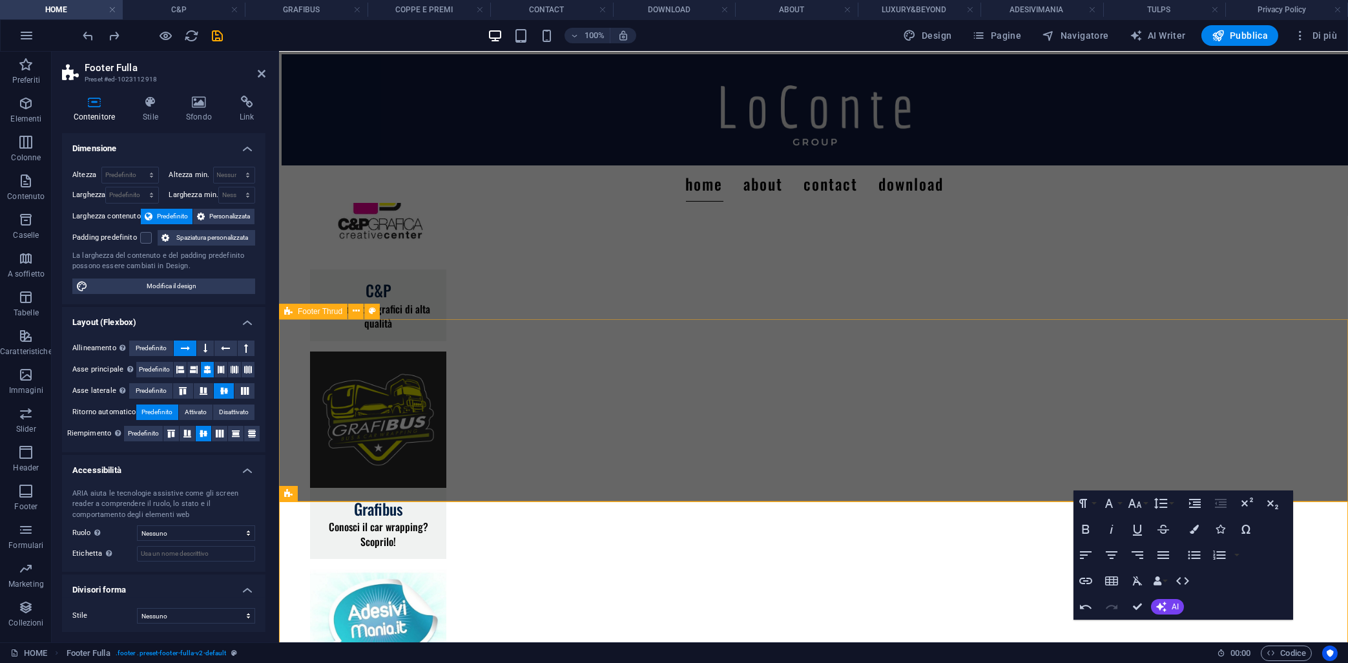
scroll to position [229, 0]
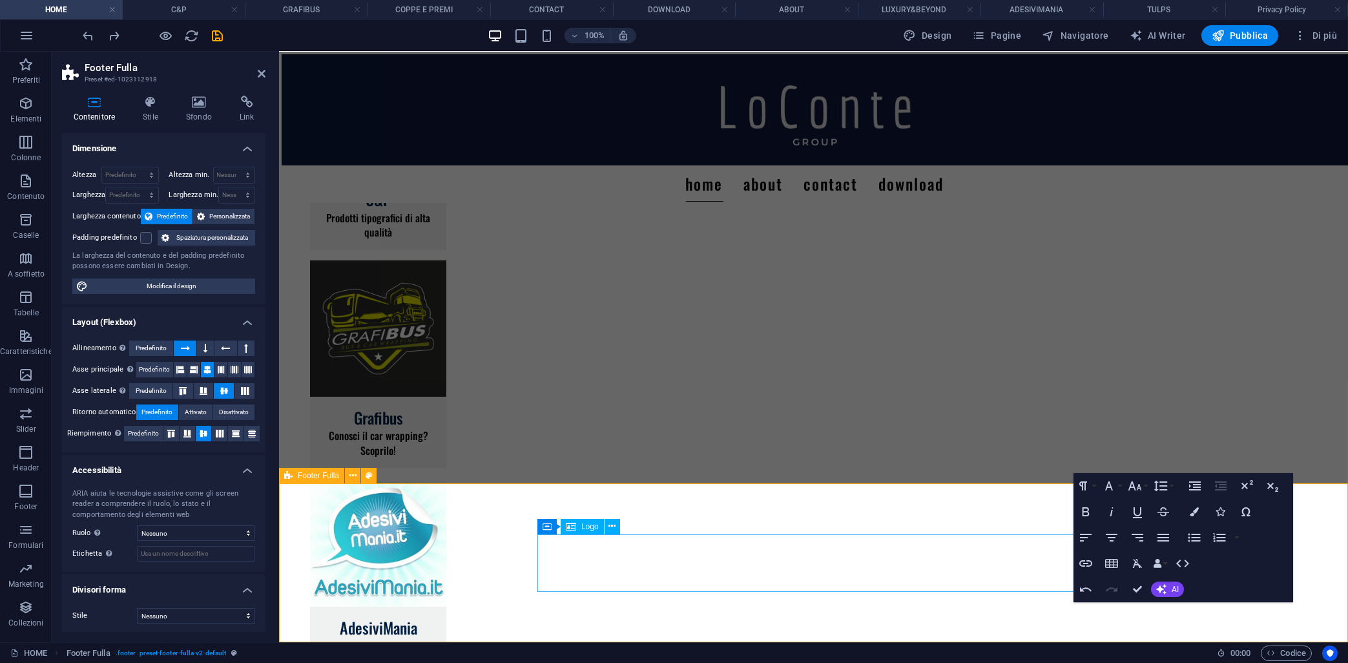
drag, startPoint x: 677, startPoint y: 580, endPoint x: 748, endPoint y: 572, distance: 70.8
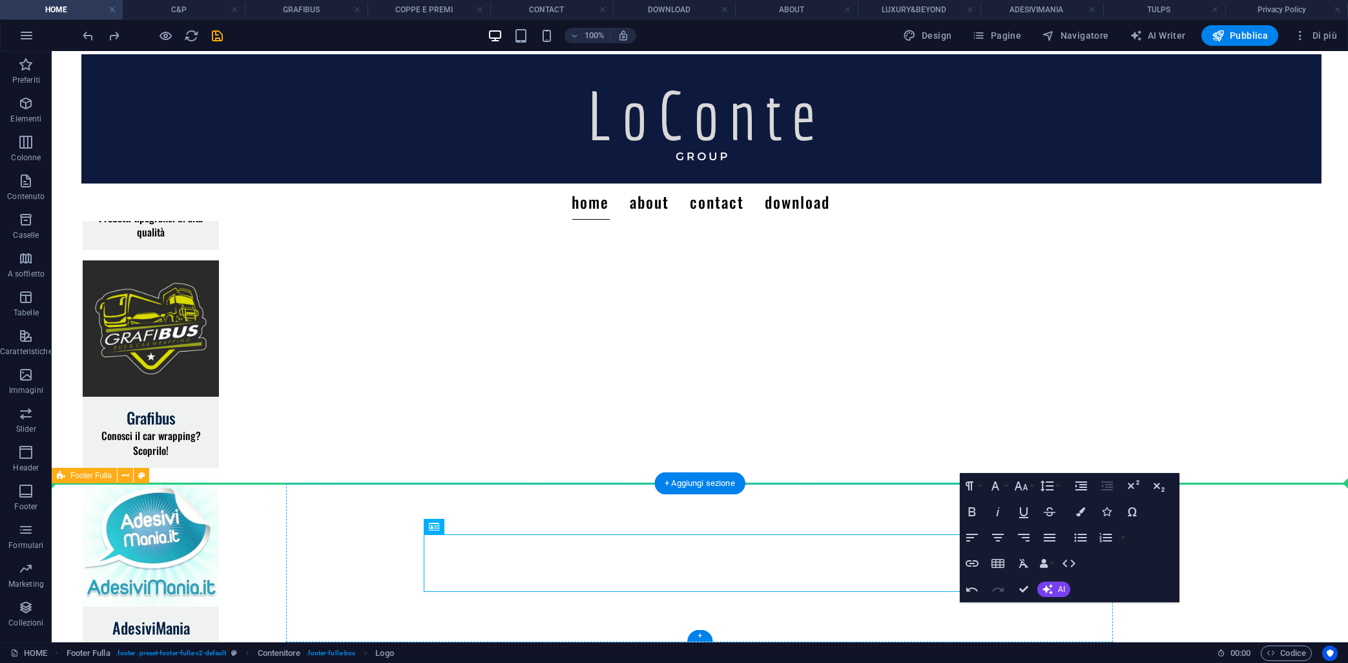
drag, startPoint x: 470, startPoint y: 569, endPoint x: 520, endPoint y: 521, distance: 69.9
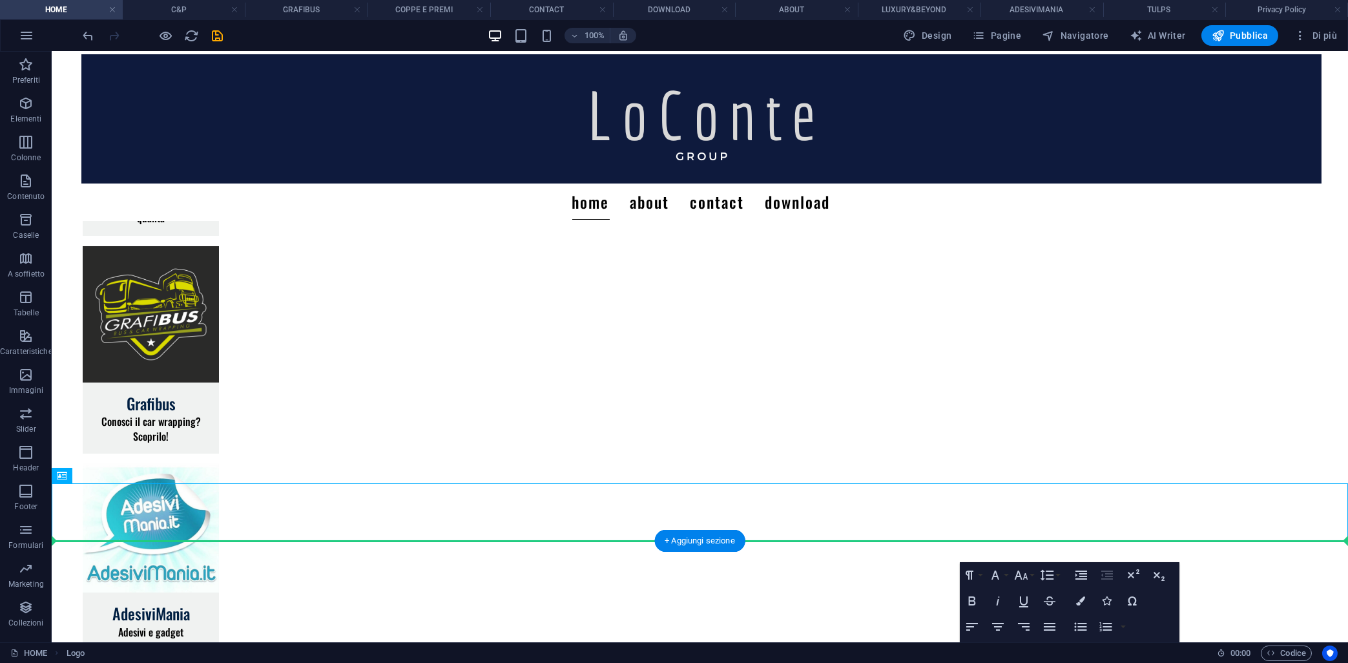
drag, startPoint x: 519, startPoint y: 501, endPoint x: 521, endPoint y: 602, distance: 100.8
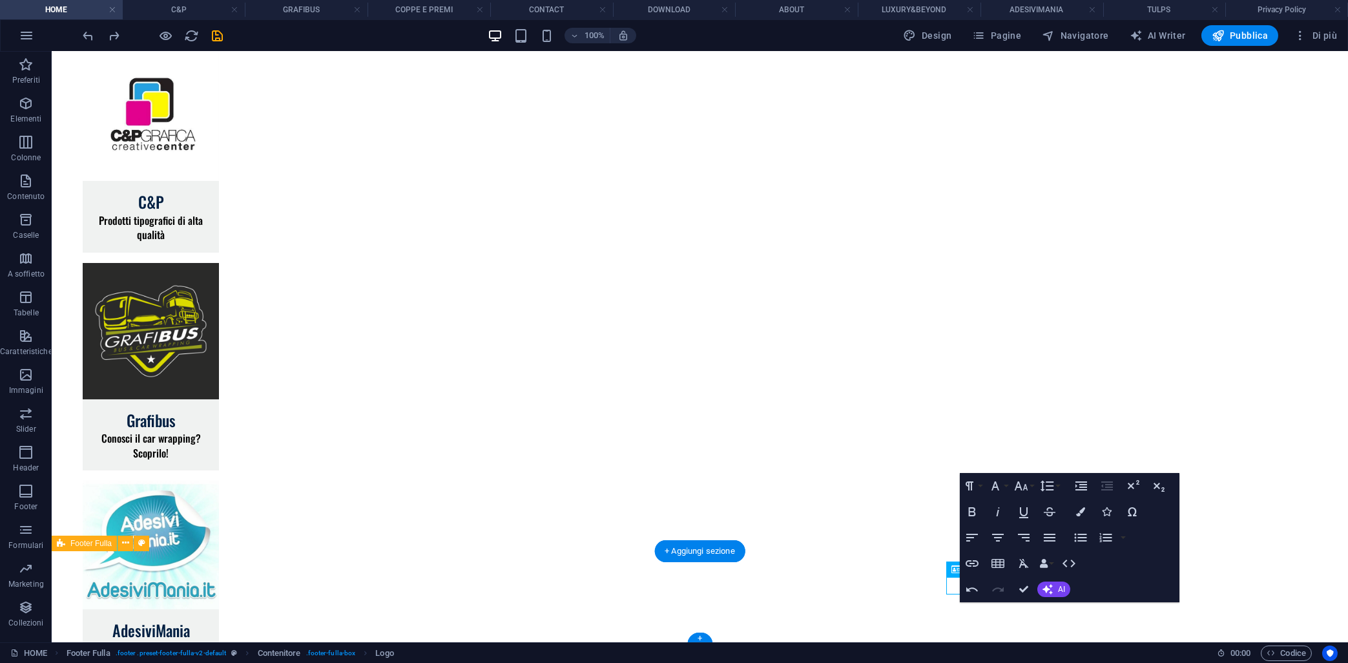
scroll to position [164, 0]
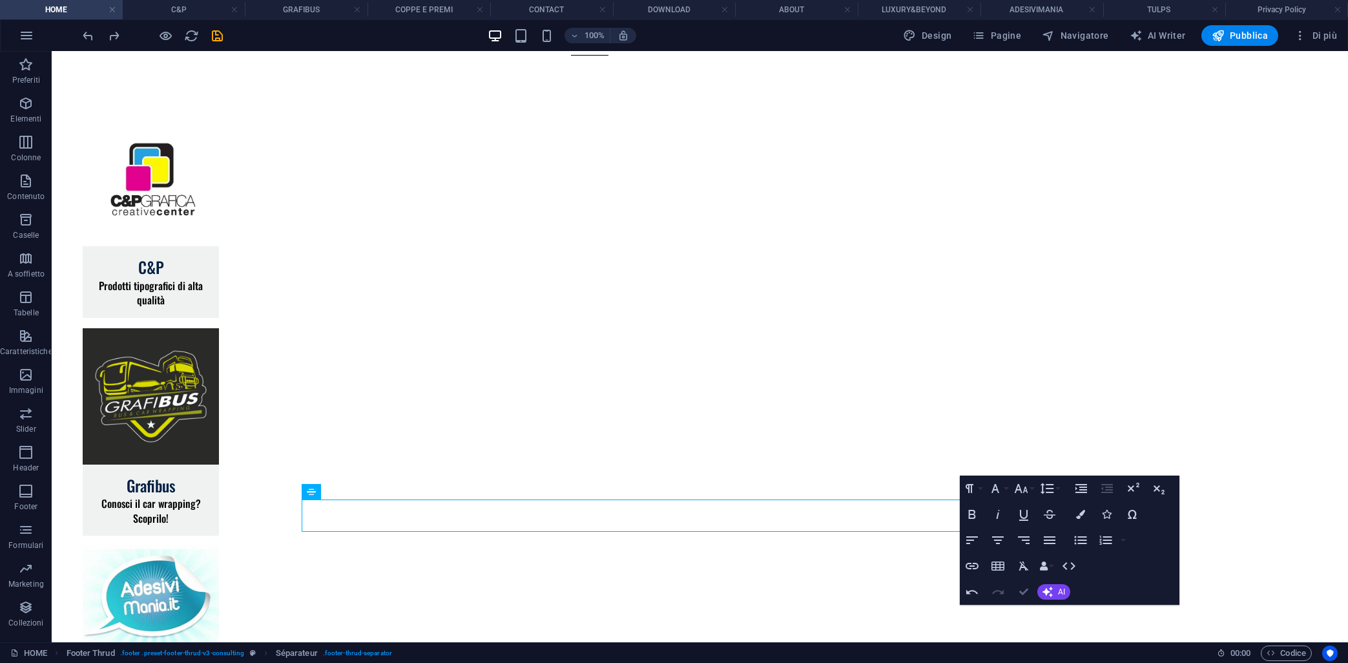
click at [1022, 592] on icon "button" at bounding box center [1024, 591] width 9 height 9
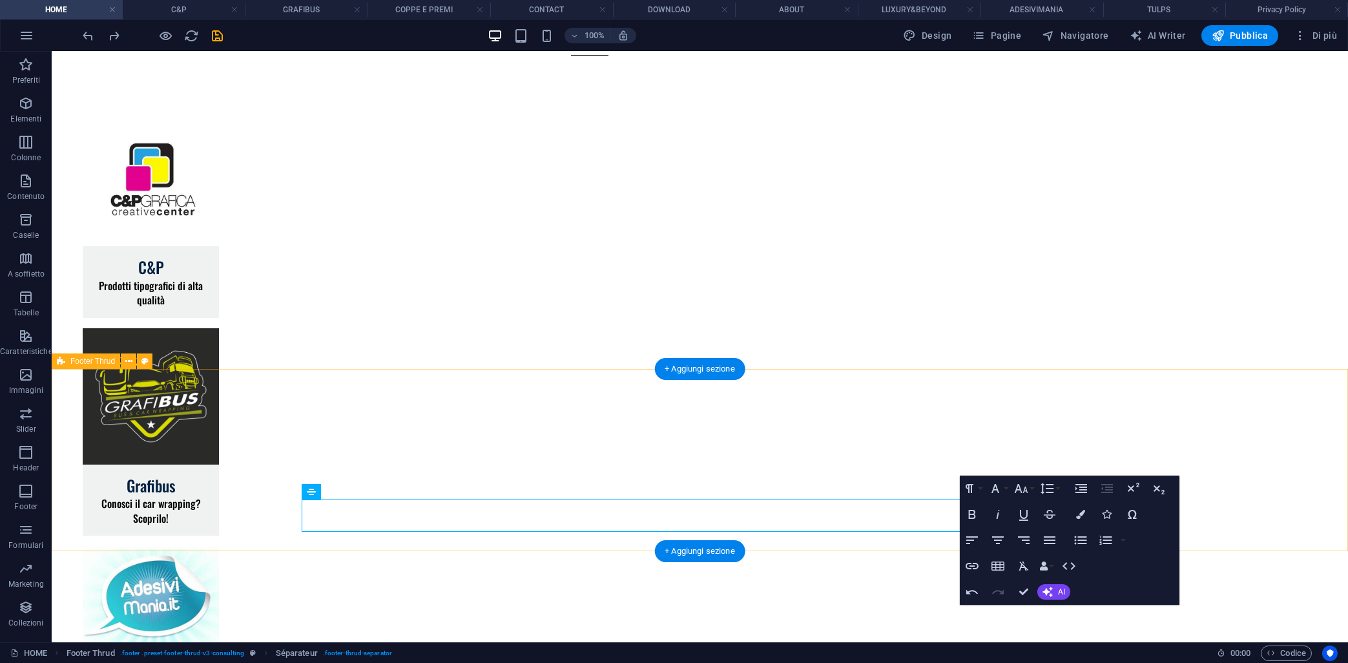
drag, startPoint x: 1094, startPoint y: 410, endPoint x: 1102, endPoint y: 429, distance: 20.9
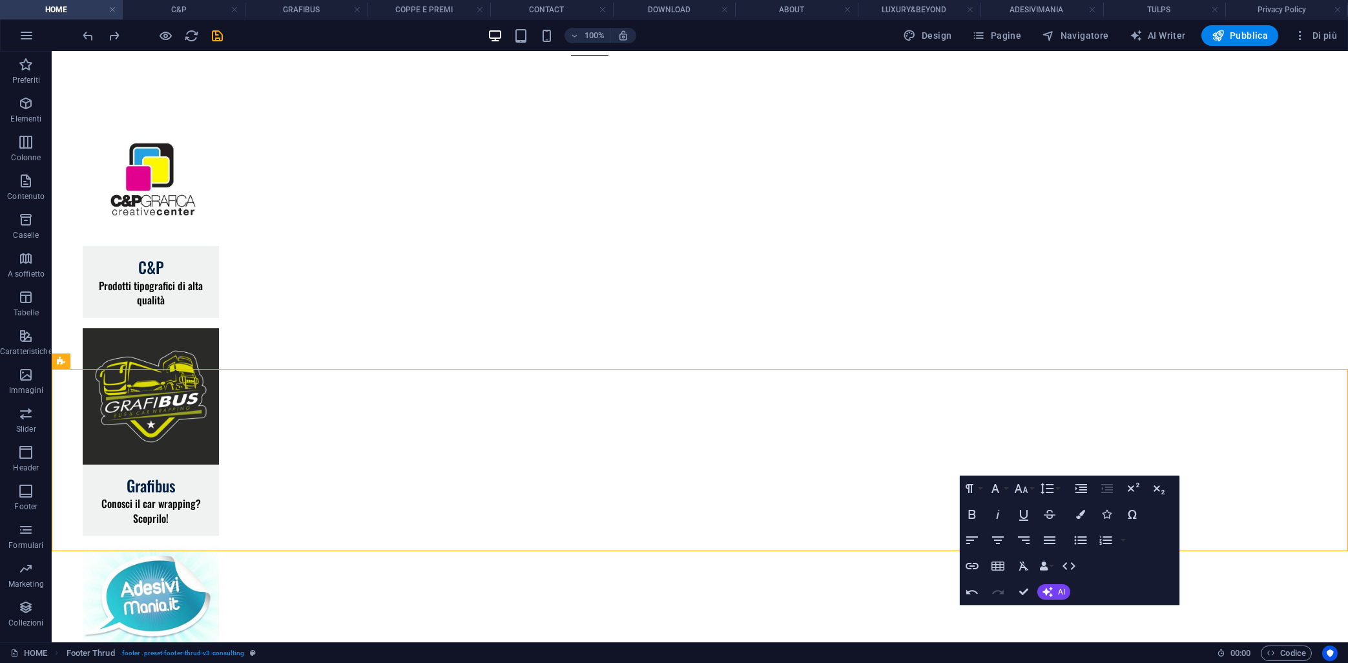
click at [1151, 532] on div "Paragraph Format Normal Heading 1 Heading 2 Heading 3 Heading 4 Heading 5 Headi…" at bounding box center [1070, 540] width 220 height 129
drag, startPoint x: 1164, startPoint y: 602, endPoint x: 957, endPoint y: 577, distance: 208.2
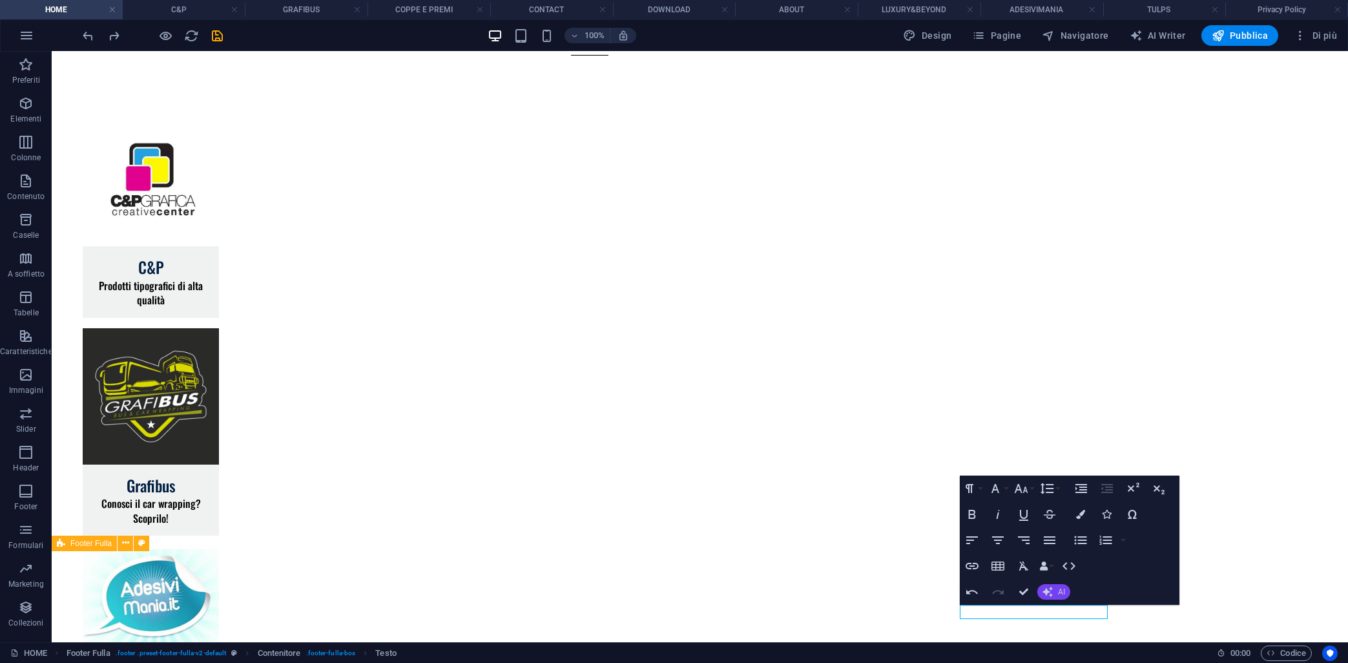
click at [1052, 595] on icon "button" at bounding box center [1048, 592] width 10 height 10
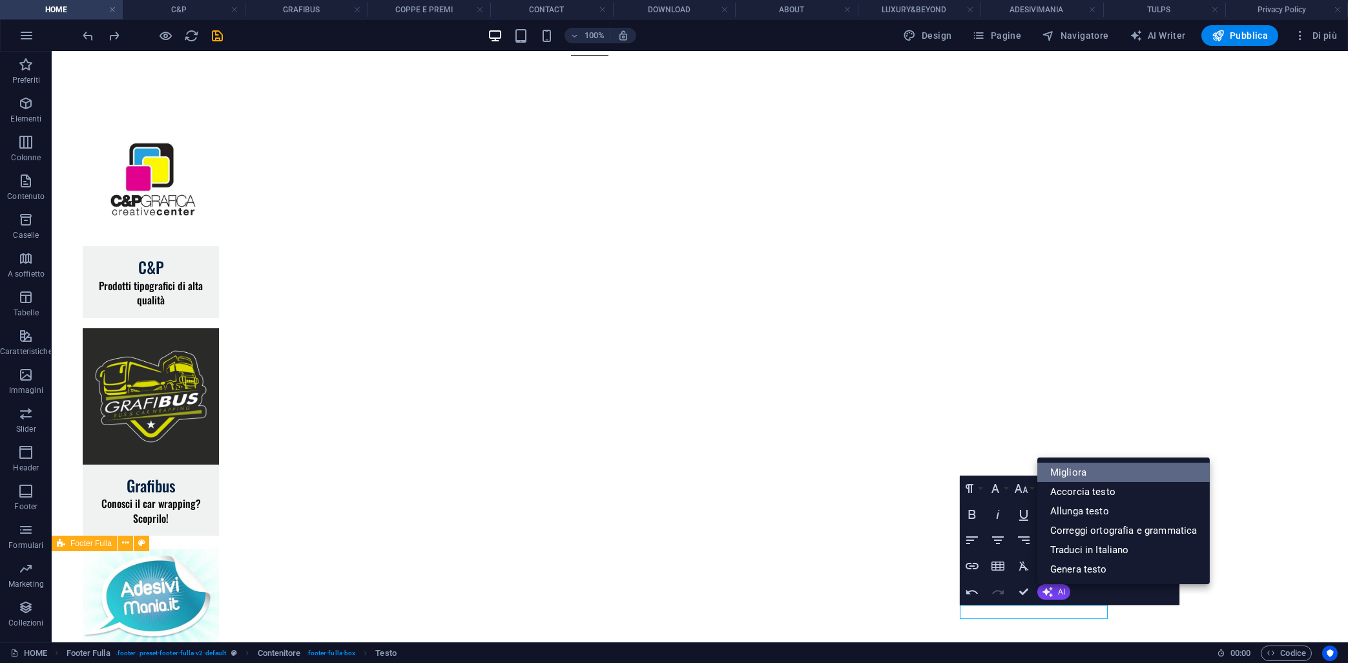
click at [1064, 474] on link "Migliora" at bounding box center [1124, 472] width 173 height 19
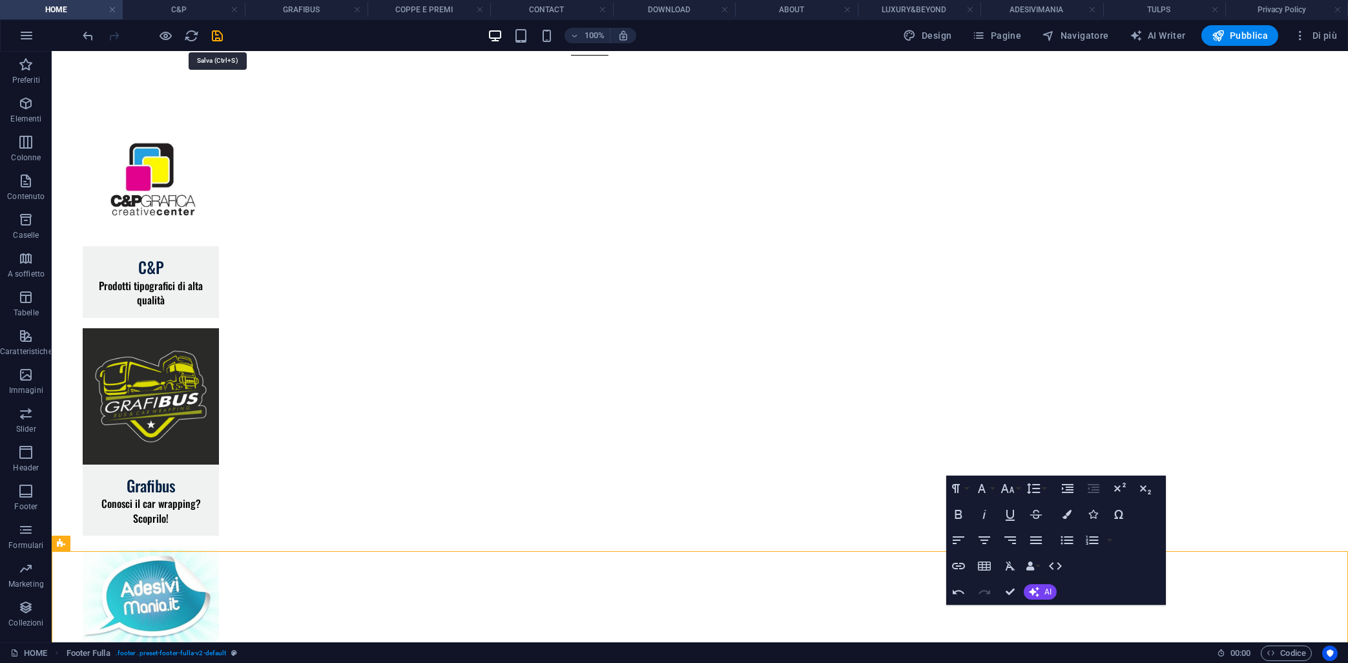
drag, startPoint x: 224, startPoint y: 39, endPoint x: 222, endPoint y: 46, distance: 7.2
click at [224, 41] on icon "save" at bounding box center [218, 35] width 15 height 15
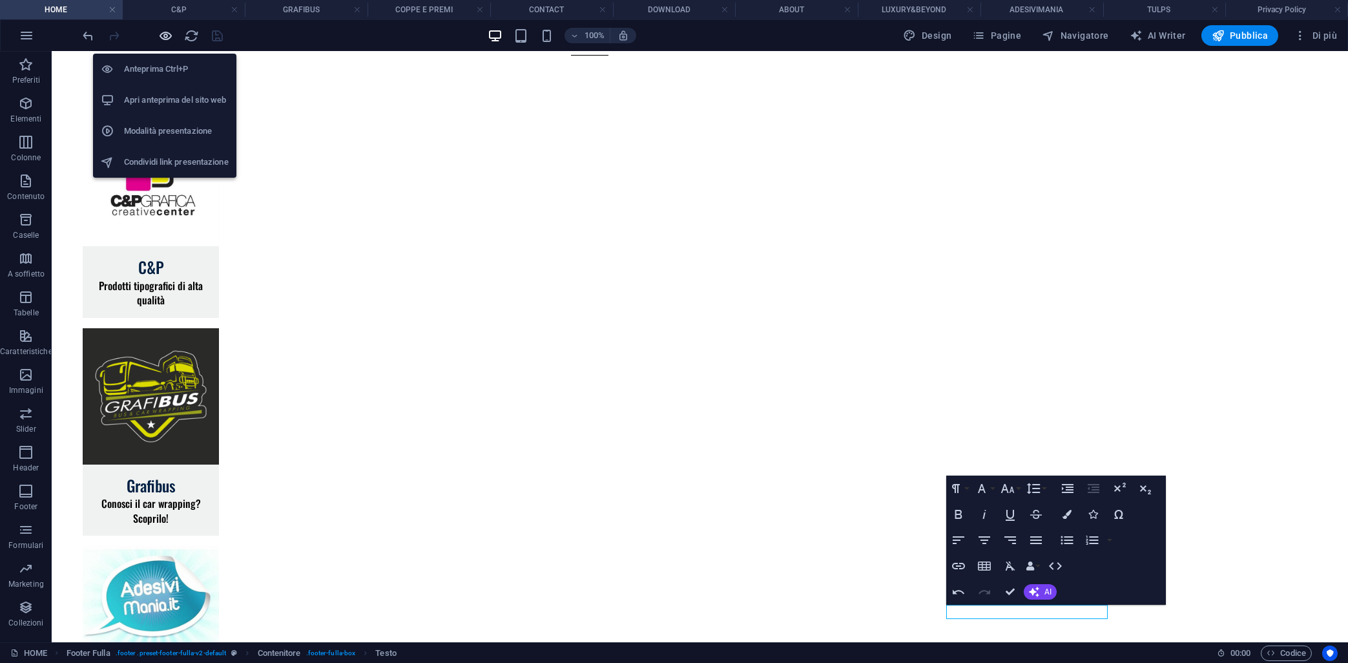
click at [162, 37] on icon "button" at bounding box center [166, 35] width 15 height 15
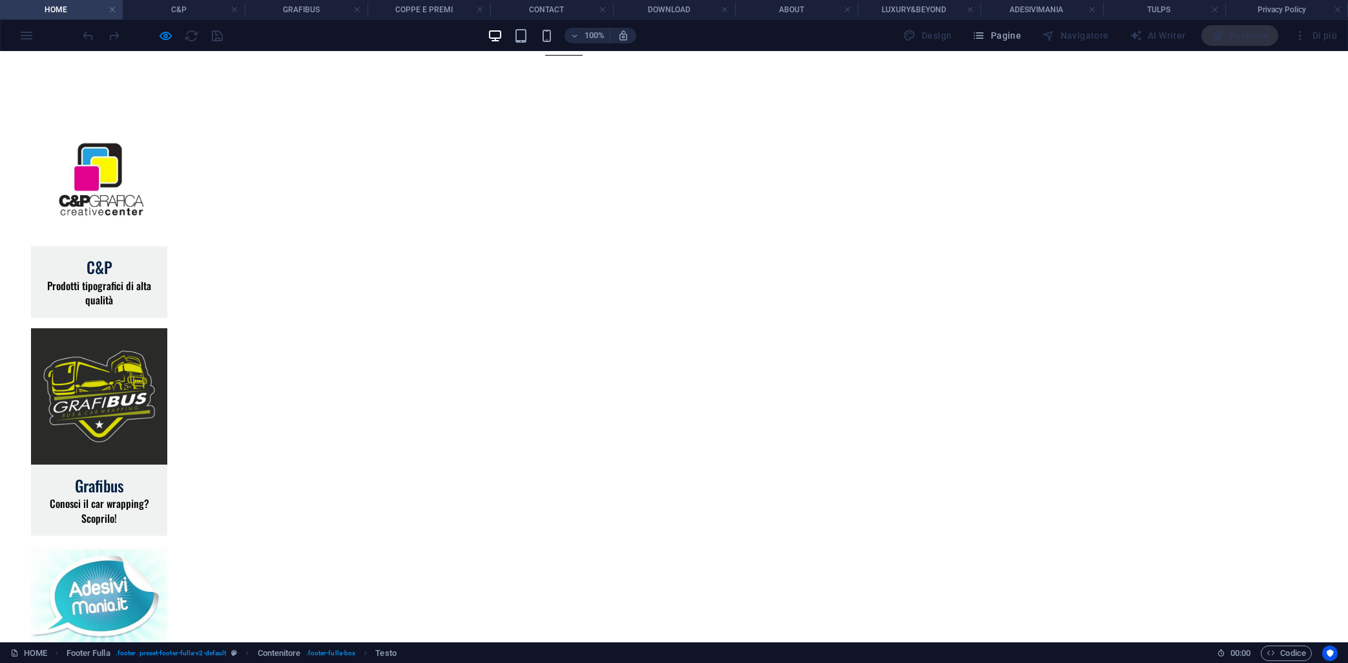
click at [179, 37] on div at bounding box center [153, 35] width 145 height 21
click at [156, 35] on div at bounding box center [153, 35] width 145 height 21
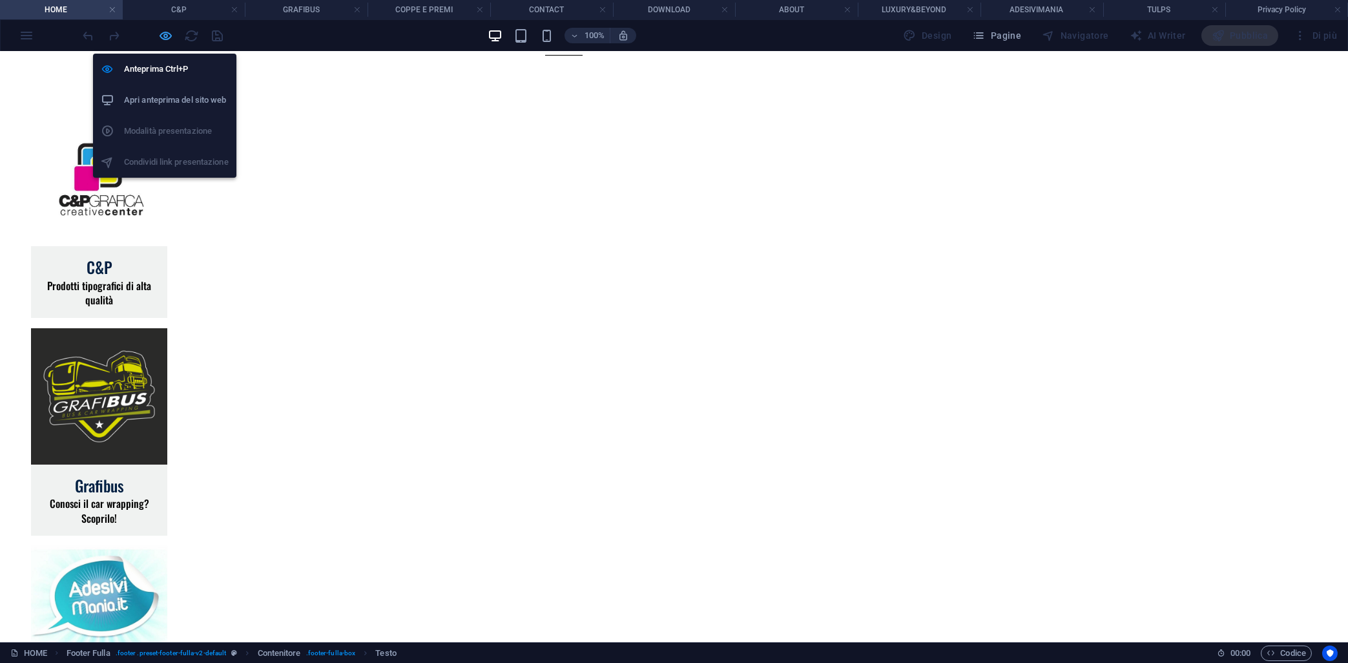
click at [162, 34] on icon "button" at bounding box center [166, 35] width 15 height 15
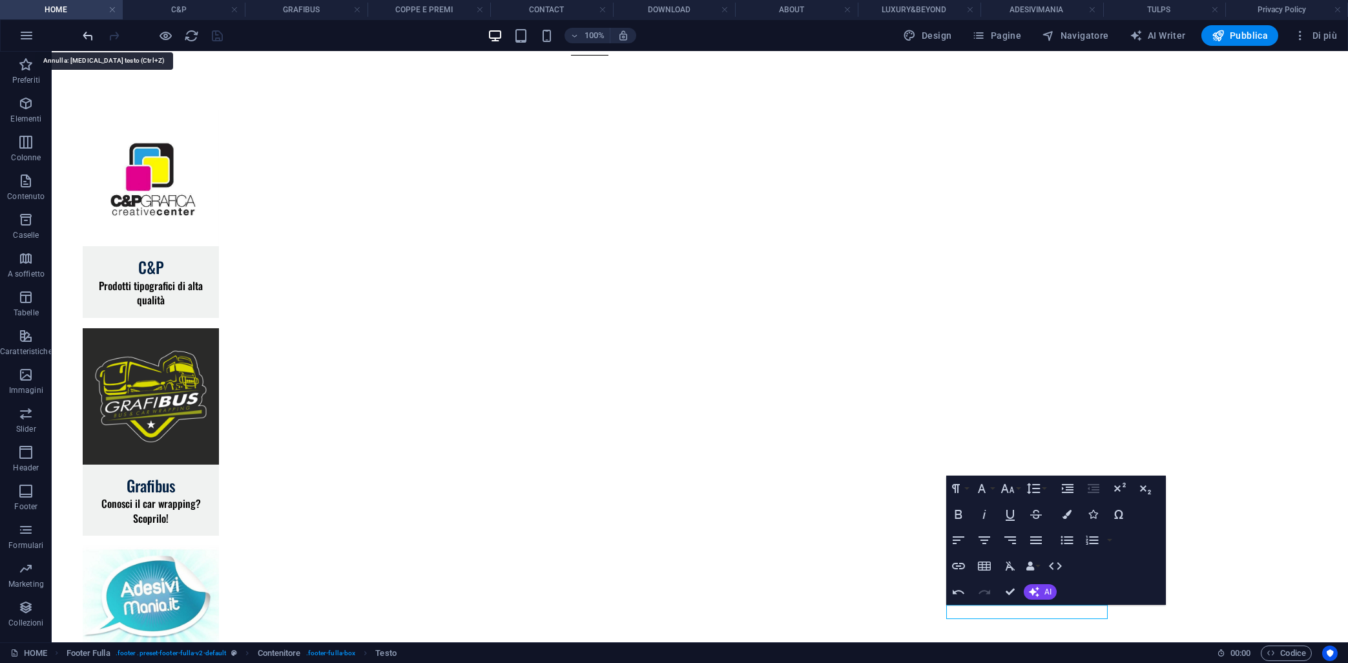
click at [86, 42] on icon "undo" at bounding box center [88, 35] width 15 height 15
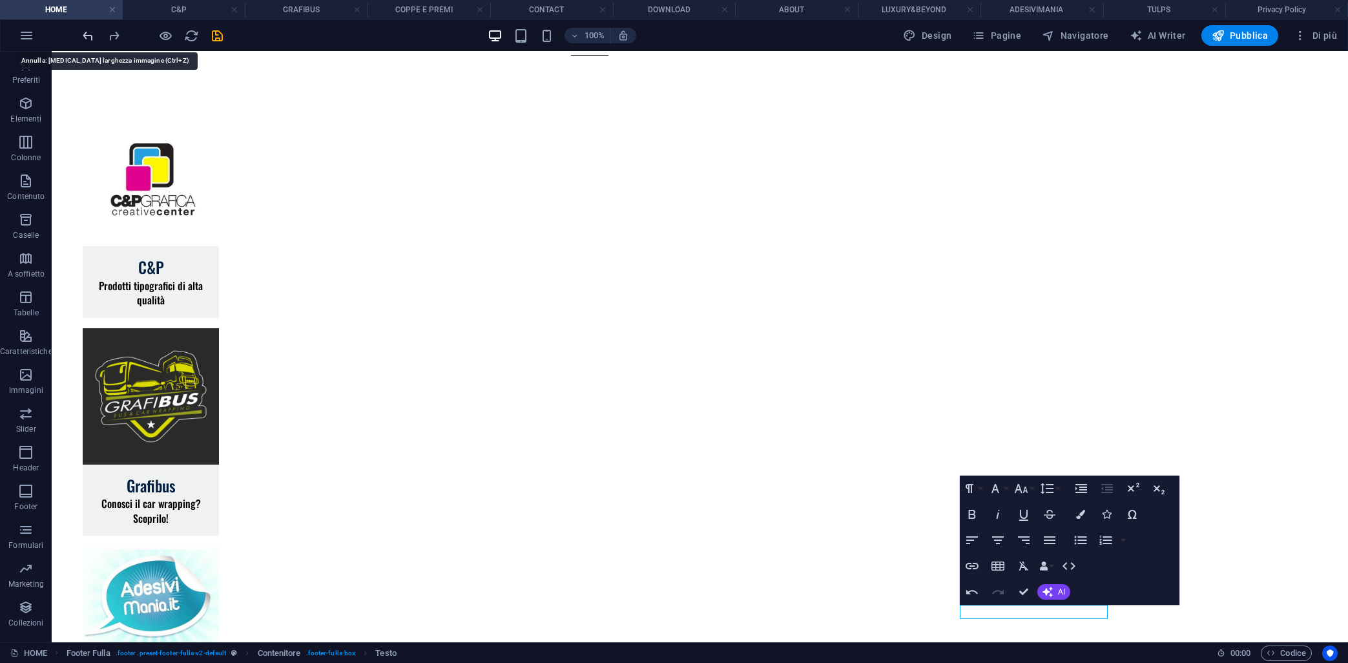
click at [86, 42] on icon "undo" at bounding box center [88, 35] width 15 height 15
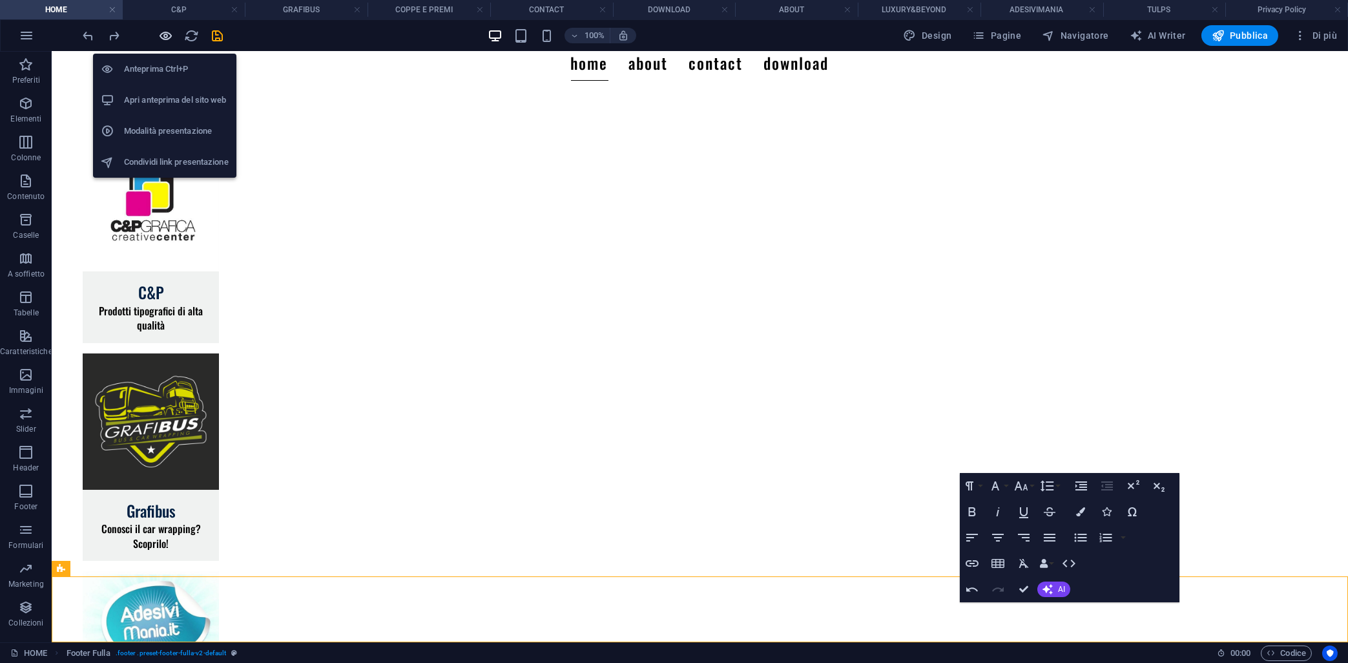
click at [162, 37] on icon "button" at bounding box center [166, 35] width 15 height 15
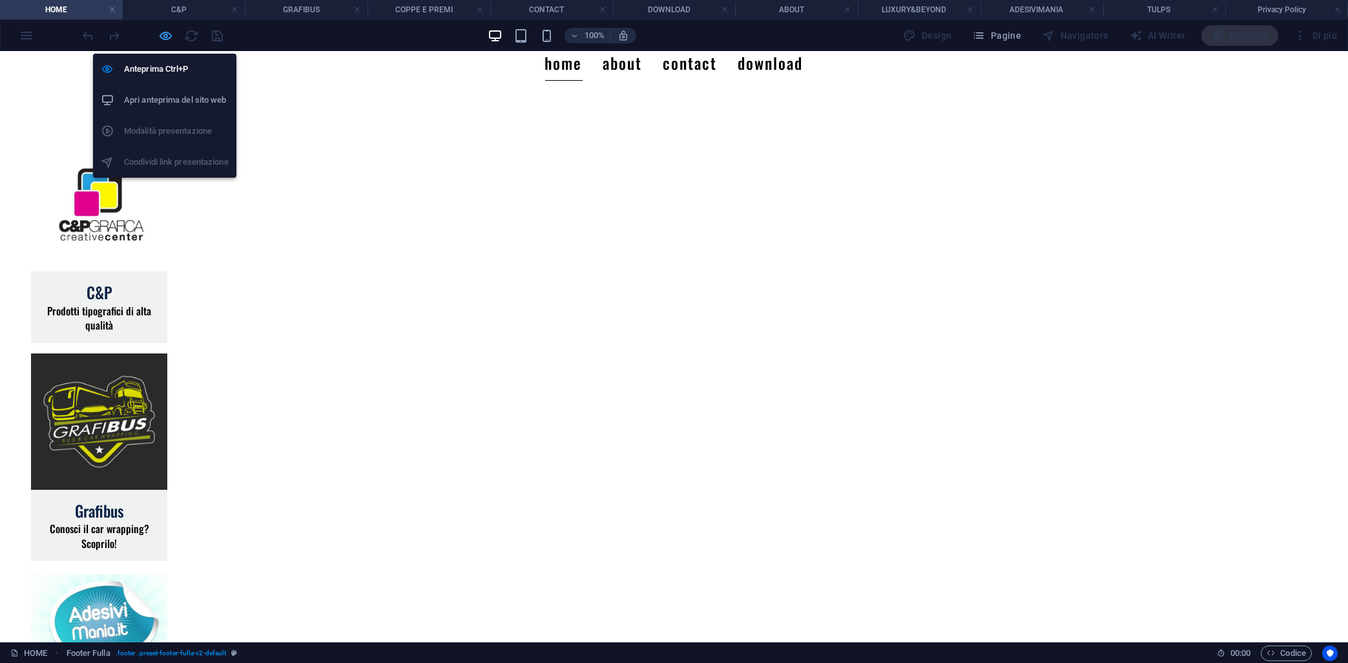
click at [162, 29] on icon "button" at bounding box center [166, 35] width 15 height 15
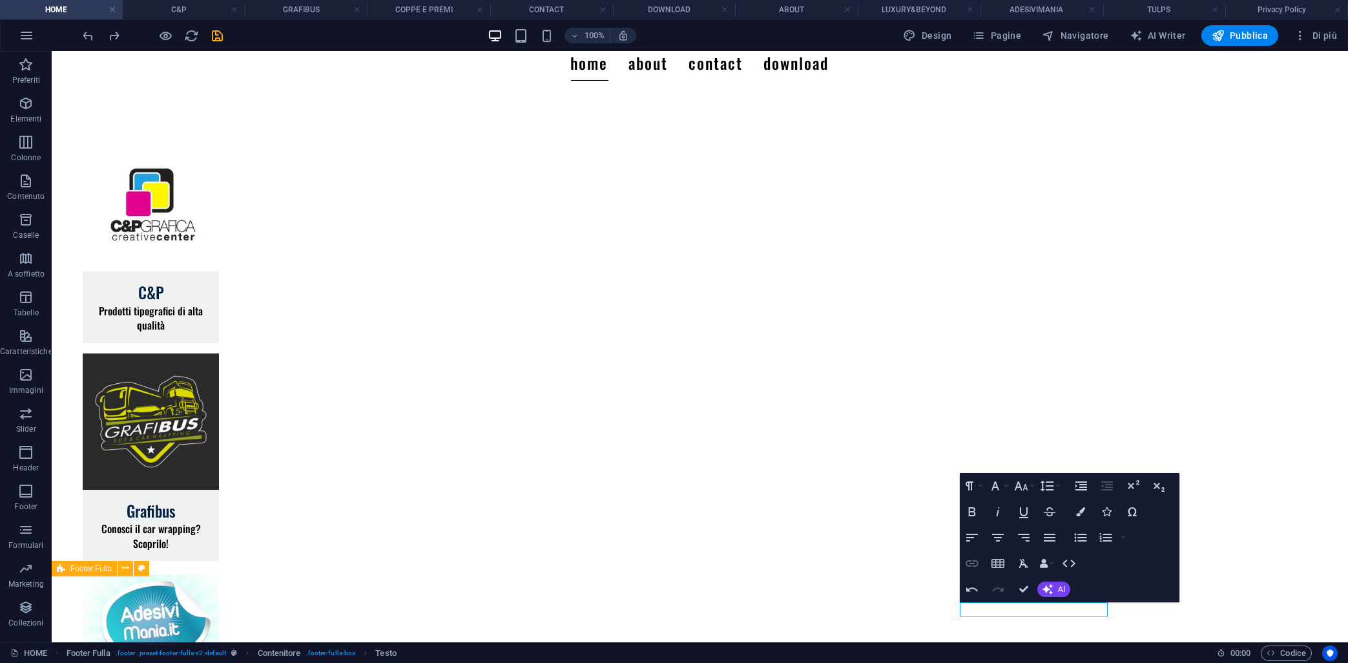
click at [972, 563] on icon "button" at bounding box center [973, 564] width 16 height 16
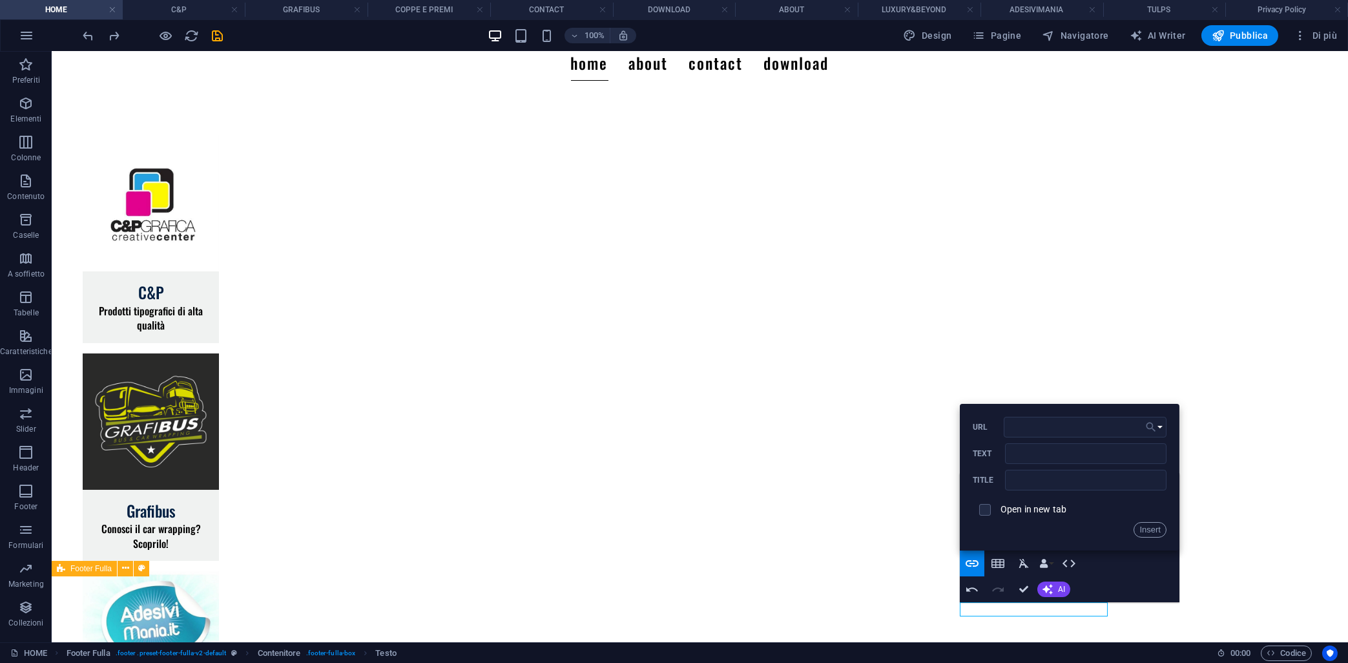
click at [1156, 425] on icon "button" at bounding box center [1151, 427] width 13 height 16
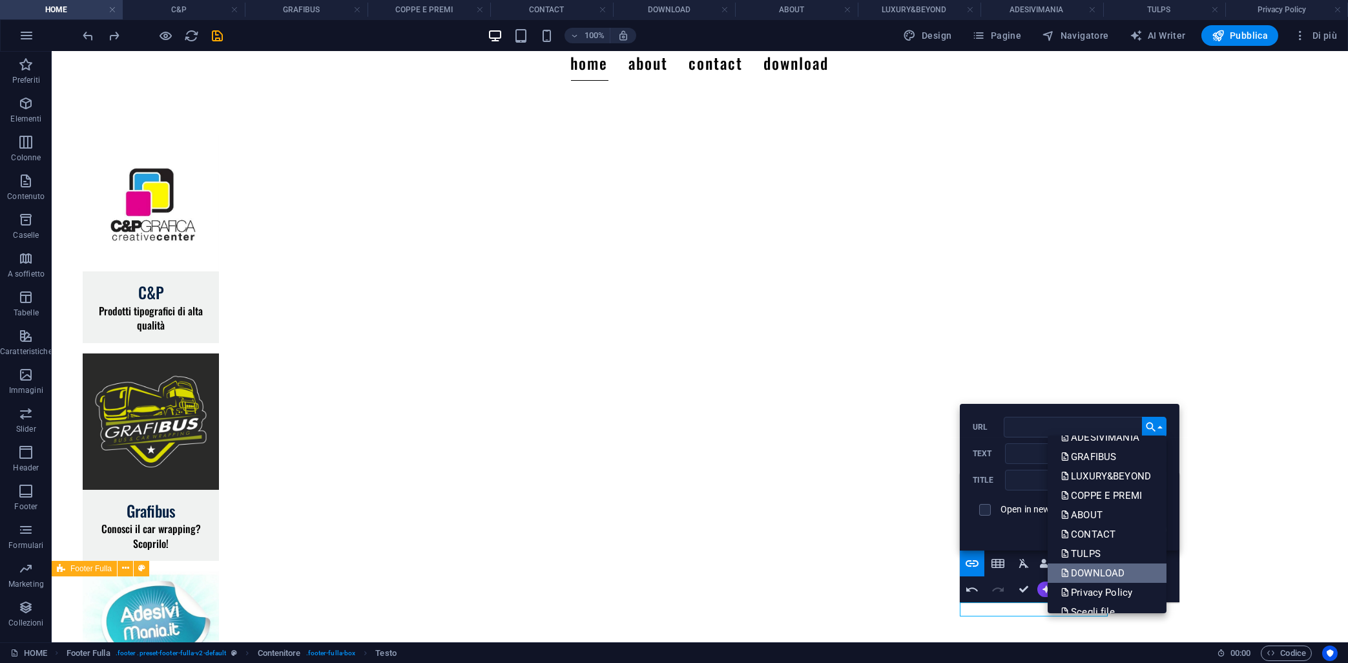
scroll to position [65, 0]
click at [1093, 579] on p "Privacy Policy" at bounding box center [1098, 578] width 74 height 19
type input "/privacy-policy"
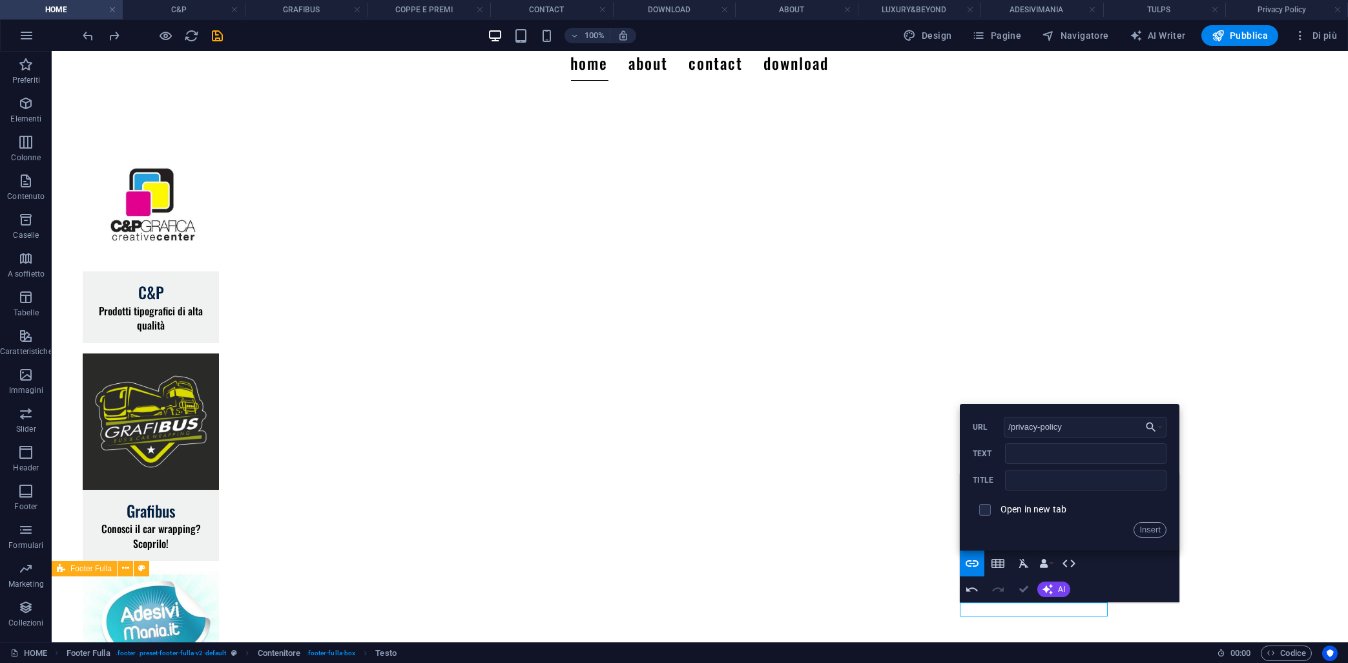
click at [1022, 589] on icon "button" at bounding box center [1024, 589] width 9 height 9
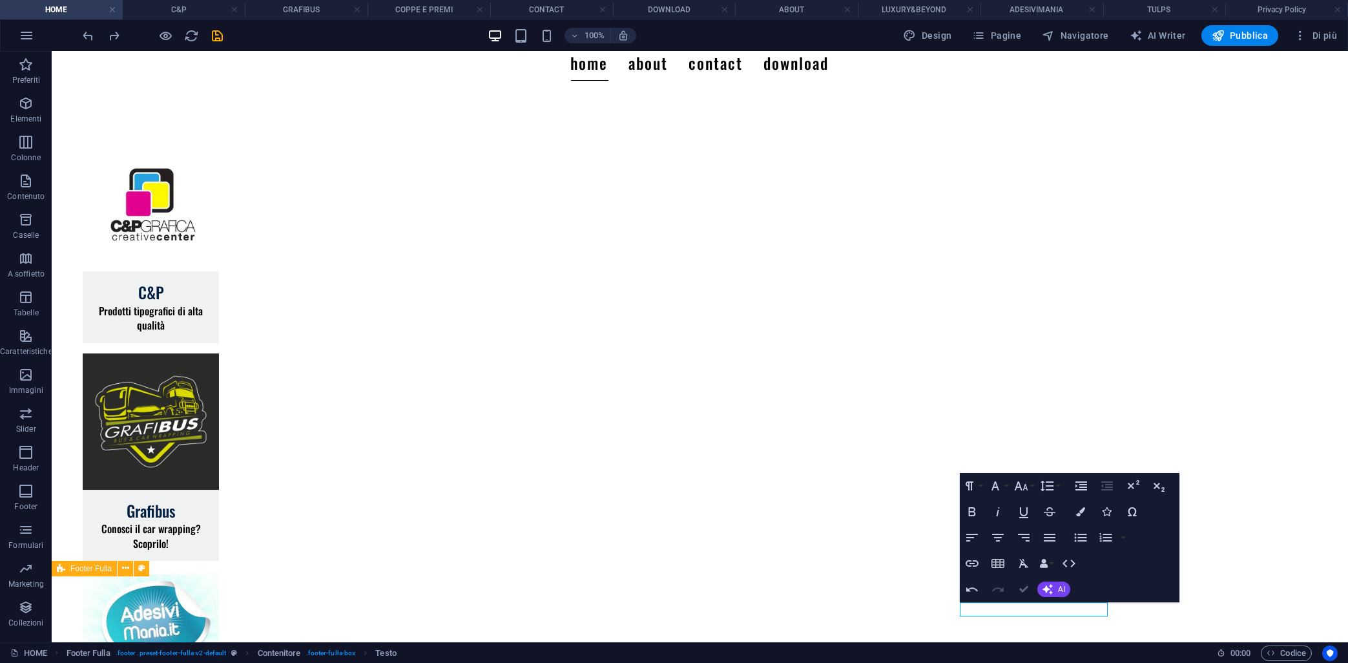
click at [1022, 589] on icon "button" at bounding box center [1024, 589] width 9 height 9
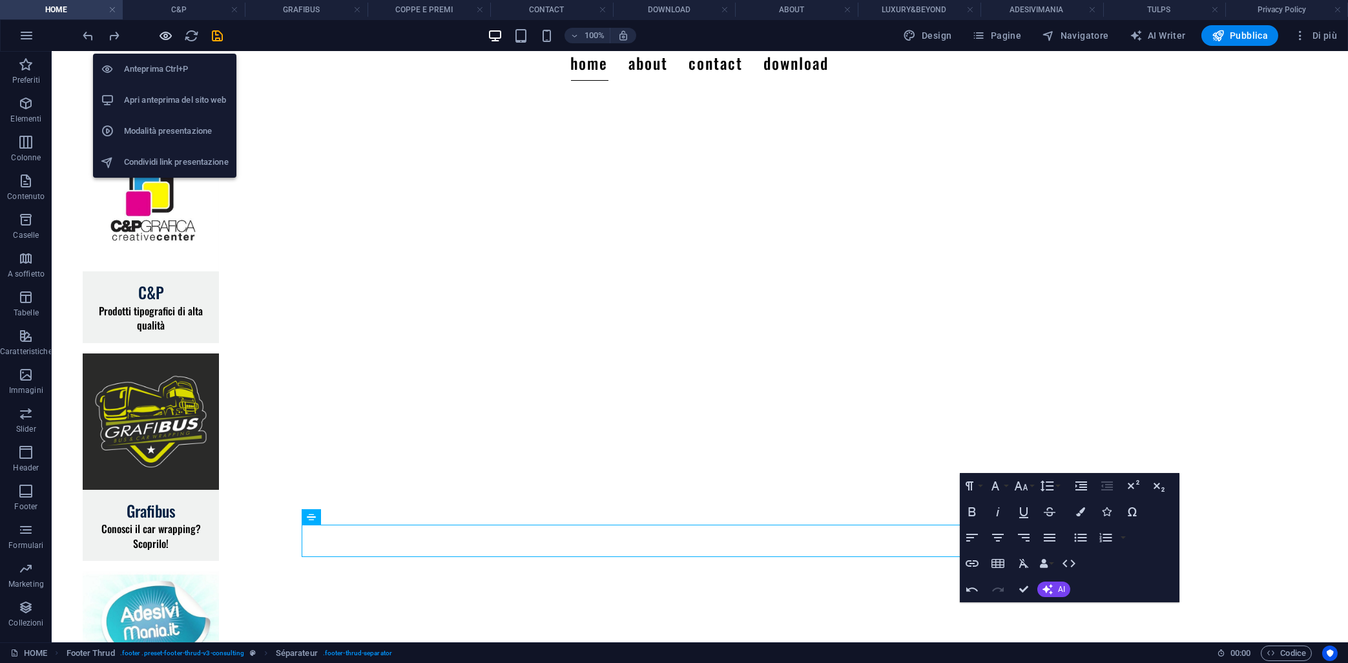
click at [166, 36] on icon "button" at bounding box center [166, 35] width 15 height 15
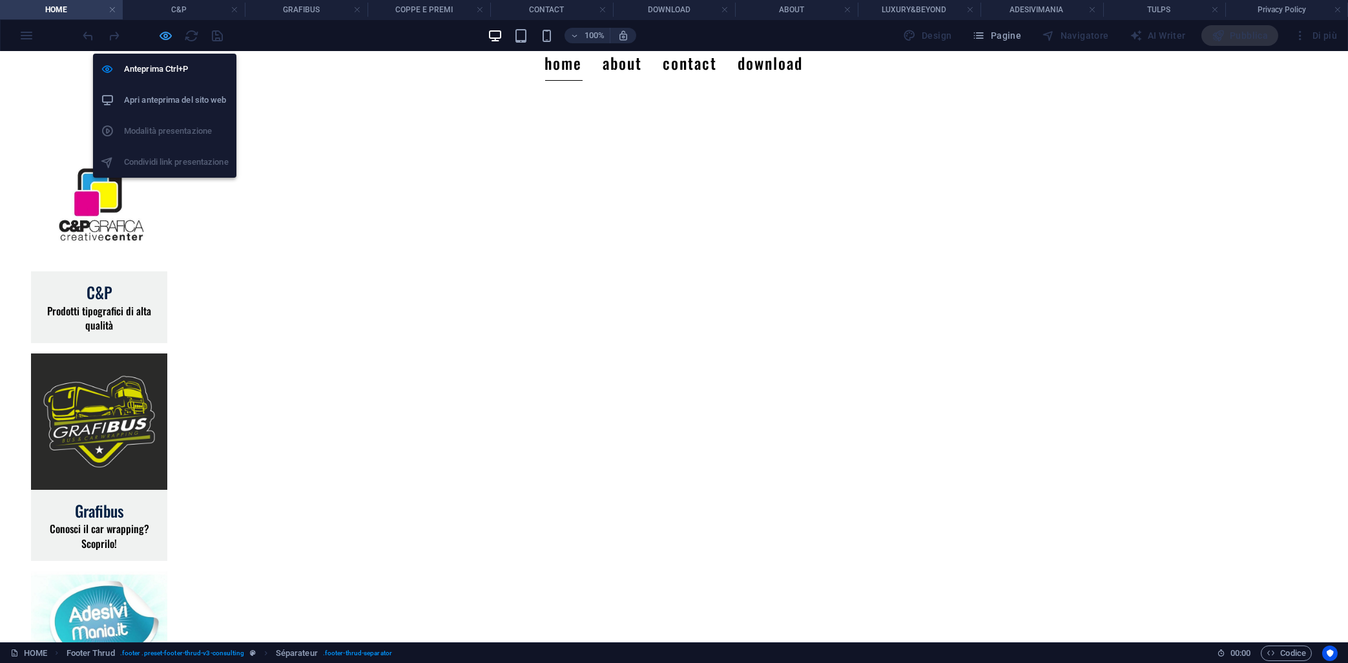
click at [166, 35] on icon "button" at bounding box center [166, 35] width 15 height 15
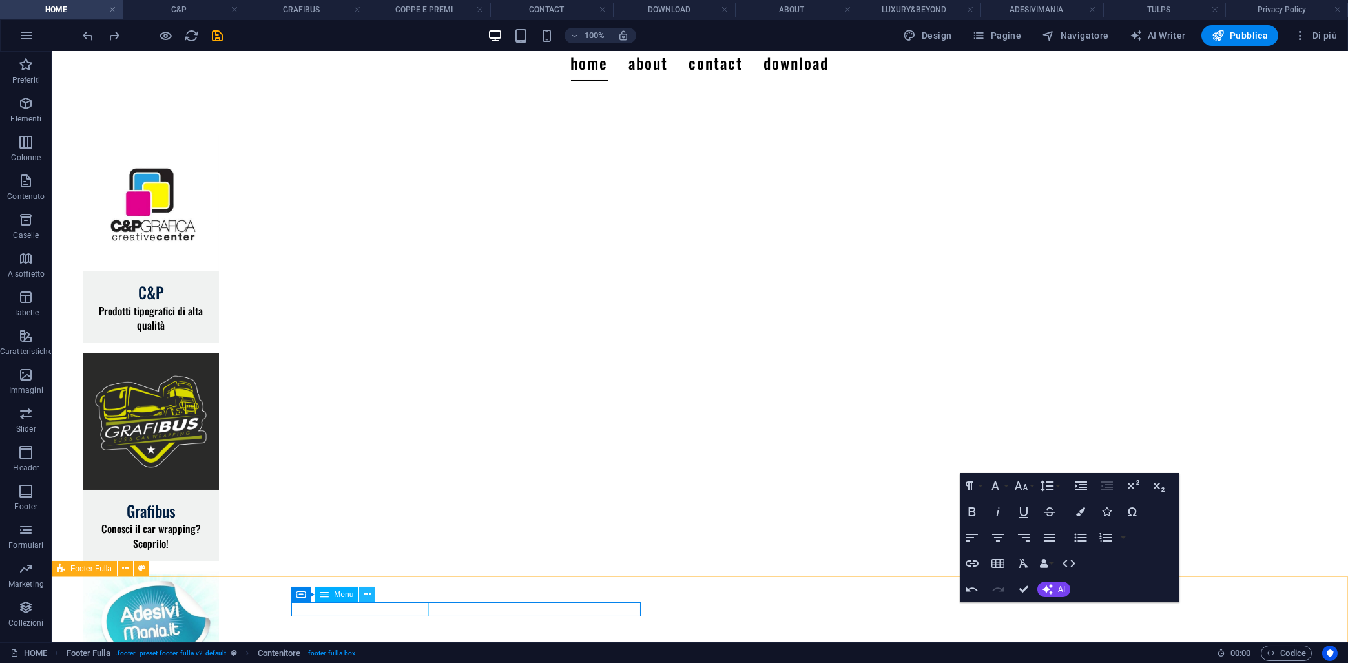
click at [364, 594] on button at bounding box center [367, 595] width 16 height 16
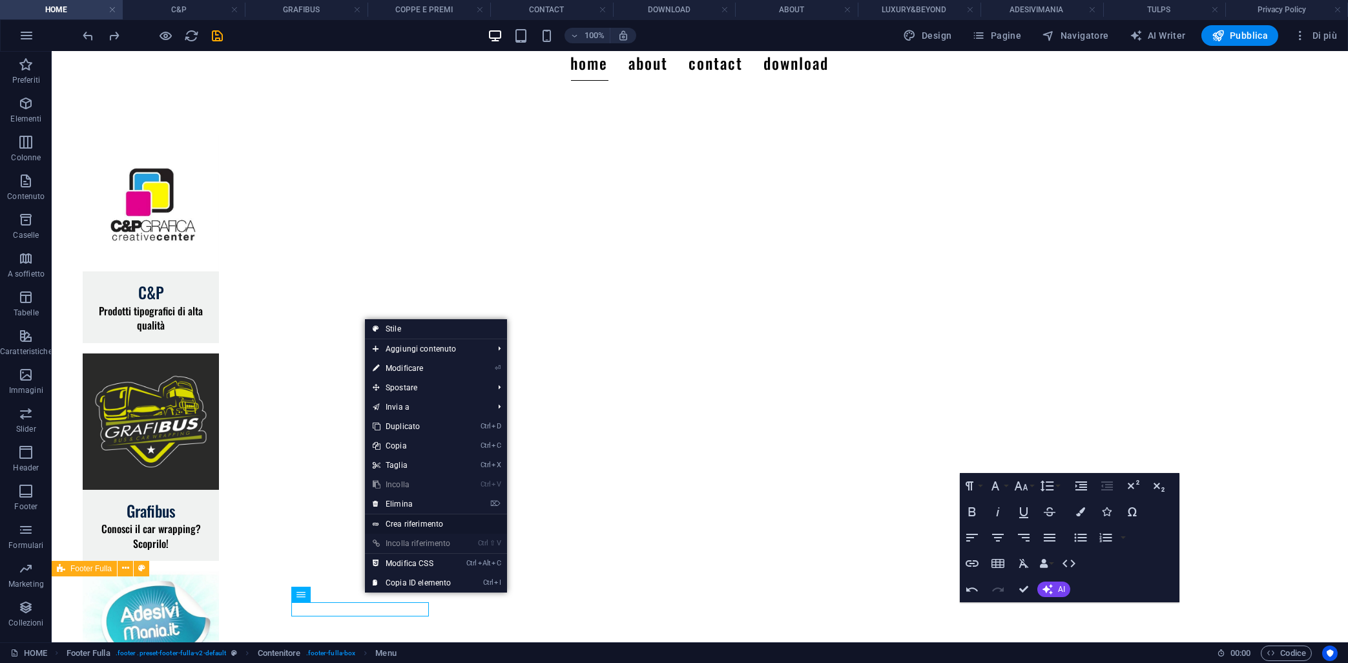
click at [399, 522] on link "Crea riferimento" at bounding box center [436, 523] width 142 height 19
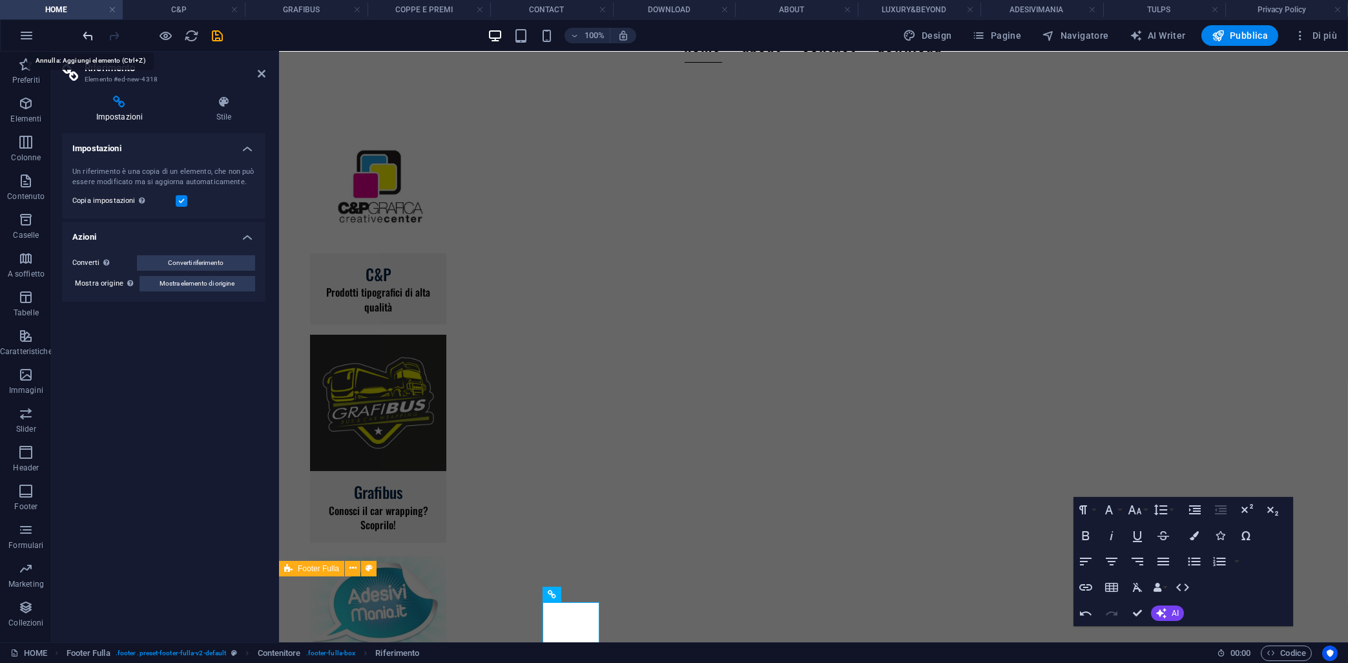
click at [85, 37] on icon "undo" at bounding box center [88, 35] width 15 height 15
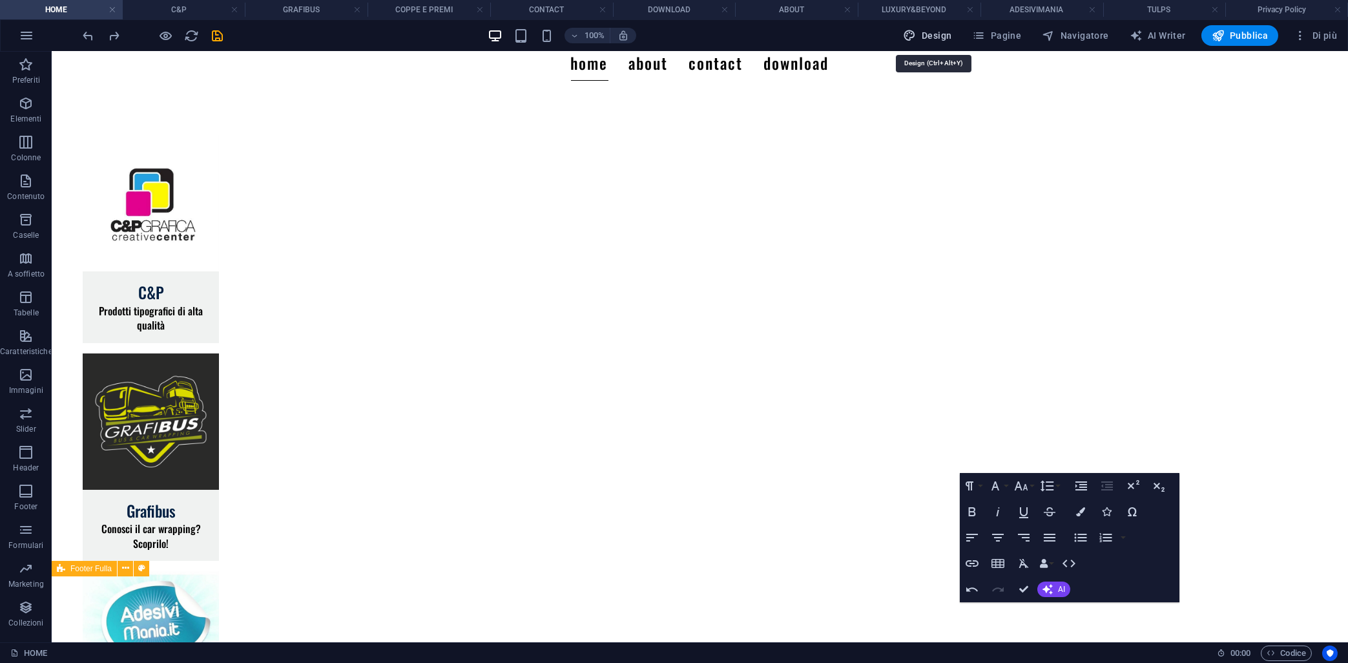
click at [923, 34] on span "Design" at bounding box center [928, 35] width 48 height 13
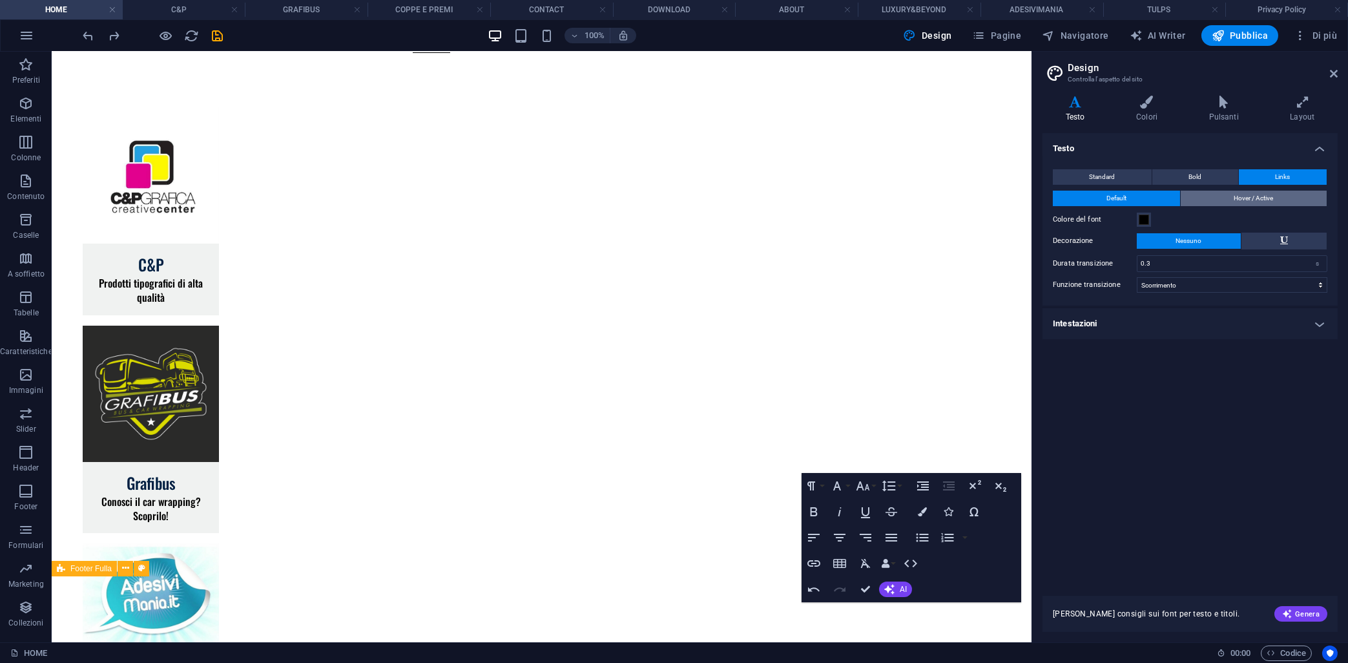
click at [1222, 203] on button "Hover / Active" at bounding box center [1254, 199] width 147 height 16
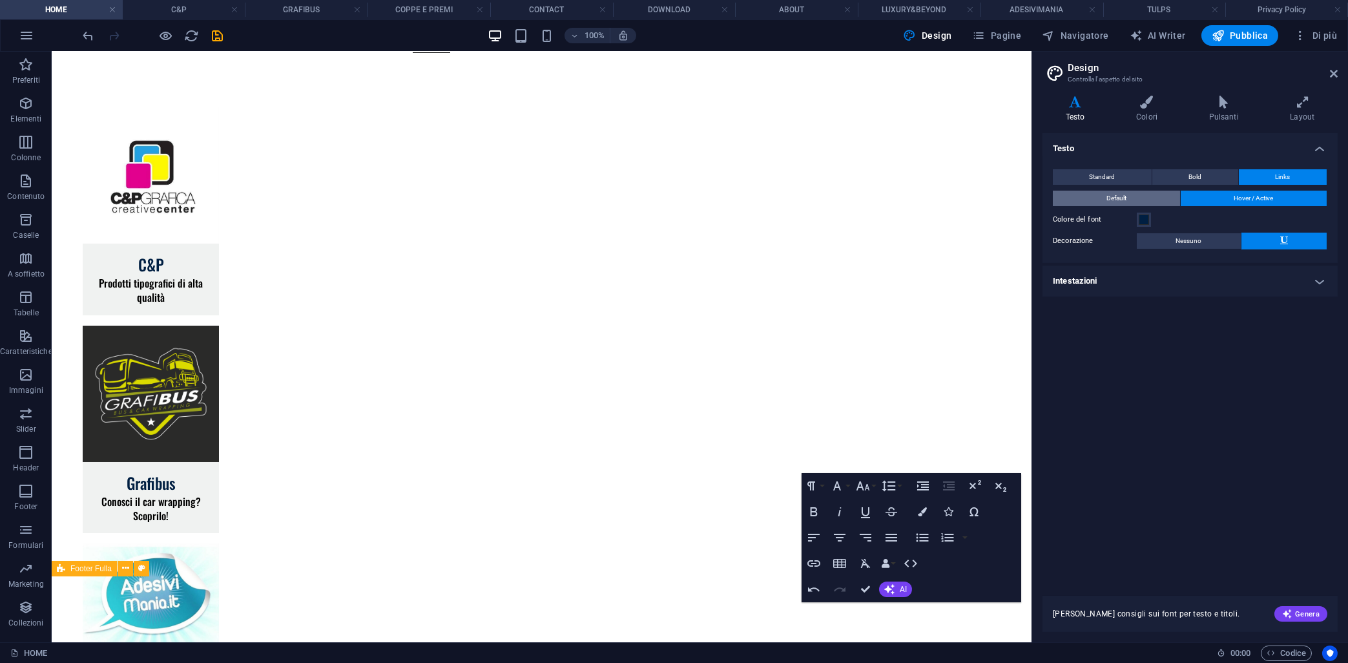
click at [1088, 196] on button "Default" at bounding box center [1116, 199] width 127 height 16
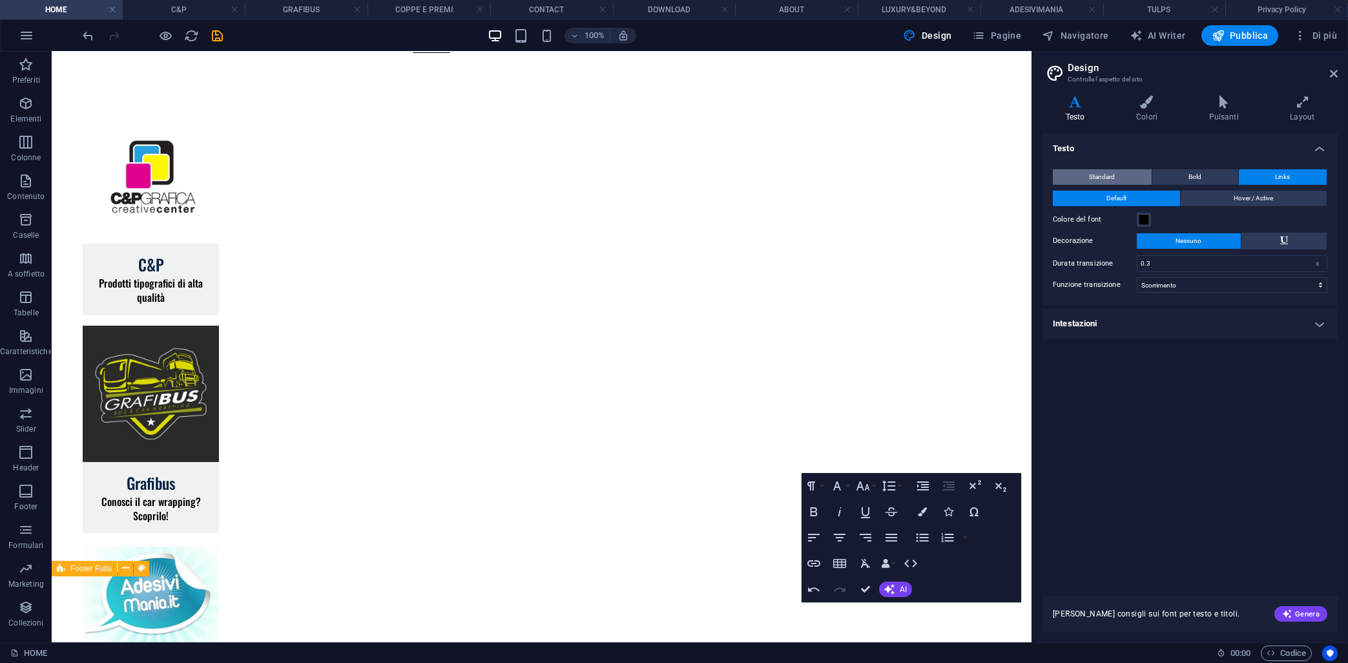
click at [1109, 171] on span "Standard" at bounding box center [1103, 177] width 26 height 16
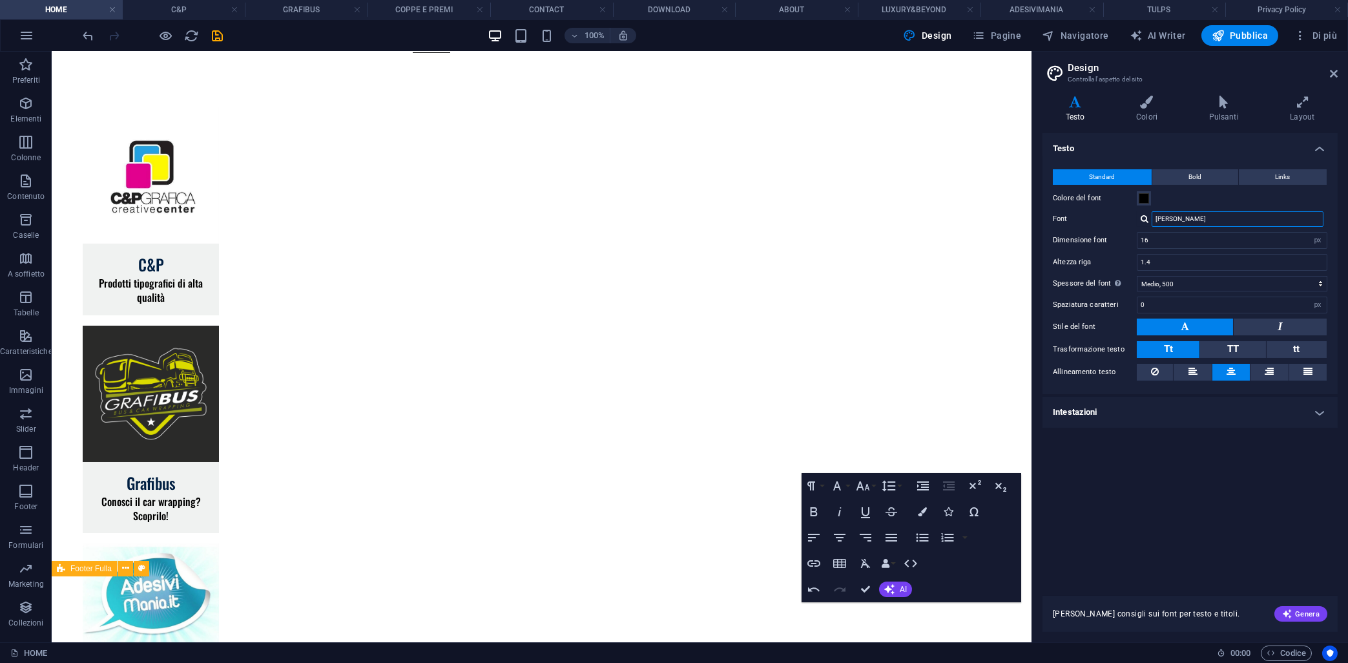
click at [1198, 215] on input "[PERSON_NAME]" at bounding box center [1238, 219] width 172 height 16
click at [1140, 216] on div "[PERSON_NAME]" at bounding box center [1232, 219] width 191 height 16
click at [1147, 218] on div at bounding box center [1145, 219] width 8 height 8
click at [1182, 235] on div "Fredoka" at bounding box center [1240, 236] width 171 height 14
type input "Fredoka"
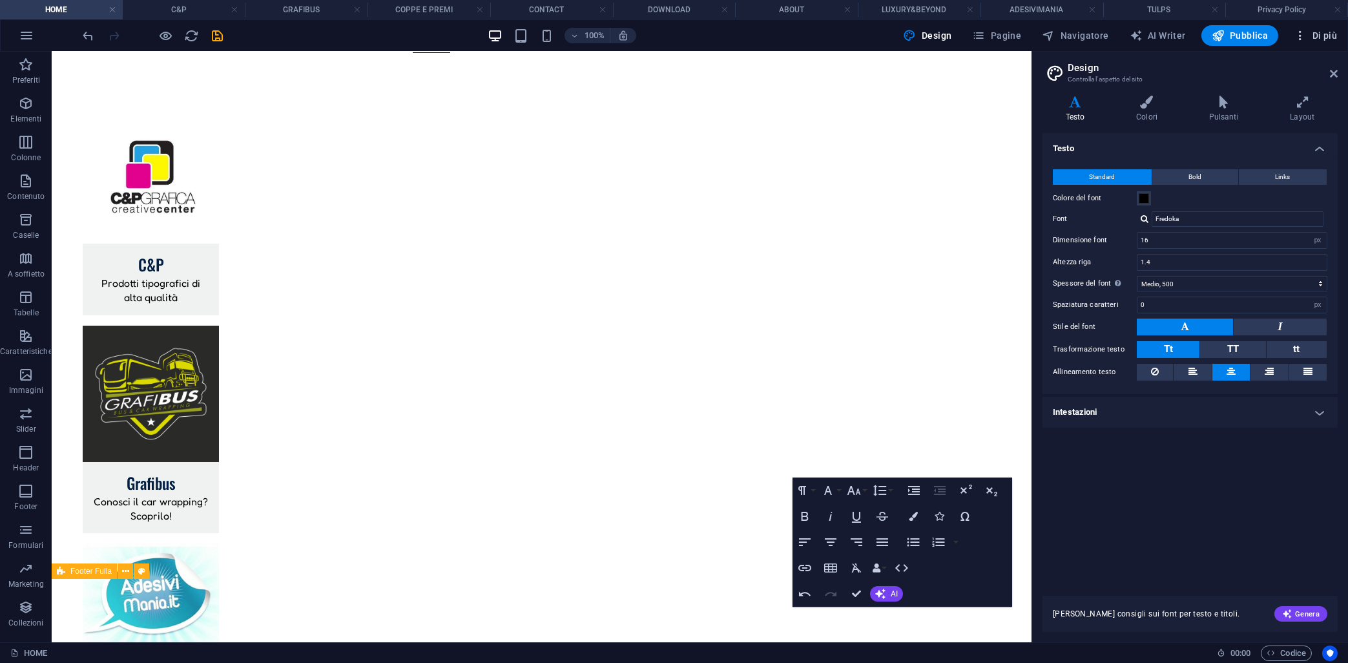
click at [1301, 39] on icon "button" at bounding box center [1300, 35] width 13 height 13
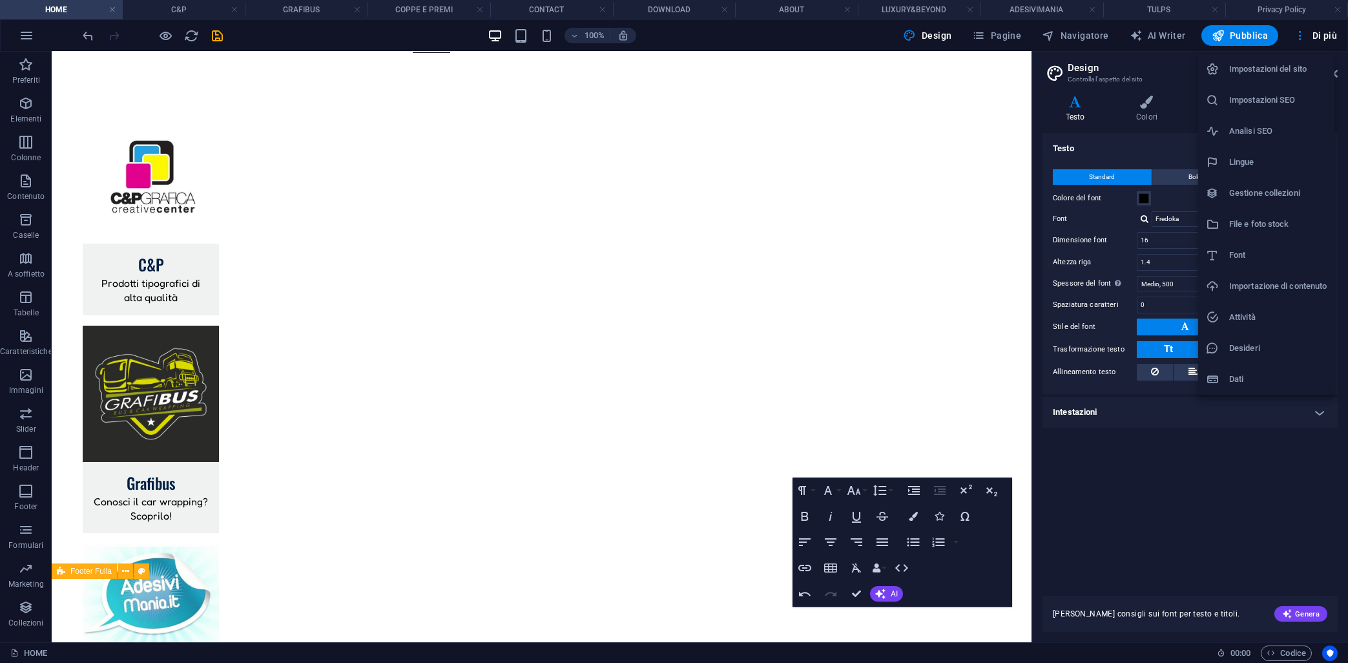
click at [1229, 245] on li "Font" at bounding box center [1267, 255] width 136 height 31
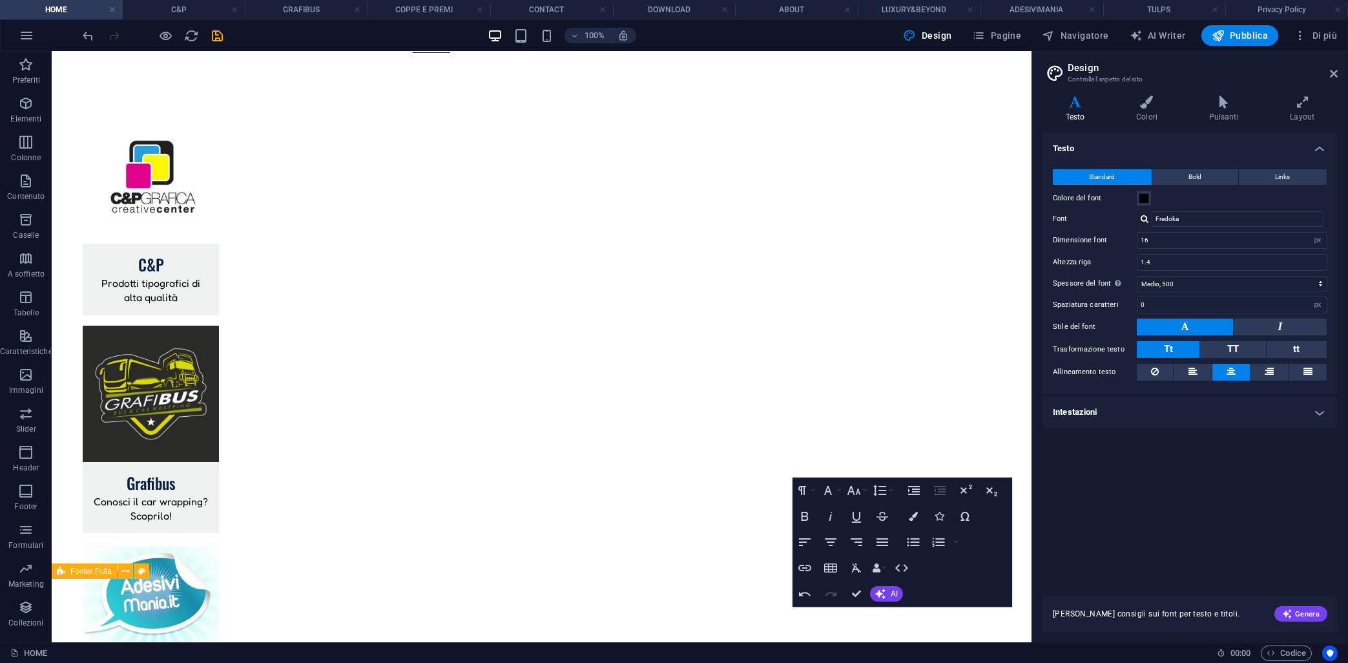
select select "popularity"
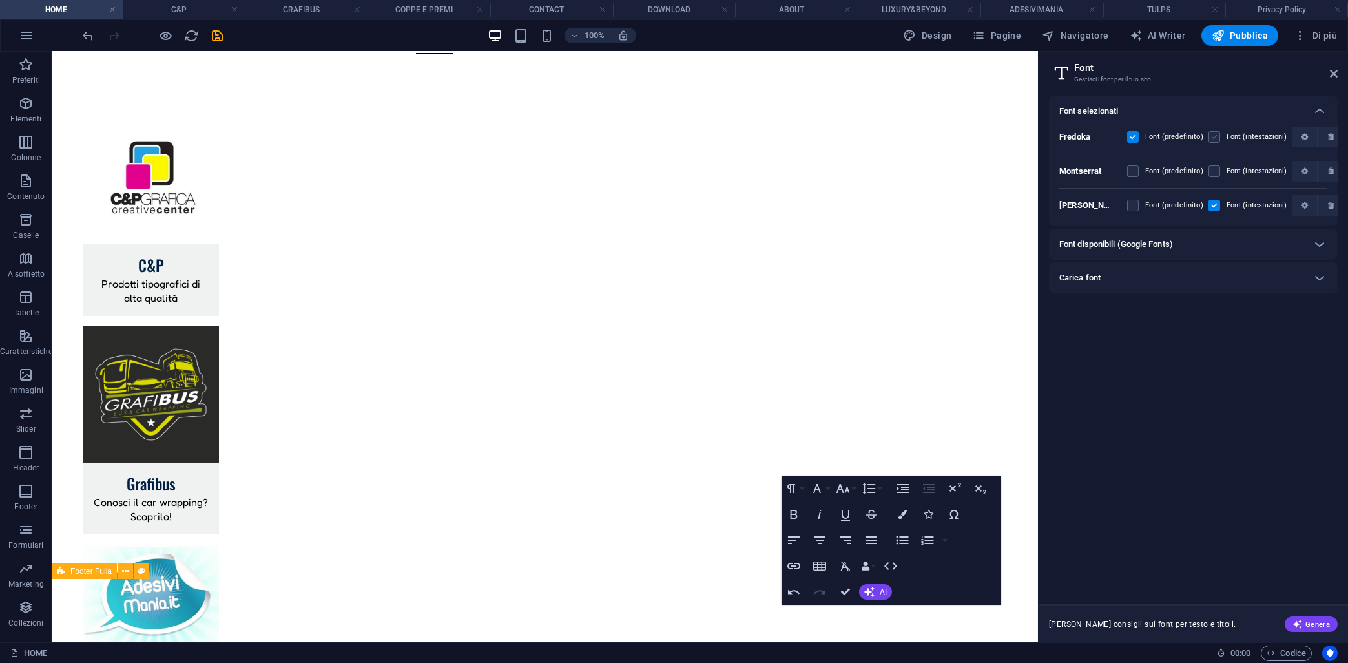
click at [1213, 140] on label at bounding box center [1215, 137] width 12 height 12
click at [0, 0] on input "checkbox" at bounding box center [0, 0] width 0 height 0
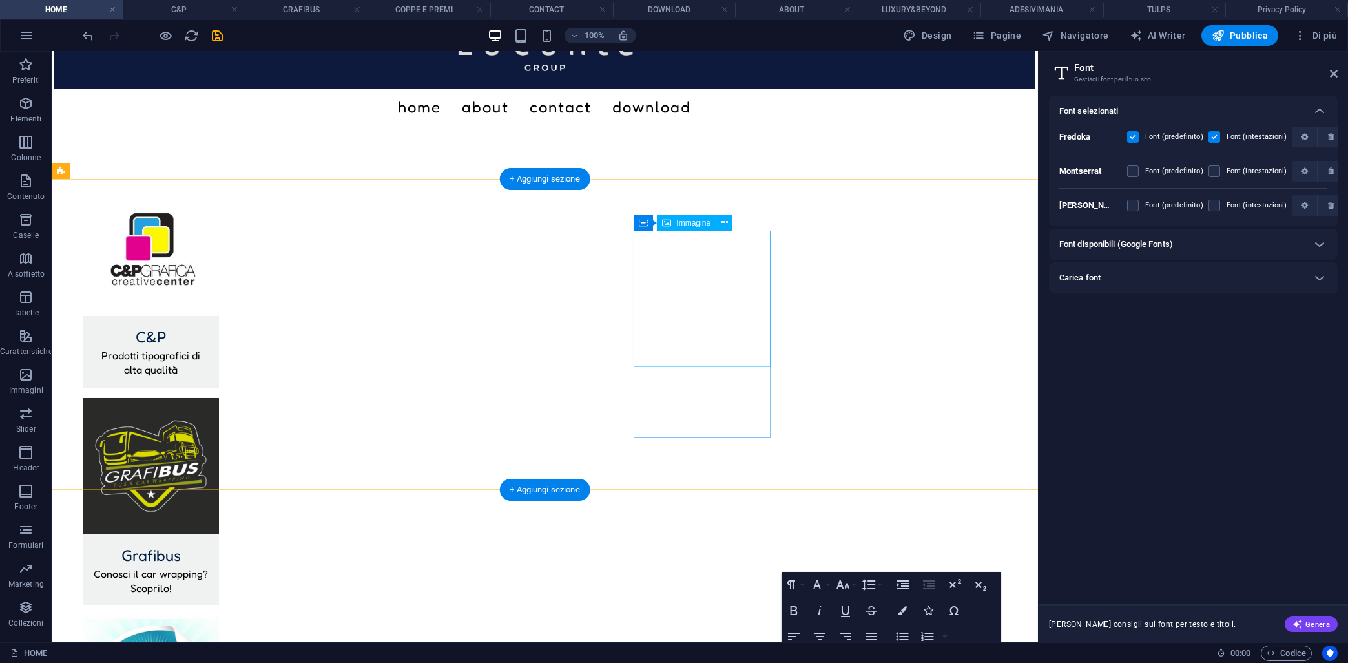
scroll to position [0, 0]
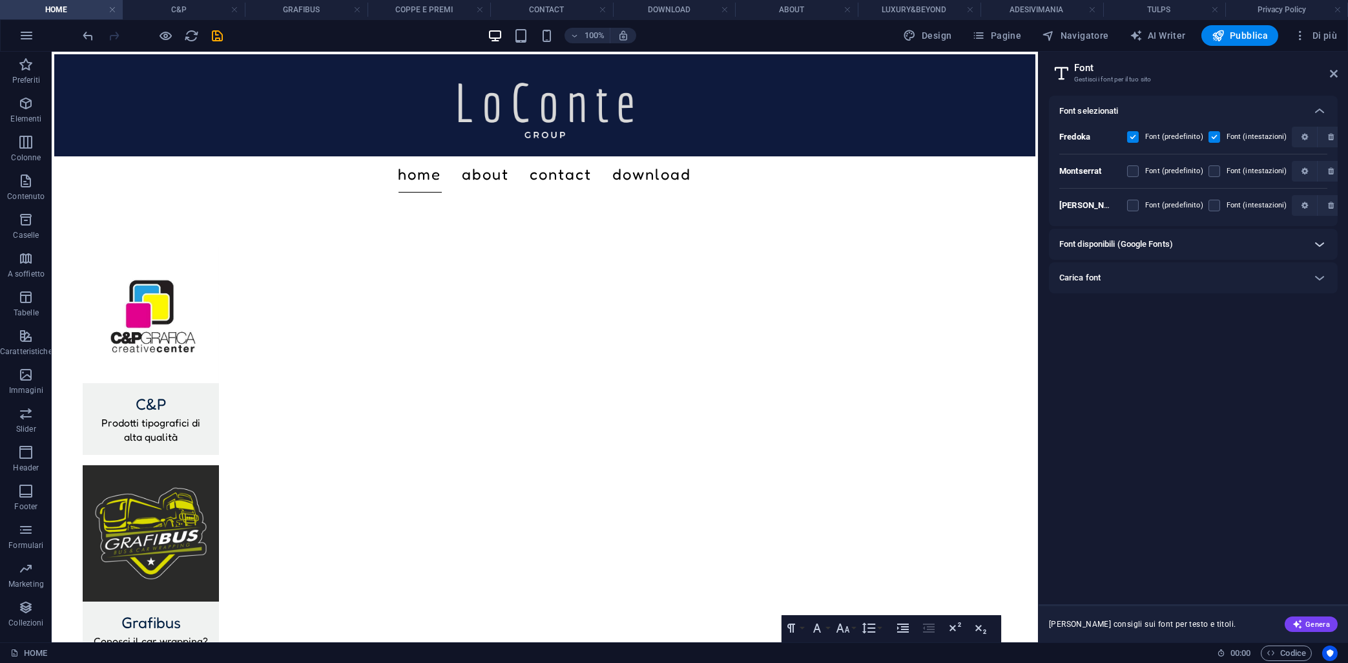
click at [1315, 247] on icon at bounding box center [1320, 244] width 16 height 16
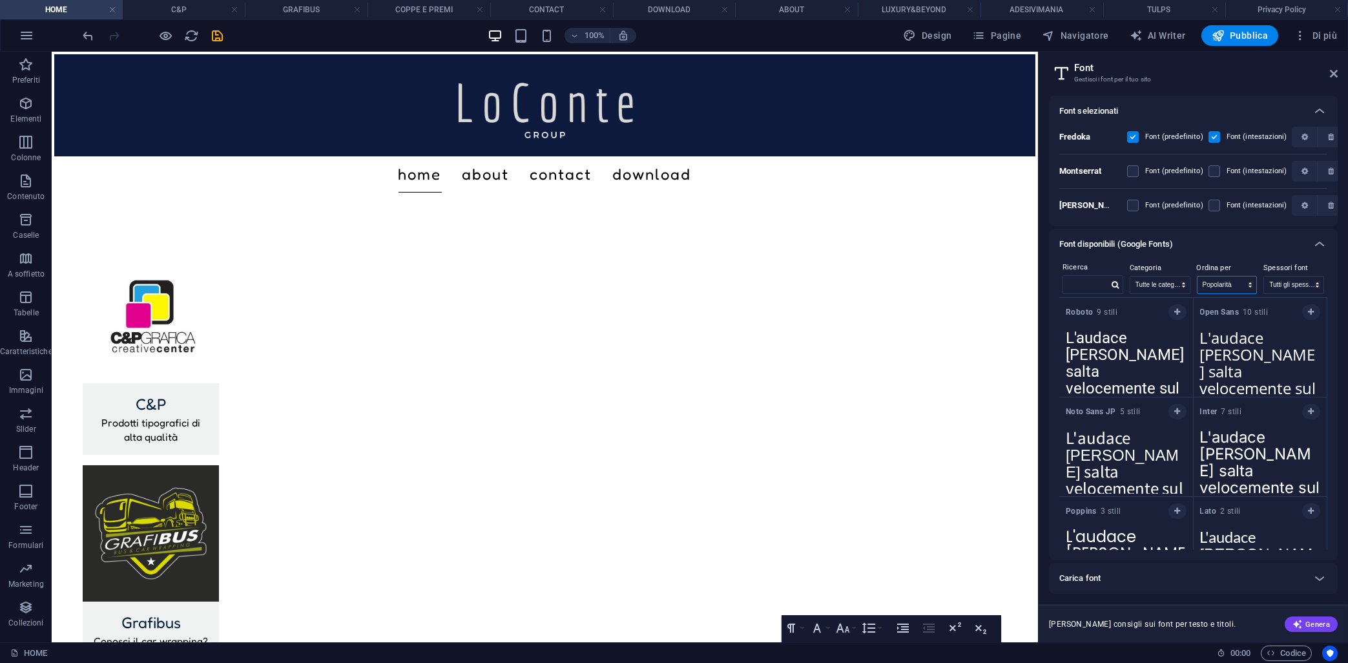
click at [1198, 277] on select "Nome Categoria Popolarità" at bounding box center [1227, 285] width 59 height 17
click at [1231, 286] on select "Nome Categoria Popolarità" at bounding box center [1227, 285] width 59 height 17
click at [1131, 277] on select "Tutte le categorie serif display monospace sans-serif handwriting" at bounding box center [1160, 285] width 59 height 17
click option "serif" at bounding box center [0, 0] width 0 height 0
click at [1131, 277] on select "Tutte le categorie serif display monospace sans-serif handwriting" at bounding box center [1160, 285] width 59 height 17
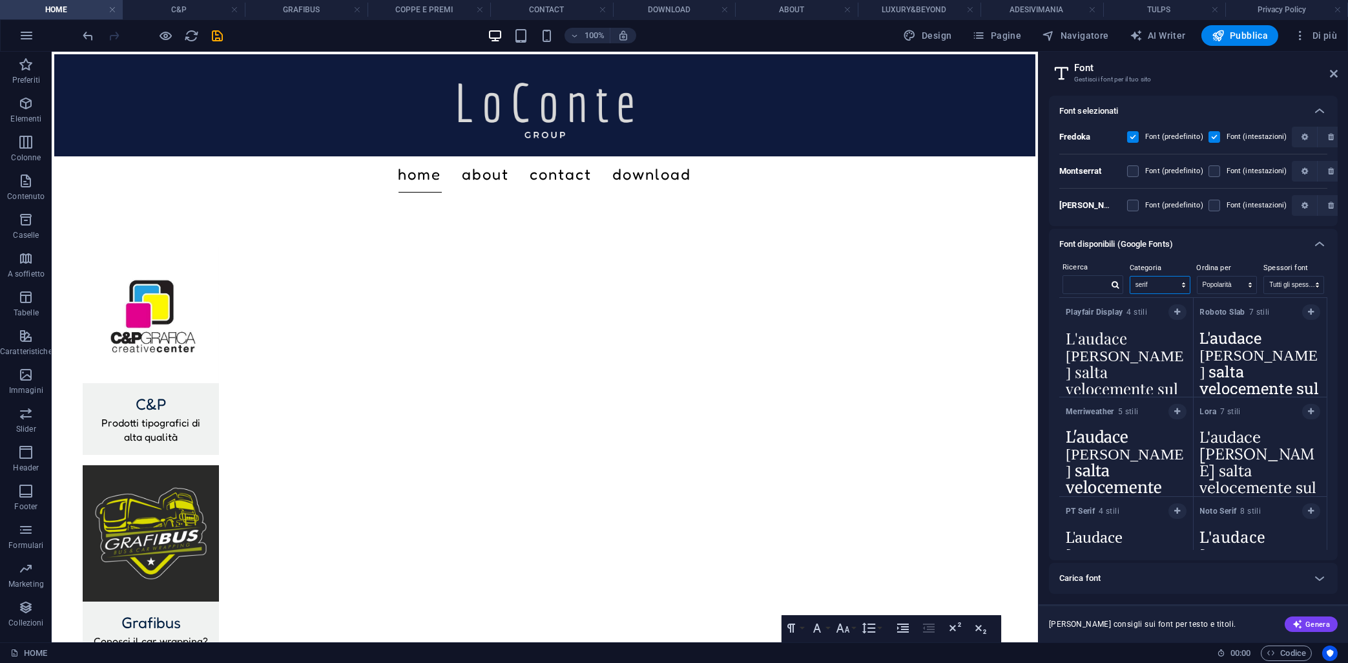
select select "display"
click option "display" at bounding box center [0, 0] width 0 height 0
